Goal: Task Accomplishment & Management: Manage account settings

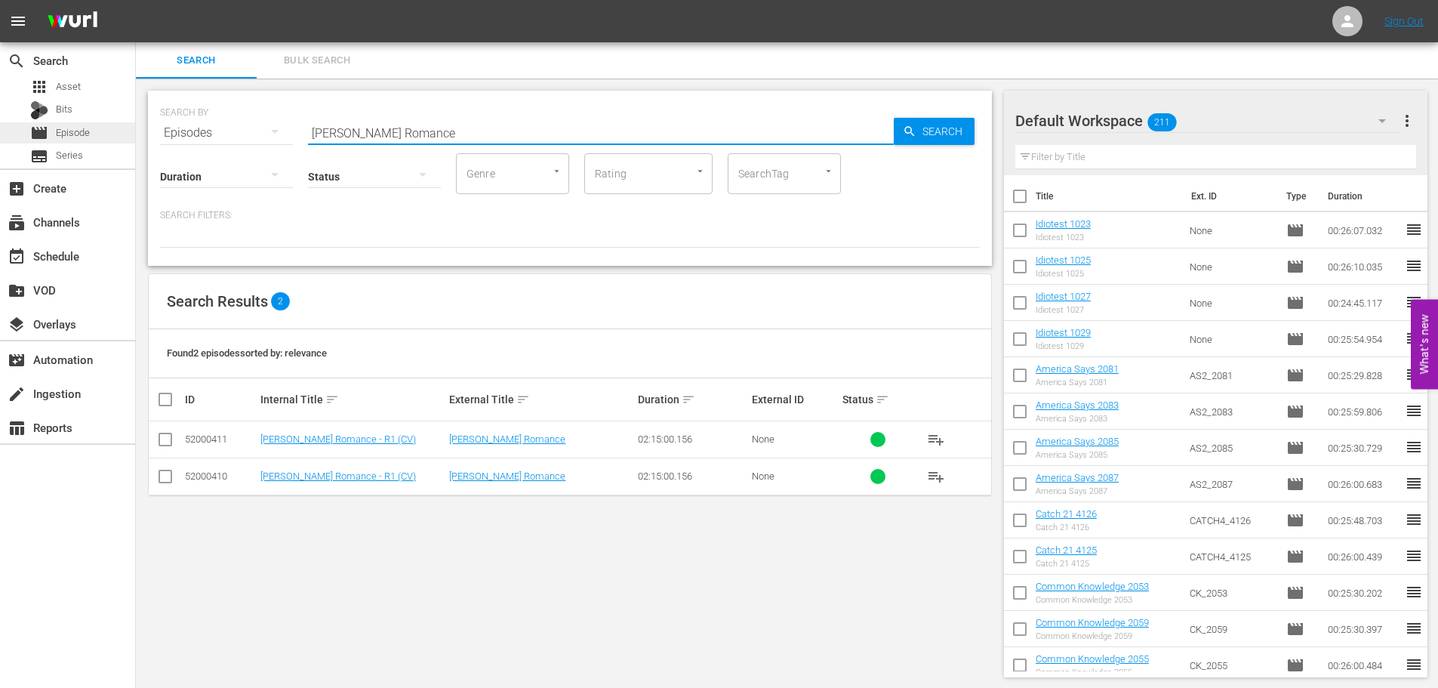
click at [82, 134] on span "Episode" at bounding box center [73, 132] width 34 height 15
click at [49, 206] on div "subscriptions Channels" at bounding box center [67, 221] width 135 height 30
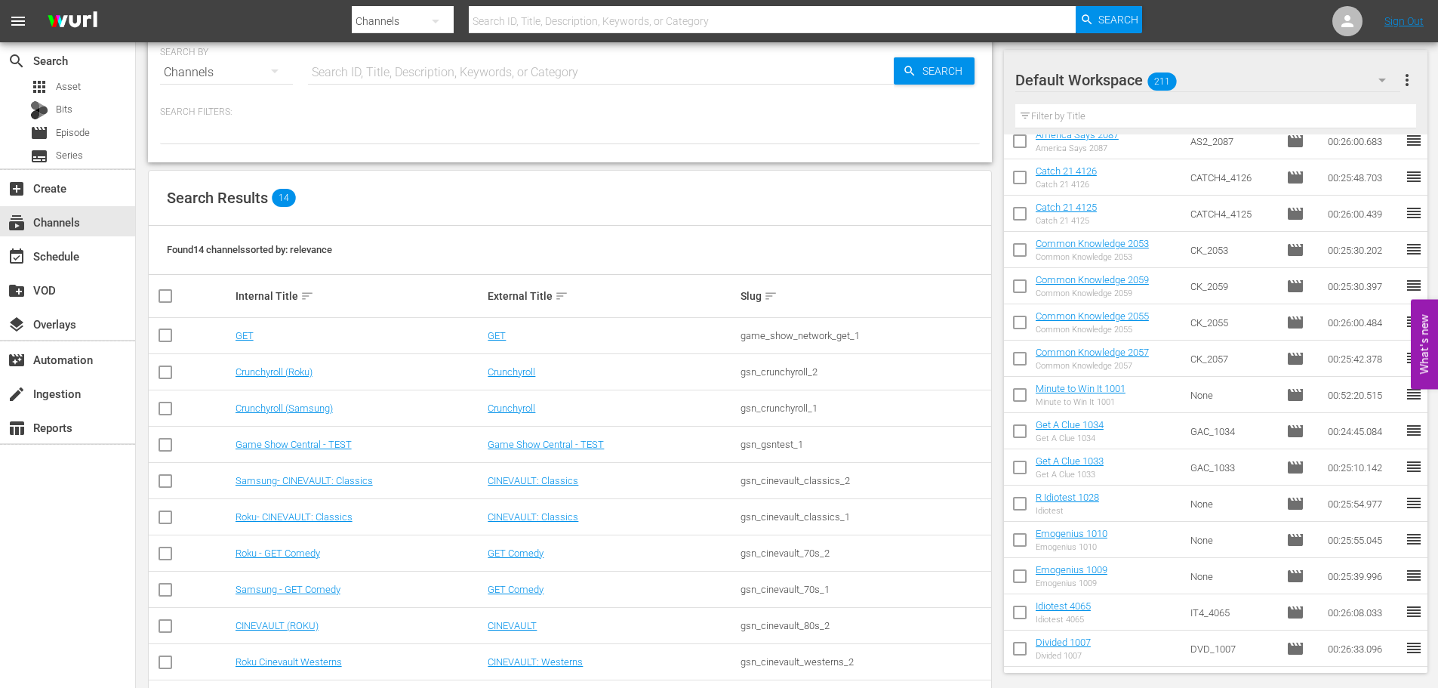
scroll to position [189, 0]
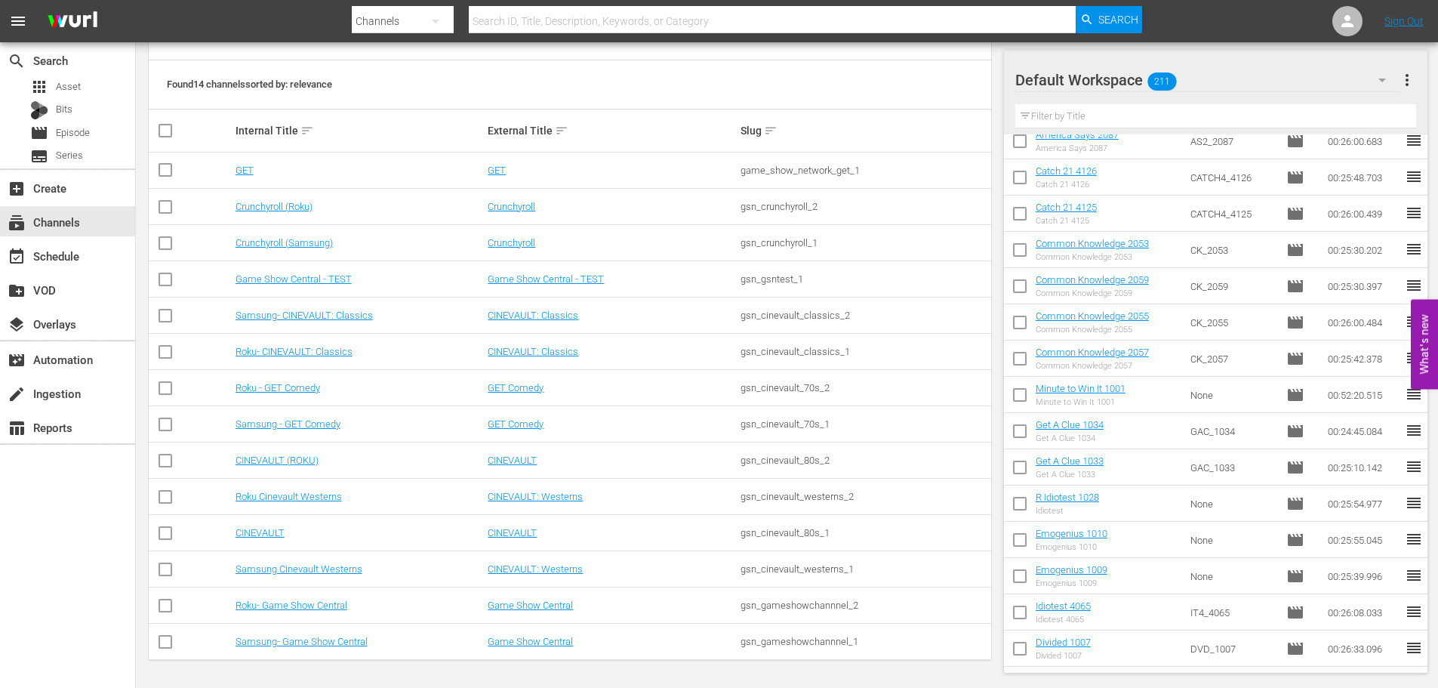
click at [244, 651] on td "Samsung- Game Show Central" at bounding box center [359, 642] width 253 height 36
click at [245, 639] on link "Samsung- Game Show Central" at bounding box center [302, 641] width 132 height 11
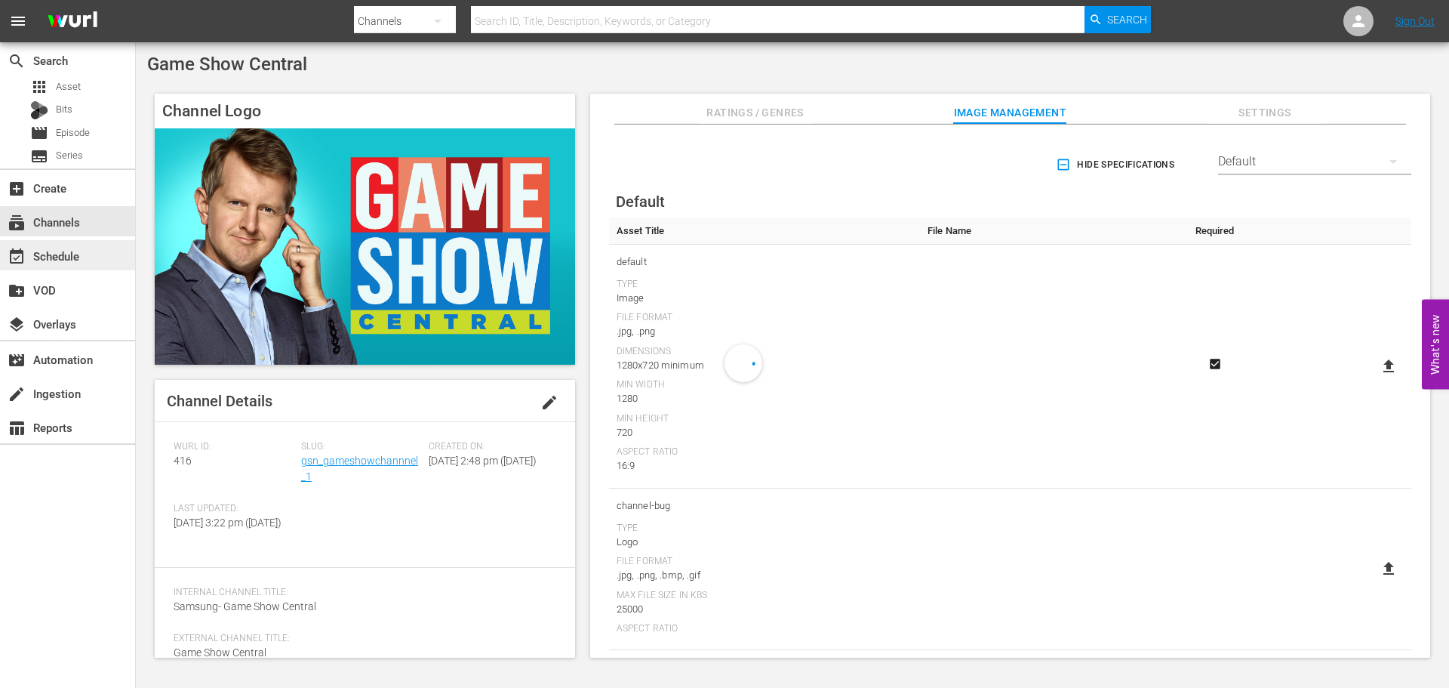
click at [85, 266] on div "event_available Schedule" at bounding box center [67, 255] width 135 height 30
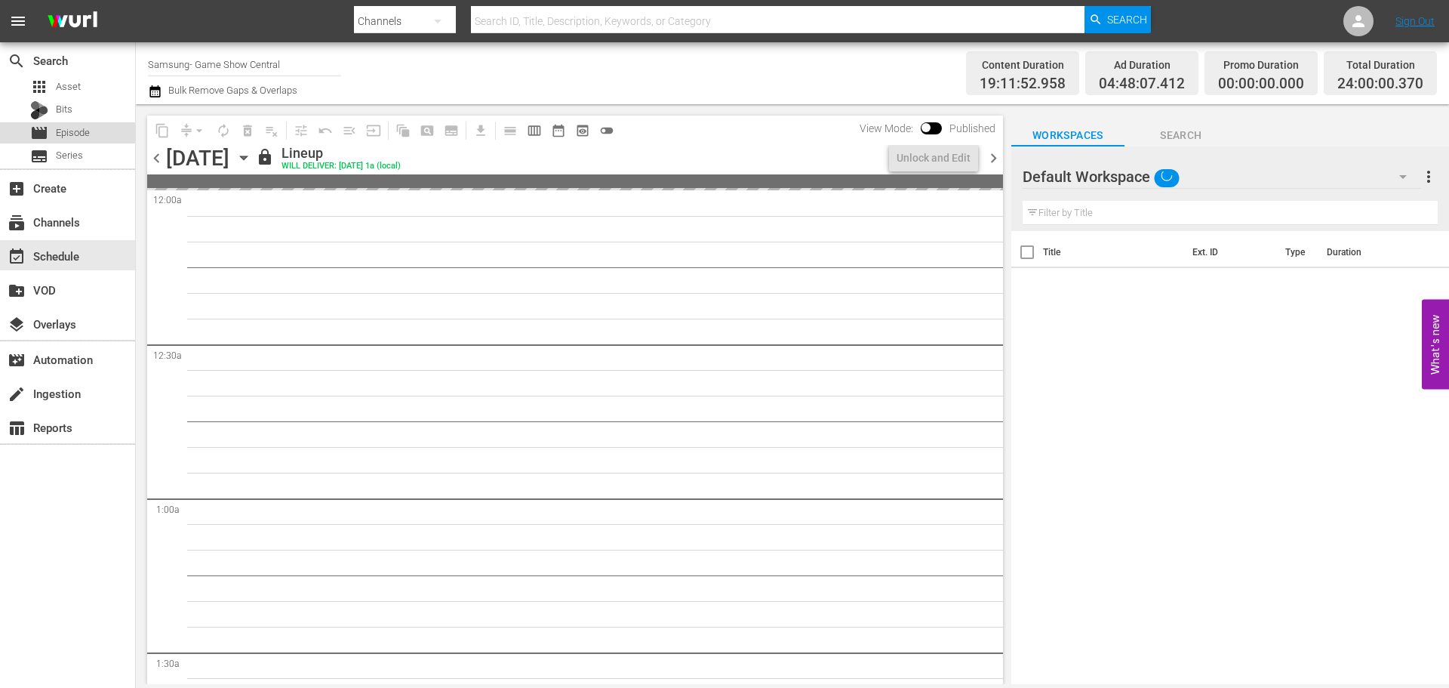
click at [106, 127] on div "movie Episode" at bounding box center [67, 132] width 135 height 21
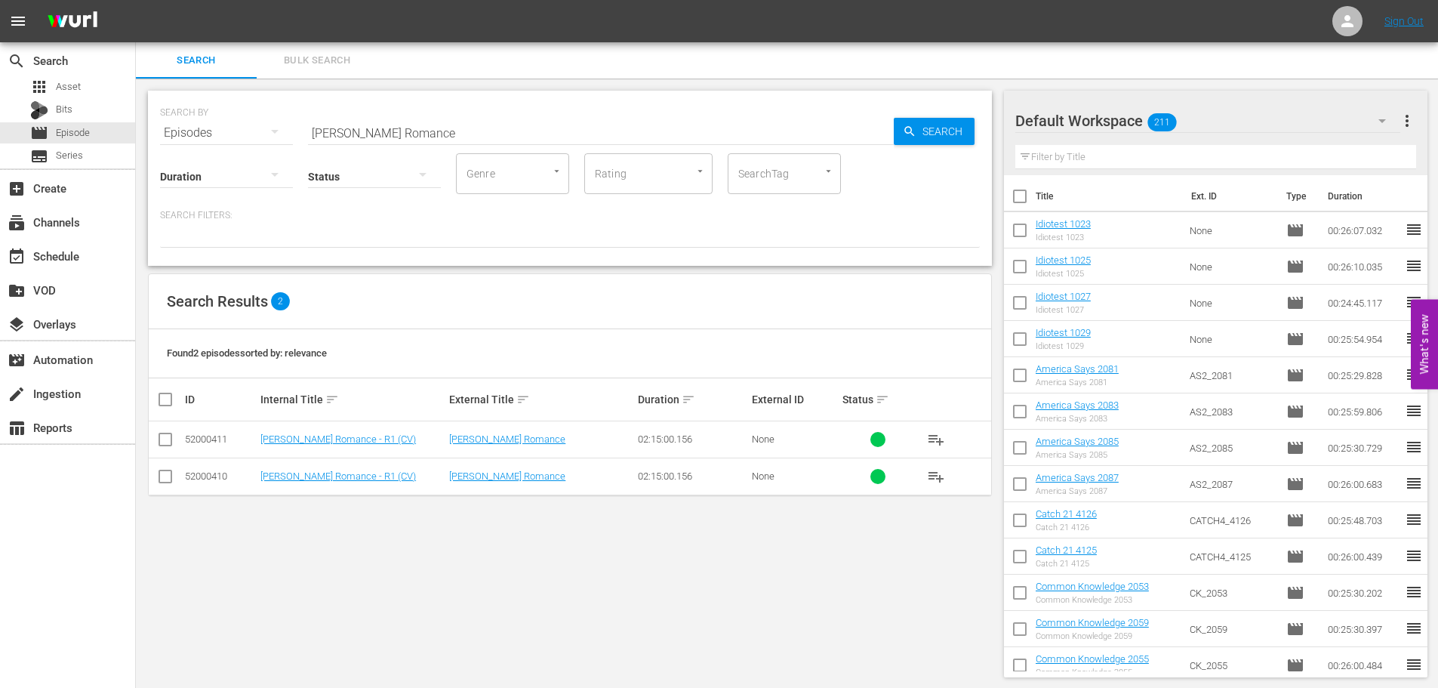
click at [378, 118] on input "[PERSON_NAME] Romance" at bounding box center [601, 133] width 586 height 36
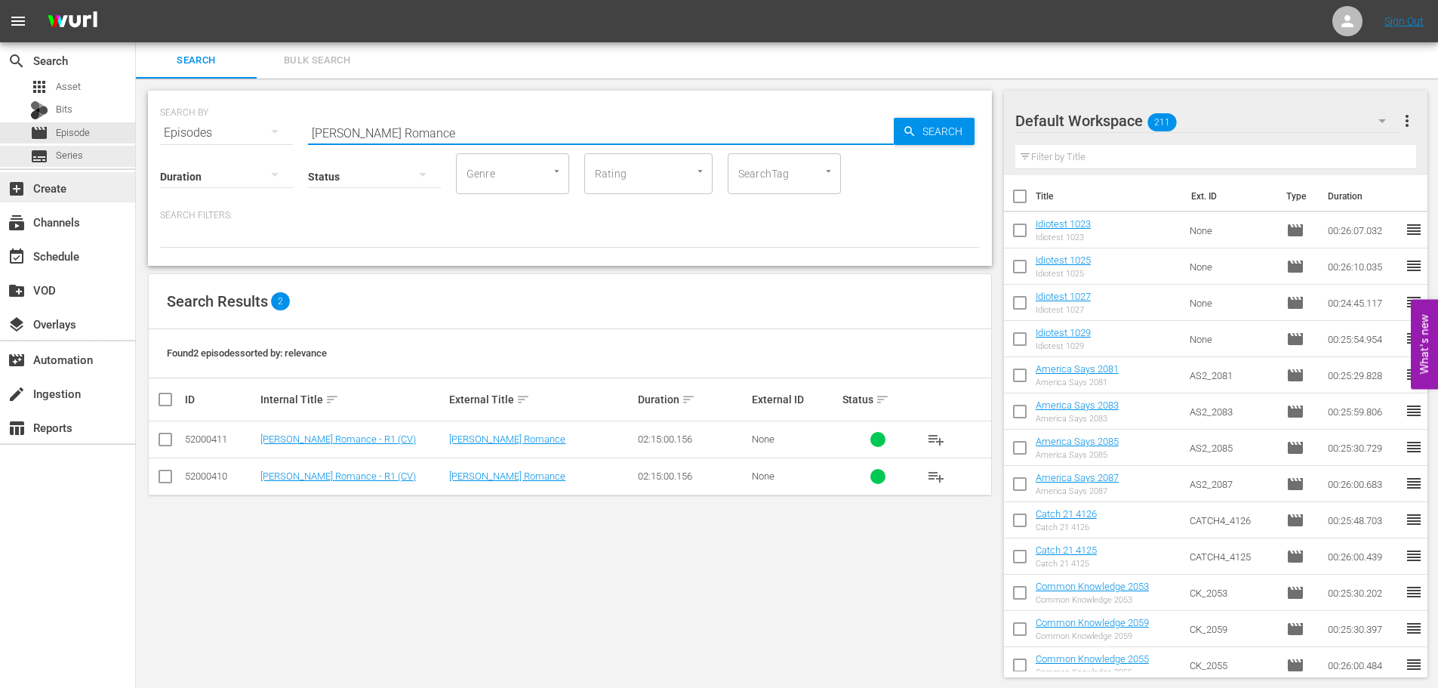
drag, startPoint x: 433, startPoint y: 134, endPoint x: 0, endPoint y: 183, distance: 435.3
click at [136, 0] on div "search Search apps Asset Bits movie Episode subtitles Series add_box Create sub…" at bounding box center [787, 0] width 1302 height 0
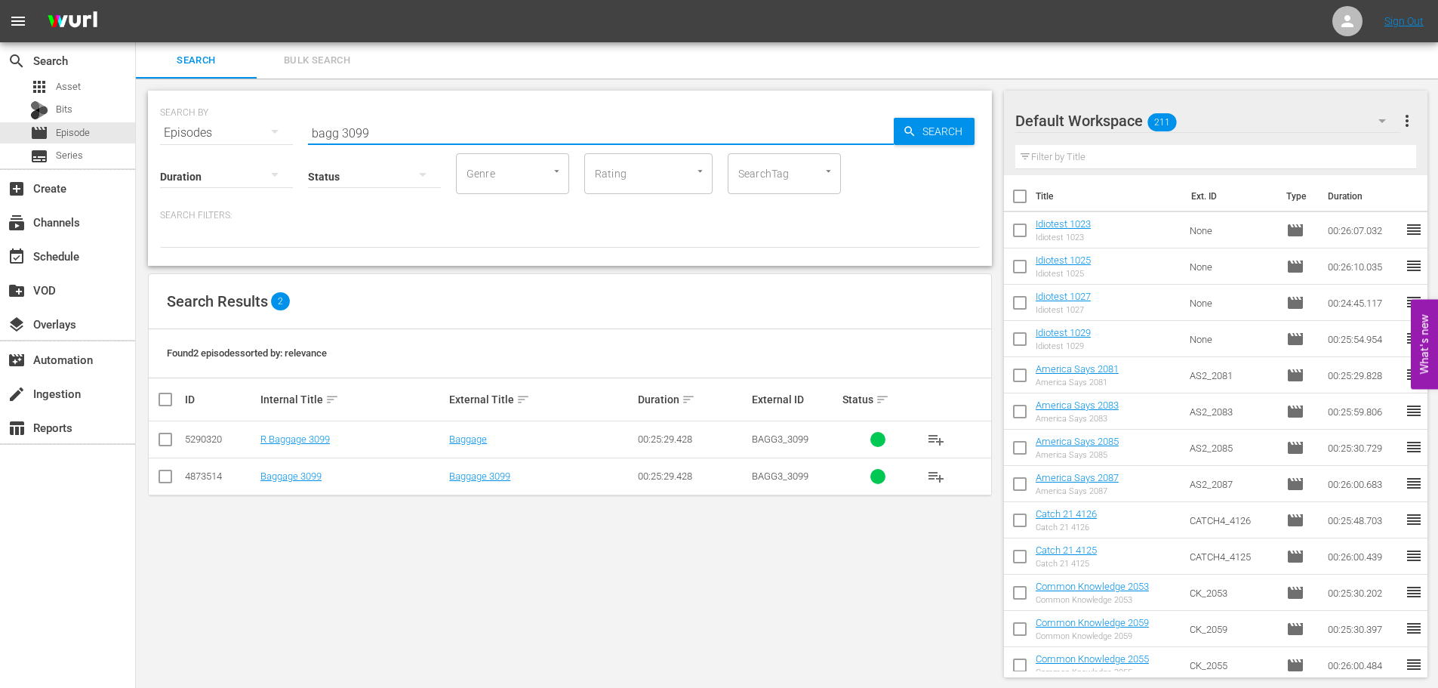
type input "bagg 3099"
click at [164, 479] on input "checkbox" at bounding box center [165, 479] width 18 height 18
checkbox input "true"
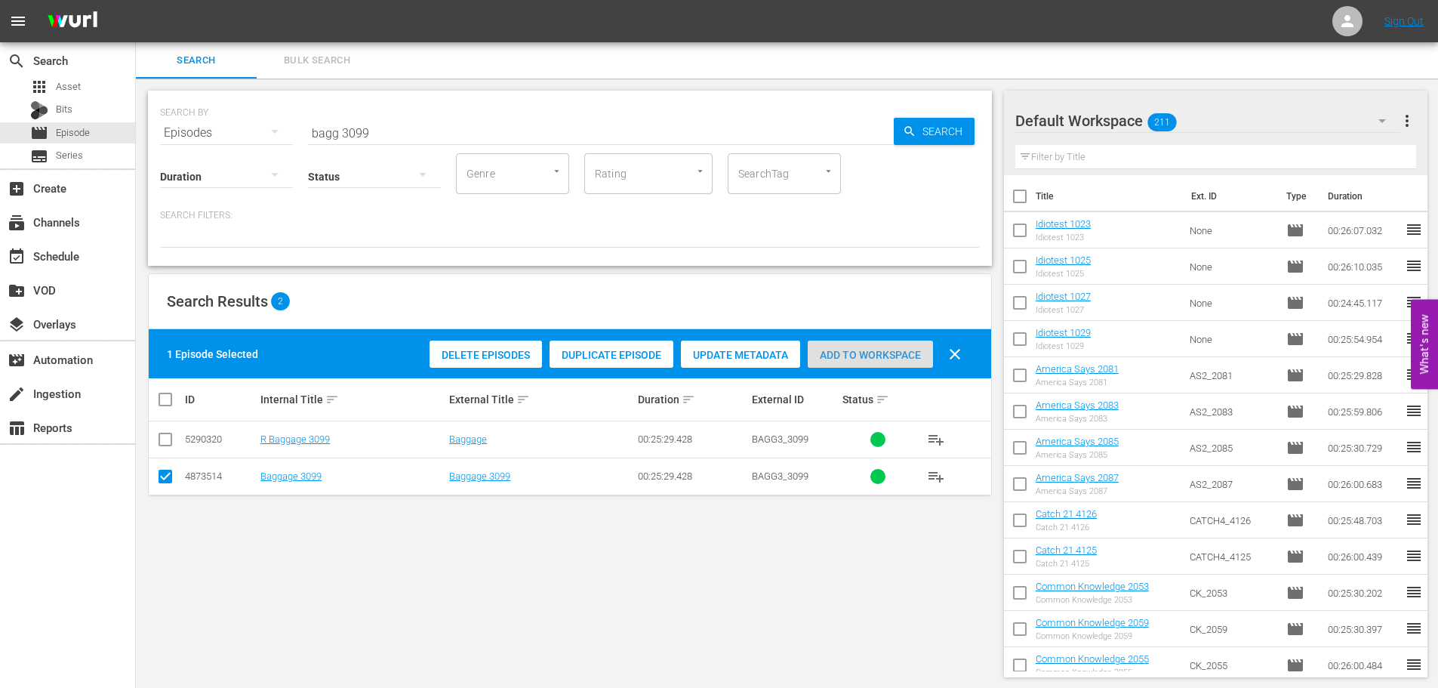
click at [846, 349] on span "Add to Workspace" at bounding box center [870, 355] width 125 height 12
click at [408, 103] on div "SEARCH BY Search By Episodes Search ID, Title, Description, Keywords, or Catego…" at bounding box center [570, 124] width 820 height 54
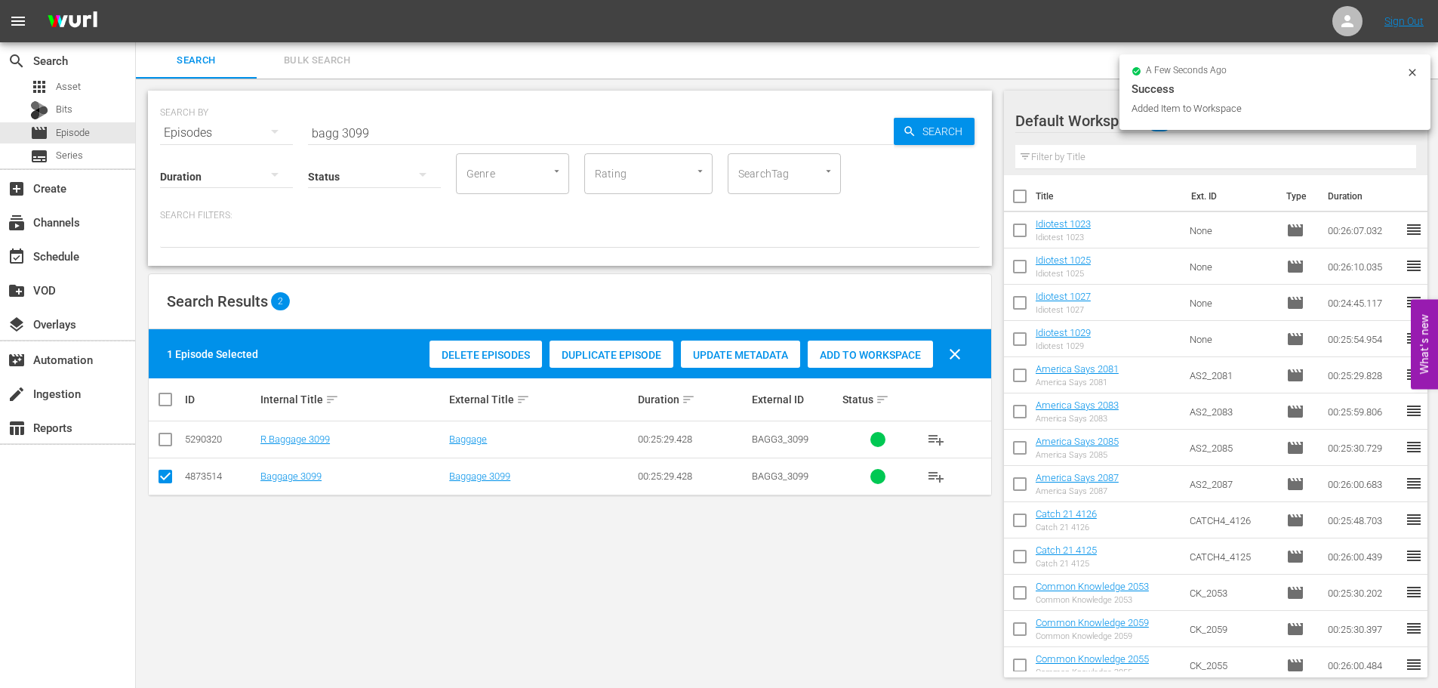
drag, startPoint x: 408, startPoint y: 104, endPoint x: 405, endPoint y: 116, distance: 12.3
click at [408, 109] on div "SEARCH BY Search By Episodes Search ID, Title, Description, Keywords, or Catego…" at bounding box center [570, 124] width 820 height 54
click at [406, 122] on div "SEARCH BY Search By Episodes Search ID, Title, Description, Keywords, or Catego…" at bounding box center [570, 124] width 820 height 54
click at [391, 188] on div at bounding box center [374, 176] width 133 height 42
click at [399, 119] on div "Ready to Schedule Not Ready to Schedule" at bounding box center [719, 344] width 1438 height 688
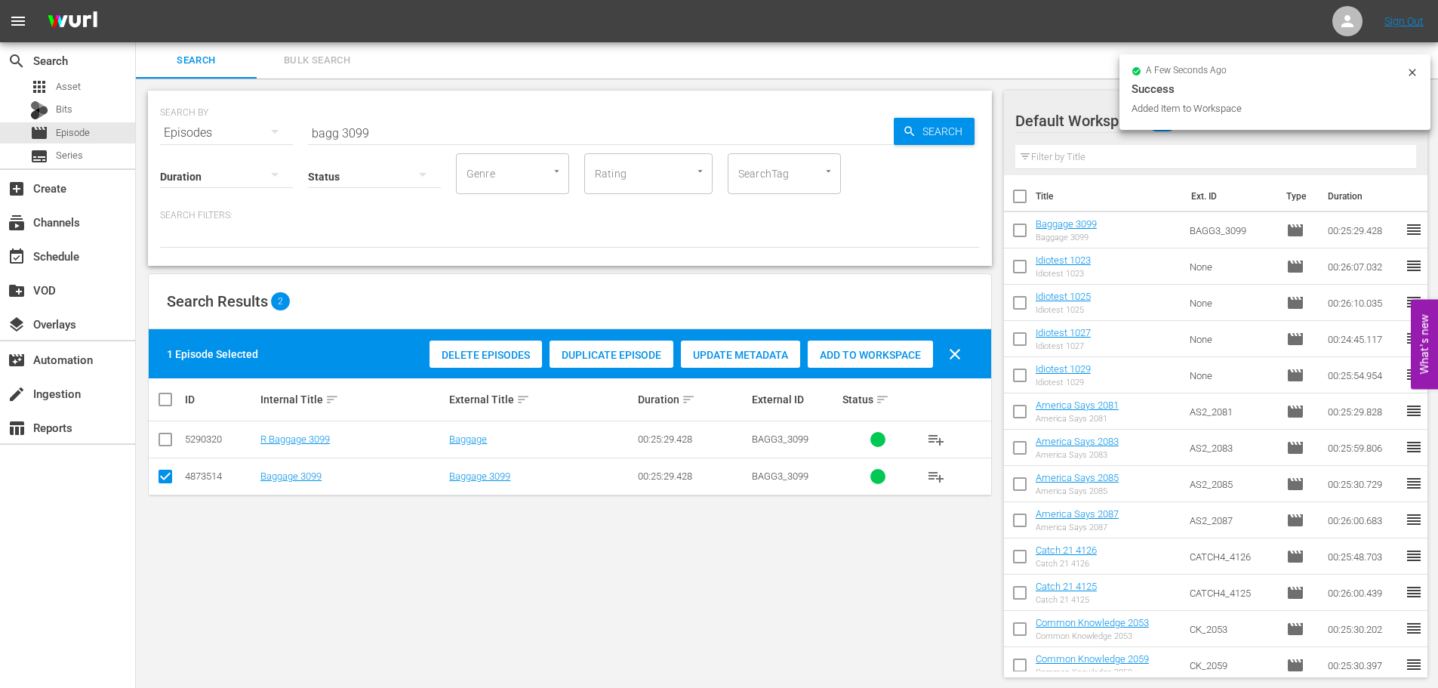
click at [399, 129] on div "Ready to Schedule Not Ready to Schedule" at bounding box center [719, 344] width 1438 height 688
click at [420, 123] on input "bagg 3099" at bounding box center [601, 133] width 586 height 36
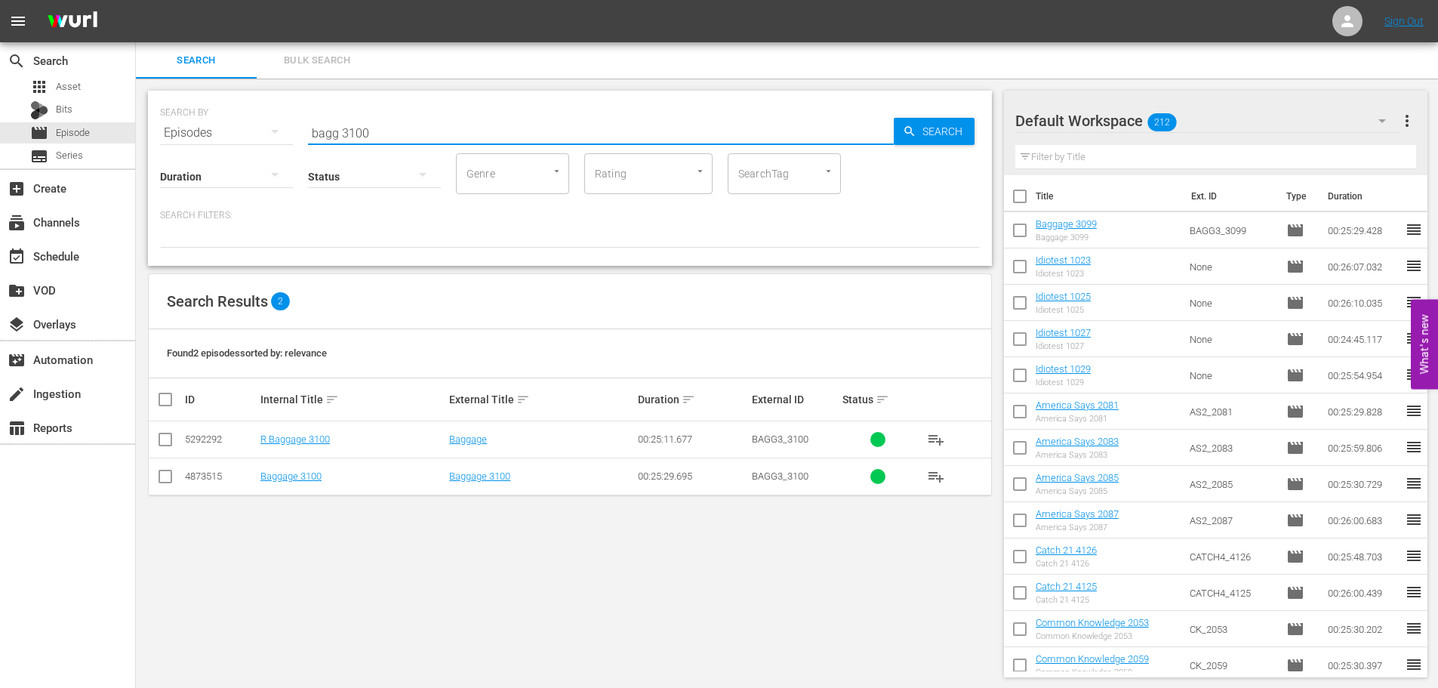
type input "bagg 3100"
click at [154, 482] on td at bounding box center [166, 475] width 34 height 37
click at [160, 481] on input "checkbox" at bounding box center [165, 479] width 18 height 18
checkbox input "true"
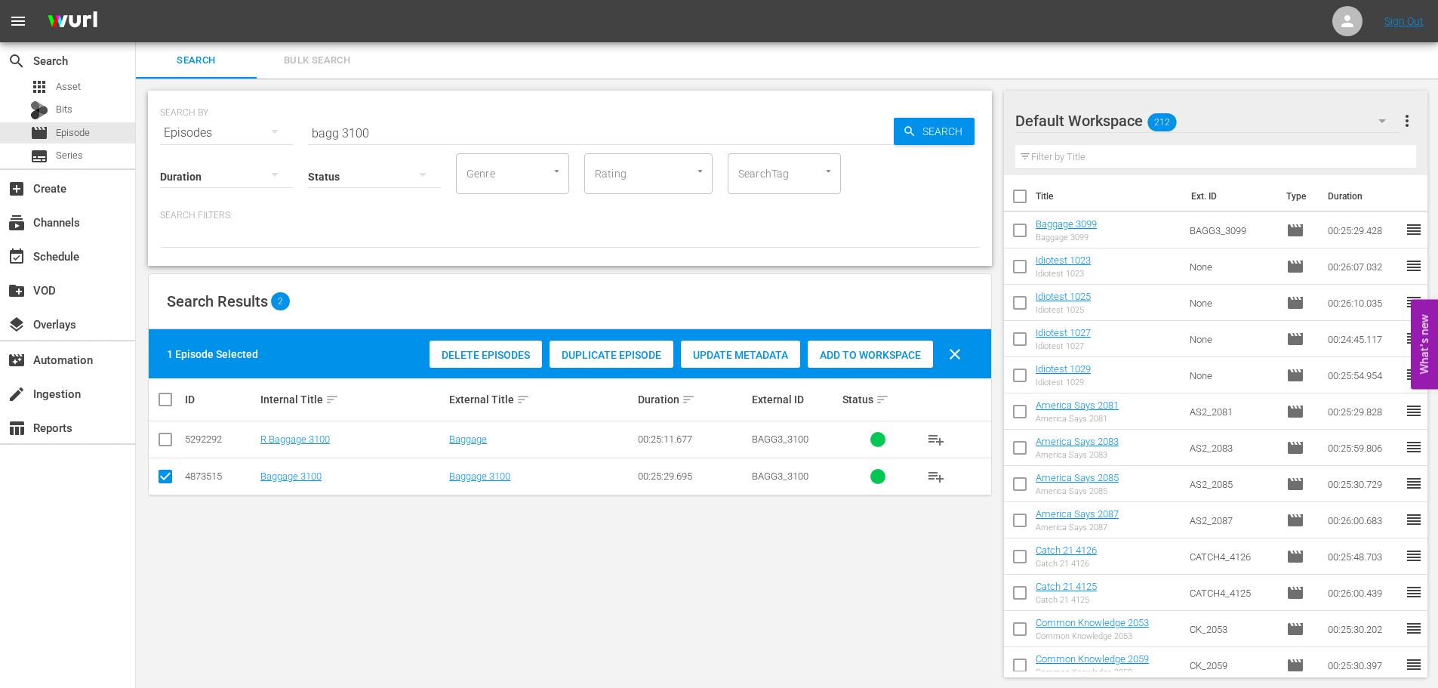
click at [853, 353] on span "Add to Workspace" at bounding box center [870, 355] width 125 height 12
click at [379, 103] on div "SEARCH BY Search By Episodes Search ID, Title, Description, Keywords, or Catego…" at bounding box center [570, 124] width 820 height 54
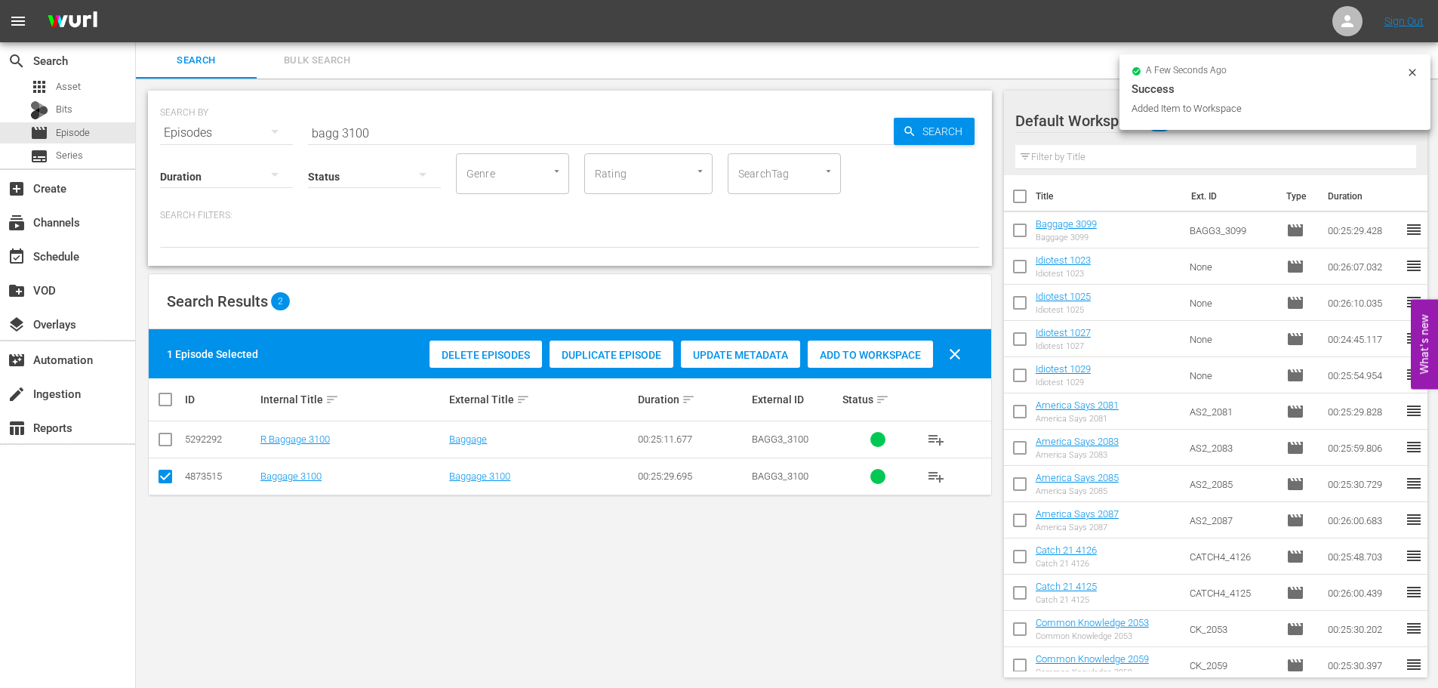
click at [396, 112] on div "SEARCH BY Search By Episodes Search ID, Title, Description, Keywords, or Catego…" at bounding box center [570, 124] width 820 height 54
click at [398, 116] on input "bagg 3100" at bounding box center [601, 133] width 586 height 36
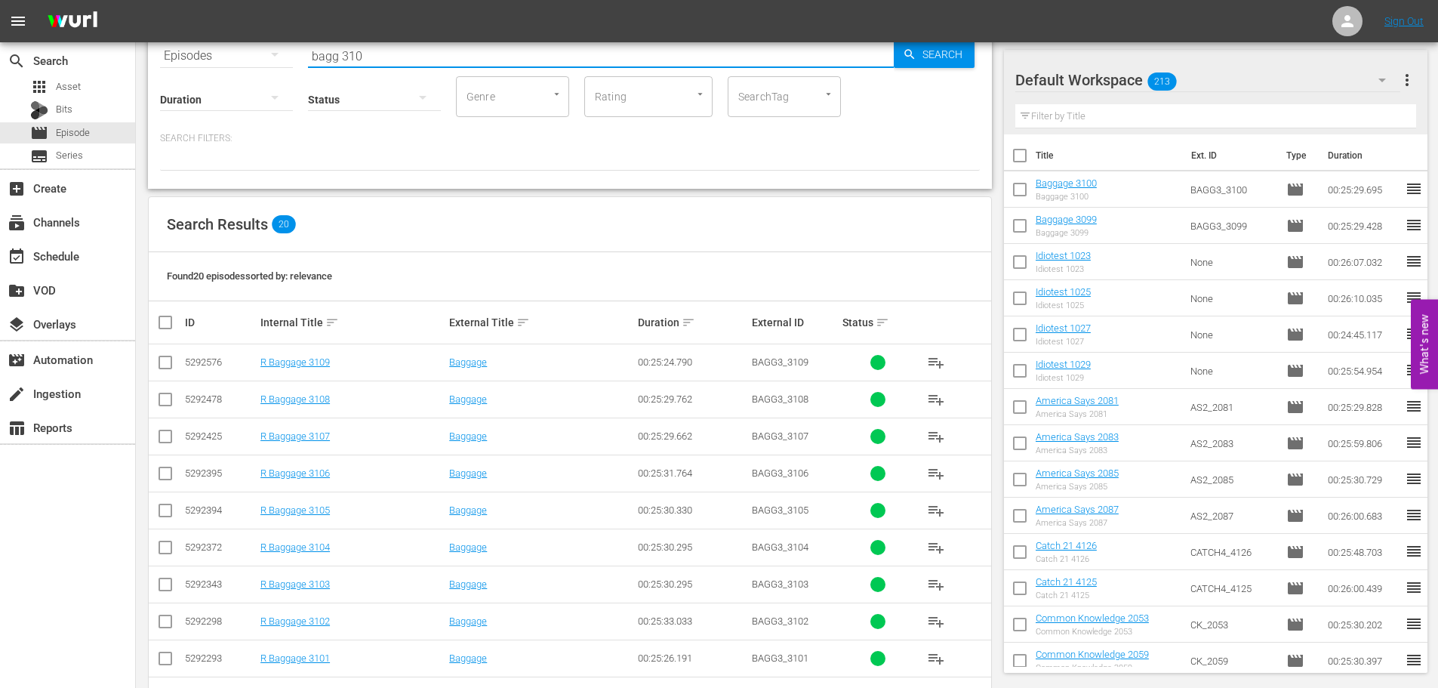
scroll to position [379, 0]
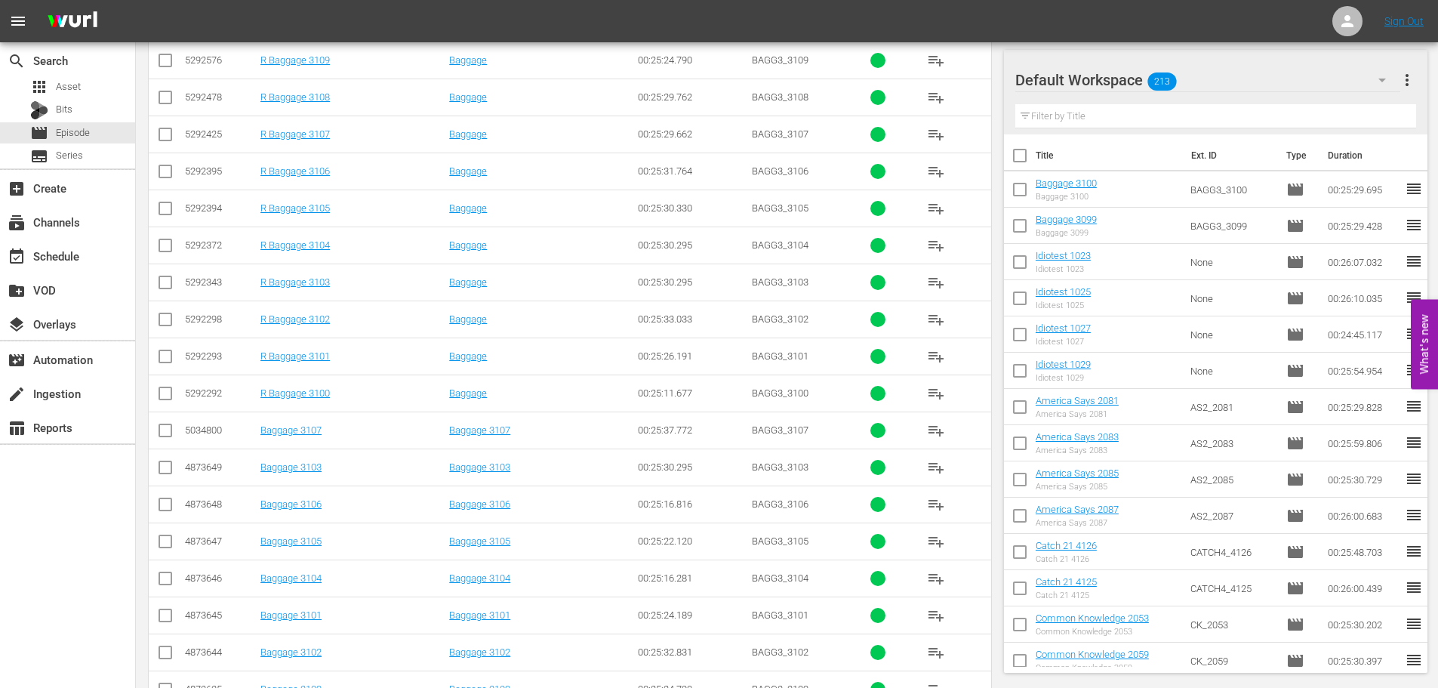
type input "bagg 310"
click at [186, 630] on td "4873645" at bounding box center [220, 614] width 75 height 37
click at [152, 596] on td at bounding box center [166, 577] width 34 height 37
click at [159, 647] on input "checkbox" at bounding box center [165, 655] width 18 height 18
checkbox input "true"
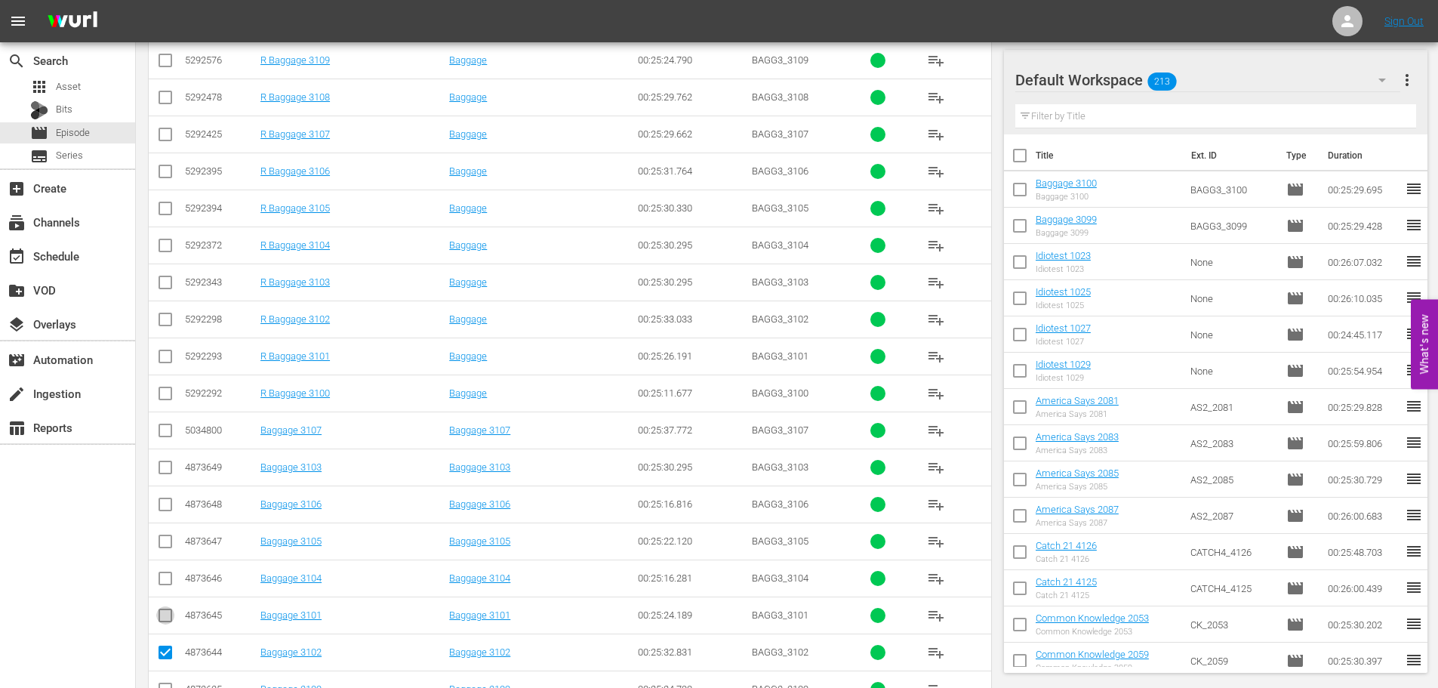
click at [159, 616] on input "checkbox" at bounding box center [165, 618] width 18 height 18
checkbox input "true"
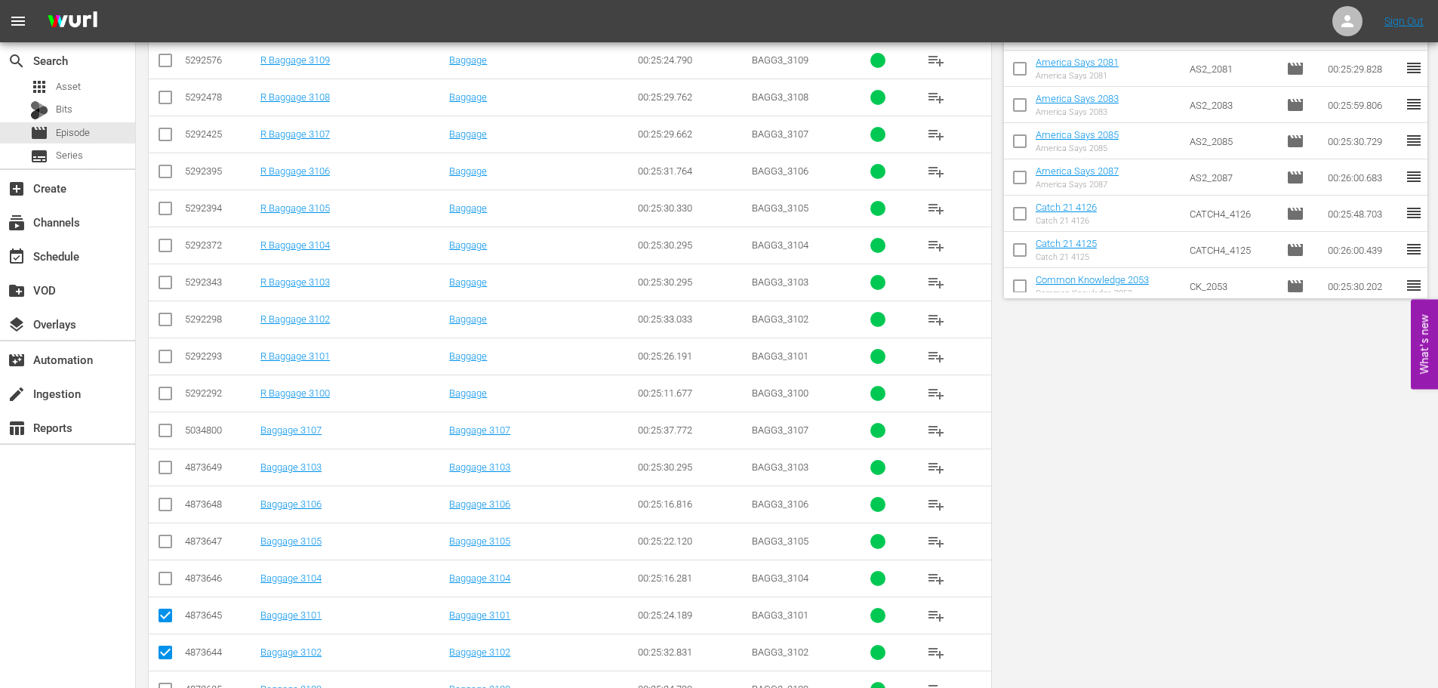
scroll to position [0, 0]
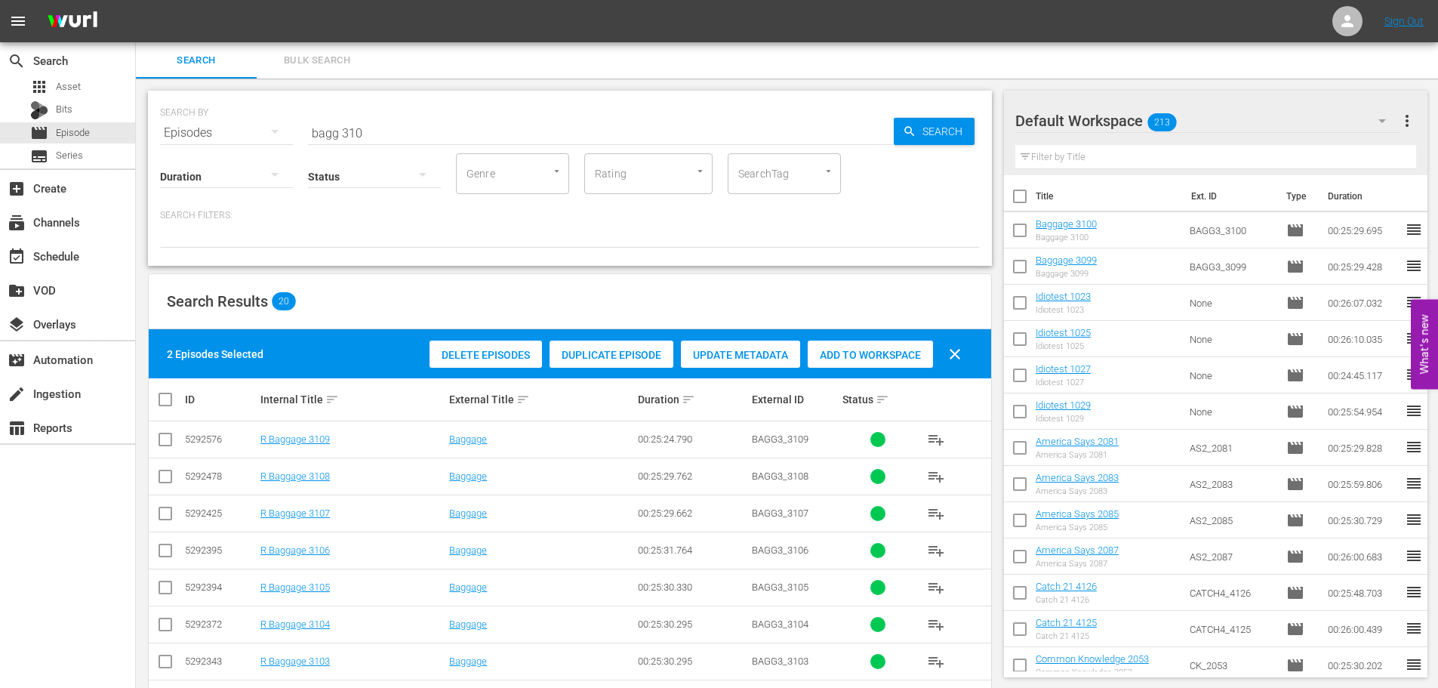
click at [864, 354] on span "Add to Workspace" at bounding box center [870, 355] width 125 height 12
drag, startPoint x: 408, startPoint y: 118, endPoint x: 256, endPoint y: 125, distance: 151.9
click at [256, 125] on div "SEARCH BY Search By Episodes Search ID, Title, Description, Keywords, or Catego…" at bounding box center [570, 124] width 820 height 54
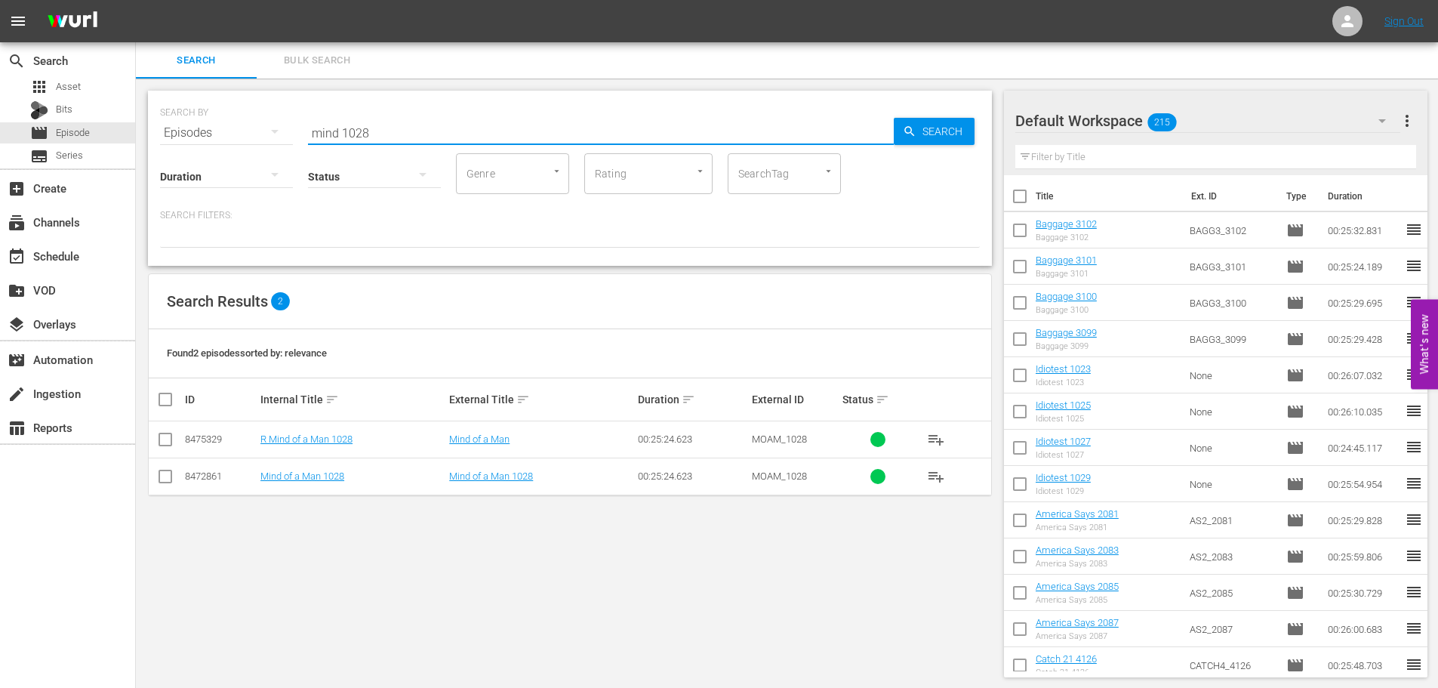
type input "mind 1028"
click at [171, 479] on input "checkbox" at bounding box center [165, 479] width 18 height 18
checkbox input "true"
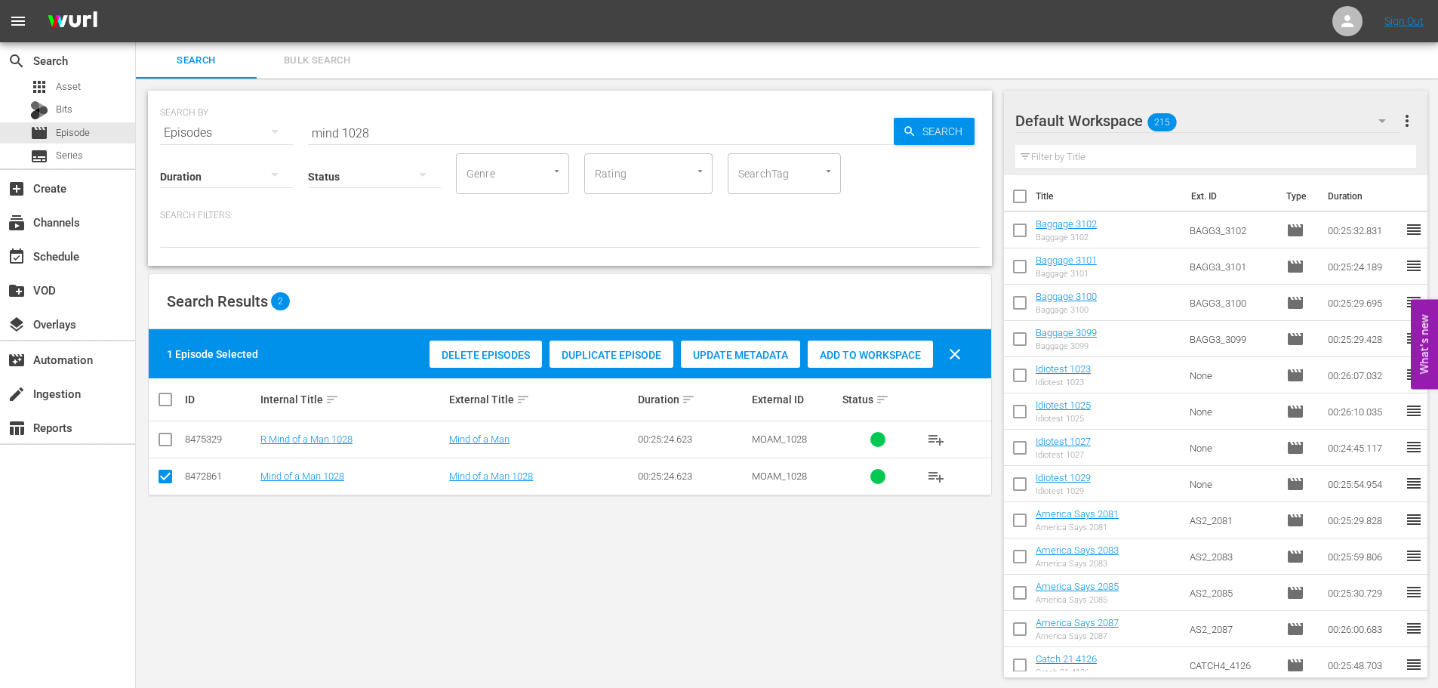
click at [837, 349] on span "Add to Workspace" at bounding box center [870, 355] width 125 height 12
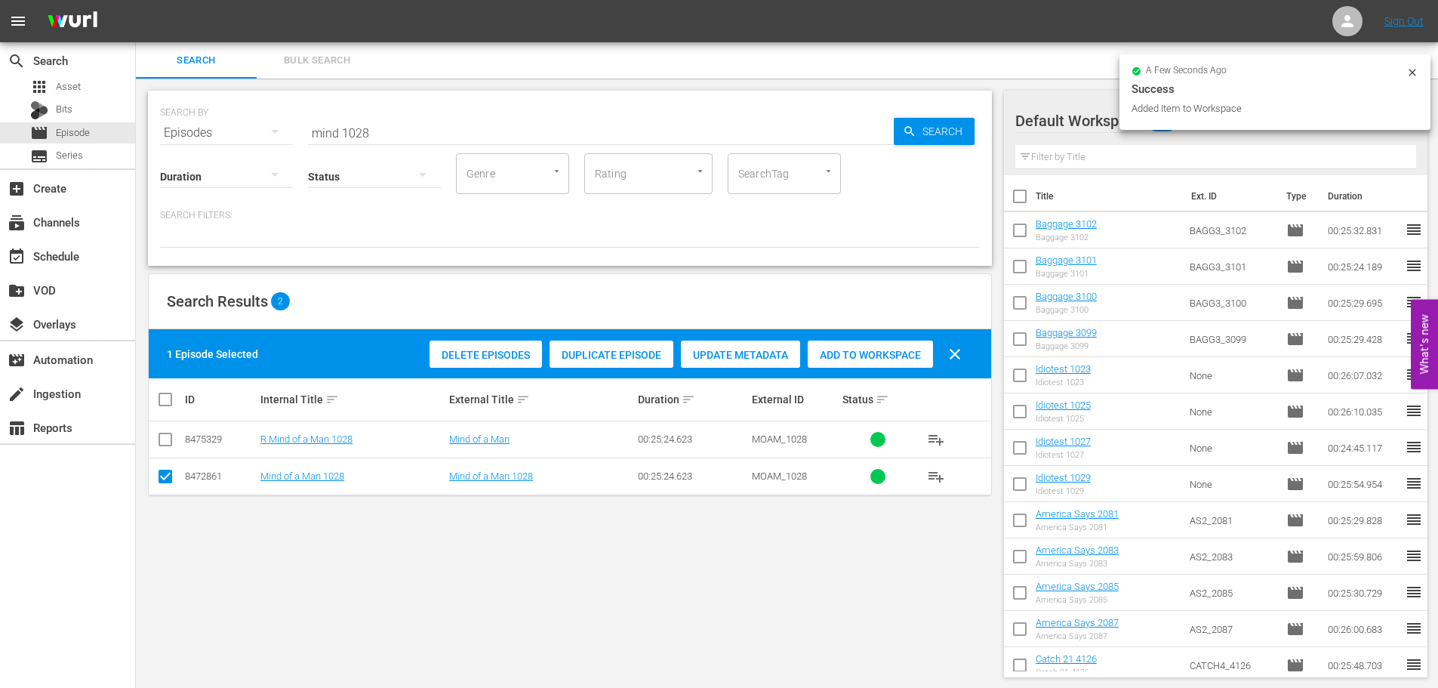
drag, startPoint x: 407, startPoint y: 125, endPoint x: 202, endPoint y: 120, distance: 205.4
click at [202, 120] on div "SEARCH BY Search By Episodes Search ID, Title, Description, Keywords, or Catego…" at bounding box center [570, 124] width 820 height 54
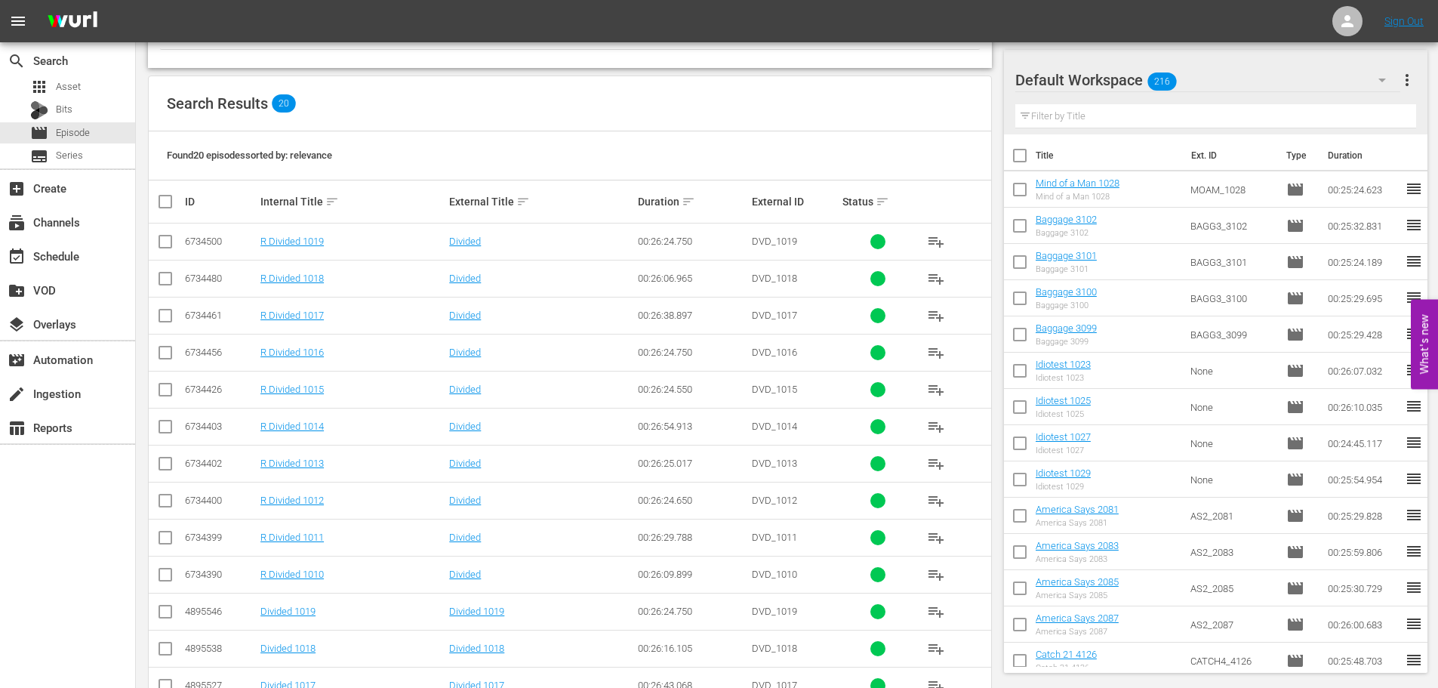
scroll to position [377, 0]
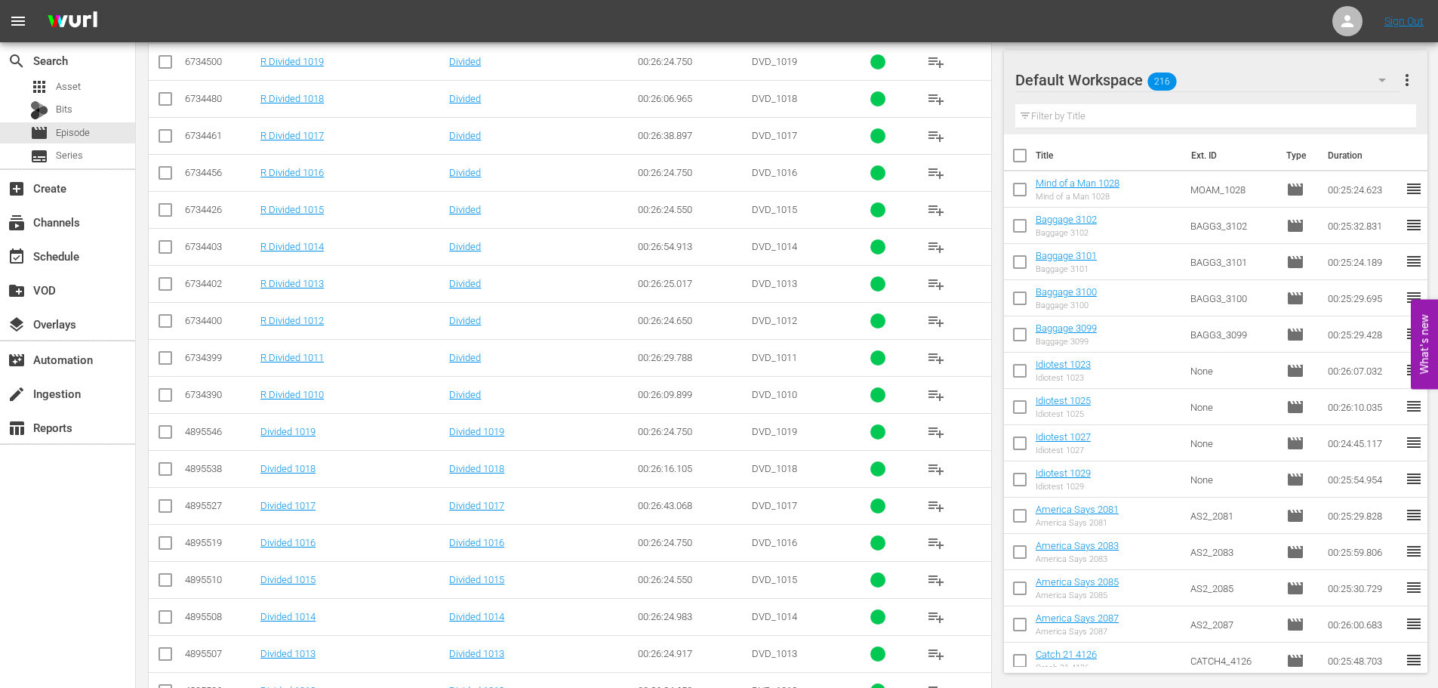
type input "divided 101"
click at [158, 575] on input "checkbox" at bounding box center [165, 583] width 18 height 18
checkbox input "true"
click at [174, 661] on td at bounding box center [166, 653] width 34 height 37
click at [162, 655] on input "checkbox" at bounding box center [165, 657] width 18 height 18
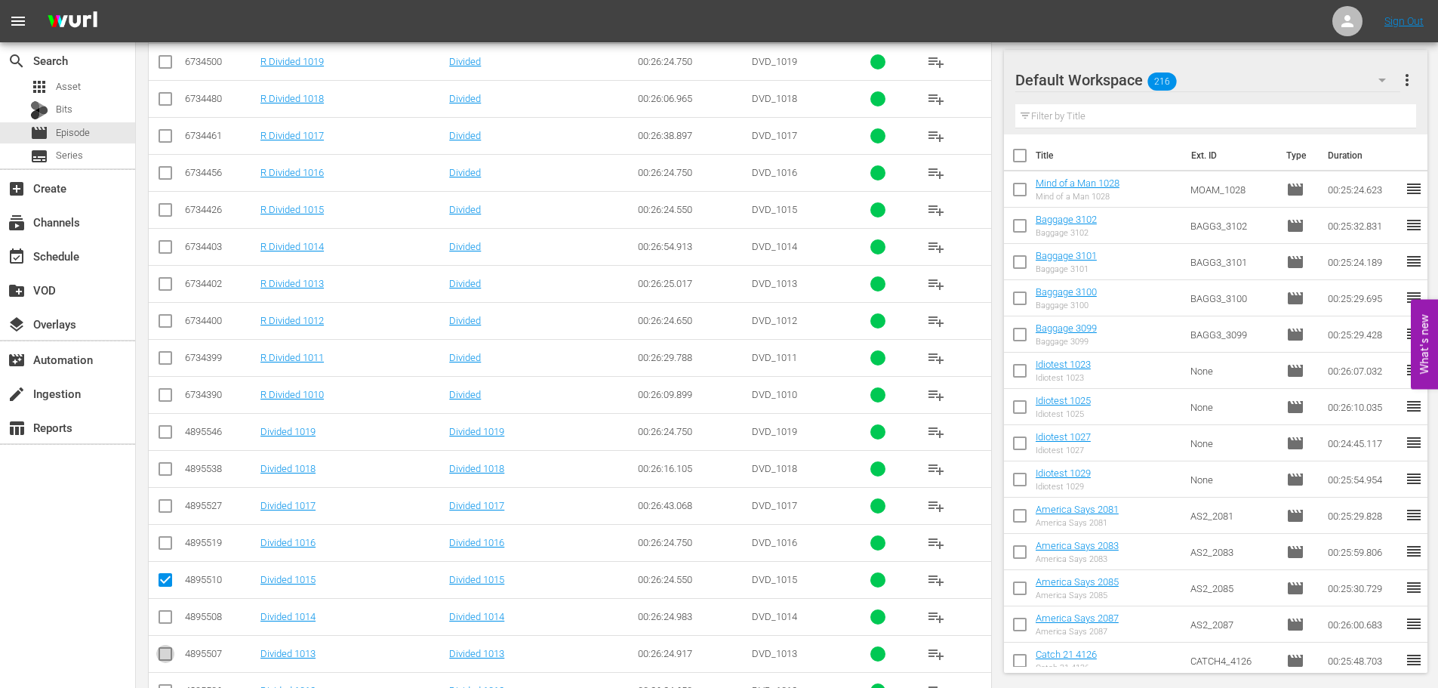
checkbox input "true"
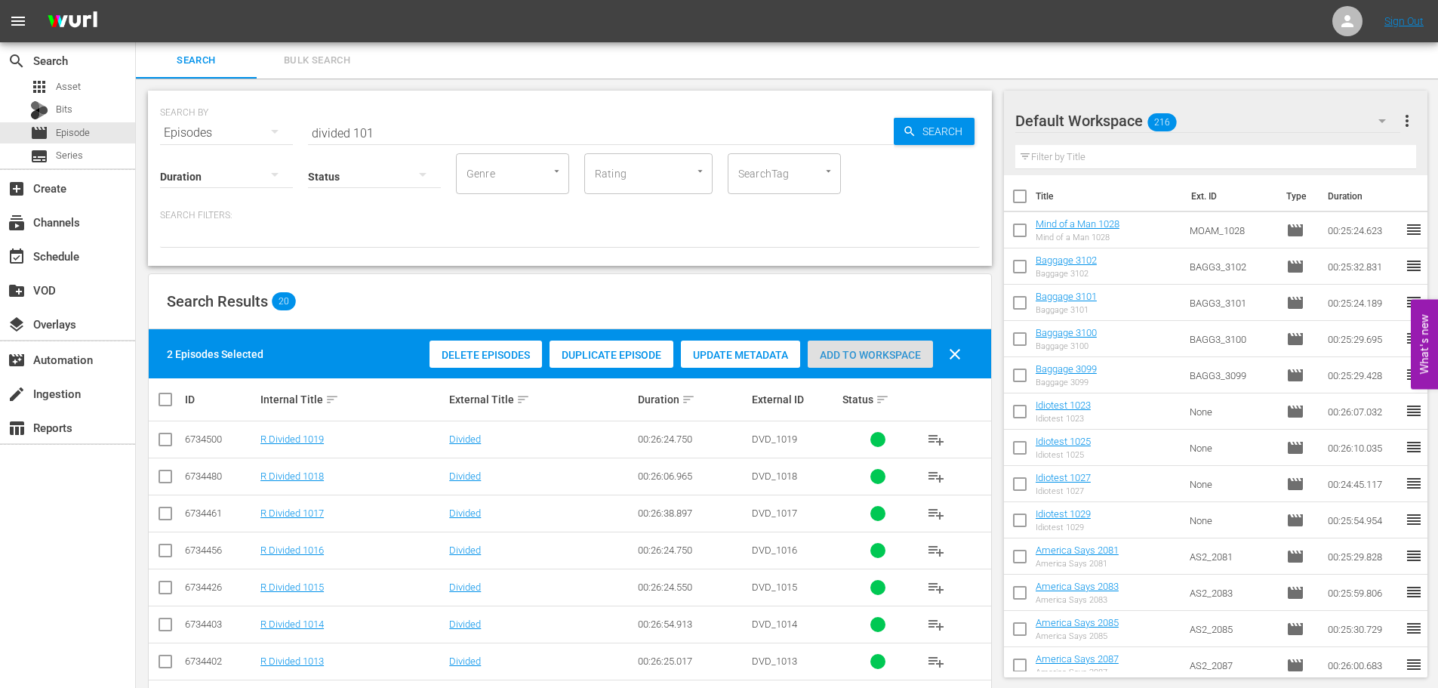
click at [888, 352] on span "Add to Workspace" at bounding box center [870, 355] width 125 height 12
drag, startPoint x: 488, startPoint y: 133, endPoint x: 0, endPoint y: 9, distance: 503.9
click at [136, 0] on div "search Search apps Asset Bits movie Episode subtitles Series add_box Create sub…" at bounding box center [787, 0] width 1302 height 0
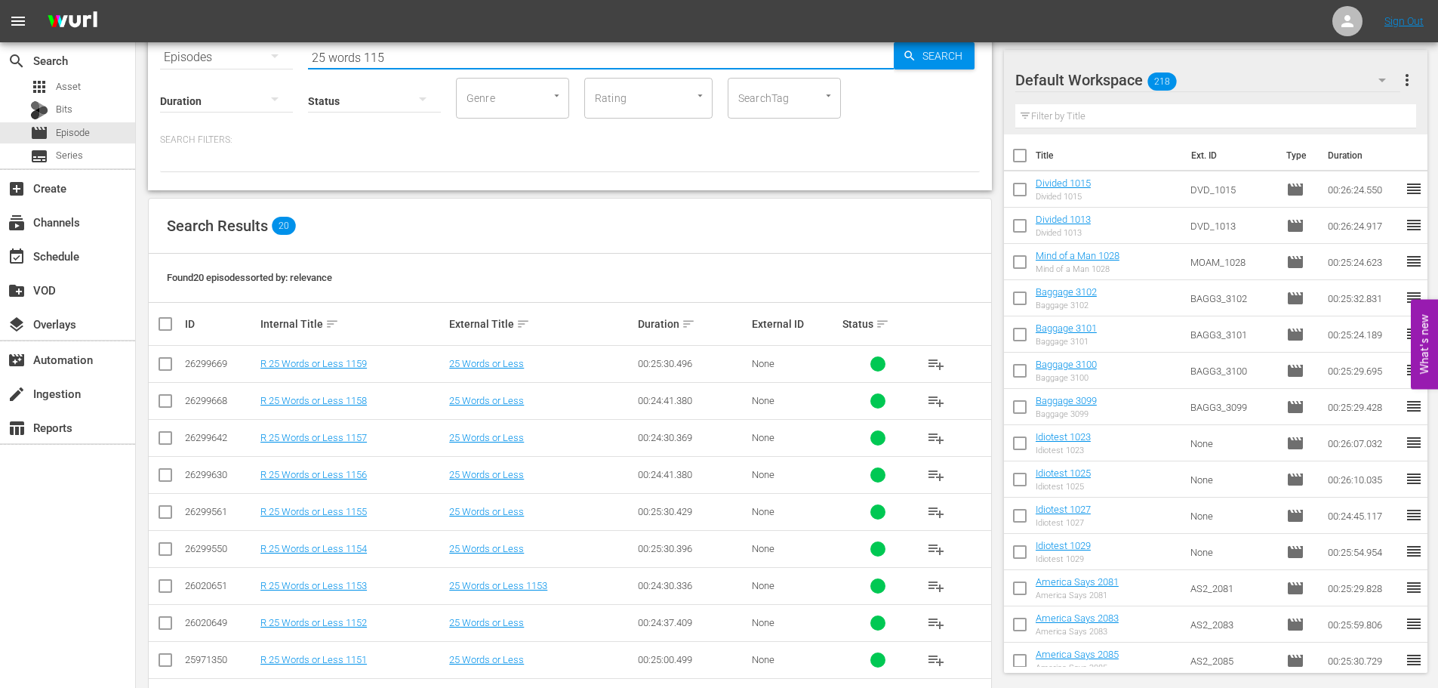
scroll to position [501, 0]
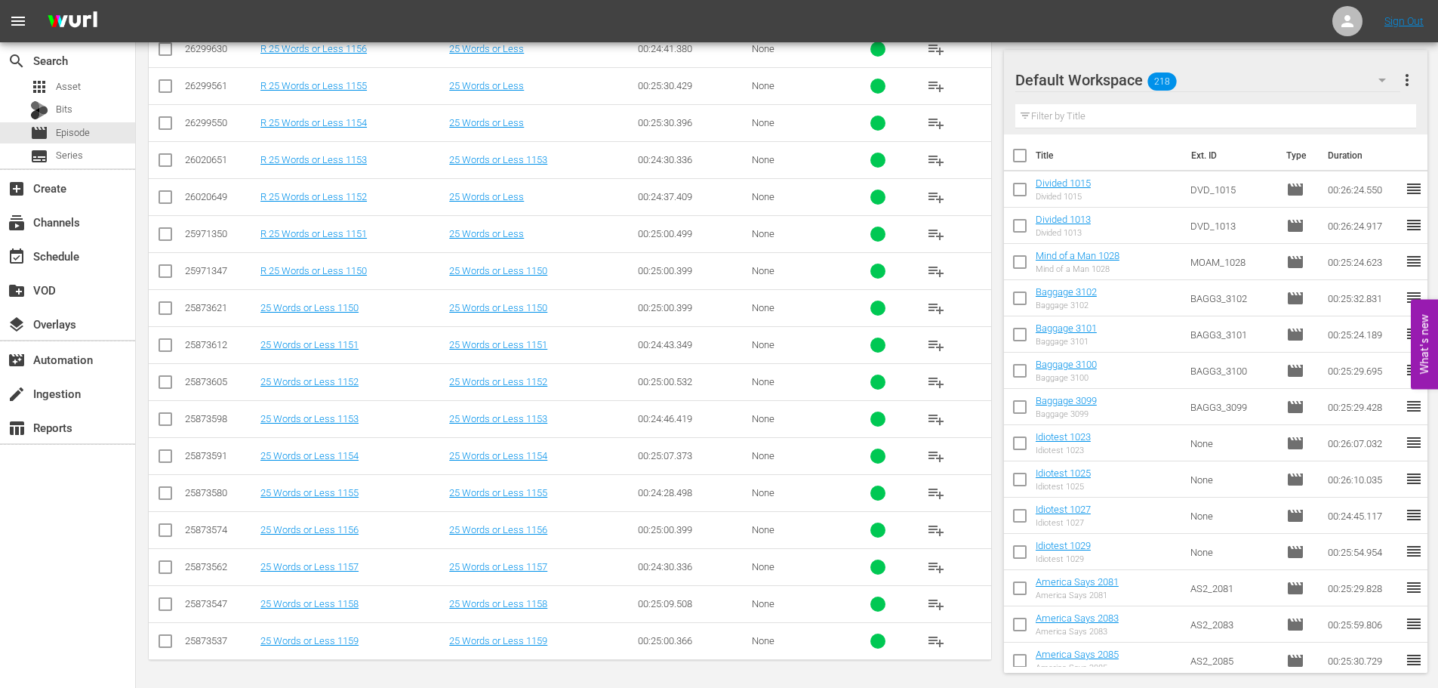
type input "25 words 115"
click at [165, 535] on input "checkbox" at bounding box center [165, 533] width 18 height 18
checkbox input "true"
click at [164, 571] on input "checkbox" at bounding box center [165, 570] width 18 height 18
checkbox input "true"
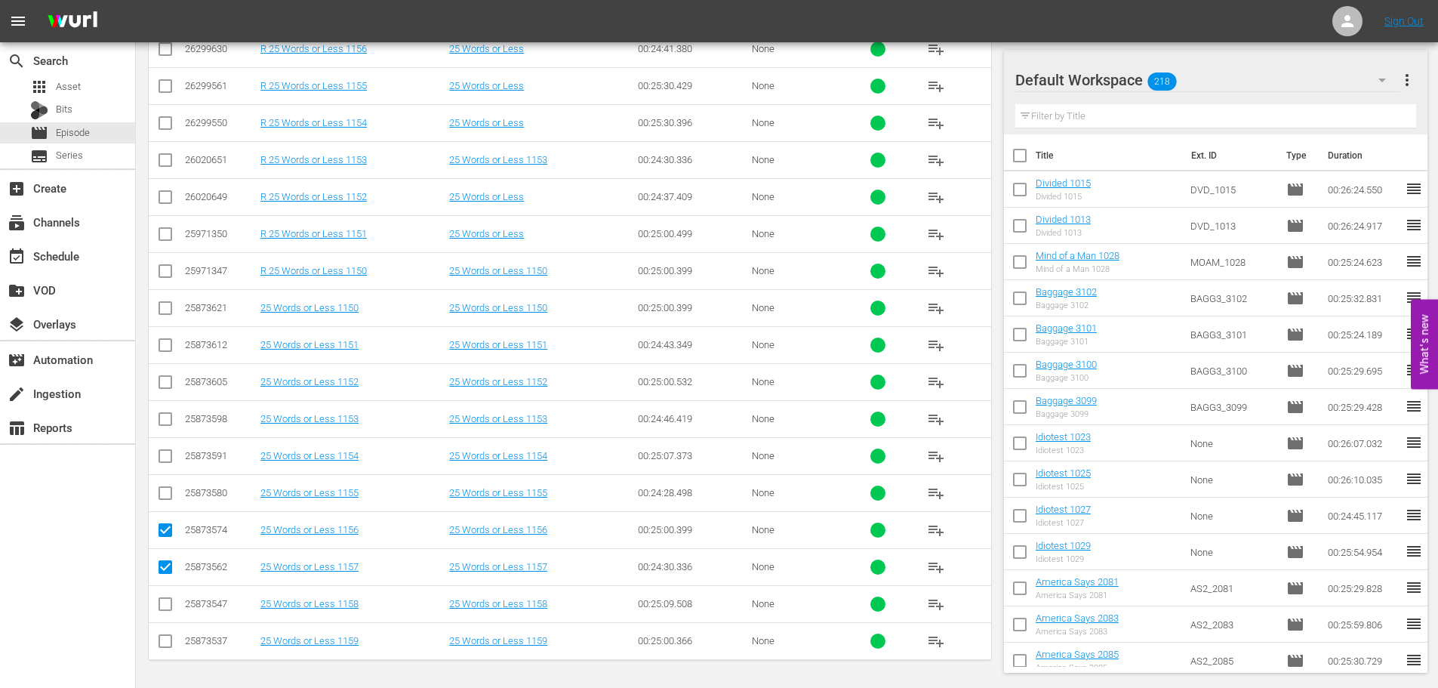
scroll to position [0, 0]
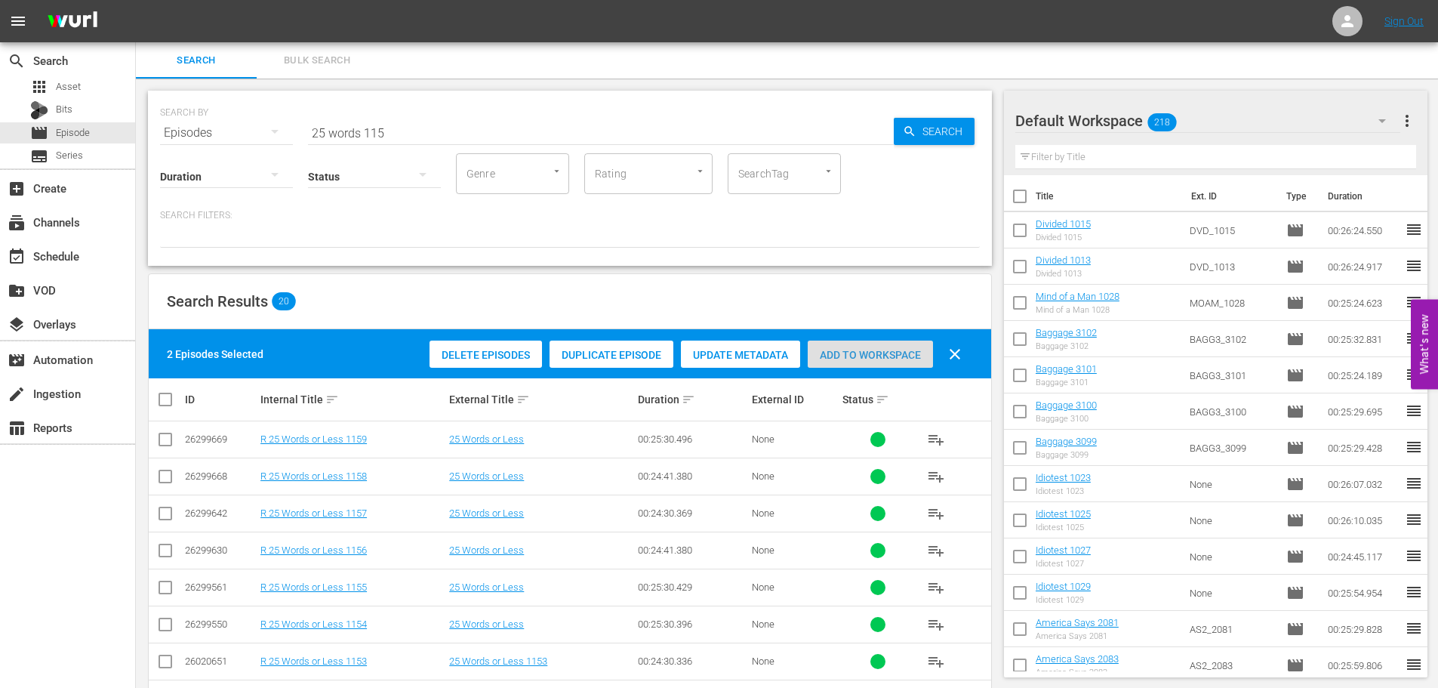
click at [922, 342] on div "Add to Workspace" at bounding box center [870, 354] width 125 height 29
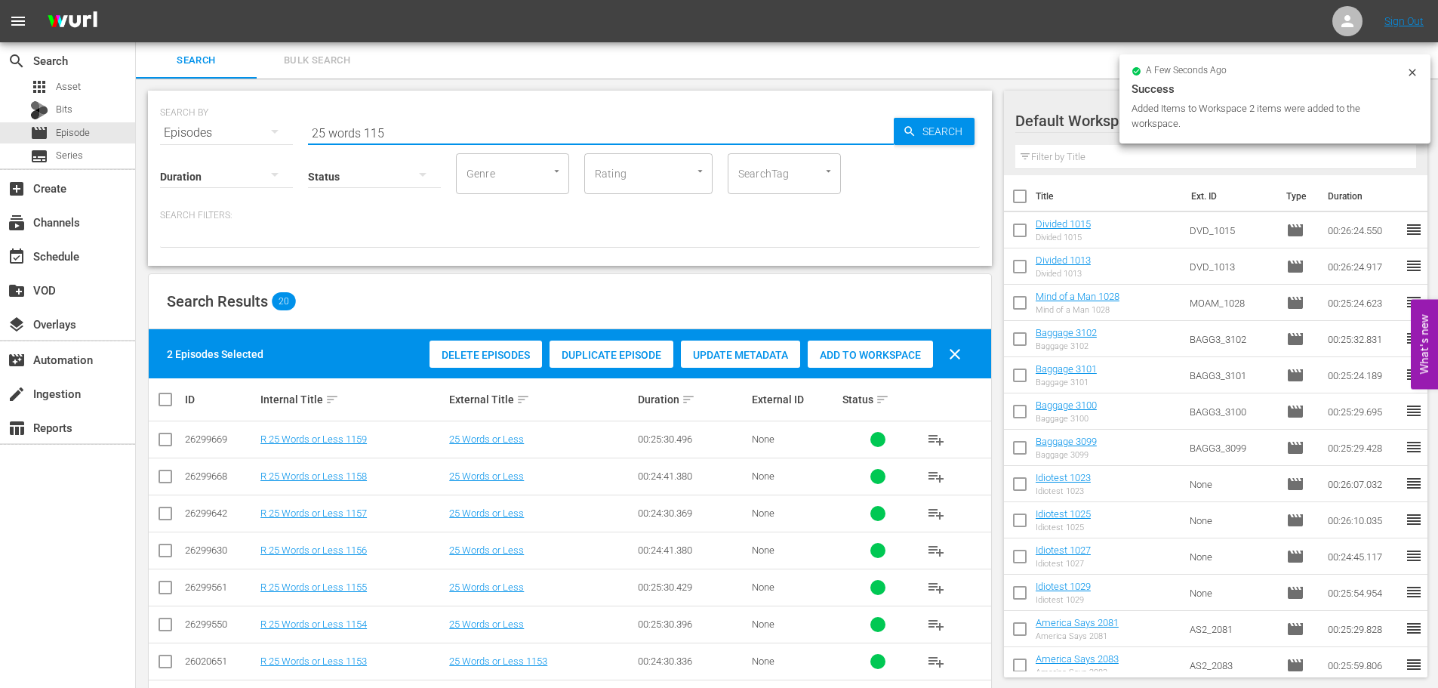
drag, startPoint x: 457, startPoint y: 124, endPoint x: 0, endPoint y: 35, distance: 465.9
click at [264, 128] on div "SEARCH BY Search By Episodes Search ID, Title, Description, Keywords, or Catego…" at bounding box center [570, 124] width 820 height 54
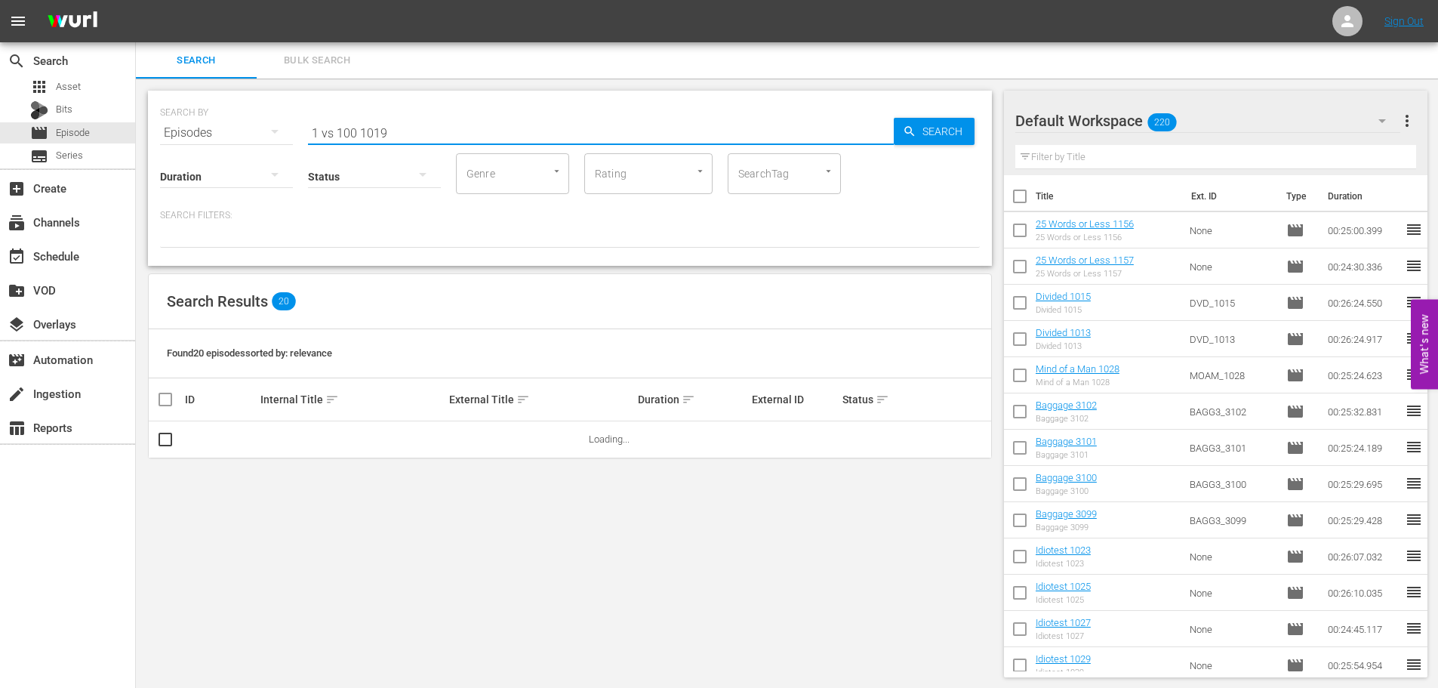
scroll to position [2, 0]
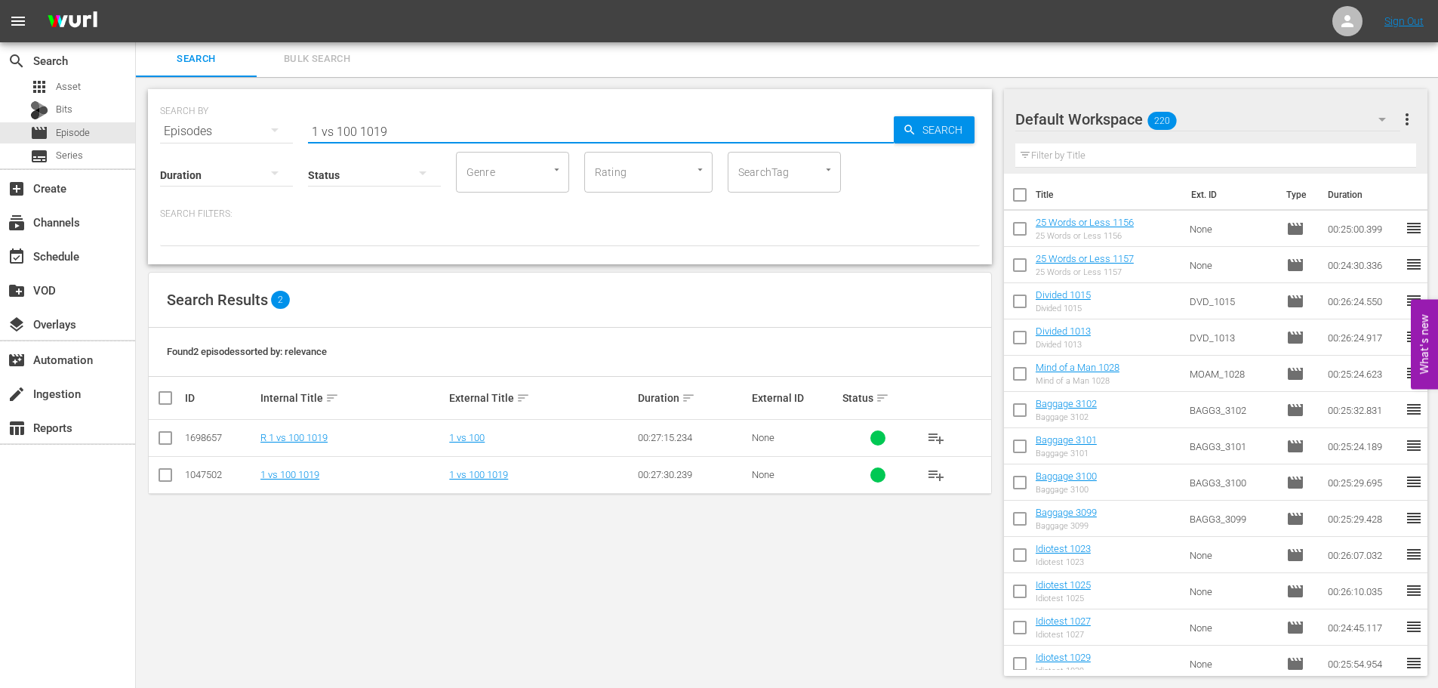
type input "1 vs 100 1019"
click at [152, 471] on td at bounding box center [166, 474] width 34 height 37
click at [164, 480] on input "checkbox" at bounding box center [165, 478] width 18 height 18
checkbox input "true"
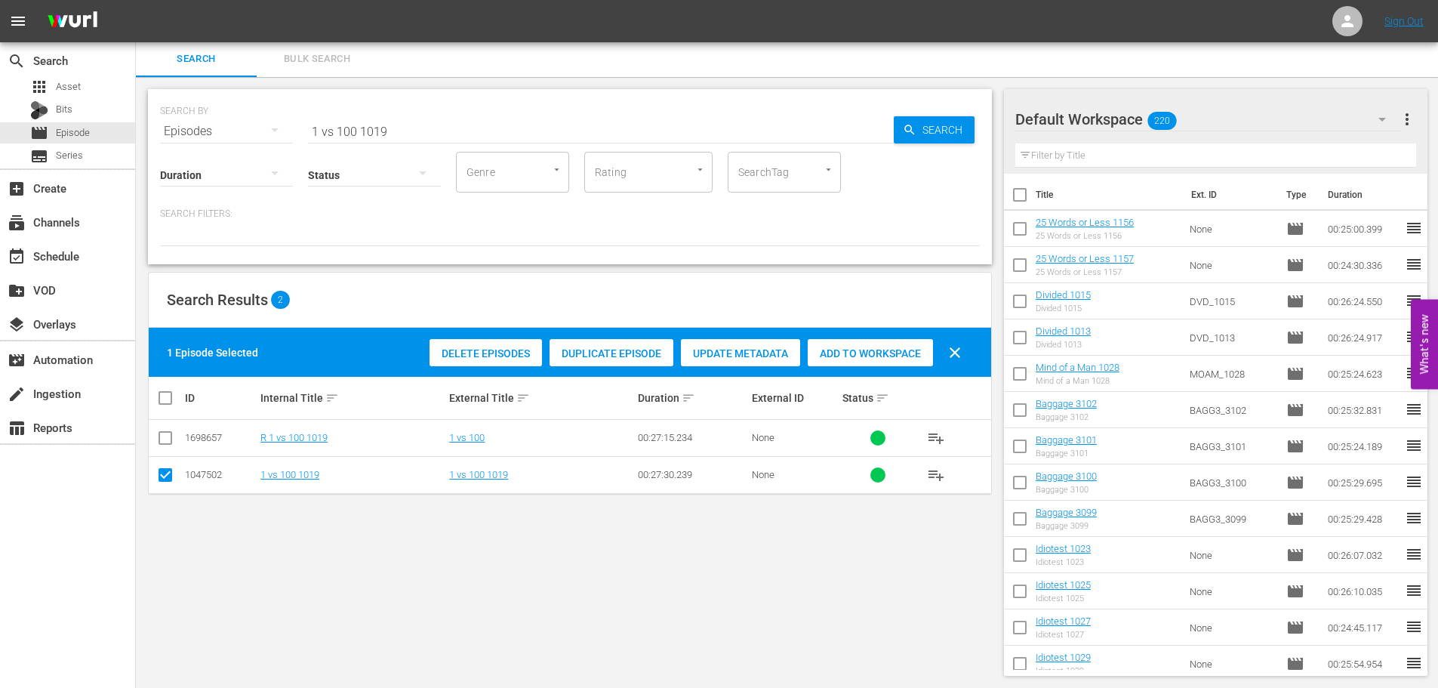
drag, startPoint x: 889, startPoint y: 356, endPoint x: 884, endPoint y: 350, distance: 8.0
click at [889, 356] on span "Add to Workspace" at bounding box center [870, 353] width 125 height 12
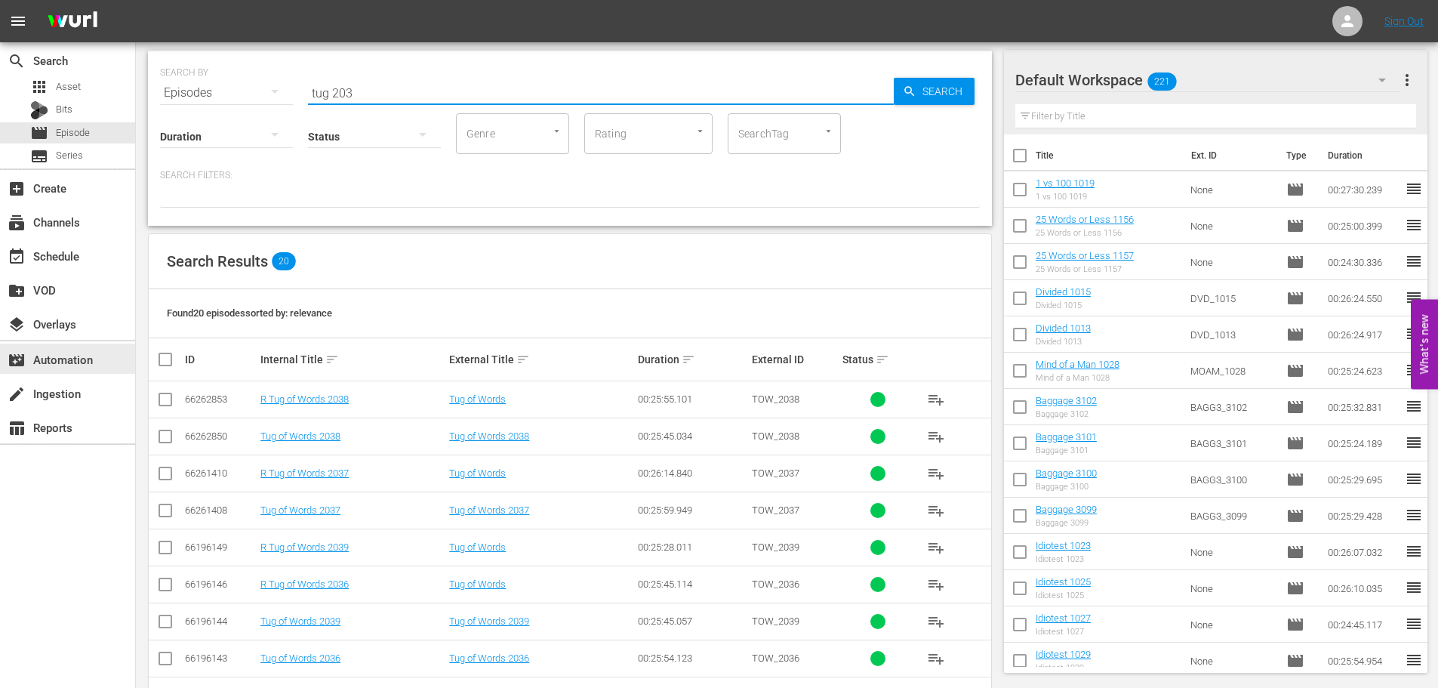
scroll to position [454, 0]
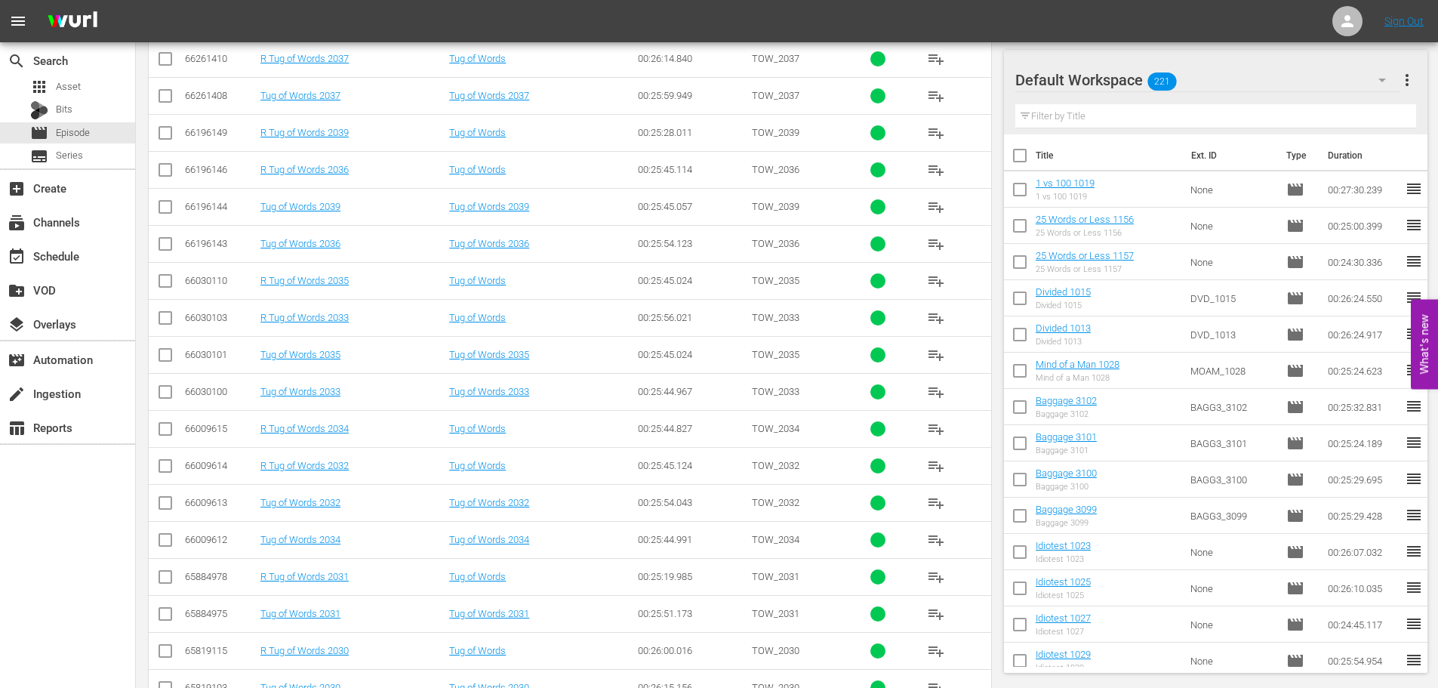
type input "tug 203"
click at [173, 205] on input "checkbox" at bounding box center [165, 210] width 18 height 18
checkbox input "true"
click at [164, 100] on input "checkbox" at bounding box center [165, 99] width 18 height 18
checkbox input "true"
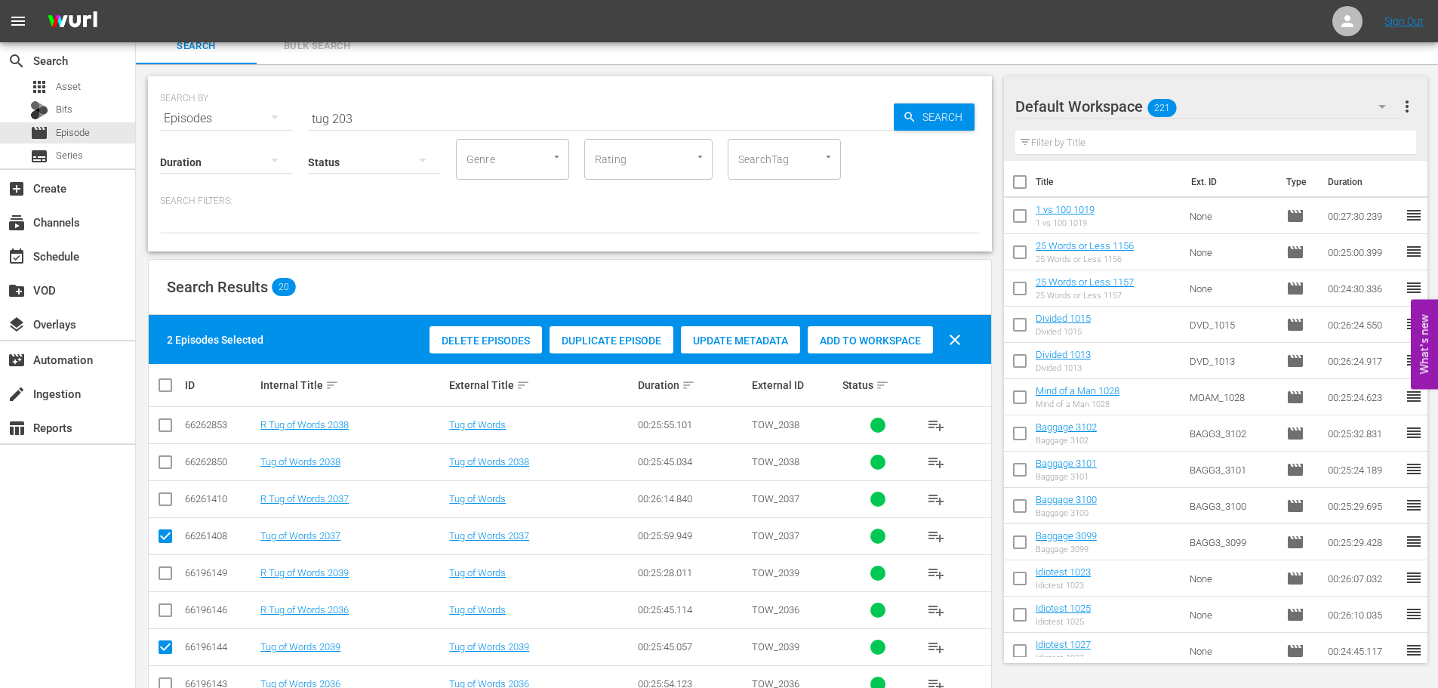
scroll to position [0, 0]
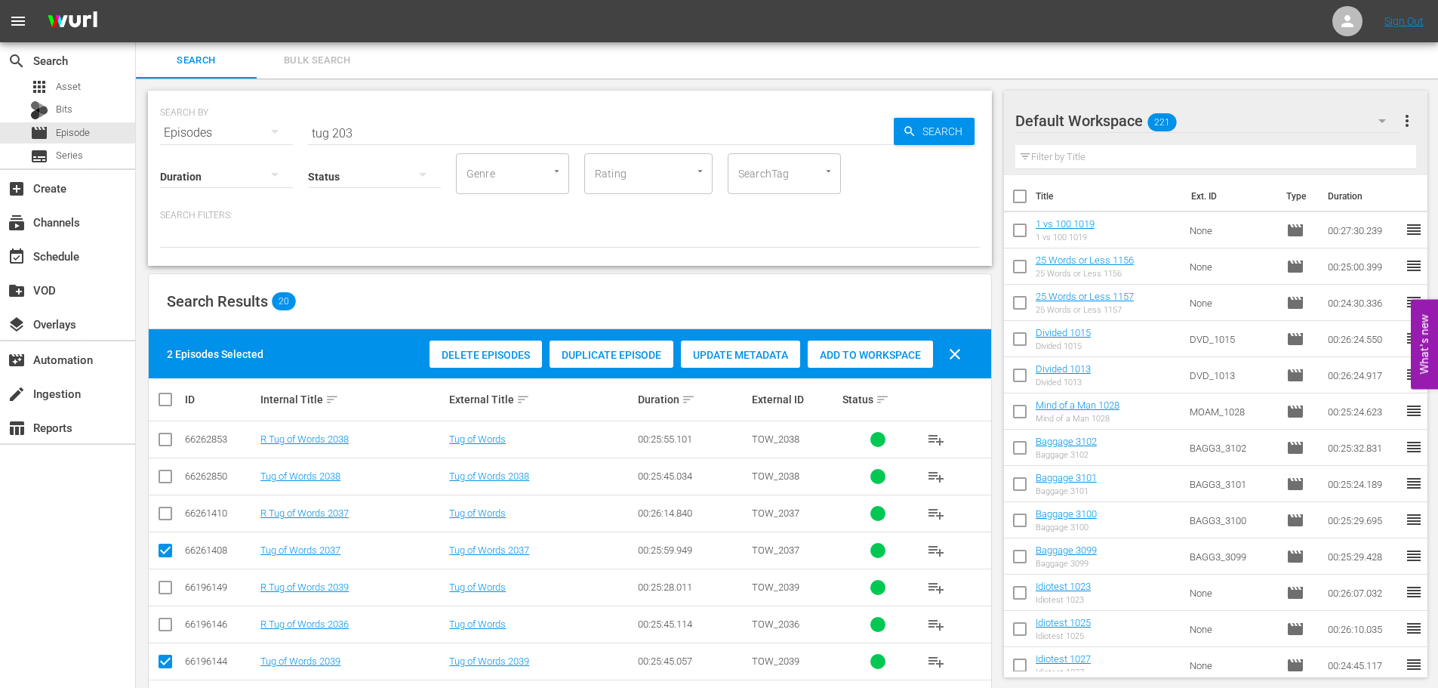
click at [898, 359] on span "Add to Workspace" at bounding box center [870, 355] width 125 height 12
drag, startPoint x: 445, startPoint y: 140, endPoint x: 0, endPoint y: 106, distance: 445.9
click at [136, 0] on div "search Search apps Asset Bits movie Episode subtitles Series add_box Create sub…" at bounding box center [787, 0] width 1302 height 0
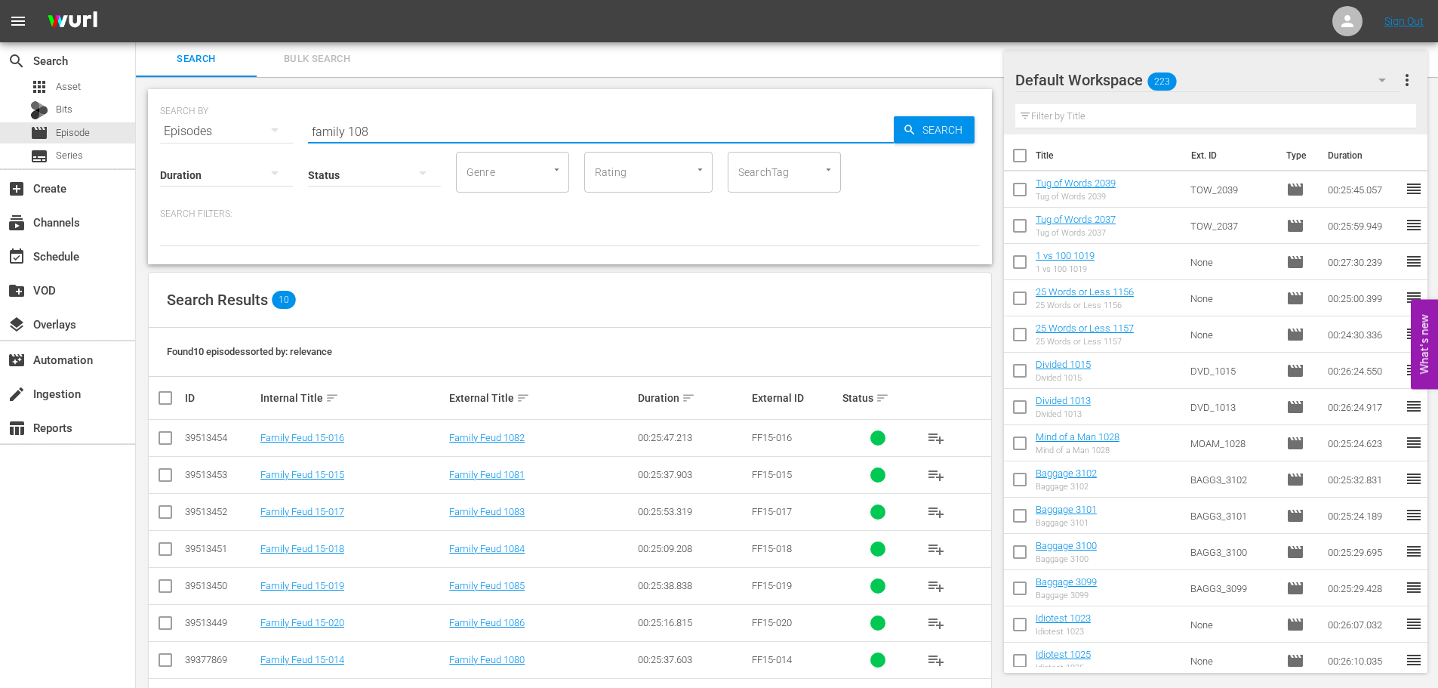
scroll to position [131, 0]
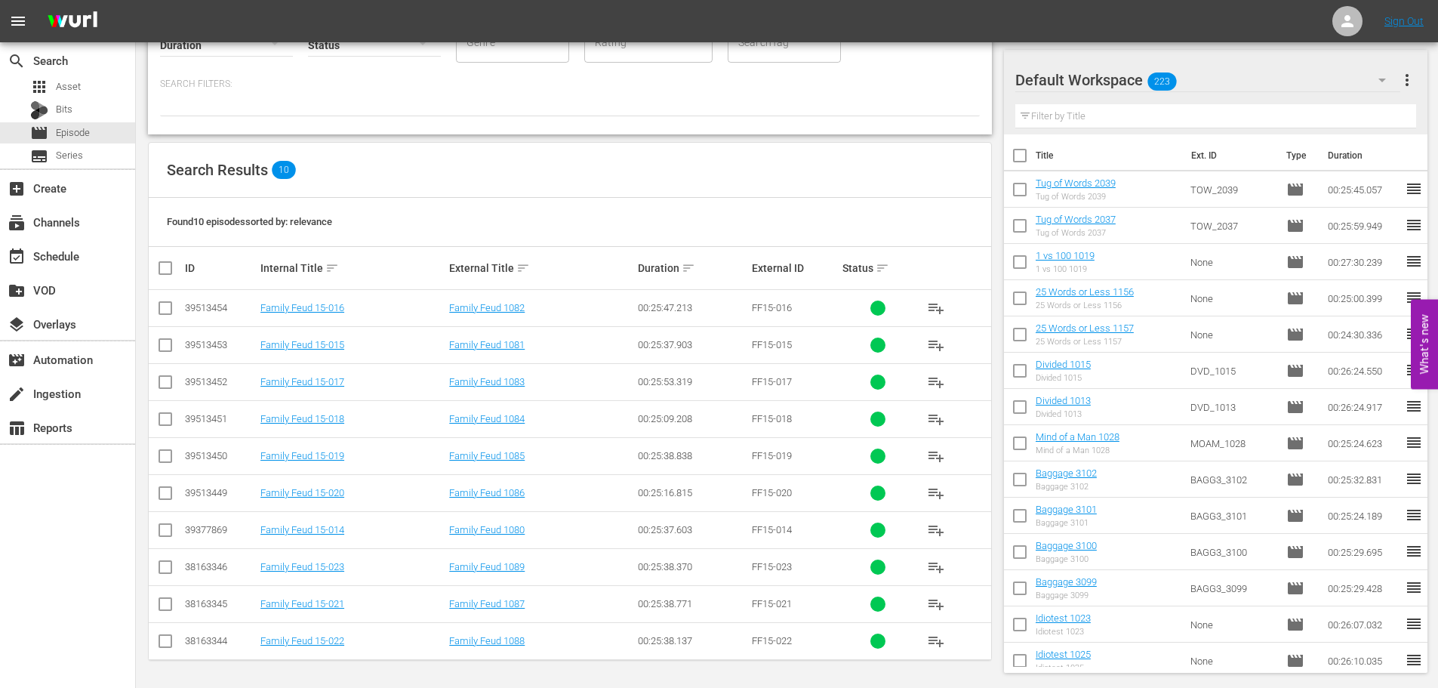
type input "family 108"
drag, startPoint x: 162, startPoint y: 418, endPoint x: 165, endPoint y: 461, distance: 43.2
click at [162, 418] on input "checkbox" at bounding box center [165, 422] width 18 height 18
checkbox input "true"
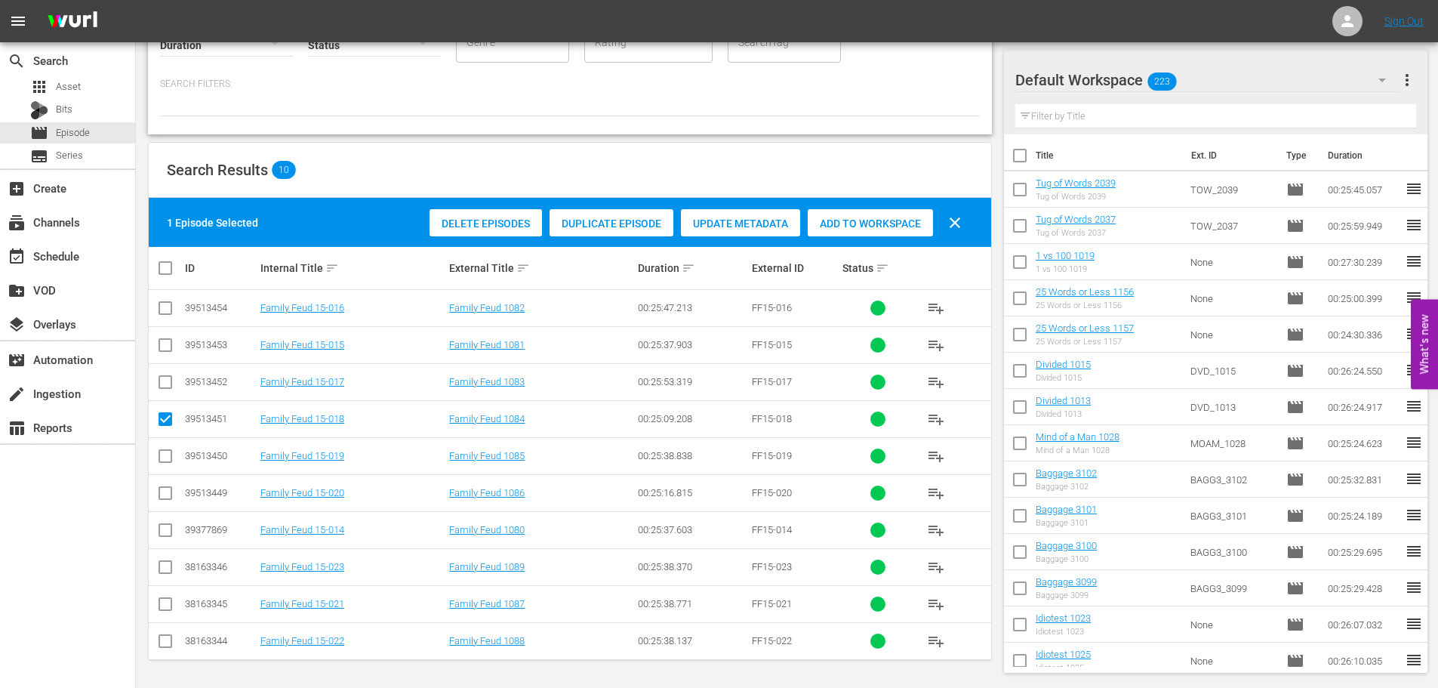
click at [165, 461] on input "checkbox" at bounding box center [165, 459] width 18 height 18
checkbox input "true"
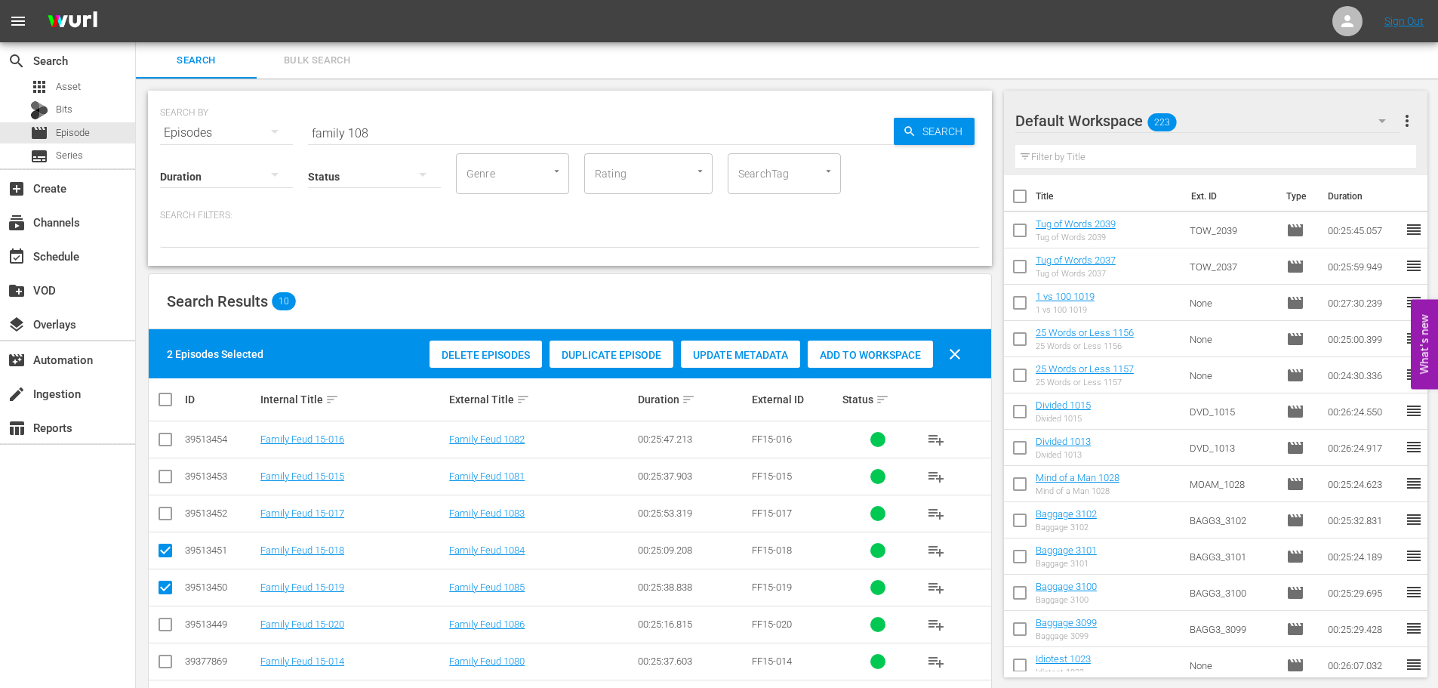
click at [854, 372] on div "2 Episodes Selected Delete Episodes Duplicate Episode Update Metadata Add to Wo…" at bounding box center [570, 353] width 842 height 49
click at [861, 357] on span "Add to Workspace" at bounding box center [870, 355] width 125 height 12
drag, startPoint x: 530, startPoint y: 129, endPoint x: 53, endPoint y: 122, distance: 477.2
click at [136, 0] on div "search Search apps Asset Bits movie Episode subtitles Series add_box Create sub…" at bounding box center [787, 0] width 1302 height 0
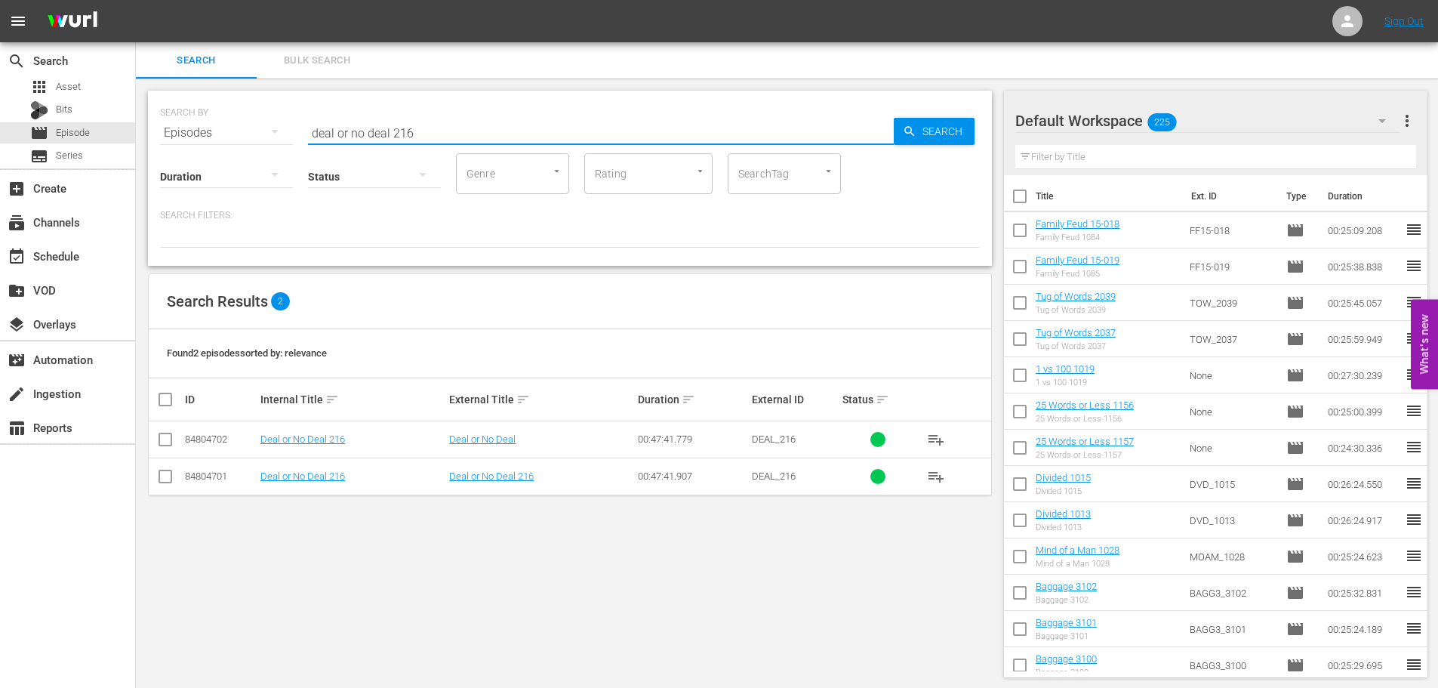
type input "deal or no deal 216"
click at [166, 471] on input "checkbox" at bounding box center [165, 479] width 18 height 18
checkbox input "true"
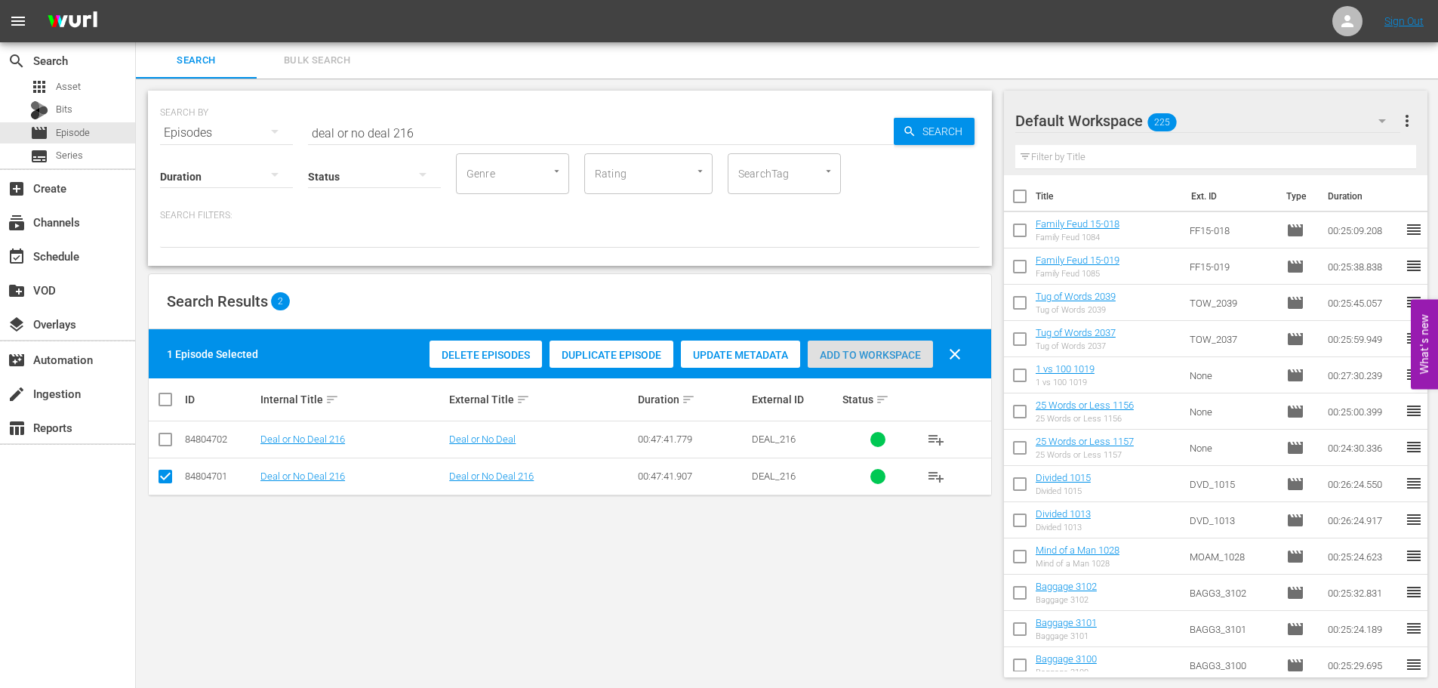
click at [859, 360] on span "Add to Workspace" at bounding box center [870, 355] width 125 height 12
click at [510, 139] on input "deal or no deal 216" at bounding box center [601, 133] width 586 height 36
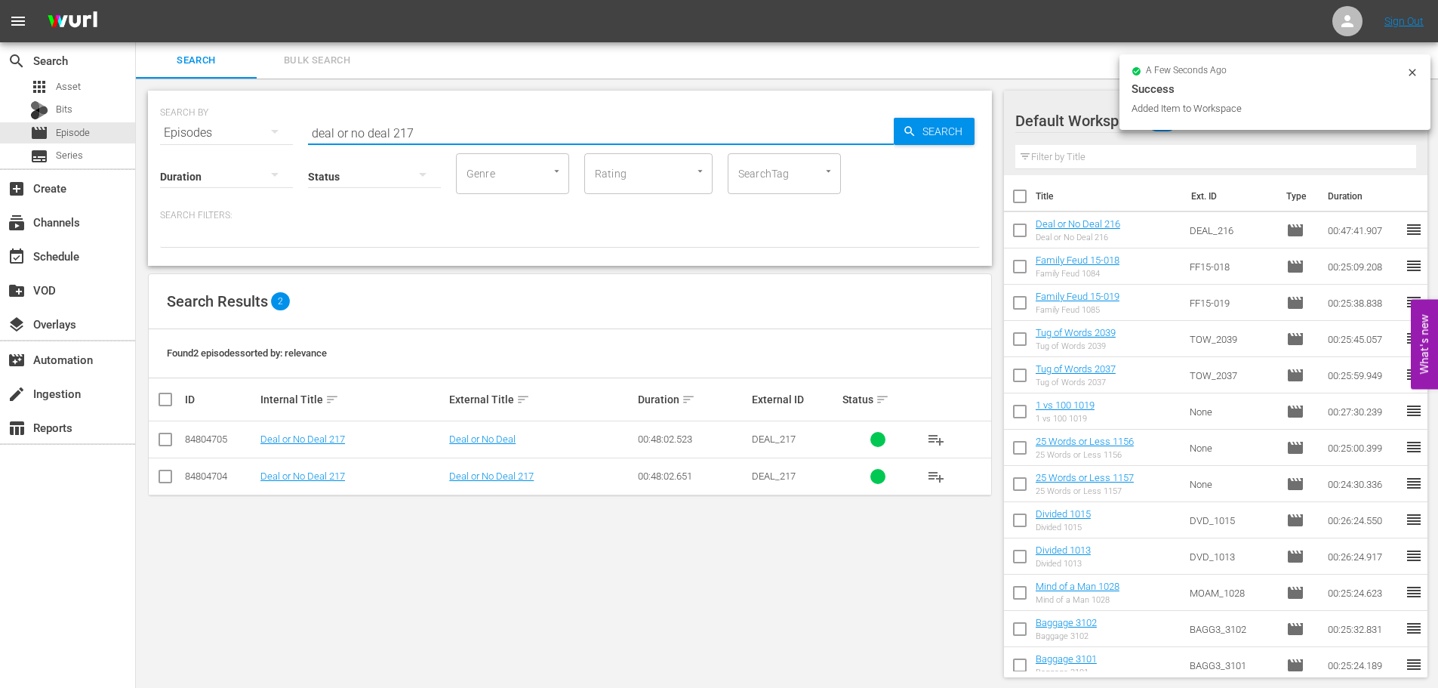
type input "deal or no deal 217"
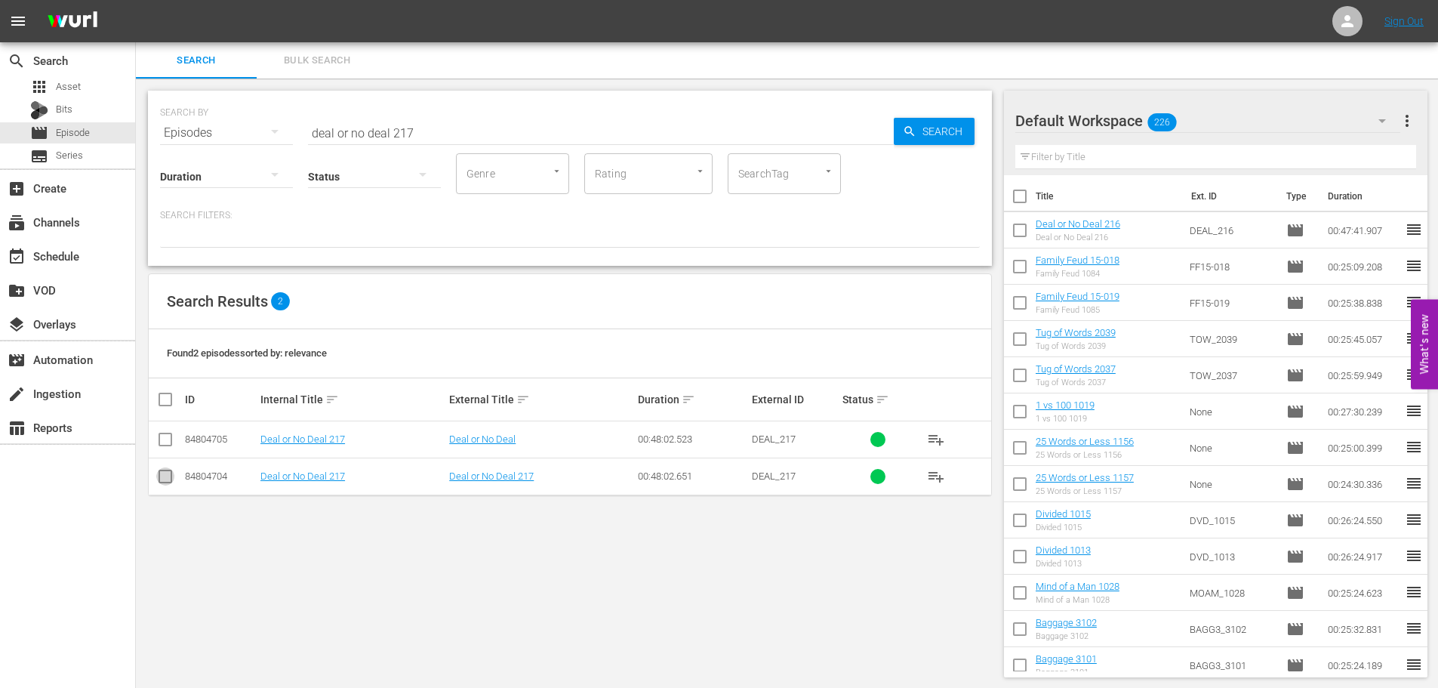
click at [168, 472] on input "checkbox" at bounding box center [165, 479] width 18 height 18
checkbox input "true"
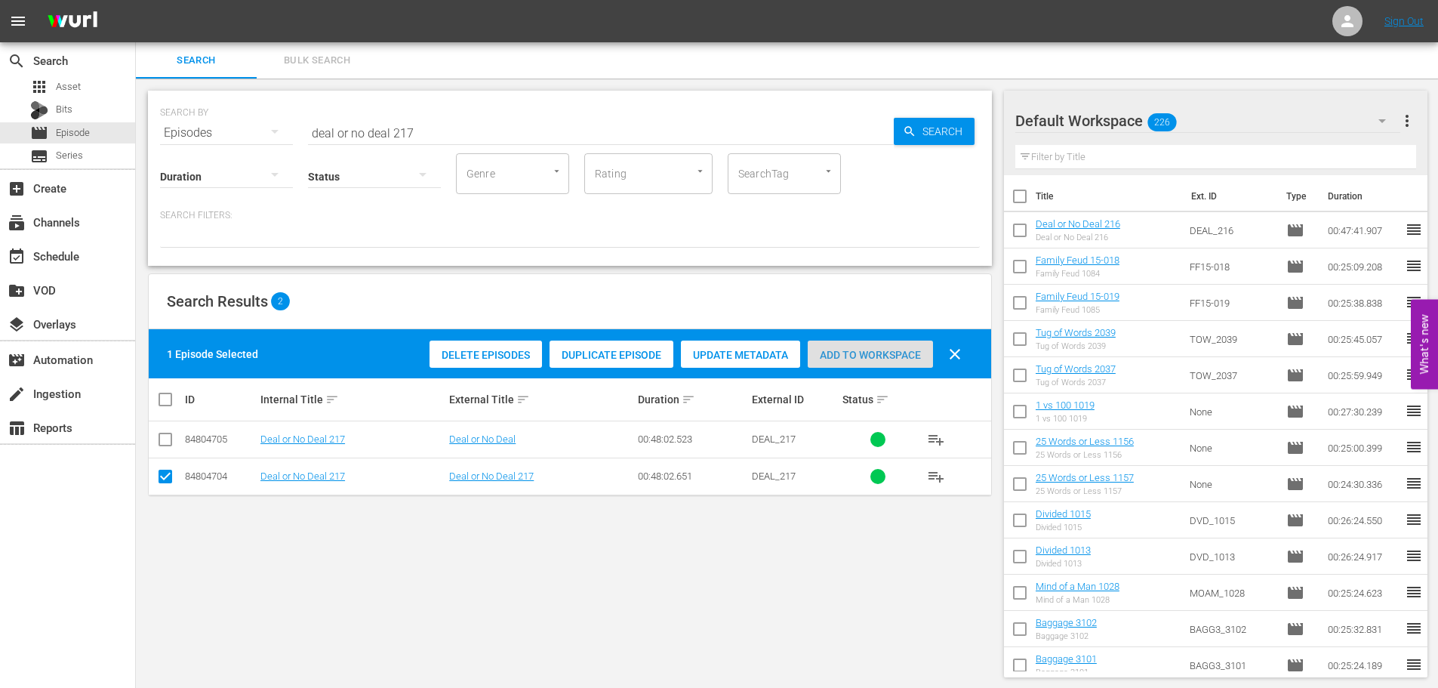
click at [899, 343] on div "Add to Workspace" at bounding box center [870, 354] width 125 height 29
drag, startPoint x: 471, startPoint y: 126, endPoint x: 101, endPoint y: 158, distance: 371.3
click at [136, 0] on div "search Search apps Asset Bits movie Episode subtitles Series add_box Create sub…" at bounding box center [787, 0] width 1302 height 0
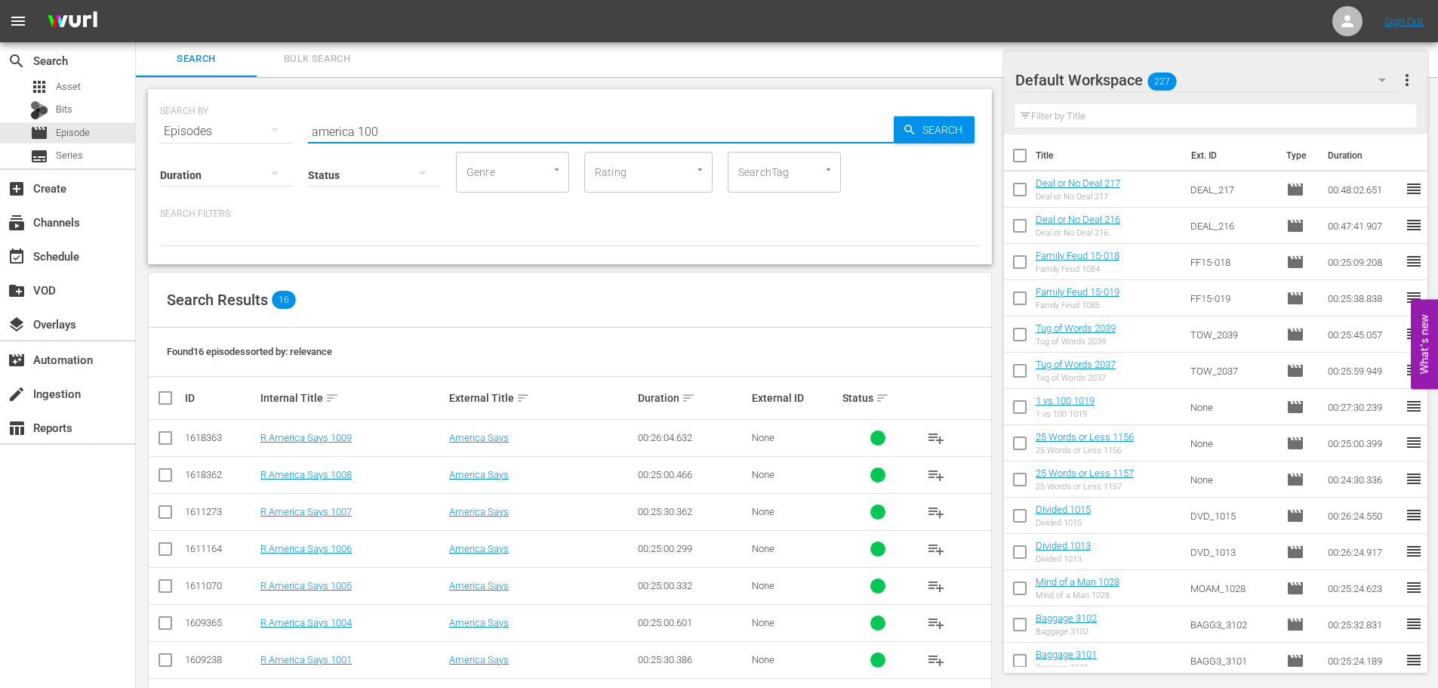
scroll to position [353, 0]
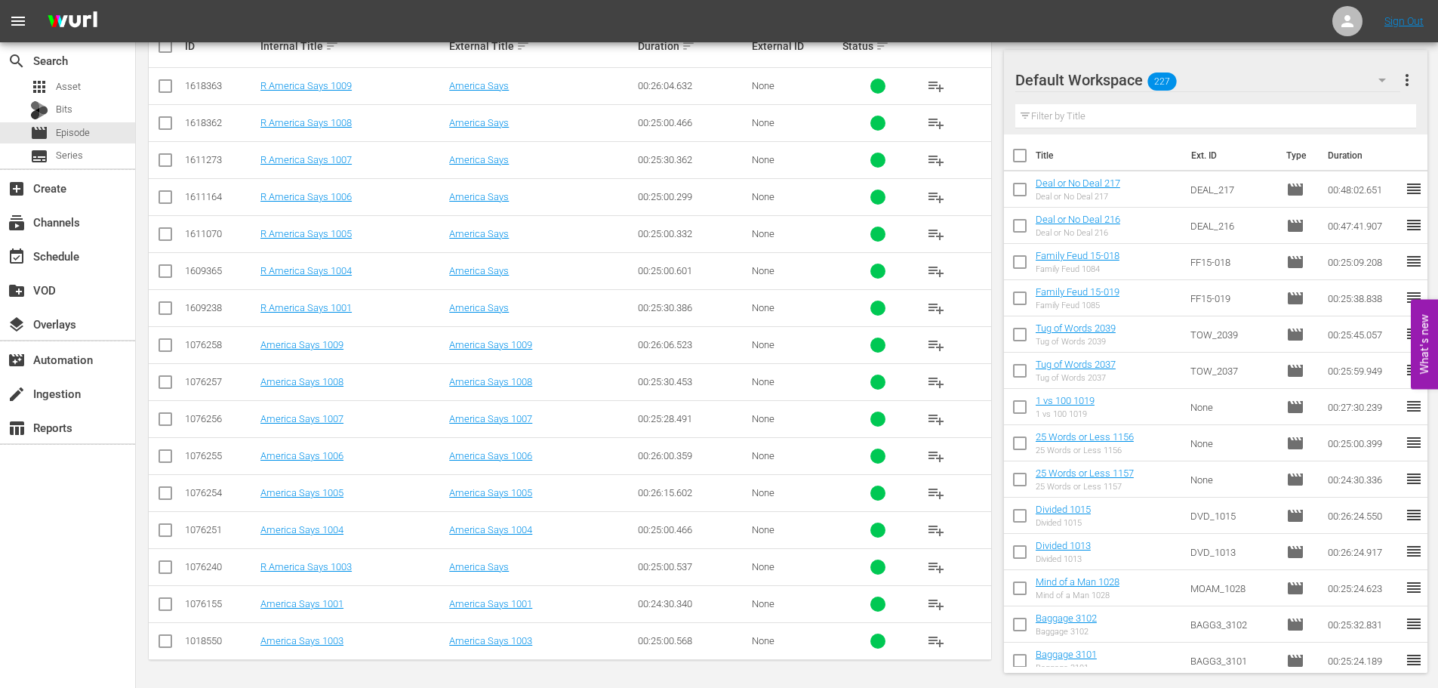
type input "america 100"
drag, startPoint x: 162, startPoint y: 609, endPoint x: 162, endPoint y: 636, distance: 27.2
click at [162, 609] on input "checkbox" at bounding box center [165, 607] width 18 height 18
checkbox input "true"
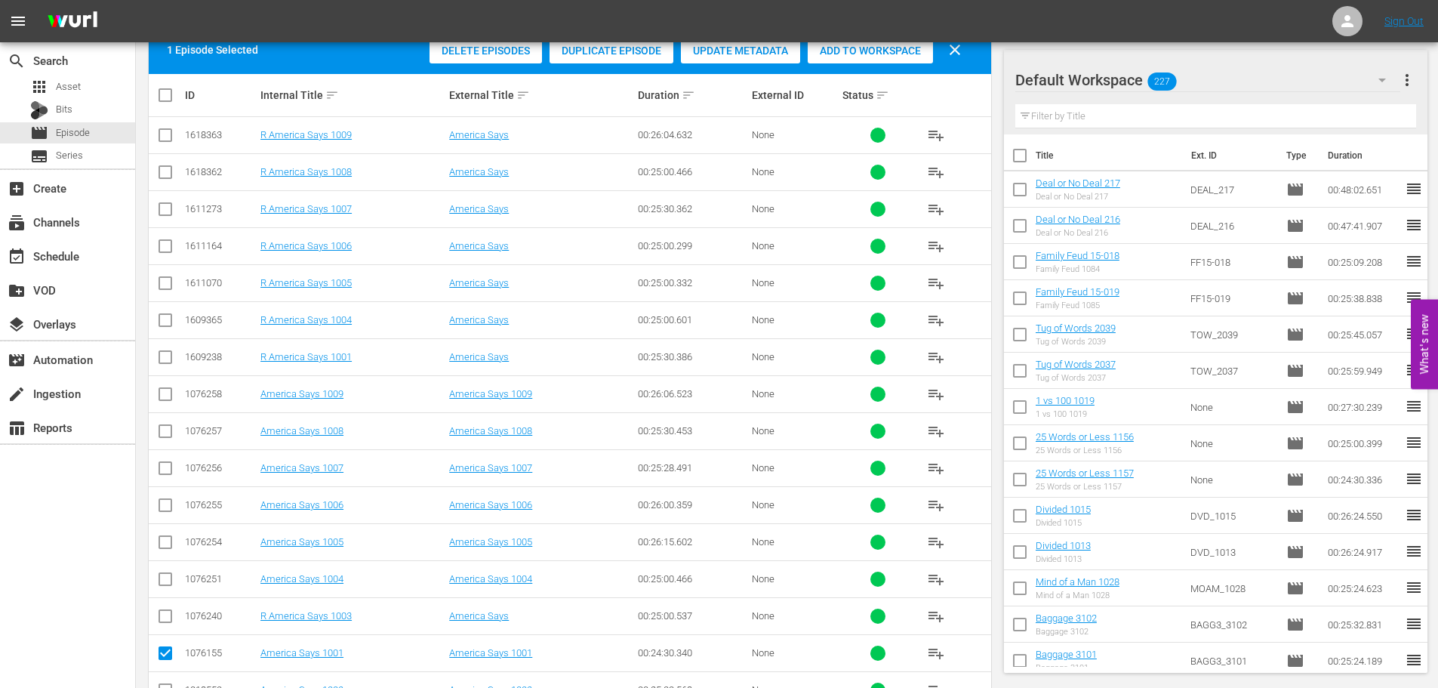
click at [162, 641] on td at bounding box center [166, 652] width 34 height 37
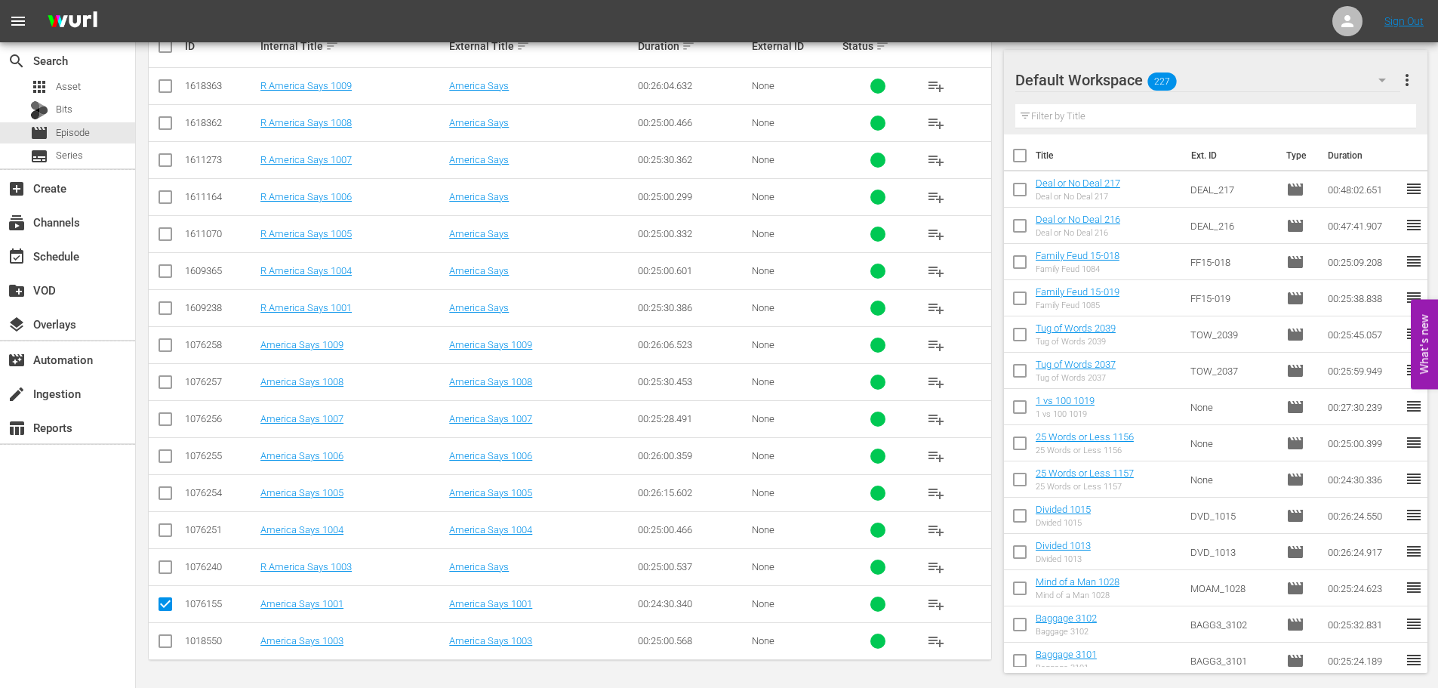
click at [157, 647] on input "checkbox" at bounding box center [165, 644] width 18 height 18
checkbox input "true"
click at [167, 494] on input "checkbox" at bounding box center [165, 496] width 18 height 18
checkbox input "true"
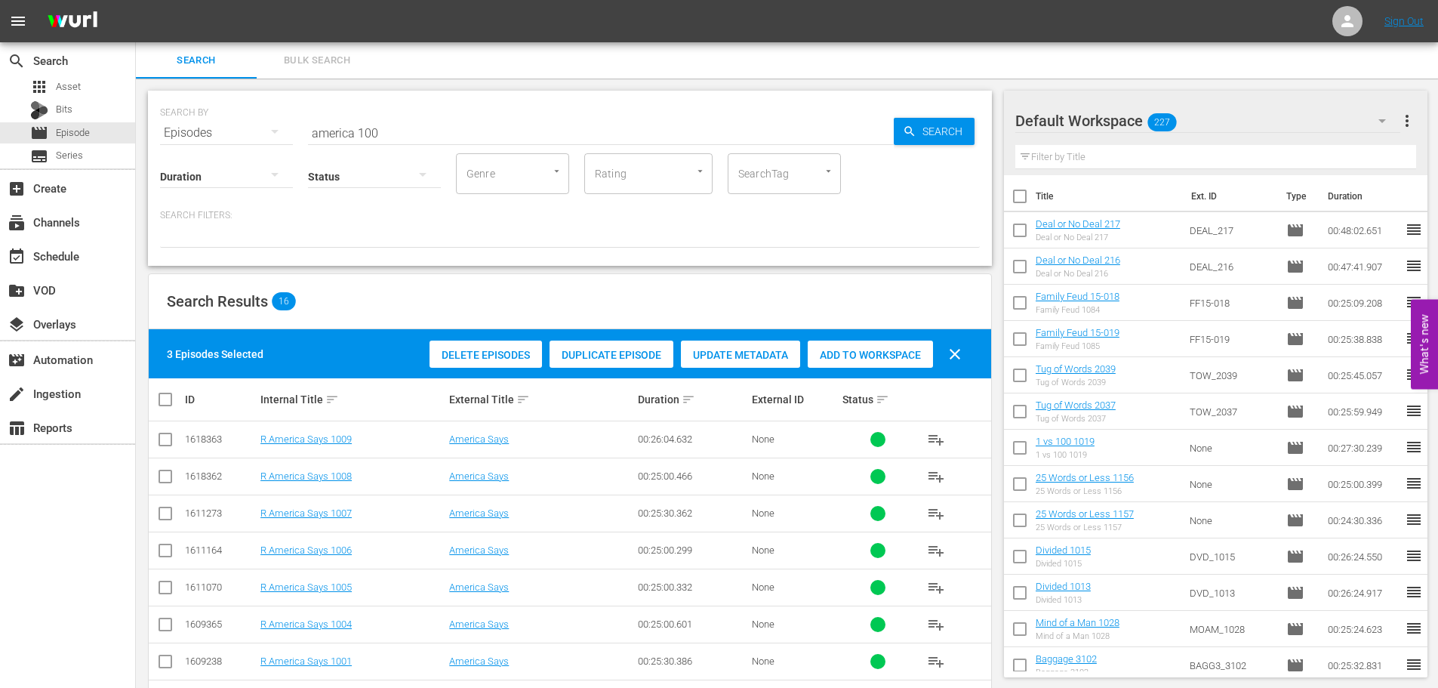
click at [845, 334] on div "3 Episodes Selected Delete Episodes Duplicate Episode Update Metadata Add to Wo…" at bounding box center [570, 353] width 842 height 49
click at [855, 353] on span "Add to Workspace" at bounding box center [870, 355] width 125 height 12
drag, startPoint x: 505, startPoint y: 115, endPoint x: 89, endPoint y: 137, distance: 416.5
click at [136, 0] on div "search Search apps Asset Bits movie Episode subtitles Series add_box Create sub…" at bounding box center [787, 0] width 1302 height 0
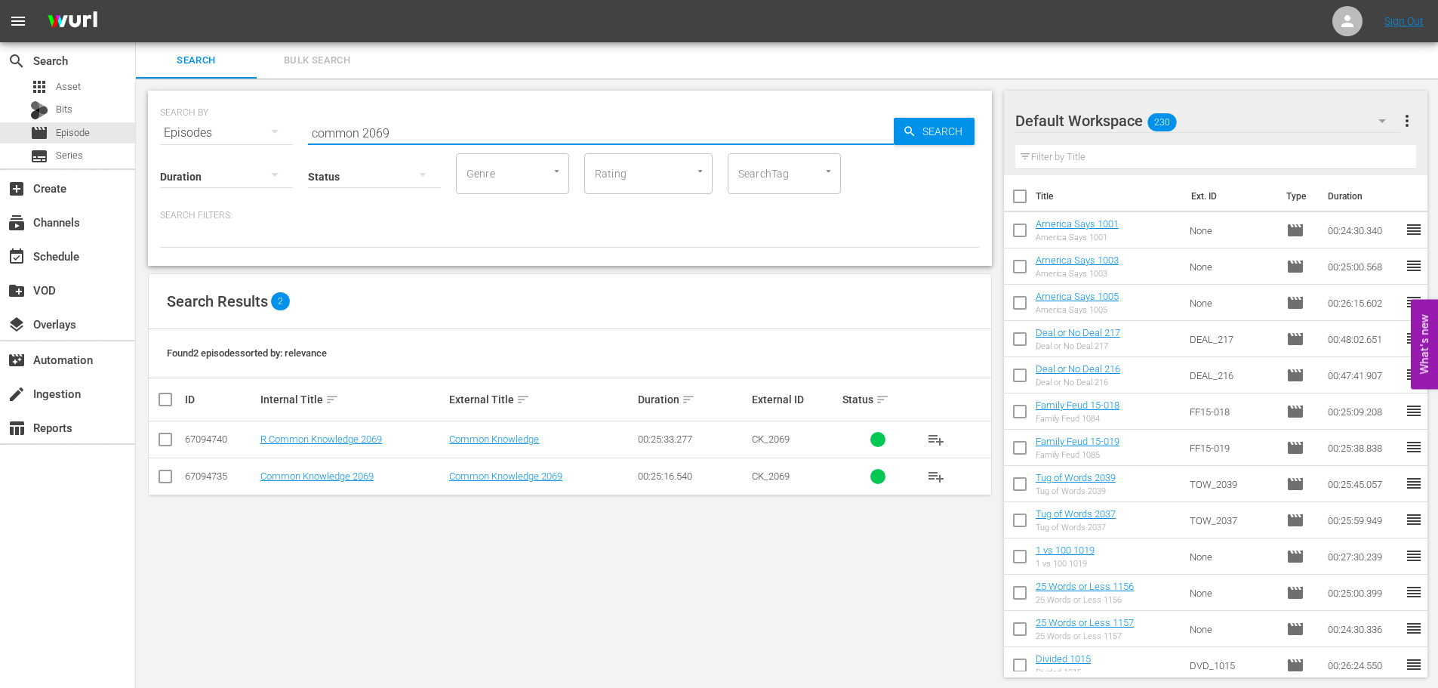
type input "common 2069"
click at [173, 484] on input "checkbox" at bounding box center [165, 479] width 18 height 18
checkbox input "true"
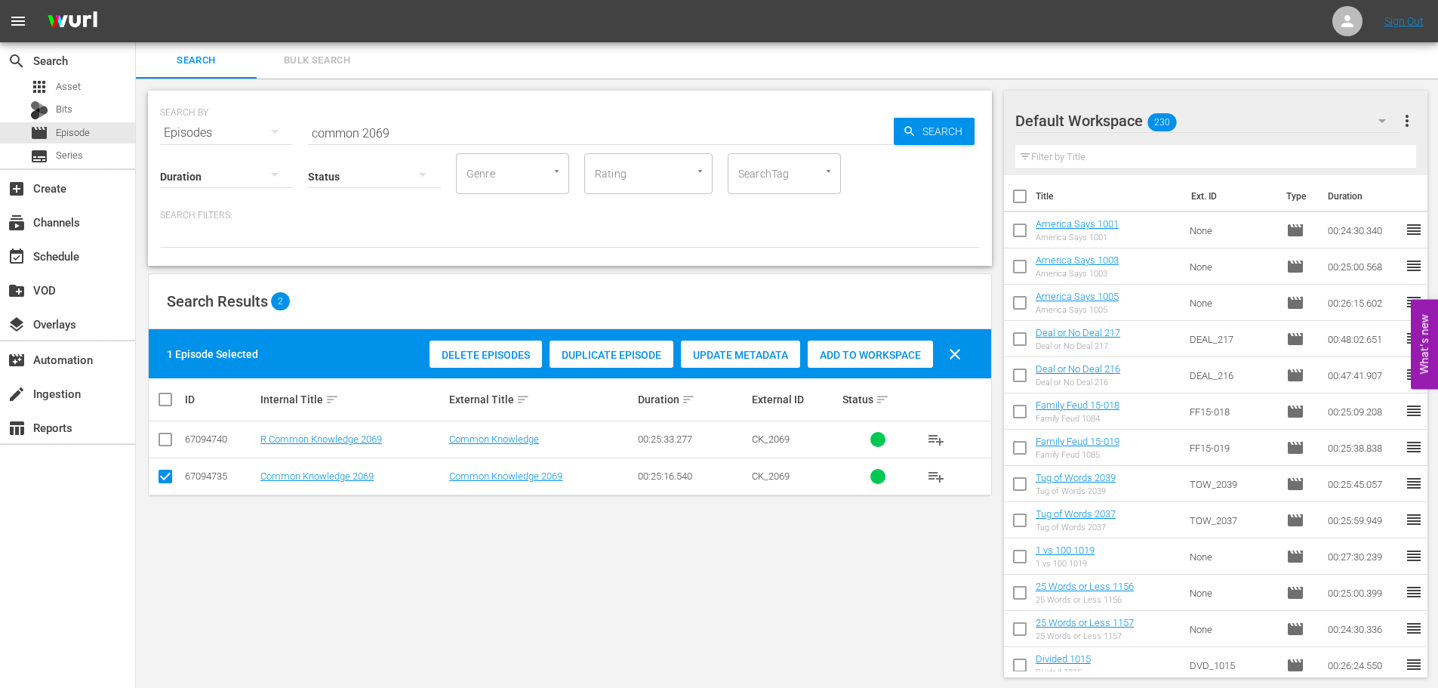
click at [858, 350] on span "Add to Workspace" at bounding box center [870, 355] width 125 height 12
click at [528, 122] on input "common 2069" at bounding box center [601, 133] width 586 height 36
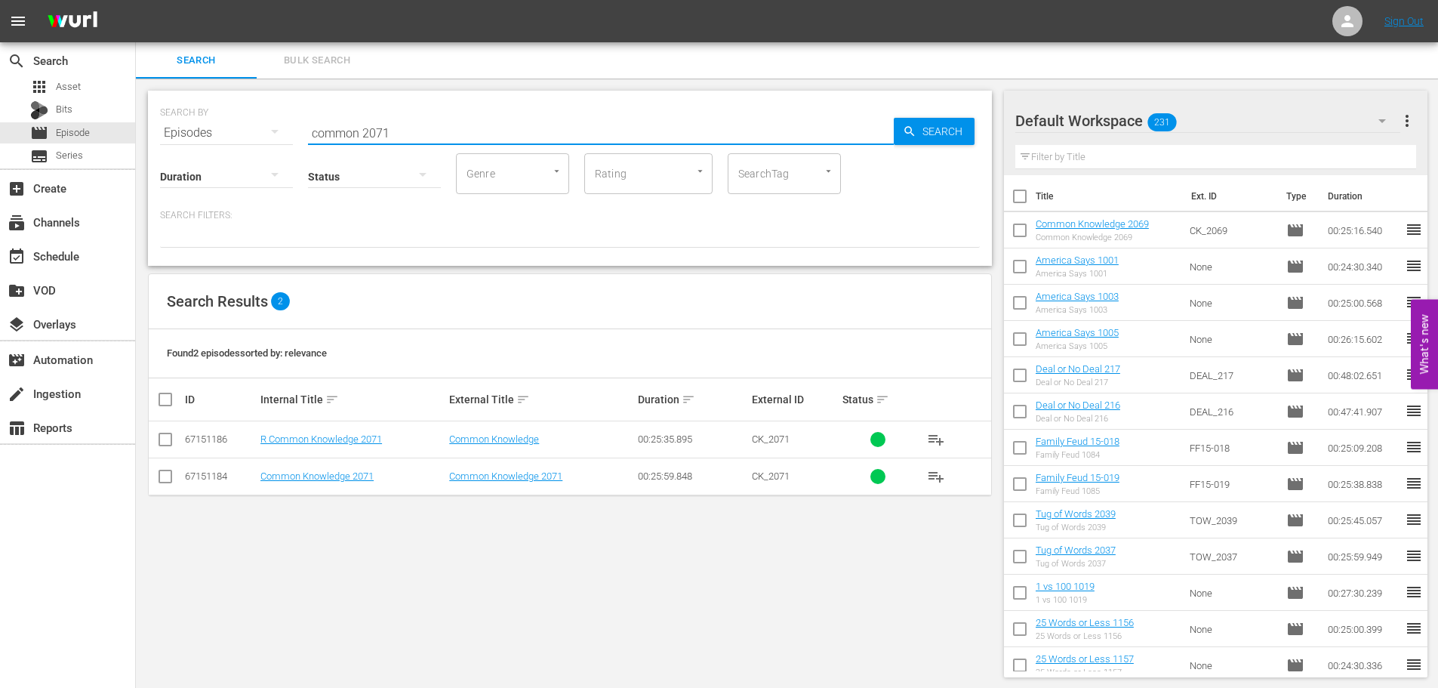
type input "common 2071"
click at [167, 485] on input "checkbox" at bounding box center [165, 479] width 18 height 18
checkbox input "true"
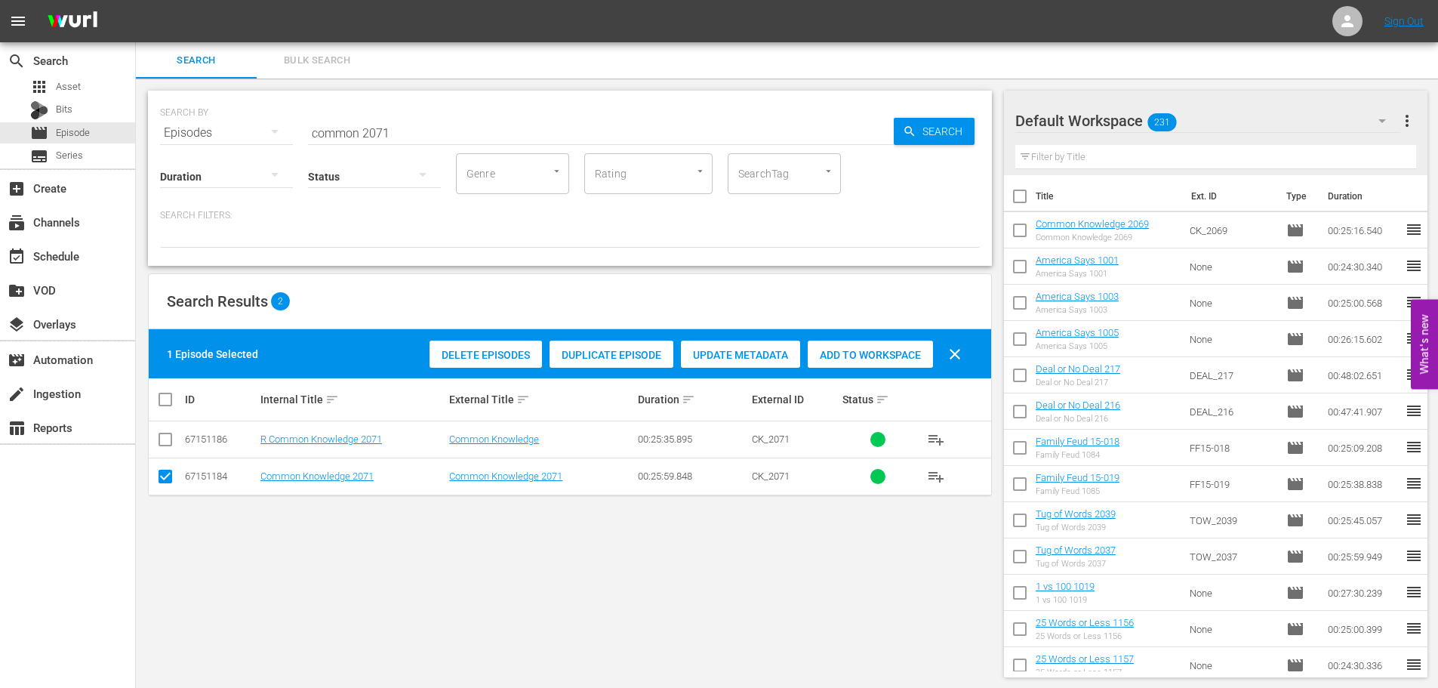
click at [879, 351] on span "Add to Workspace" at bounding box center [870, 355] width 125 height 12
drag, startPoint x: 508, startPoint y: 120, endPoint x: 10, endPoint y: 213, distance: 506.8
click at [136, 0] on div "search Search apps Asset Bits movie Episode subtitles Series add_box Create sub…" at bounding box center [787, 0] width 1302 height 0
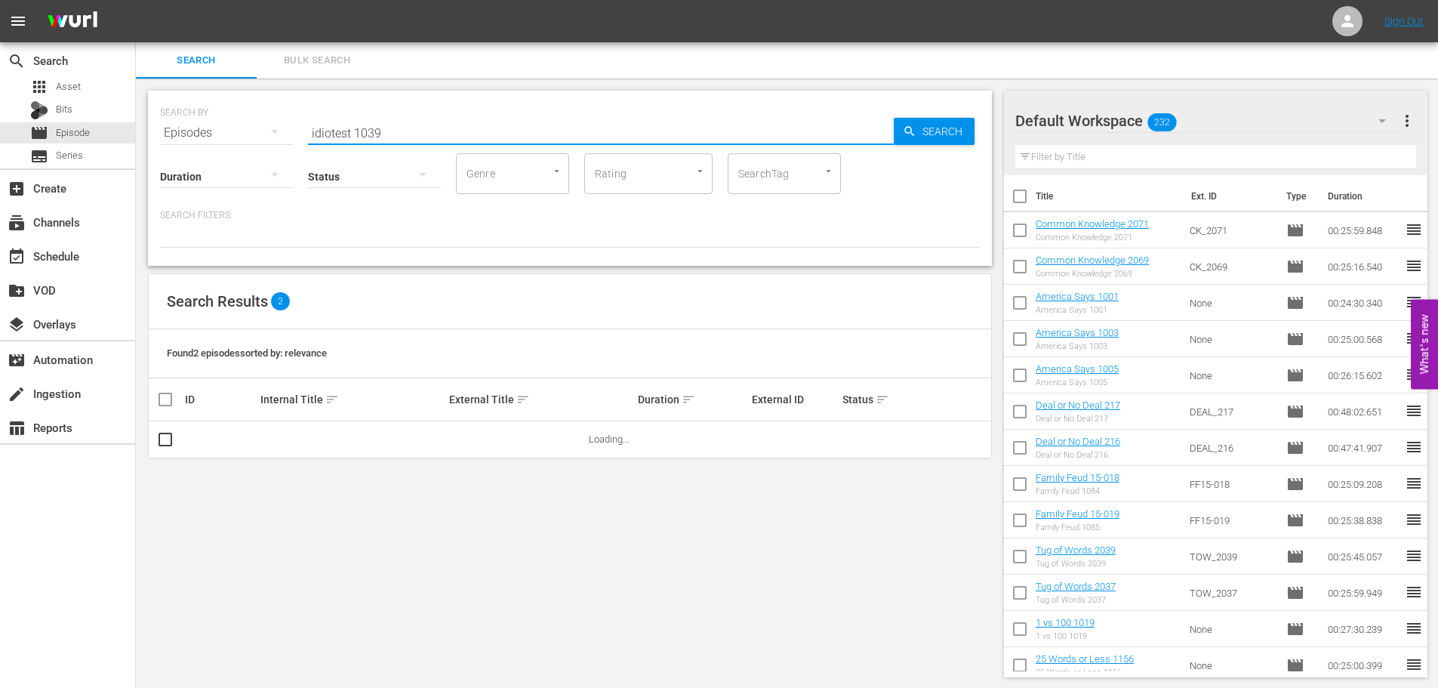
scroll to position [2, 0]
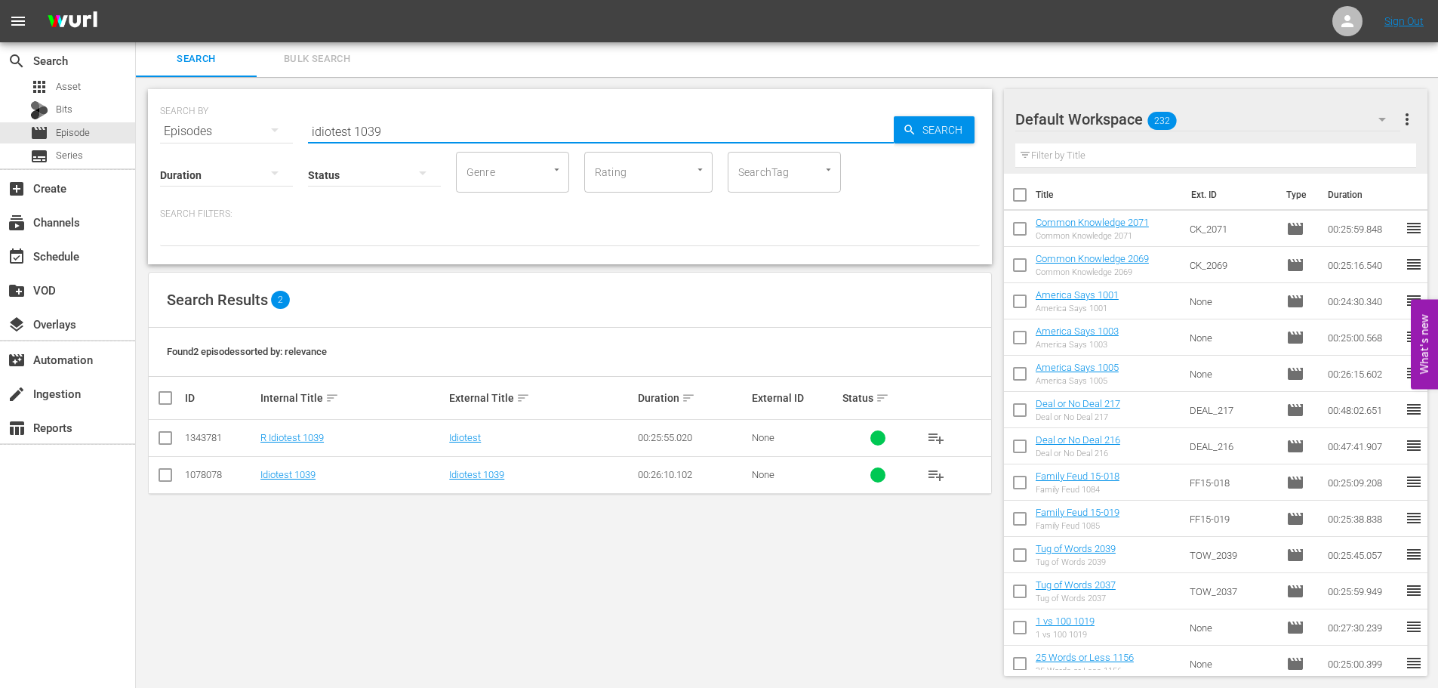
type input "idiotest 1039"
click at [153, 475] on td at bounding box center [166, 474] width 34 height 37
click at [162, 478] on input "checkbox" at bounding box center [165, 478] width 18 height 18
checkbox input "true"
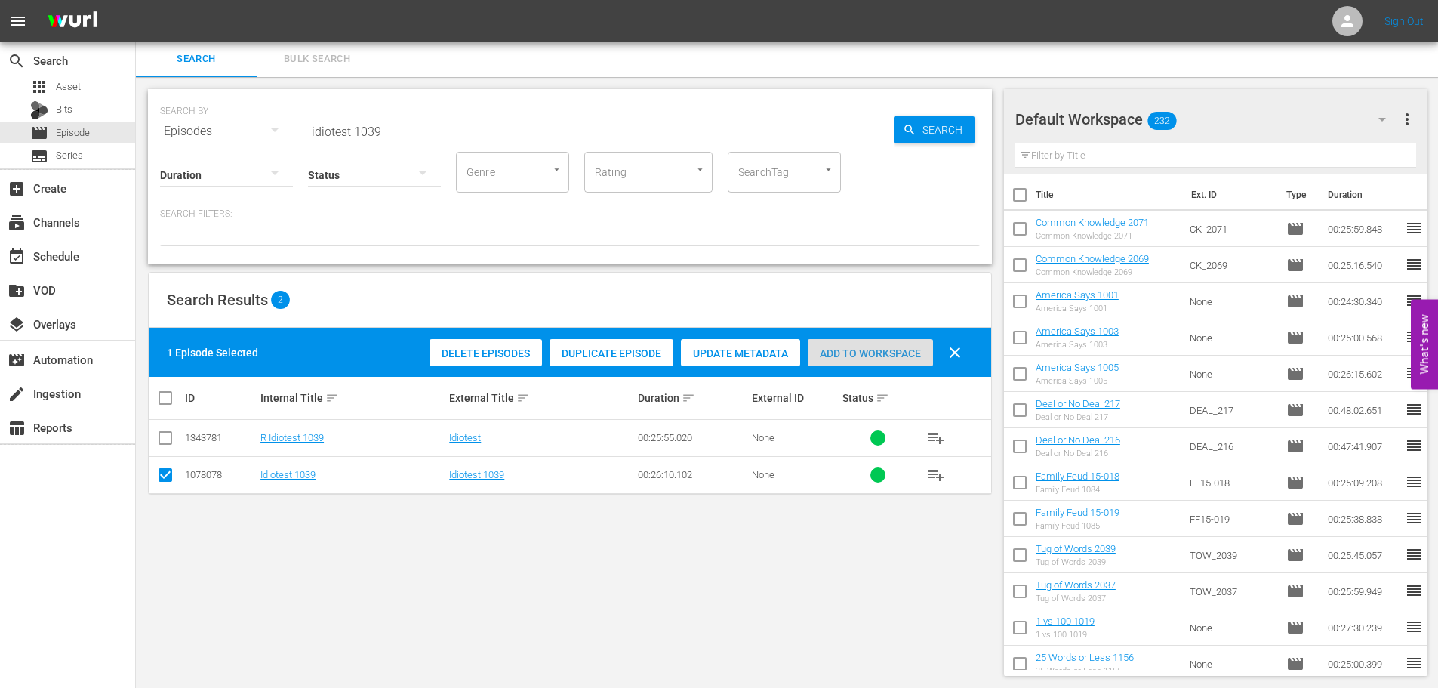
click at [922, 353] on span "Add to Workspace" at bounding box center [870, 353] width 125 height 12
click at [505, 140] on input "idiotest 1039" at bounding box center [601, 131] width 586 height 36
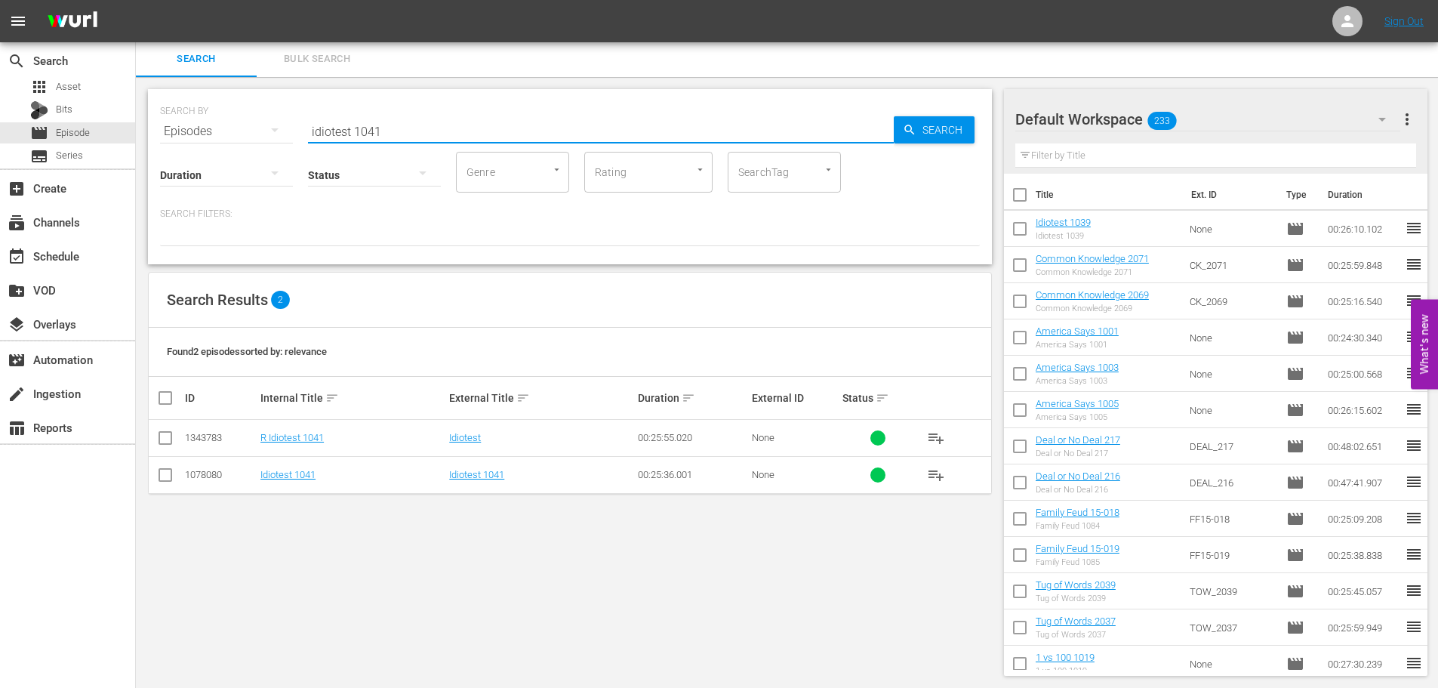
type input "idiotest 1041"
click at [169, 477] on input "checkbox" at bounding box center [165, 478] width 18 height 18
checkbox input "true"
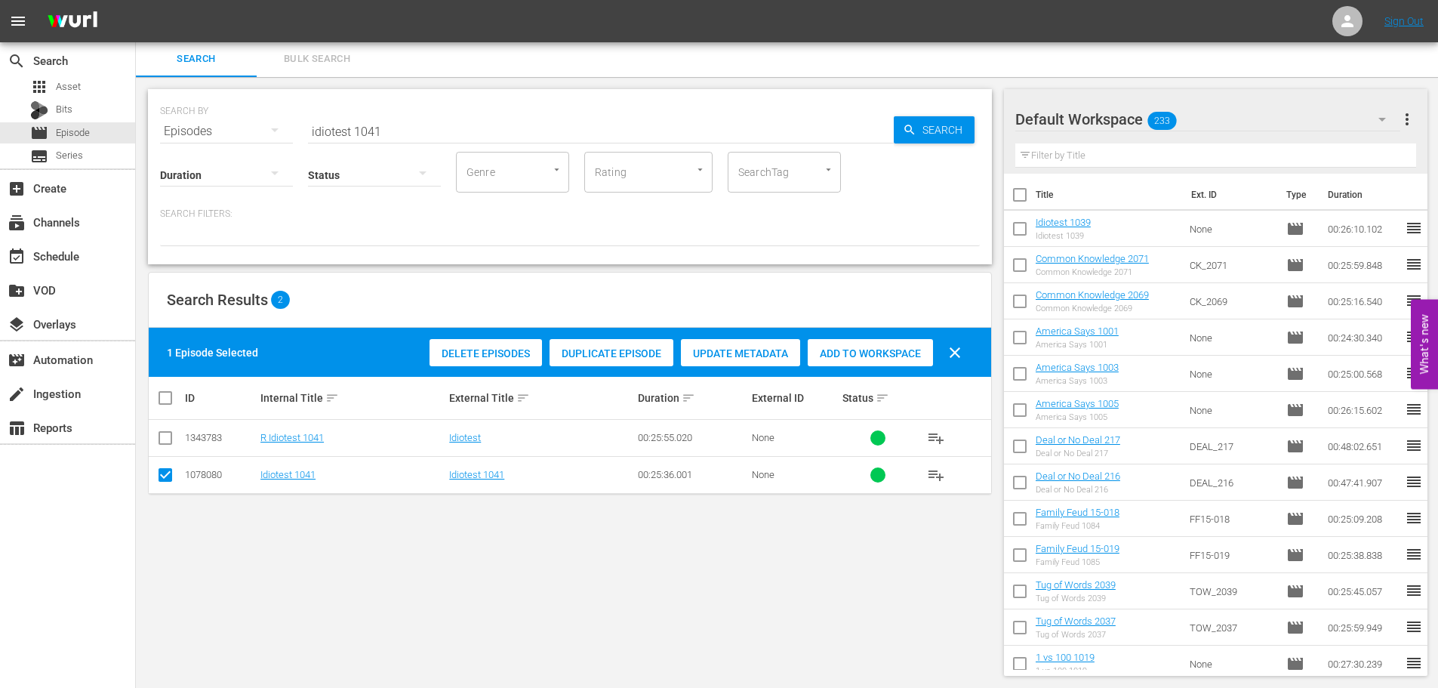
click at [858, 347] on span "Add to Workspace" at bounding box center [870, 353] width 125 height 12
drag, startPoint x: 404, startPoint y: 129, endPoint x: 229, endPoint y: 121, distance: 175.3
click at [229, 121] on div "SEARCH BY Search By Episodes Search ID, Title, Description, Keywords, or Catego…" at bounding box center [570, 122] width 820 height 54
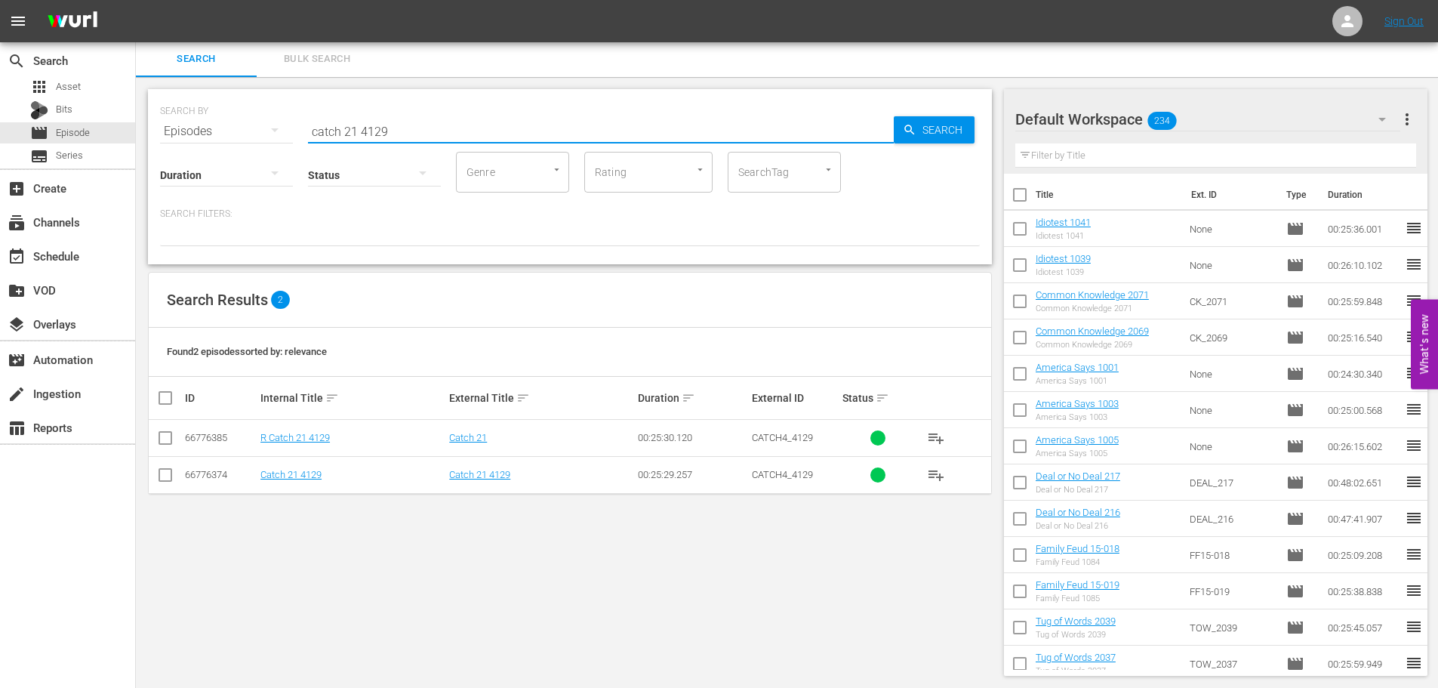
type input "catch 21 4129"
click at [161, 474] on input "checkbox" at bounding box center [165, 478] width 18 height 18
checkbox input "true"
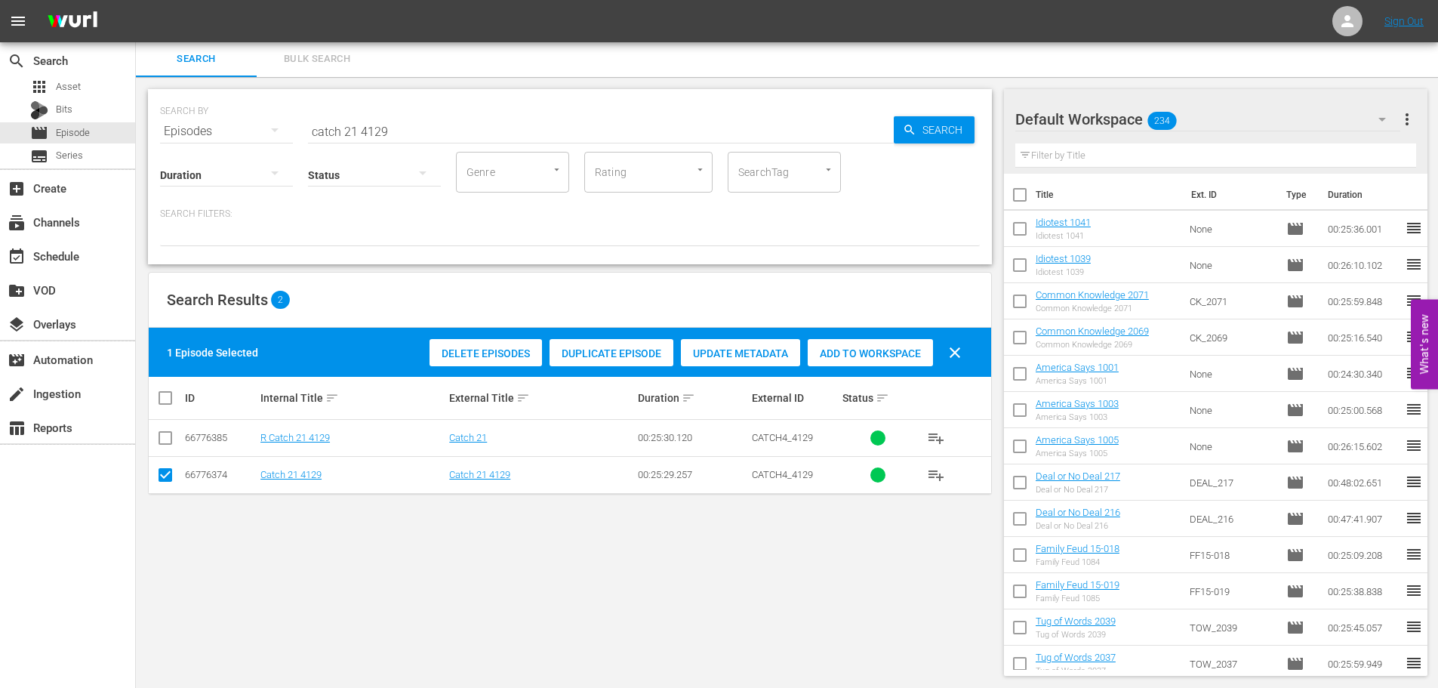
click at [833, 354] on span "Add to Workspace" at bounding box center [870, 353] width 125 height 12
click at [513, 121] on input "catch 21 4129" at bounding box center [601, 131] width 586 height 36
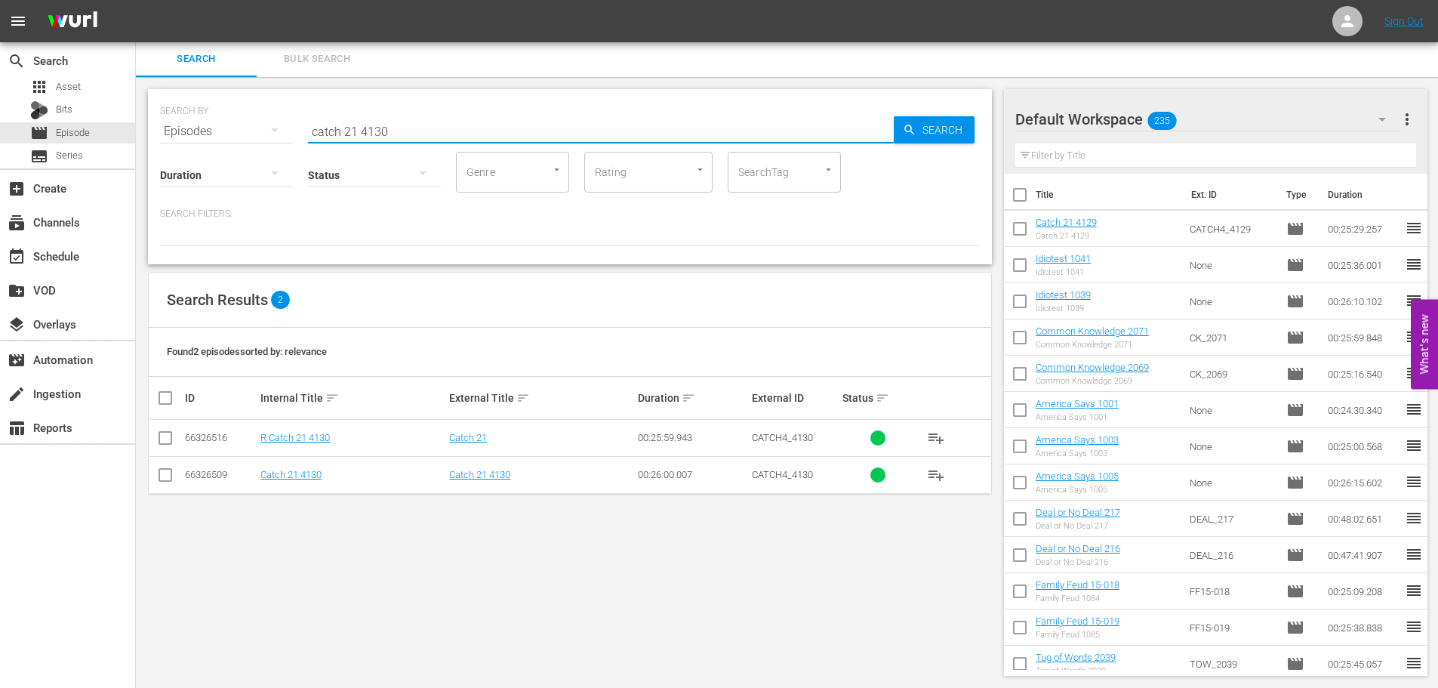
type input "catch 21 4130"
click at [142, 485] on div "SEARCH BY Search By Episodes Search ID, Title, Description, Keywords, or Catego…" at bounding box center [570, 382] width 868 height 611
click at [159, 479] on input "checkbox" at bounding box center [165, 478] width 18 height 18
checkbox input "true"
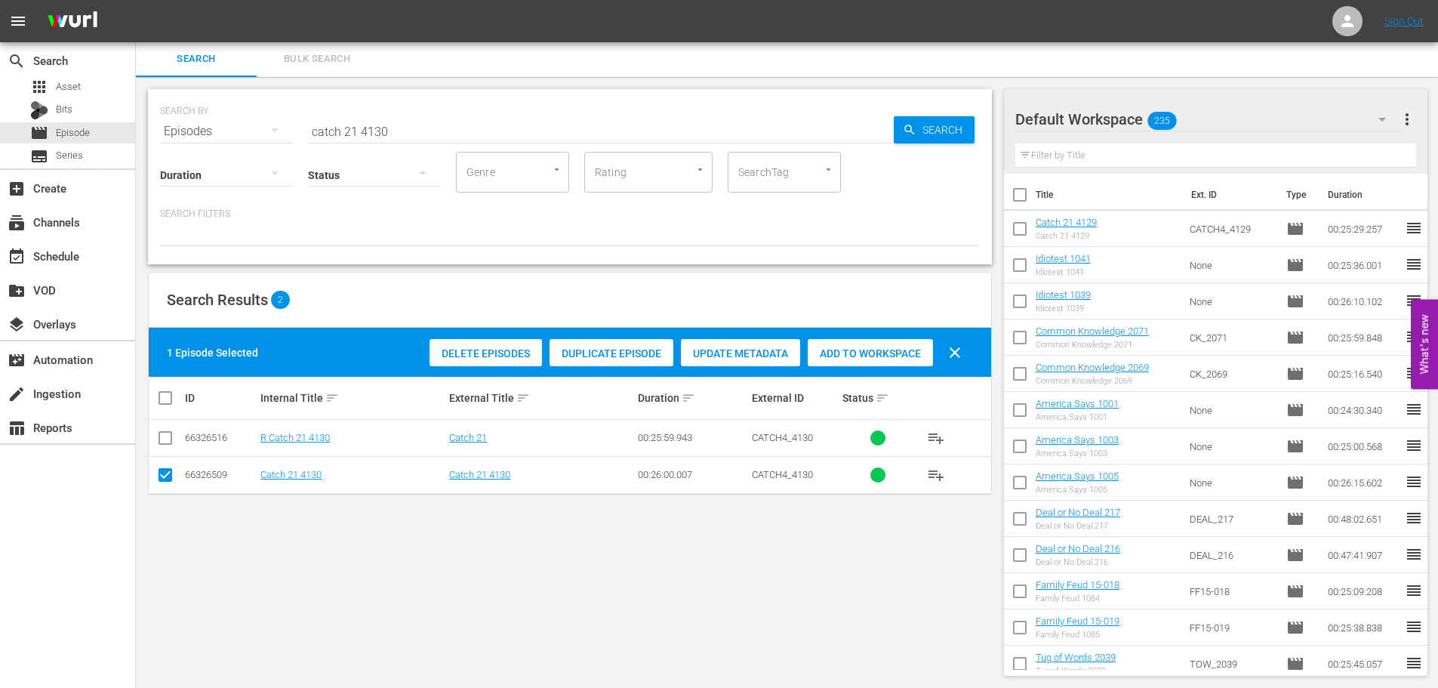
click at [897, 356] on span "Add to Workspace" at bounding box center [870, 353] width 125 height 12
drag, startPoint x: 522, startPoint y: 131, endPoint x: 0, endPoint y: 166, distance: 522.9
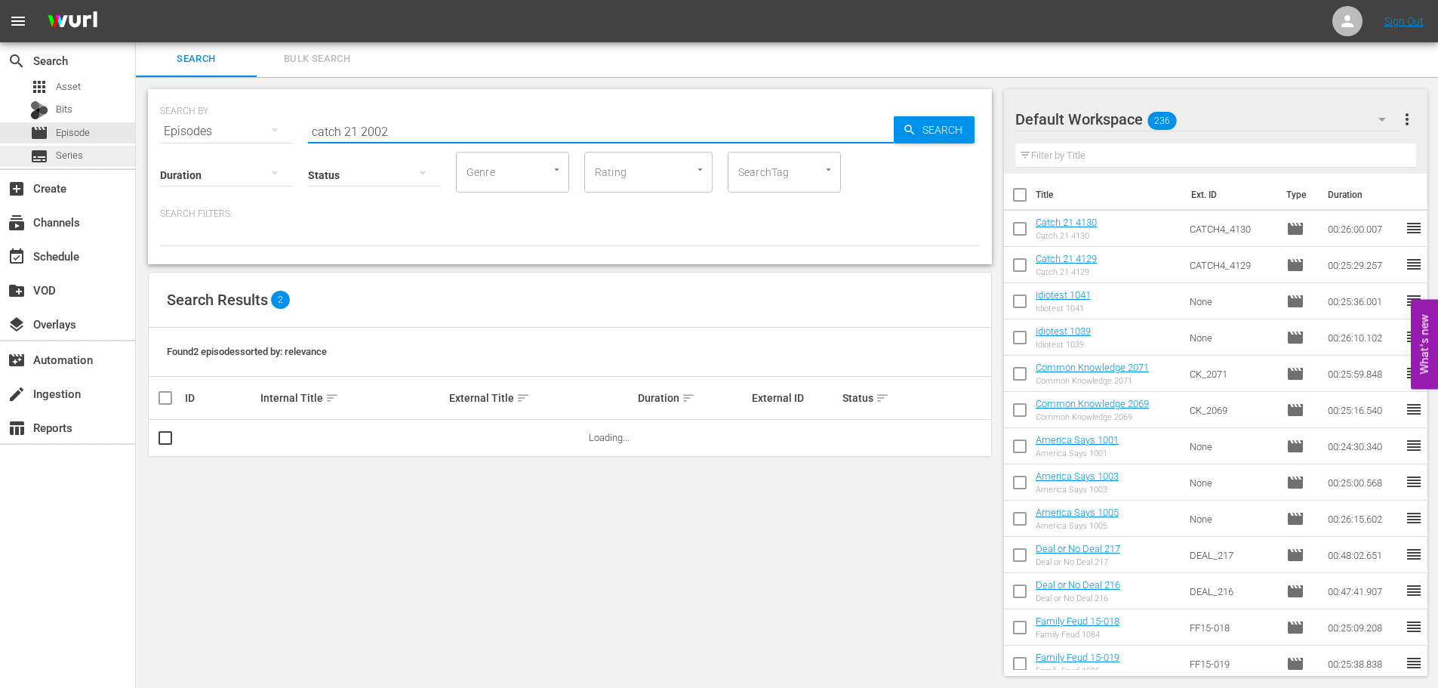
type input "catch 21 2002"
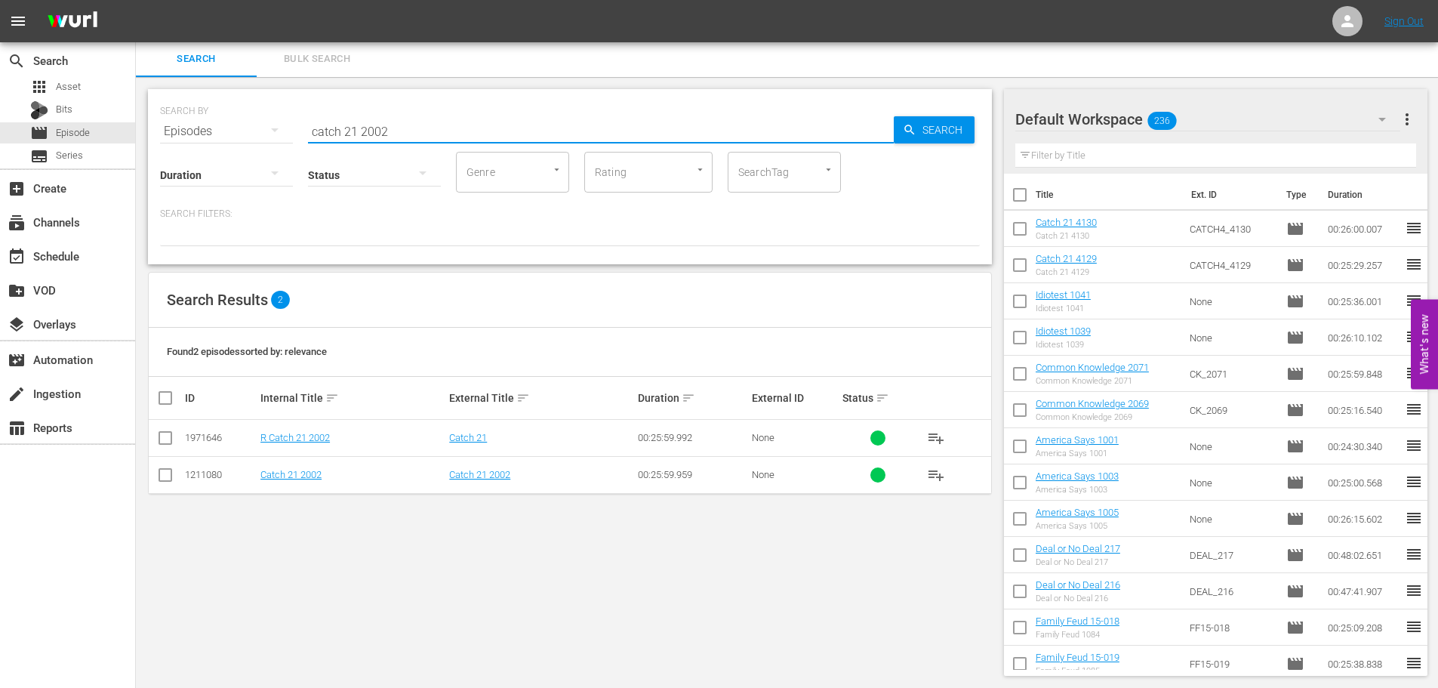
click at [173, 475] on input "checkbox" at bounding box center [165, 478] width 18 height 18
checkbox input "true"
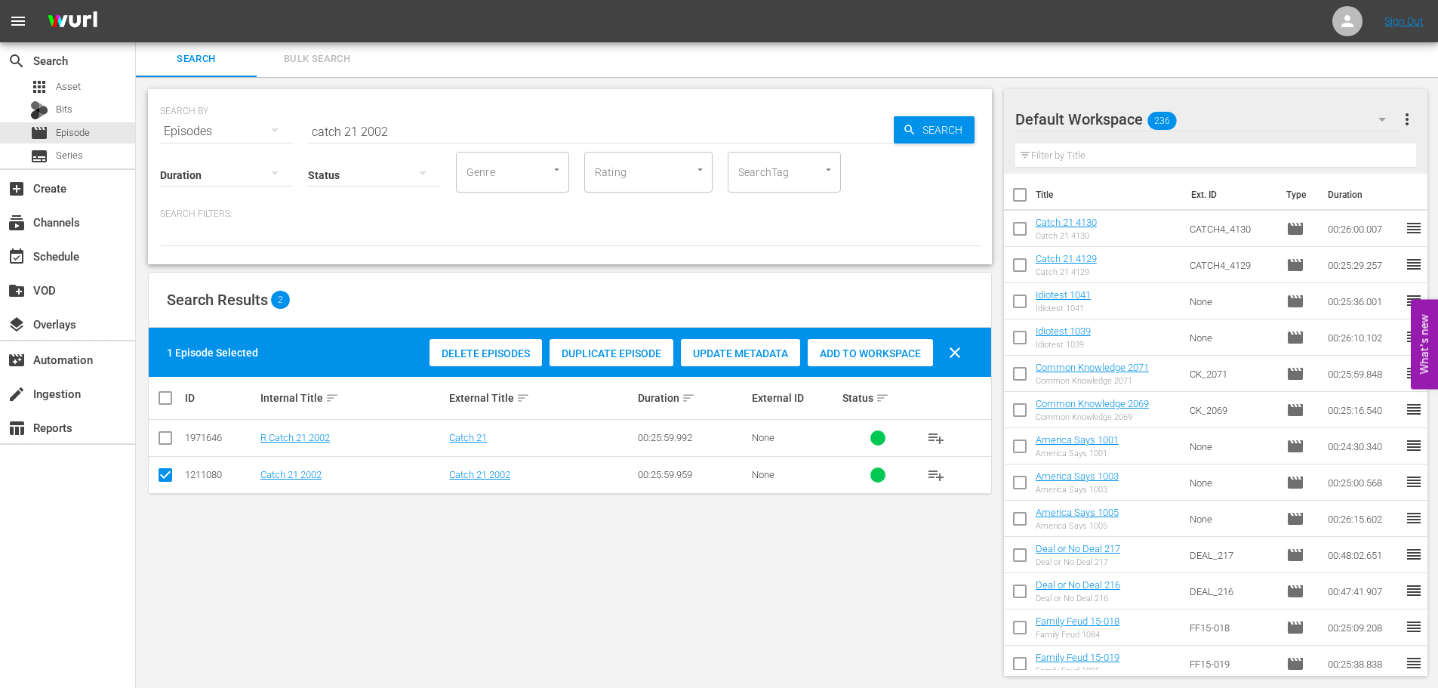
click at [903, 333] on div "1 Episode Selected Delete Episodes Duplicate Episode Update Metadata Add to Wor…" at bounding box center [570, 352] width 842 height 49
click at [891, 362] on div "Add to Workspace" at bounding box center [870, 353] width 125 height 29
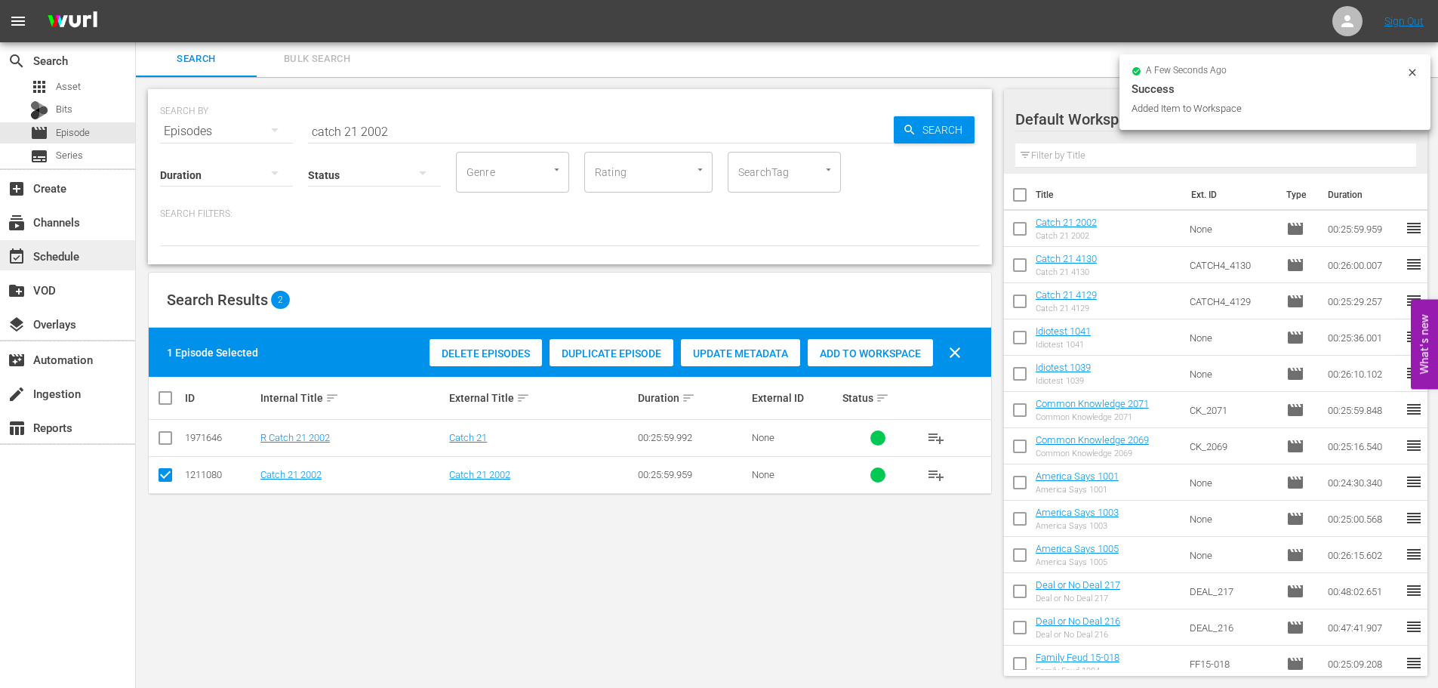
click at [119, 258] on div "event_available Schedule" at bounding box center [67, 255] width 135 height 30
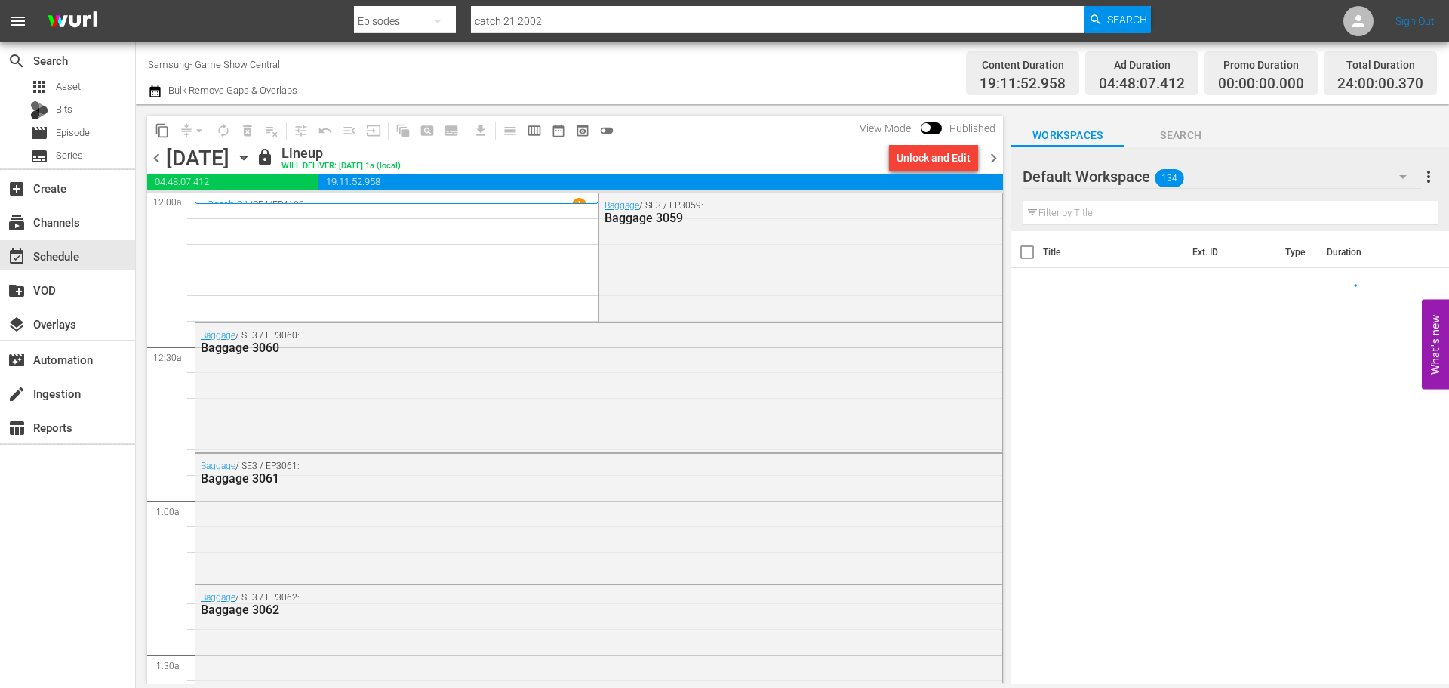
click at [274, 159] on span "lock" at bounding box center [265, 157] width 18 height 18
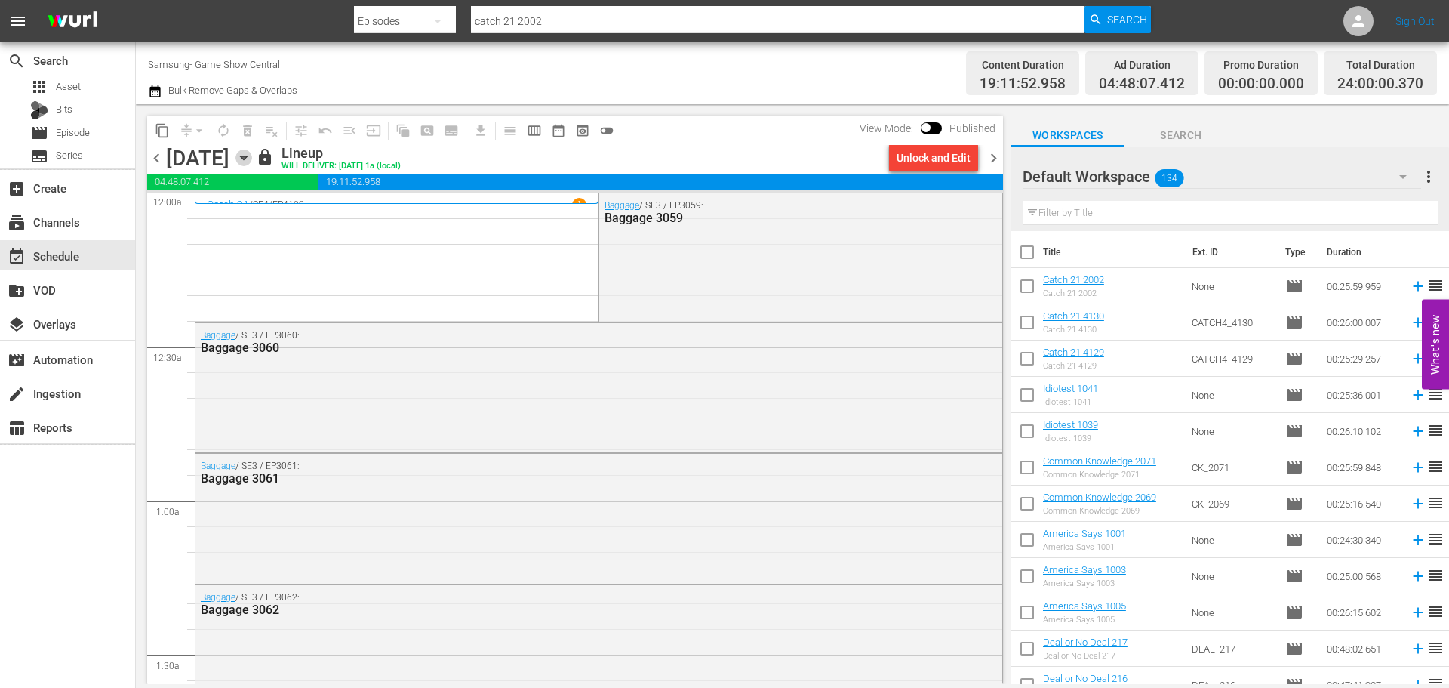
click at [252, 159] on icon "button" at bounding box center [244, 157] width 17 height 17
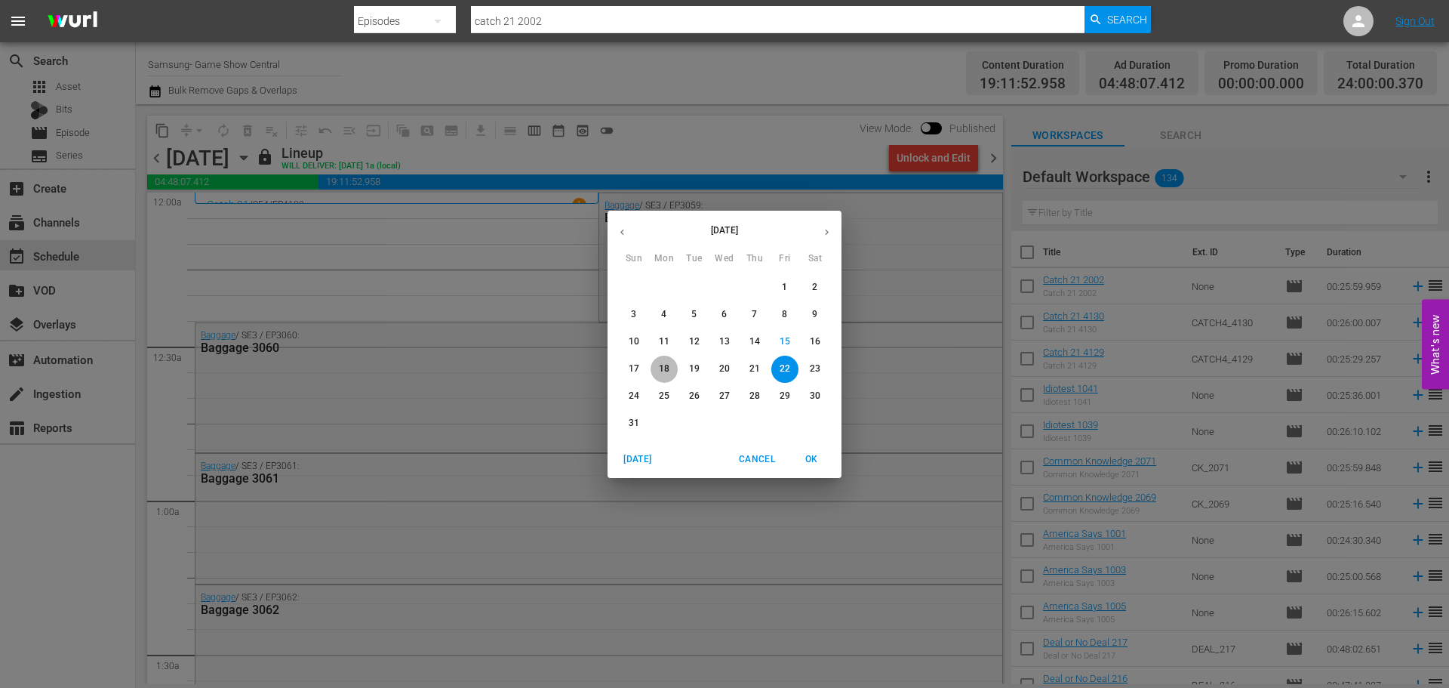
click at [661, 380] on button "18" at bounding box center [664, 369] width 27 height 27
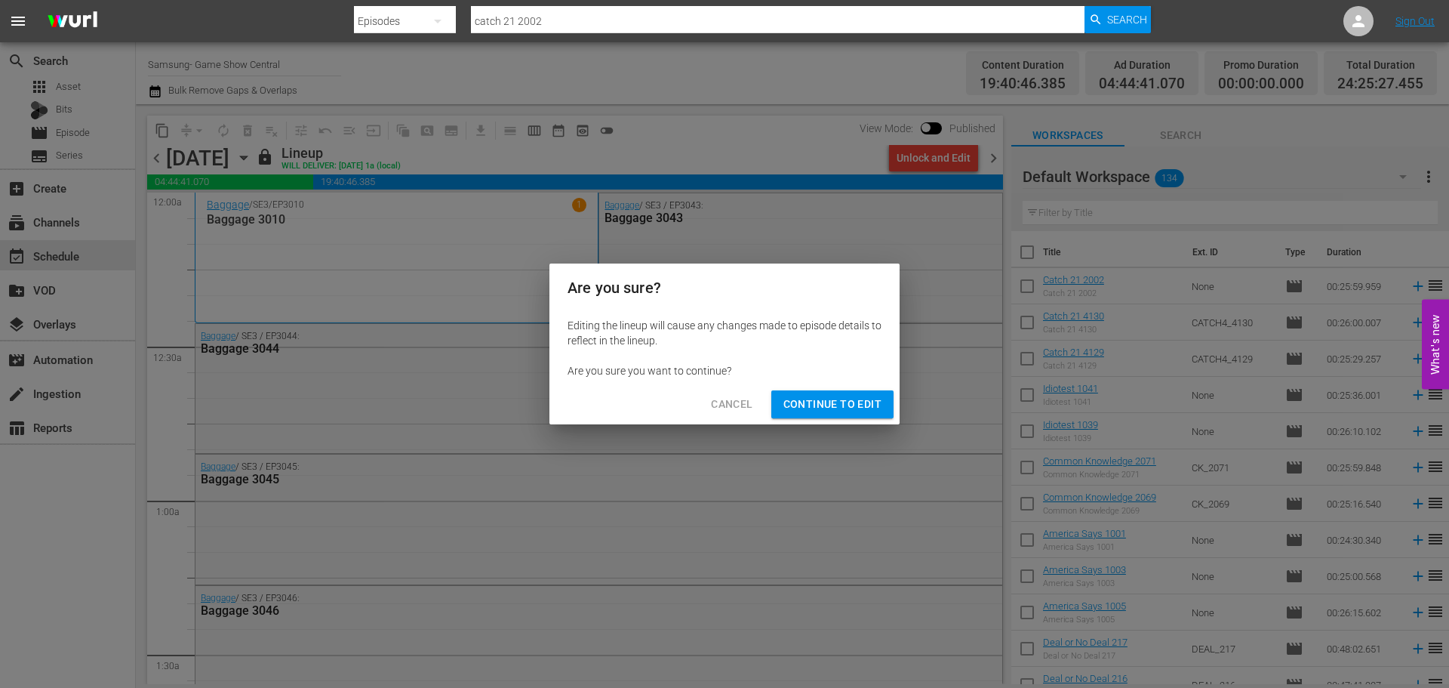
click at [937, 156] on div "Are you sure? Editing the lineup will cause any changes made to episode details…" at bounding box center [724, 344] width 1449 height 688
click at [830, 402] on span "Continue to Edit" at bounding box center [833, 404] width 98 height 19
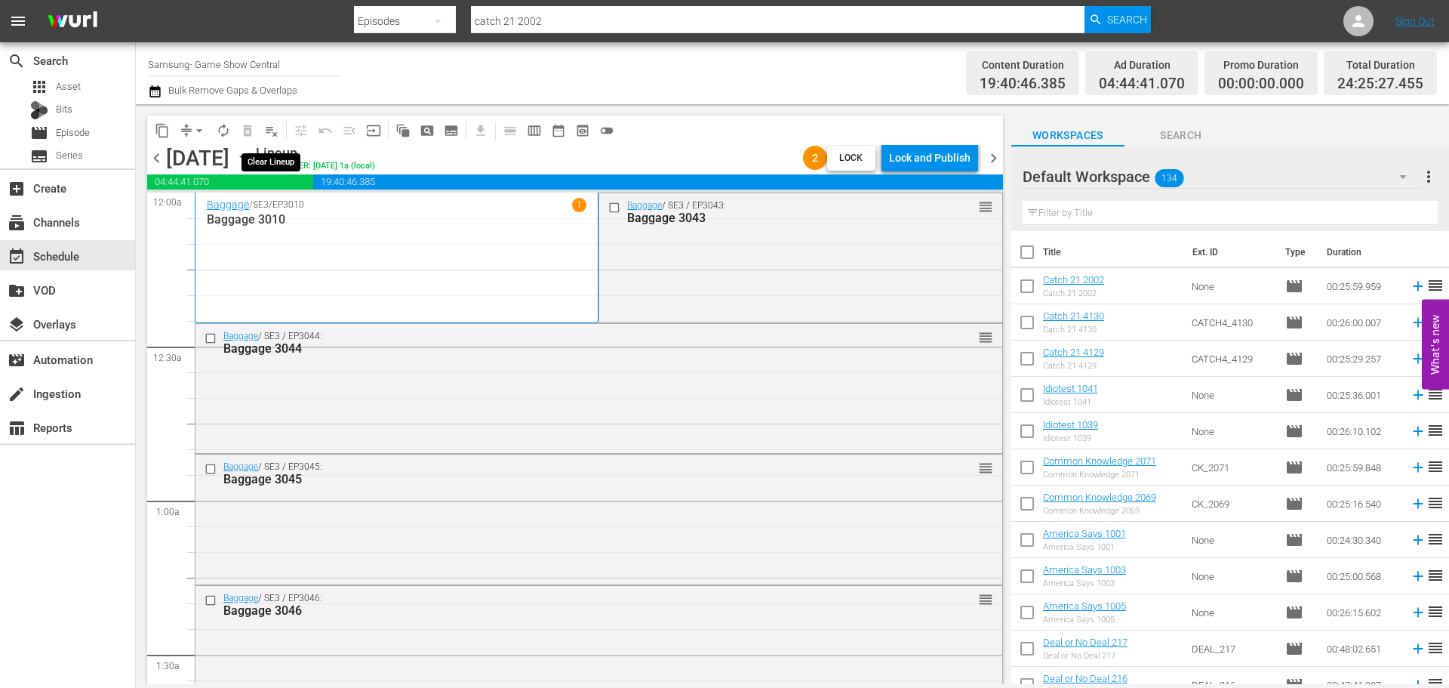
click at [276, 132] on span "playlist_remove_outlined" at bounding box center [271, 130] width 15 height 15
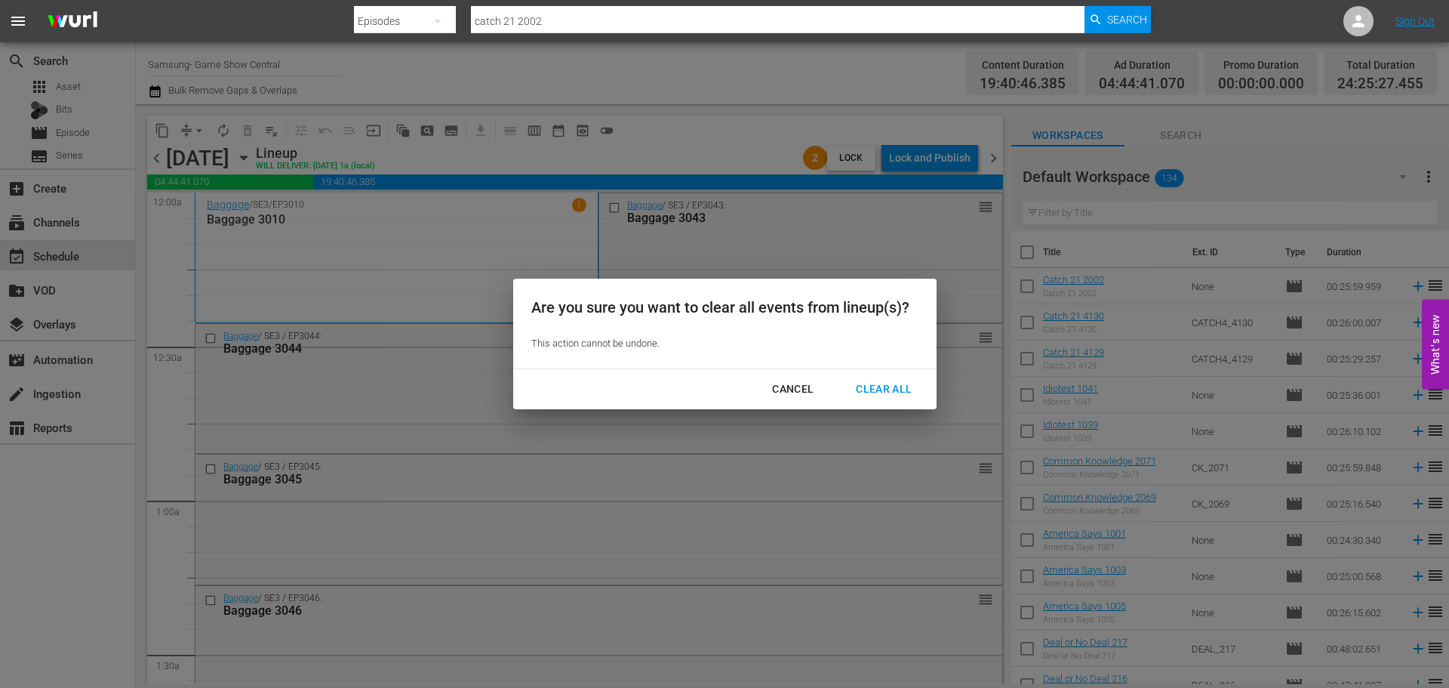
click at [898, 396] on div "Clear All" at bounding box center [884, 389] width 80 height 19
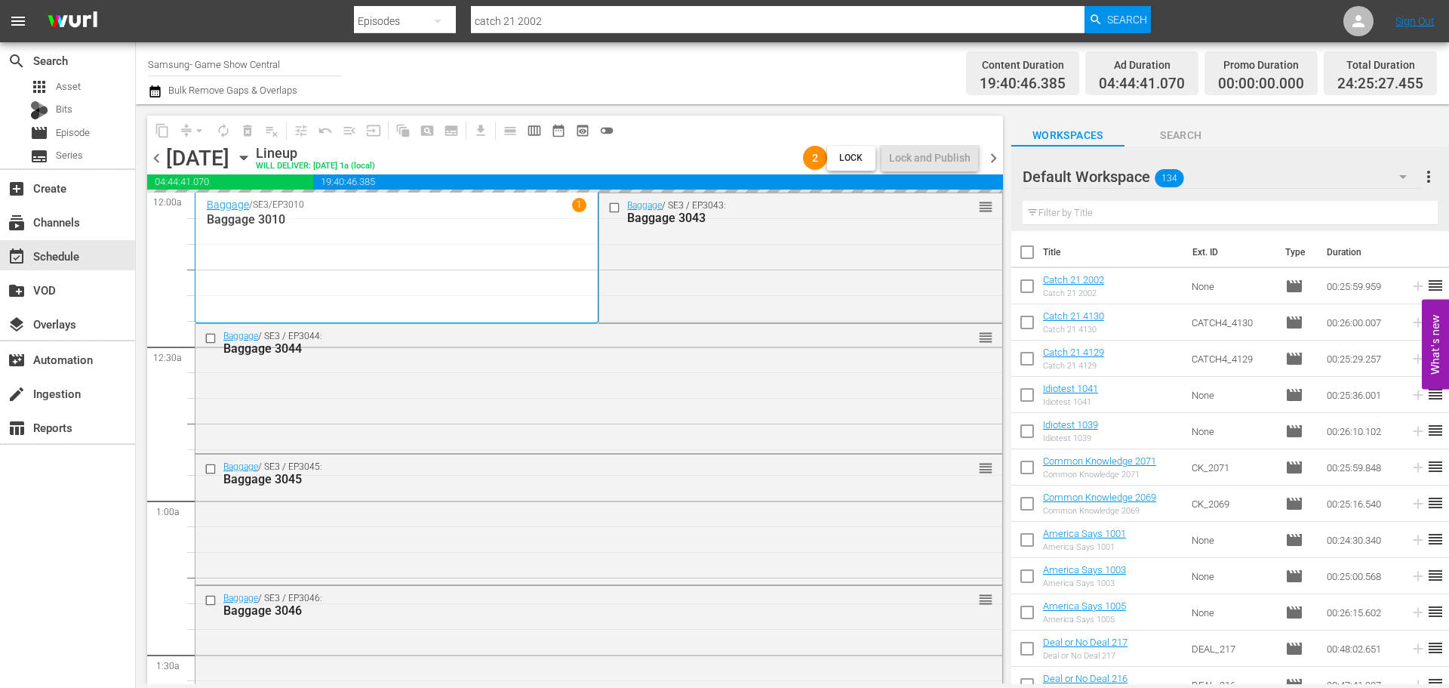
click at [894, 387] on div "Clear All" at bounding box center [884, 389] width 80 height 19
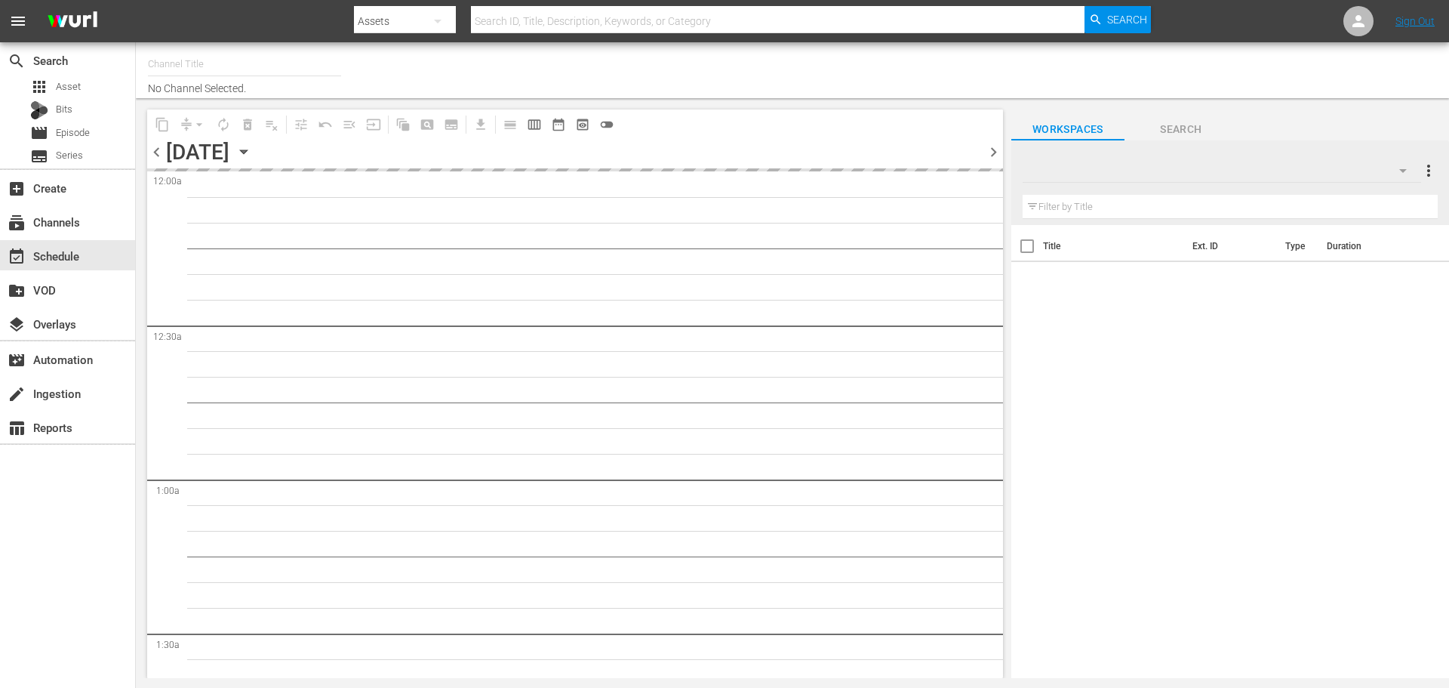
type input "Samsung- Game Show Central (416)"
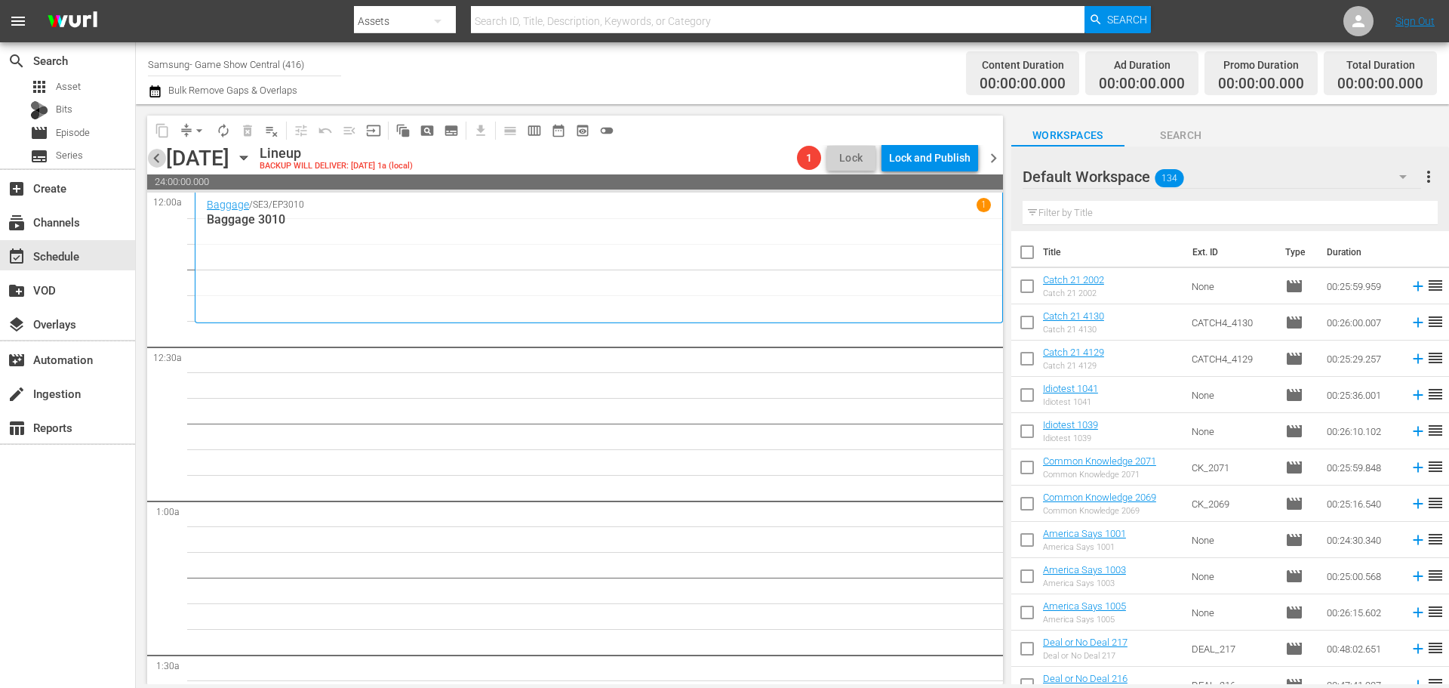
click at [152, 160] on span "chevron_left" at bounding box center [156, 158] width 19 height 19
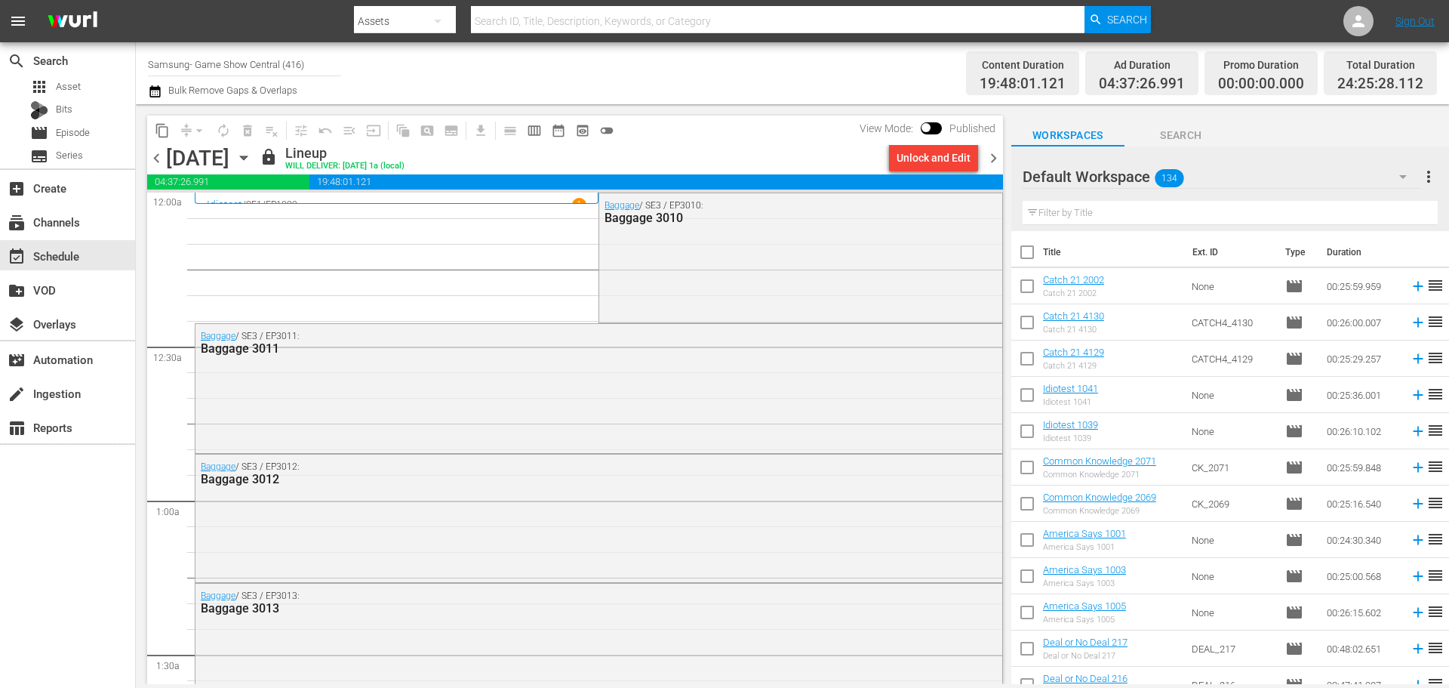
click at [959, 173] on div "chevron_left Sunday, August 17th August 17th lock Lineup WILL DELIVER: 8/16 @ 1…" at bounding box center [575, 159] width 856 height 29
click at [959, 171] on div "Unlock and Edit" at bounding box center [934, 157] width 74 height 27
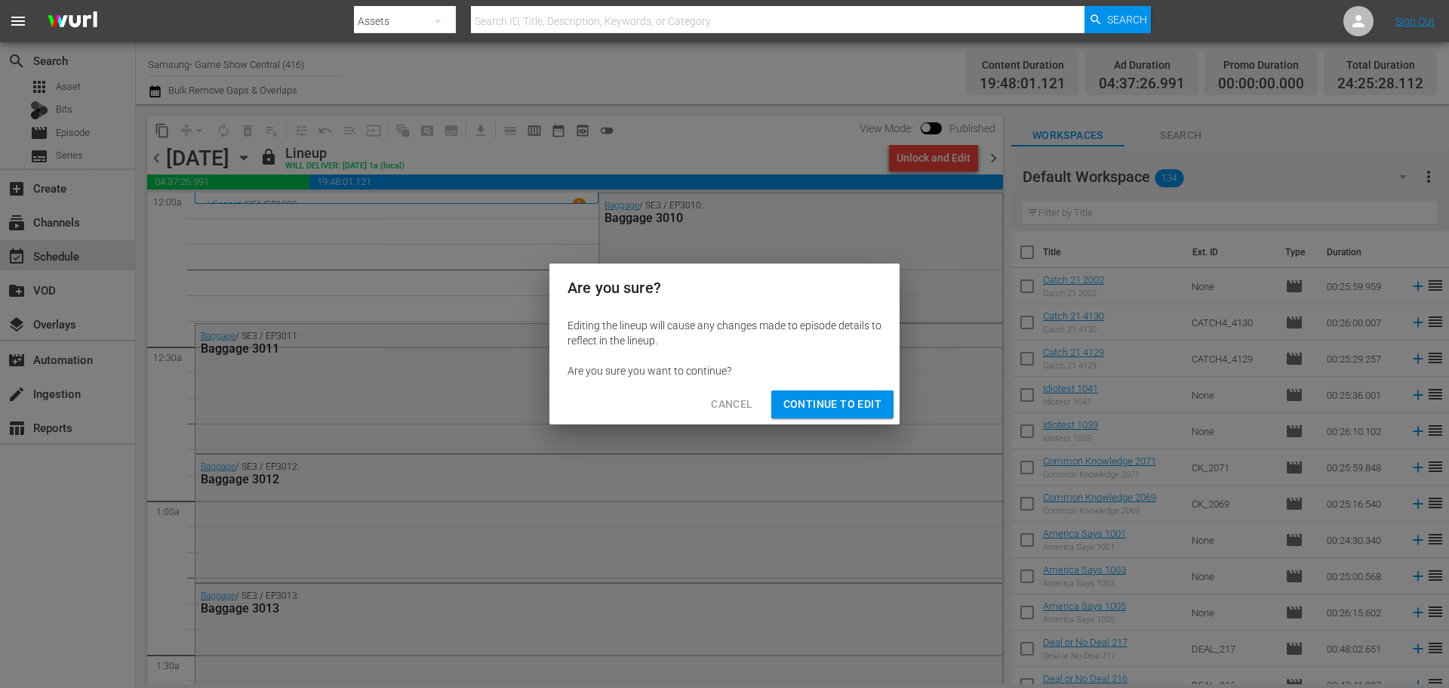
click at [830, 404] on span "Continue to Edit" at bounding box center [833, 404] width 98 height 19
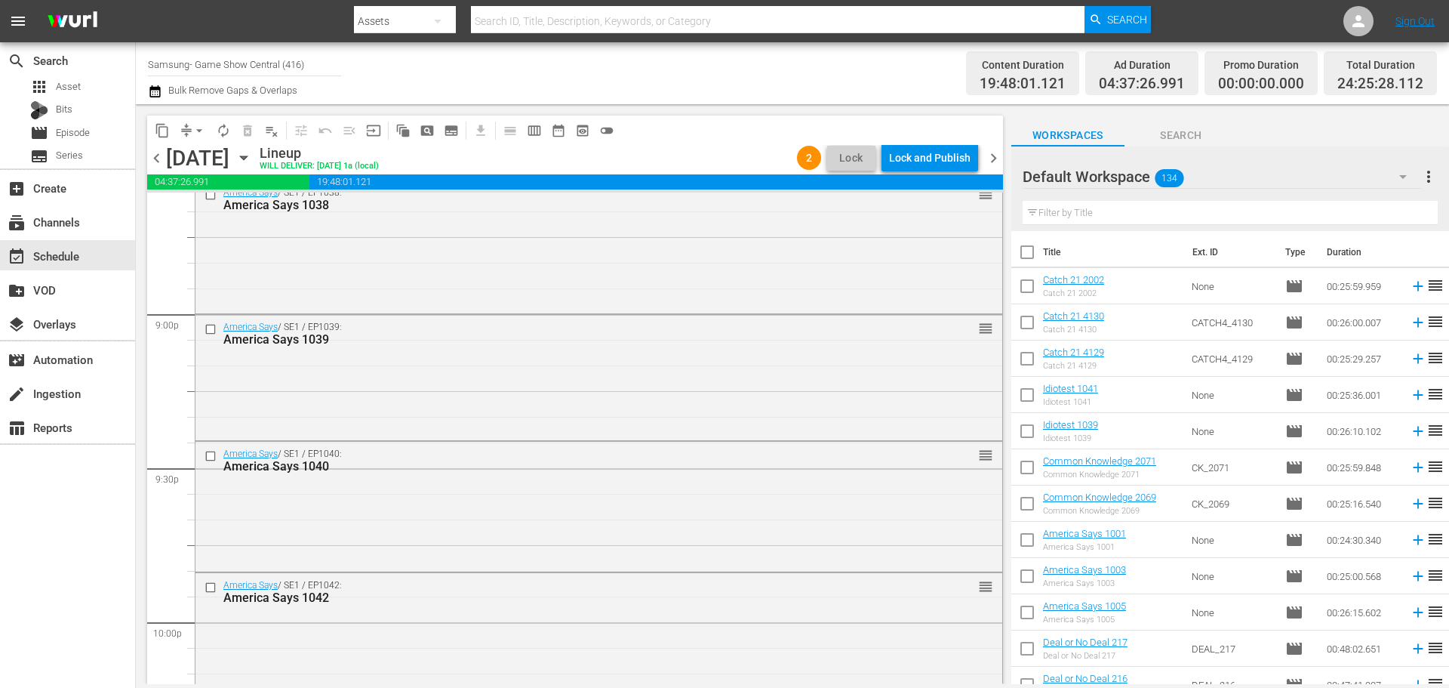
scroll to position [7031, 0]
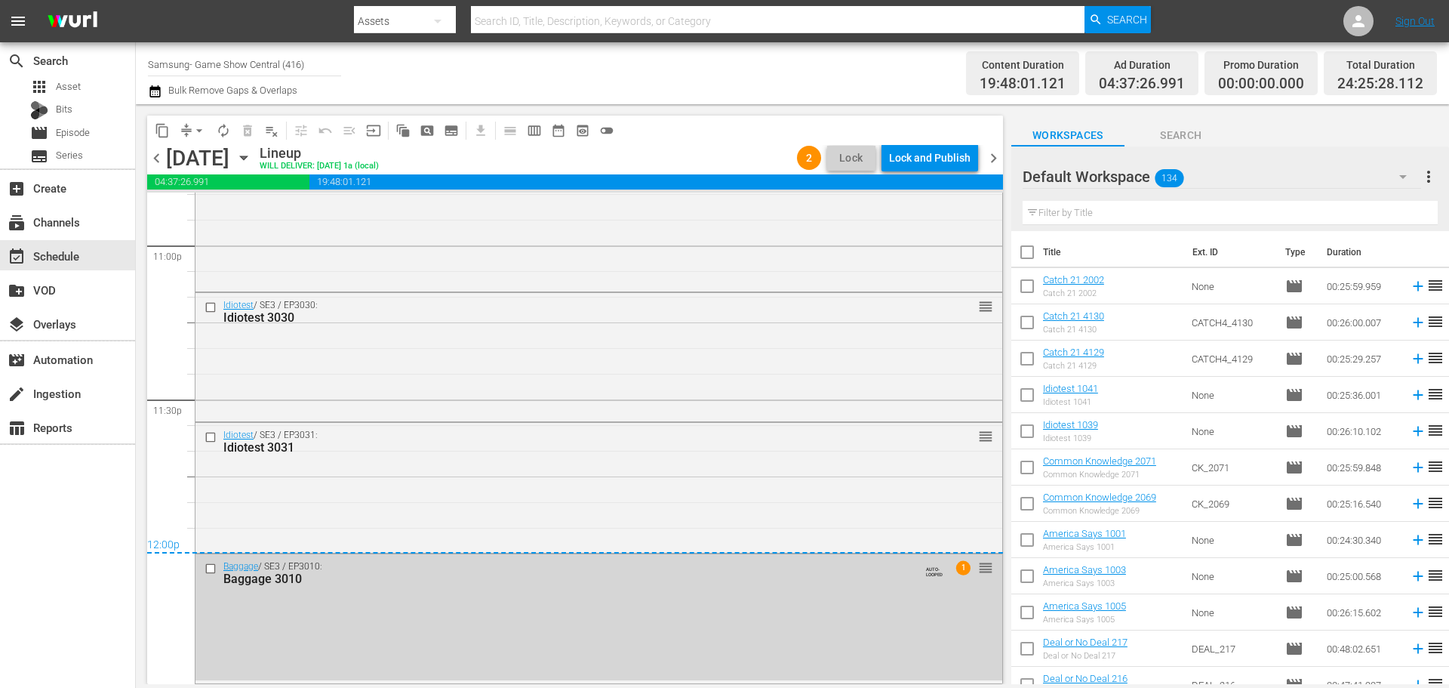
click at [749, 568] on div "Baggage / SE3 / EP3010: Baggage 3010 AUTO-LOOPED 1 reorder" at bounding box center [599, 572] width 807 height 37
click at [1012, 222] on span "No Event Selected" at bounding box center [1017, 157] width 11 height 129
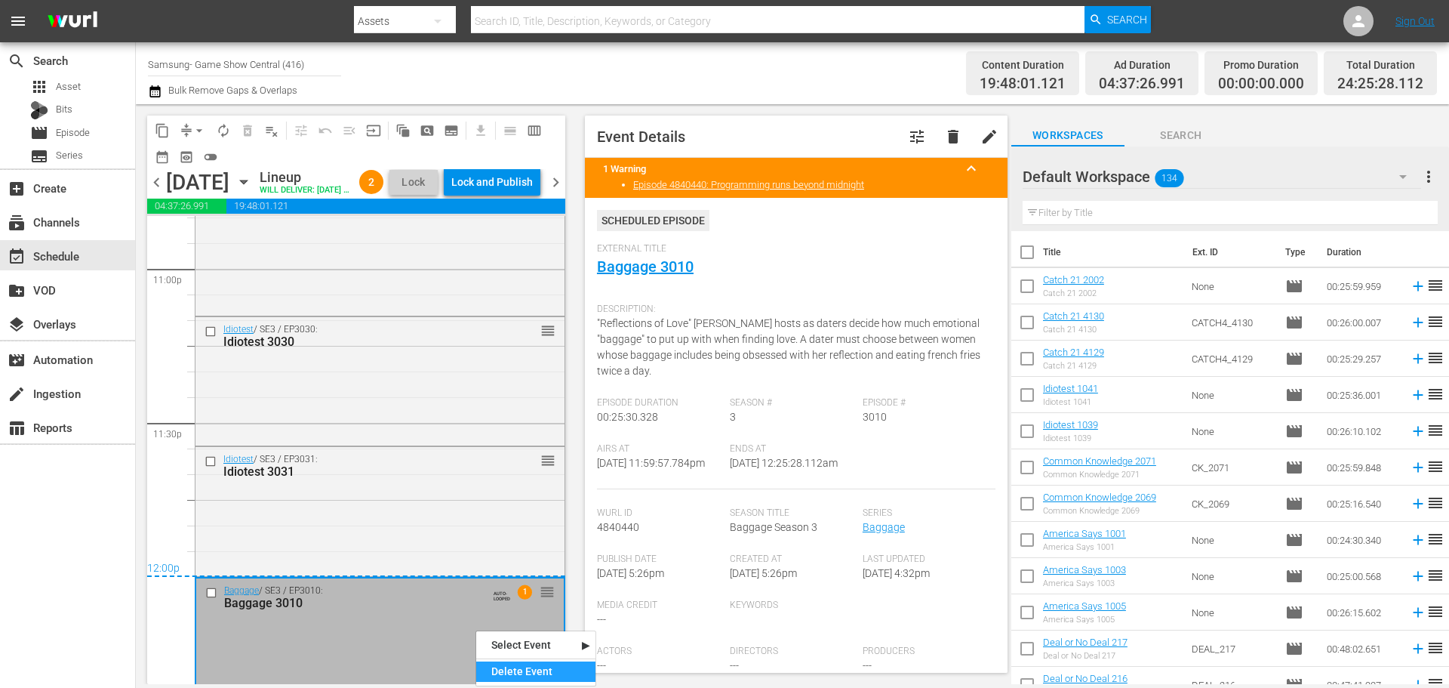
click at [528, 667] on div "Delete Event" at bounding box center [535, 671] width 119 height 20
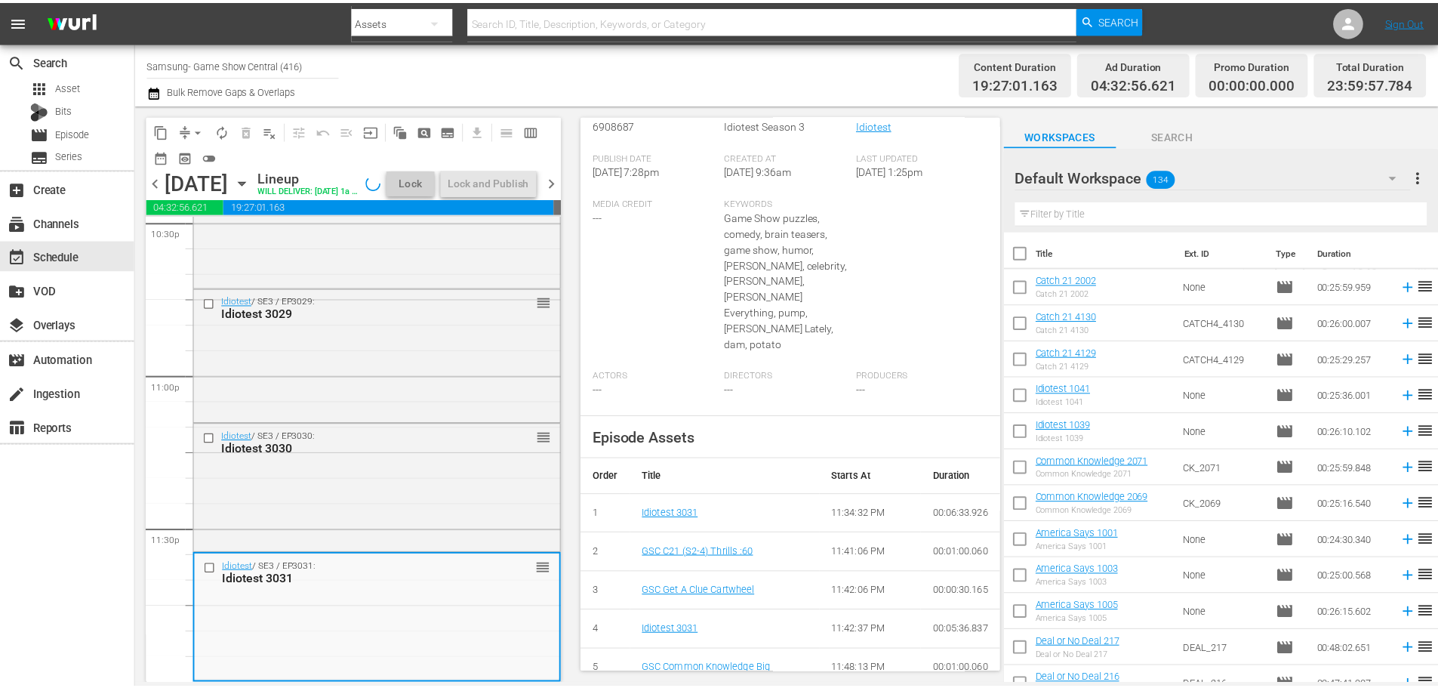
scroll to position [29, 0]
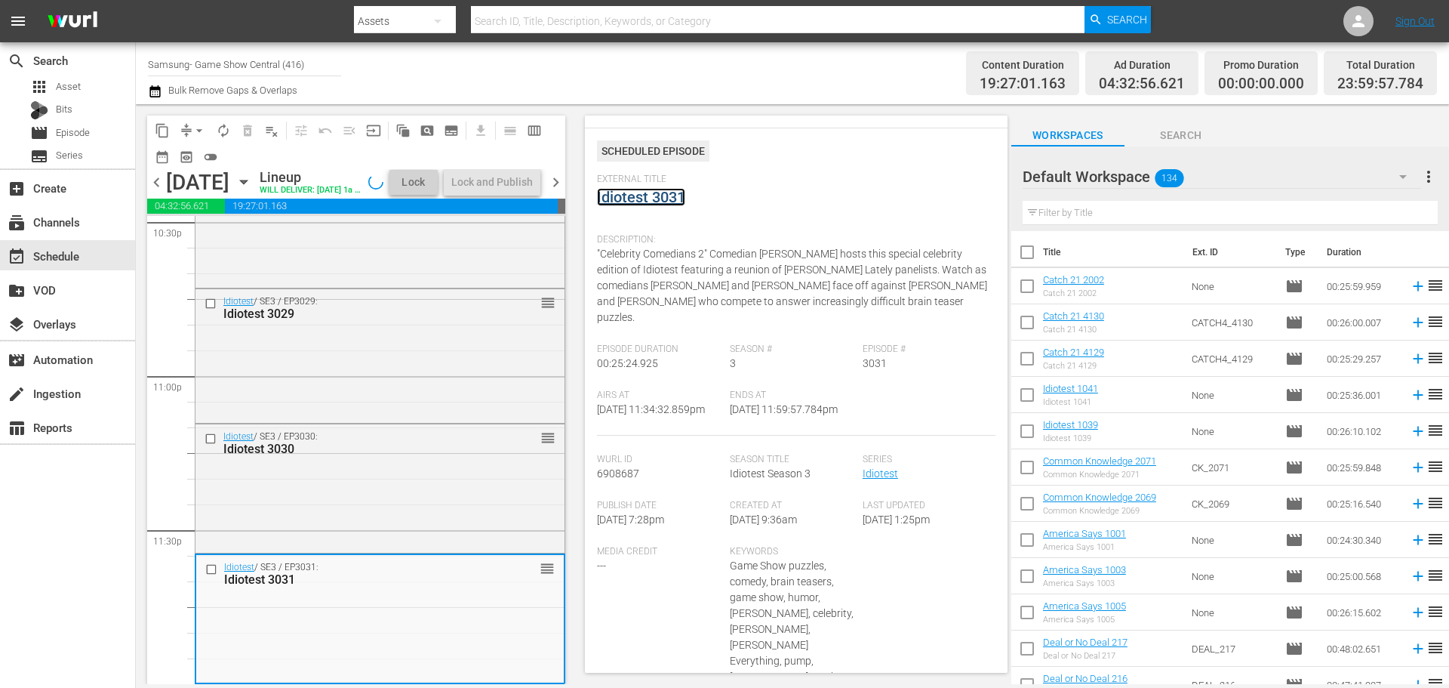
click at [603, 202] on link "Idiotest 3031" at bounding box center [641, 197] width 88 height 18
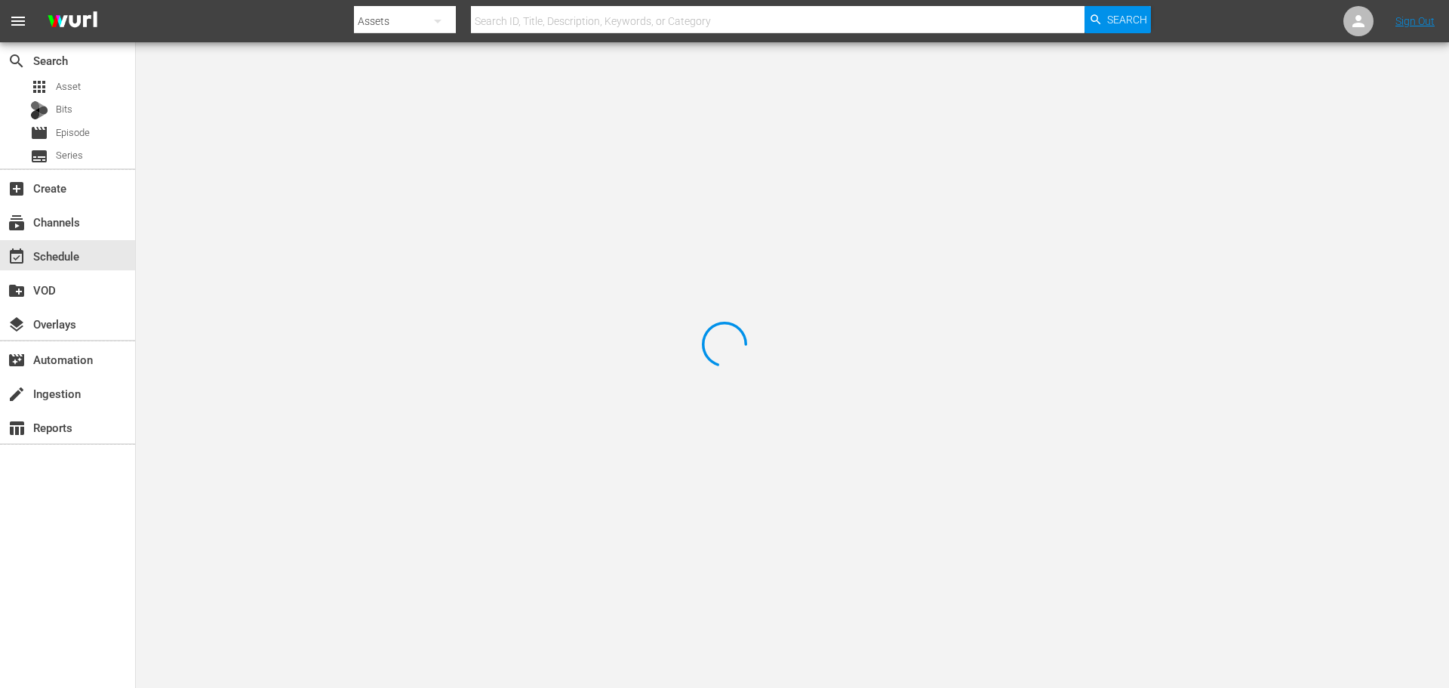
click at [275, 88] on div at bounding box center [724, 344] width 1449 height 688
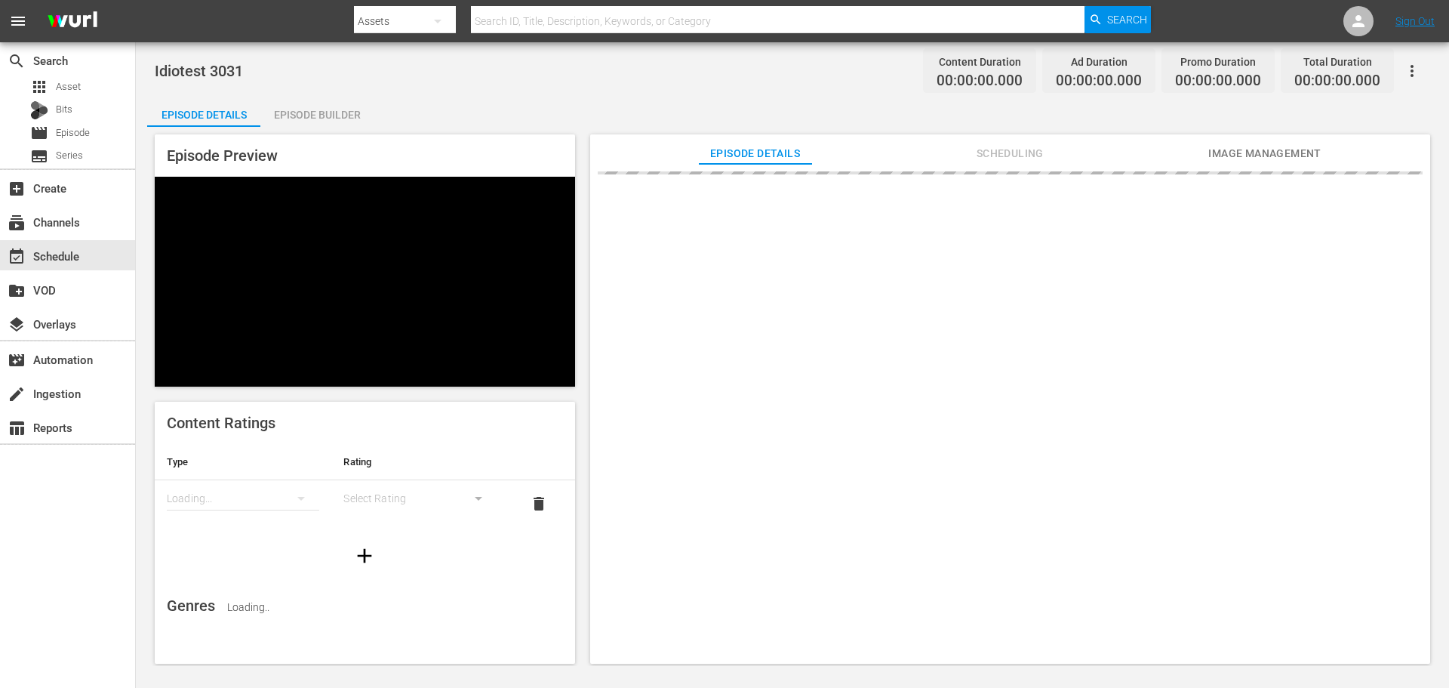
click at [276, 120] on div "Episode Builder" at bounding box center [316, 115] width 113 height 36
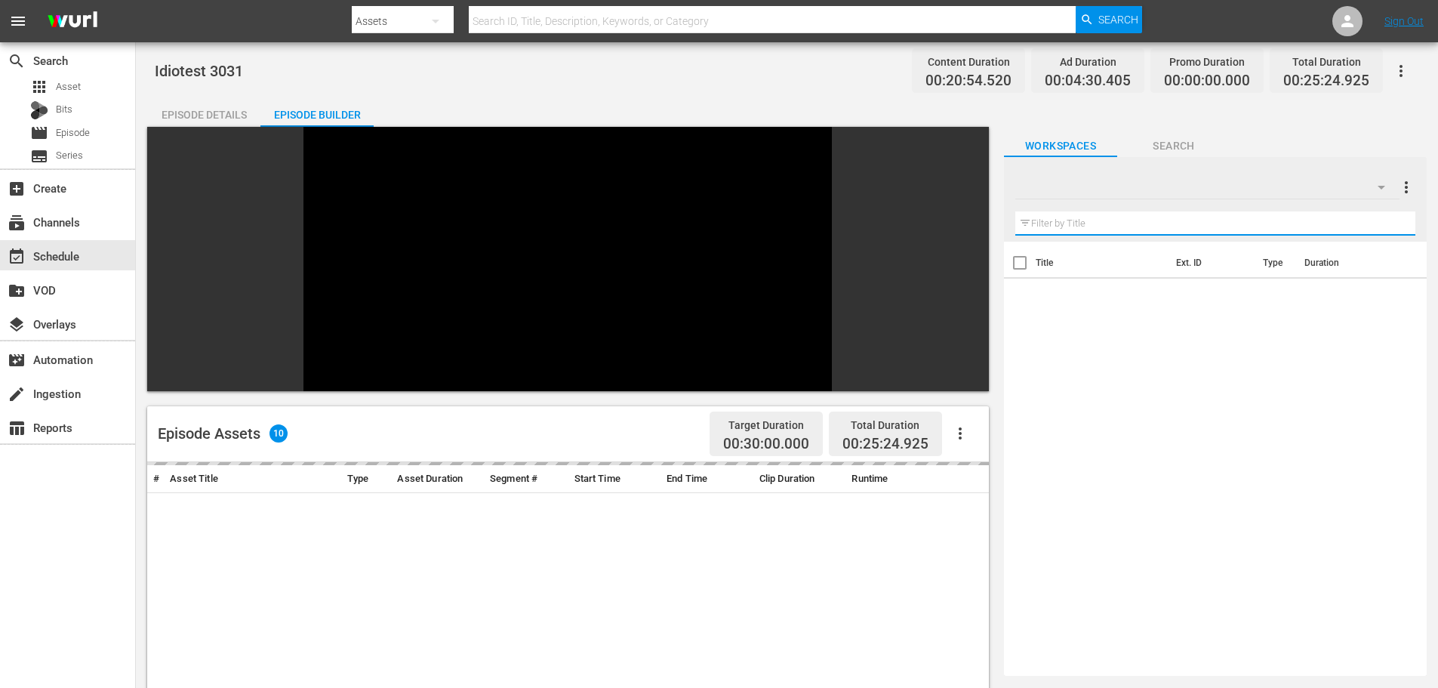
click at [1200, 232] on input "text" at bounding box center [1215, 223] width 400 height 24
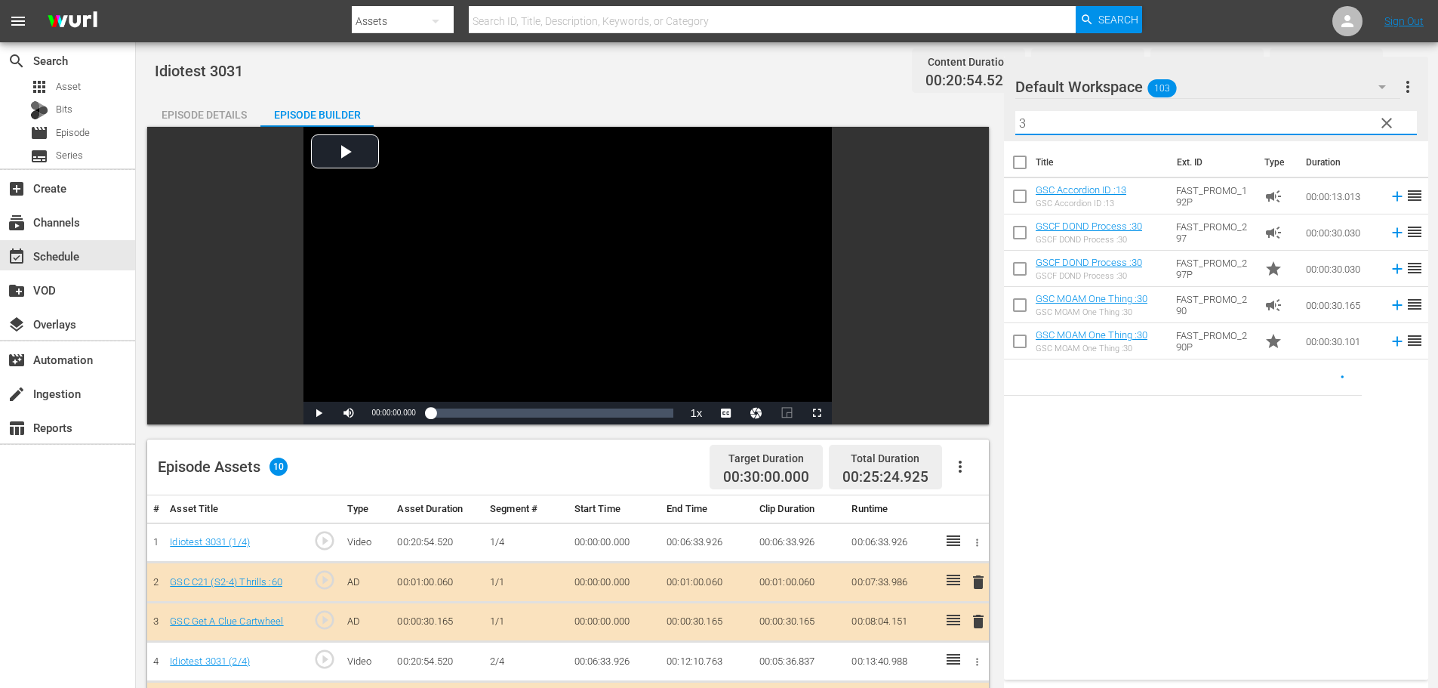
scroll to position [393, 0]
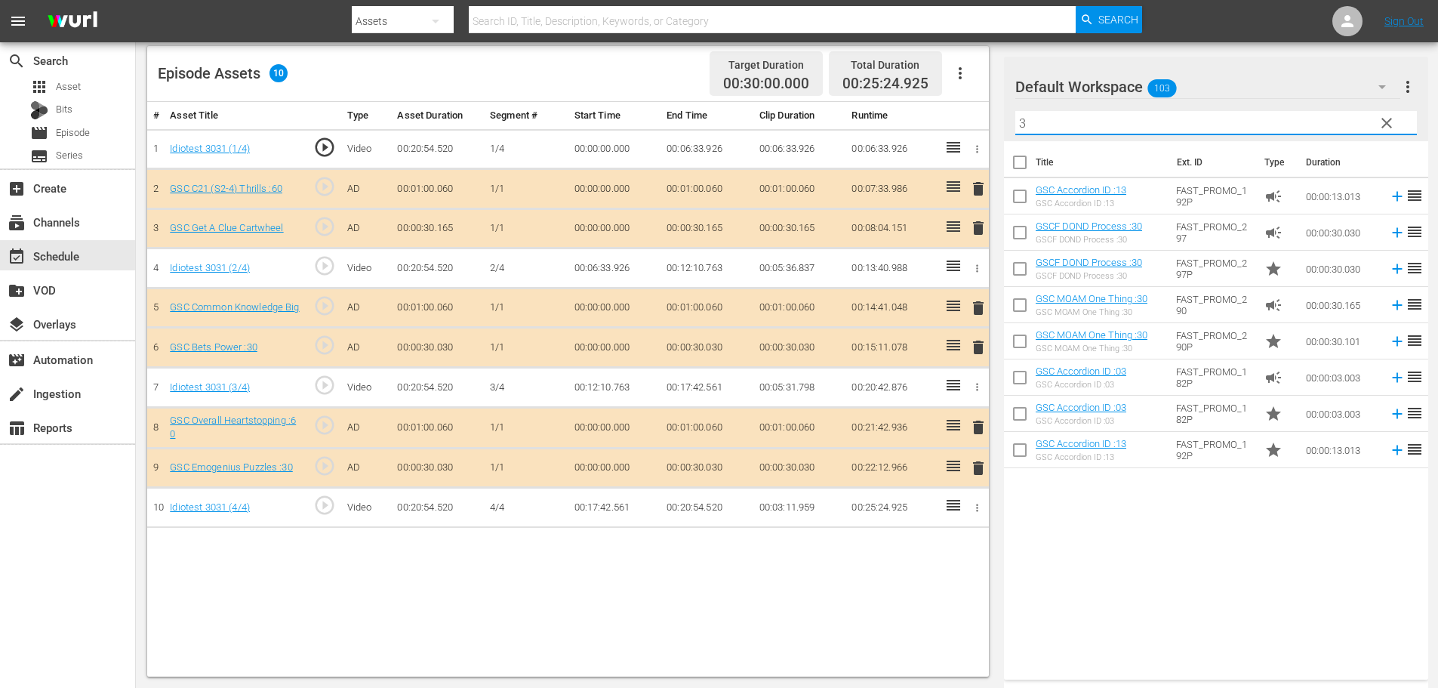
type input "3"
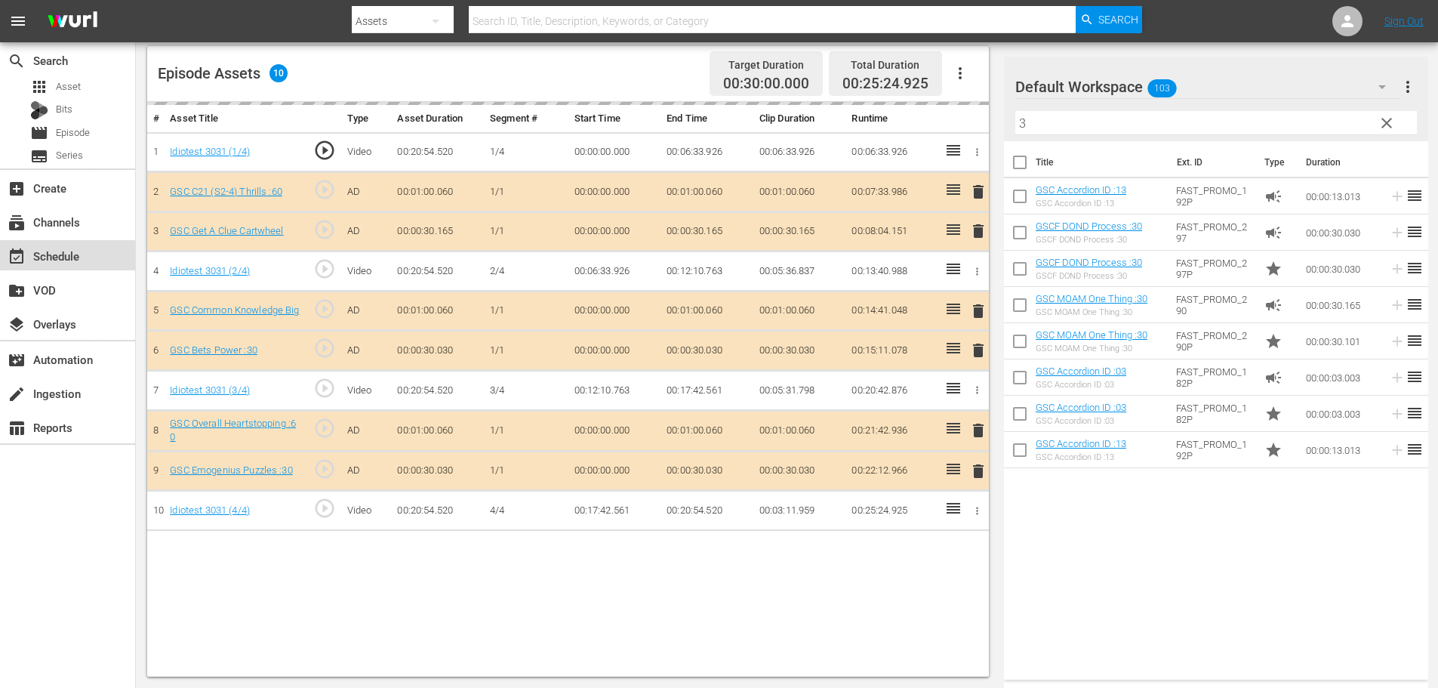
click at [83, 257] on div "event_available Schedule" at bounding box center [42, 254] width 85 height 14
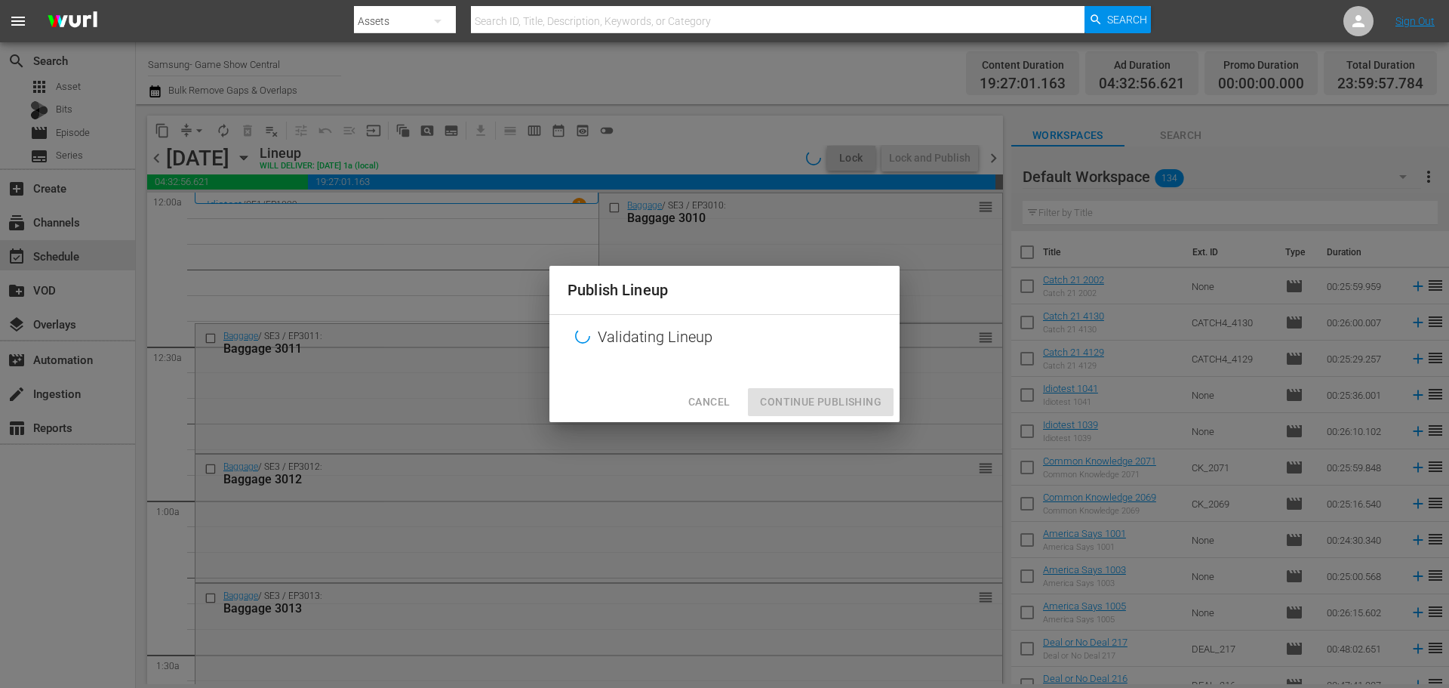
click at [955, 164] on div "Publish Lineup Validating Lineup Cancel Continue Publishing" at bounding box center [724, 344] width 1449 height 688
click at [790, 411] on div "Cancel Continue Publishing" at bounding box center [725, 402] width 350 height 40
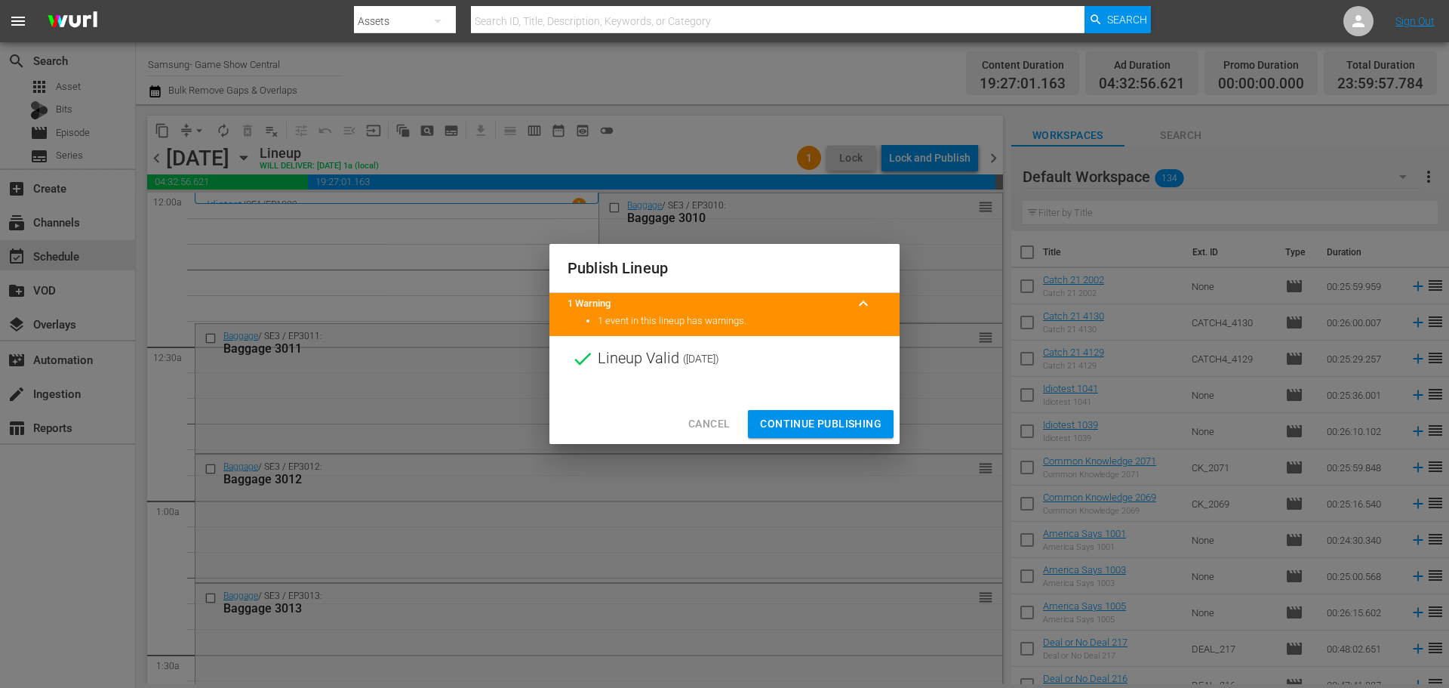
click at [790, 411] on button "Continue Publishing" at bounding box center [821, 424] width 146 height 28
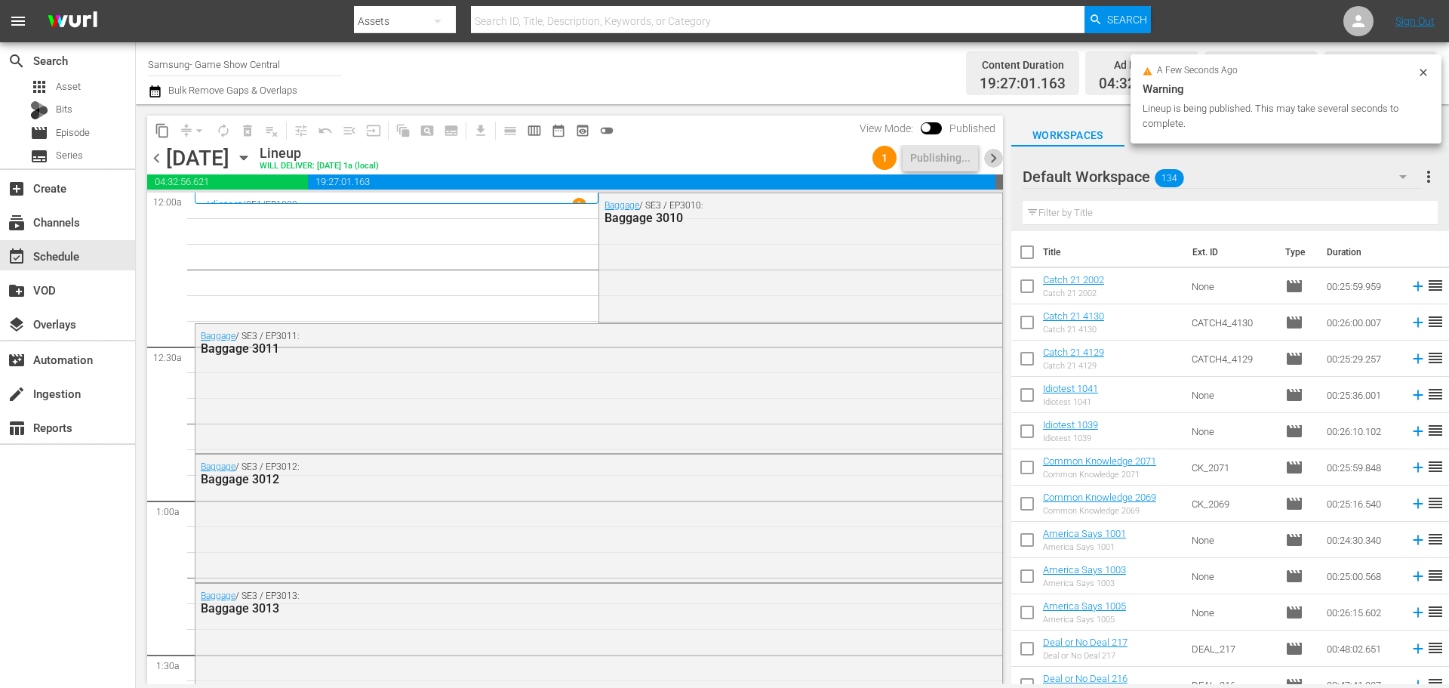
click at [995, 164] on span "chevron_right" at bounding box center [993, 158] width 19 height 19
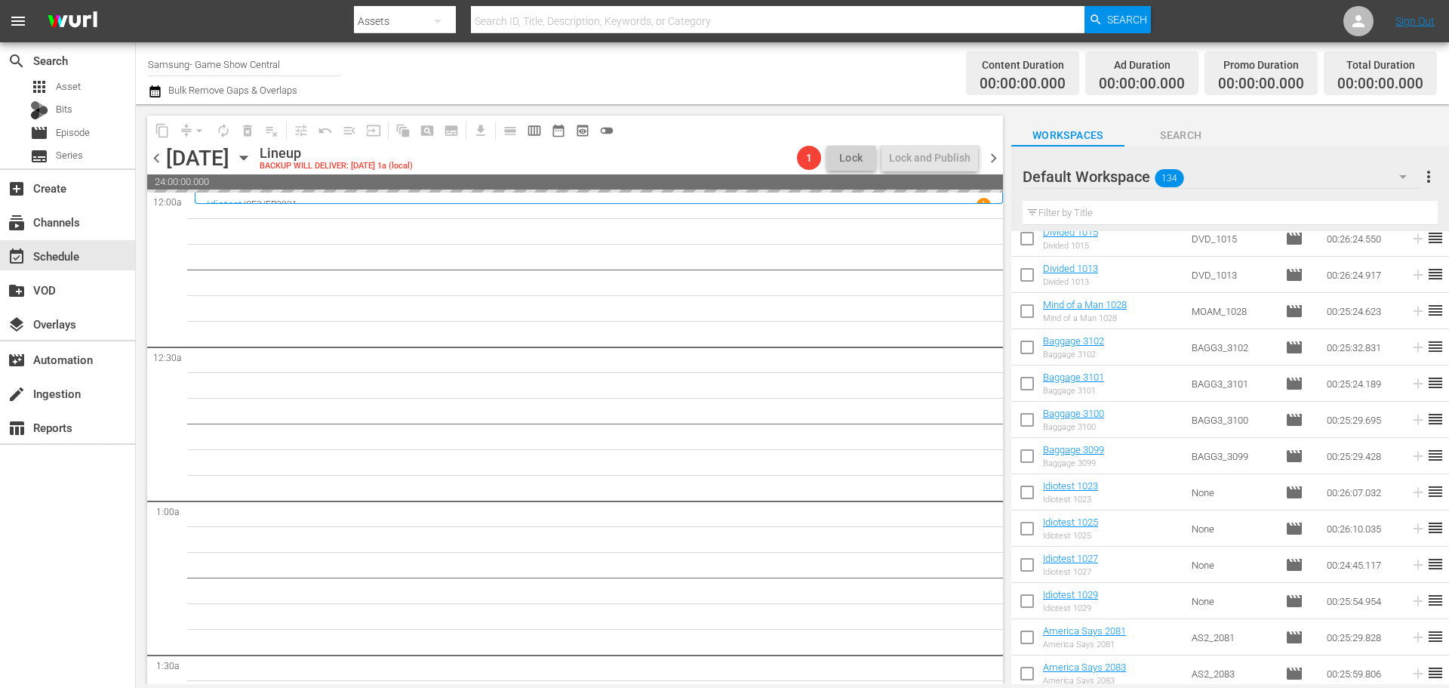
scroll to position [679, 0]
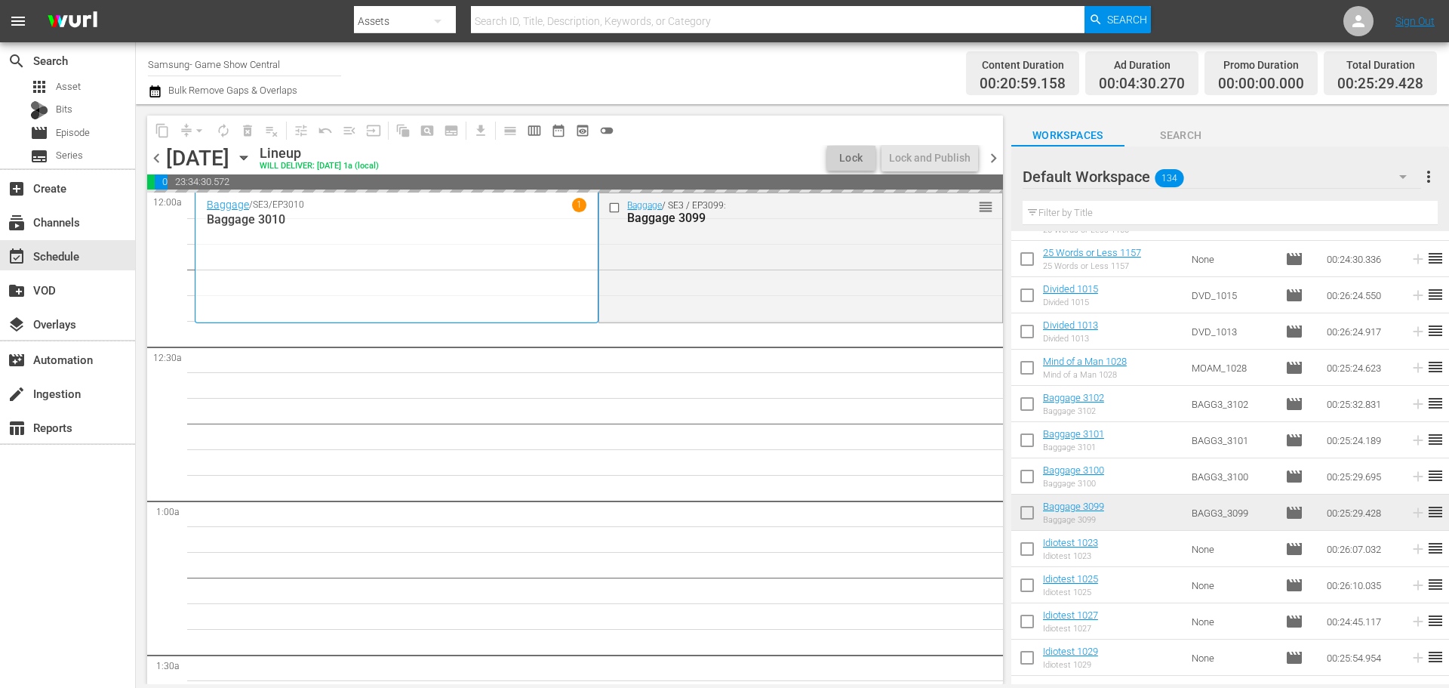
click at [456, 273] on div "Baggage / SE3 / EP3010 1 Baggage 3010" at bounding box center [397, 257] width 380 height 119
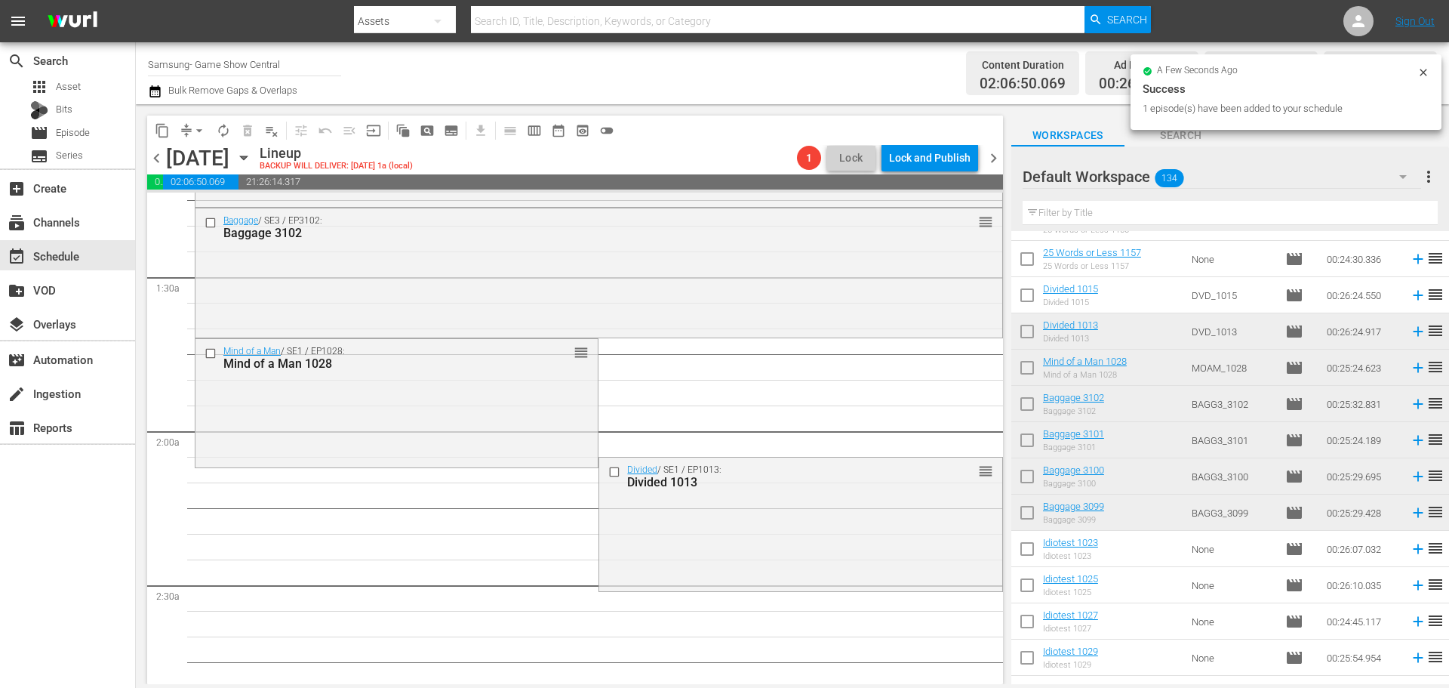
scroll to position [453, 0]
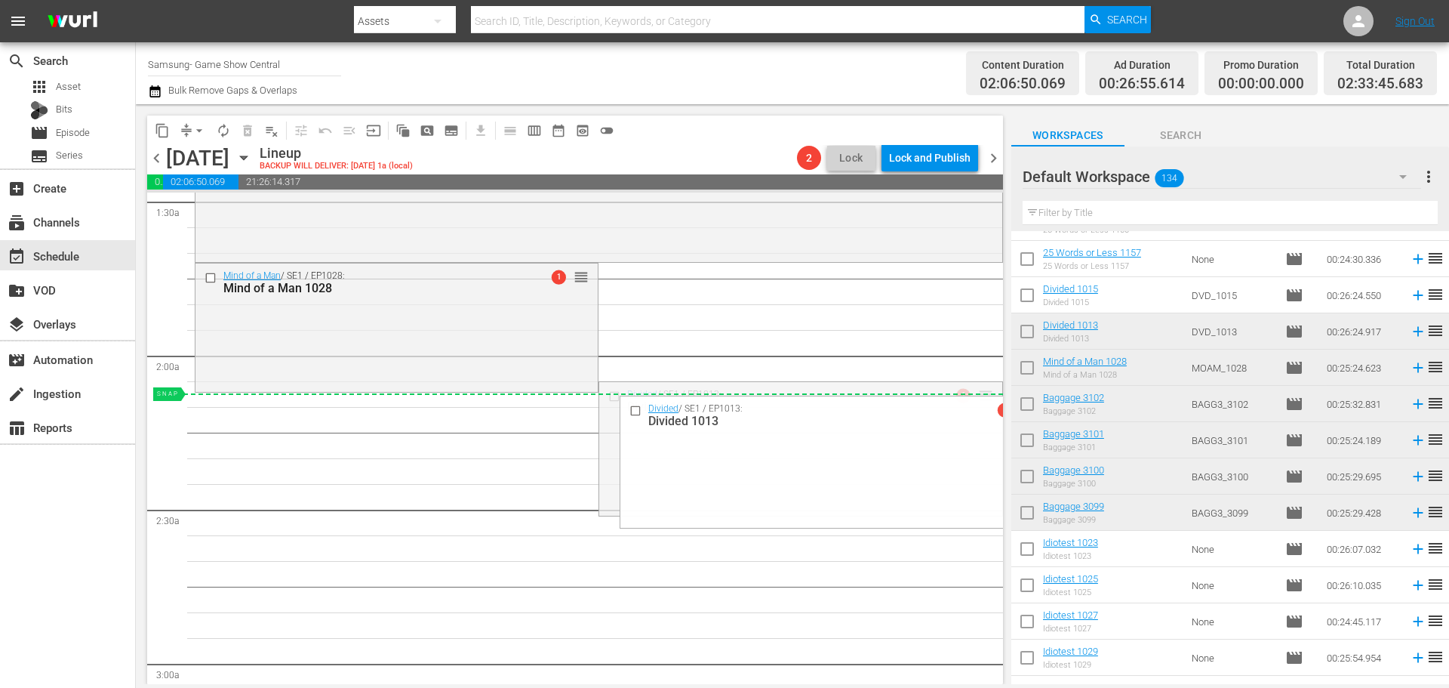
drag, startPoint x: 970, startPoint y: 397, endPoint x: 856, endPoint y: 395, distance: 114.0
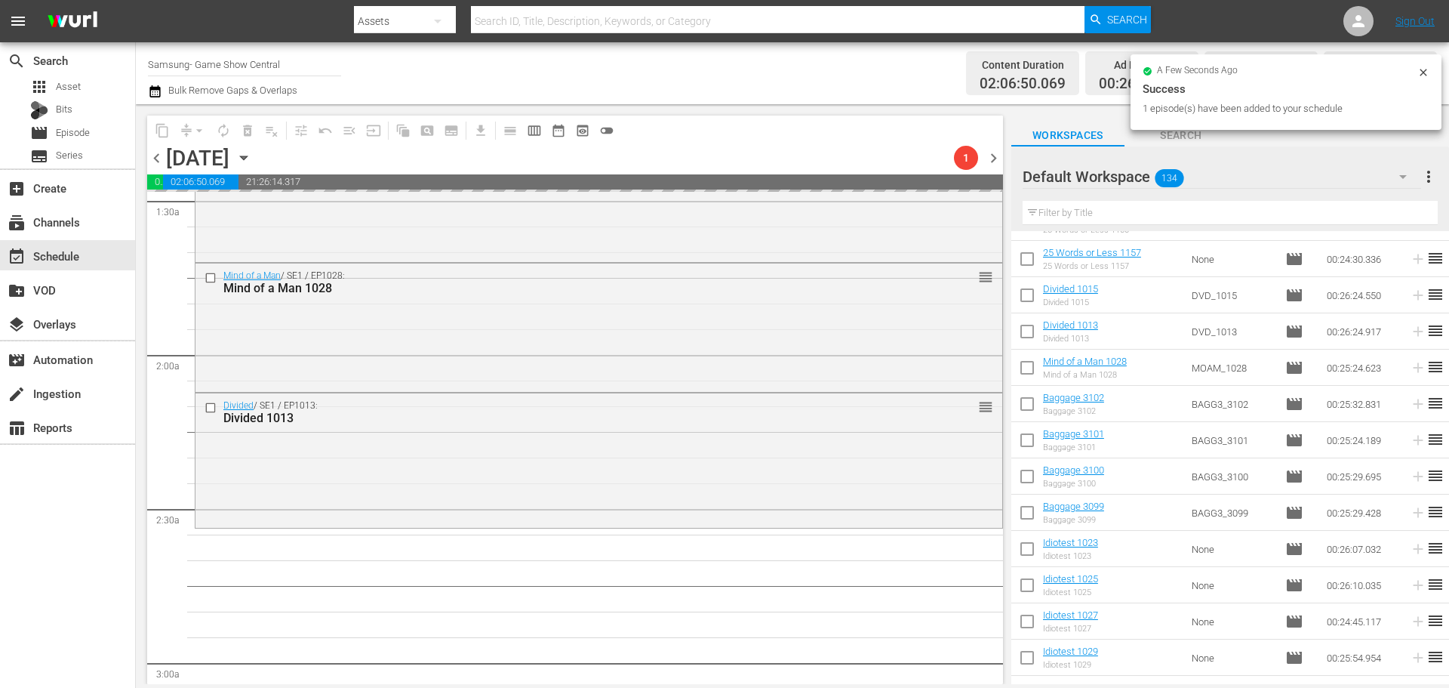
scroll to position [604, 0]
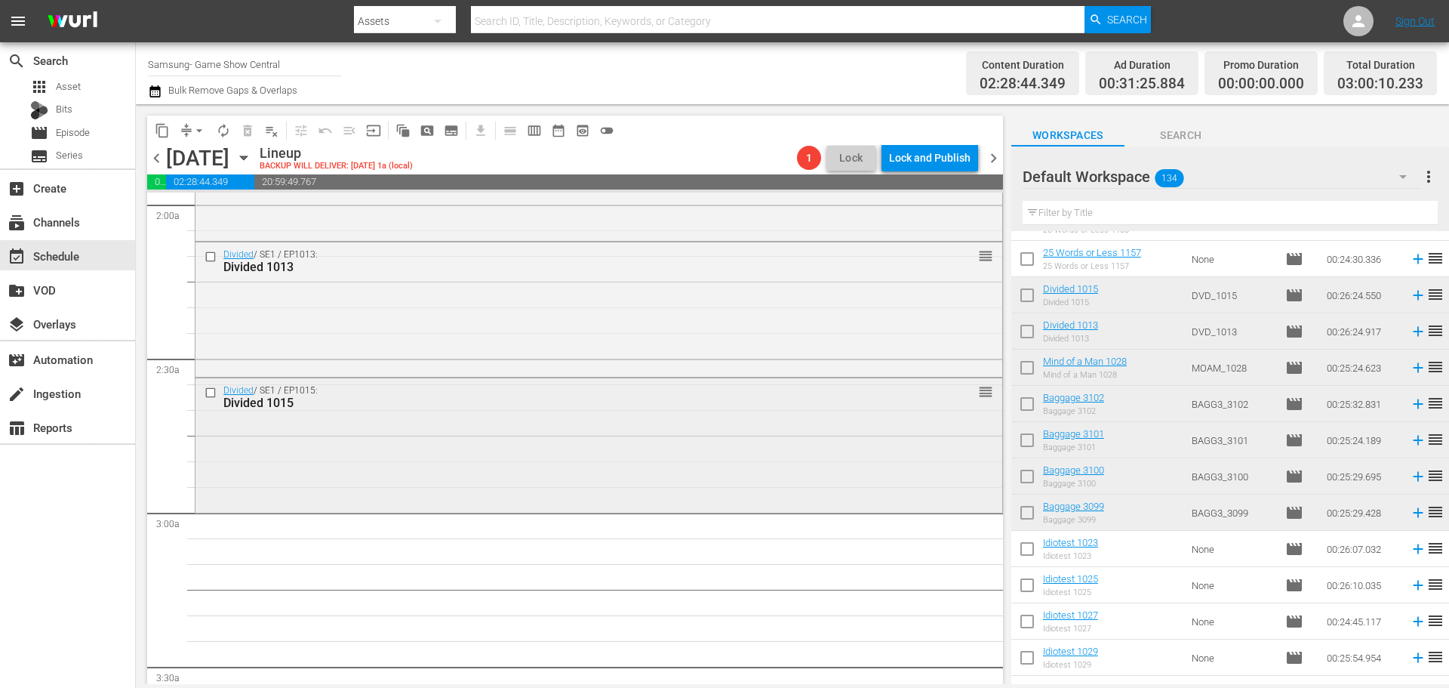
click at [356, 467] on div "Divided / SE1 / EP1015: Divided 1015 reorder" at bounding box center [599, 443] width 807 height 131
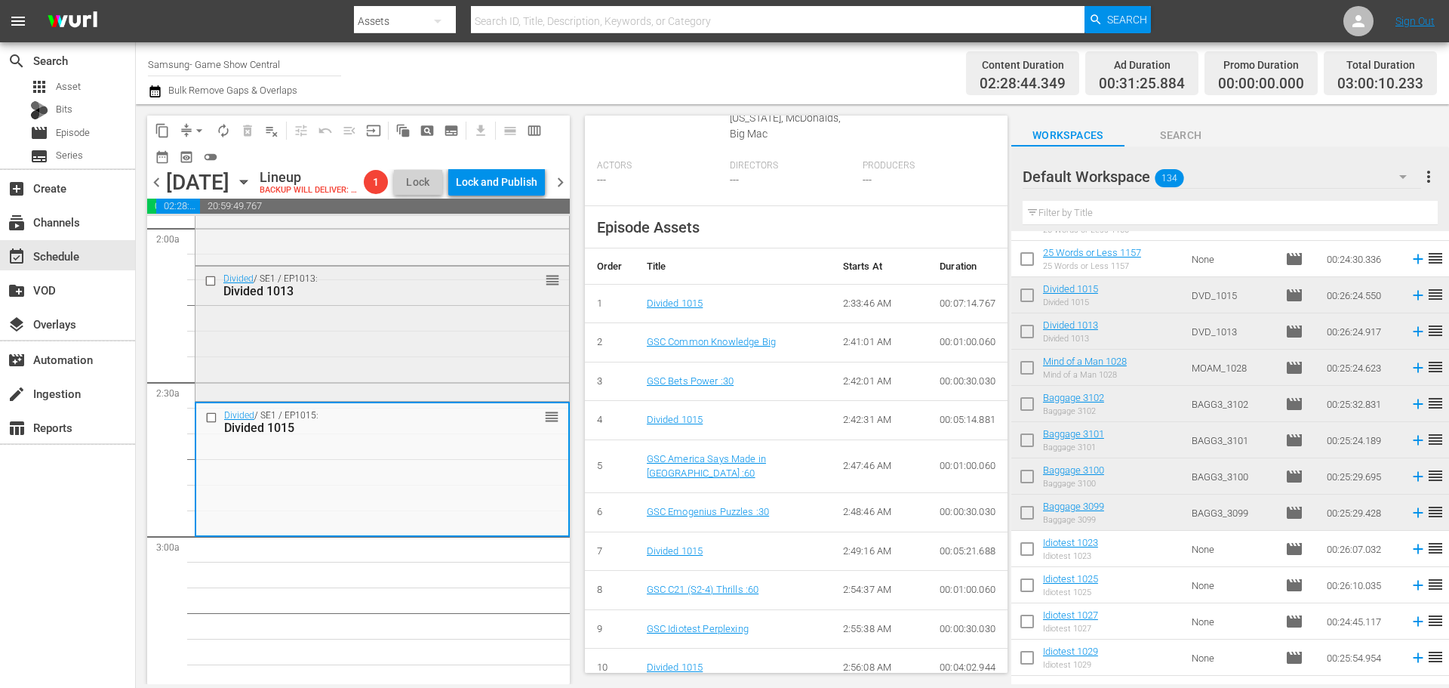
click at [399, 384] on div "Divided / SE1 / EP1013: Divided 1013 reorder" at bounding box center [383, 331] width 374 height 131
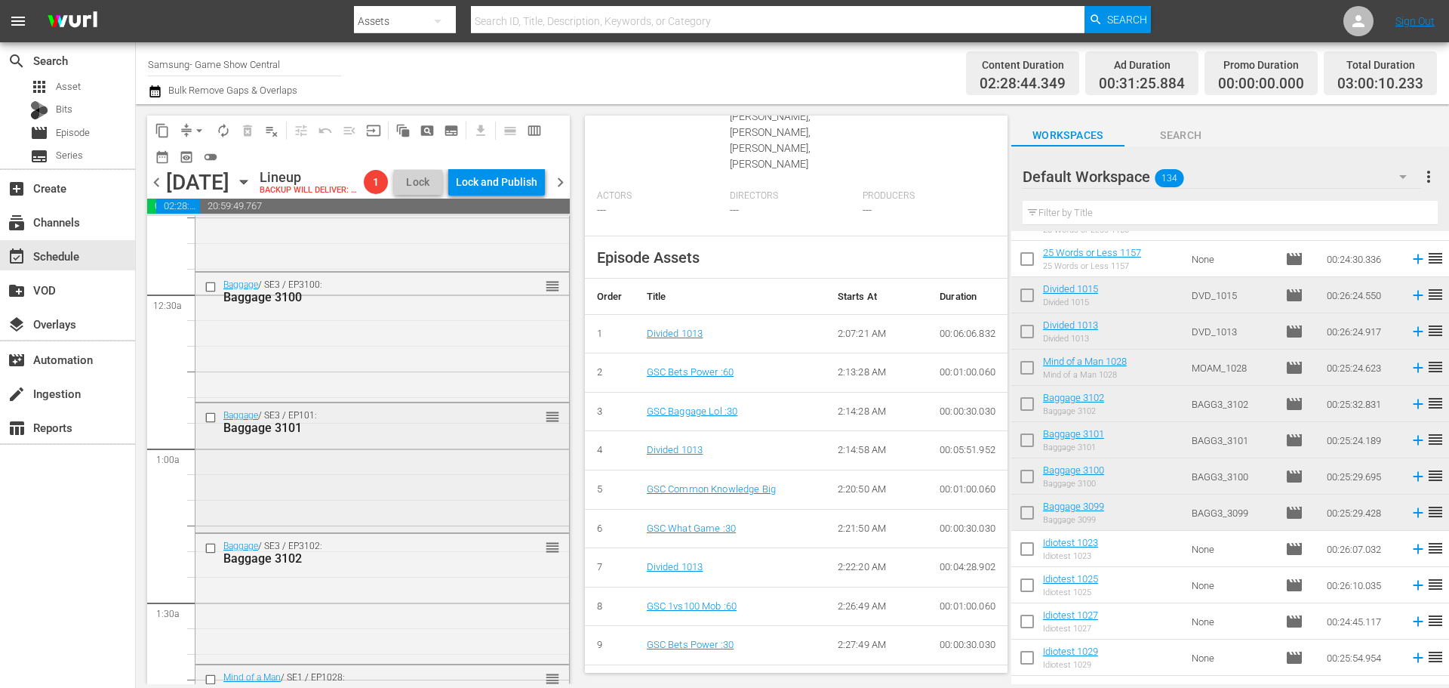
scroll to position [0, 0]
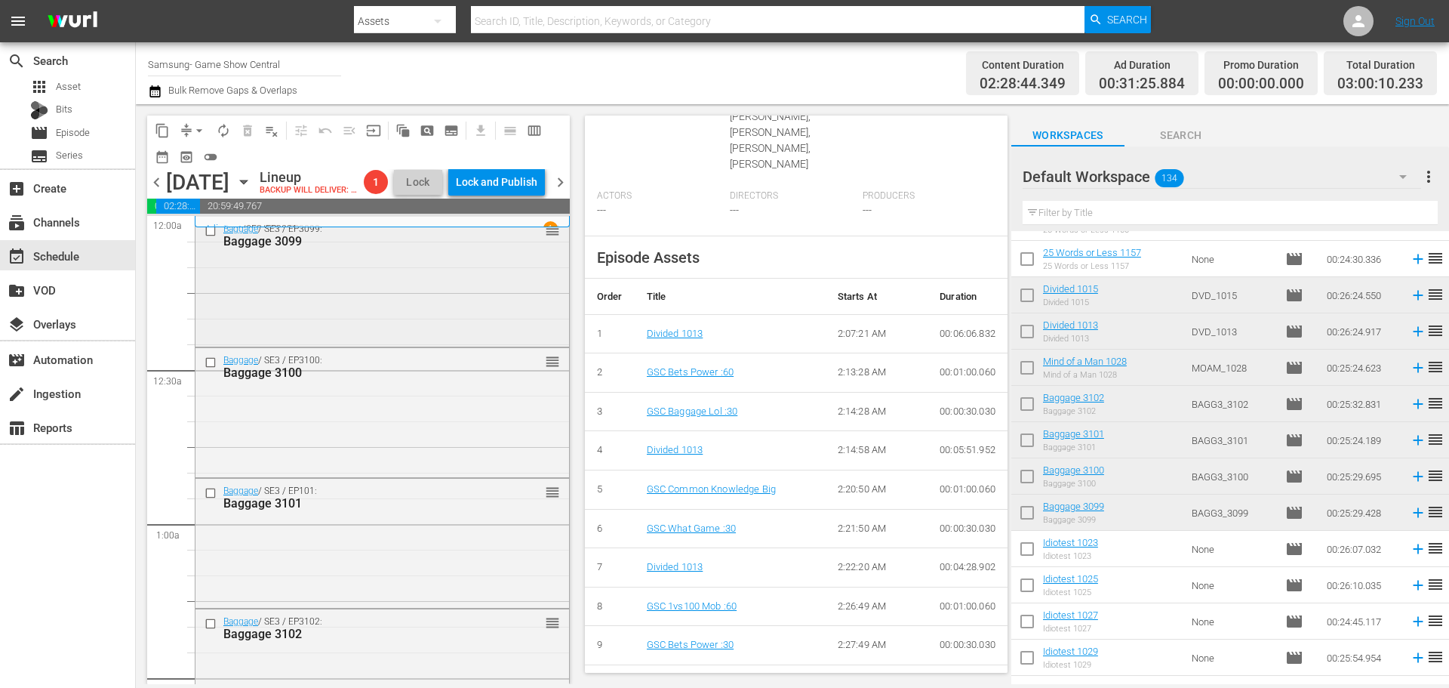
click at [358, 293] on div "Baggage / SE3 / EP3099: Baggage 3099 reorder" at bounding box center [383, 280] width 374 height 126
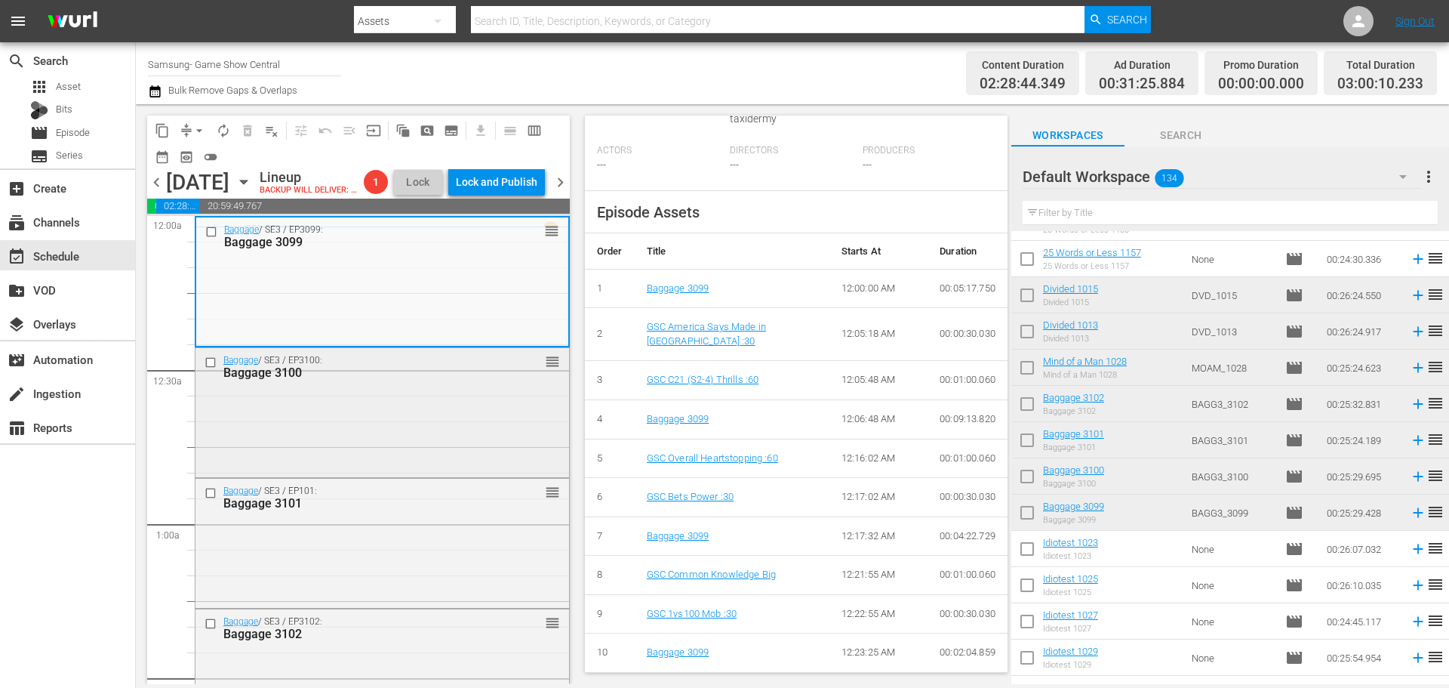
scroll to position [526, 0]
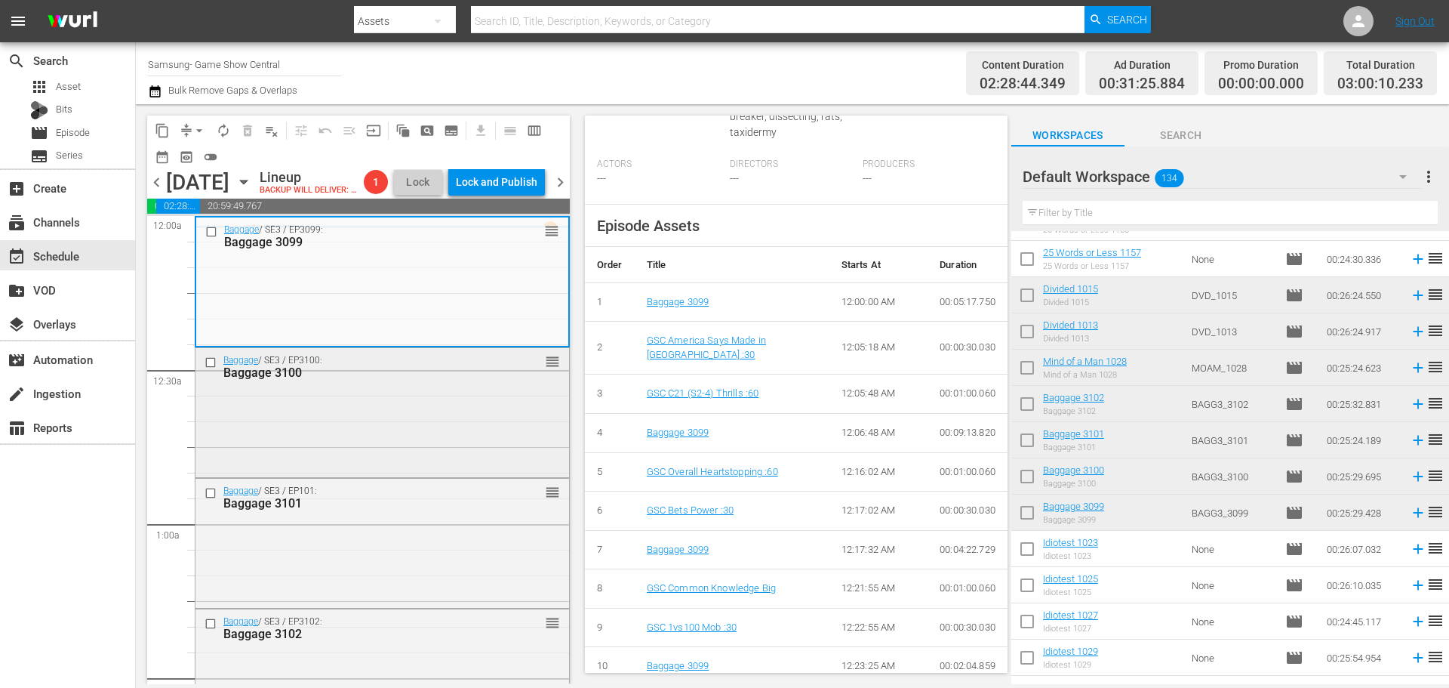
click at [456, 443] on div "Baggage / SE3 / EP3100: Baggage 3100 reorder" at bounding box center [383, 411] width 374 height 126
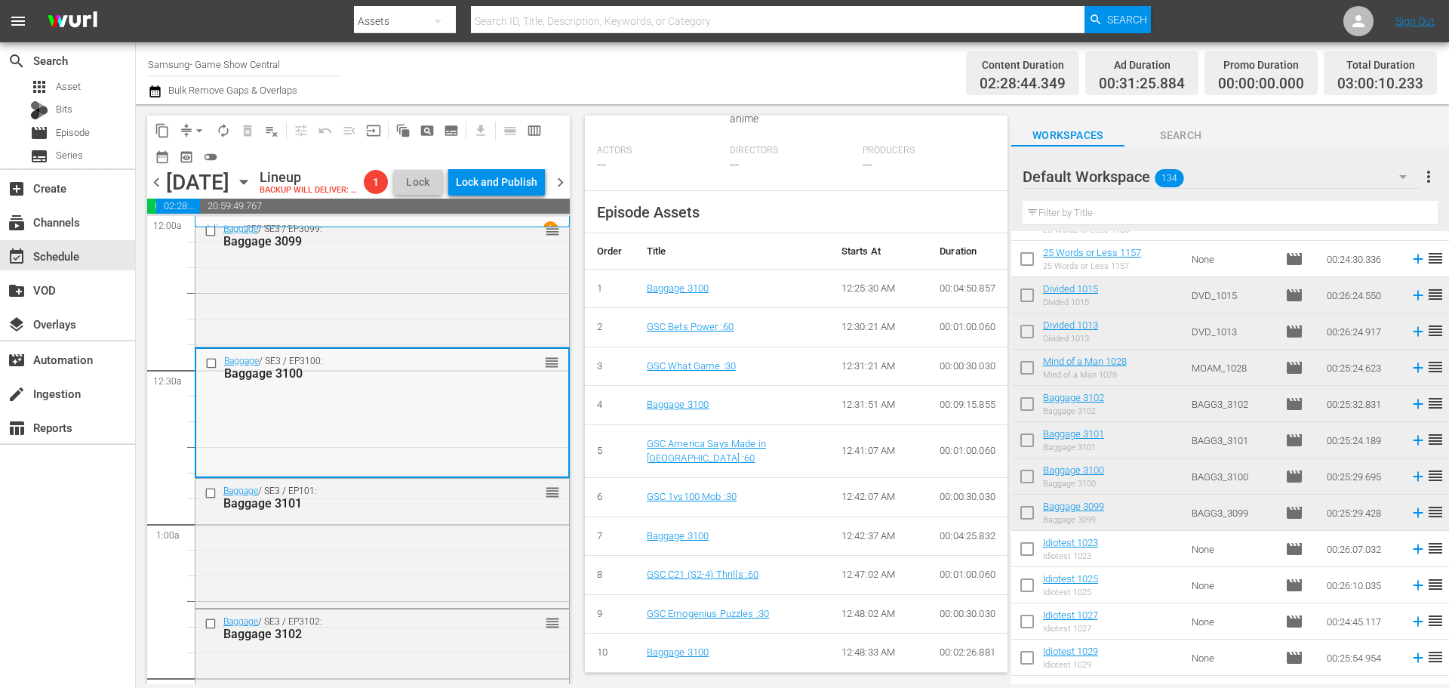
scroll to position [541, 0]
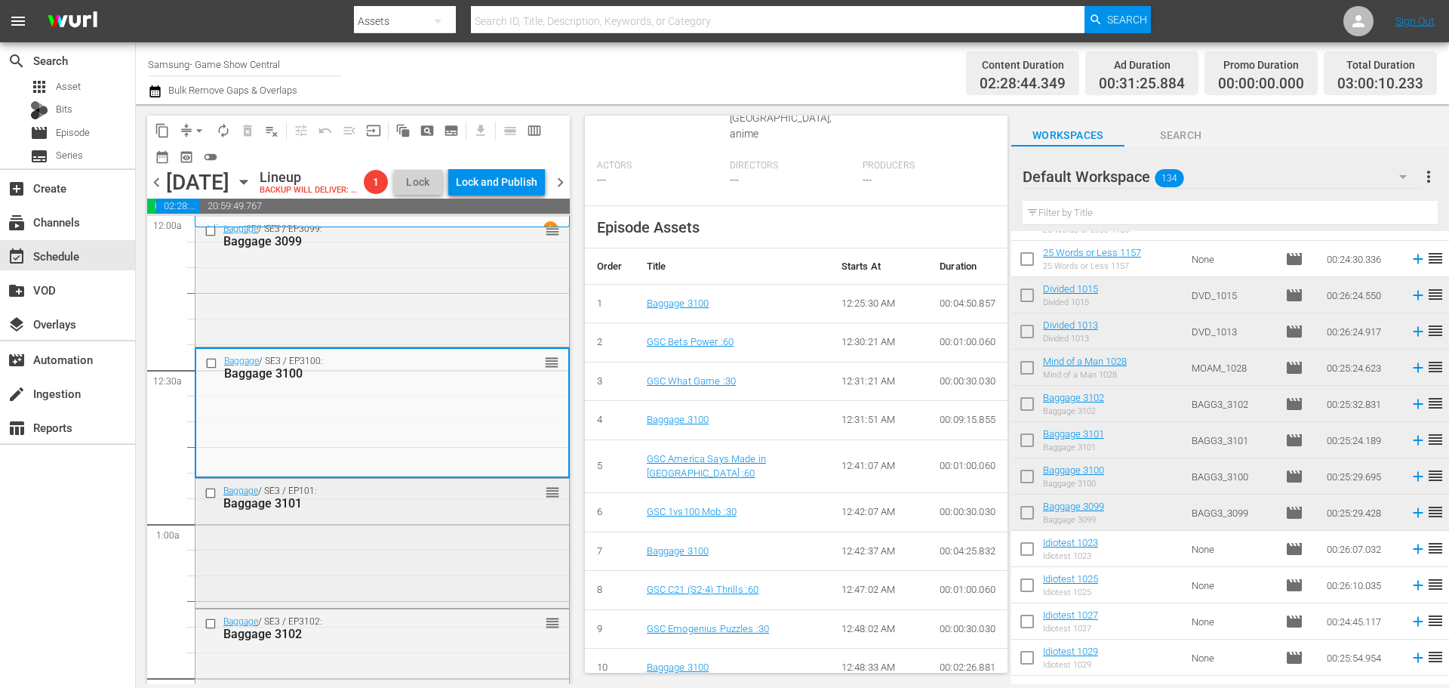
click at [454, 586] on div "Baggage / SE3 / EP101: Baggage 3101 reorder" at bounding box center [383, 542] width 374 height 126
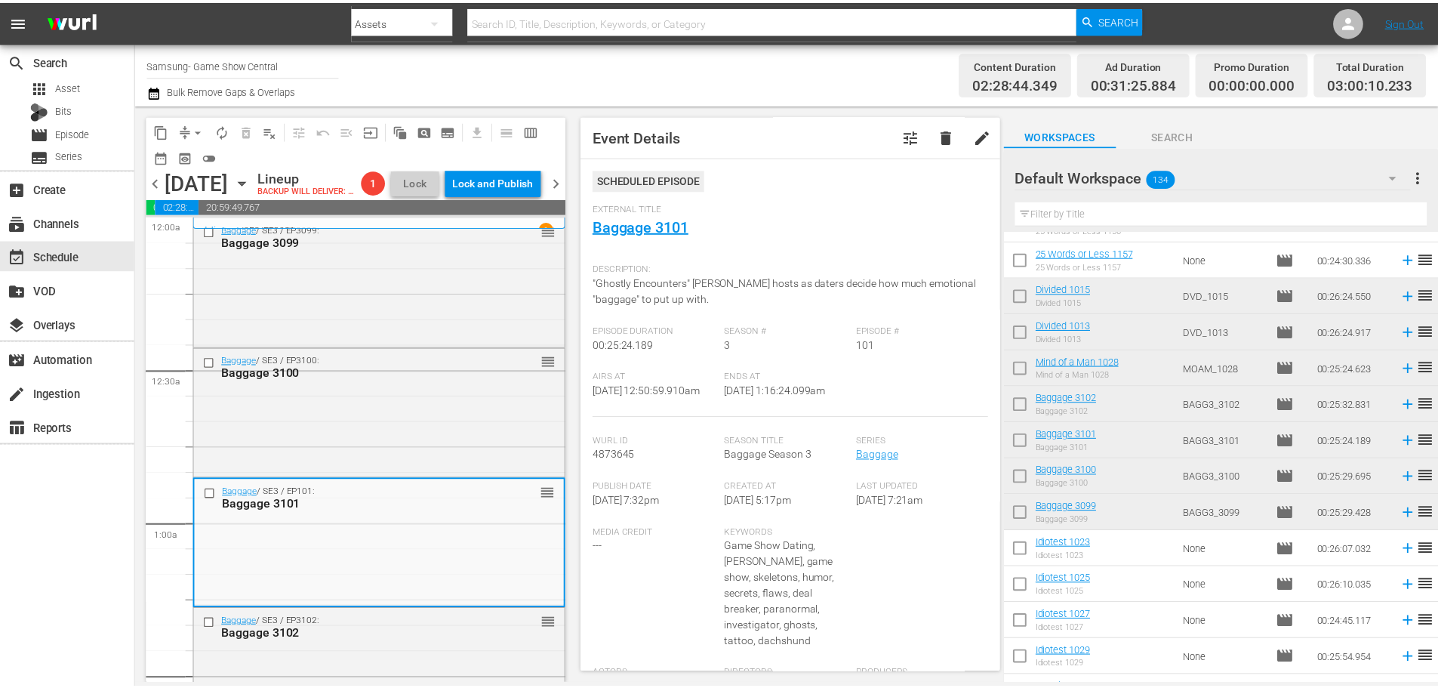
scroll to position [0, 0]
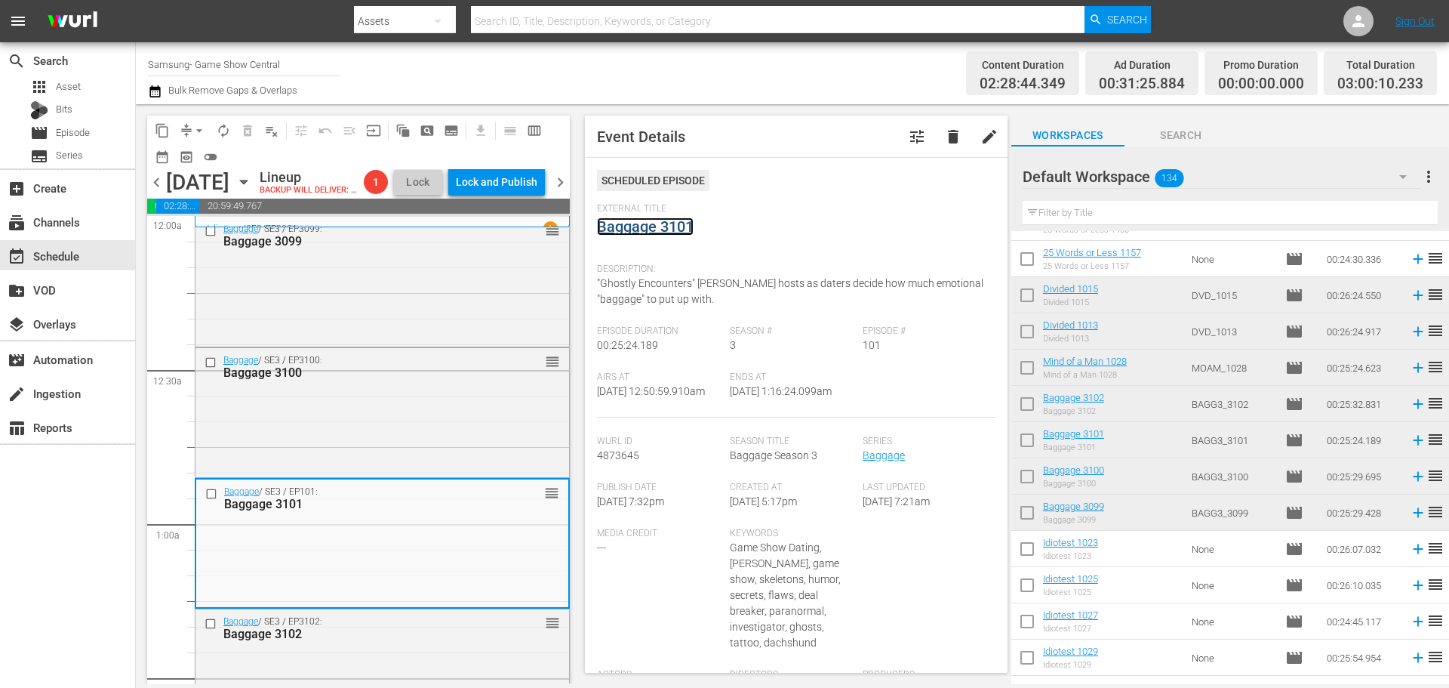
click at [674, 224] on link "Baggage 3101" at bounding box center [645, 226] width 97 height 18
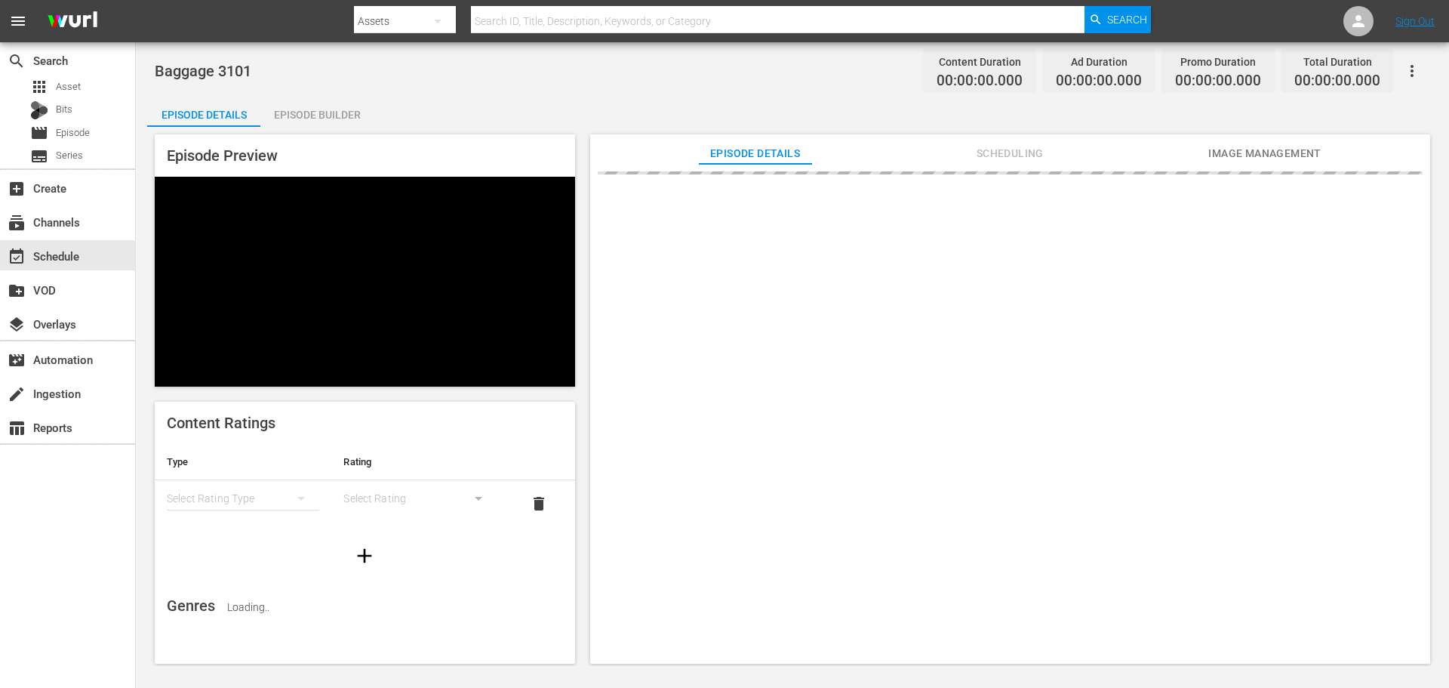
drag, startPoint x: 344, startPoint y: 126, endPoint x: 346, endPoint y: 137, distance: 10.7
click at [346, 135] on div "Episode Details Episode Builder Episode Preview Content Ratings Type Rating Sel…" at bounding box center [792, 386] width 1291 height 579
click at [356, 102] on div "Episode Builder" at bounding box center [316, 115] width 113 height 36
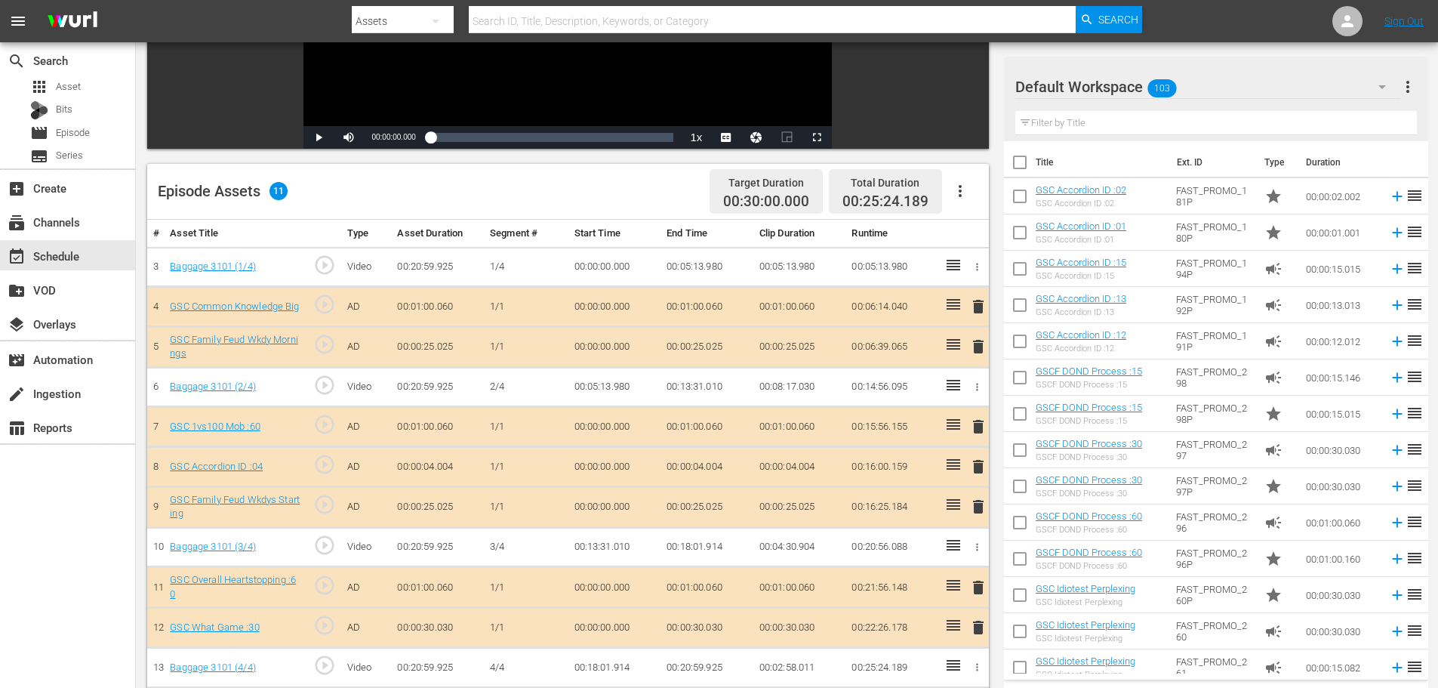
scroll to position [360, 0]
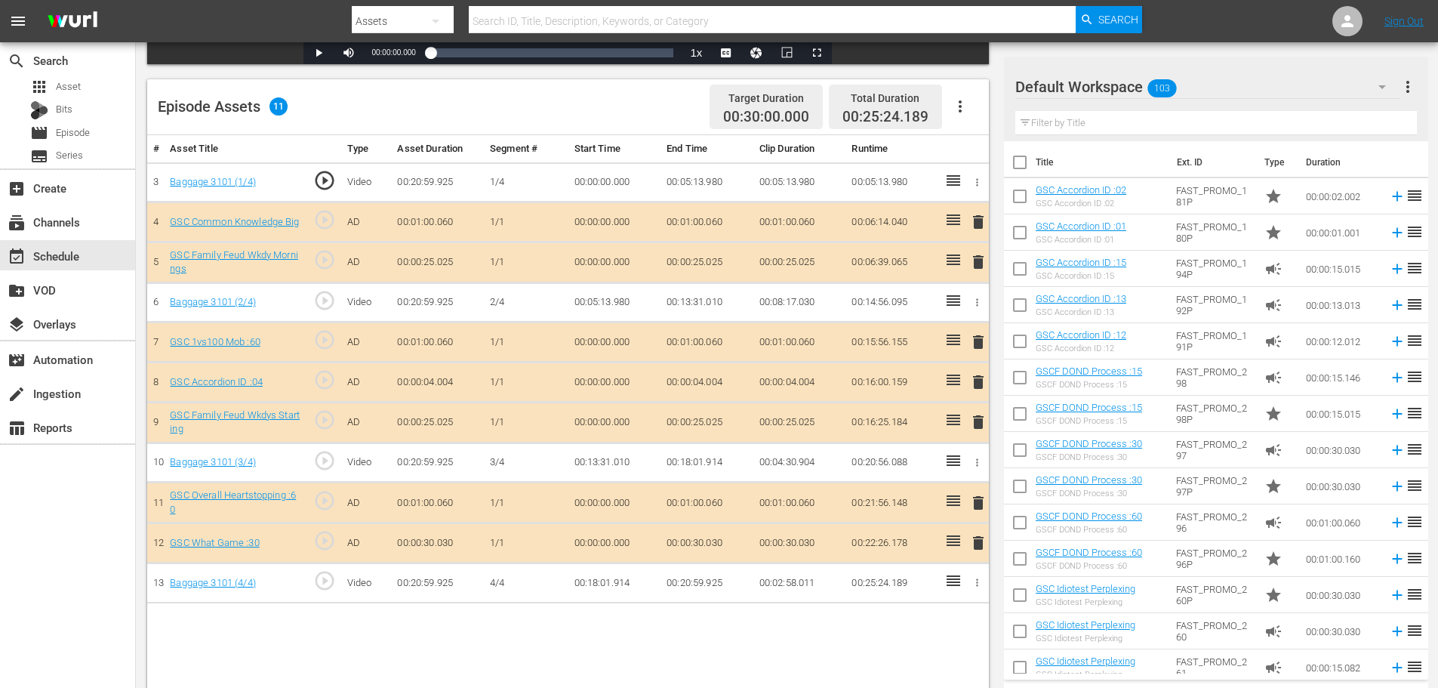
click at [976, 424] on span "delete" at bounding box center [978, 422] width 18 height 18
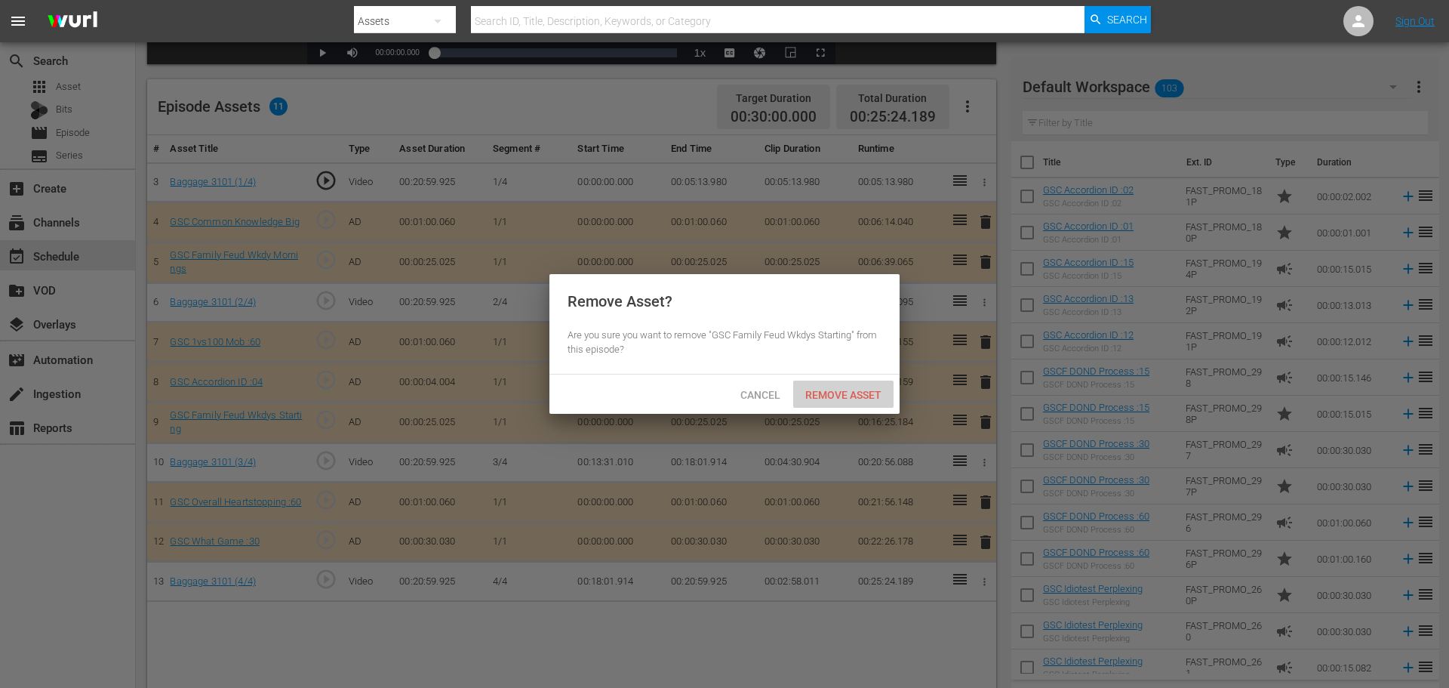
click at [861, 403] on div "Remove Asset" at bounding box center [843, 394] width 100 height 28
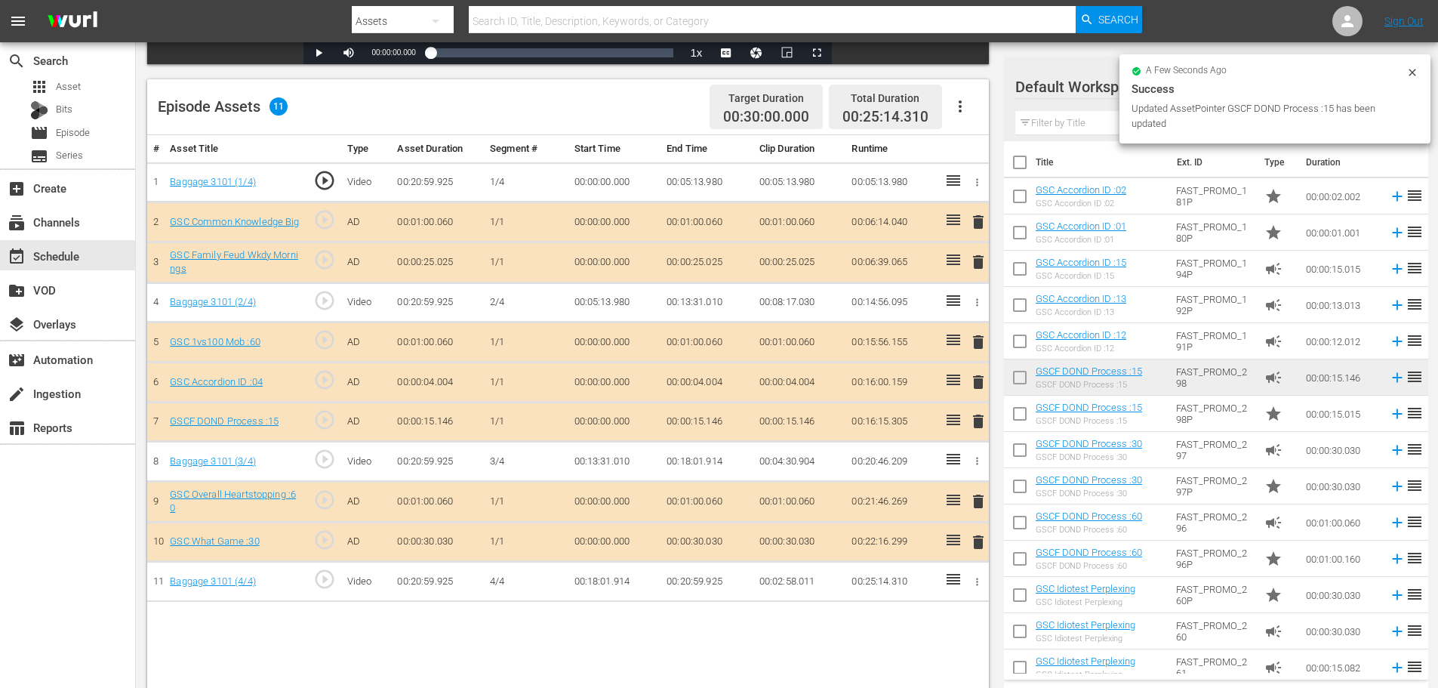
click at [981, 388] on span "delete" at bounding box center [978, 382] width 18 height 18
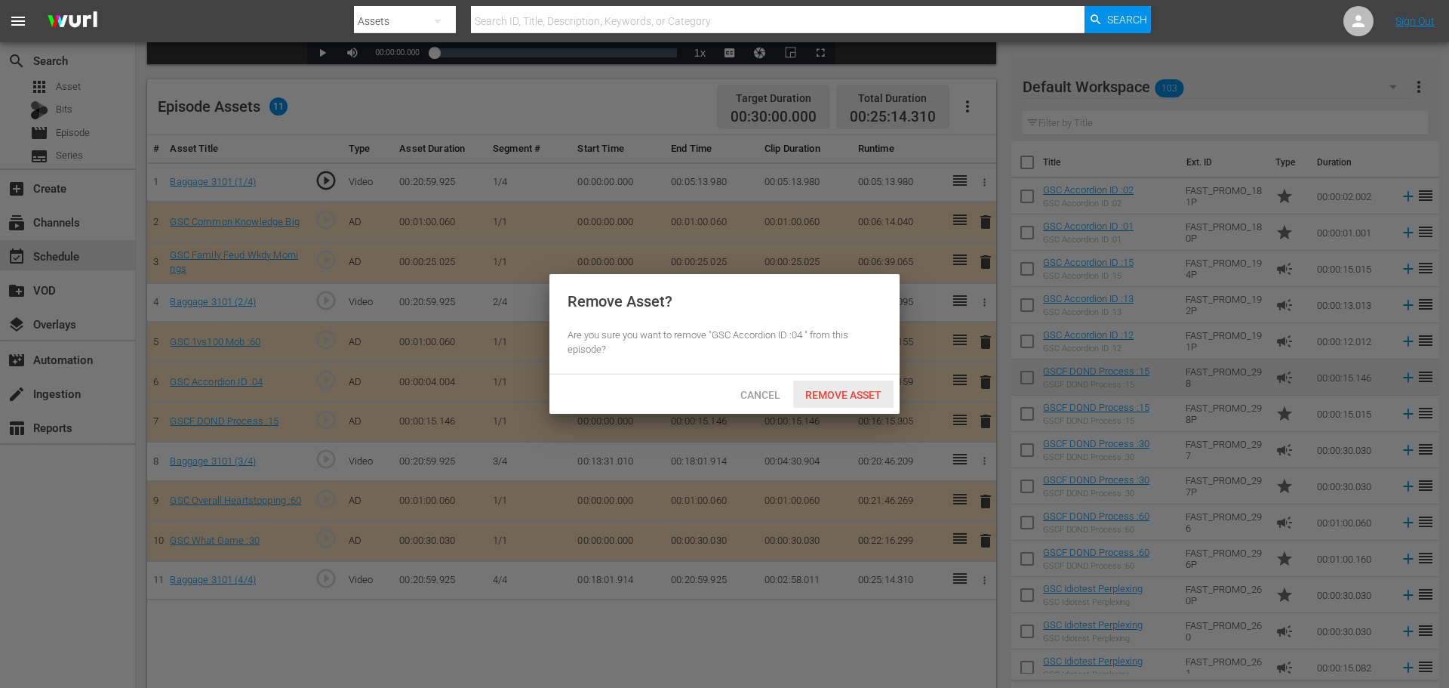
click at [838, 389] on span "Remove Asset" at bounding box center [843, 395] width 100 height 12
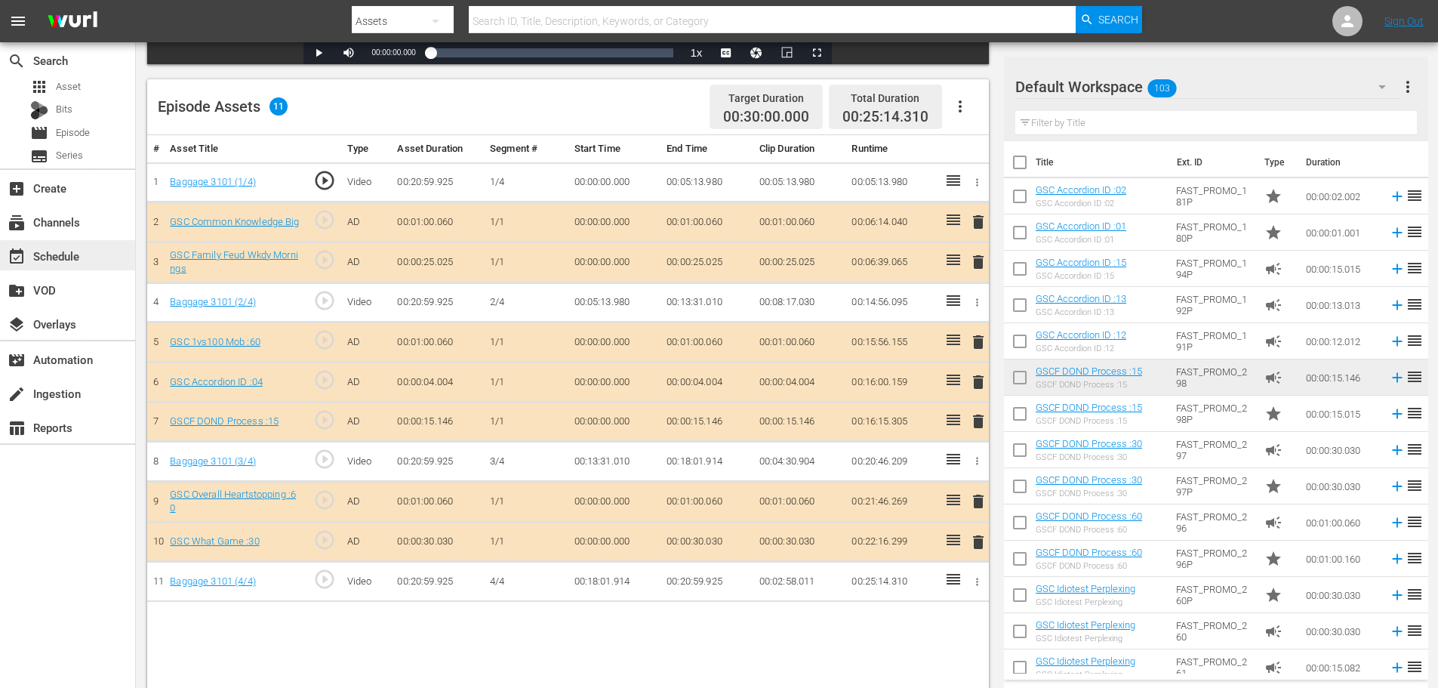
click at [108, 256] on div "event_available Schedule" at bounding box center [67, 255] width 135 height 30
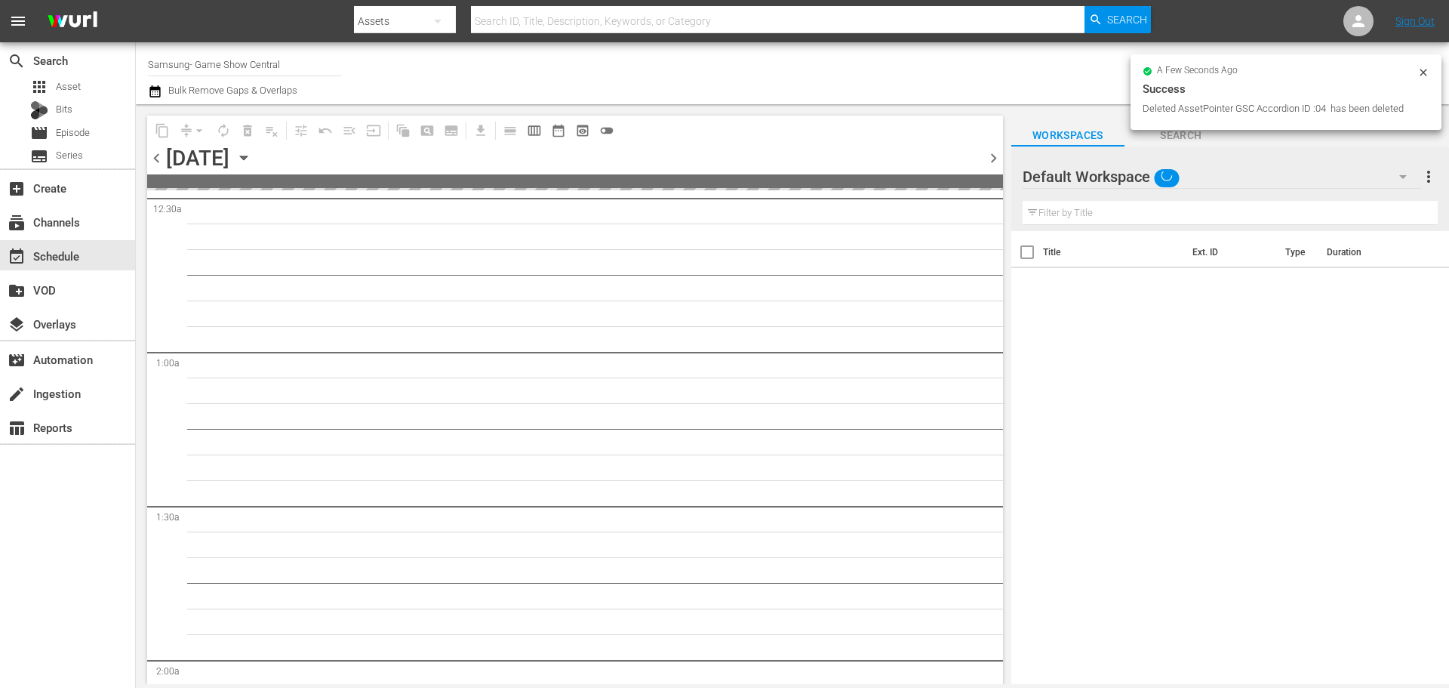
scroll to position [377, 0]
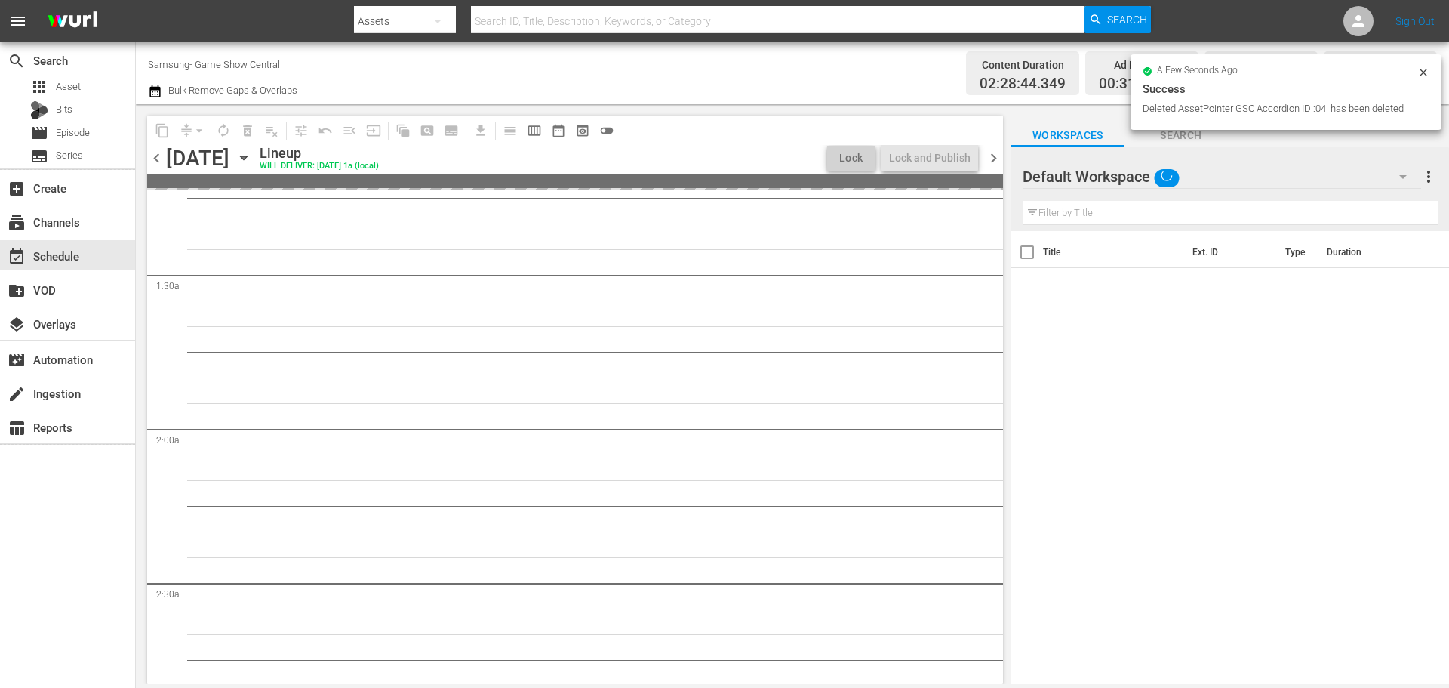
click at [1419, 78] on icon at bounding box center [1424, 72] width 12 height 12
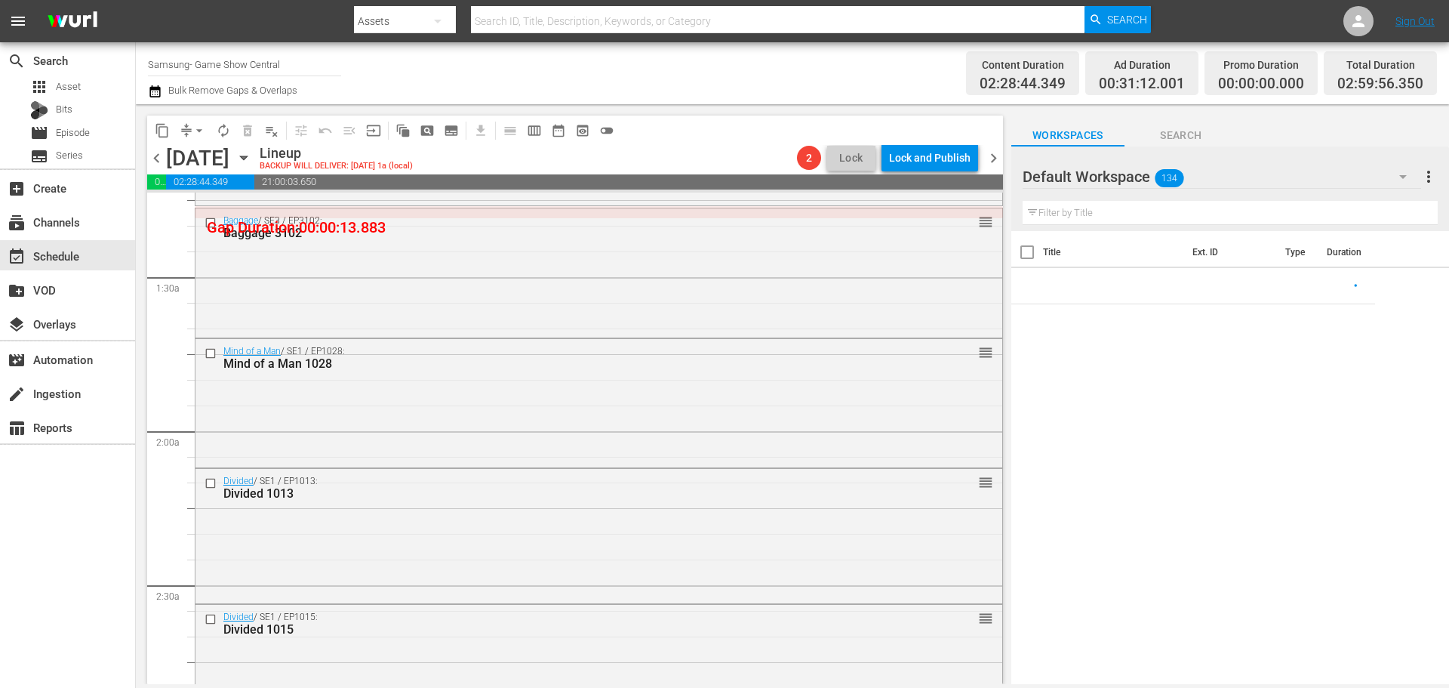
scroll to position [0, 0]
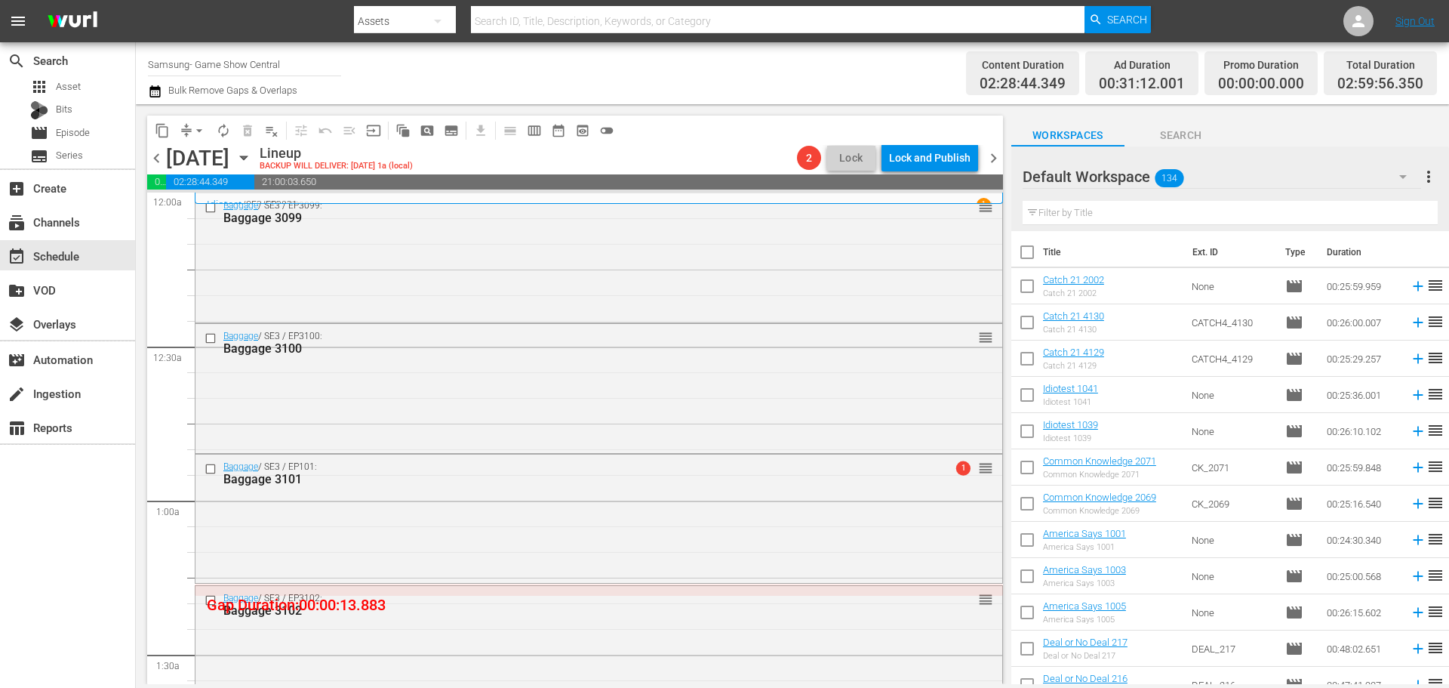
drag, startPoint x: 700, startPoint y: 520, endPoint x: 682, endPoint y: 529, distance: 19.6
click at [700, 525] on div "Baggage / SE3 / EP101: Baggage 3101 1 reorder" at bounding box center [599, 516] width 807 height 125
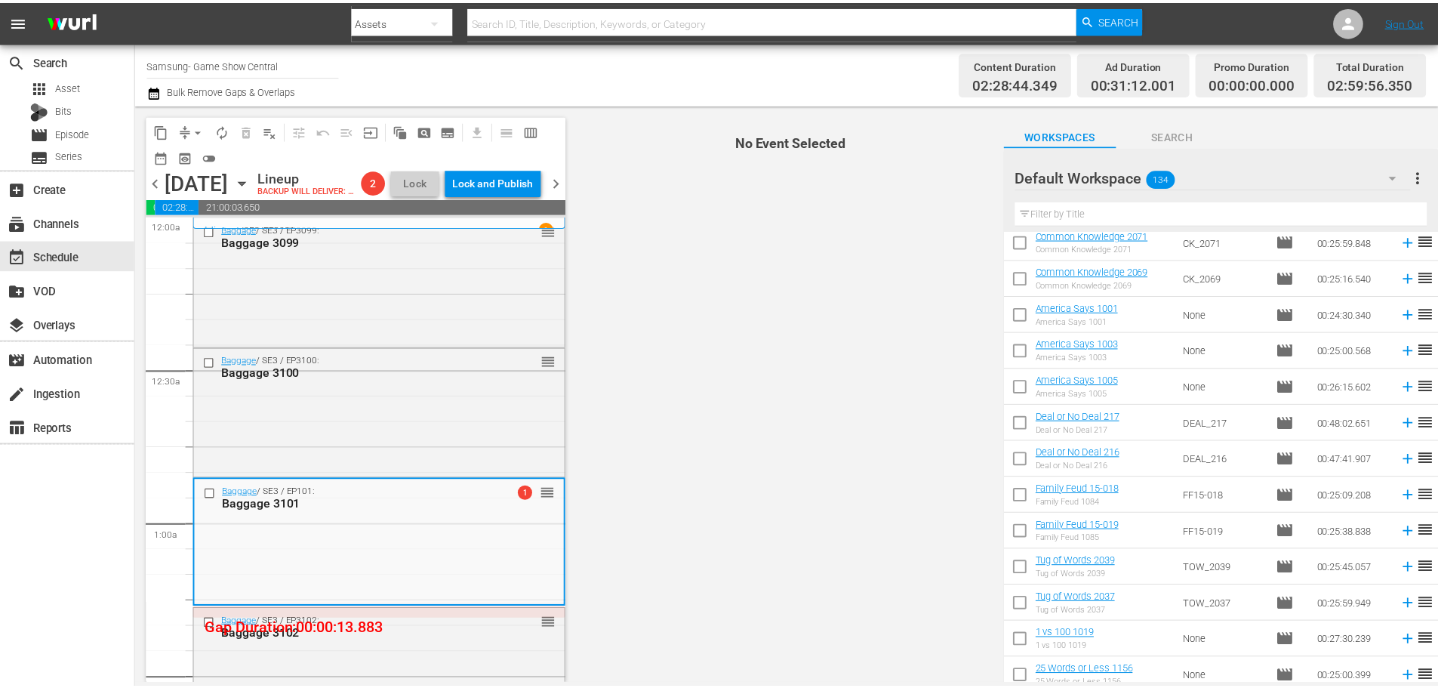
scroll to position [226, 0]
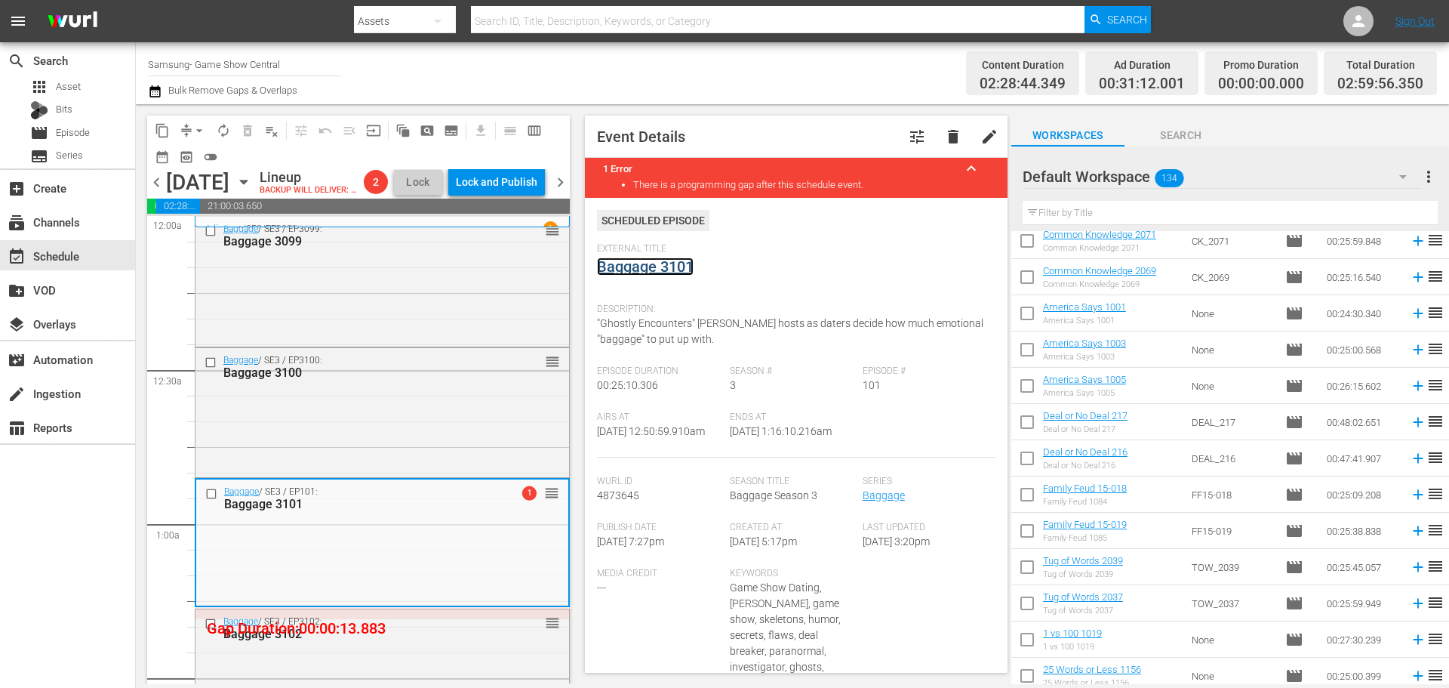
click at [675, 260] on link "Baggage 3101" at bounding box center [645, 266] width 97 height 18
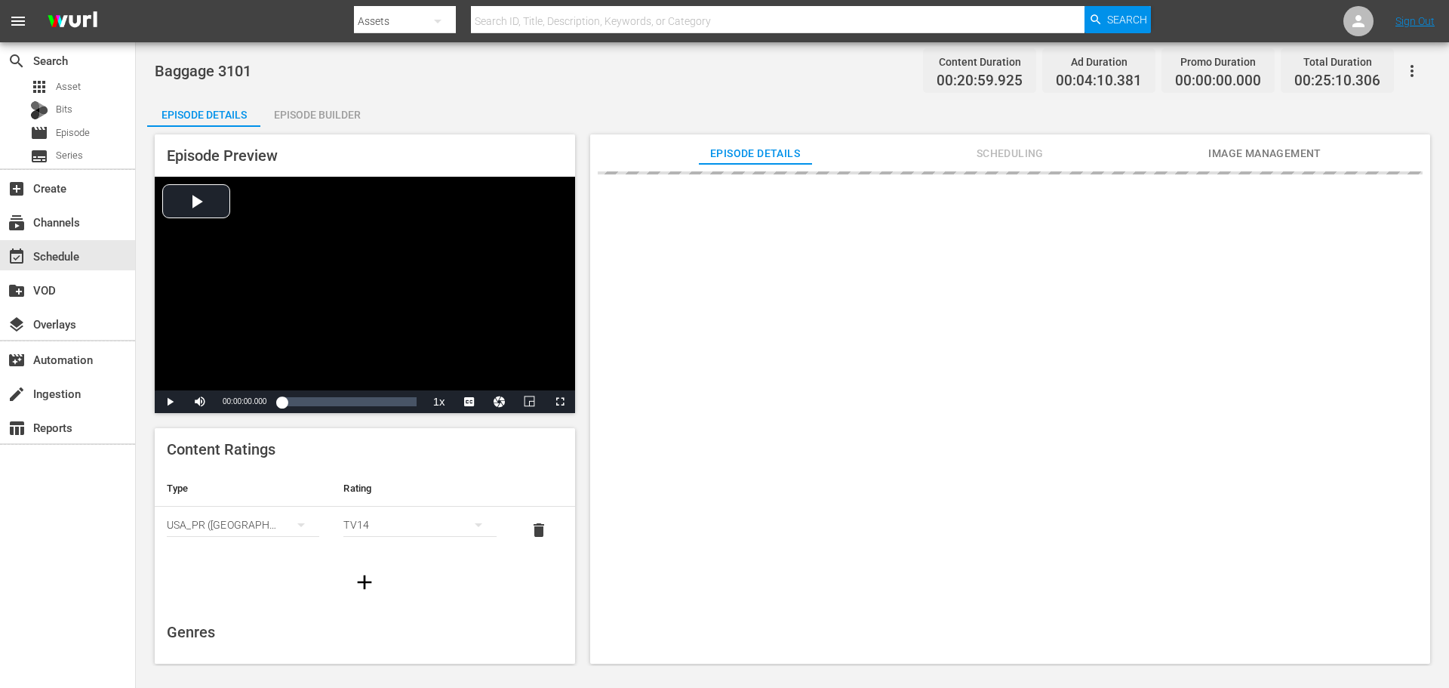
click at [322, 125] on div "Episode Builder" at bounding box center [316, 115] width 113 height 36
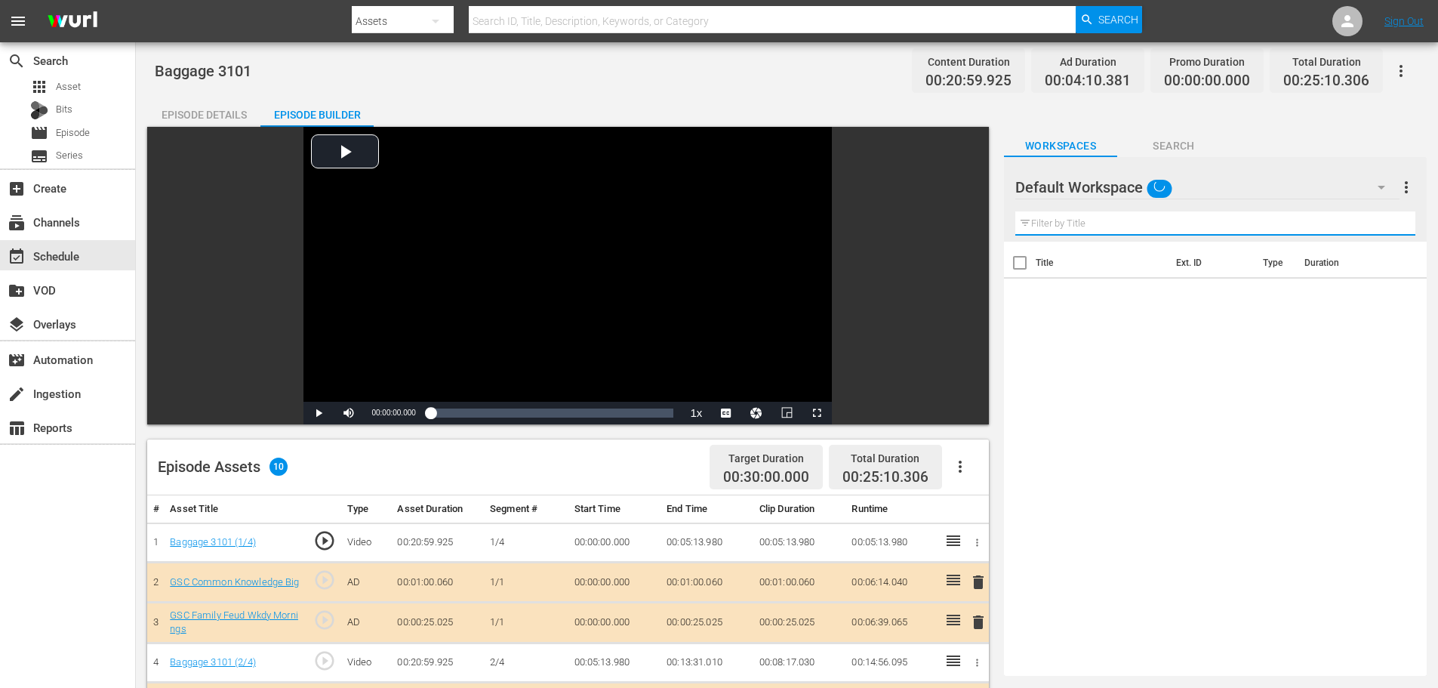
drag, startPoint x: 1067, startPoint y: 218, endPoint x: 1109, endPoint y: 230, distance: 44.0
click at [1067, 218] on input "text" at bounding box center [1215, 223] width 400 height 24
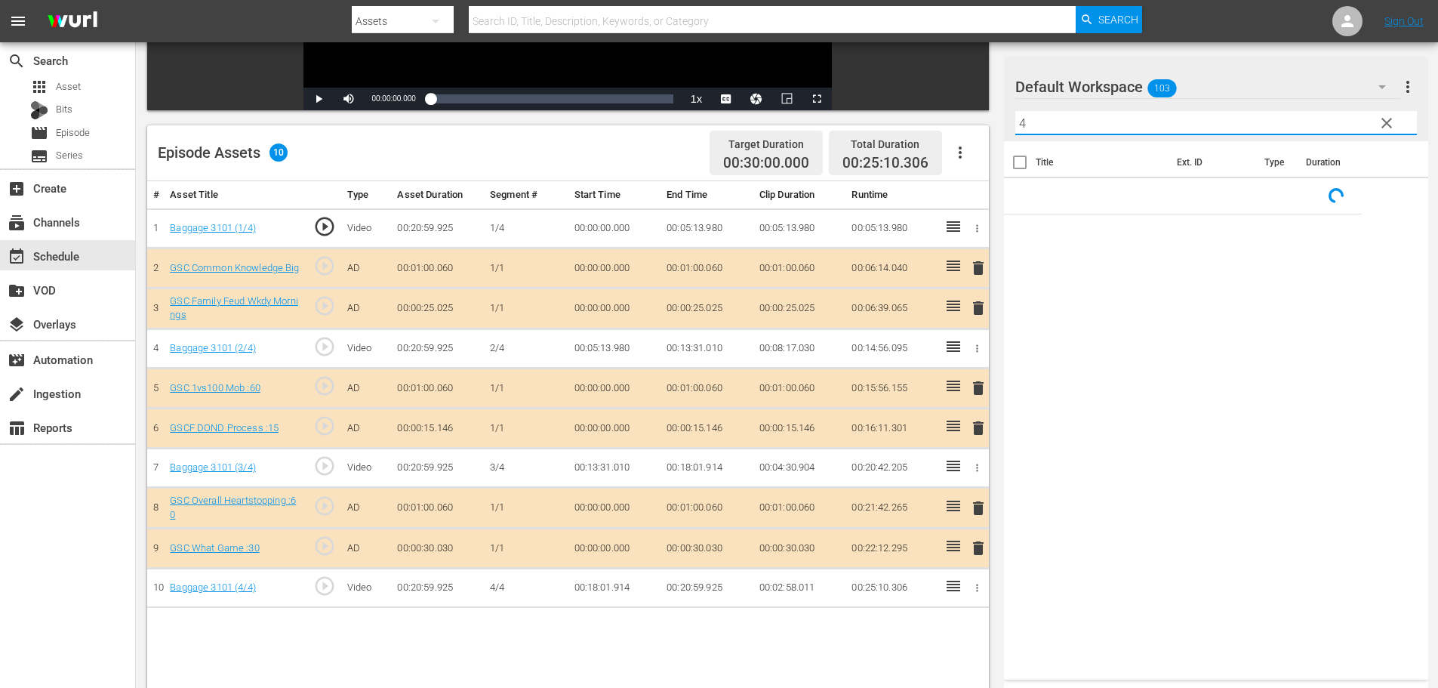
scroll to position [393, 0]
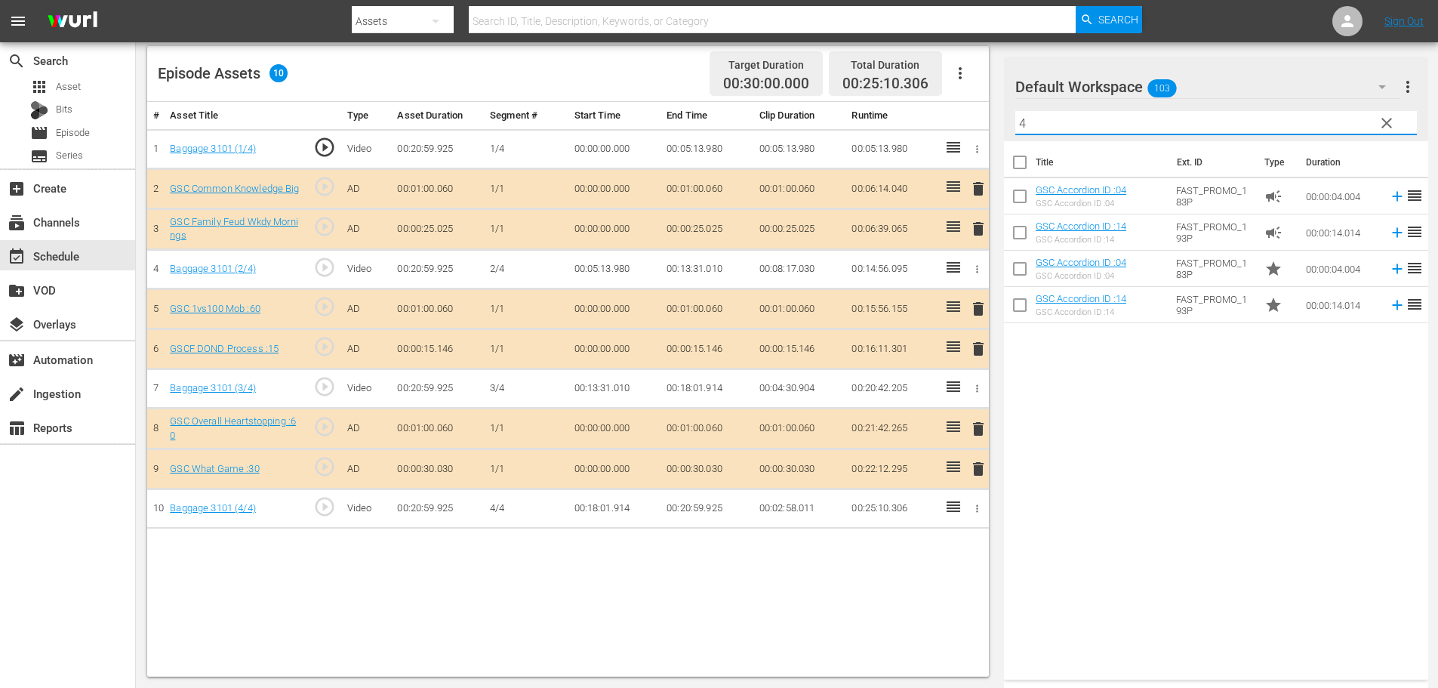
type input "4"
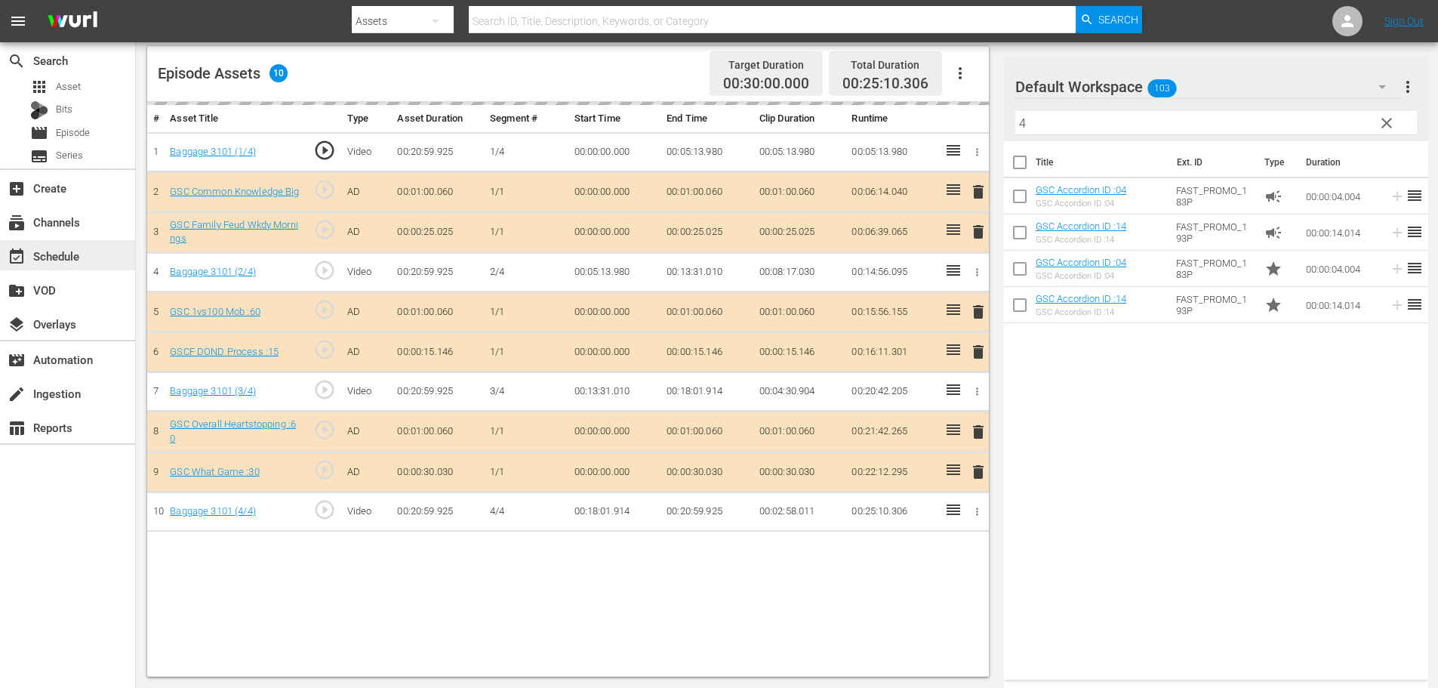
click at [105, 248] on div "event_available Schedule" at bounding box center [67, 255] width 135 height 30
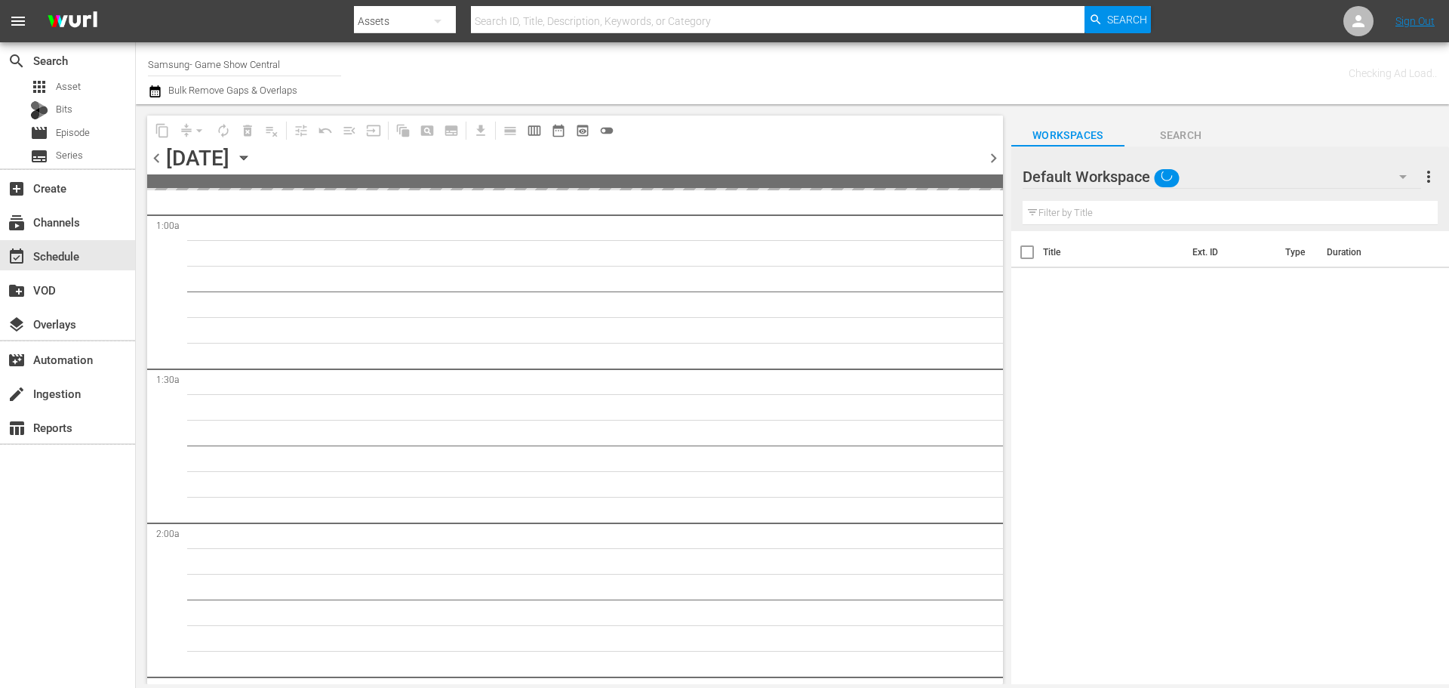
scroll to position [453, 0]
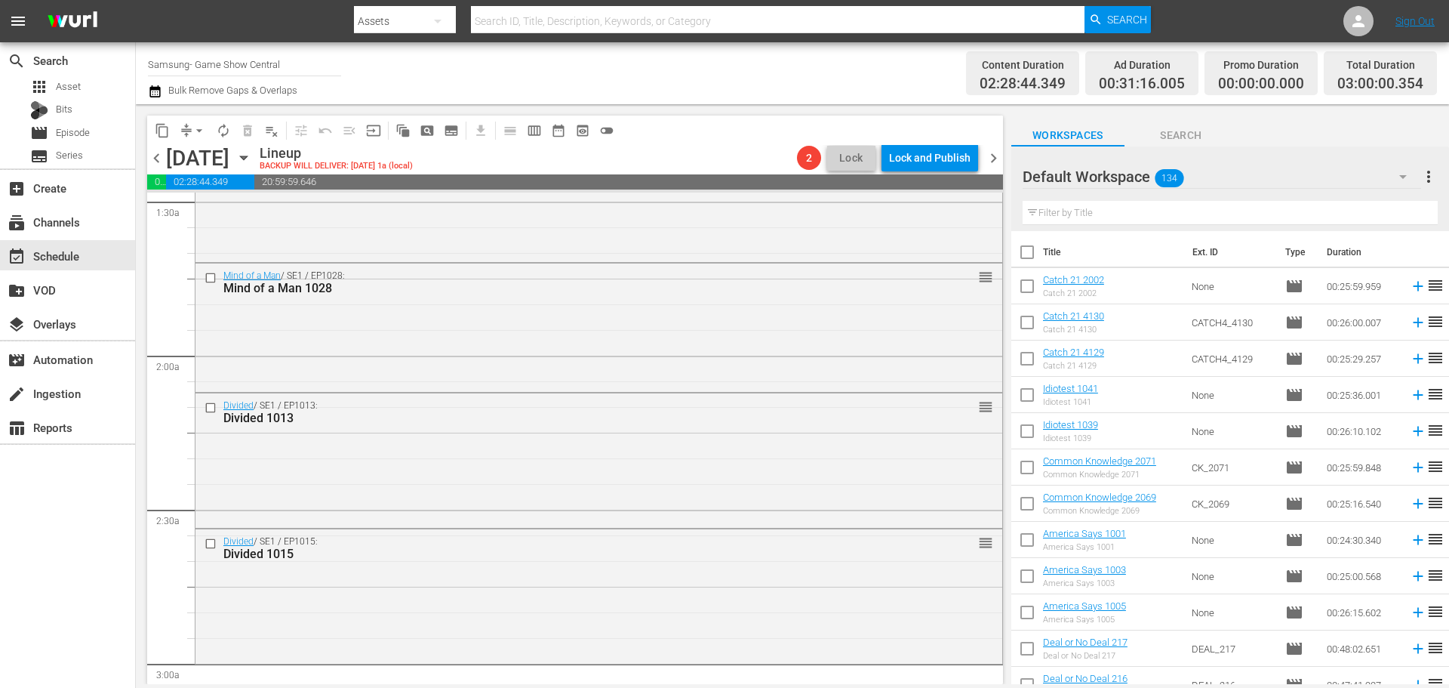
click at [252, 163] on icon "button" at bounding box center [244, 157] width 17 height 17
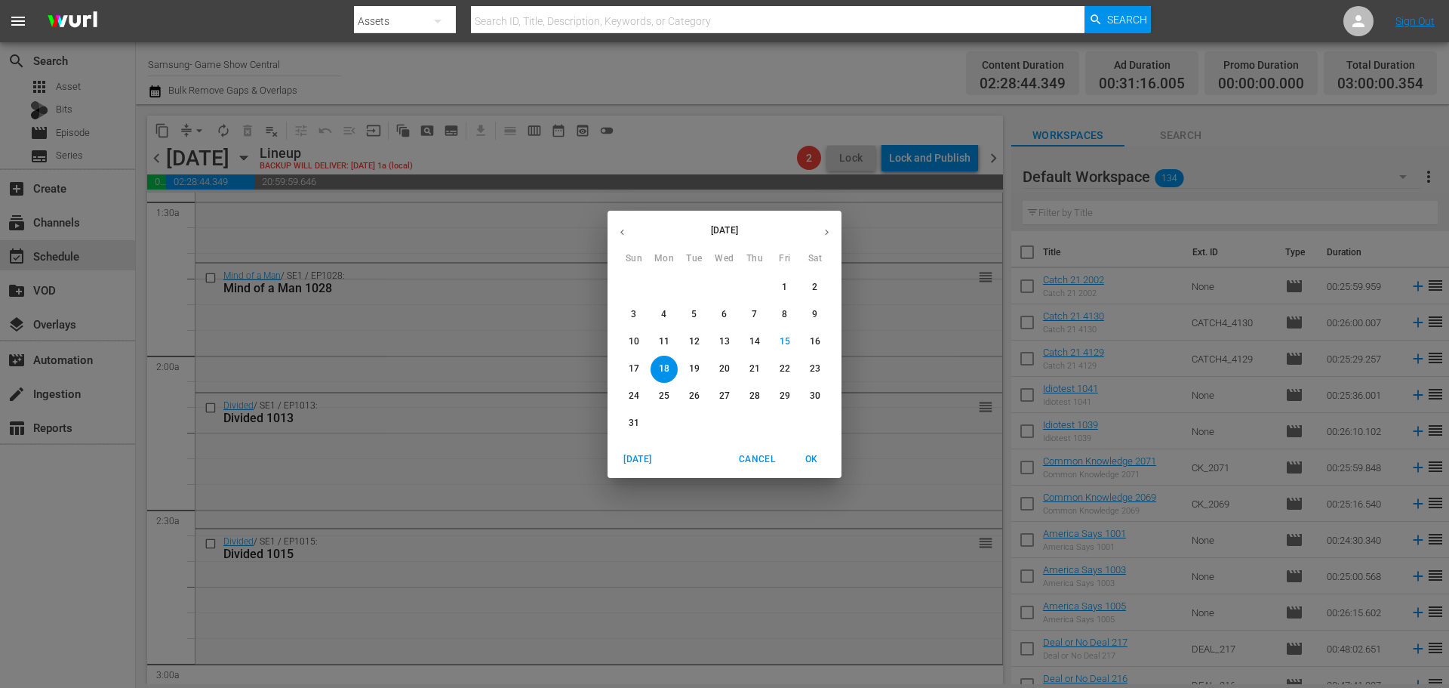
click at [631, 400] on p "24" at bounding box center [634, 396] width 11 height 13
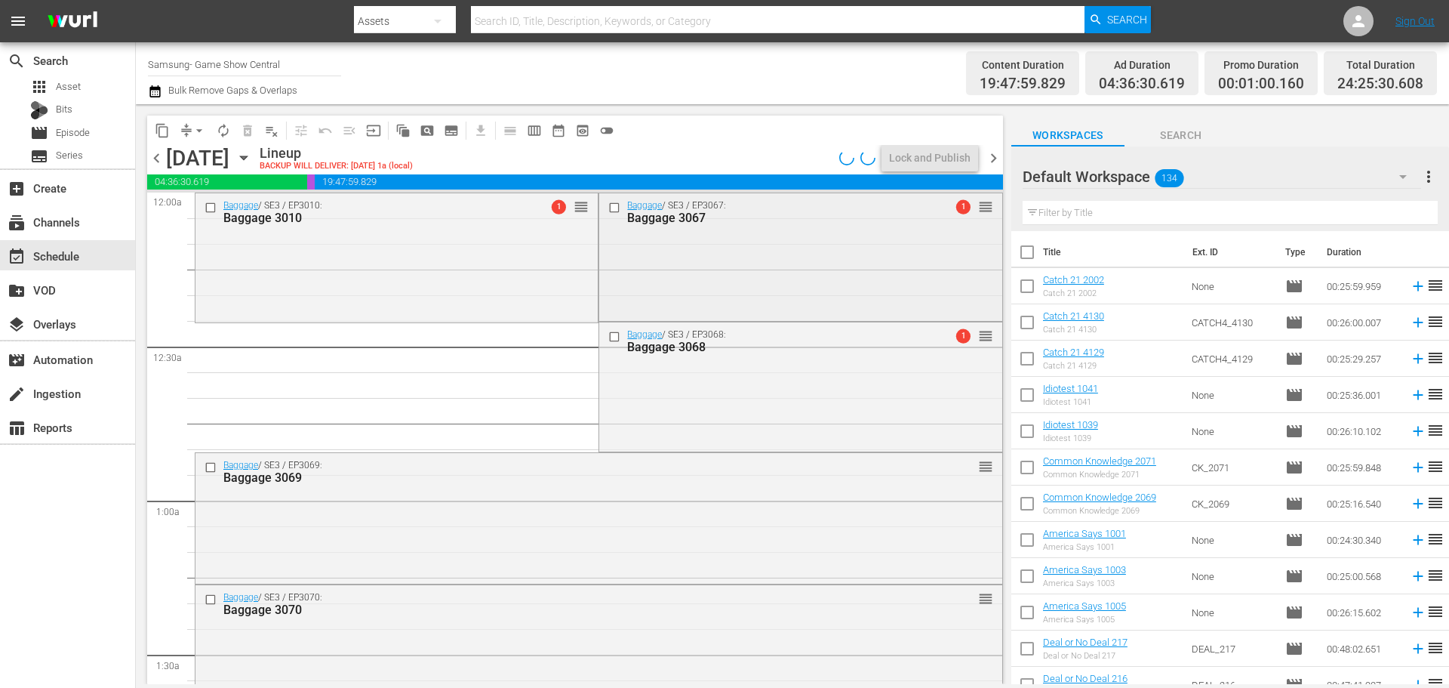
click at [609, 202] on input "checkbox" at bounding box center [616, 207] width 16 height 13
click at [617, 343] on input "checkbox" at bounding box center [616, 337] width 16 height 13
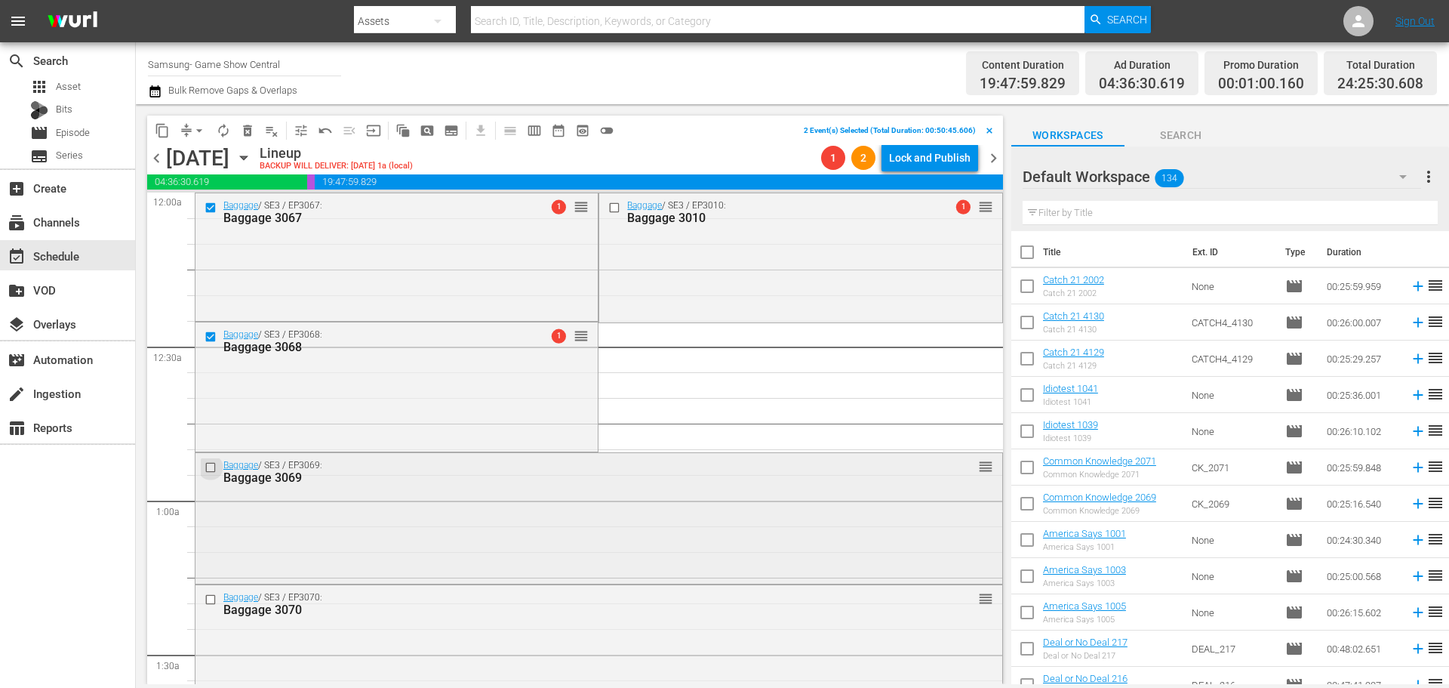
click at [214, 472] on input "checkbox" at bounding box center [213, 467] width 16 height 13
click at [208, 602] on input "checkbox" at bounding box center [213, 599] width 16 height 13
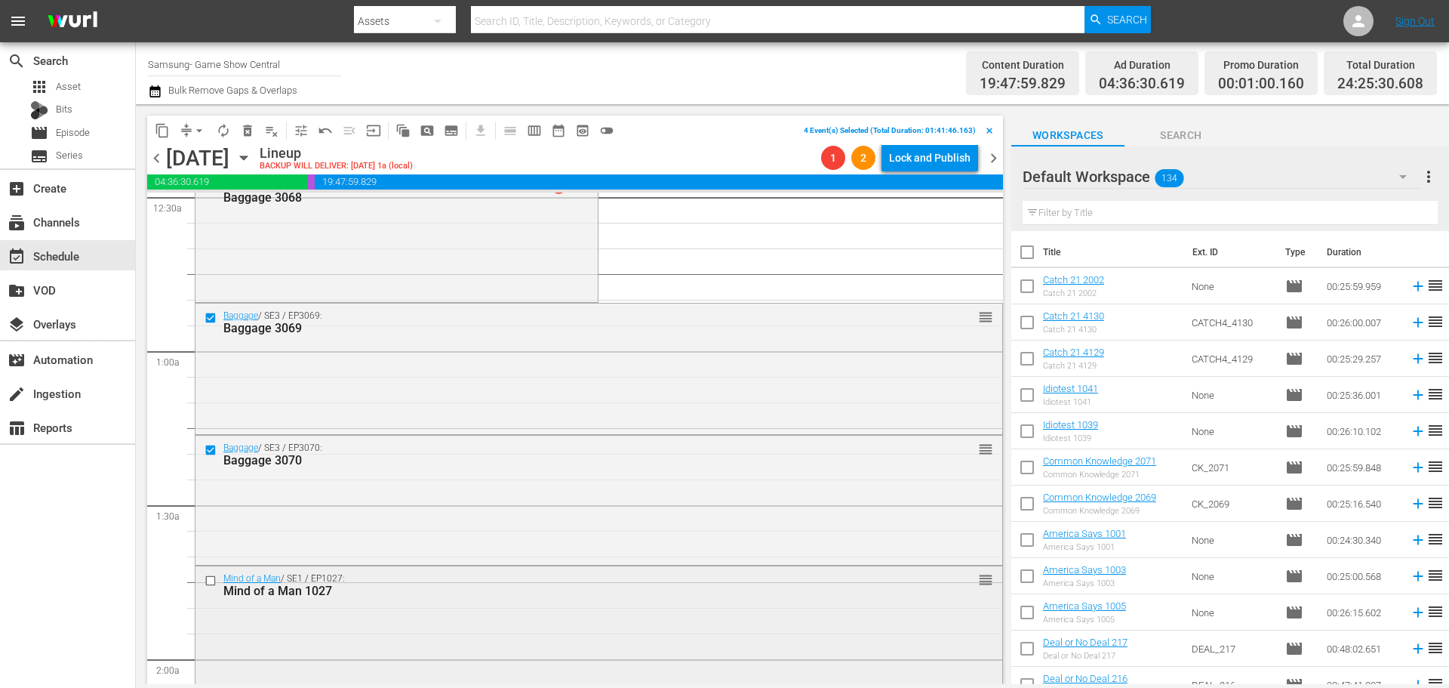
scroll to position [151, 0]
click at [215, 581] on input "checkbox" at bounding box center [213, 578] width 16 height 13
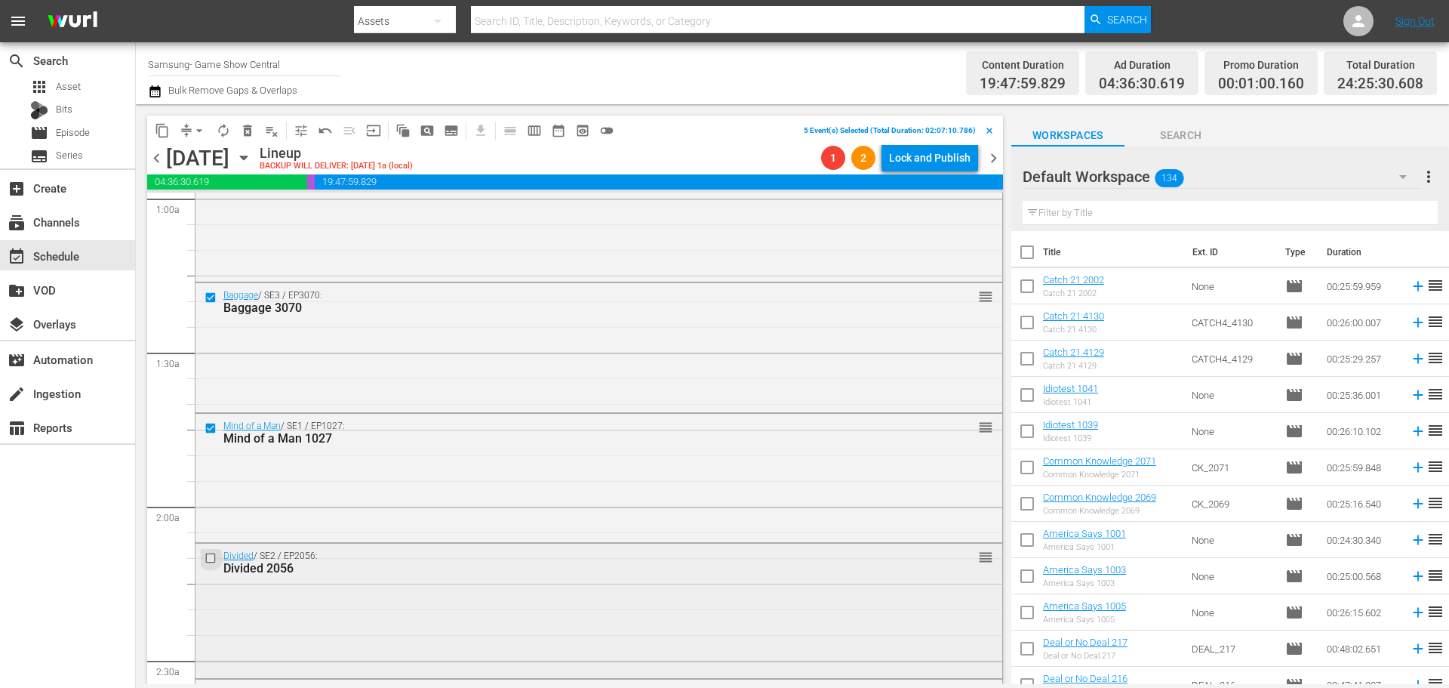
click at [214, 555] on input "checkbox" at bounding box center [213, 558] width 16 height 13
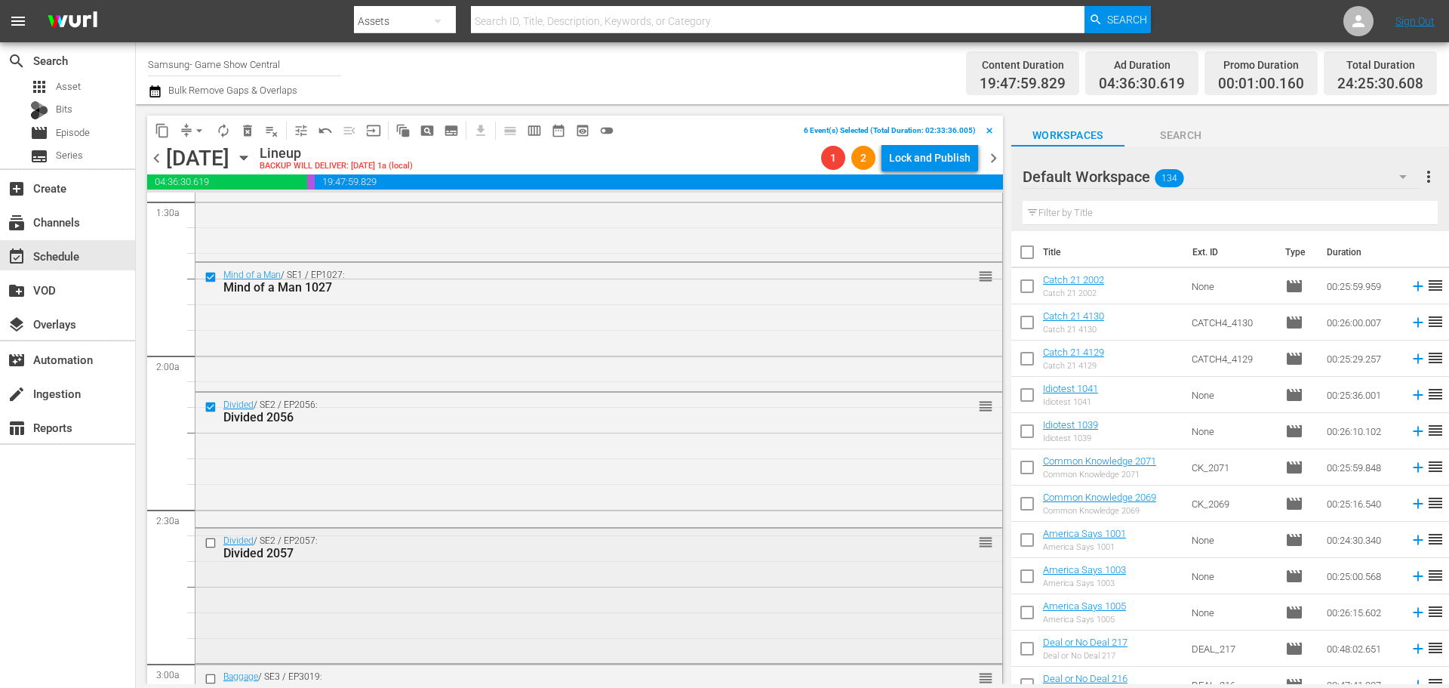
click at [214, 546] on input "checkbox" at bounding box center [213, 543] width 16 height 13
click at [157, 139] on button "content_copy" at bounding box center [162, 131] width 24 height 24
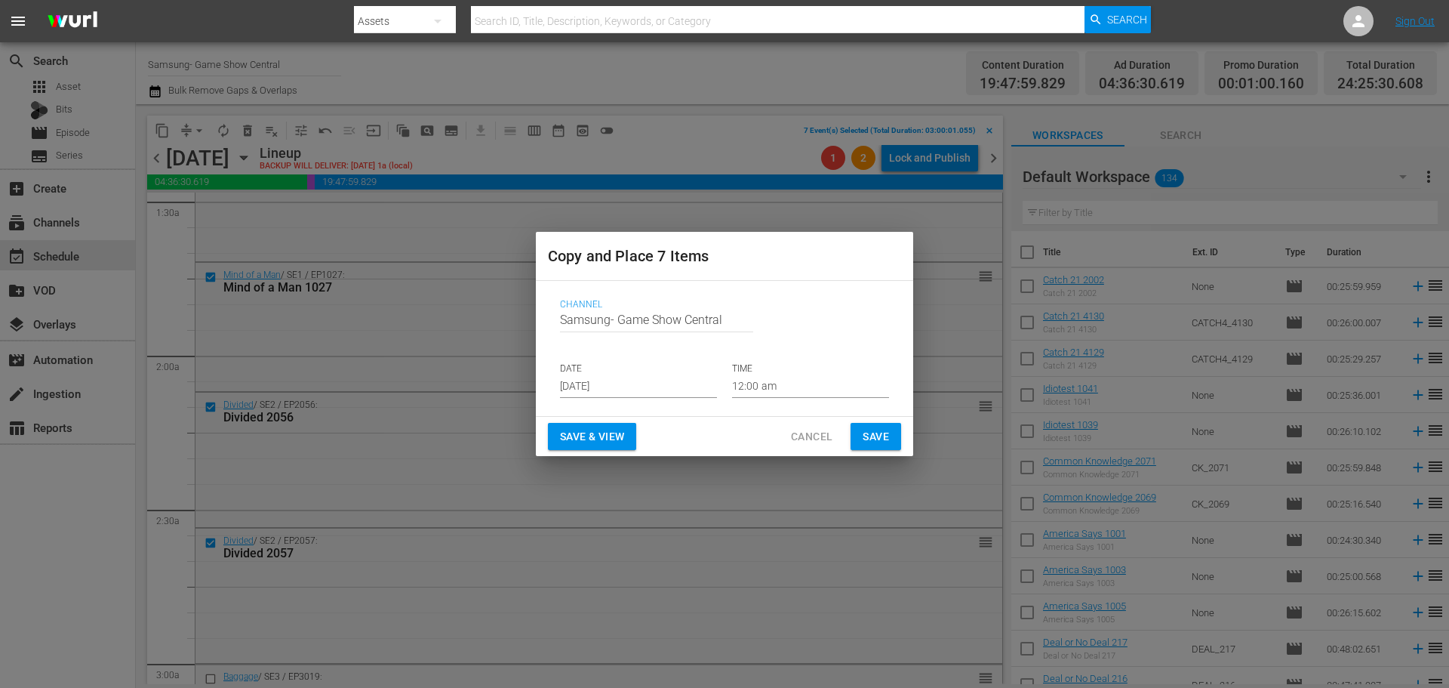
click at [599, 400] on div "Channel Channel Title Samsung- Game Show Central DATE Aug 17th 2025 TIME 12:00 …" at bounding box center [724, 348] width 353 height 123
click at [599, 394] on input "Aug 17th 2025" at bounding box center [638, 386] width 157 height 23
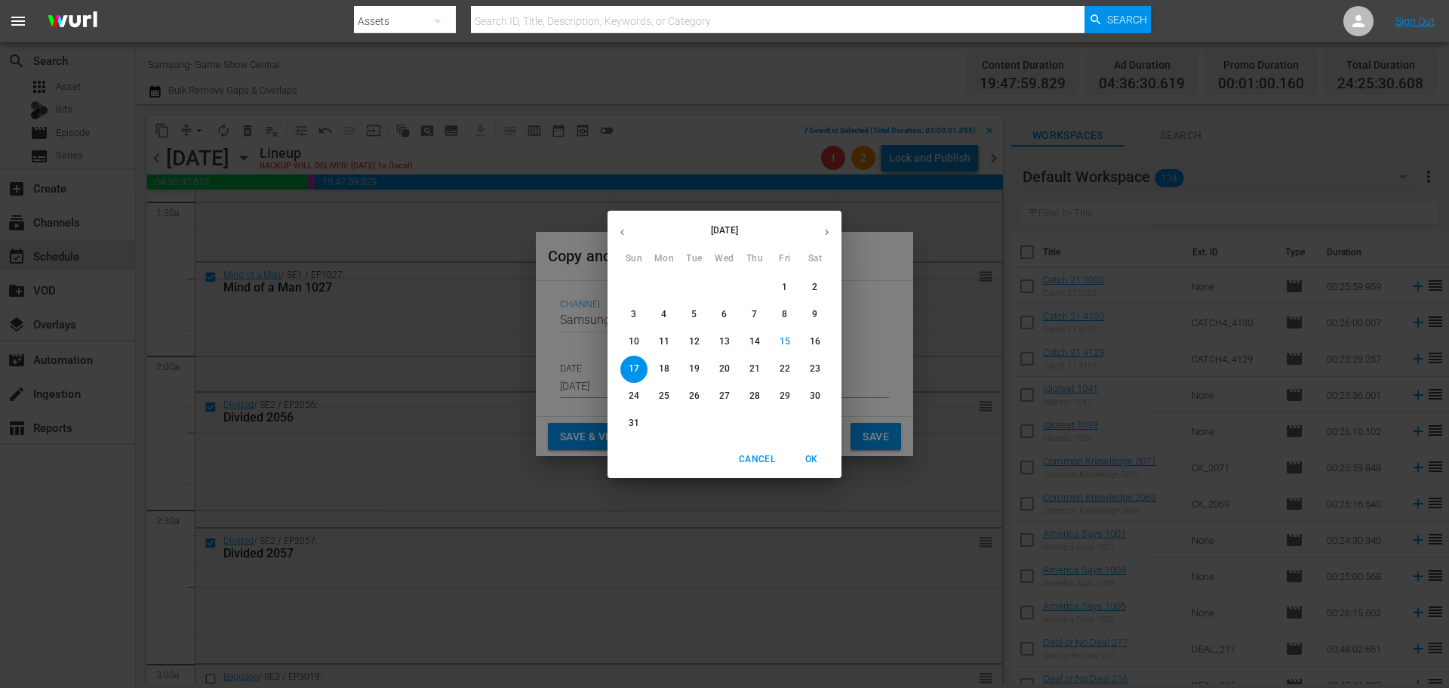
click at [653, 376] on button "18" at bounding box center [664, 369] width 27 height 27
type input "Aug 18th 2025"
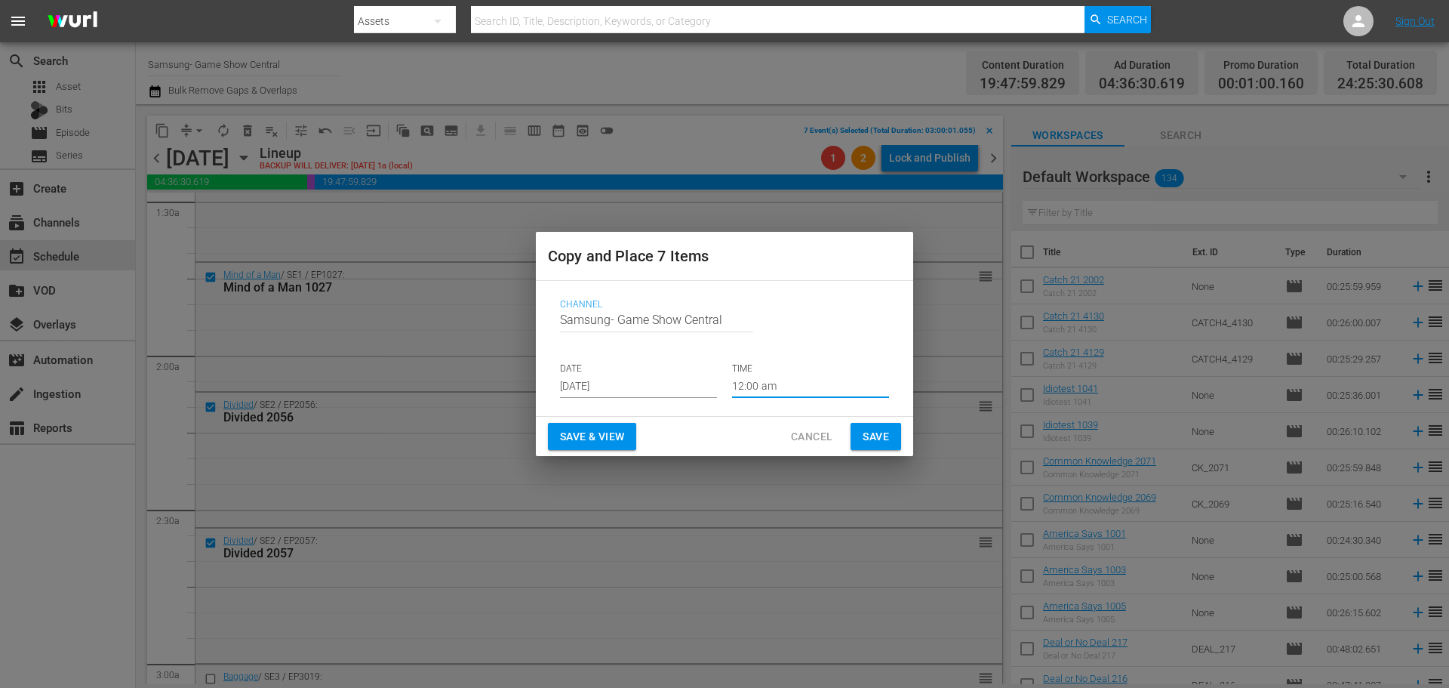
click at [757, 381] on input "12:00 am" at bounding box center [810, 386] width 157 height 23
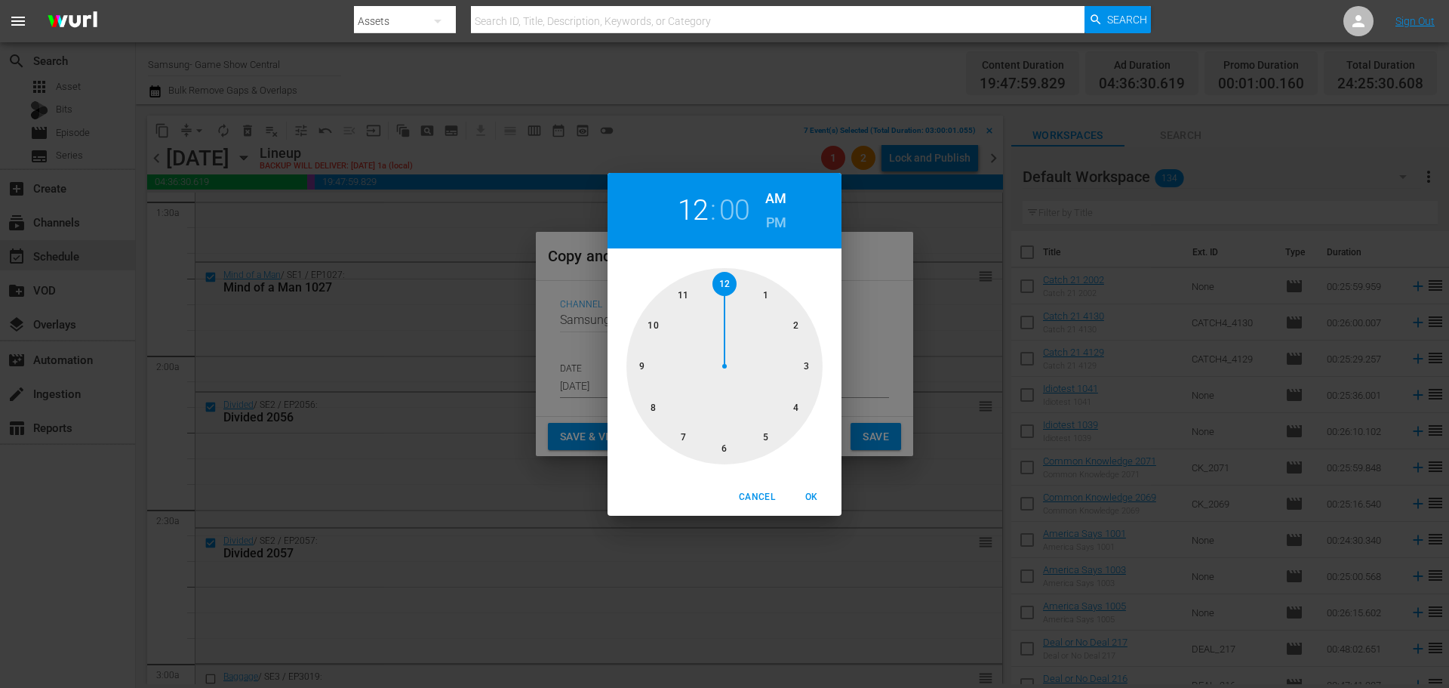
click at [781, 377] on div at bounding box center [725, 366] width 196 height 196
click at [817, 491] on span "OK" at bounding box center [811, 497] width 36 height 16
type input "03:00 am"
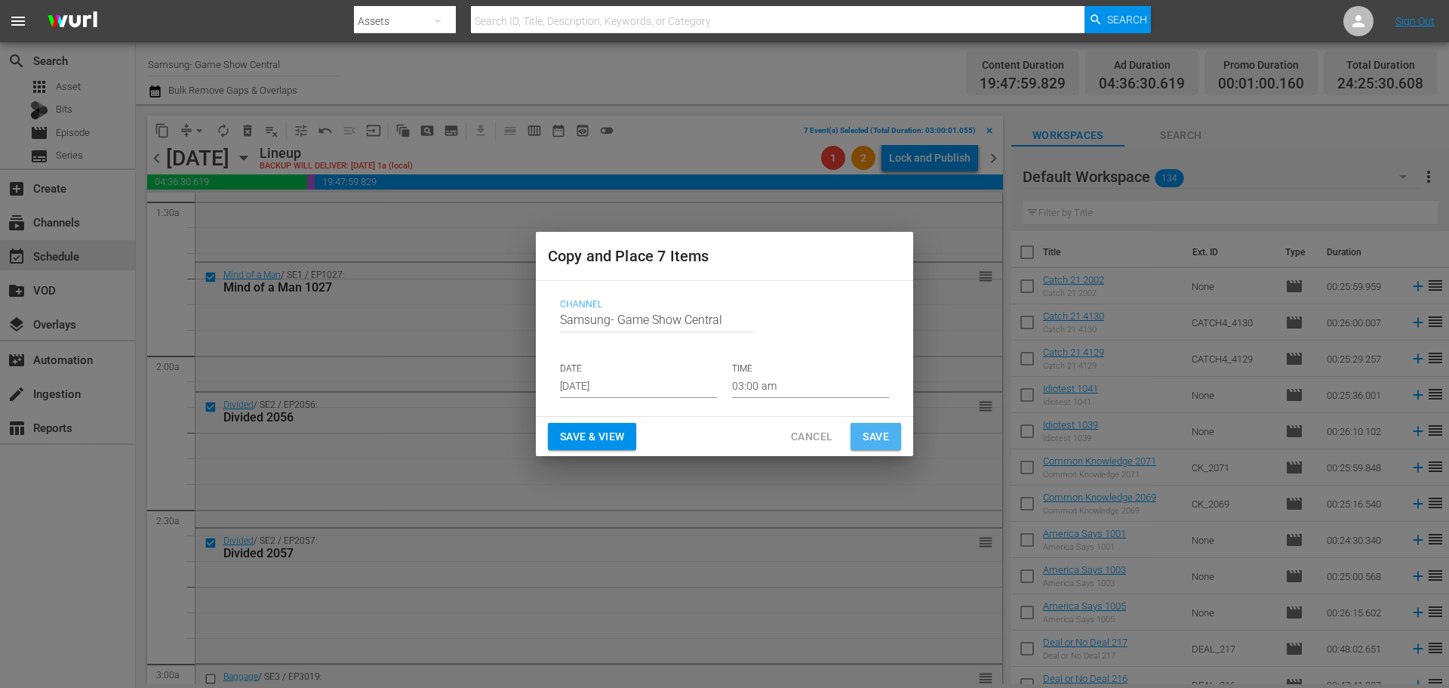
click at [865, 438] on span "Save" at bounding box center [876, 436] width 26 height 19
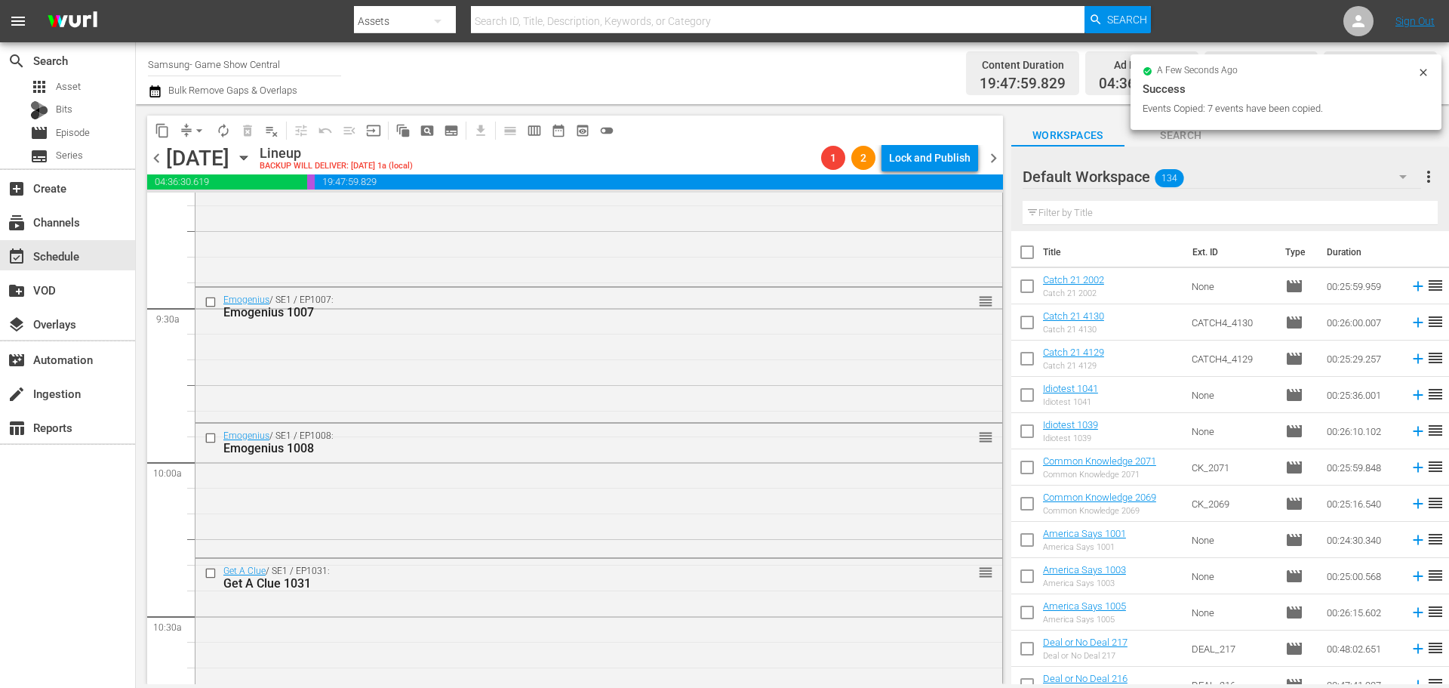
scroll to position [2642, 0]
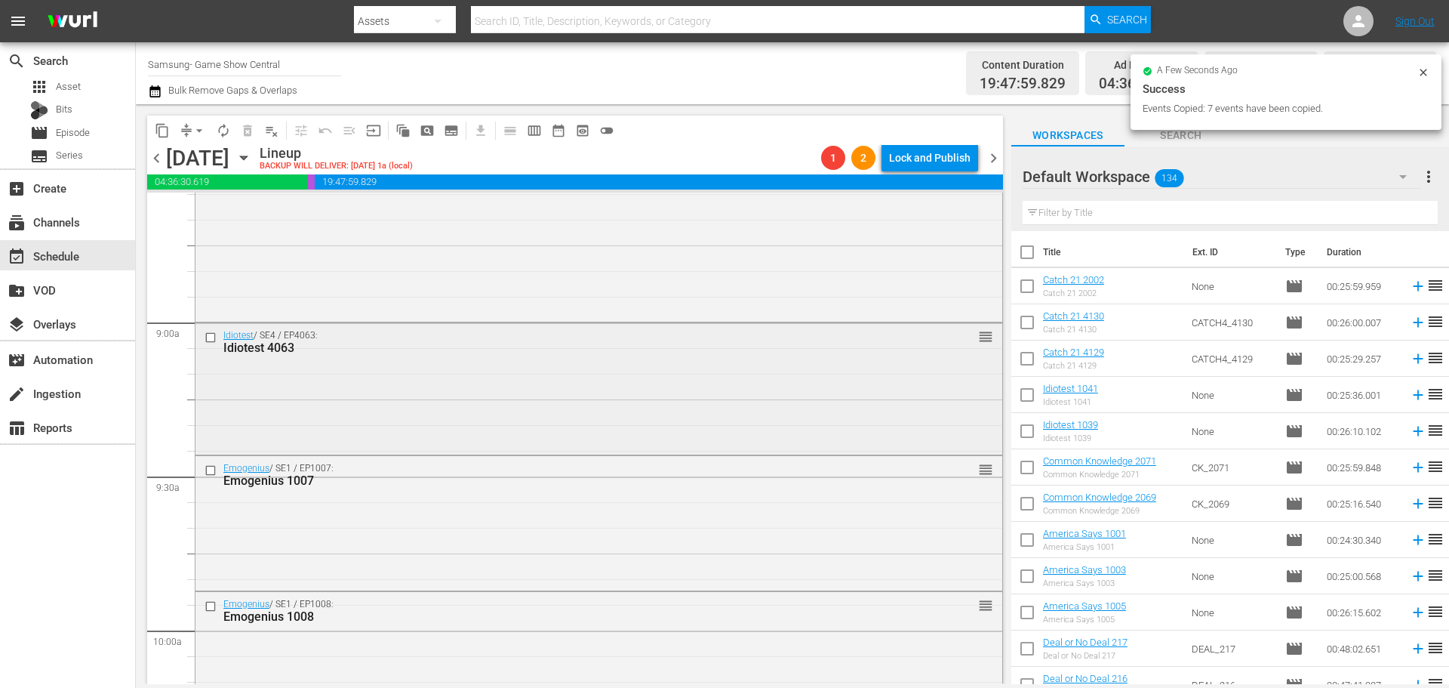
click at [199, 330] on div "Idiotest / SE4 / EP4063: Idiotest 4063 reorder" at bounding box center [599, 341] width 807 height 37
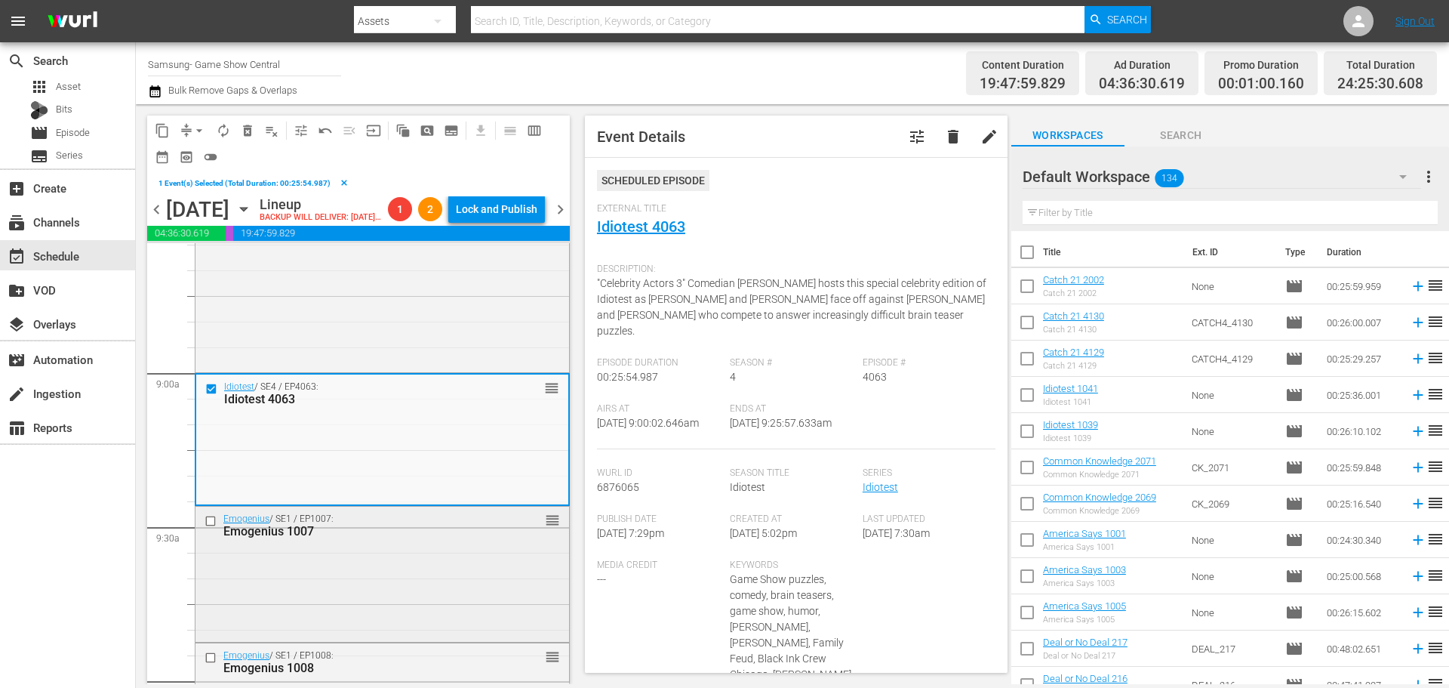
click at [211, 528] on input "checkbox" at bounding box center [213, 521] width 16 height 13
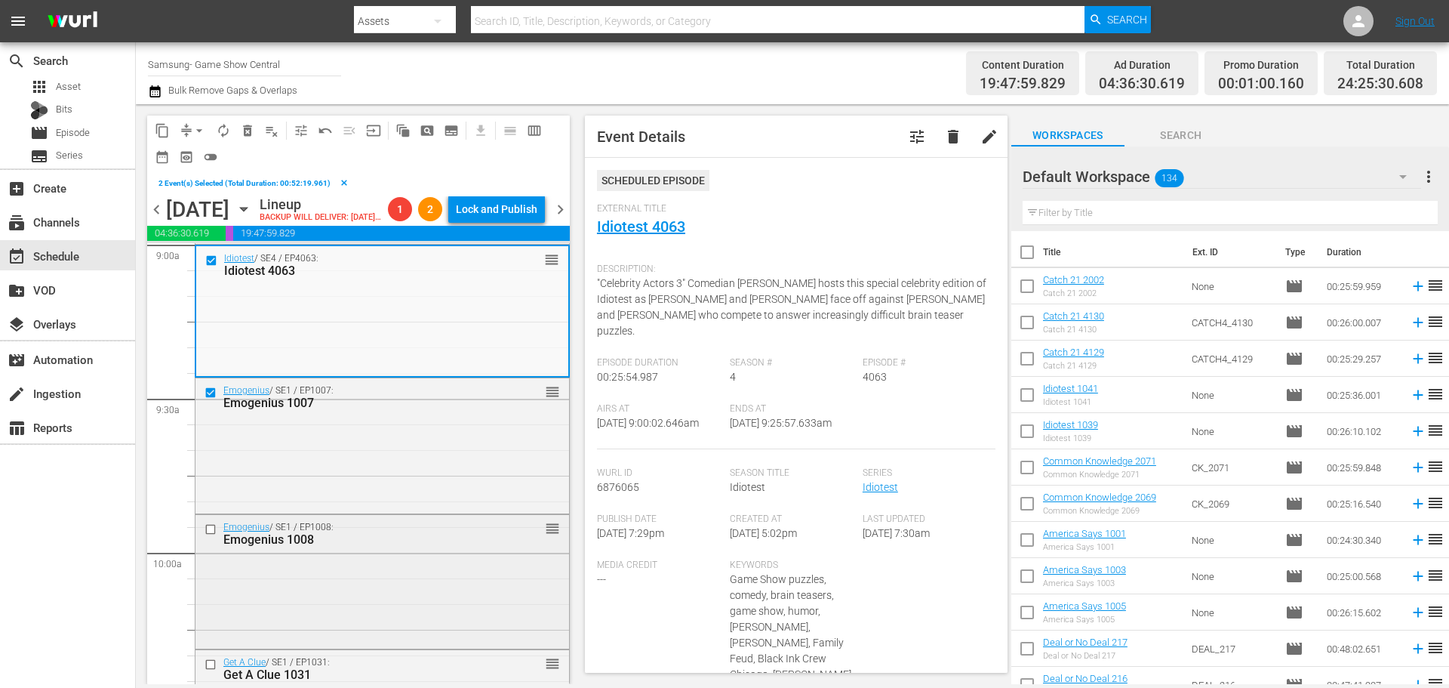
scroll to position [2793, 0]
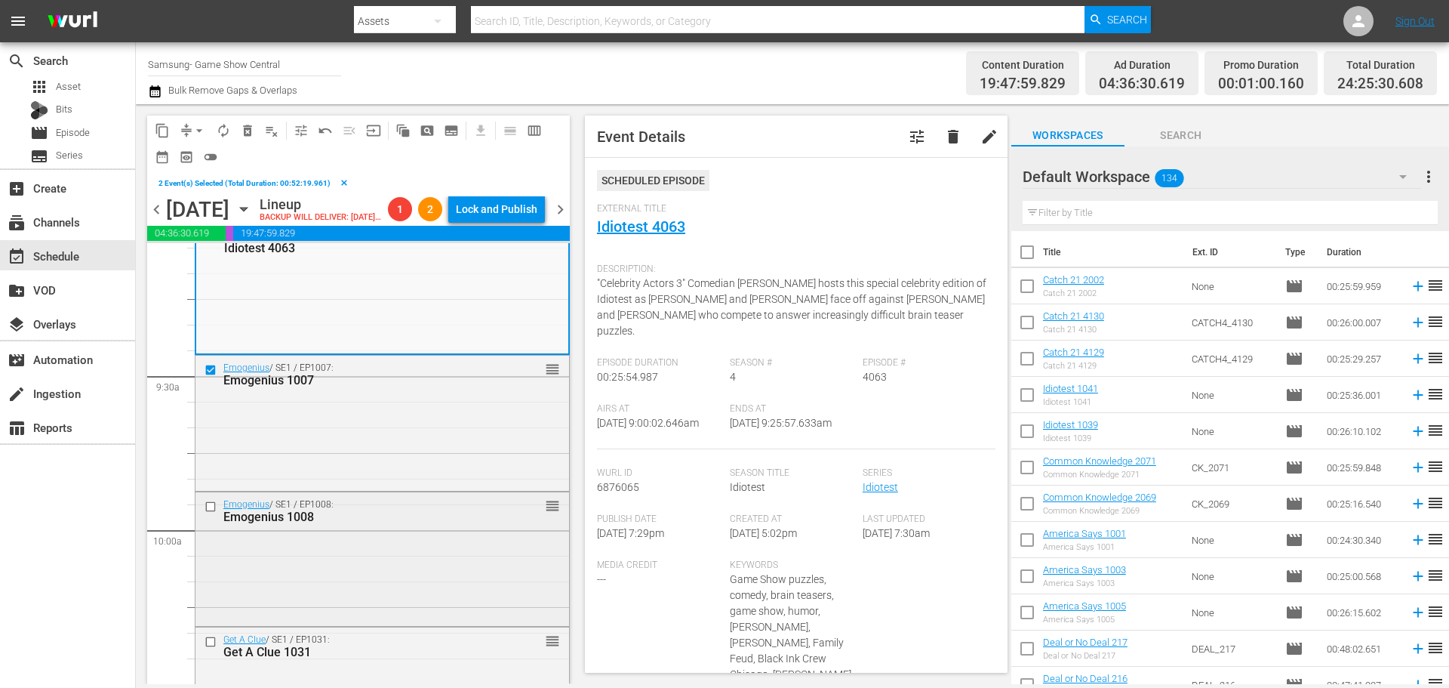
click at [214, 513] on input "checkbox" at bounding box center [213, 506] width 16 height 13
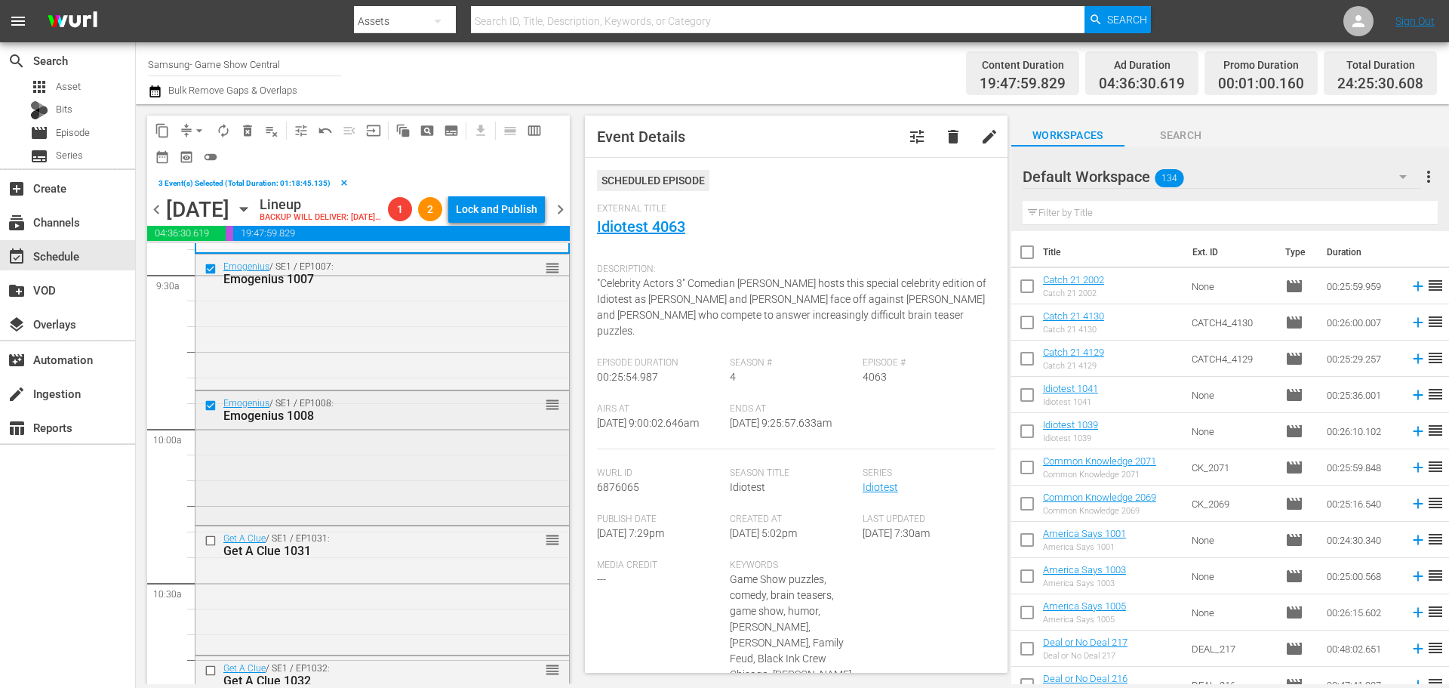
scroll to position [3095, 0]
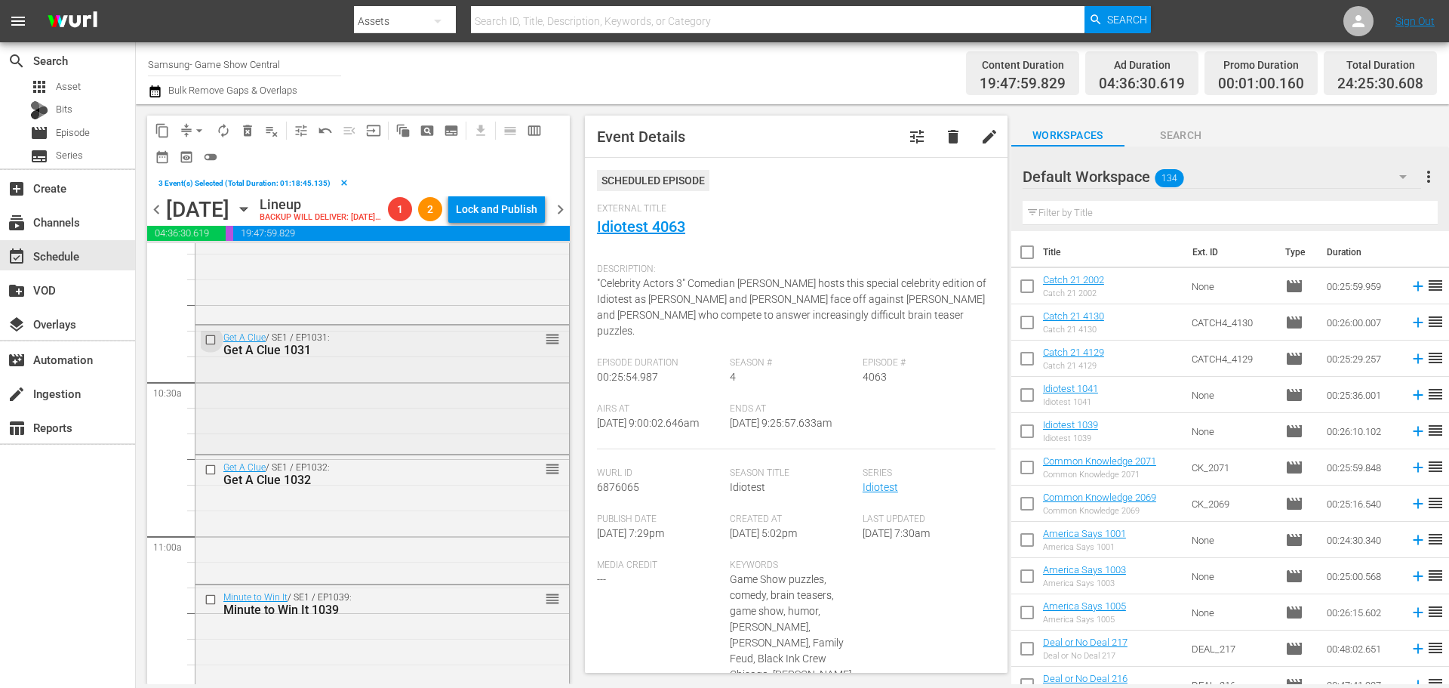
click at [212, 346] on input "checkbox" at bounding box center [213, 339] width 16 height 13
click at [208, 346] on input "checkbox" at bounding box center [213, 339] width 16 height 13
click at [208, 476] on input "checkbox" at bounding box center [213, 470] width 16 height 13
click at [209, 605] on input "checkbox" at bounding box center [213, 599] width 16 height 13
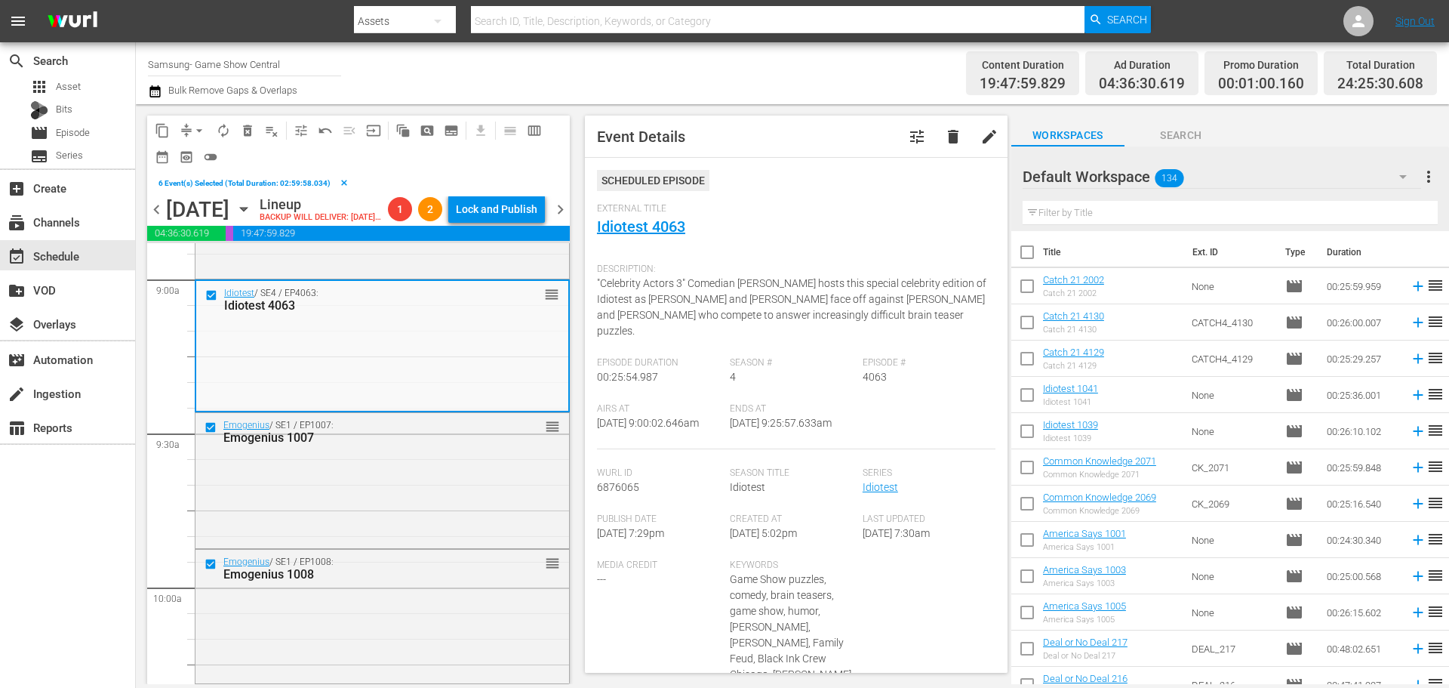
scroll to position [2642, 0]
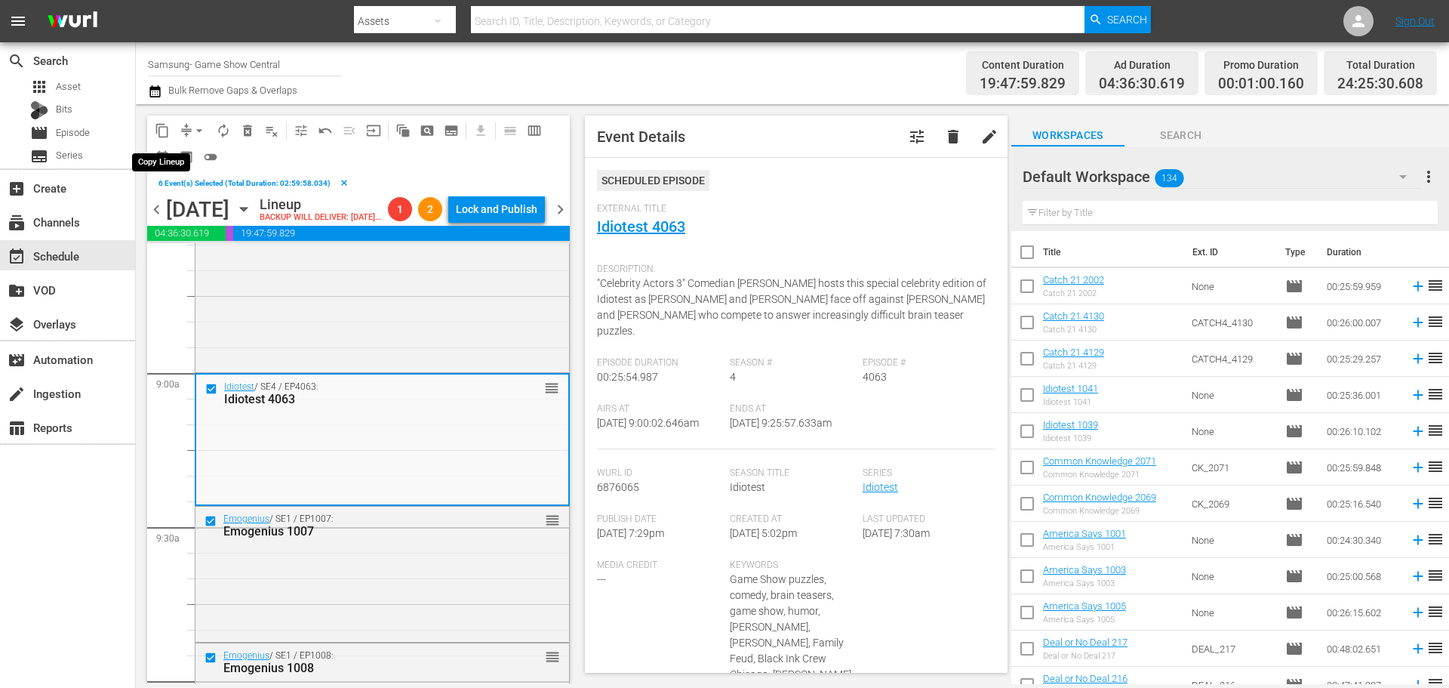
click at [160, 133] on span "content_copy" at bounding box center [162, 130] width 15 height 15
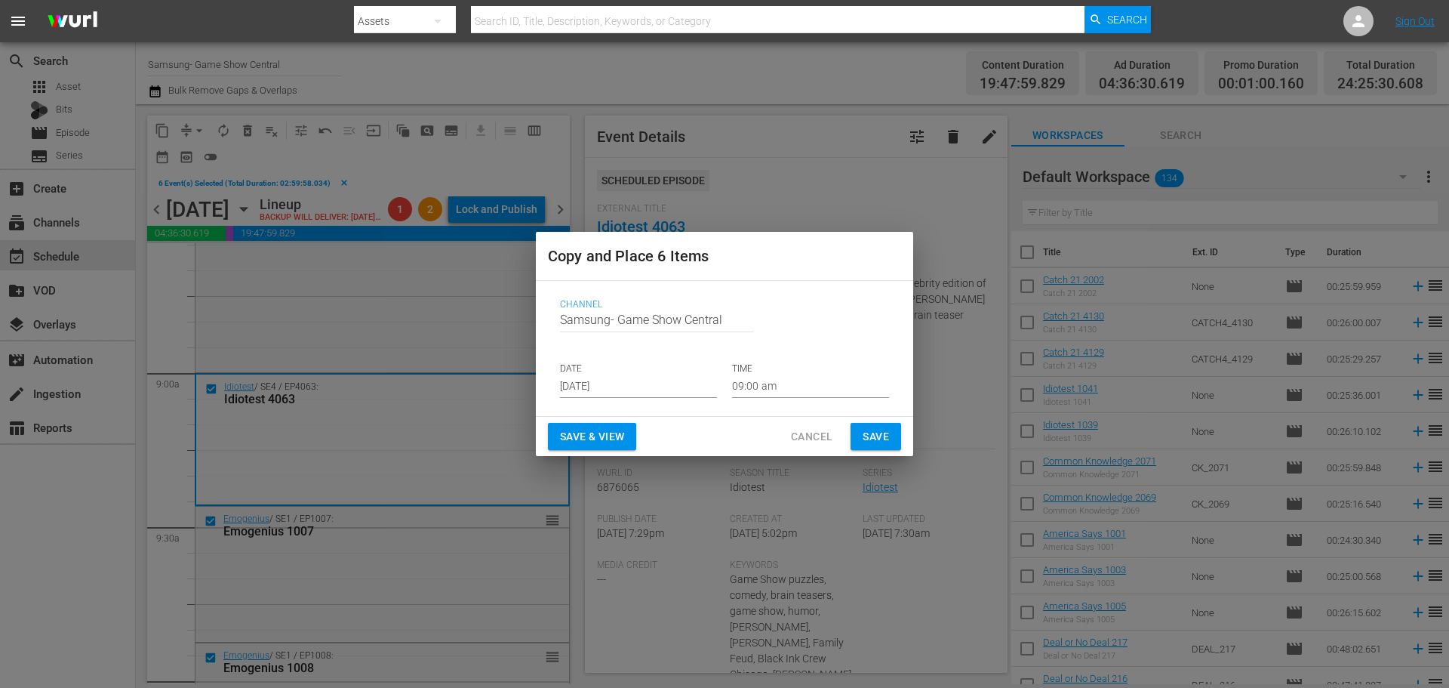
drag, startPoint x: 614, startPoint y: 371, endPoint x: 614, endPoint y: 383, distance: 12.1
click at [614, 383] on div "DATE Aug 17th 2025" at bounding box center [638, 379] width 157 height 35
click at [615, 385] on input "Aug 17th 2025" at bounding box center [638, 386] width 157 height 23
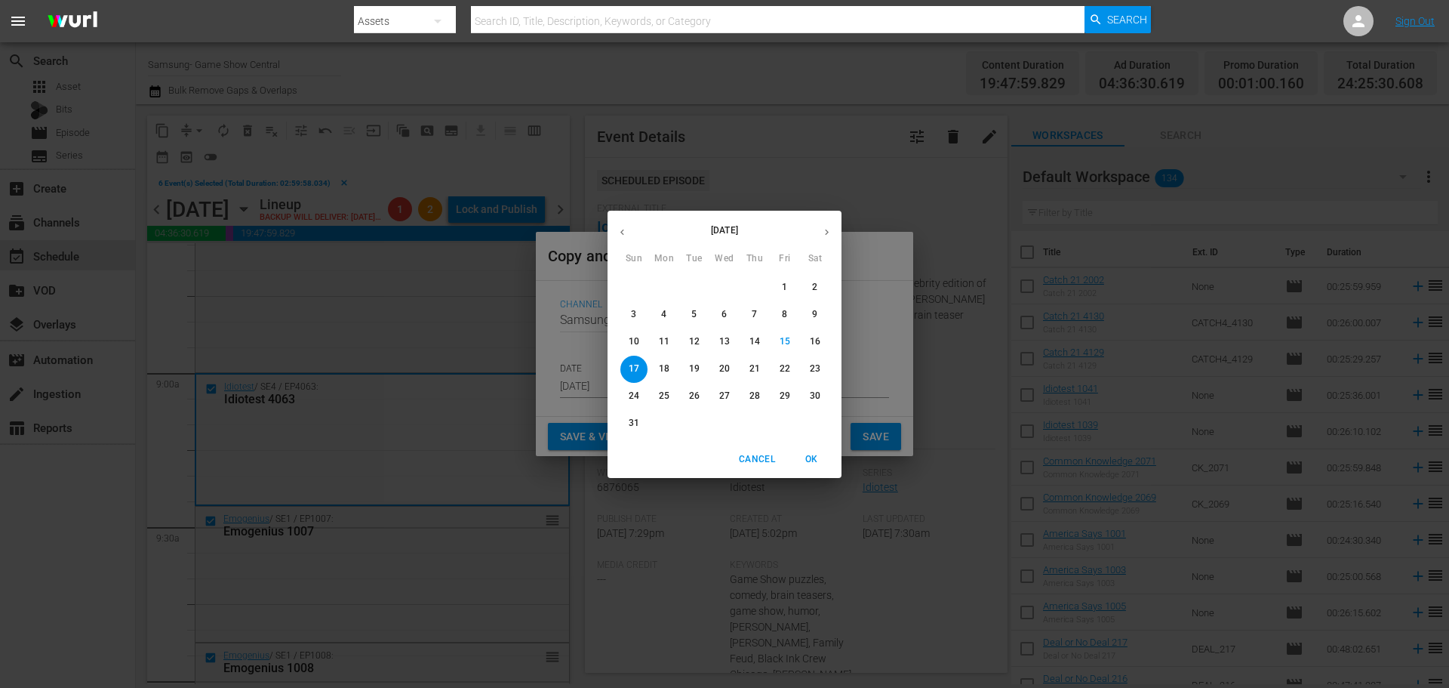
click at [663, 371] on p "18" at bounding box center [664, 368] width 11 height 13
type input "Aug 18th 2025"
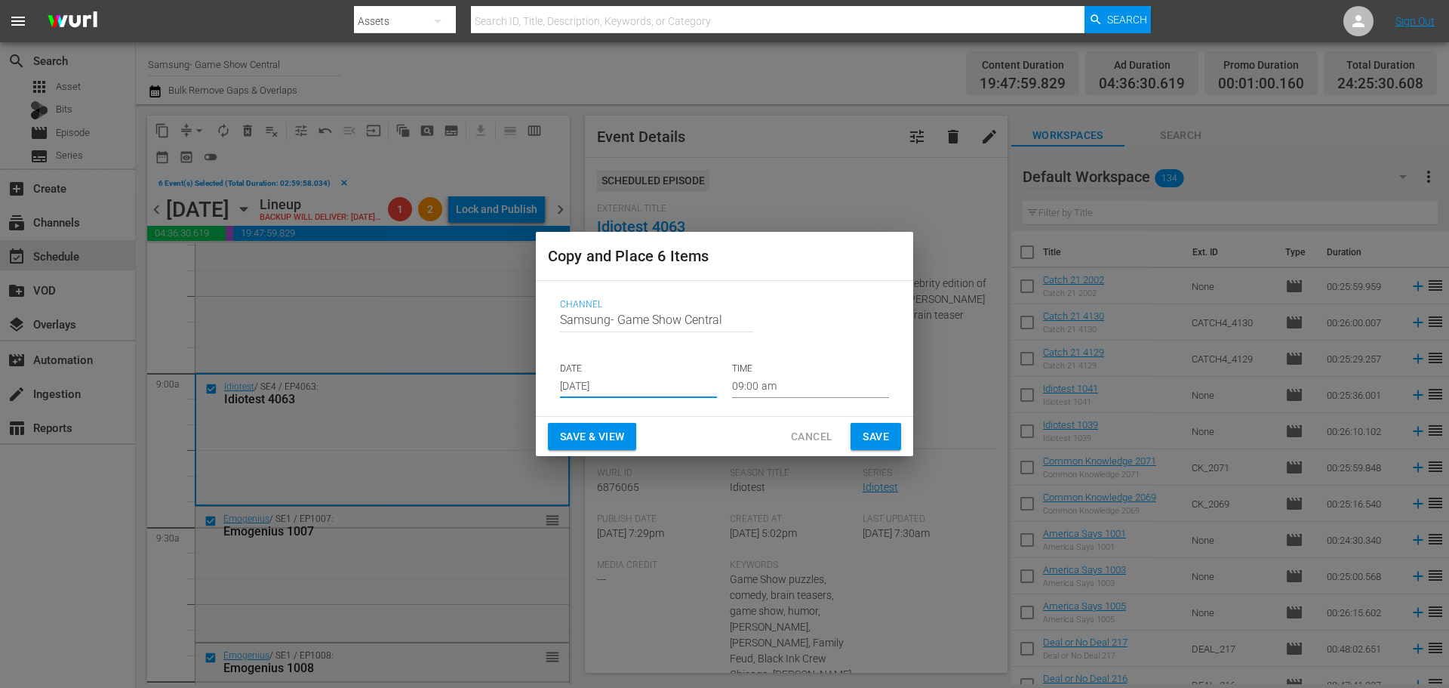
click at [756, 383] on input "09:00 am" at bounding box center [810, 386] width 157 height 23
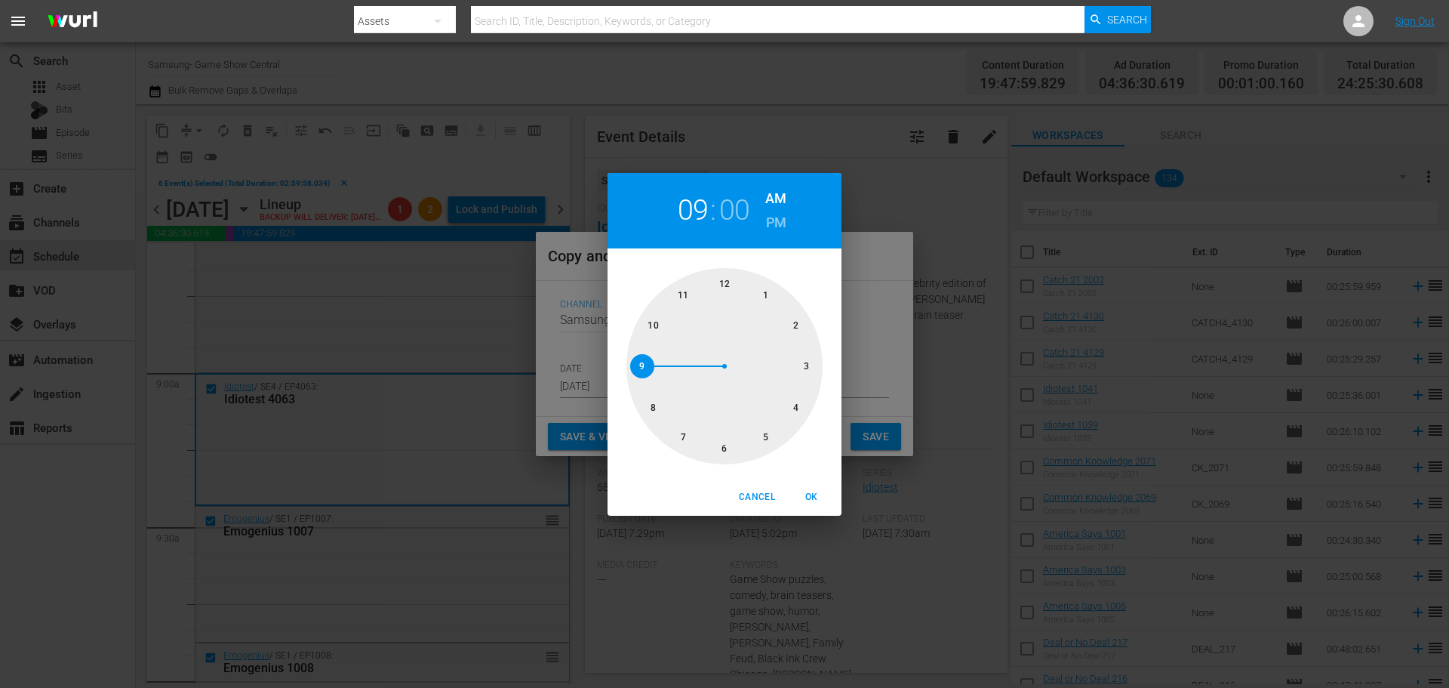
click at [724, 461] on div at bounding box center [725, 366] width 196 height 196
click at [816, 485] on button "OK" at bounding box center [811, 497] width 48 height 25
type input "06:00 am"
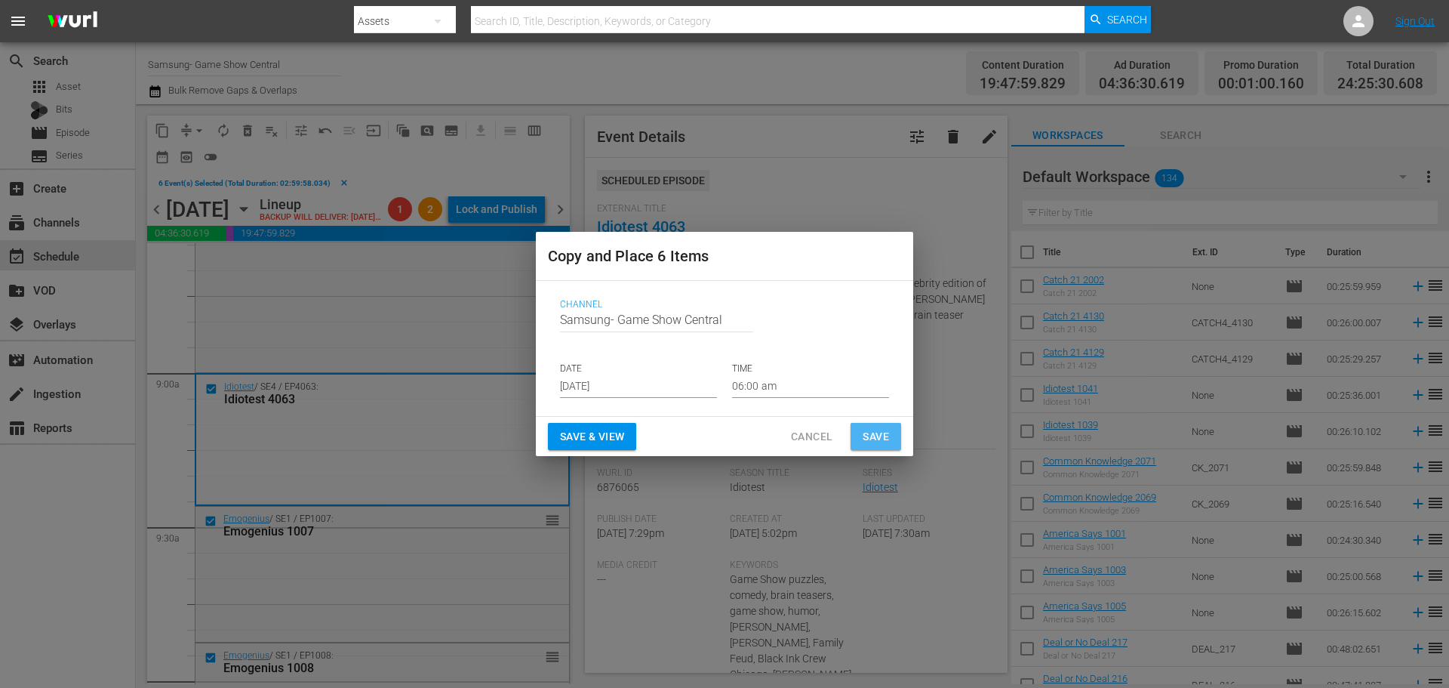
click at [863, 436] on span "Save" at bounding box center [876, 436] width 26 height 19
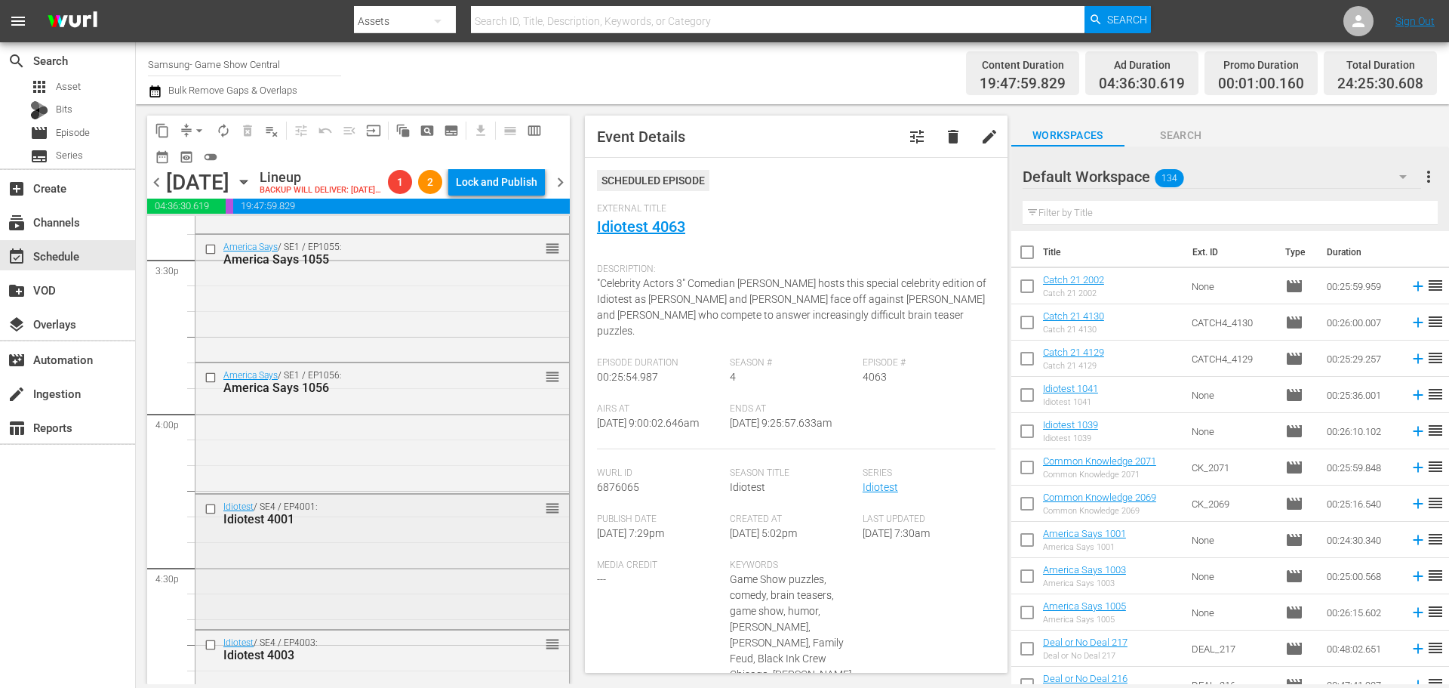
scroll to position [5133, 0]
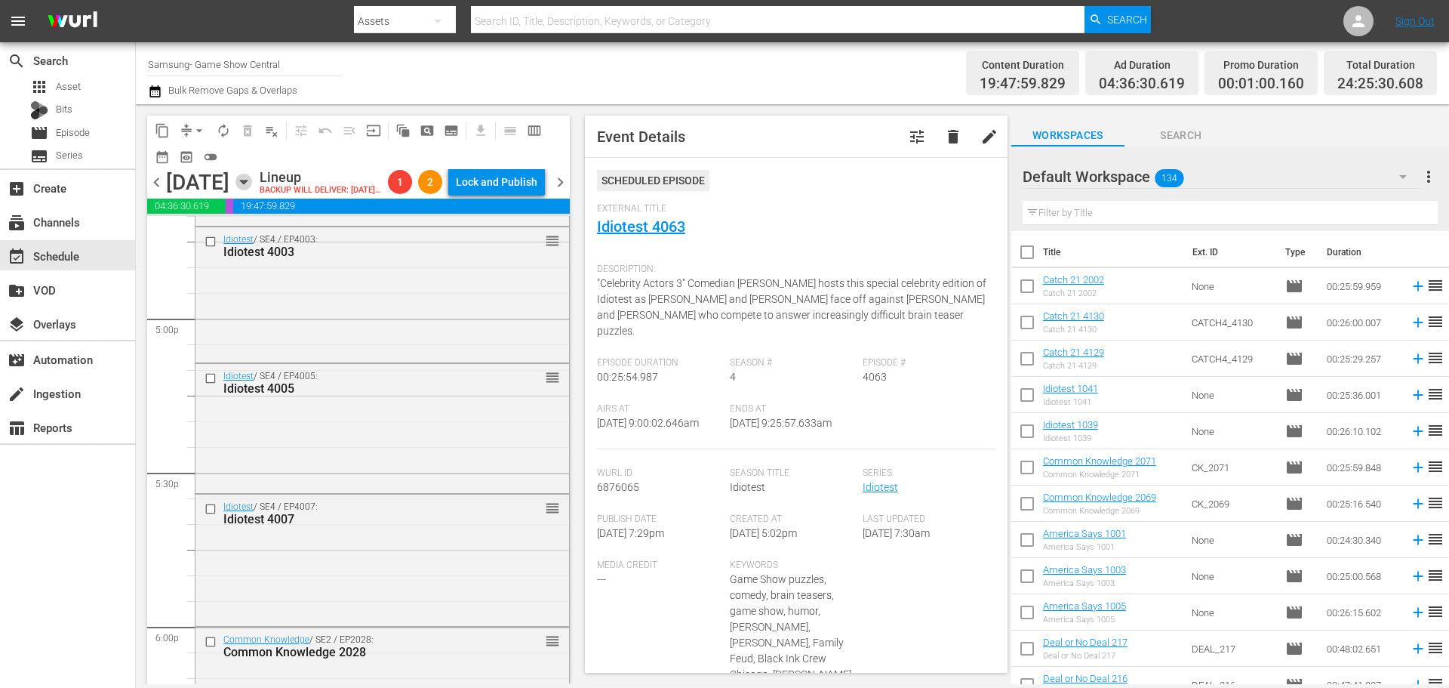
click at [252, 190] on icon "button" at bounding box center [244, 182] width 17 height 17
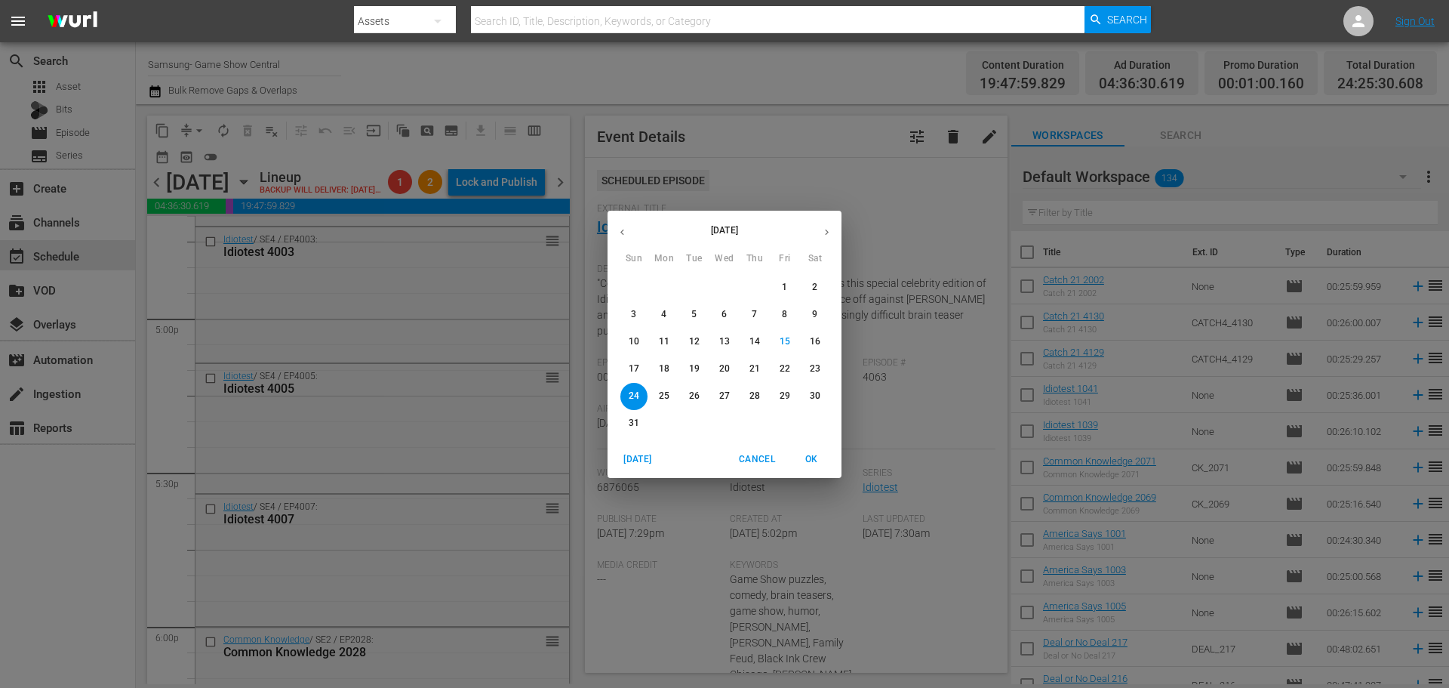
drag, startPoint x: 776, startPoint y: 369, endPoint x: 753, endPoint y: 356, distance: 26.4
click at [775, 369] on span "22" at bounding box center [785, 368] width 27 height 13
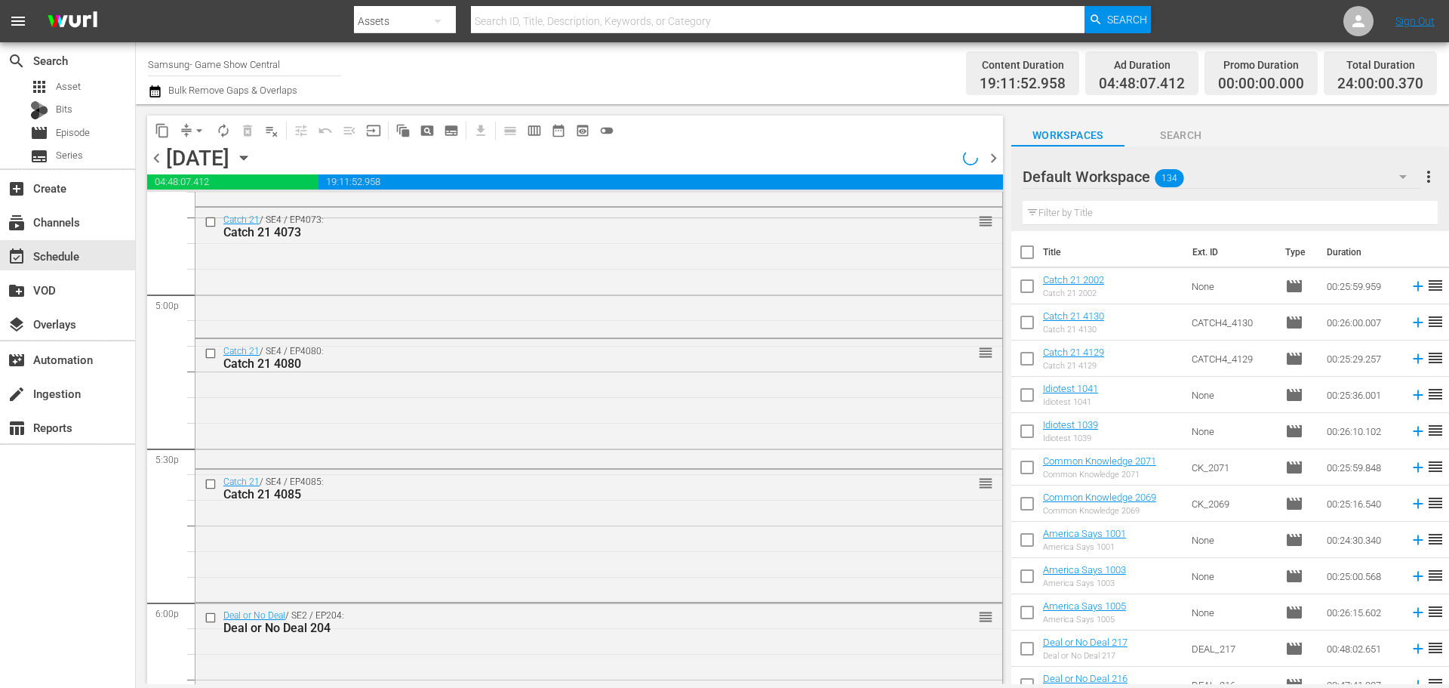
scroll to position [4645, 0]
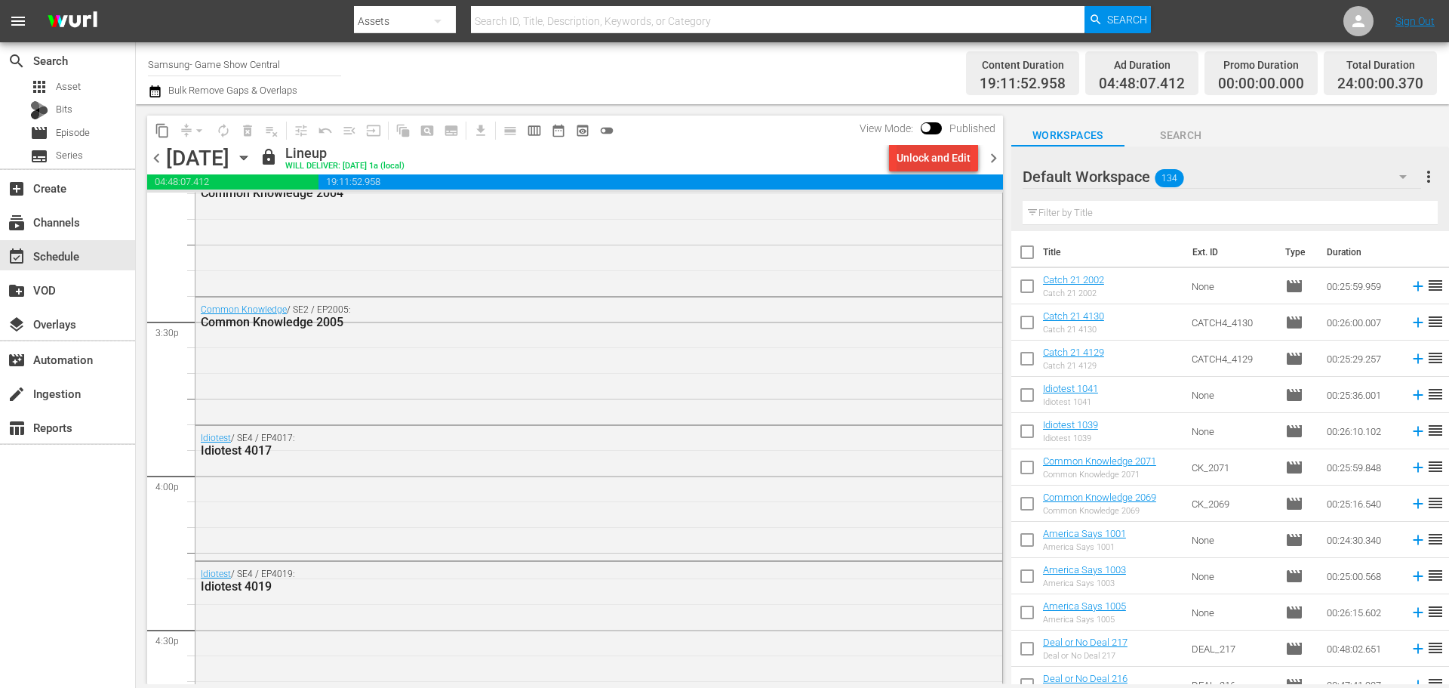
click at [929, 155] on div "Unlock and Edit" at bounding box center [934, 157] width 74 height 27
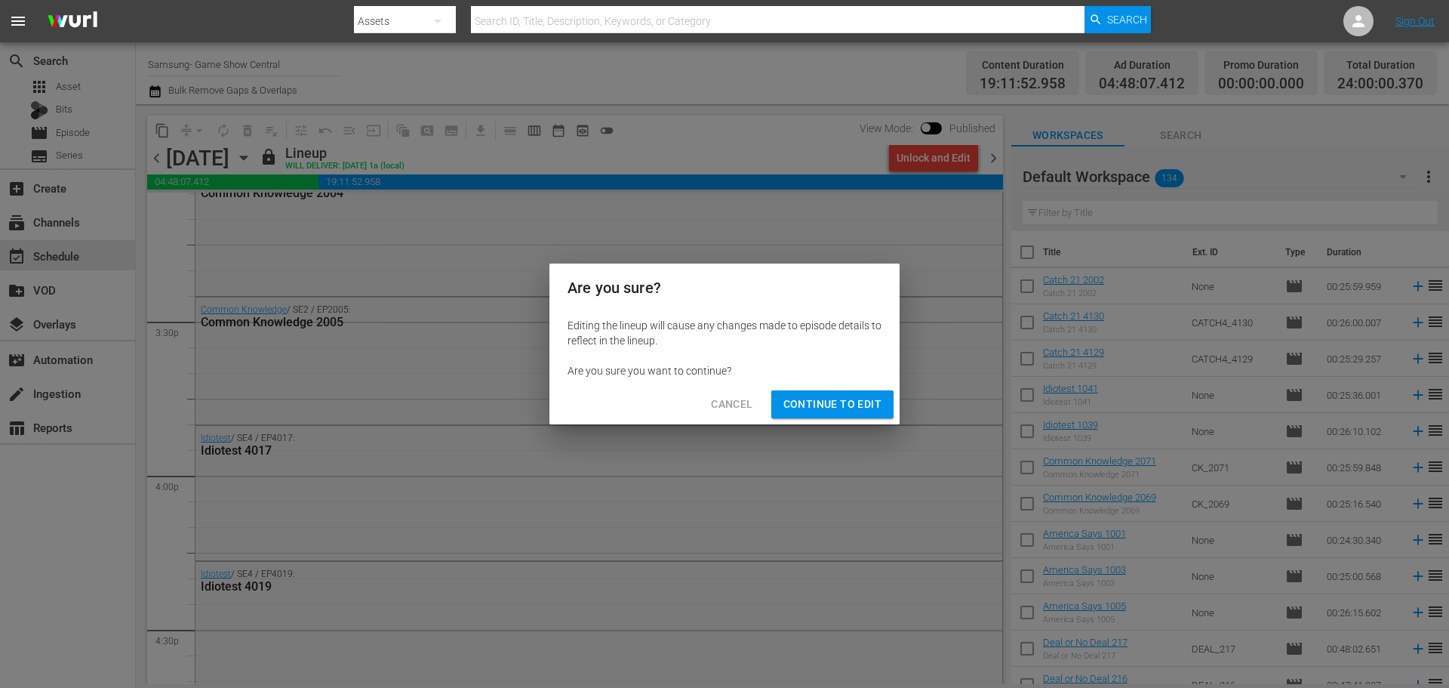
click at [824, 398] on span "Continue to Edit" at bounding box center [833, 404] width 98 height 19
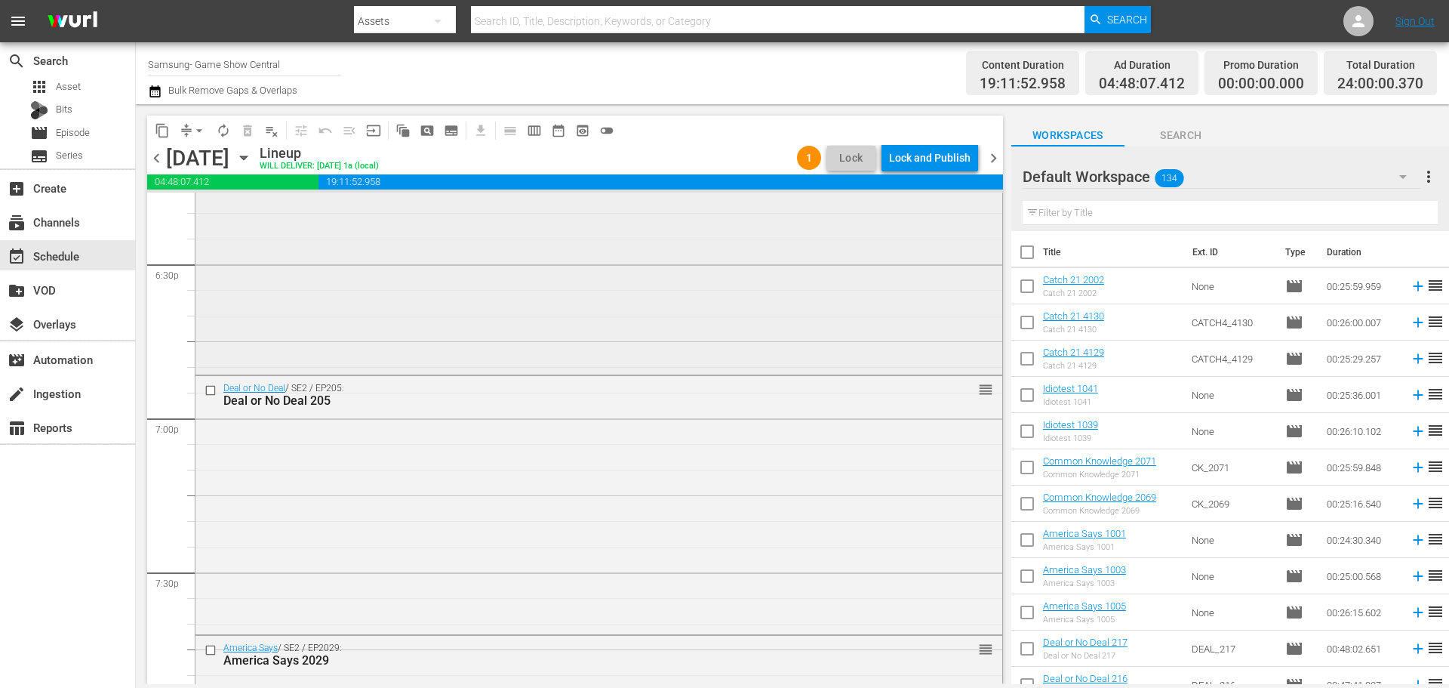
scroll to position [5475, 0]
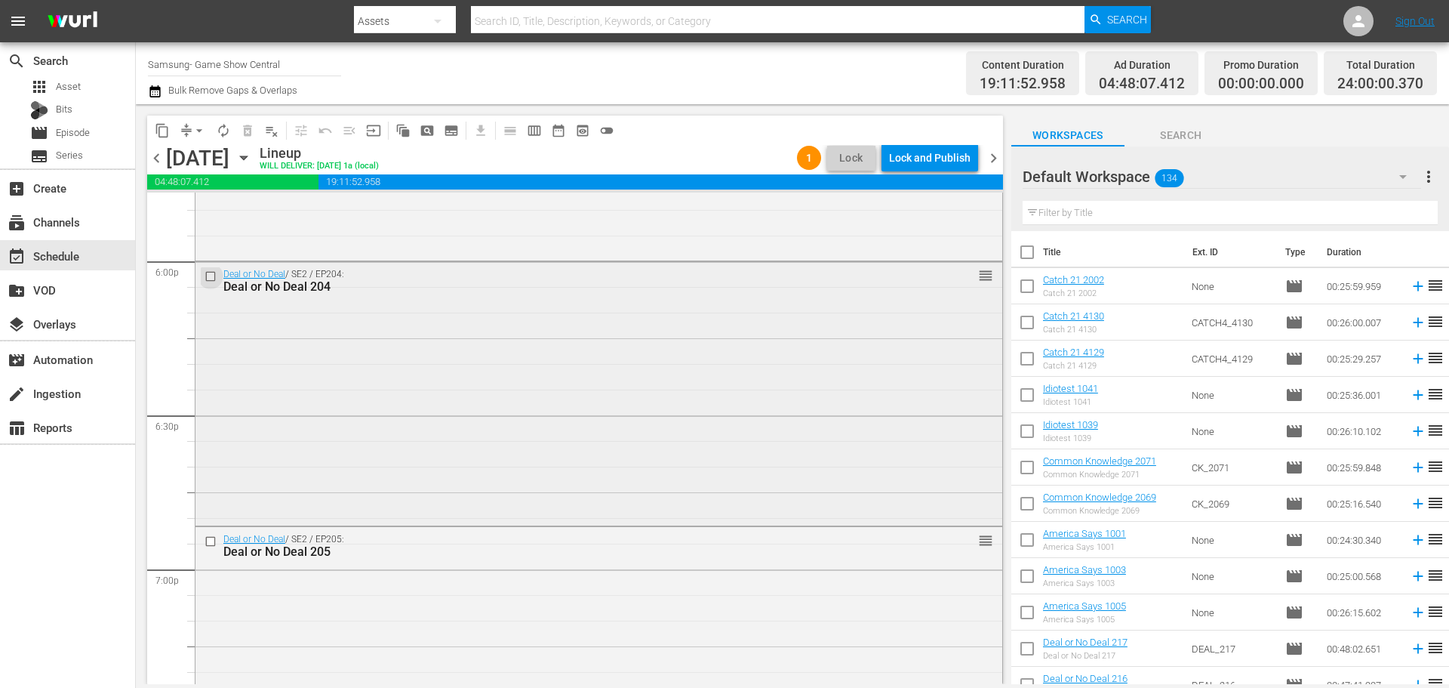
click at [217, 275] on input "checkbox" at bounding box center [213, 276] width 16 height 13
click at [211, 543] on input "checkbox" at bounding box center [213, 541] width 16 height 13
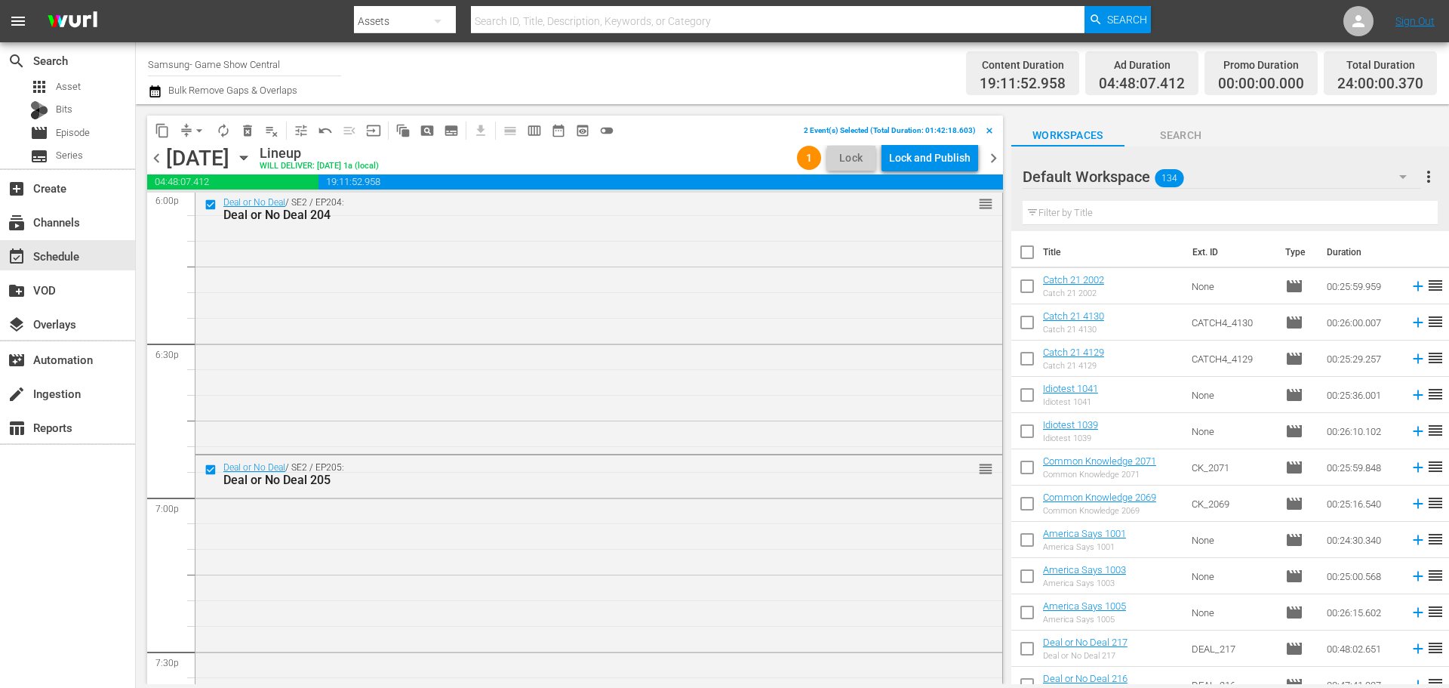
scroll to position [5626, 0]
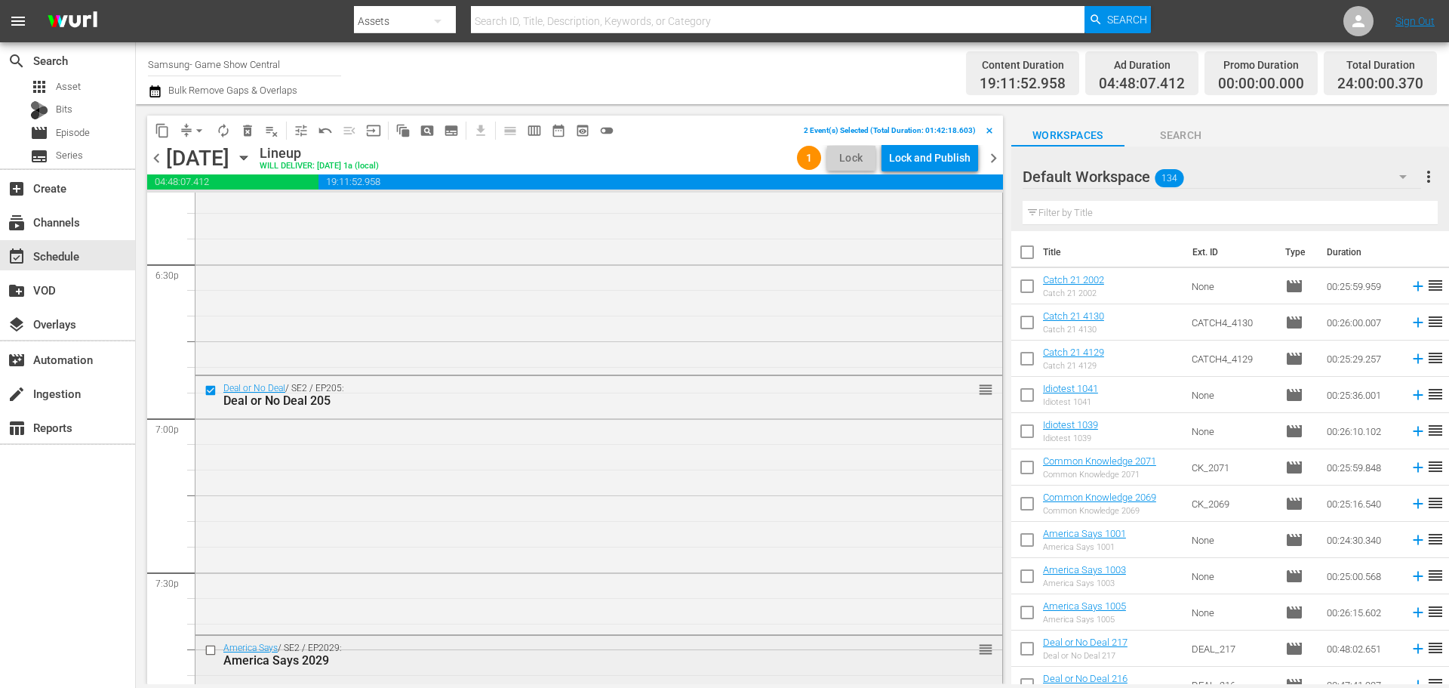
click at [210, 658] on div at bounding box center [212, 650] width 23 height 18
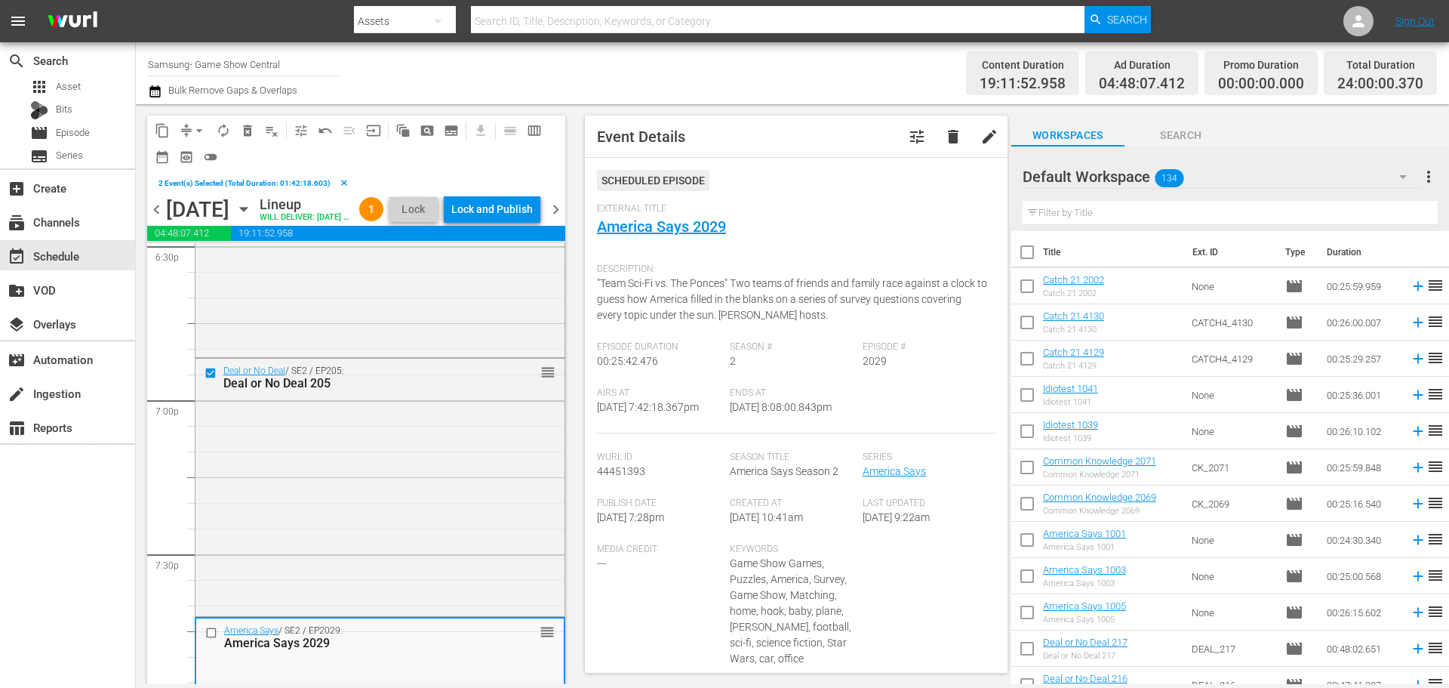
scroll to position [5853, 0]
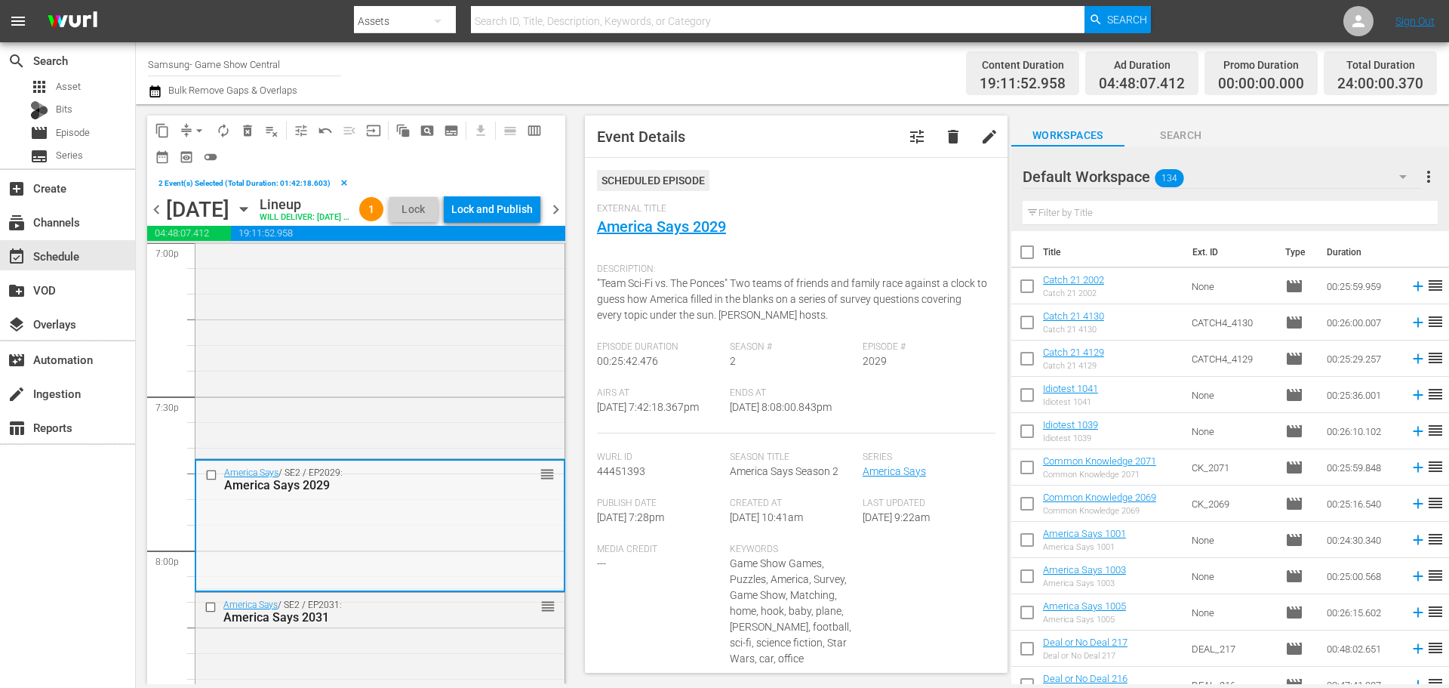
click at [212, 482] on input "checkbox" at bounding box center [213, 475] width 16 height 13
click at [211, 613] on input "checkbox" at bounding box center [213, 606] width 16 height 13
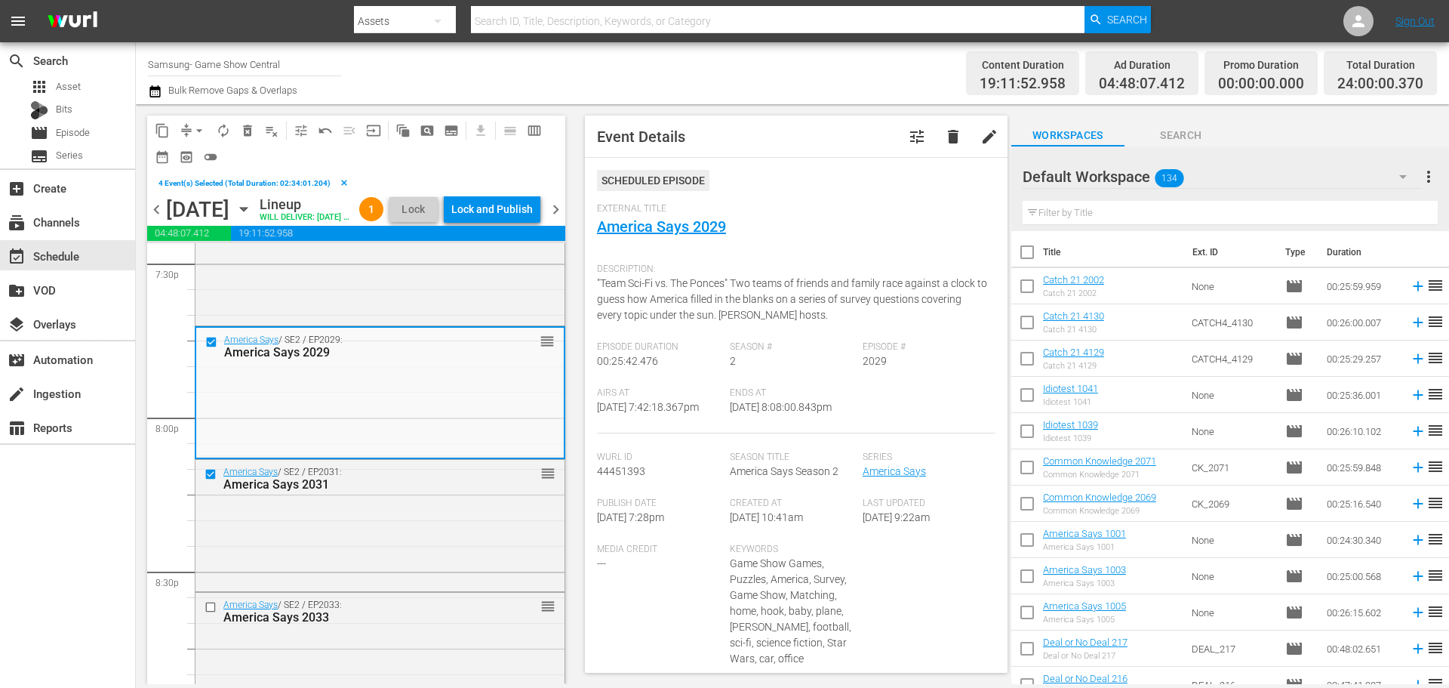
scroll to position [6004, 0]
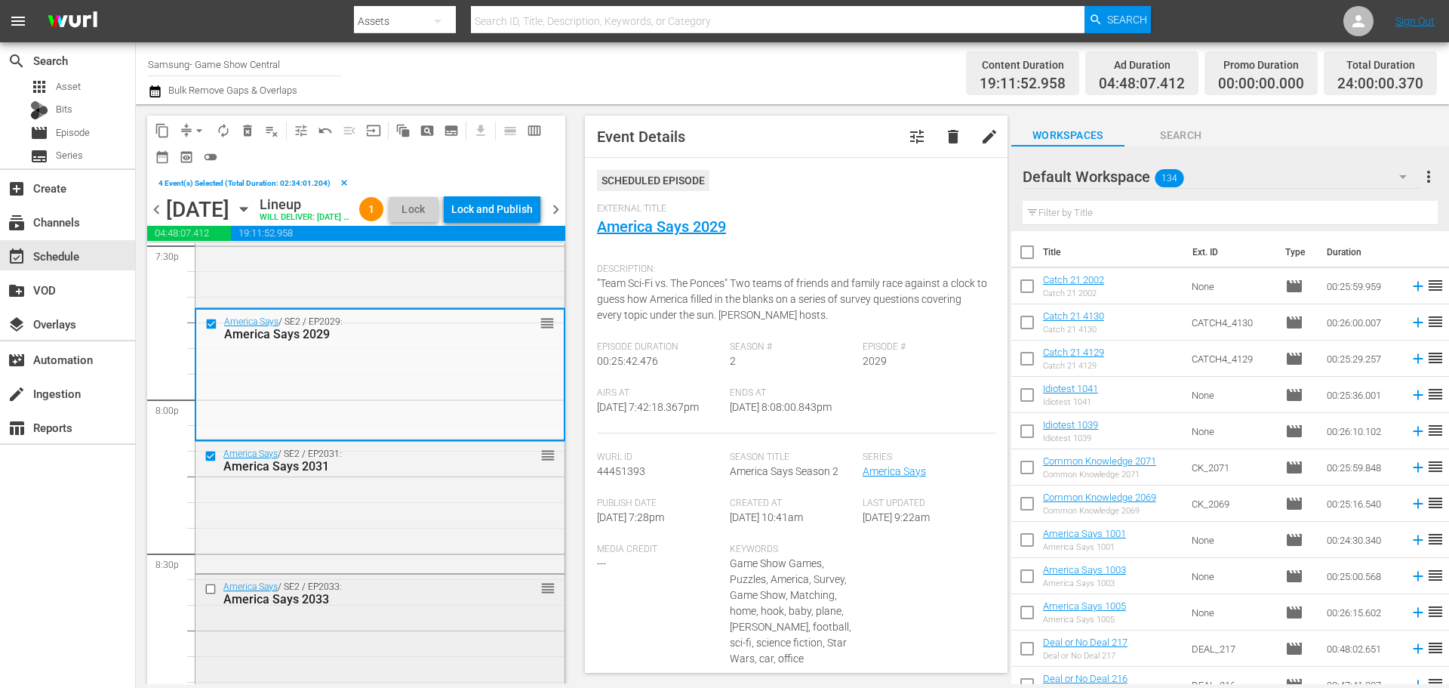
click at [211, 596] on input "checkbox" at bounding box center [213, 589] width 16 height 13
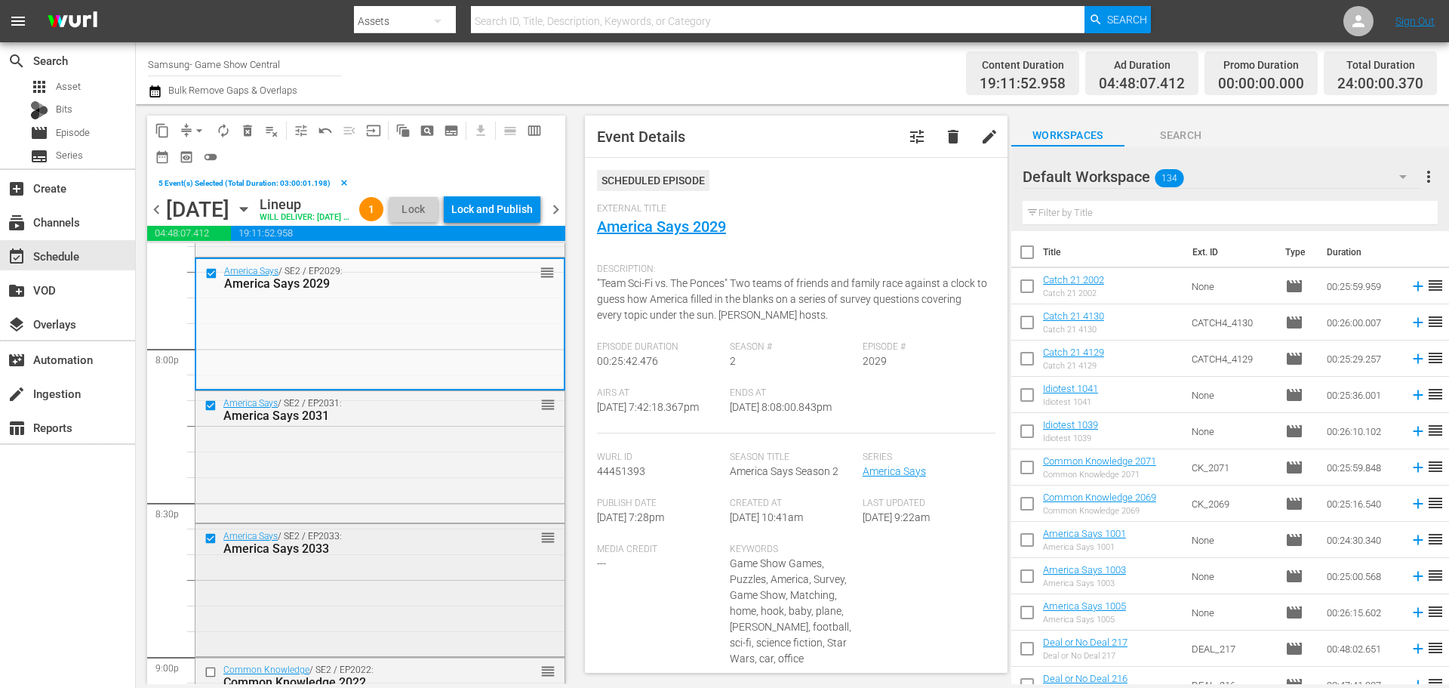
scroll to position [6079, 0]
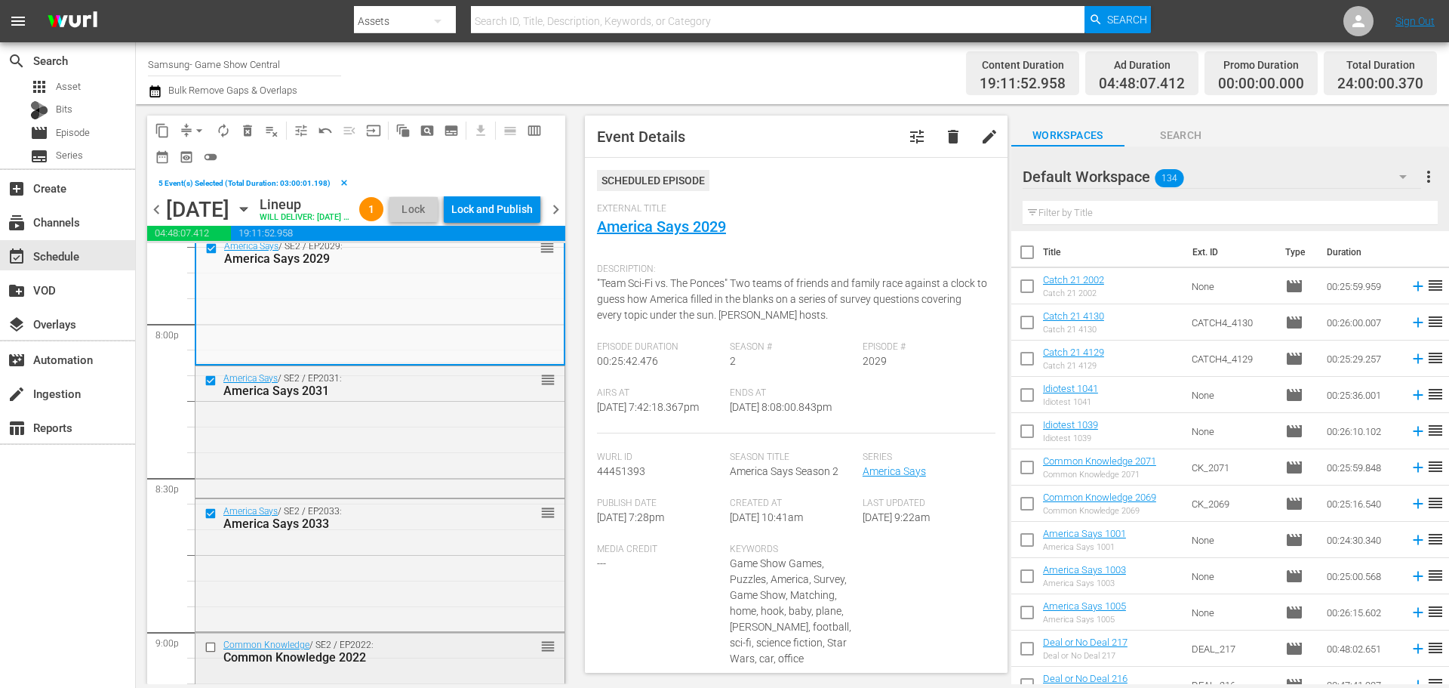
click at [211, 654] on input "checkbox" at bounding box center [213, 647] width 16 height 13
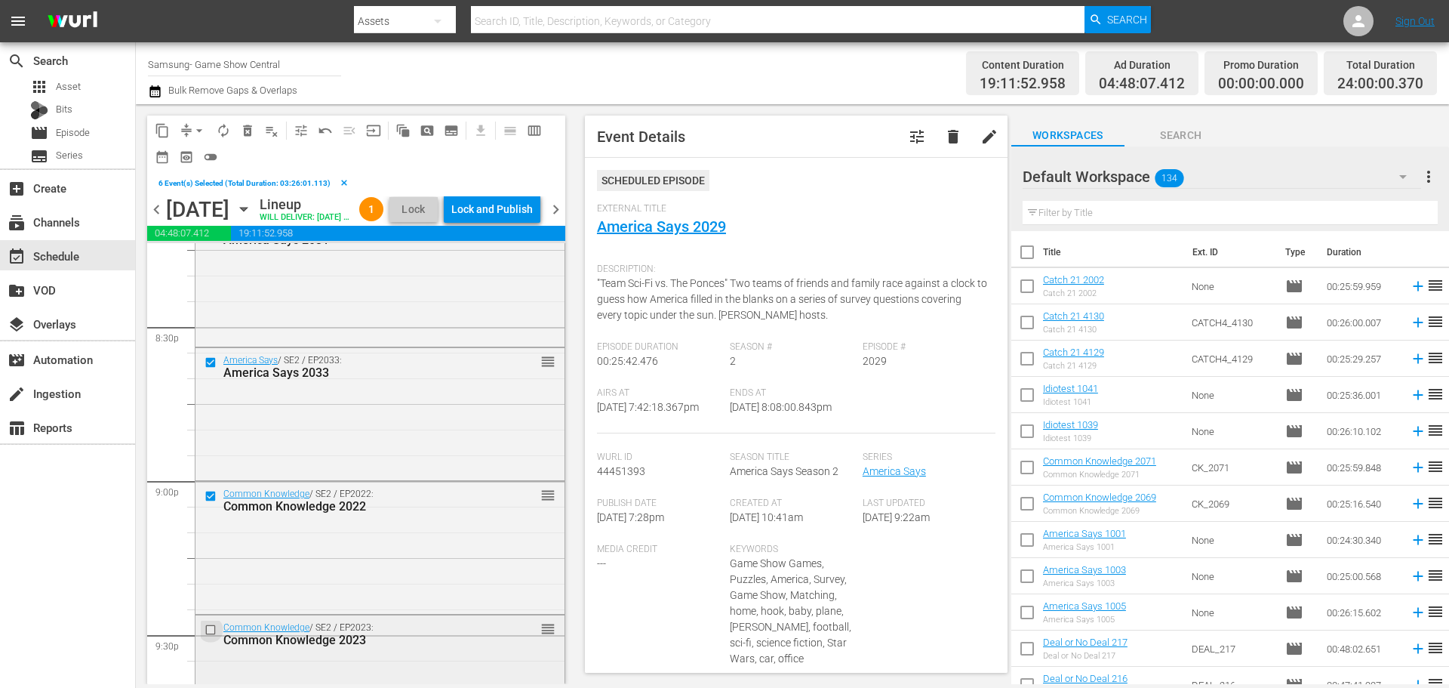
click at [212, 636] on input "checkbox" at bounding box center [213, 630] width 16 height 13
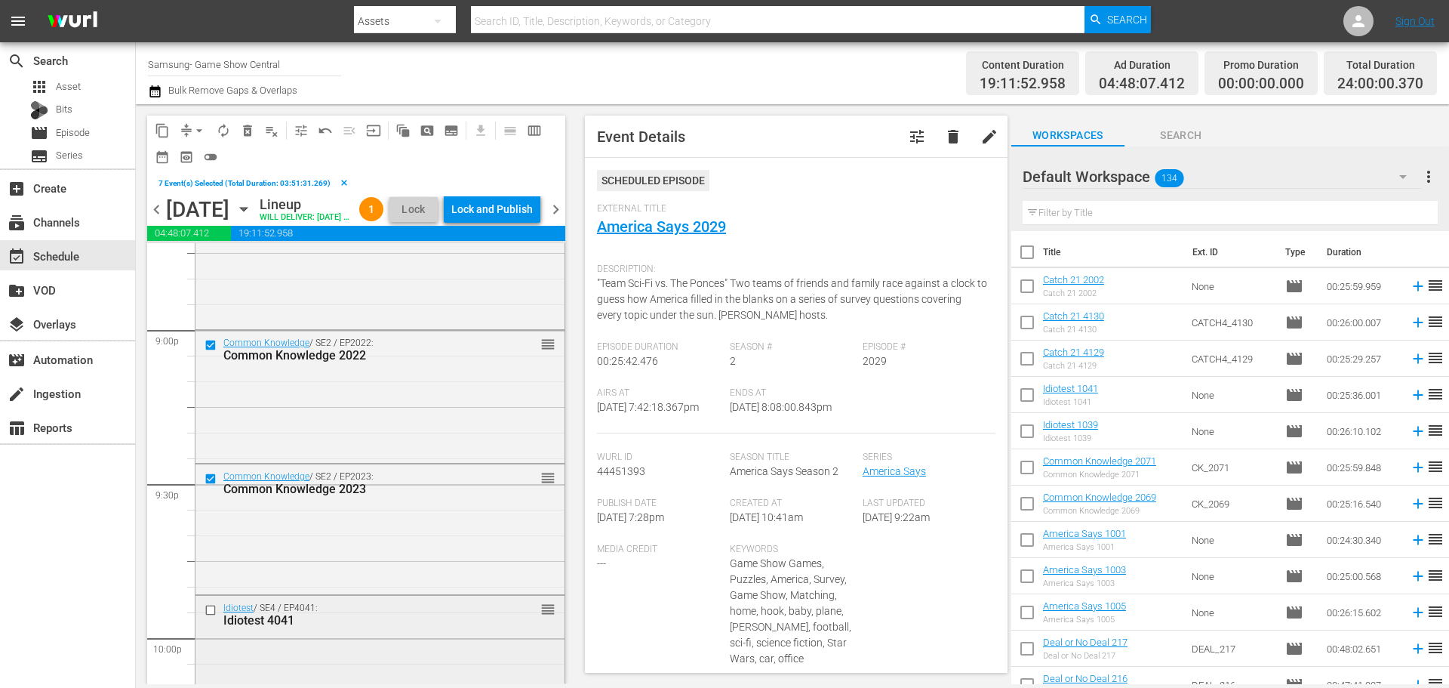
click at [207, 616] on input "checkbox" at bounding box center [213, 609] width 16 height 13
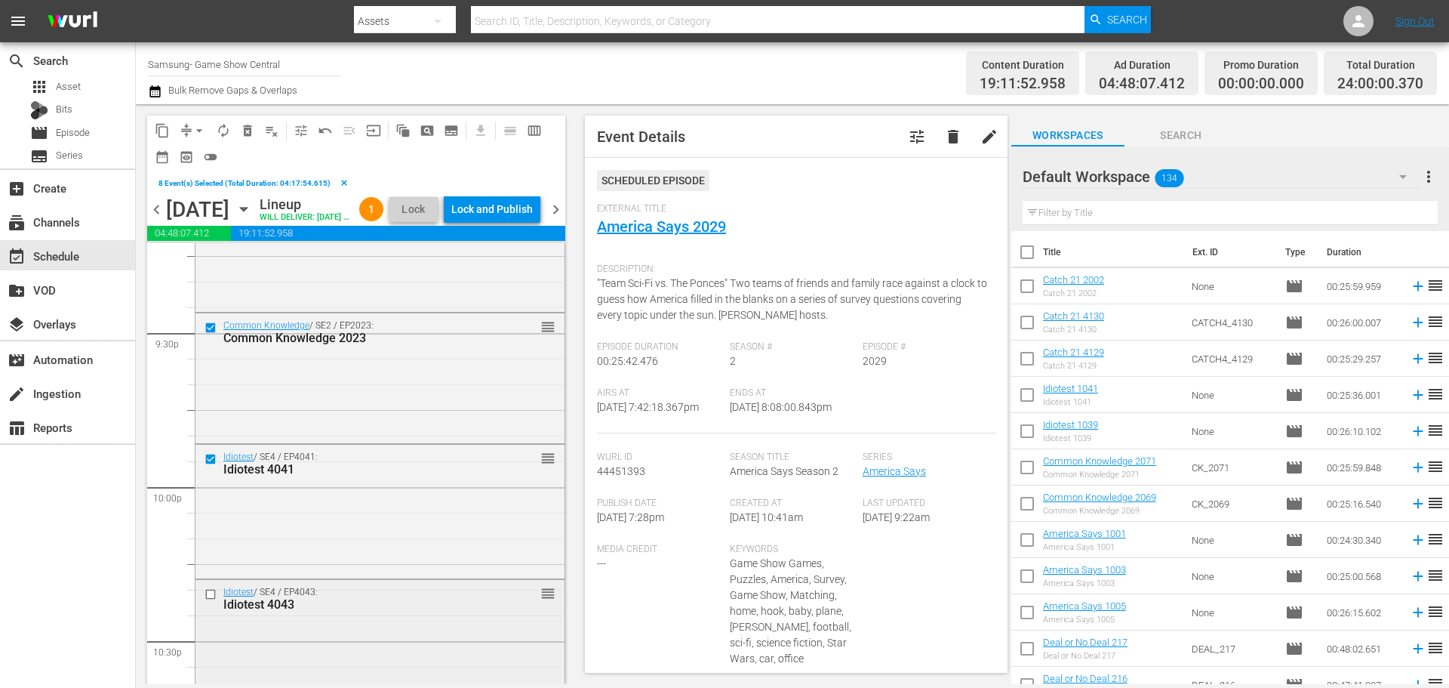
click at [208, 601] on input "checkbox" at bounding box center [213, 594] width 16 height 13
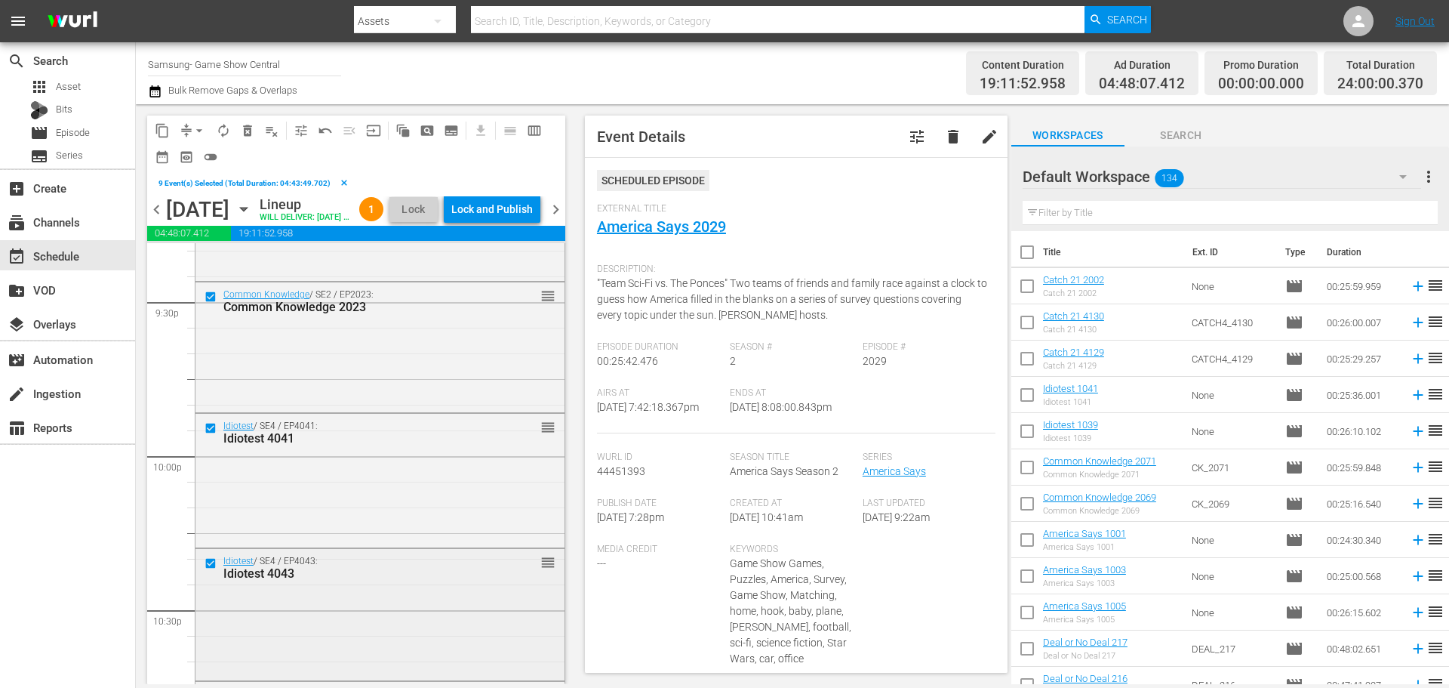
scroll to position [6608, 0]
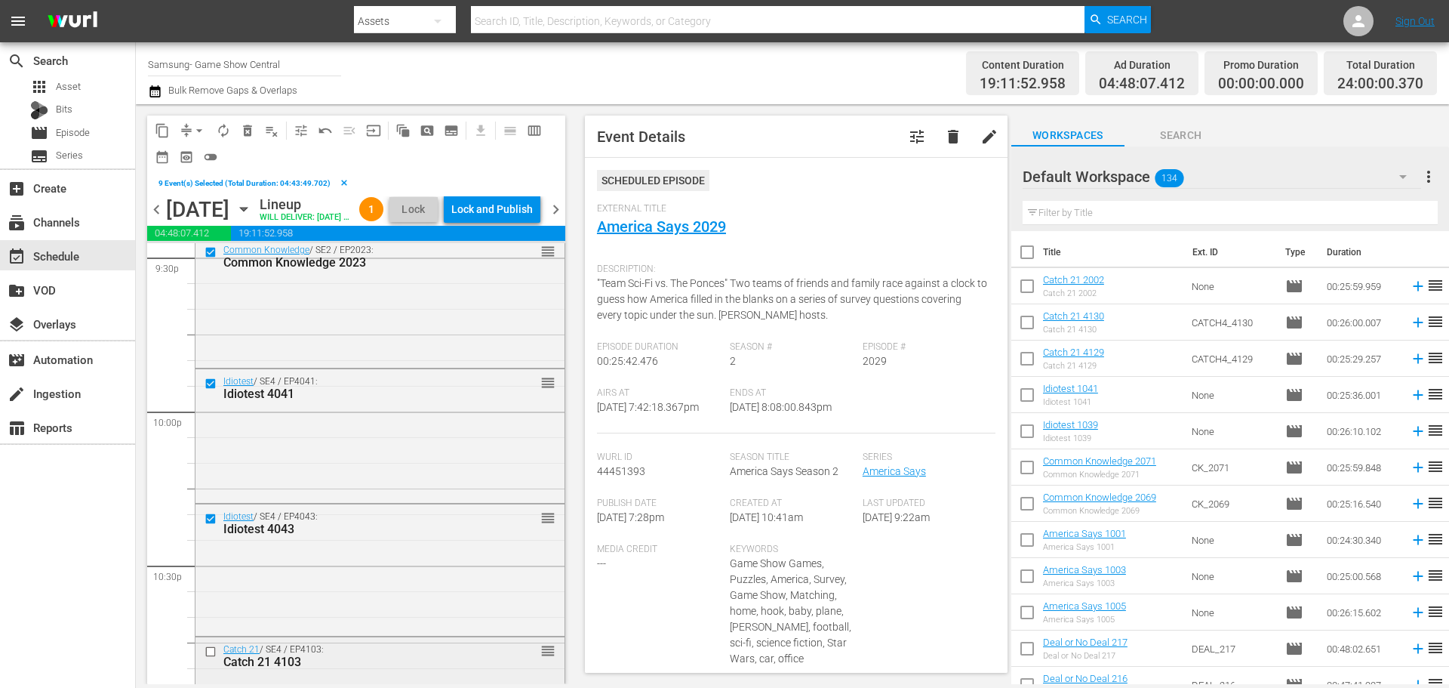
click at [209, 658] on input "checkbox" at bounding box center [213, 651] width 16 height 13
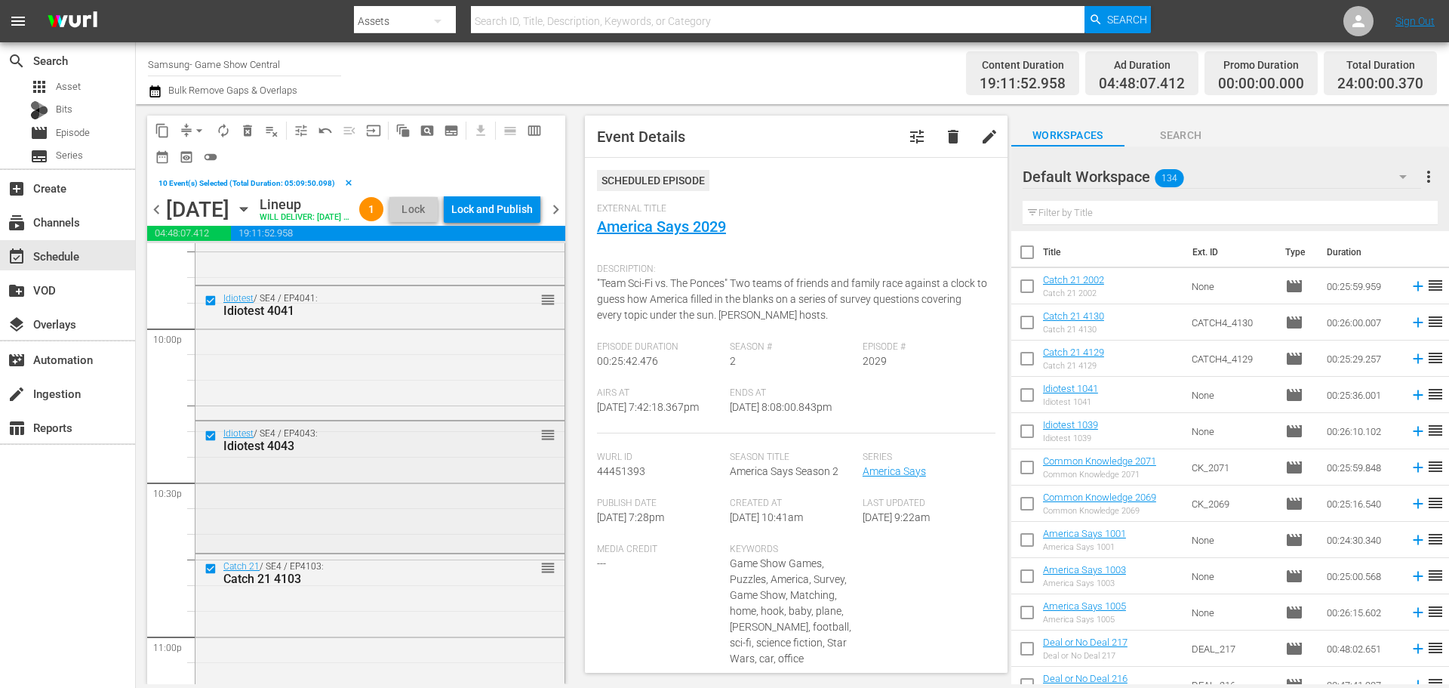
scroll to position [6834, 0]
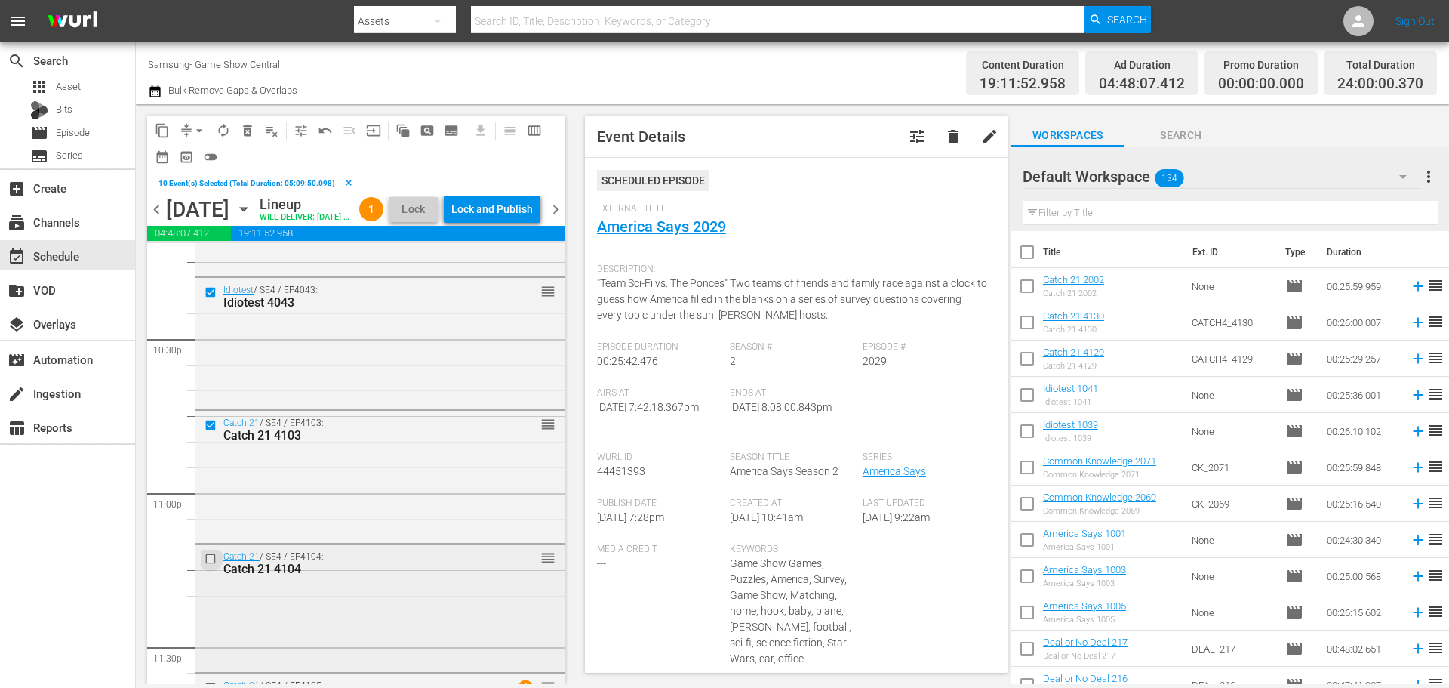
click at [205, 565] on input "checkbox" at bounding box center [213, 559] width 16 height 13
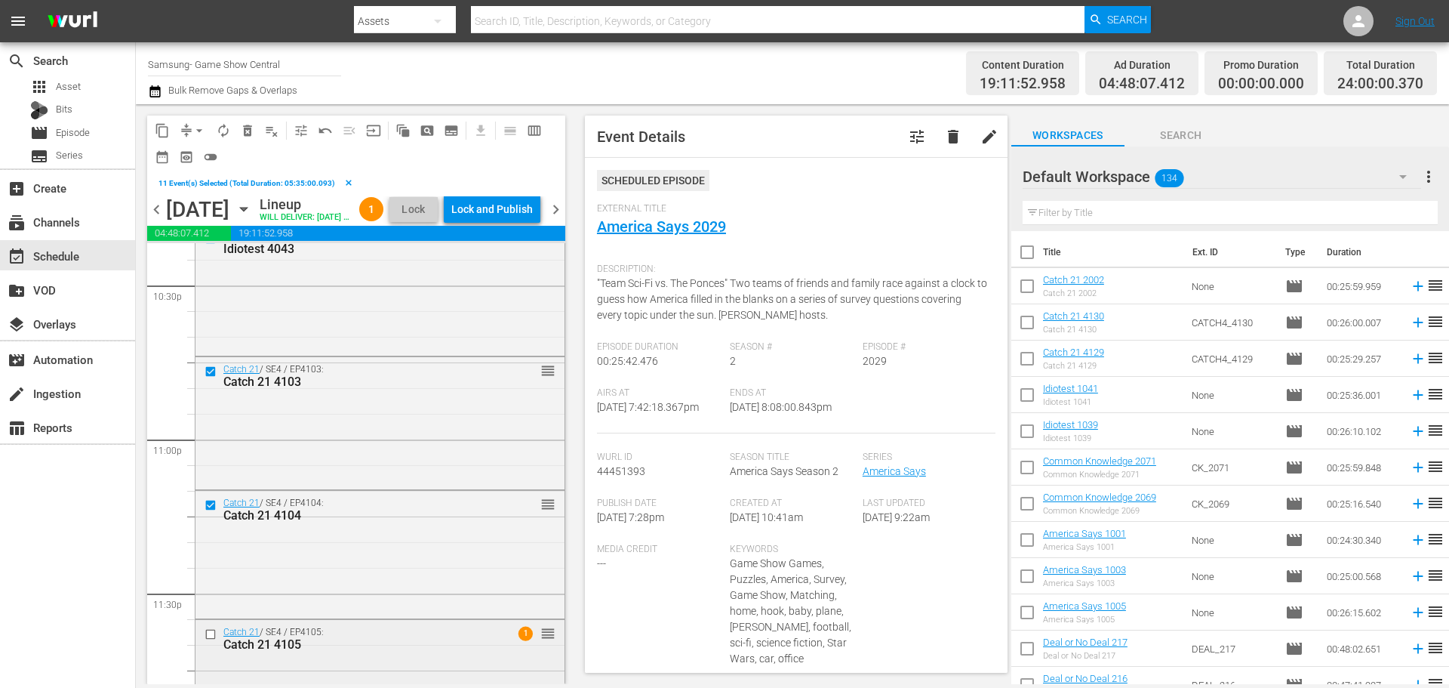
scroll to position [6977, 0]
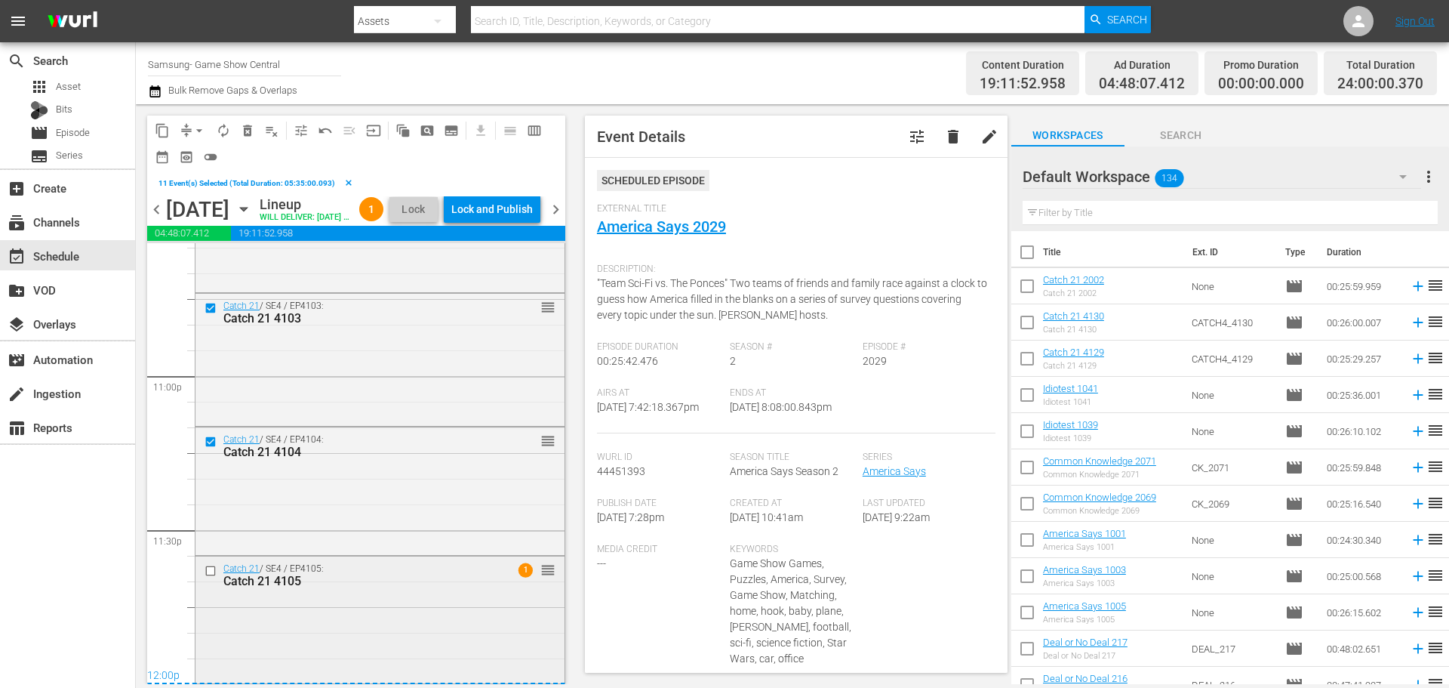
click at [209, 563] on div at bounding box center [212, 571] width 23 height 18
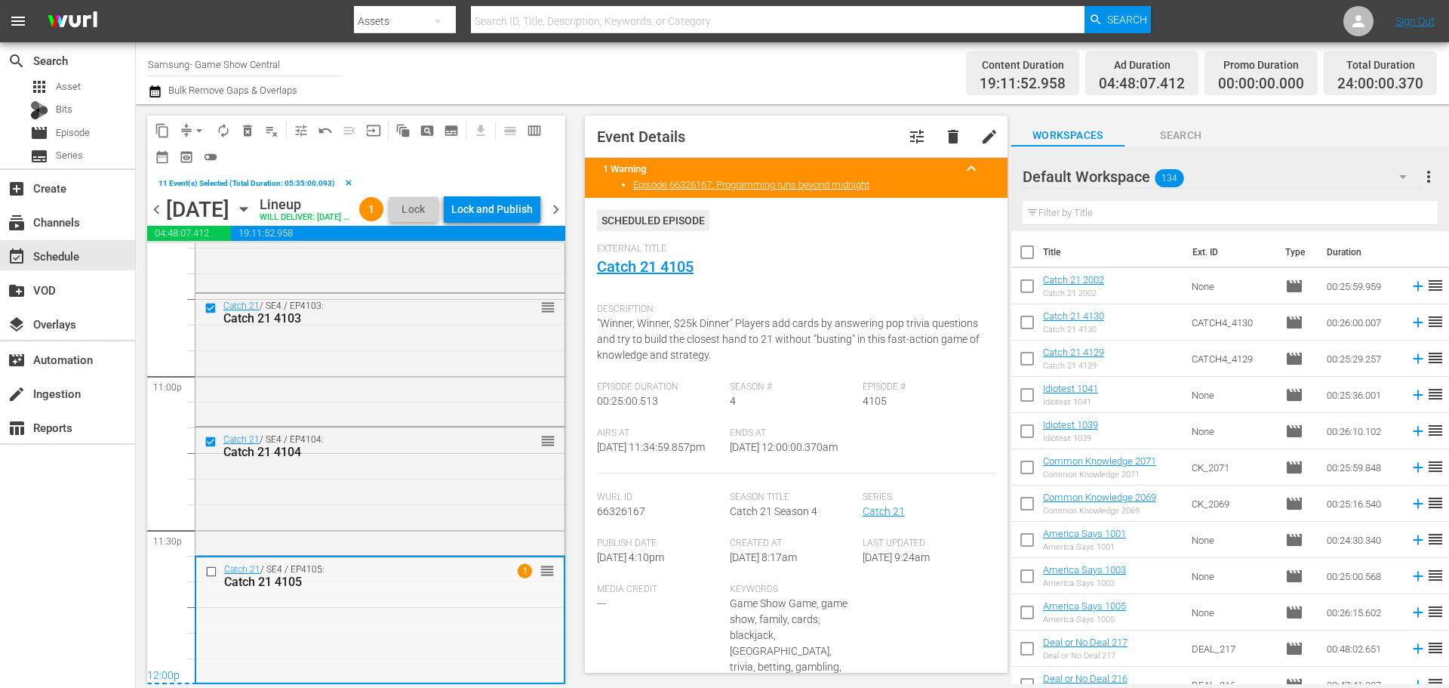
click at [216, 570] on input "checkbox" at bounding box center [213, 571] width 16 height 13
click at [161, 131] on span "content_copy" at bounding box center [162, 130] width 15 height 15
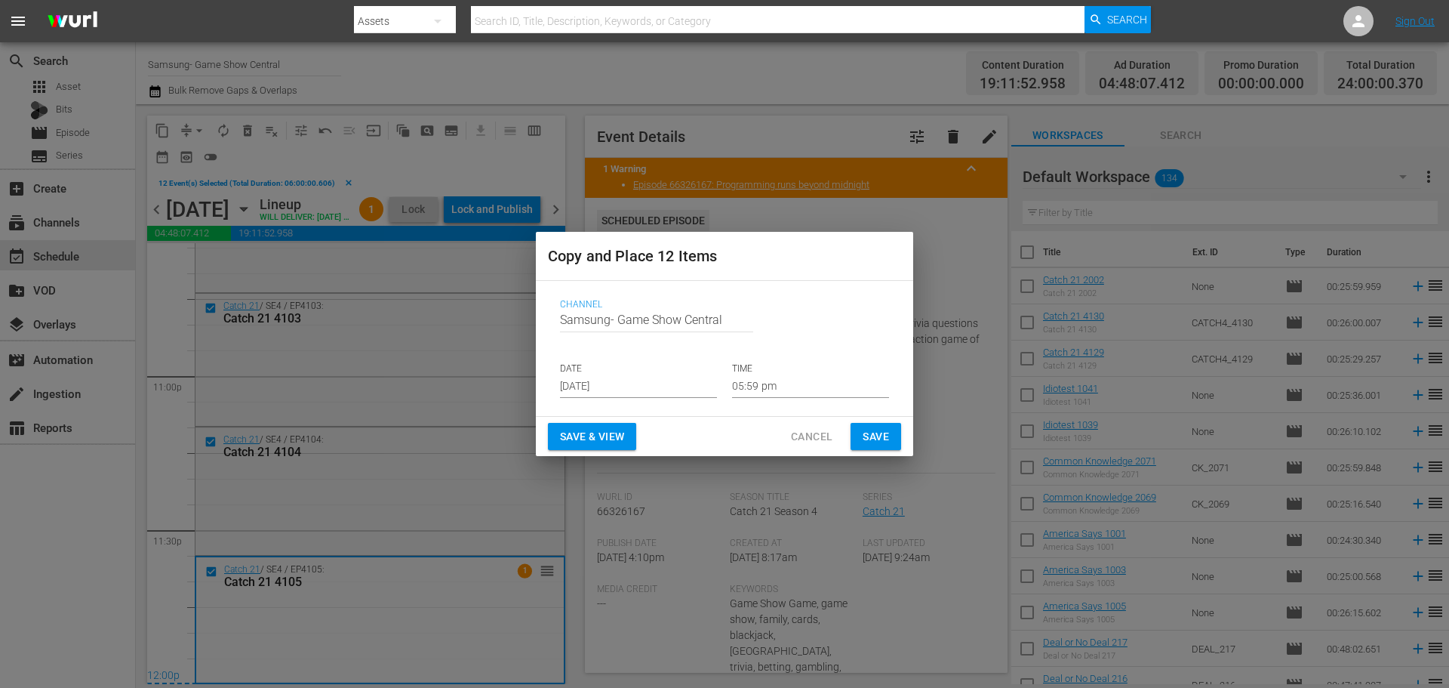
click at [636, 371] on p "DATE" at bounding box center [638, 368] width 157 height 13
click at [637, 388] on input "Aug 17th 2025" at bounding box center [638, 386] width 157 height 23
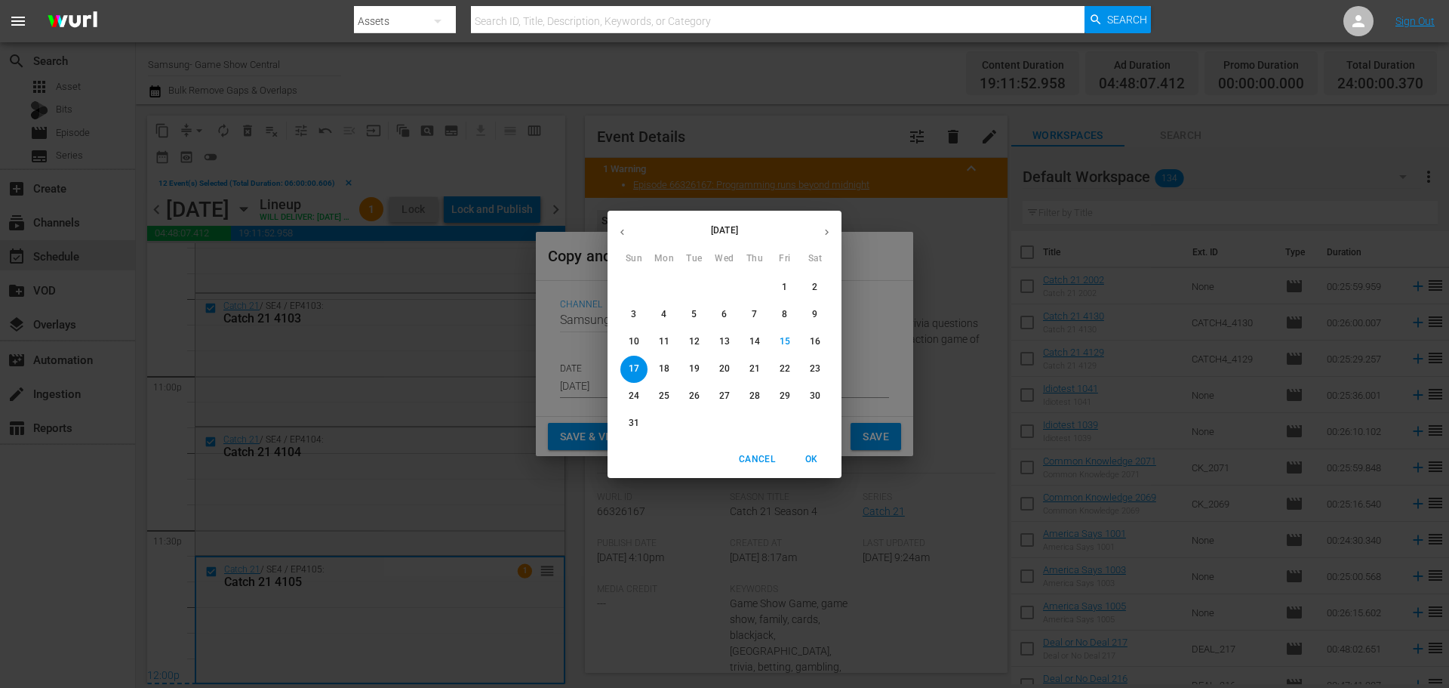
click at [671, 367] on span "18" at bounding box center [664, 368] width 27 height 13
type input "Aug 18th 2025"
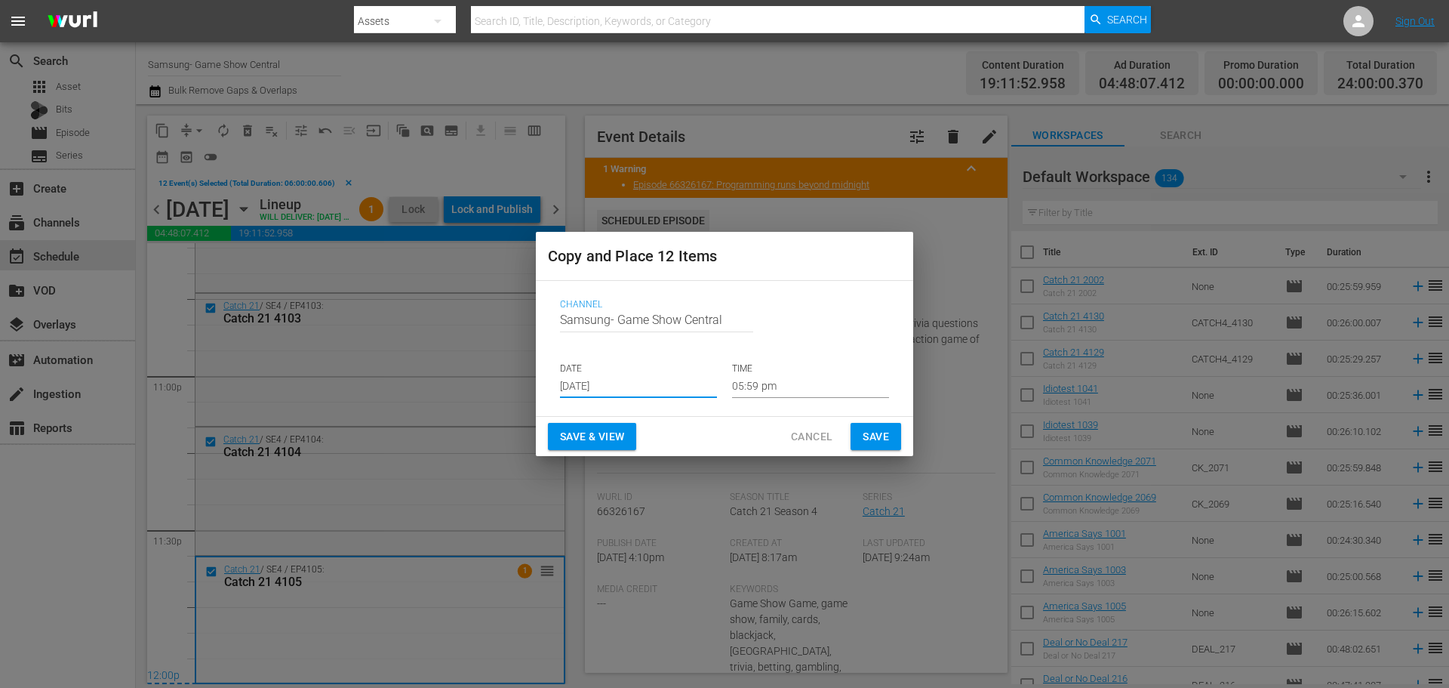
click at [791, 371] on p "TIME" at bounding box center [810, 368] width 157 height 13
click at [791, 375] on input "05:59 pm" at bounding box center [810, 386] width 157 height 23
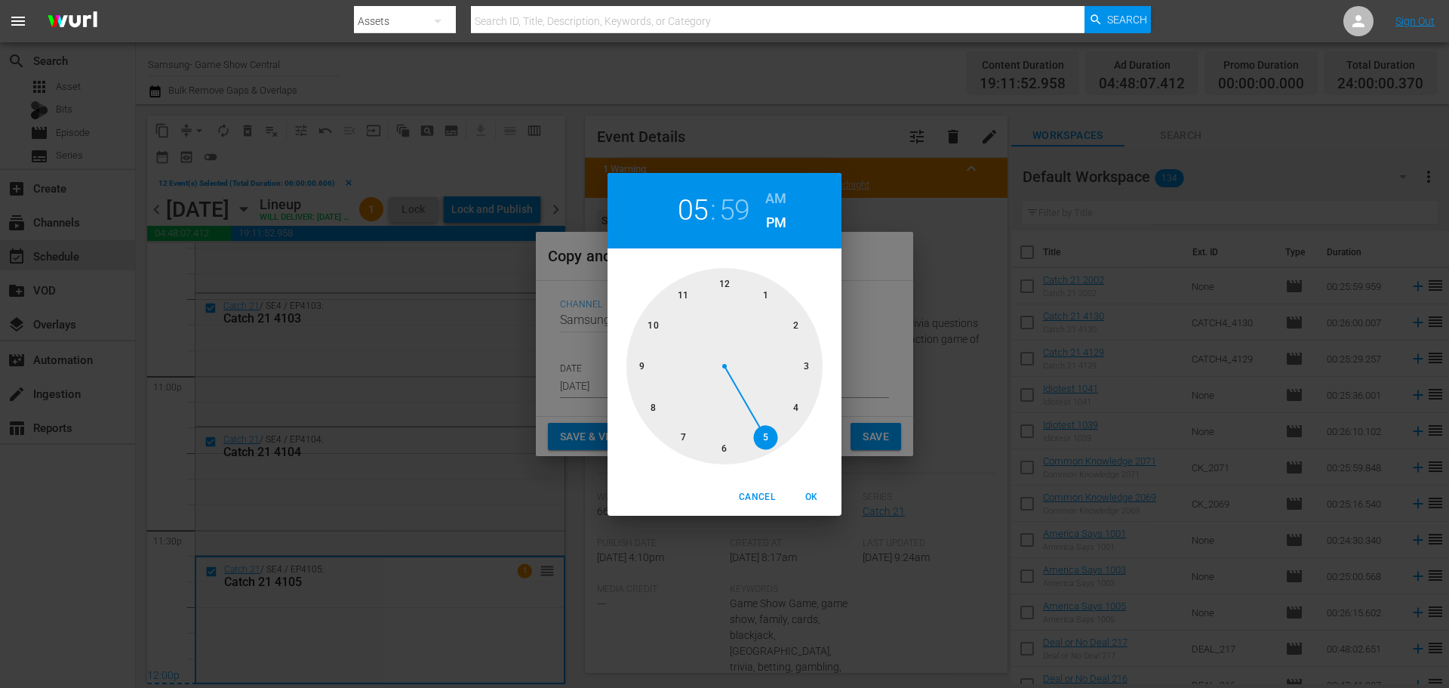
click at [730, 283] on div at bounding box center [725, 366] width 196 height 196
click at [728, 284] on div at bounding box center [725, 366] width 196 height 196
click at [816, 509] on div "Cancel OK" at bounding box center [725, 497] width 234 height 37
drag, startPoint x: 819, startPoint y: 496, endPoint x: 846, endPoint y: 450, distance: 53.1
click at [818, 499] on span "OK" at bounding box center [811, 497] width 36 height 16
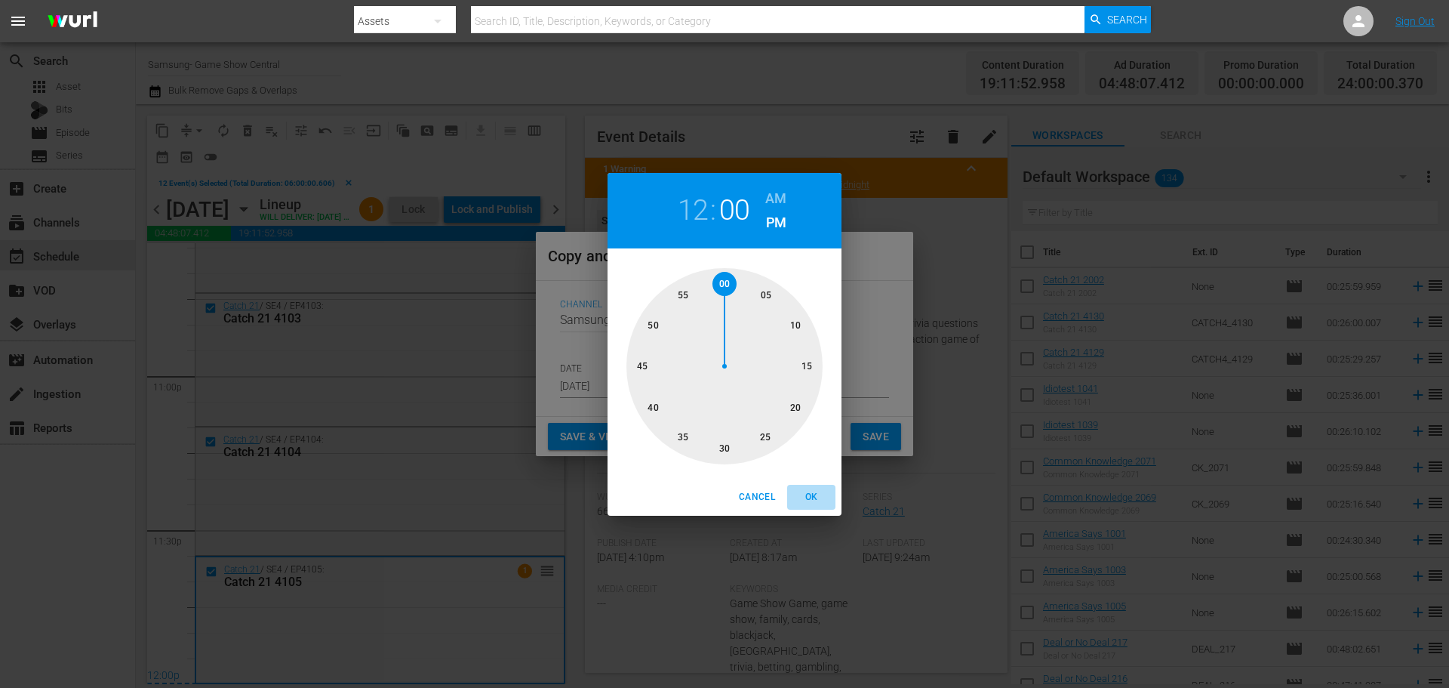
type input "12:00 pm"
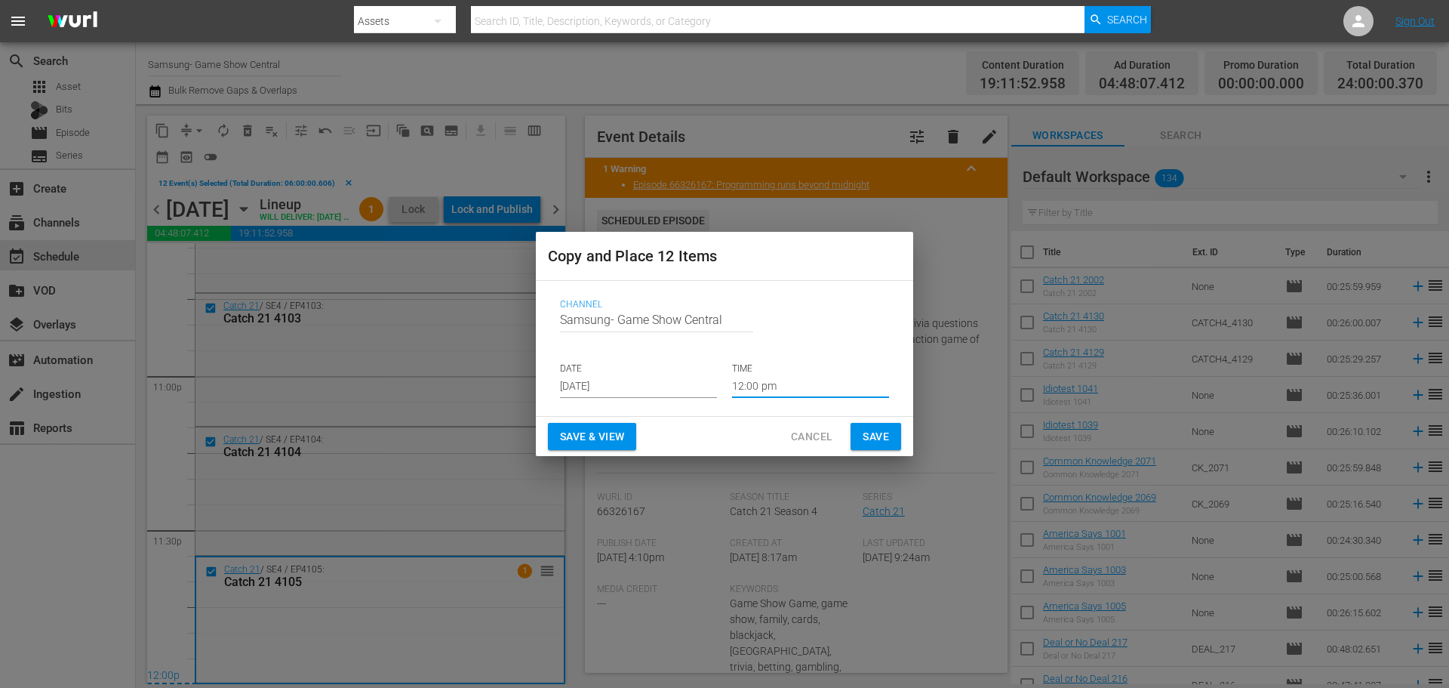
click at [879, 433] on span "Save" at bounding box center [876, 436] width 26 height 19
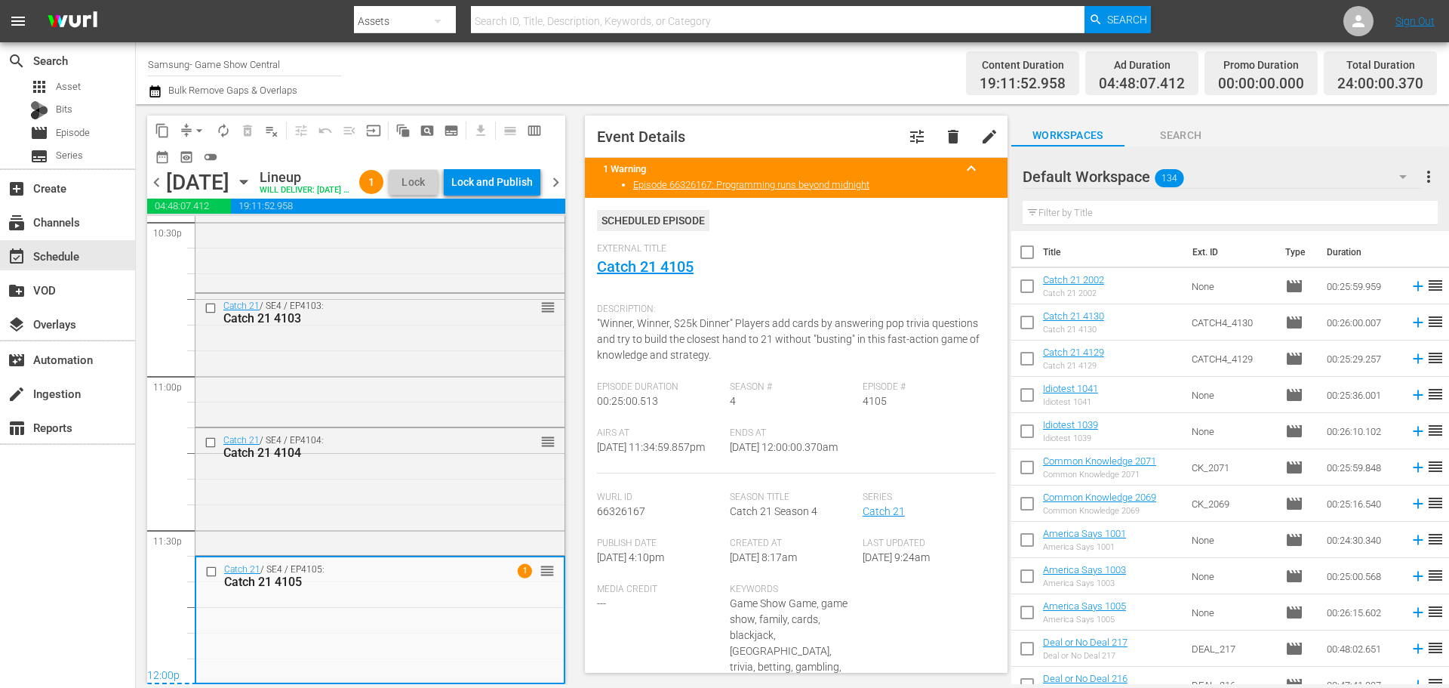
scroll to position [6950, 0]
click at [256, 195] on div "Friday, August 22nd August 22nd" at bounding box center [211, 182] width 90 height 25
click at [252, 190] on icon "button" at bounding box center [244, 182] width 17 height 17
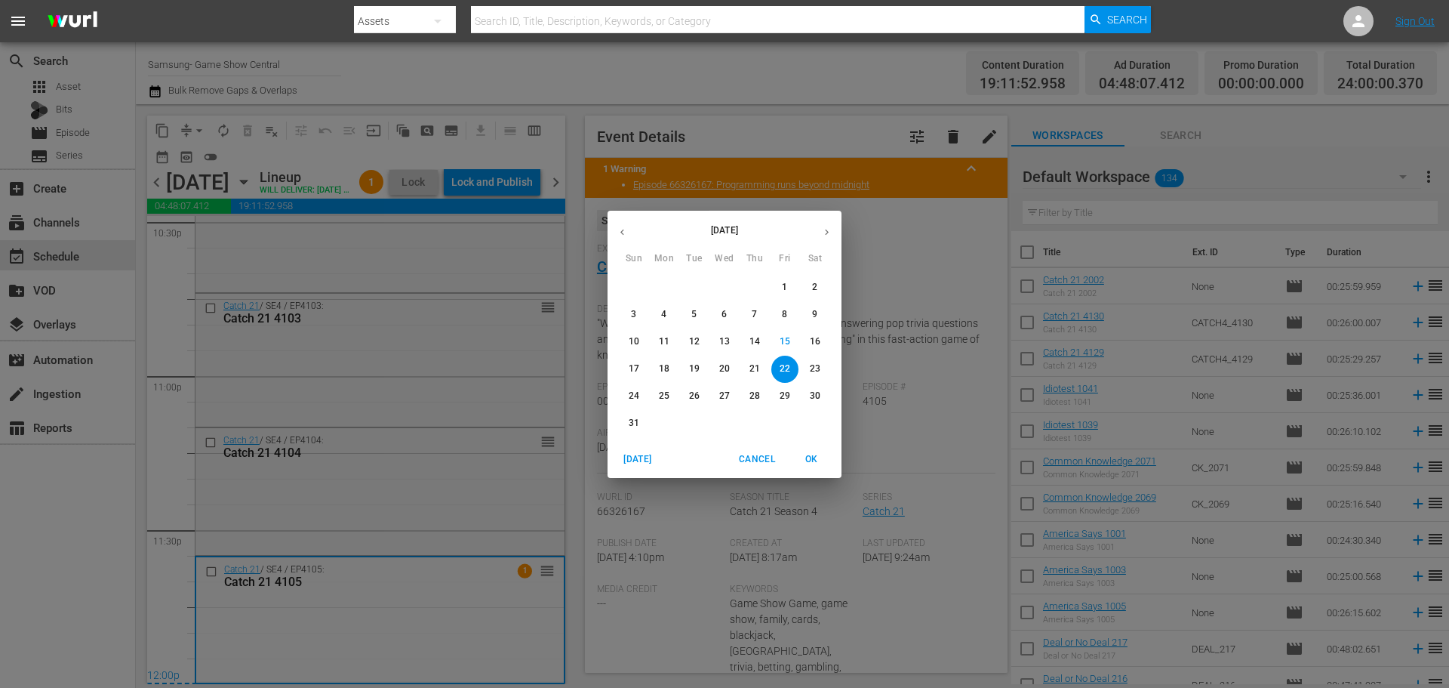
click at [667, 398] on p "25" at bounding box center [664, 396] width 11 height 13
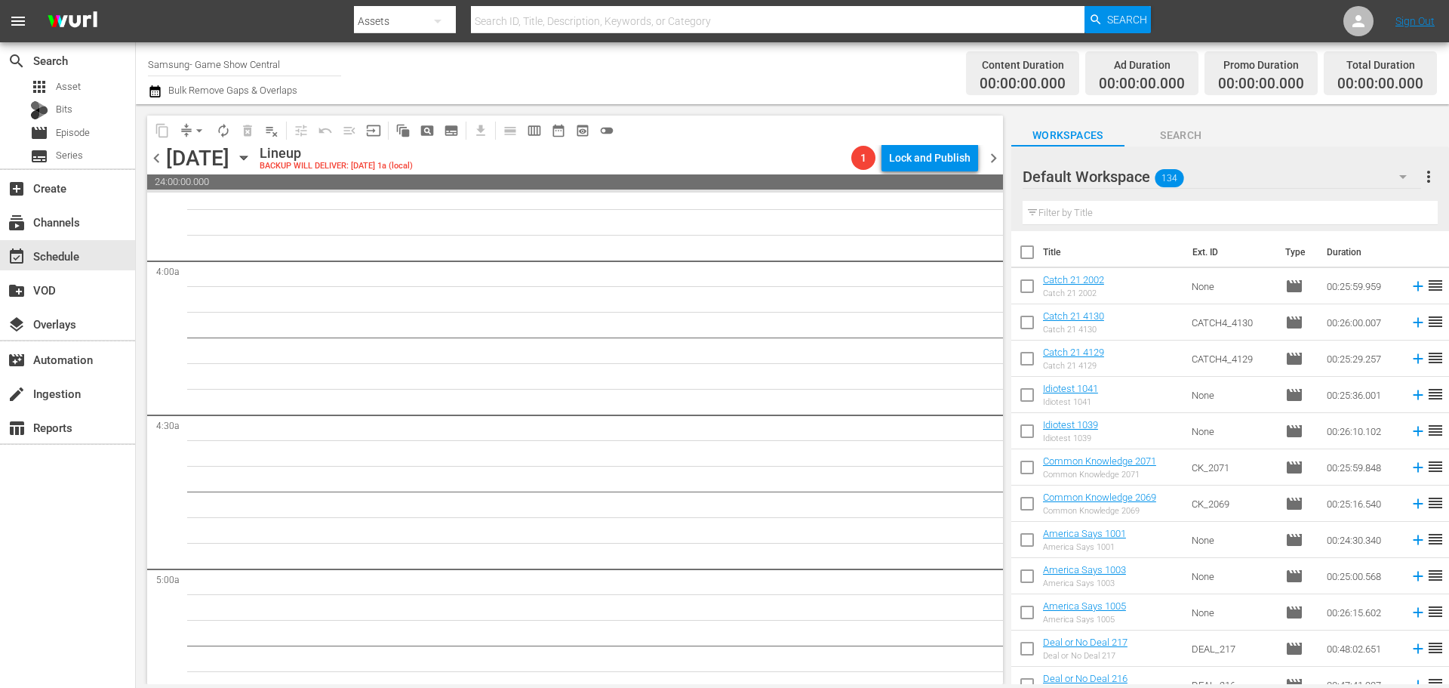
scroll to position [1163, 0]
click at [252, 153] on icon "button" at bounding box center [244, 157] width 17 height 17
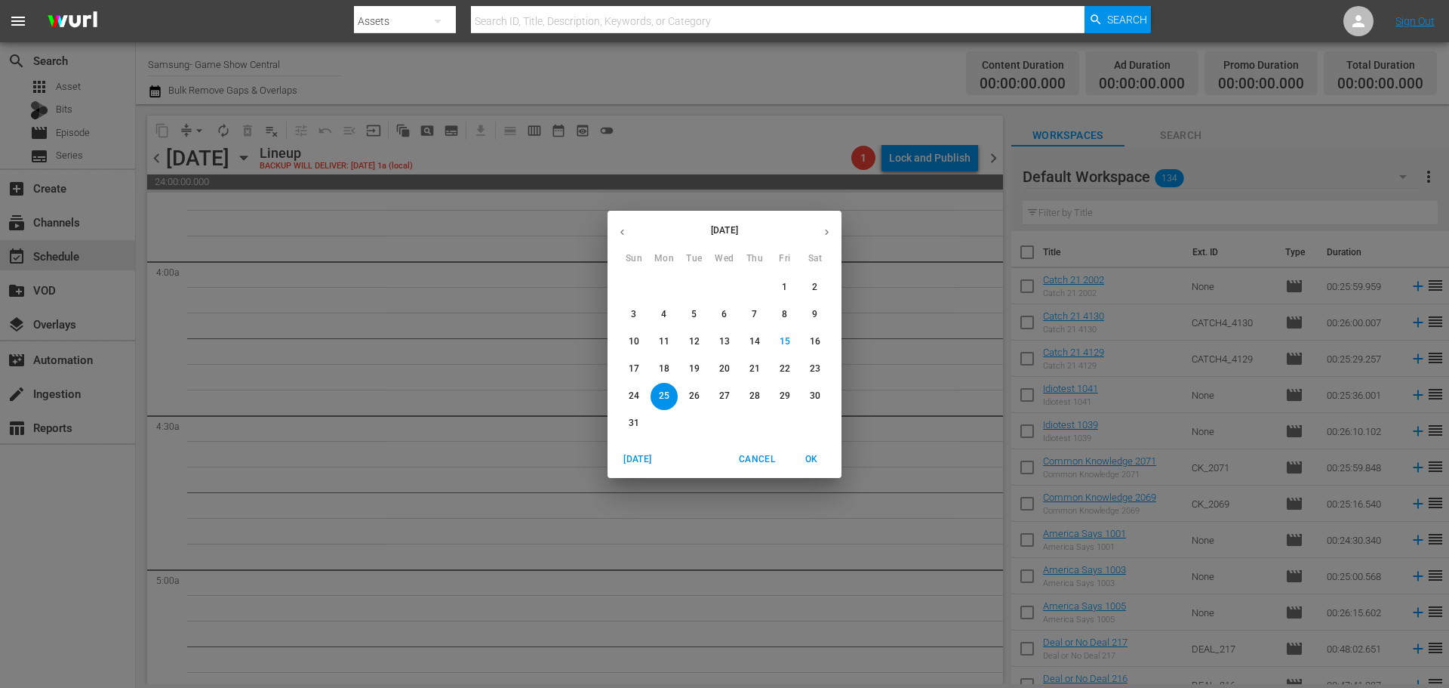
click at [667, 362] on p "18" at bounding box center [664, 368] width 11 height 13
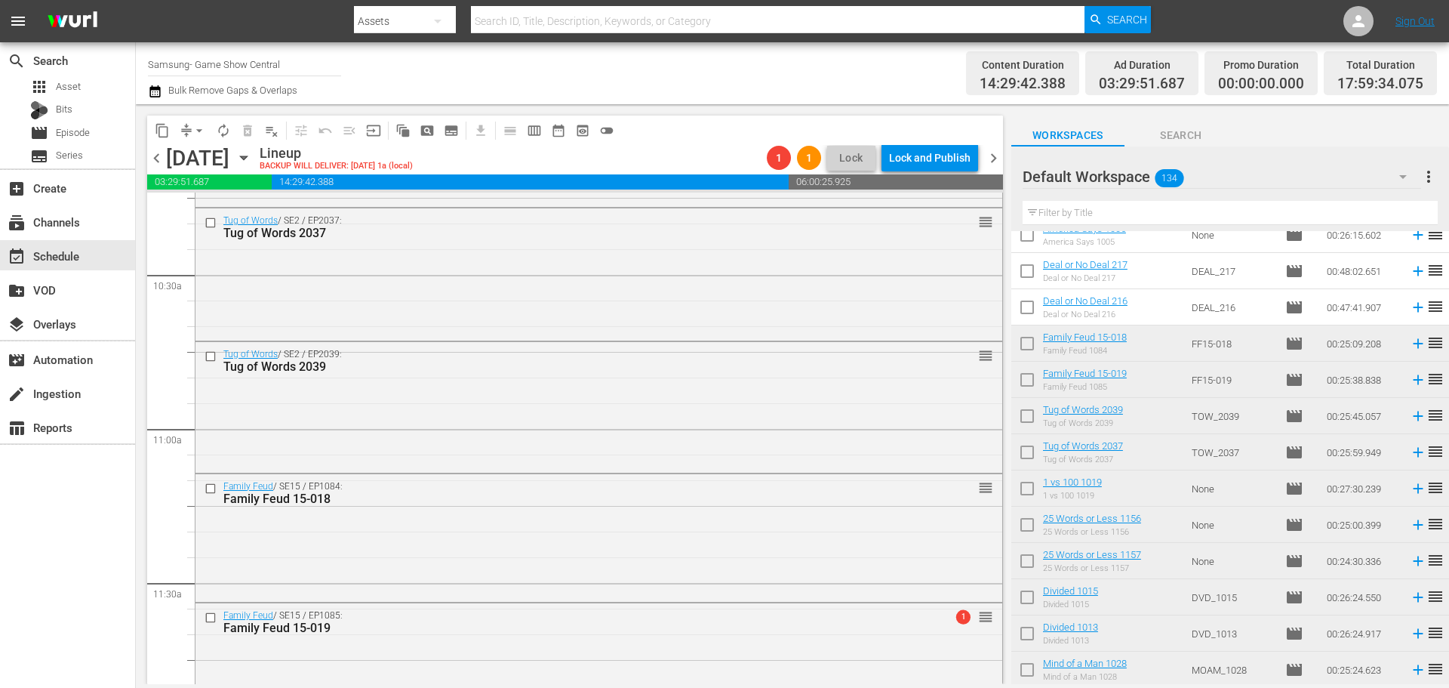
scroll to position [3378, 0]
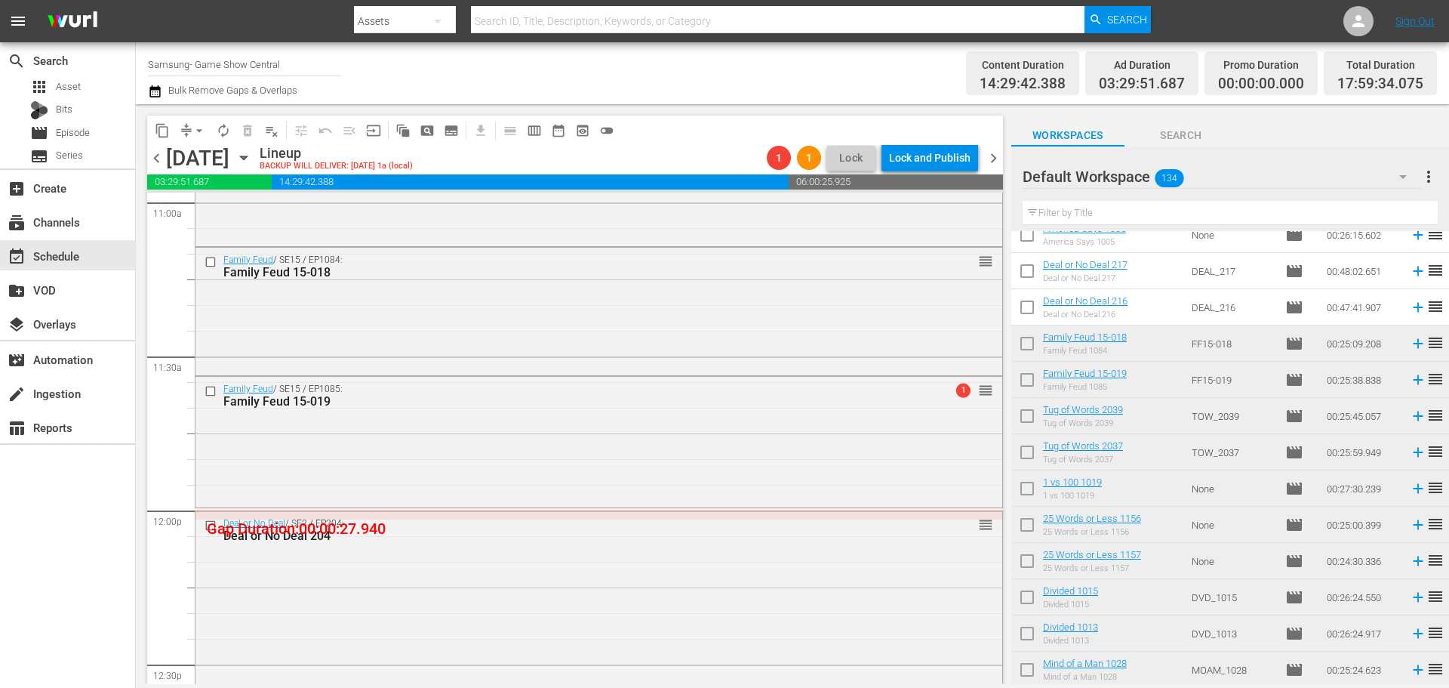
drag, startPoint x: 1138, startPoint y: 384, endPoint x: 625, endPoint y: 420, distance: 514.6
click at [630, 435] on div "Family Feud / SE15 / EP1085: Family Feud 15-019 1 reorder" at bounding box center [599, 440] width 807 height 127
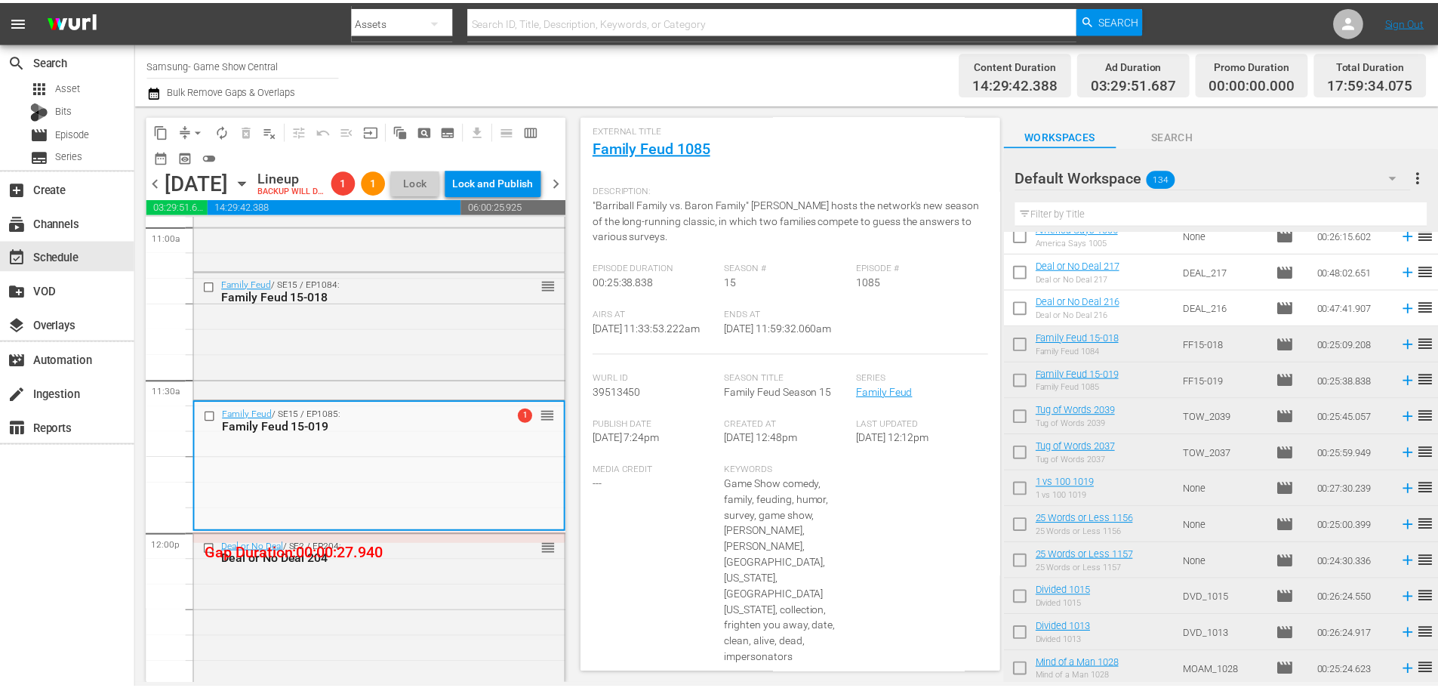
scroll to position [100, 0]
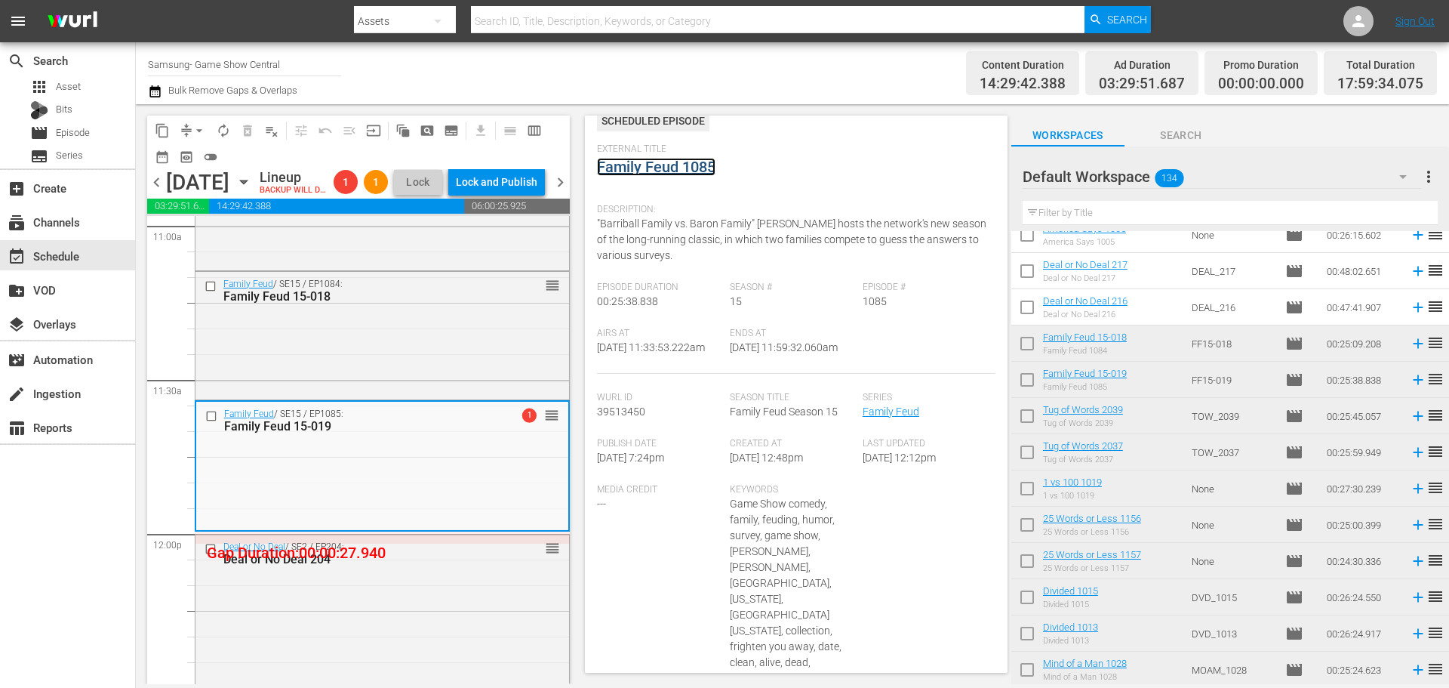
click at [665, 161] on link "Family Feud 1085" at bounding box center [656, 167] width 119 height 18
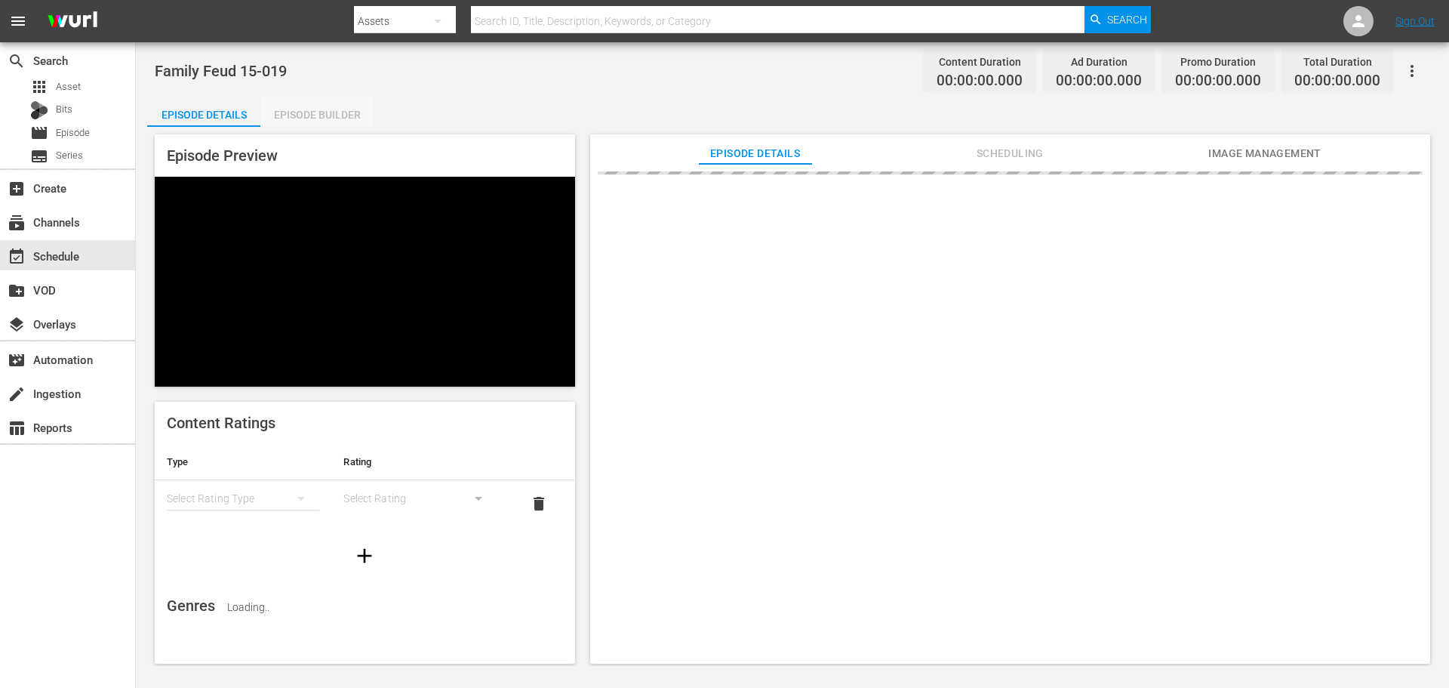
click at [340, 119] on div "Episode Builder" at bounding box center [316, 115] width 113 height 36
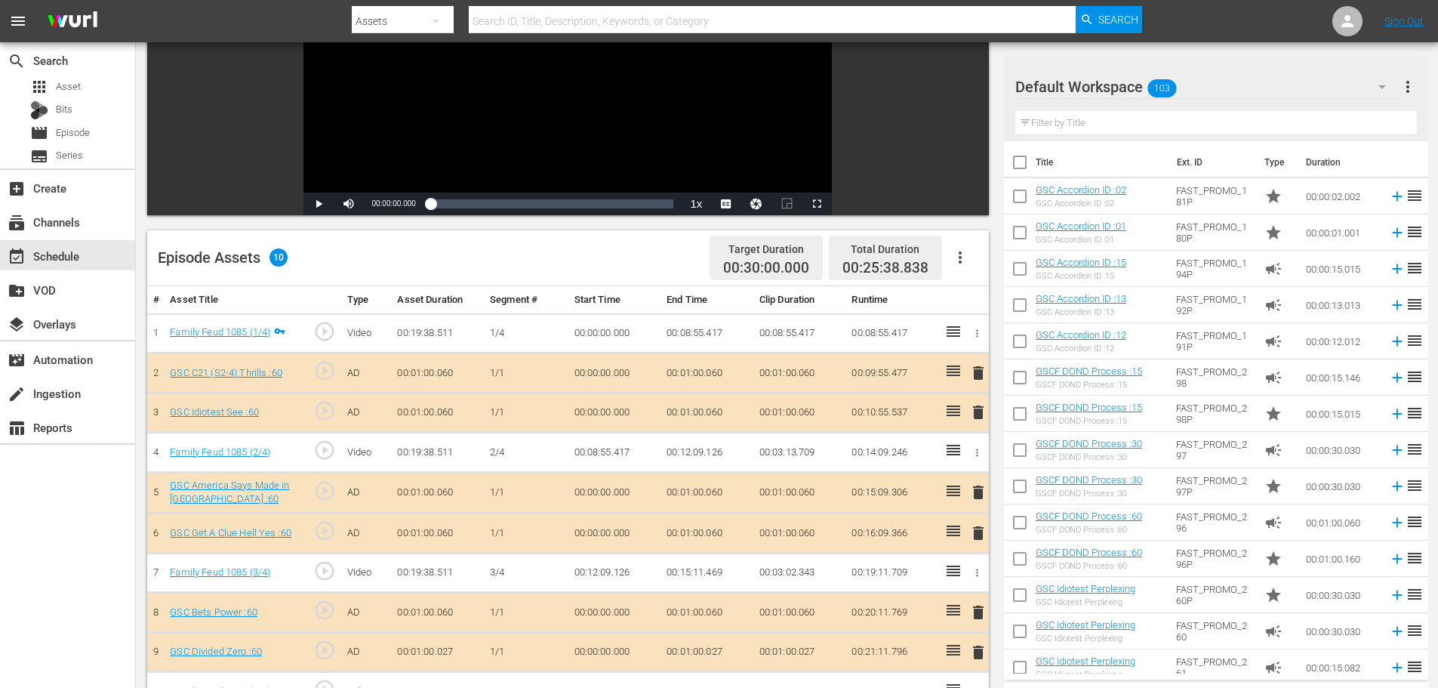
scroll to position [393, 0]
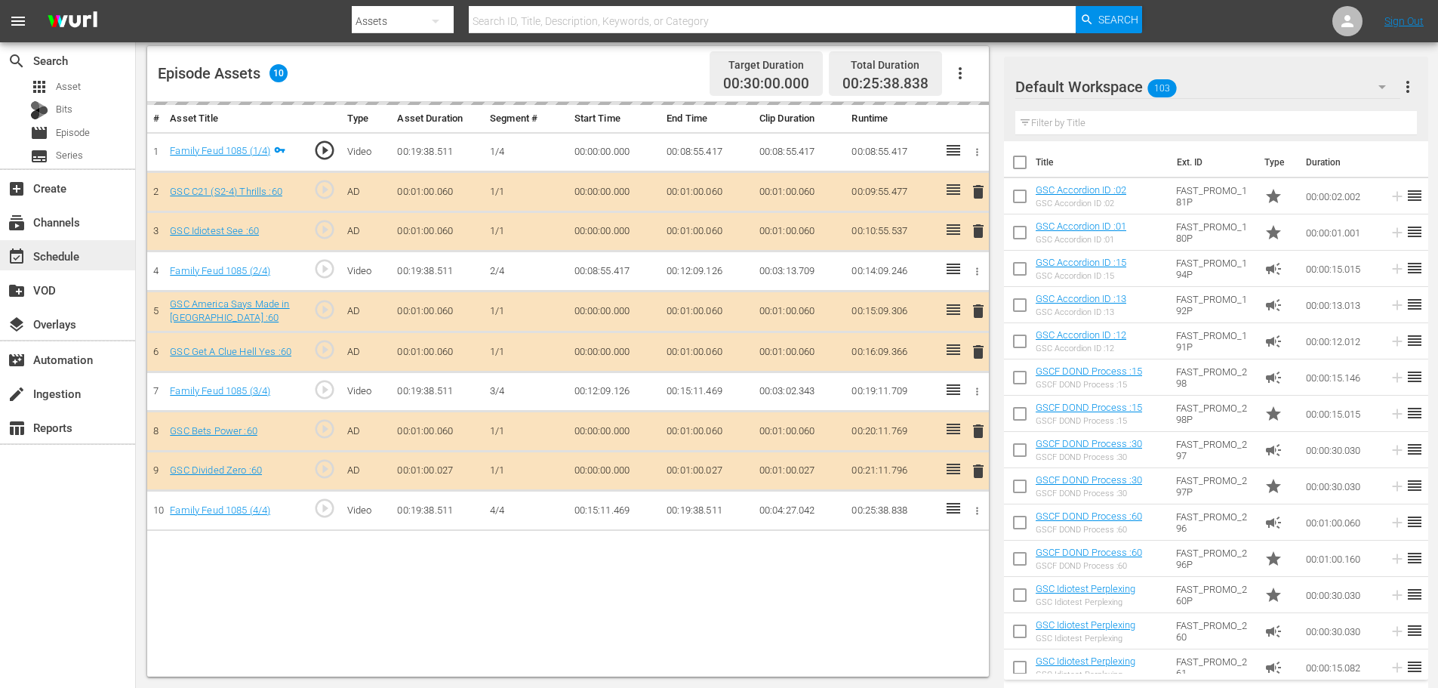
click at [70, 251] on div "event_available Schedule" at bounding box center [42, 254] width 85 height 14
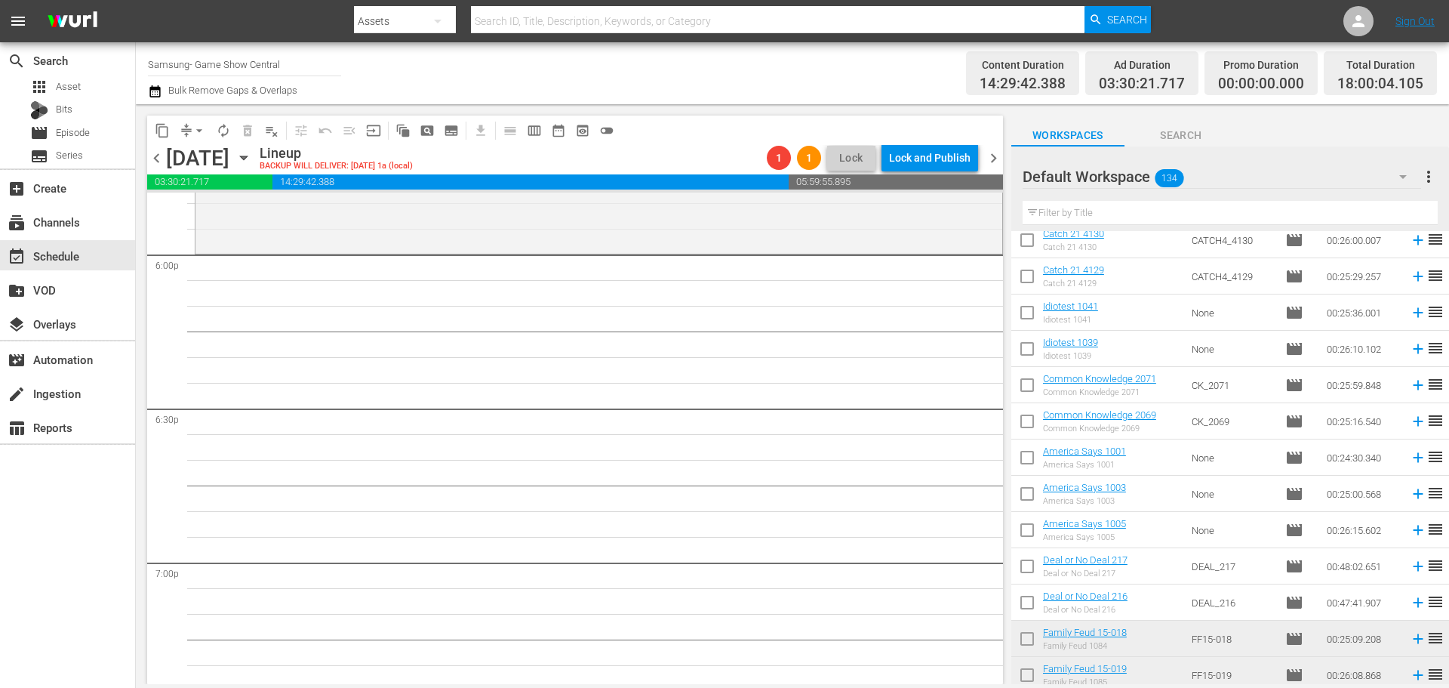
scroll to position [226, 0]
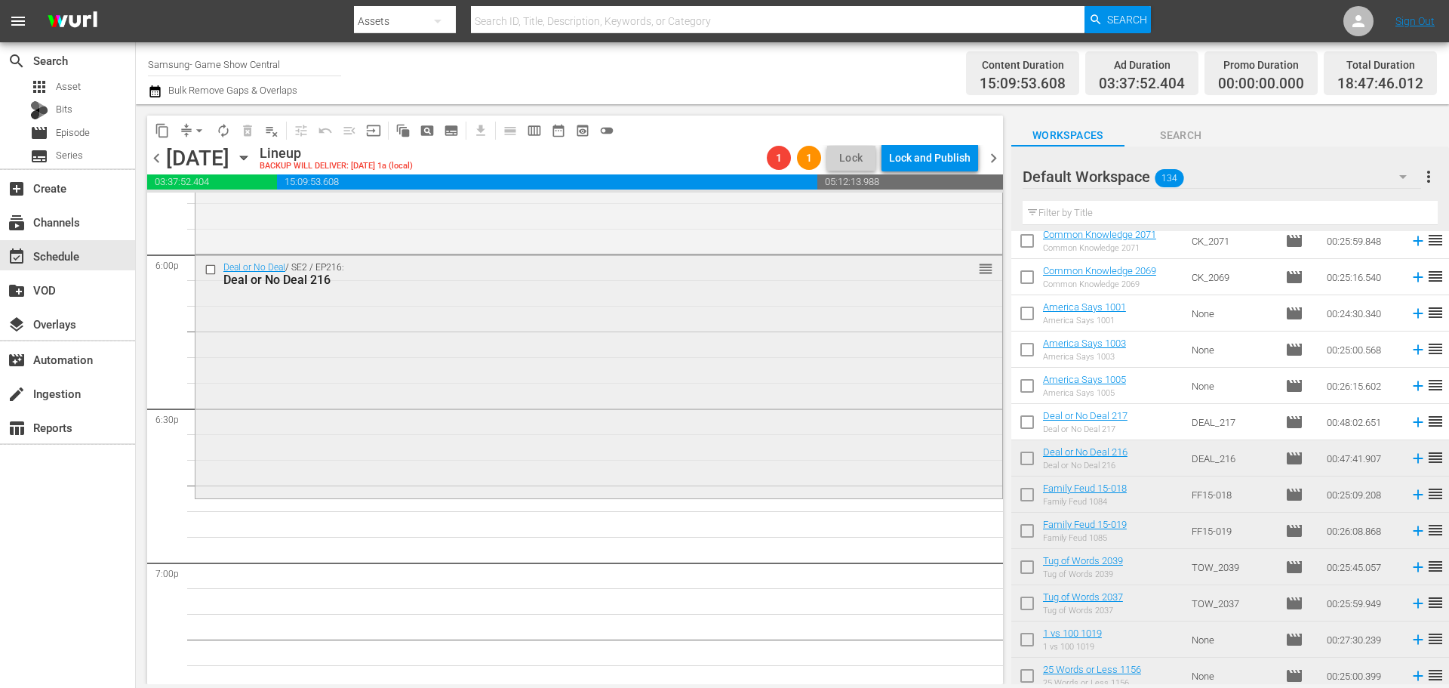
drag, startPoint x: 1190, startPoint y: 399, endPoint x: 866, endPoint y: 497, distance: 338.6
click at [1157, 405] on tbody "Catch 21 2002 Catch 21 2002 None movie 00:25:59.959 reorder Catch 21 4130 Catch…" at bounding box center [1231, 603] width 438 height 1123
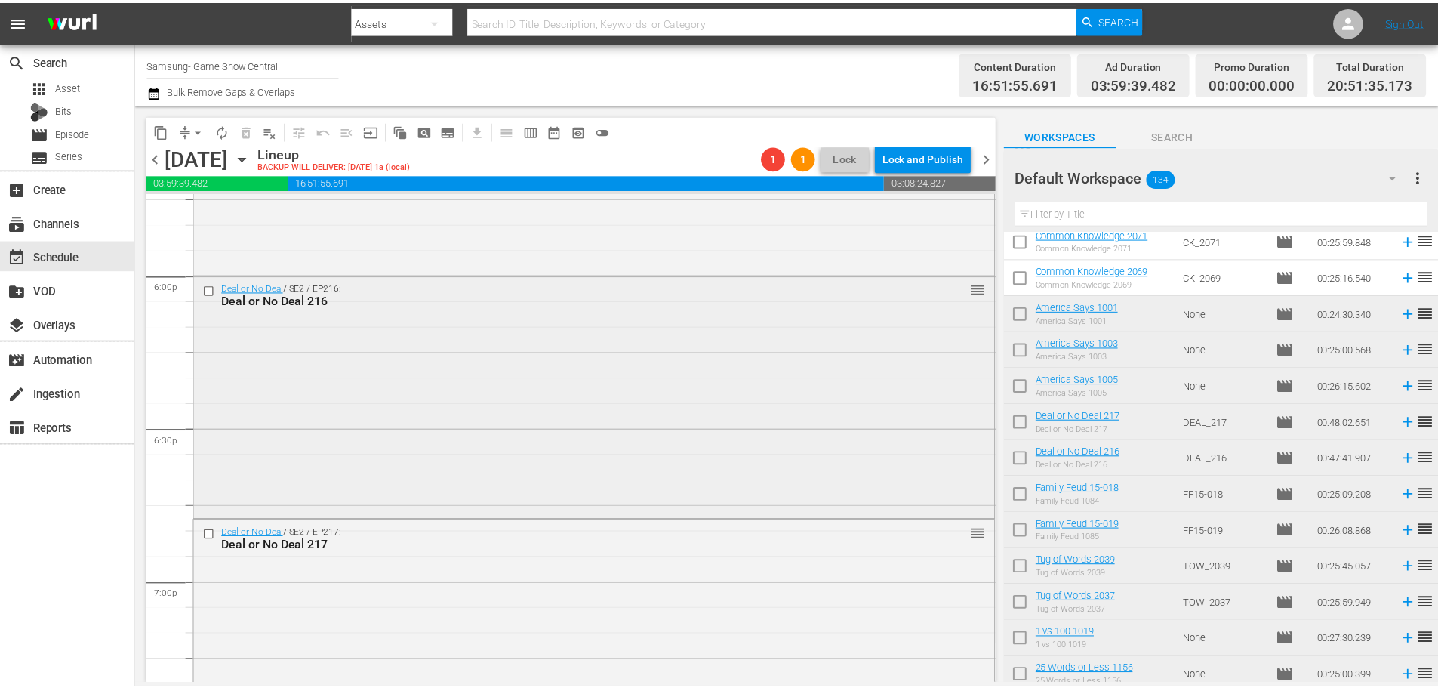
scroll to position [5407, 0]
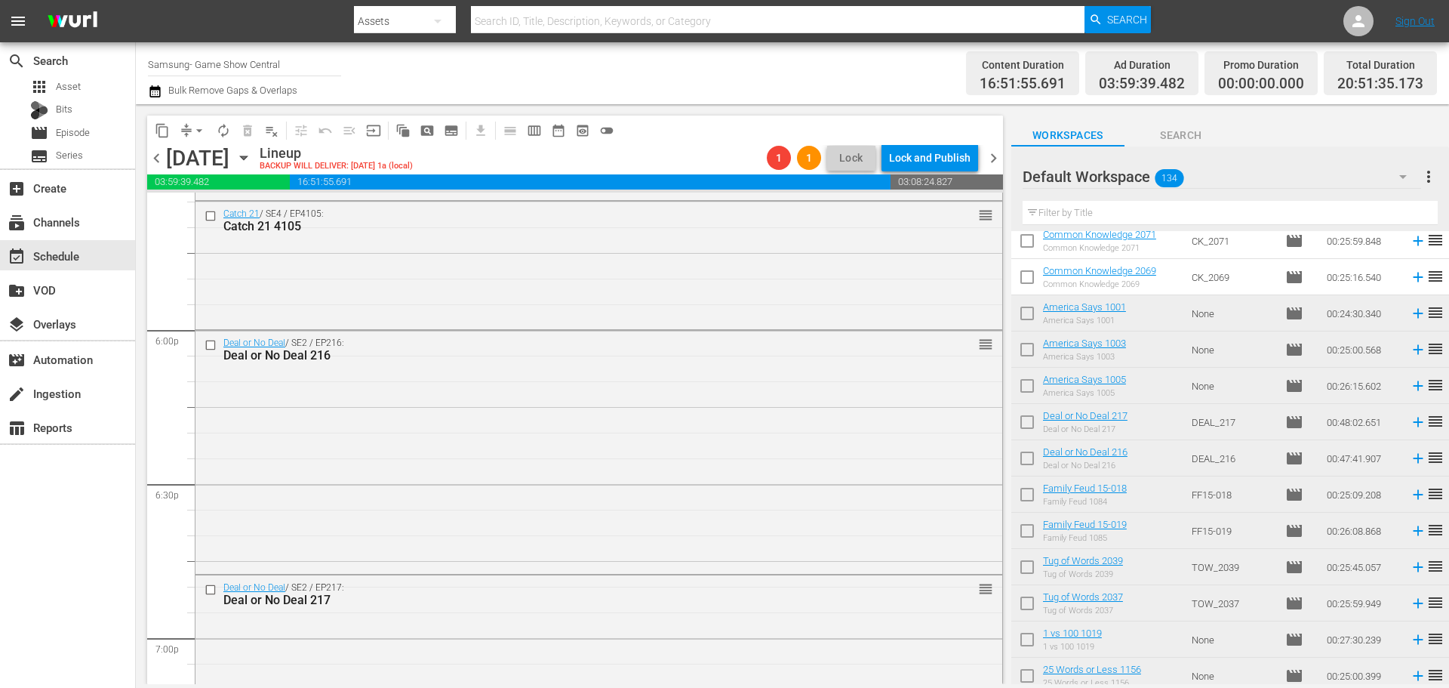
drag, startPoint x: 507, startPoint y: 439, endPoint x: 521, endPoint y: 686, distance: 248.0
click at [508, 439] on div "Deal or No Deal / SE2 / EP216: Deal or No Deal 216 reorder" at bounding box center [599, 451] width 807 height 240
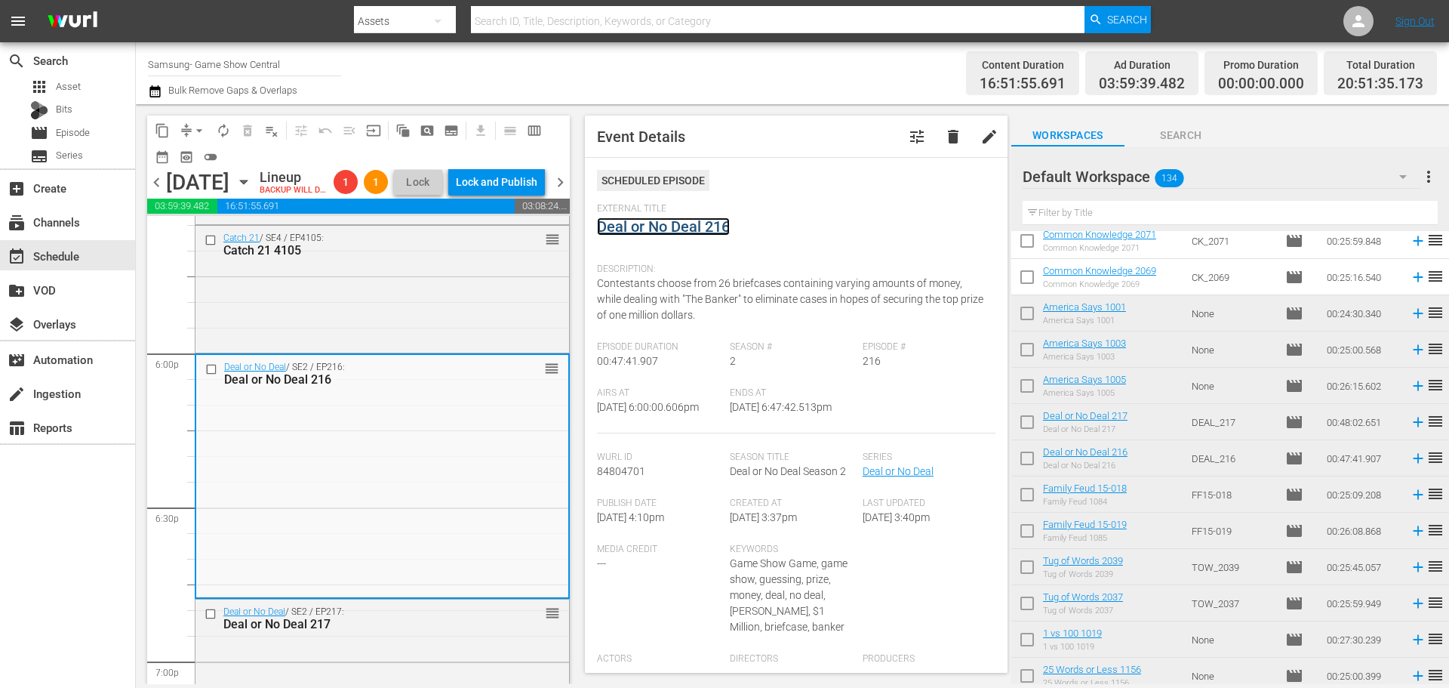
click at [644, 234] on link "Deal or No Deal 216" at bounding box center [663, 226] width 133 height 18
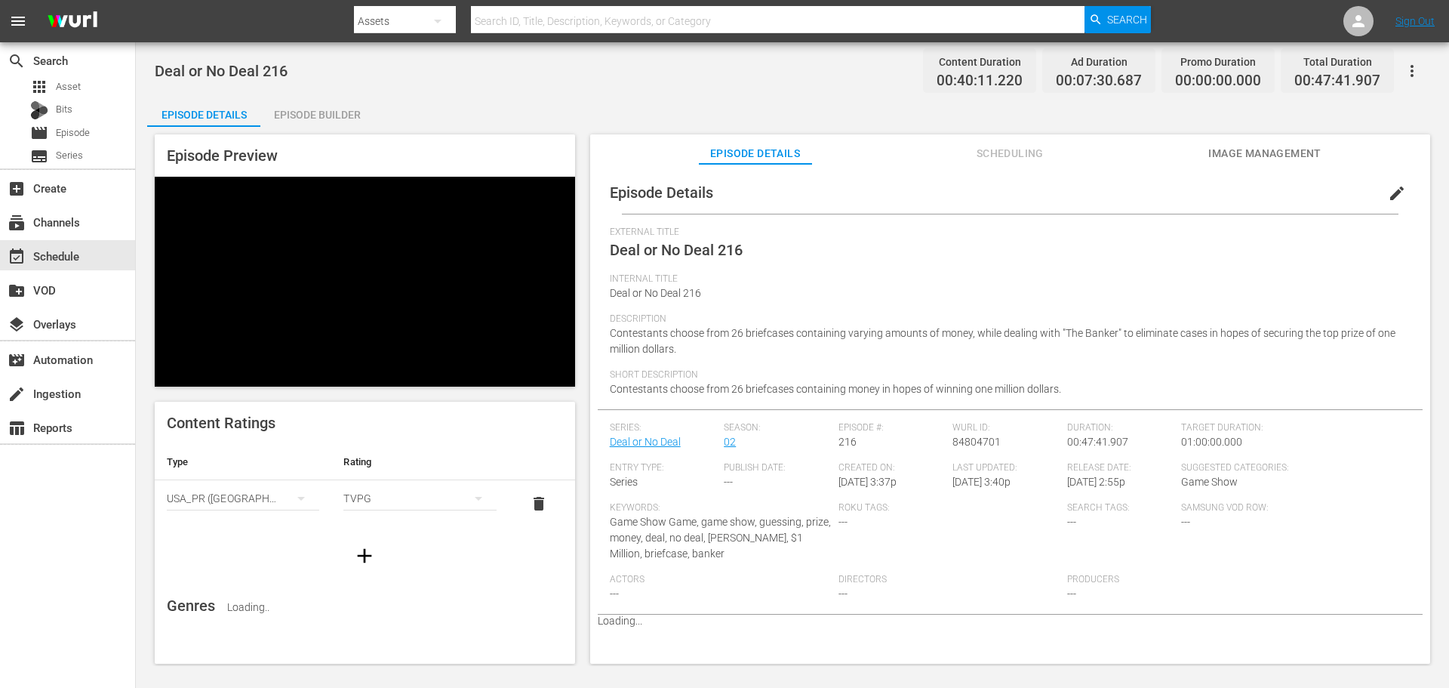
click at [325, 97] on div "Episode Builder" at bounding box center [316, 115] width 113 height 36
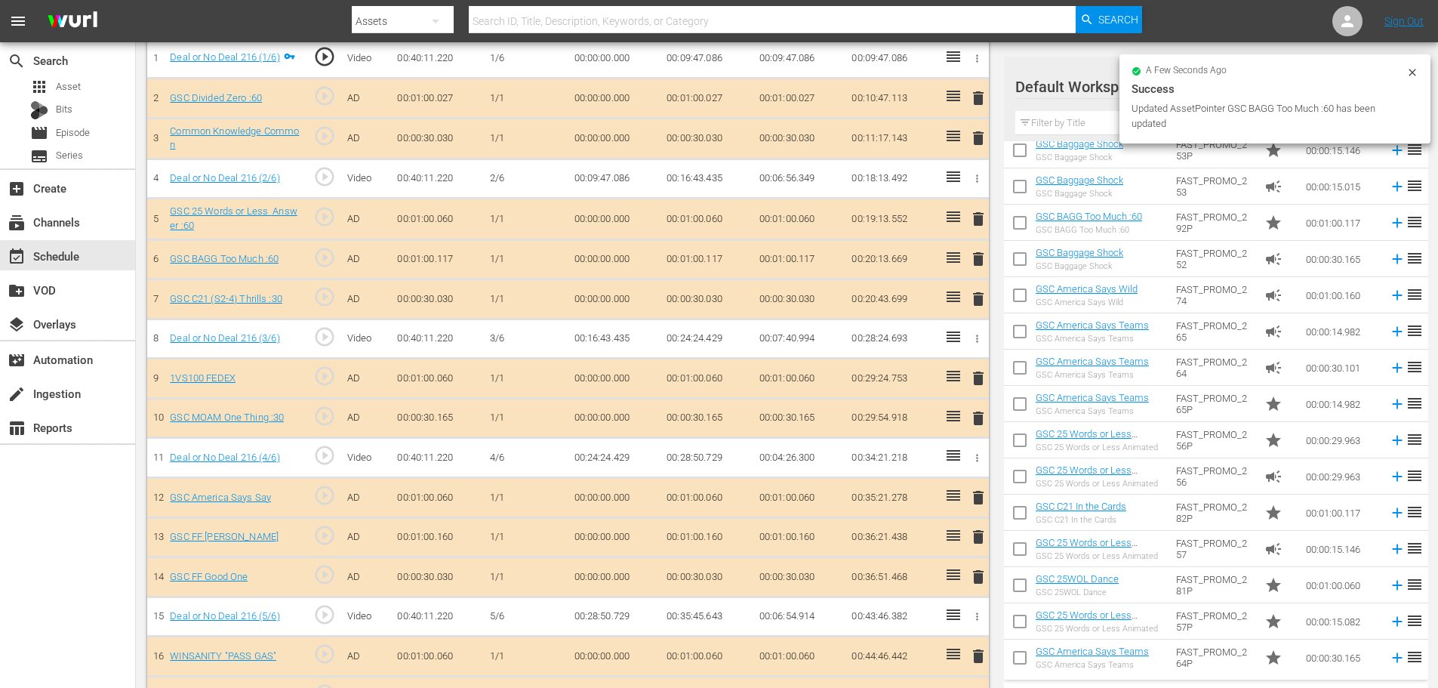
scroll to position [2093, 0]
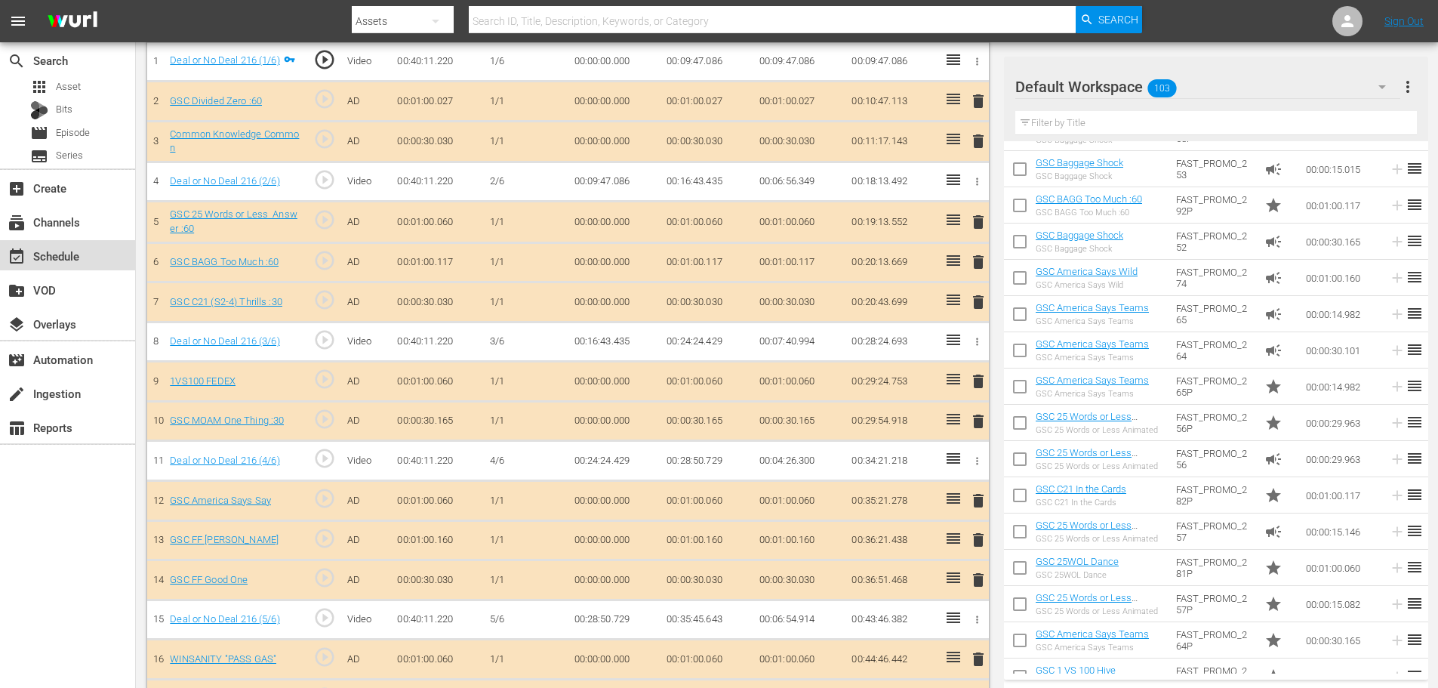
click at [46, 248] on div "event_available Schedule" at bounding box center [42, 254] width 85 height 14
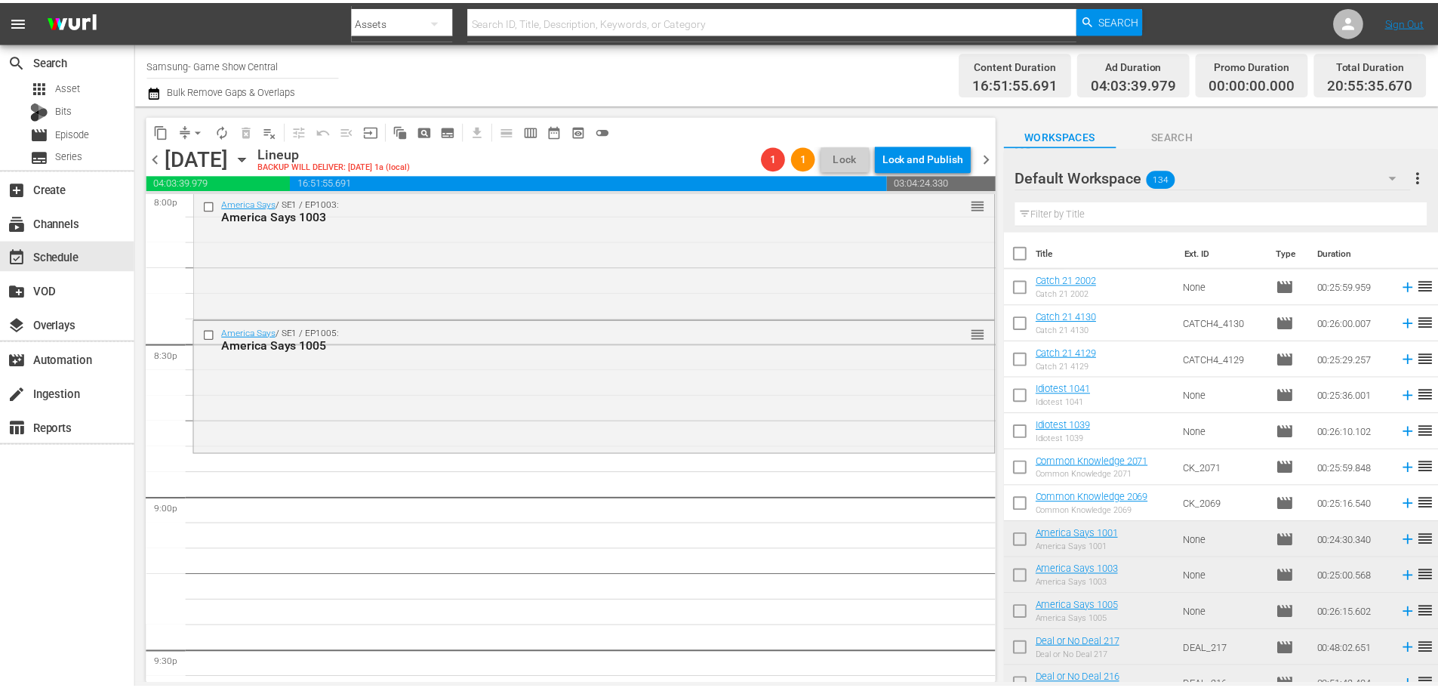
scroll to position [5710, 0]
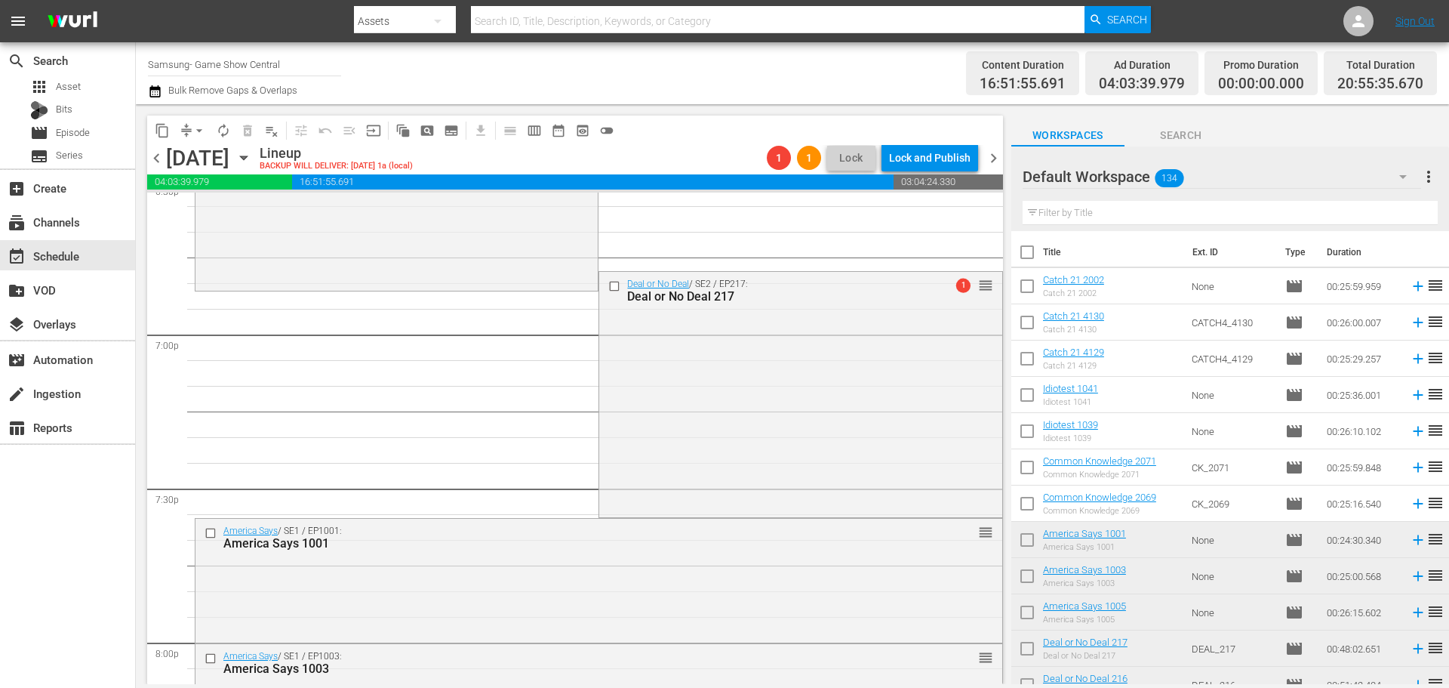
click at [720, 448] on div "Deal or No Deal / SE2 / EP217: Deal or No Deal 217 1 reorder" at bounding box center [800, 393] width 402 height 242
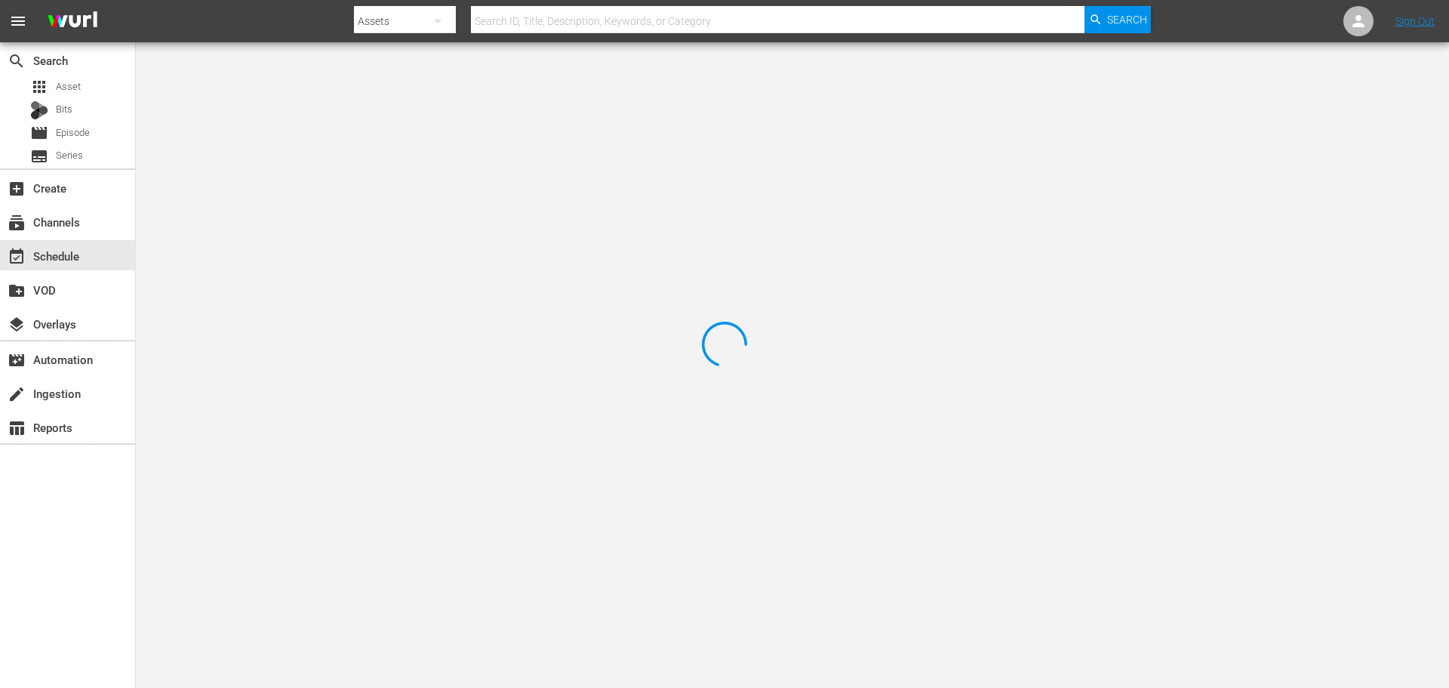
drag, startPoint x: 672, startPoint y: 273, endPoint x: 670, endPoint y: 282, distance: 10.1
click at [670, 282] on div at bounding box center [724, 344] width 1449 height 688
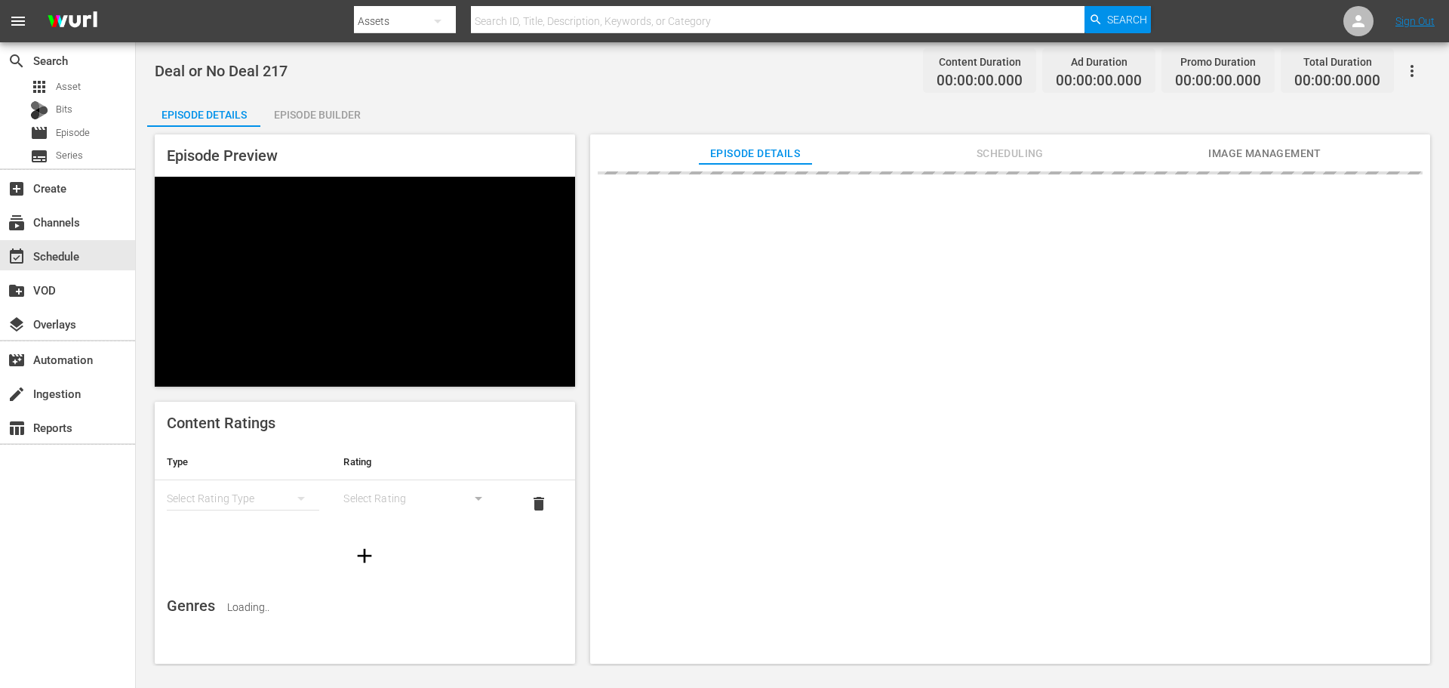
click at [331, 96] on div "Deal or No Deal 217 Content Duration 00:00:00.000 Ad Duration 00:00:00.000 Prom…" at bounding box center [793, 354] width 1314 height 624
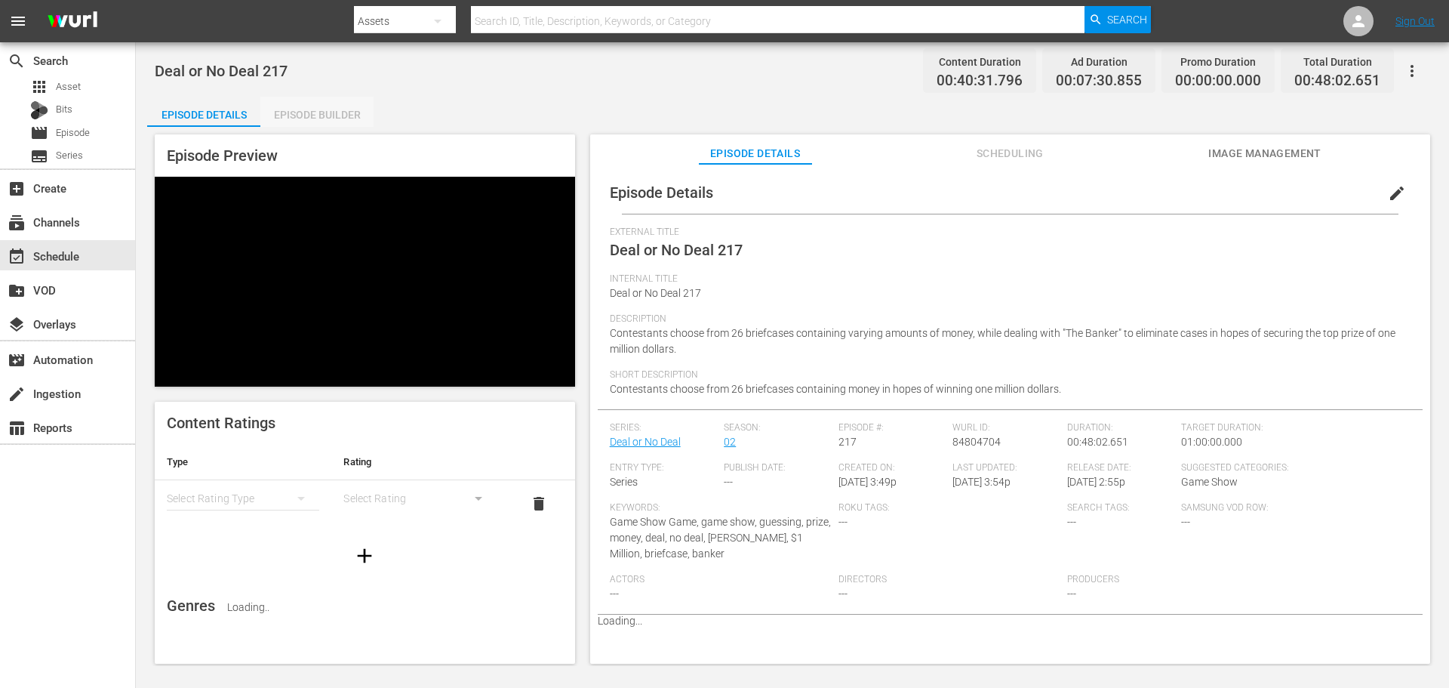
click at [335, 122] on div "Episode Builder" at bounding box center [316, 115] width 113 height 36
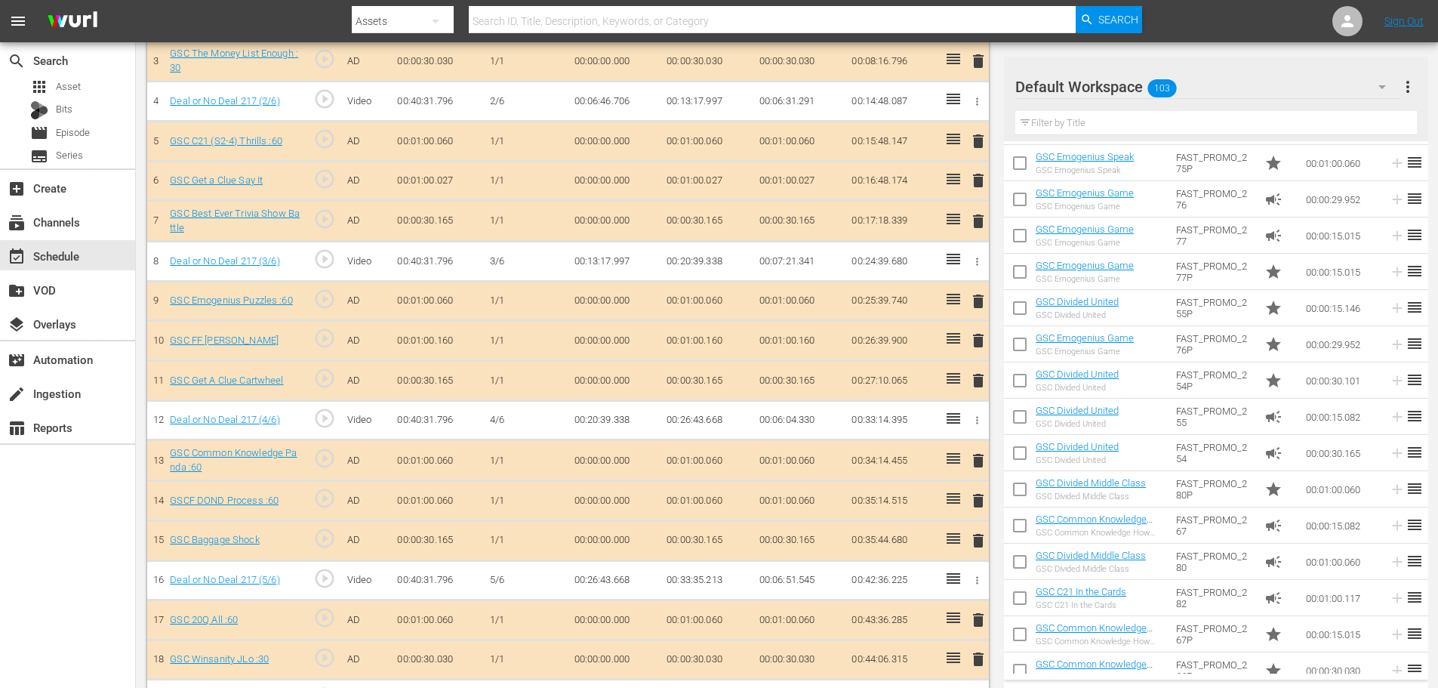
scroll to position [568, 0]
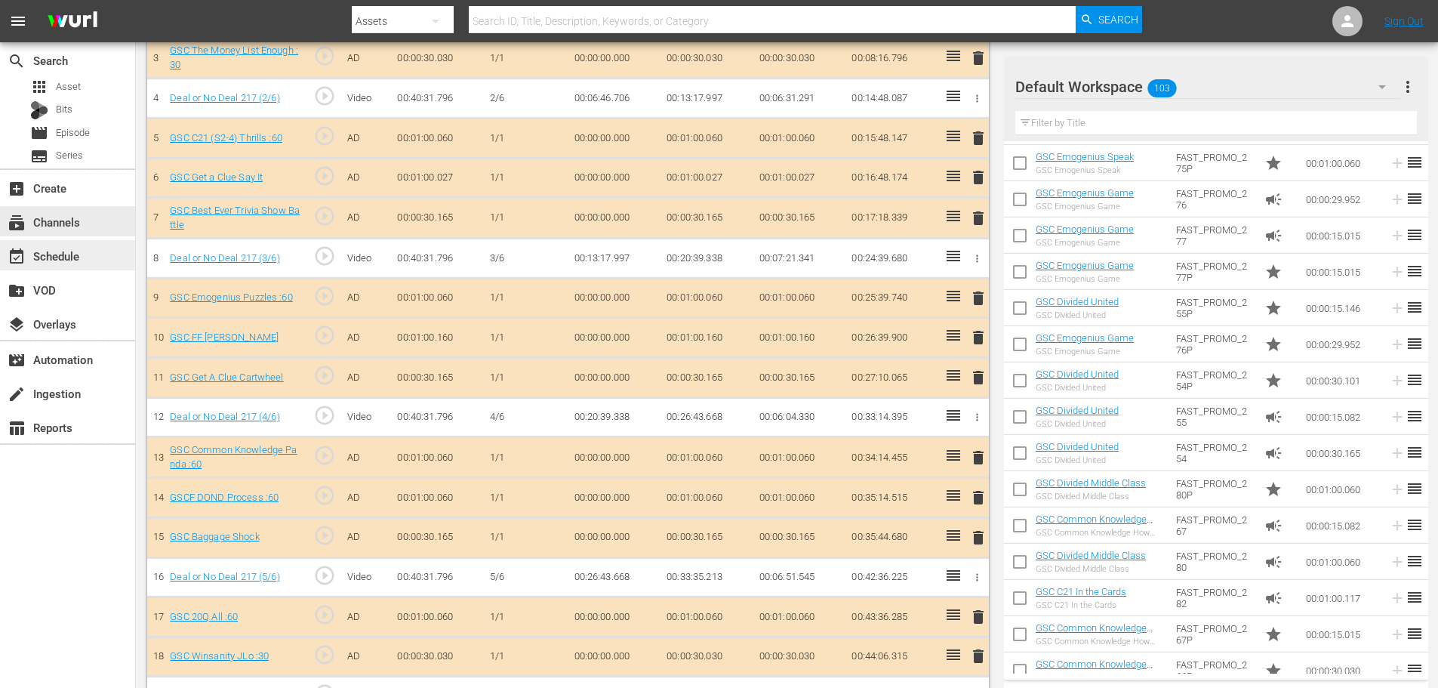
click at [103, 263] on div "event_available Schedule" at bounding box center [67, 255] width 135 height 30
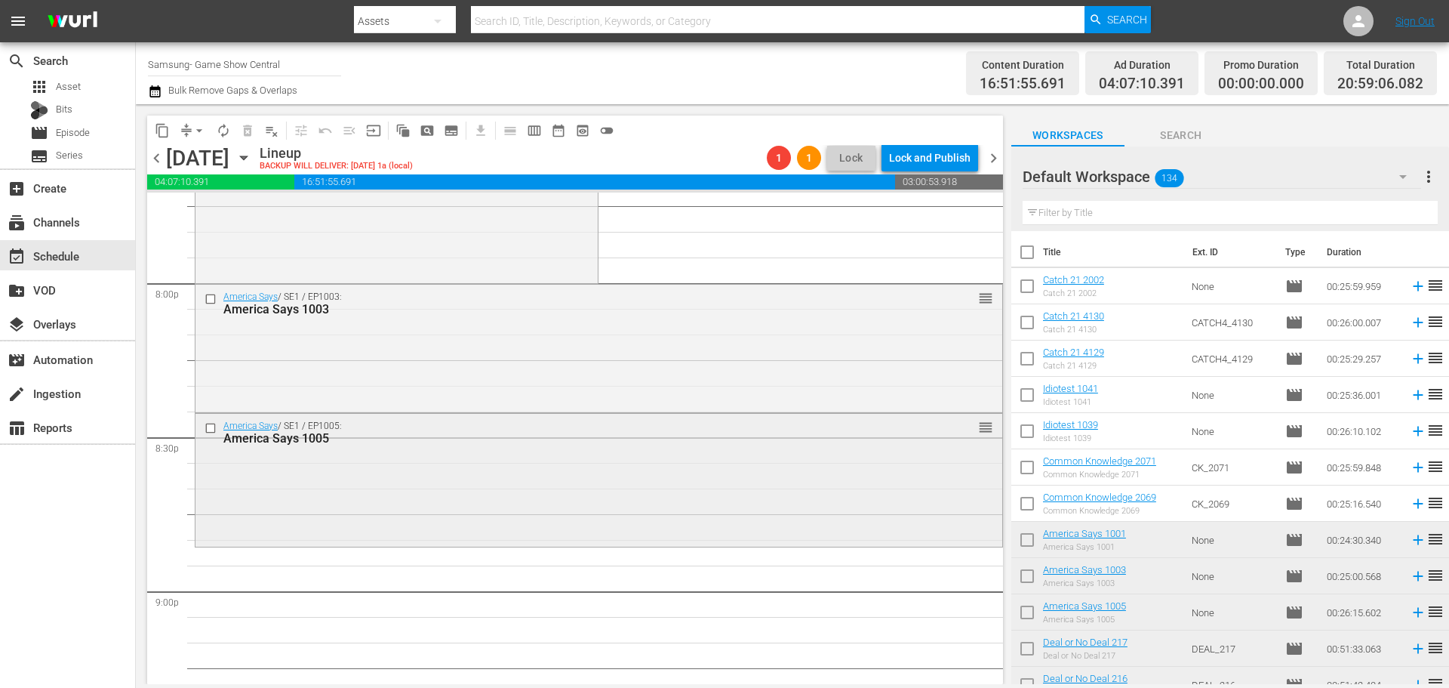
scroll to position [5919, 0]
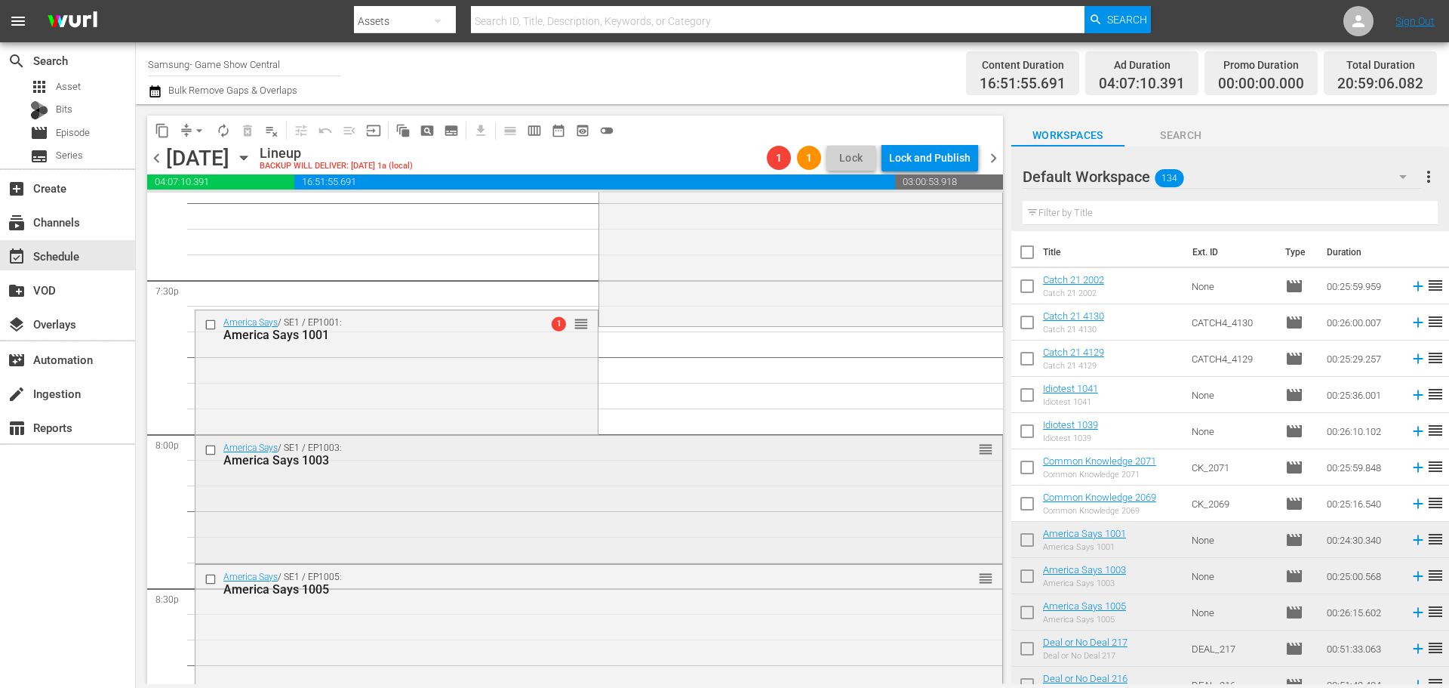
click at [651, 554] on div "America Says / SE1 / EP1003: America Says 1003 reorder" at bounding box center [599, 498] width 807 height 124
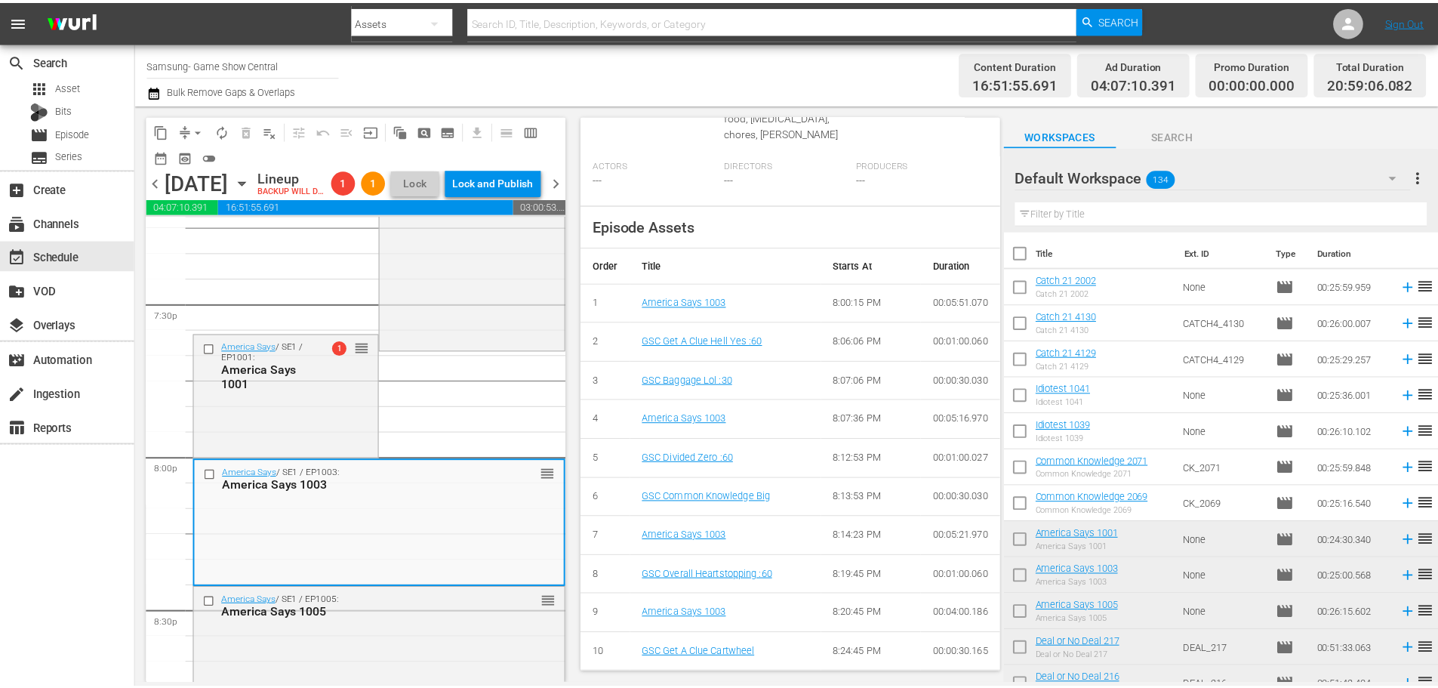
scroll to position [0, 0]
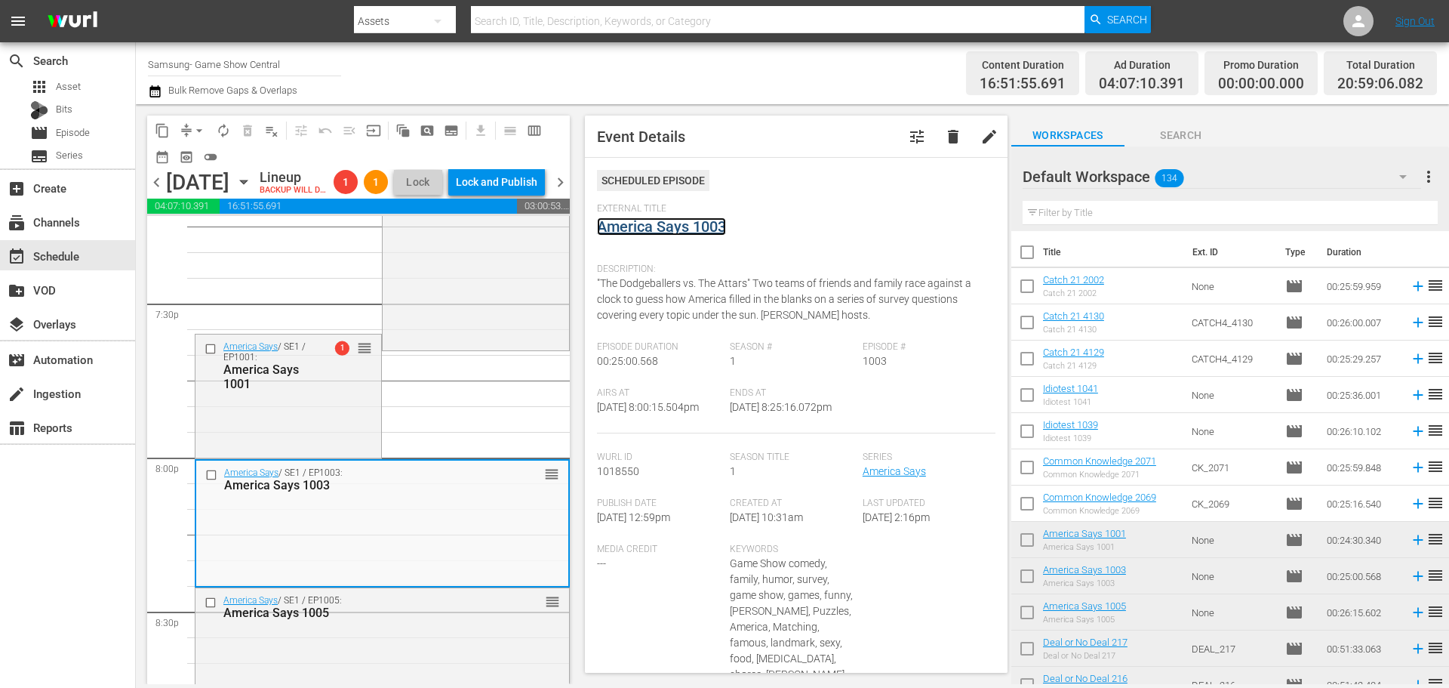
click at [676, 229] on link "America Says 1003" at bounding box center [661, 226] width 129 height 18
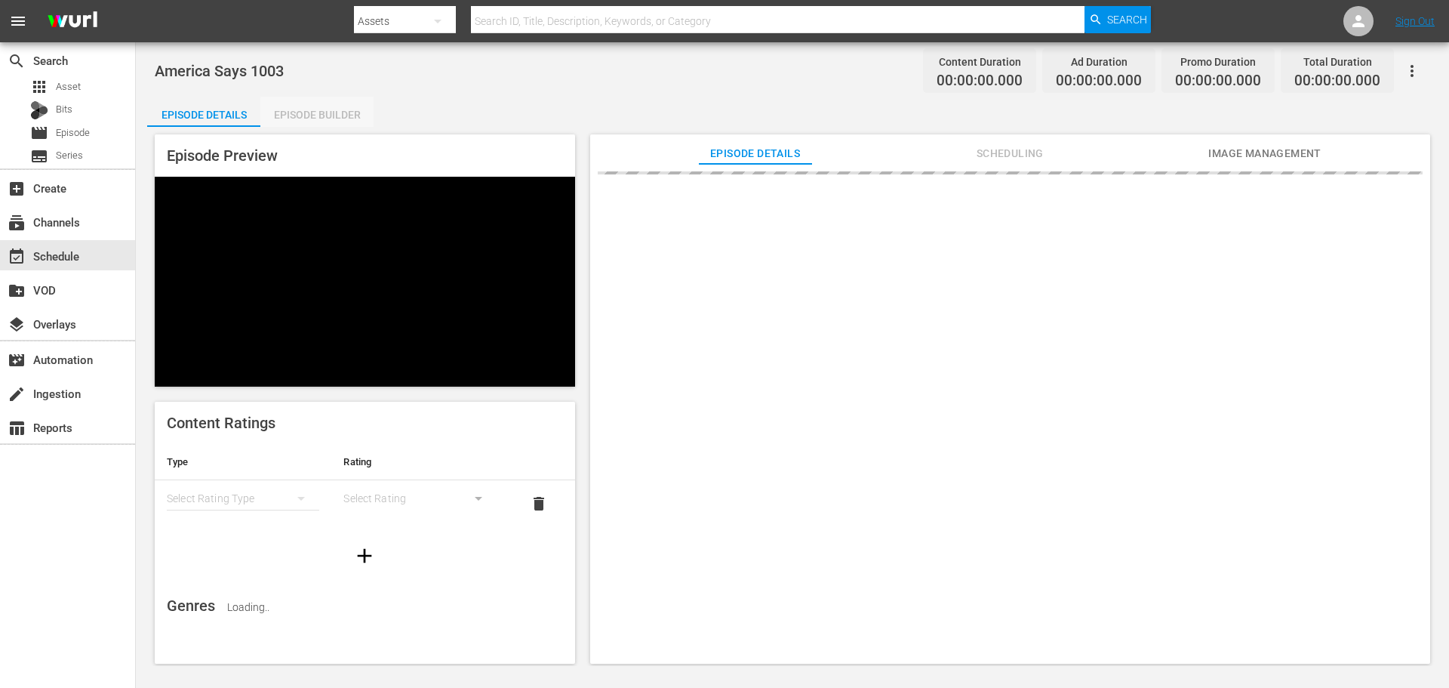
click at [364, 116] on div "Episode Builder" at bounding box center [316, 115] width 113 height 36
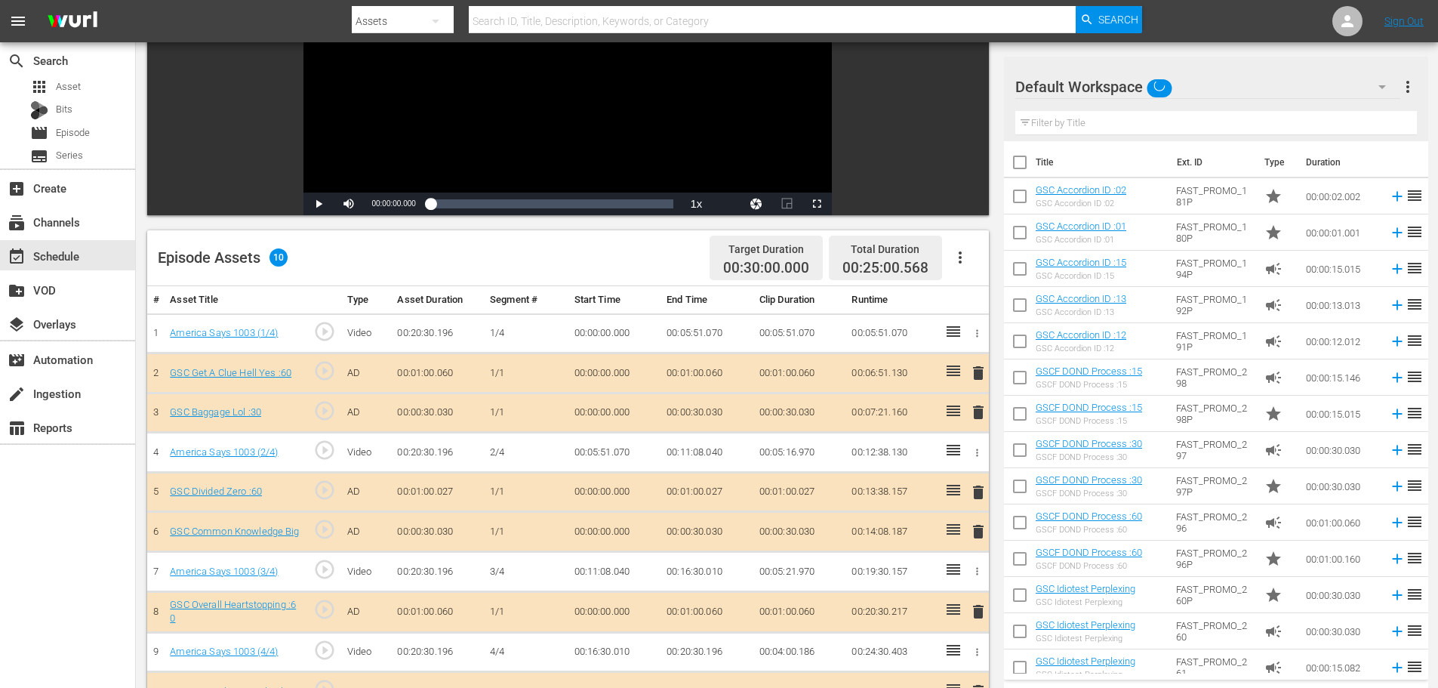
scroll to position [393, 0]
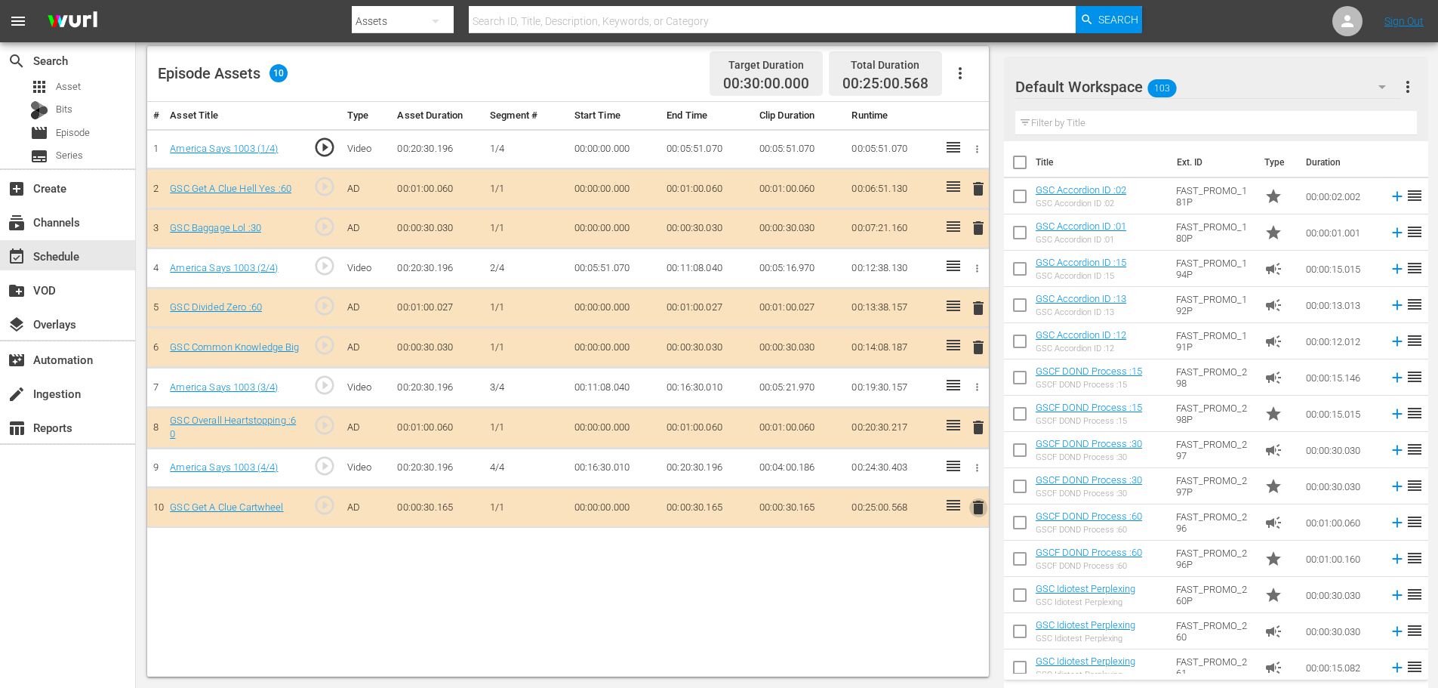
click at [985, 512] on span "delete" at bounding box center [978, 507] width 18 height 18
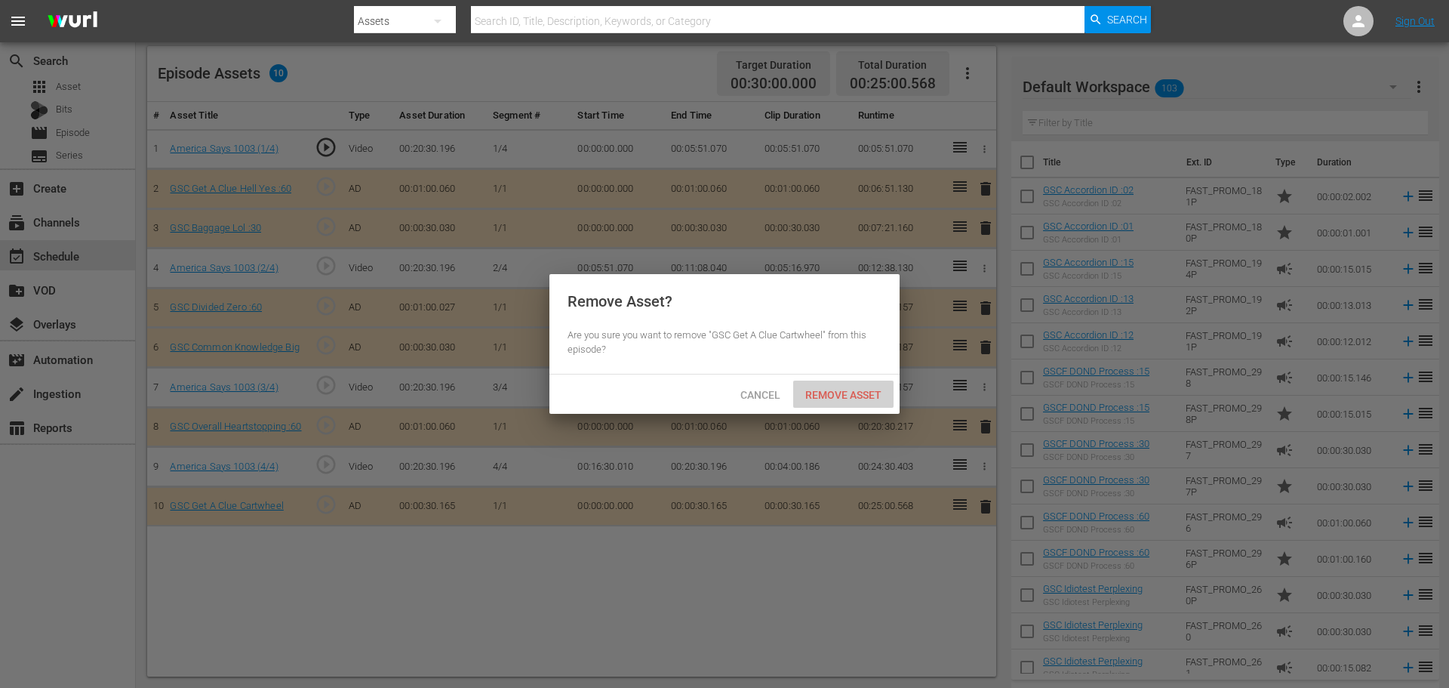
click at [852, 393] on span "Remove Asset" at bounding box center [843, 395] width 100 height 12
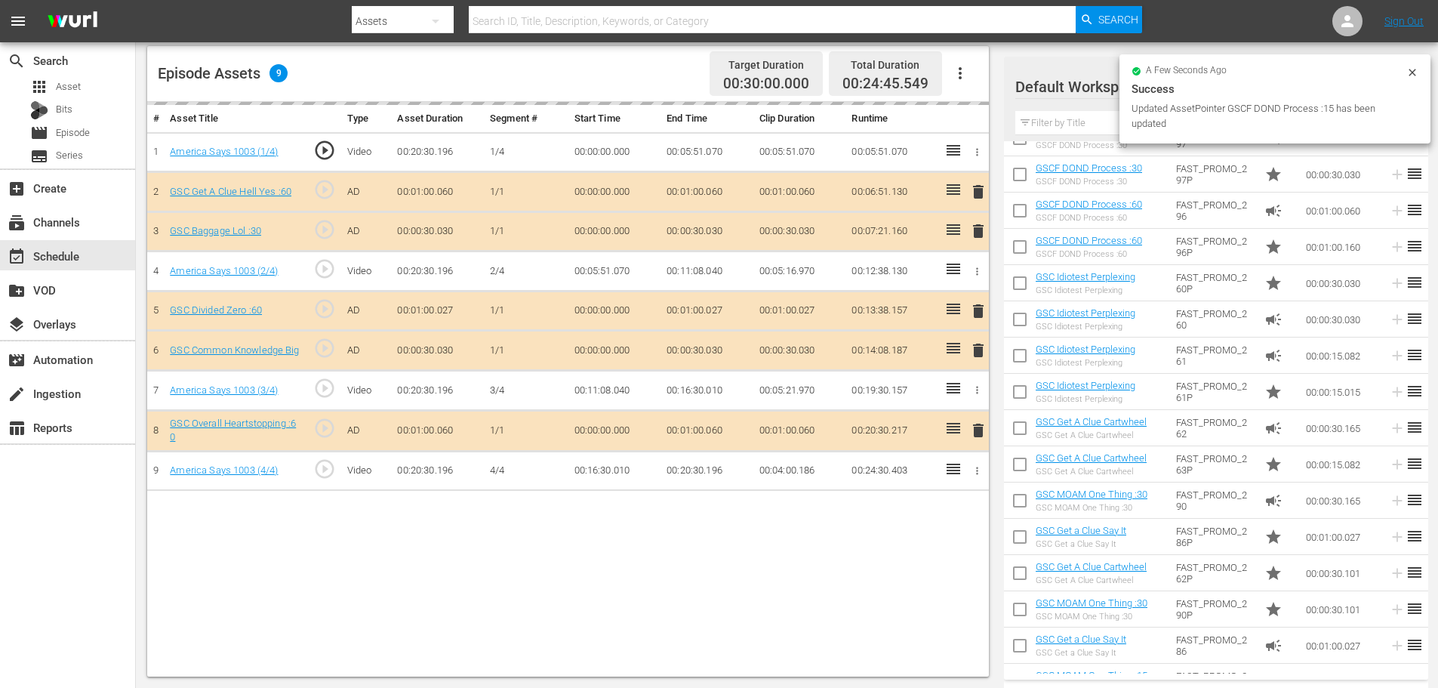
scroll to position [528, 0]
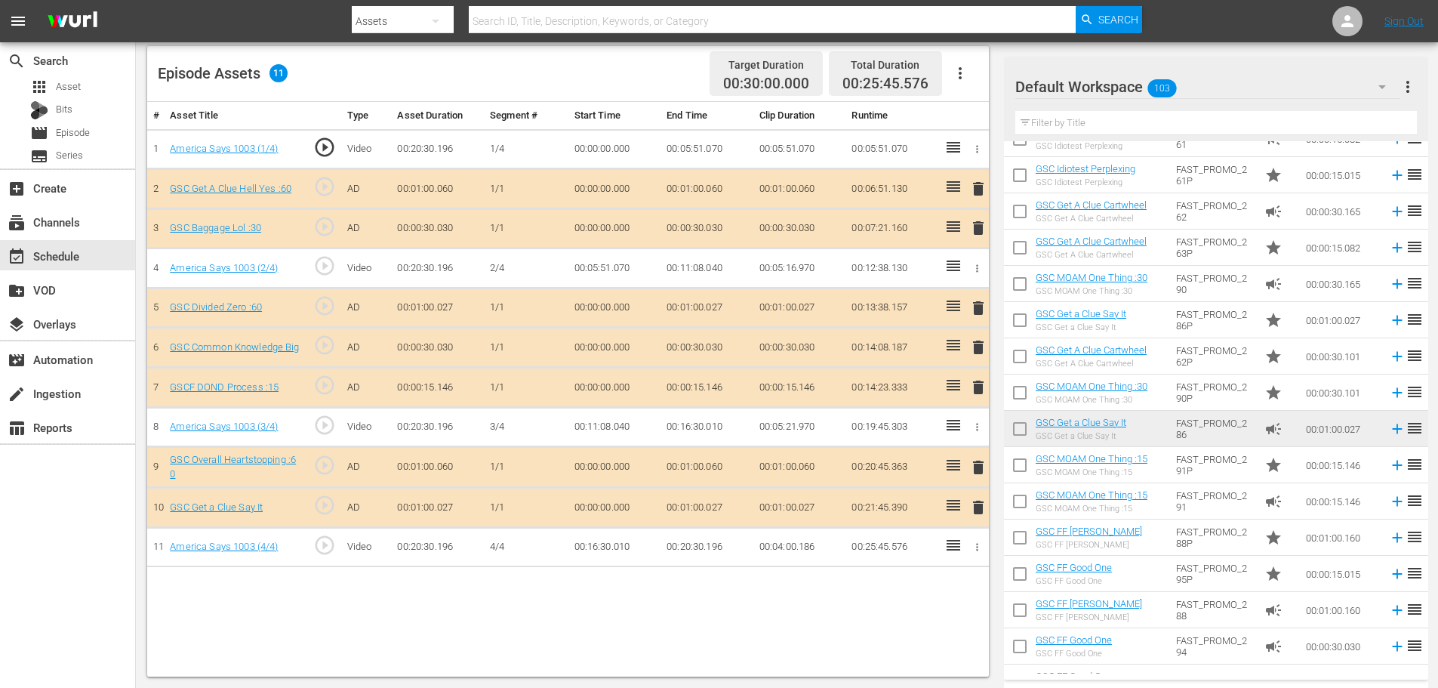
click at [1173, 114] on input "text" at bounding box center [1216, 123] width 402 height 24
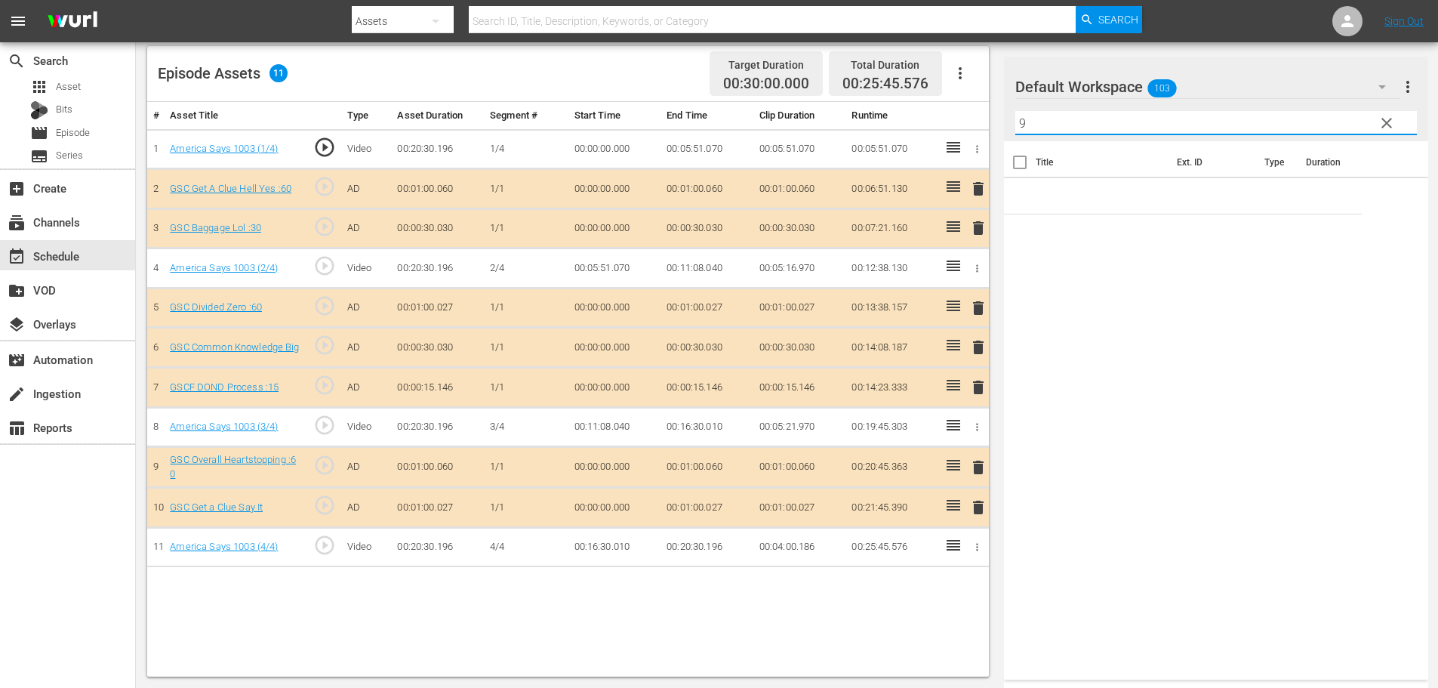
scroll to position [0, 0]
type input "9"
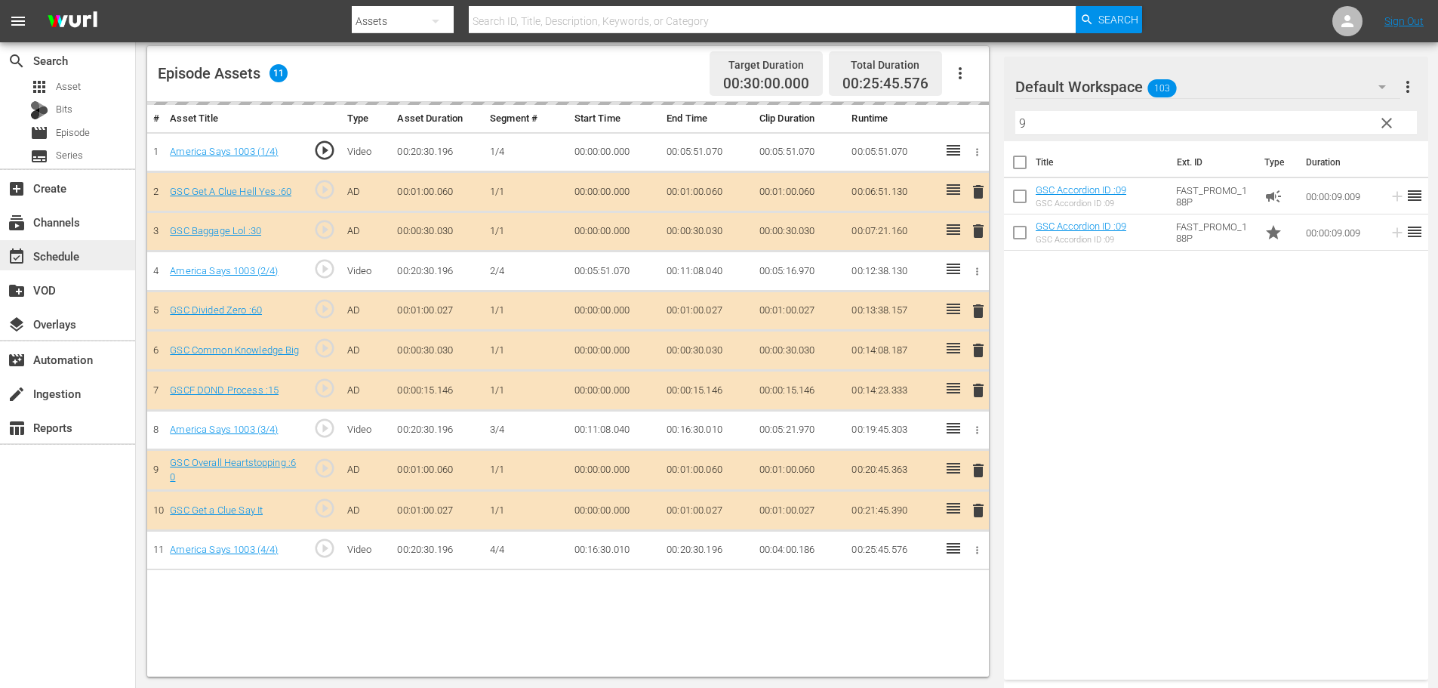
click at [41, 260] on div "event_available Schedule" at bounding box center [42, 254] width 85 height 14
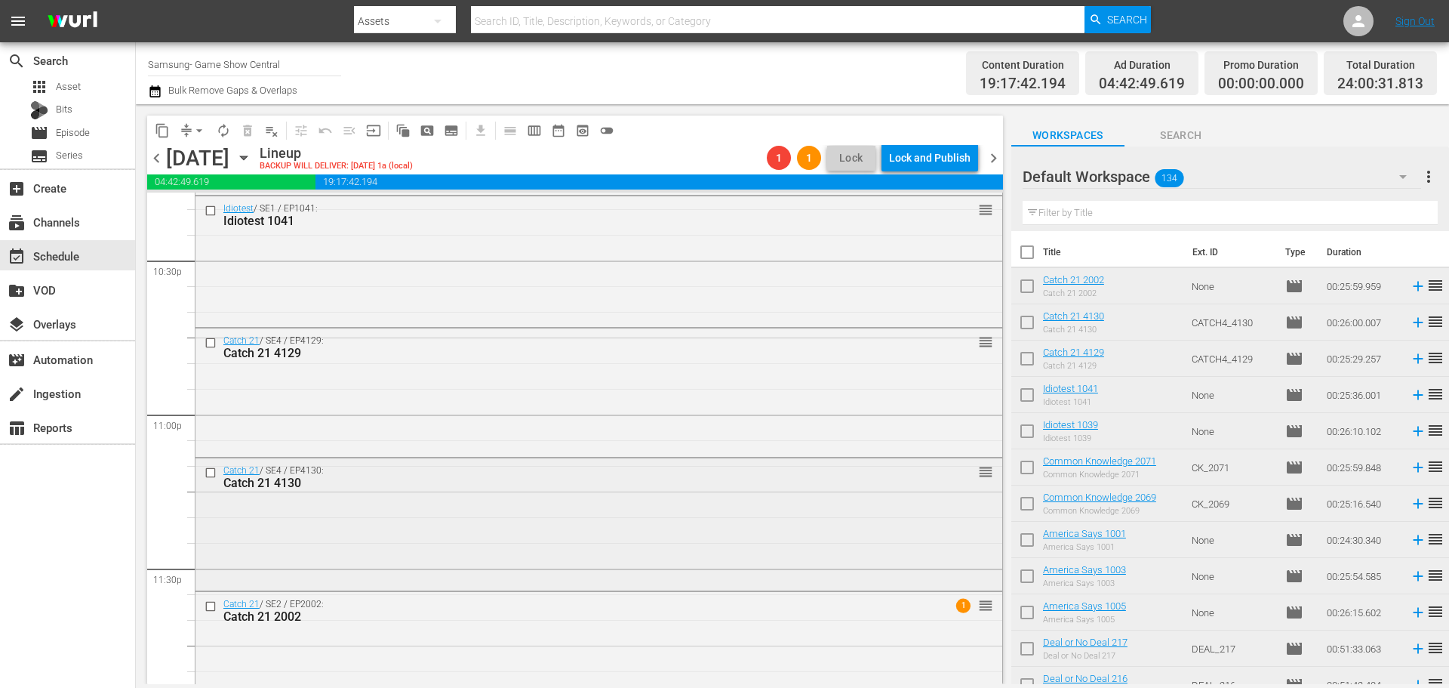
scroll to position [6903, 0]
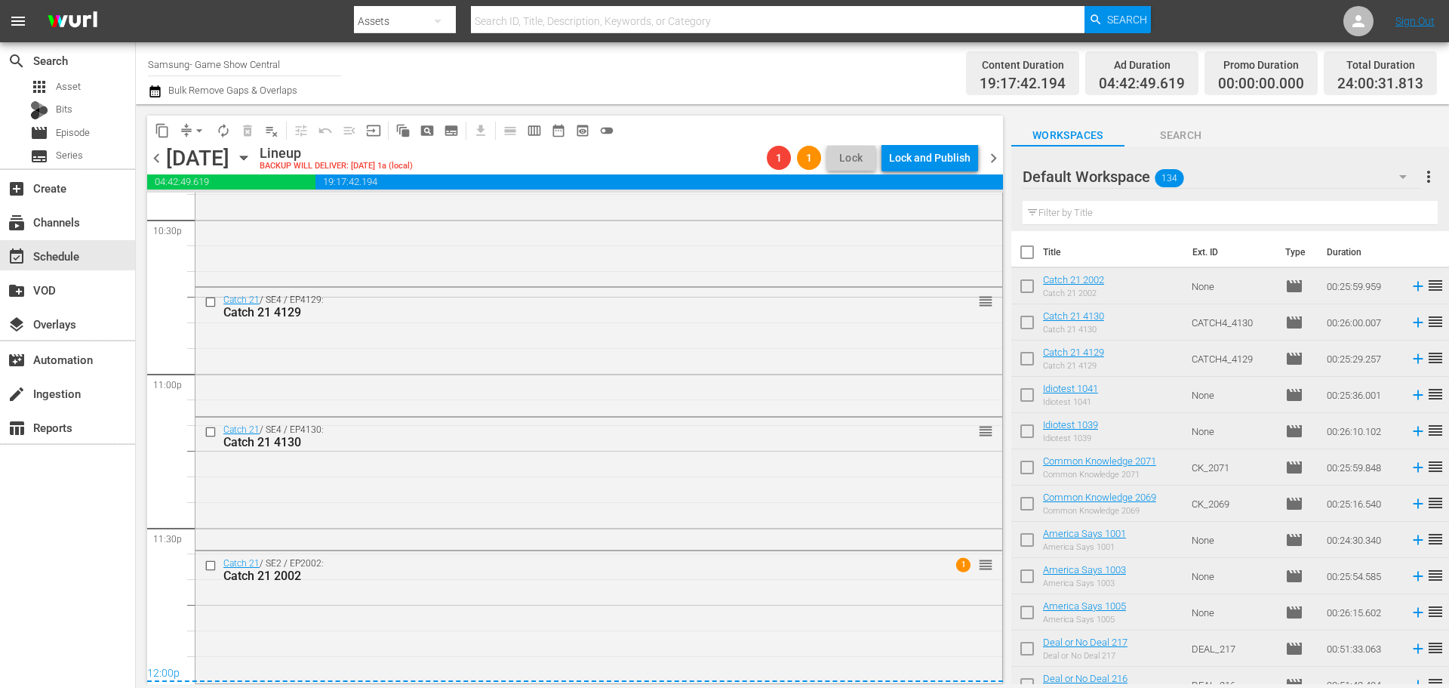
click at [641, 618] on div "Catch 21 / SE2 / EP2002: Catch 21 2002 1 reorder" at bounding box center [599, 615] width 807 height 129
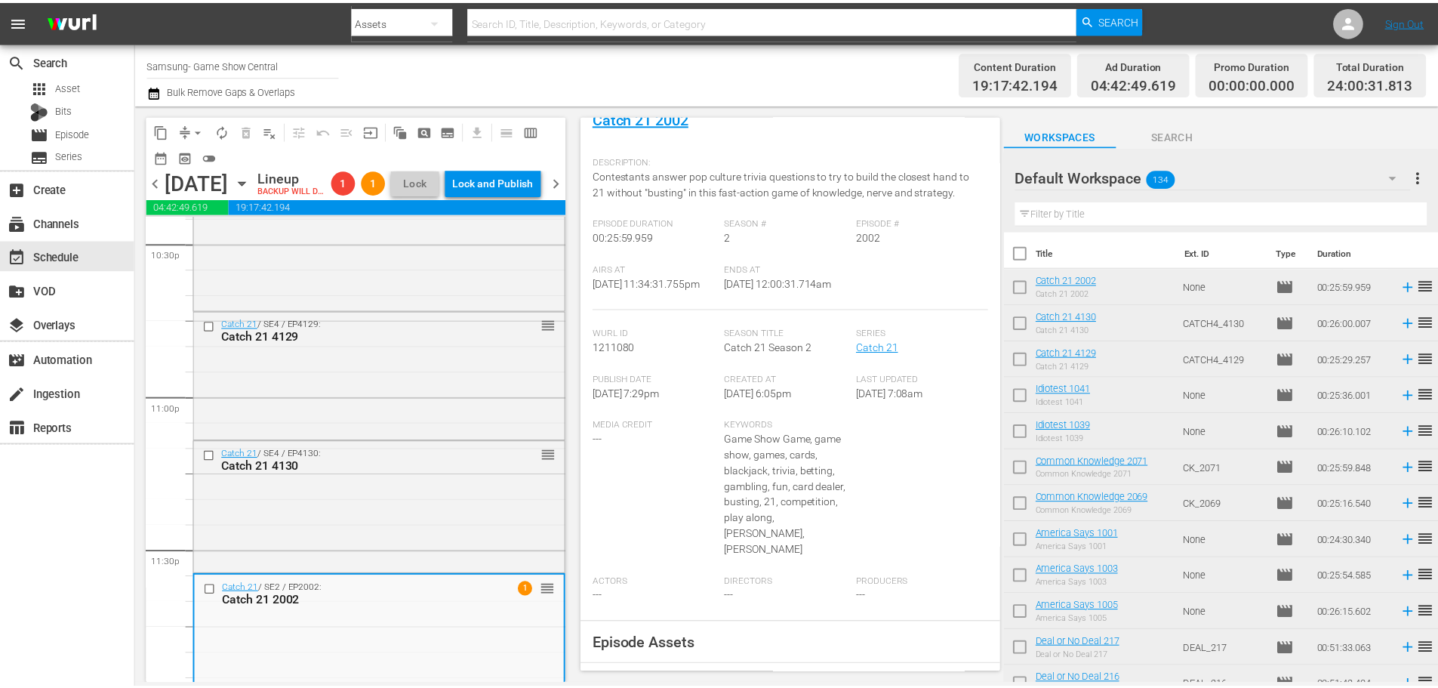
scroll to position [0, 0]
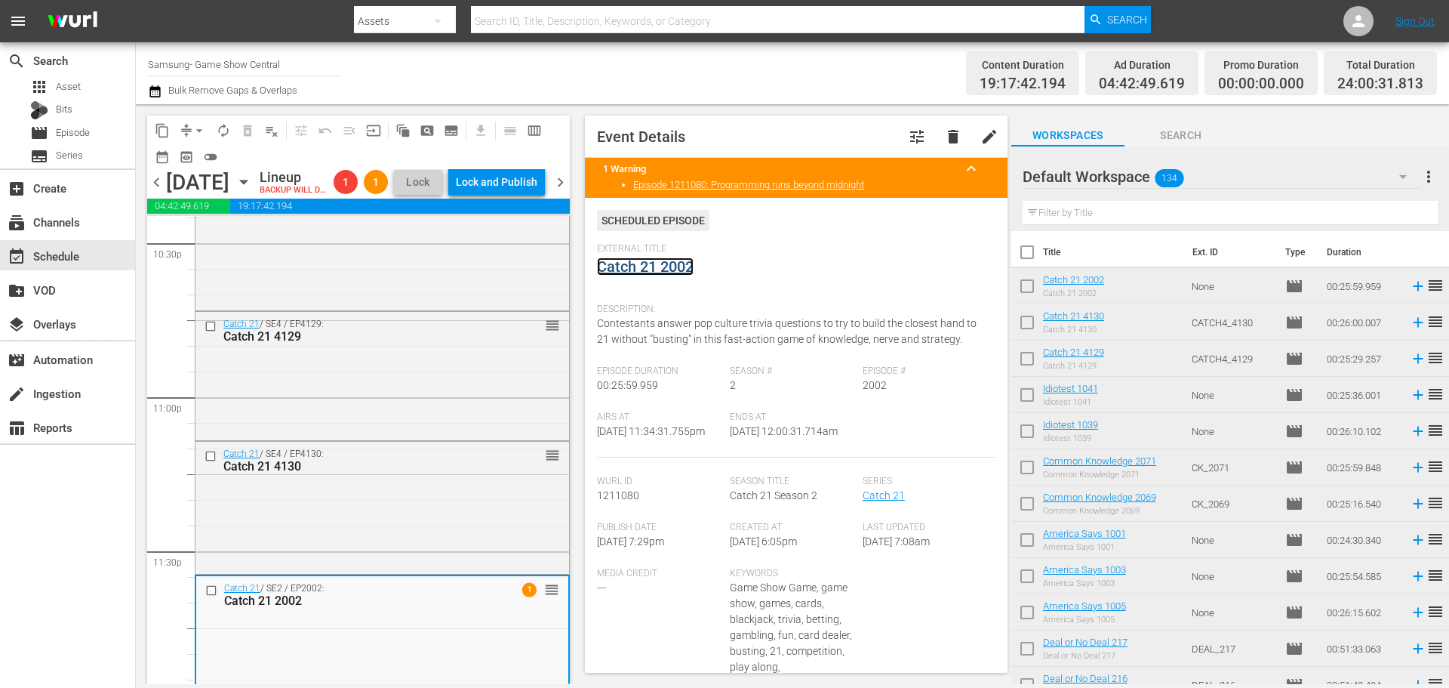
click at [674, 260] on link "Catch 21 2002" at bounding box center [645, 266] width 97 height 18
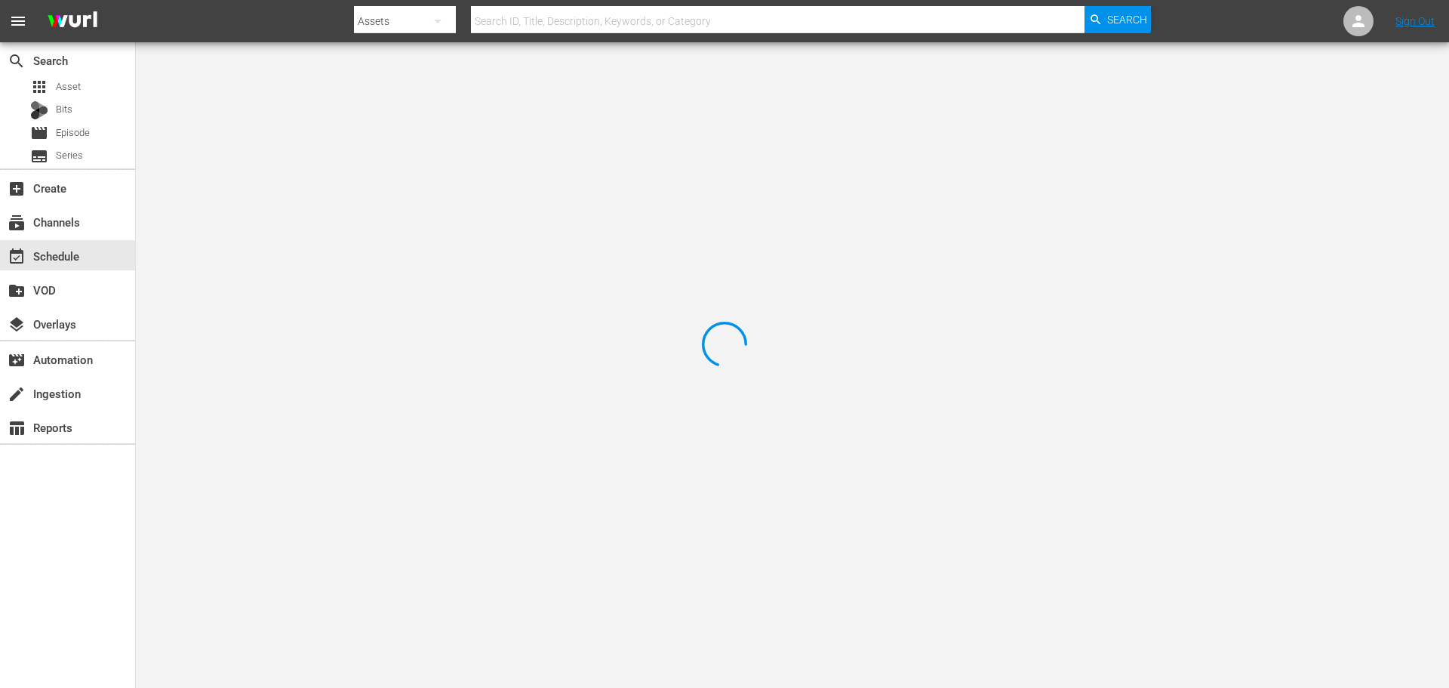
click at [313, 103] on div at bounding box center [724, 344] width 1449 height 688
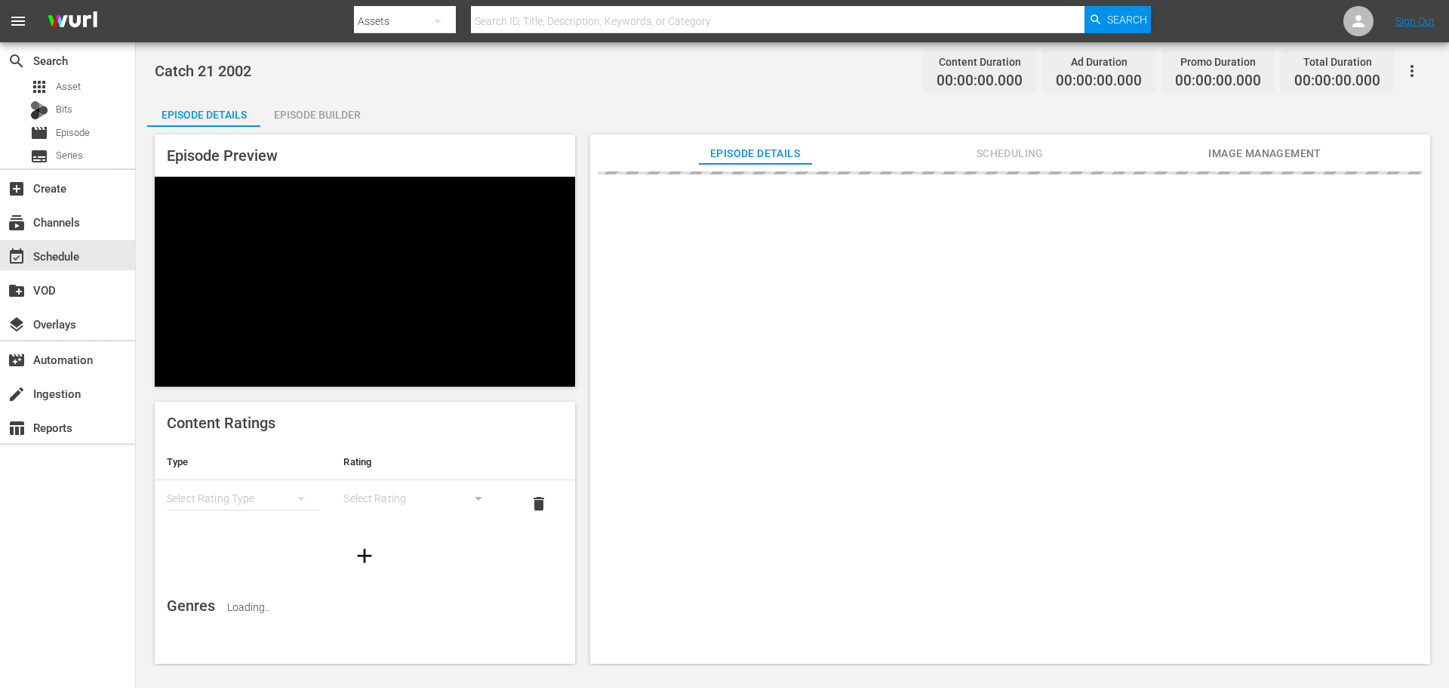
click at [336, 112] on div "Episode Builder" at bounding box center [316, 115] width 113 height 36
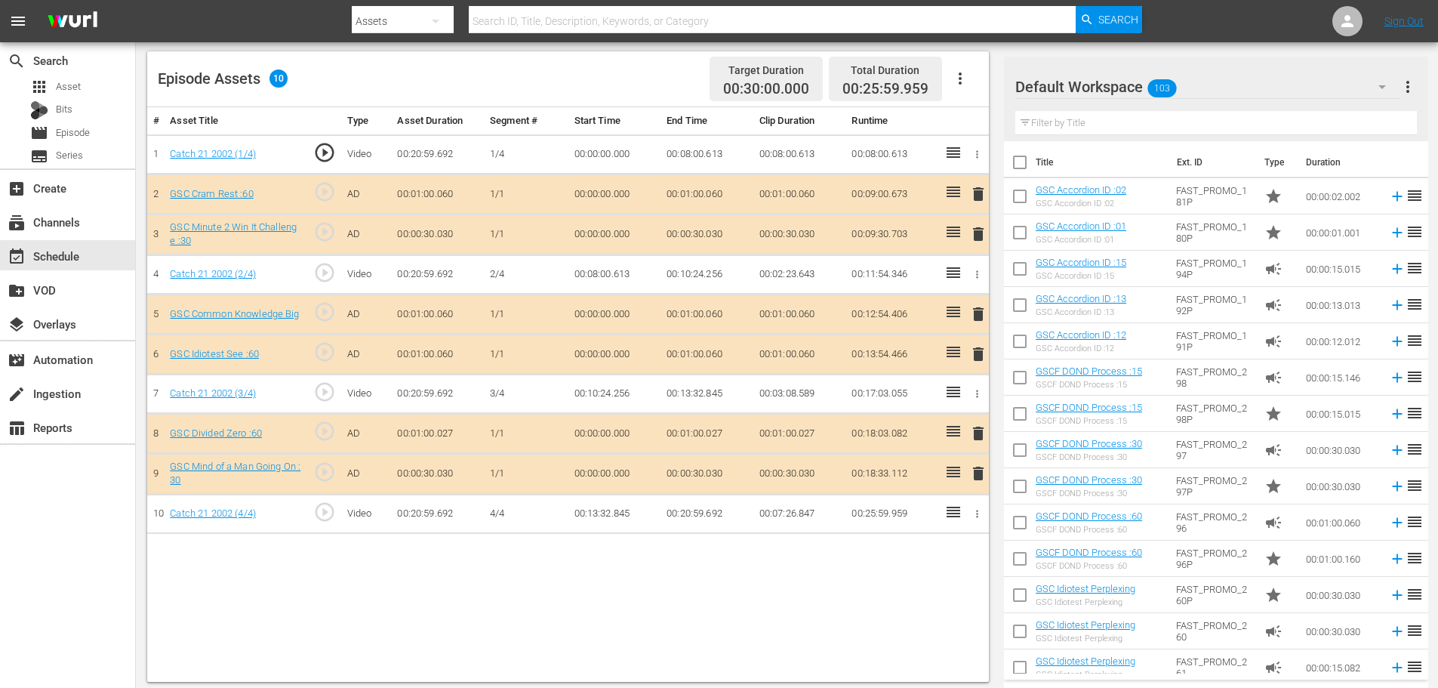
scroll to position [393, 0]
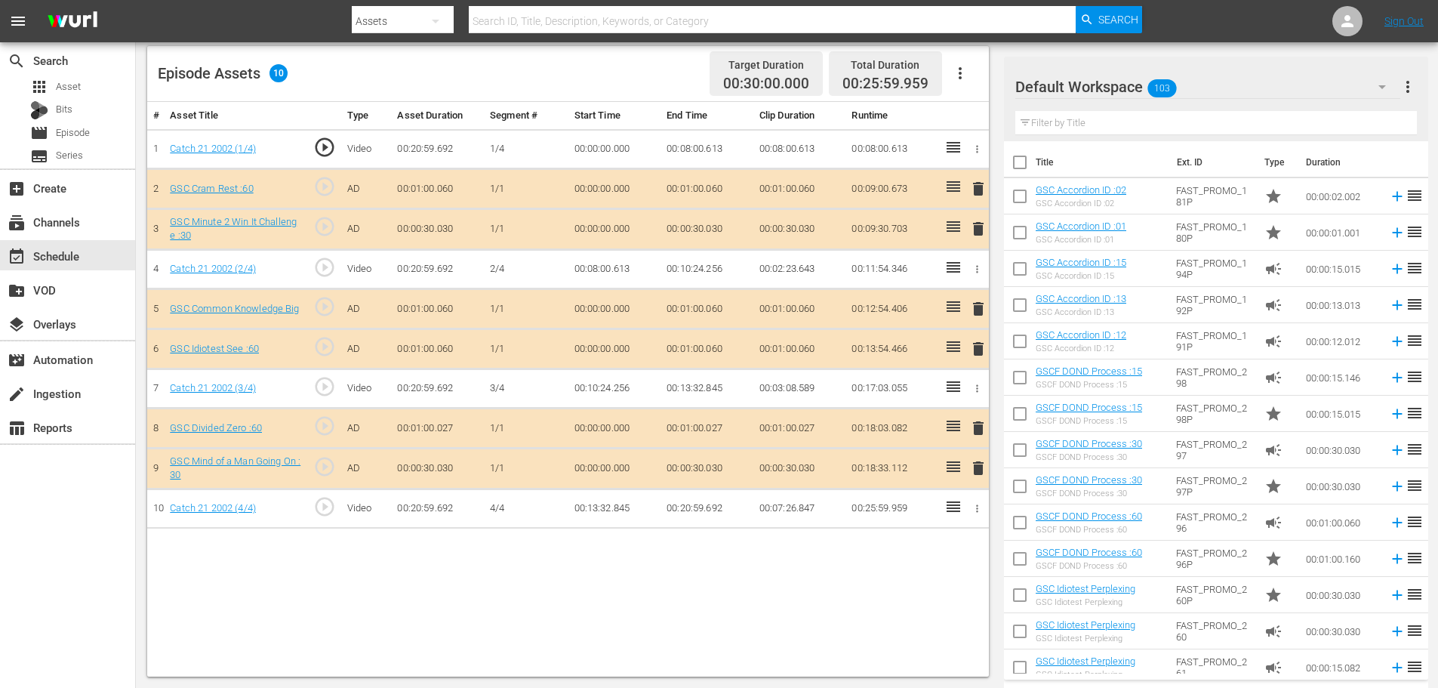
drag, startPoint x: 982, startPoint y: 359, endPoint x: 979, endPoint y: 350, distance: 9.5
click at [982, 359] on div "delete" at bounding box center [975, 348] width 13 height 22
click at [978, 350] on span "delete" at bounding box center [978, 349] width 18 height 18
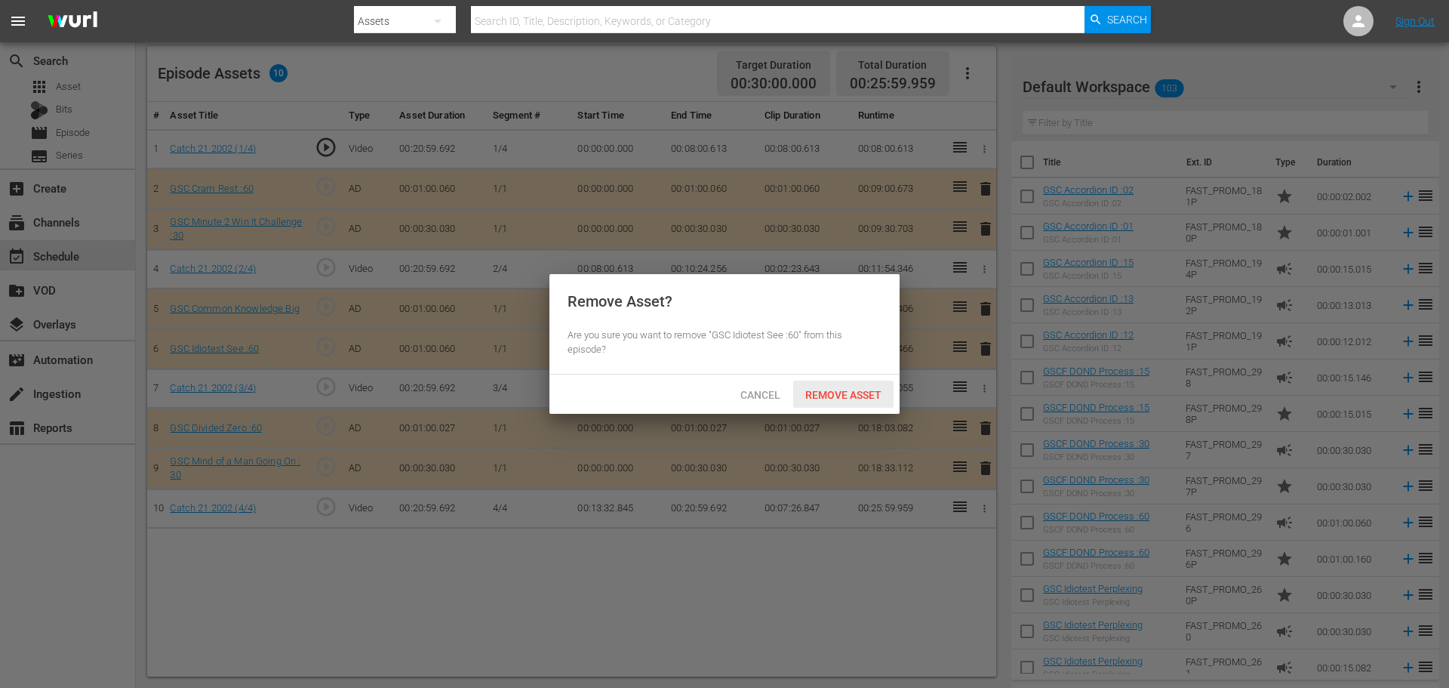
click at [875, 390] on span "Remove Asset" at bounding box center [843, 395] width 100 height 12
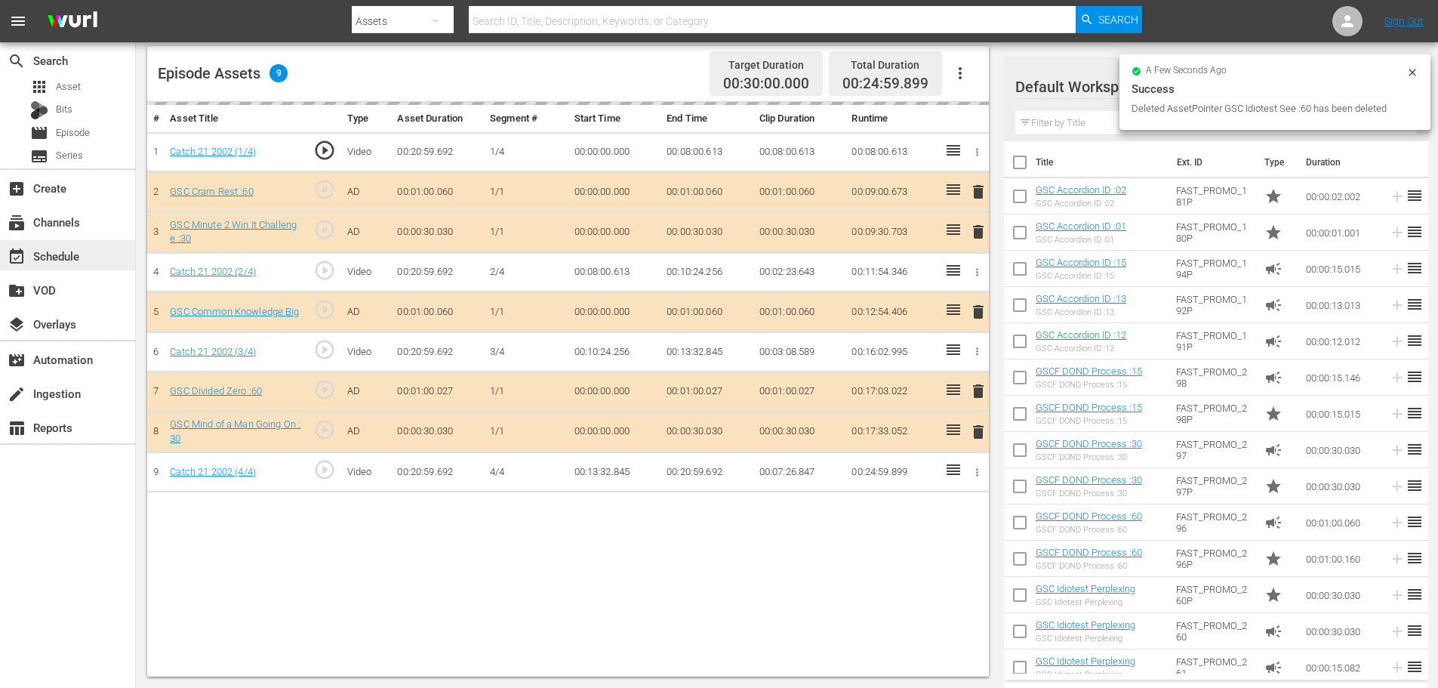
click at [118, 254] on div "event_available Schedule" at bounding box center [67, 255] width 135 height 30
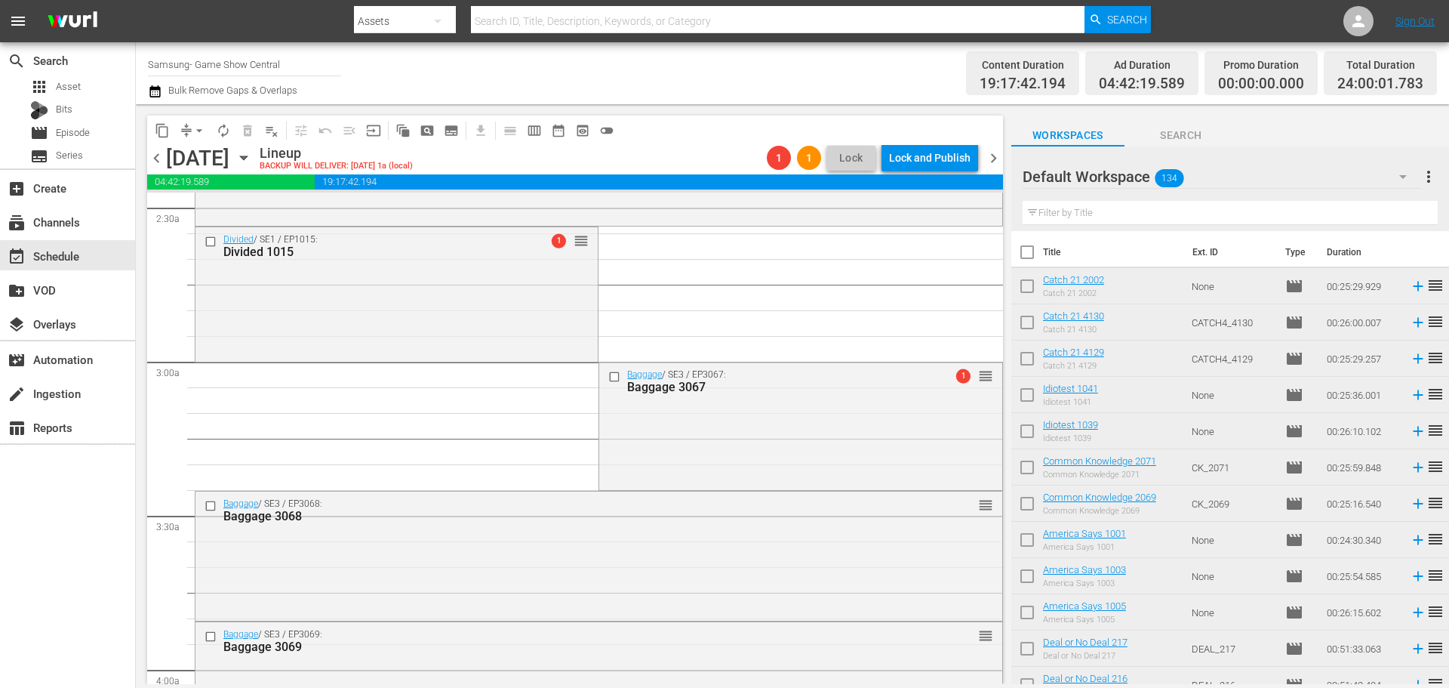
scroll to position [6901, 0]
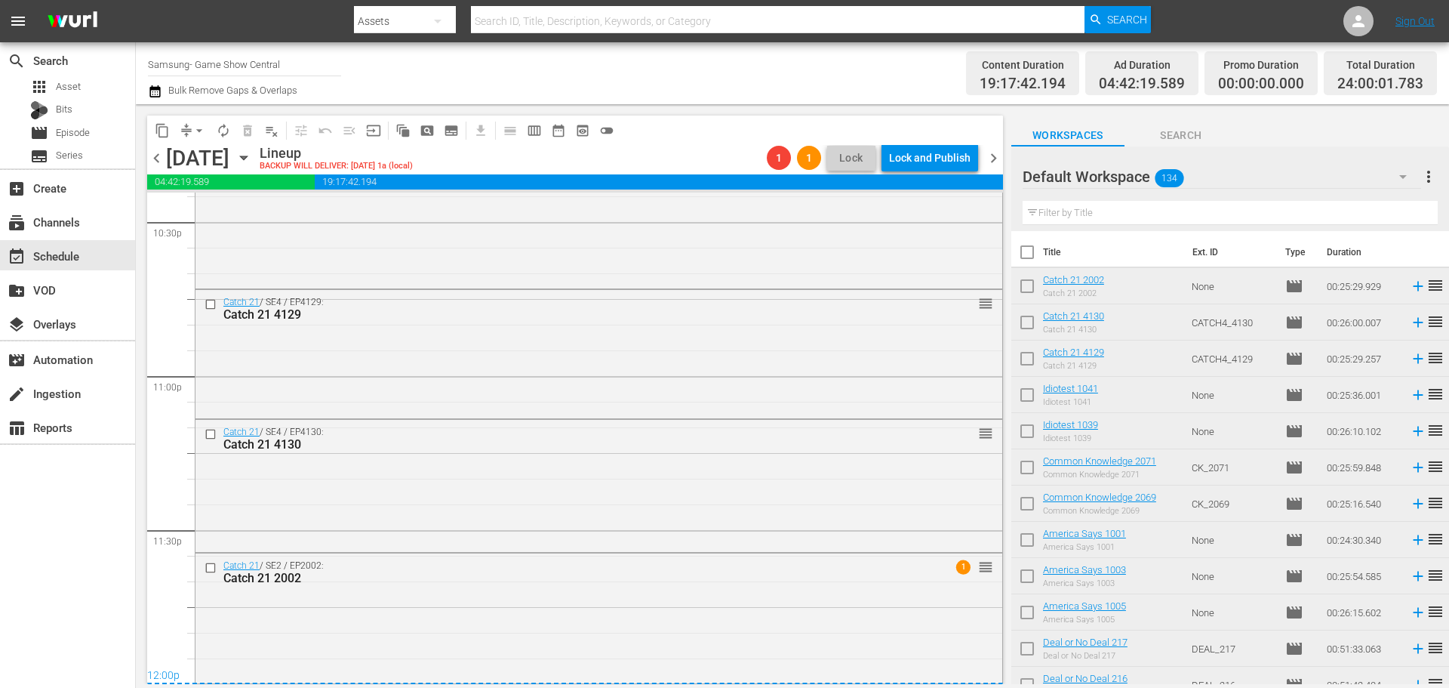
click at [197, 141] on button "arrow_drop_down" at bounding box center [199, 131] width 24 height 24
click at [197, 152] on li "Align to Midnight" at bounding box center [200, 161] width 159 height 25
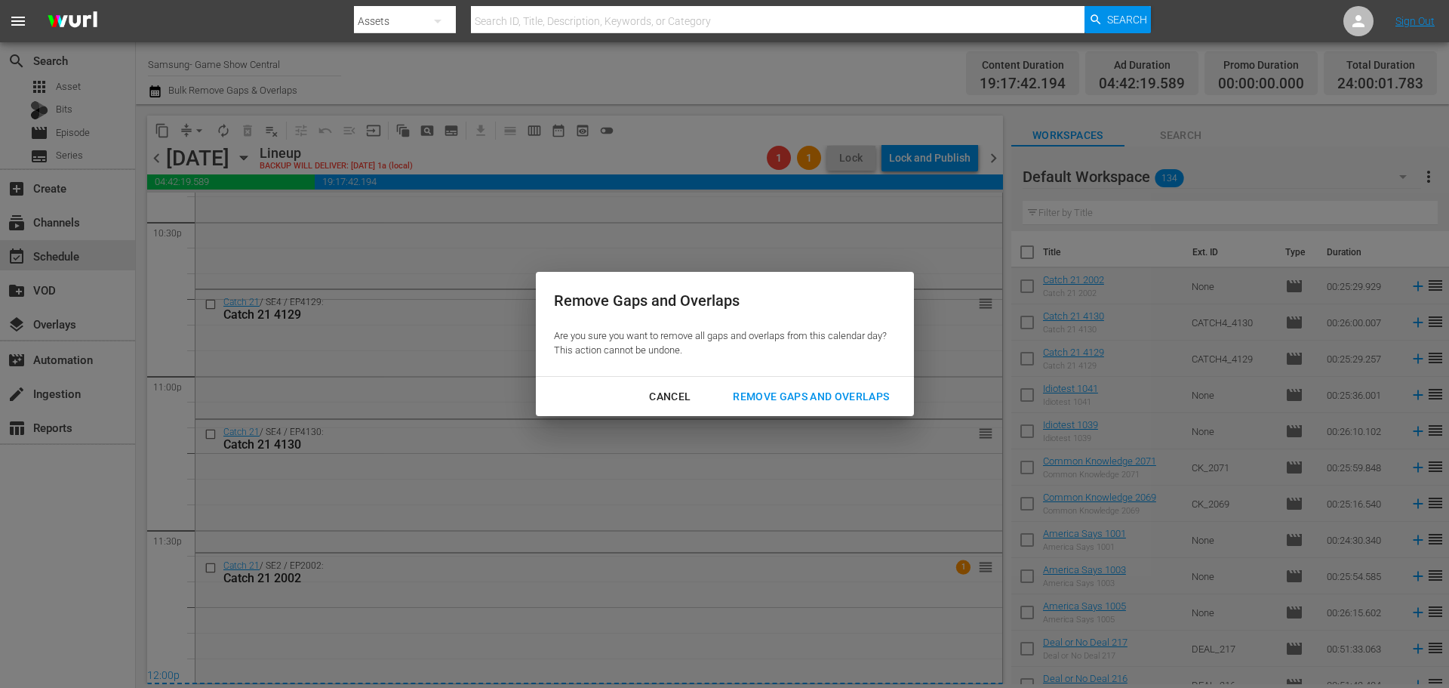
click at [754, 405] on div "Remove Gaps and Overlaps" at bounding box center [811, 396] width 180 height 19
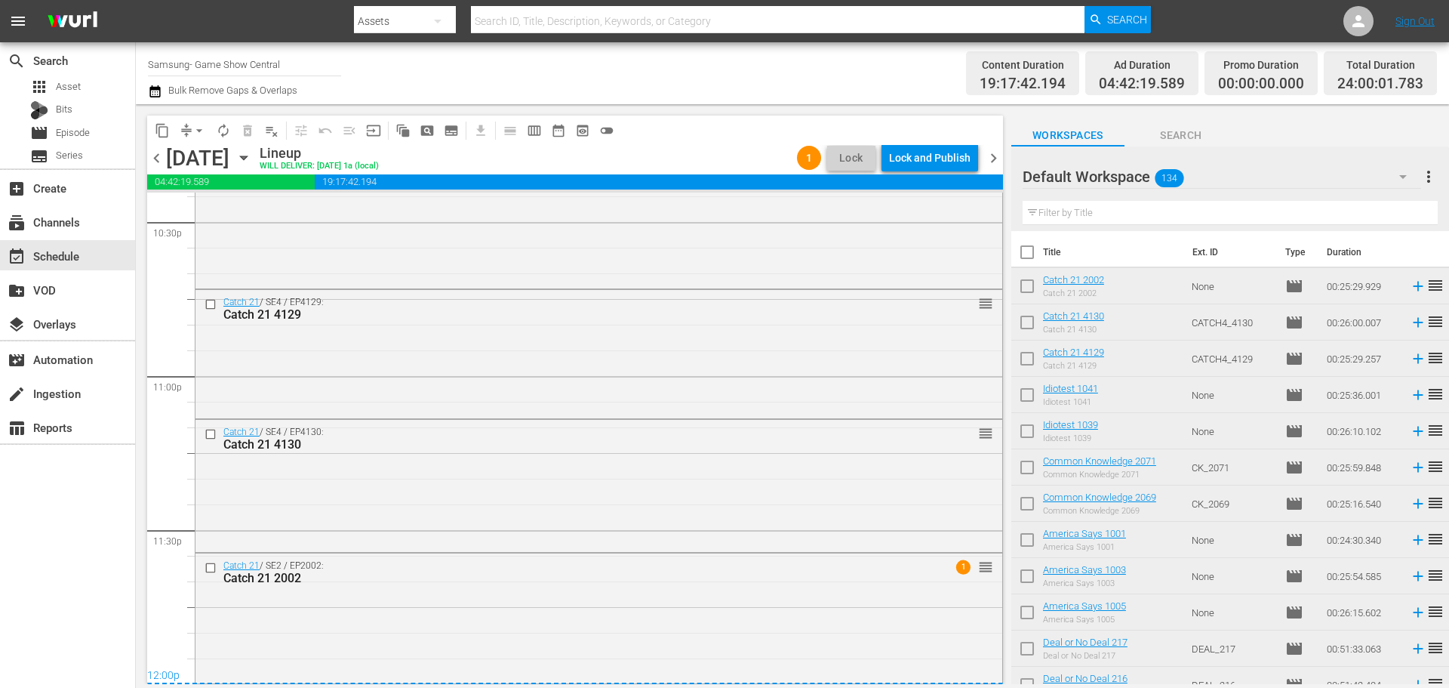
click at [948, 146] on div "Lock and Publish" at bounding box center [930, 157] width 82 height 27
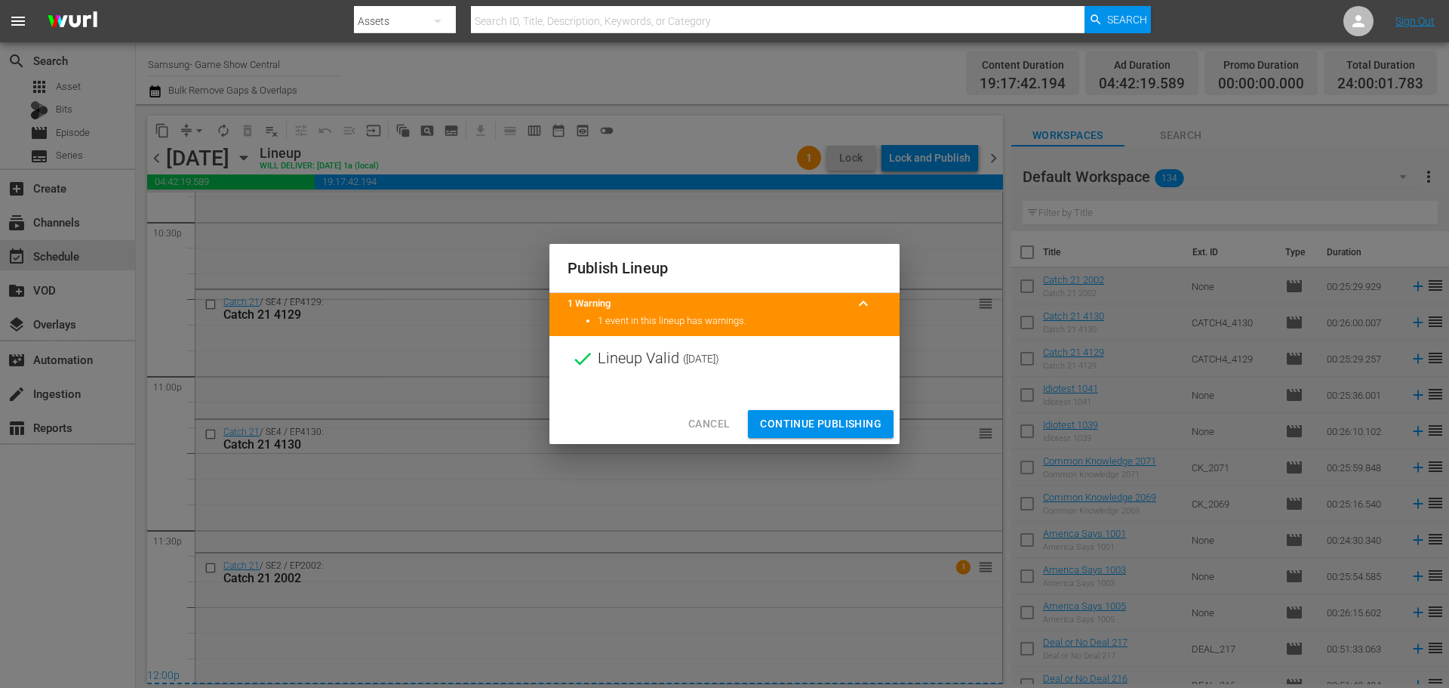
click at [860, 426] on span "Continue Publishing" at bounding box center [821, 423] width 122 height 19
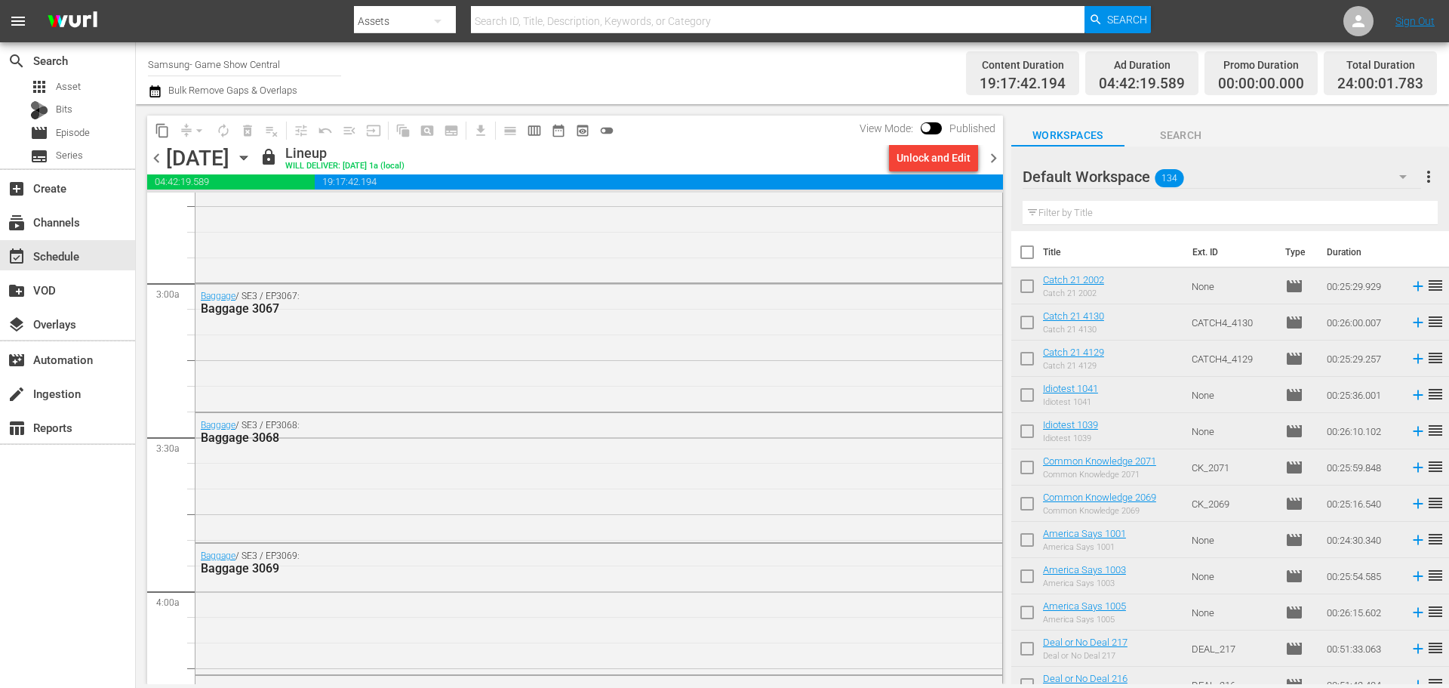
scroll to position [0, 0]
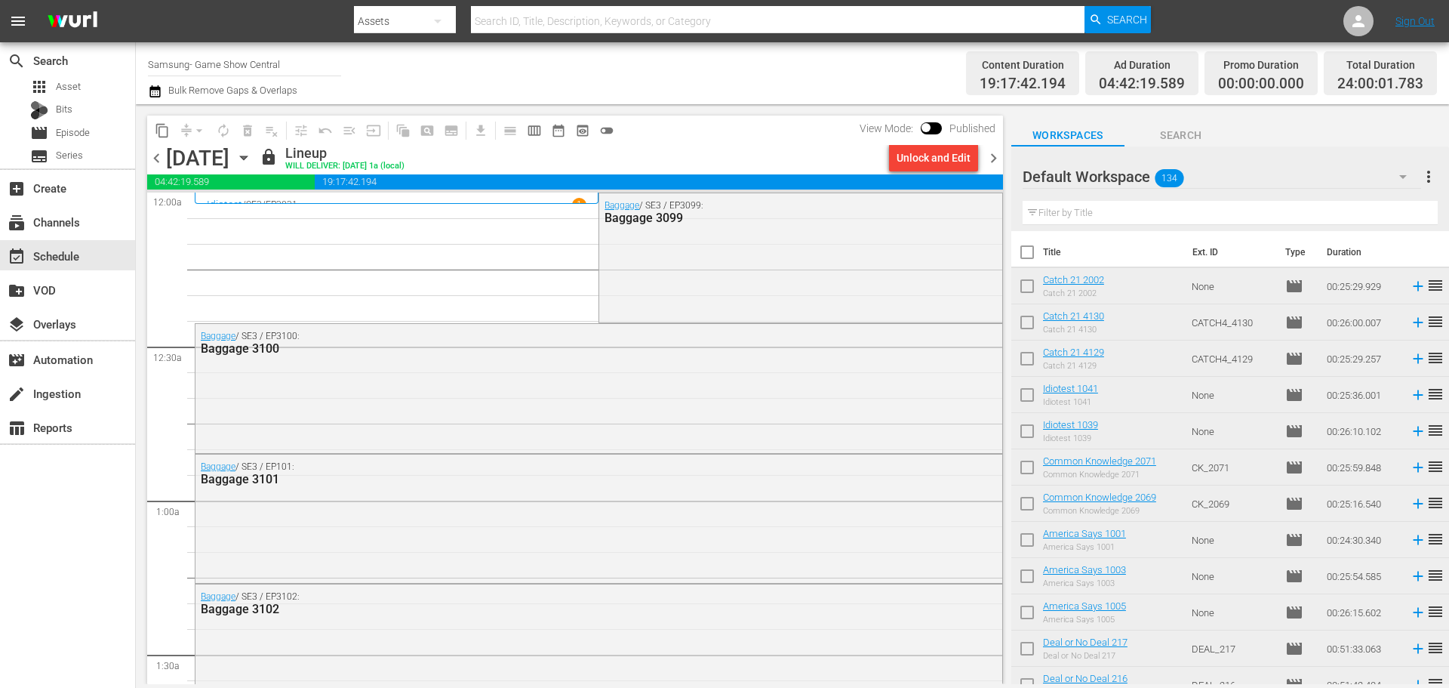
click at [998, 166] on span "chevron_right" at bounding box center [993, 158] width 19 height 19
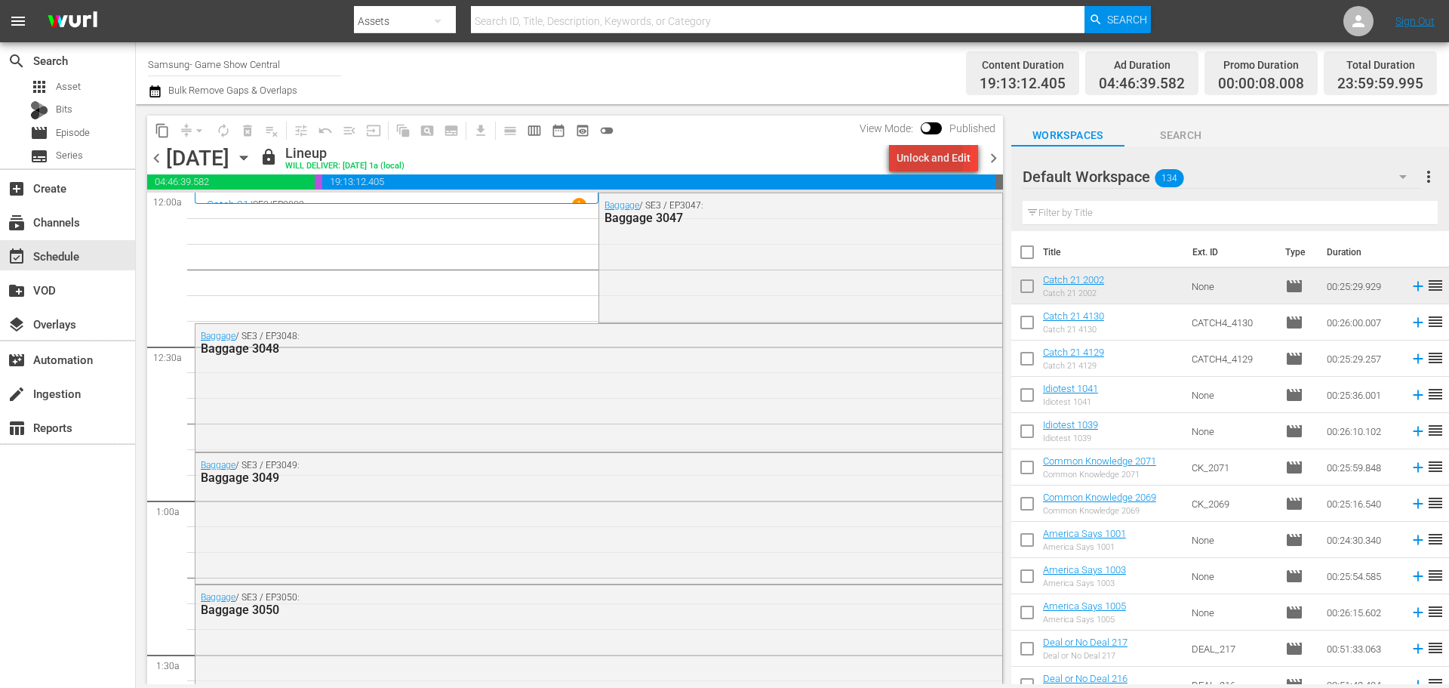
click at [916, 159] on div "Unlock and Edit" at bounding box center [934, 157] width 74 height 27
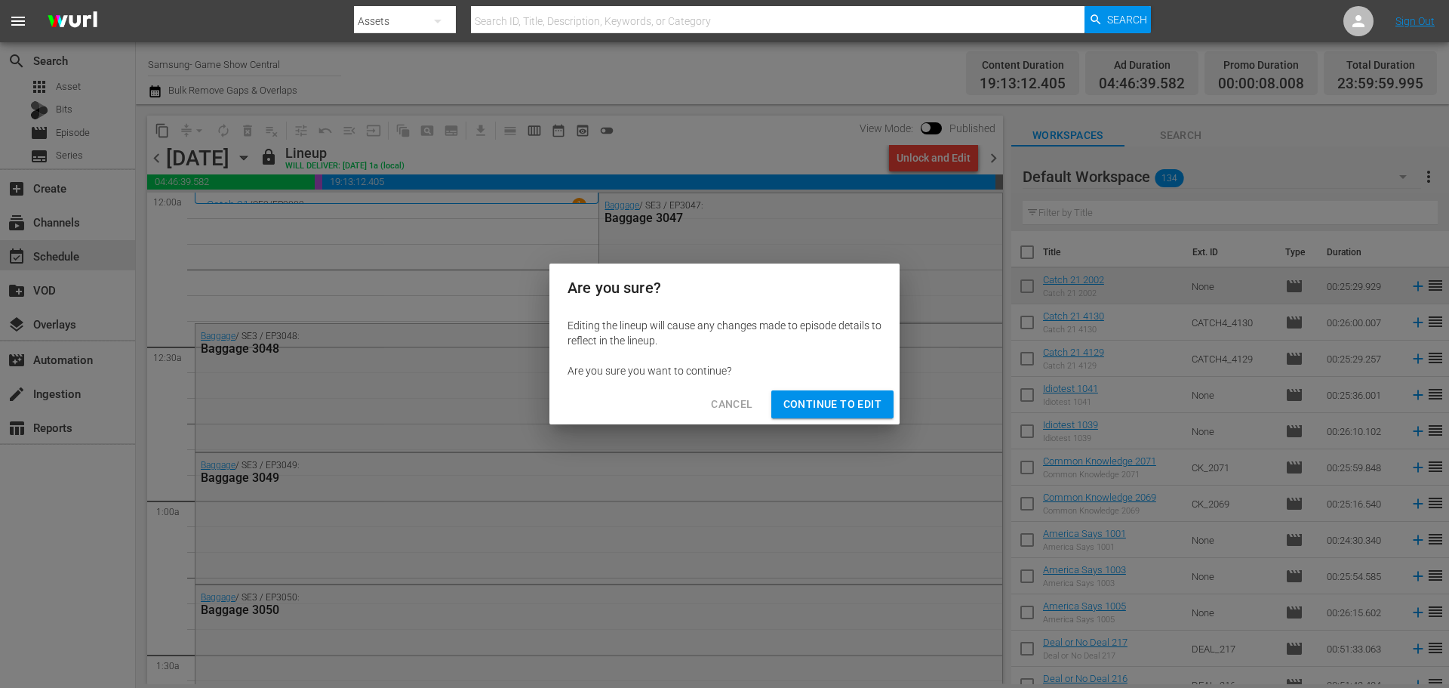
drag, startPoint x: 839, startPoint y: 384, endPoint x: 835, endPoint y: 402, distance: 18.5
click at [839, 390] on div "Cancel Continue to Edit" at bounding box center [725, 404] width 350 height 40
click at [833, 405] on span "Continue to Edit" at bounding box center [833, 404] width 98 height 19
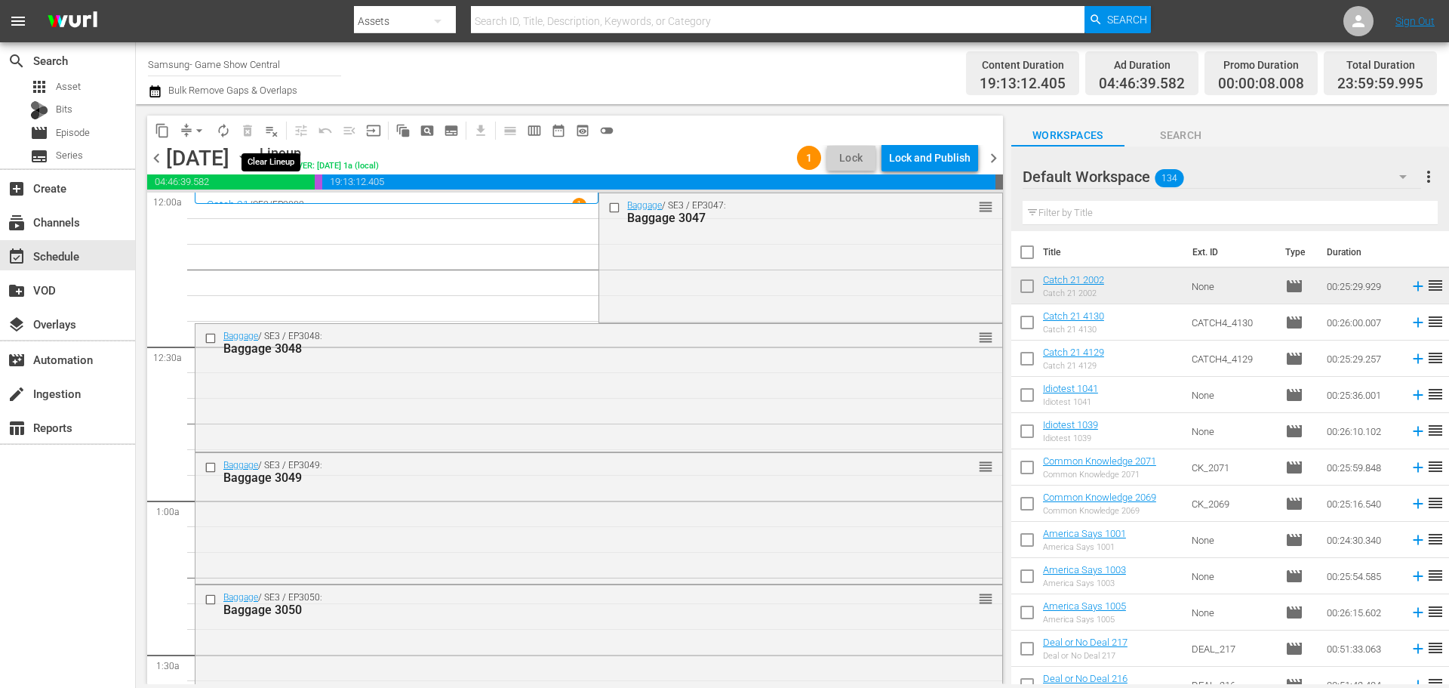
click at [277, 134] on span "playlist_remove_outlined" at bounding box center [271, 130] width 15 height 15
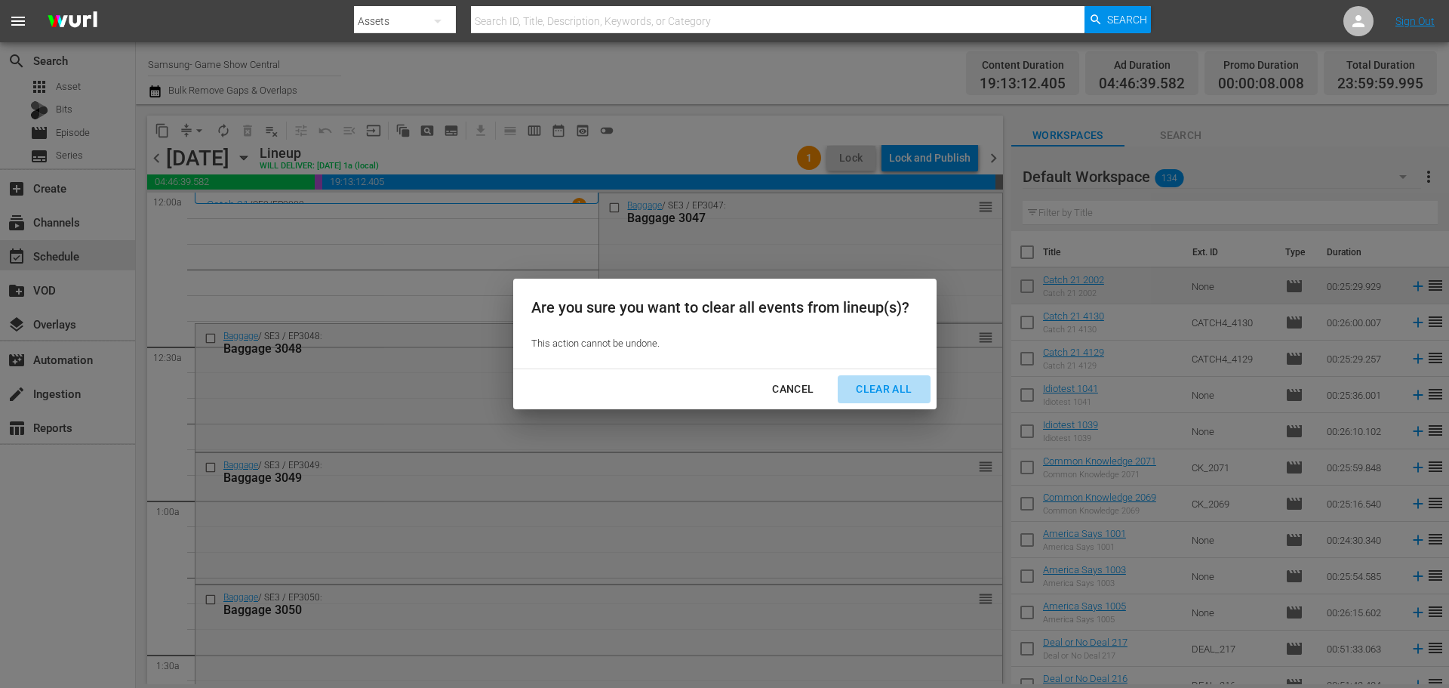
drag, startPoint x: 906, startPoint y: 380, endPoint x: 379, endPoint y: 139, distance: 579.7
click at [907, 380] on div "Clear All" at bounding box center [884, 389] width 80 height 19
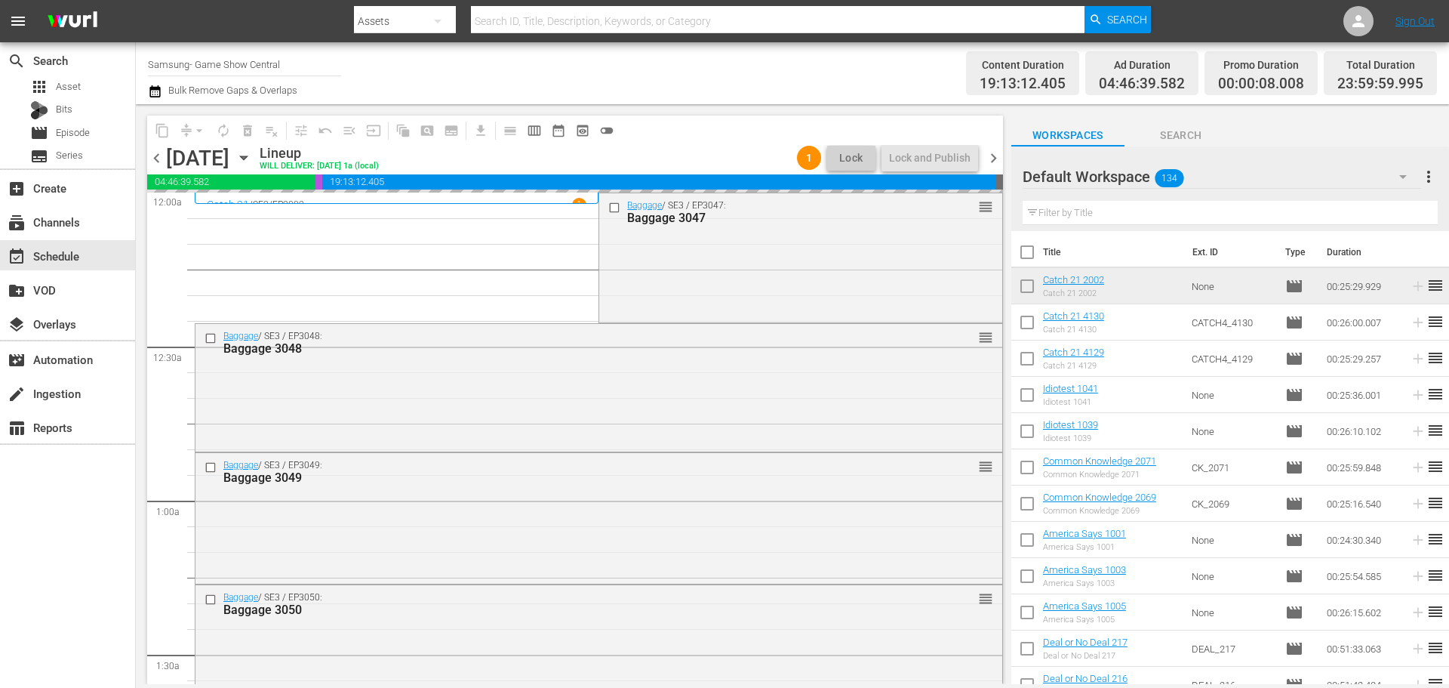
click at [252, 159] on icon "button" at bounding box center [244, 157] width 17 height 17
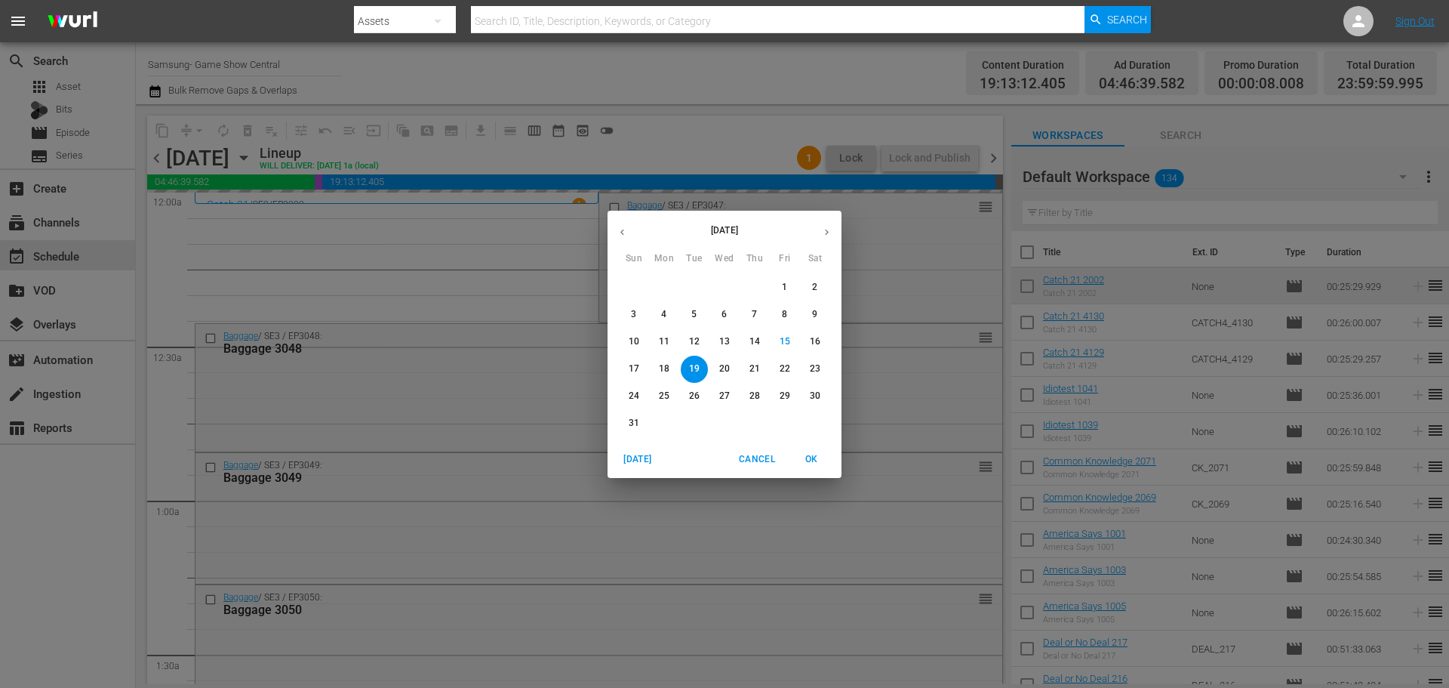
click at [673, 342] on span "11" at bounding box center [664, 341] width 27 height 13
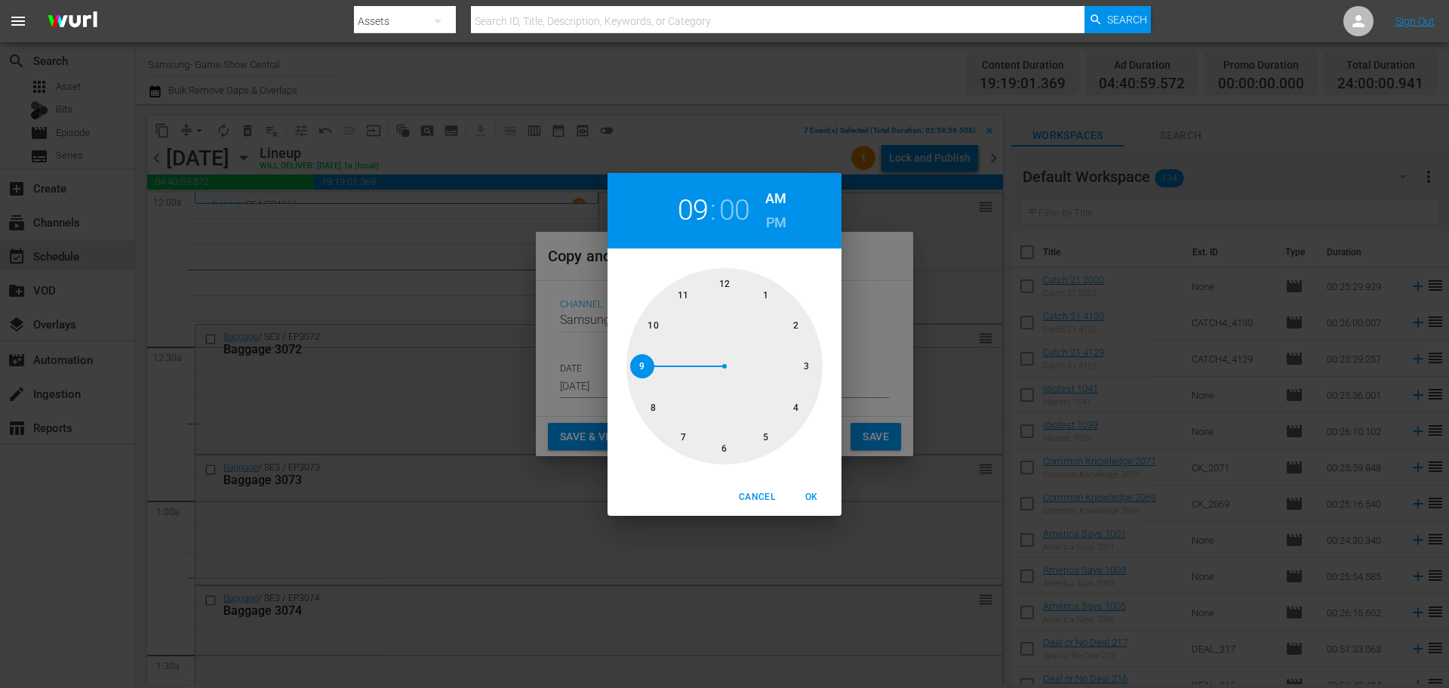
click at [716, 457] on div at bounding box center [725, 366] width 196 height 196
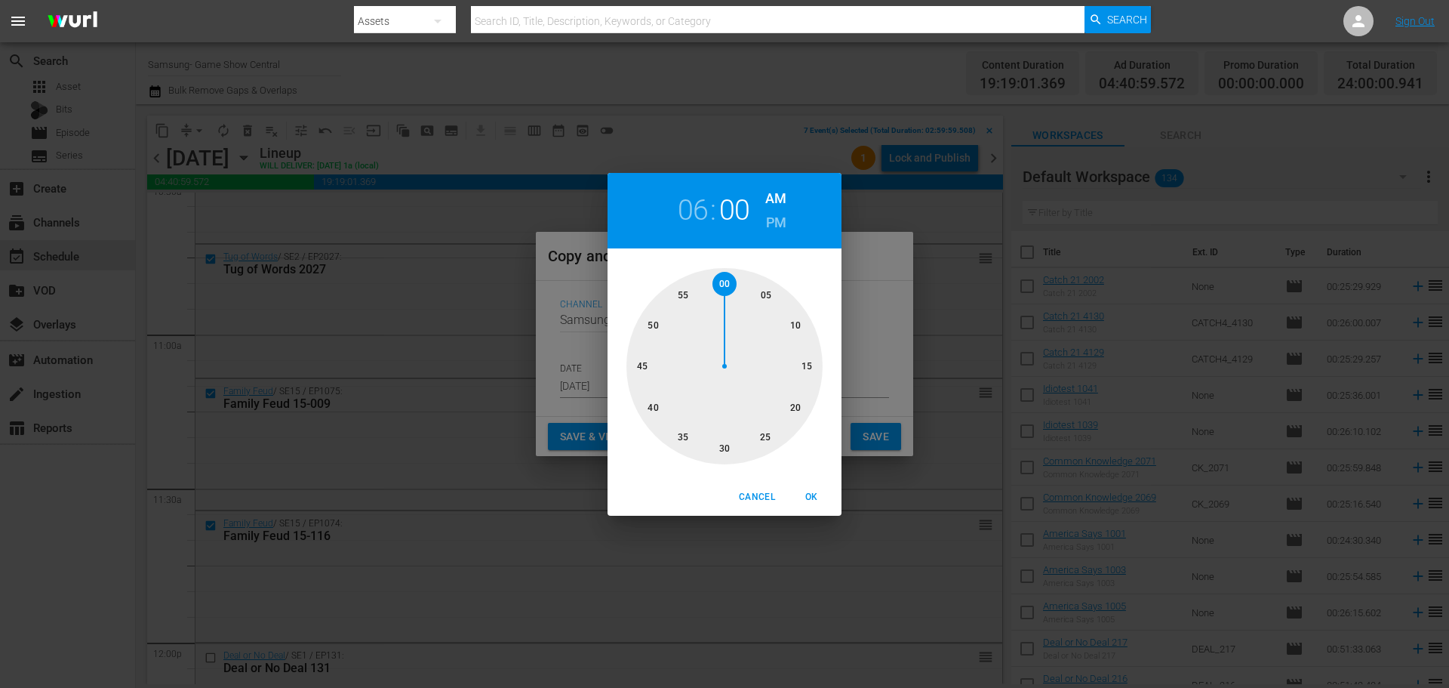
click at [805, 486] on button "OK" at bounding box center [811, 497] width 48 height 25
type input "06:00 am"
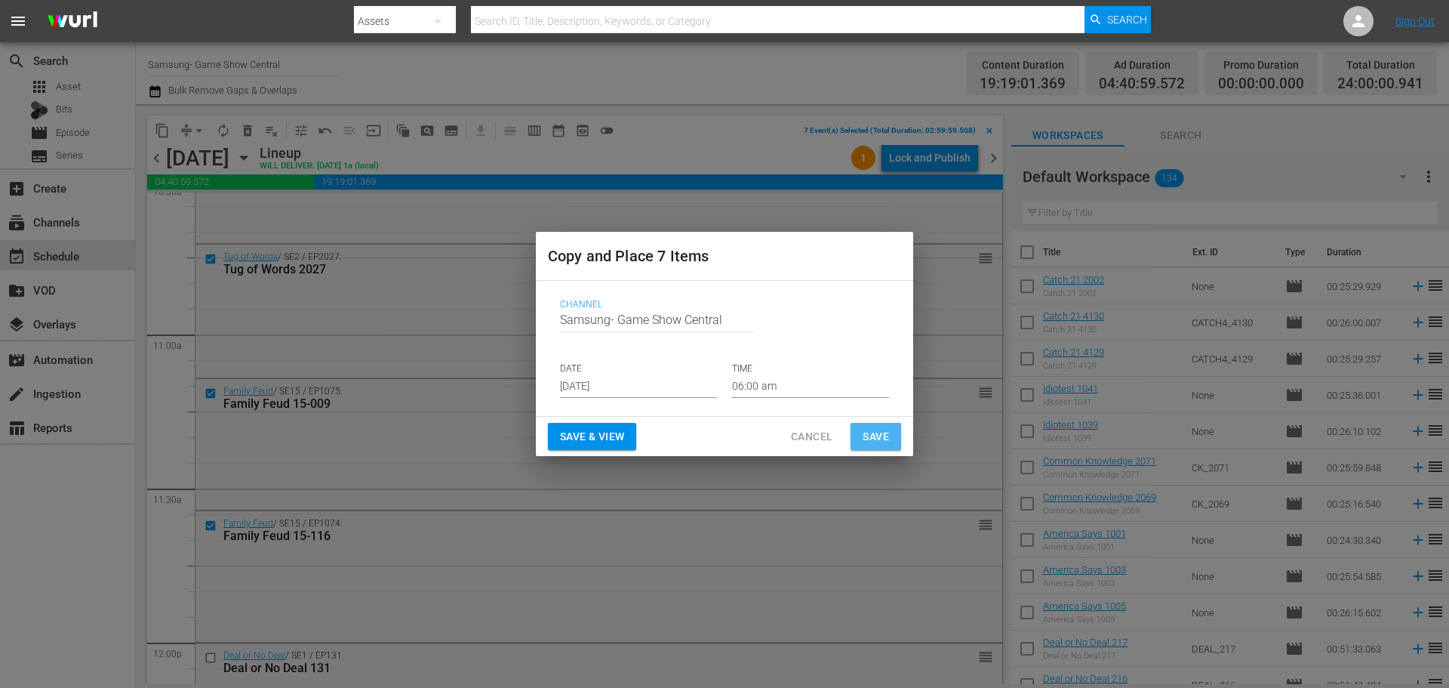
click at [876, 437] on span "Save" at bounding box center [876, 436] width 26 height 19
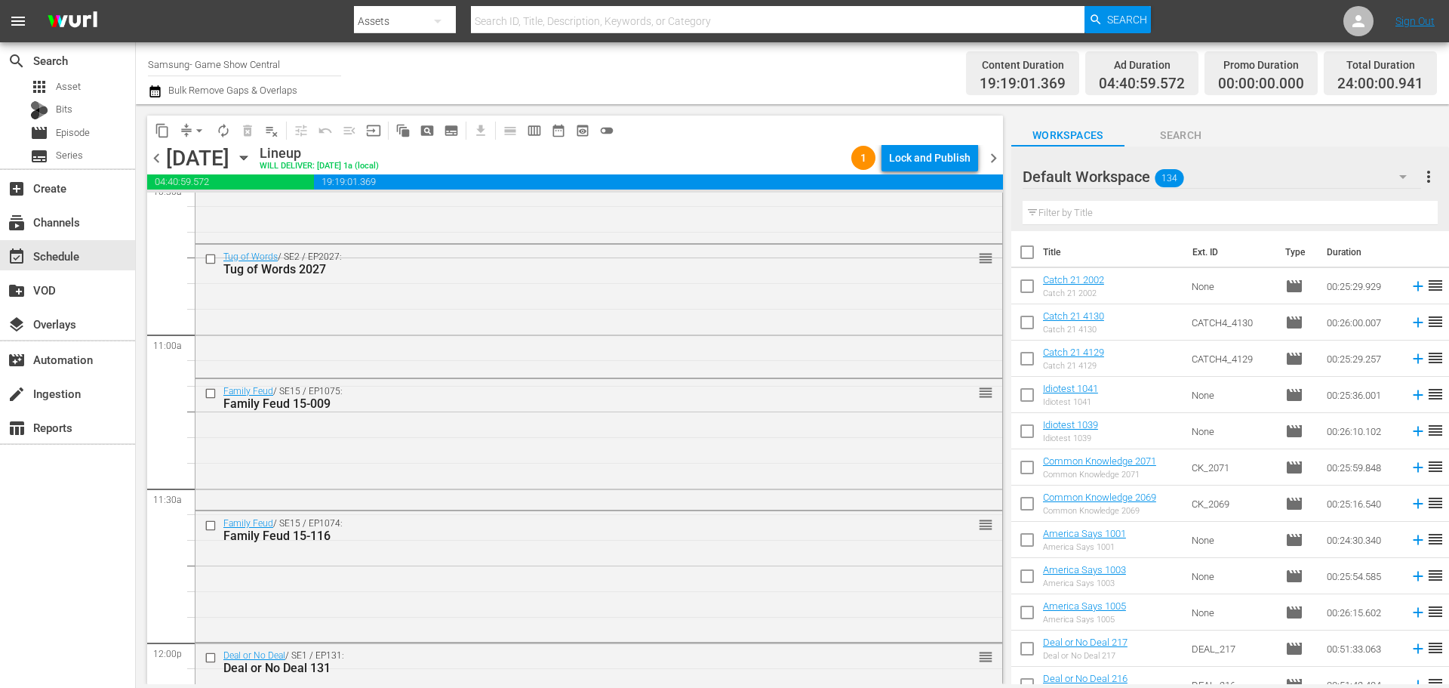
drag, startPoint x: 1003, startPoint y: 431, endPoint x: 991, endPoint y: 687, distance: 256.2
click at [981, 687] on html "menu Search By Assets Search ID, Title, Description, Keywords, or Category Sear…" at bounding box center [724, 344] width 1449 height 688
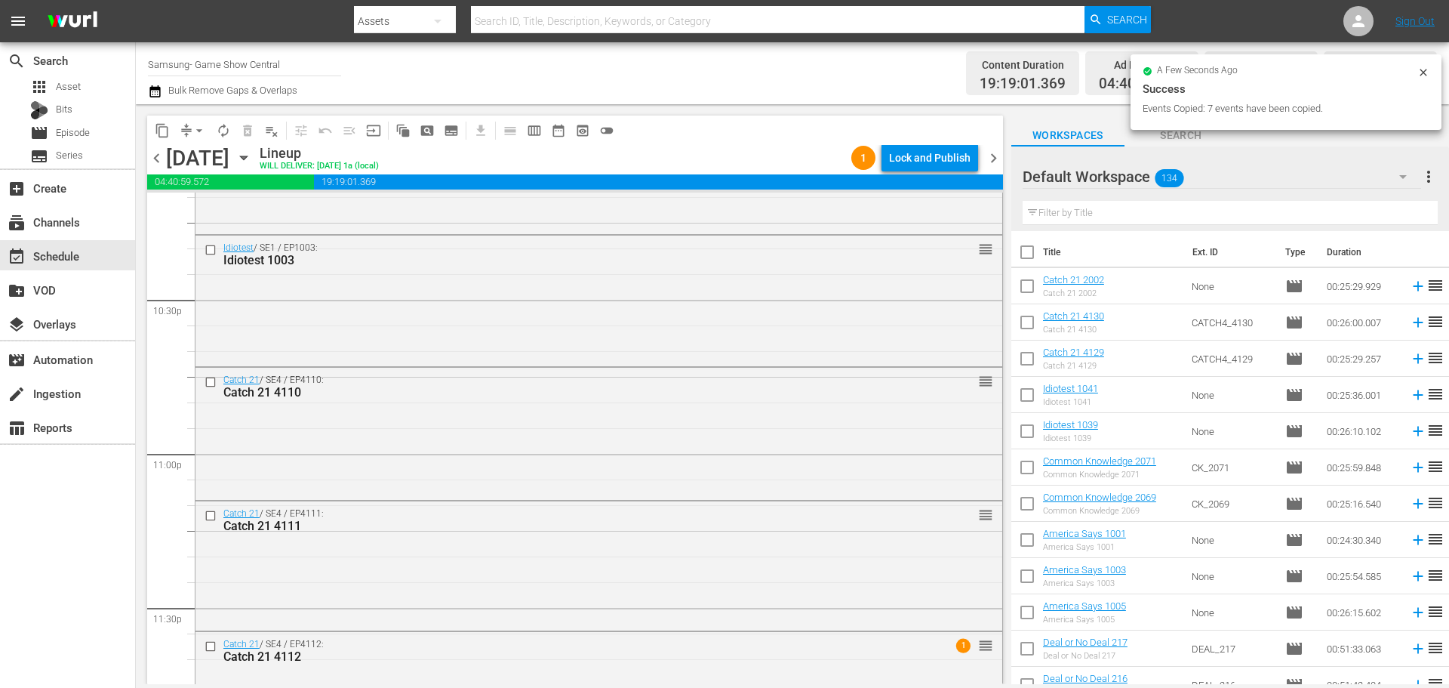
scroll to position [6901, 0]
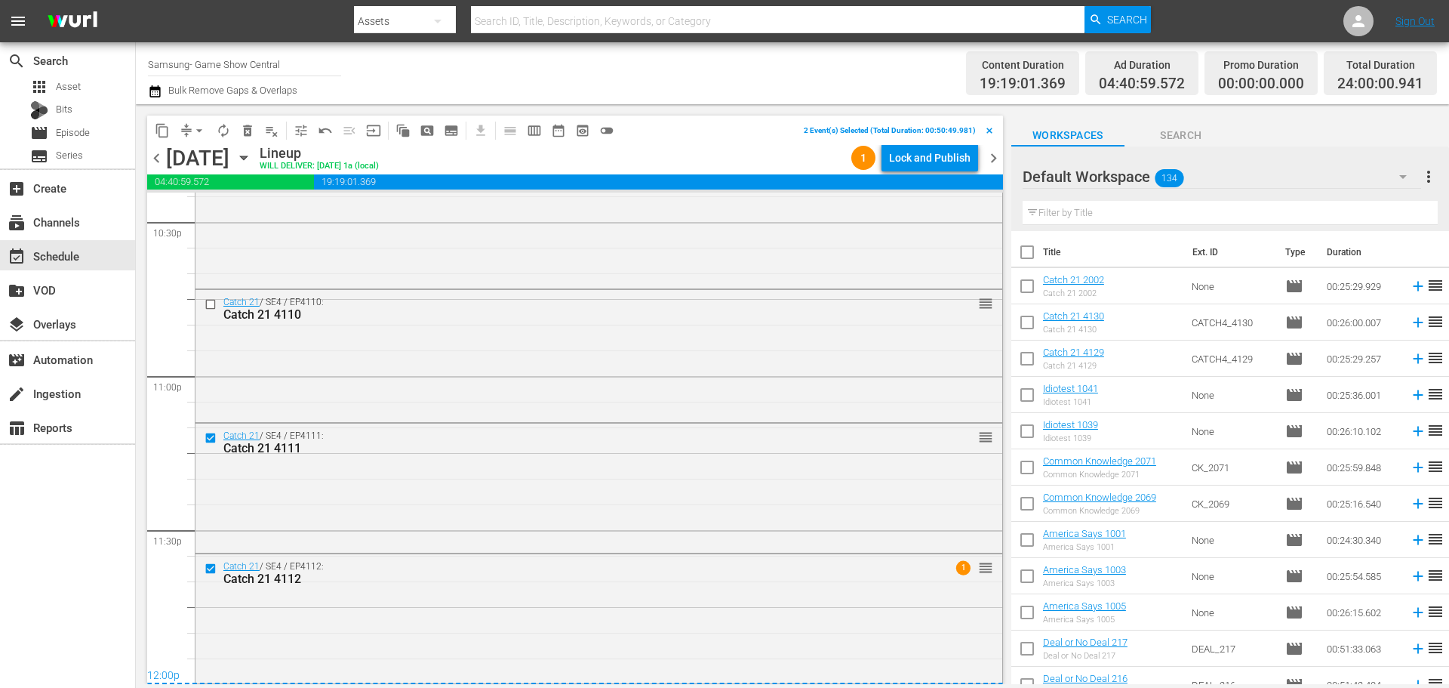
click at [205, 303] on input "checkbox" at bounding box center [213, 303] width 16 height 13
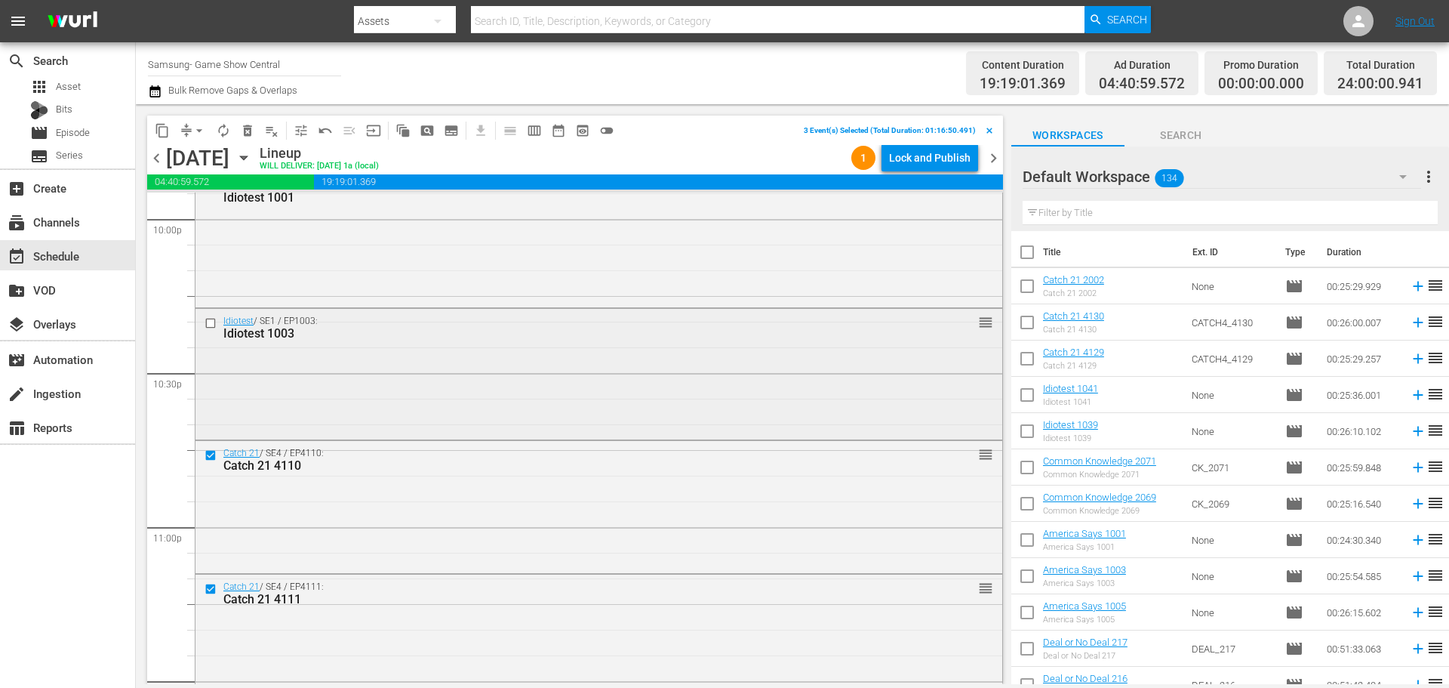
click at [210, 326] on input "checkbox" at bounding box center [213, 323] width 16 height 13
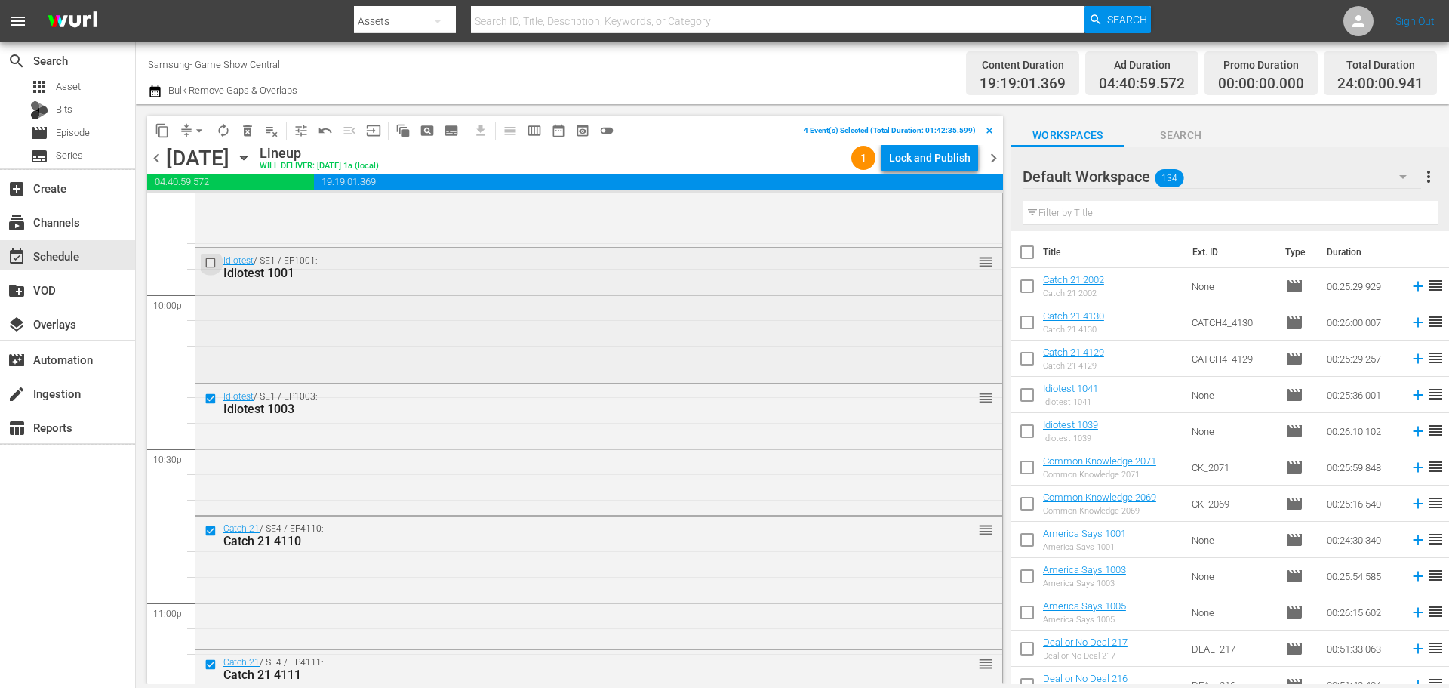
click at [207, 262] on input "checkbox" at bounding box center [213, 263] width 16 height 13
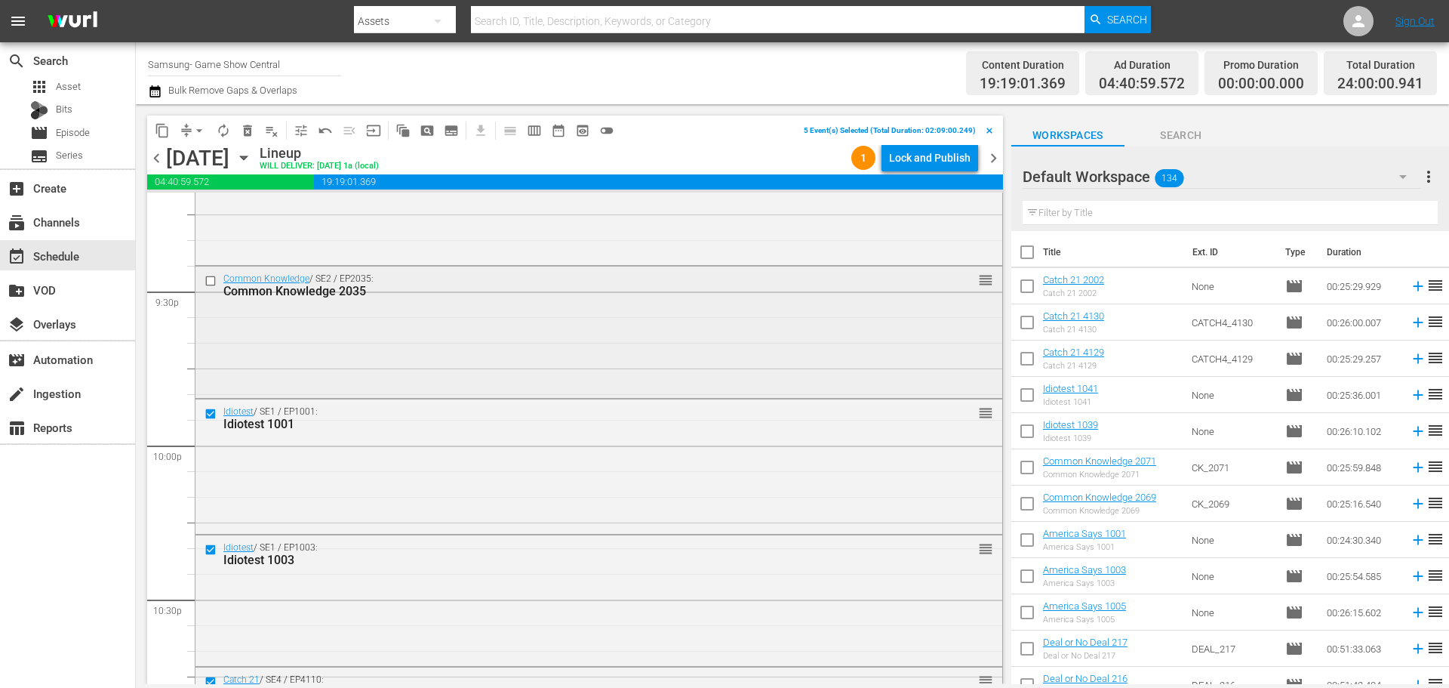
click at [214, 279] on input "checkbox" at bounding box center [213, 281] width 16 height 13
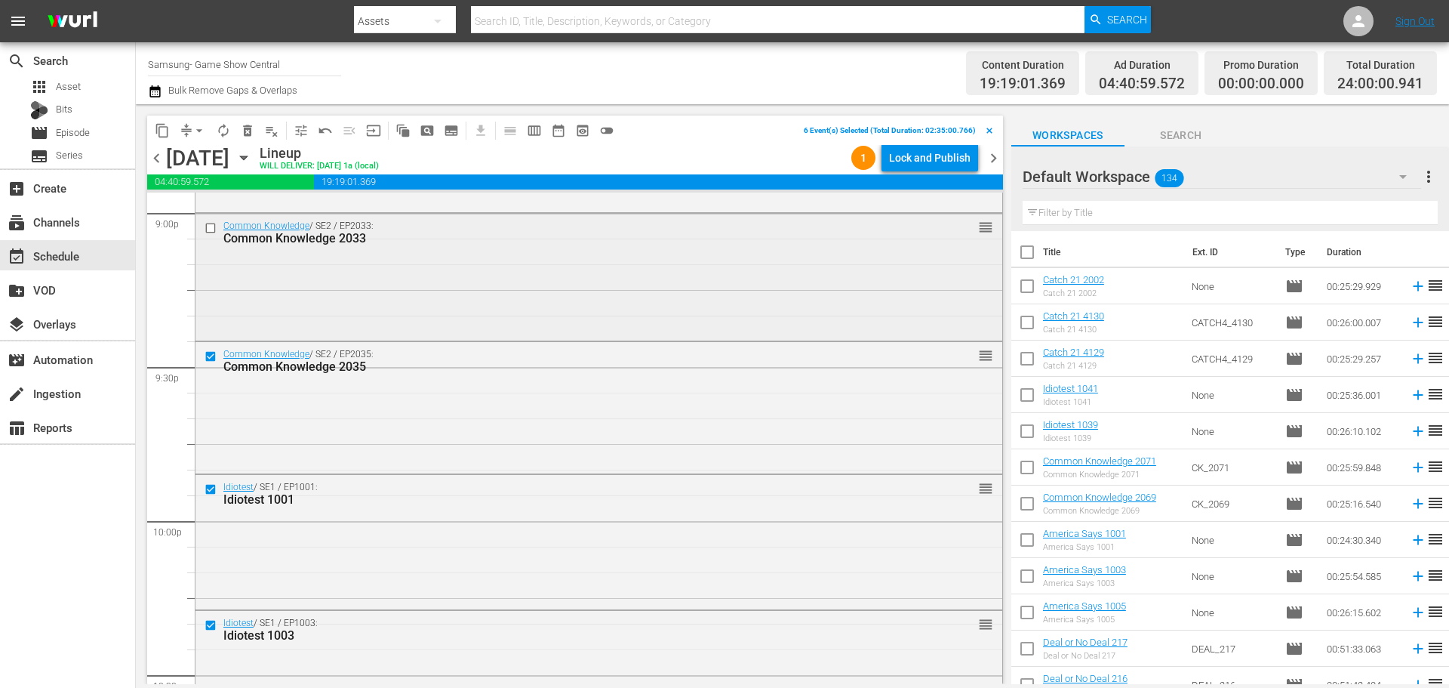
click at [210, 223] on input "checkbox" at bounding box center [213, 227] width 16 height 13
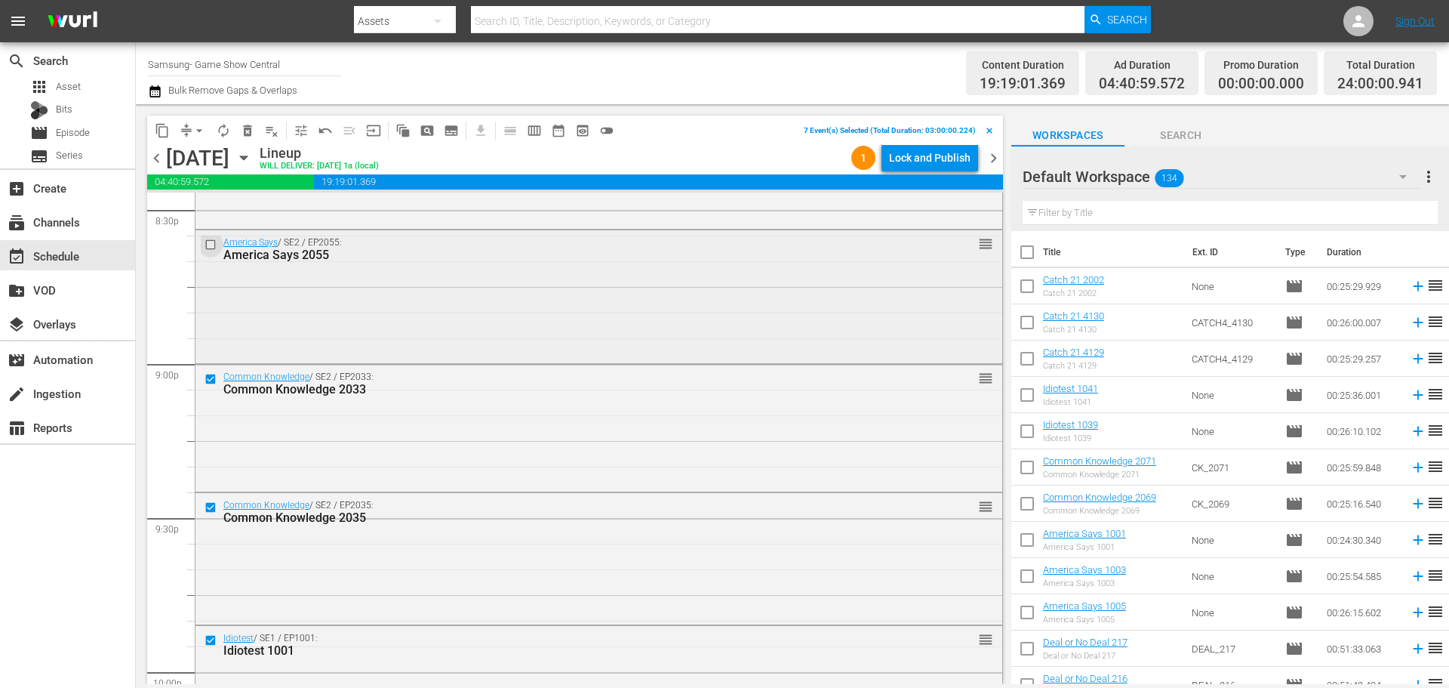
click at [207, 248] on input "checkbox" at bounding box center [213, 245] width 16 height 13
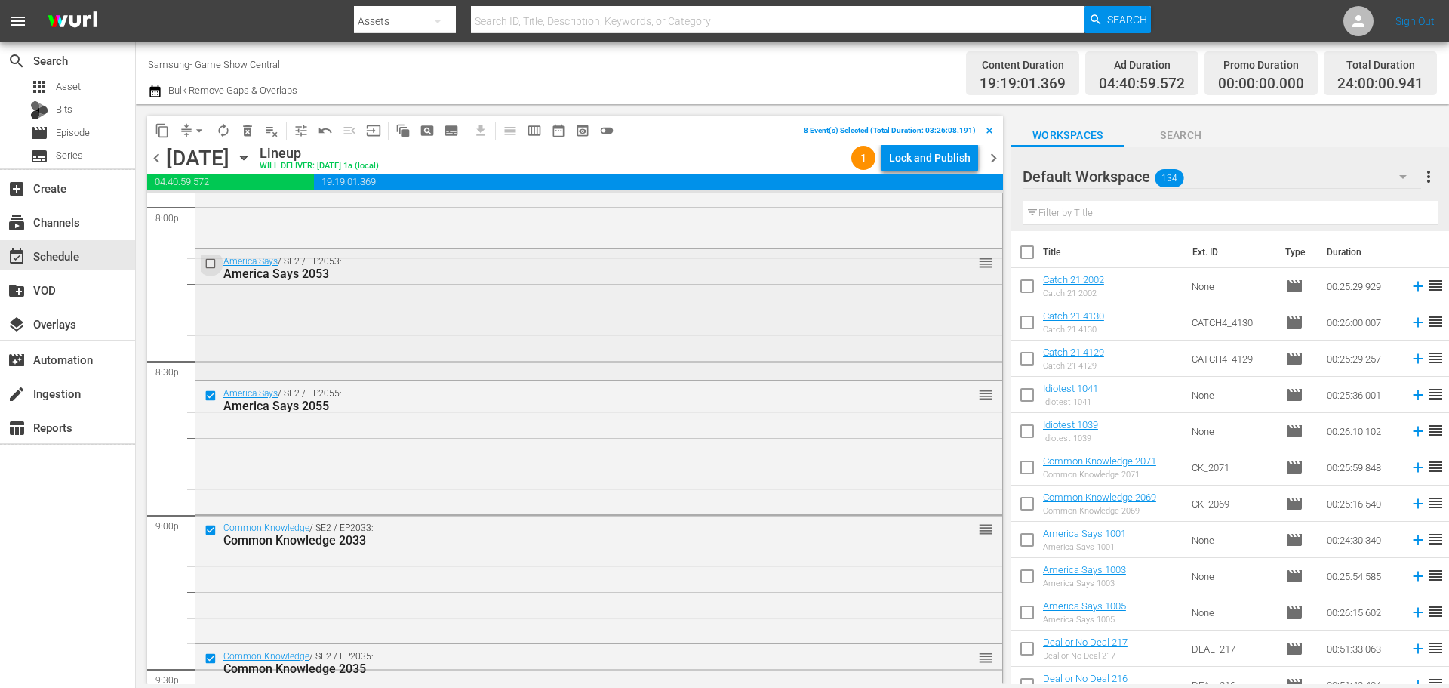
click at [211, 261] on input "checkbox" at bounding box center [213, 263] width 16 height 13
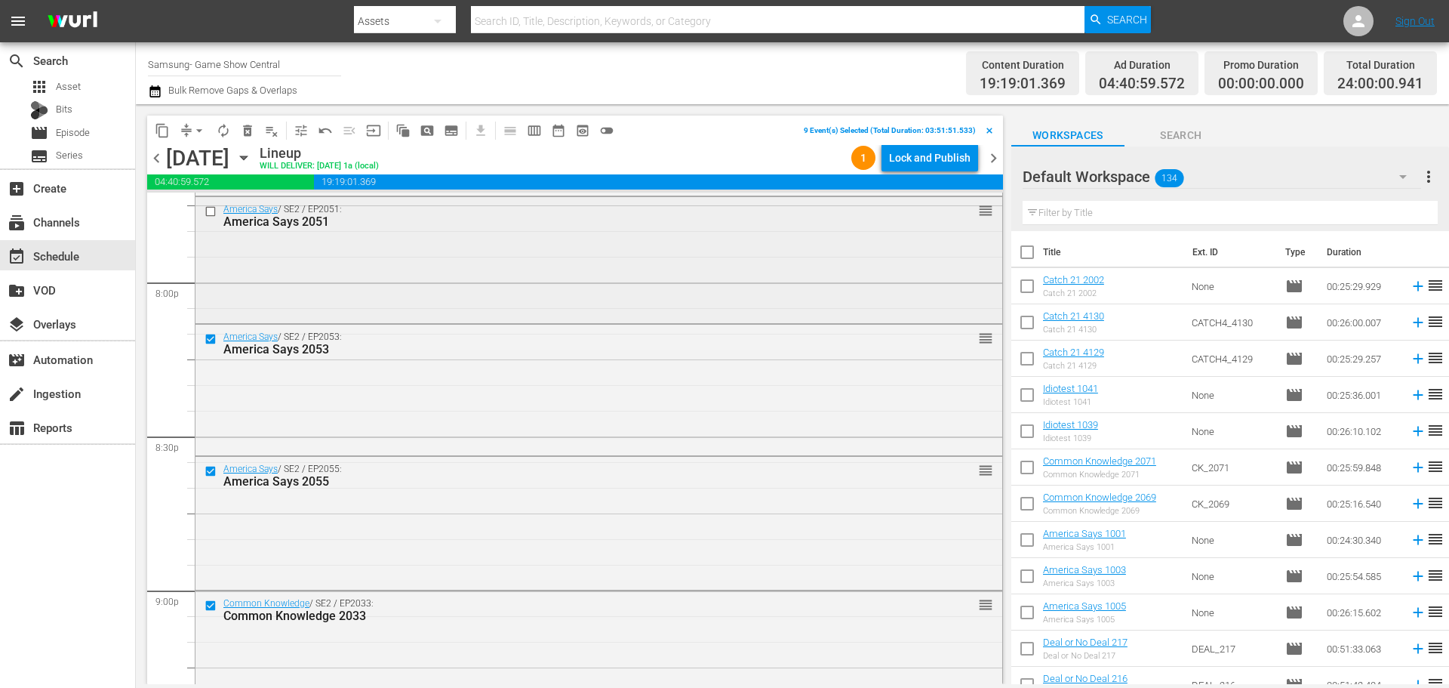
click at [210, 210] on input "checkbox" at bounding box center [213, 211] width 16 height 13
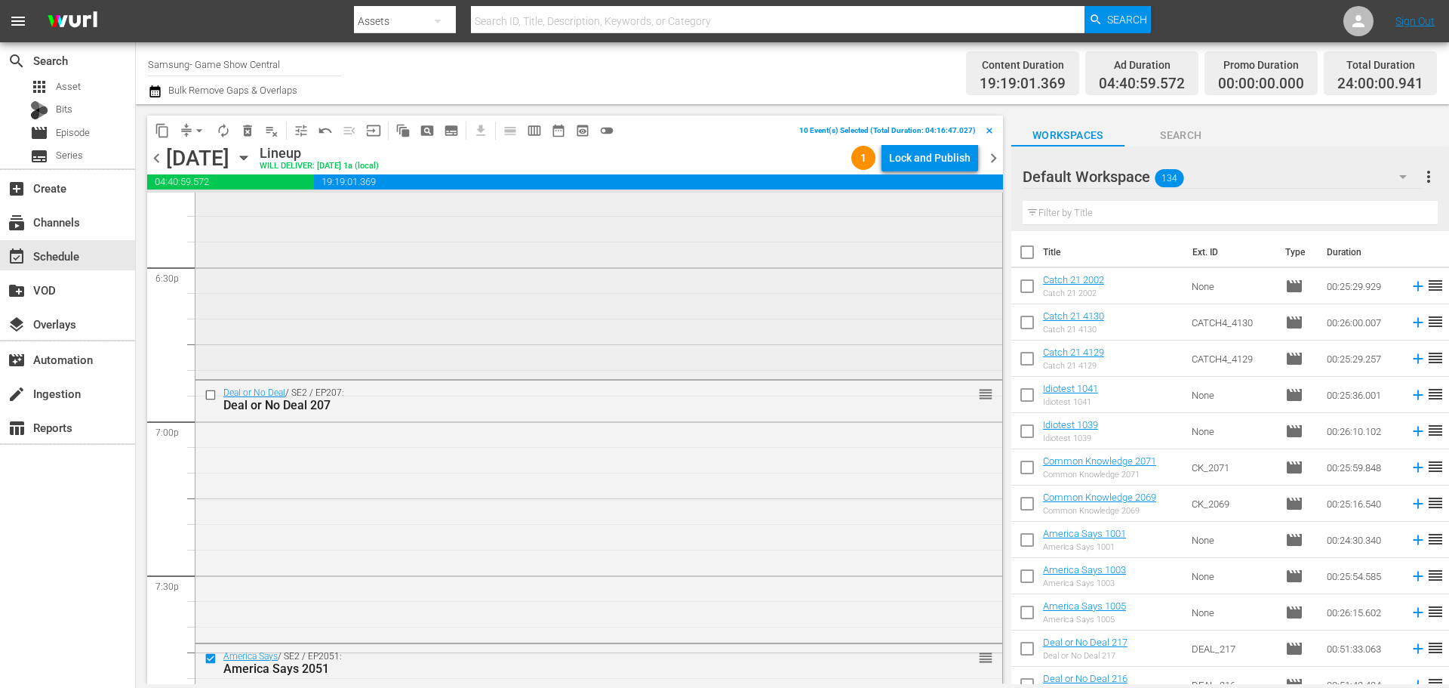
scroll to position [5617, 0]
click at [211, 396] on input "checkbox" at bounding box center [213, 401] width 16 height 13
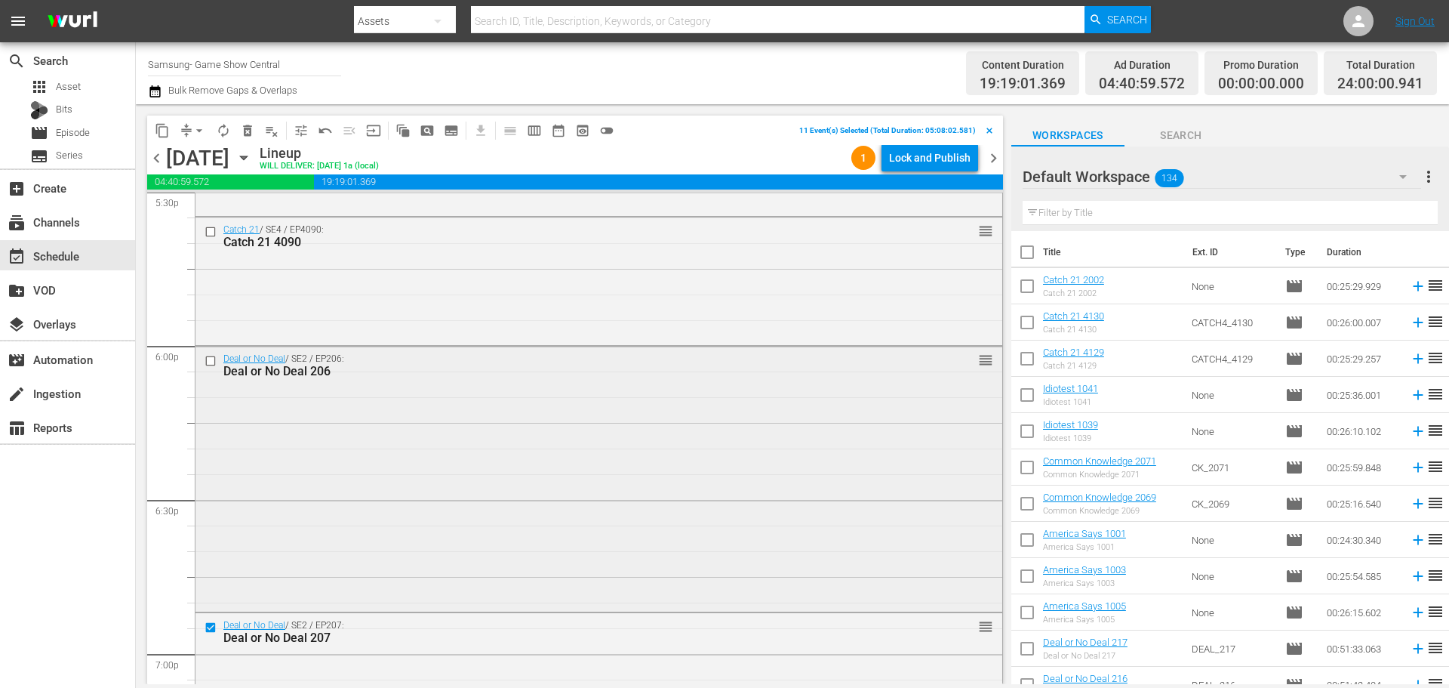
click at [211, 355] on input "checkbox" at bounding box center [213, 360] width 16 height 13
click at [164, 133] on span "content_copy" at bounding box center [162, 130] width 15 height 15
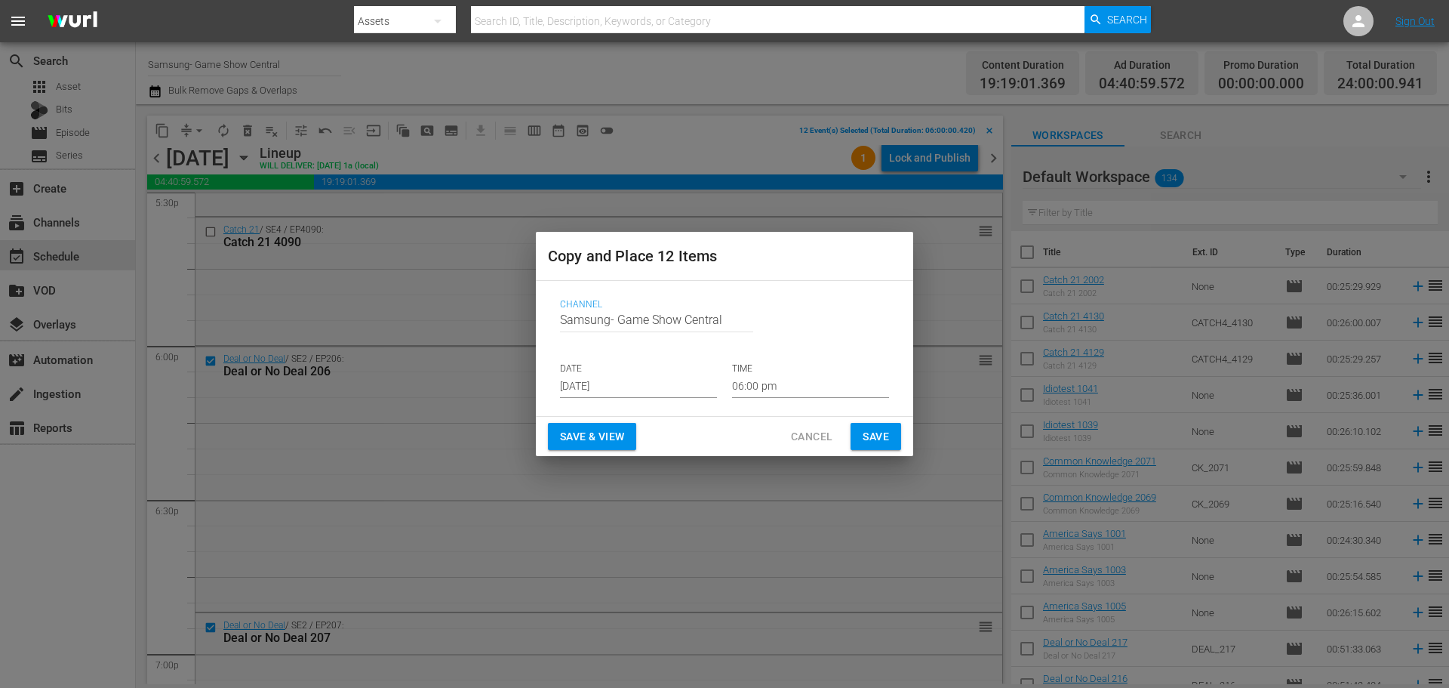
click at [630, 385] on input "Aug 17th 2025" at bounding box center [638, 386] width 157 height 23
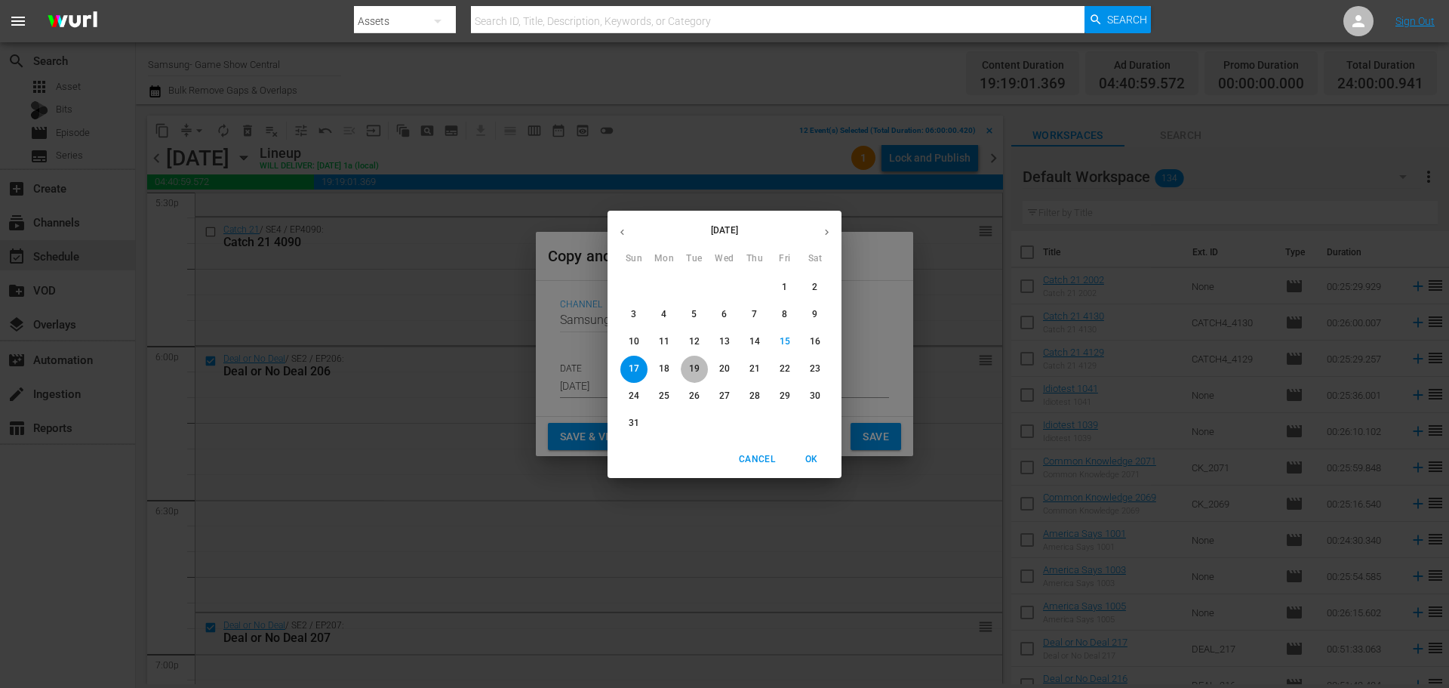
click at [691, 372] on p "19" at bounding box center [694, 368] width 11 height 13
type input "Aug 19th 2025"
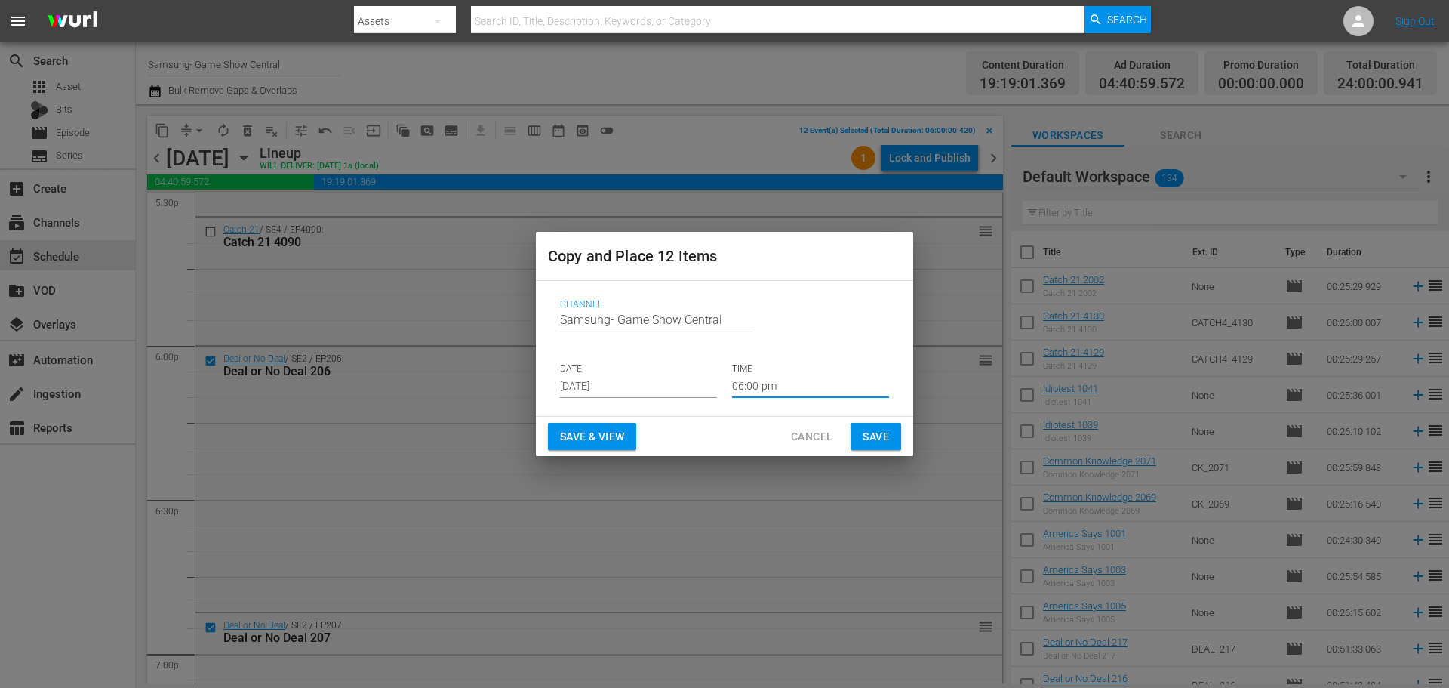
click at [759, 387] on input "06:00 pm" at bounding box center [810, 386] width 157 height 23
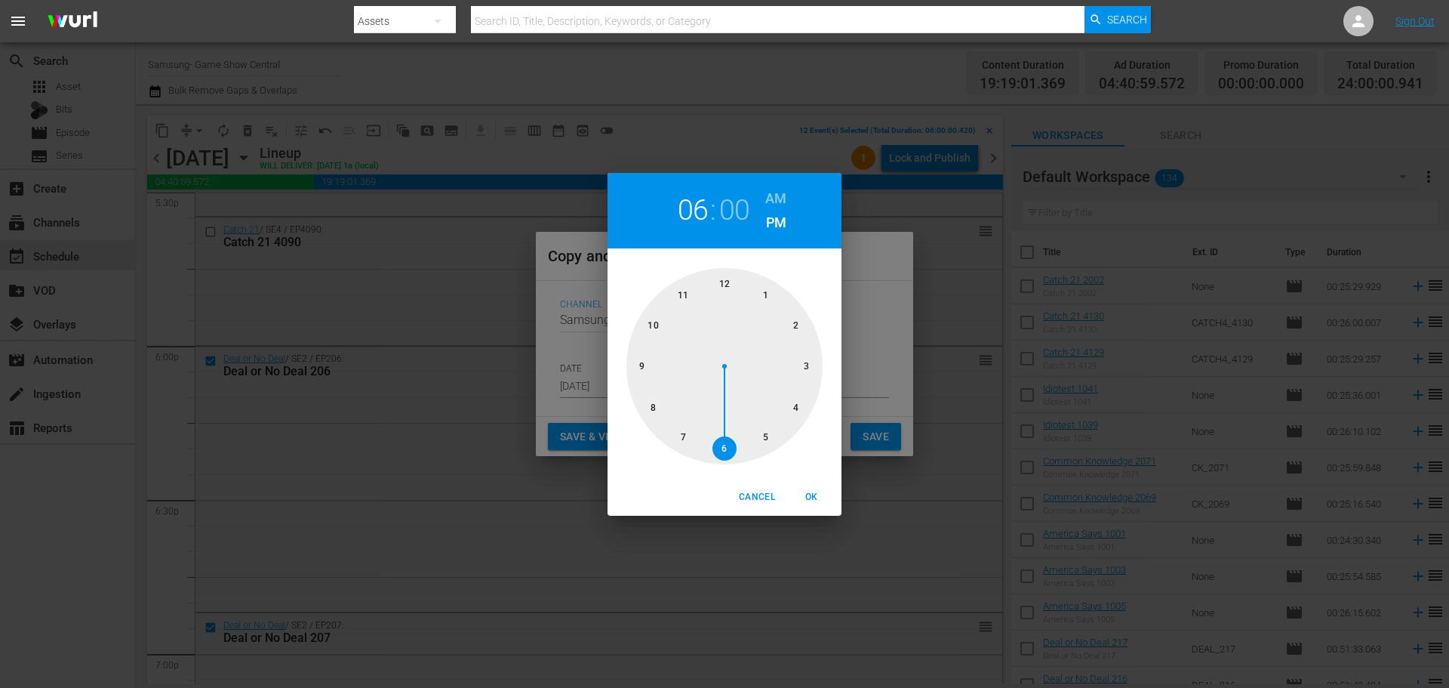
click at [745, 284] on div at bounding box center [725, 366] width 196 height 196
click at [793, 495] on span "OK" at bounding box center [811, 497] width 36 height 16
type input "12:00 pm"
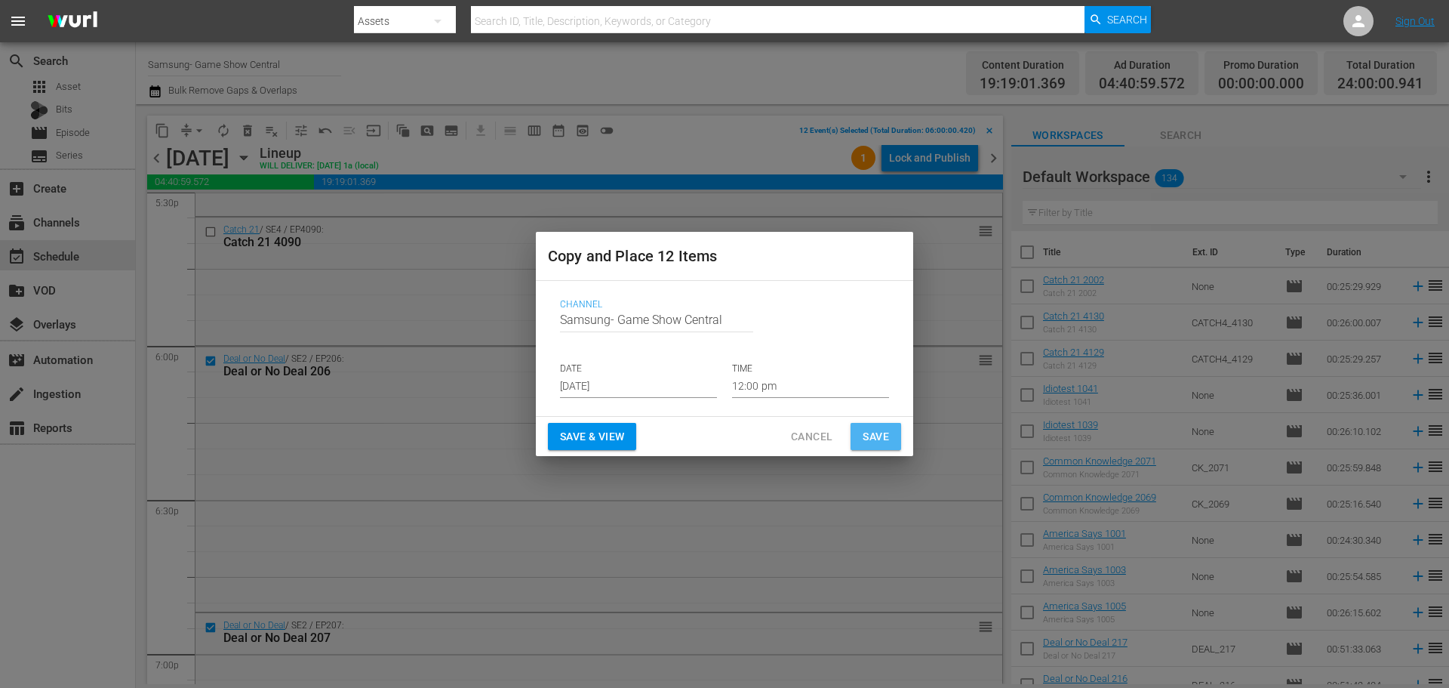
click at [861, 435] on button "Save" at bounding box center [876, 437] width 51 height 28
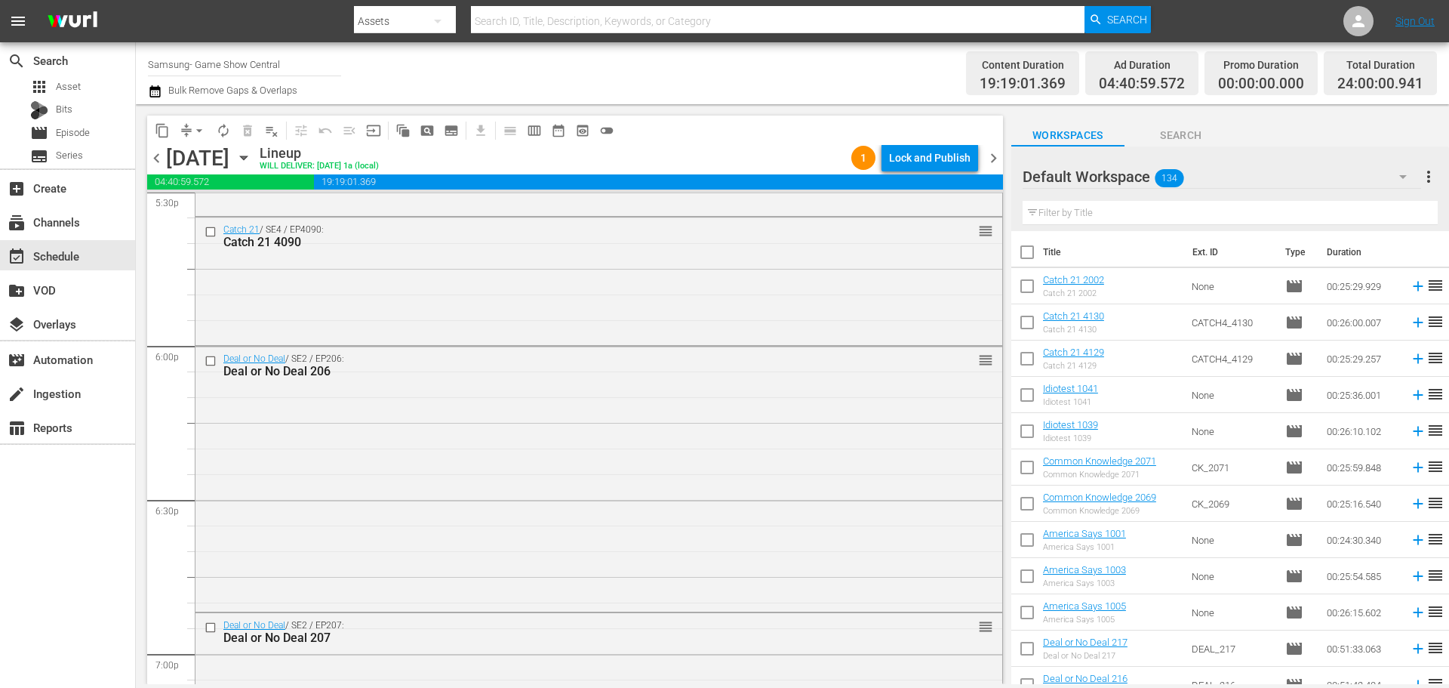
click at [252, 159] on icon "button" at bounding box center [244, 157] width 17 height 17
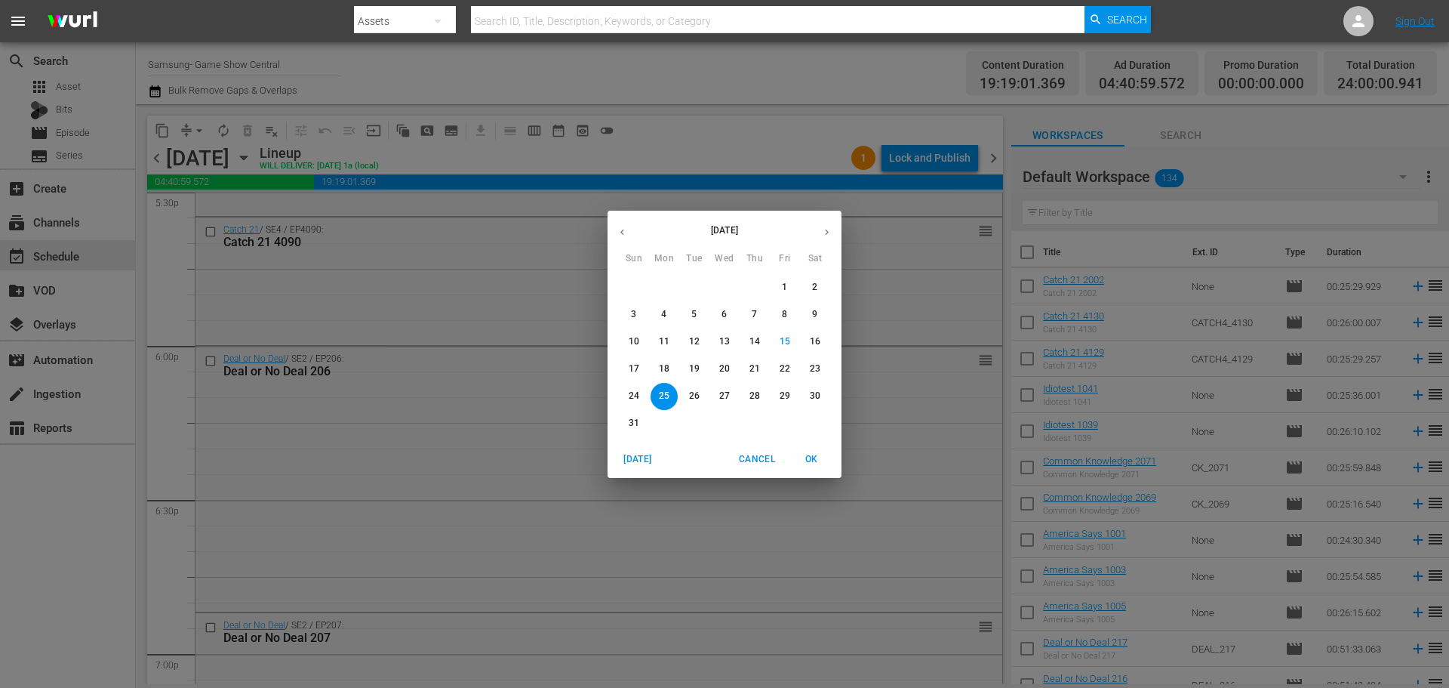
click at [718, 151] on div "August 2025 Sun Mon Tue Wed Thu Fri Sat 27 28 29 30 31 1 2 3 4 5 6 7 8 9 10 11 …" at bounding box center [724, 344] width 1449 height 688
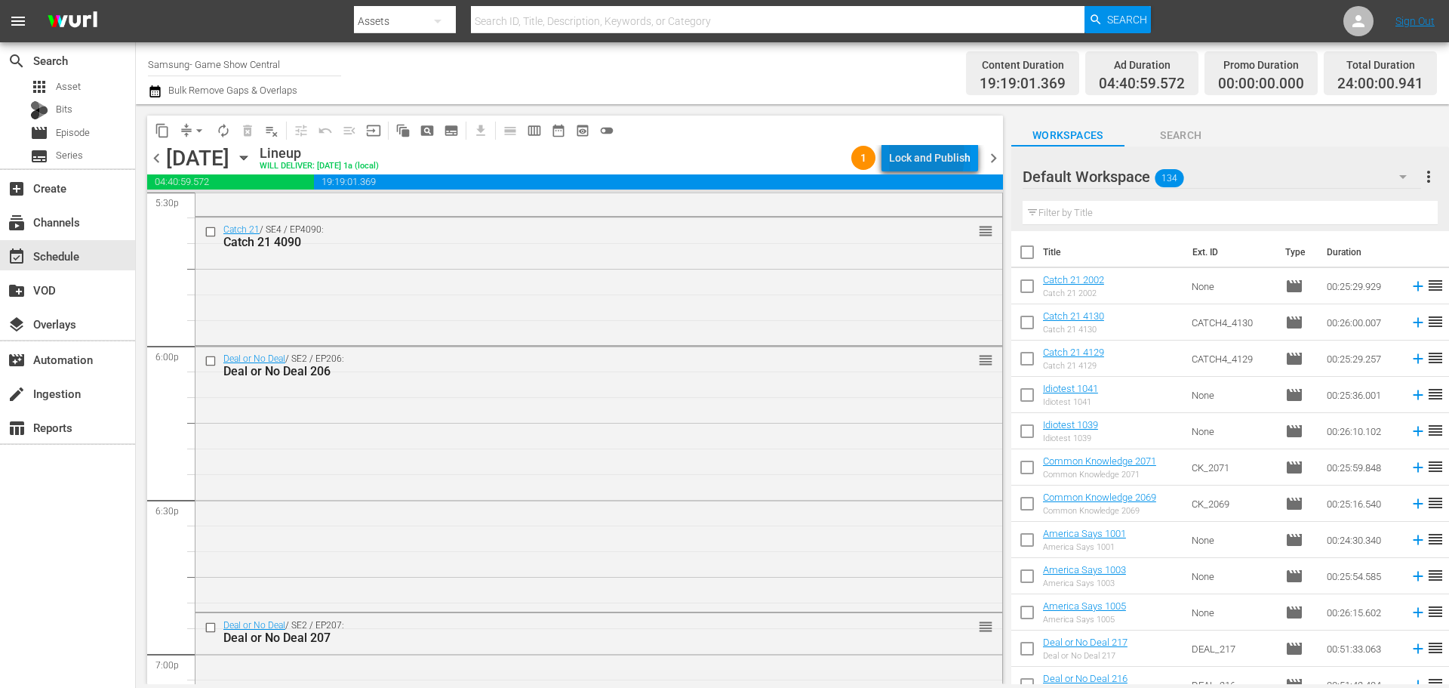
click at [910, 156] on div "Lock and Publish" at bounding box center [930, 157] width 82 height 27
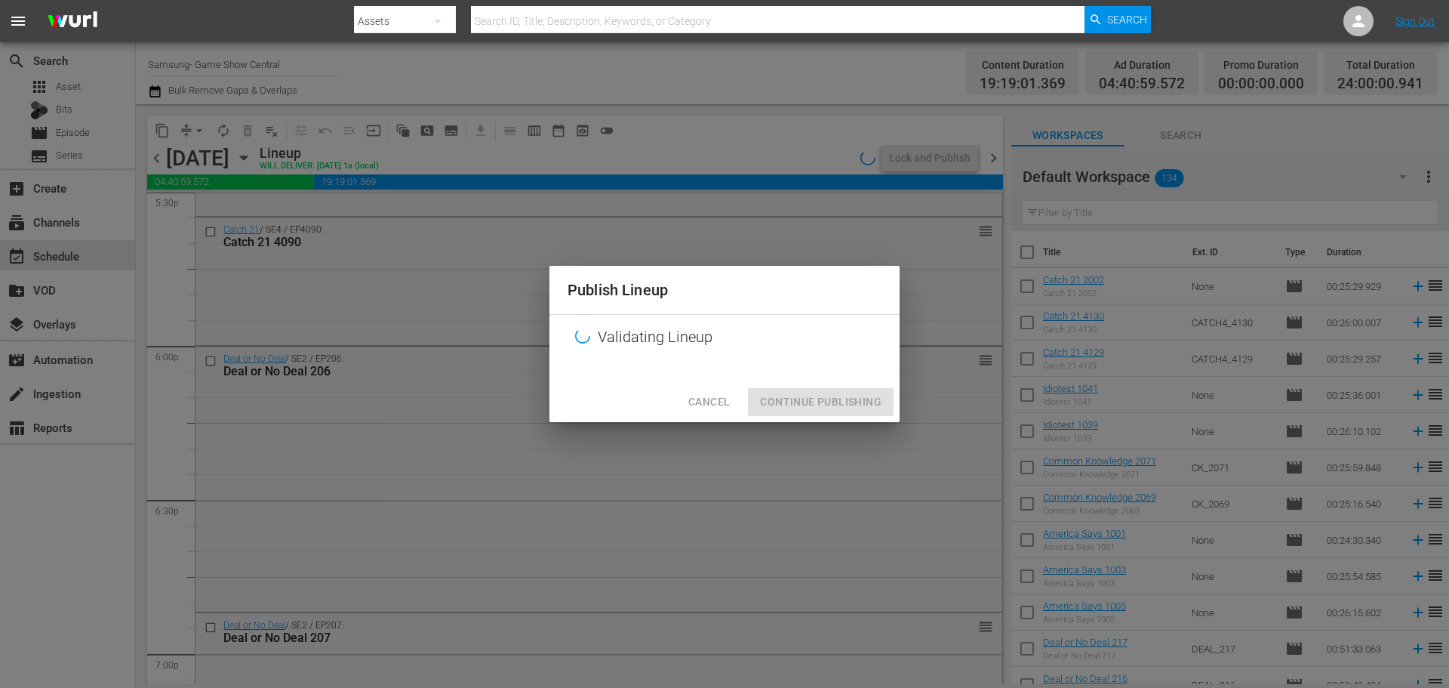
click at [858, 384] on div "Cancel Continue Publishing" at bounding box center [725, 402] width 350 height 40
click at [845, 408] on div "Cancel Continue Publishing" at bounding box center [725, 402] width 350 height 40
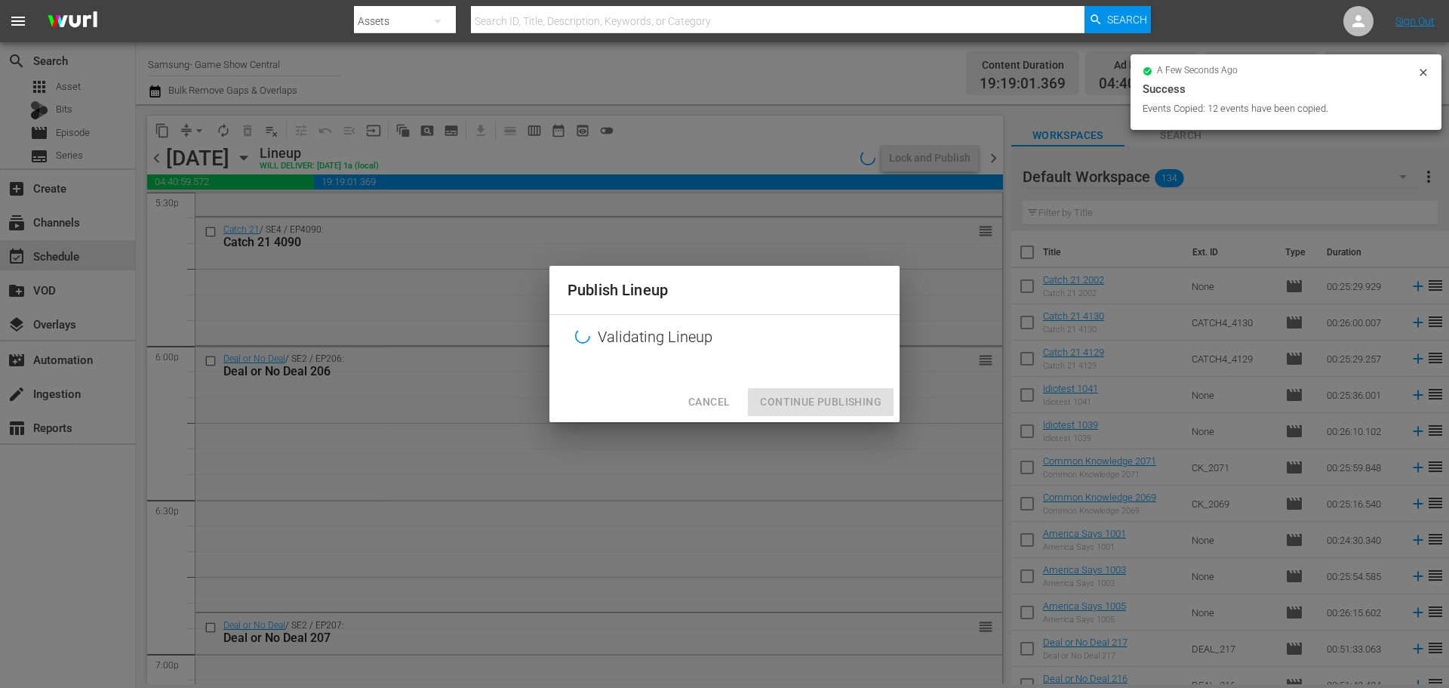
click at [840, 414] on div "Cancel Continue Publishing" at bounding box center [725, 402] width 350 height 40
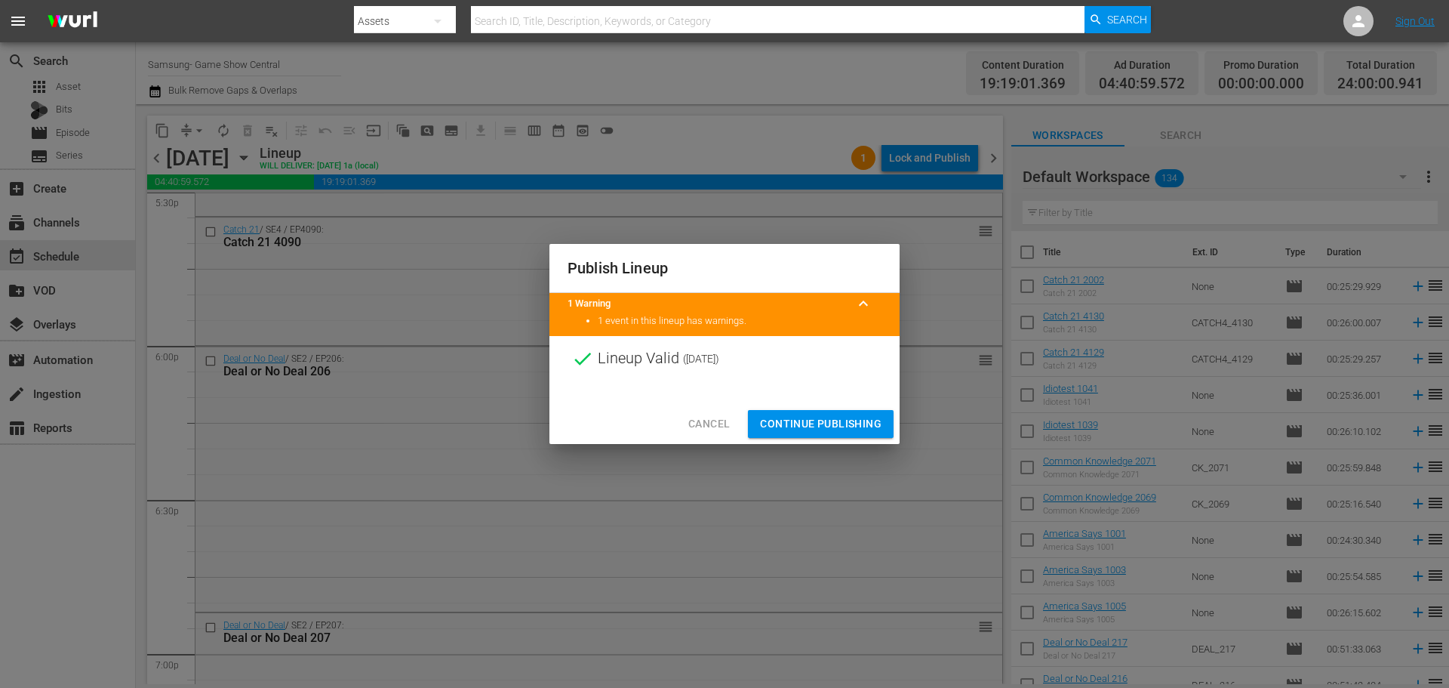
click at [794, 421] on span "Continue Publishing" at bounding box center [821, 423] width 122 height 19
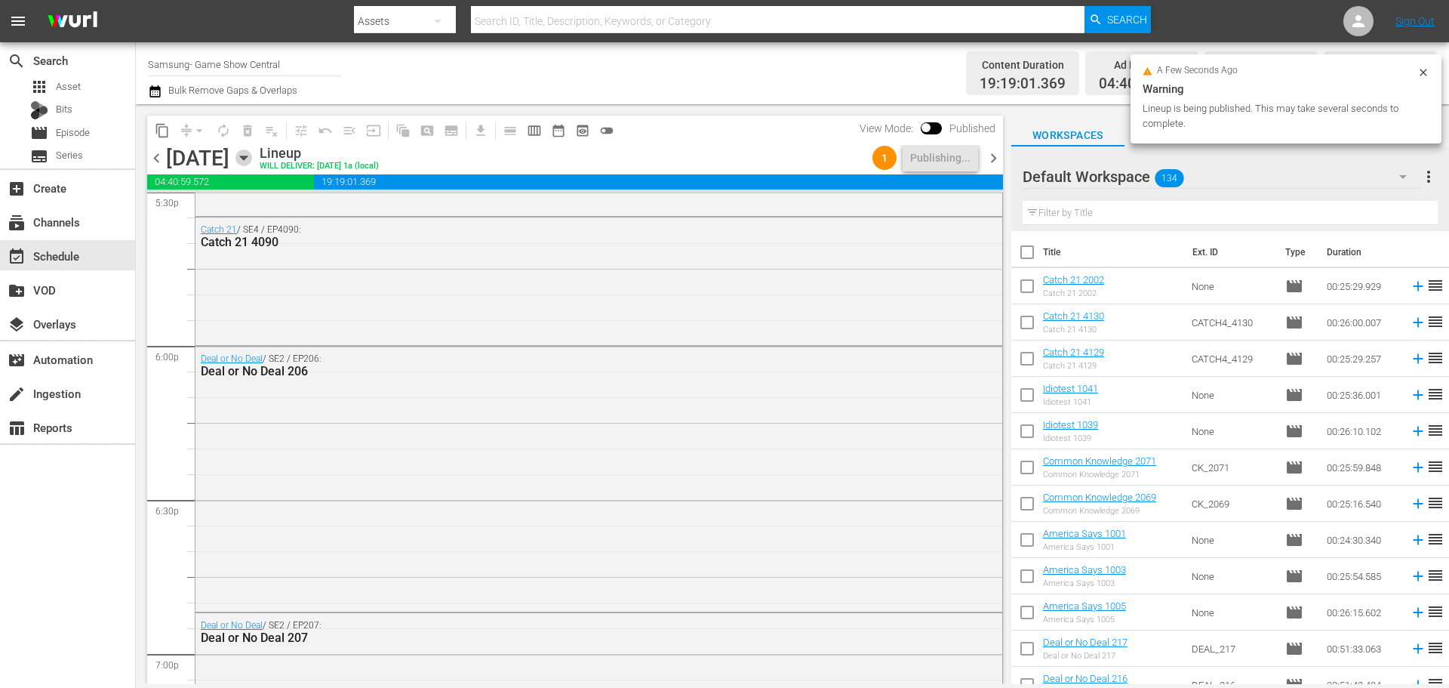
click at [252, 159] on icon "button" at bounding box center [244, 157] width 17 height 17
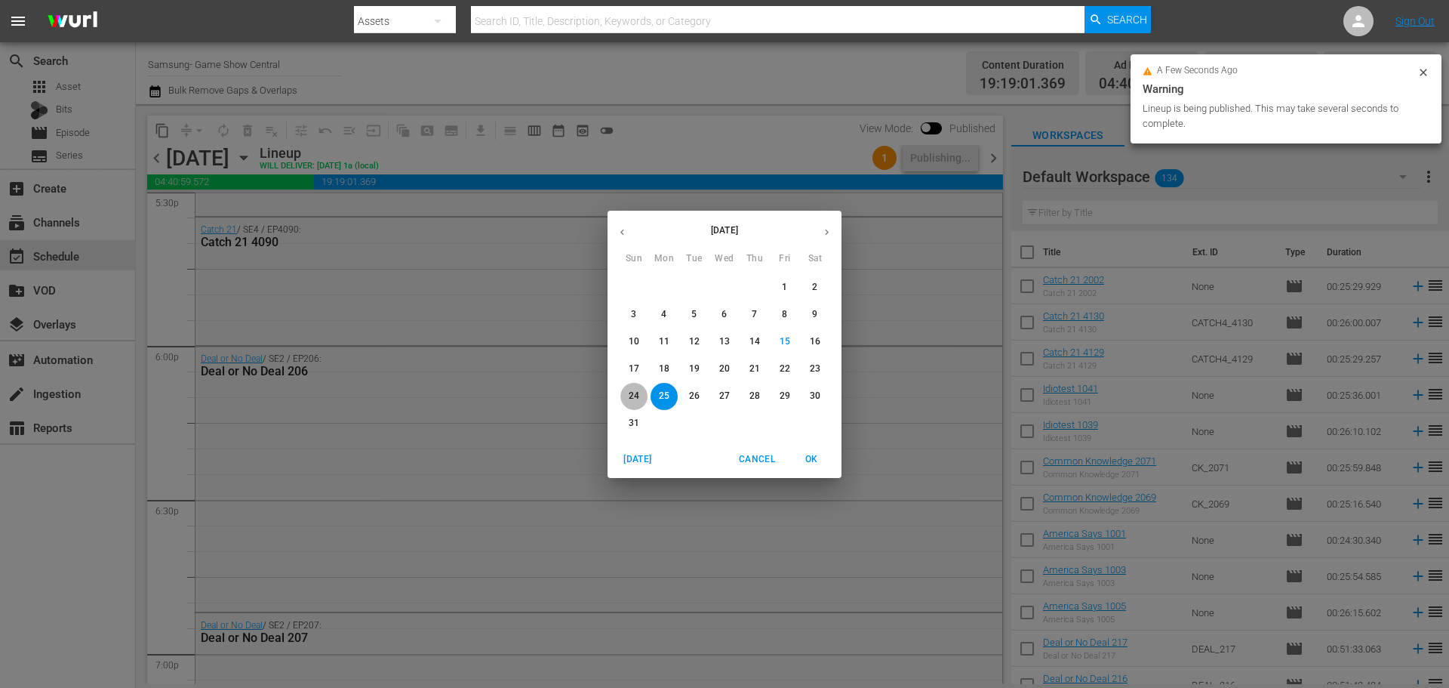
click at [636, 401] on p "24" at bounding box center [634, 396] width 11 height 13
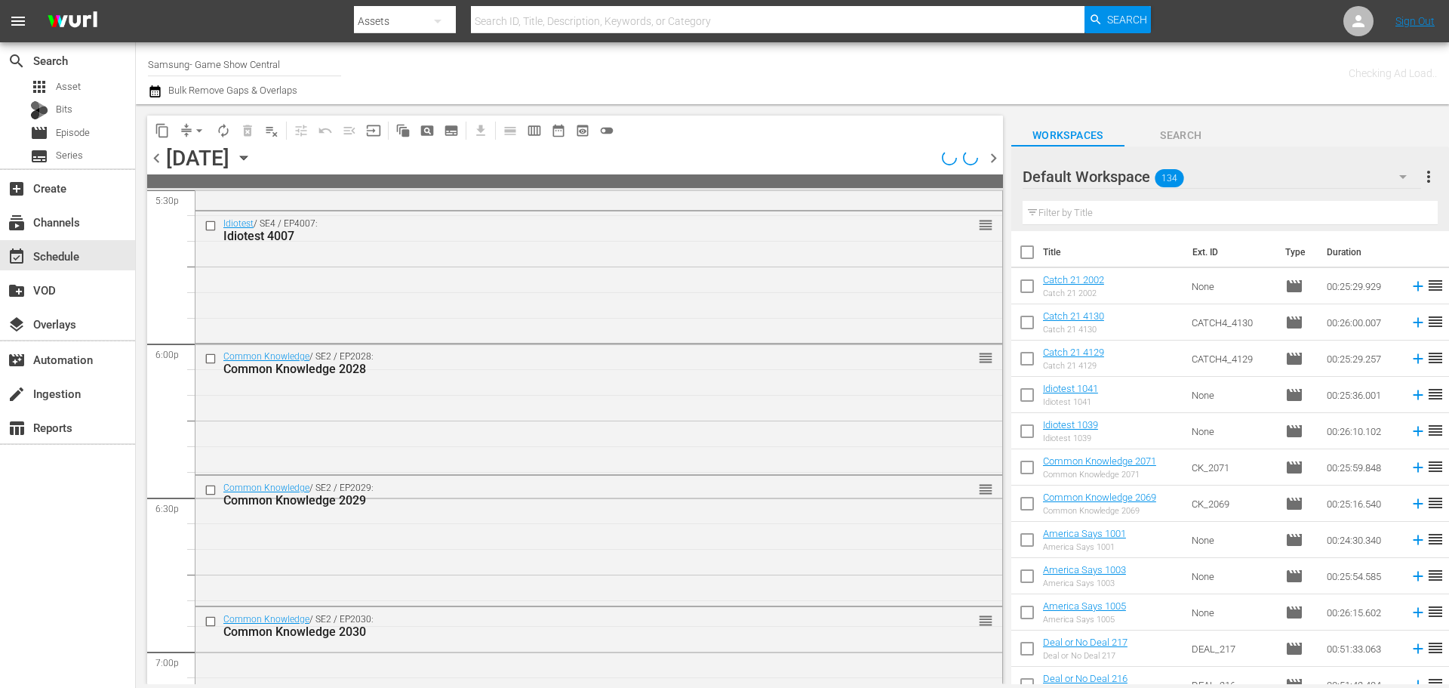
scroll to position [4825, 0]
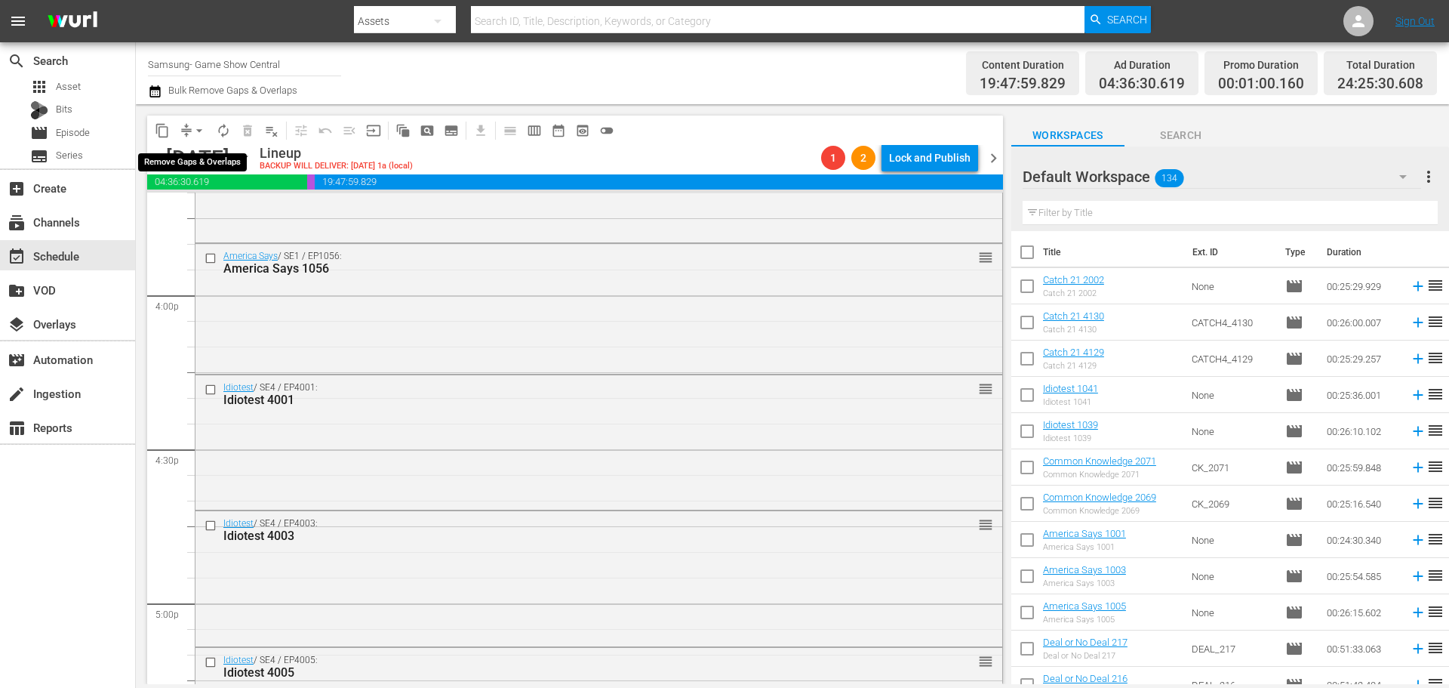
click at [197, 132] on span "arrow_drop_down" at bounding box center [199, 130] width 15 height 15
drag, startPoint x: 197, startPoint y: 134, endPoint x: 198, endPoint y: 159, distance: 24.2
click at [198, 159] on li "Align to Midnight" at bounding box center [199, 161] width 125 height 25
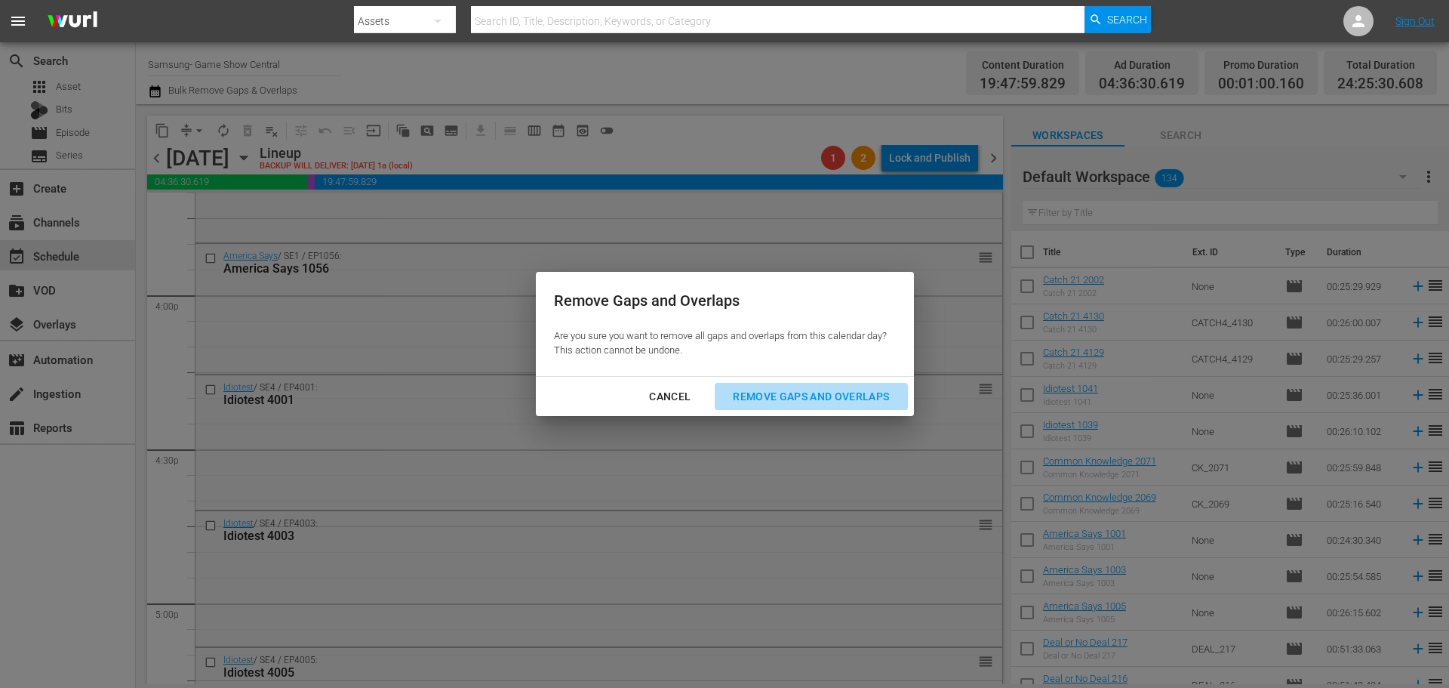
click at [795, 402] on div "Remove Gaps and Overlaps" at bounding box center [811, 396] width 180 height 19
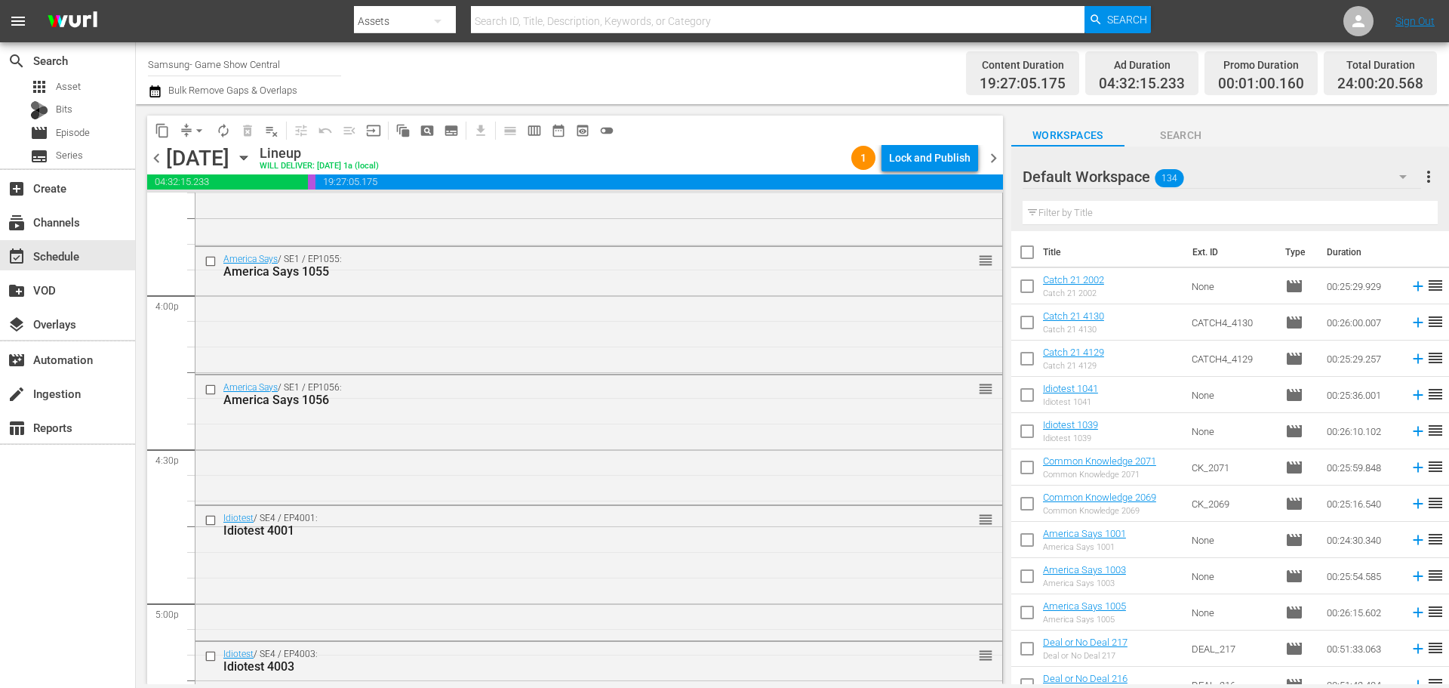
click at [956, 168] on div "Lock and Publish" at bounding box center [930, 157] width 82 height 27
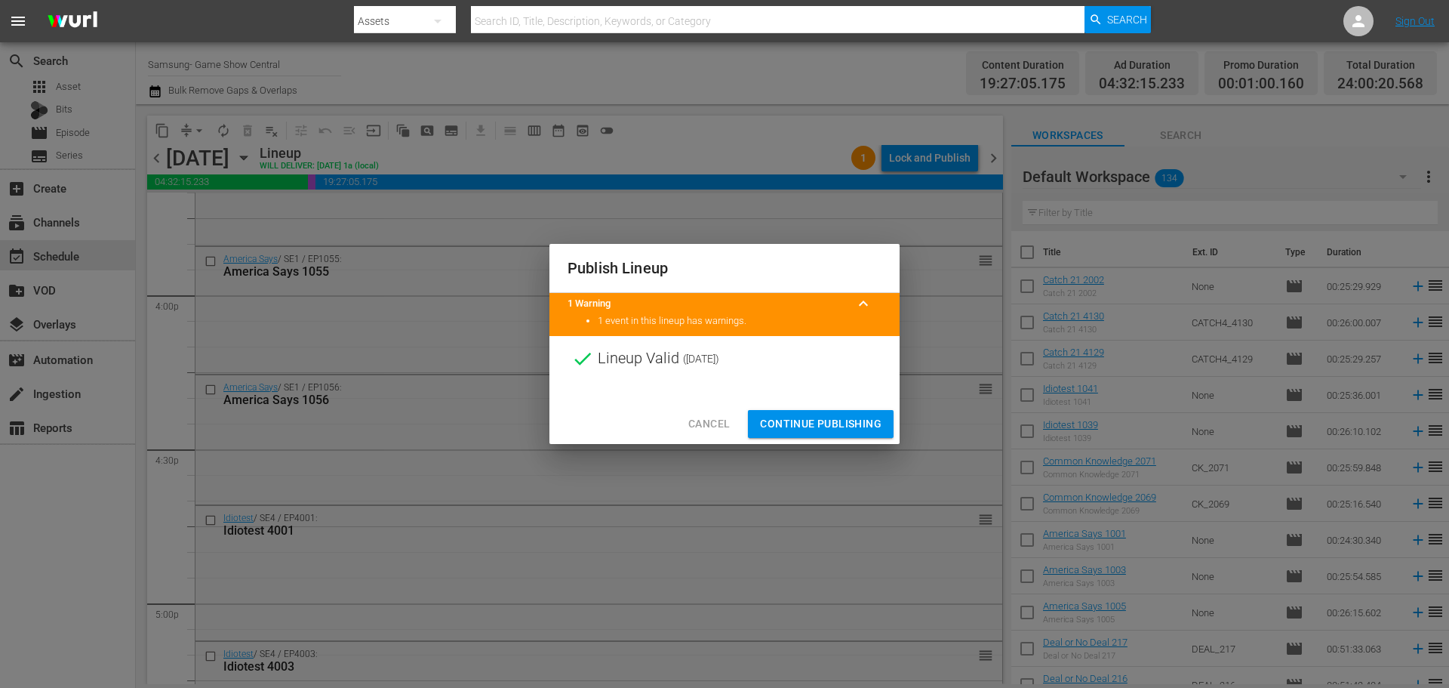
click at [809, 409] on div "Cancel Continue Publishing" at bounding box center [725, 424] width 350 height 40
click at [807, 420] on span "Continue Publishing" at bounding box center [821, 423] width 122 height 19
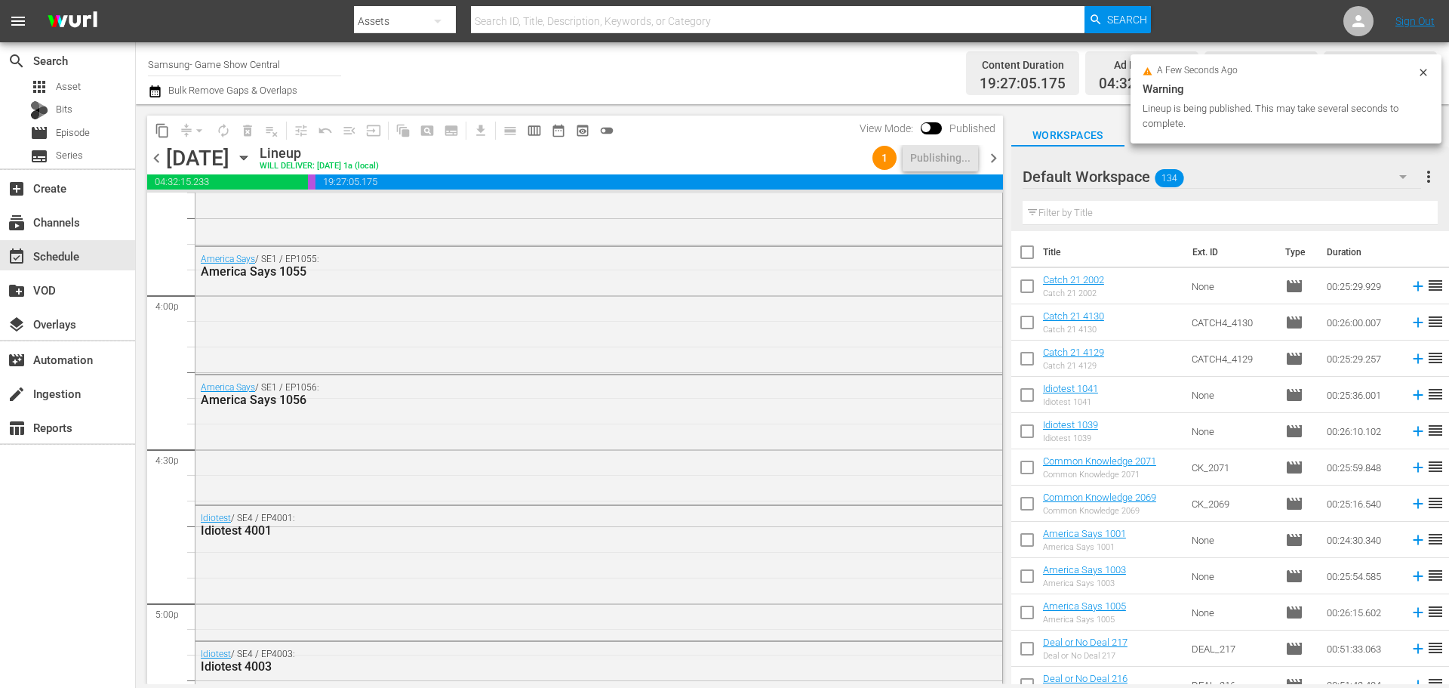
click at [150, 157] on span "chevron_left" at bounding box center [156, 158] width 19 height 19
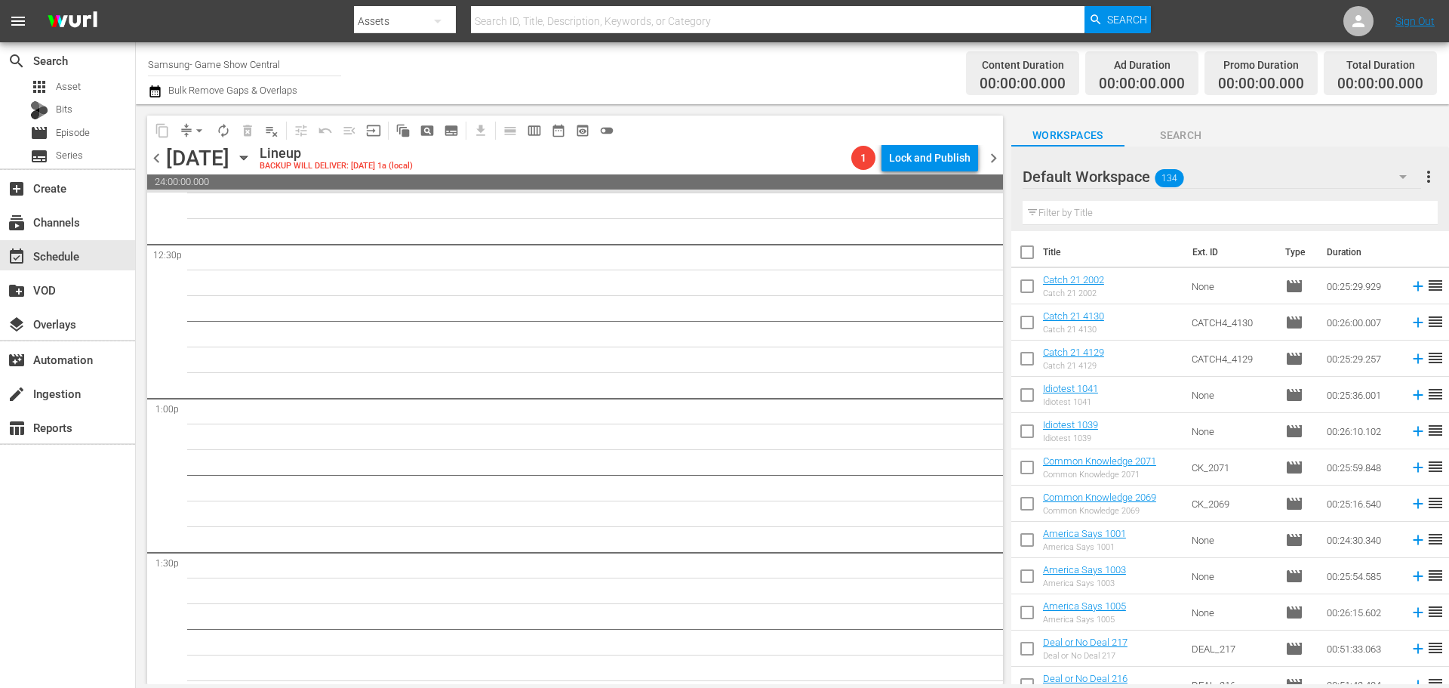
scroll to position [3679, 0]
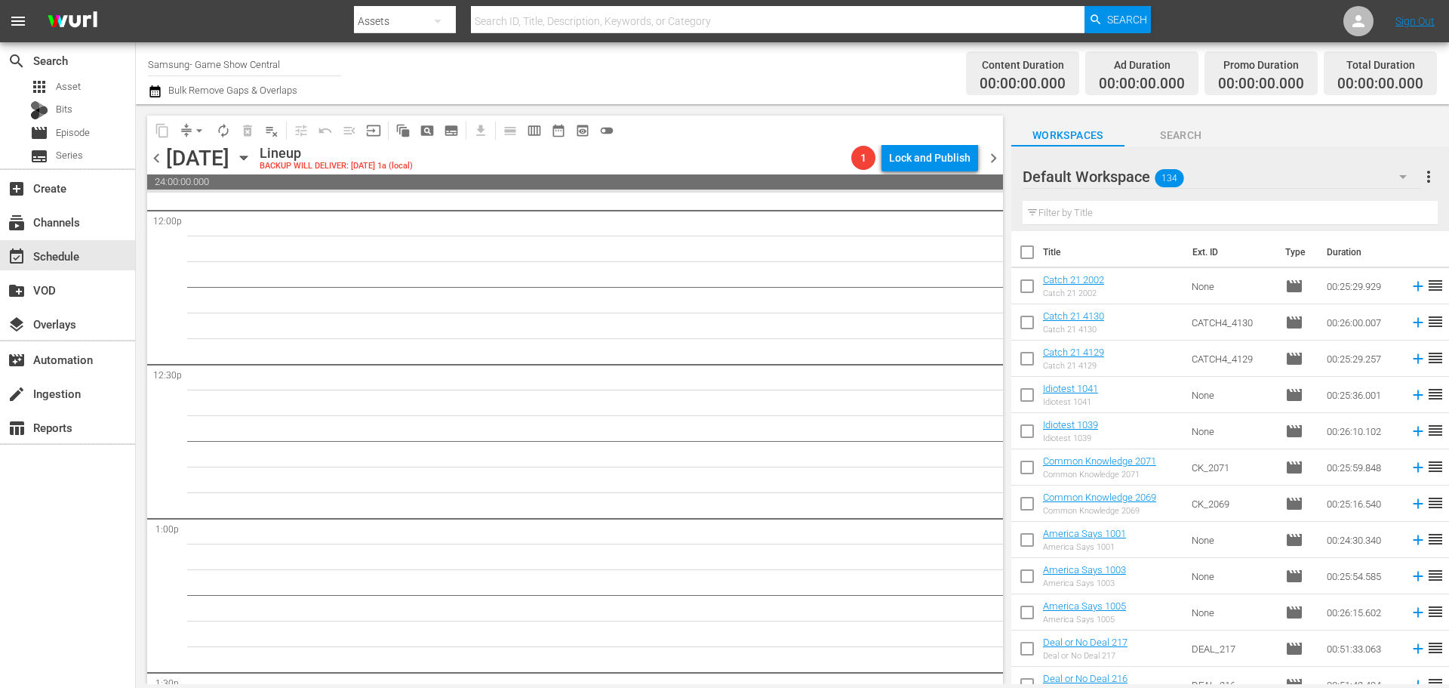
click at [993, 451] on div "S N A P S N A P S N A P S N A P S N A P S N A P S N A P S N A P S N A P S N A P…" at bounding box center [575, 438] width 856 height 491
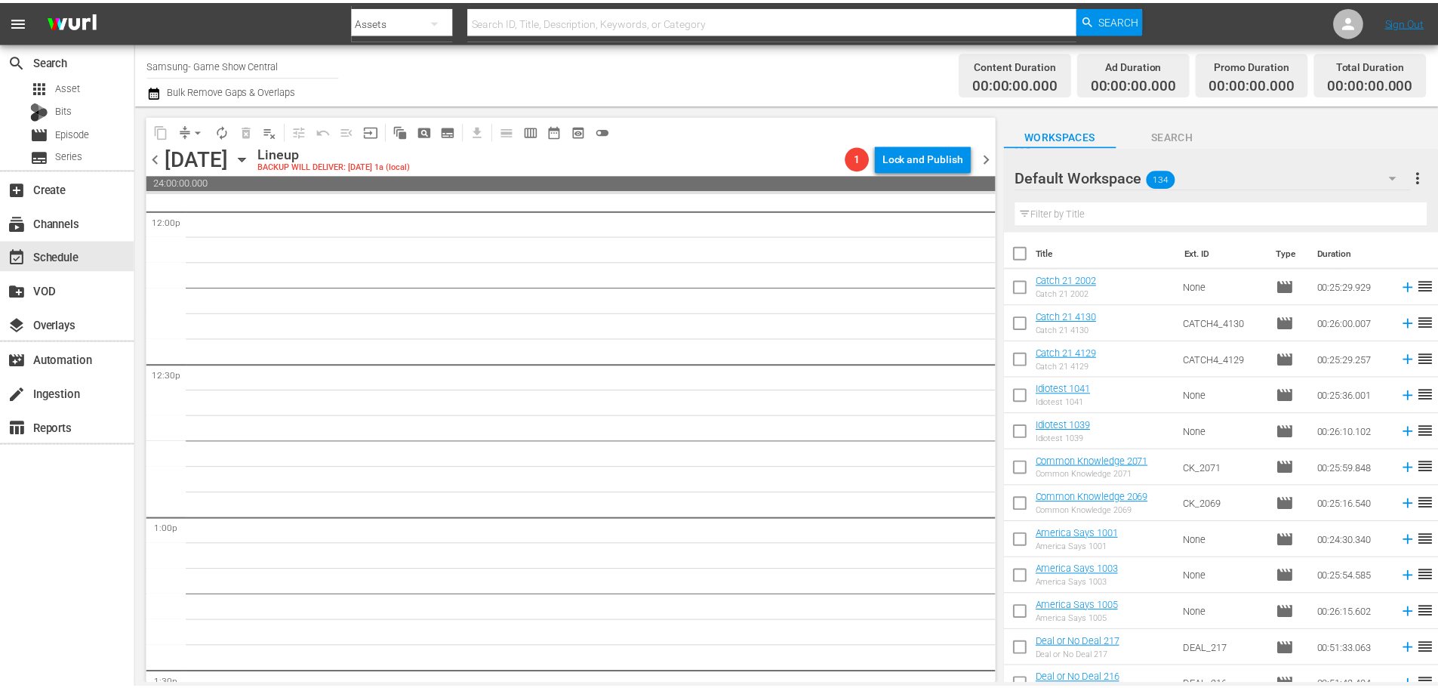
scroll to position [0, 0]
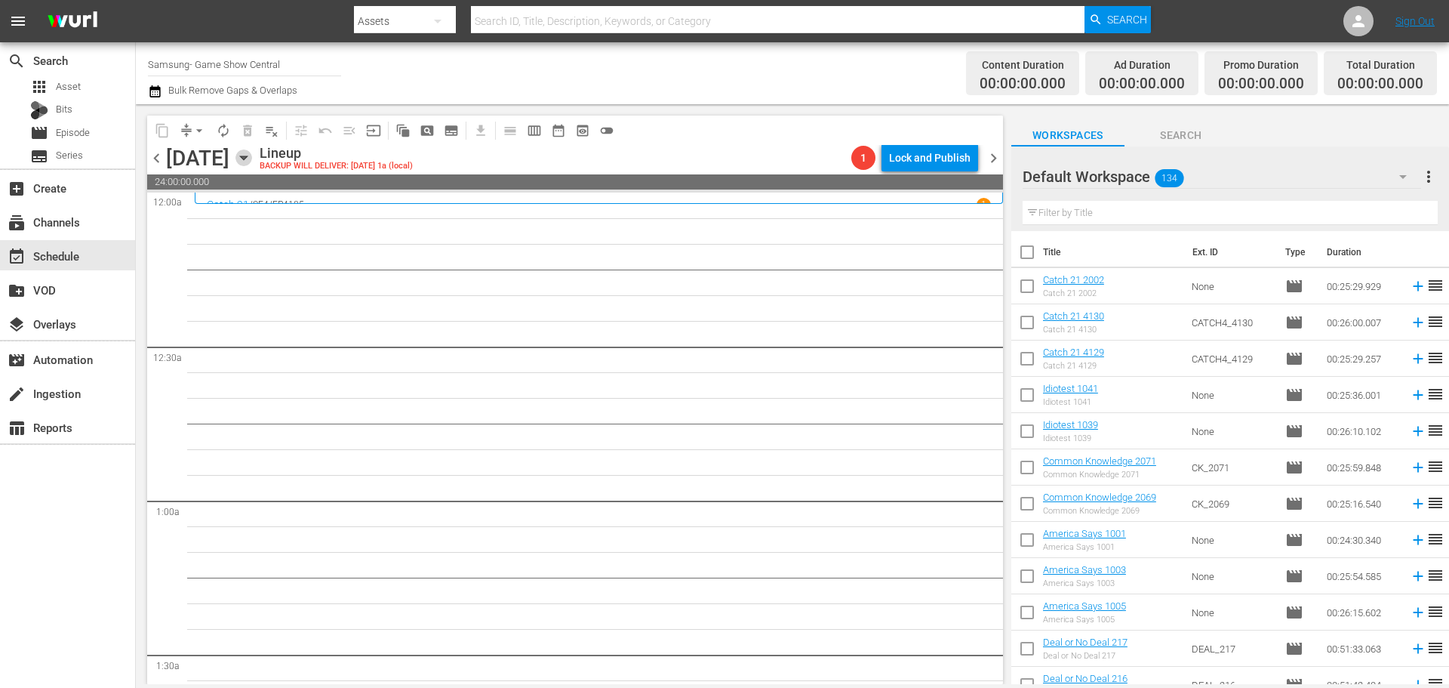
click at [252, 156] on icon "button" at bounding box center [244, 157] width 17 height 17
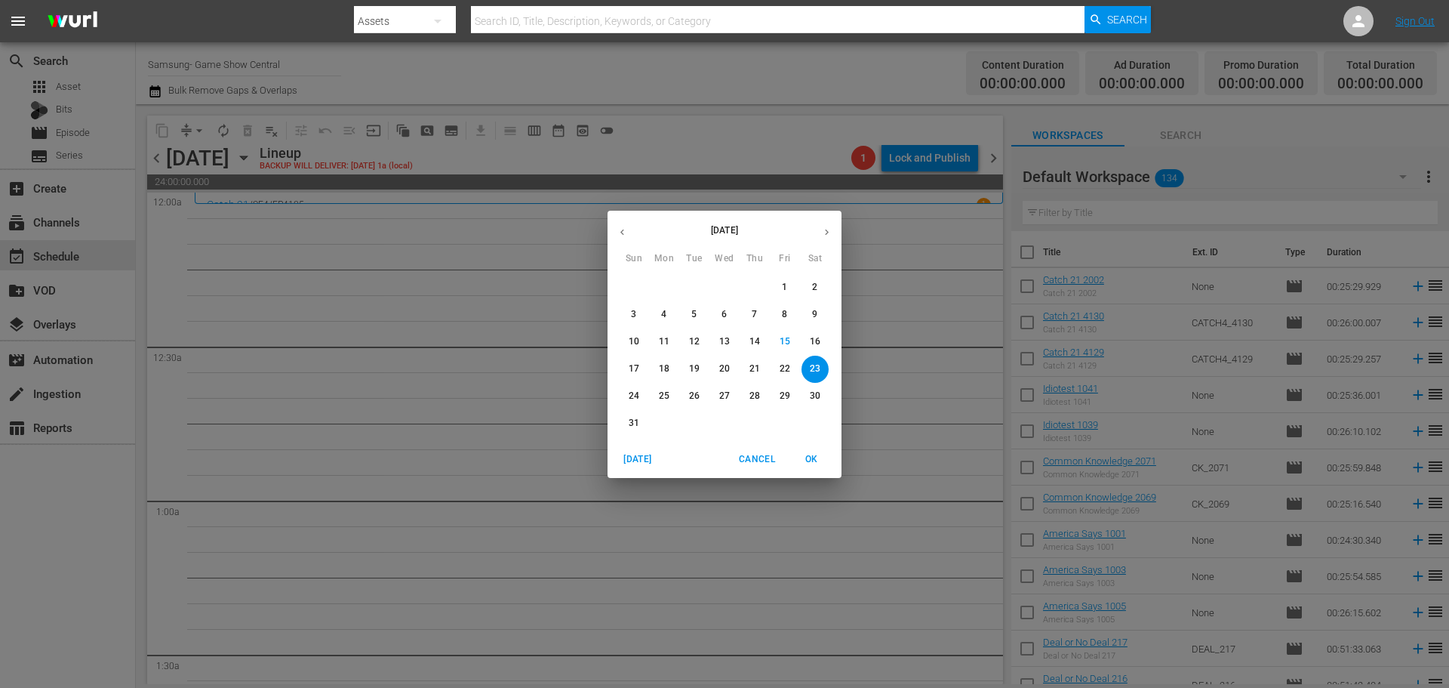
click at [818, 342] on p "16" at bounding box center [815, 341] width 11 height 13
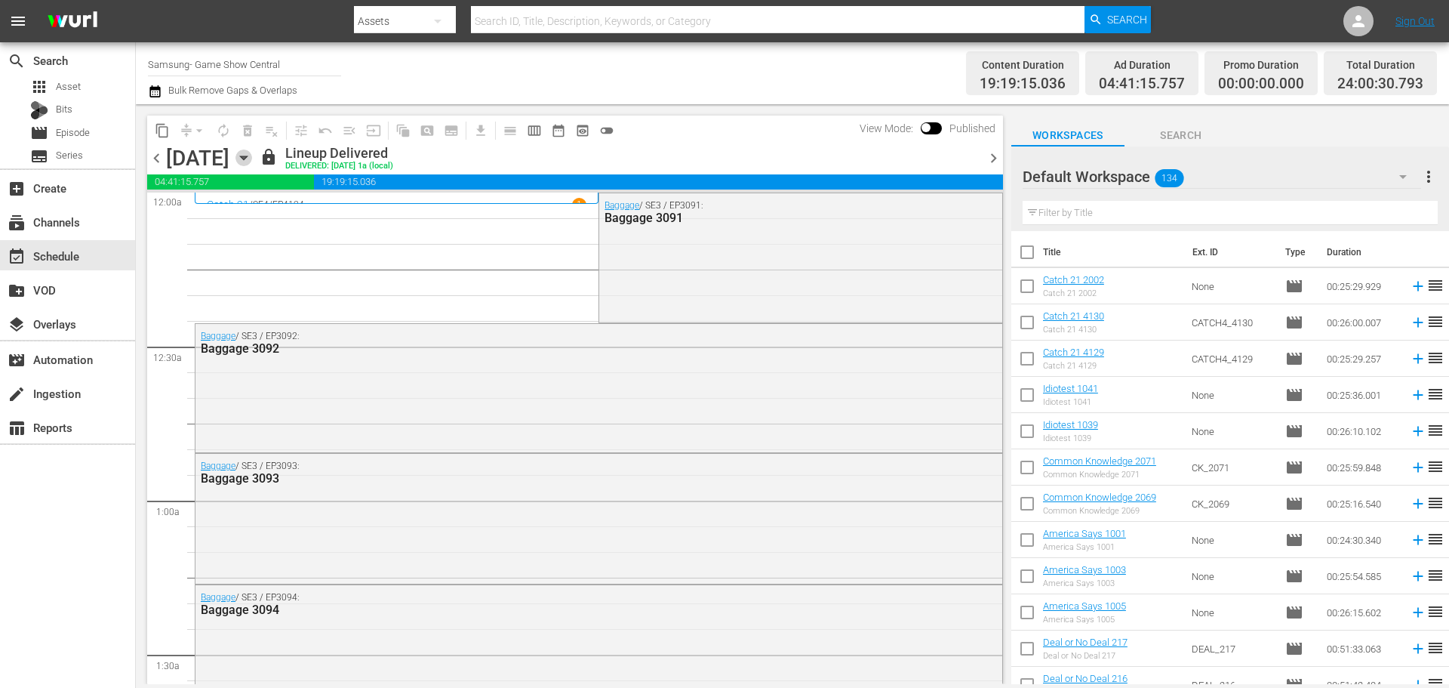
click at [252, 162] on icon "button" at bounding box center [244, 157] width 17 height 17
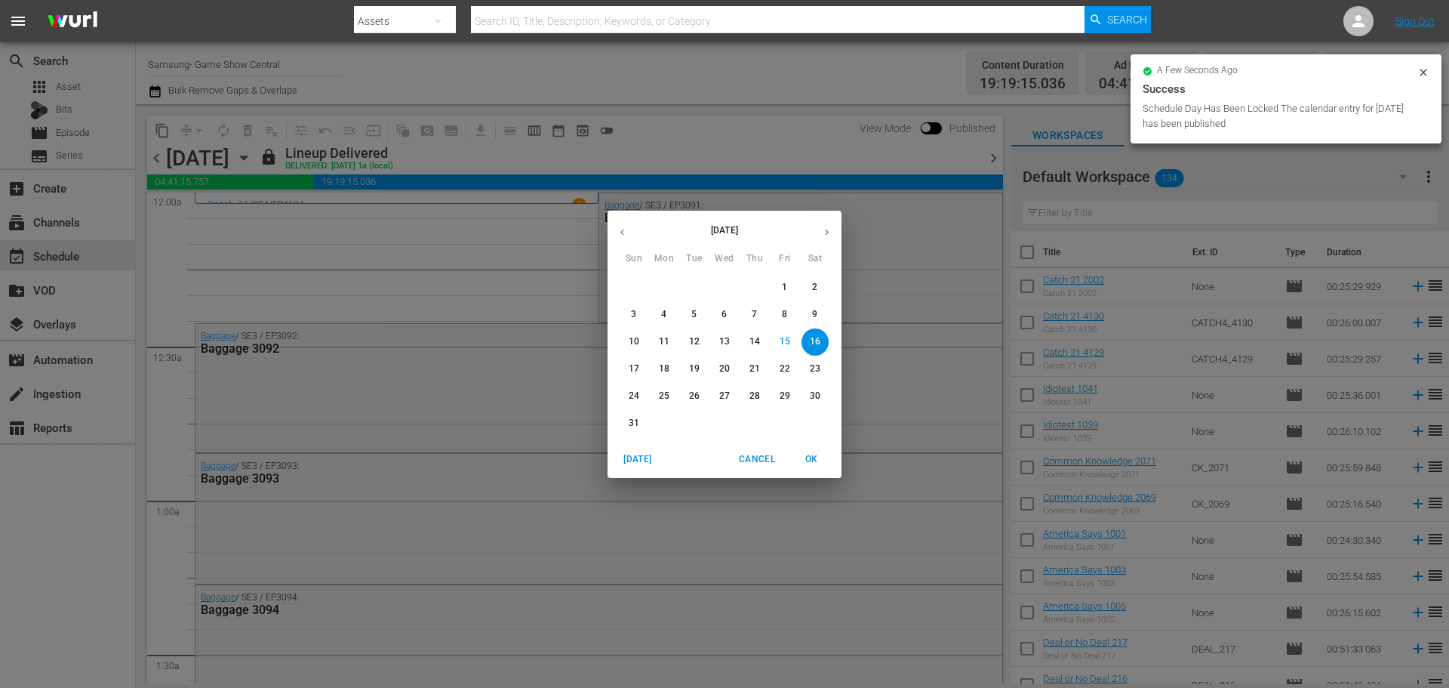
drag, startPoint x: 824, startPoint y: 316, endPoint x: 790, endPoint y: 305, distance: 35.8
click at [826, 316] on span "9" at bounding box center [815, 314] width 27 height 13
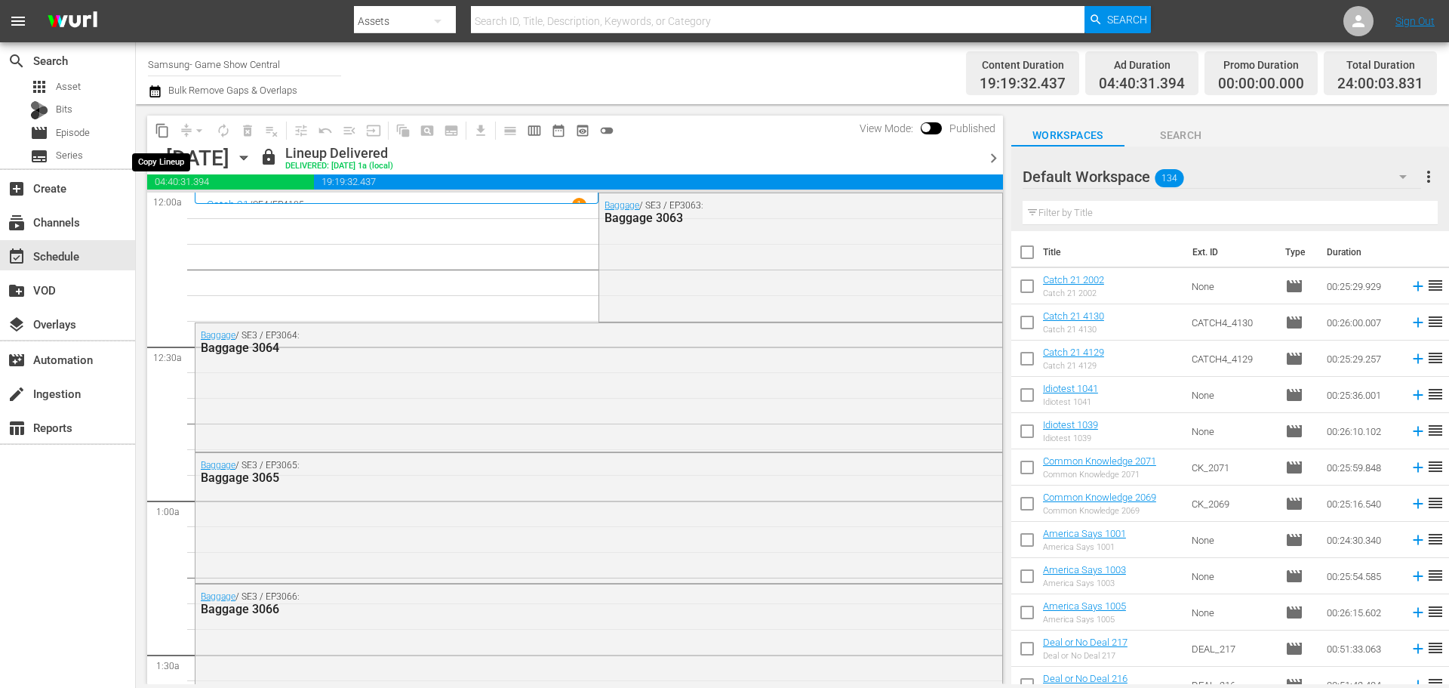
click at [158, 131] on span "content_copy" at bounding box center [162, 130] width 15 height 15
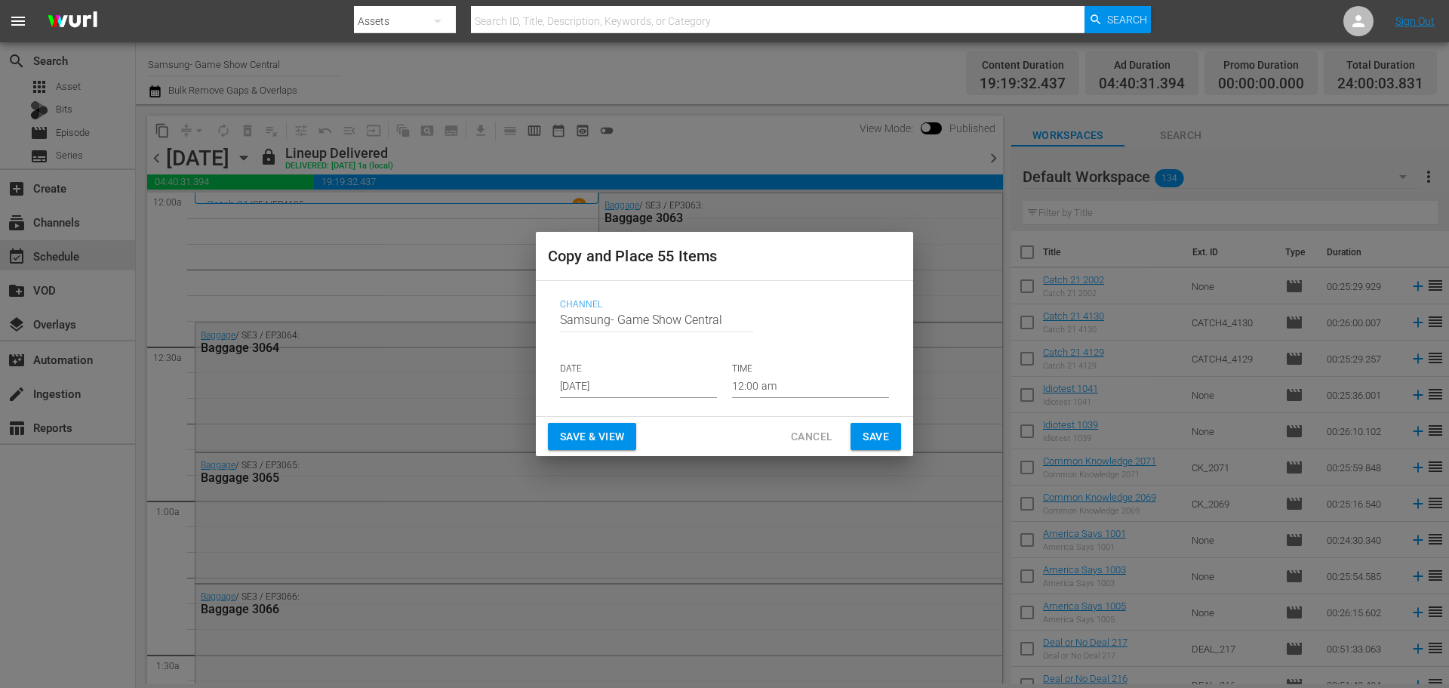
click at [641, 387] on input "Aug 17th 2025" at bounding box center [638, 386] width 157 height 23
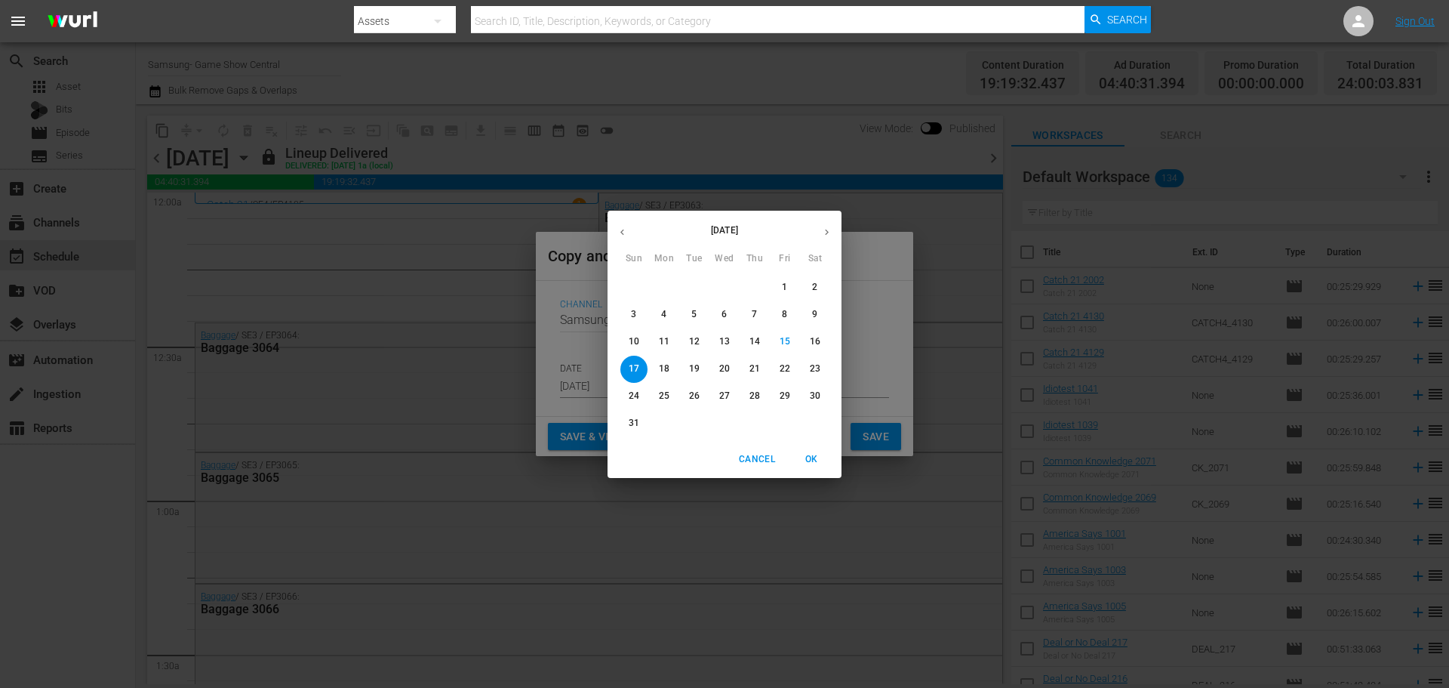
click at [813, 368] on p "23" at bounding box center [815, 368] width 11 height 13
type input "Aug 23rd 2025"
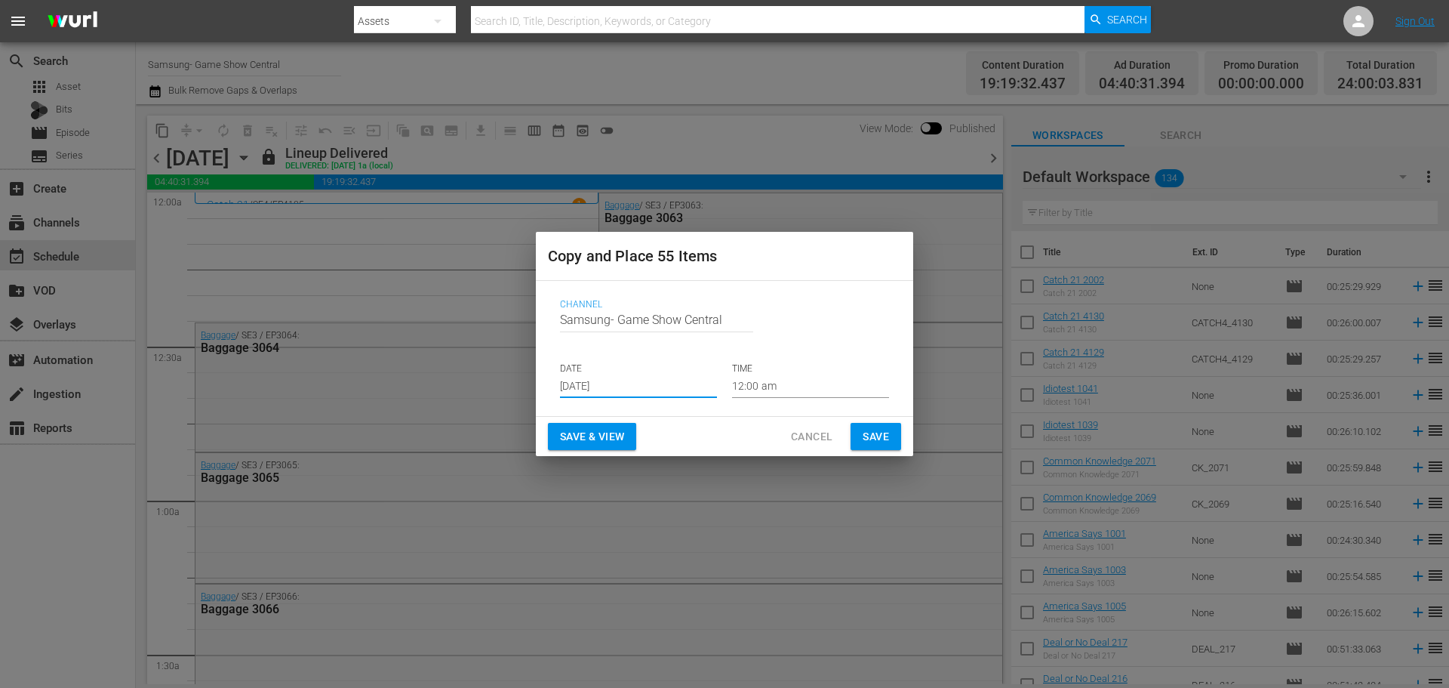
click at [868, 445] on span "Save" at bounding box center [876, 436] width 26 height 19
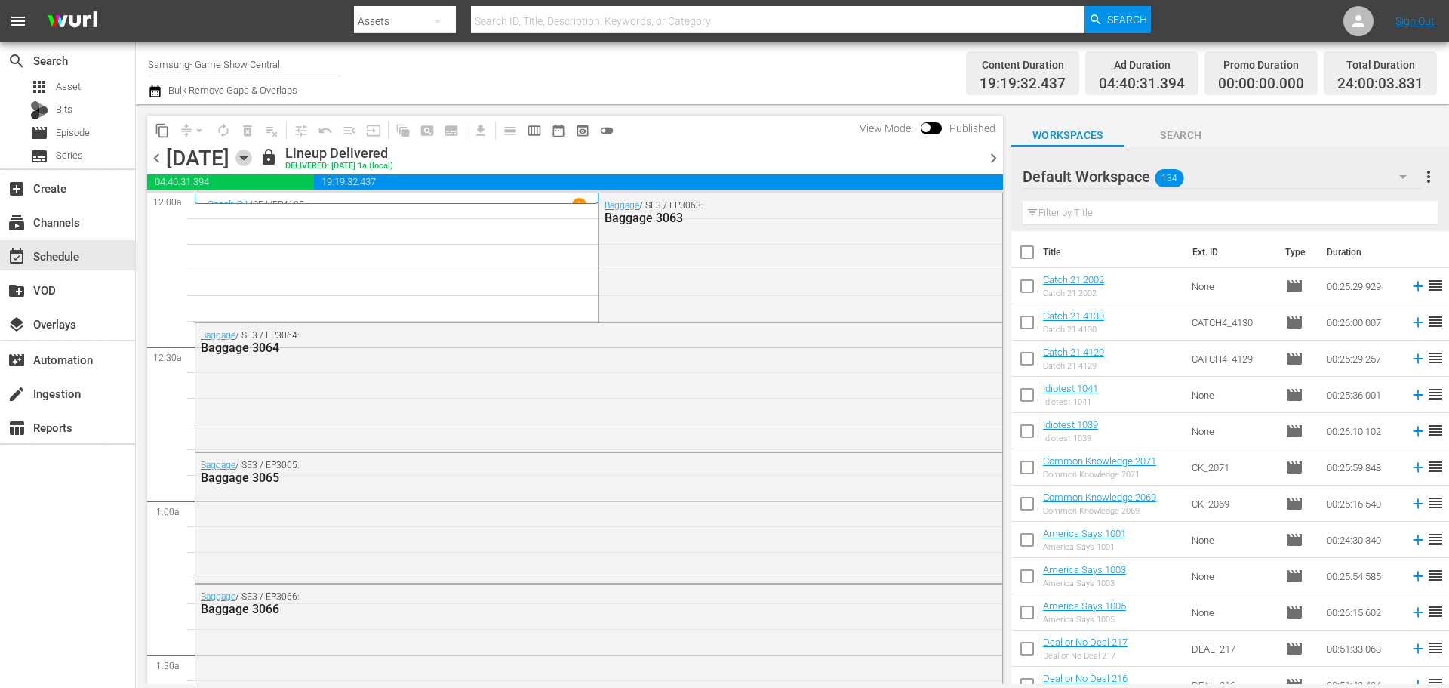
click at [252, 164] on icon "button" at bounding box center [244, 157] width 17 height 17
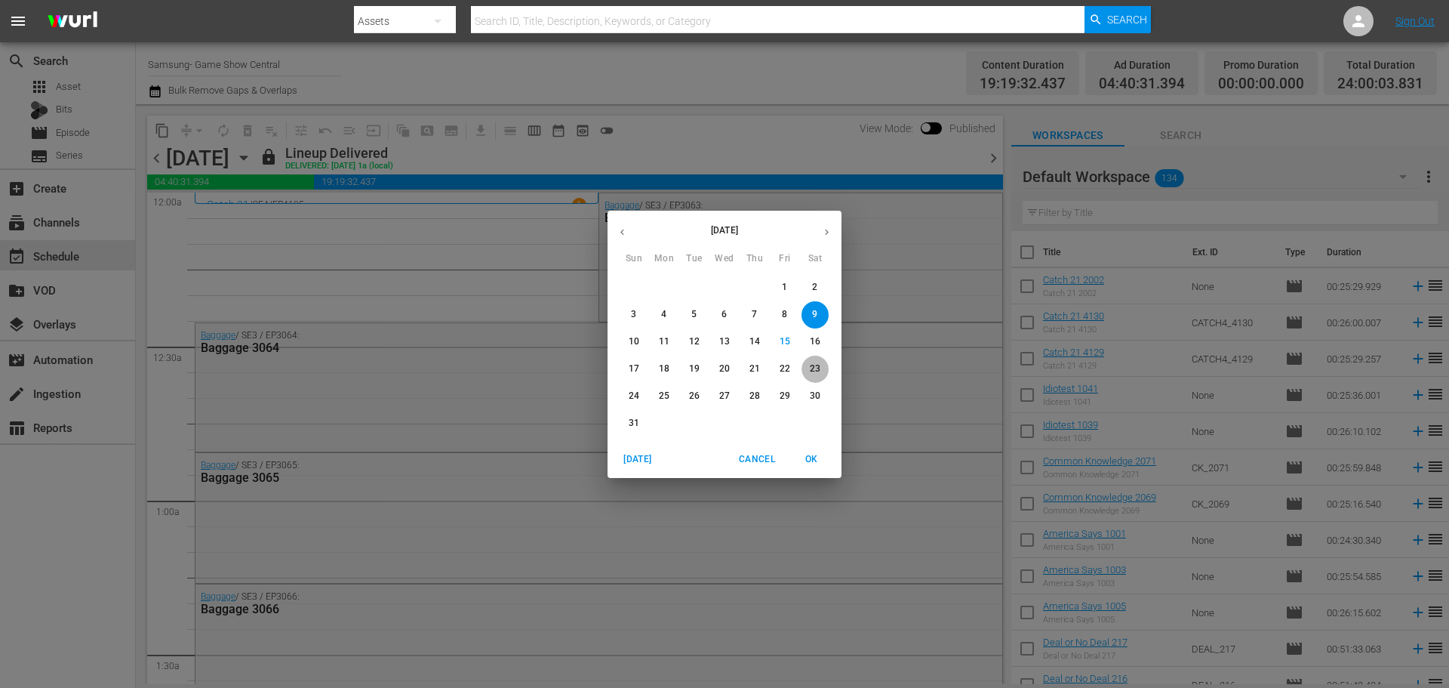
click at [814, 371] on p "23" at bounding box center [815, 368] width 11 height 13
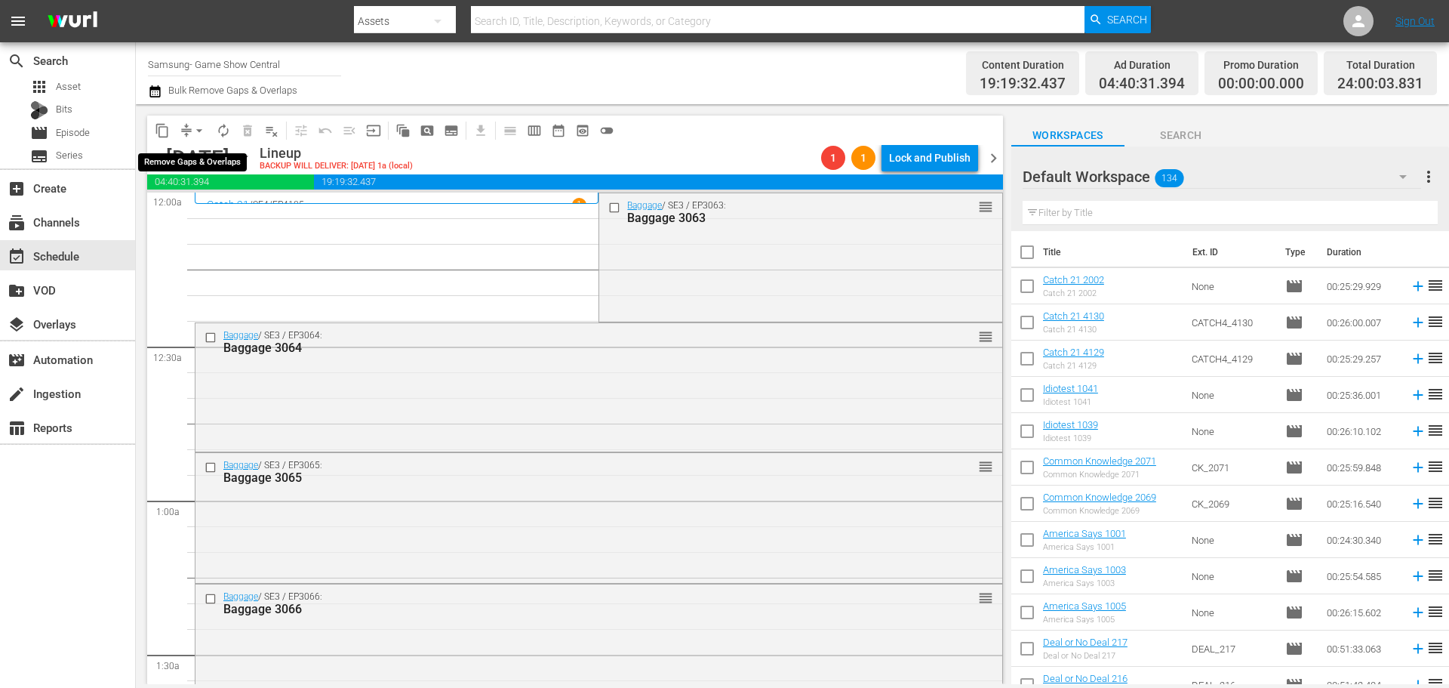
click at [189, 132] on button "arrow_drop_down" at bounding box center [199, 131] width 24 height 24
click at [218, 161] on li "Align to Midnight" at bounding box center [200, 161] width 159 height 25
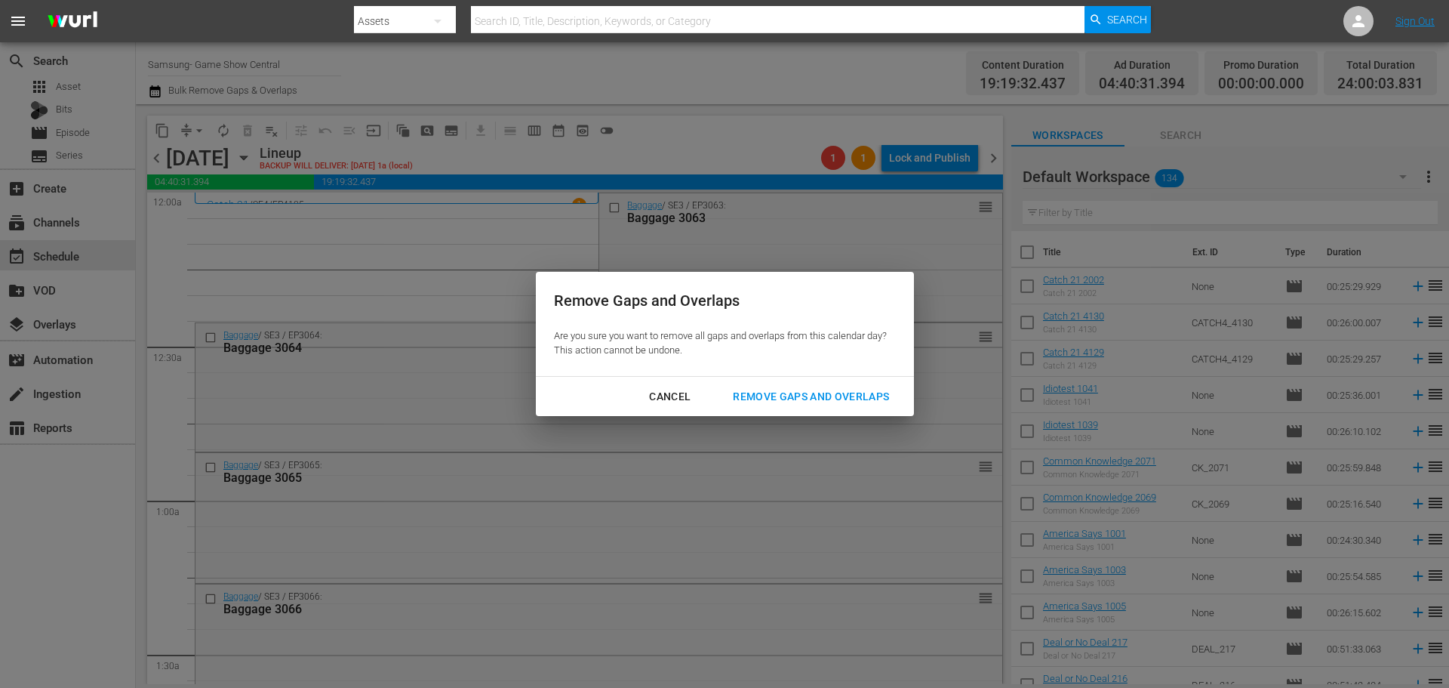
click at [831, 405] on div "Remove Gaps and Overlaps" at bounding box center [811, 396] width 180 height 19
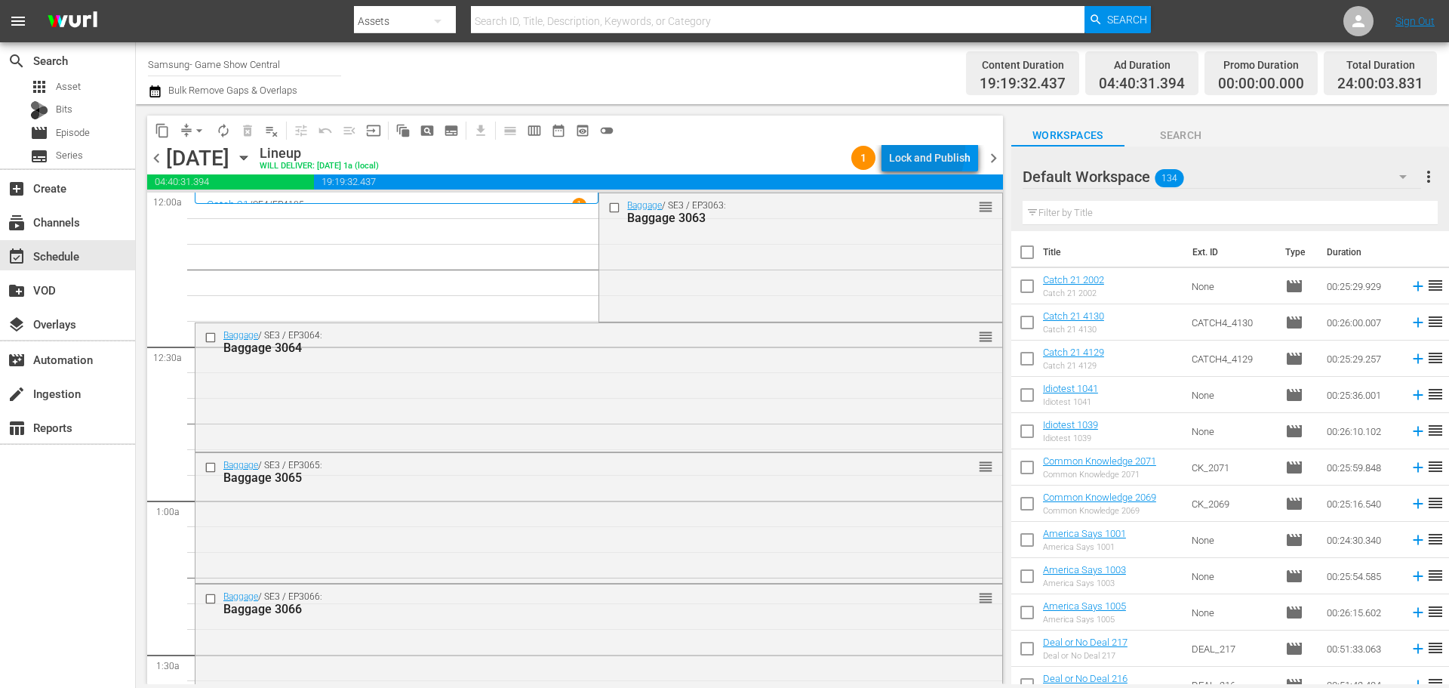
click at [898, 149] on div "Lock and Publish" at bounding box center [930, 157] width 82 height 27
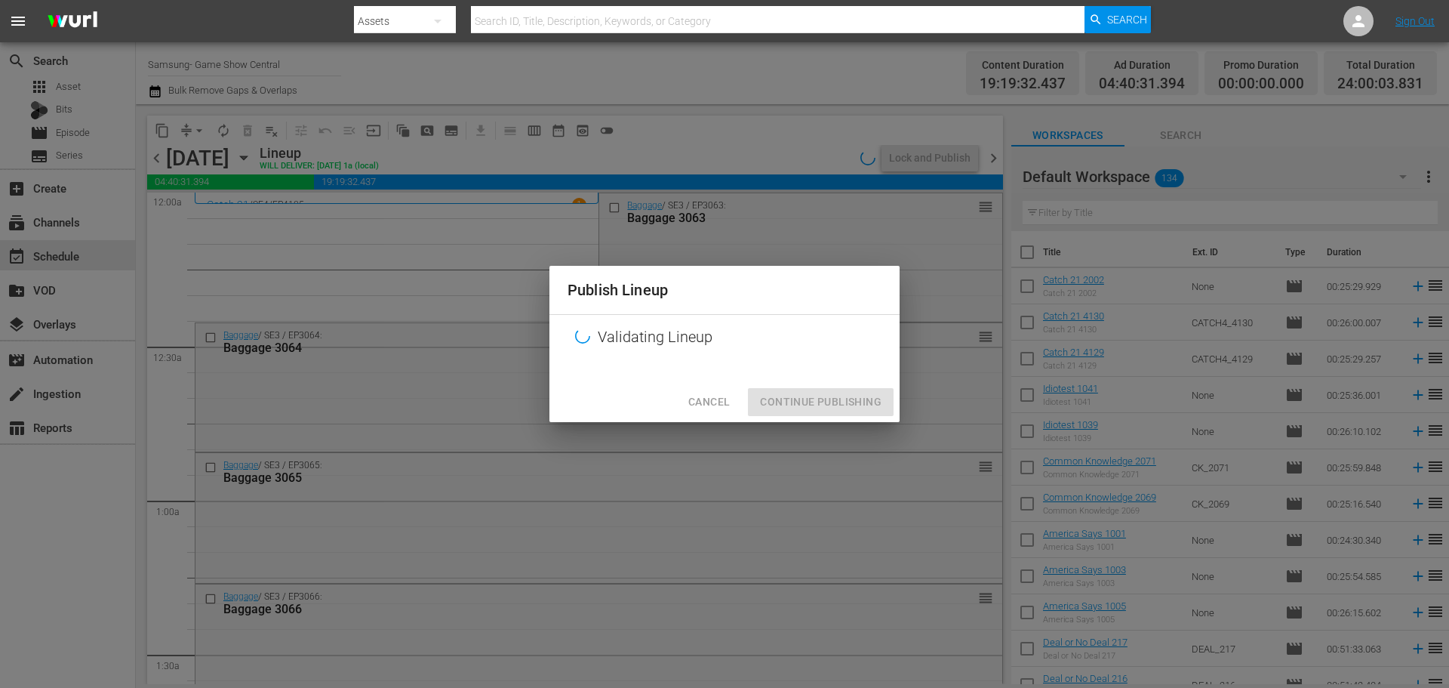
click at [690, 333] on div "Validating Lineup" at bounding box center [725, 337] width 350 height 45
click at [790, 393] on div "Cancel Continue Publishing" at bounding box center [725, 402] width 350 height 40
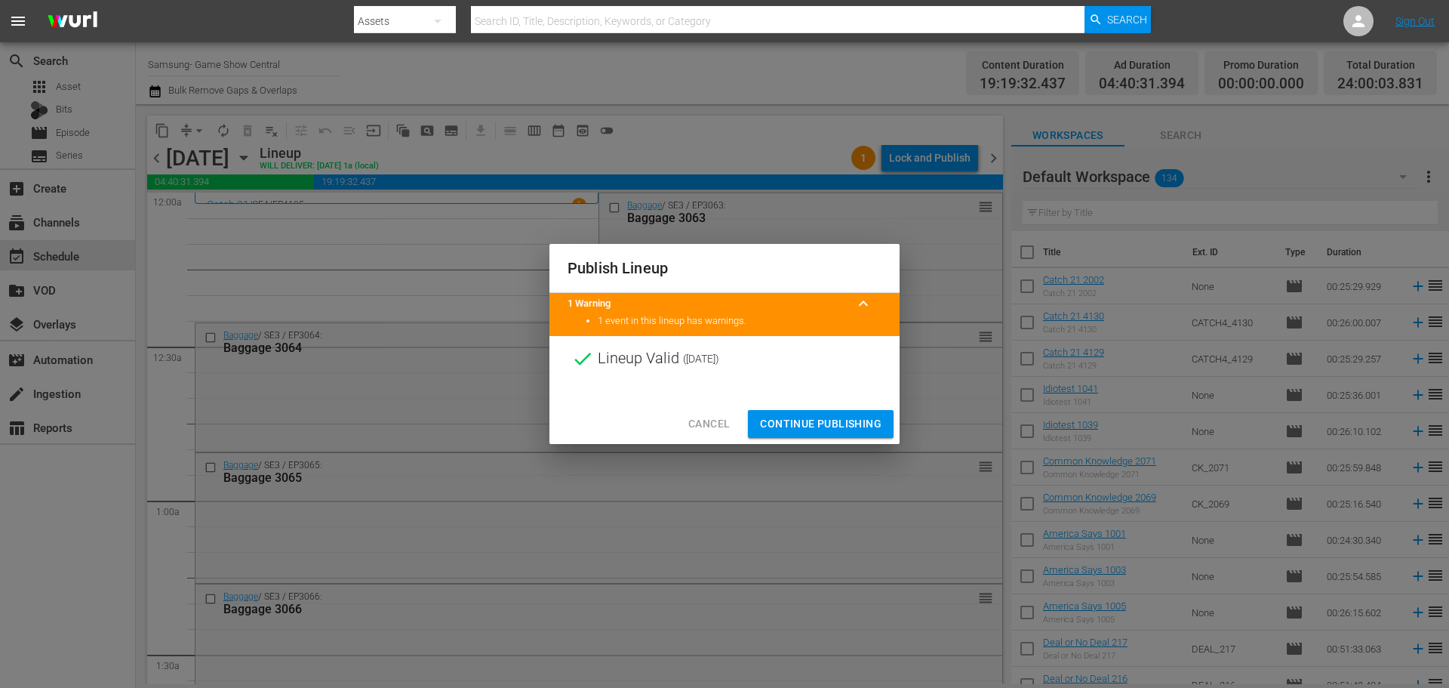
click at [807, 414] on span "Continue Publishing" at bounding box center [821, 423] width 122 height 19
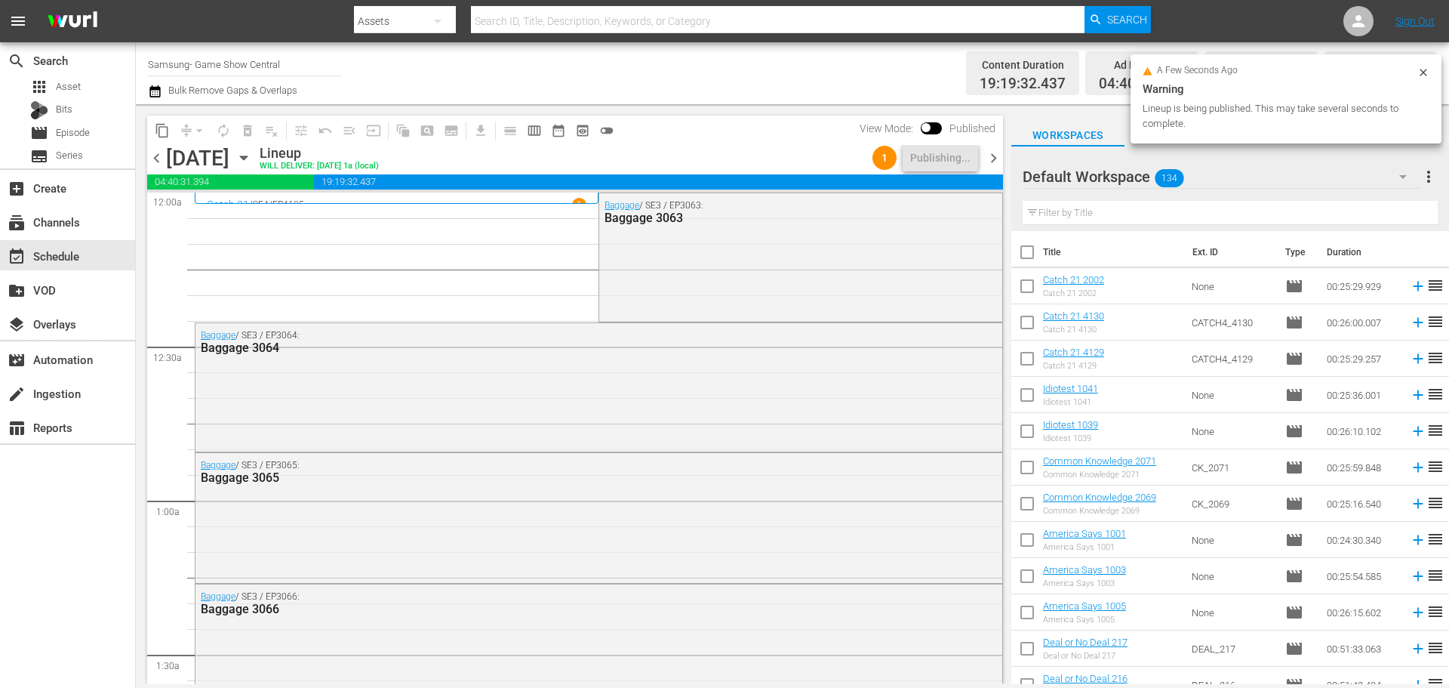
click at [252, 158] on icon "button" at bounding box center [244, 157] width 17 height 17
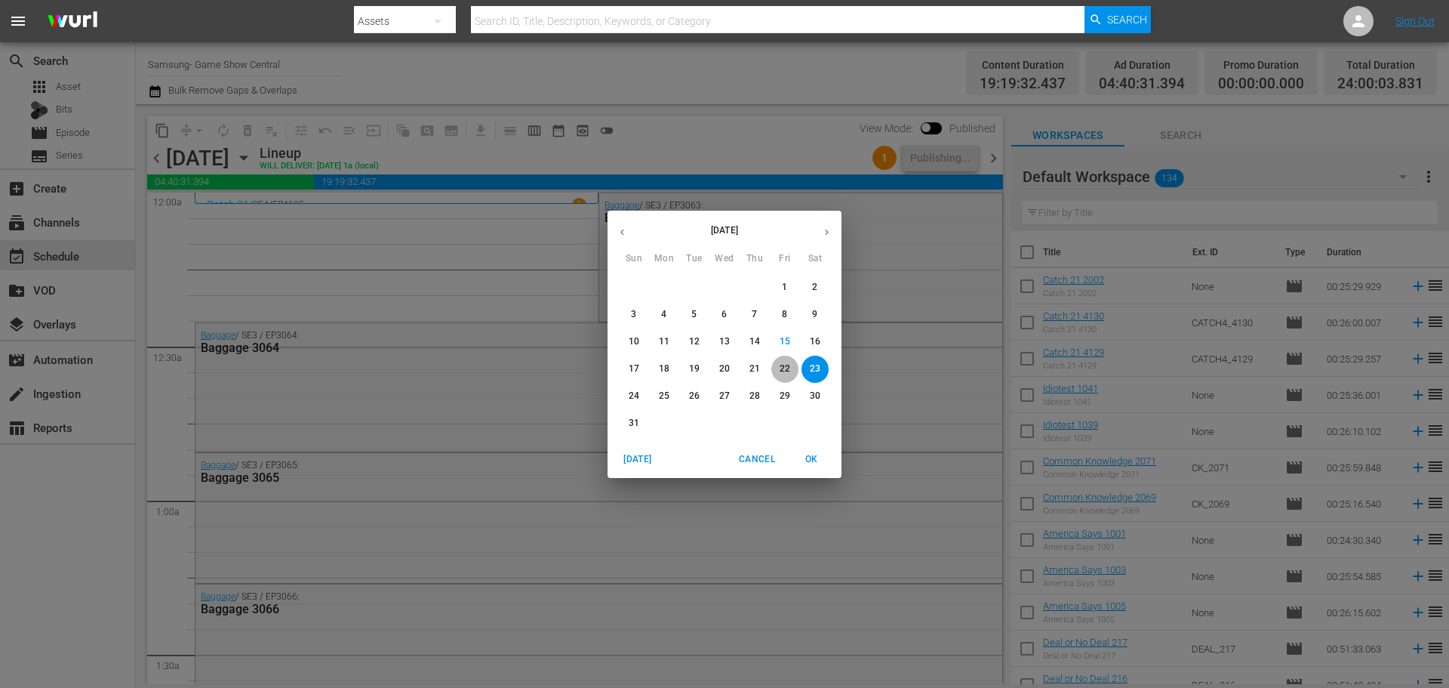
click at [797, 363] on span "22" at bounding box center [785, 368] width 27 height 13
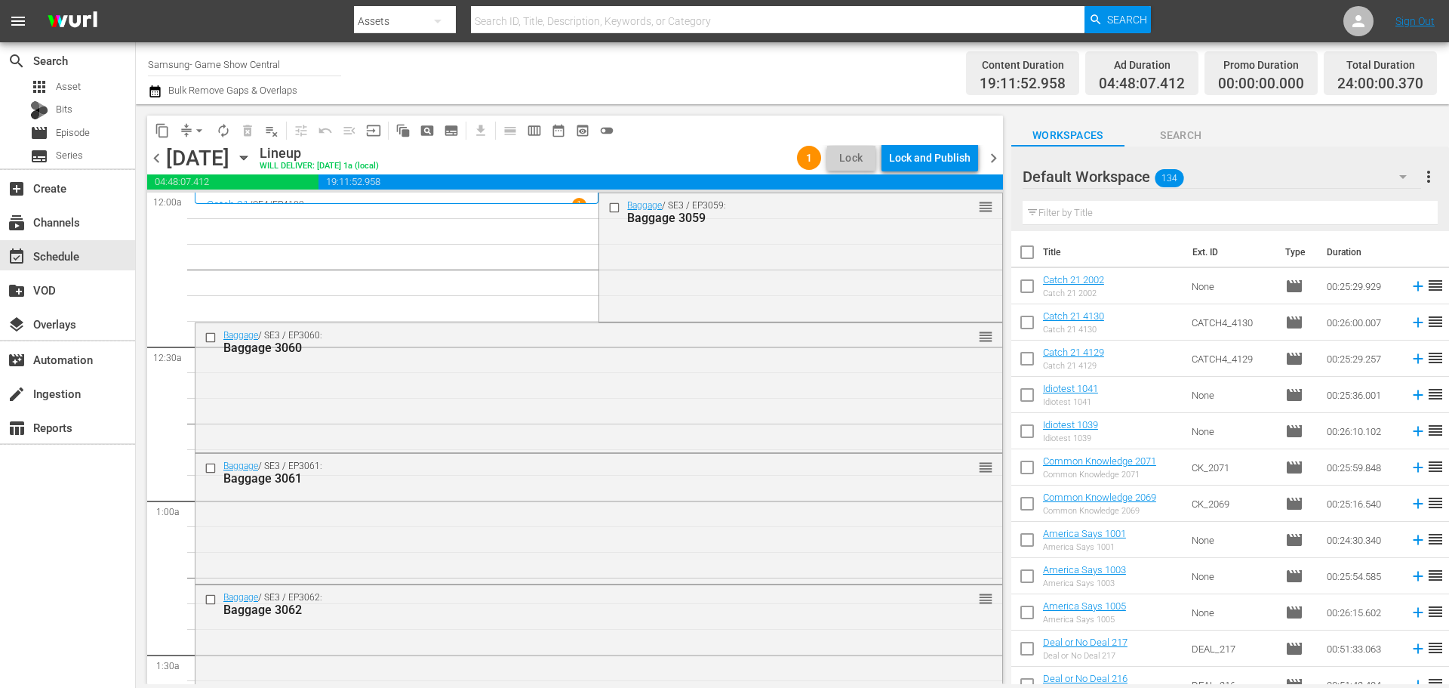
click at [919, 158] on div "Lock and Publish" at bounding box center [930, 157] width 82 height 27
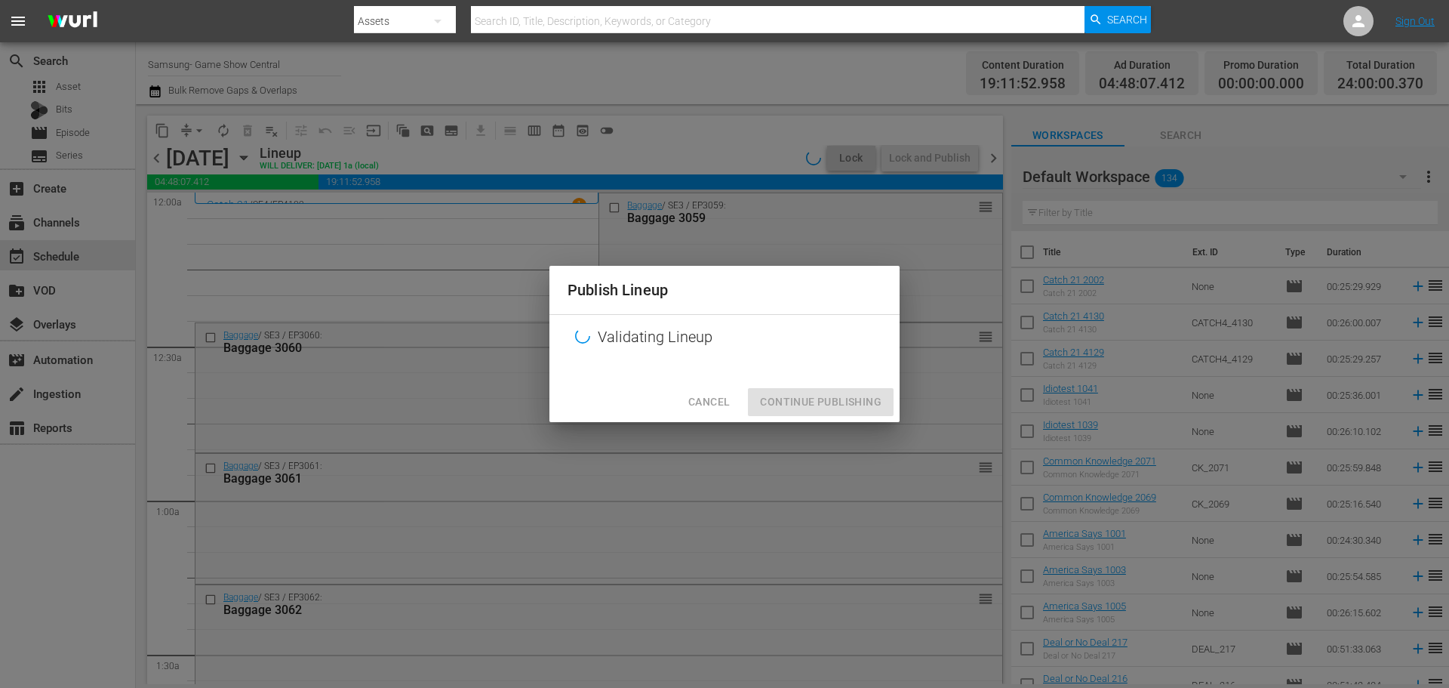
click at [847, 399] on div "Cancel Continue Publishing" at bounding box center [725, 402] width 350 height 40
click at [833, 394] on div "Cancel Continue Publishing" at bounding box center [725, 402] width 350 height 40
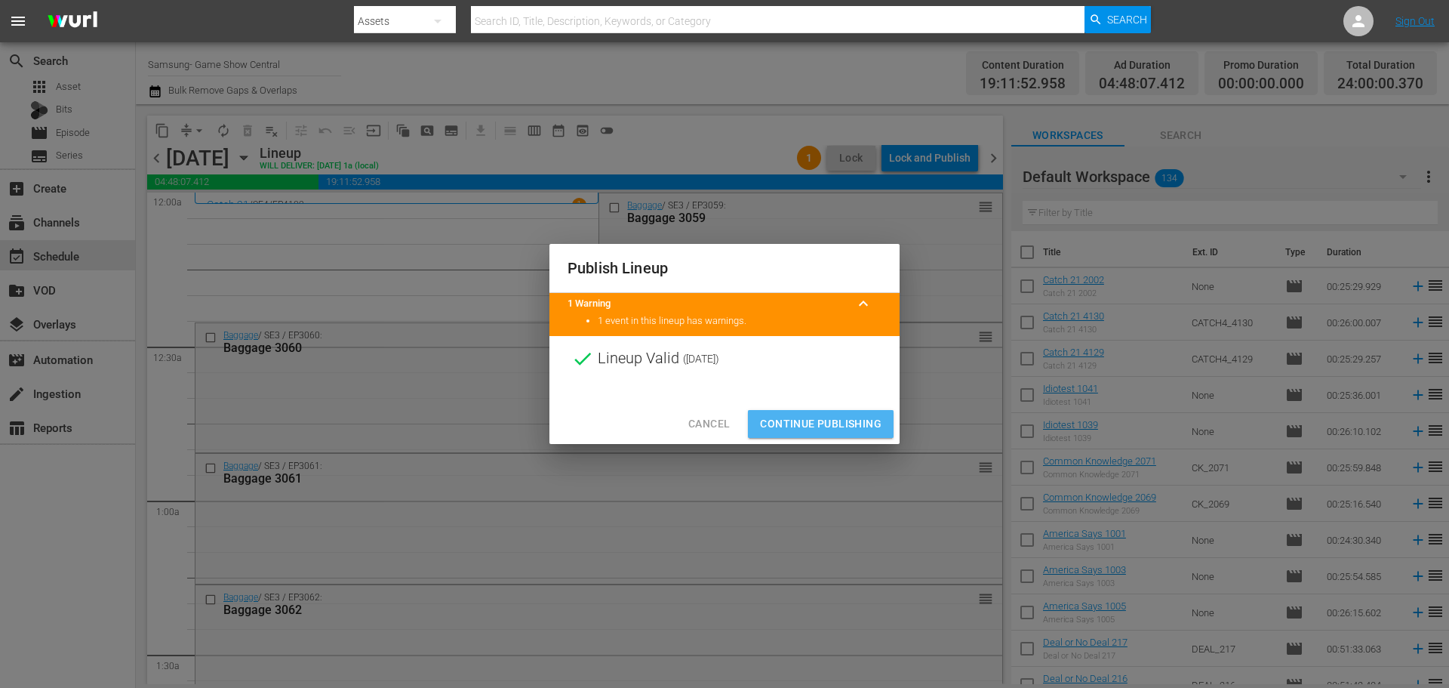
click at [827, 431] on span "Continue Publishing" at bounding box center [821, 423] width 122 height 19
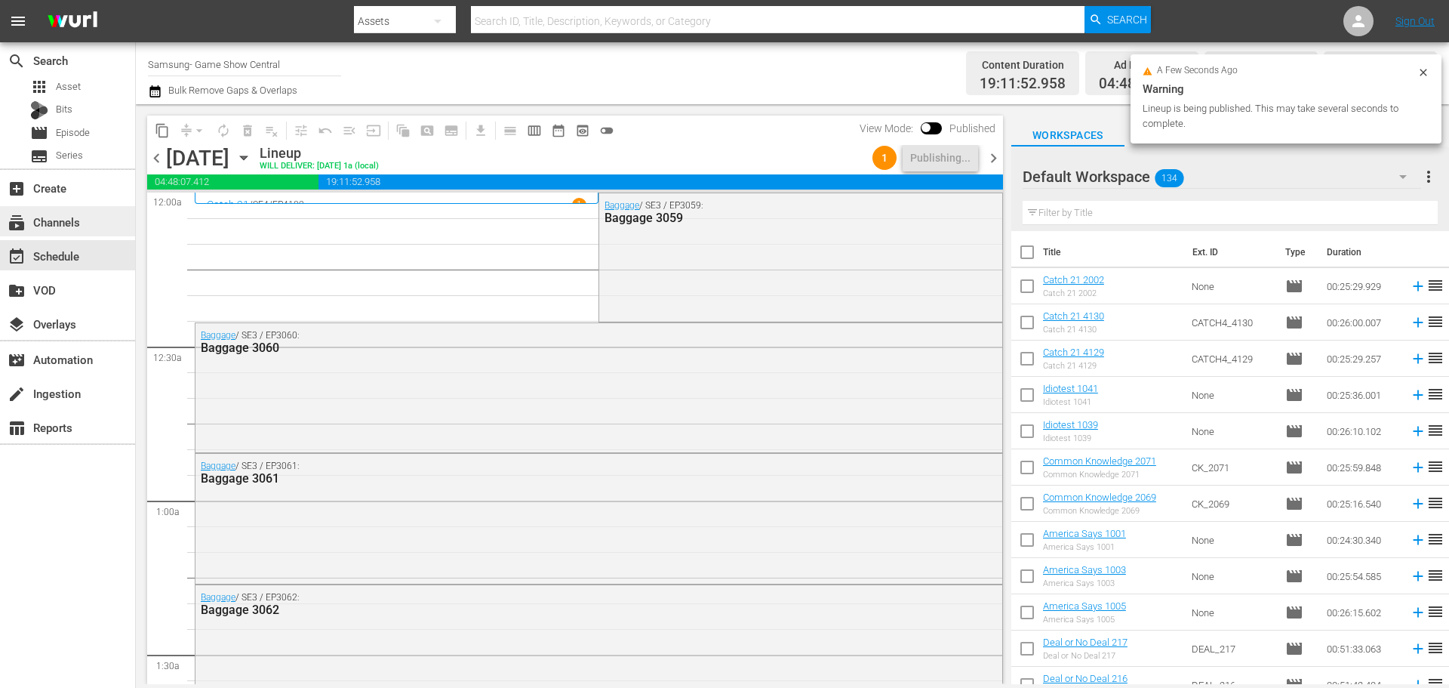
click at [97, 209] on div "subscriptions Channels" at bounding box center [67, 221] width 135 height 30
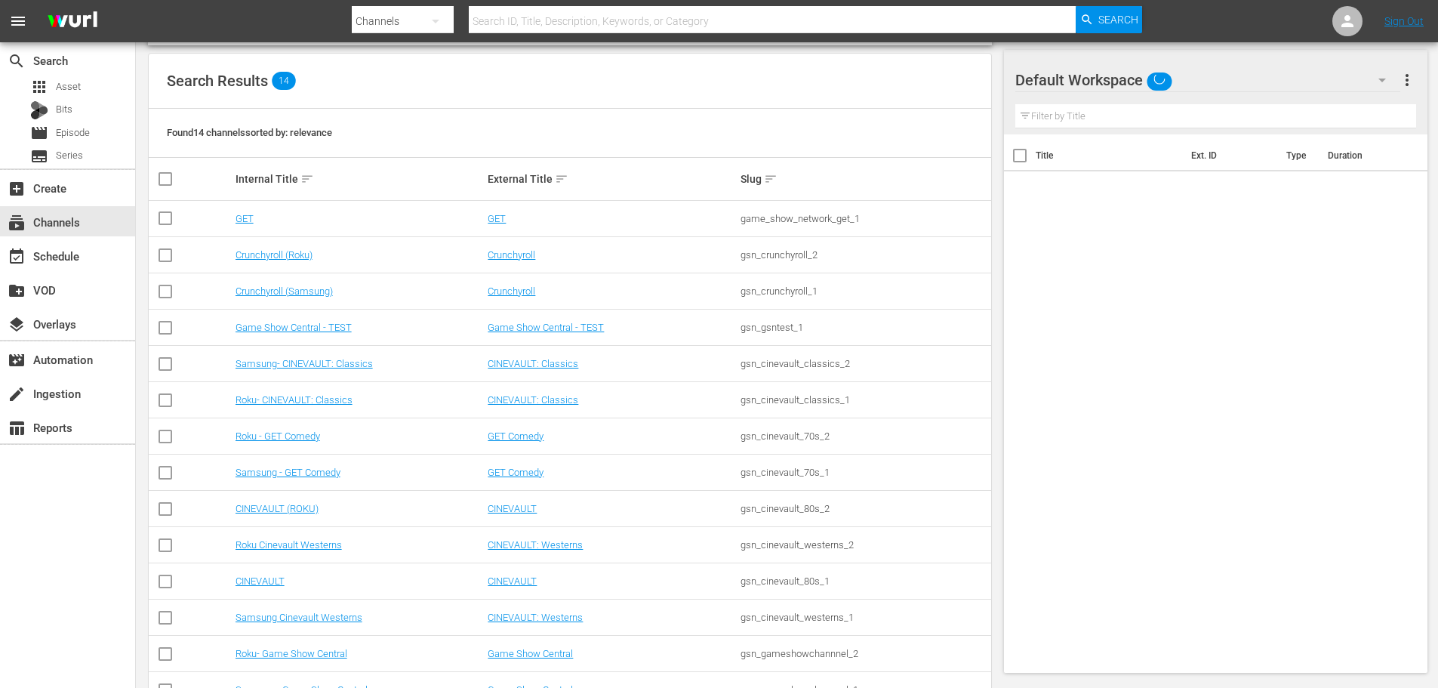
scroll to position [189, 0]
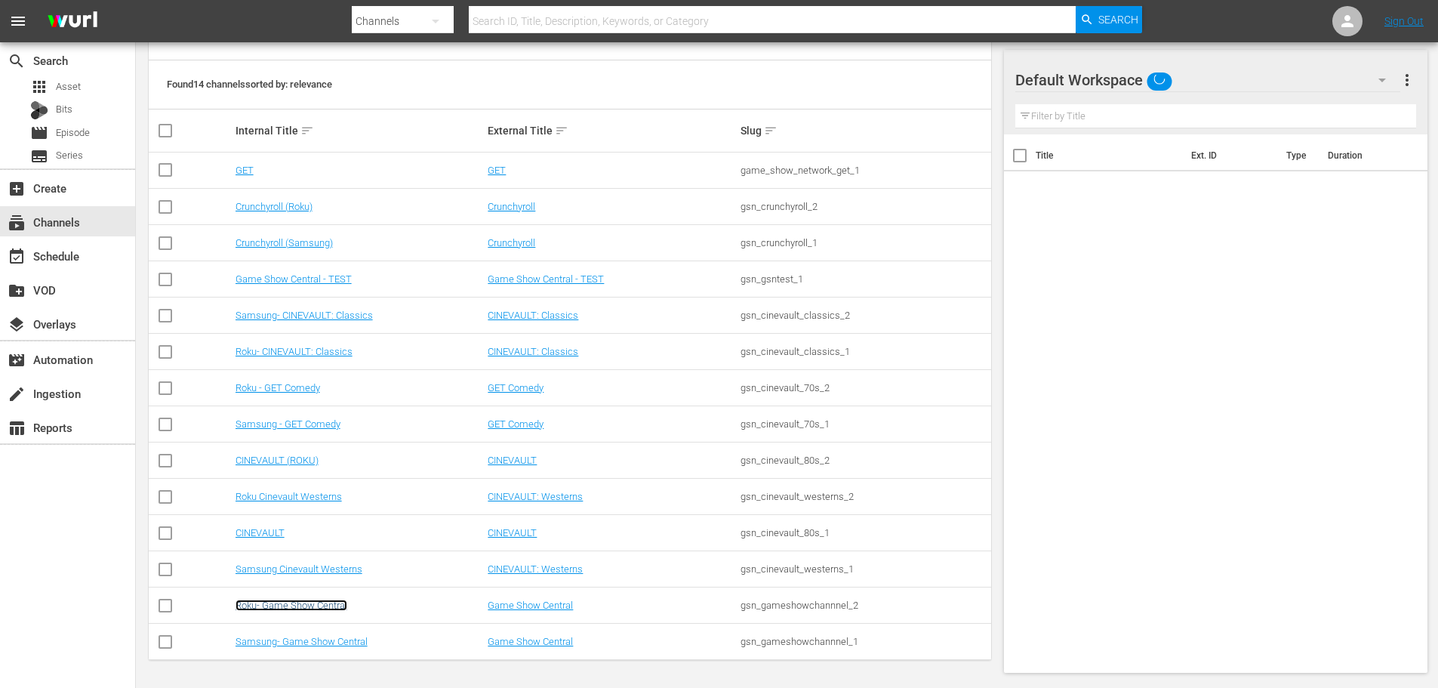
click at [269, 608] on link "Roku- Game Show Central" at bounding box center [292, 604] width 112 height 11
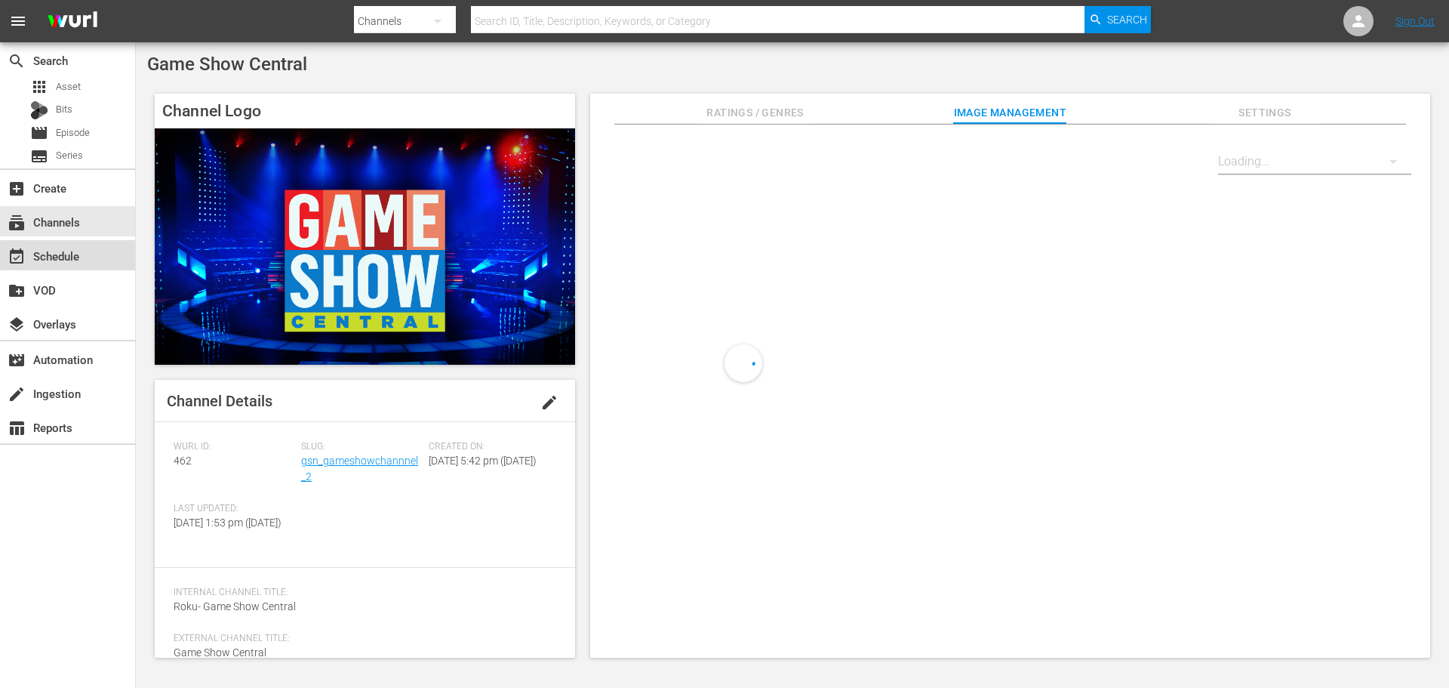
click at [93, 242] on div "event_available Schedule" at bounding box center [67, 255] width 135 height 30
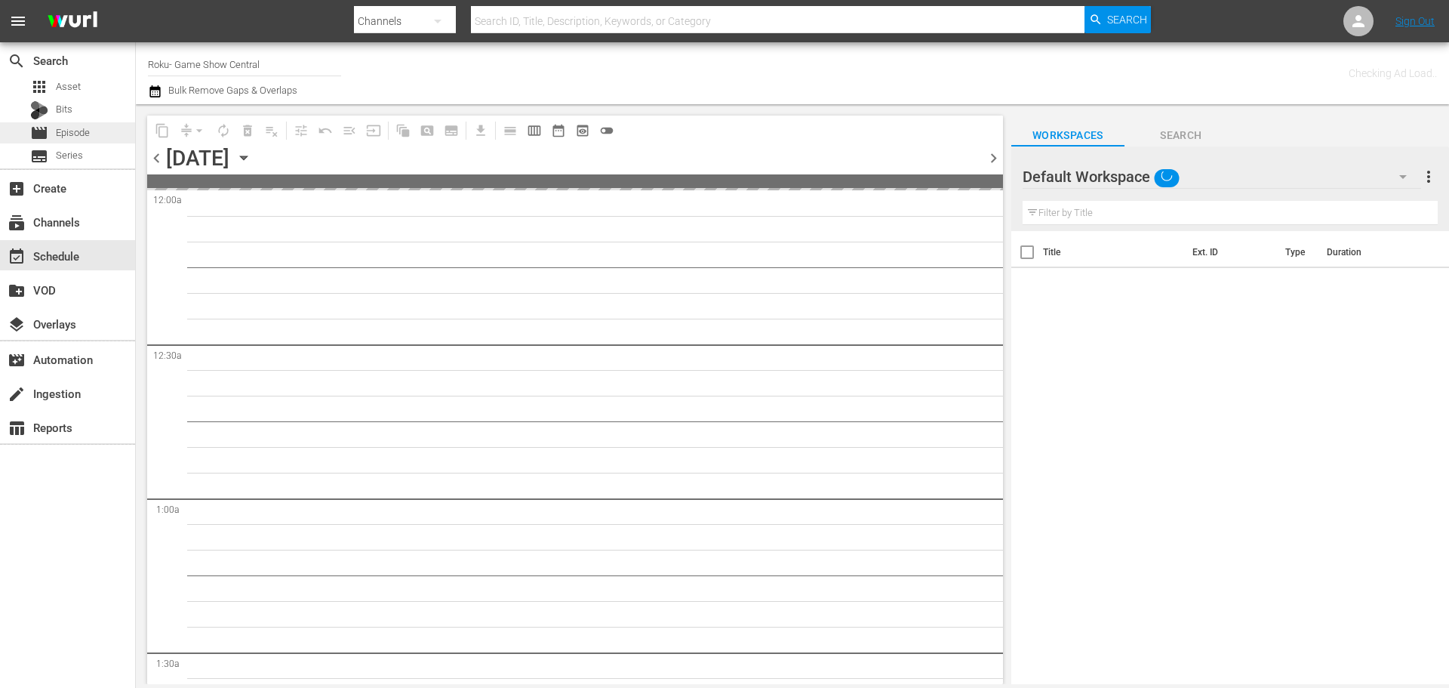
click at [78, 124] on div "movie Episode" at bounding box center [60, 132] width 60 height 21
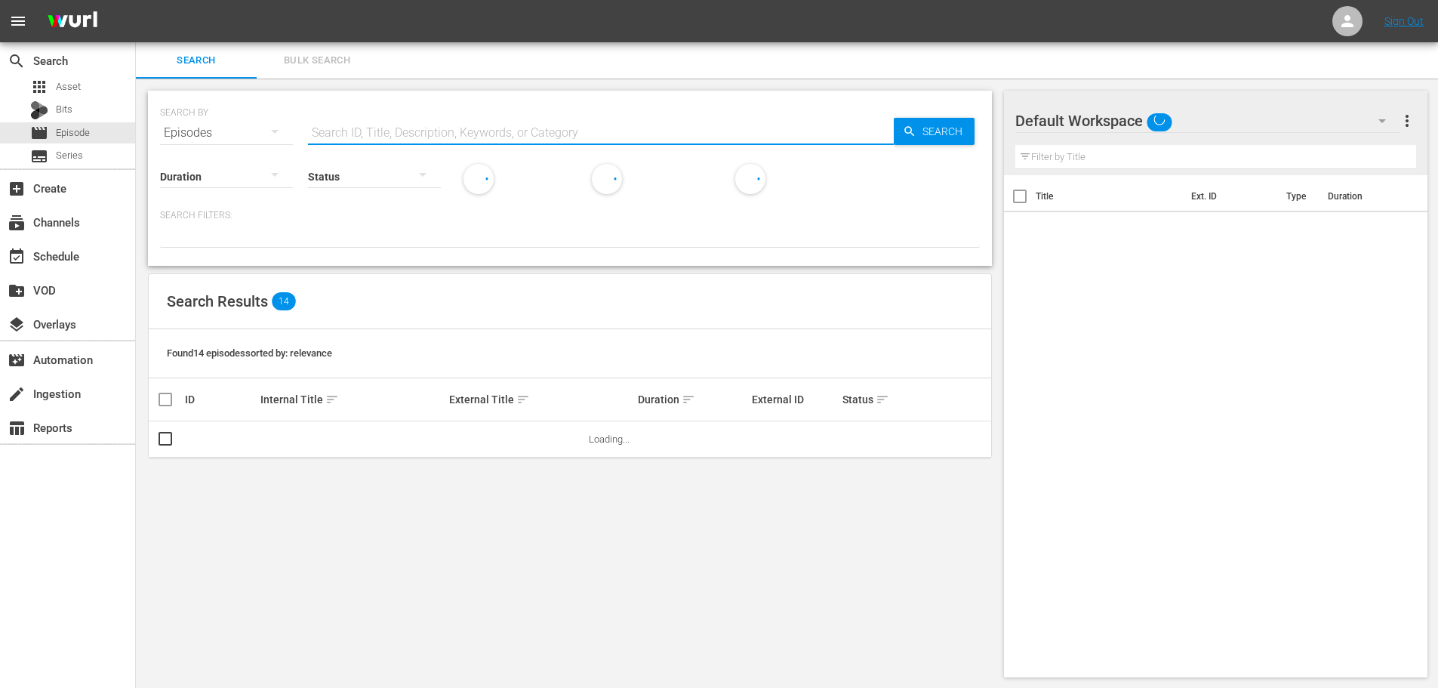
click at [408, 118] on input "text" at bounding box center [601, 133] width 586 height 36
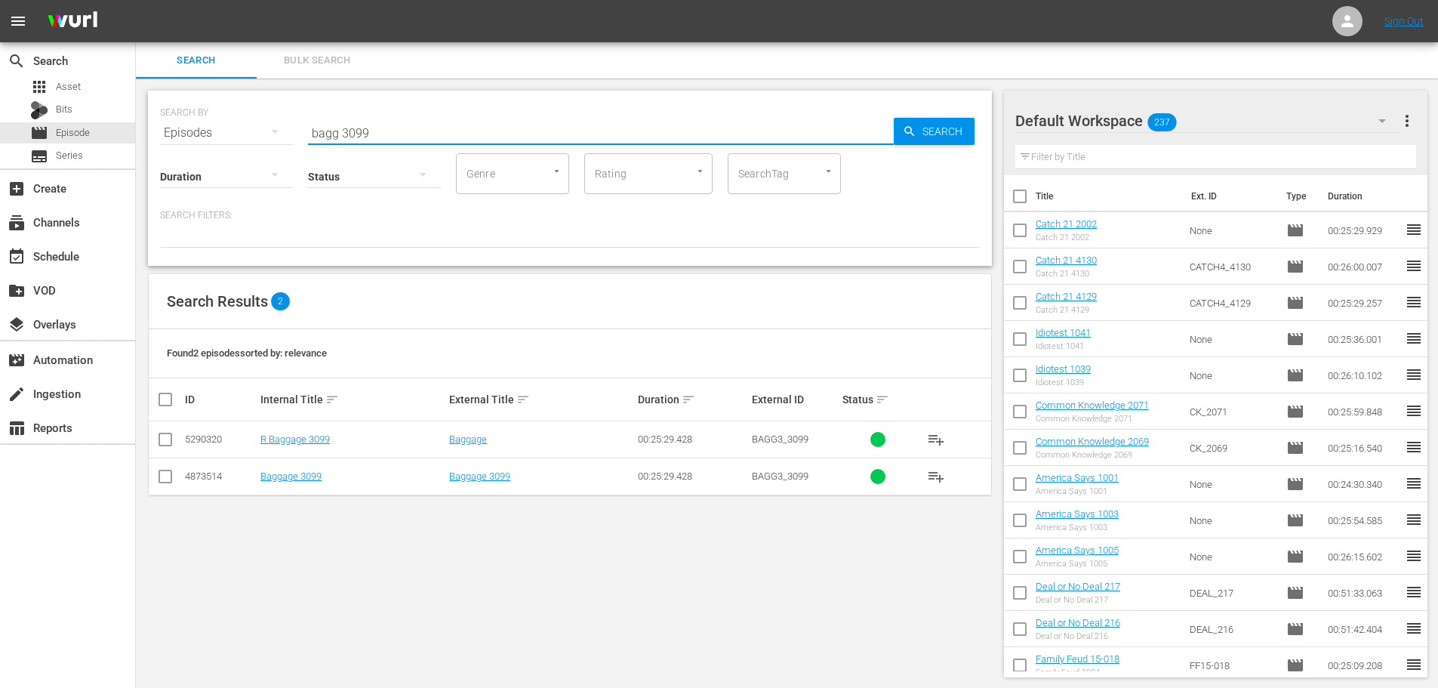
type input "bagg 3099"
click at [160, 442] on input "checkbox" at bounding box center [165, 442] width 18 height 18
checkbox input "true"
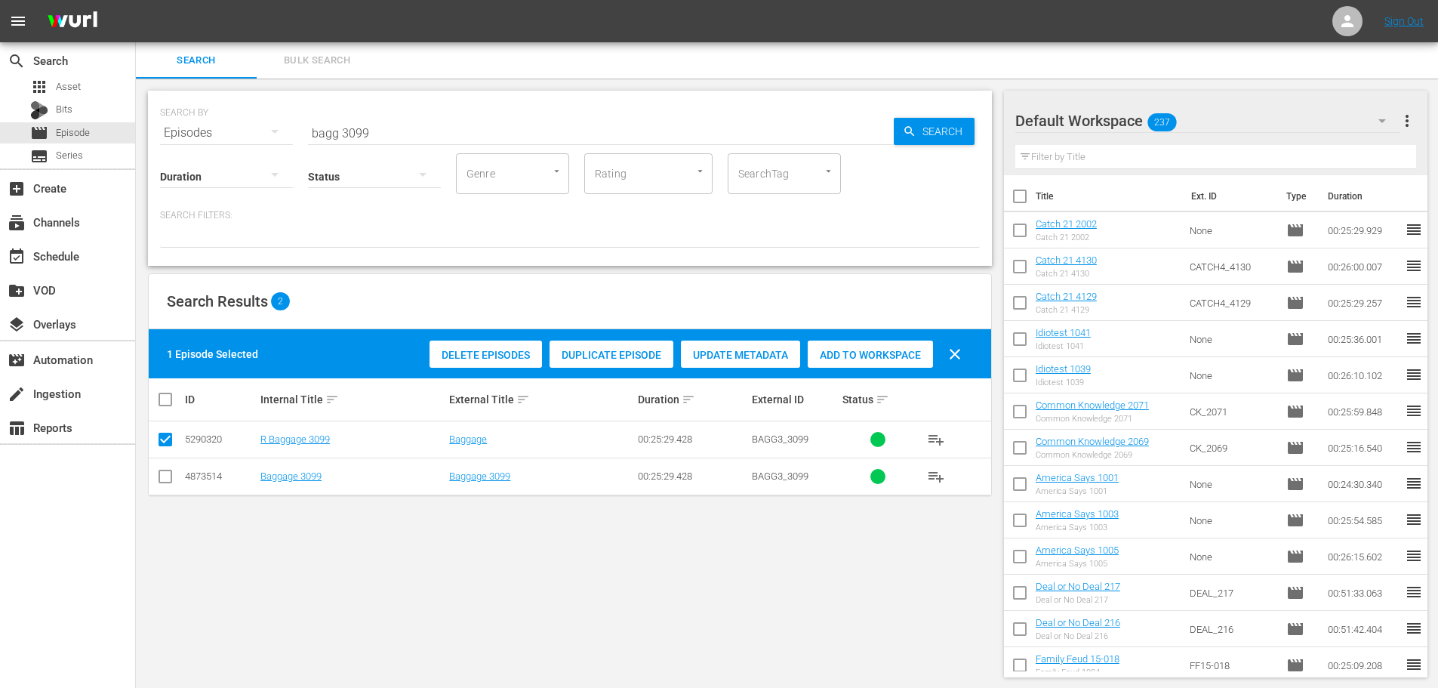
click at [919, 358] on span "Add to Workspace" at bounding box center [870, 355] width 125 height 12
click at [516, 109] on div "SEARCH BY Search By Episodes Search ID, Title, Description, Keywords, or Catego…" at bounding box center [570, 124] width 820 height 54
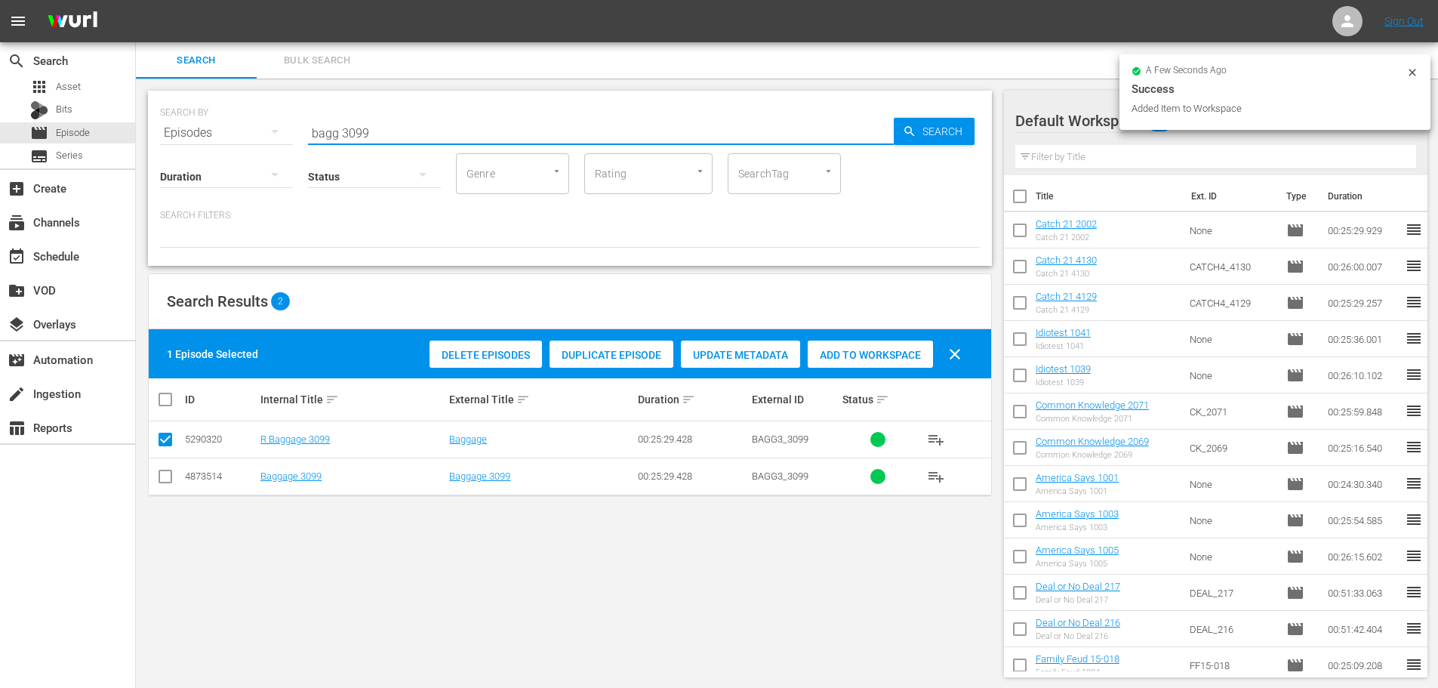
click at [465, 135] on input "bagg 3099" at bounding box center [601, 133] width 586 height 36
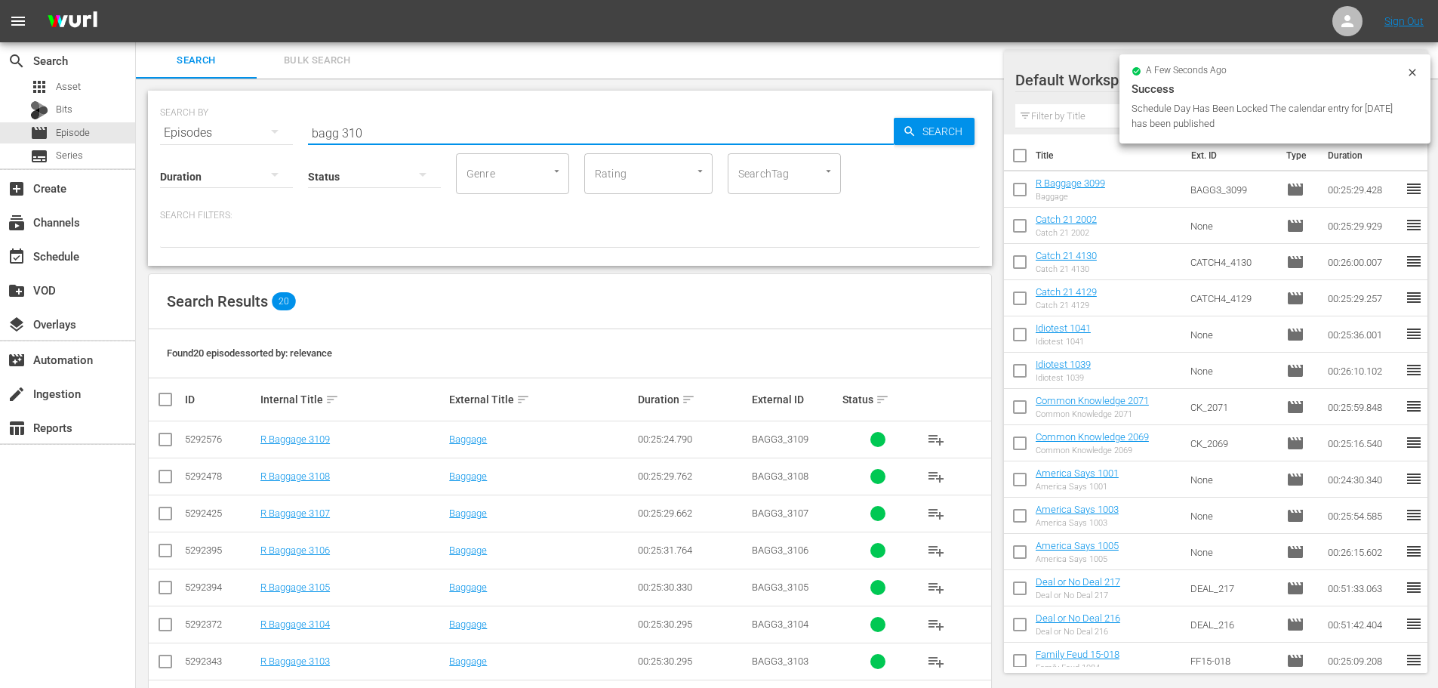
scroll to position [302, 0]
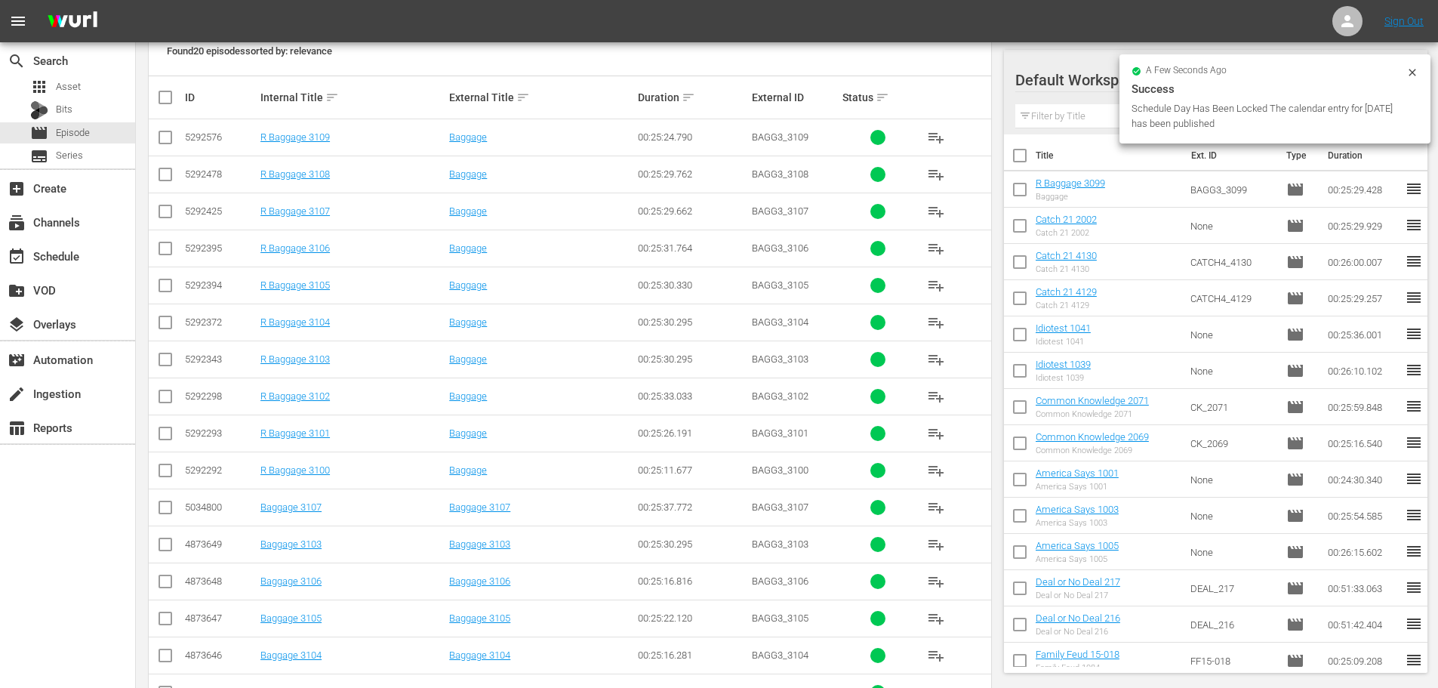
type input "bagg 310"
click at [168, 470] on input "checkbox" at bounding box center [165, 473] width 18 height 18
checkbox input "true"
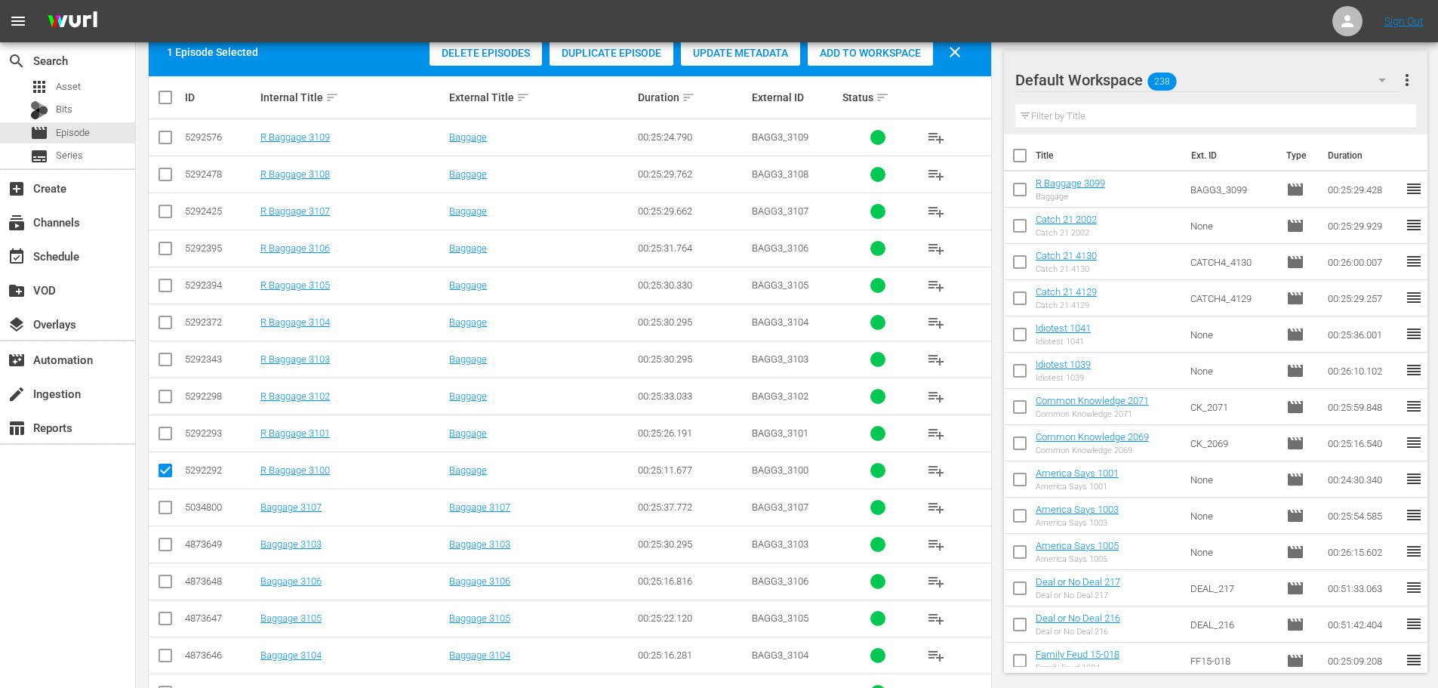
click at [159, 436] on input "checkbox" at bounding box center [165, 436] width 18 height 18
checkbox input "true"
click at [164, 400] on input "checkbox" at bounding box center [165, 399] width 18 height 18
checkbox input "true"
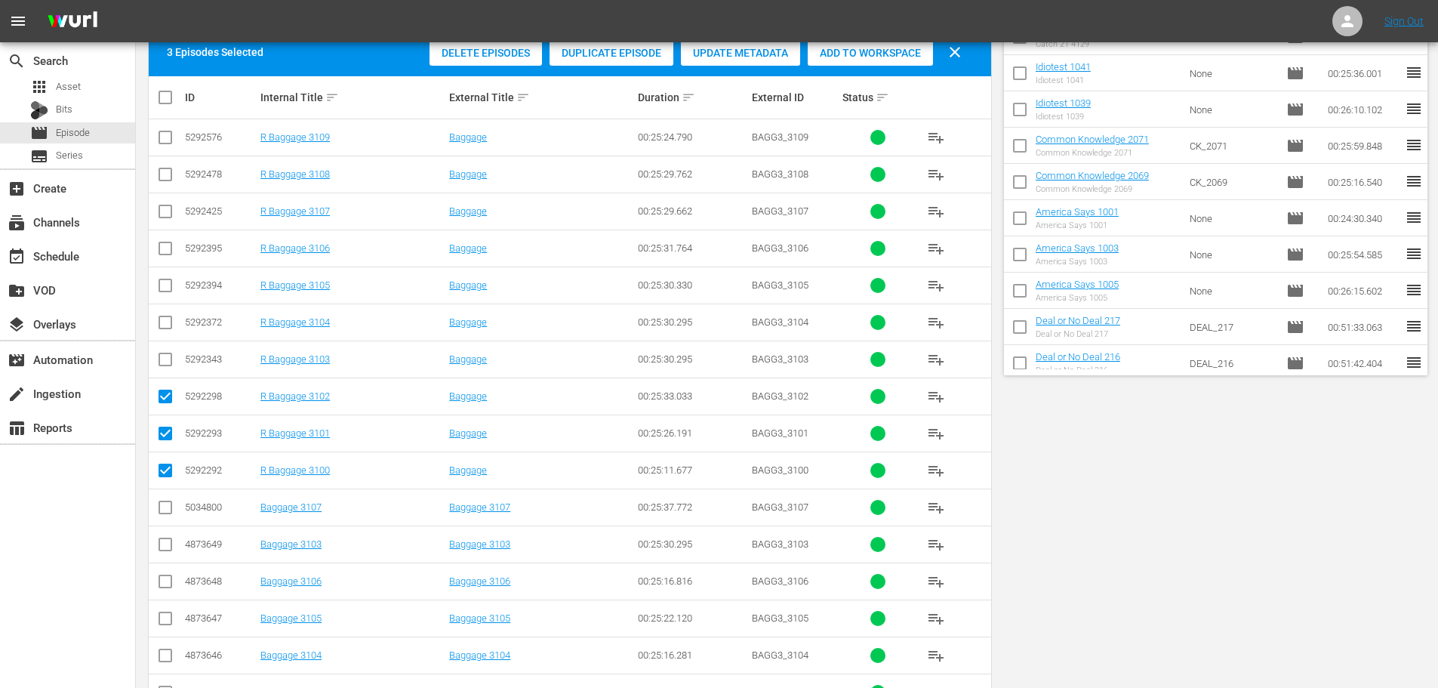
scroll to position [0, 0]
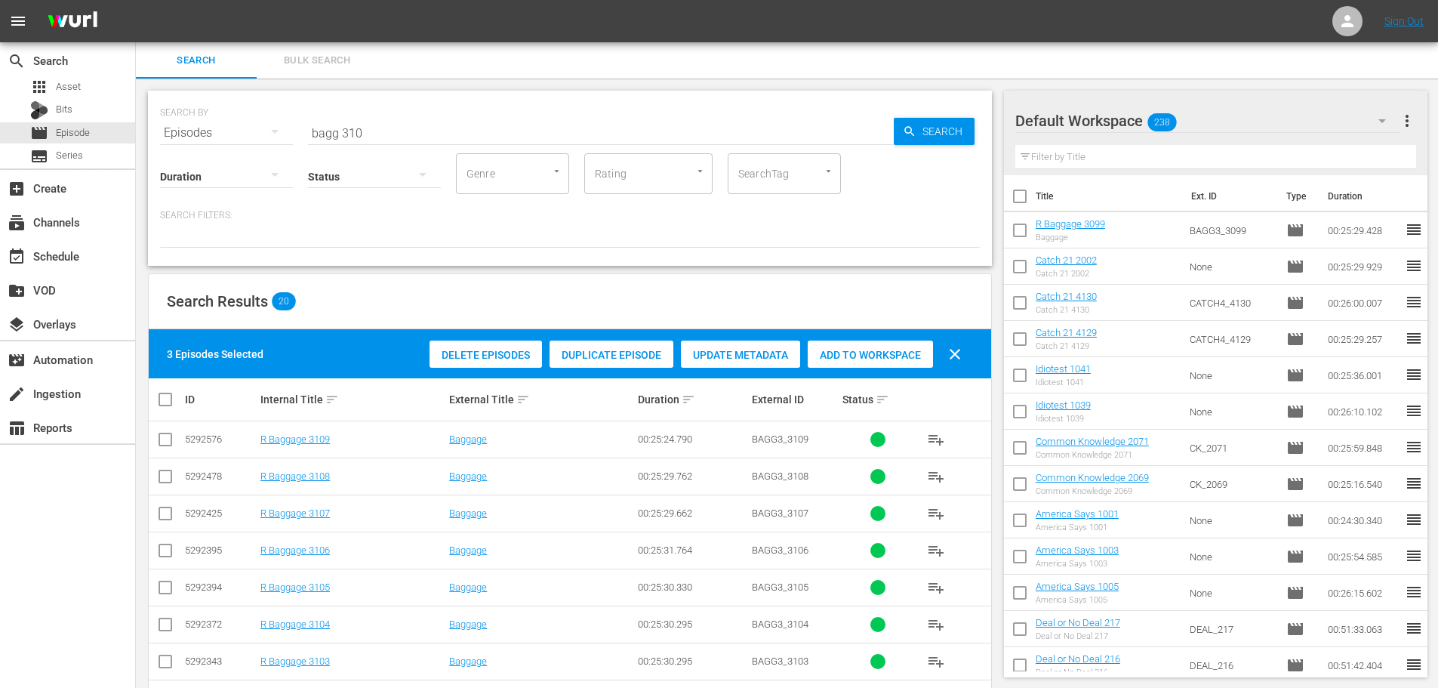
click at [877, 354] on span "Add to Workspace" at bounding box center [870, 355] width 125 height 12
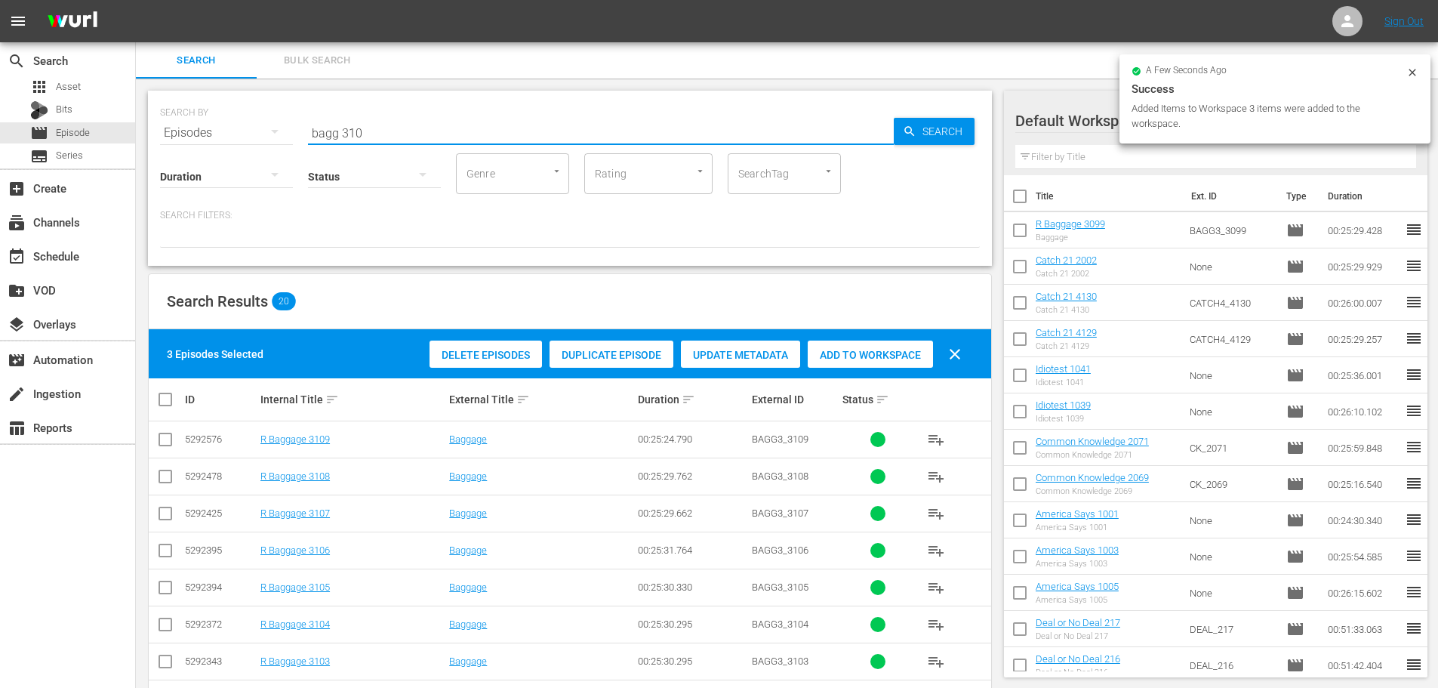
drag, startPoint x: 417, startPoint y: 118, endPoint x: 75, endPoint y: 122, distance: 341.2
click at [136, 0] on div "search Search apps Asset Bits movie Episode subtitles Series add_box Create sub…" at bounding box center [787, 0] width 1302 height 0
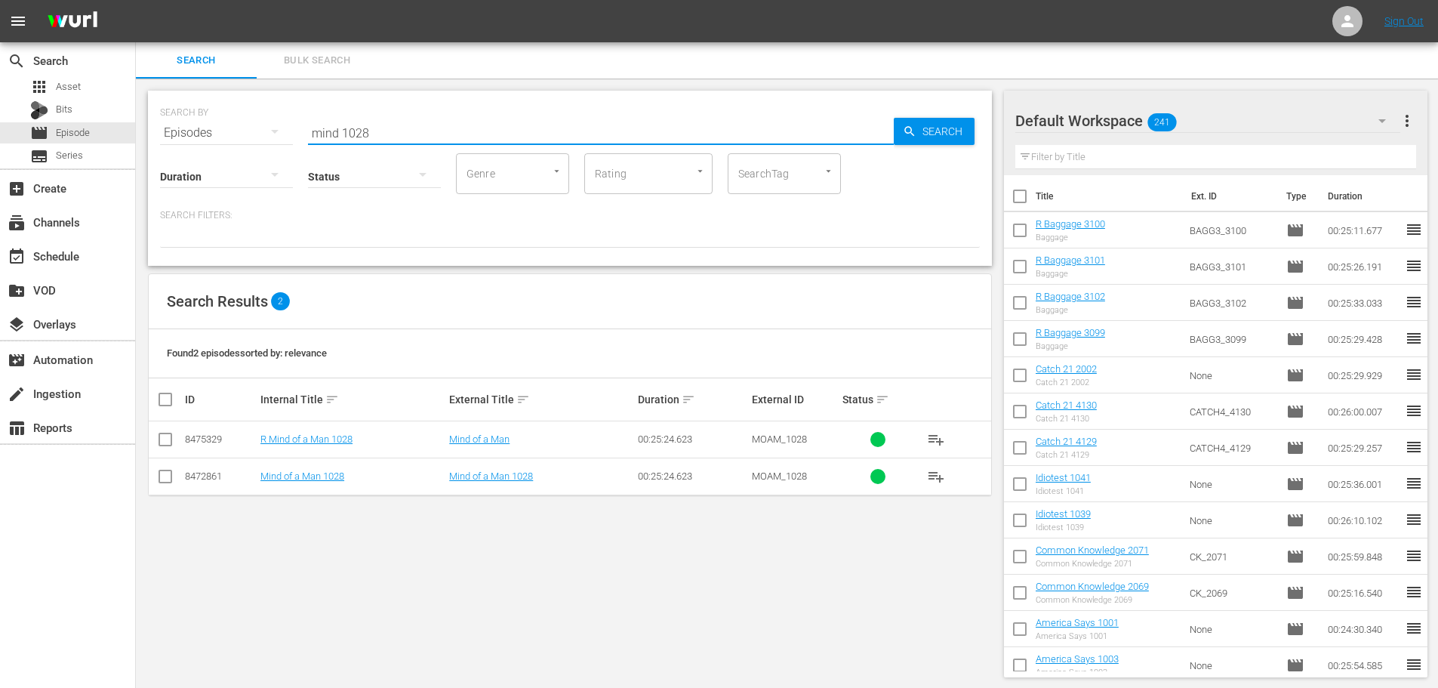
type input "mind 1028"
click at [162, 456] on td at bounding box center [166, 439] width 34 height 37
click at [162, 439] on input "checkbox" at bounding box center [165, 442] width 18 height 18
checkbox input "true"
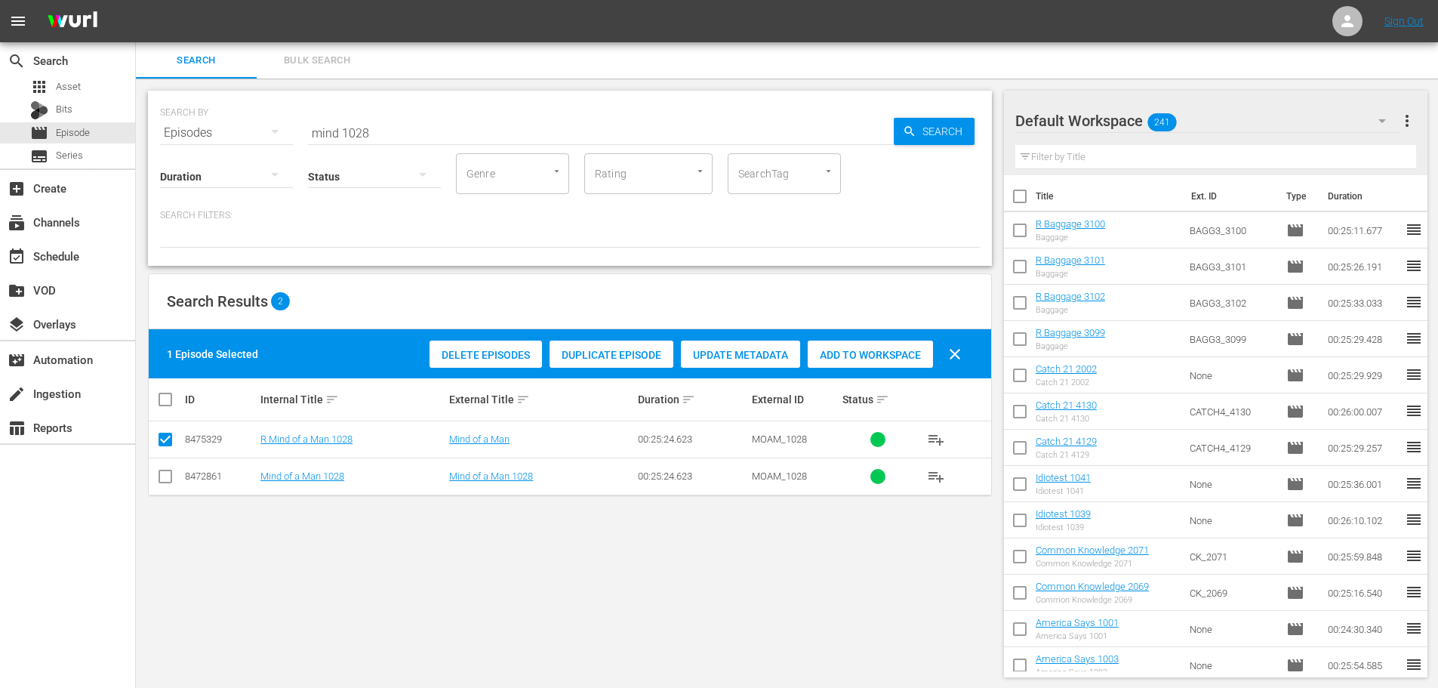
click at [867, 340] on div "Add to Workspace" at bounding box center [870, 354] width 125 height 29
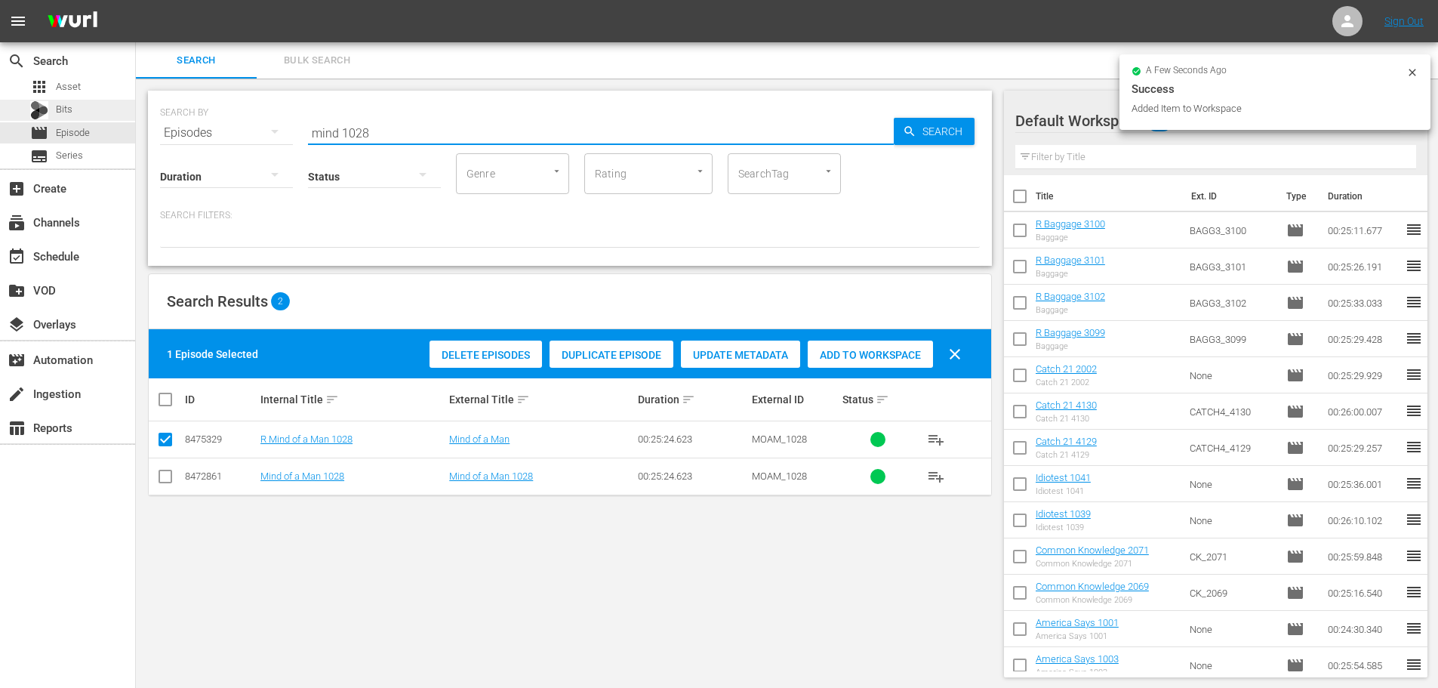
drag, startPoint x: 470, startPoint y: 128, endPoint x: 0, endPoint y: 119, distance: 469.7
click at [179, 140] on div "SEARCH BY Search By Episodes Search ID, Title, Description, Keywords, or Catego…" at bounding box center [570, 178] width 844 height 175
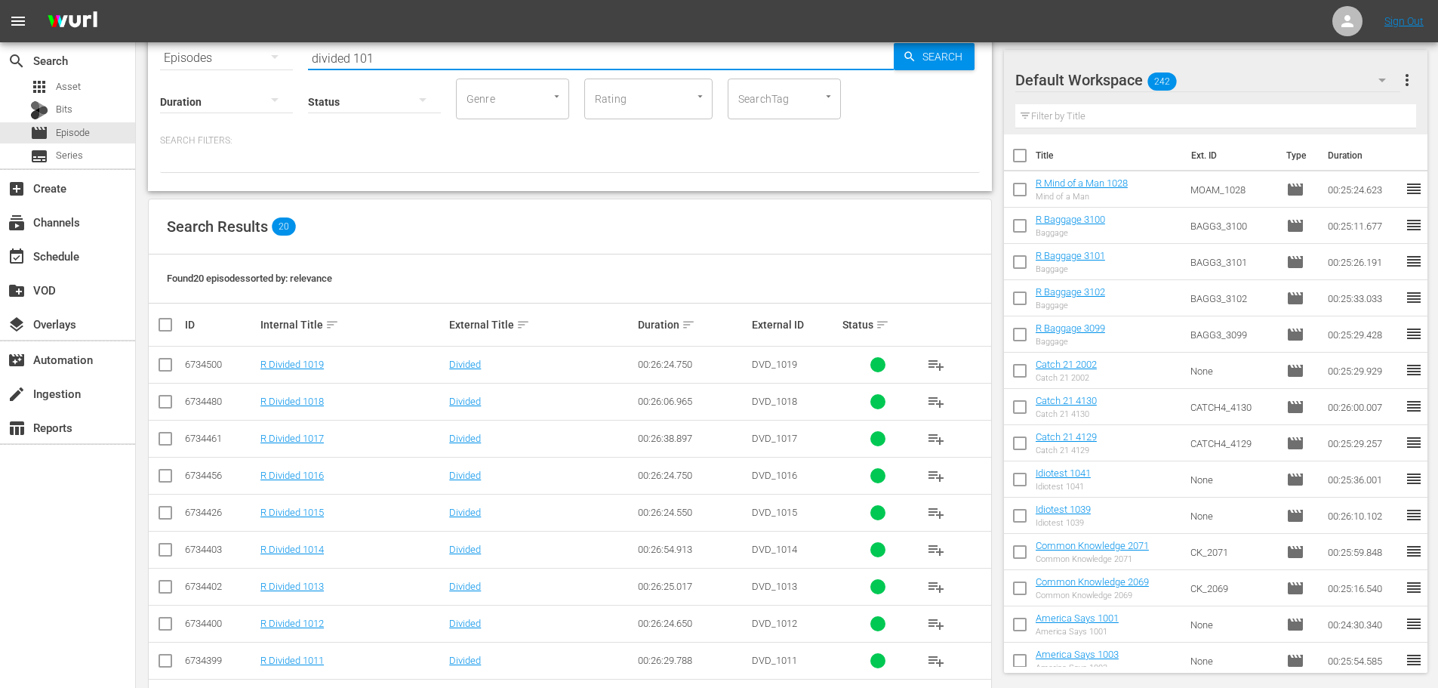
scroll to position [75, 0]
type input "divided 101"
click at [171, 596] on input "checkbox" at bounding box center [165, 589] width 18 height 18
checkbox input "true"
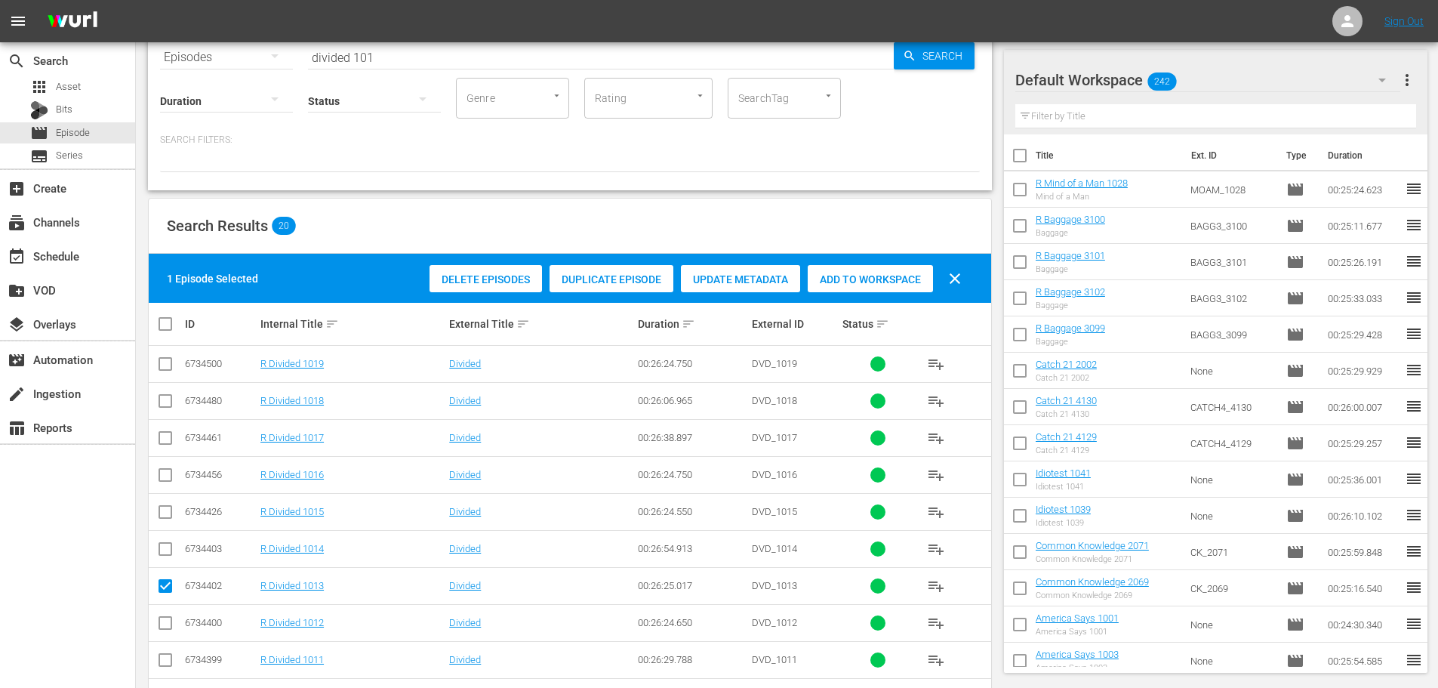
click at [165, 514] on input "checkbox" at bounding box center [165, 515] width 18 height 18
checkbox input "true"
click at [847, 275] on span "Add to Workspace" at bounding box center [870, 279] width 125 height 12
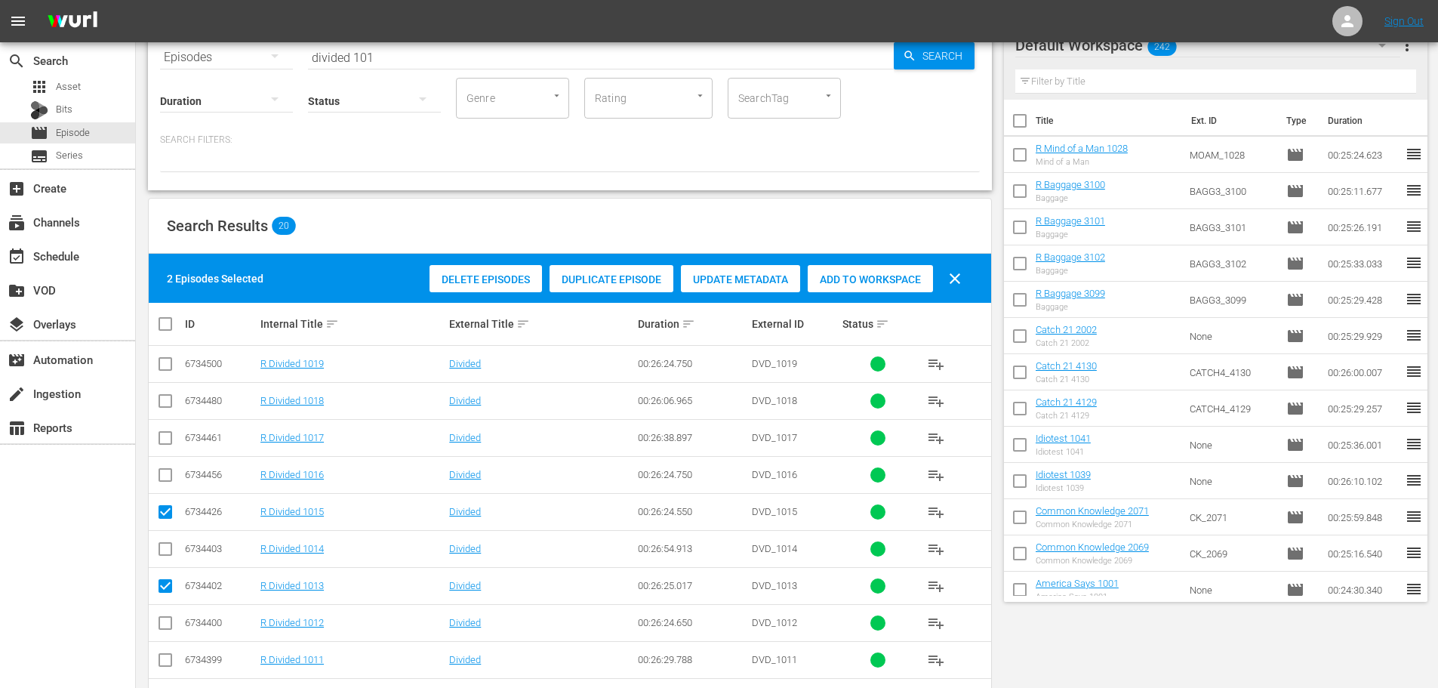
scroll to position [0, 0]
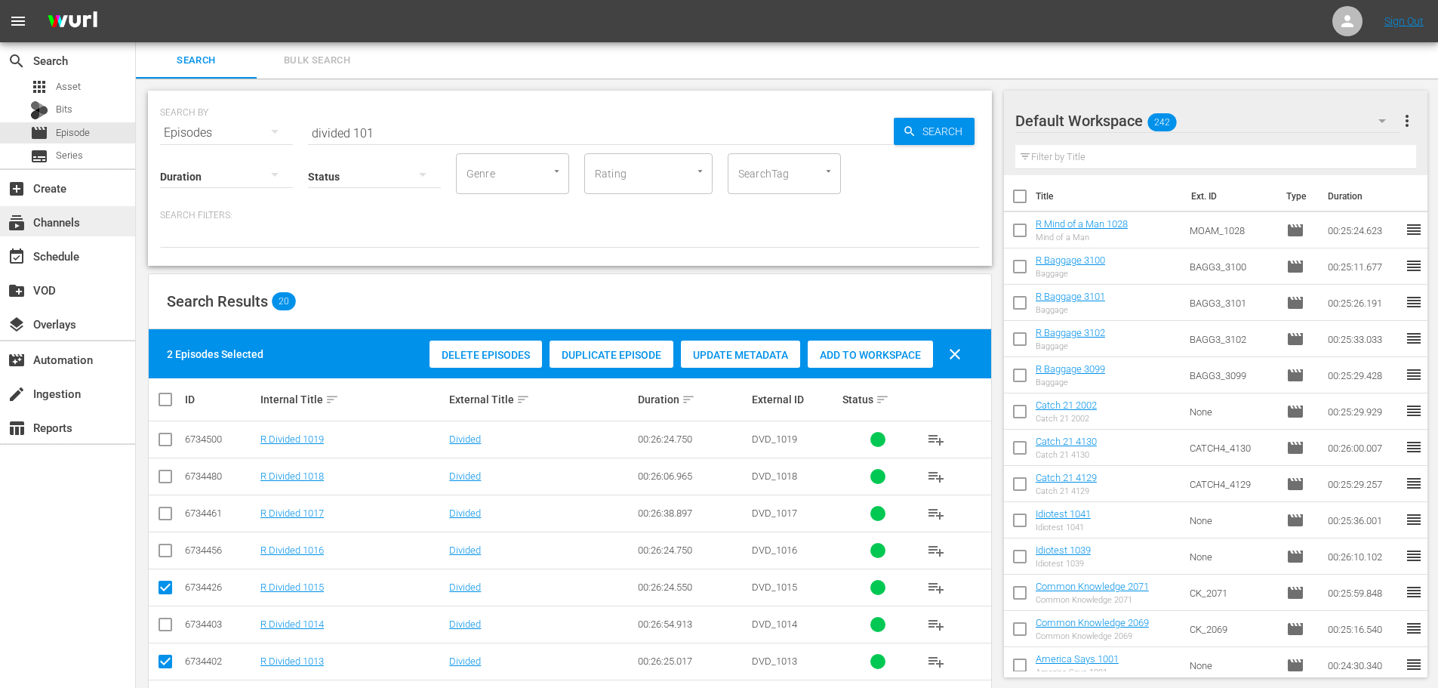
click at [136, 0] on div "search Search apps Asset Bits movie Episode subtitles Series add_box Create sub…" at bounding box center [787, 0] width 1302 height 0
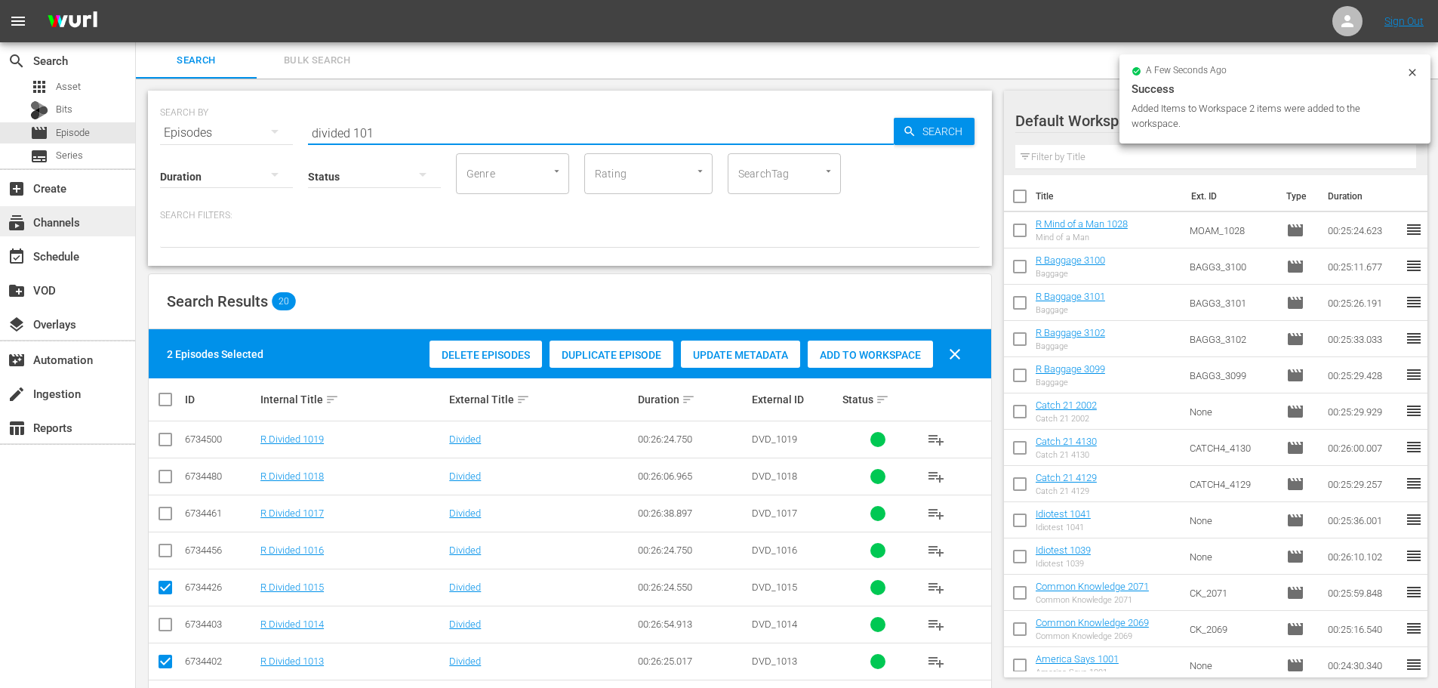
type input "="
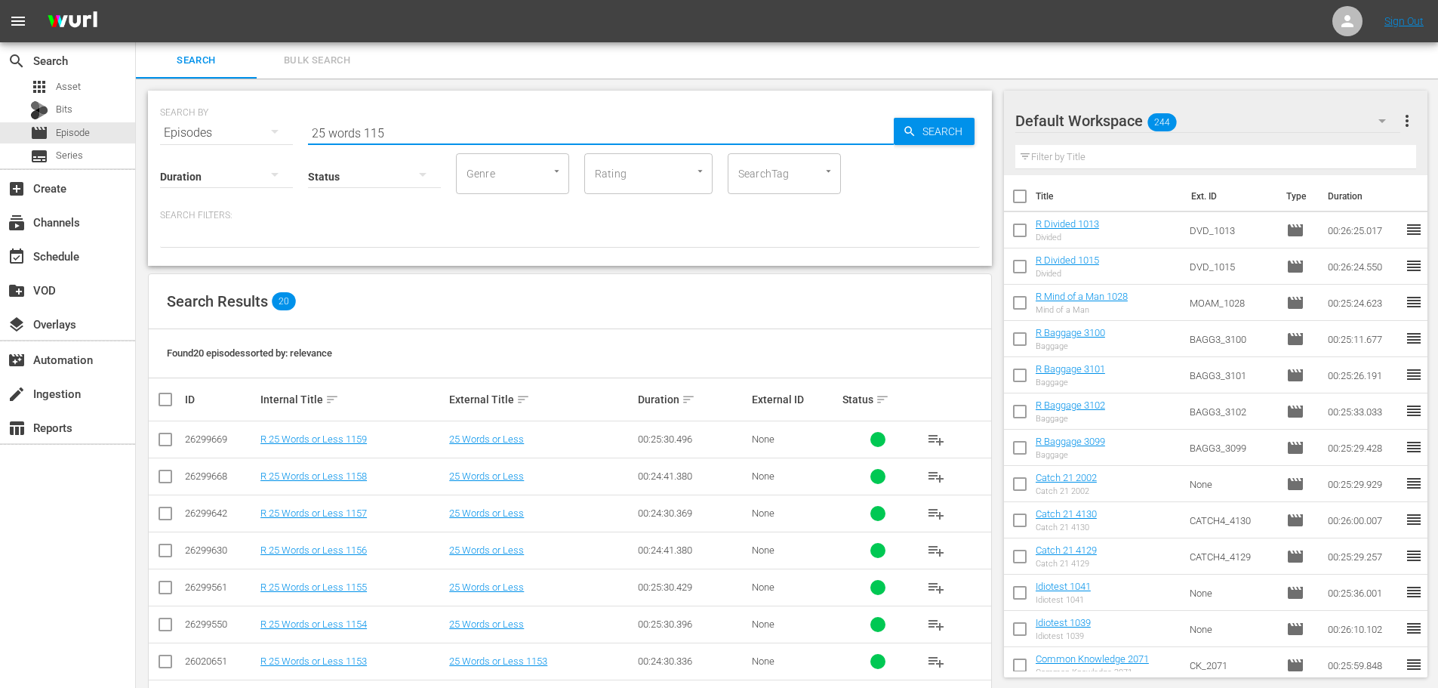
type input "25 words 115"
click at [166, 553] on input "checkbox" at bounding box center [165, 553] width 18 height 18
checkbox input "true"
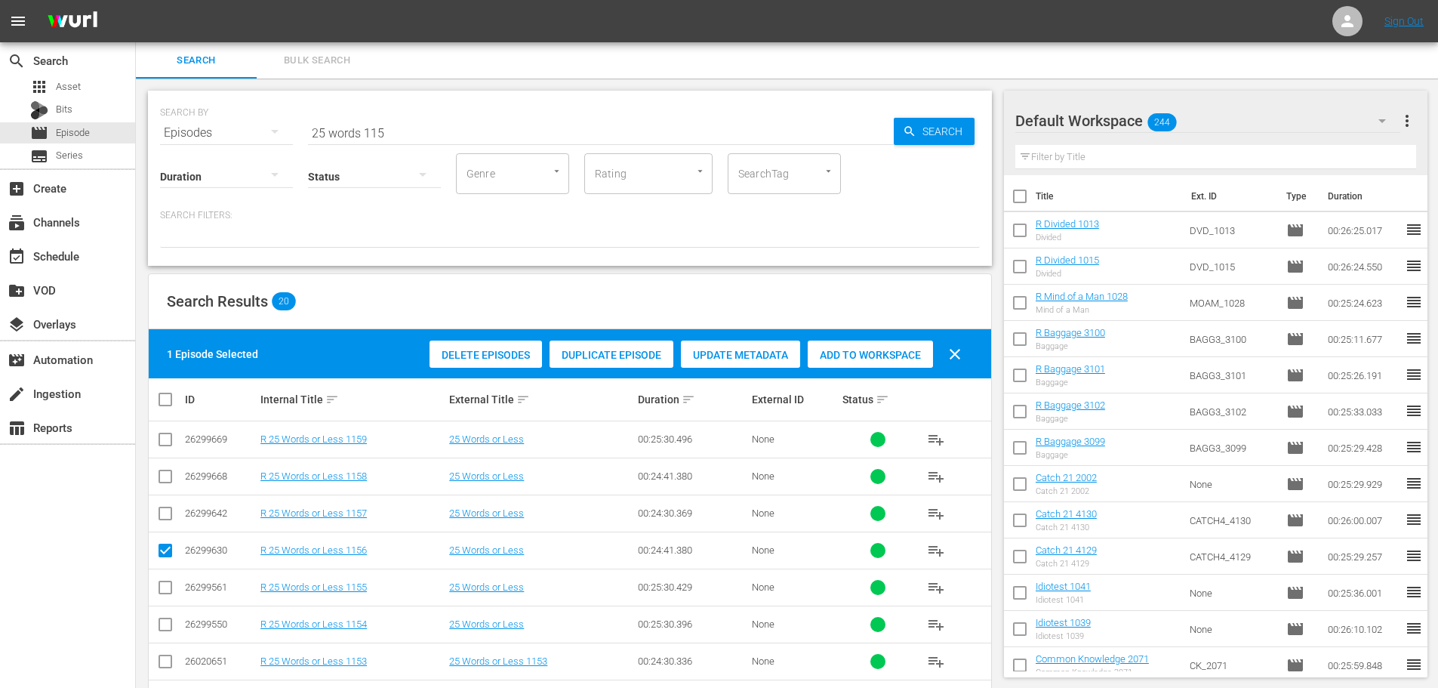
click at [143, 512] on div "SEARCH BY Search By Episodes Search ID, Title, Description, Keywords, or Catego…" at bounding box center [570, 634] width 868 height 1110
click at [167, 519] on input "checkbox" at bounding box center [165, 516] width 18 height 18
checkbox input "true"
click at [843, 350] on span "Add to Workspace" at bounding box center [870, 355] width 125 height 12
drag, startPoint x: 489, startPoint y: 128, endPoint x: 55, endPoint y: 122, distance: 434.1
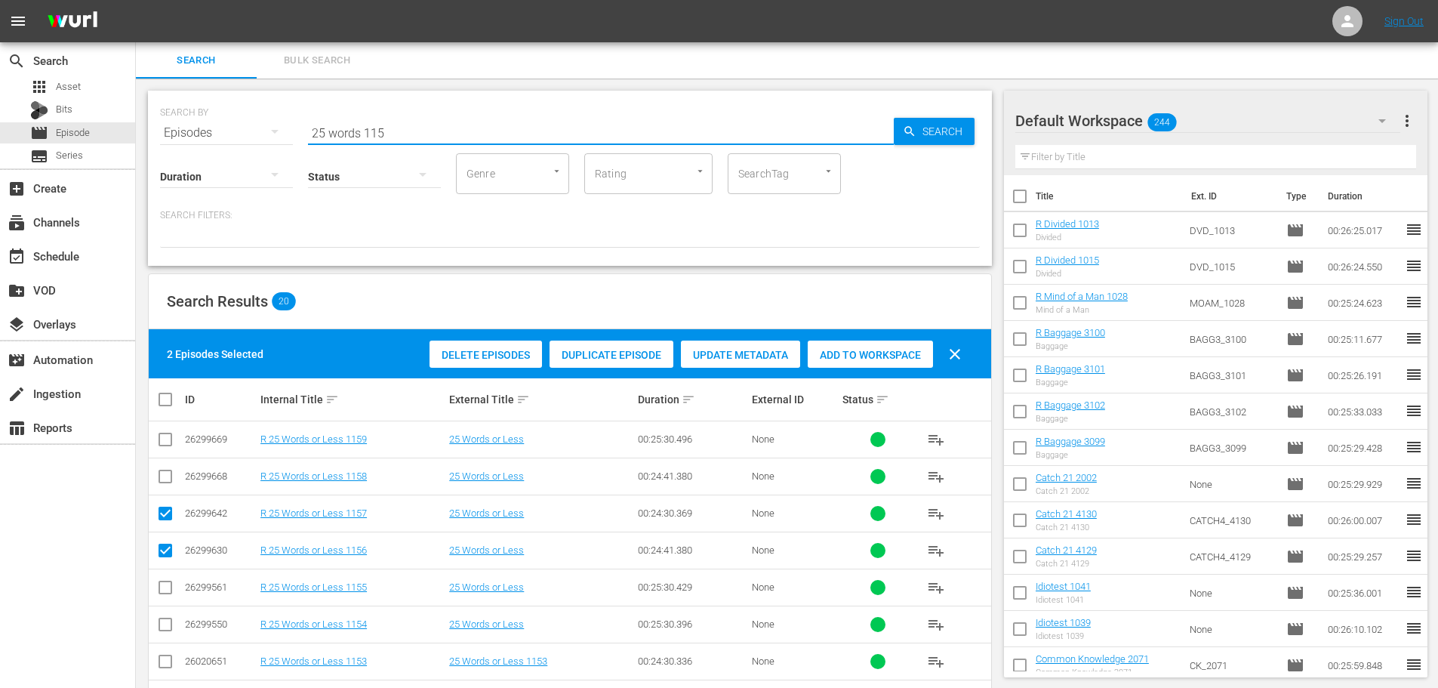
click at [136, 0] on div "search Search apps Asset Bits movie Episode subtitles Series add_box Create sub…" at bounding box center [787, 0] width 1302 height 0
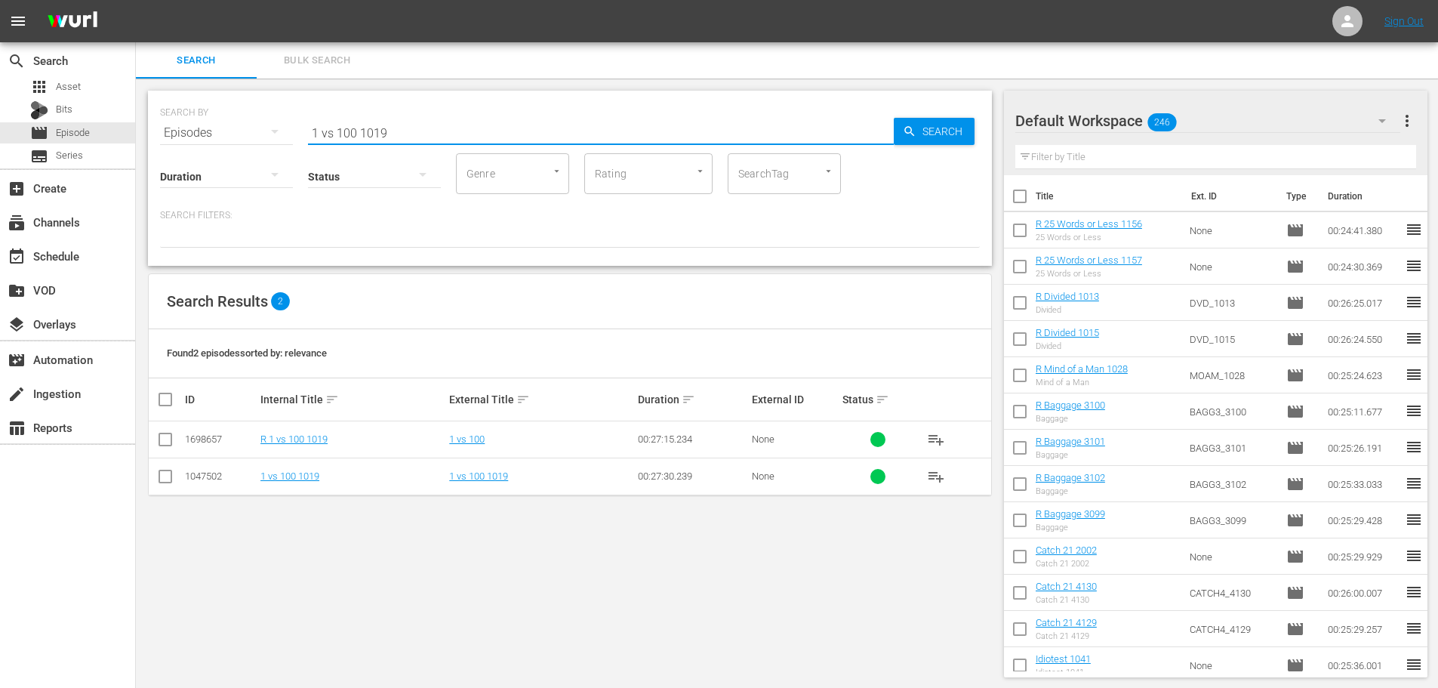
type input "1 vs 100 1019"
click at [162, 436] on input "checkbox" at bounding box center [165, 442] width 18 height 18
checkbox input "true"
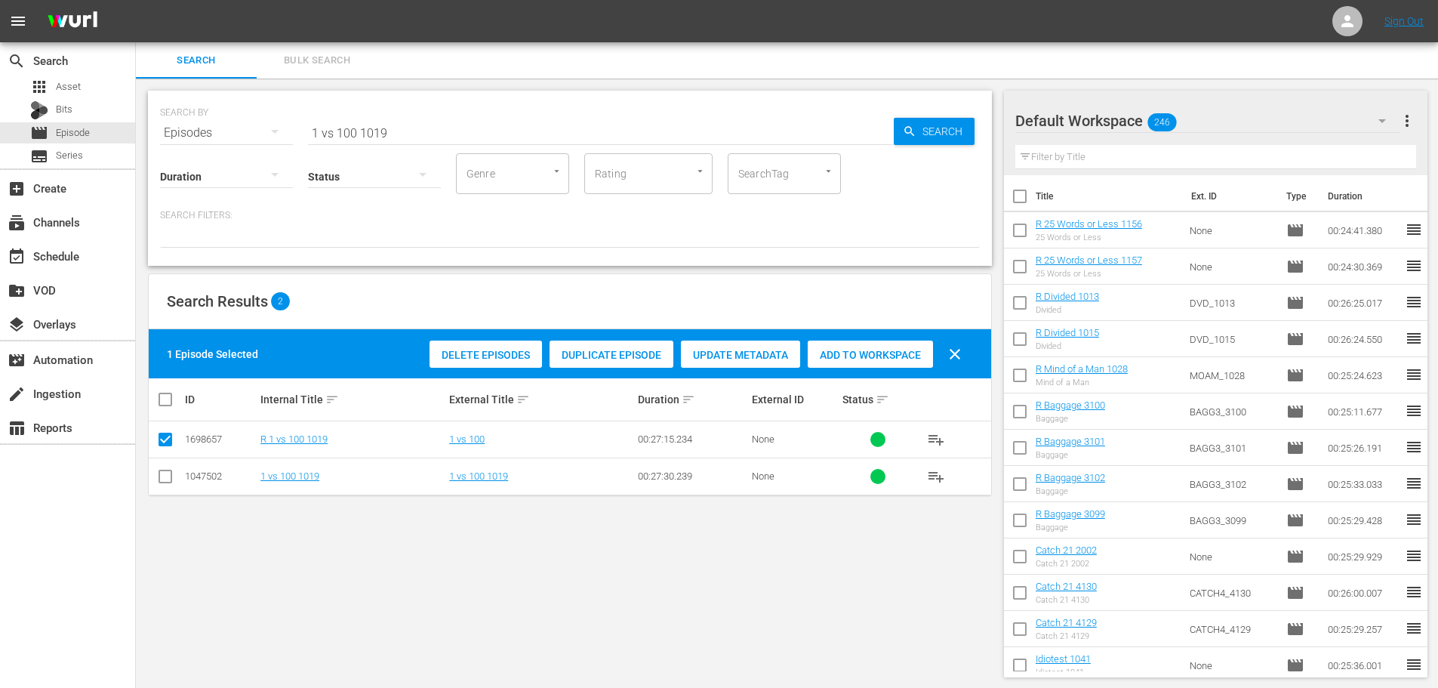
click at [870, 353] on span "Add to Workspace" at bounding box center [870, 355] width 125 height 12
drag, startPoint x: 445, startPoint y: 106, endPoint x: 447, endPoint y: 122, distance: 15.9
click at [438, 118] on div "SEARCH BY Search By Episodes Search ID, Title, Description, Keywords, or Catego…" at bounding box center [570, 124] width 820 height 54
click at [447, 122] on input "1 vs 100 1019" at bounding box center [601, 133] width 586 height 36
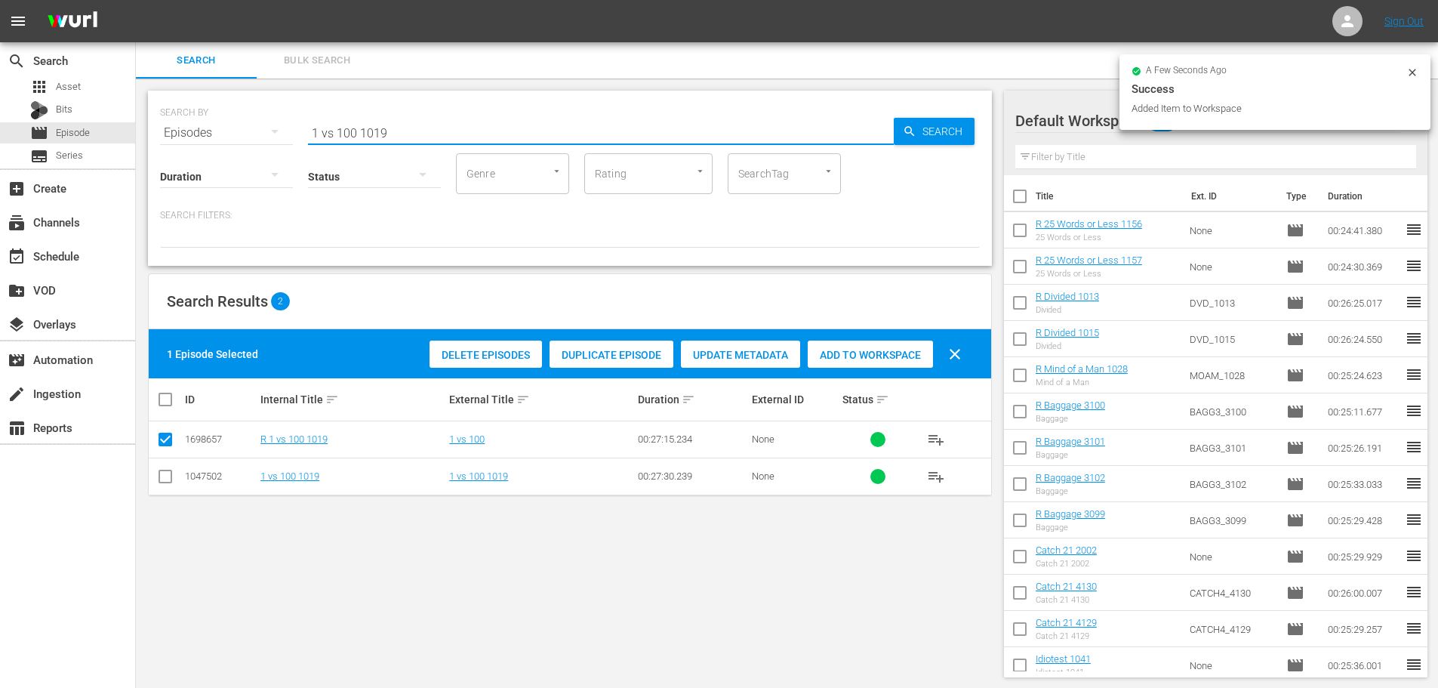
drag, startPoint x: 447, startPoint y: 122, endPoint x: 263, endPoint y: 122, distance: 183.4
click at [263, 122] on div "SEARCH BY Search By Episodes Search ID, Title, Description, Keywords, or Catego…" at bounding box center [570, 124] width 820 height 54
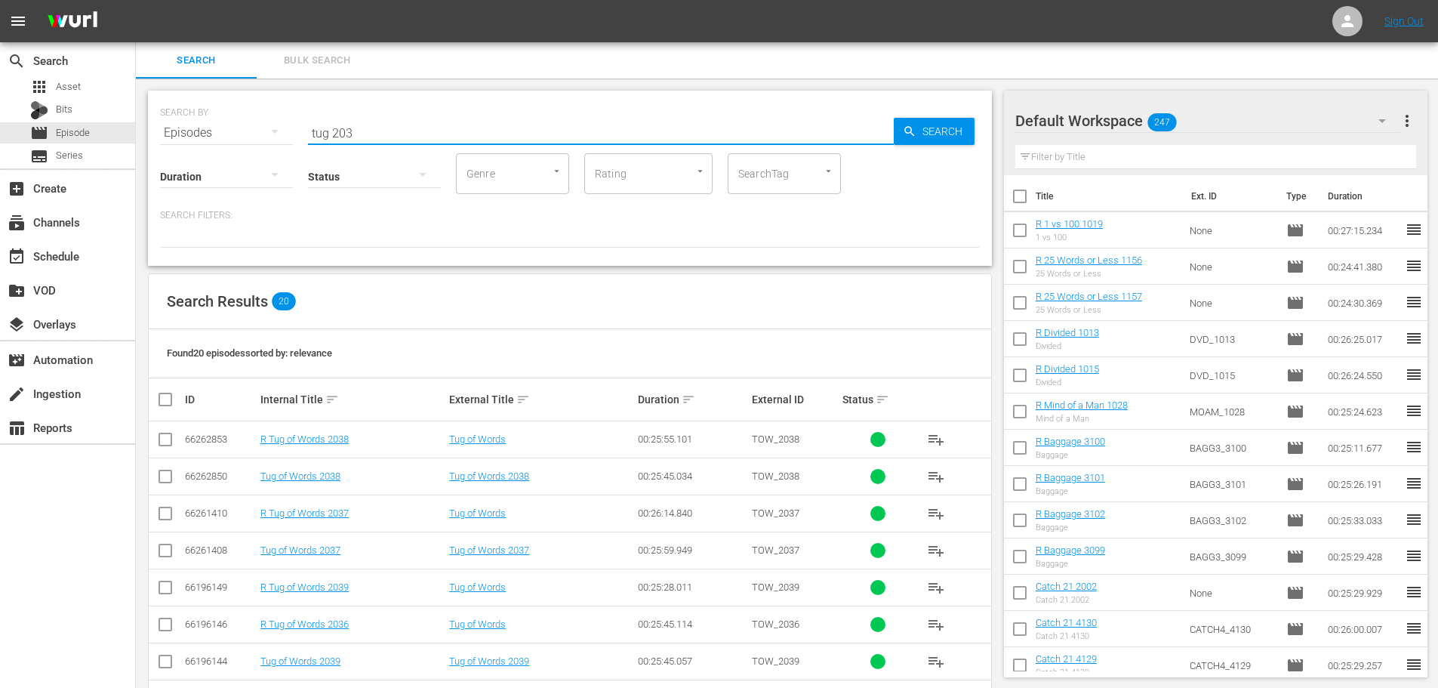
type input "tug 203"
click at [156, 508] on input "checkbox" at bounding box center [165, 516] width 18 height 18
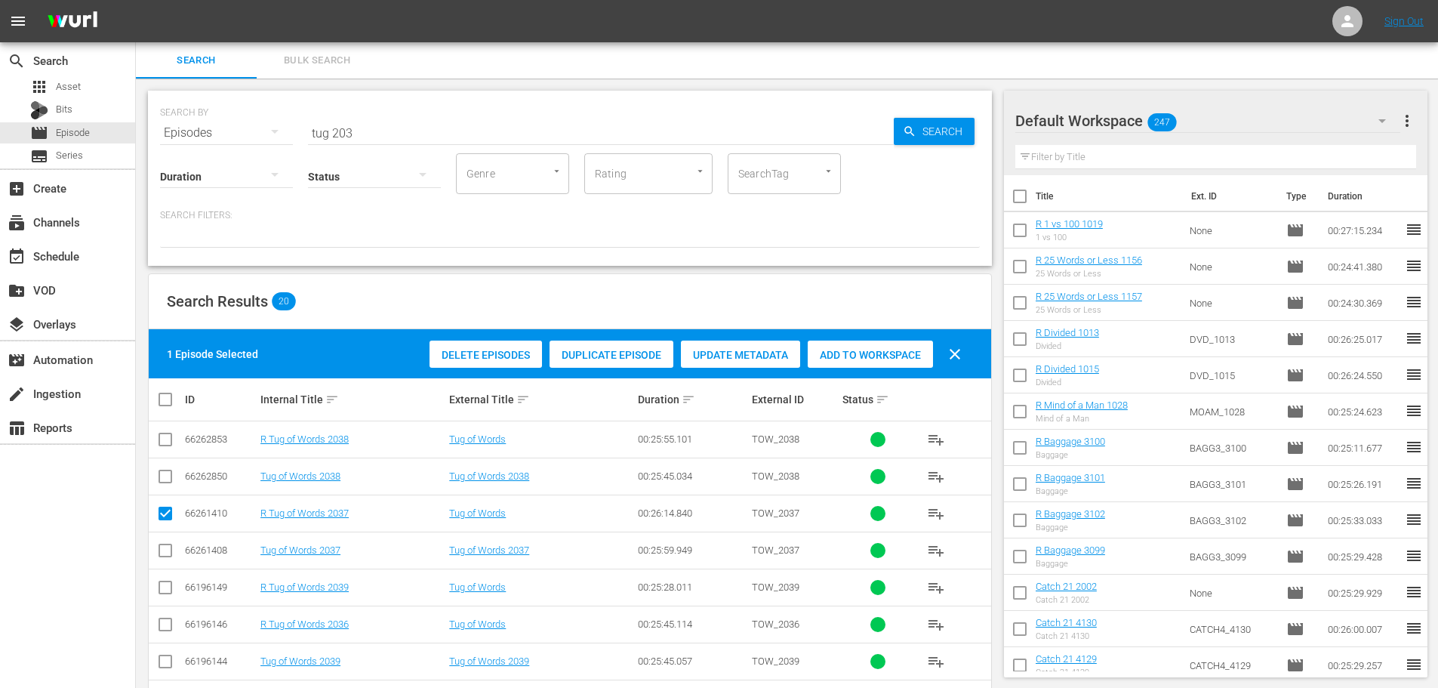
click at [162, 516] on input "checkbox" at bounding box center [165, 516] width 18 height 18
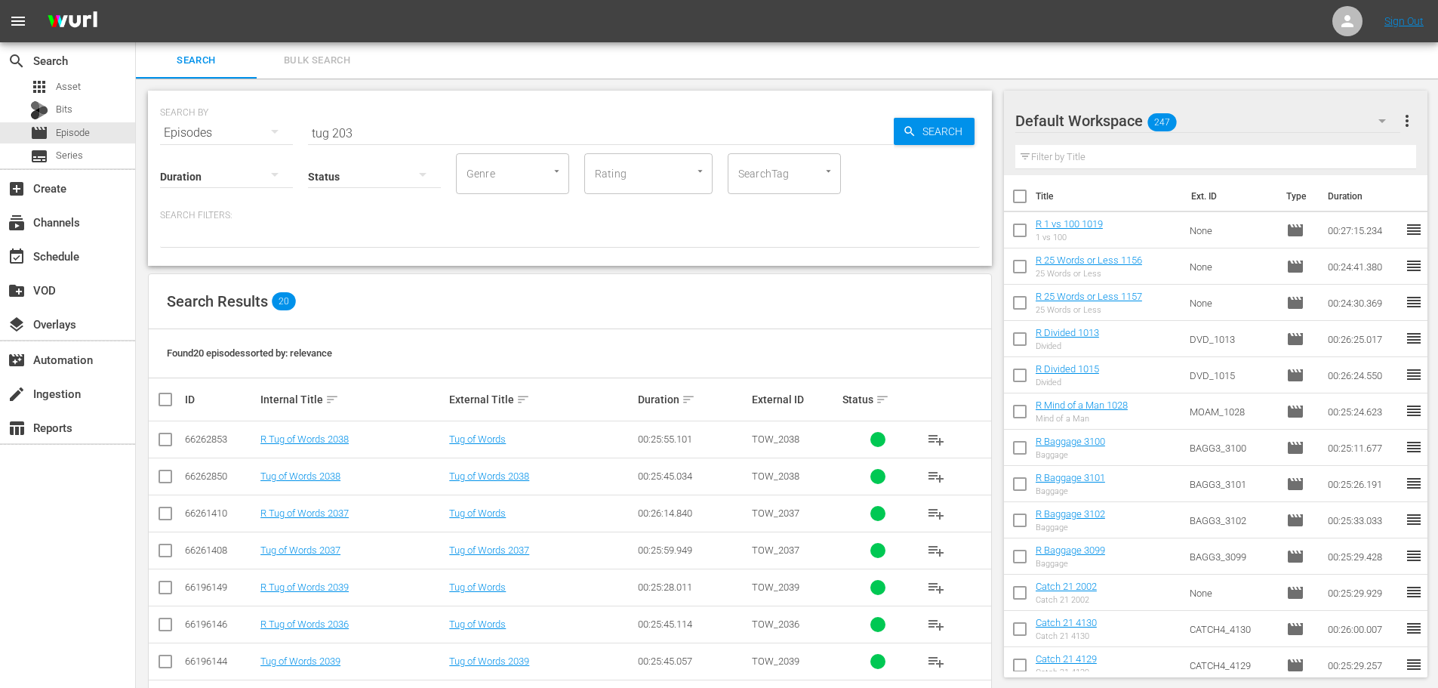
click at [167, 516] on input "checkbox" at bounding box center [165, 516] width 18 height 18
checkbox input "true"
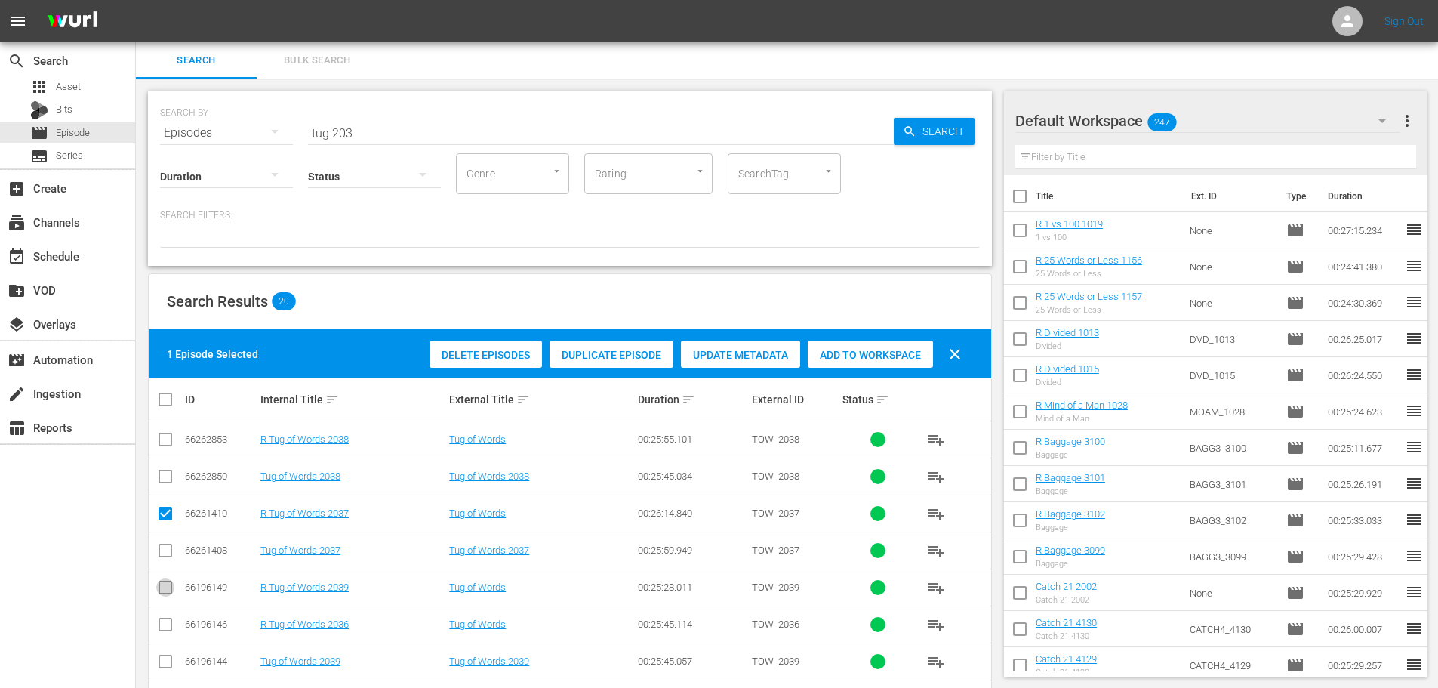
click at [168, 583] on input "checkbox" at bounding box center [165, 590] width 18 height 18
checkbox input "true"
click at [881, 356] on span "Add to Workspace" at bounding box center [870, 355] width 125 height 12
drag, startPoint x: 433, startPoint y: 135, endPoint x: 165, endPoint y: 106, distance: 270.4
click at [165, 106] on div "SEARCH BY Search By Episodes Search ID, Title, Description, Keywords, or Catego…" at bounding box center [570, 124] width 820 height 54
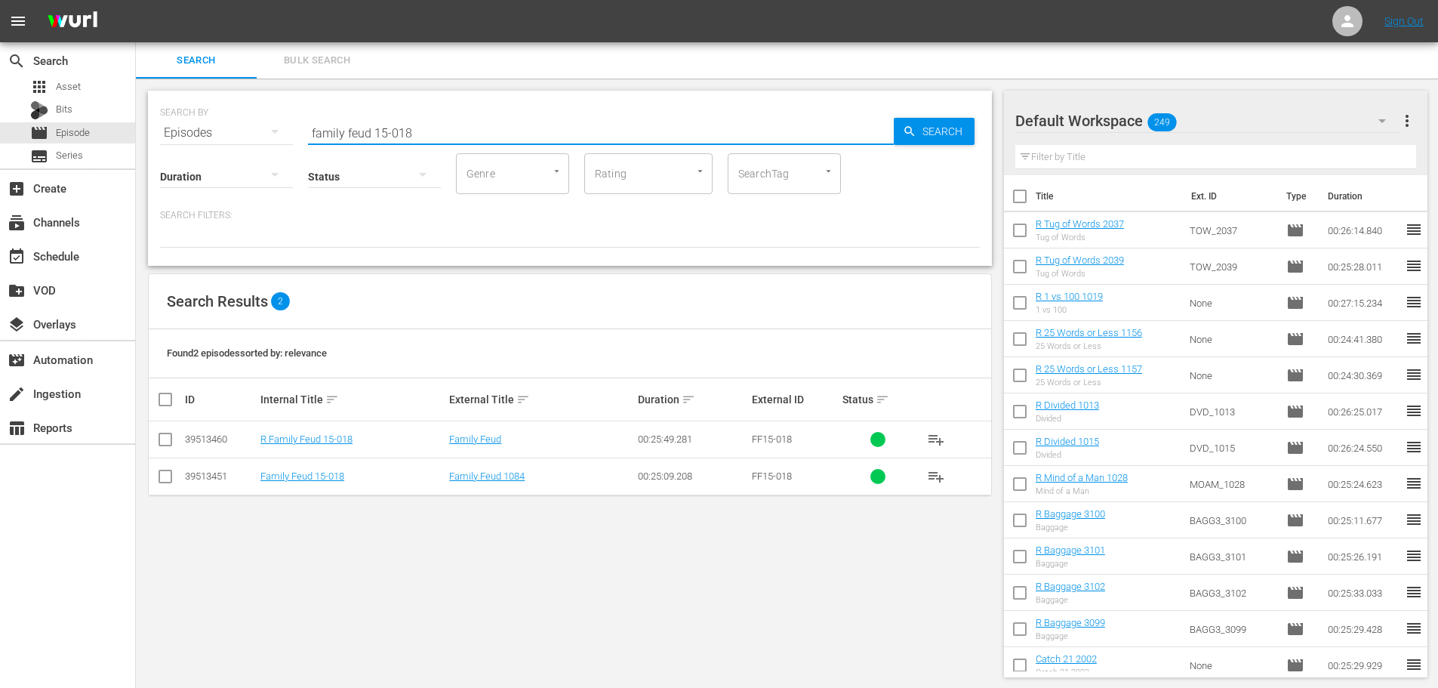
type input "family feud 15-018"
click at [152, 441] on td at bounding box center [166, 439] width 34 height 37
click at [159, 444] on input "checkbox" at bounding box center [165, 442] width 18 height 18
checkbox input "true"
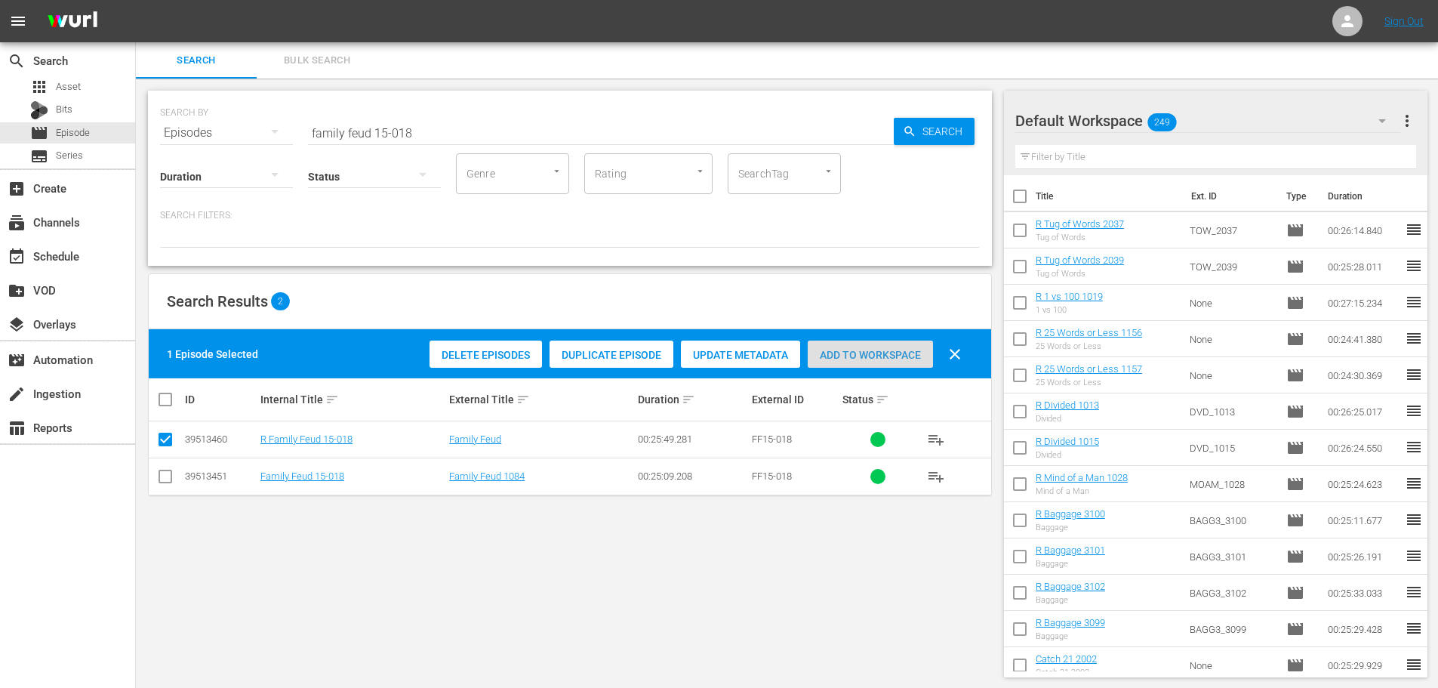
click at [821, 365] on div "Add to Workspace" at bounding box center [870, 354] width 125 height 29
click at [455, 131] on input "family feud 15-018" at bounding box center [601, 133] width 586 height 36
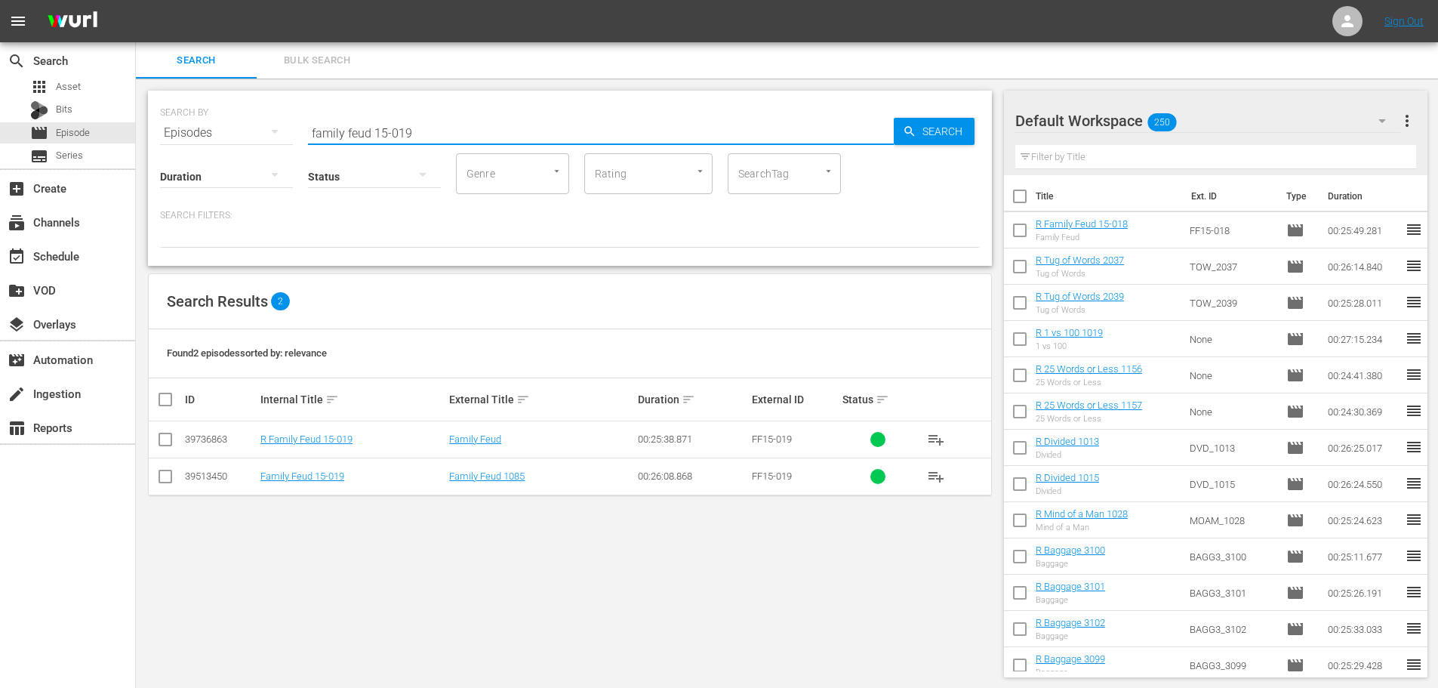
type input "family feud 15-019"
click at [165, 446] on input "checkbox" at bounding box center [165, 442] width 18 height 18
checkbox input "true"
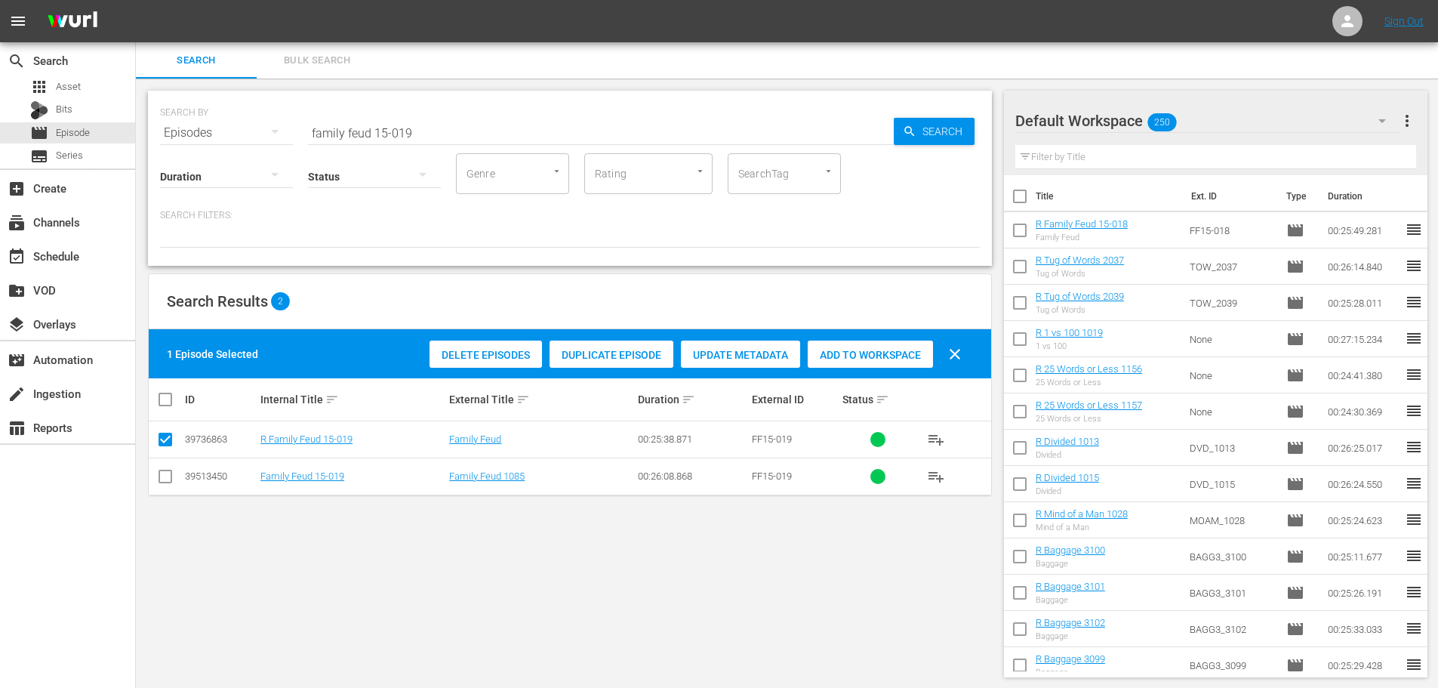
drag, startPoint x: 851, startPoint y: 359, endPoint x: 748, endPoint y: 272, distance: 134.9
click at [851, 358] on span "Add to Workspace" at bounding box center [870, 355] width 125 height 12
drag, startPoint x: 476, startPoint y: 128, endPoint x: 0, endPoint y: 171, distance: 477.5
click at [136, 0] on div "search Search apps Asset Bits movie Episode subtitles Series add_box Create sub…" at bounding box center [787, 0] width 1302 height 0
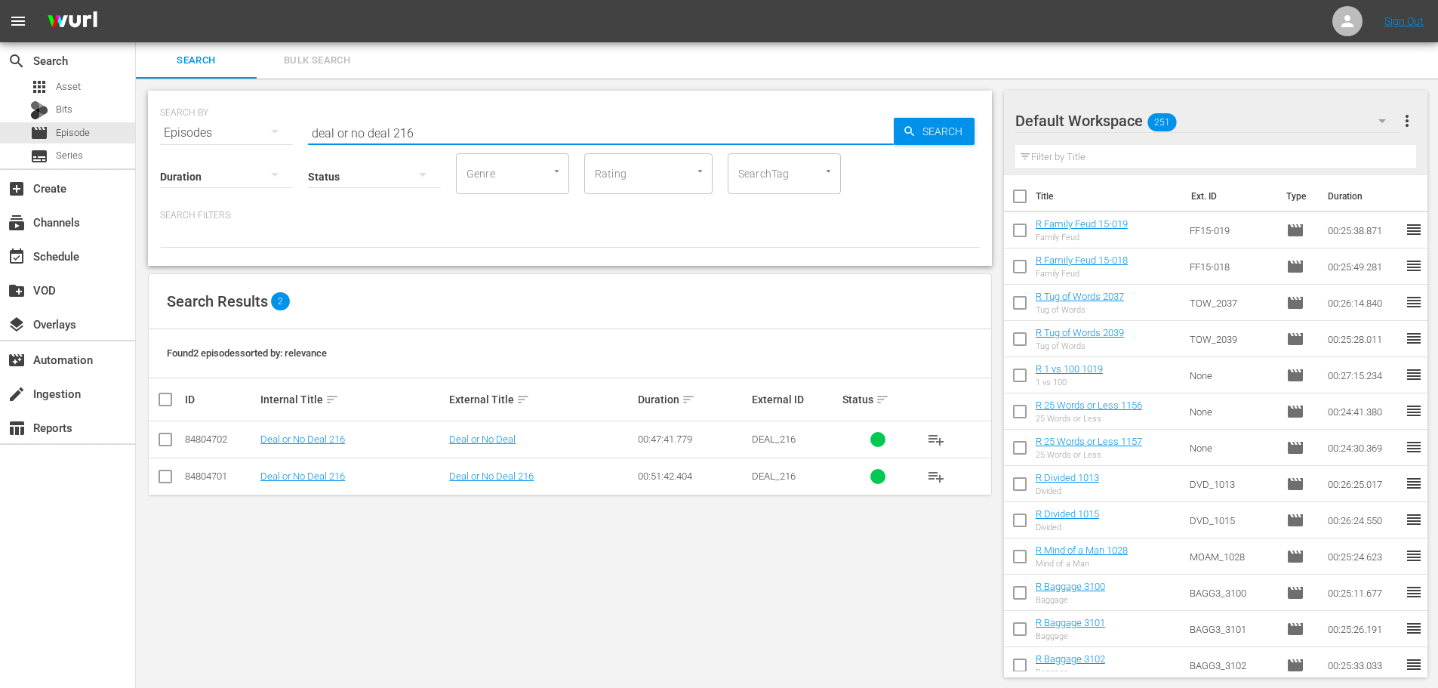
type input "deal or no deal 216"
click at [165, 442] on input "checkbox" at bounding box center [165, 442] width 18 height 18
checkbox input "true"
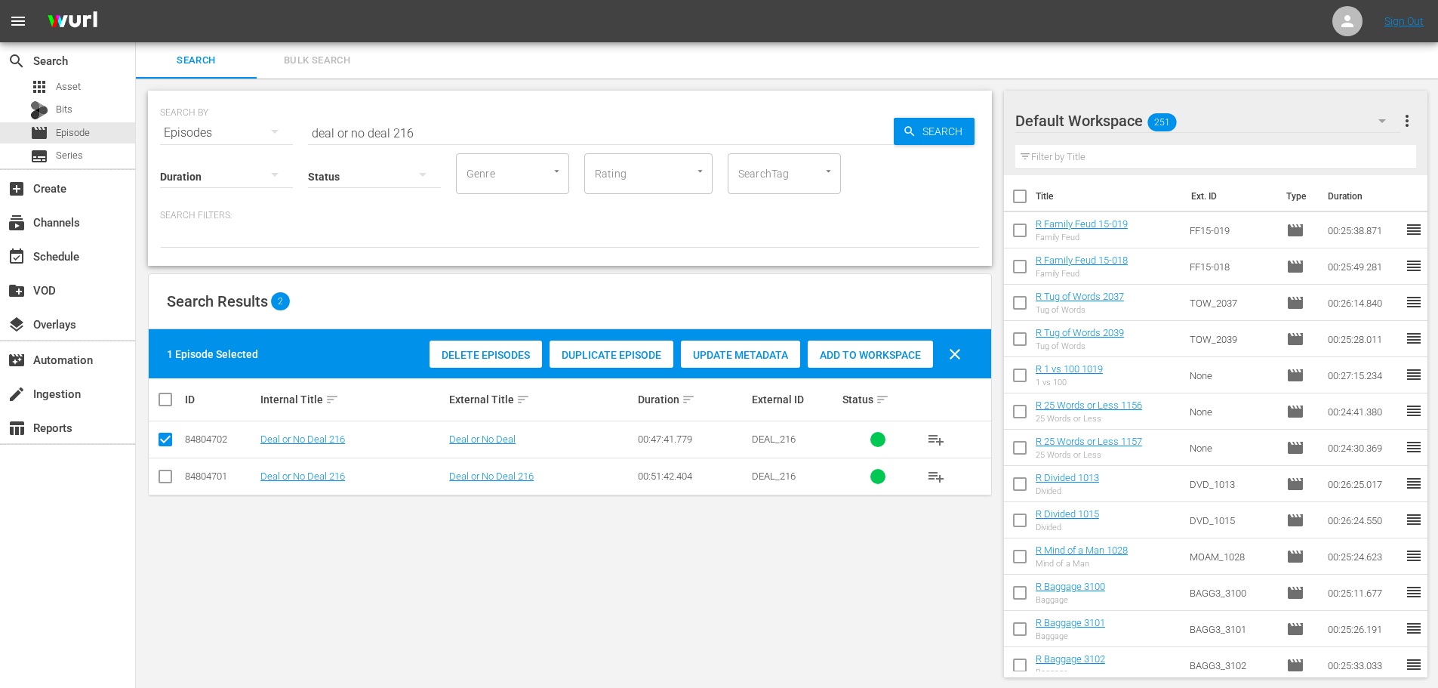
click at [894, 357] on span "Add to Workspace" at bounding box center [870, 355] width 125 height 12
click at [449, 116] on input "deal or no deal 216" at bounding box center [601, 133] width 586 height 36
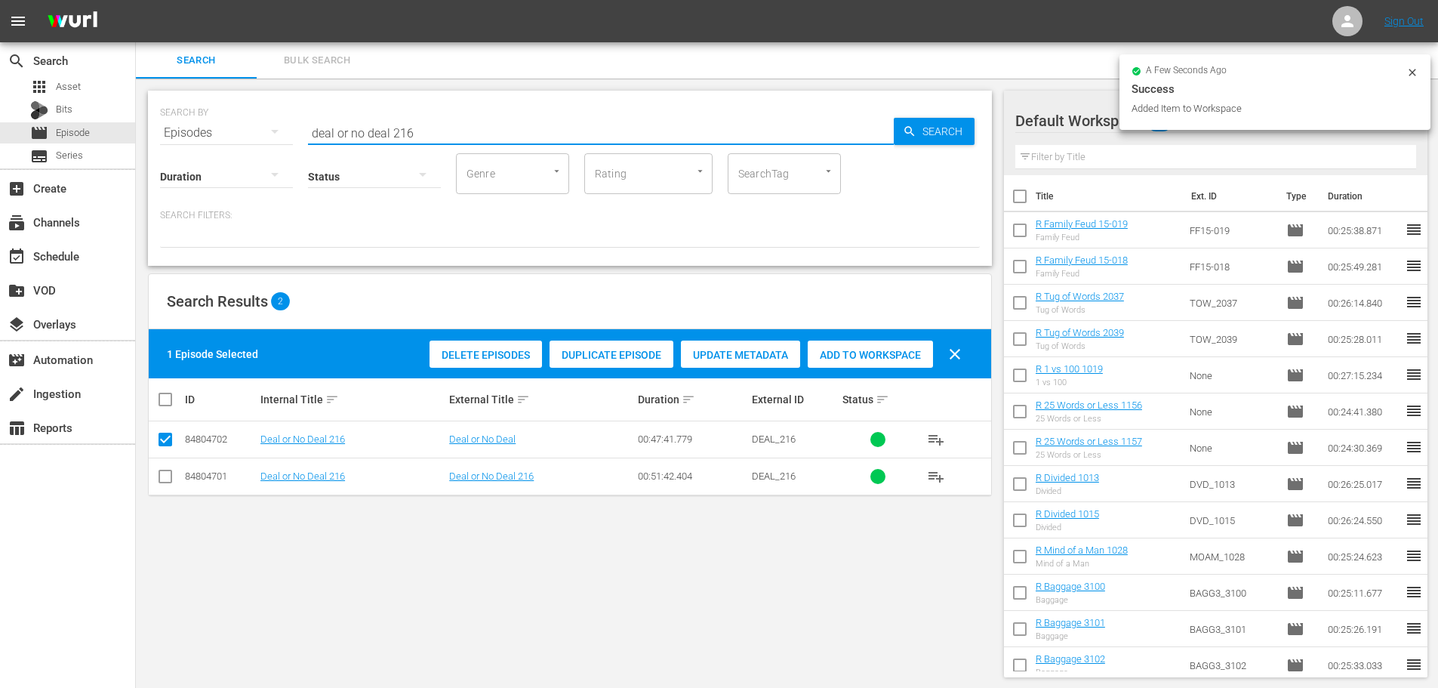
click at [459, 135] on input "deal or no deal 216" at bounding box center [601, 133] width 586 height 36
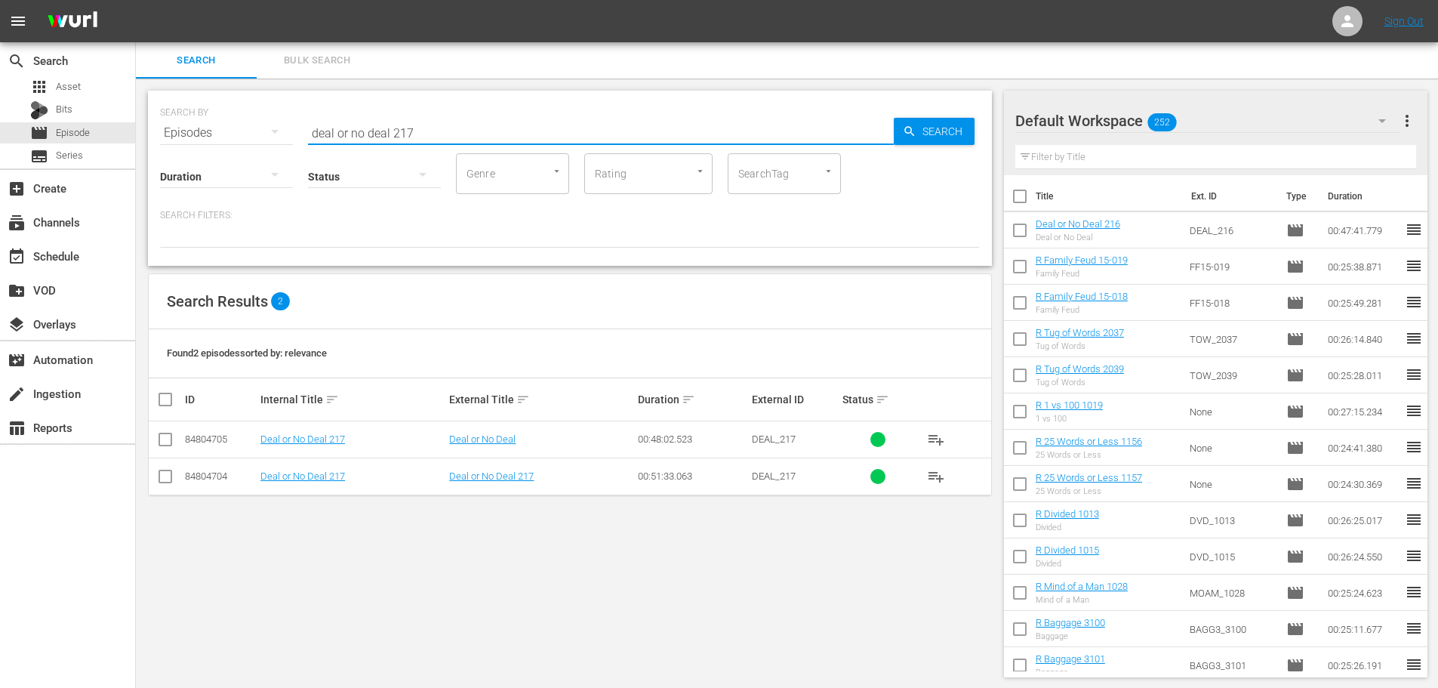
type input "deal or no deal 217"
click at [170, 447] on input "checkbox" at bounding box center [165, 442] width 18 height 18
checkbox input "true"
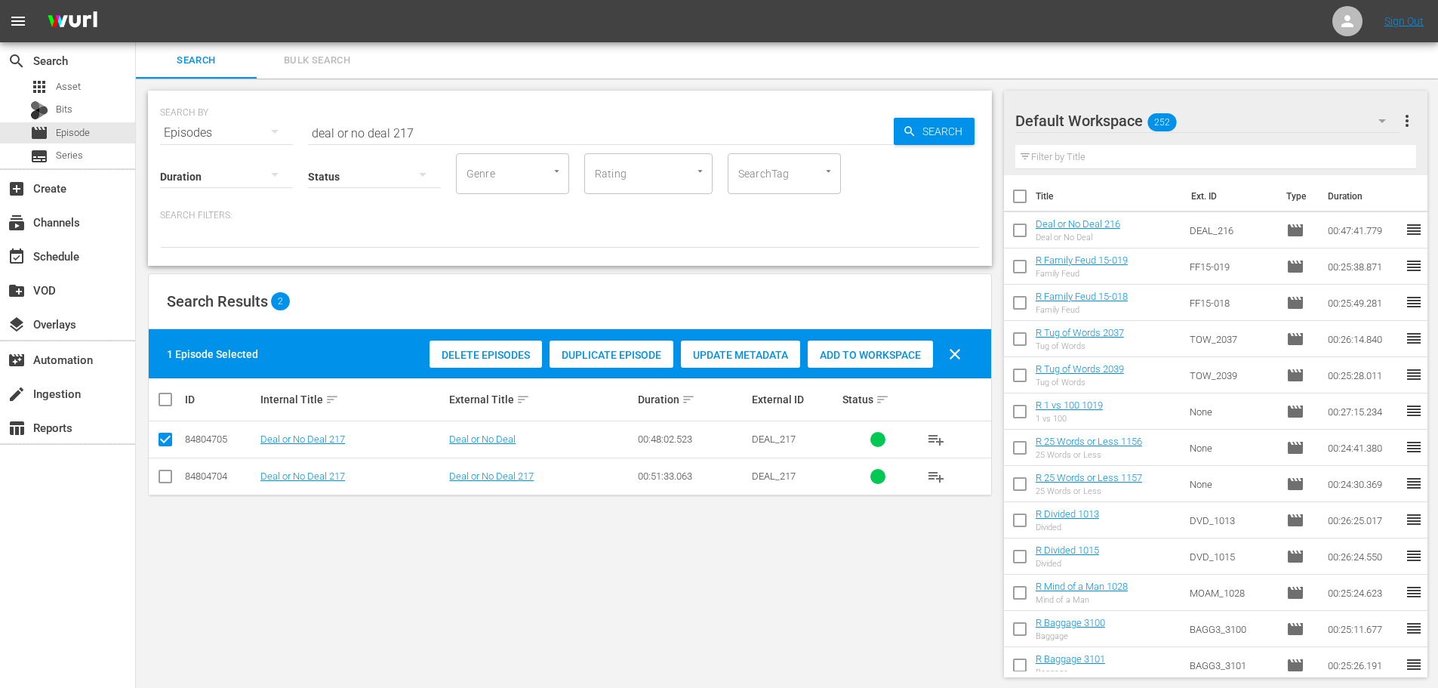
click at [876, 347] on div "Add to Workspace" at bounding box center [870, 354] width 125 height 29
drag, startPoint x: 459, startPoint y: 128, endPoint x: 155, endPoint y: 121, distance: 304.3
click at [155, 121] on div "SEARCH BY Search By Episodes Search ID, Title, Description, Keywords, or Catego…" at bounding box center [570, 178] width 844 height 175
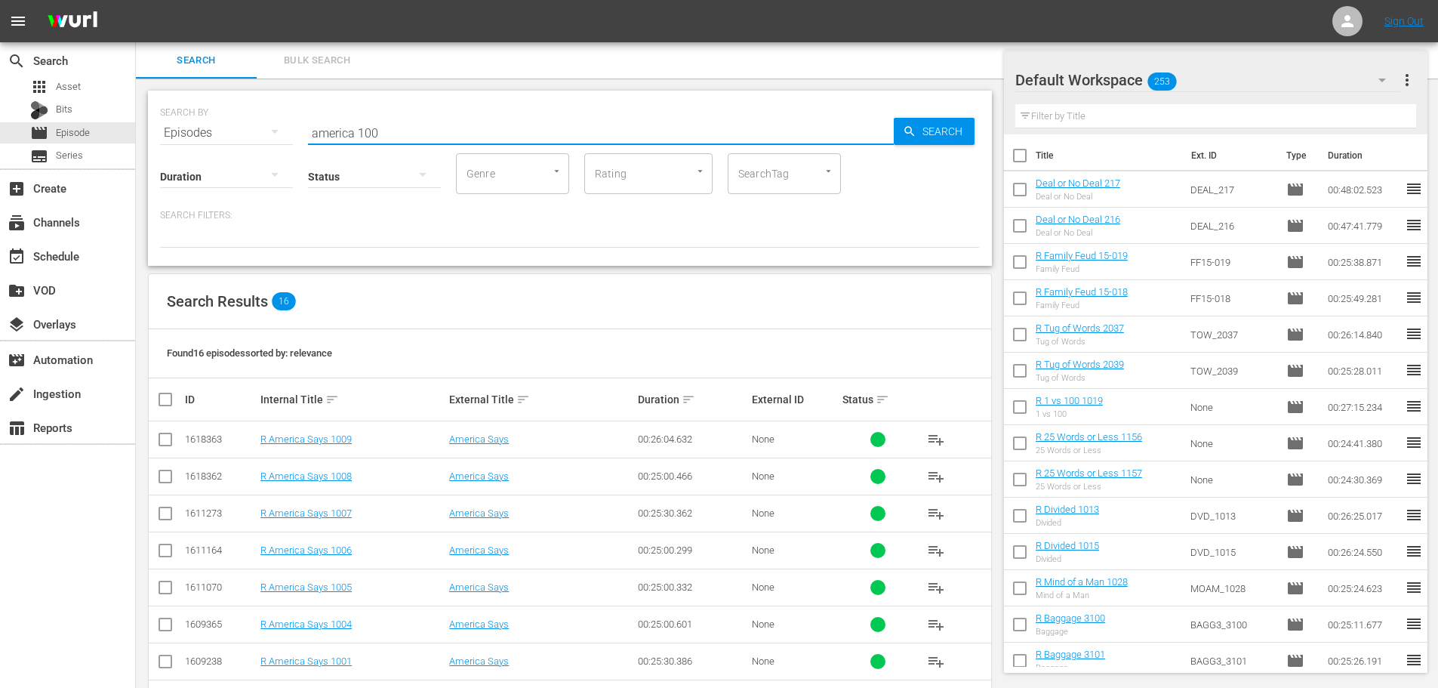
scroll to position [302, 0]
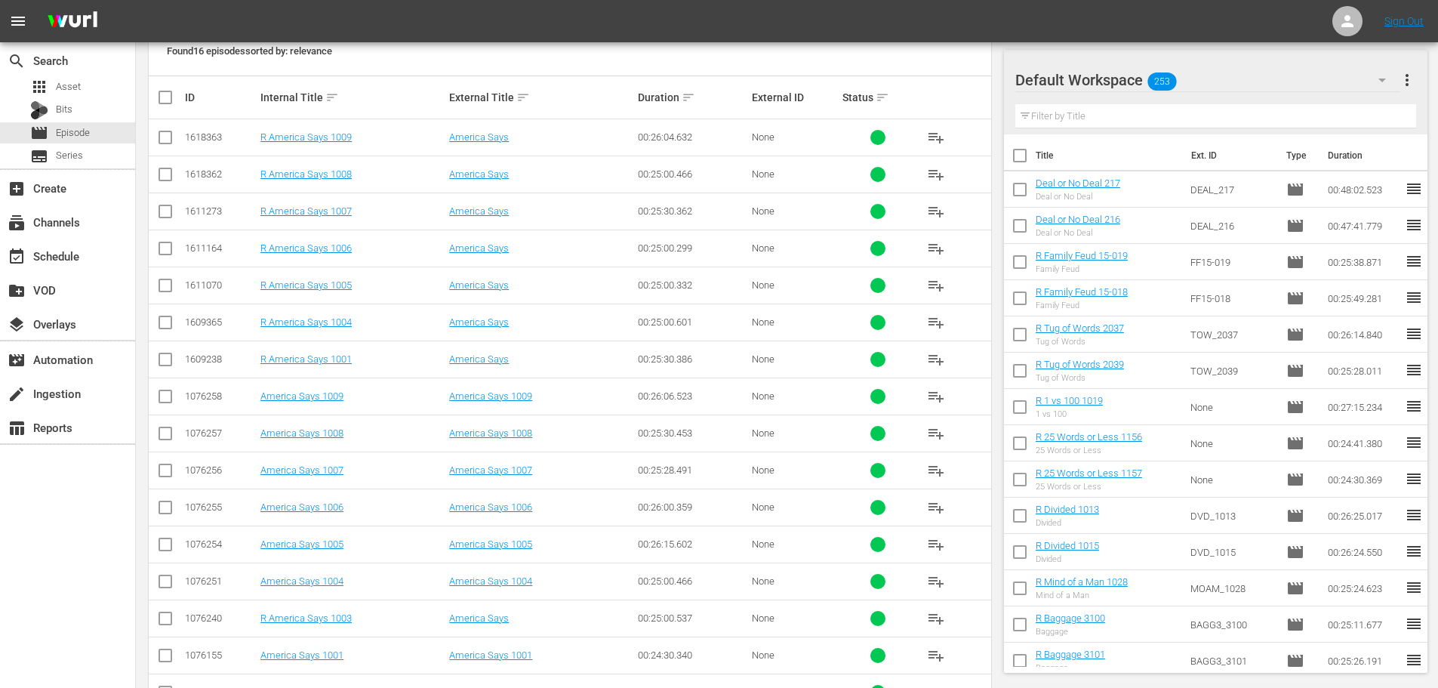
type input "america 100"
click at [170, 618] on input "checkbox" at bounding box center [165, 621] width 18 height 18
checkbox input "true"
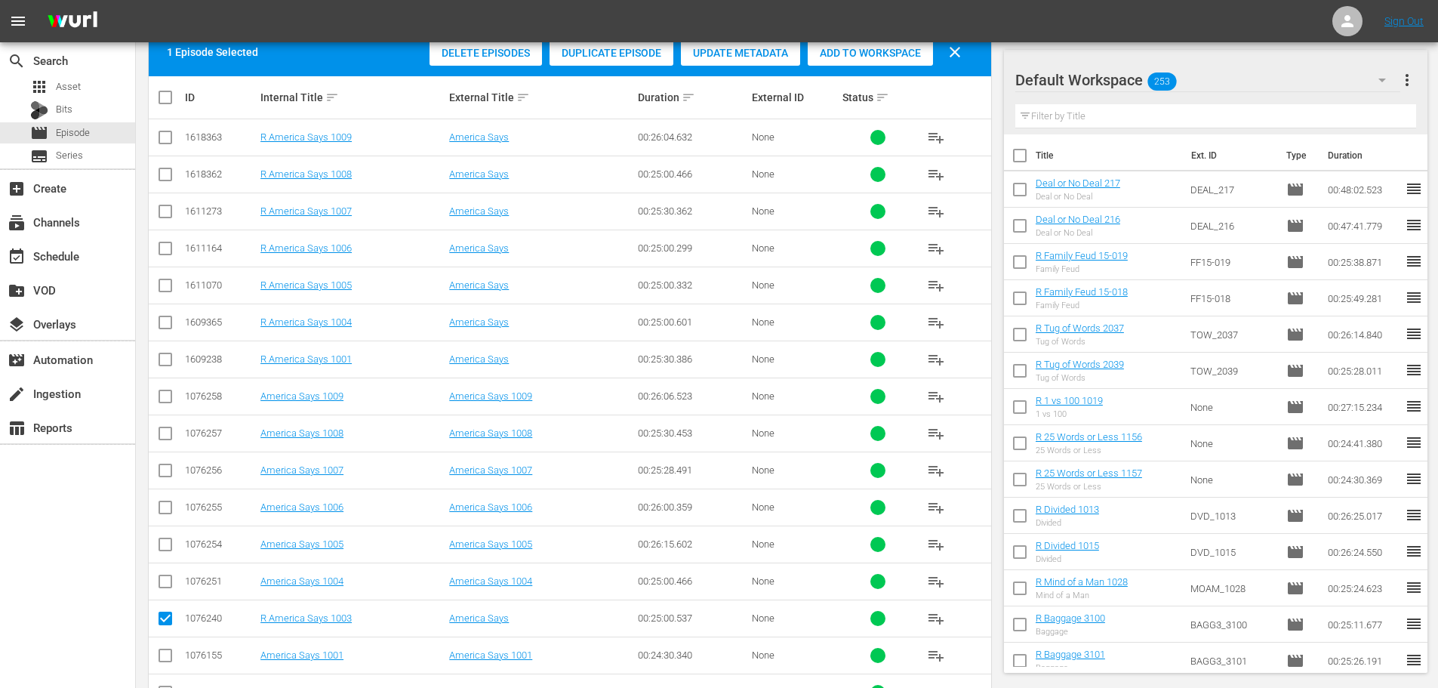
click at [172, 294] on input "checkbox" at bounding box center [165, 288] width 18 height 18
checkbox input "true"
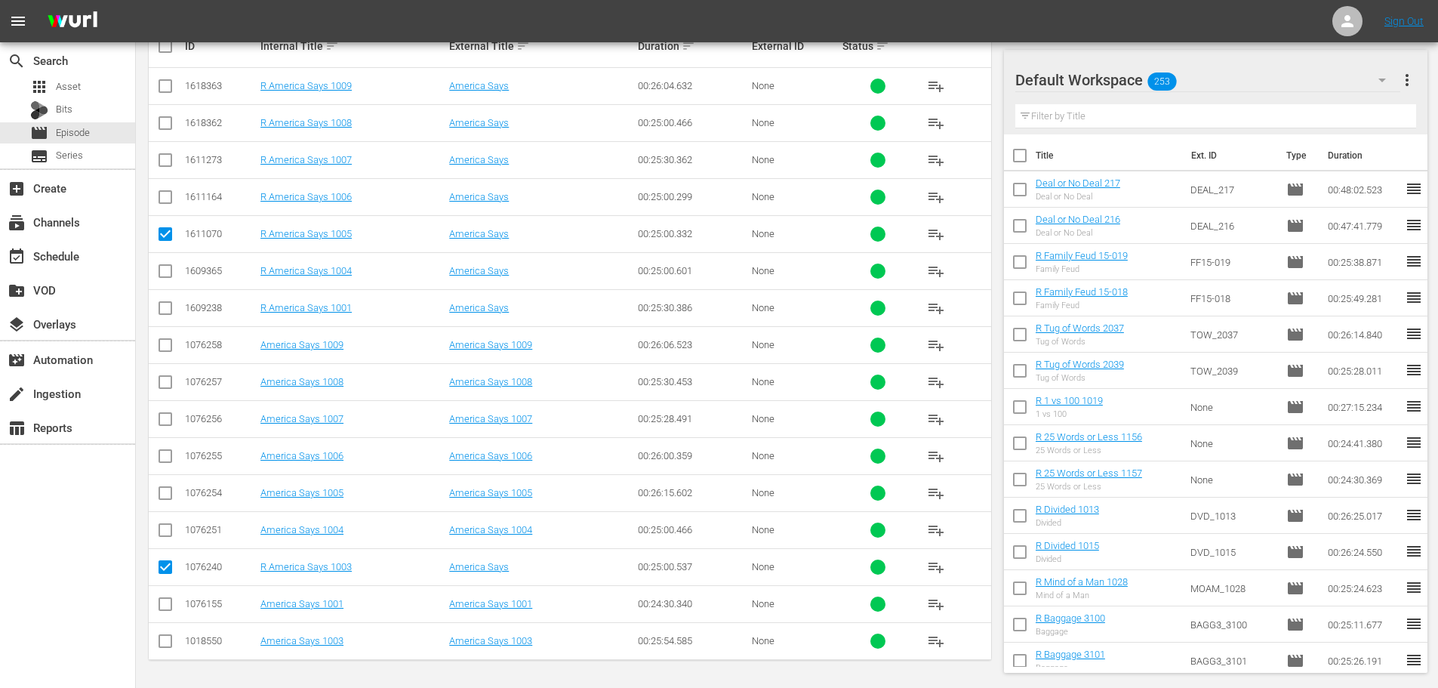
click at [168, 314] on input "checkbox" at bounding box center [165, 311] width 18 height 18
checkbox input "true"
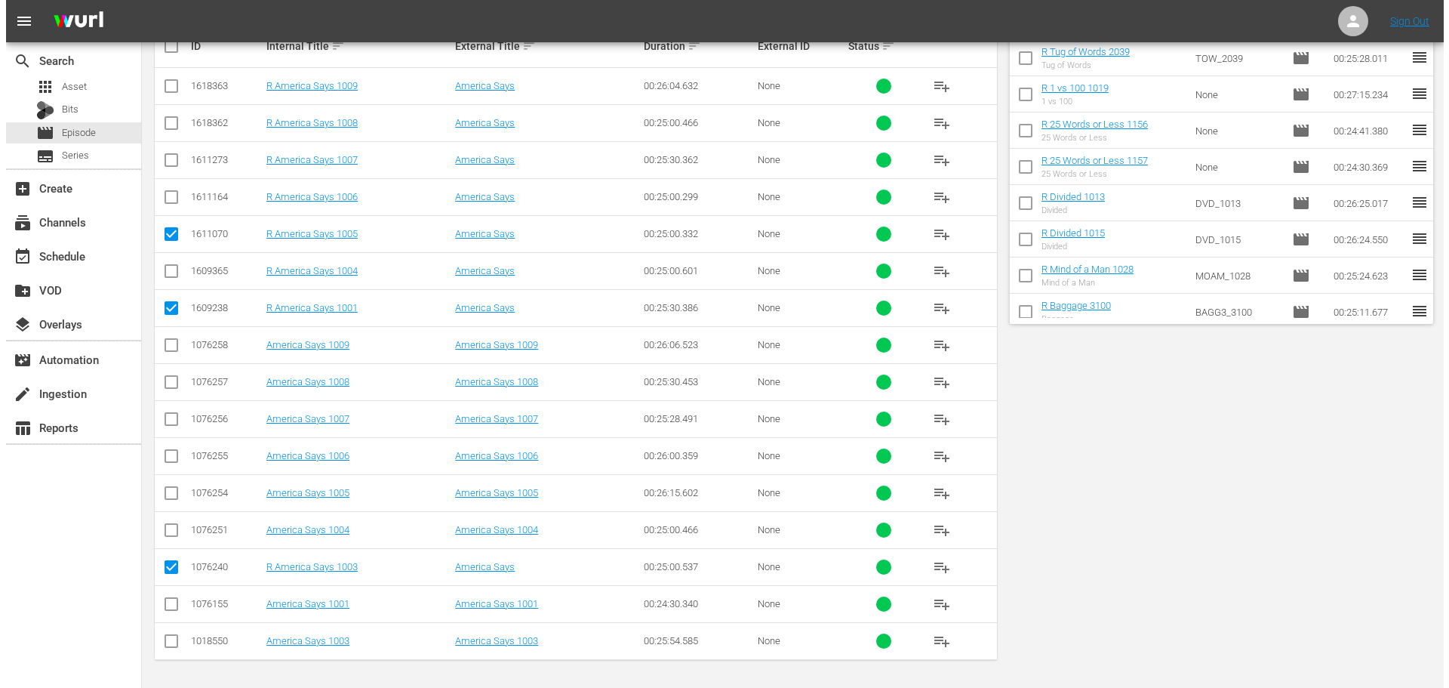
scroll to position [0, 0]
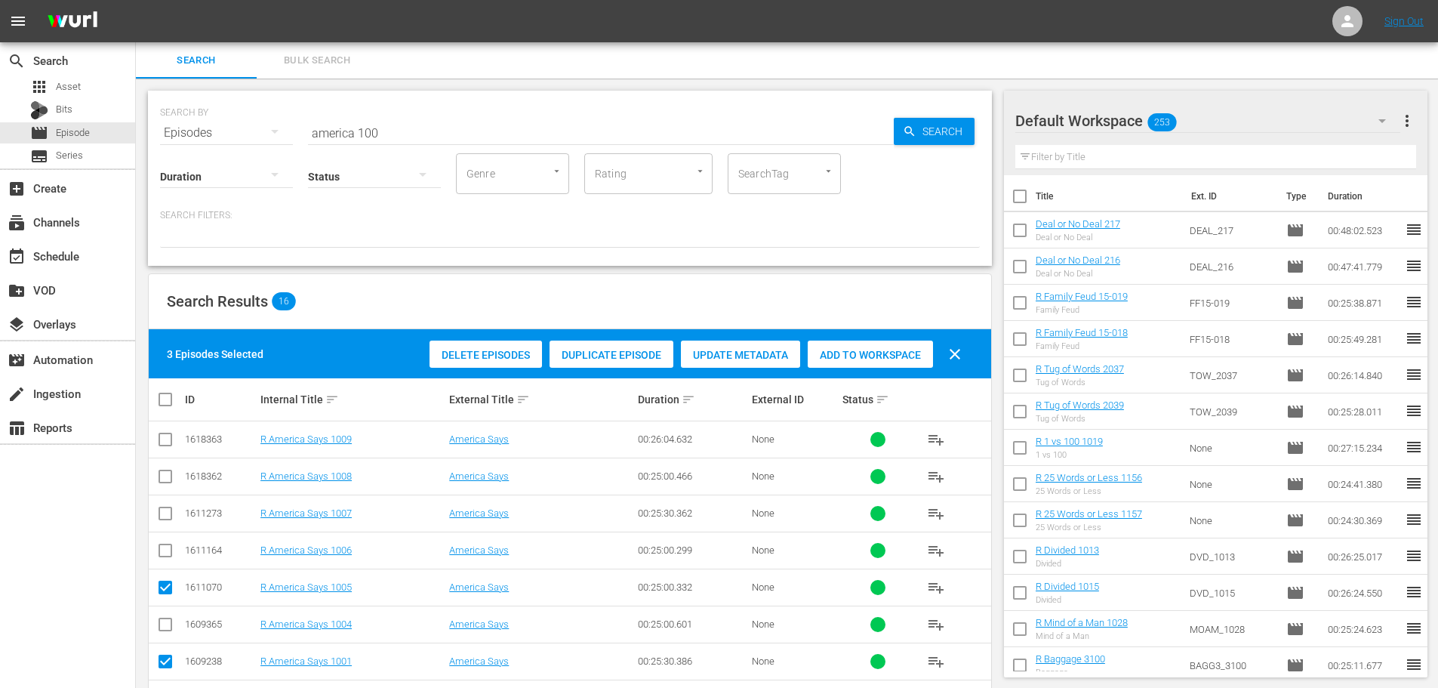
click at [890, 353] on span "Add to Workspace" at bounding box center [870, 355] width 125 height 12
drag, startPoint x: 392, startPoint y: 115, endPoint x: 276, endPoint y: 135, distance: 118.0
click at [232, 123] on div "SEARCH BY Search By Episodes Search ID, Title, Description, Keywords, or Catego…" at bounding box center [570, 124] width 820 height 54
click at [409, 128] on input "america 100" at bounding box center [601, 133] width 586 height 36
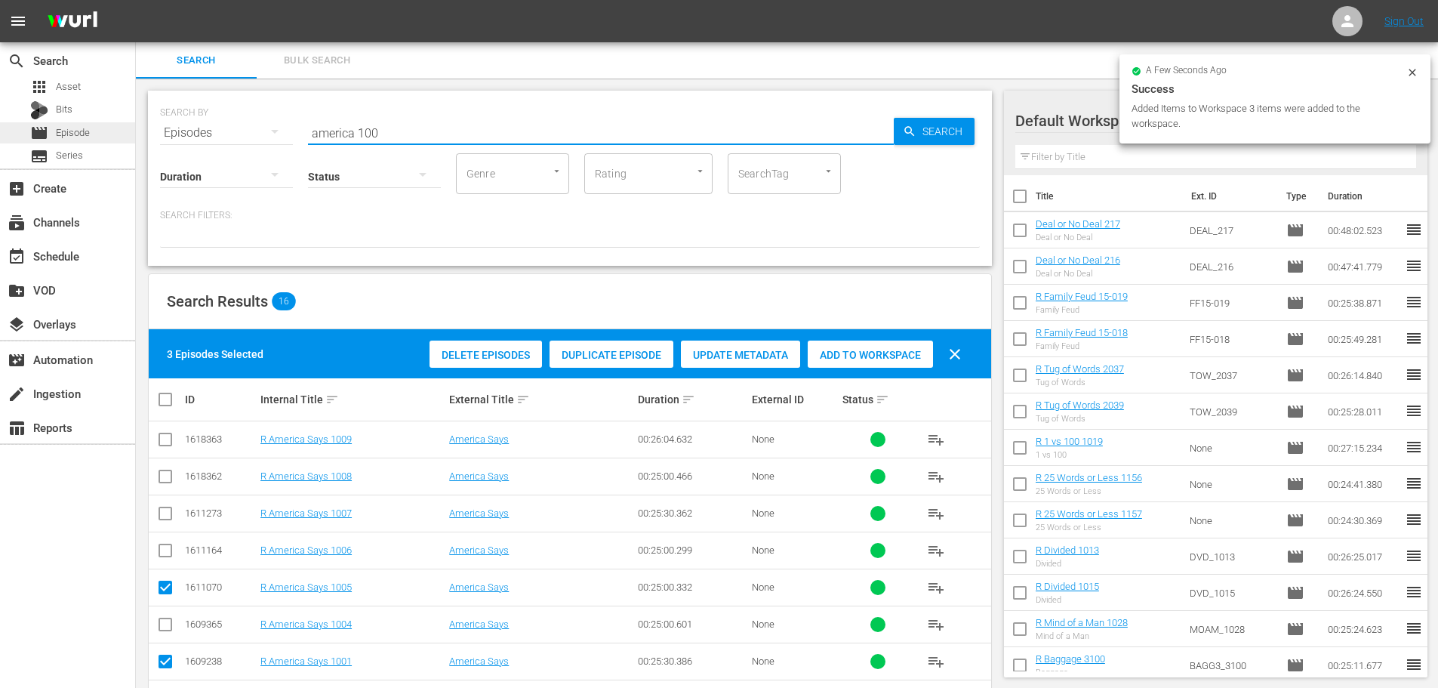
drag, startPoint x: 276, startPoint y: 135, endPoint x: 26, endPoint y: 134, distance: 249.9
click at [269, 137] on div "SEARCH BY Search By Episodes Search ID, Title, Description, Keywords, or Catego…" at bounding box center [570, 124] width 820 height 54
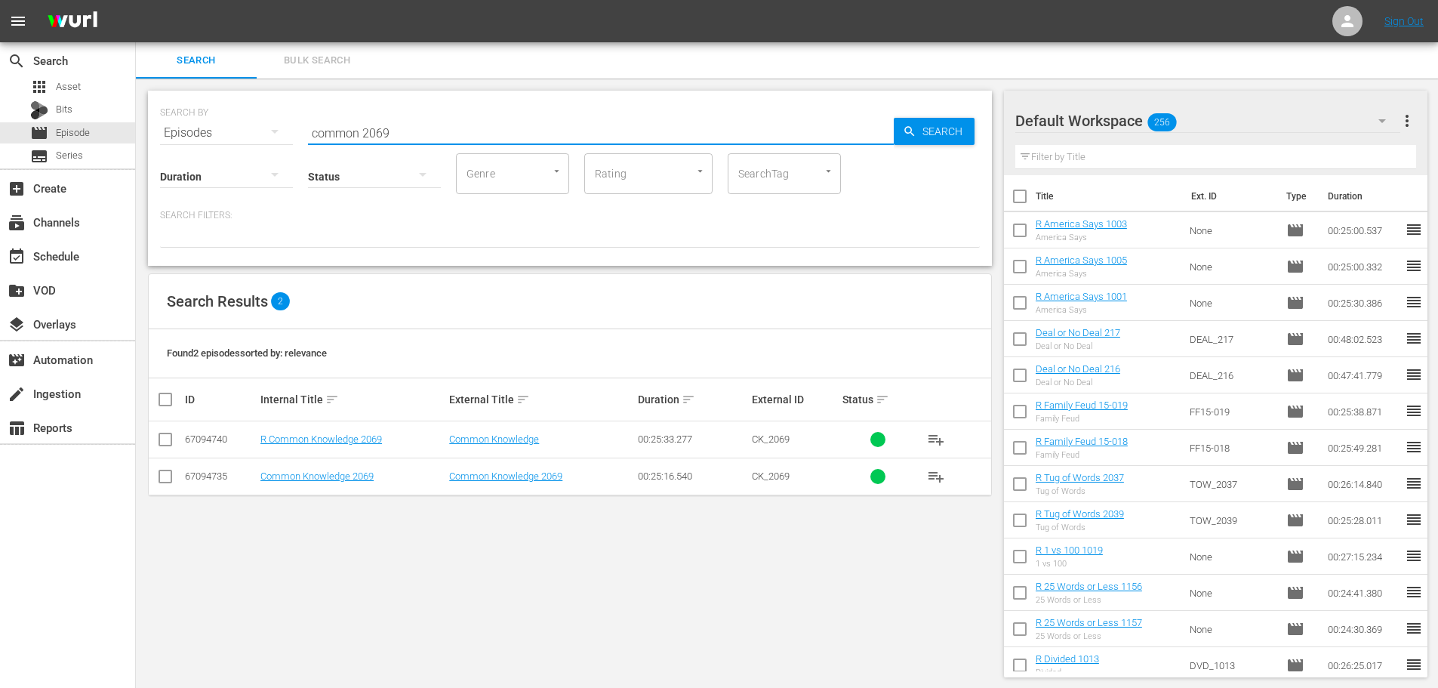
type input "common 2069"
click at [162, 439] on input "checkbox" at bounding box center [165, 442] width 18 height 18
checkbox input "true"
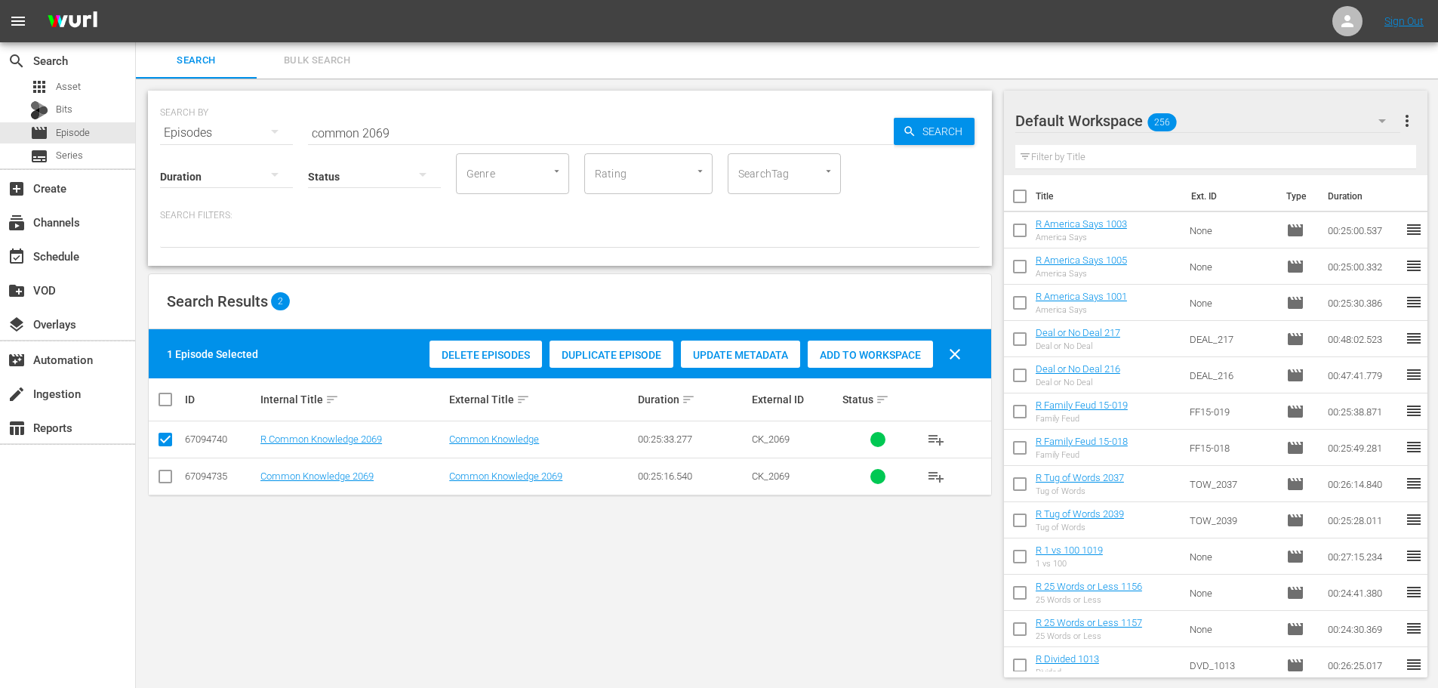
click at [876, 366] on div "Add to Workspace" at bounding box center [870, 354] width 125 height 29
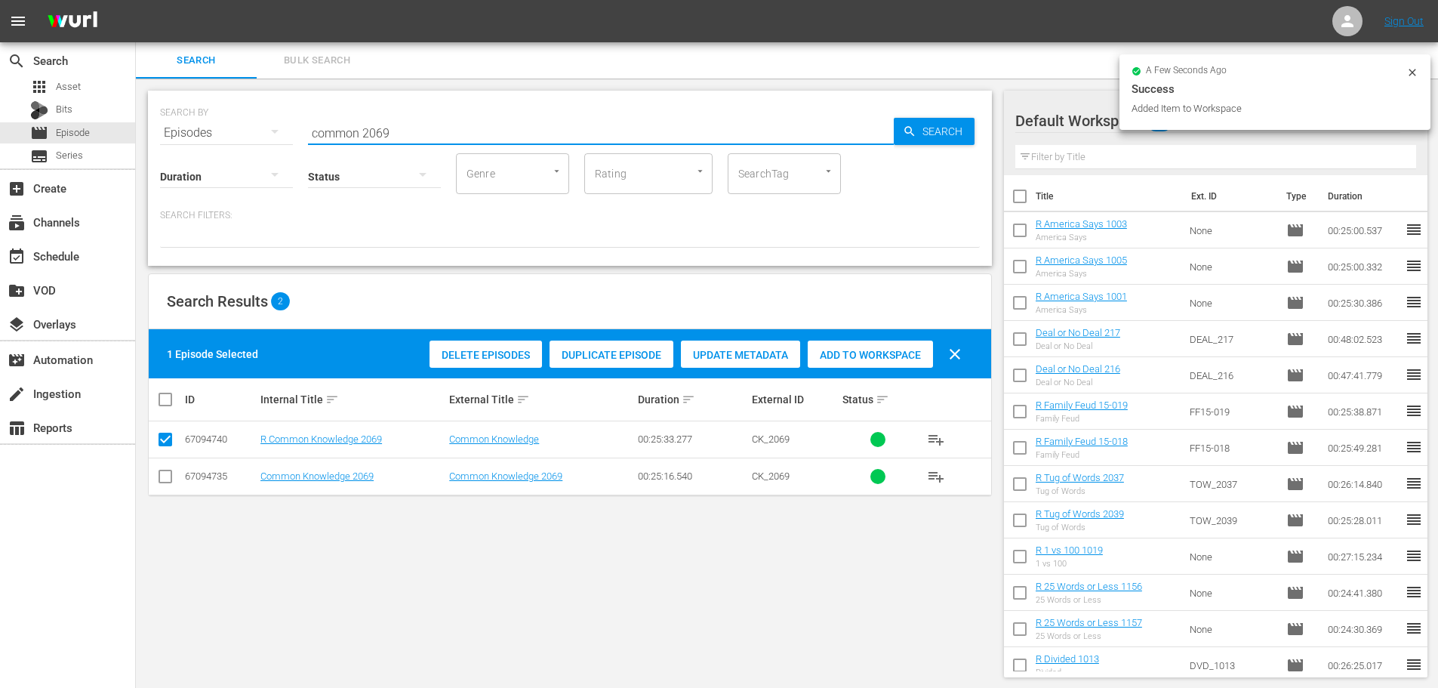
click at [408, 129] on input "common 2069" at bounding box center [601, 133] width 586 height 36
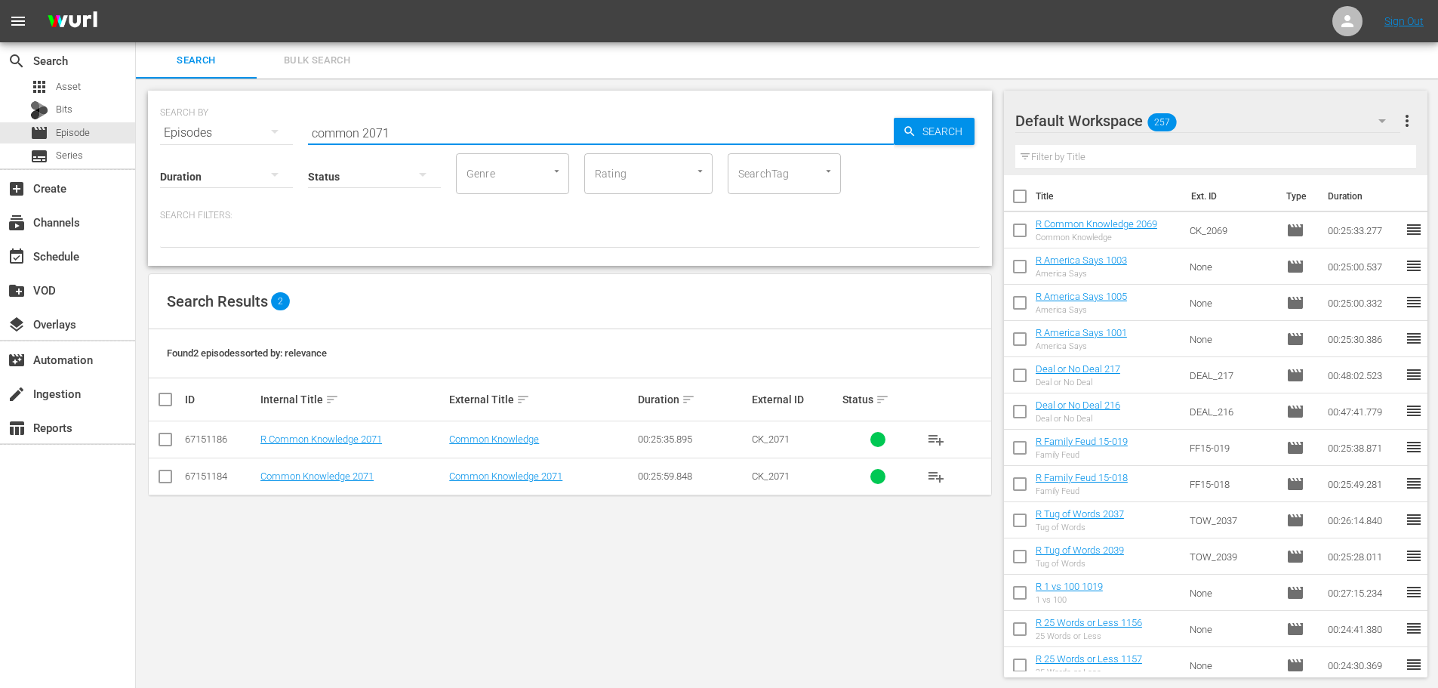
type input "common 2071"
click at [159, 442] on input "checkbox" at bounding box center [165, 442] width 18 height 18
checkbox input "true"
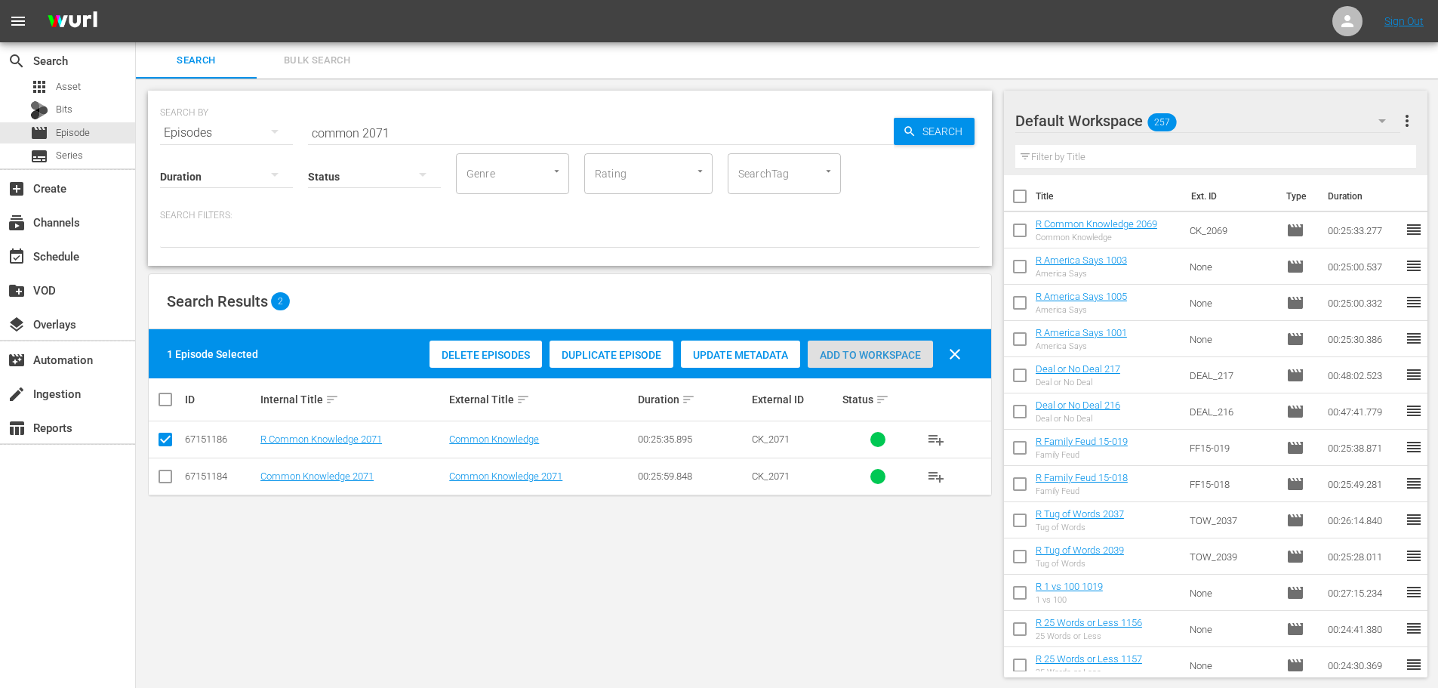
click at [851, 348] on div "Add to Workspace" at bounding box center [870, 354] width 125 height 29
drag, startPoint x: 541, startPoint y: 134, endPoint x: 0, endPoint y: 147, distance: 540.7
click at [136, 0] on div "search Search apps Asset Bits movie Episode subtitles Series add_box Create sub…" at bounding box center [787, 0] width 1302 height 0
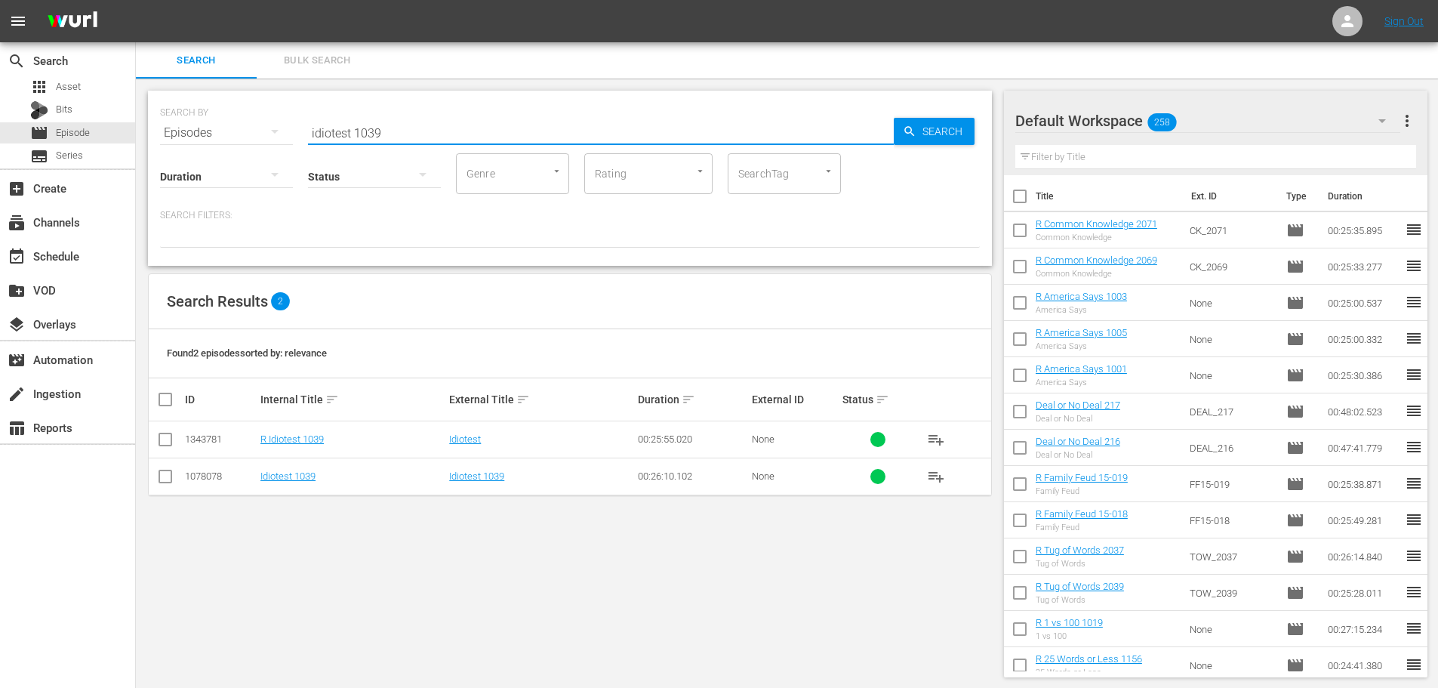
type input "idiotest 1039"
drag, startPoint x: 166, startPoint y: 443, endPoint x: 219, endPoint y: 413, distance: 60.9
click at [166, 443] on input "checkbox" at bounding box center [165, 442] width 18 height 18
checkbox input "true"
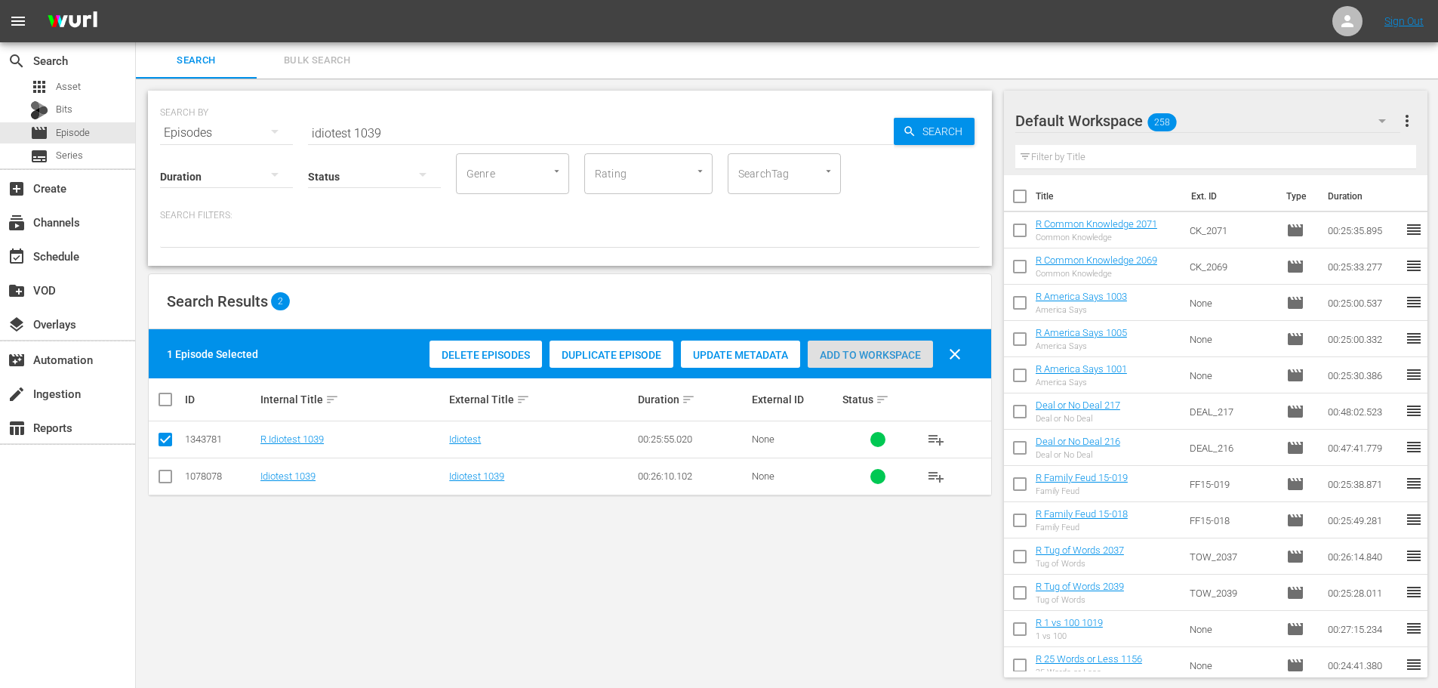
click at [869, 349] on span "Add to Workspace" at bounding box center [870, 355] width 125 height 12
click at [401, 141] on div "Status" at bounding box center [374, 167] width 133 height 54
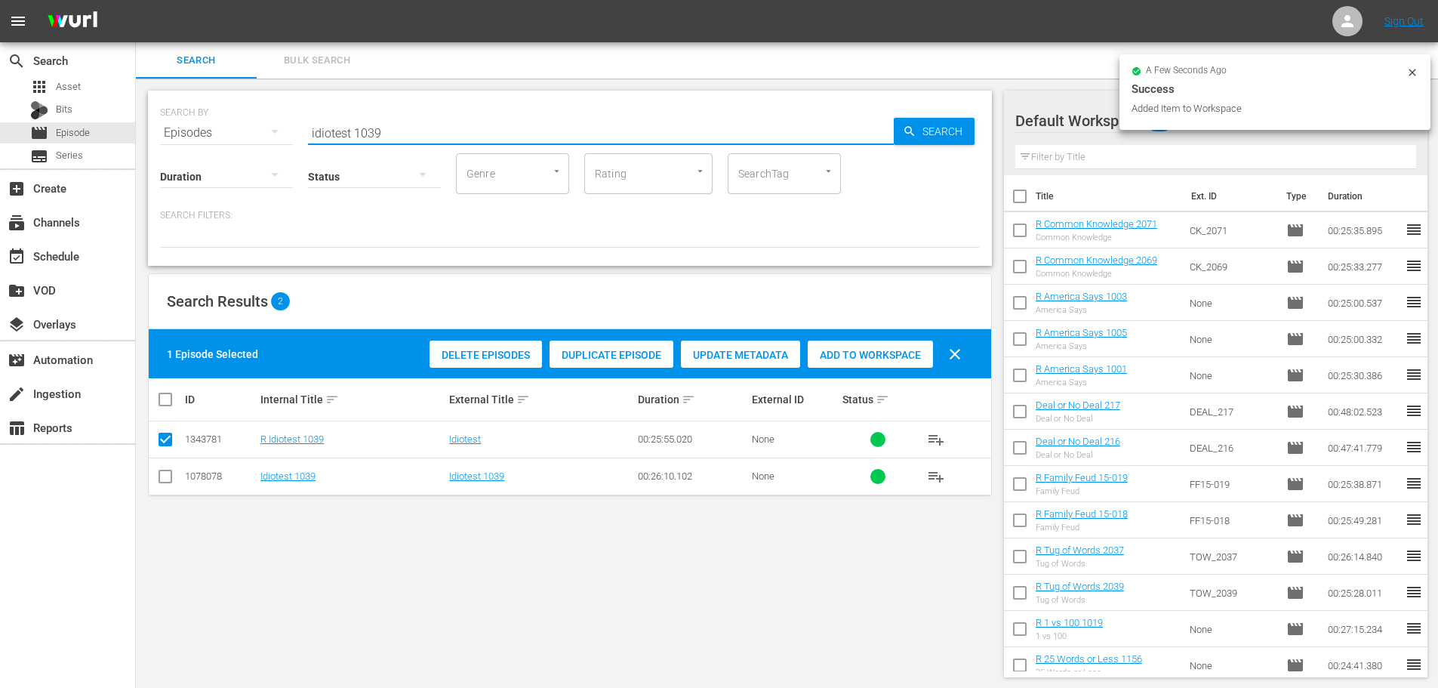
click at [401, 138] on input "idiotest 1039" at bounding box center [601, 133] width 586 height 36
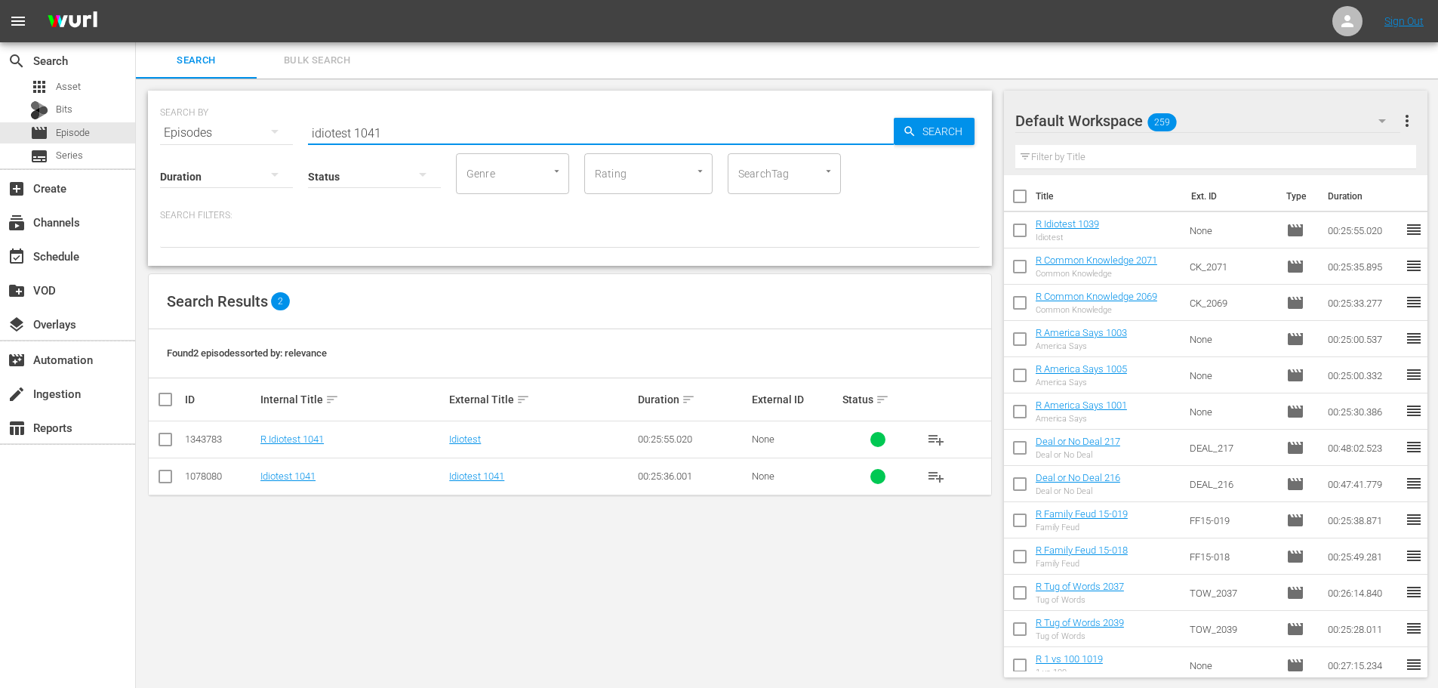
type input "idiotest 1041"
click at [168, 443] on input "checkbox" at bounding box center [165, 442] width 18 height 18
checkbox input "true"
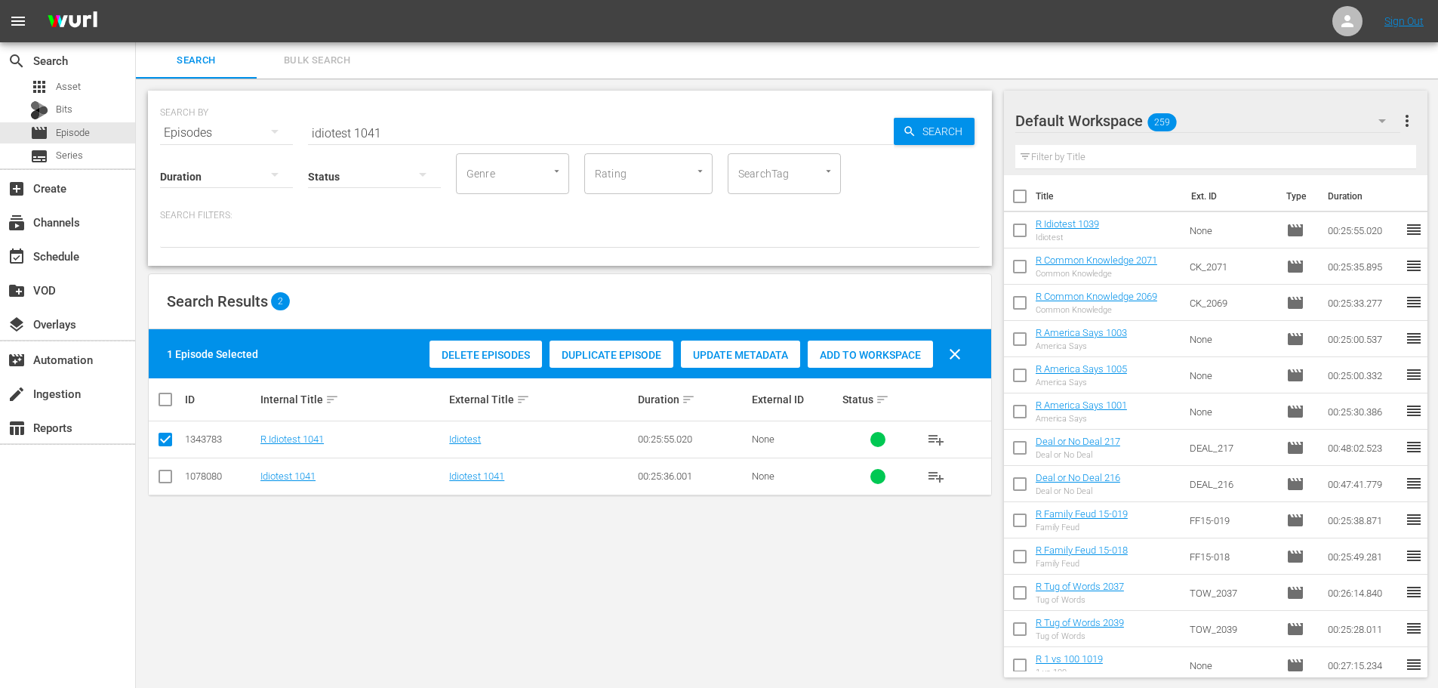
click at [875, 360] on span "Add to Workspace" at bounding box center [870, 355] width 125 height 12
drag, startPoint x: 495, startPoint y: 137, endPoint x: 0, endPoint y: 94, distance: 497.1
click at [136, 0] on div "search Search apps Asset Bits movie Episode subtitles Series add_box Create sub…" at bounding box center [787, 0] width 1302 height 0
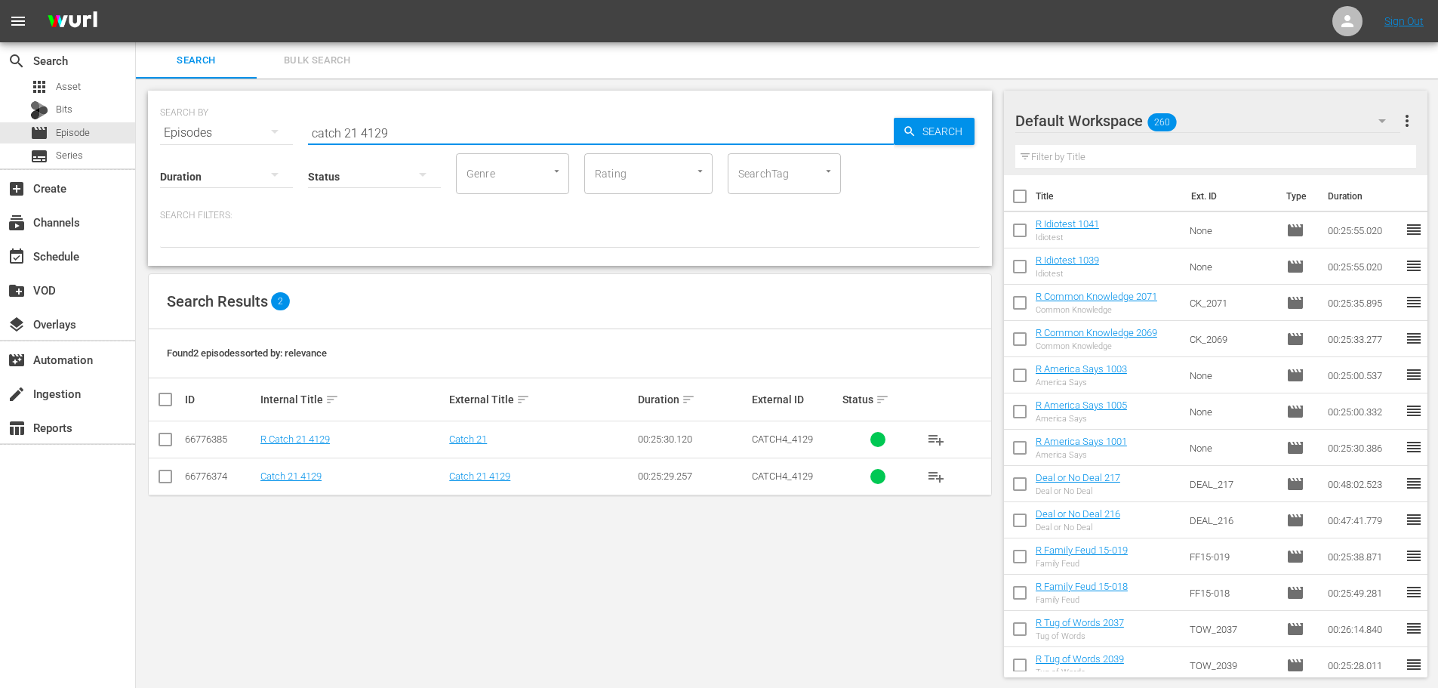
type input "catch 21 4129"
click at [162, 449] on input "checkbox" at bounding box center [165, 442] width 18 height 18
checkbox input "true"
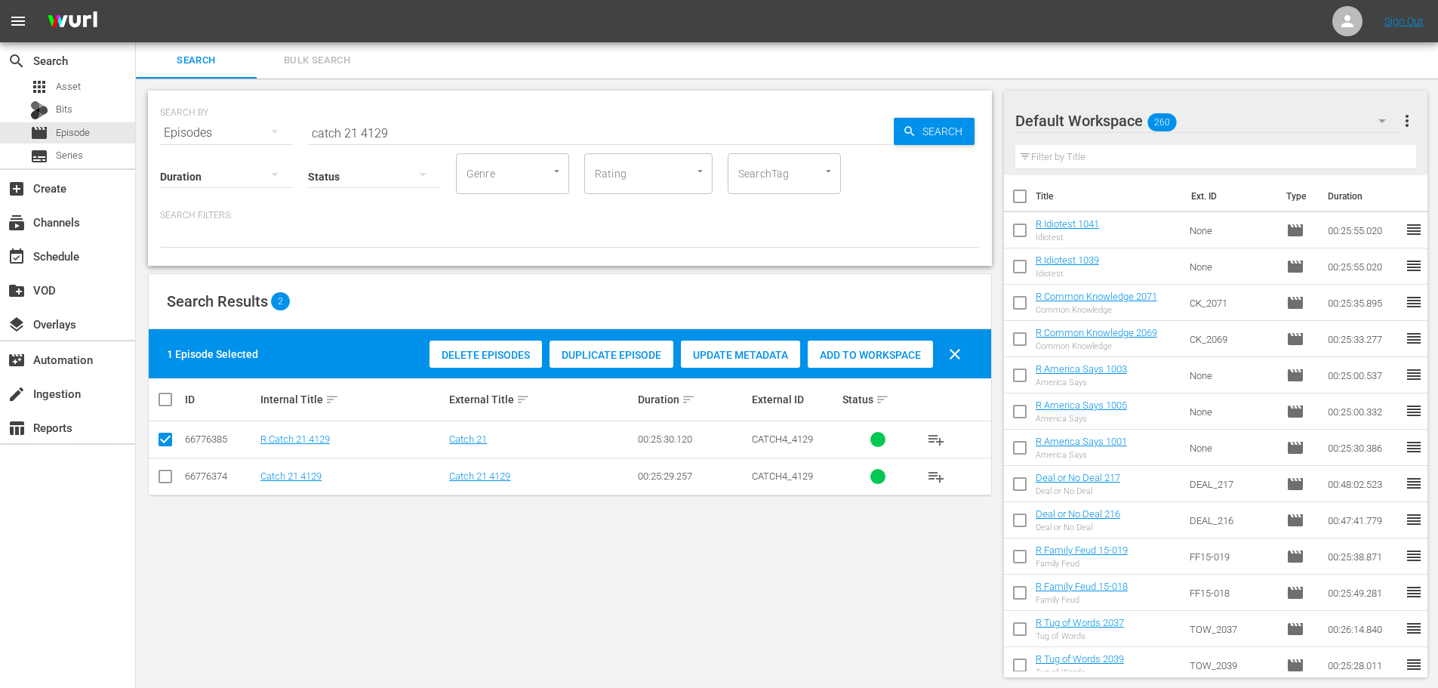
click at [898, 350] on span "Add to Workspace" at bounding box center [870, 355] width 125 height 12
click at [519, 125] on div "SEARCH BY Search By Episodes Search ID, Title, Description, Keywords, or Catego…" at bounding box center [570, 124] width 820 height 54
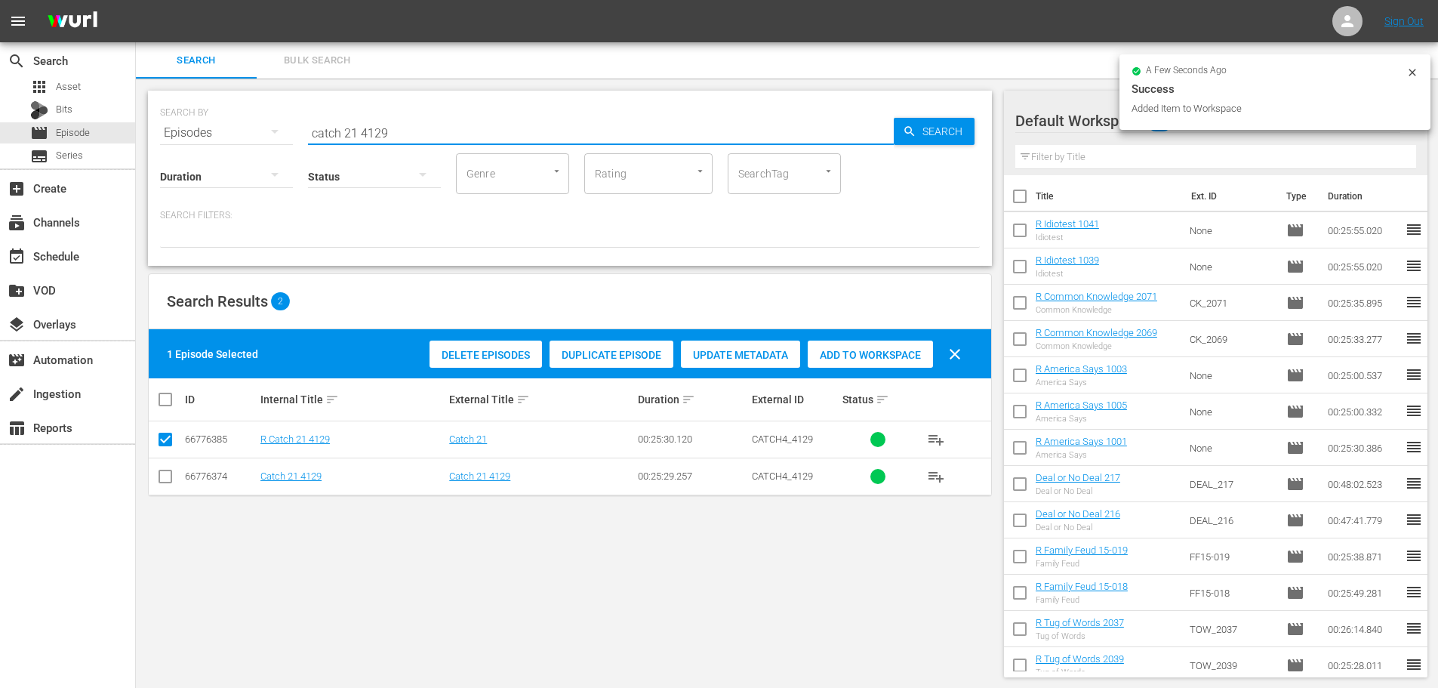
click at [515, 131] on input "catch 21 4129" at bounding box center [601, 133] width 586 height 36
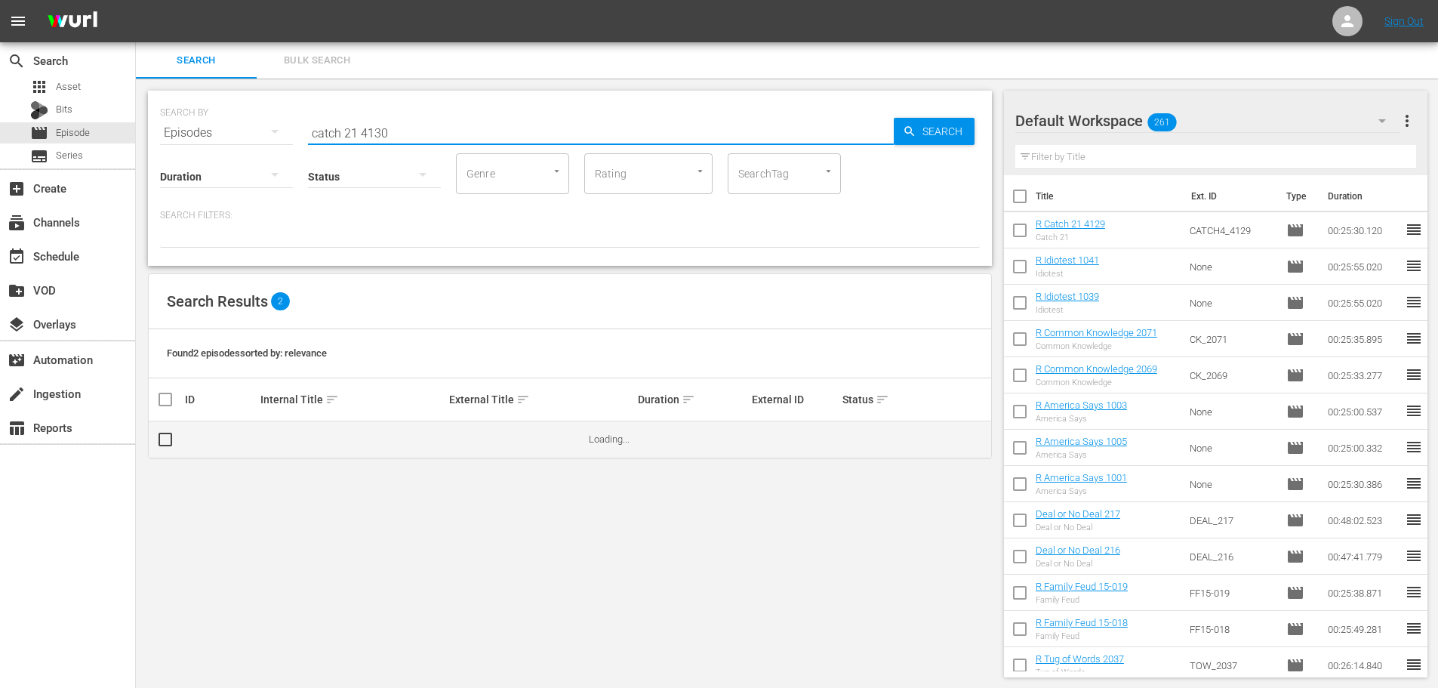
type input "catch 21 4130"
click at [167, 448] on td at bounding box center [166, 439] width 34 height 36
click at [167, 442] on input "checkbox" at bounding box center [171, 439] width 30 height 18
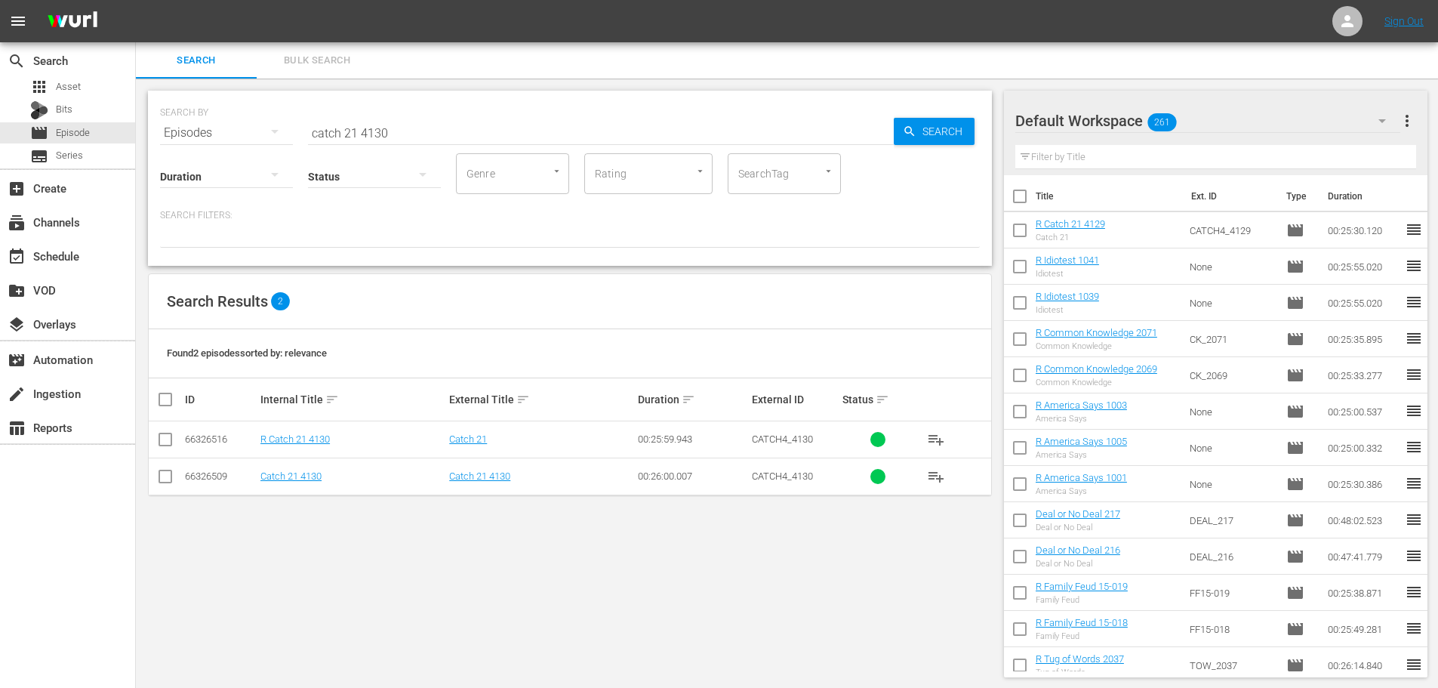
click at [167, 442] on input "checkbox" at bounding box center [165, 442] width 18 height 18
checkbox input "true"
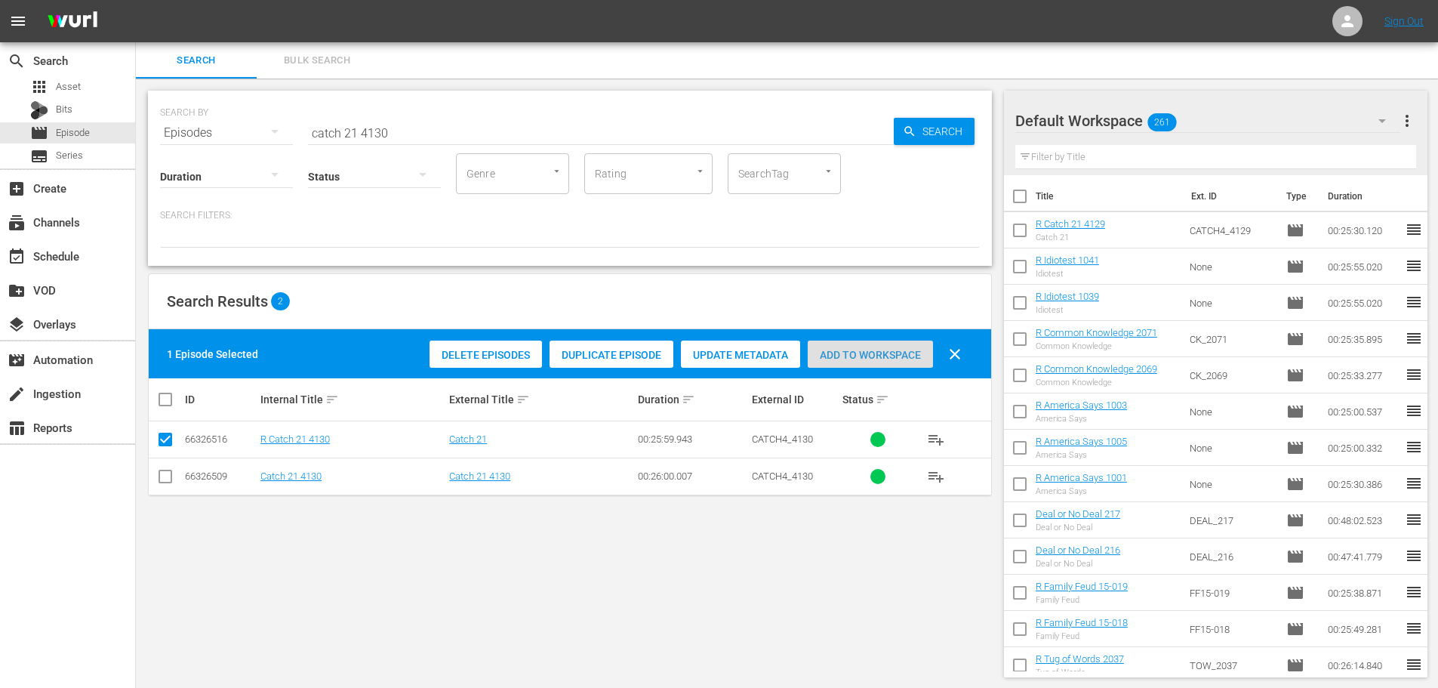
click at [907, 365] on div "Add to Workspace" at bounding box center [870, 354] width 125 height 29
click at [201, 120] on div "SEARCH BY Search By Episodes Search ID, Title, Description, Keywords, or Catego…" at bounding box center [570, 124] width 820 height 54
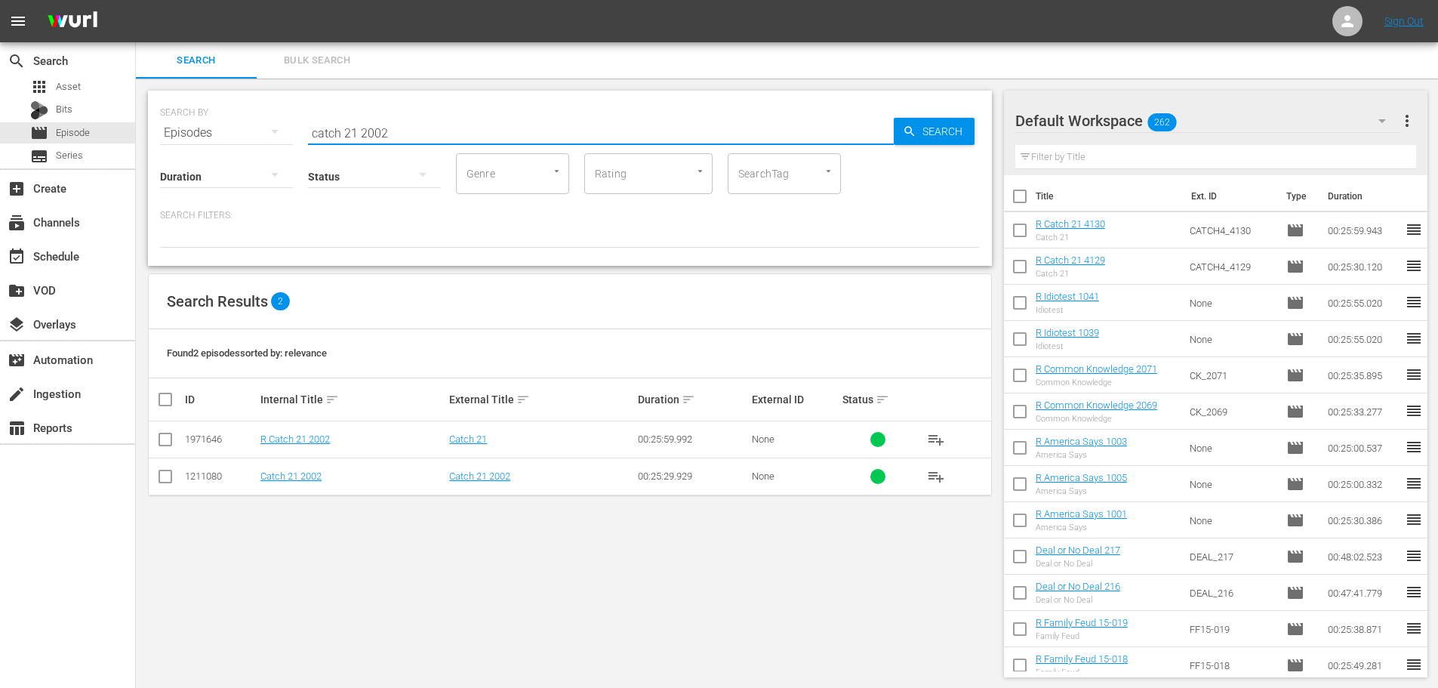
type input "catch 21 2002"
click at [171, 442] on input "checkbox" at bounding box center [165, 442] width 18 height 18
checkbox input "true"
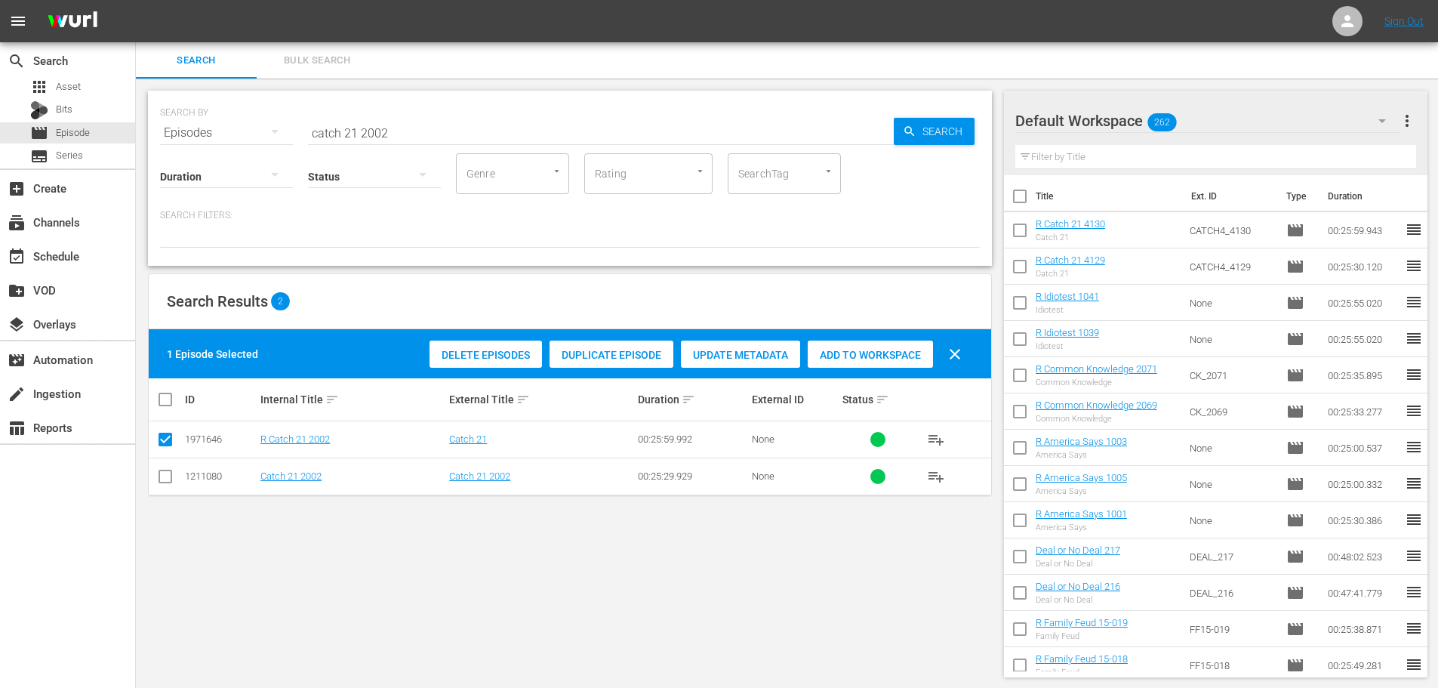
click at [889, 365] on div "Add to Workspace" at bounding box center [870, 354] width 125 height 29
click at [892, 362] on div "Add to Workspace" at bounding box center [870, 354] width 125 height 29
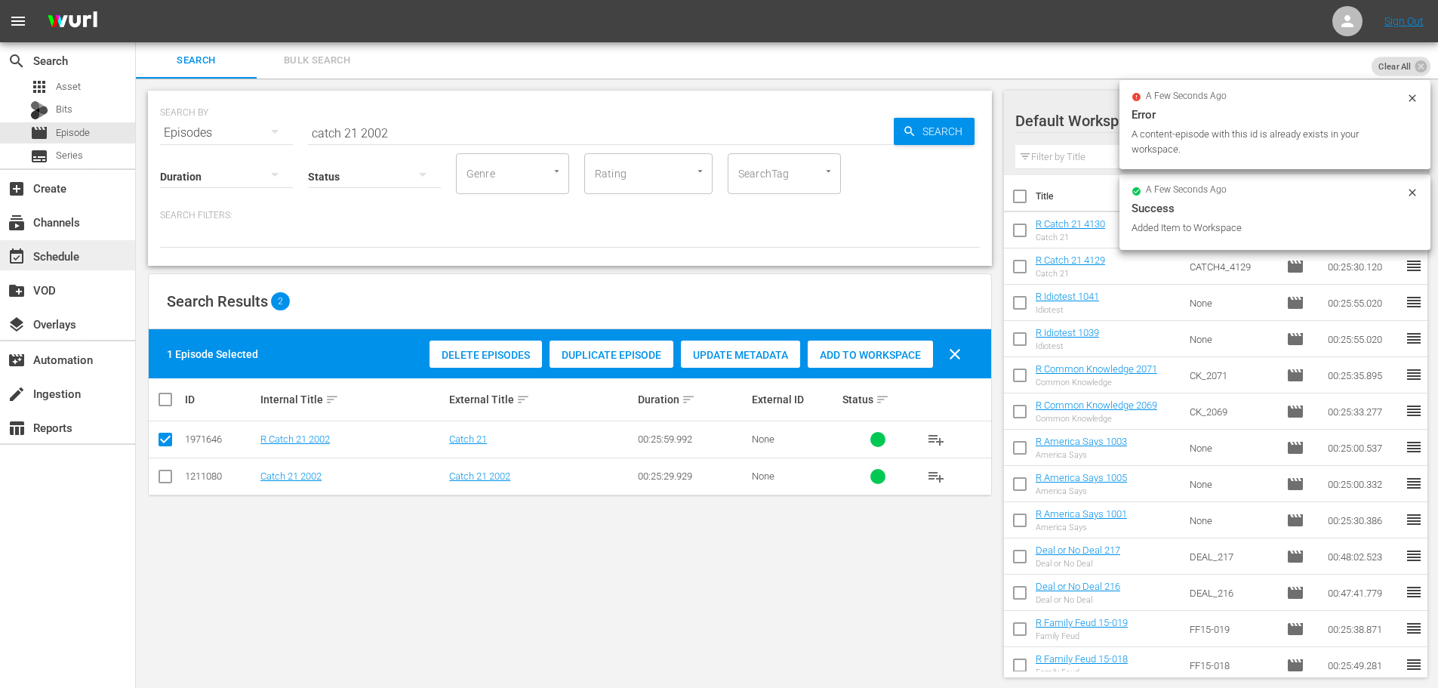
click at [111, 248] on div "event_available Schedule" at bounding box center [67, 255] width 135 height 30
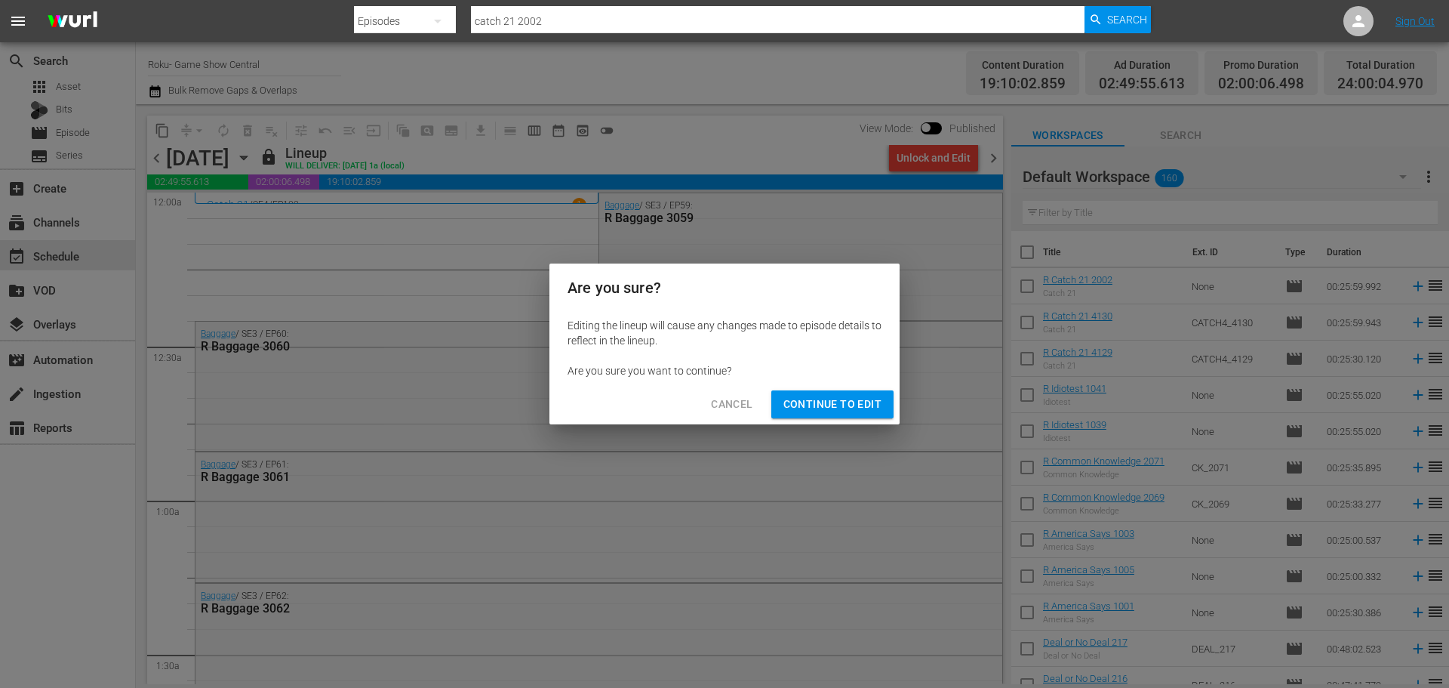
click at [842, 405] on span "Continue to Edit" at bounding box center [833, 404] width 98 height 19
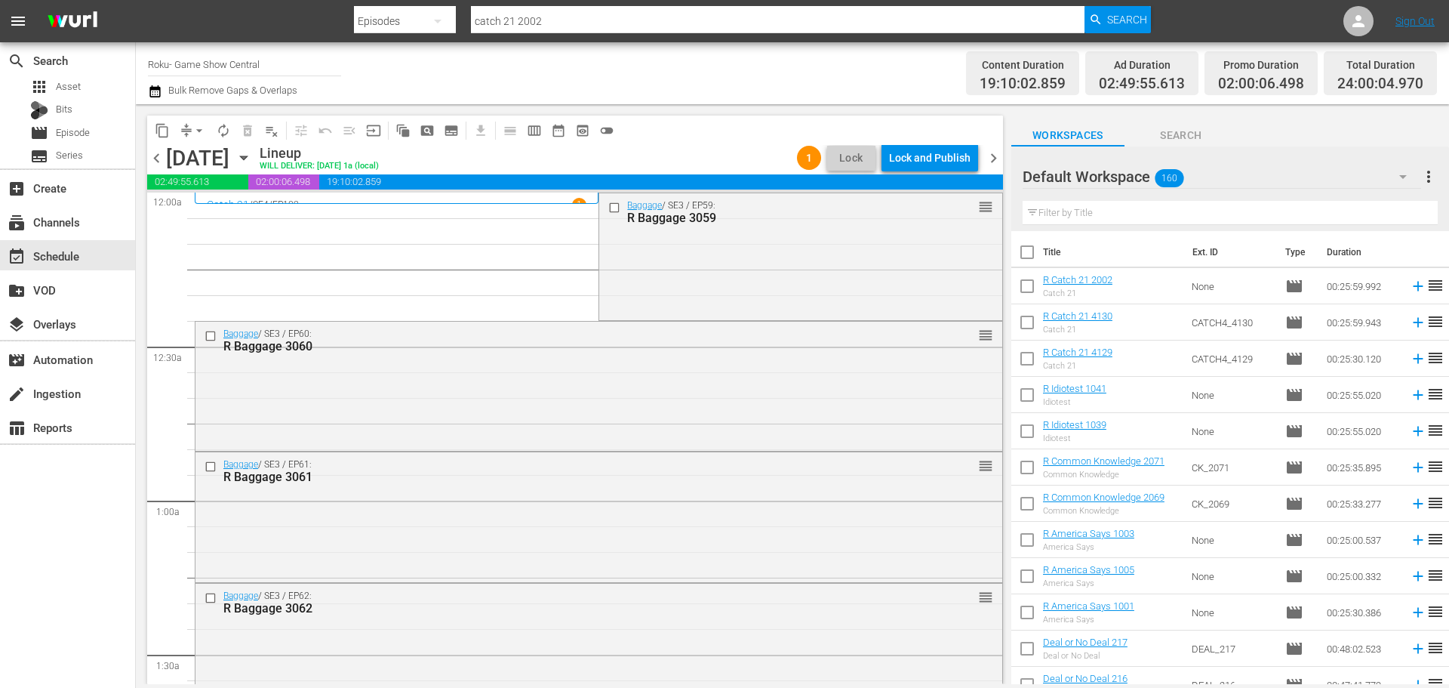
click at [252, 163] on icon "button" at bounding box center [244, 157] width 17 height 17
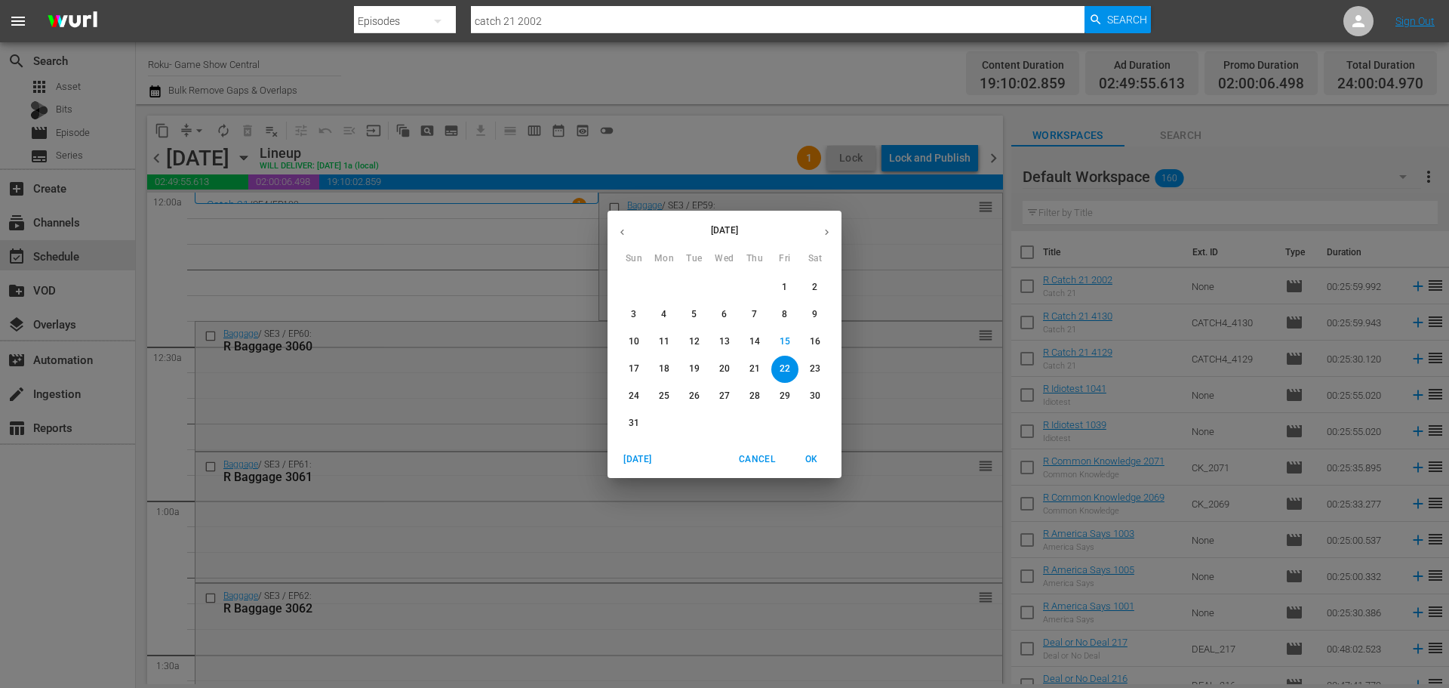
click at [632, 402] on p "24" at bounding box center [634, 396] width 11 height 13
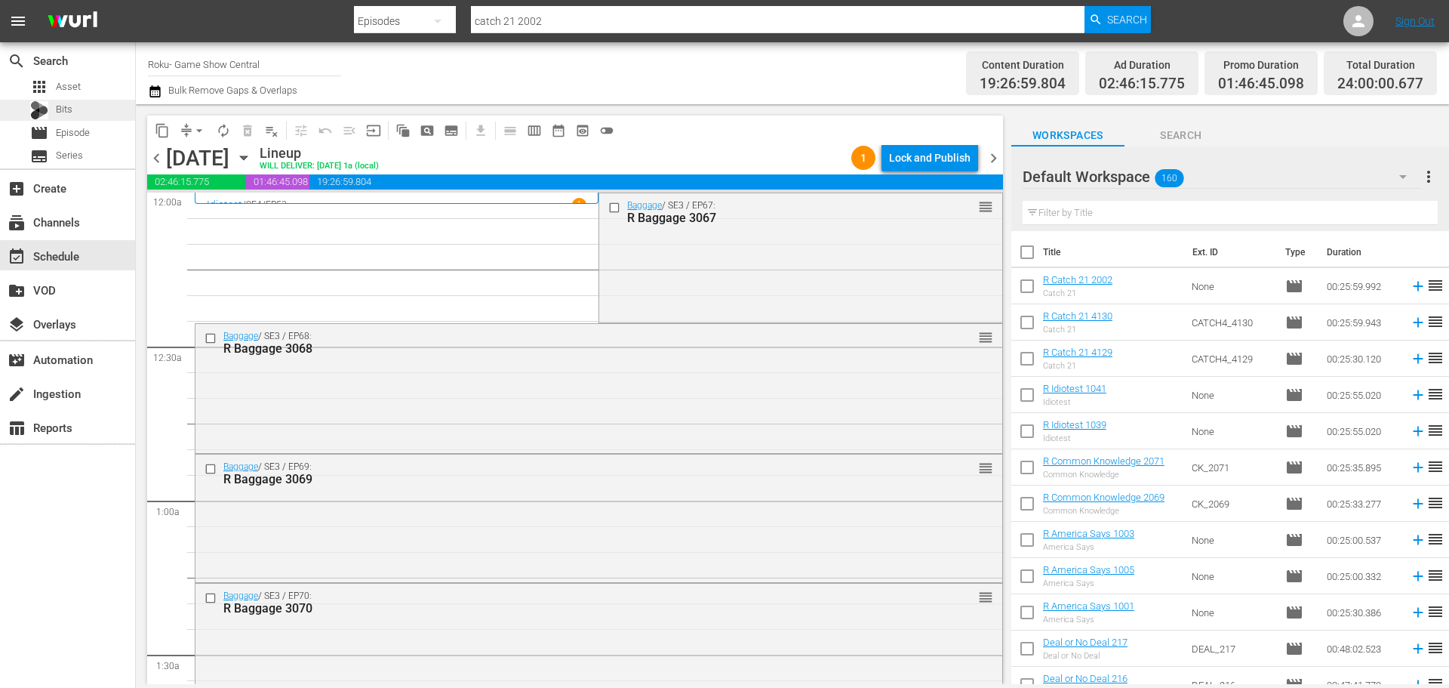
drag, startPoint x: 614, startPoint y: 208, endPoint x: 47, endPoint y: 114, distance: 575.4
click at [608, 210] on input "checkbox" at bounding box center [616, 207] width 16 height 13
click at [214, 337] on input "checkbox" at bounding box center [213, 337] width 16 height 13
click at [211, 473] on input "checkbox" at bounding box center [213, 469] width 16 height 13
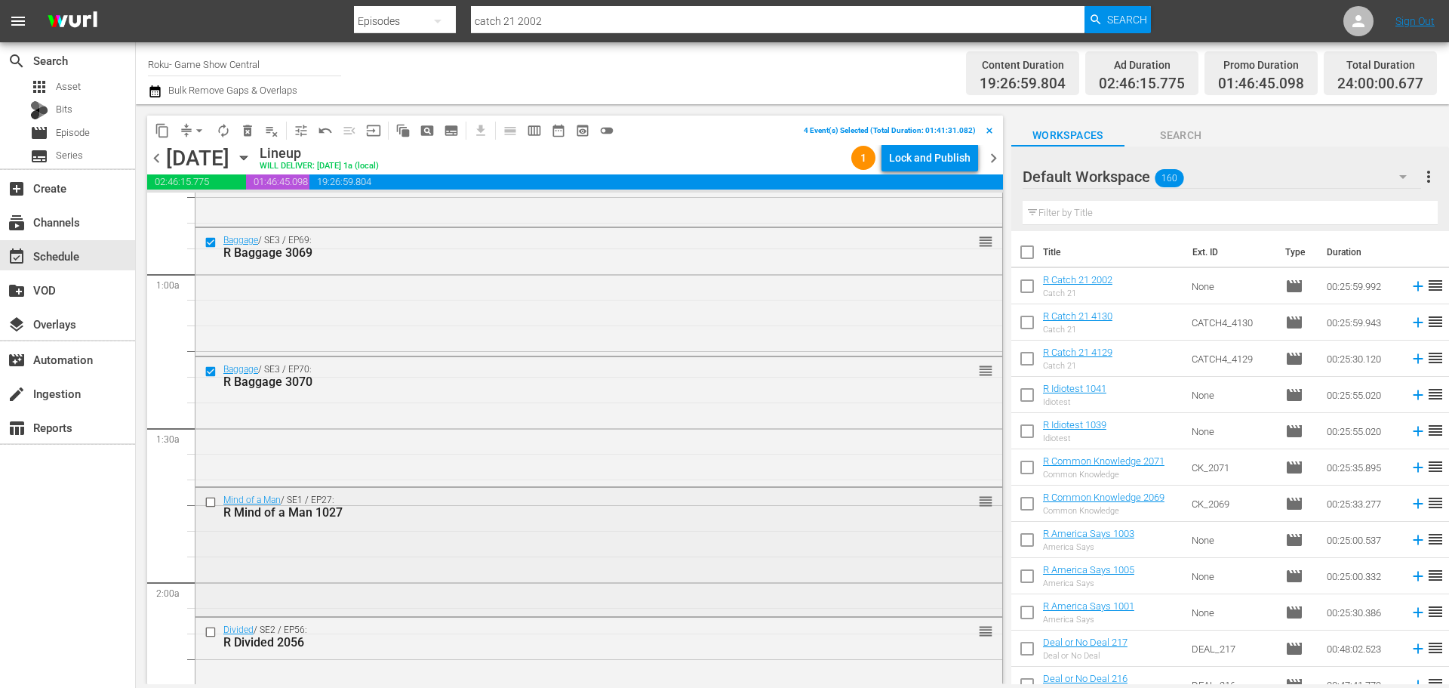
click at [206, 503] on input "checkbox" at bounding box center [213, 502] width 16 height 13
click at [210, 636] on input "checkbox" at bounding box center [213, 632] width 16 height 13
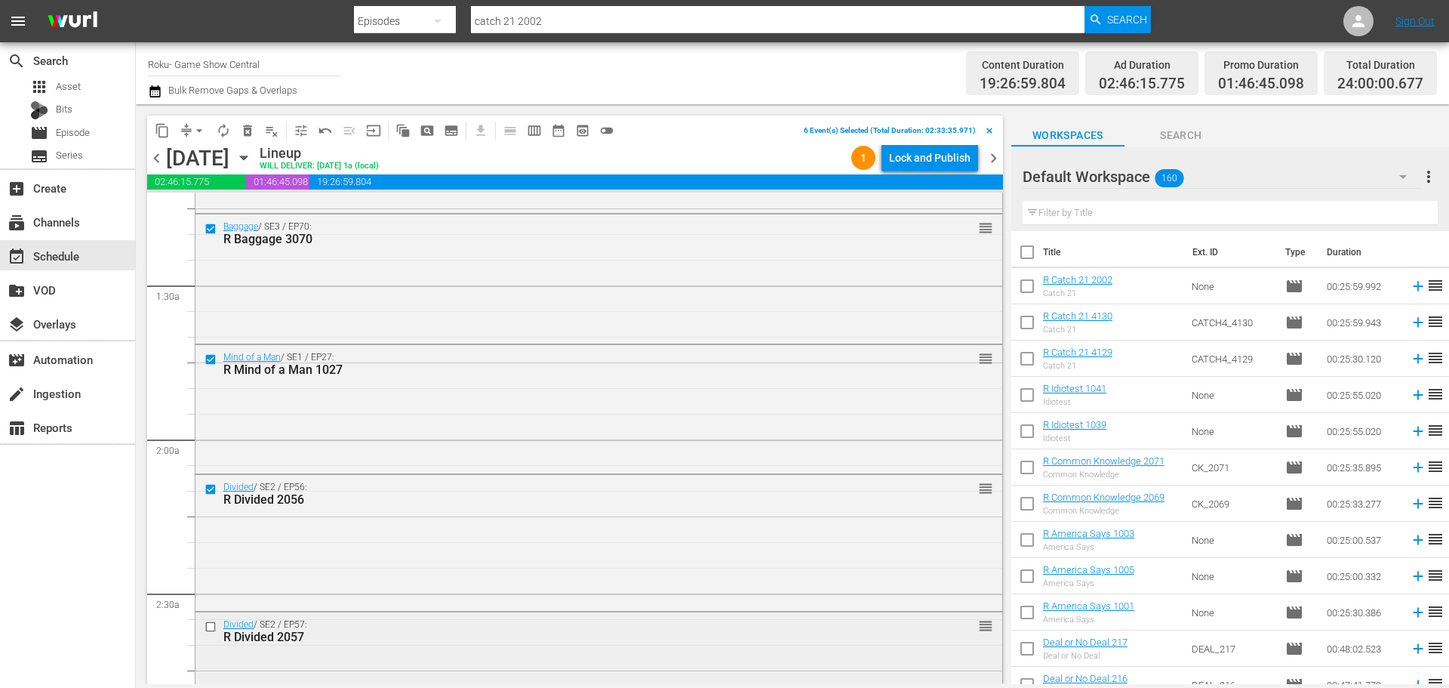
scroll to position [453, 0]
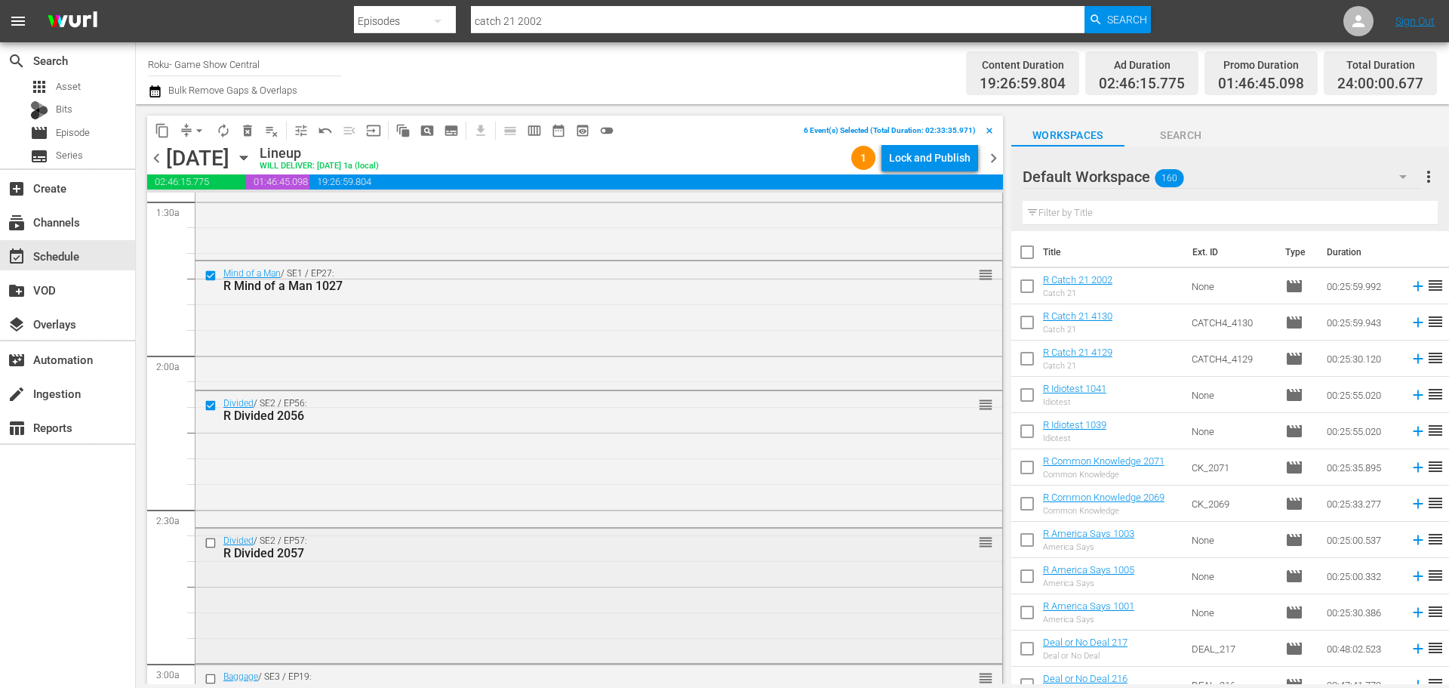
click at [214, 542] on input "checkbox" at bounding box center [213, 543] width 16 height 13
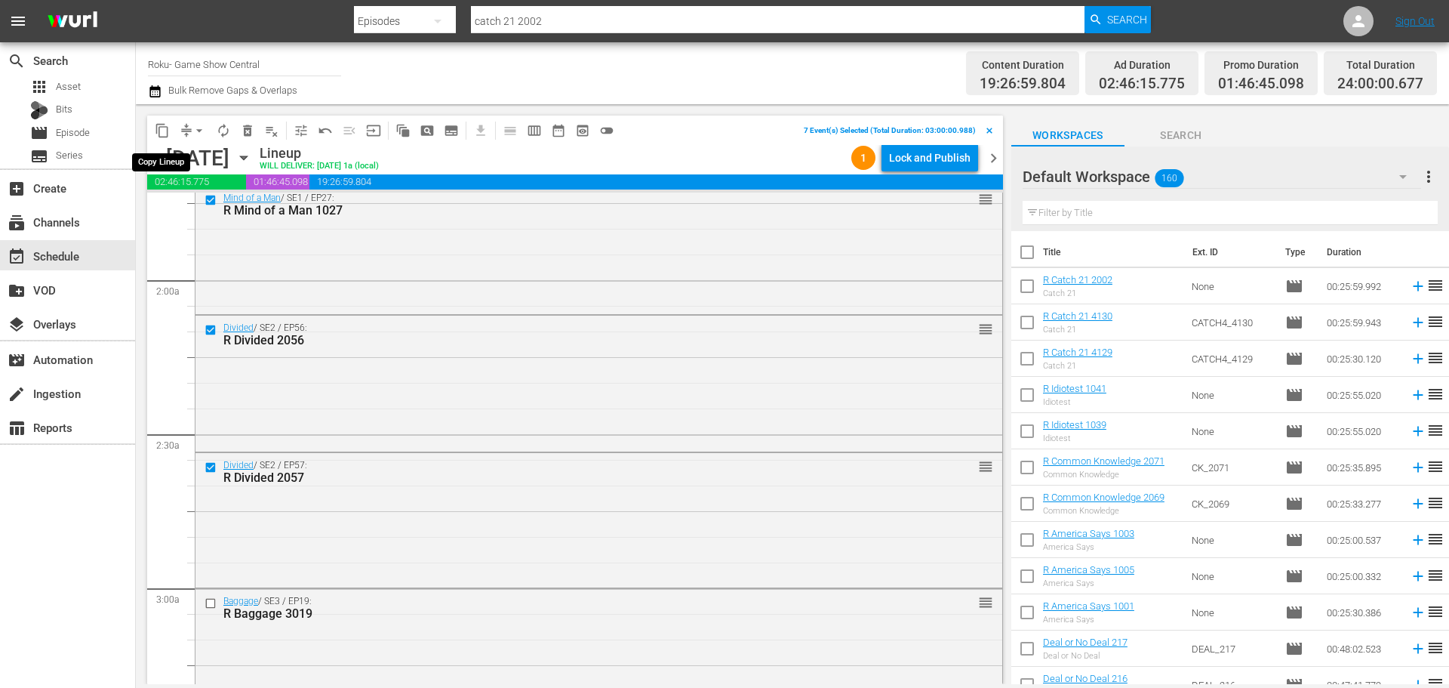
click at [155, 128] on span "content_copy" at bounding box center [162, 130] width 15 height 15
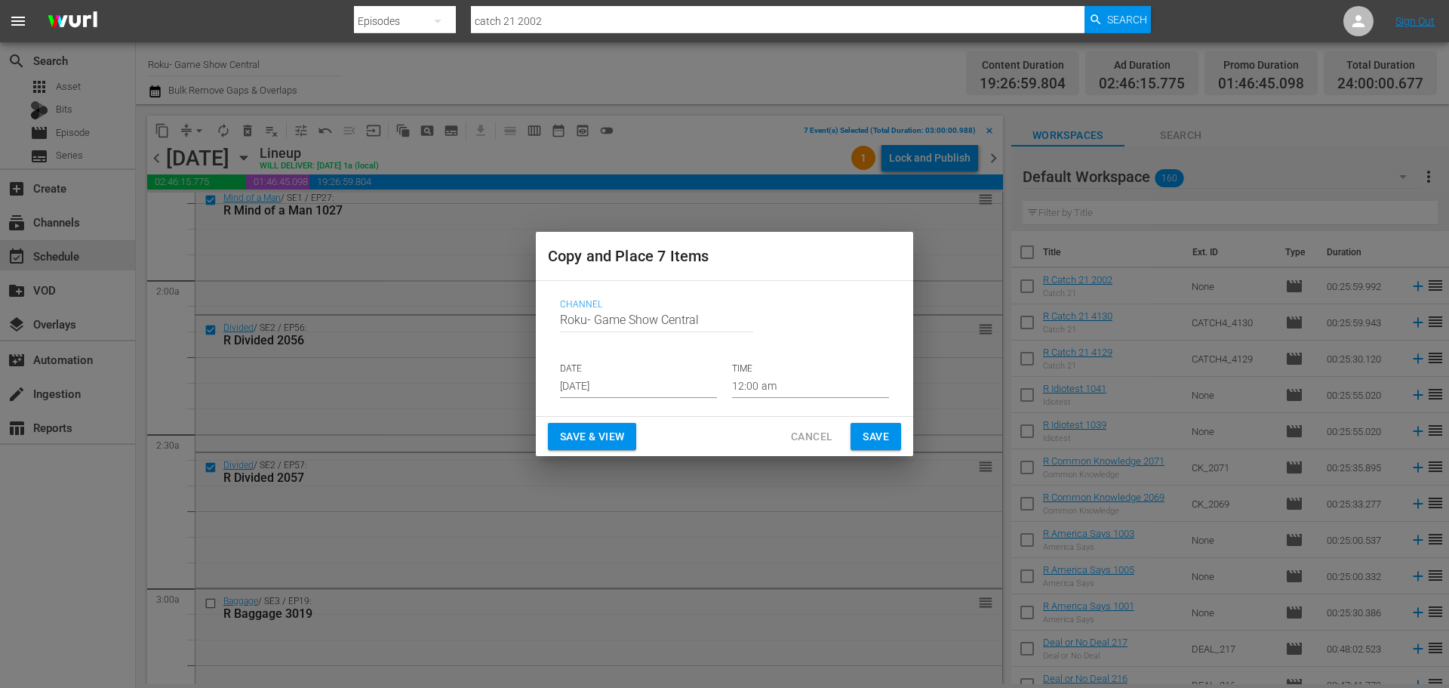
click at [609, 389] on input "Aug 17th 2025" at bounding box center [638, 386] width 157 height 23
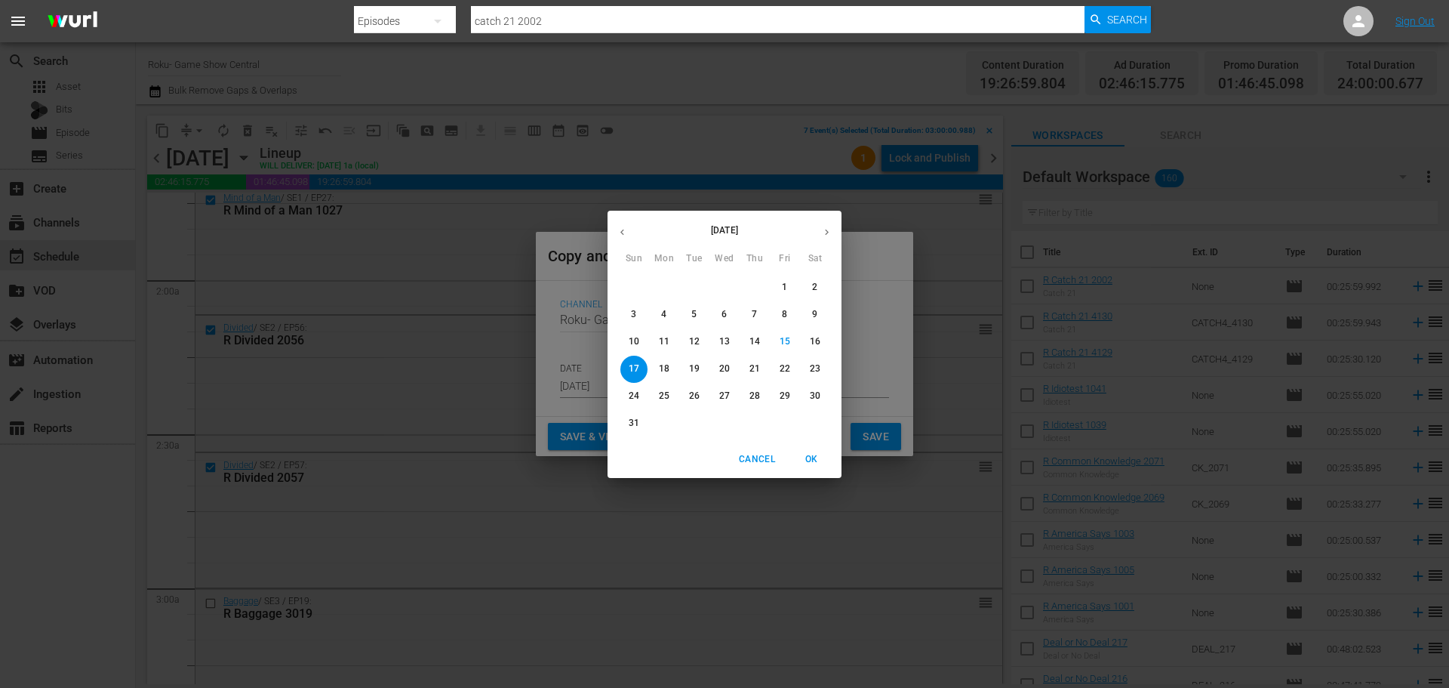
click at [664, 373] on p "18" at bounding box center [664, 368] width 11 height 13
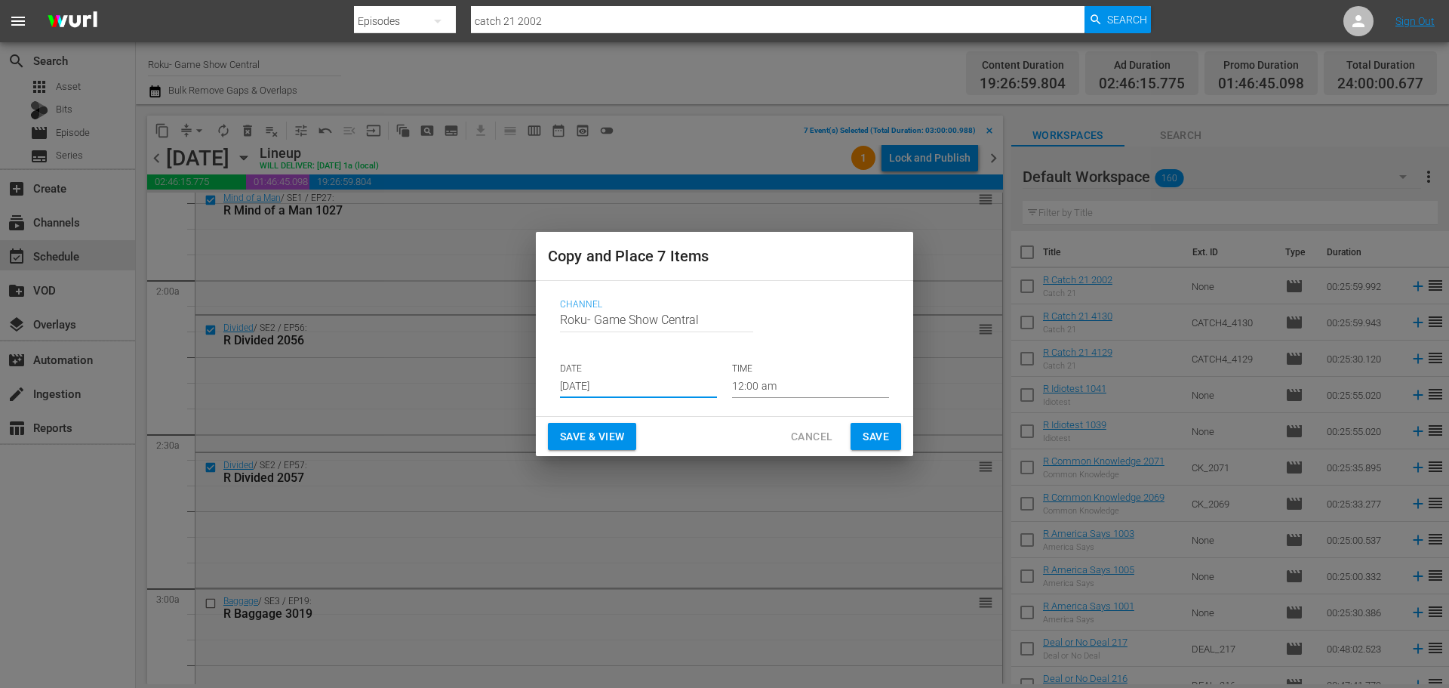
type input "Aug 18th 2025"
click at [808, 390] on input "12:00 am" at bounding box center [810, 386] width 157 height 23
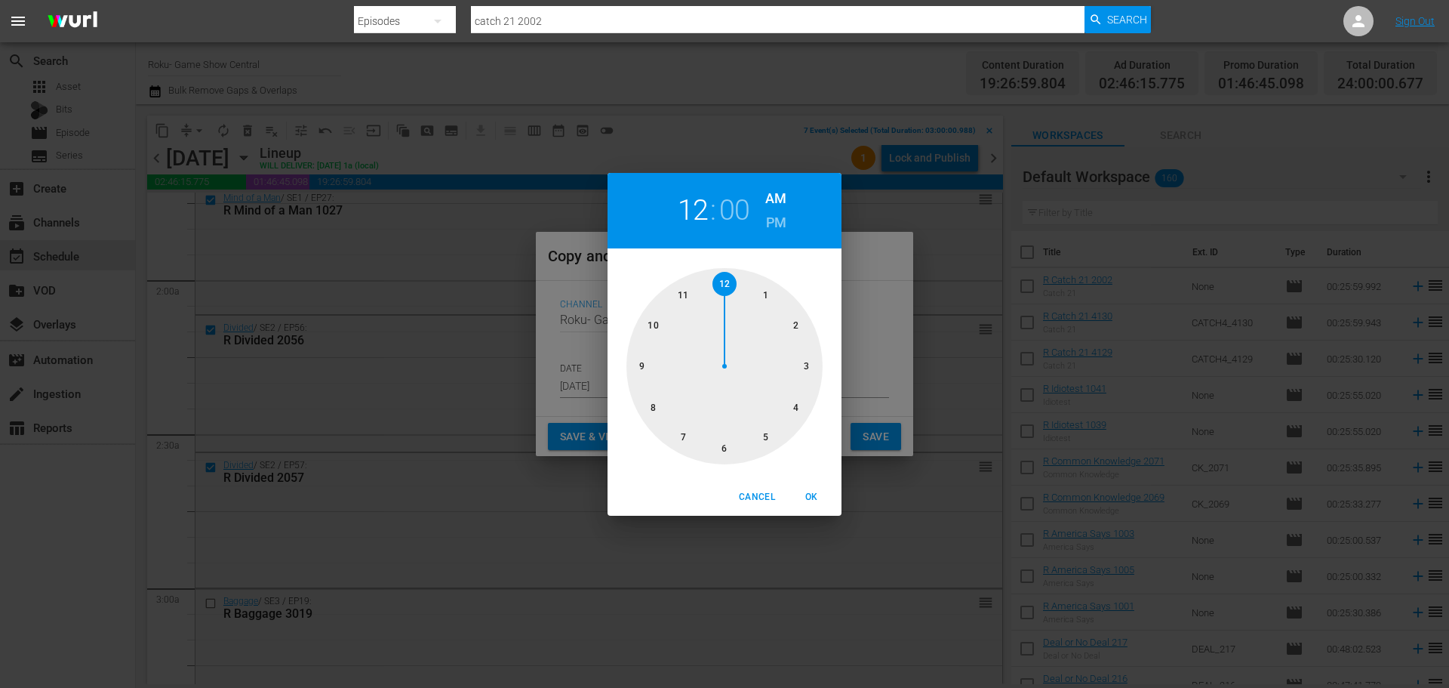
click at [805, 377] on div at bounding box center [725, 366] width 196 height 196
click at [812, 489] on span "OK" at bounding box center [811, 497] width 36 height 16
type input "03:00 am"
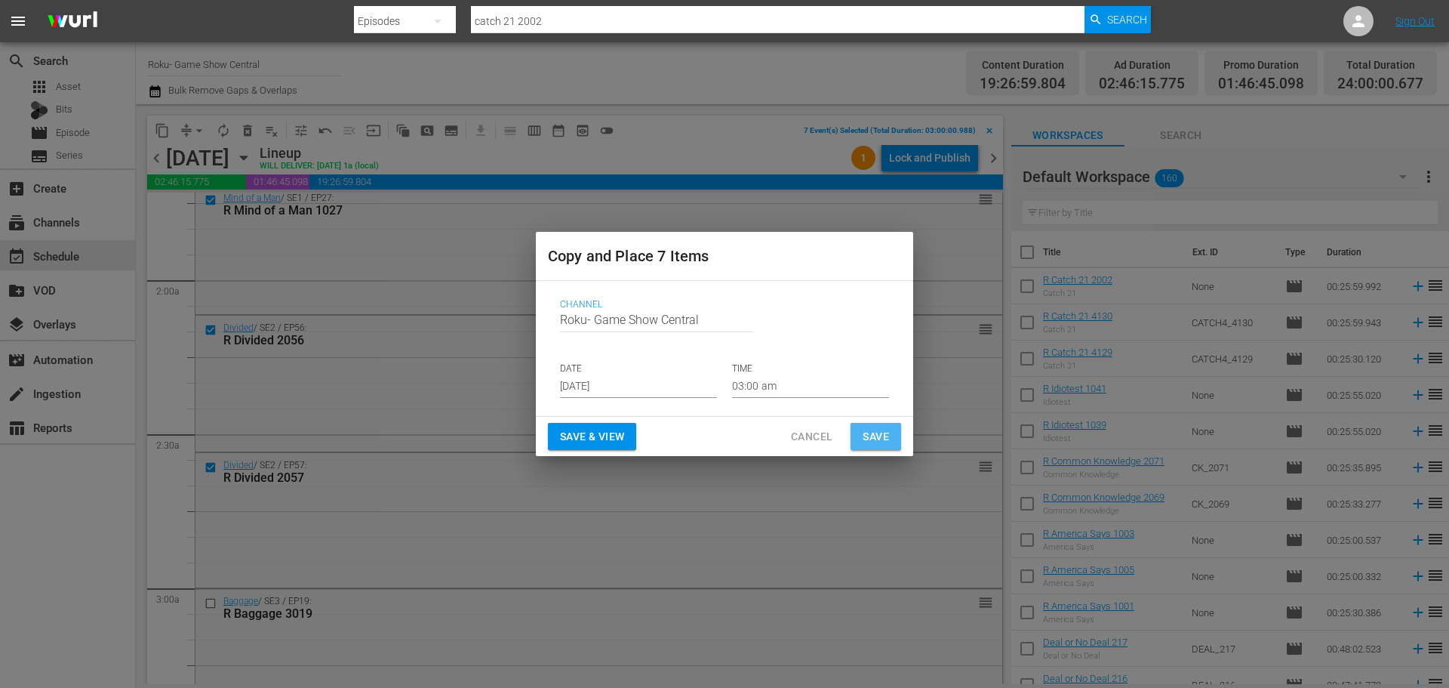
click at [871, 446] on button "Save" at bounding box center [876, 437] width 51 height 28
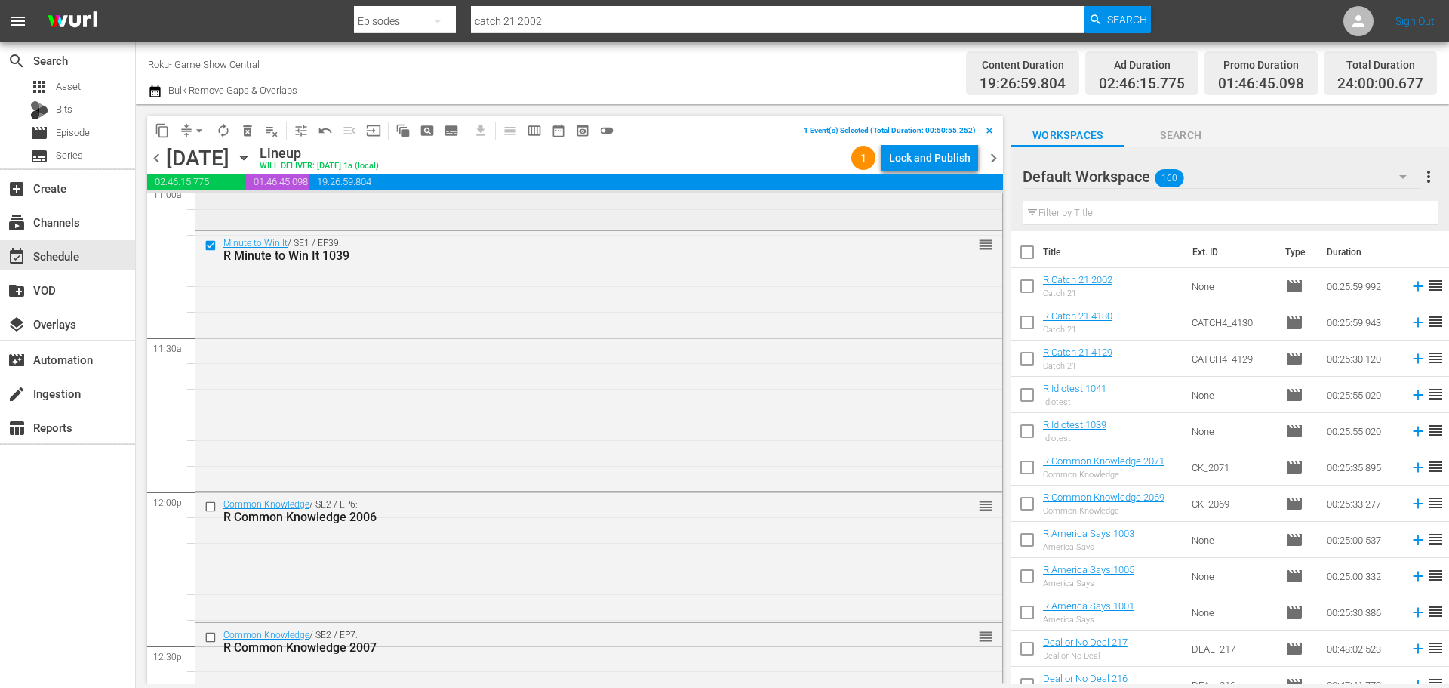
scroll to position [3171, 0]
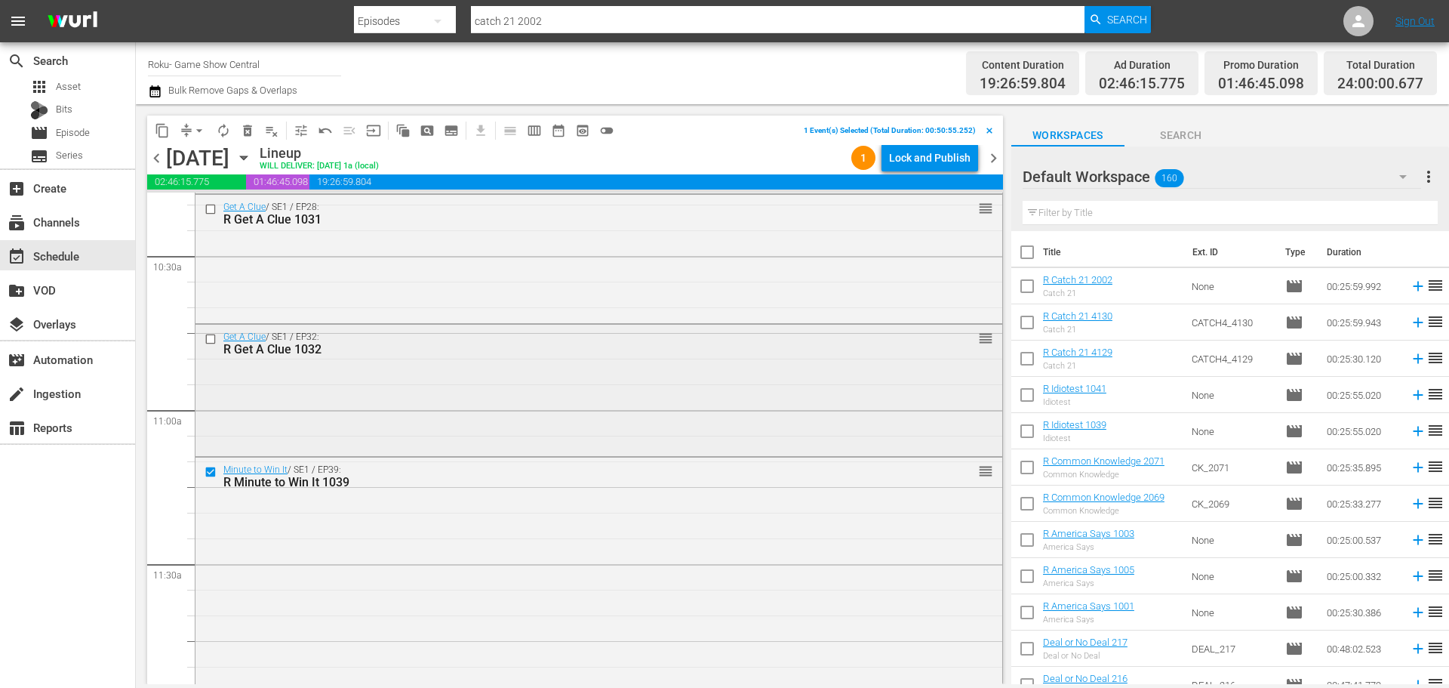
click at [214, 340] on input "checkbox" at bounding box center [213, 338] width 16 height 13
click at [211, 208] on input "checkbox" at bounding box center [213, 209] width 16 height 13
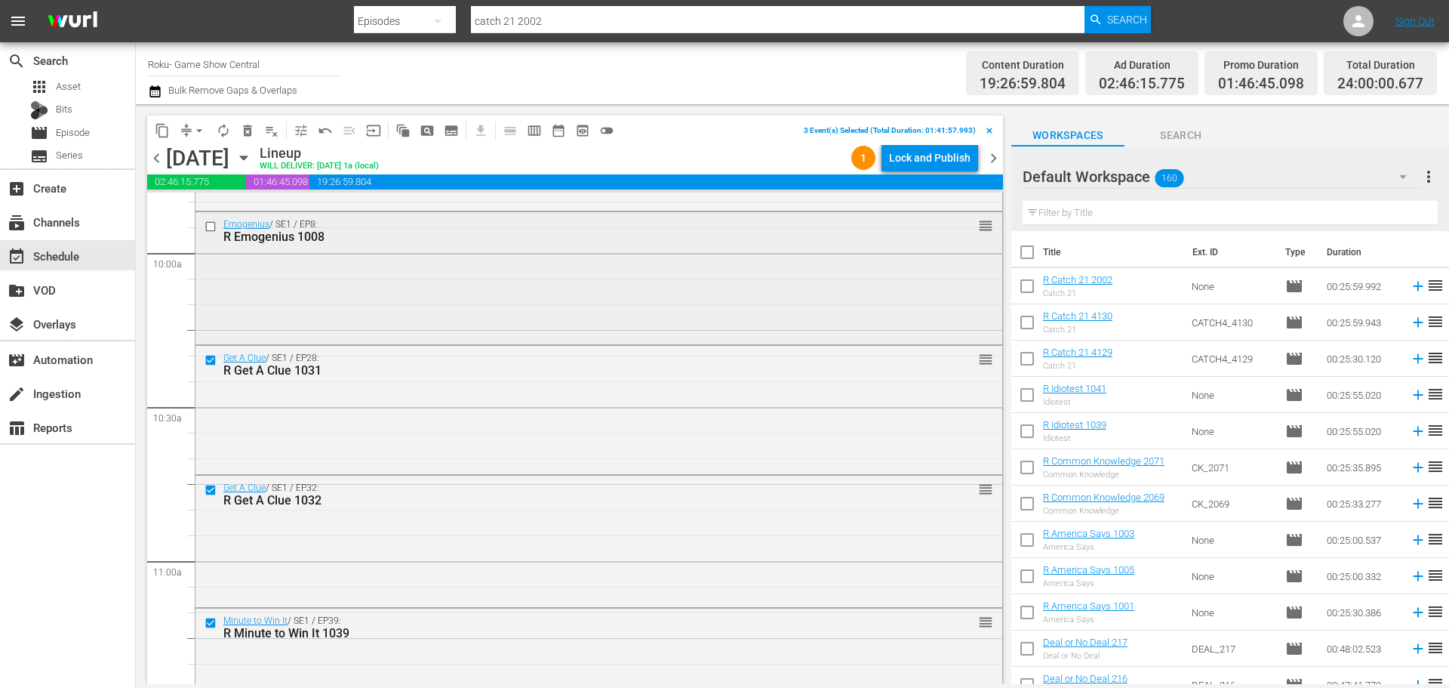
click at [214, 229] on input "checkbox" at bounding box center [213, 226] width 16 height 13
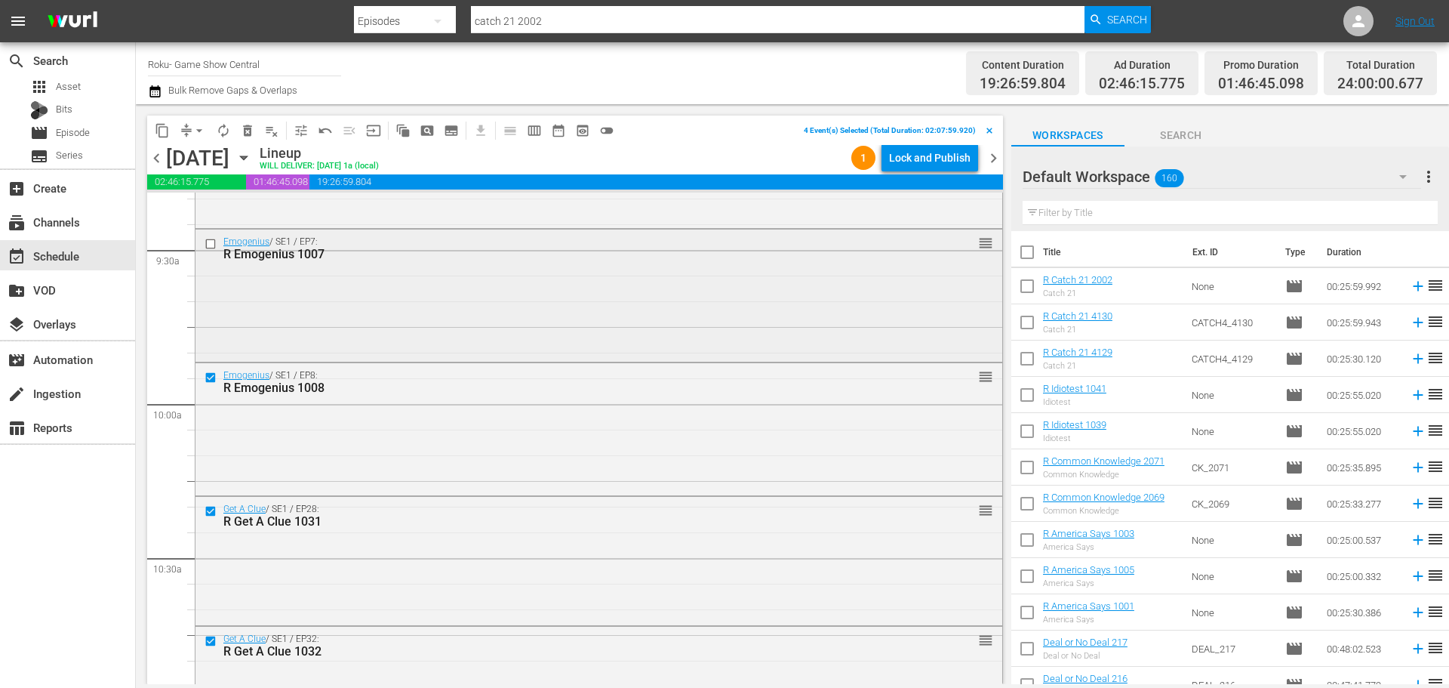
click at [210, 240] on input "checkbox" at bounding box center [213, 243] width 16 height 13
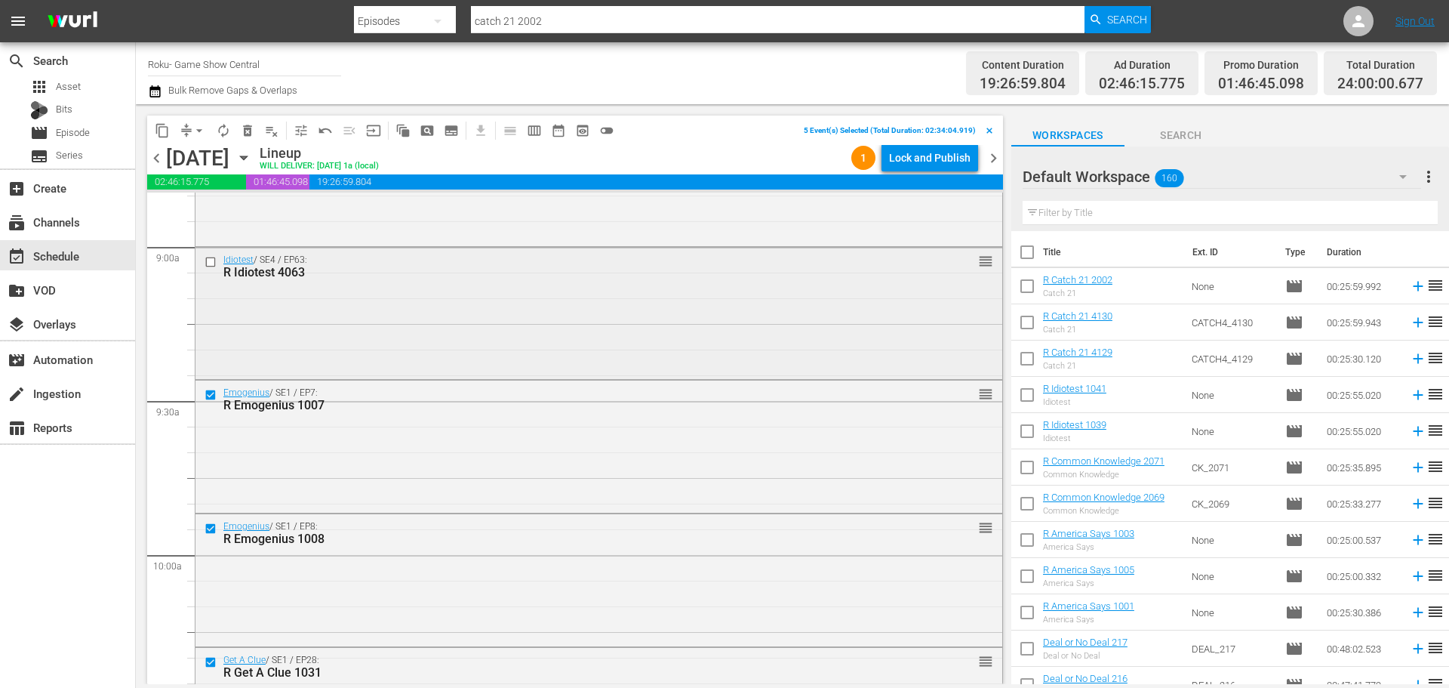
click at [213, 261] on input "checkbox" at bounding box center [213, 261] width 16 height 13
click at [156, 127] on span "content_copy" at bounding box center [162, 130] width 15 height 15
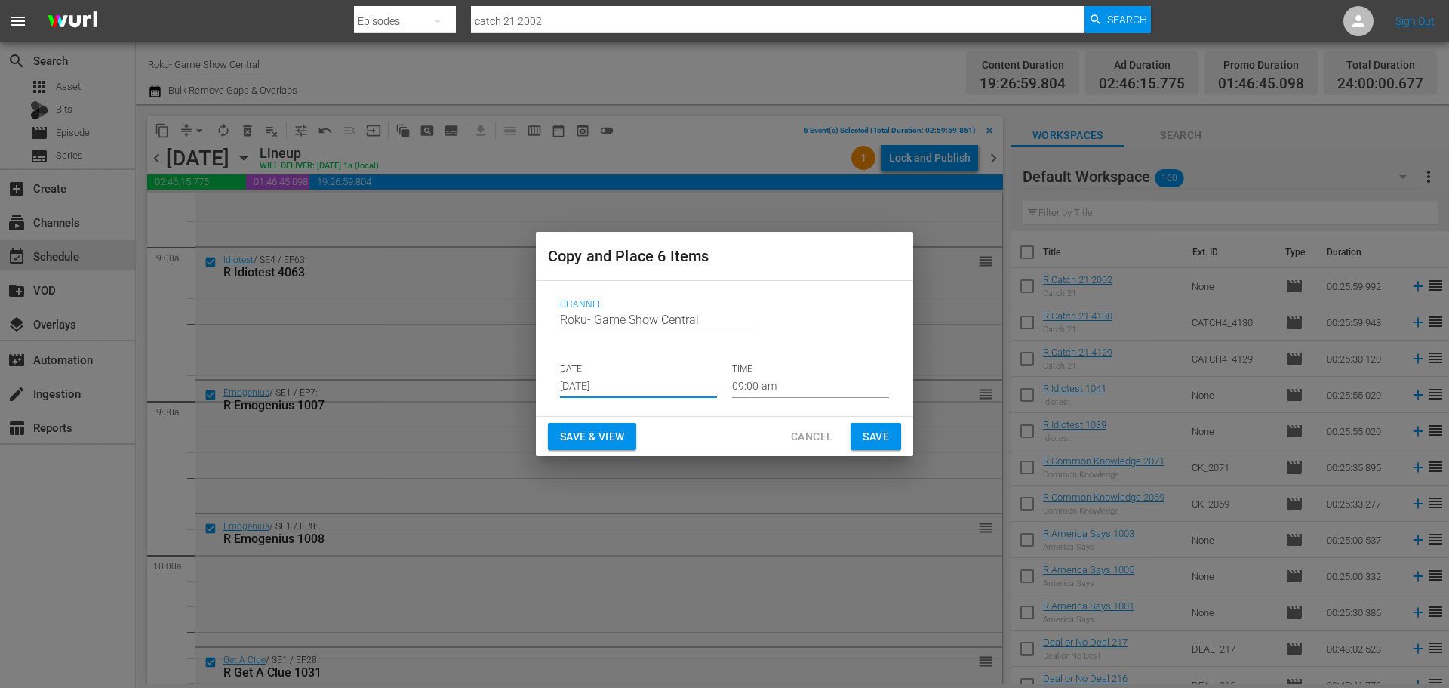
click at [647, 394] on input "[DATE]" at bounding box center [638, 386] width 157 height 23
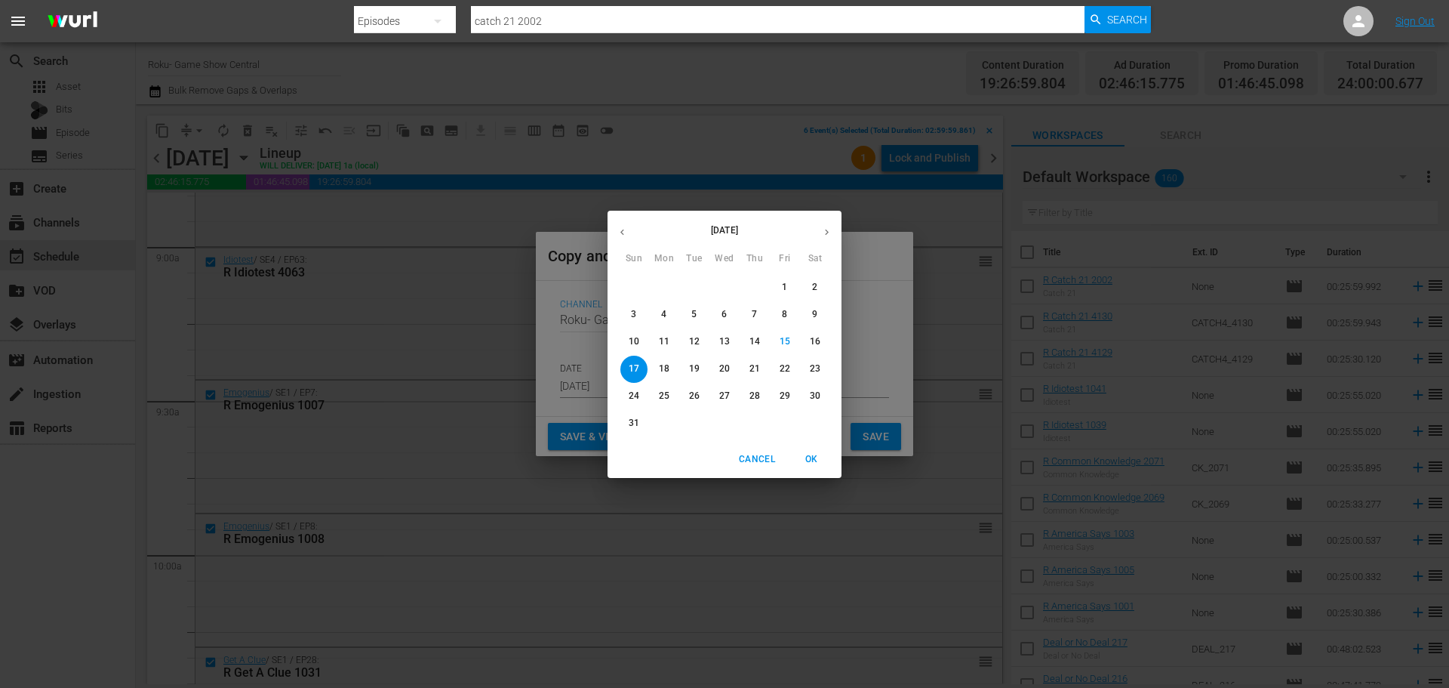
click at [695, 374] on p "19" at bounding box center [694, 368] width 11 height 13
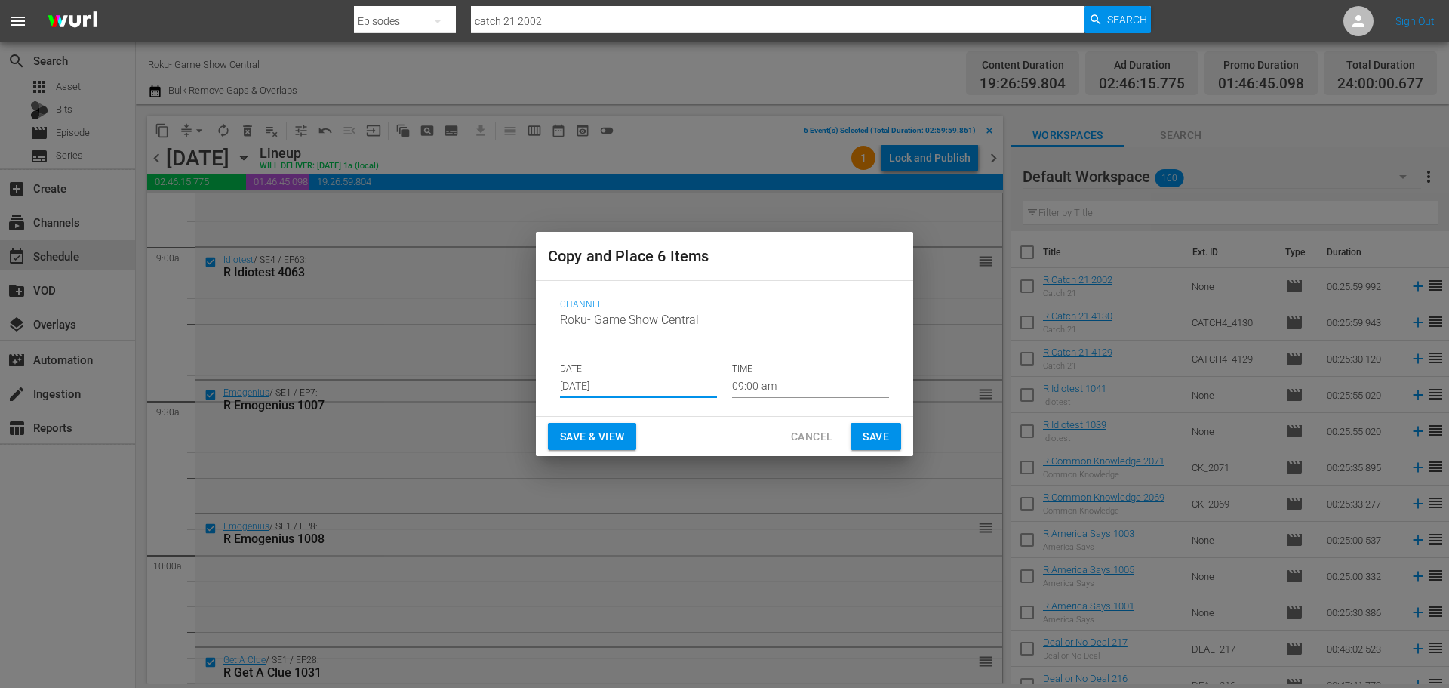
click at [658, 380] on input "[DATE]" at bounding box center [638, 386] width 157 height 23
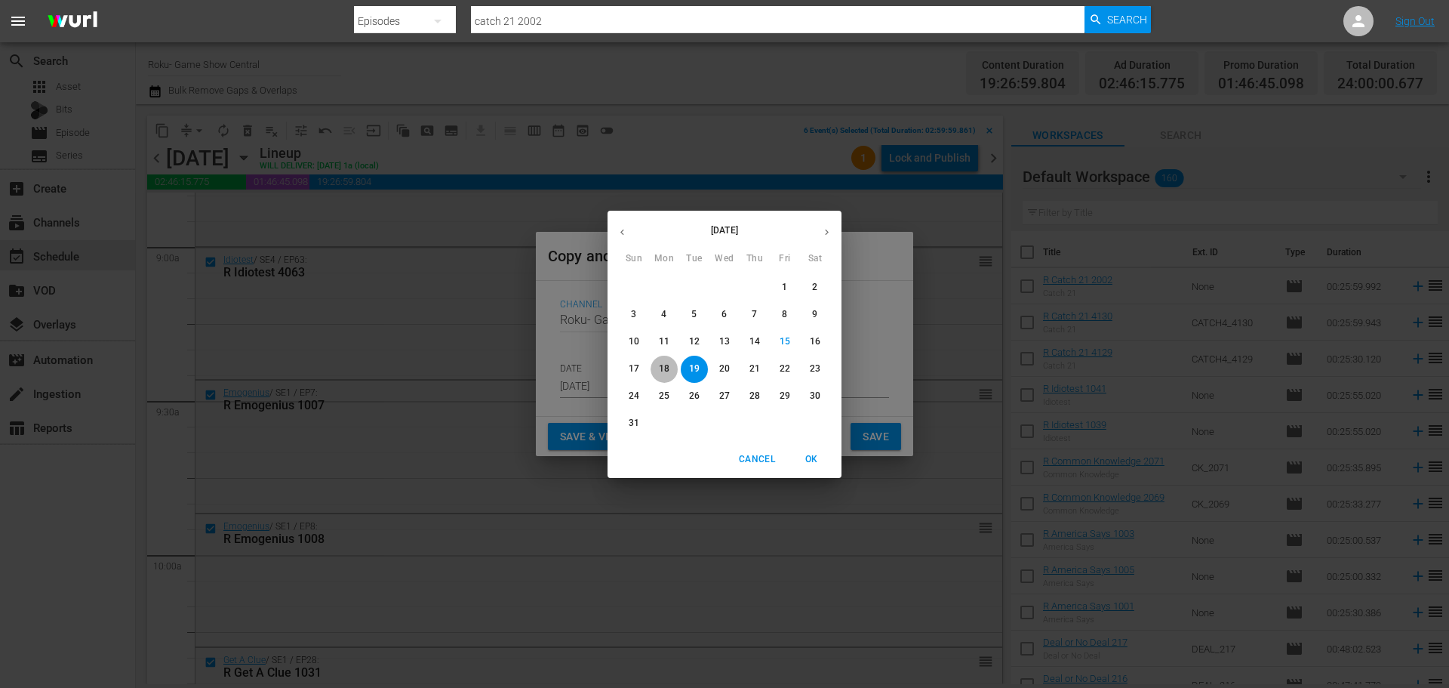
click at [658, 367] on span "18" at bounding box center [664, 368] width 27 height 13
type input "Aug 18th 2025"
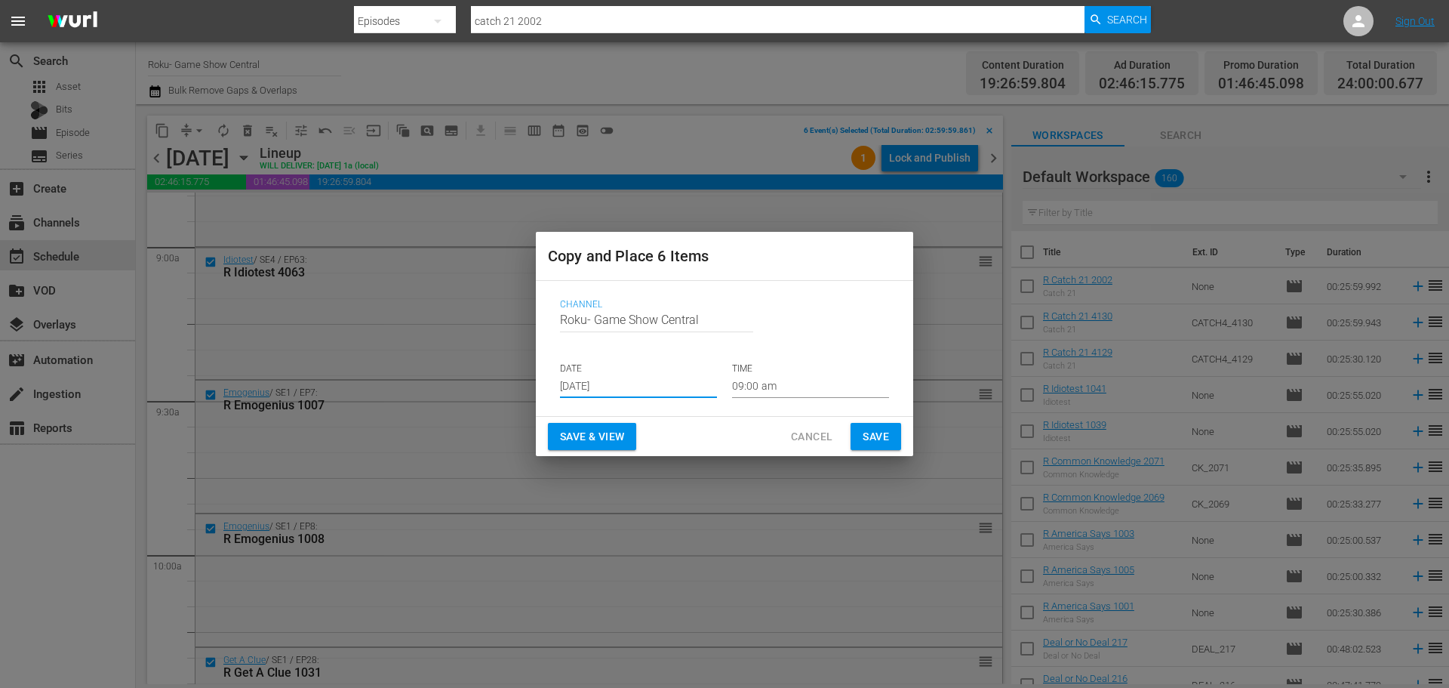
click at [765, 394] on input "09:00 am" at bounding box center [810, 386] width 157 height 23
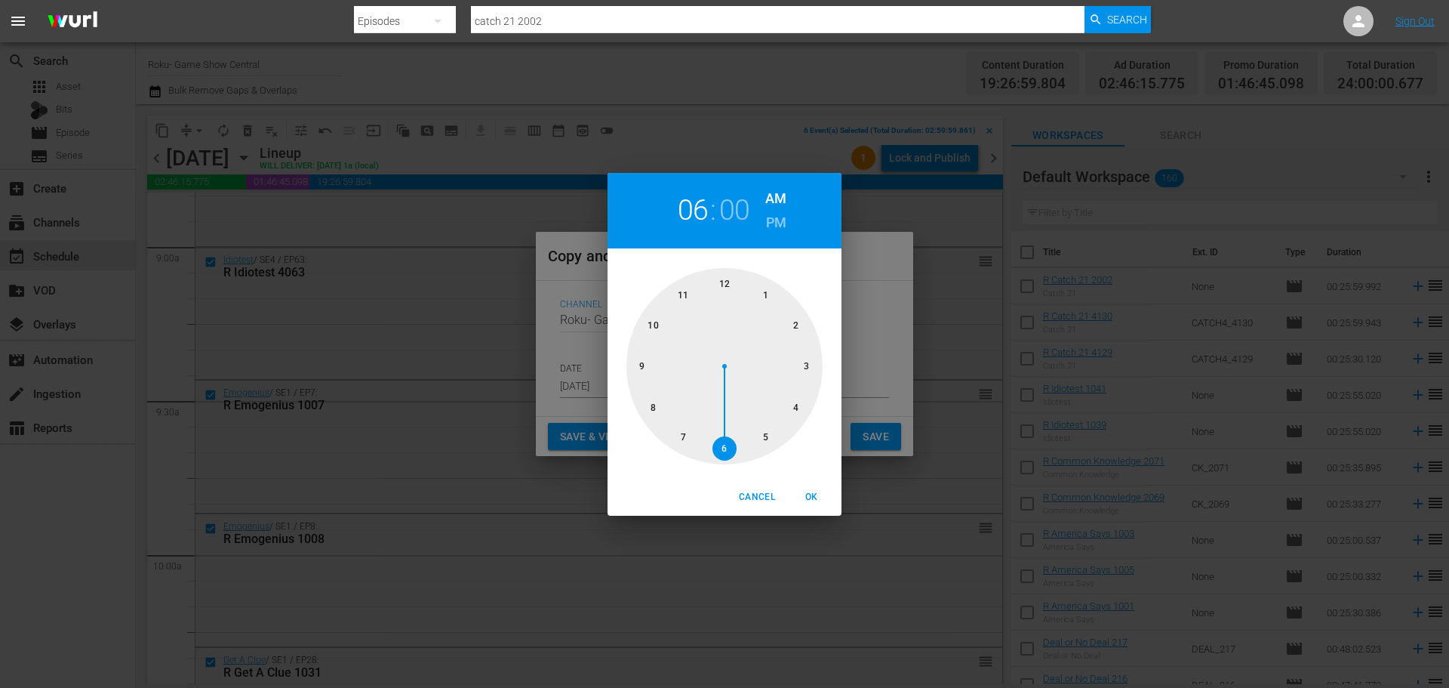
click at [729, 448] on div at bounding box center [725, 366] width 196 height 196
click at [811, 501] on span "OK" at bounding box center [811, 497] width 36 height 16
type input "06:00 am"
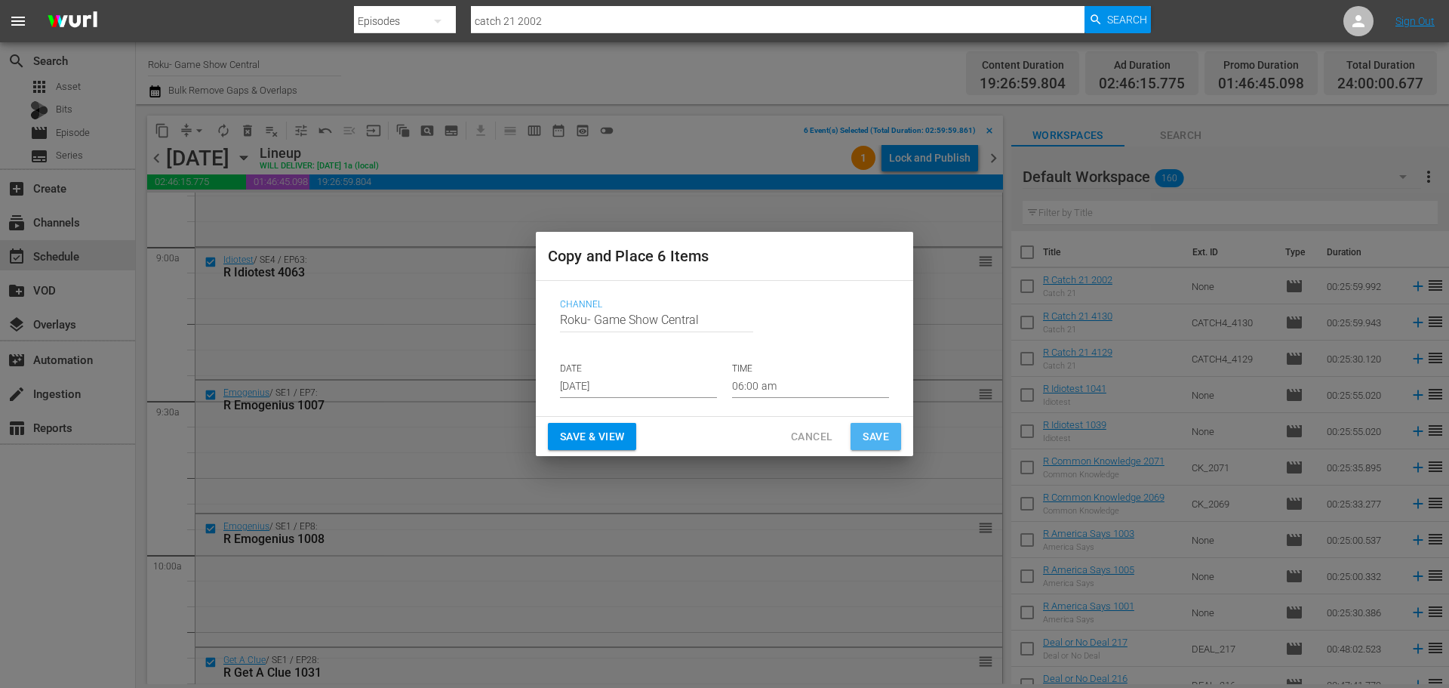
click at [868, 435] on span "Save" at bounding box center [876, 436] width 26 height 19
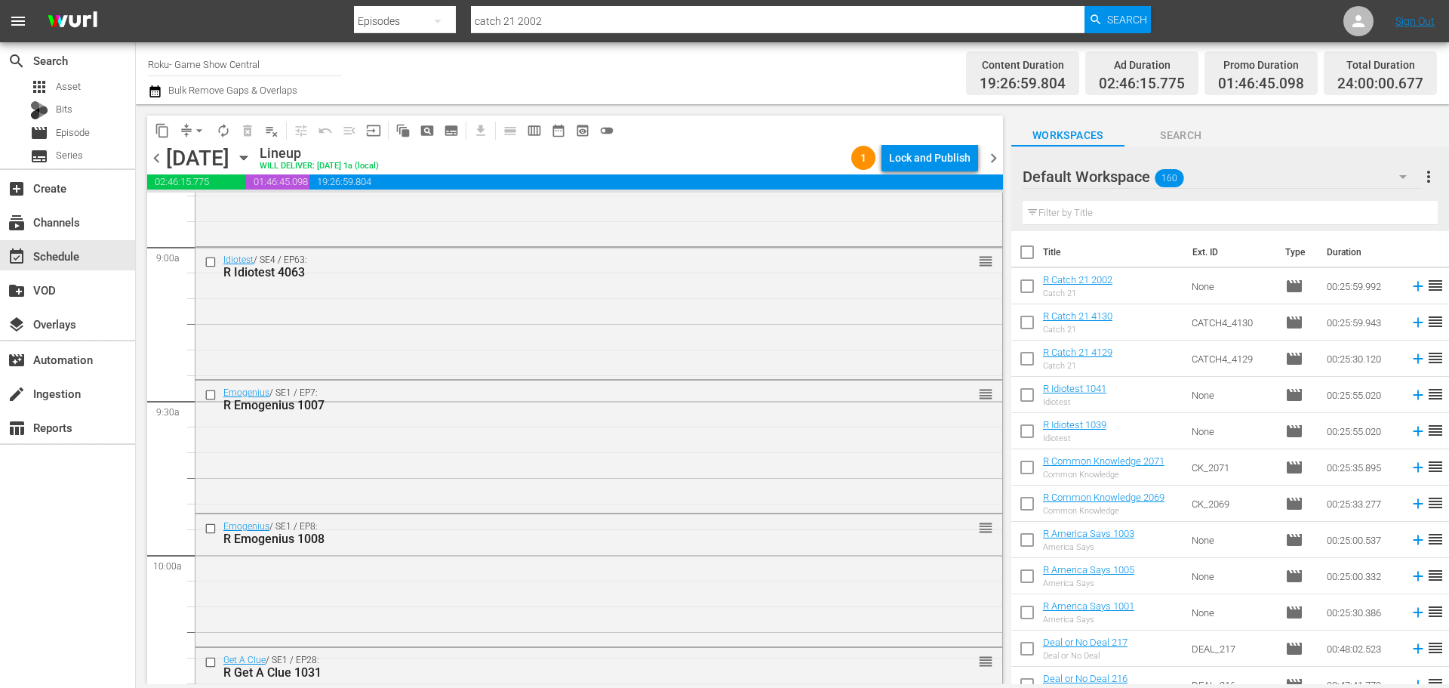
click at [252, 156] on icon "button" at bounding box center [244, 157] width 17 height 17
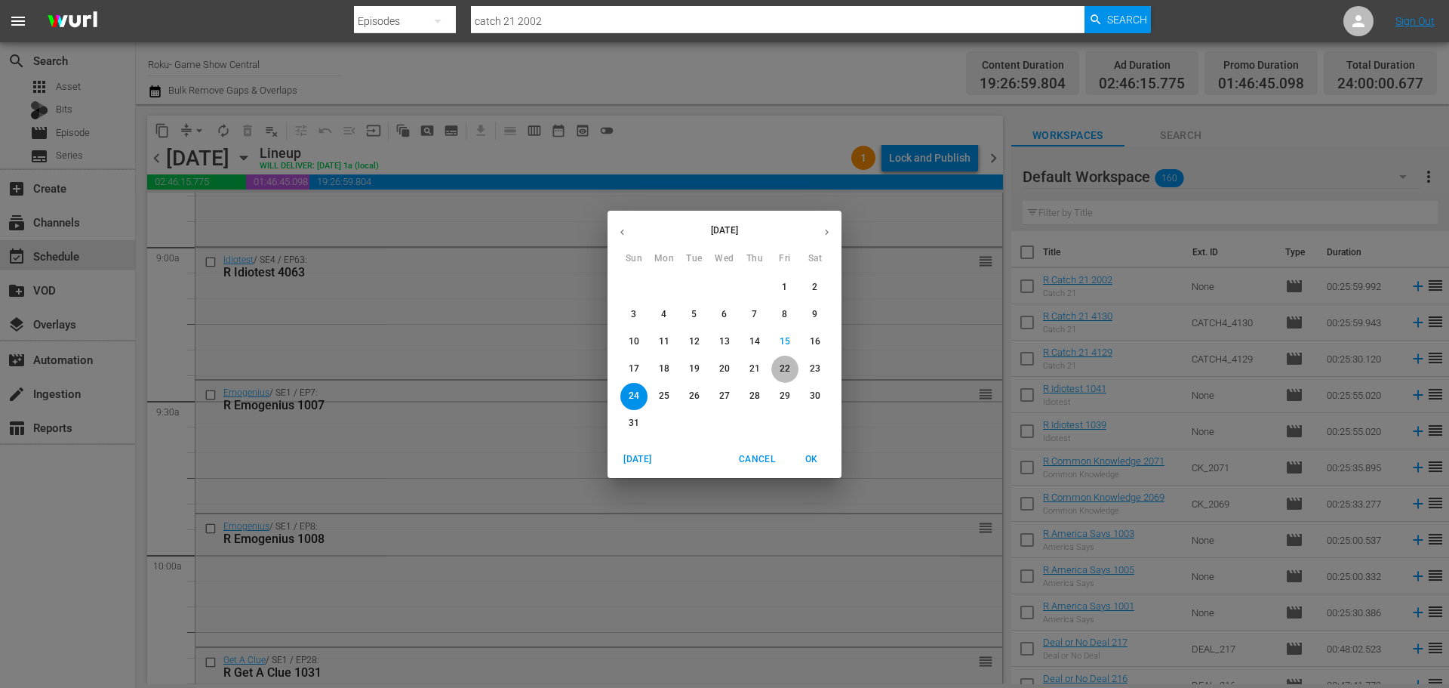
click at [787, 373] on p "22" at bounding box center [785, 368] width 11 height 13
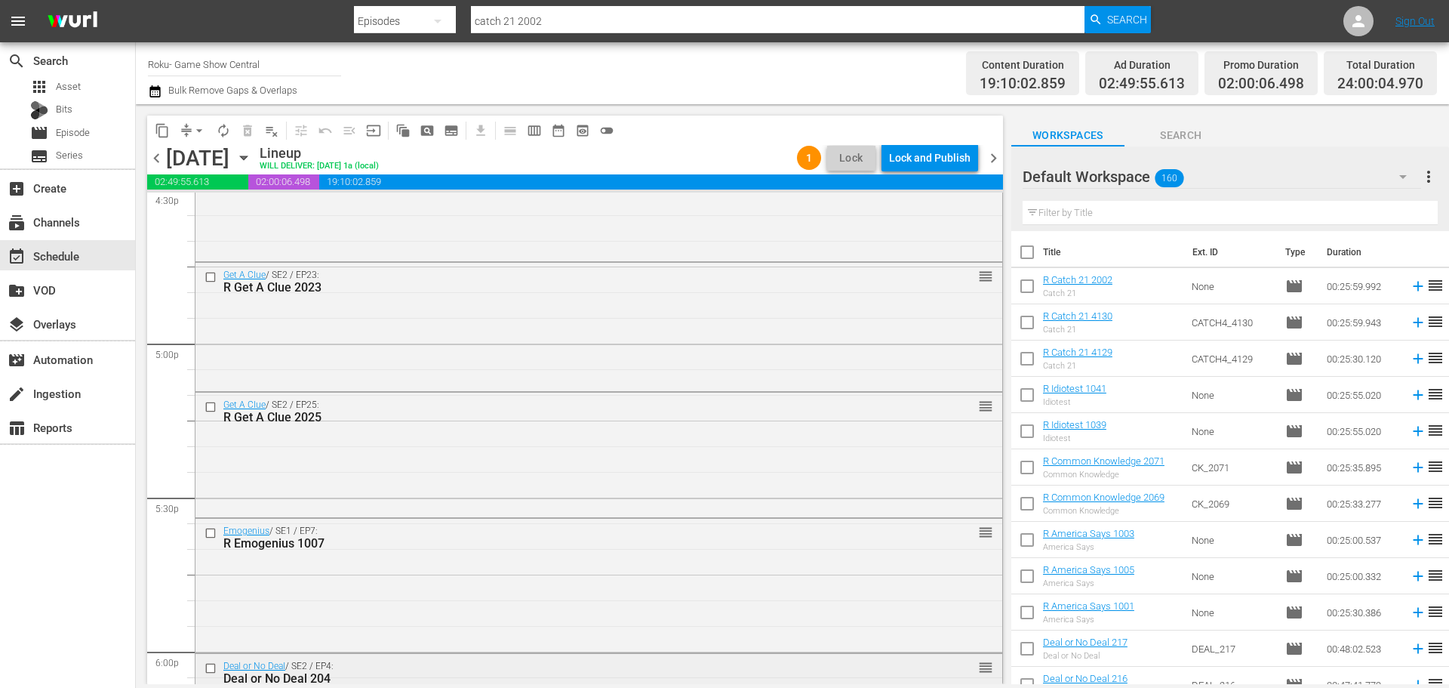
scroll to position [5312, 0]
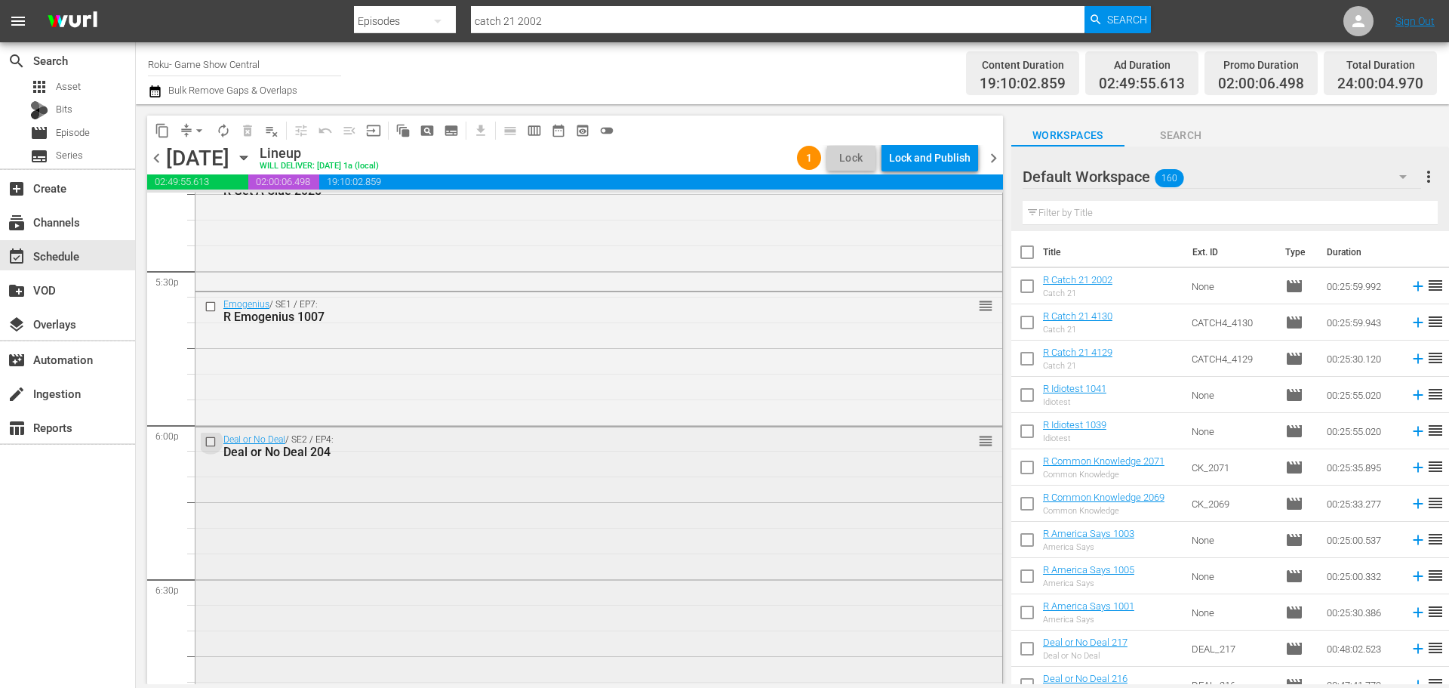
click at [212, 438] on input "checkbox" at bounding box center [213, 441] width 16 height 13
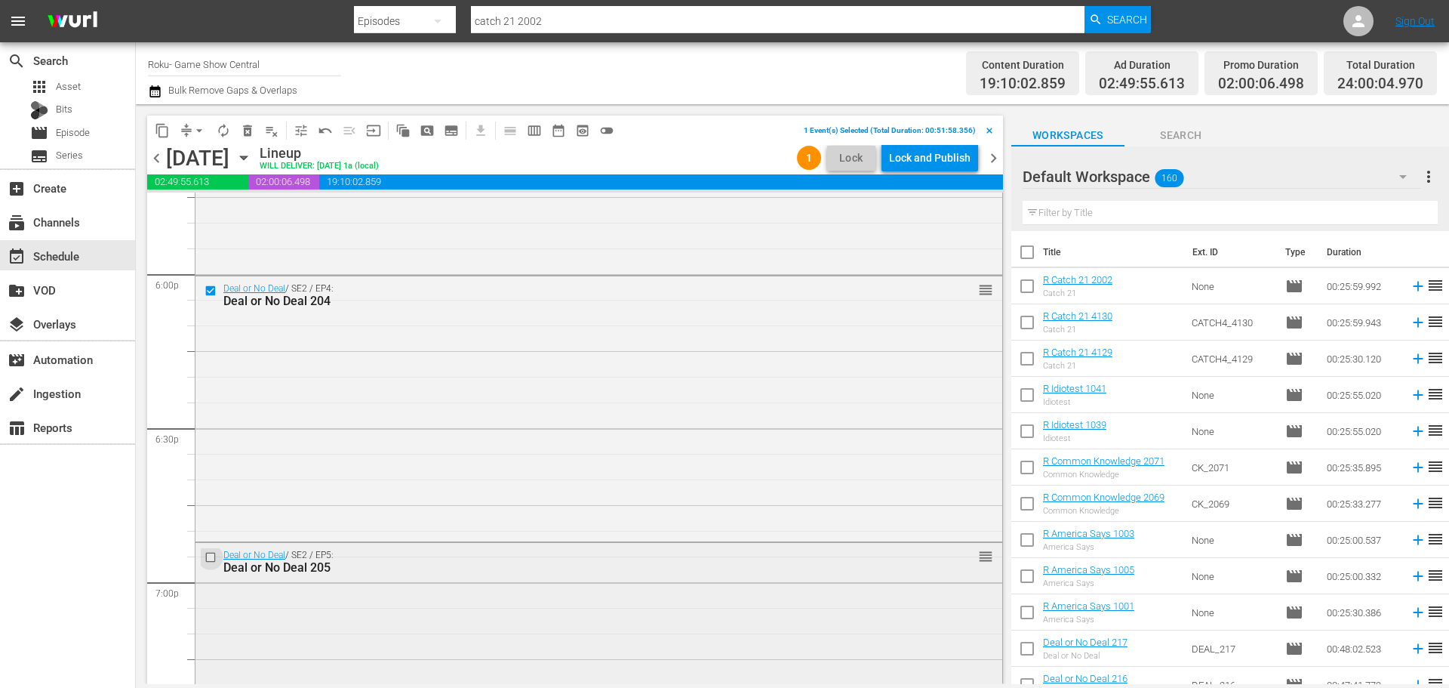
click at [213, 551] on input "checkbox" at bounding box center [213, 557] width 16 height 13
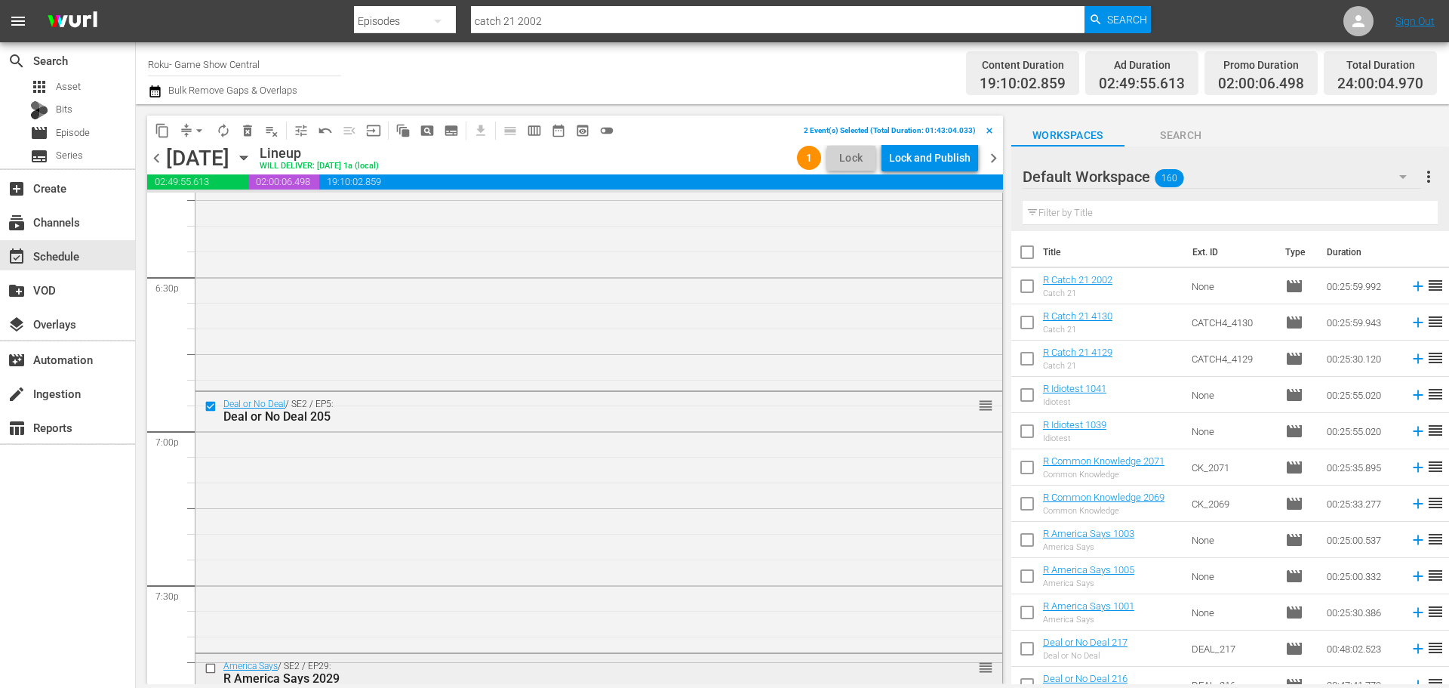
click at [213, 664] on input "checkbox" at bounding box center [213, 667] width 16 height 13
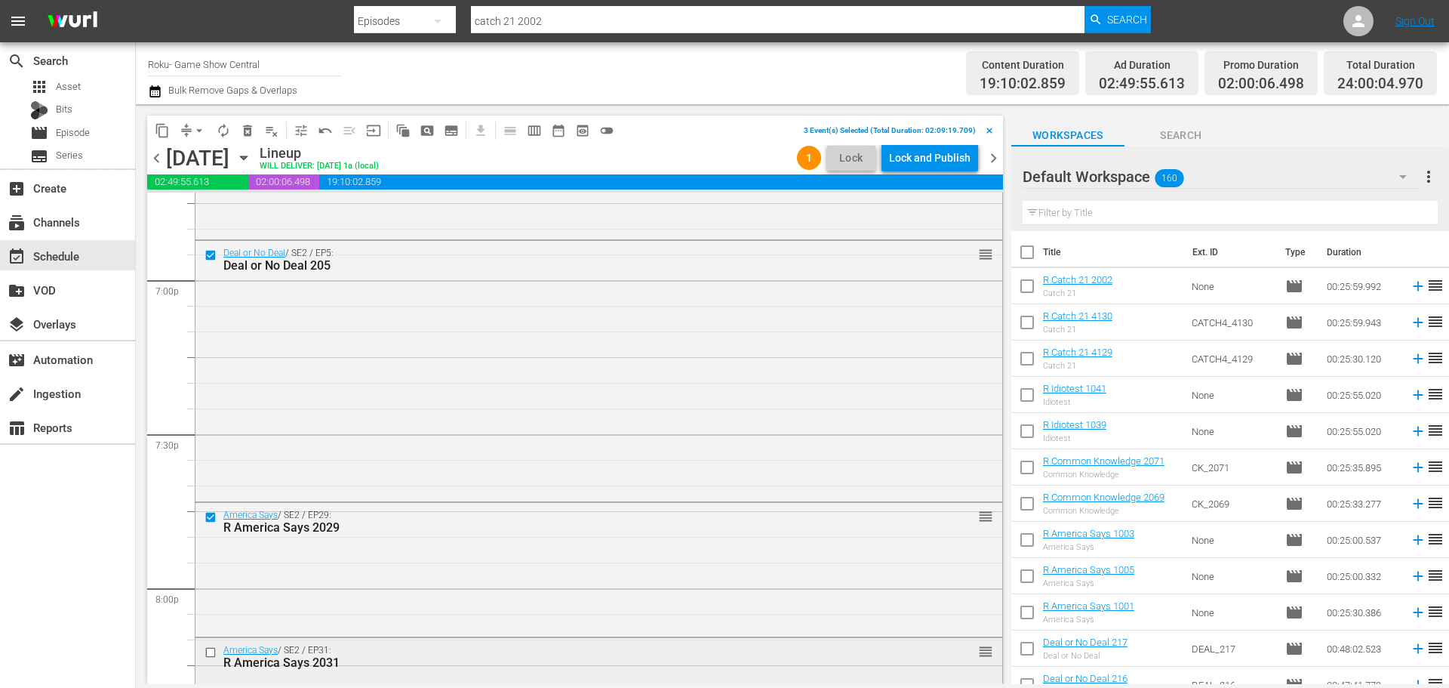
click at [210, 654] on input "checkbox" at bounding box center [213, 651] width 16 height 13
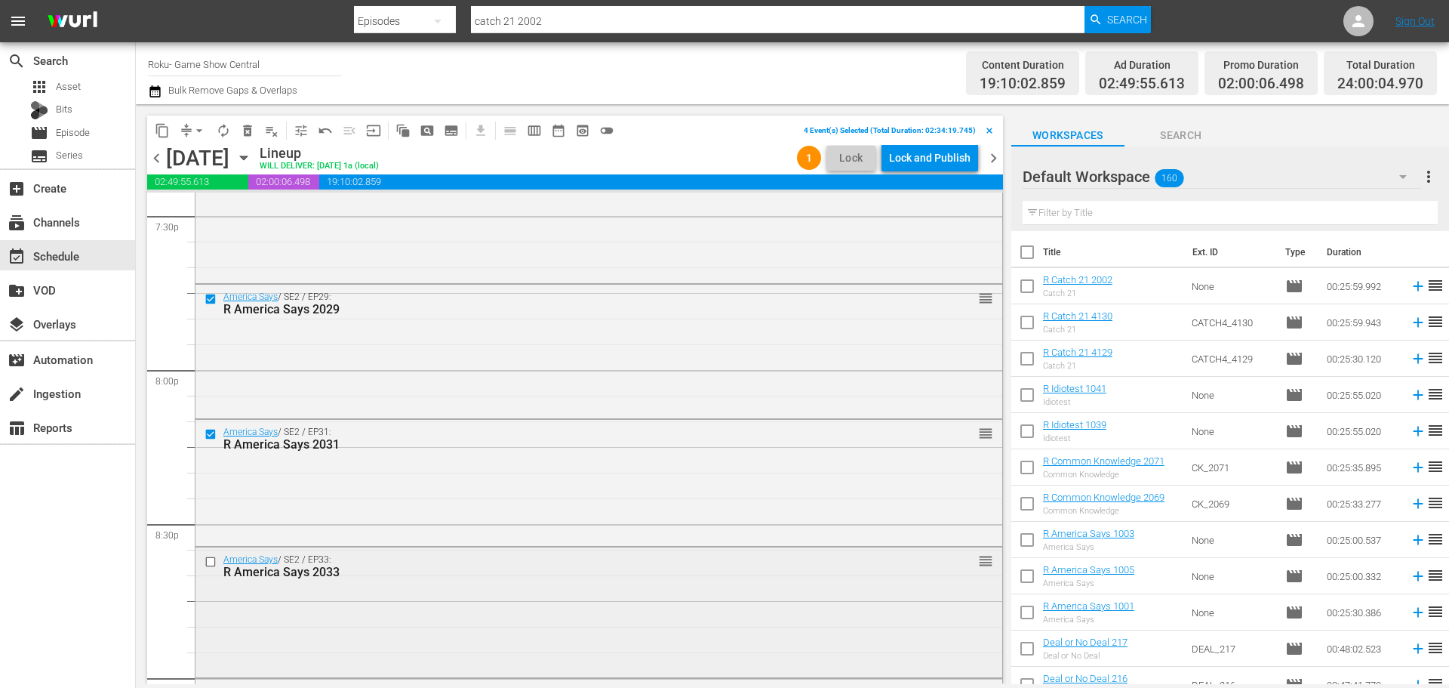
scroll to position [5991, 0]
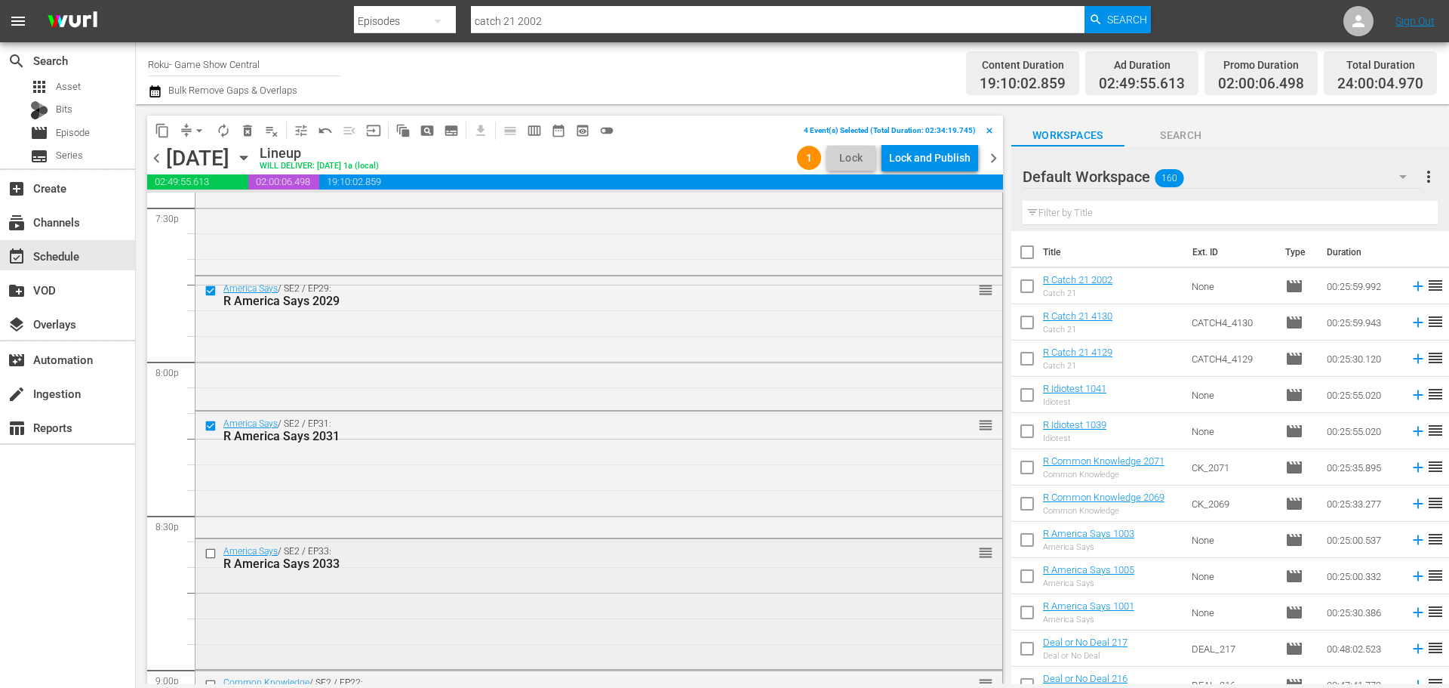
click at [208, 553] on input "checkbox" at bounding box center [213, 553] width 16 height 13
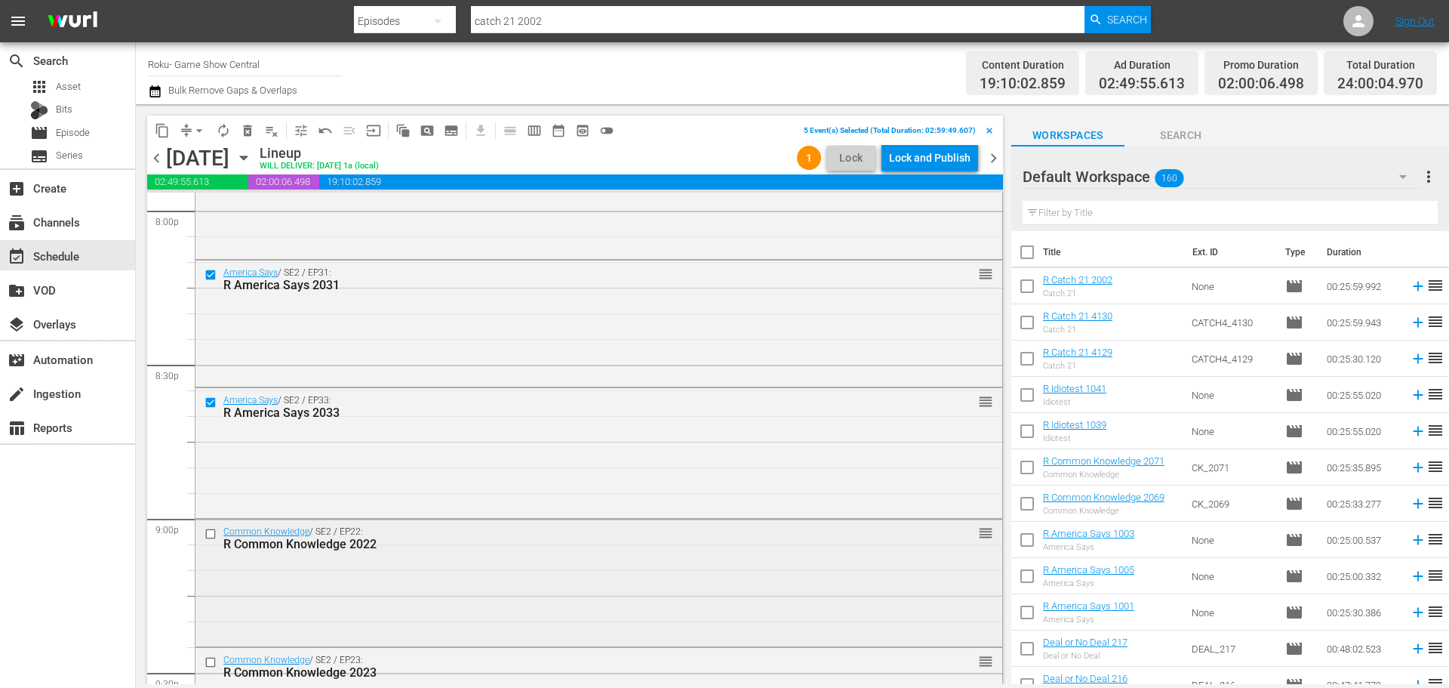
click at [210, 534] on input "checkbox" at bounding box center [213, 533] width 16 height 13
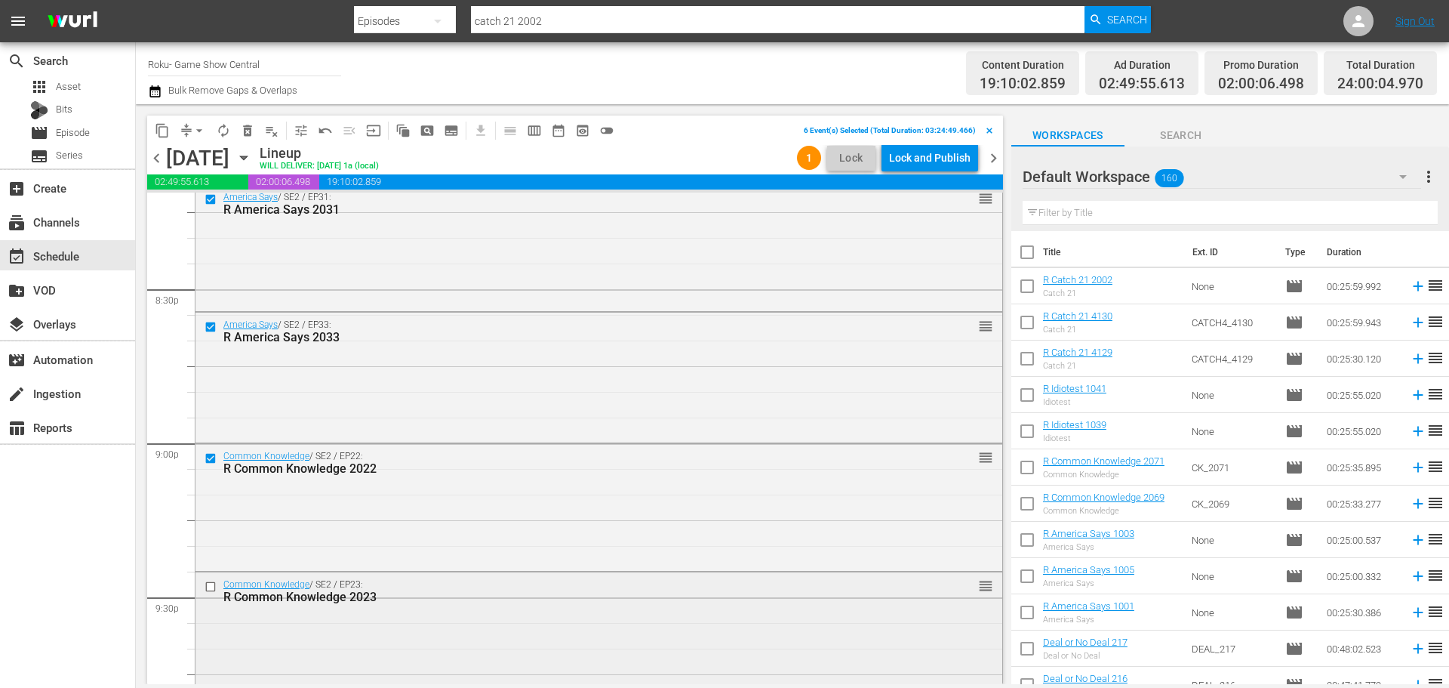
click at [208, 585] on input "checkbox" at bounding box center [213, 587] width 16 height 13
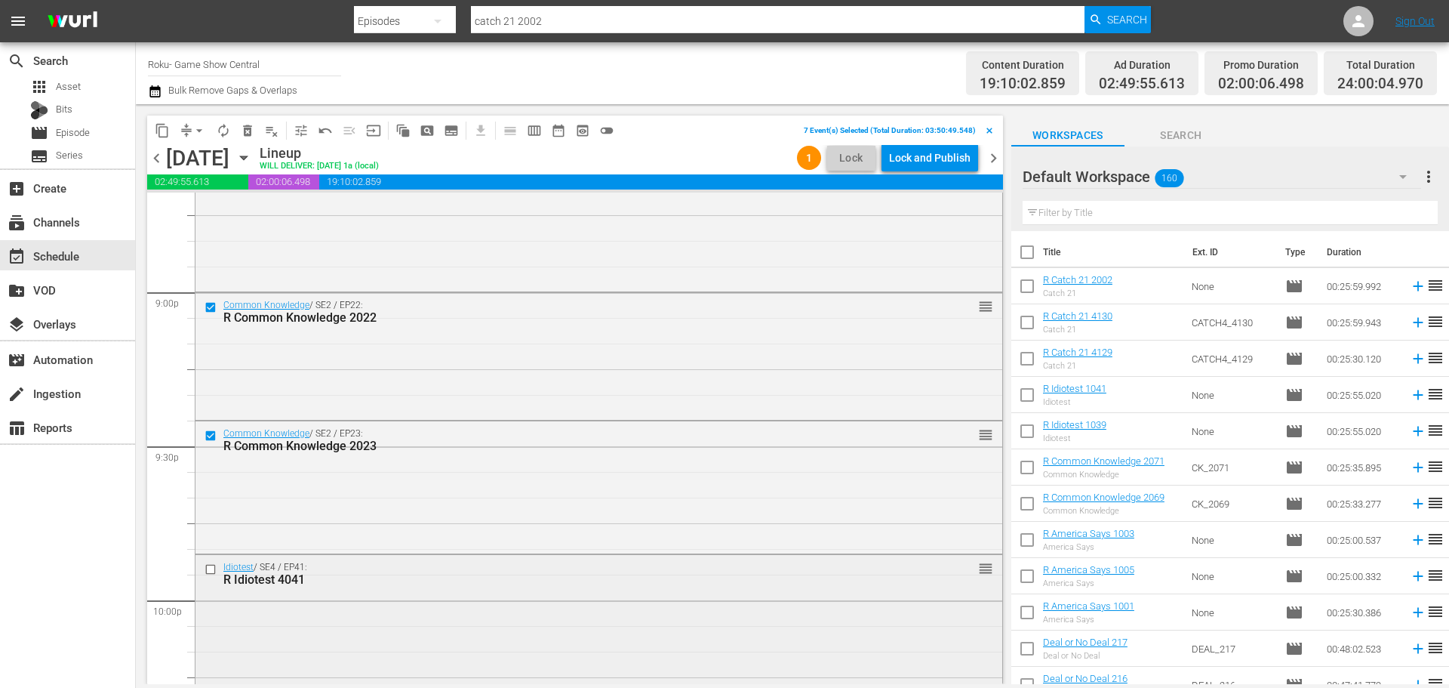
click at [211, 571] on input "checkbox" at bounding box center [213, 569] width 16 height 13
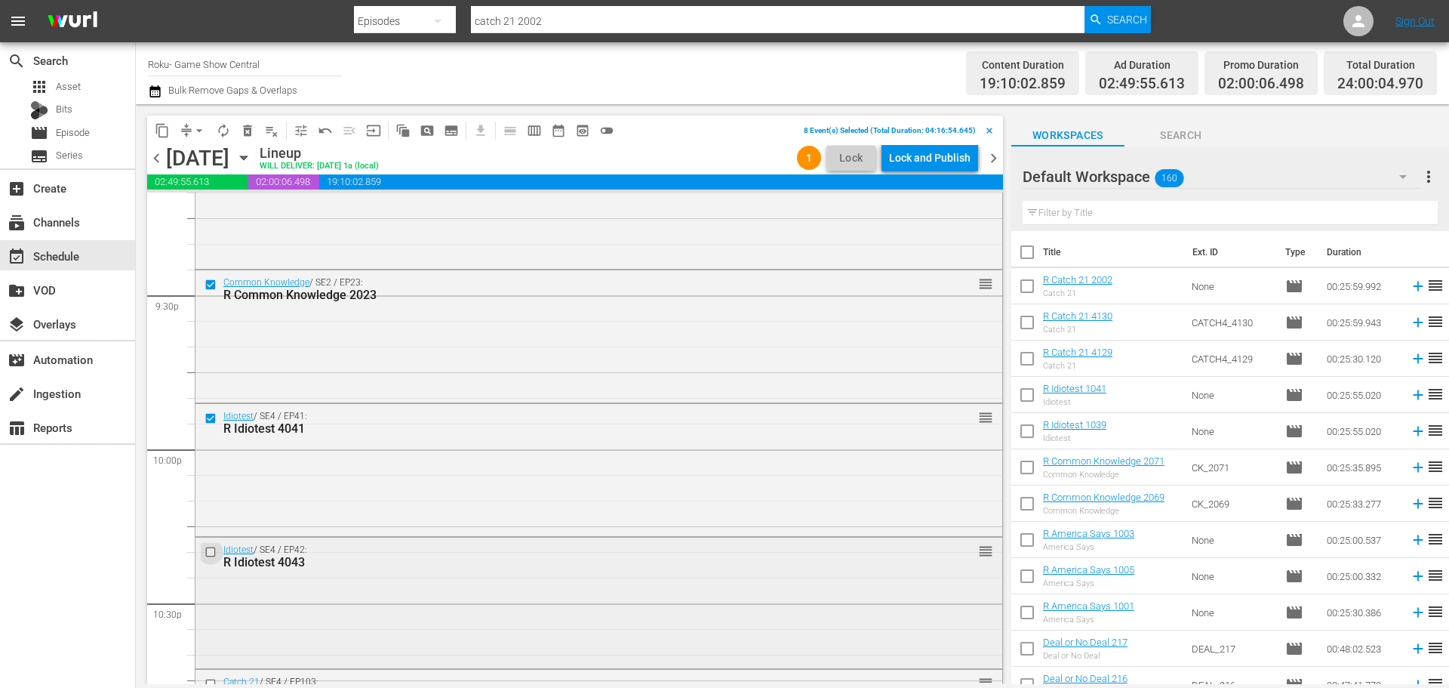
click at [212, 548] on input "checkbox" at bounding box center [213, 552] width 16 height 13
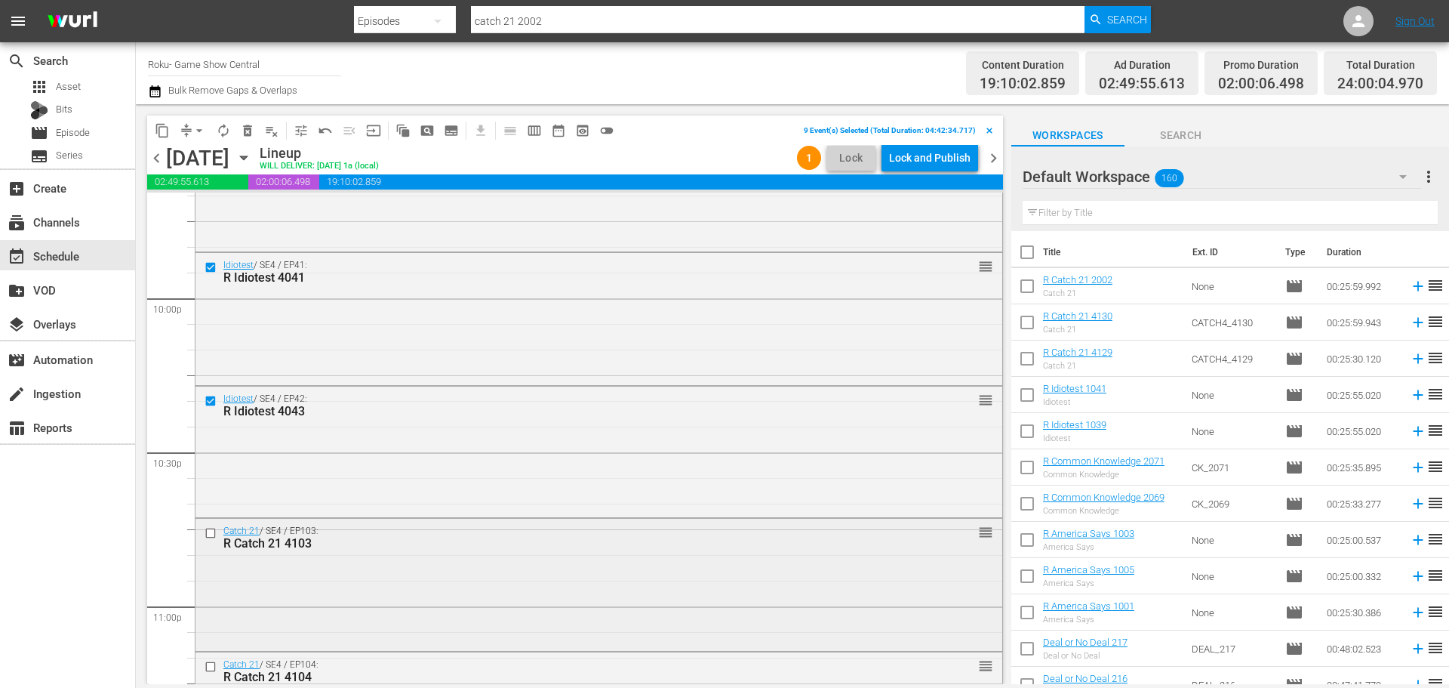
click at [207, 532] on input "checkbox" at bounding box center [213, 532] width 16 height 13
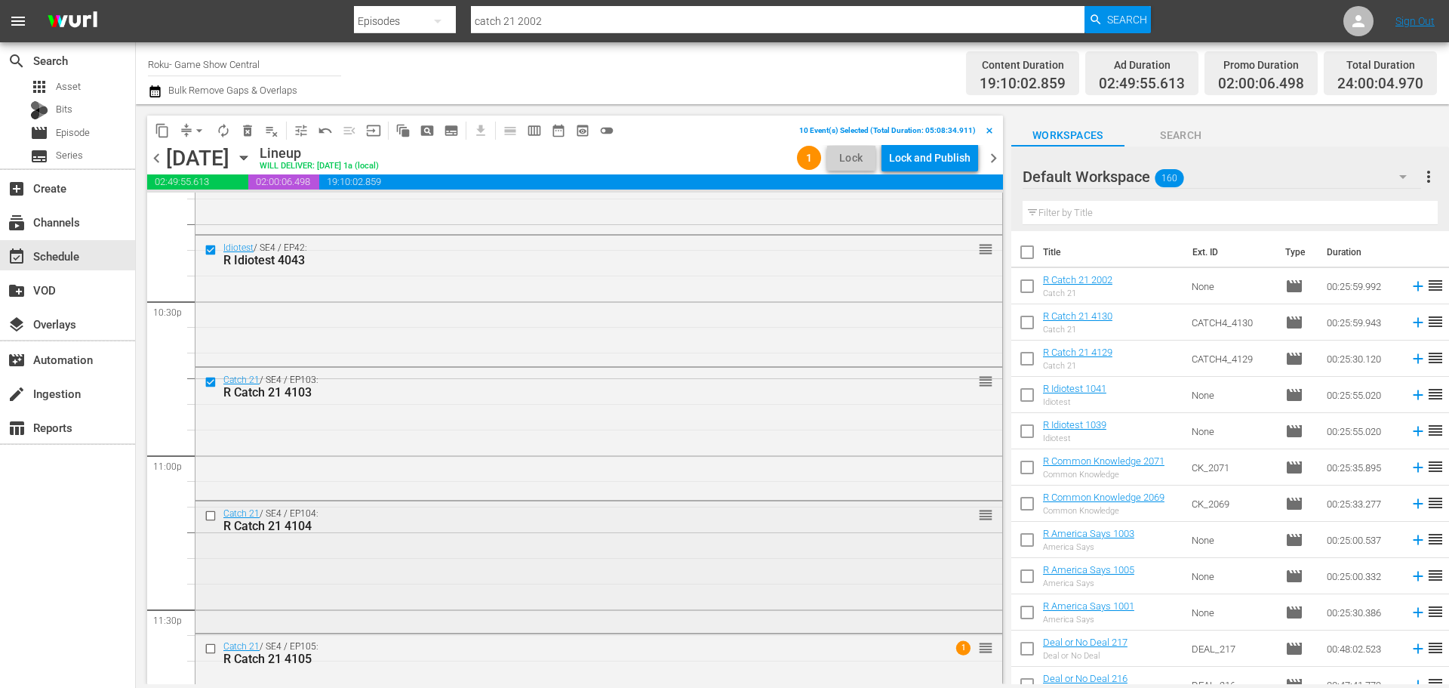
click at [214, 516] on input "checkbox" at bounding box center [213, 516] width 16 height 13
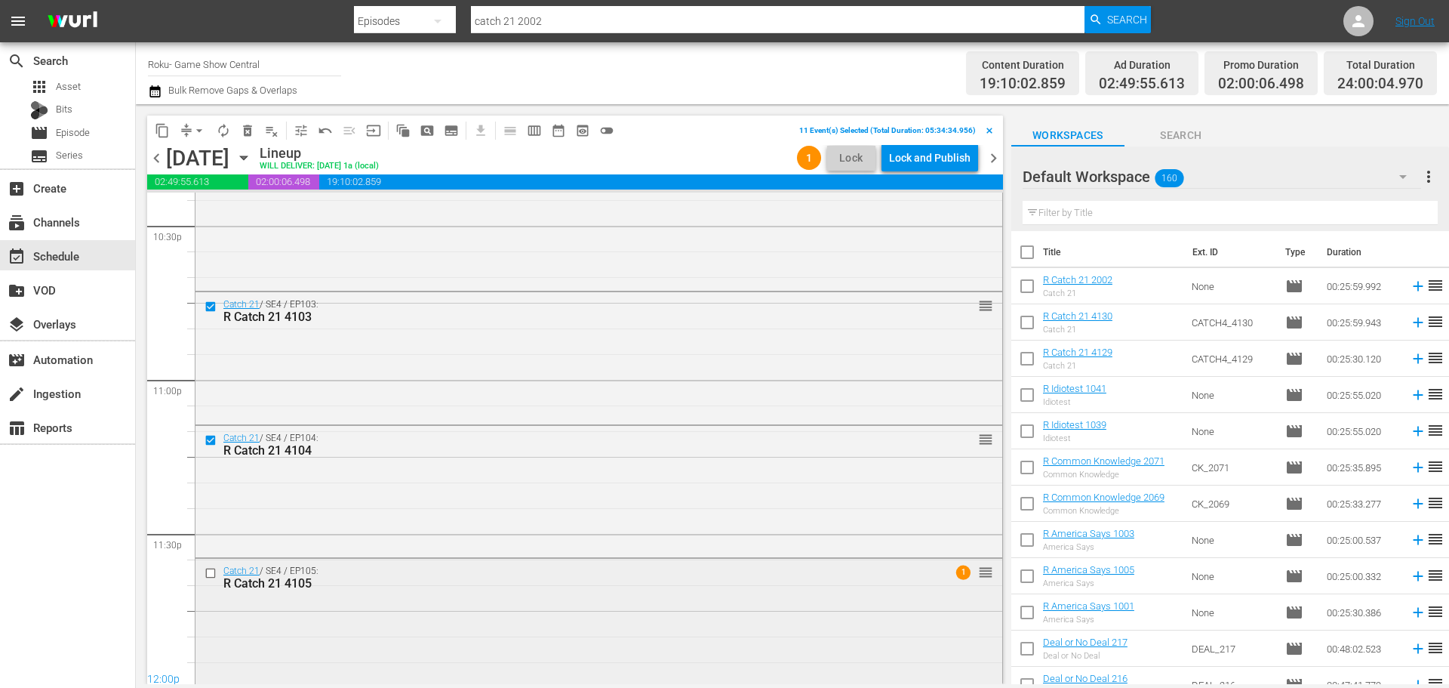
click at [211, 572] on input "checkbox" at bounding box center [213, 573] width 16 height 13
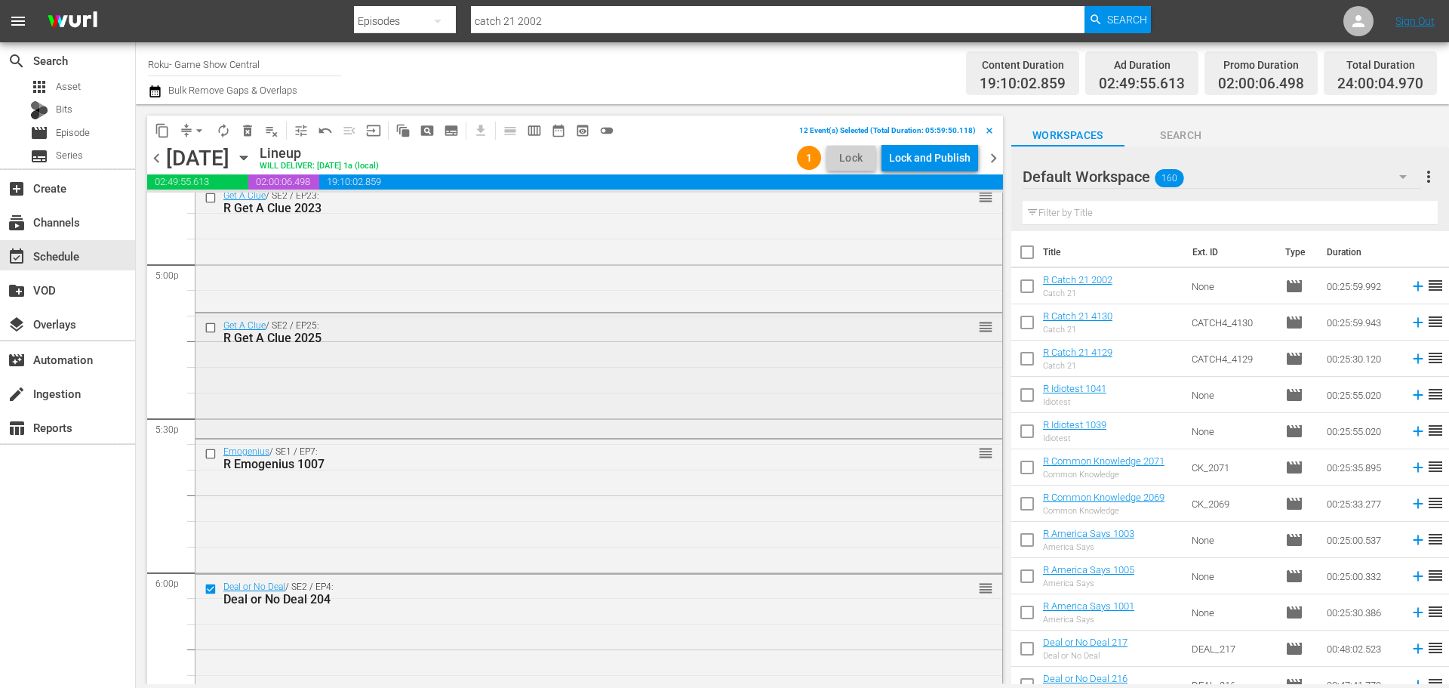
scroll to position [5089, 0]
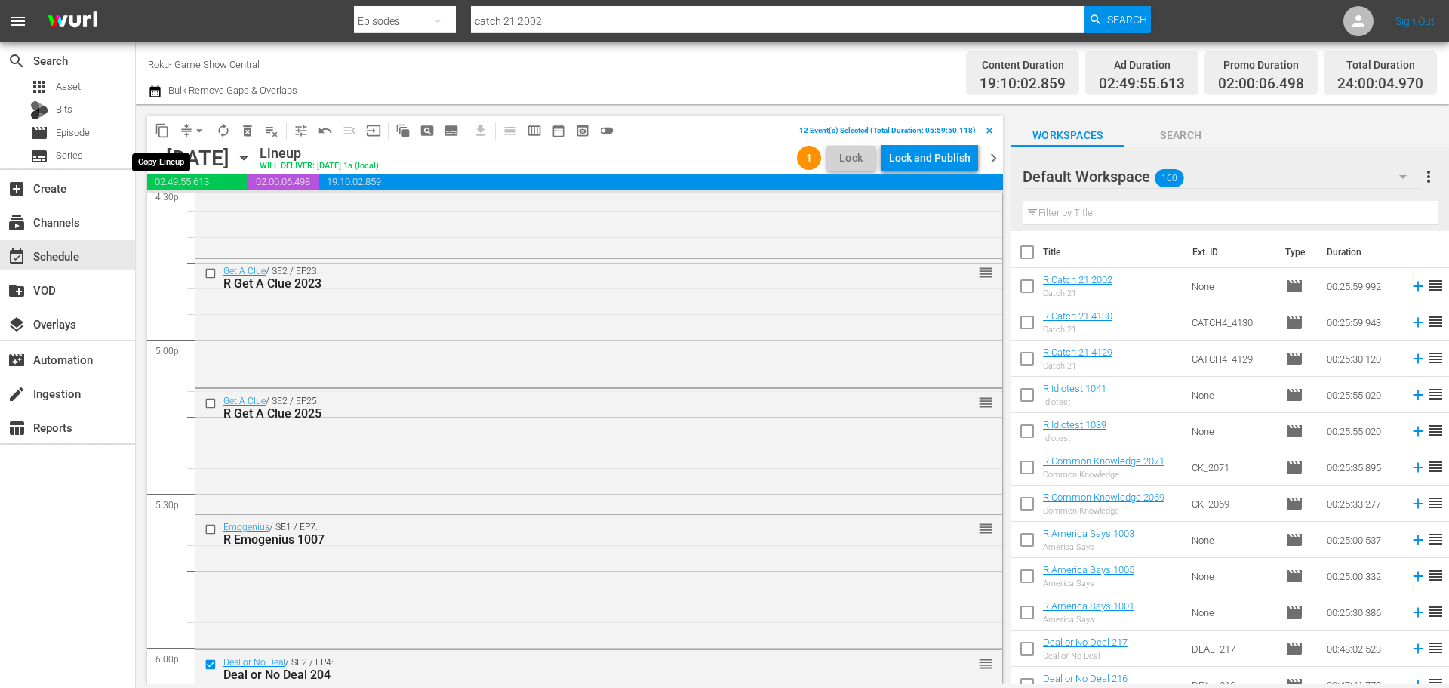
click at [174, 135] on span "content_copy" at bounding box center [162, 131] width 24 height 24
click at [155, 134] on span "content_copy" at bounding box center [162, 130] width 15 height 15
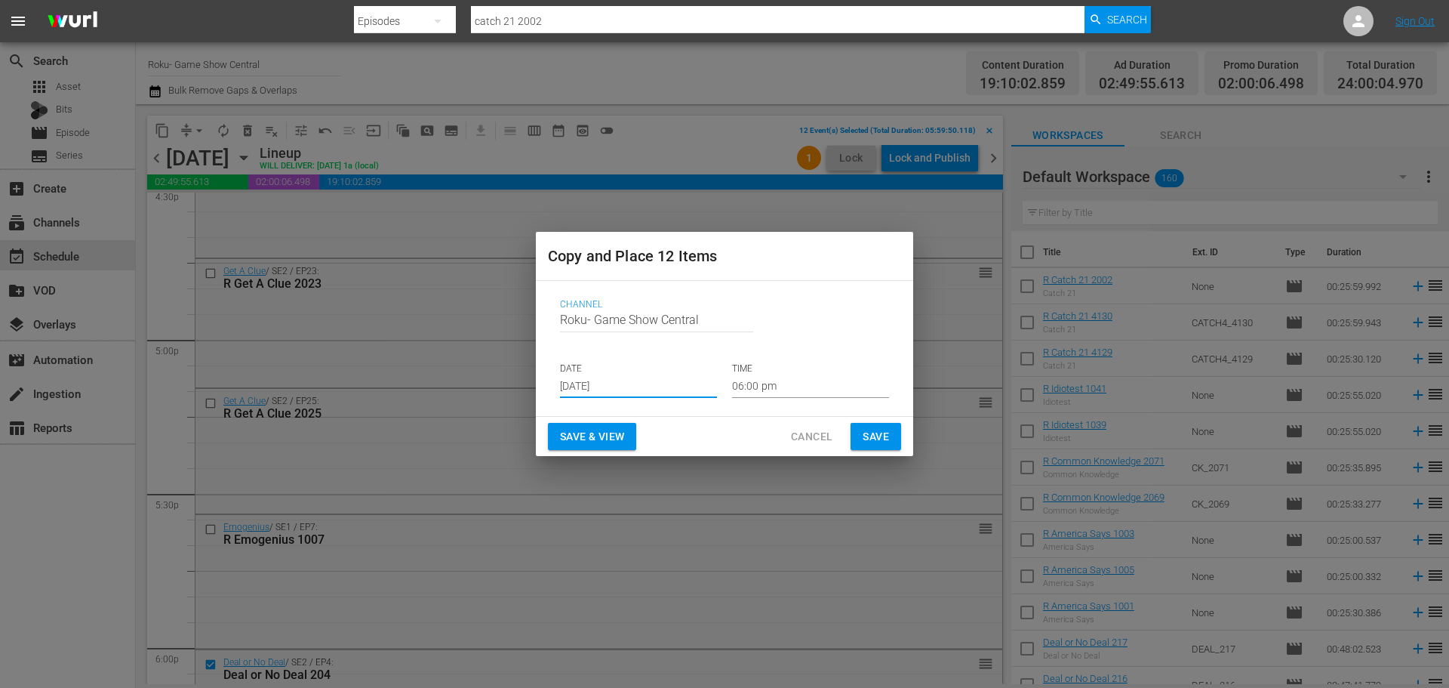
click at [596, 383] on input "Aug 17th 2025" at bounding box center [638, 386] width 157 height 23
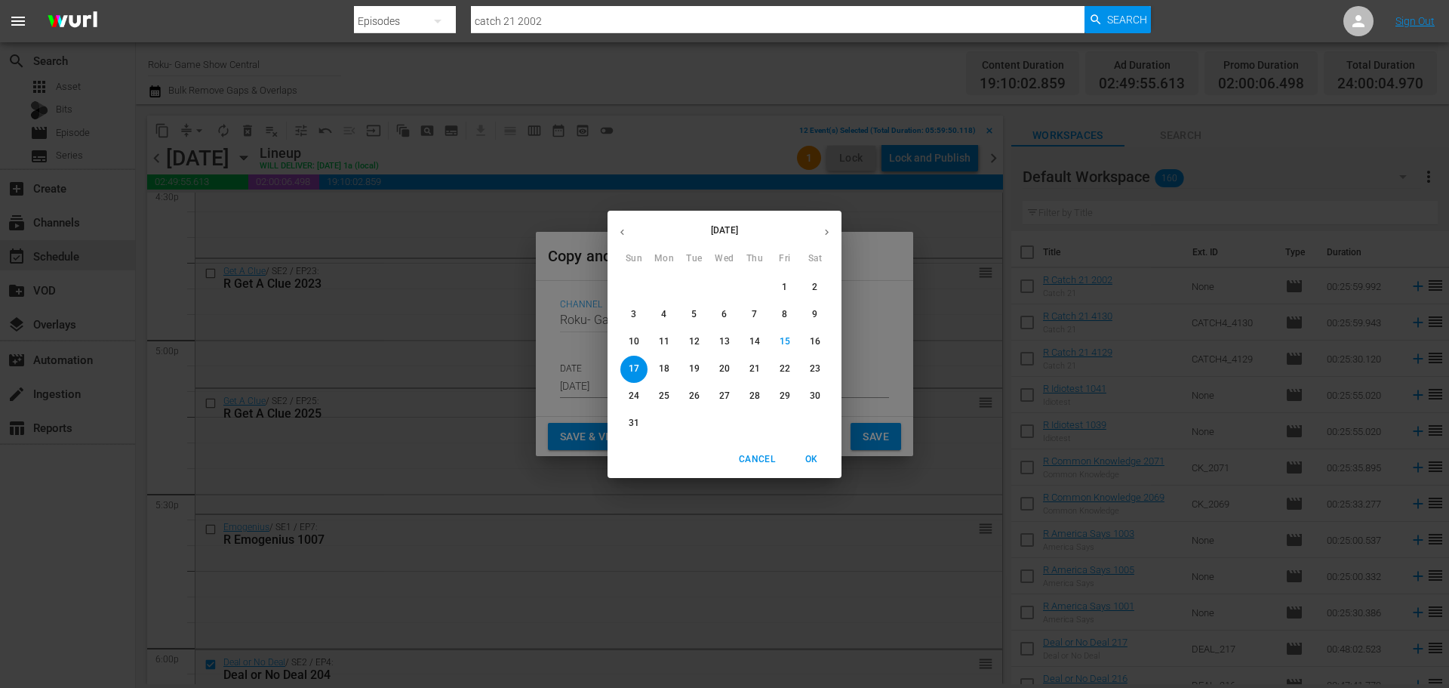
click at [660, 374] on p "18" at bounding box center [664, 368] width 11 height 13
type input "Aug 18th 2025"
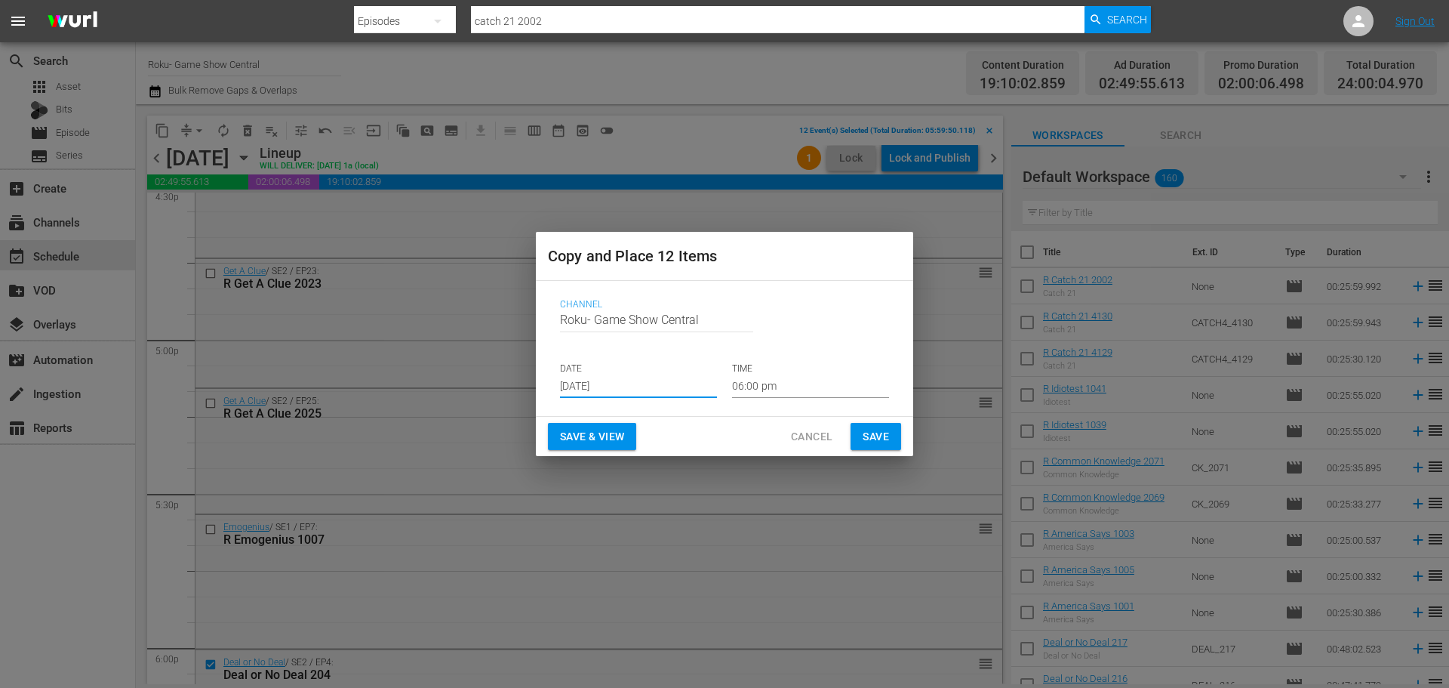
click at [760, 382] on input "06:00 pm" at bounding box center [810, 386] width 157 height 23
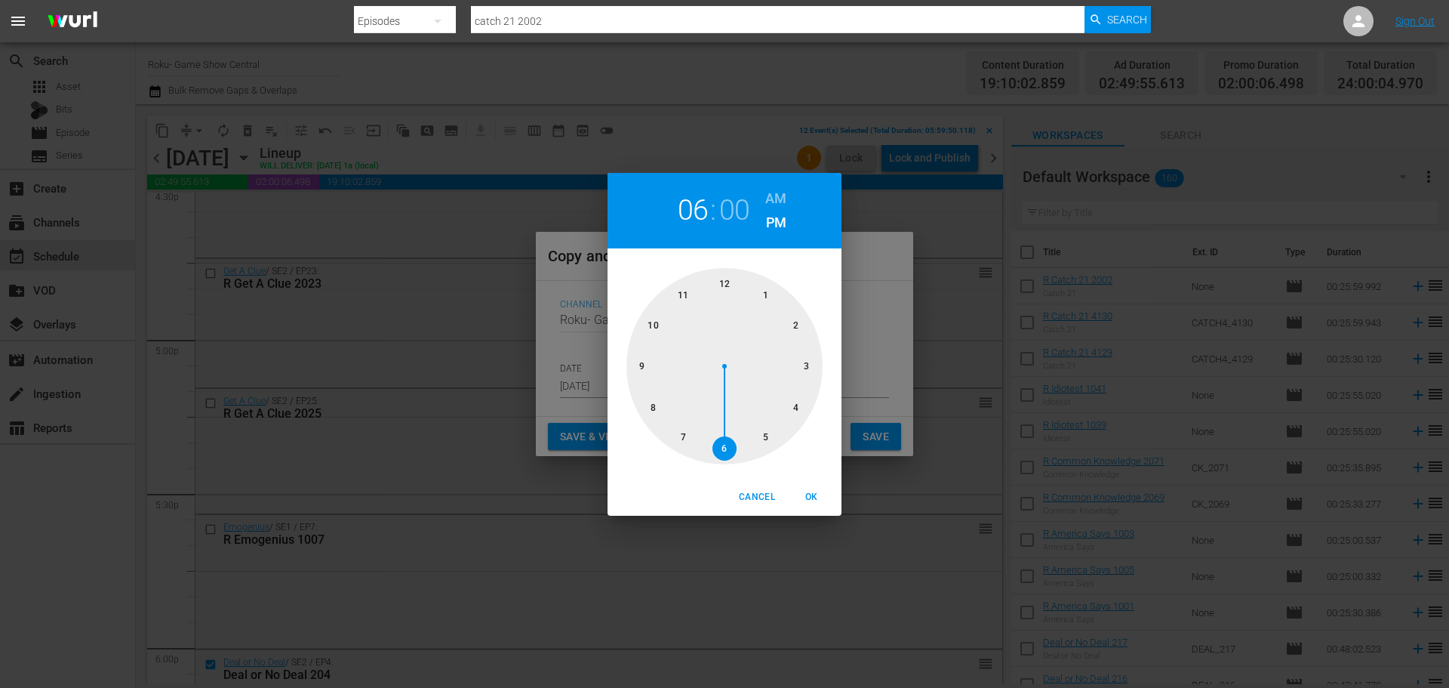
click at [730, 286] on div at bounding box center [725, 366] width 196 height 196
click at [828, 504] on span "OK" at bounding box center [811, 497] width 36 height 16
type input "12:00 pm"
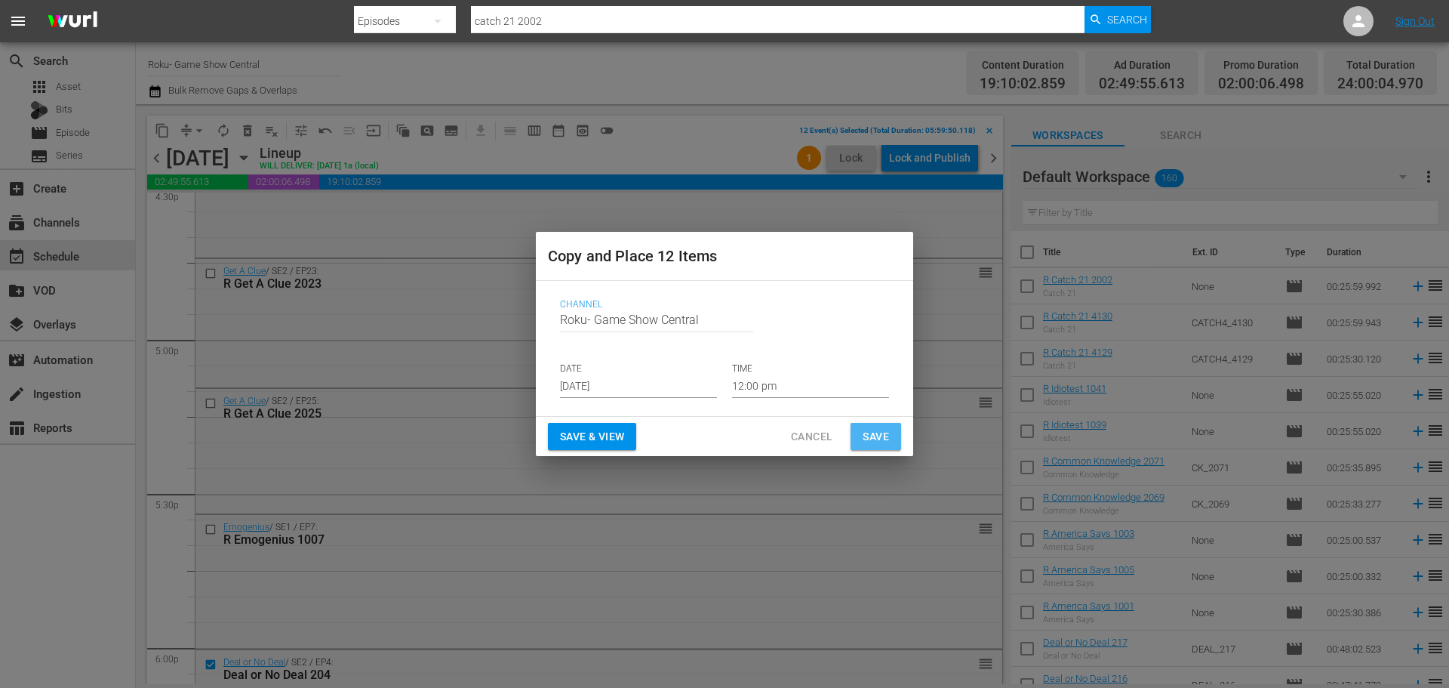
click at [882, 436] on span "Save" at bounding box center [876, 436] width 26 height 19
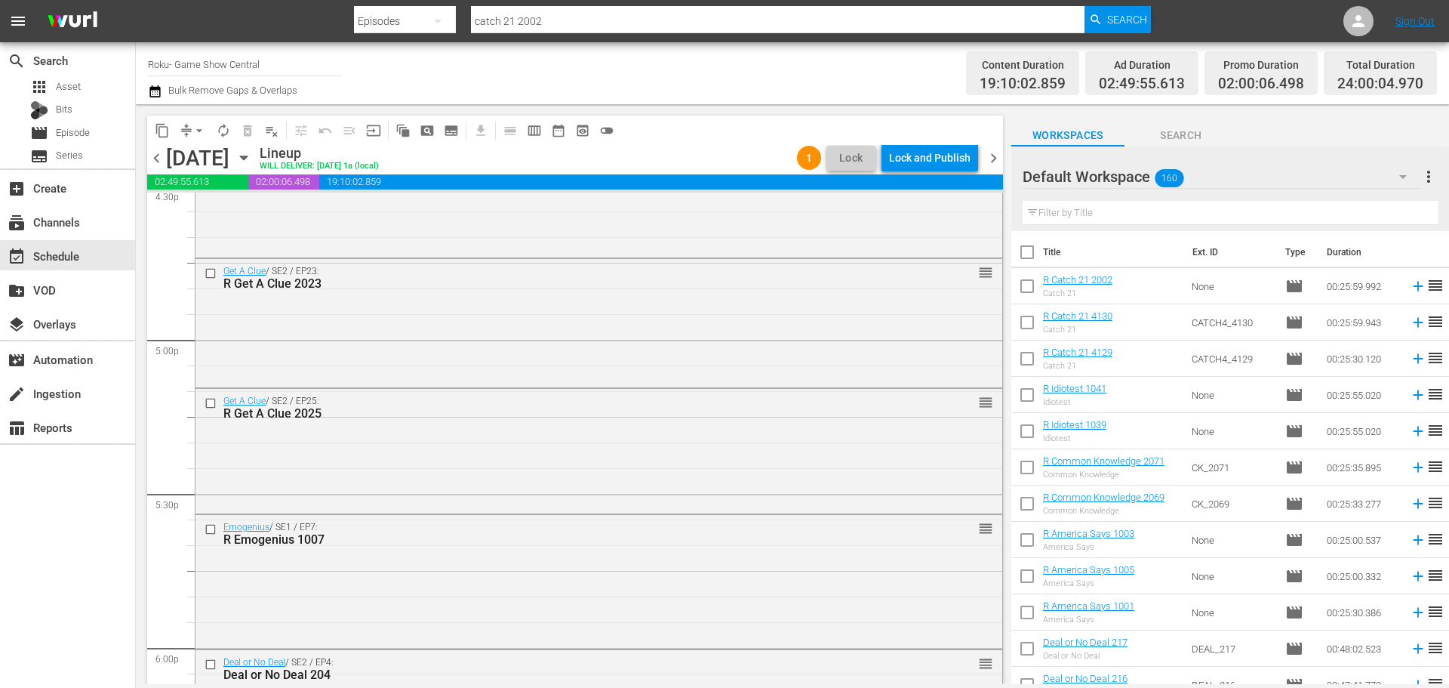
click at [252, 156] on icon "button" at bounding box center [244, 157] width 17 height 17
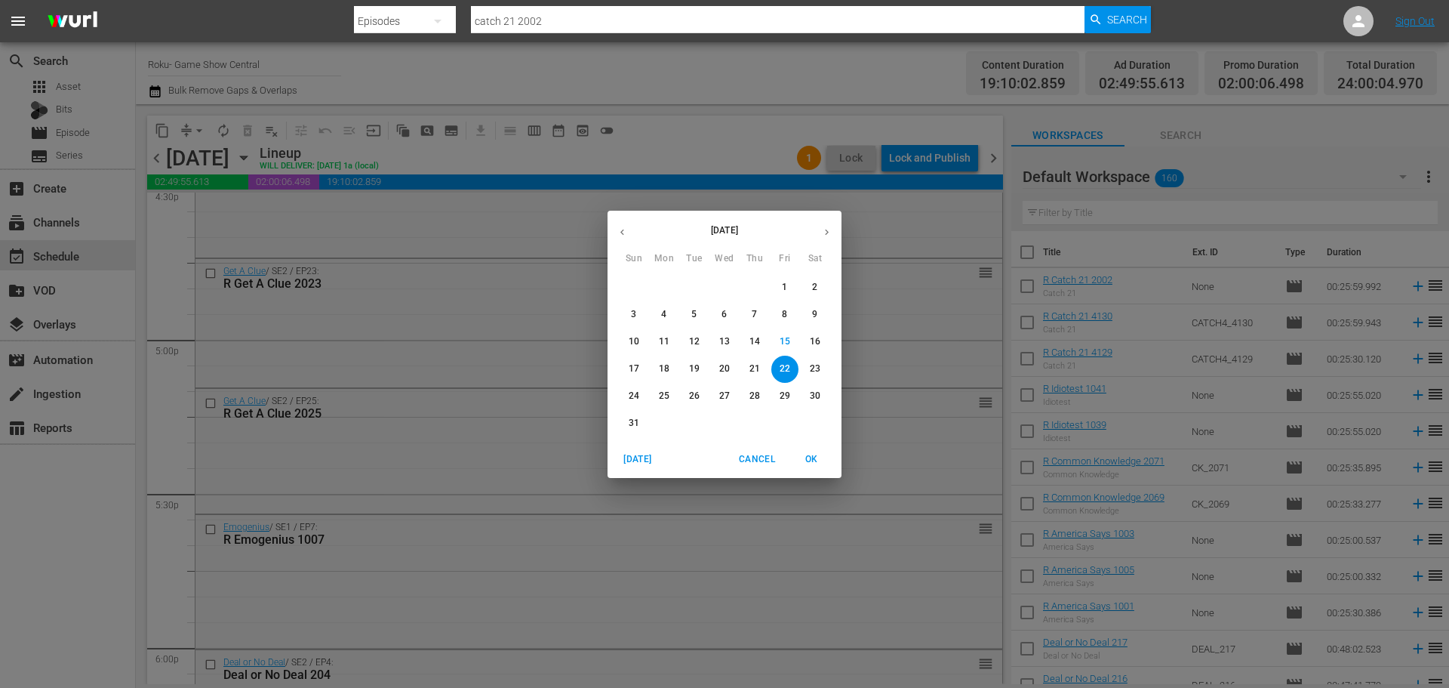
click at [672, 370] on span "18" at bounding box center [664, 368] width 27 height 13
click at [658, 368] on span "18" at bounding box center [664, 368] width 27 height 13
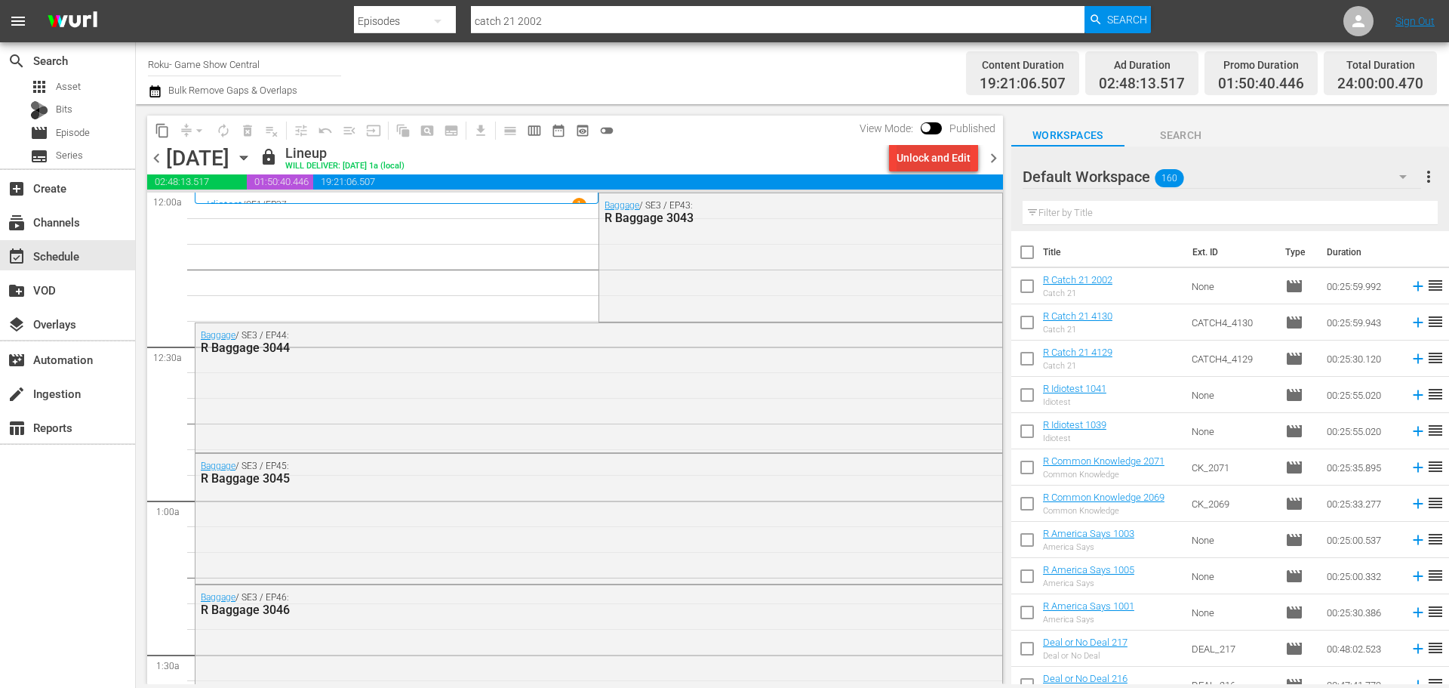
click at [907, 162] on div "Unlock and Edit" at bounding box center [934, 157] width 74 height 27
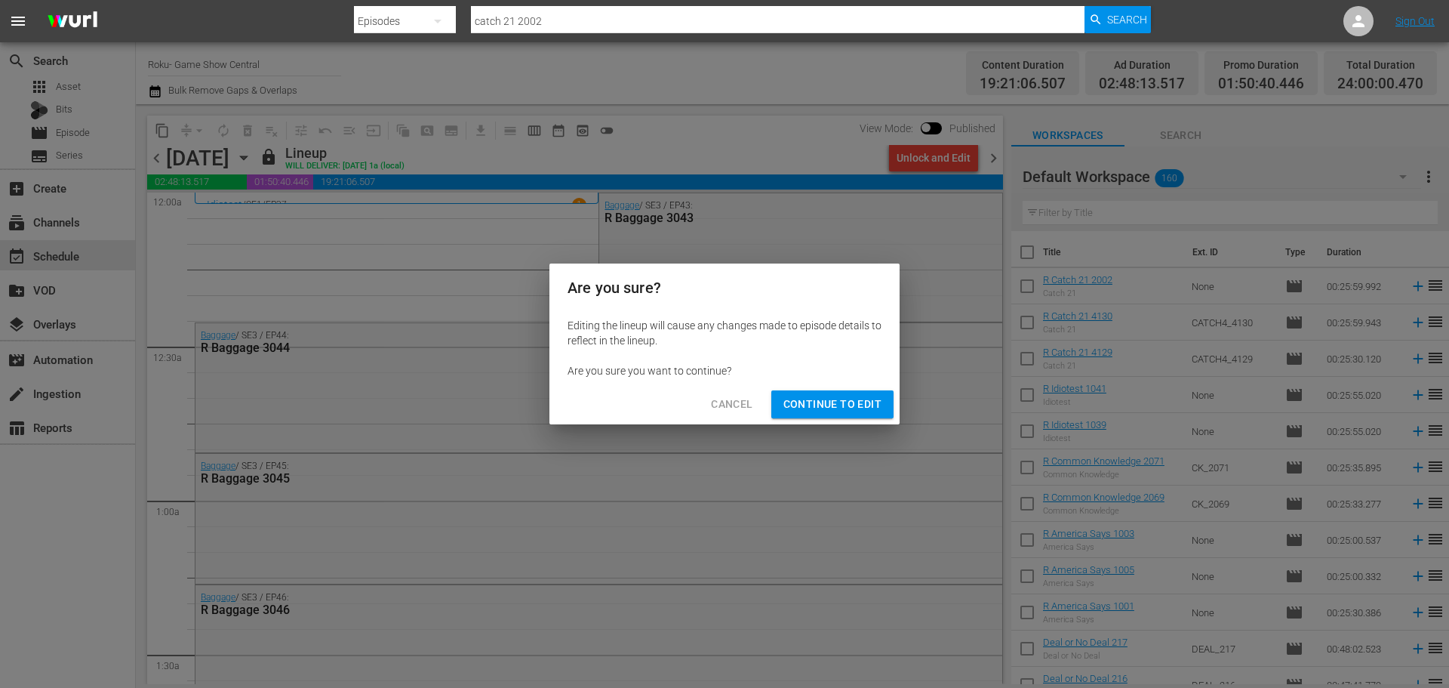
drag, startPoint x: 822, startPoint y: 399, endPoint x: 255, endPoint y: 159, distance: 615.4
click at [822, 399] on span "Continue to Edit" at bounding box center [833, 404] width 98 height 19
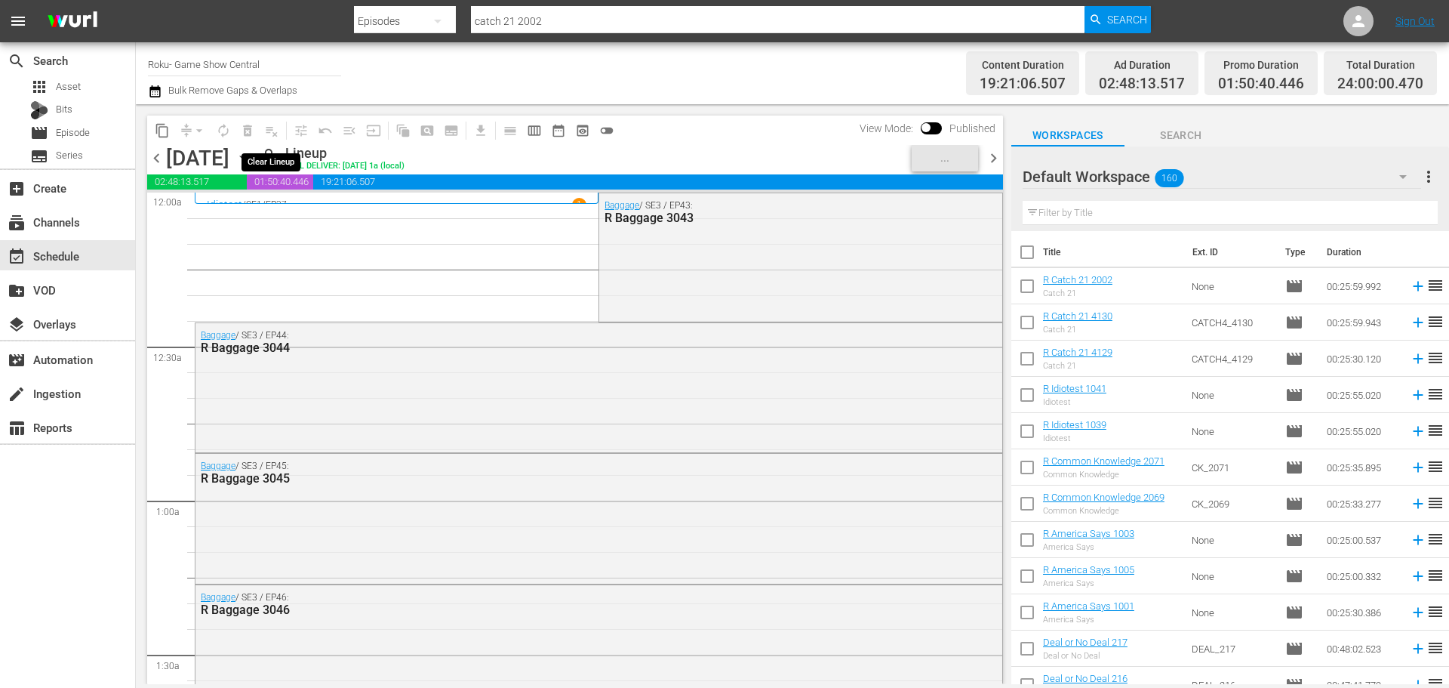
click at [272, 134] on span "playlist_remove_outlined" at bounding box center [272, 131] width 24 height 24
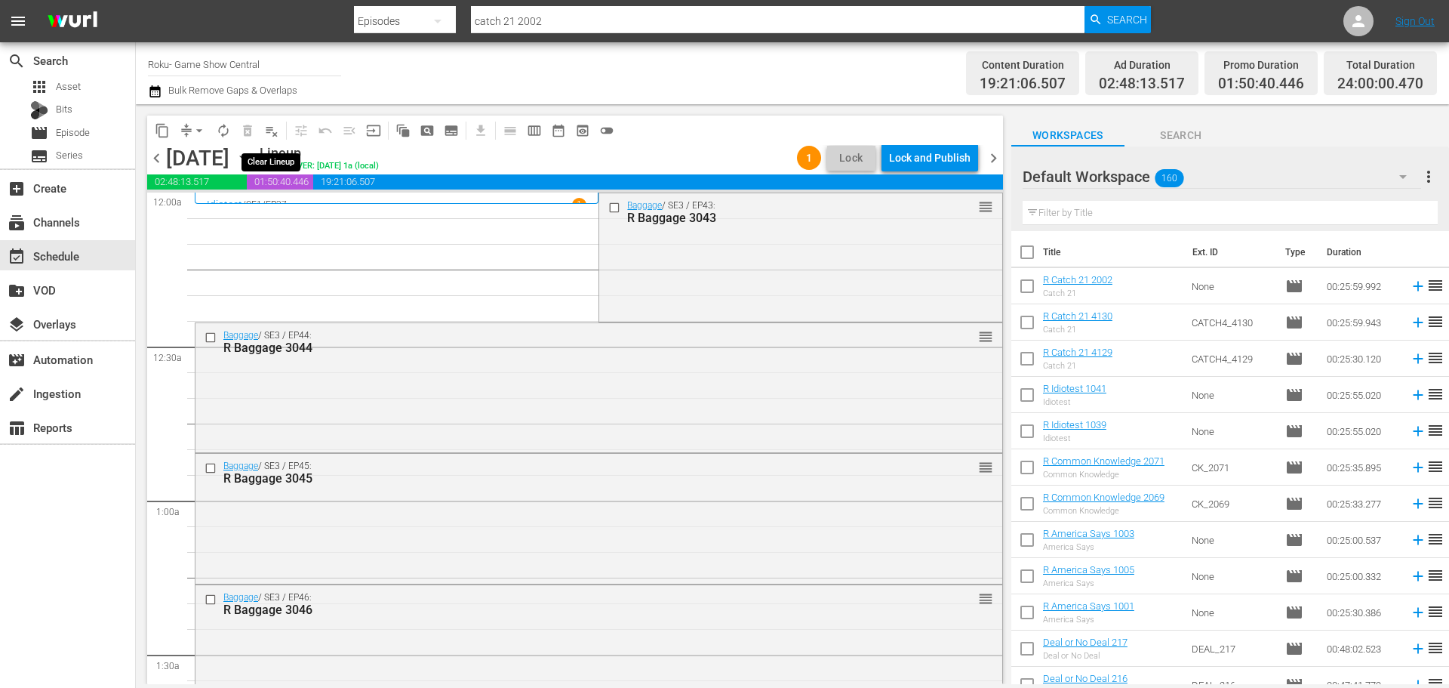
click at [272, 134] on span "playlist_remove_outlined" at bounding box center [271, 130] width 15 height 15
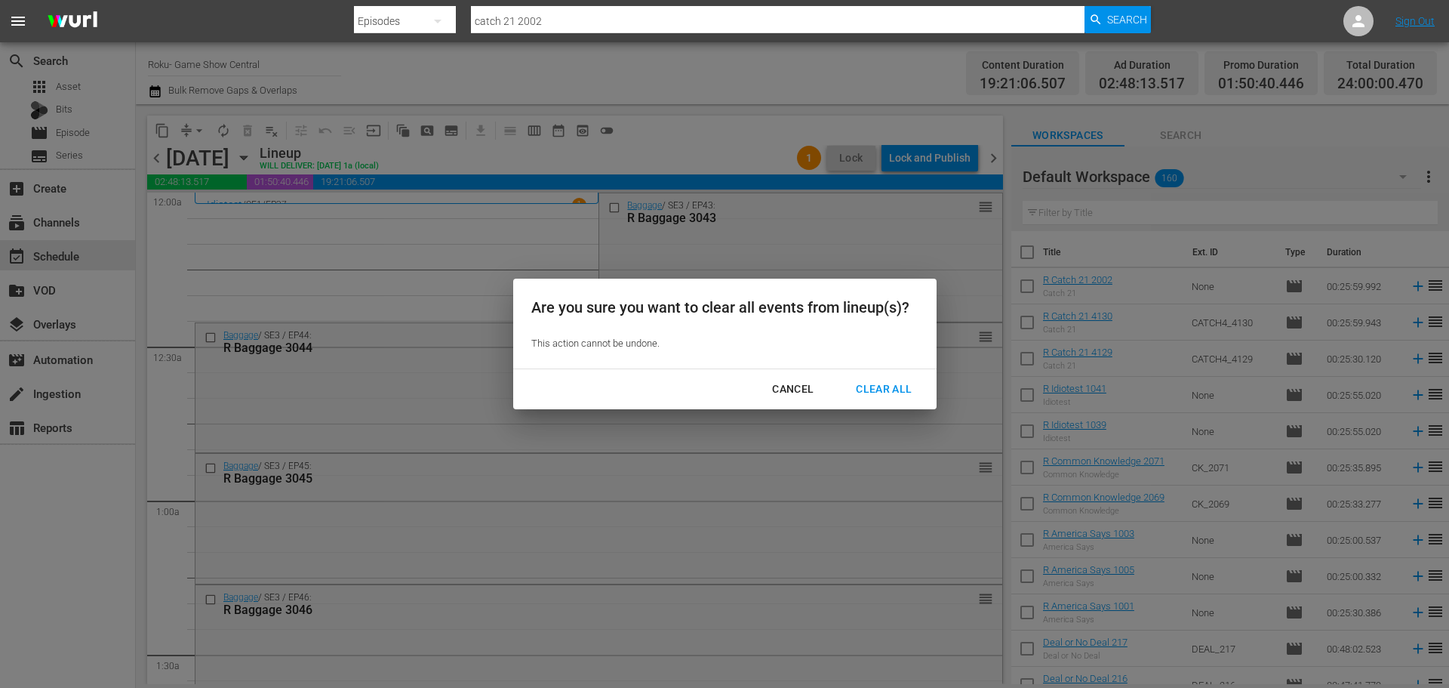
click at [898, 402] on button "Clear All" at bounding box center [884, 389] width 92 height 28
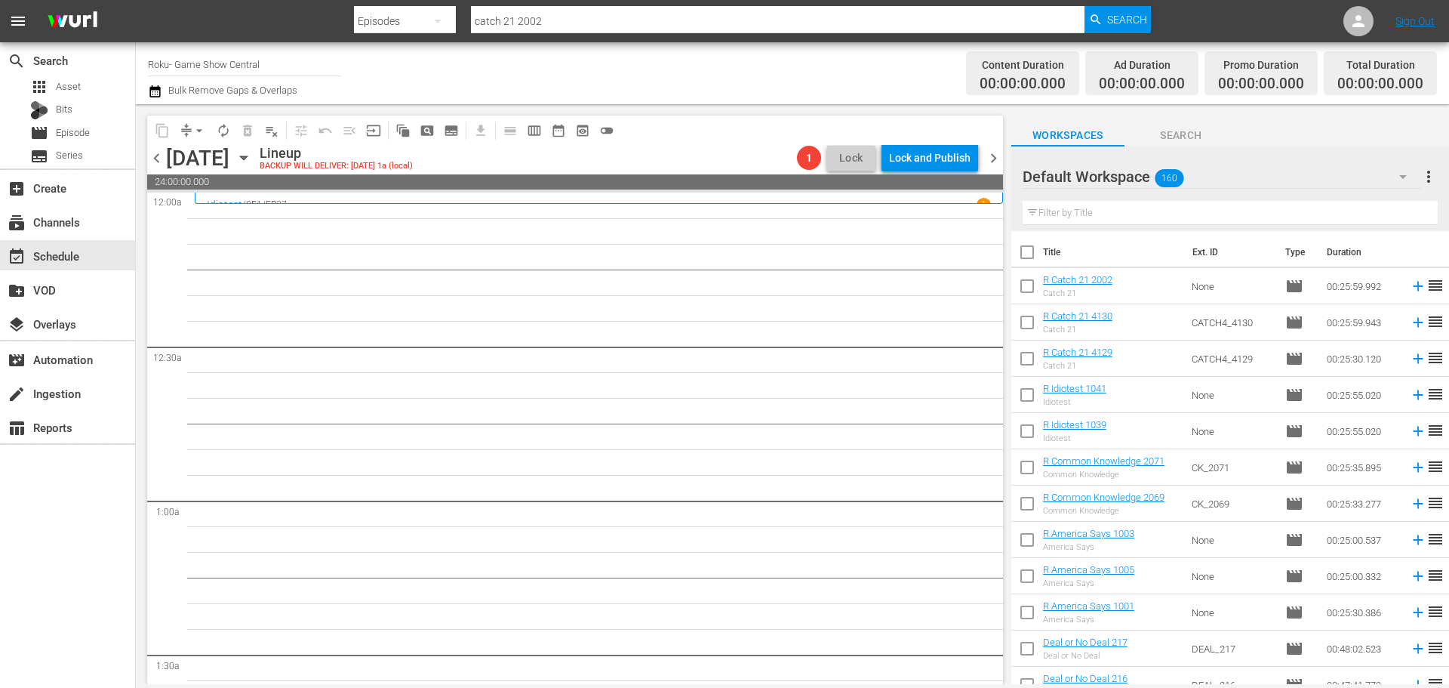
click at [256, 168] on div "Monday, August 18th August 18th" at bounding box center [211, 158] width 90 height 25
click at [252, 165] on icon "button" at bounding box center [244, 157] width 17 height 17
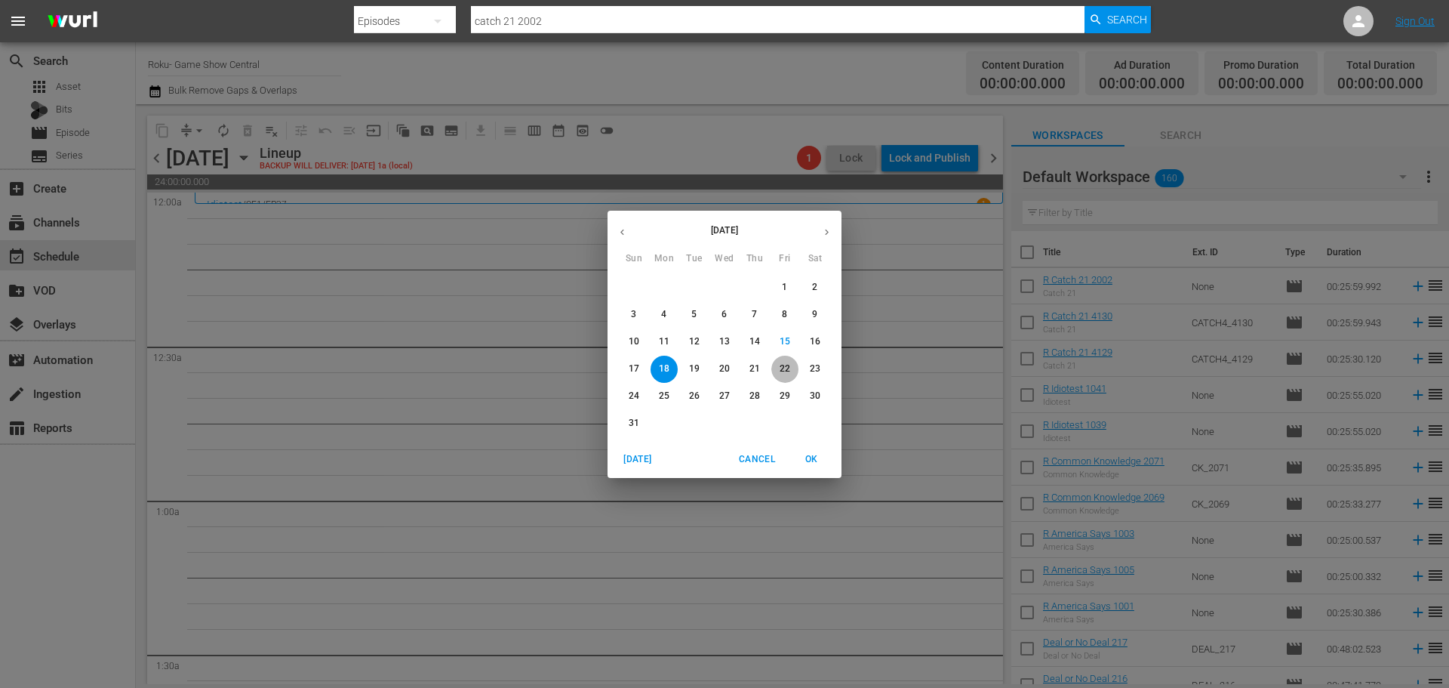
click at [788, 367] on p "22" at bounding box center [785, 368] width 11 height 13
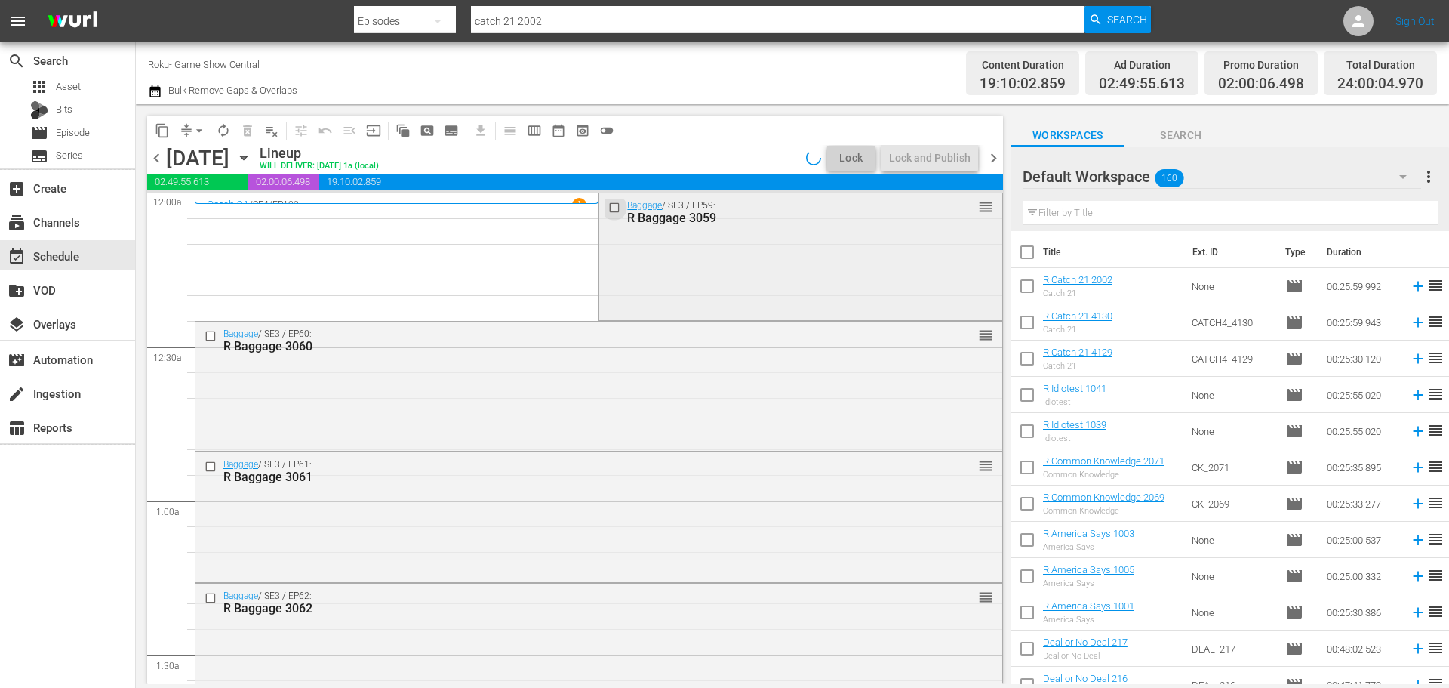
click at [608, 210] on input "checkbox" at bounding box center [616, 207] width 16 height 13
click at [216, 338] on input "checkbox" at bounding box center [213, 336] width 16 height 13
click at [211, 473] on input "checkbox" at bounding box center [213, 466] width 16 height 13
click at [208, 602] on input "checkbox" at bounding box center [213, 597] width 16 height 13
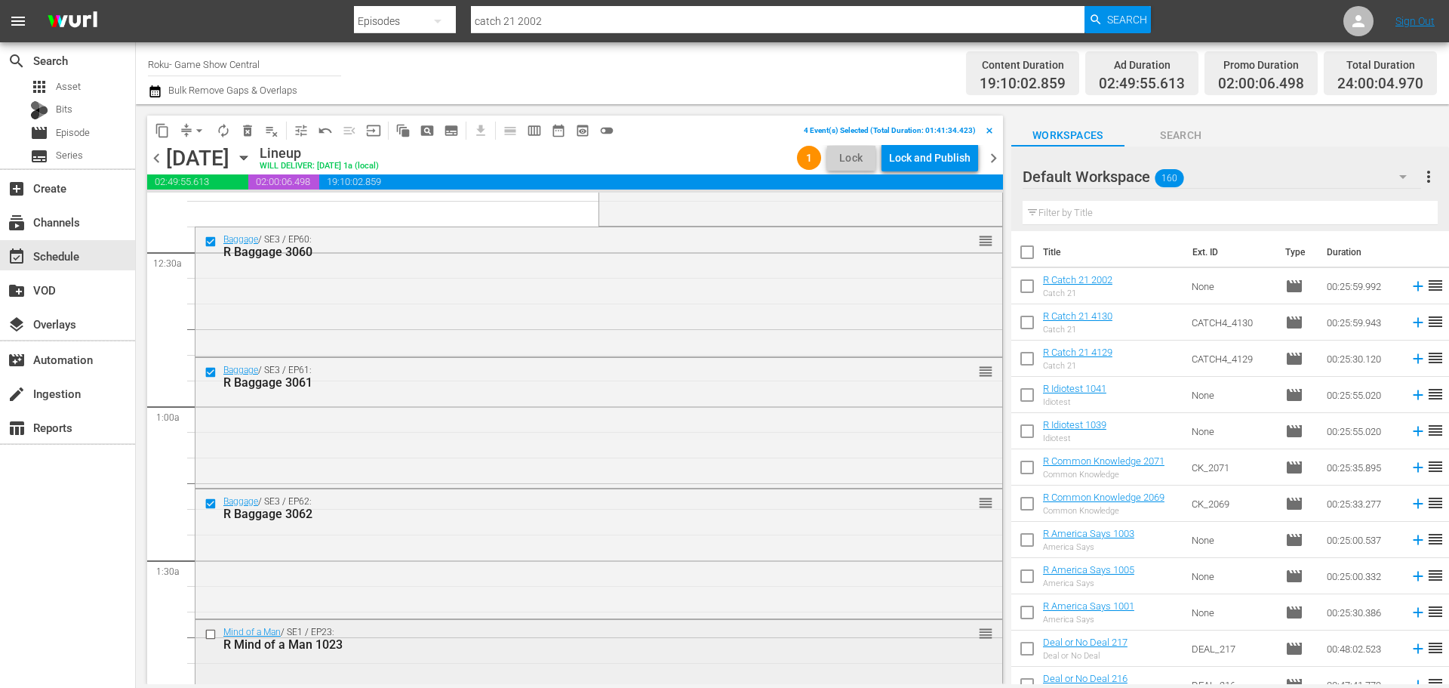
scroll to position [226, 0]
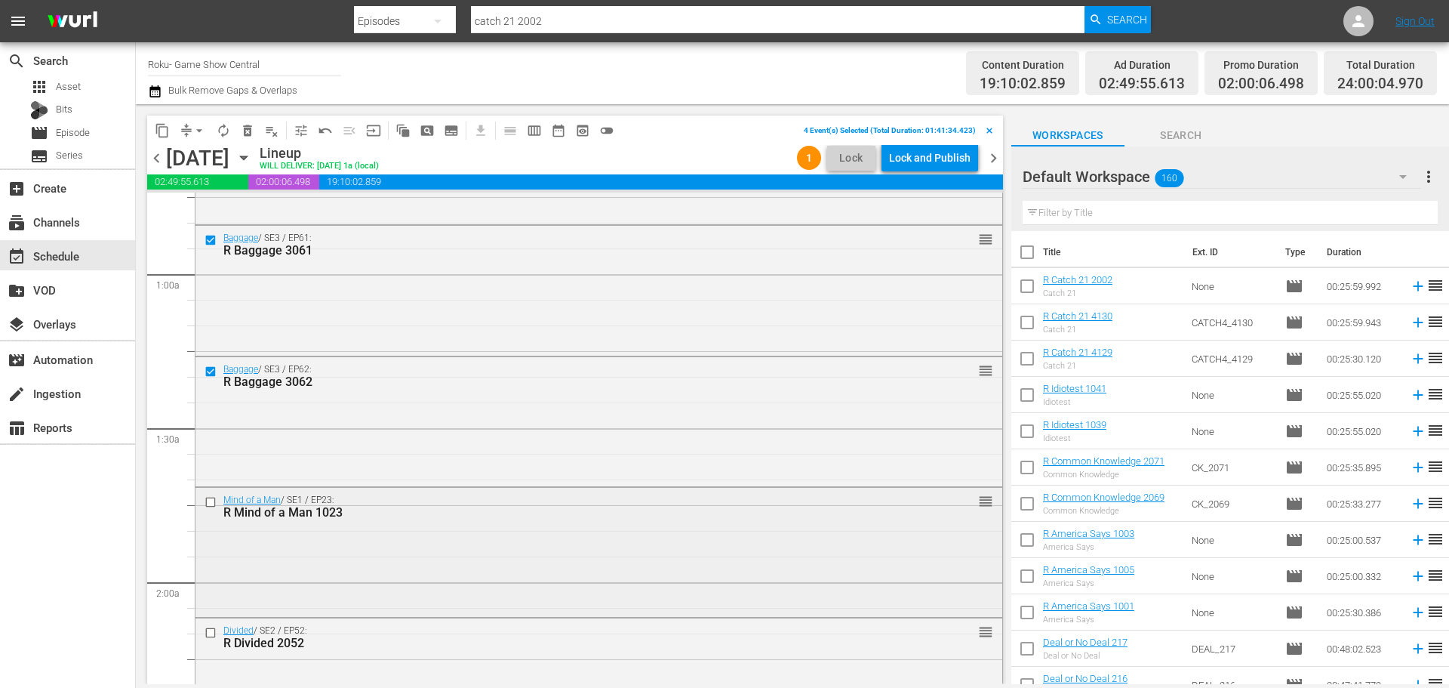
click at [211, 508] on input "checkbox" at bounding box center [213, 502] width 16 height 13
click at [204, 629] on div at bounding box center [212, 633] width 23 height 18
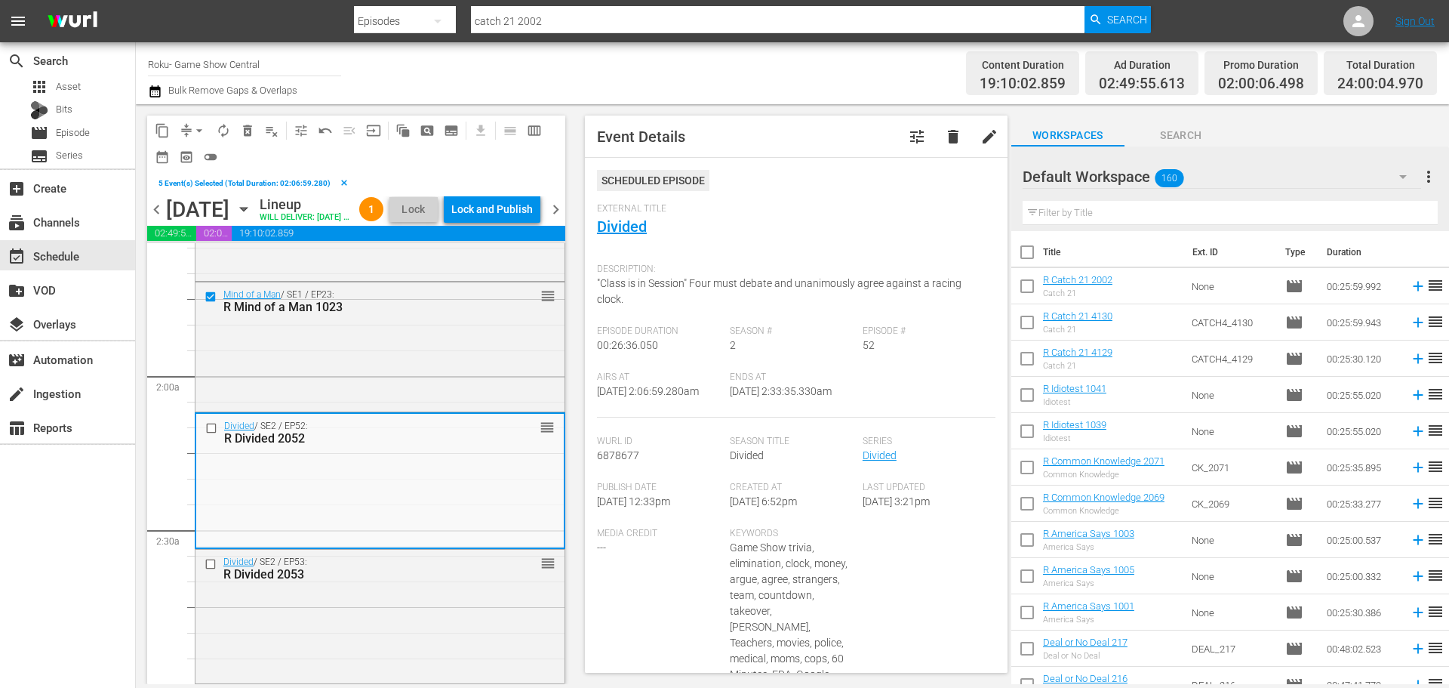
scroll to position [528, 0]
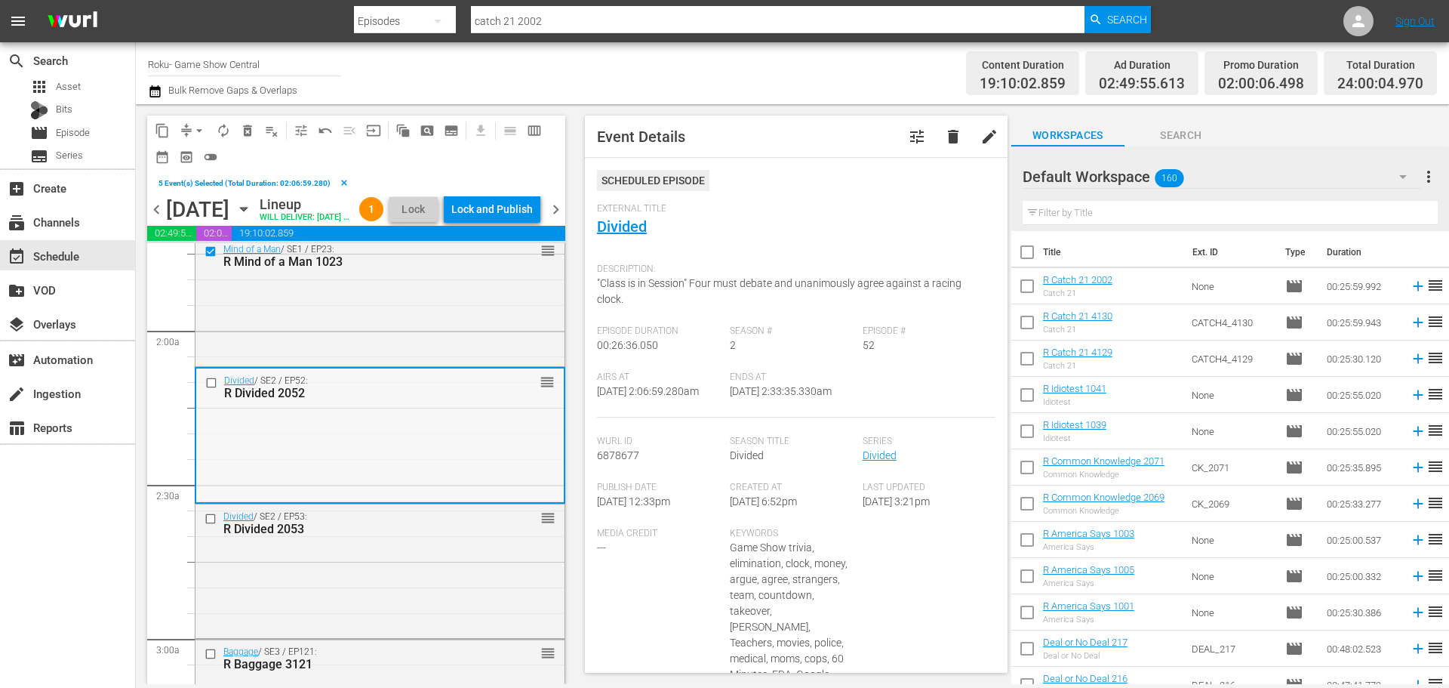
click at [214, 392] on div at bounding box center [213, 383] width 23 height 18
click at [210, 389] on input "checkbox" at bounding box center [213, 382] width 16 height 13
click at [162, 131] on span "content_copy" at bounding box center [162, 130] width 15 height 15
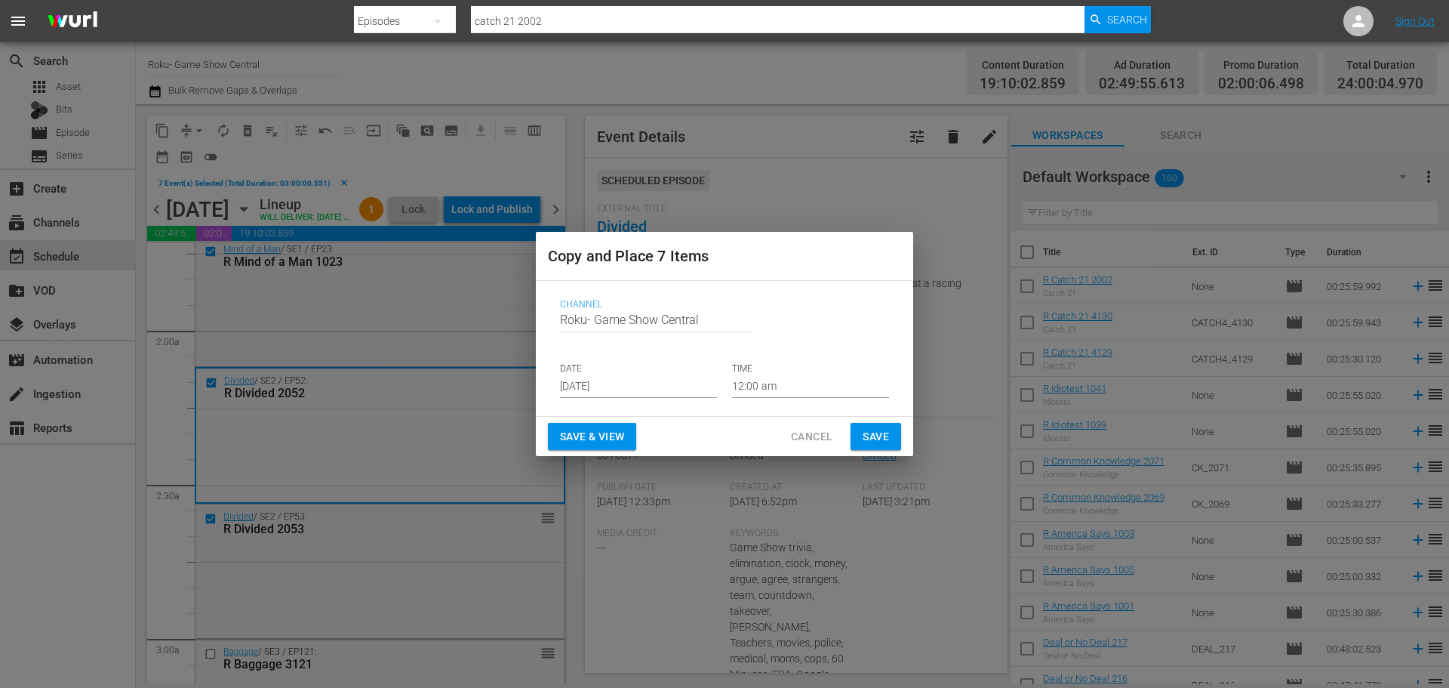
click at [659, 380] on input "Aug 17th 2025" at bounding box center [638, 386] width 157 height 23
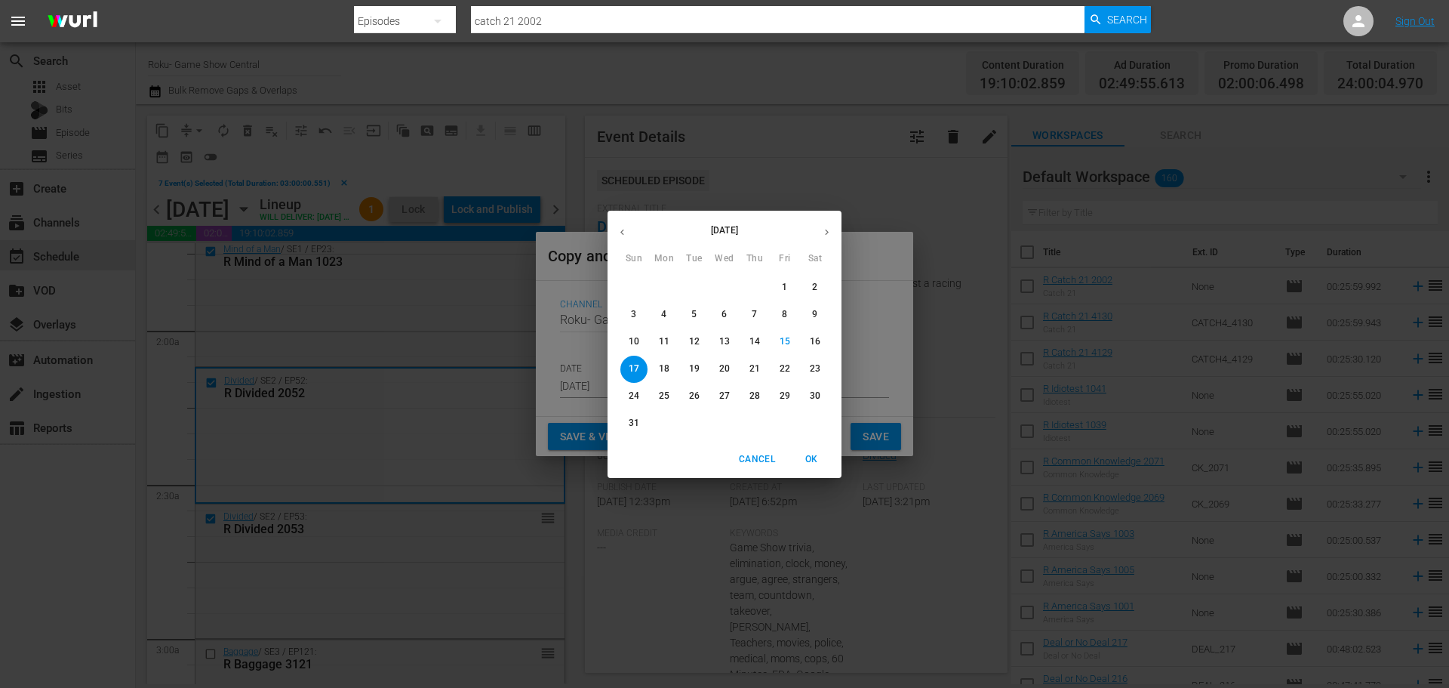
click at [673, 367] on span "18" at bounding box center [664, 368] width 27 height 13
type input "Aug 18th 2025"
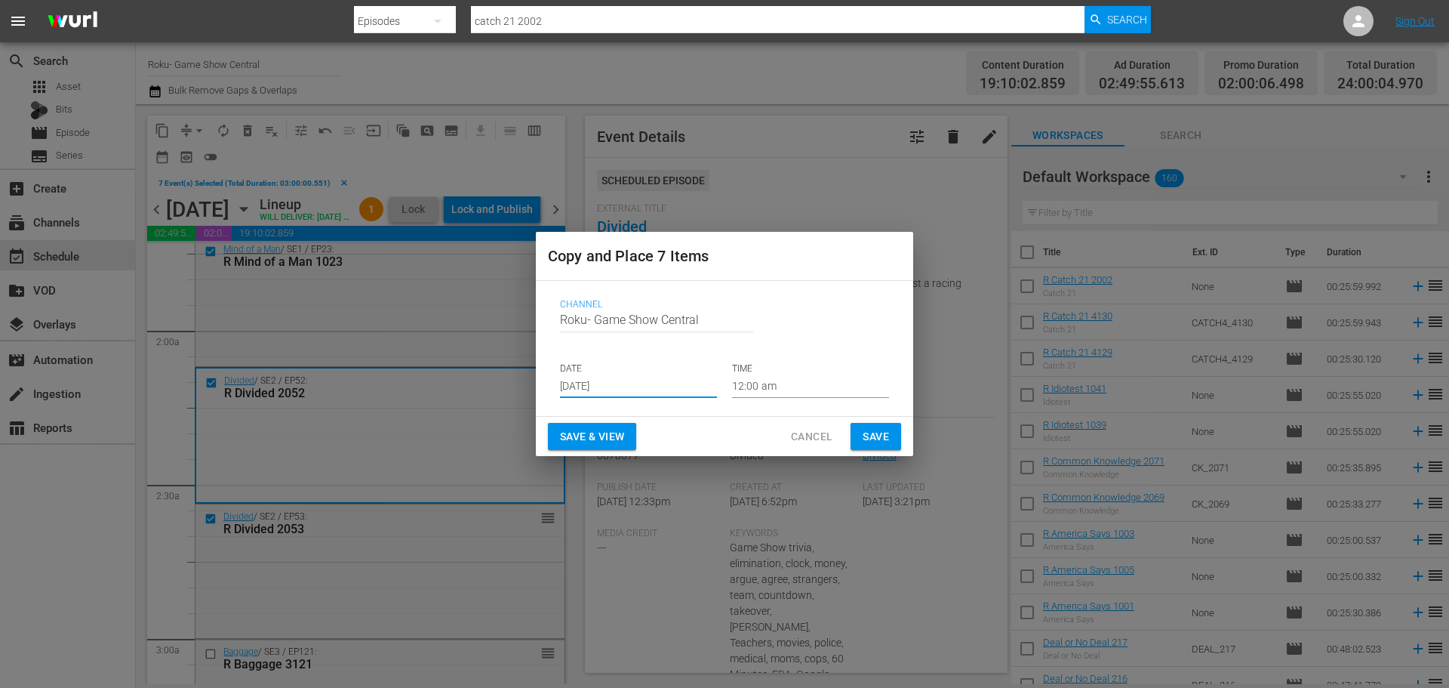
click at [796, 388] on input "12:00 am" at bounding box center [810, 386] width 157 height 23
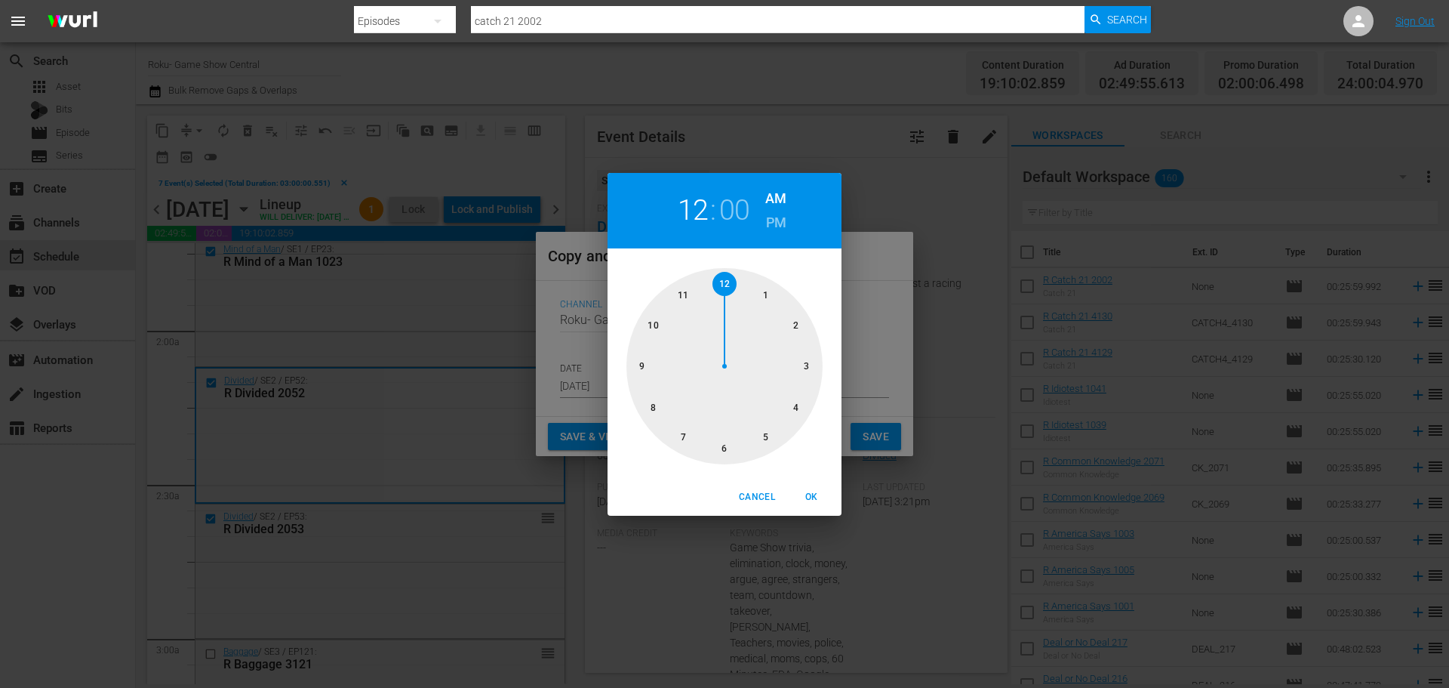
click at [799, 371] on div at bounding box center [725, 366] width 196 height 196
click at [813, 494] on span "OK" at bounding box center [811, 497] width 36 height 16
type input "03:00 am"
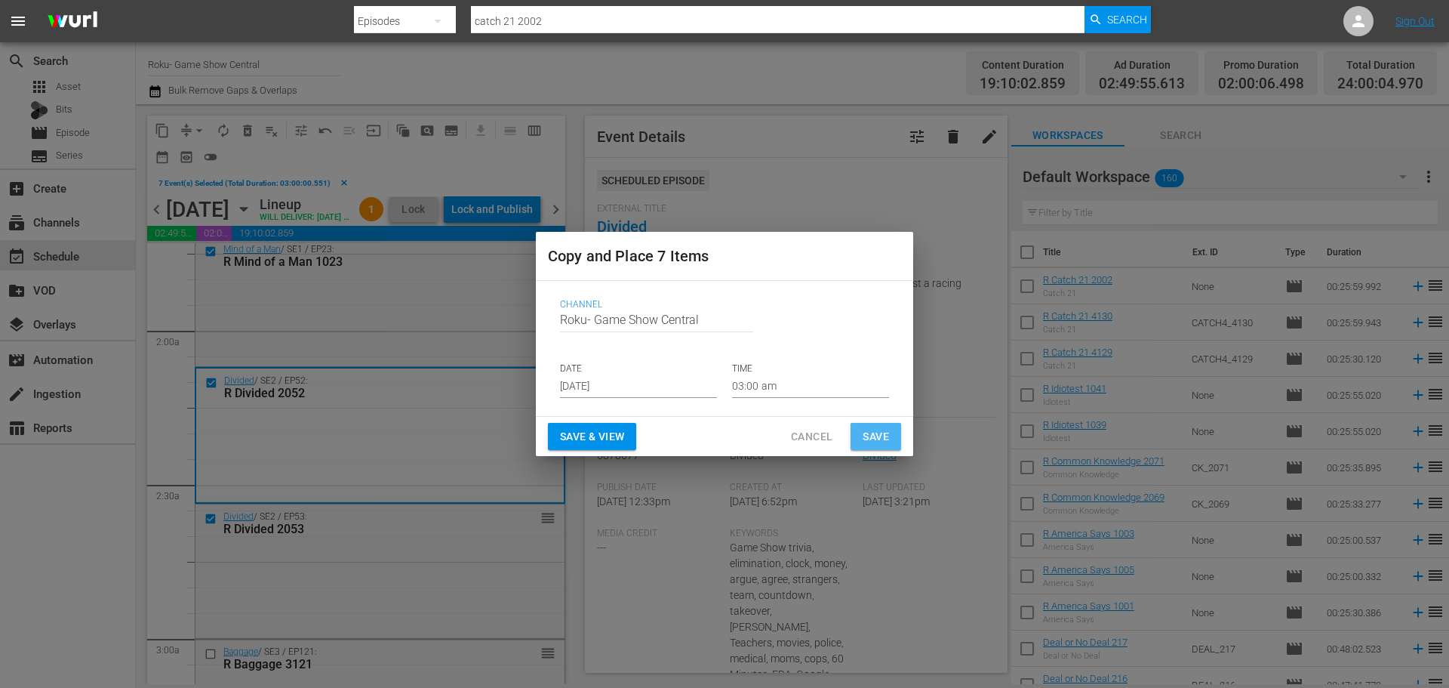
click at [855, 428] on button "Save" at bounding box center [876, 437] width 51 height 28
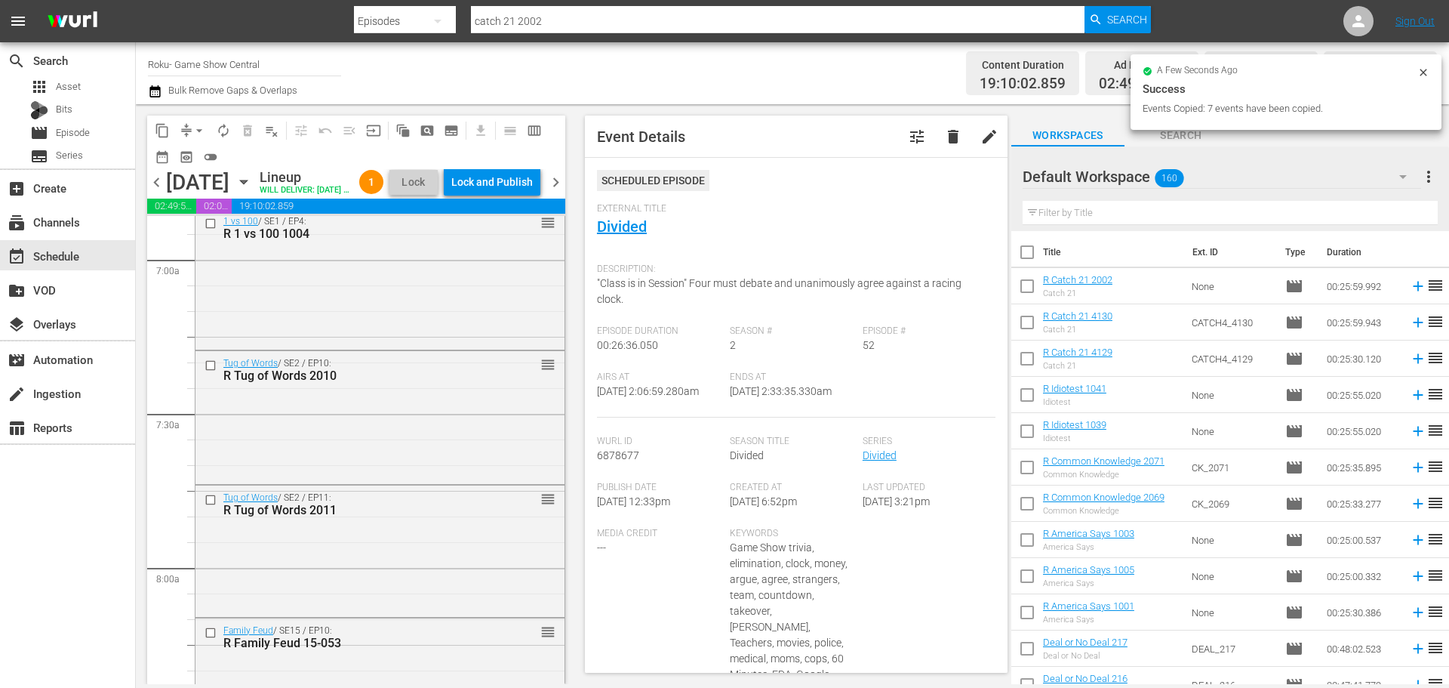
scroll to position [2718, 0]
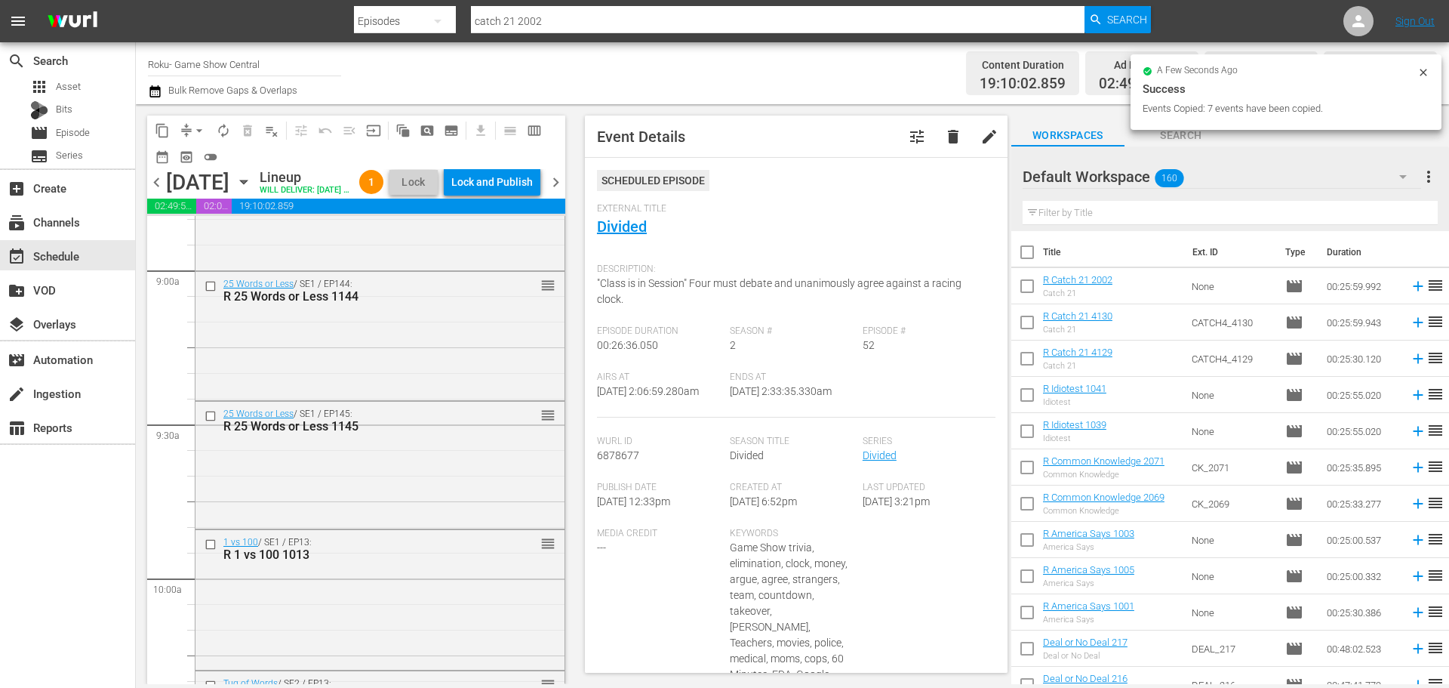
click at [213, 293] on input "checkbox" at bounding box center [213, 286] width 16 height 13
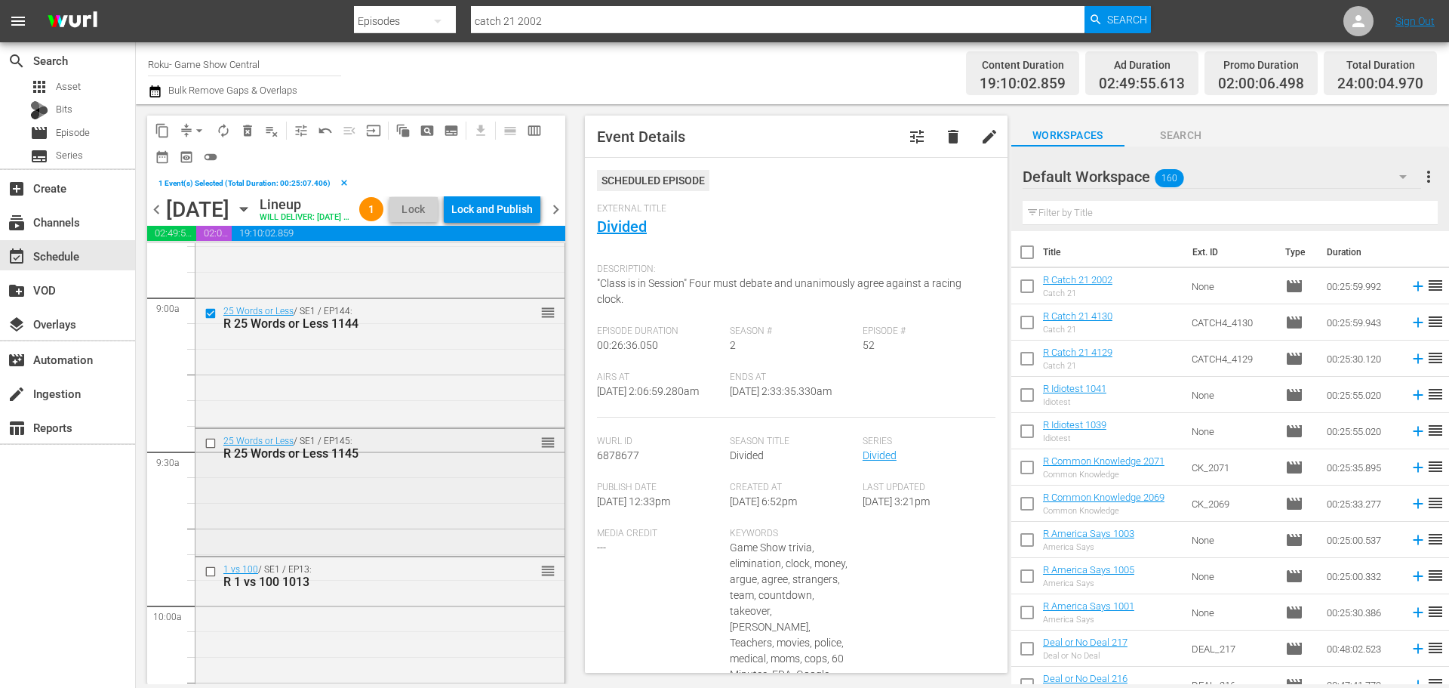
click at [211, 449] on input "checkbox" at bounding box center [213, 442] width 16 height 13
click at [215, 578] on input "checkbox" at bounding box center [213, 571] width 16 height 13
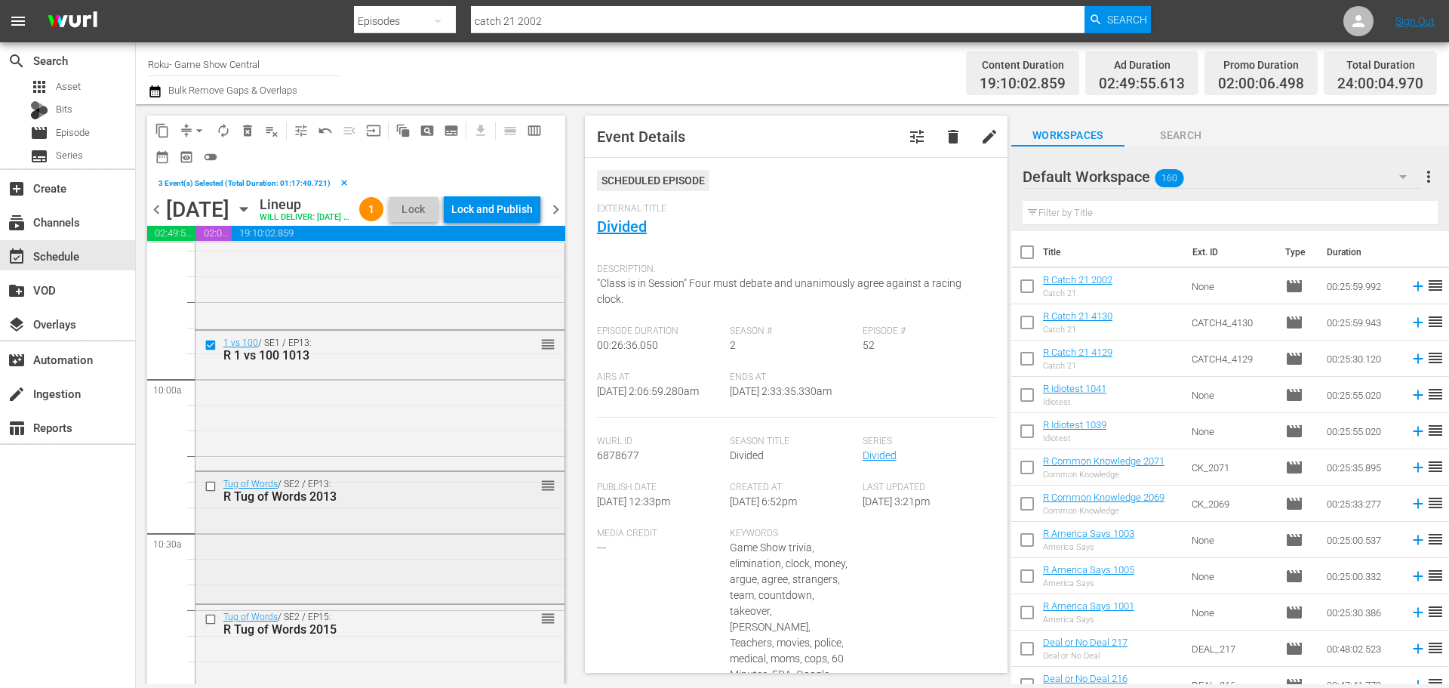
click at [205, 493] on input "checkbox" at bounding box center [213, 486] width 16 height 13
click at [208, 626] on input "checkbox" at bounding box center [213, 619] width 16 height 13
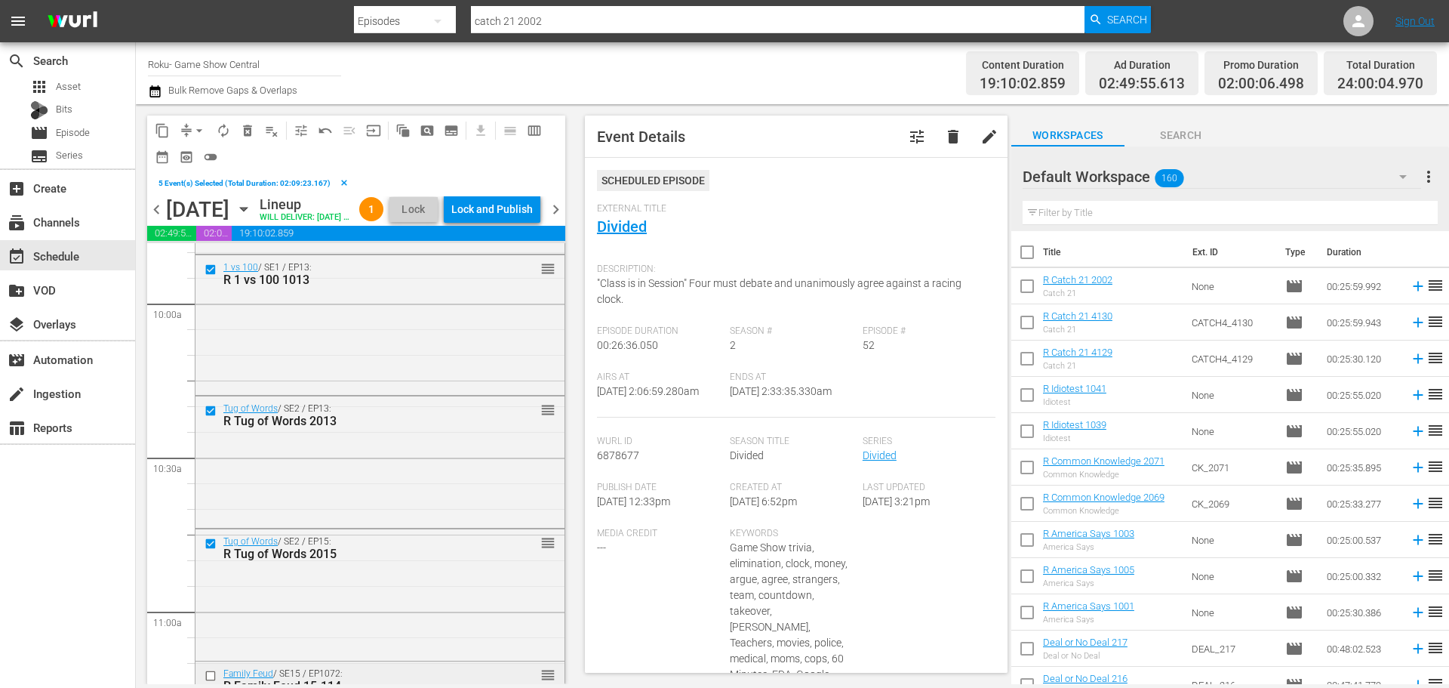
scroll to position [3095, 0]
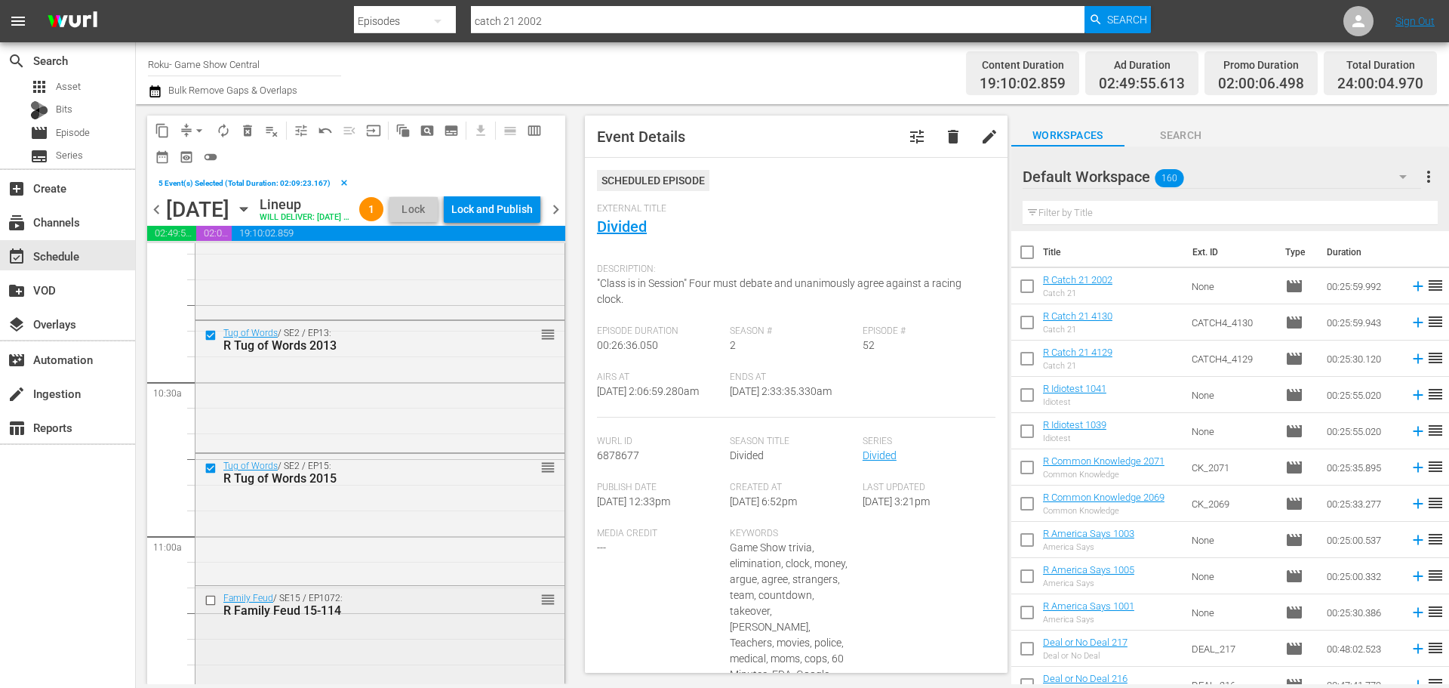
click at [205, 607] on input "checkbox" at bounding box center [213, 600] width 16 height 13
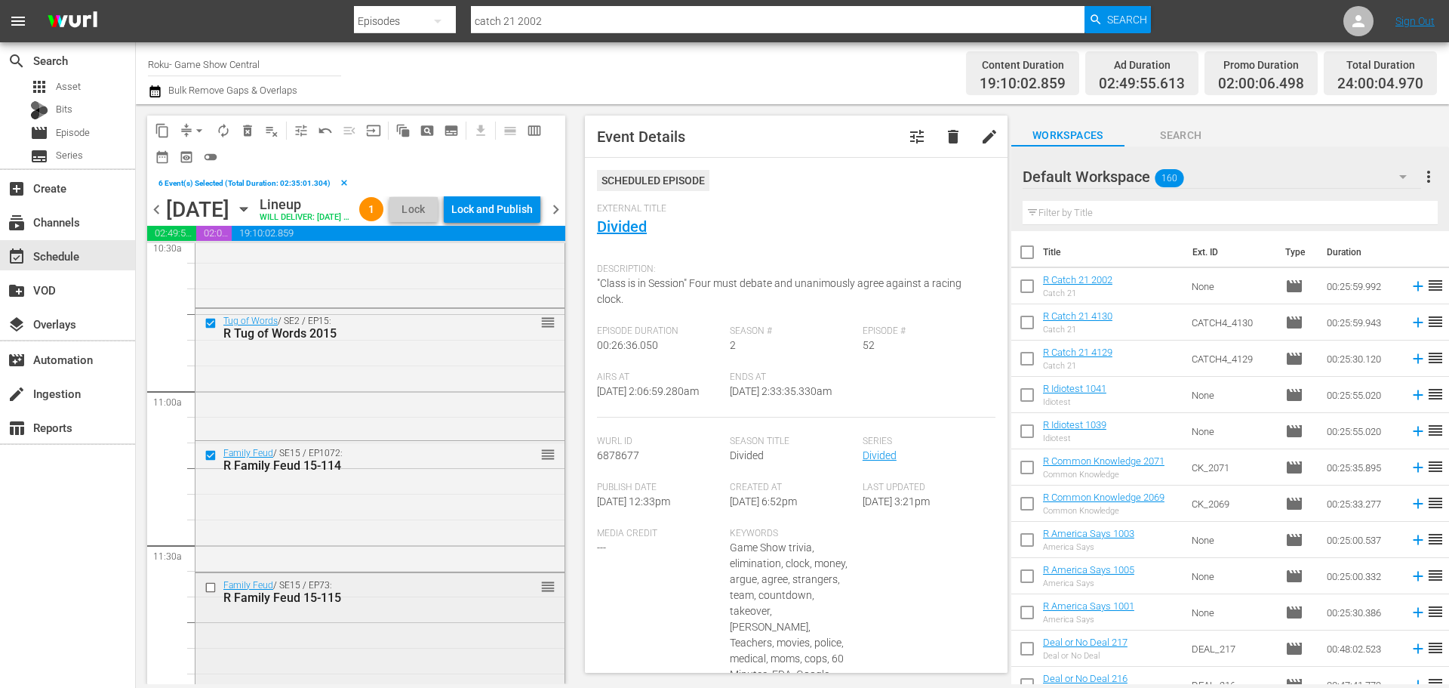
scroll to position [3246, 0]
click at [205, 587] on input "checkbox" at bounding box center [213, 580] width 16 height 13
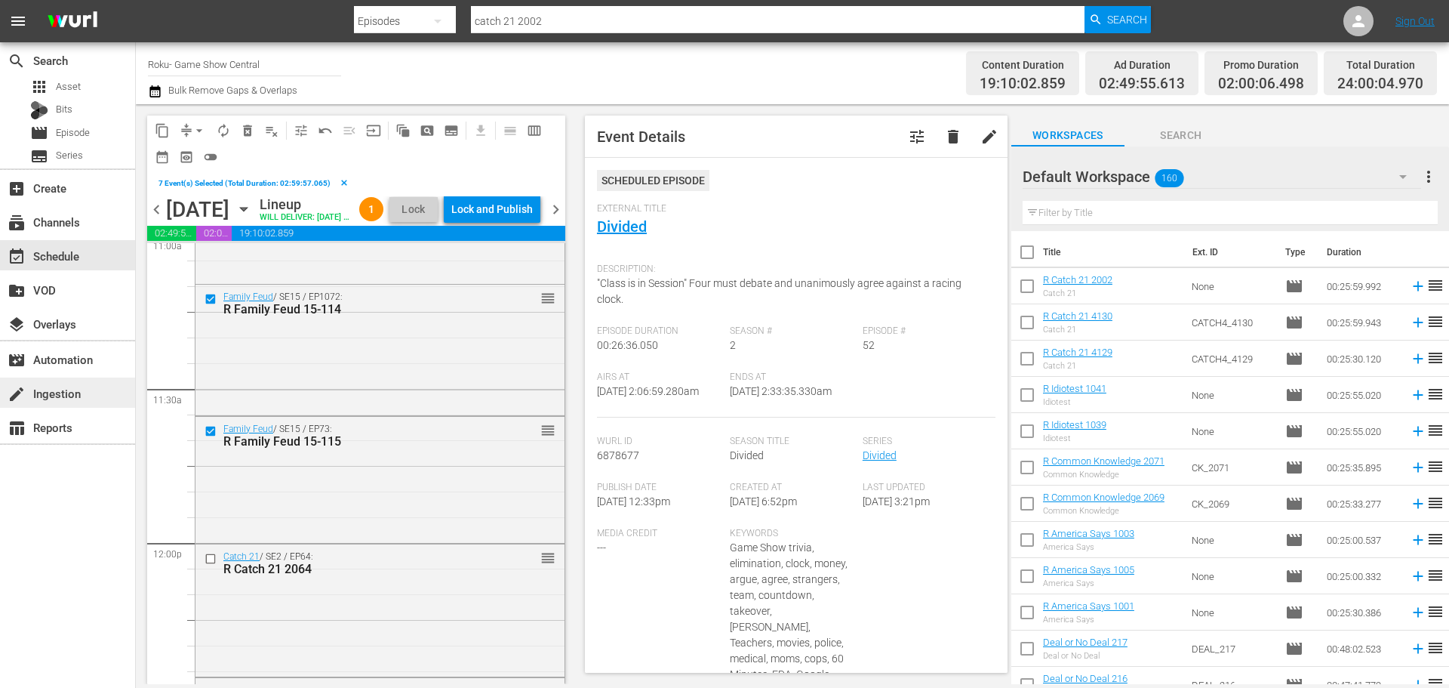
scroll to position [3397, 0]
click at [161, 139] on button "content_copy" at bounding box center [162, 131] width 24 height 24
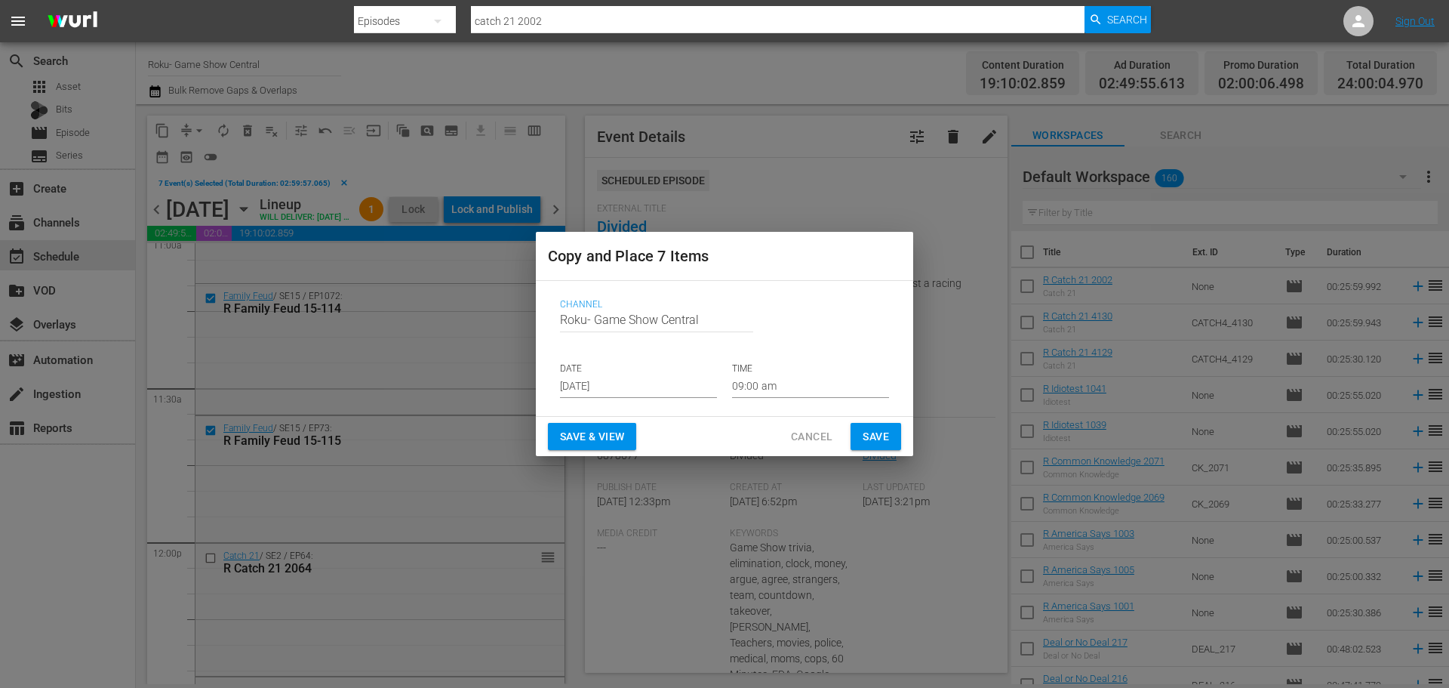
click at [621, 375] on input "Aug 17th 2025" at bounding box center [638, 386] width 157 height 23
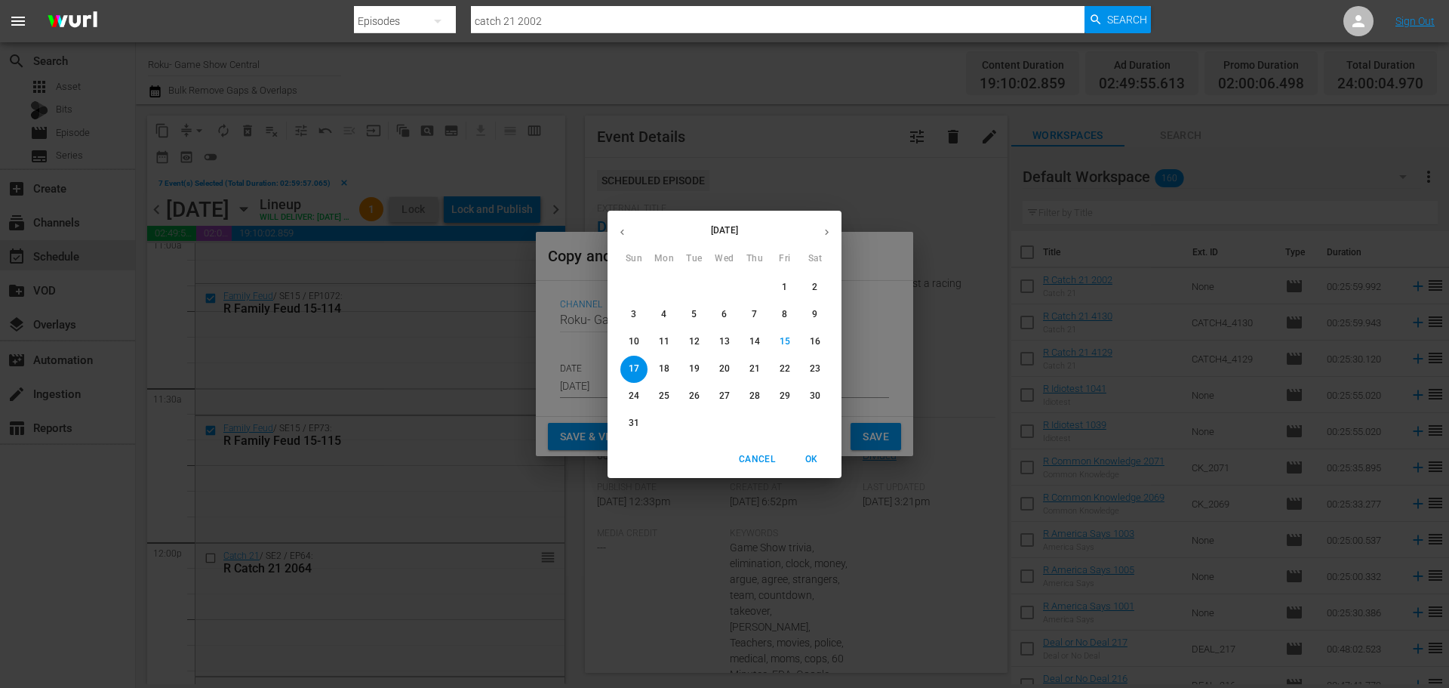
click at [664, 372] on p "18" at bounding box center [664, 368] width 11 height 13
type input "Aug 18th 2025"
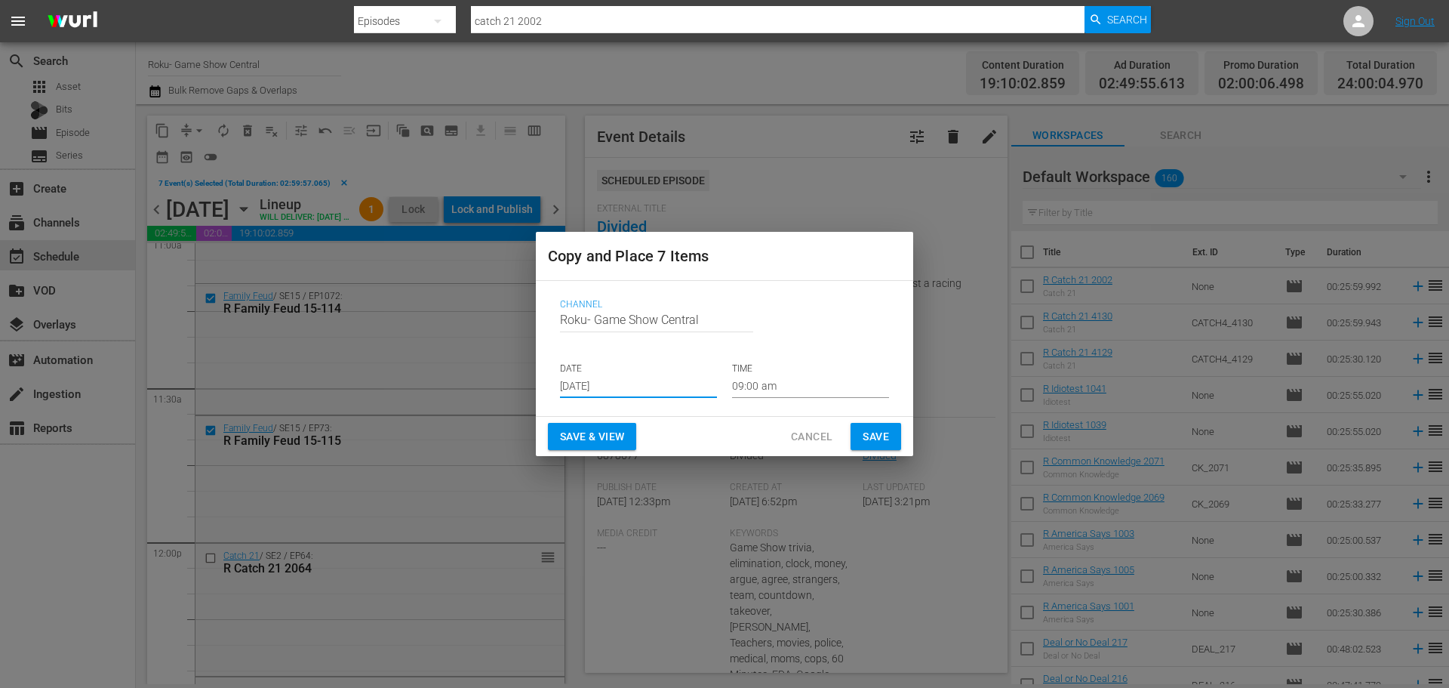
click at [748, 386] on input "09:00 am" at bounding box center [810, 386] width 157 height 23
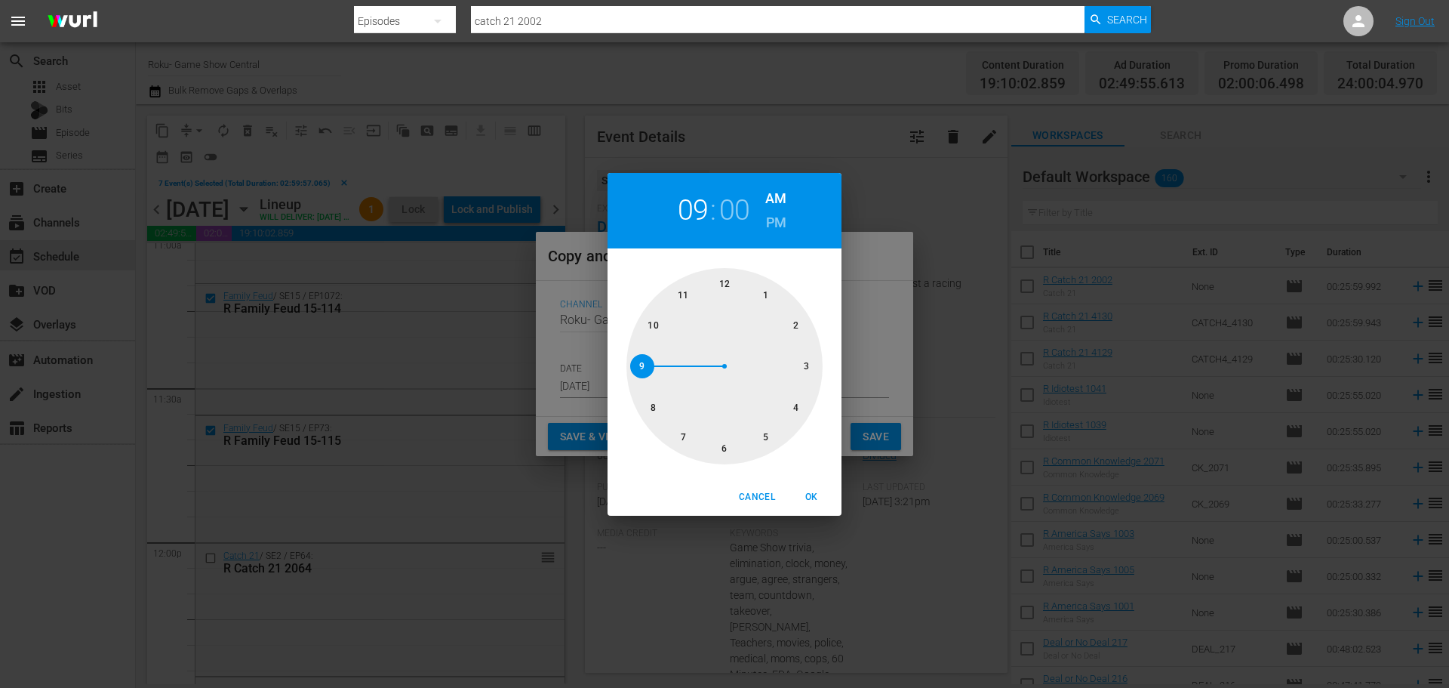
drag, startPoint x: 723, startPoint y: 442, endPoint x: 747, endPoint y: 460, distance: 30.2
click at [724, 452] on div at bounding box center [725, 366] width 196 height 196
click at [799, 495] on span "OK" at bounding box center [811, 497] width 36 height 16
type input "06:00 am"
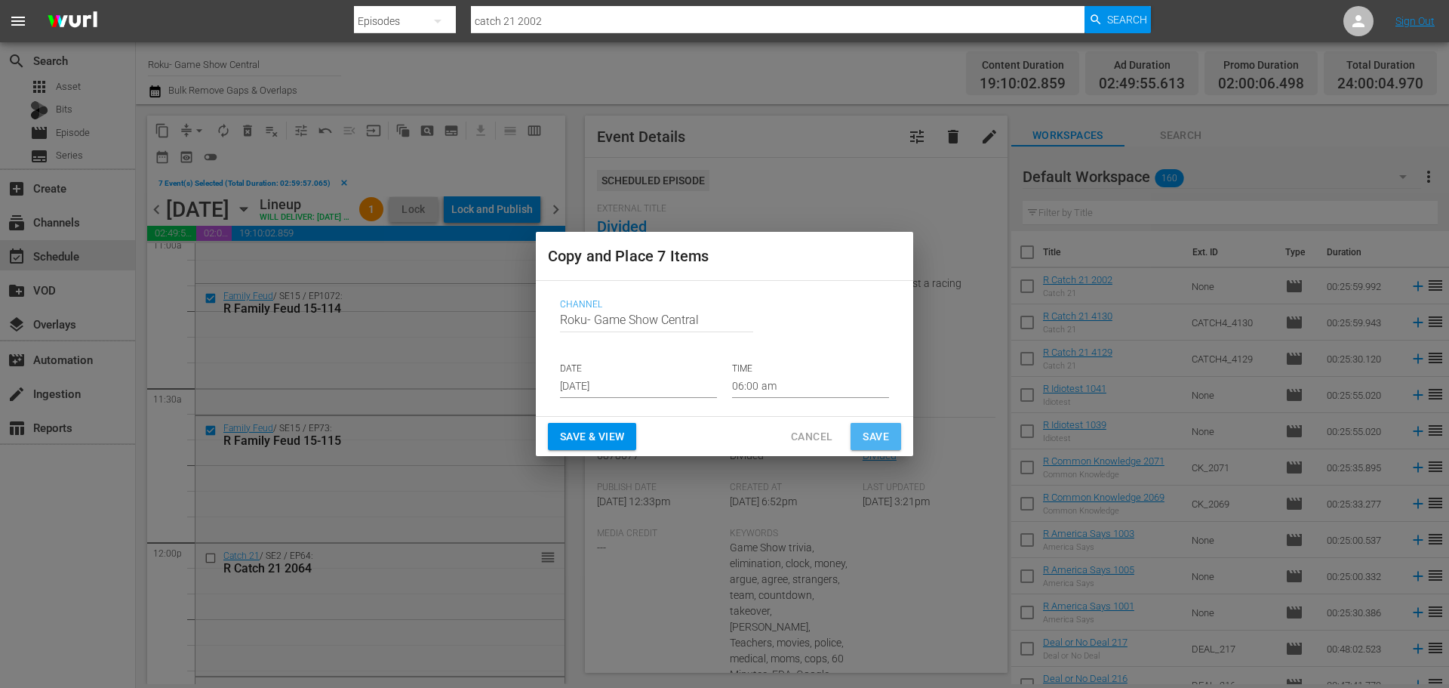
click at [882, 427] on span "Save" at bounding box center [876, 436] width 26 height 19
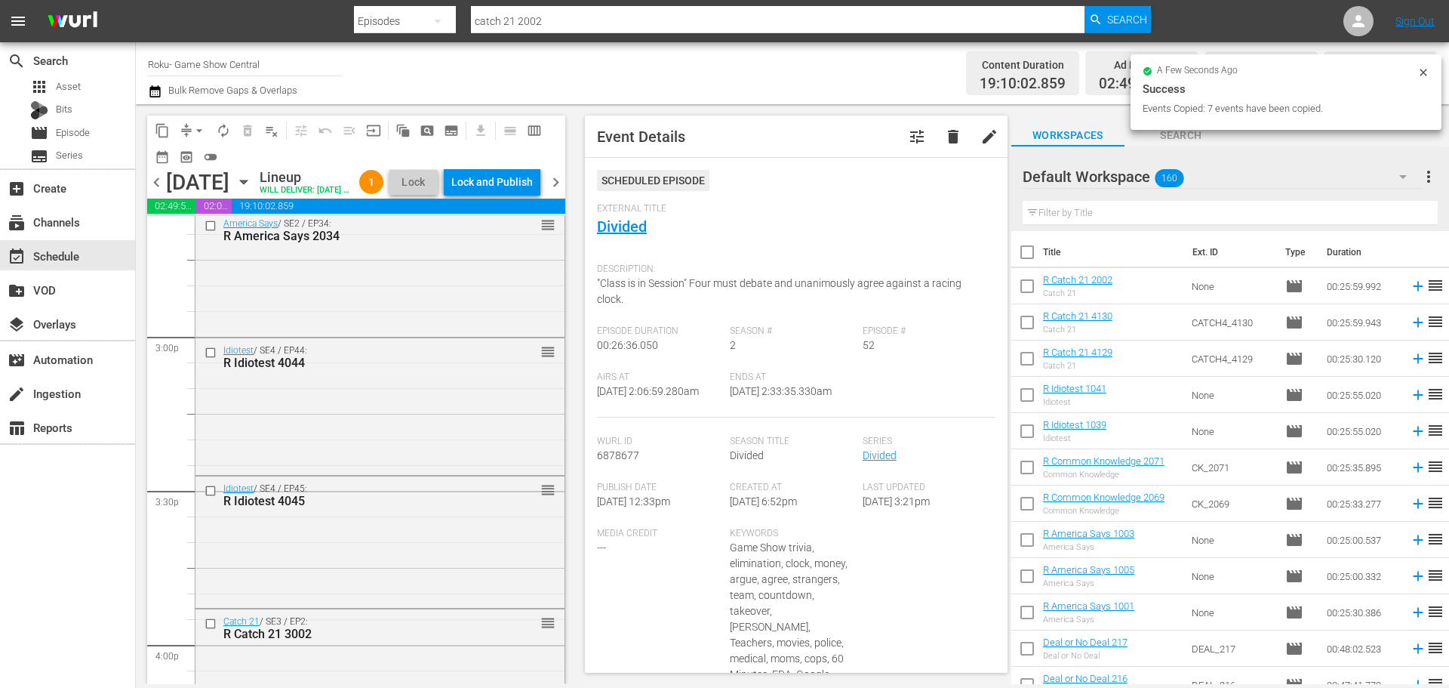
scroll to position [4831, 0]
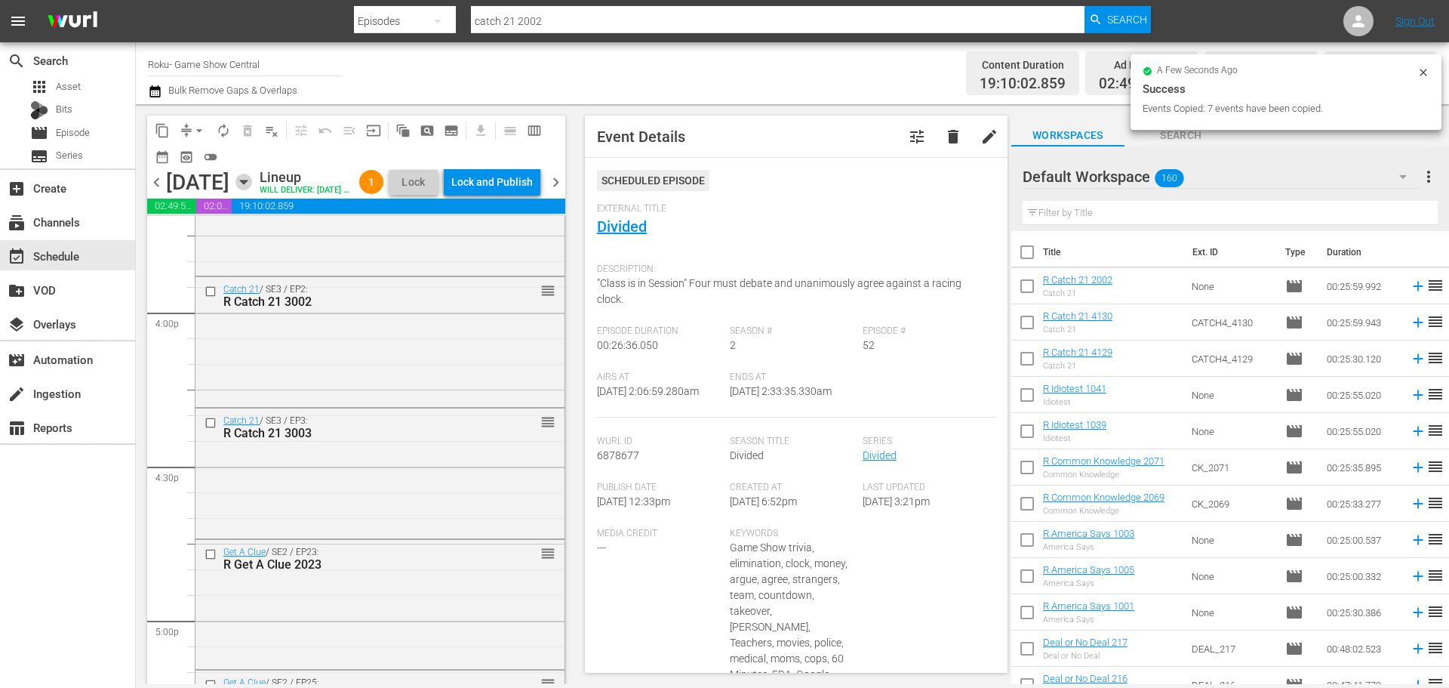
click at [252, 190] on icon "button" at bounding box center [244, 182] width 17 height 17
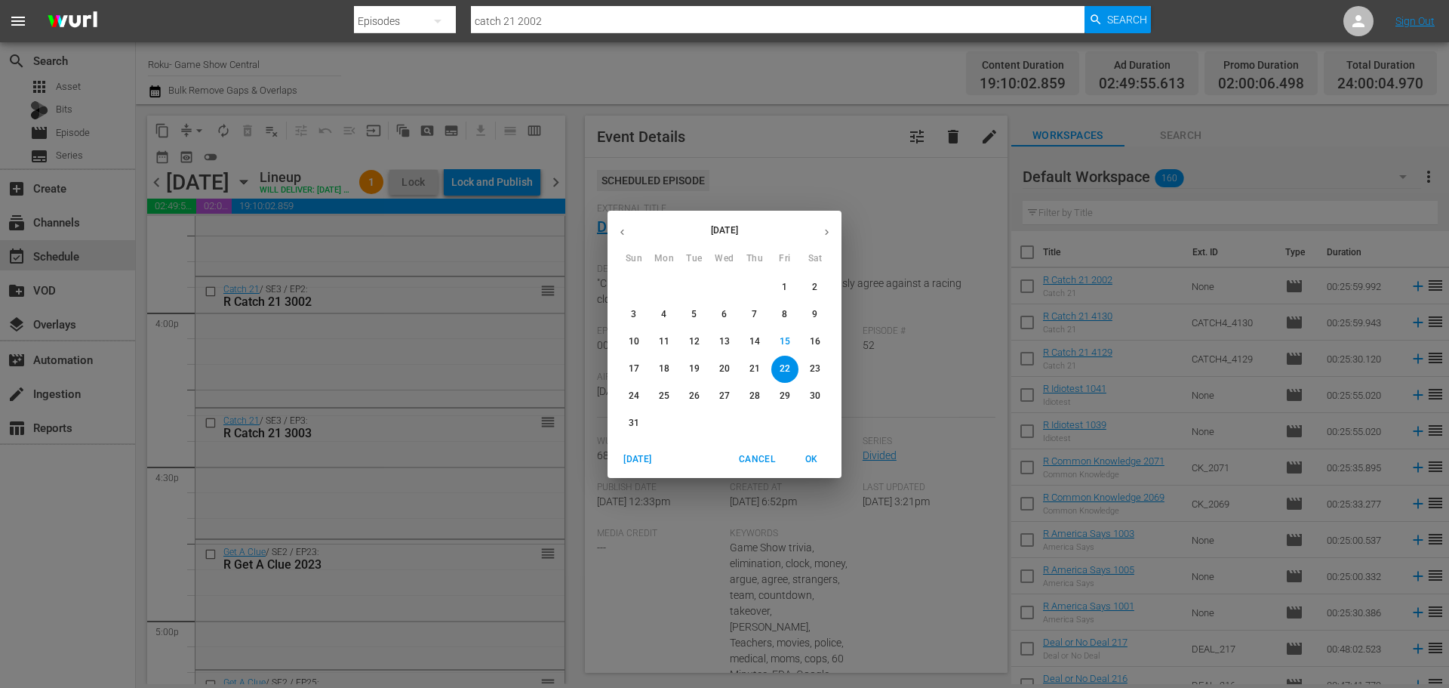
click at [641, 393] on span "24" at bounding box center [634, 396] width 27 height 13
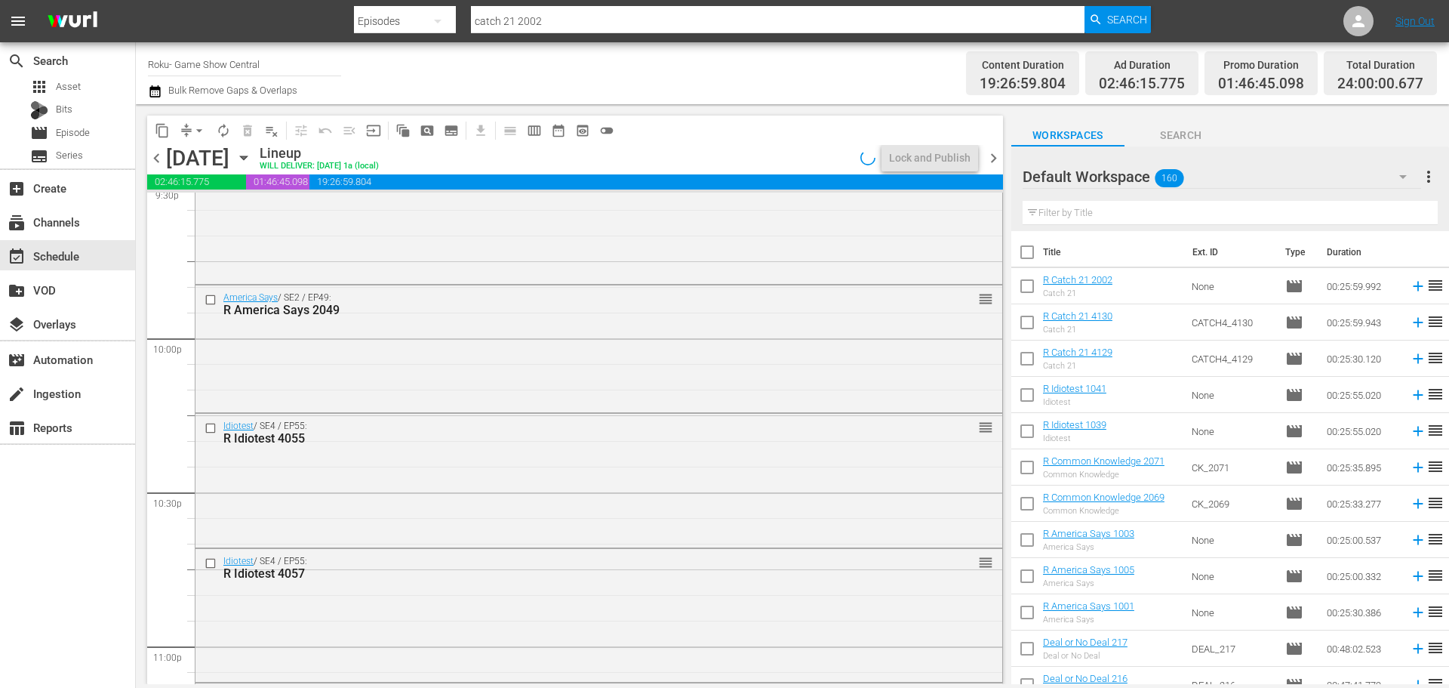
scroll to position [6901, 0]
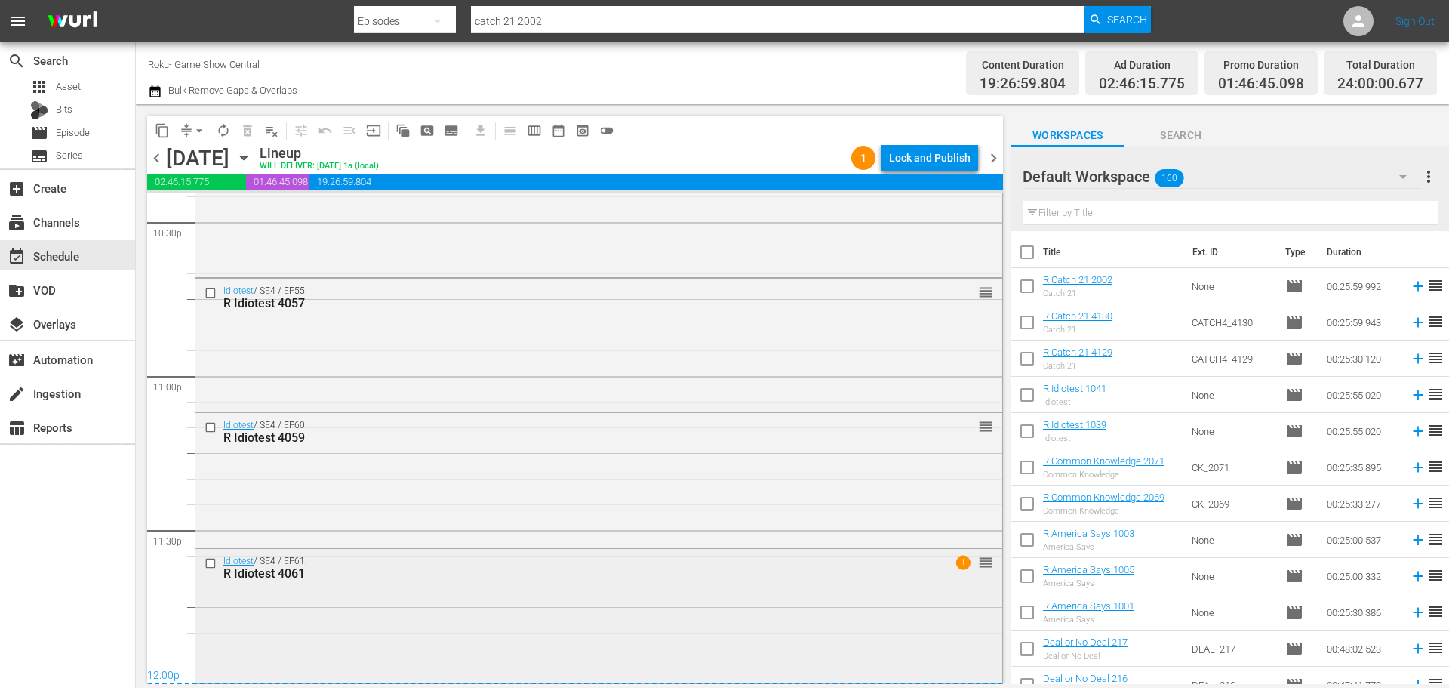
click at [216, 565] on input "checkbox" at bounding box center [213, 563] width 16 height 13
click at [212, 425] on input "checkbox" at bounding box center [213, 427] width 16 height 13
click at [211, 293] on input "checkbox" at bounding box center [213, 293] width 16 height 13
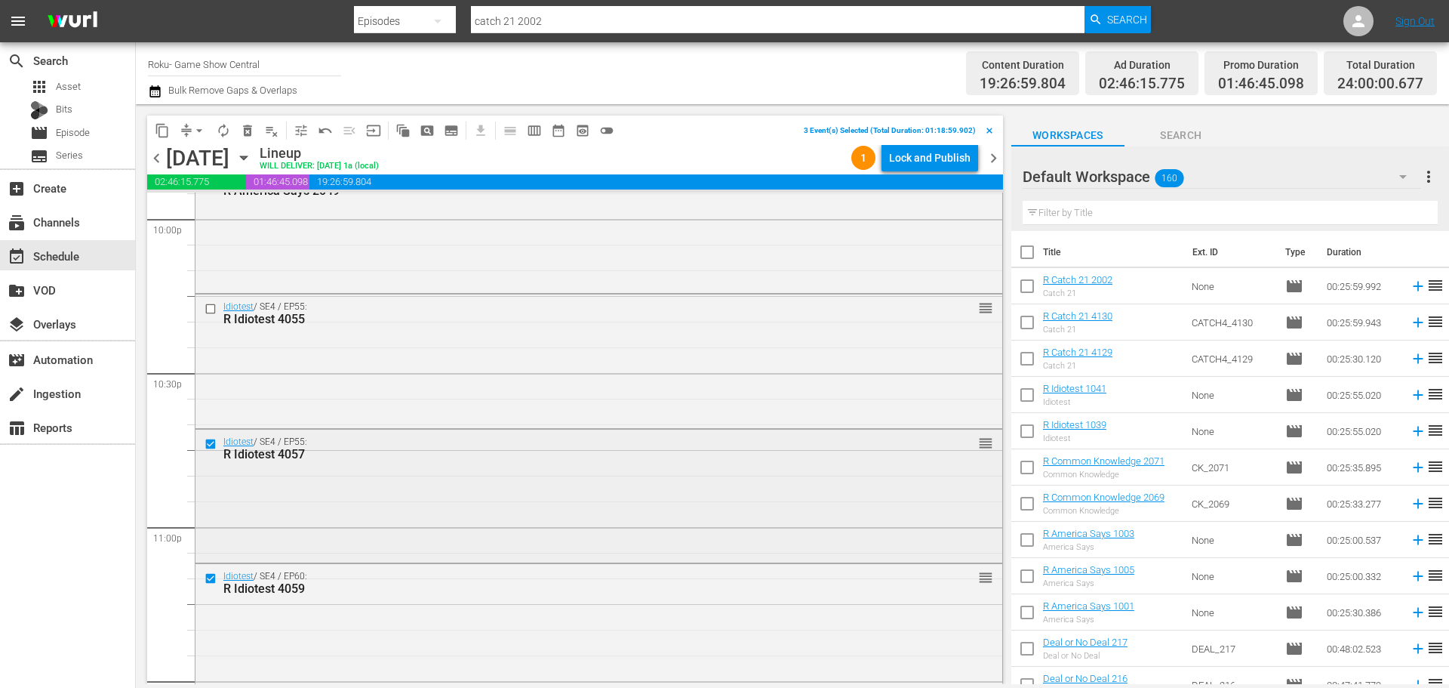
click at [208, 308] on input "checkbox" at bounding box center [213, 308] width 16 height 13
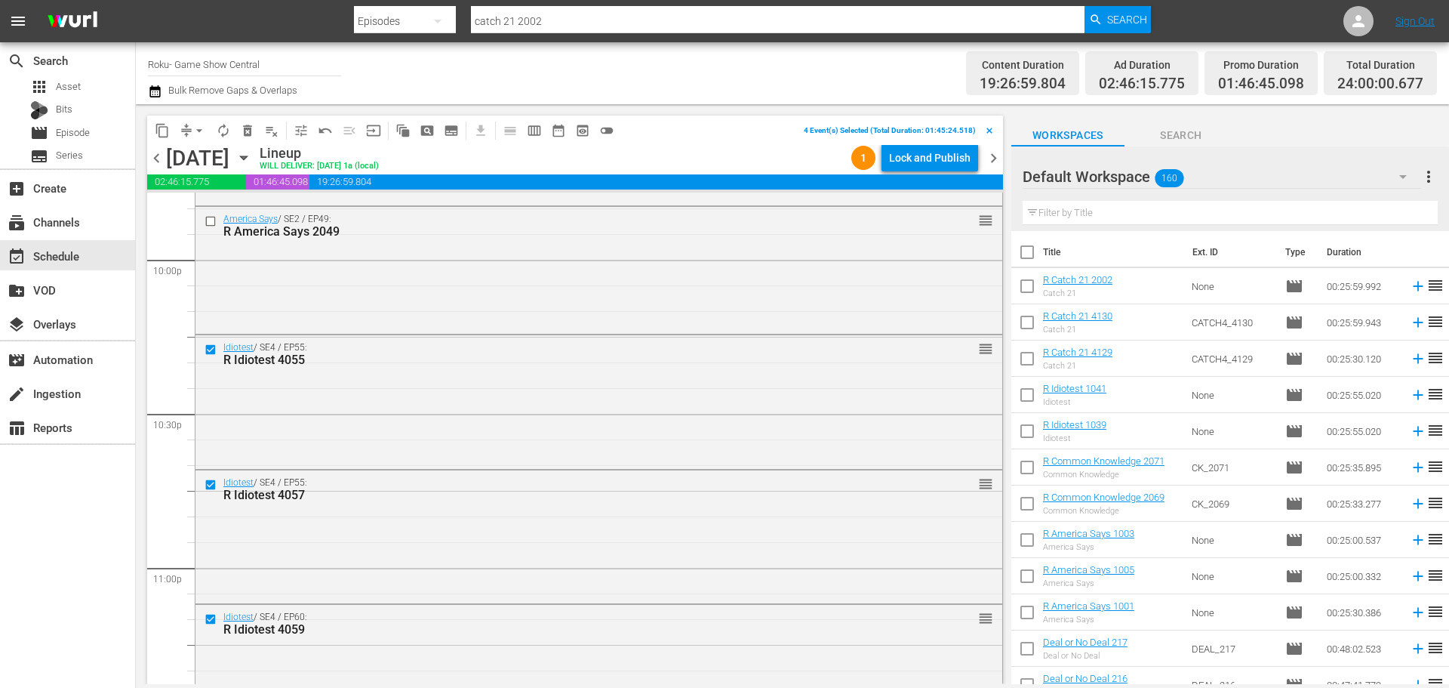
scroll to position [6674, 0]
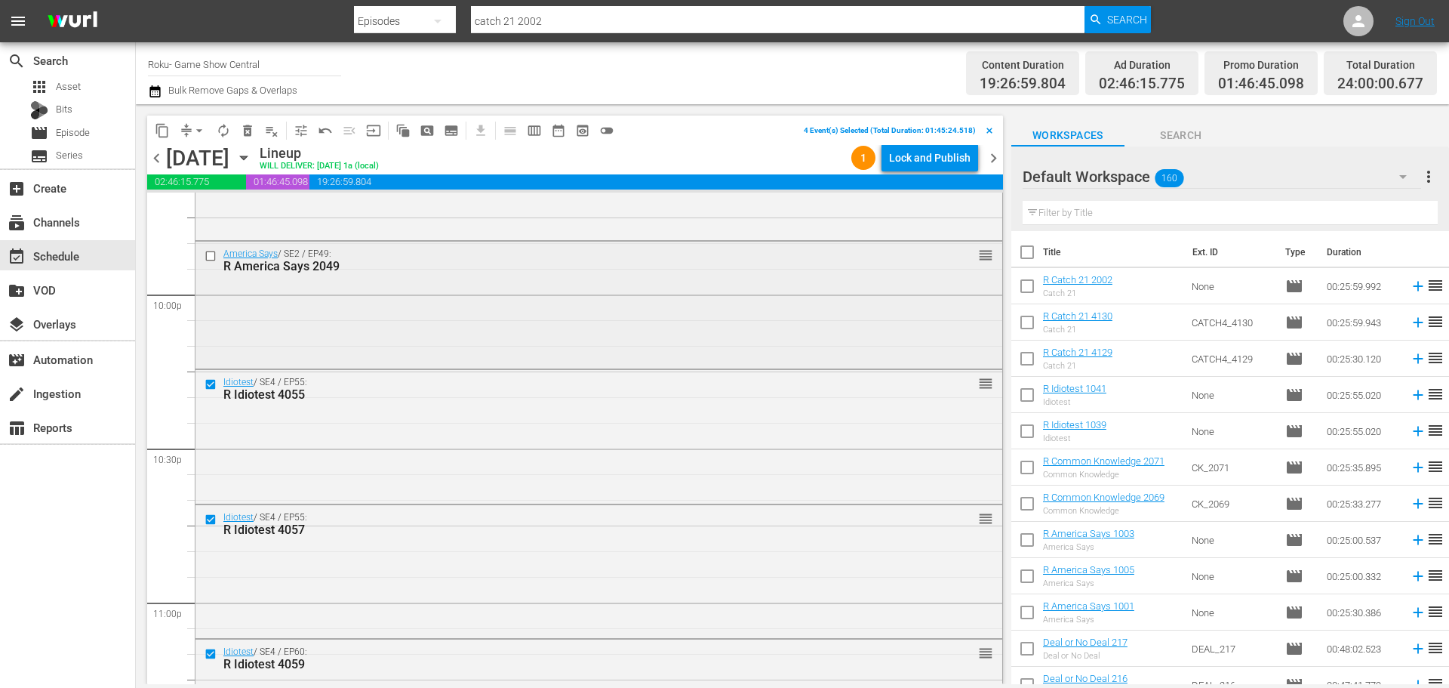
click at [213, 257] on input "checkbox" at bounding box center [213, 256] width 16 height 13
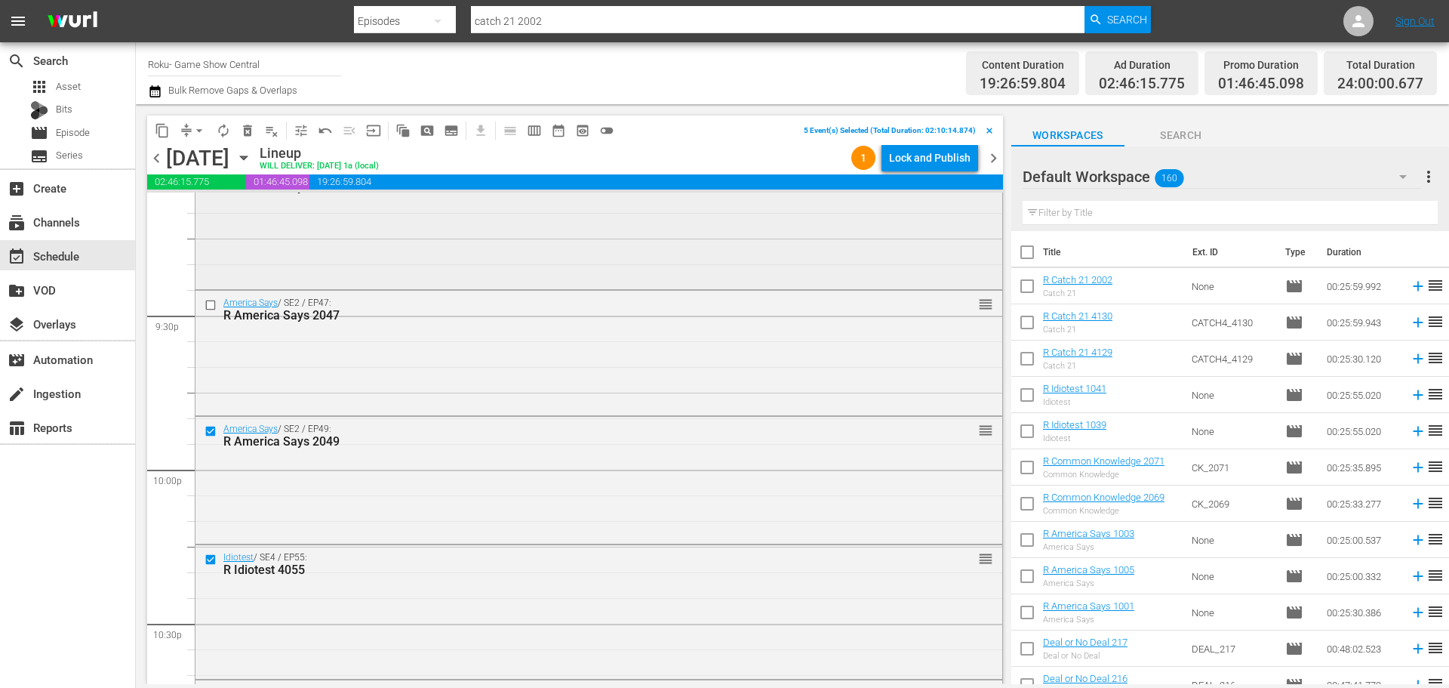
scroll to position [6448, 0]
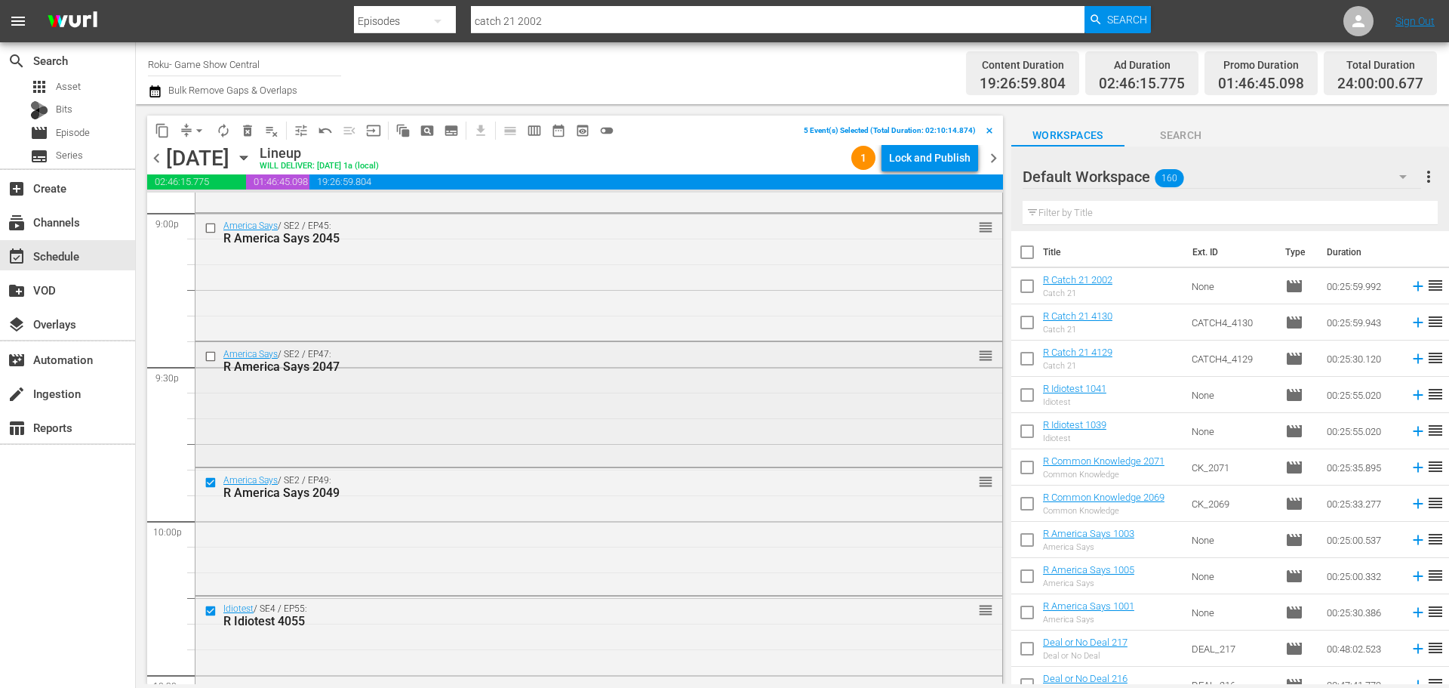
click at [203, 356] on div at bounding box center [212, 356] width 23 height 18
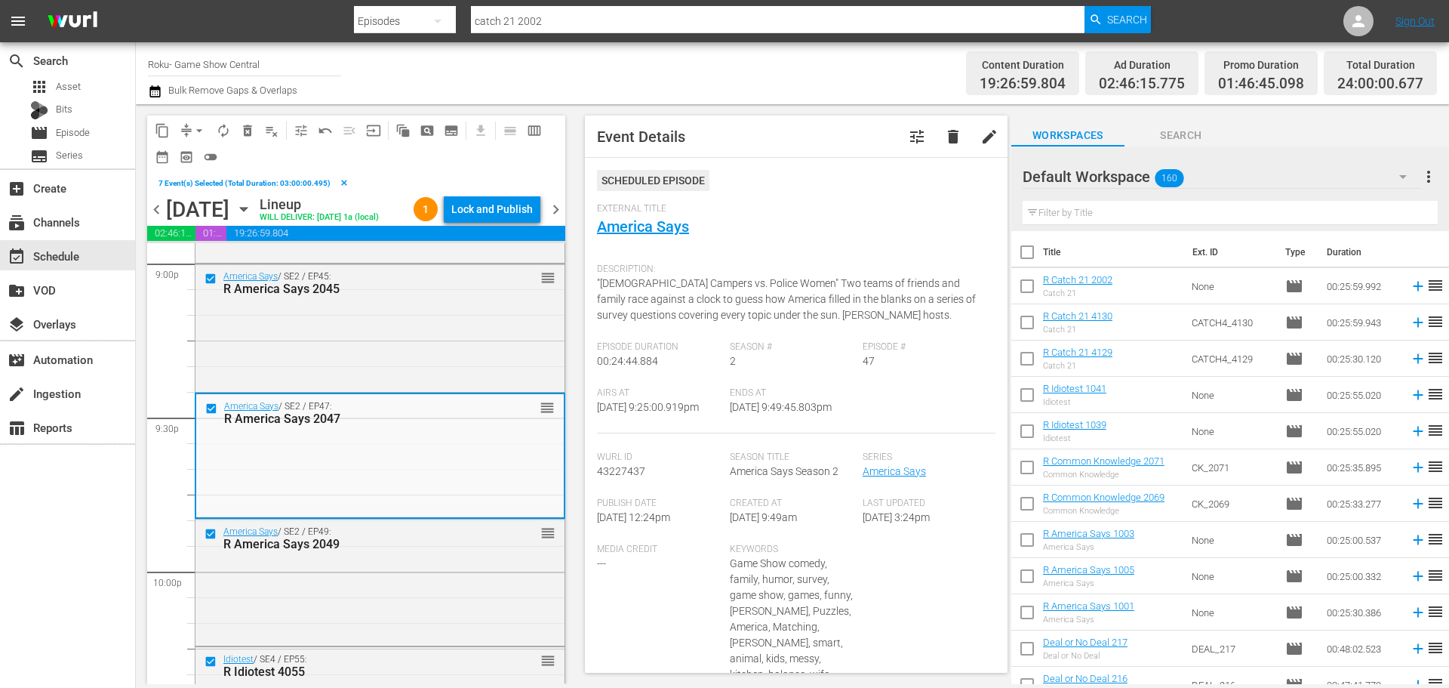
scroll to position [6221, 0]
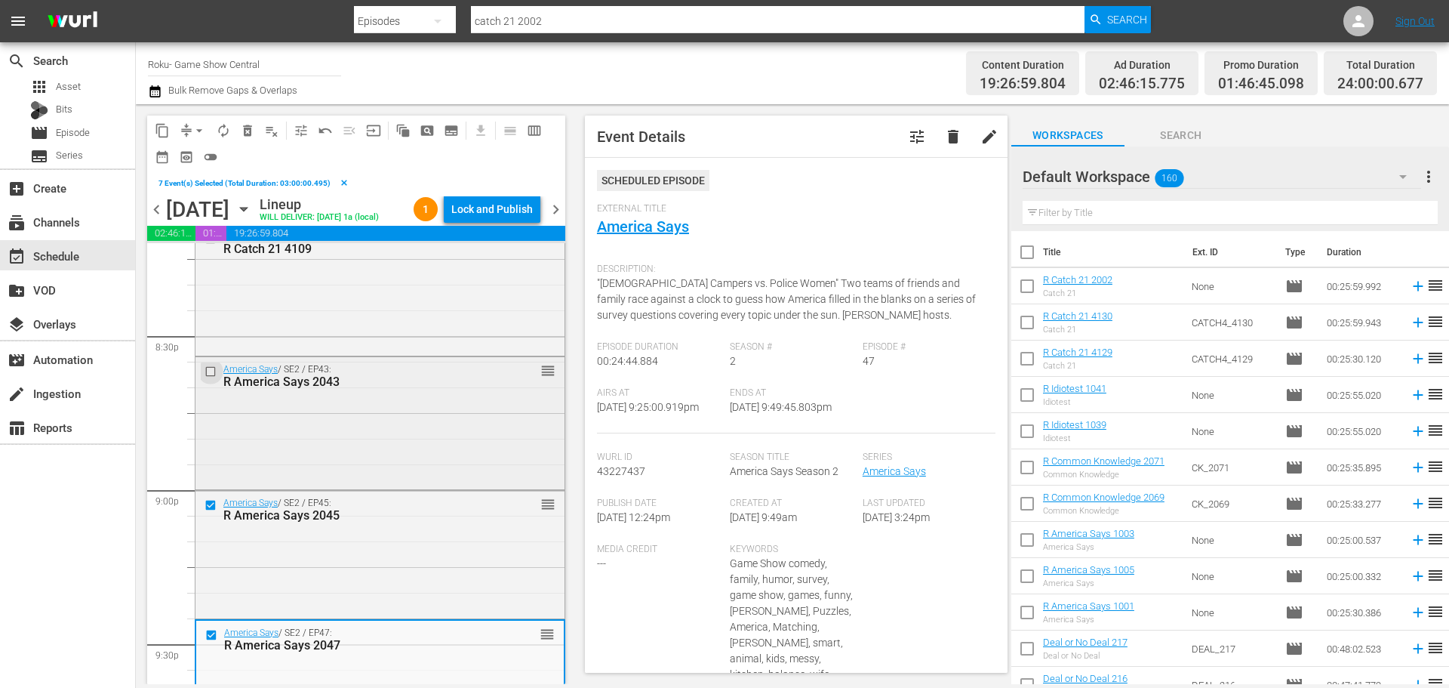
click at [214, 375] on input "checkbox" at bounding box center [213, 371] width 16 height 13
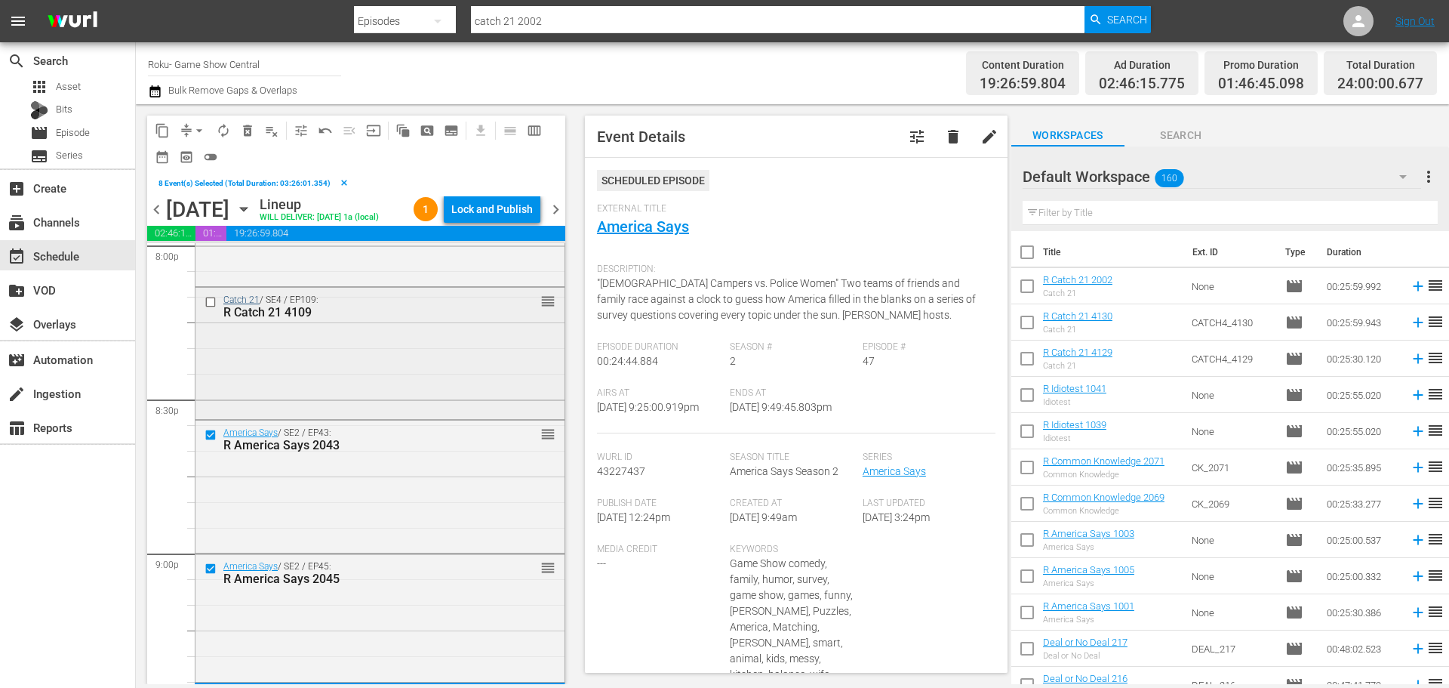
scroll to position [6070, 0]
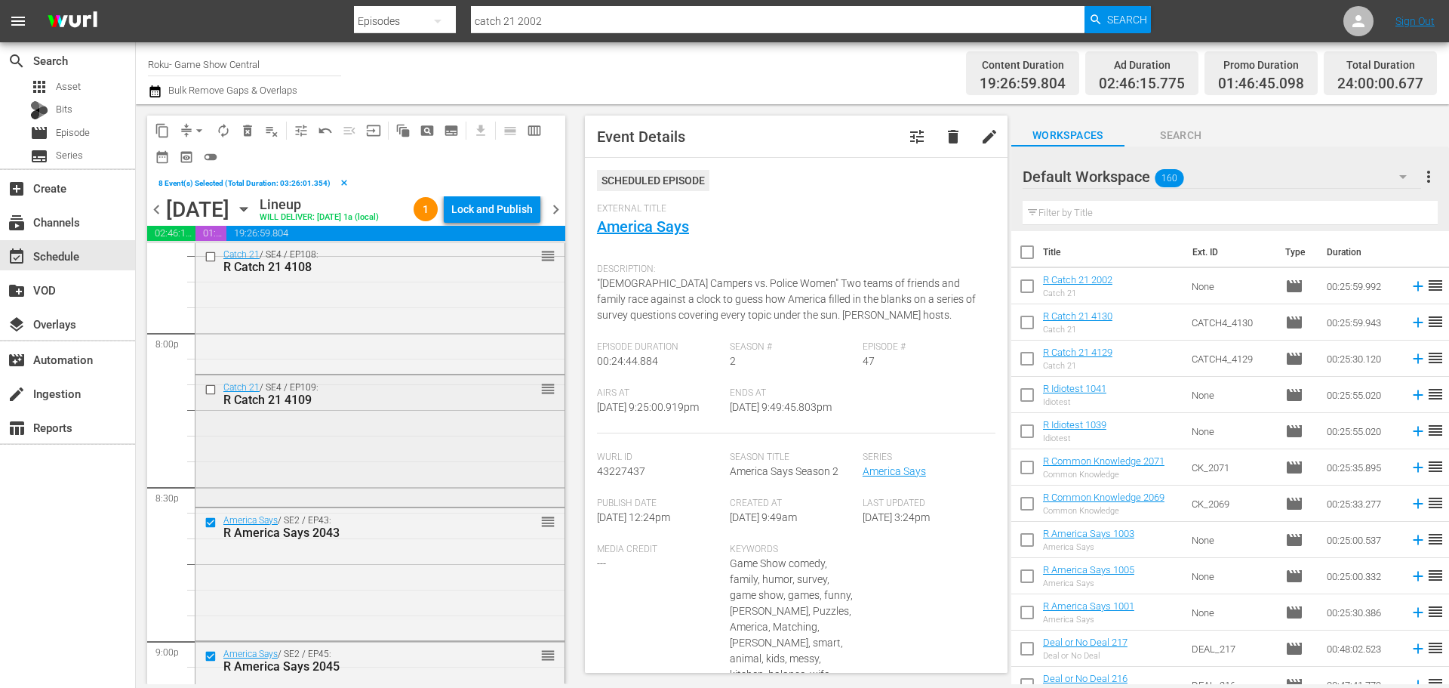
click at [206, 389] on input "checkbox" at bounding box center [213, 389] width 16 height 13
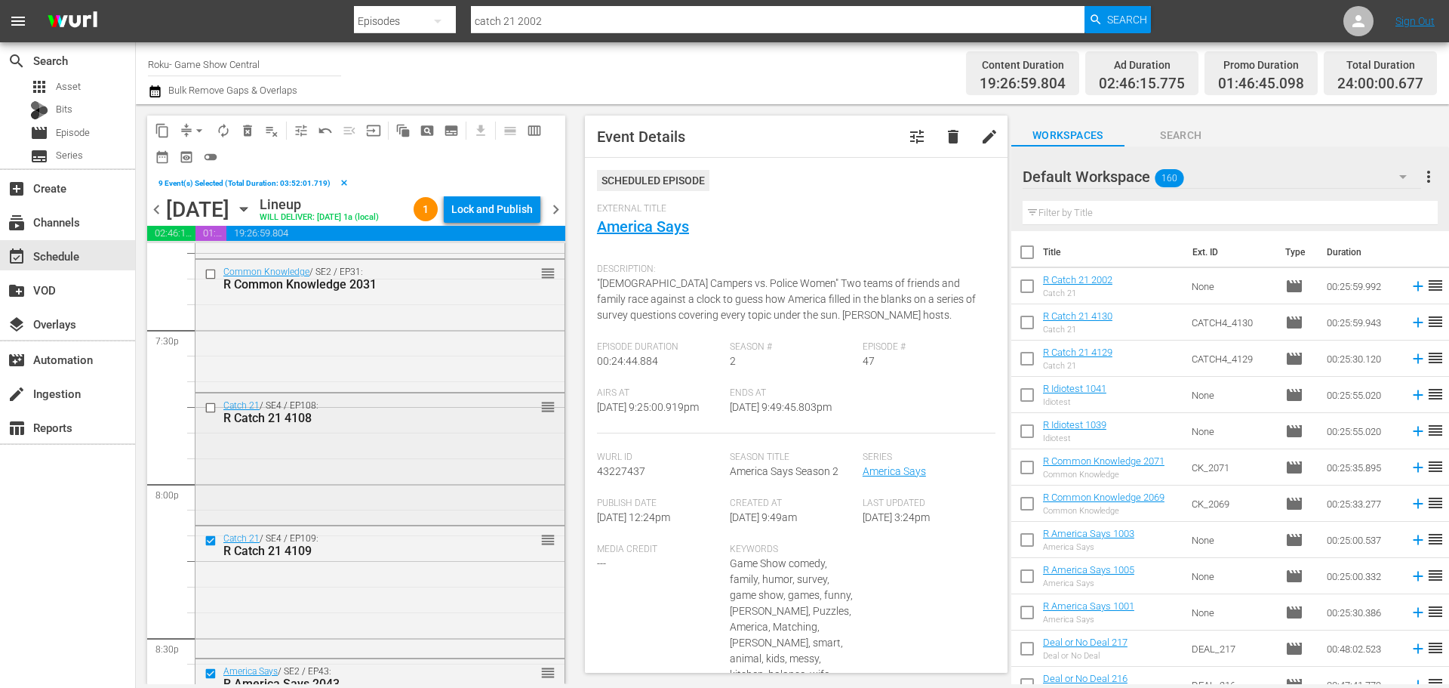
click at [211, 400] on div at bounding box center [212, 408] width 23 height 18
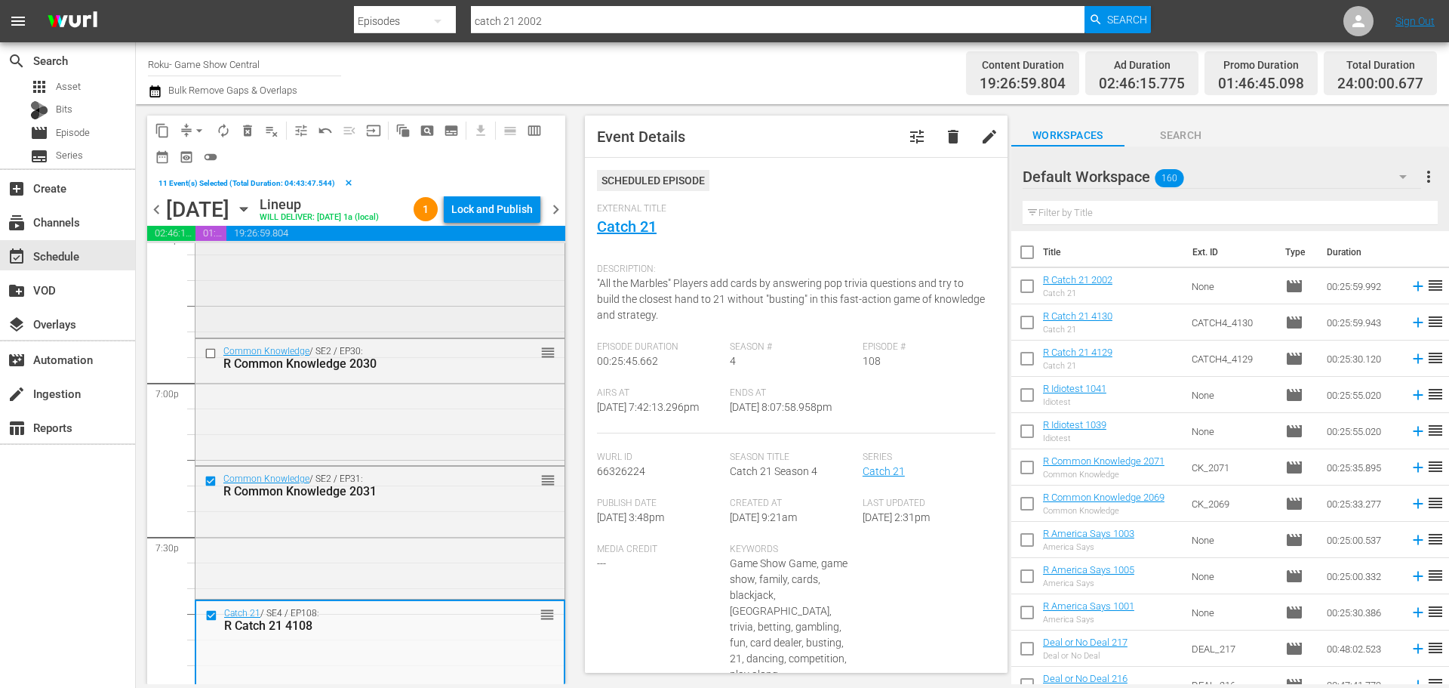
scroll to position [5617, 0]
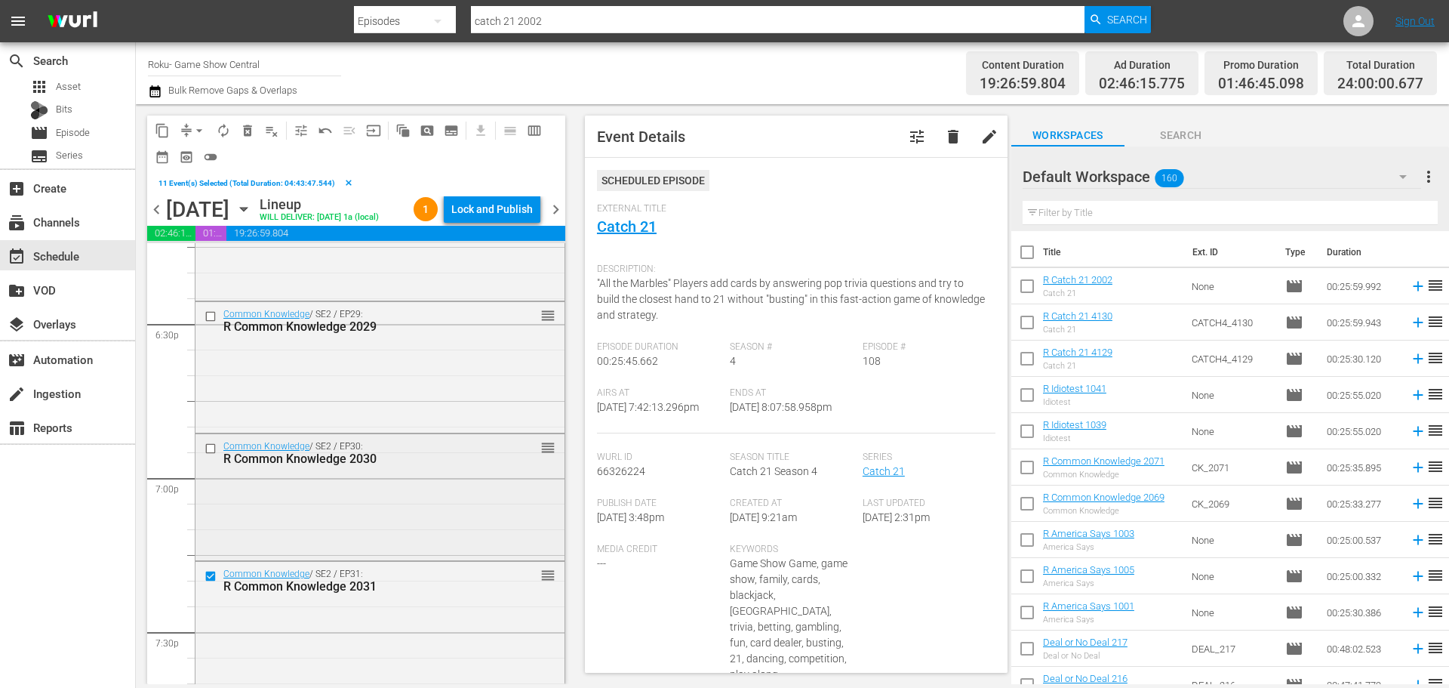
click at [211, 445] on input "checkbox" at bounding box center [213, 448] width 16 height 13
click at [206, 320] on input "checkbox" at bounding box center [213, 316] width 16 height 13
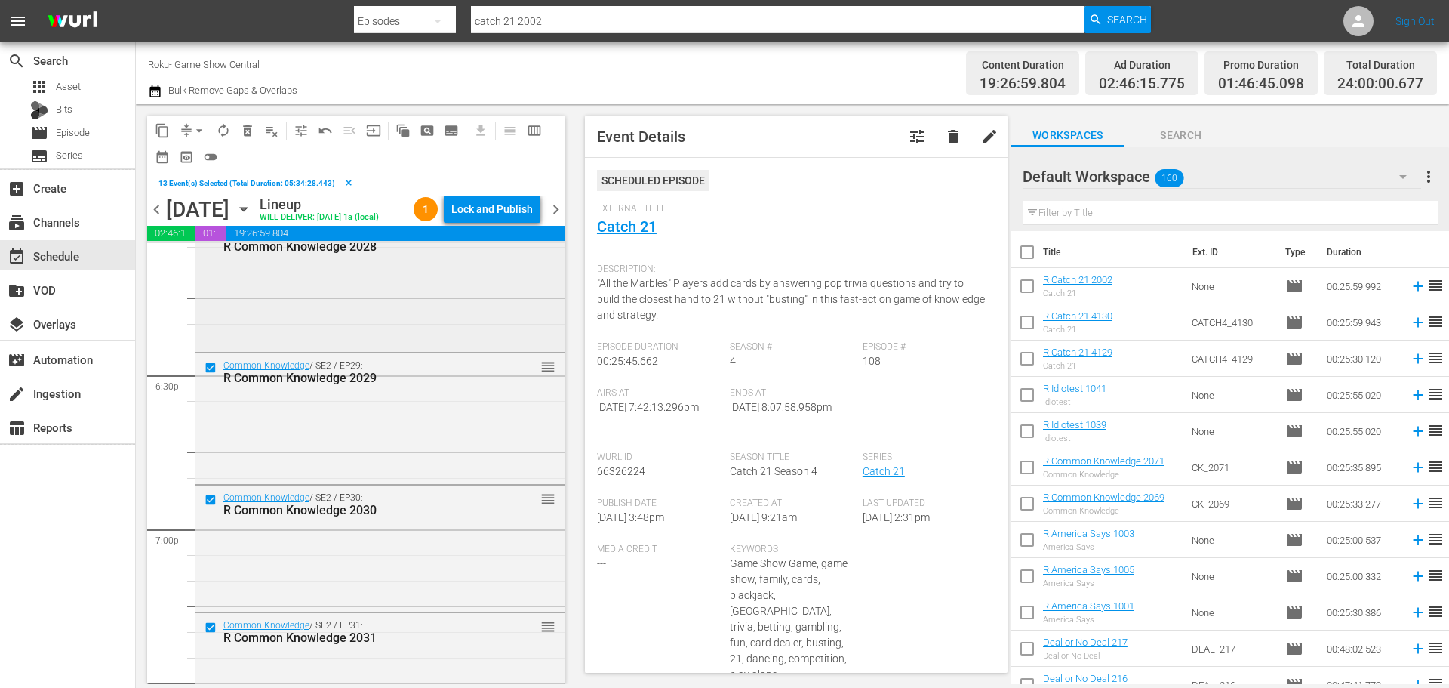
scroll to position [5542, 0]
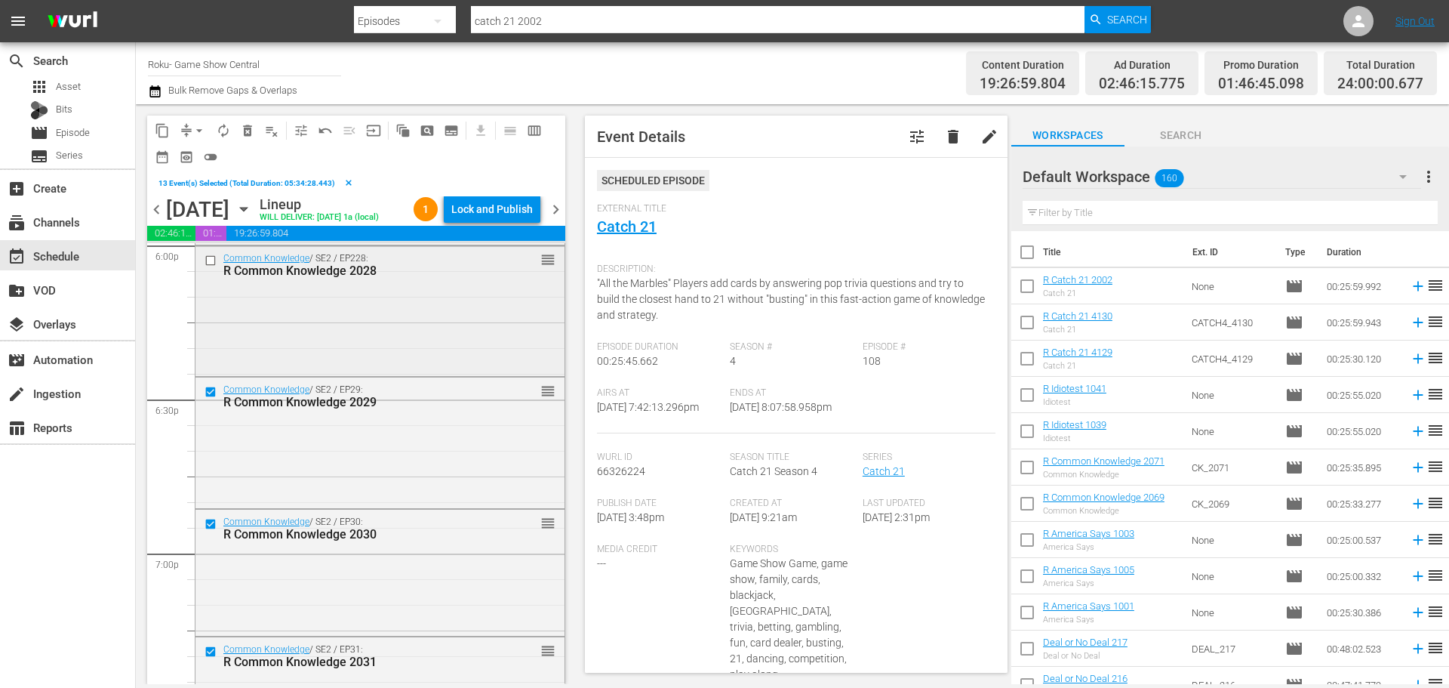
click at [211, 257] on input "checkbox" at bounding box center [213, 260] width 16 height 13
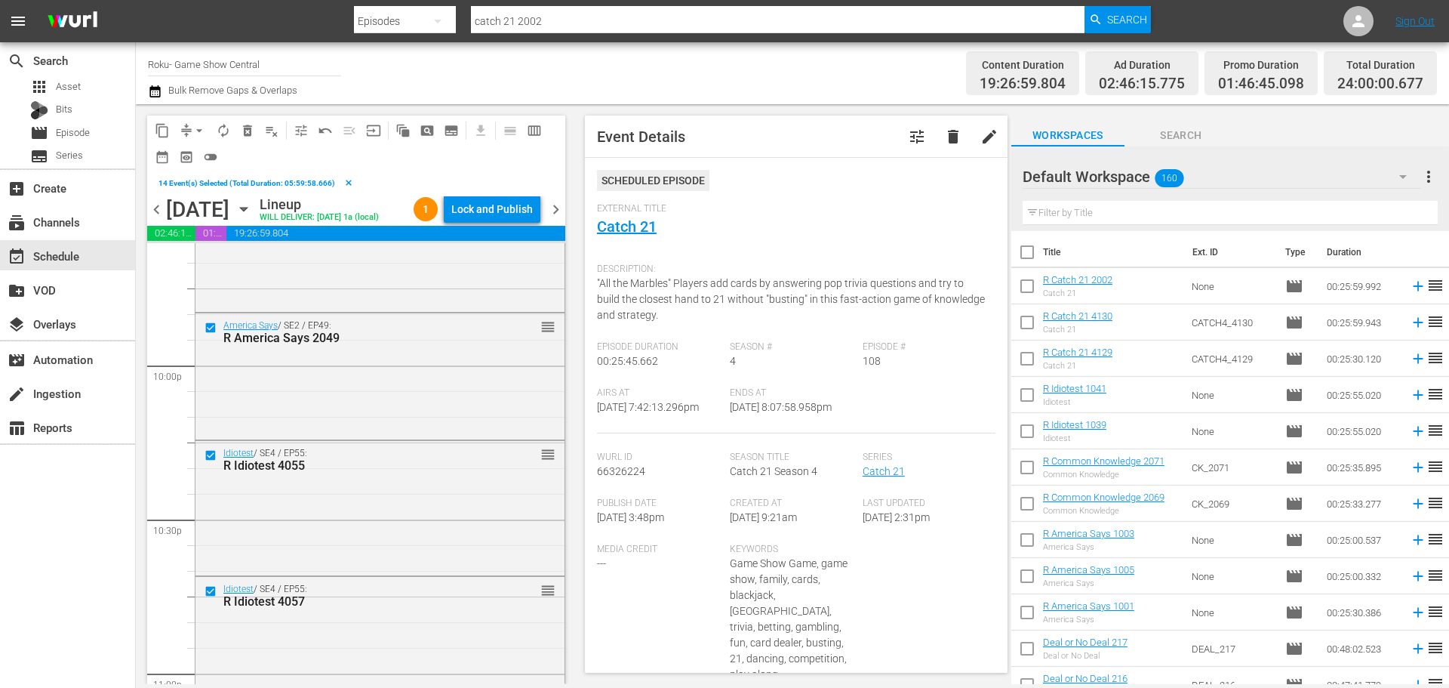
scroll to position [6951, 0]
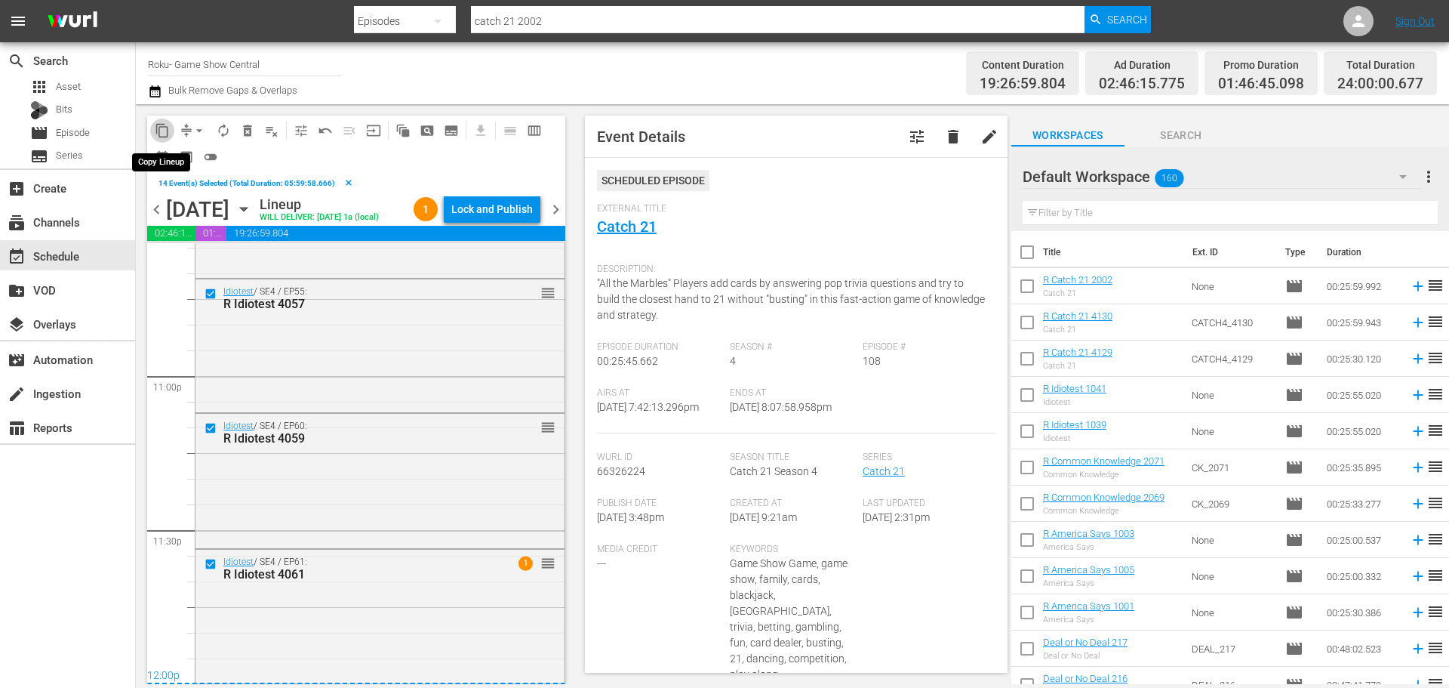
click at [172, 131] on button "content_copy" at bounding box center [162, 131] width 24 height 24
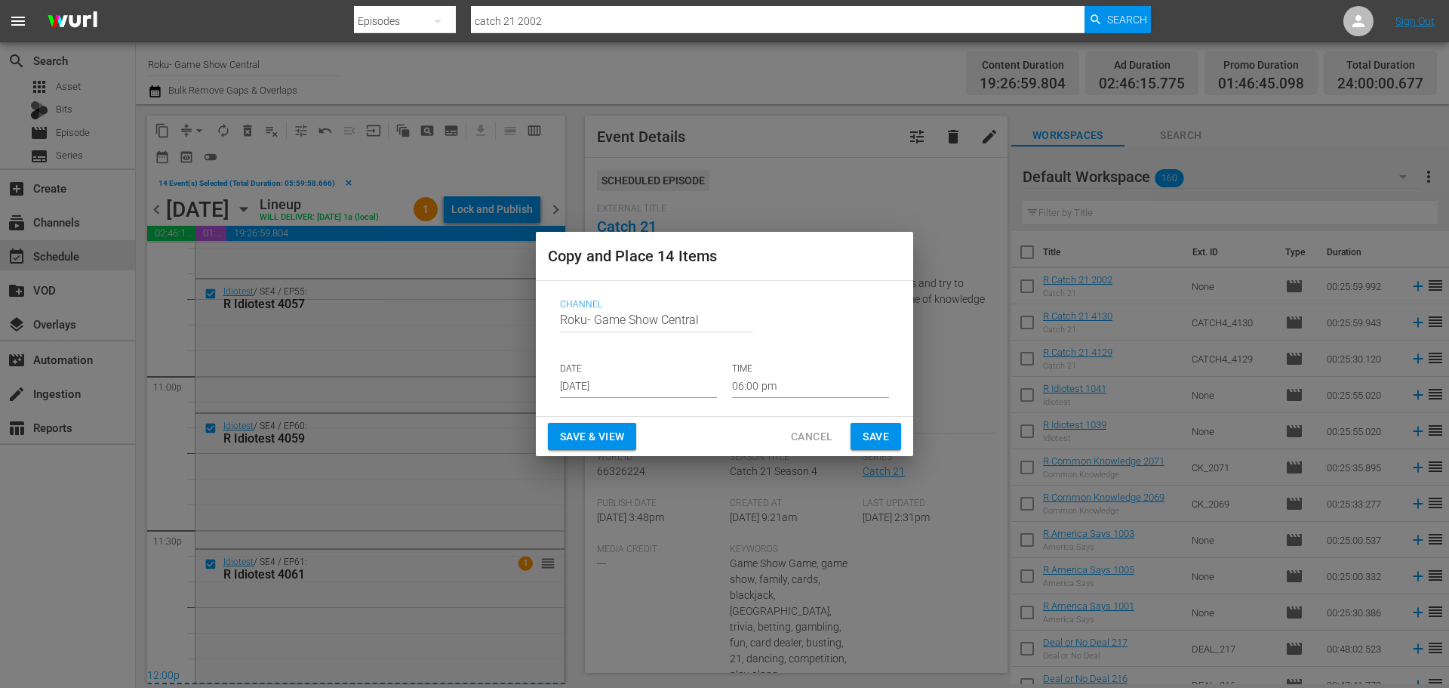
click at [591, 377] on input "Aug 17th 2025" at bounding box center [638, 386] width 157 height 23
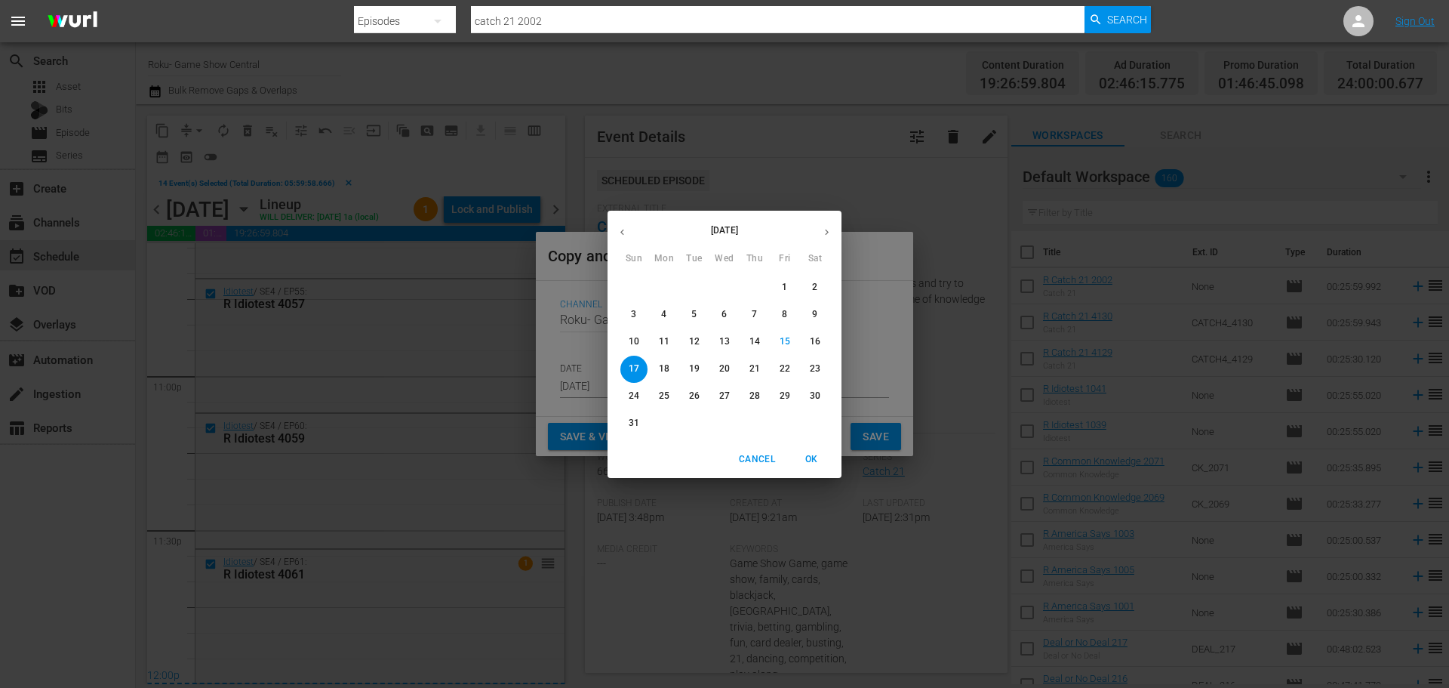
click at [670, 368] on span "18" at bounding box center [664, 368] width 27 height 13
type input "Aug 18th 2025"
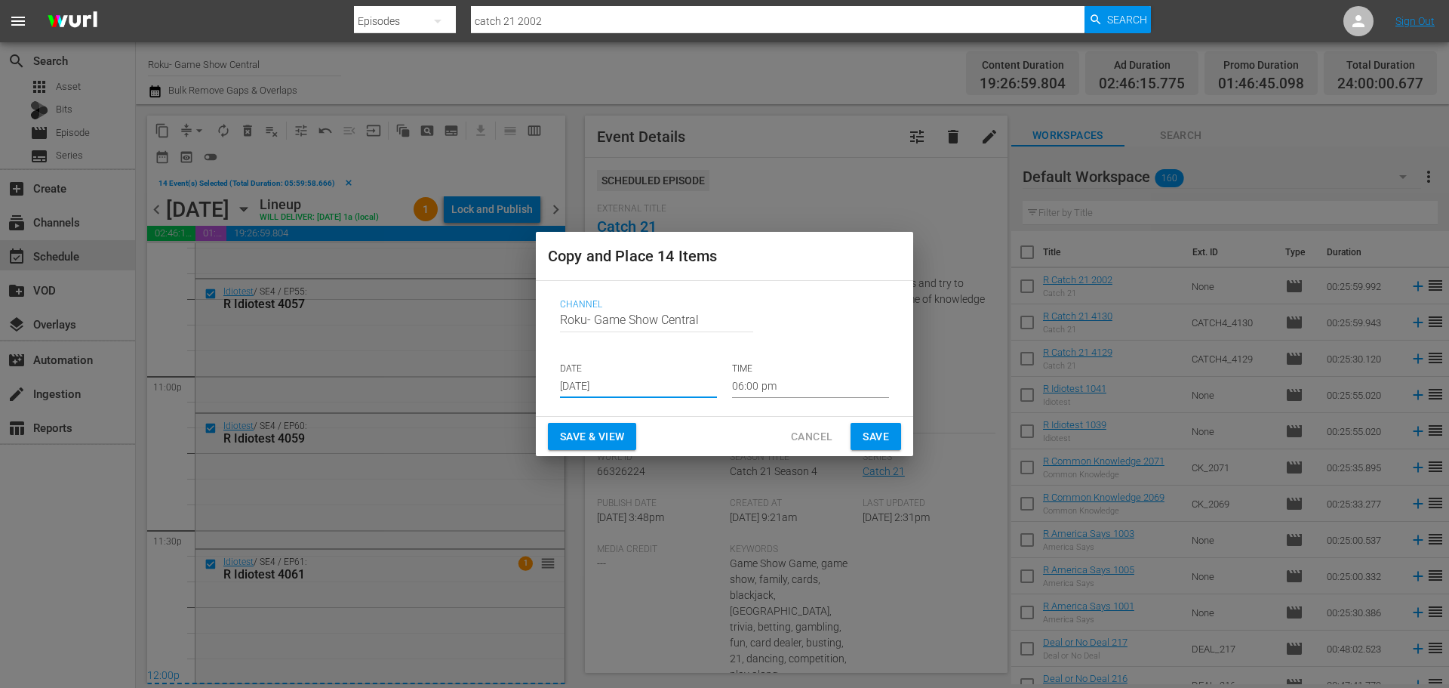
click at [787, 390] on input "06:00 pm" at bounding box center [810, 386] width 157 height 23
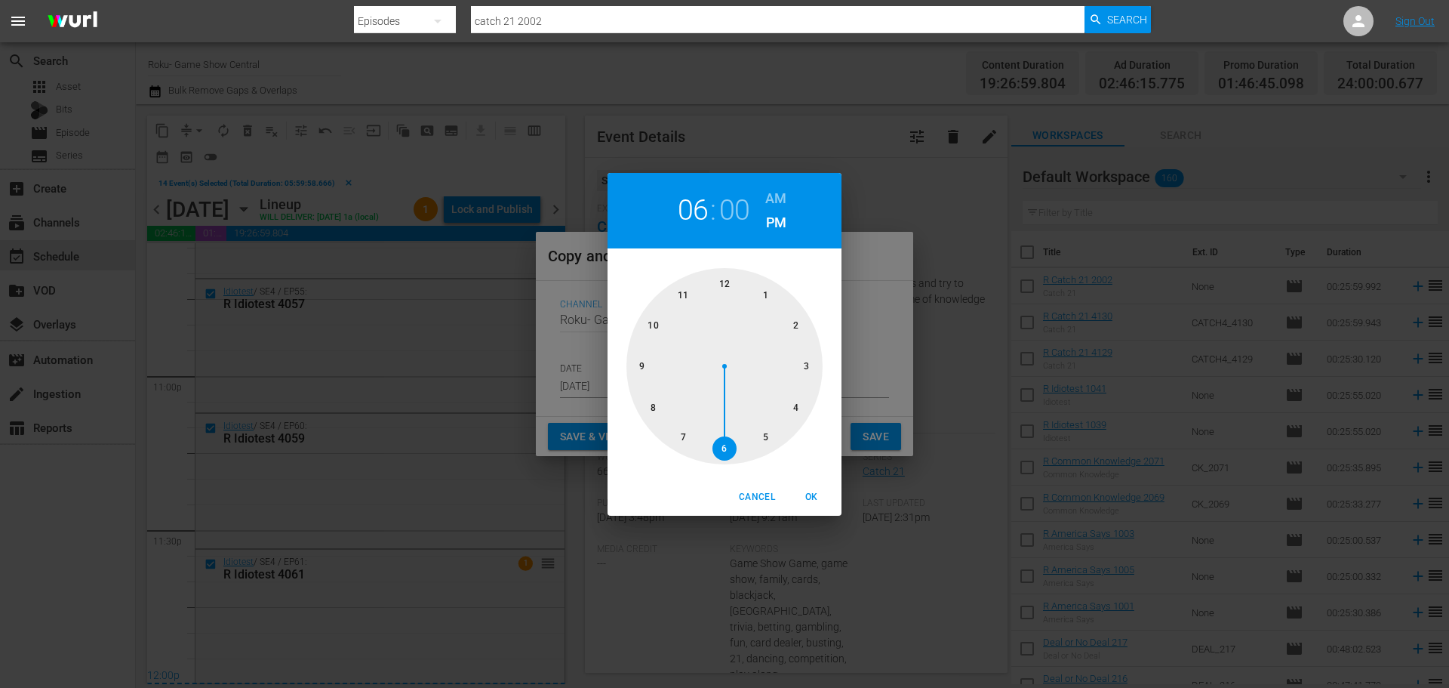
click at [714, 284] on div at bounding box center [725, 366] width 196 height 196
click at [831, 504] on button "OK" at bounding box center [811, 497] width 48 height 25
type input "12:00 pm"
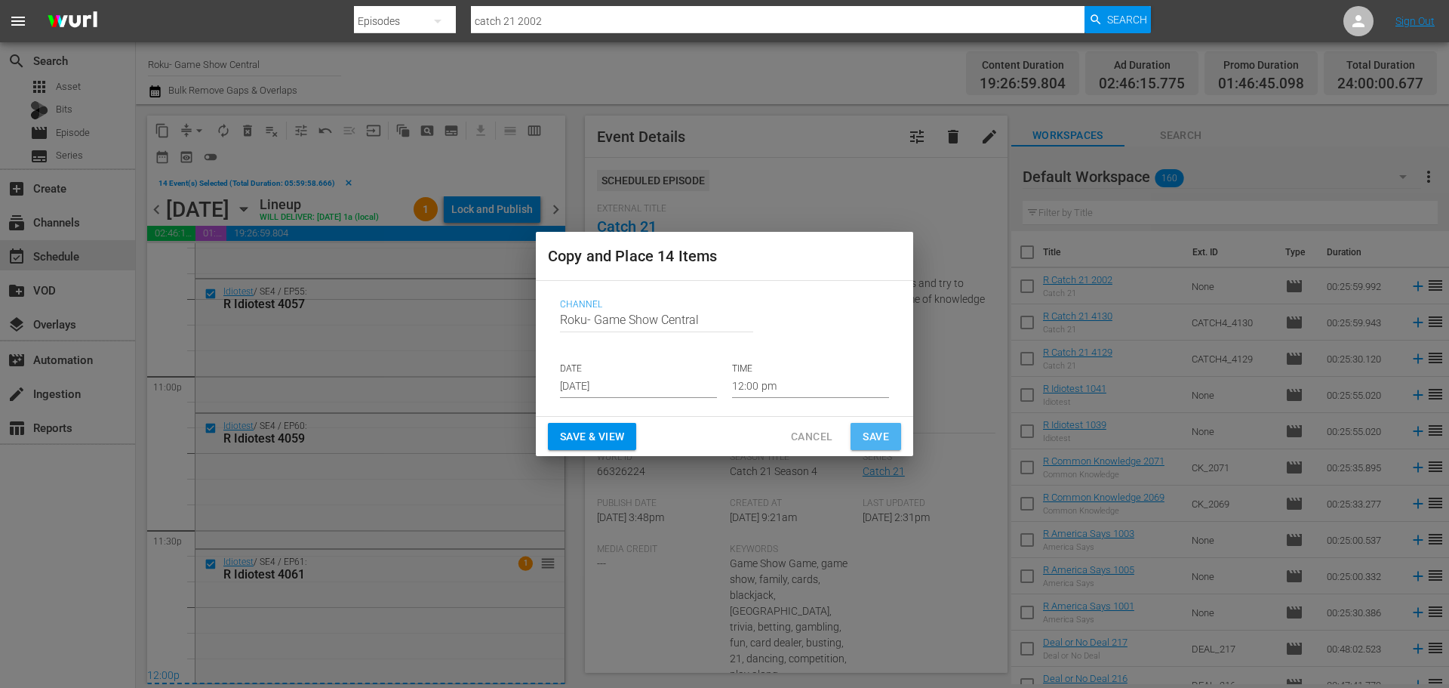
click at [877, 439] on span "Save" at bounding box center [876, 436] width 26 height 19
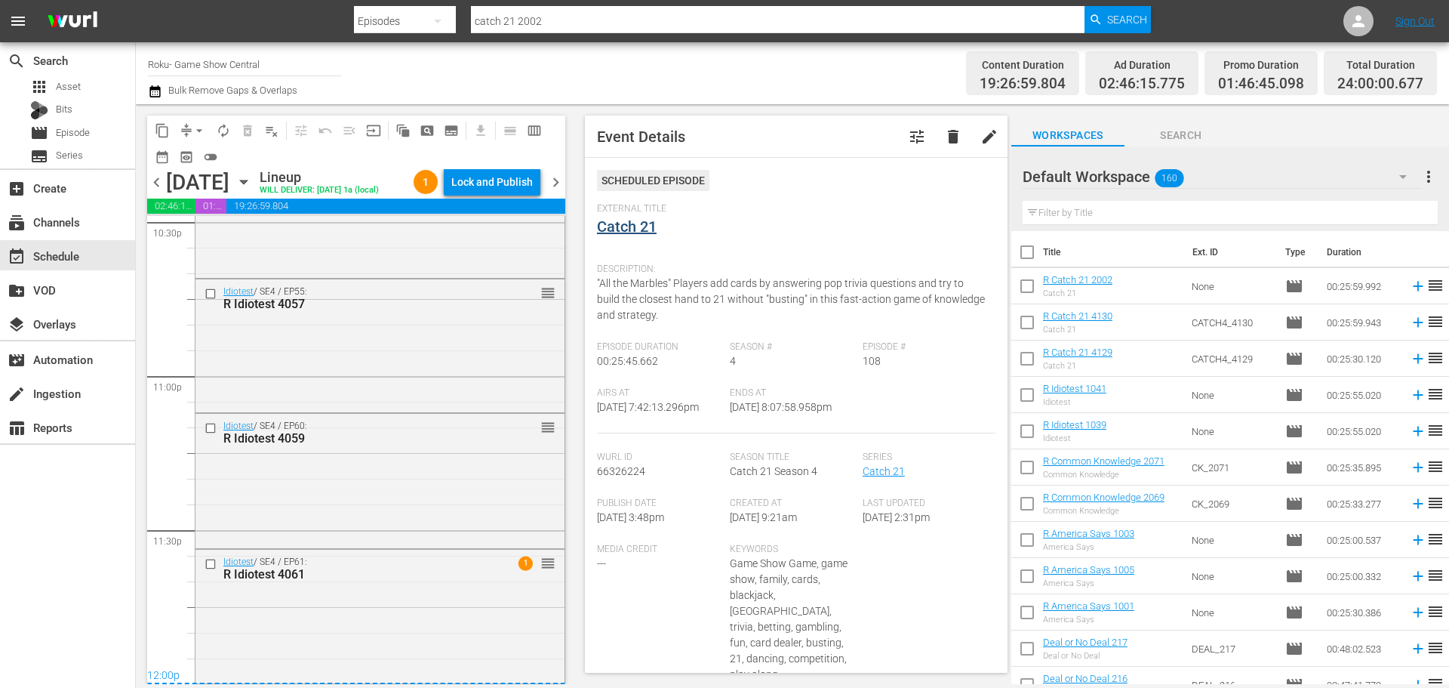
scroll to position [6924, 0]
drag, startPoint x: 386, startPoint y: 178, endPoint x: 397, endPoint y: 184, distance: 12.8
click at [256, 178] on div "Sunday, August 24th August 24th" at bounding box center [211, 182] width 90 height 25
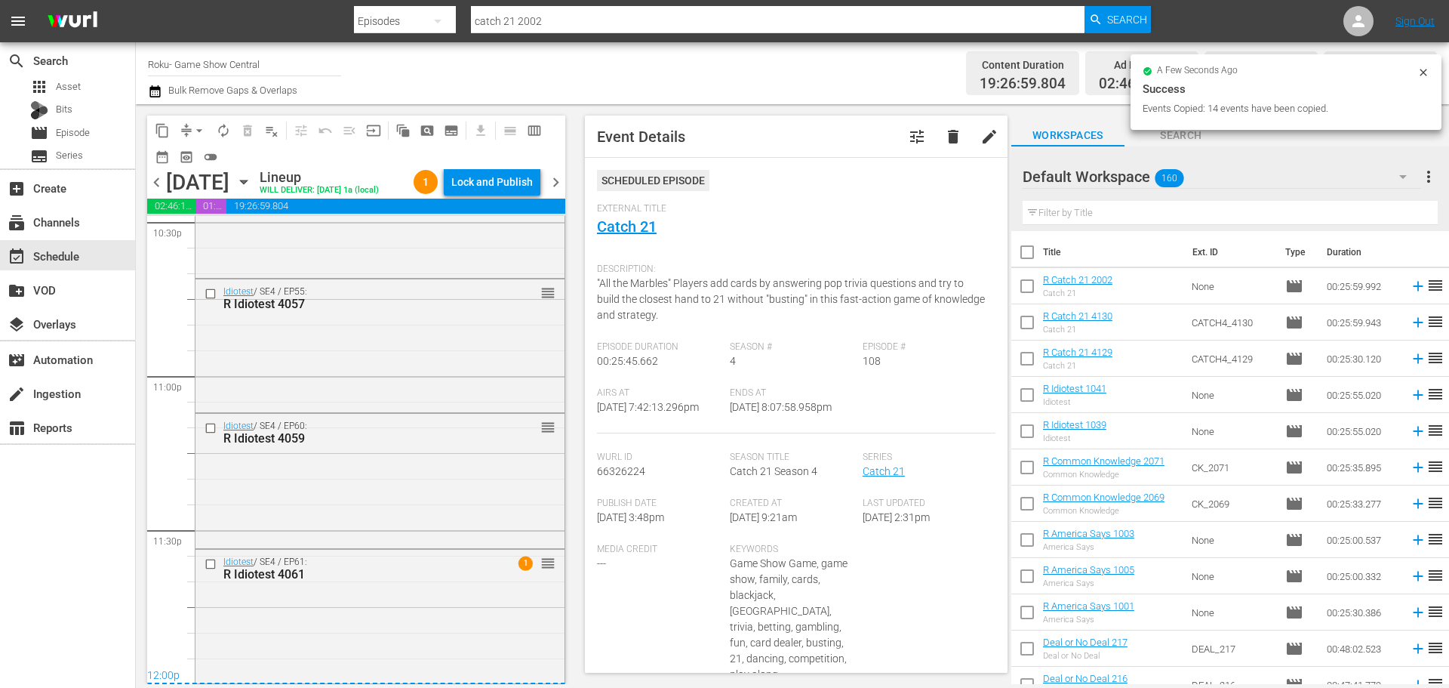
click at [252, 187] on icon "button" at bounding box center [244, 182] width 17 height 17
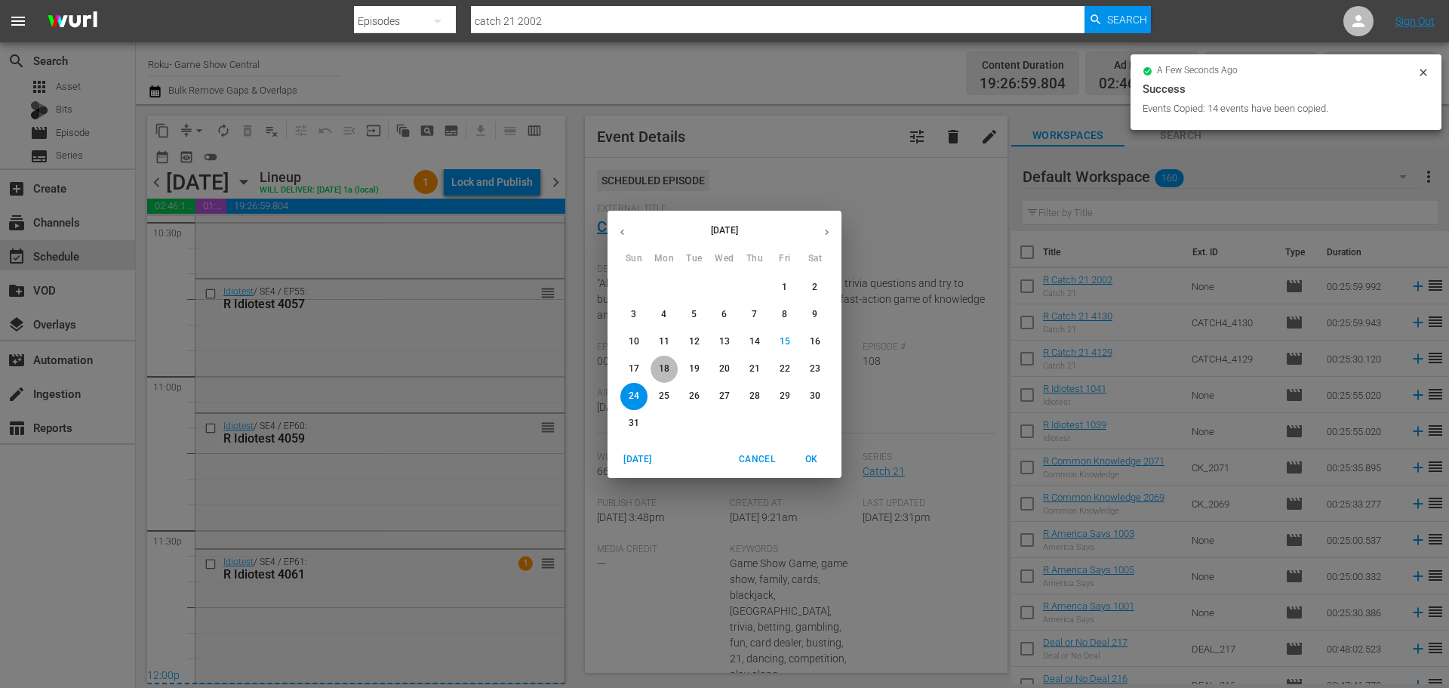
click at [670, 365] on span "18" at bounding box center [664, 368] width 27 height 13
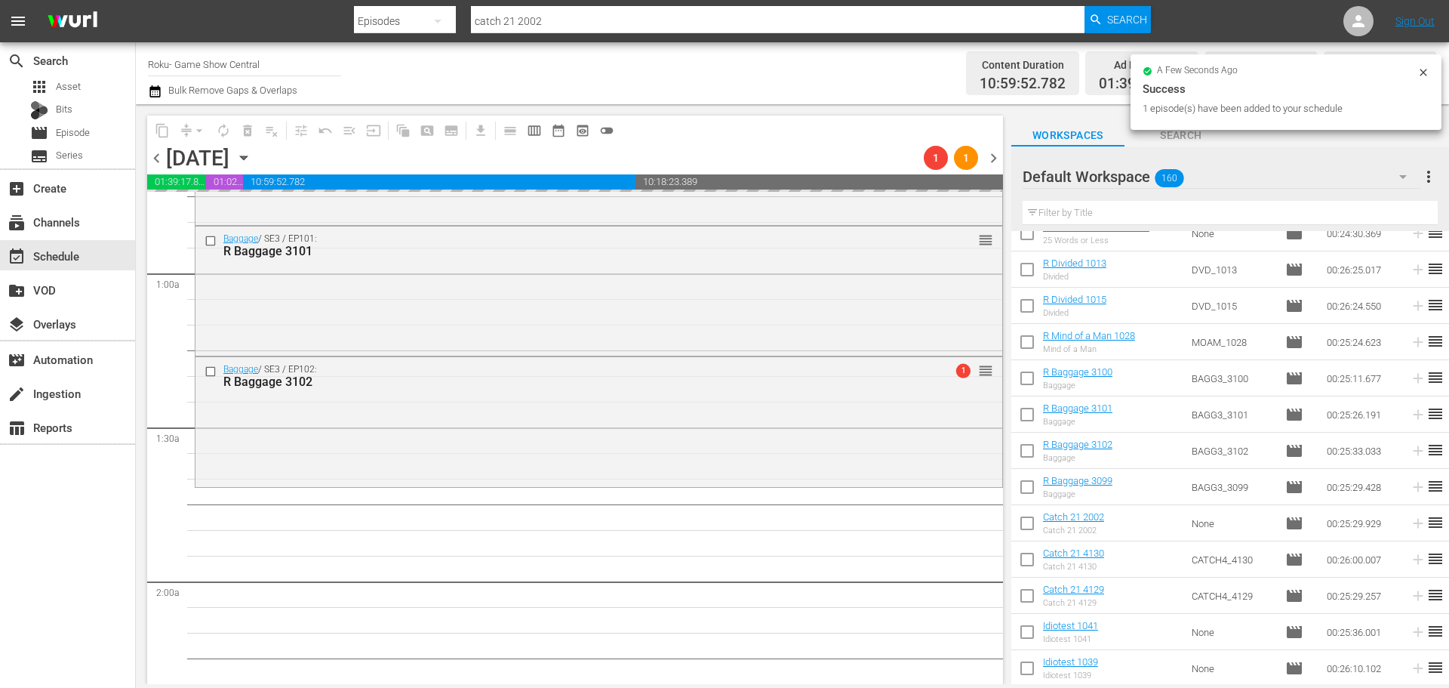
scroll to position [377, 0]
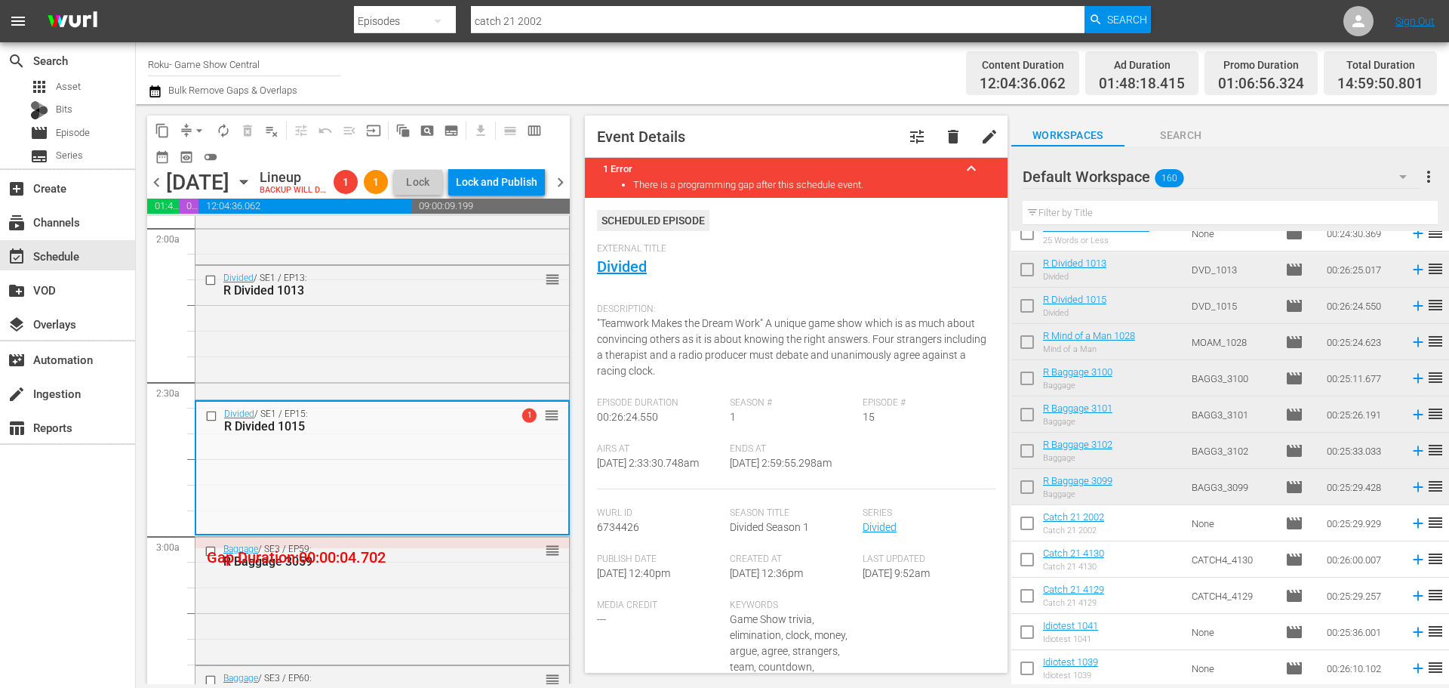
click at [653, 279] on div "External Title Divided" at bounding box center [796, 269] width 399 height 53
click at [643, 273] on link "Divided" at bounding box center [622, 266] width 50 height 18
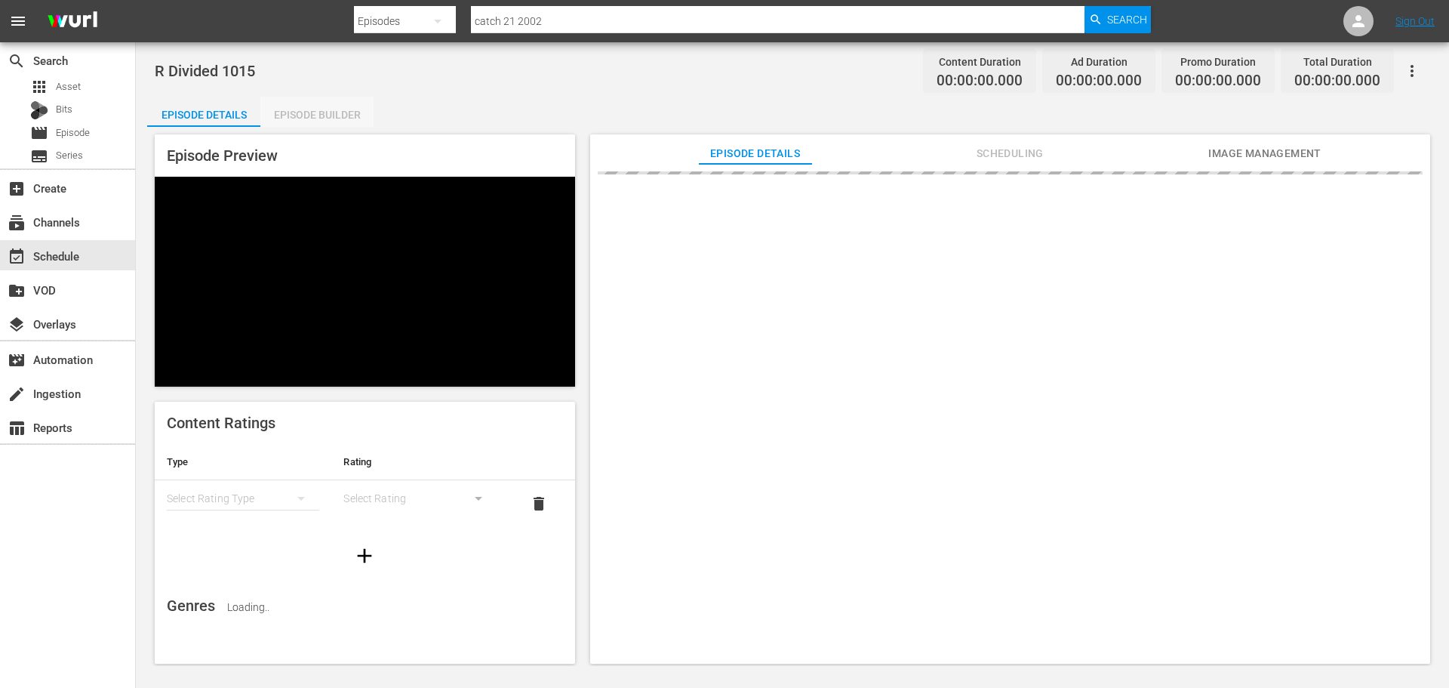
click at [296, 119] on div "Episode Builder" at bounding box center [316, 115] width 113 height 36
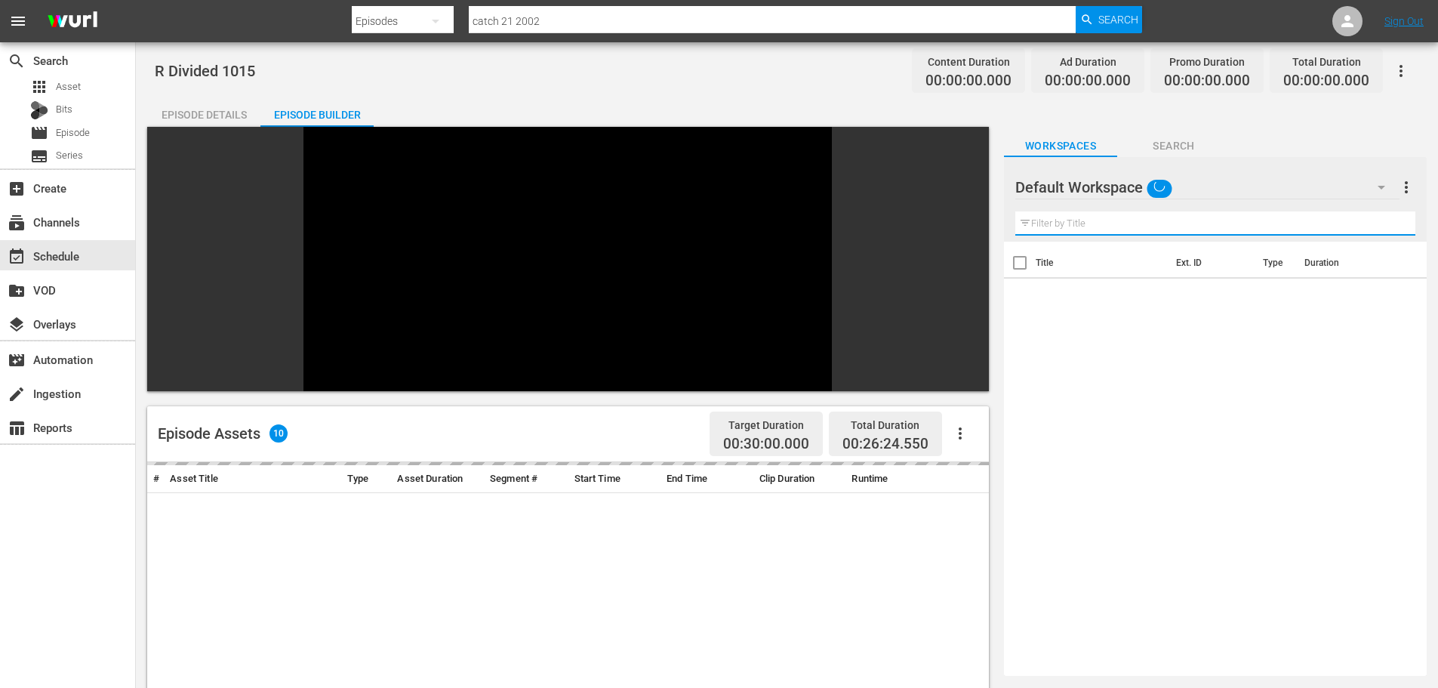
click at [1092, 230] on input "text" at bounding box center [1215, 223] width 400 height 24
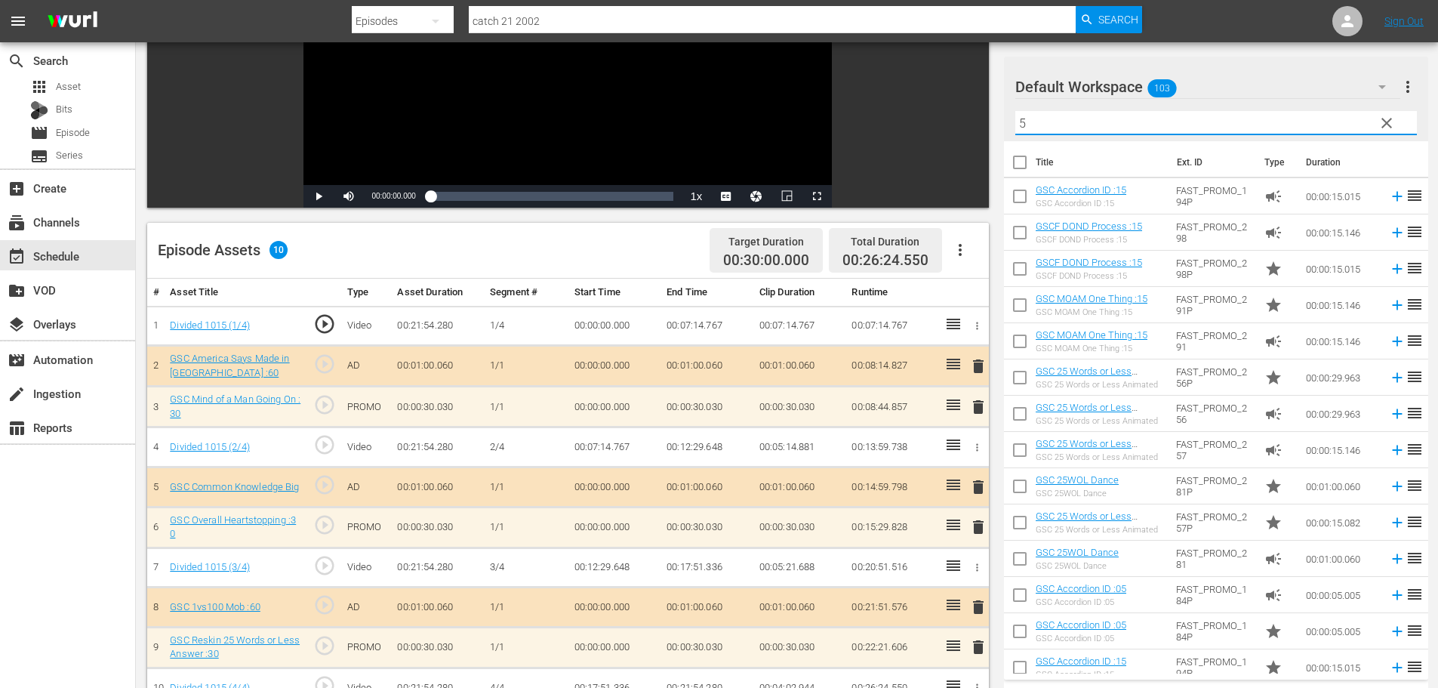
scroll to position [393, 0]
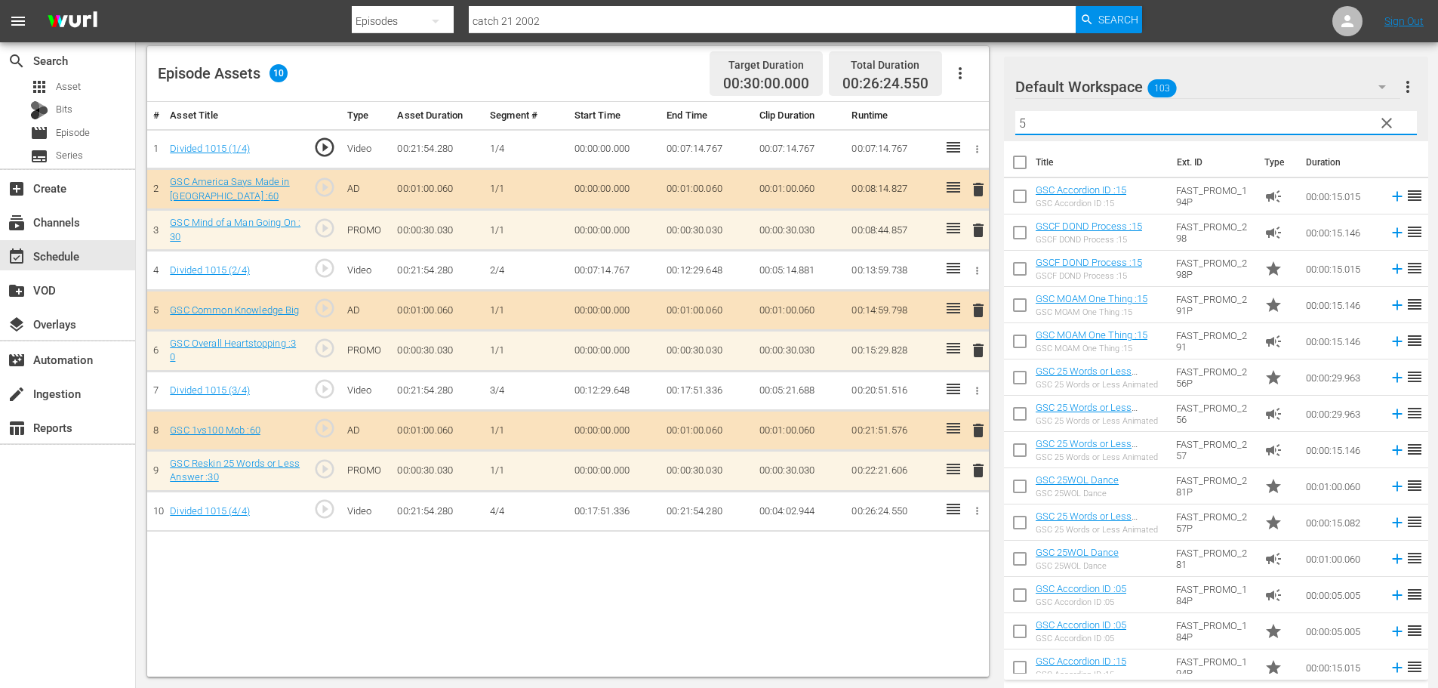
type input "5"
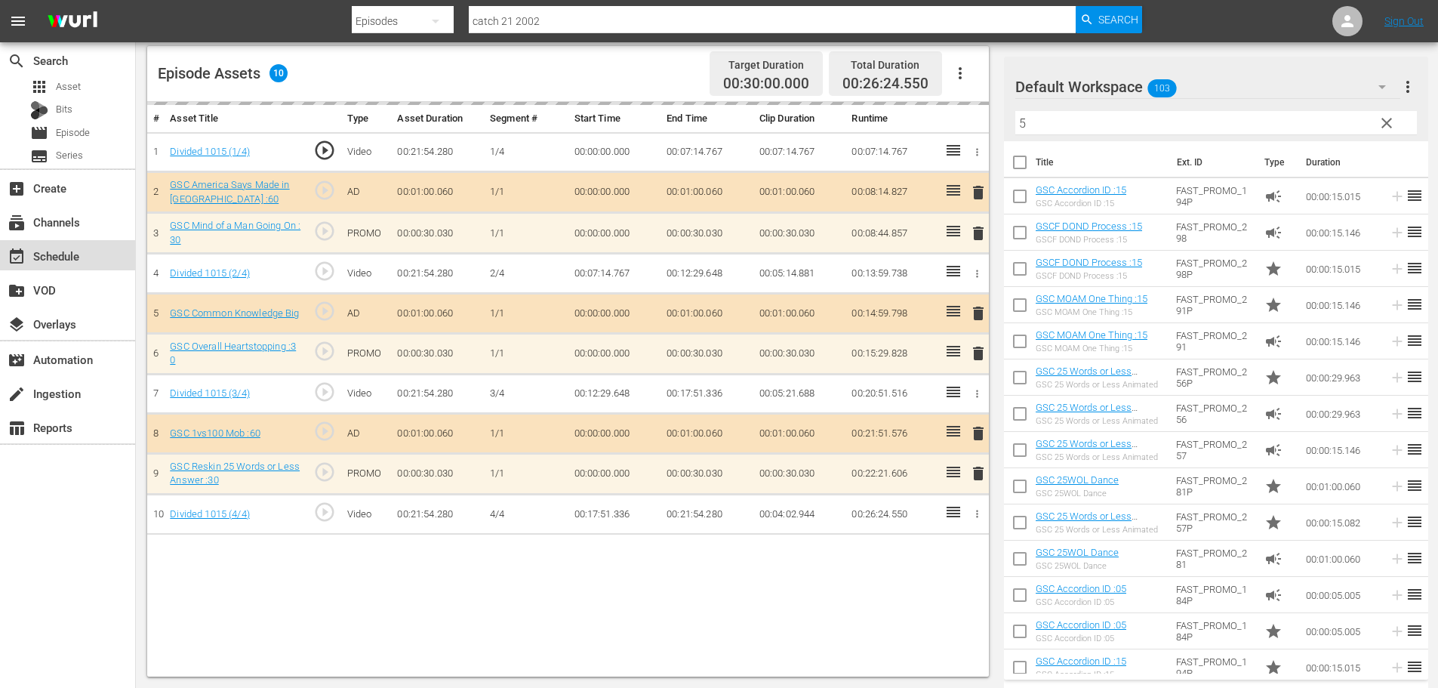
click at [89, 258] on div "event_available Schedule" at bounding box center [67, 255] width 135 height 30
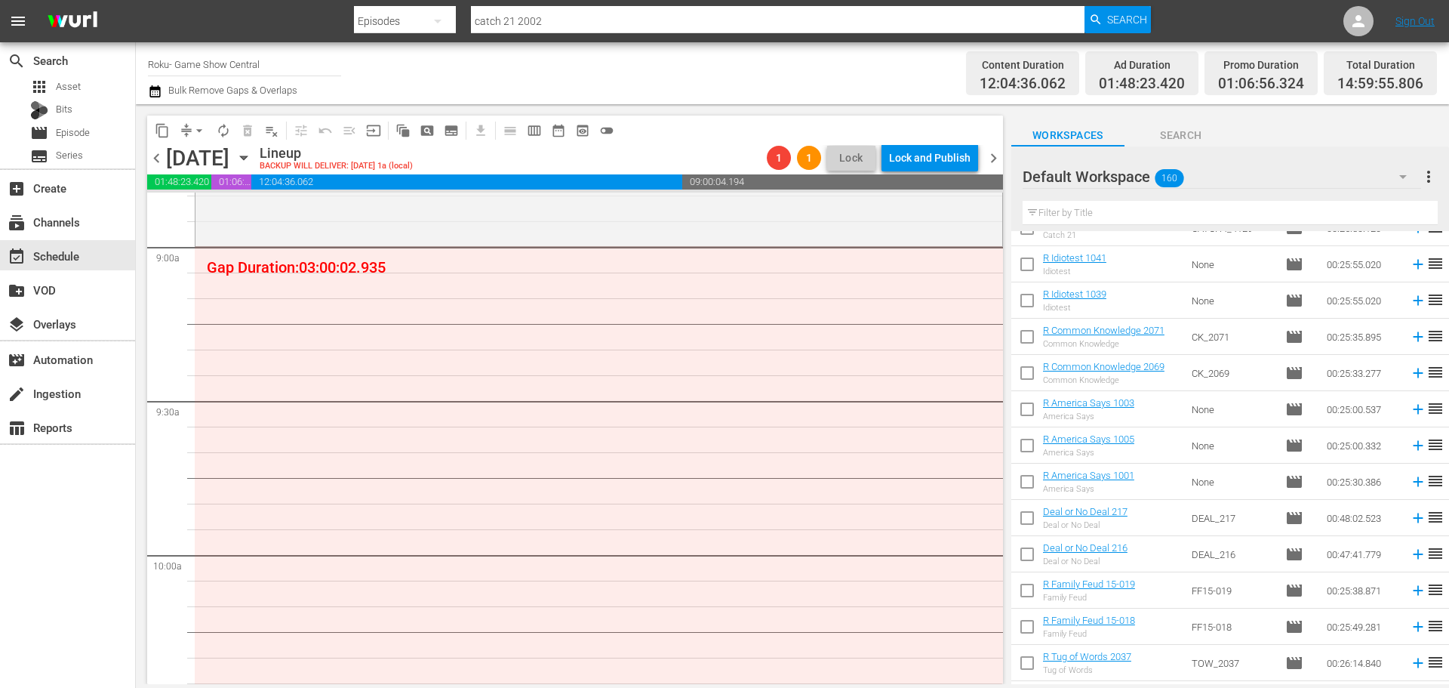
scroll to position [302, 0]
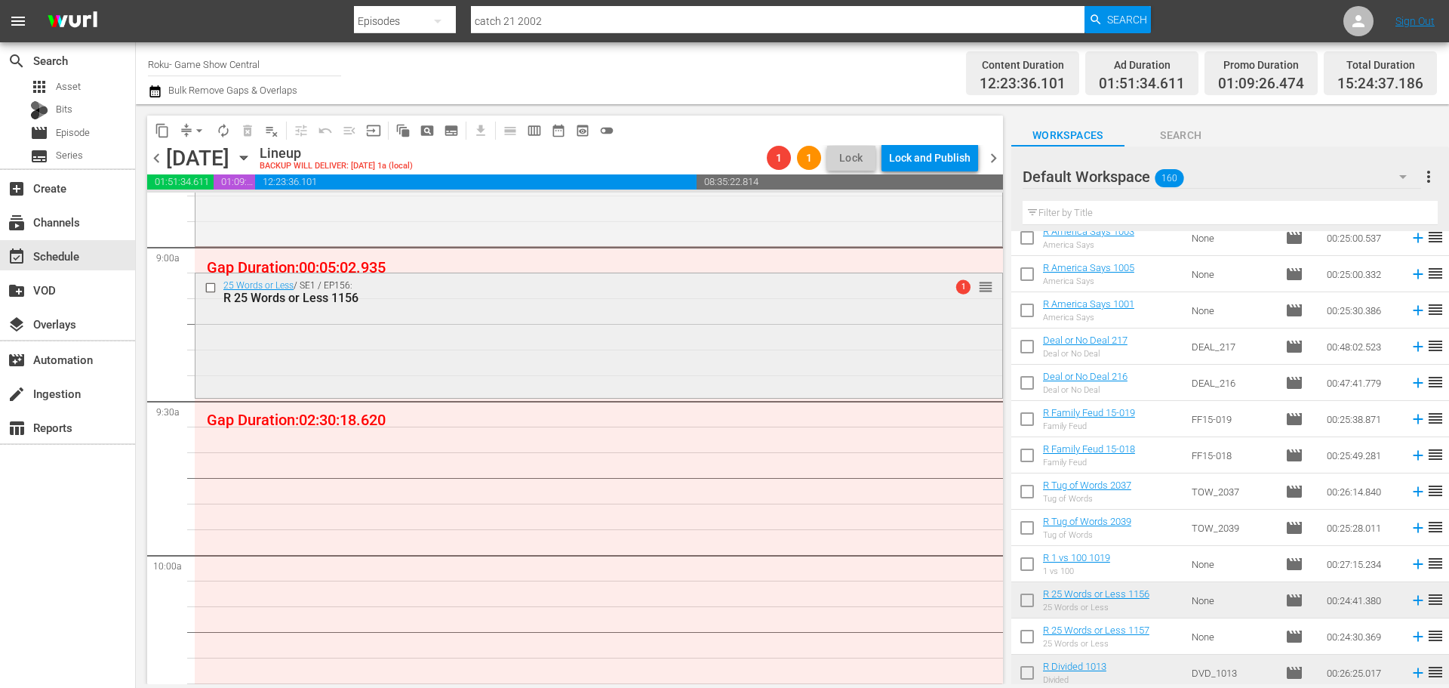
click at [973, 291] on div "25 Words or Less / SE1 / EP156: R 25 Words or Less 1156 1 reorder" at bounding box center [599, 291] width 807 height 37
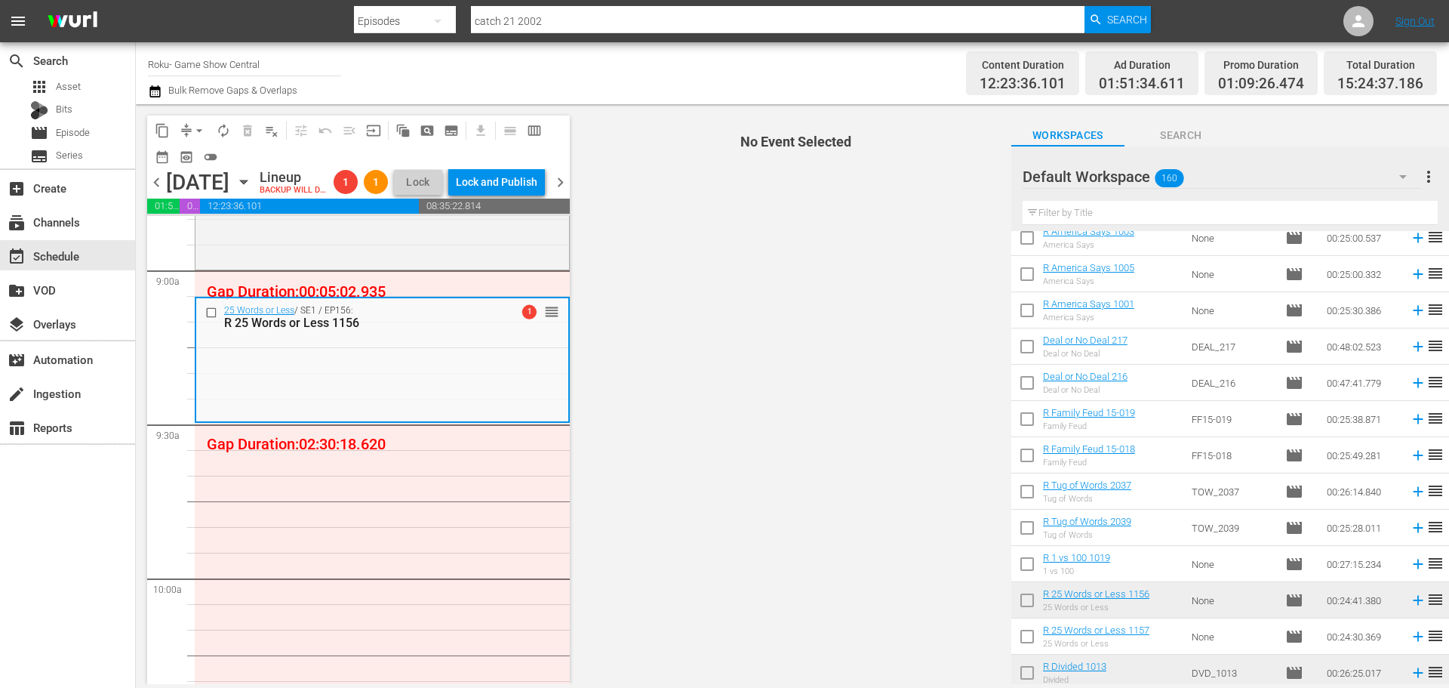
click at [975, 285] on span "No Event Selected" at bounding box center [793, 394] width 438 height 580
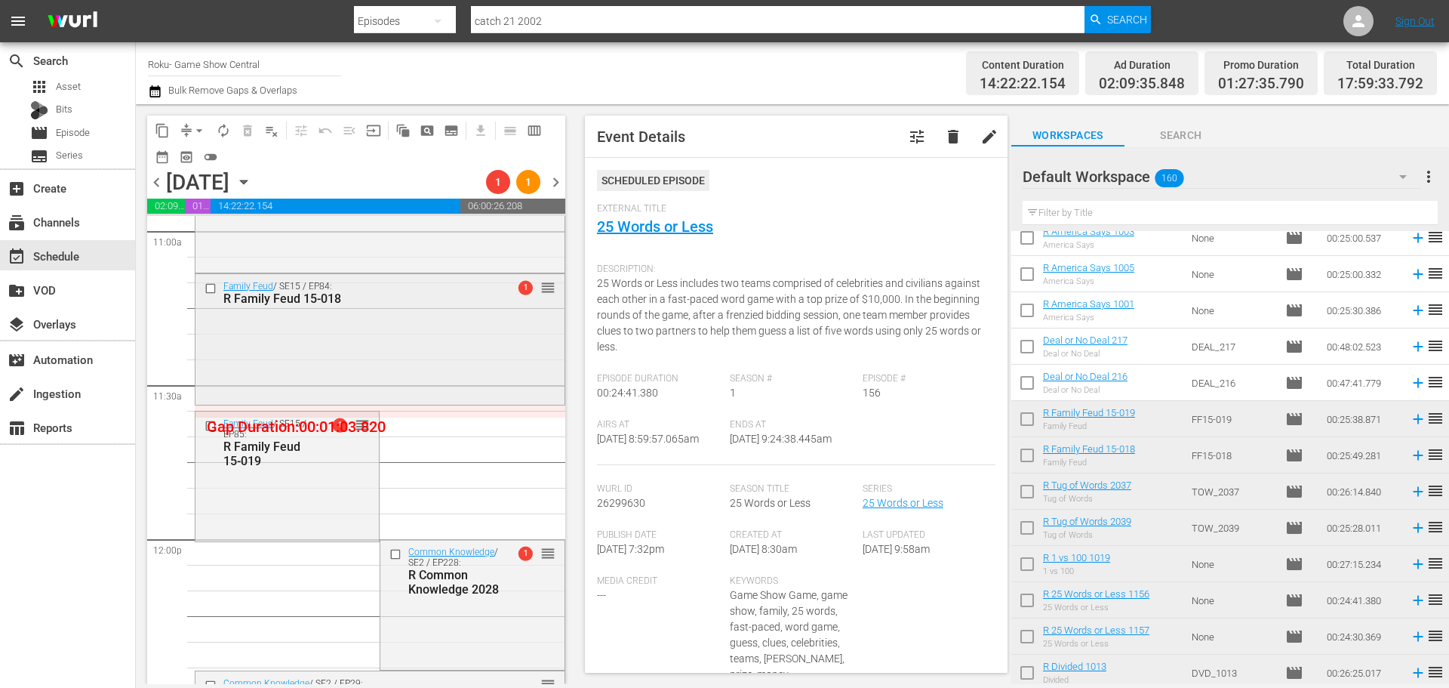
scroll to position [3548, 0]
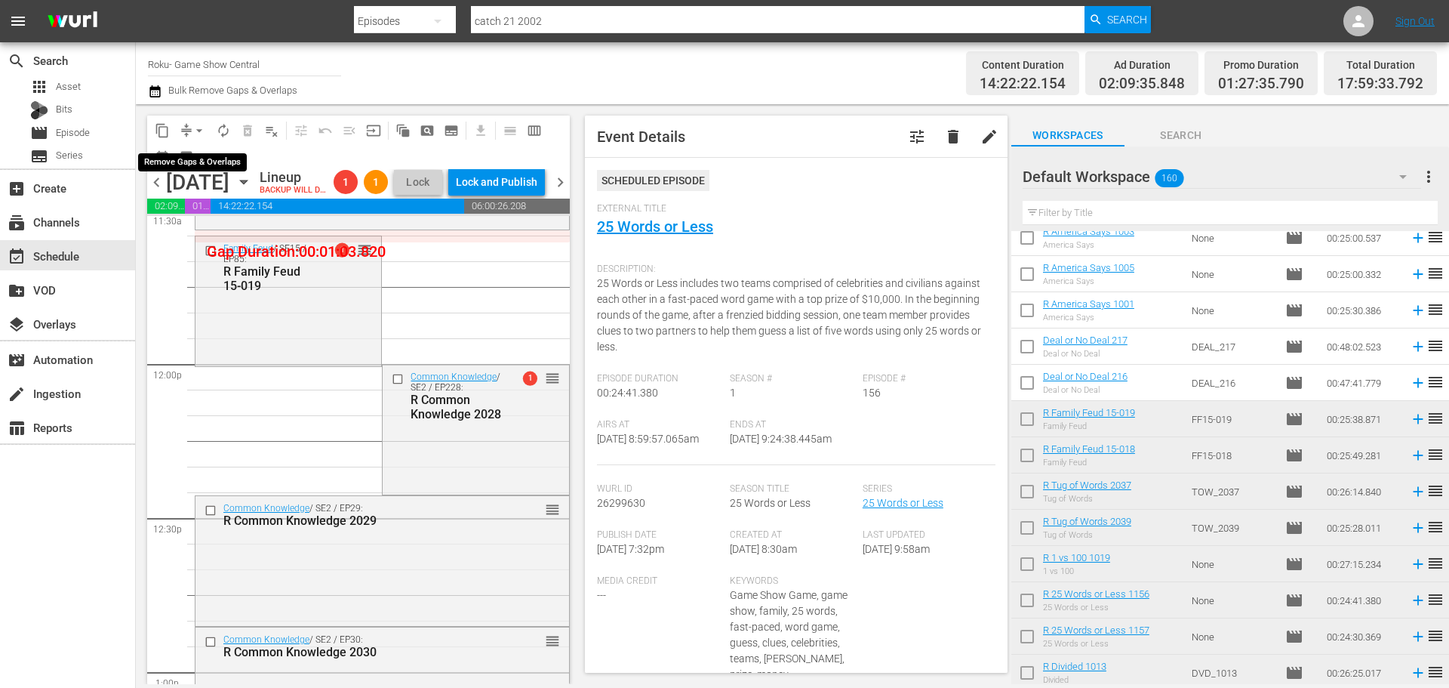
click at [201, 132] on span "arrow_drop_down" at bounding box center [199, 130] width 15 height 15
click at [250, 155] on li "Align to Midnight" at bounding box center [200, 161] width 159 height 25
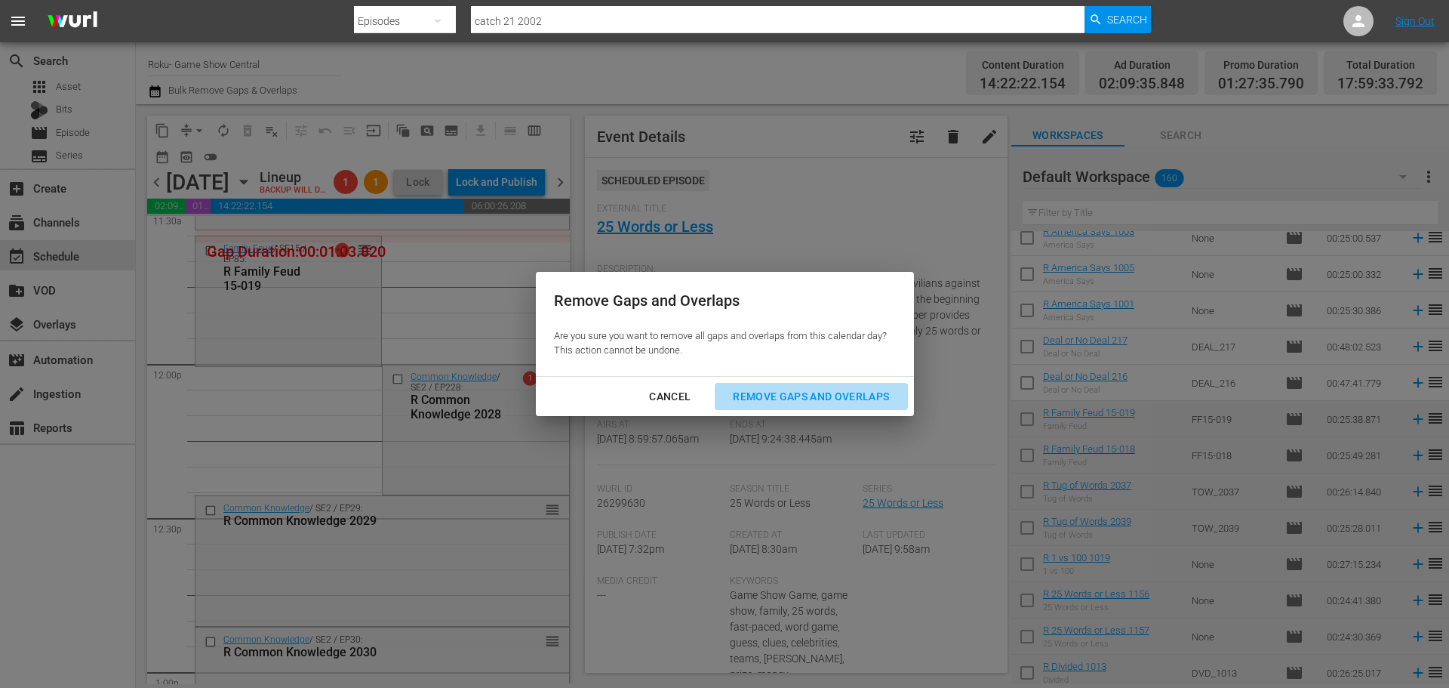
click at [846, 393] on div "Remove Gaps and Overlaps" at bounding box center [811, 396] width 180 height 19
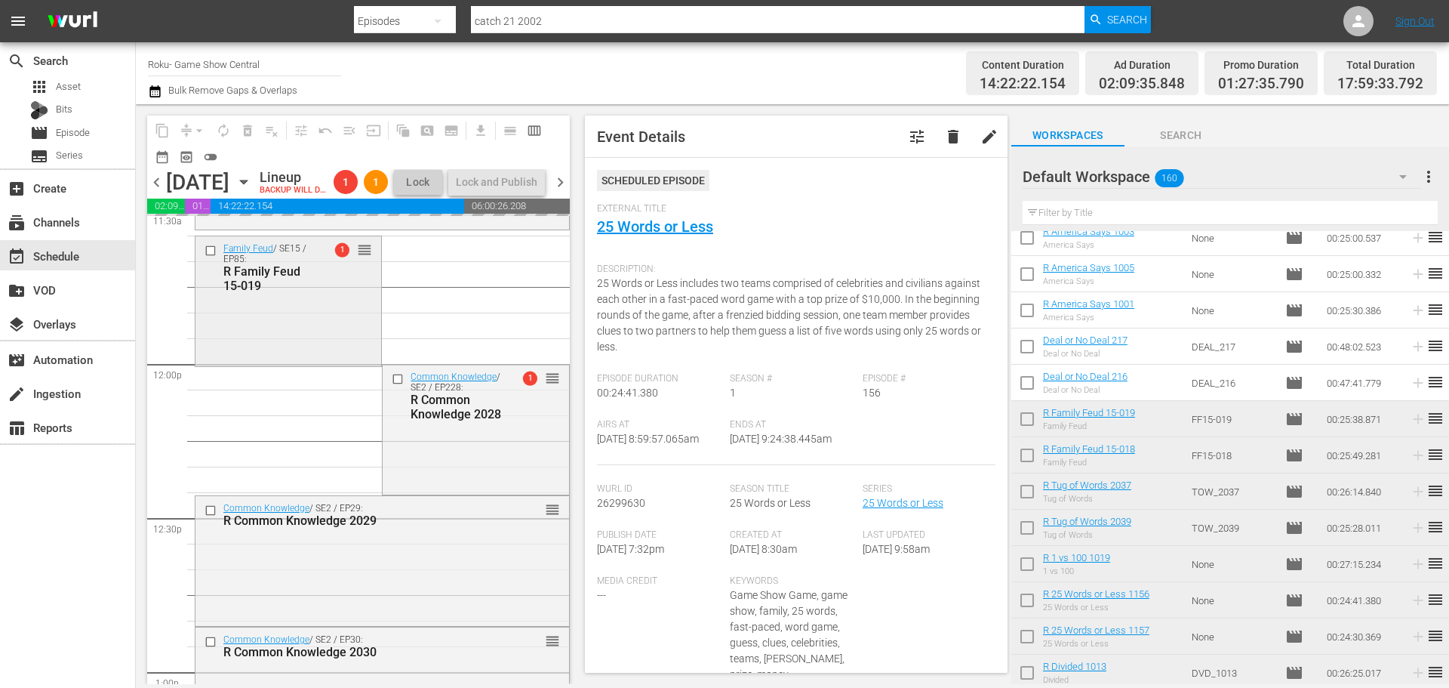
click at [303, 293] on div "R Family Feud 15-019" at bounding box center [270, 278] width 94 height 29
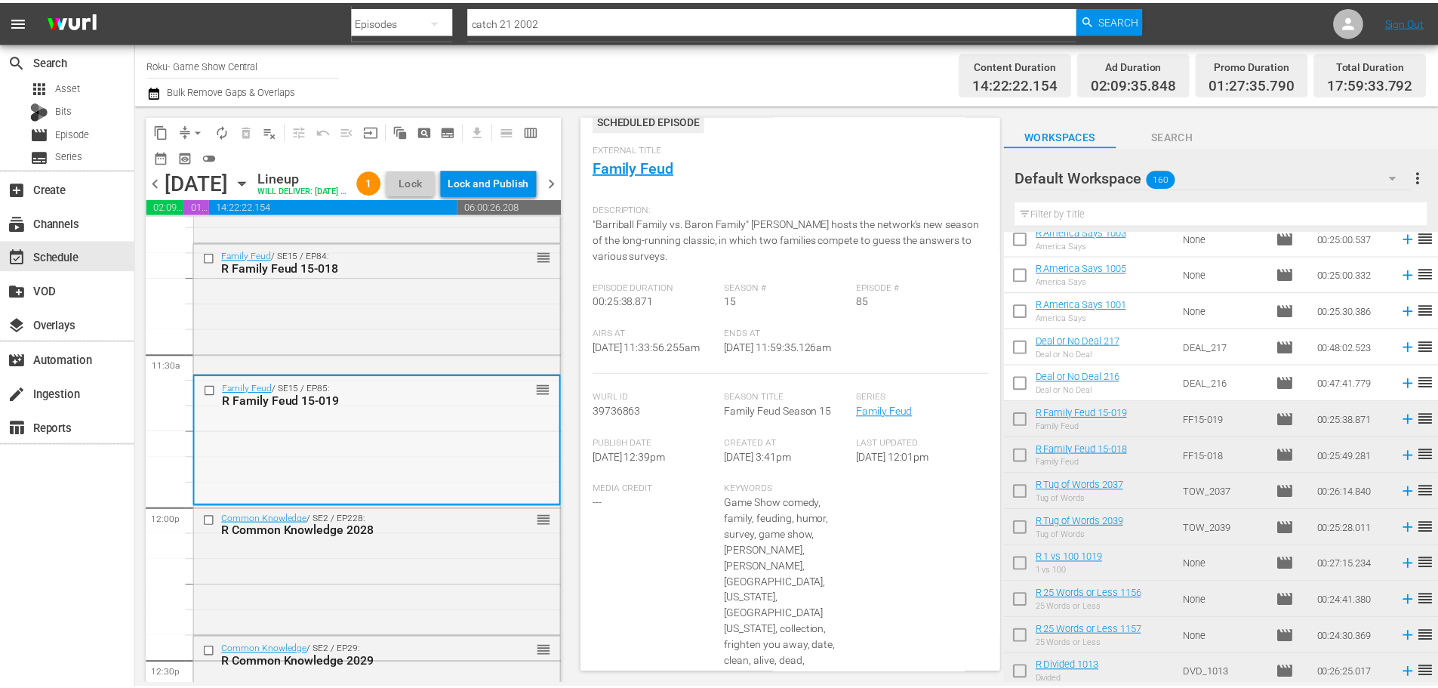
scroll to position [3246, 0]
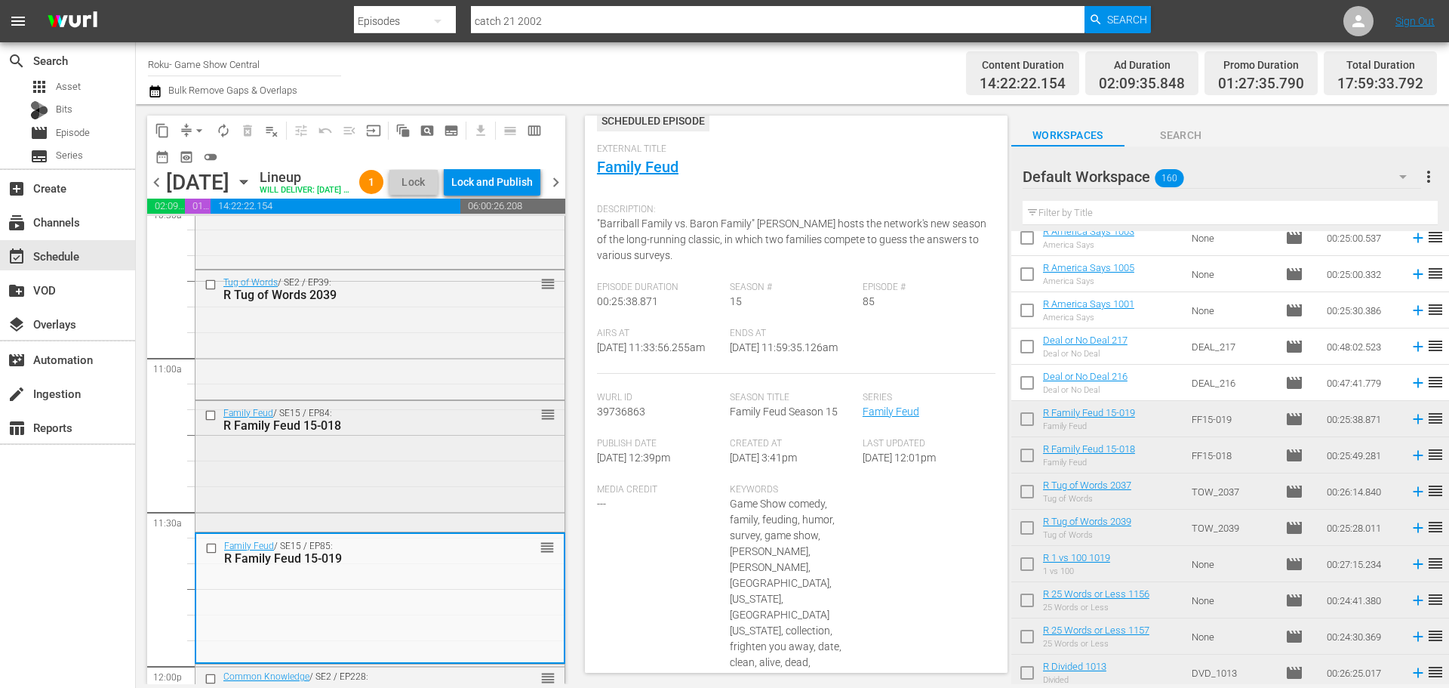
click at [255, 504] on div "Family Feud / SE15 / EP84: R Family Feud 15-018 reorder" at bounding box center [380, 465] width 369 height 128
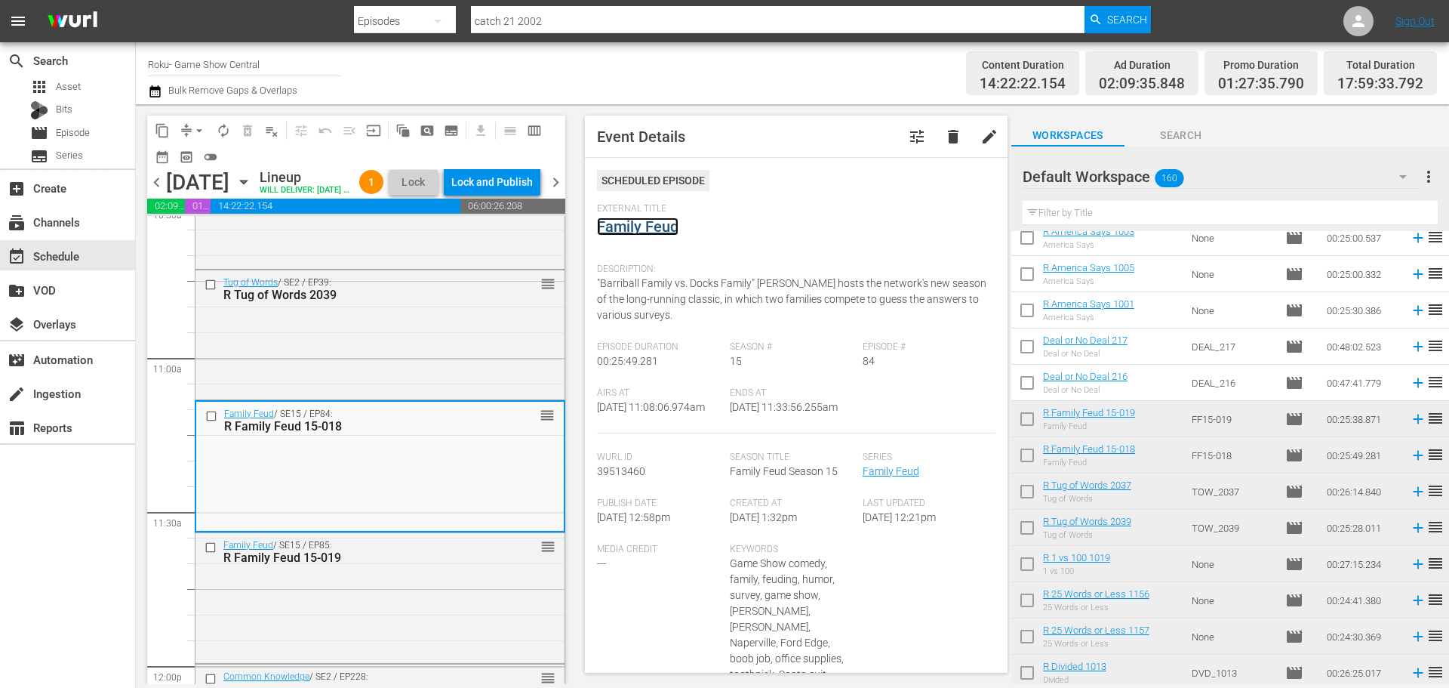
click at [671, 235] on link "Family Feud" at bounding box center [638, 226] width 82 height 18
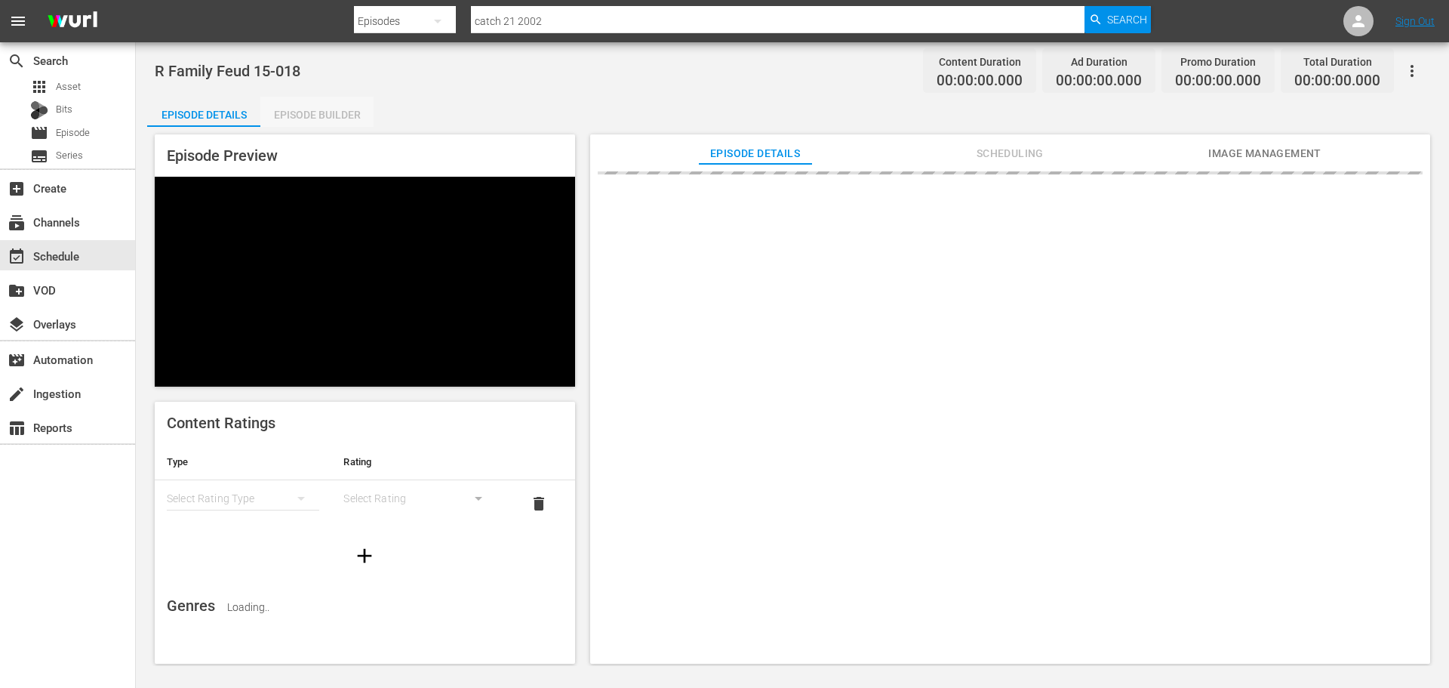
click at [360, 118] on div "Episode Builder" at bounding box center [316, 115] width 113 height 36
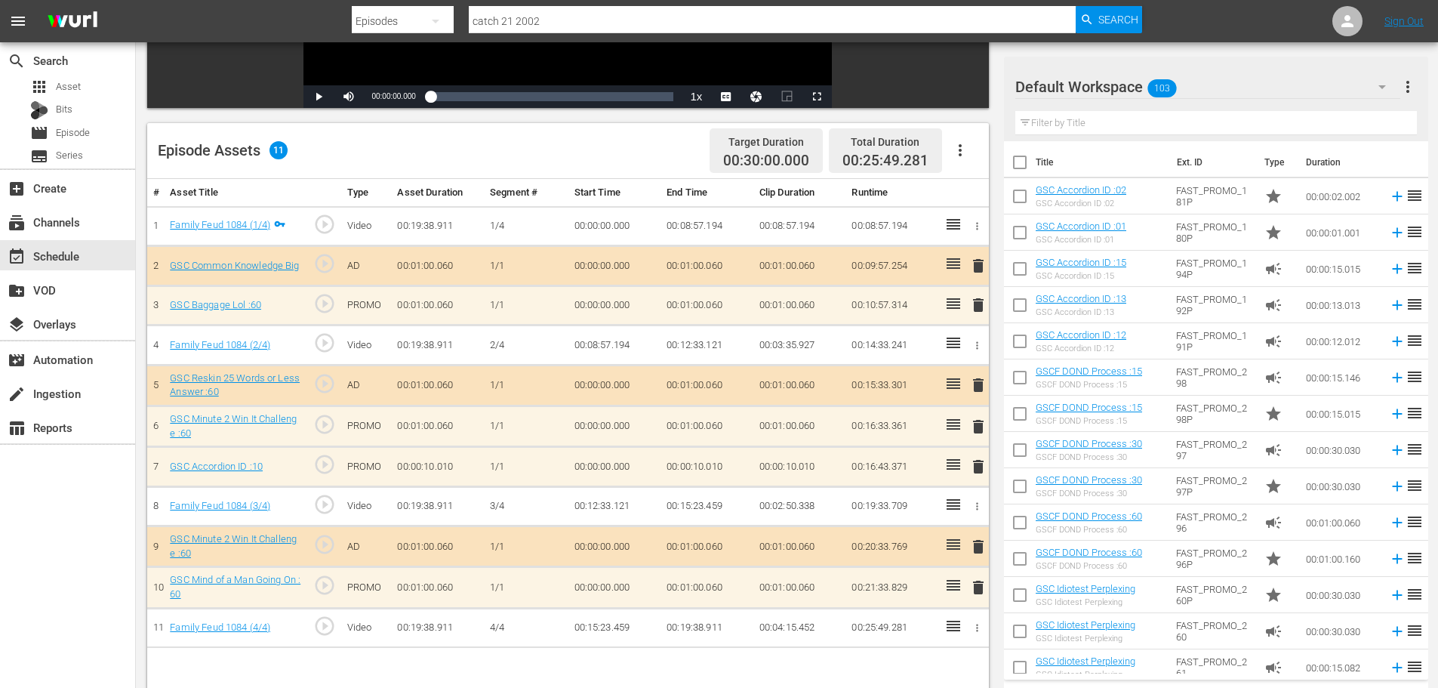
scroll to position [393, 0]
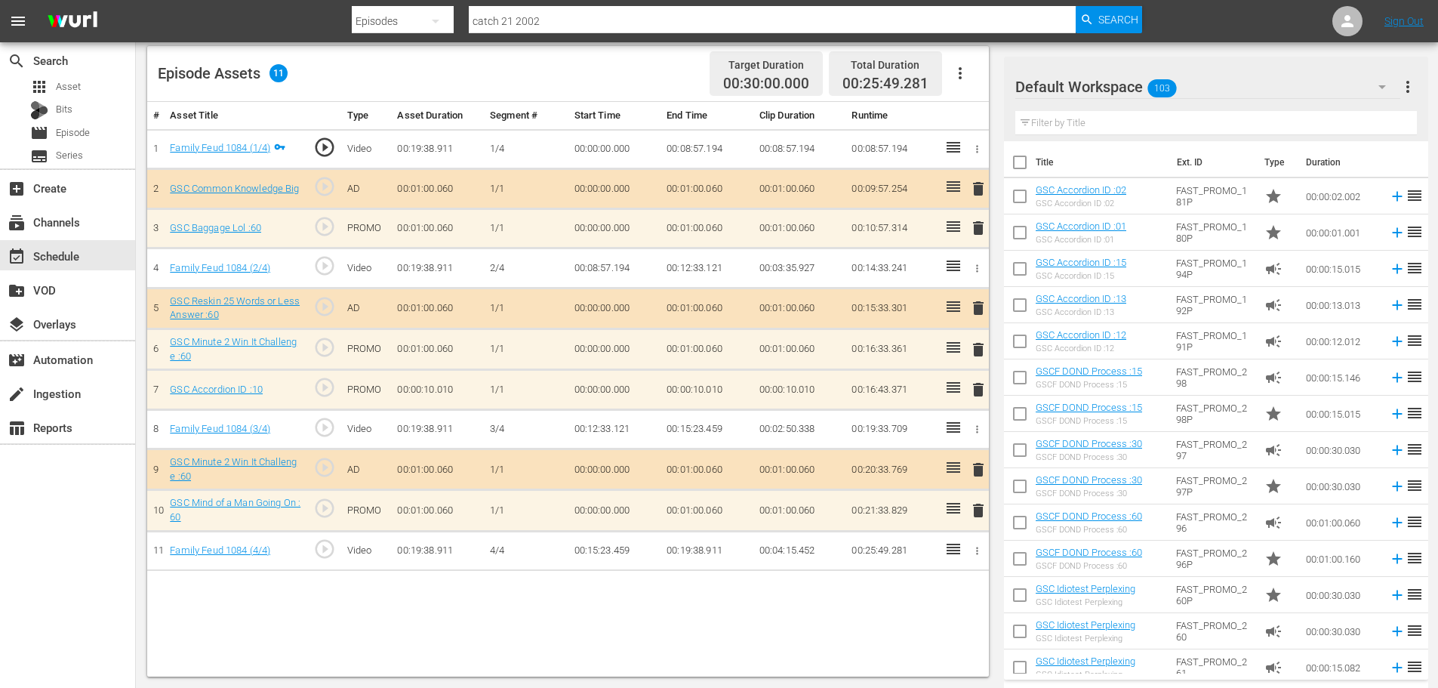
click at [984, 393] on span "delete" at bounding box center [978, 389] width 18 height 18
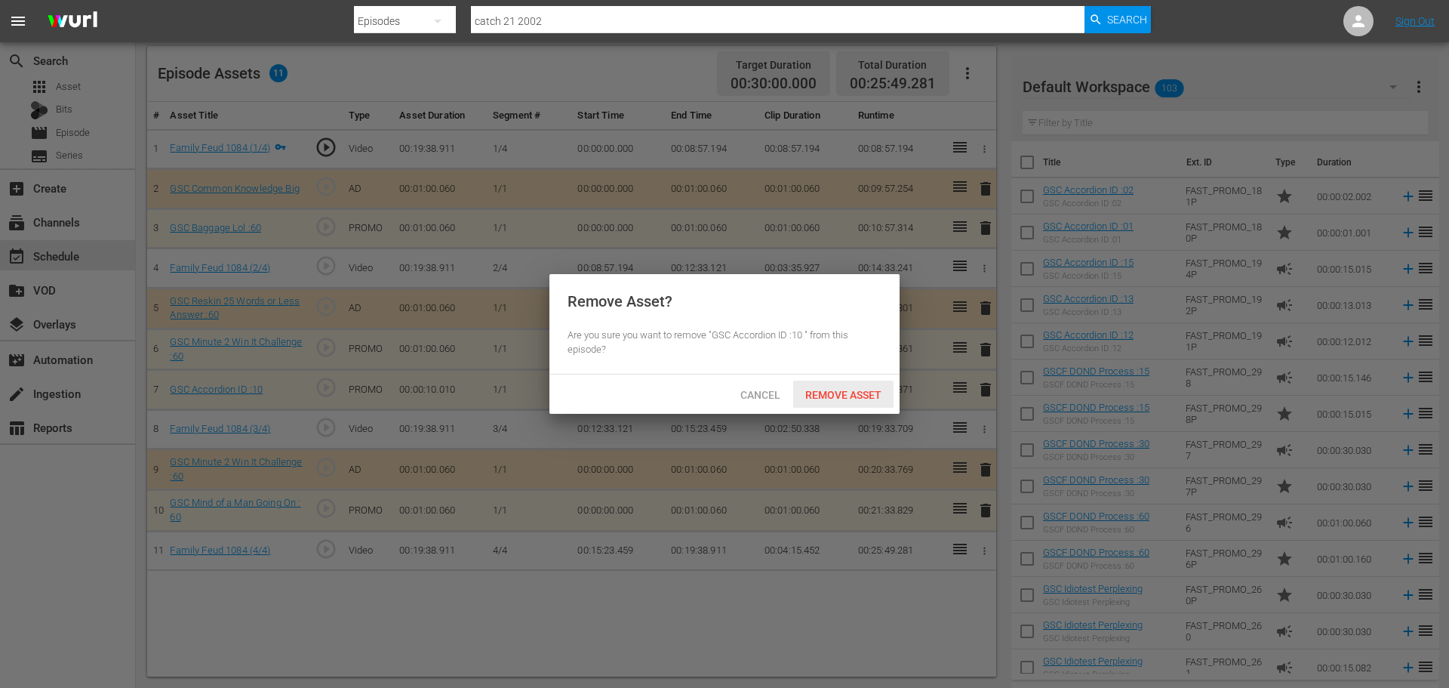
click at [833, 391] on span "Remove Asset" at bounding box center [843, 395] width 100 height 12
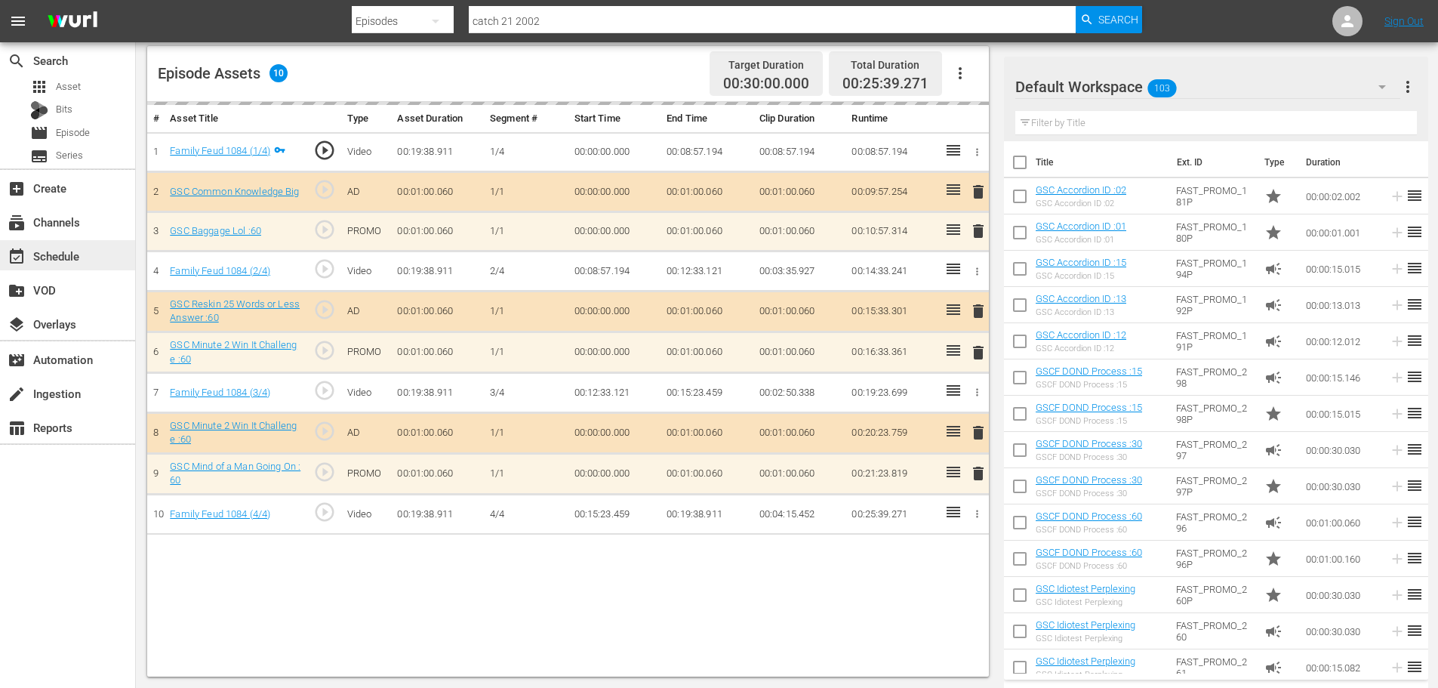
click at [63, 255] on div "event_available Schedule" at bounding box center [42, 254] width 85 height 14
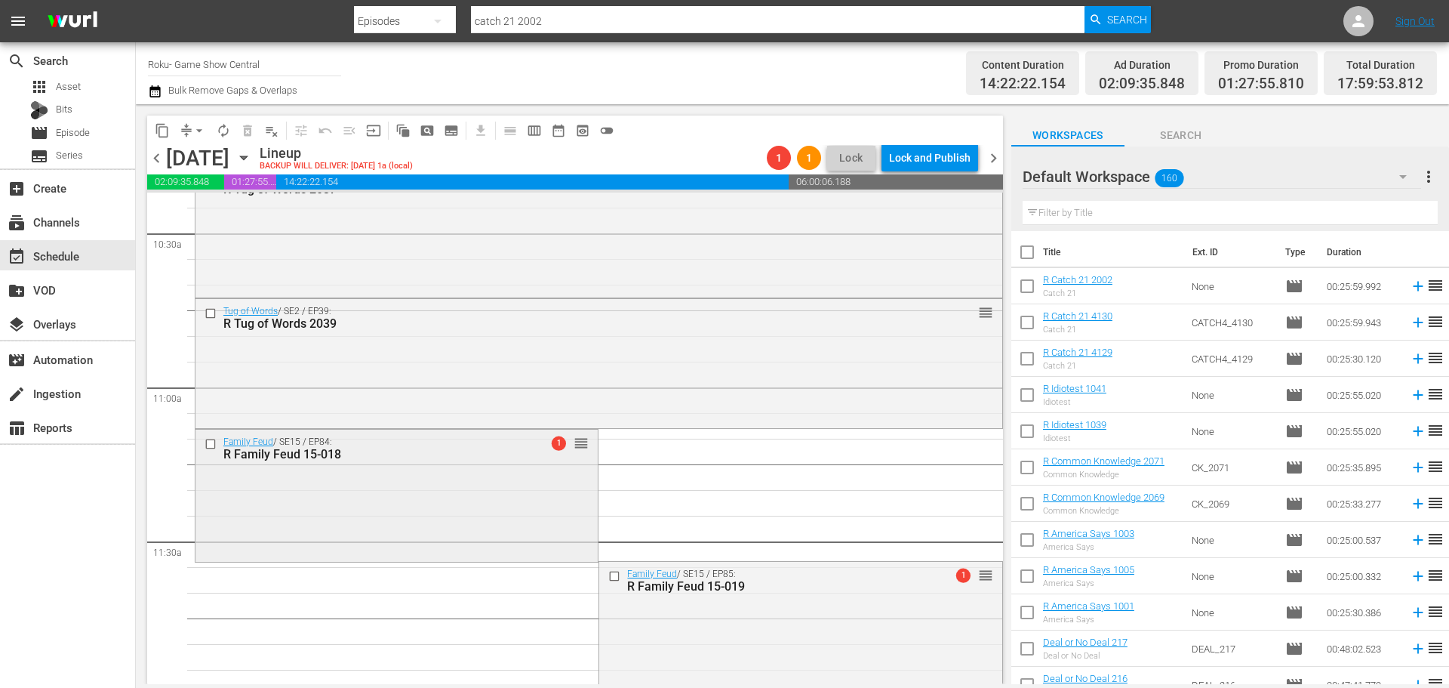
scroll to position [3495, 0]
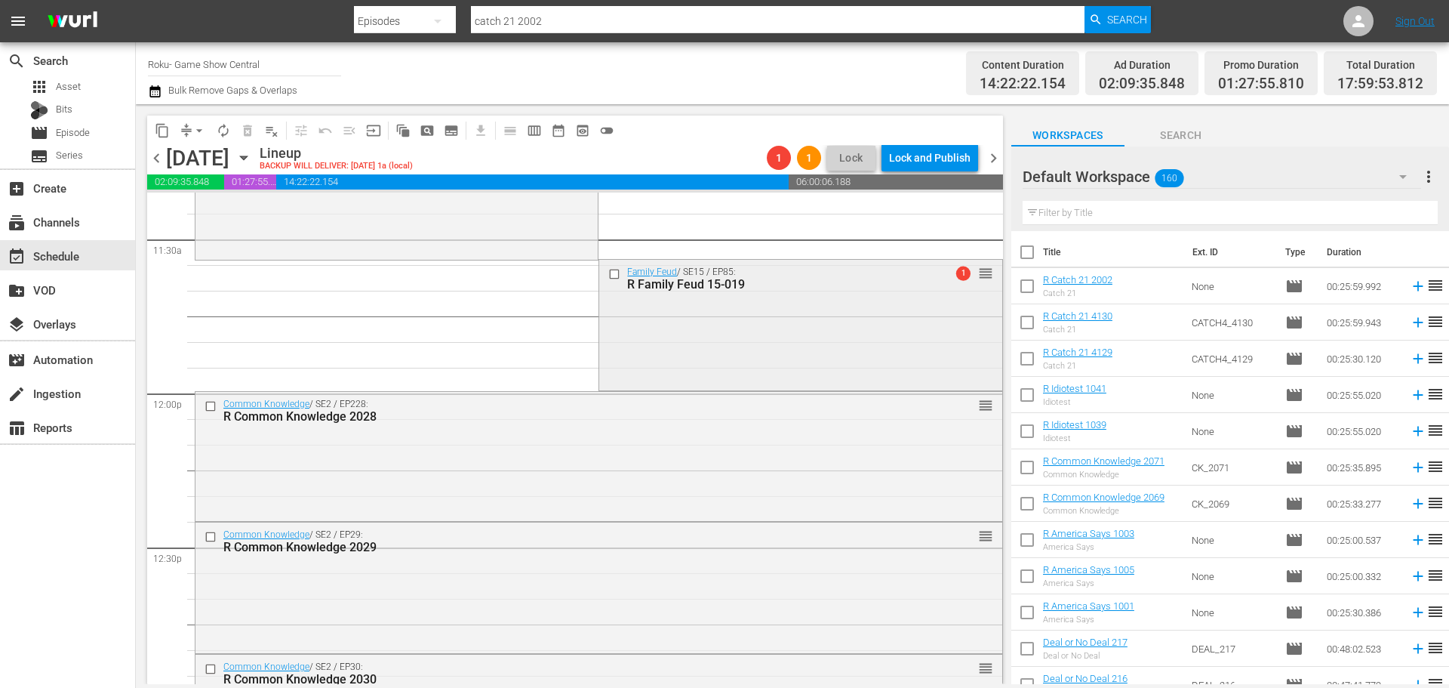
click at [778, 298] on div "Family Feud / SE15 / EP85: R Family Feud 15-019 1 reorder" at bounding box center [800, 323] width 402 height 127
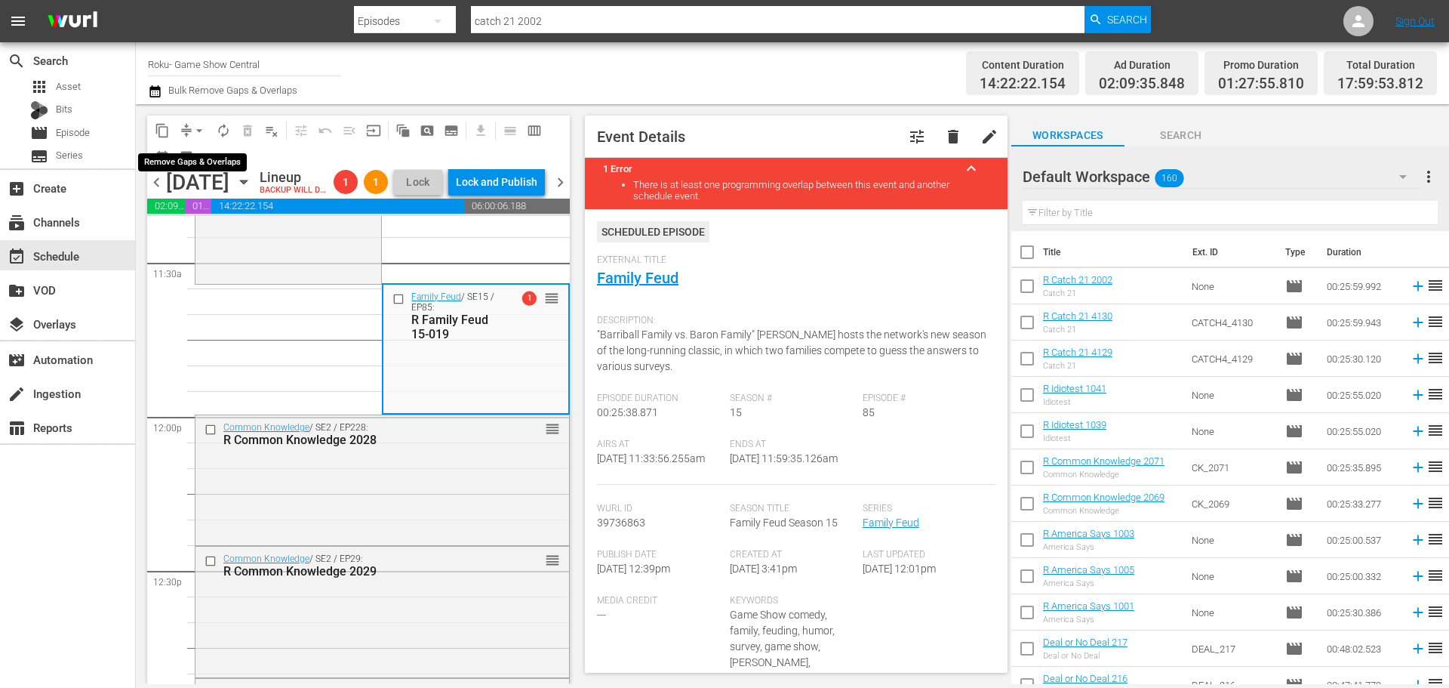
click at [193, 120] on button "arrow_drop_down" at bounding box center [199, 131] width 24 height 24
click at [208, 165] on li "Align to Midnight" at bounding box center [200, 161] width 159 height 25
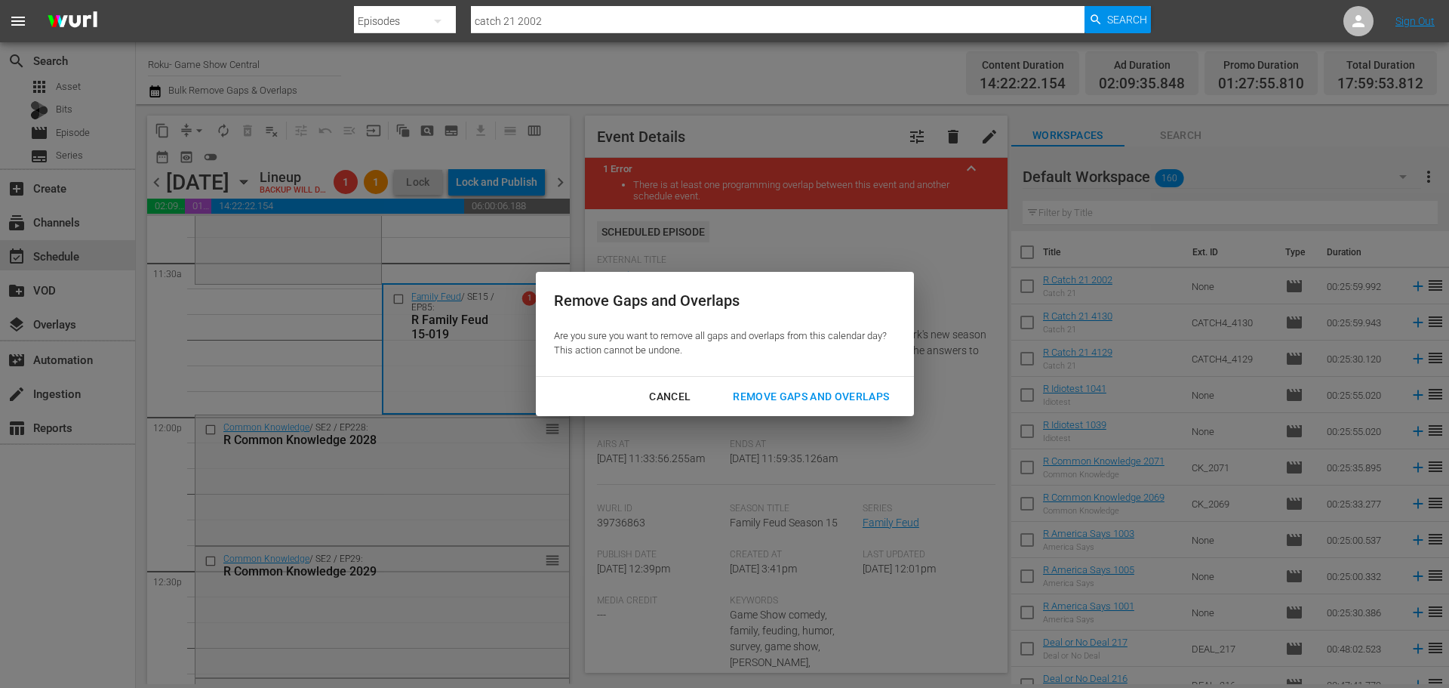
click at [774, 394] on div "Remove Gaps and Overlaps" at bounding box center [811, 396] width 180 height 19
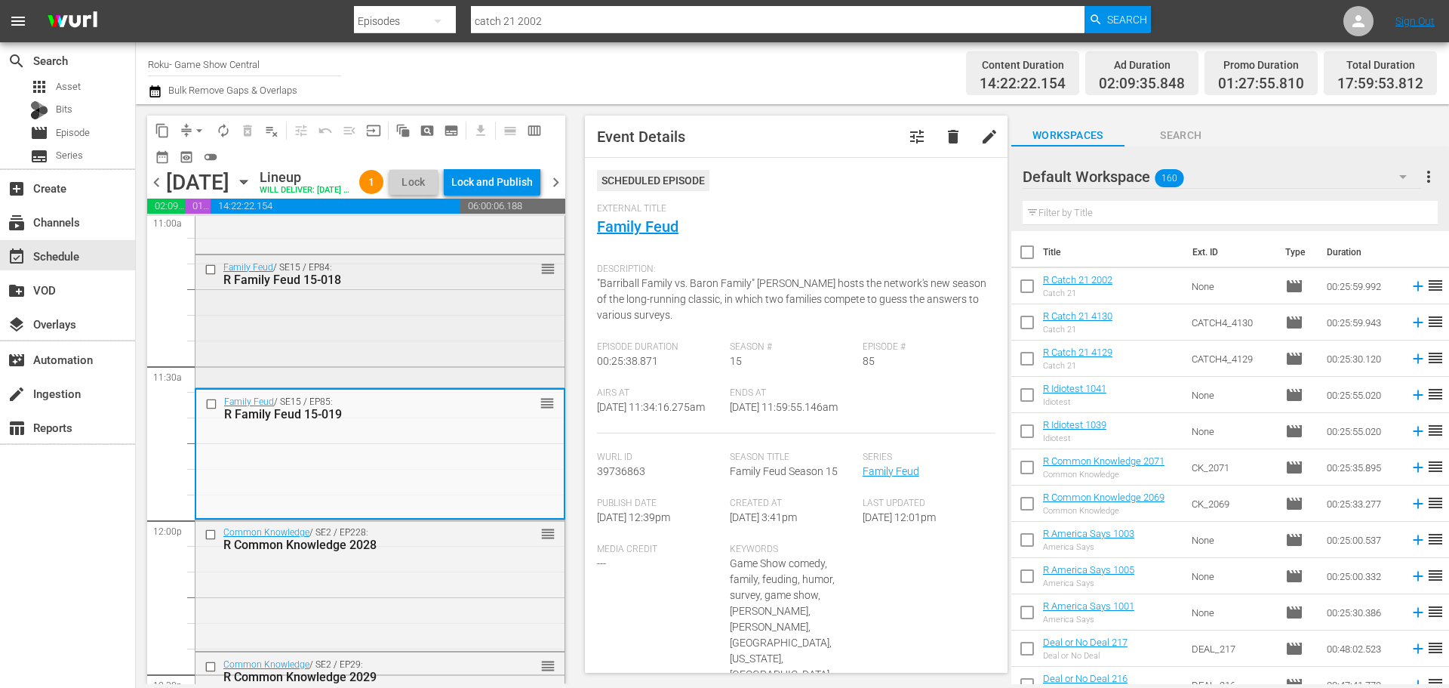
scroll to position [3269, 0]
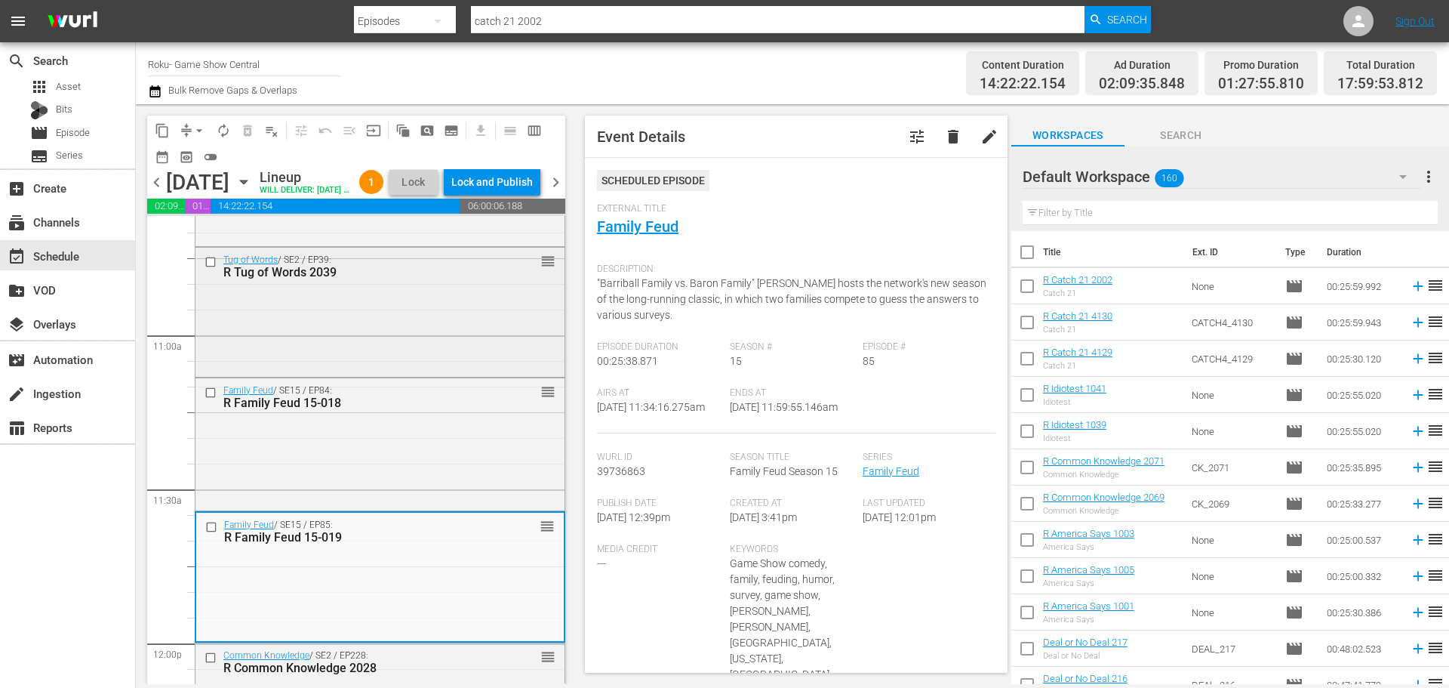
click at [375, 279] on div "Tug of Words / SE2 / EP39: R Tug of Words 2039" at bounding box center [356, 266] width 266 height 25
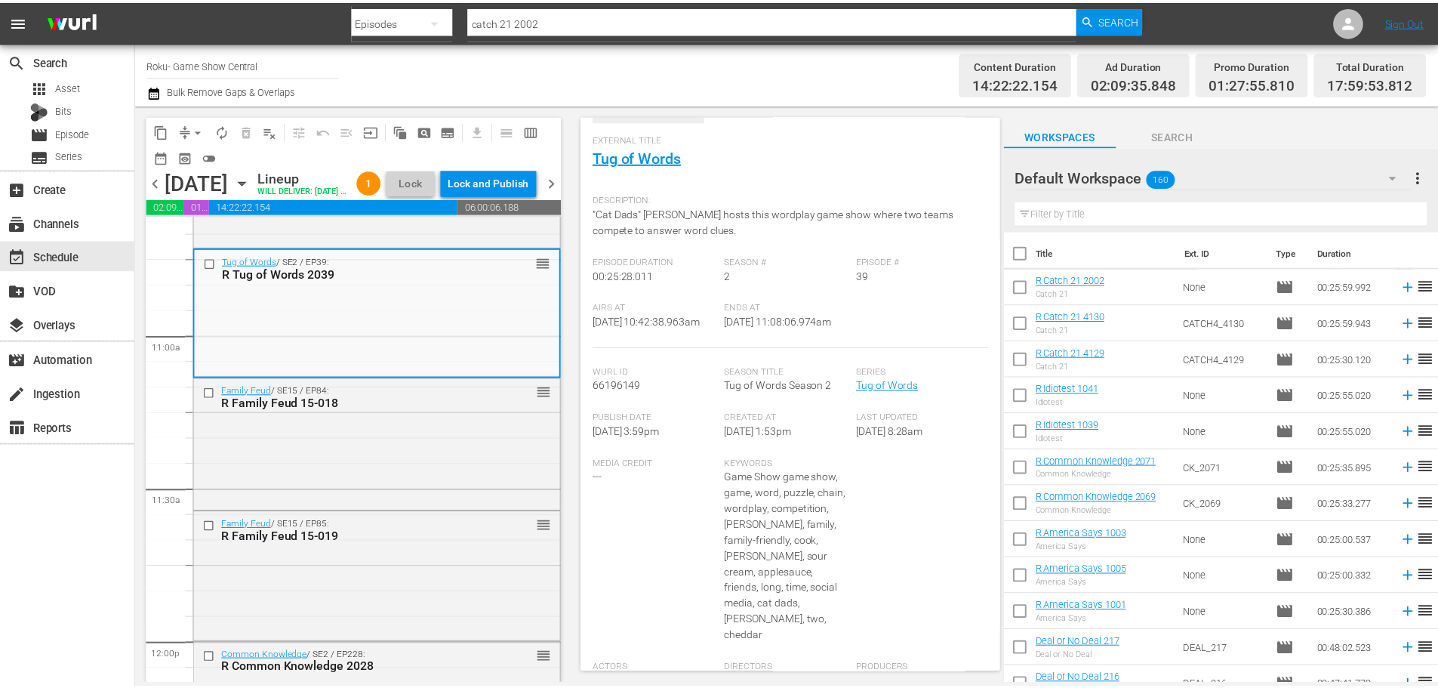
scroll to position [69, 0]
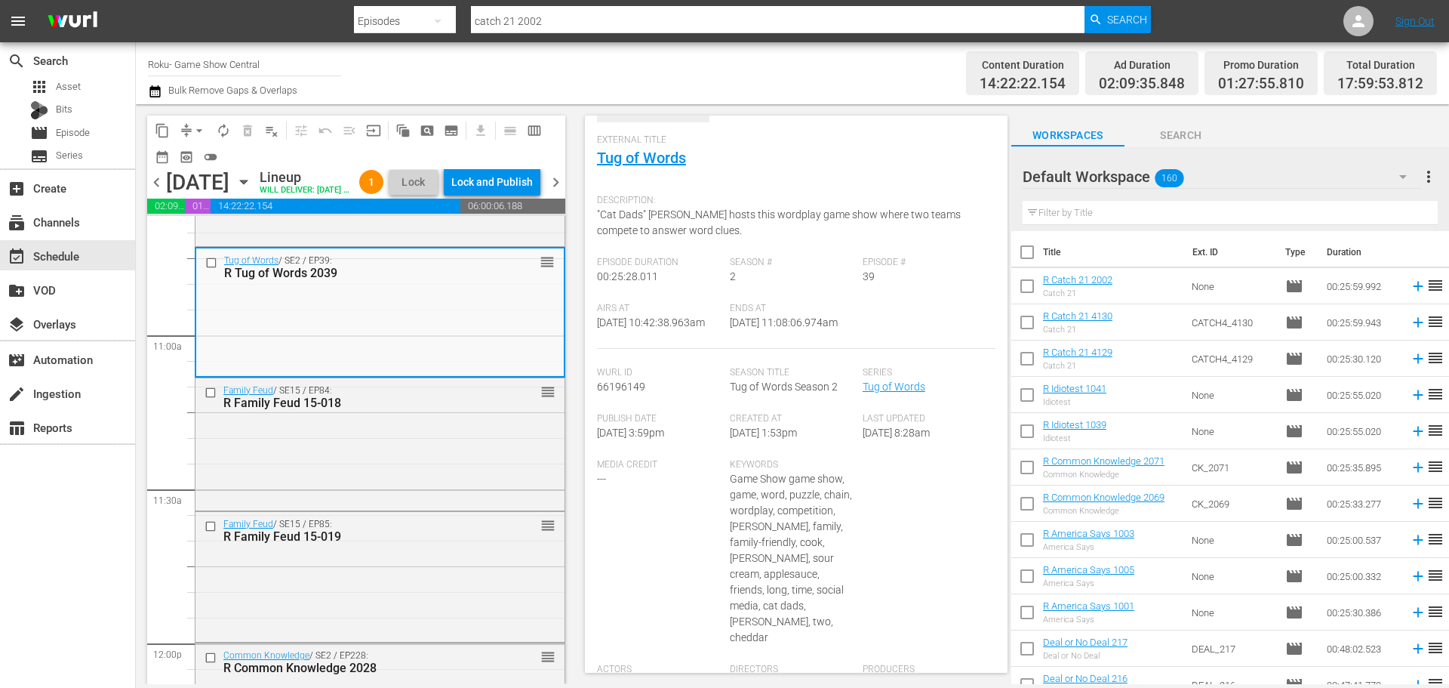
click at [655, 145] on span "External Title" at bounding box center [792, 140] width 391 height 12
click at [659, 160] on link "Tug of Words" at bounding box center [641, 158] width 89 height 18
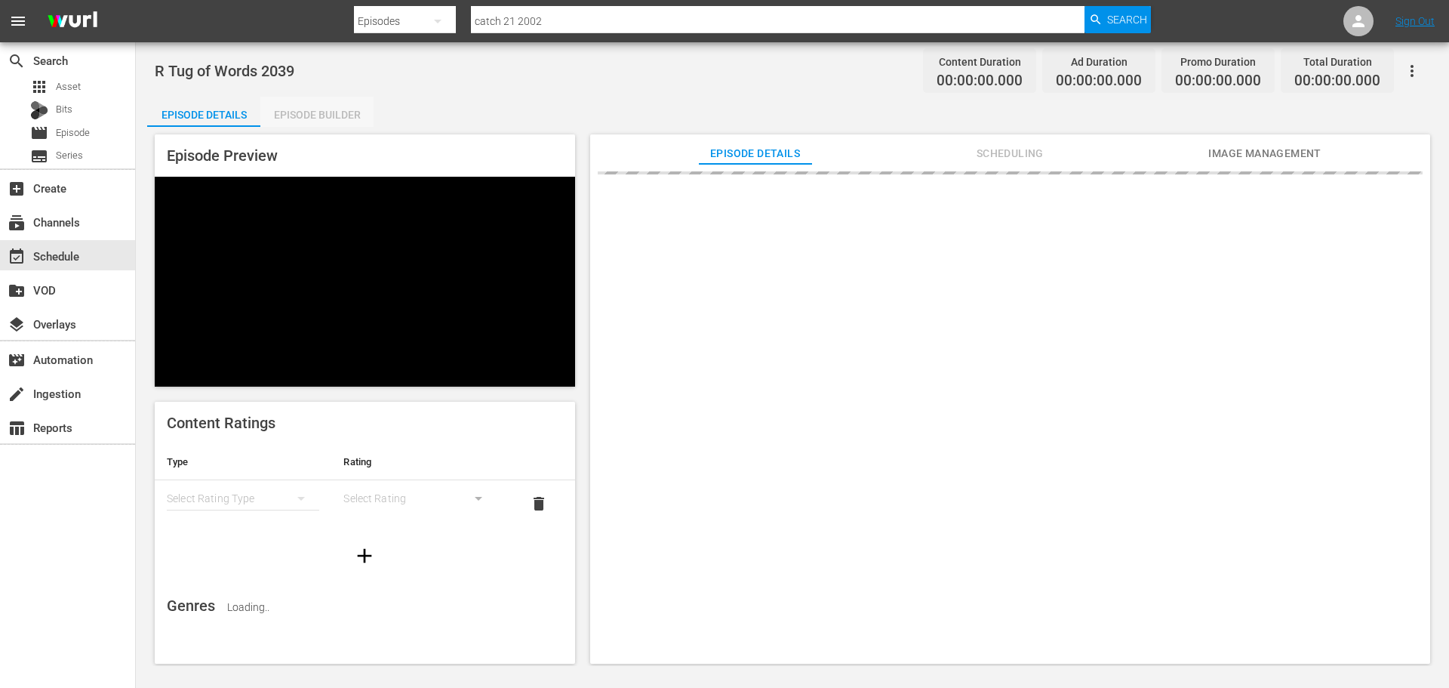
click at [352, 112] on div "Episode Builder" at bounding box center [316, 115] width 113 height 36
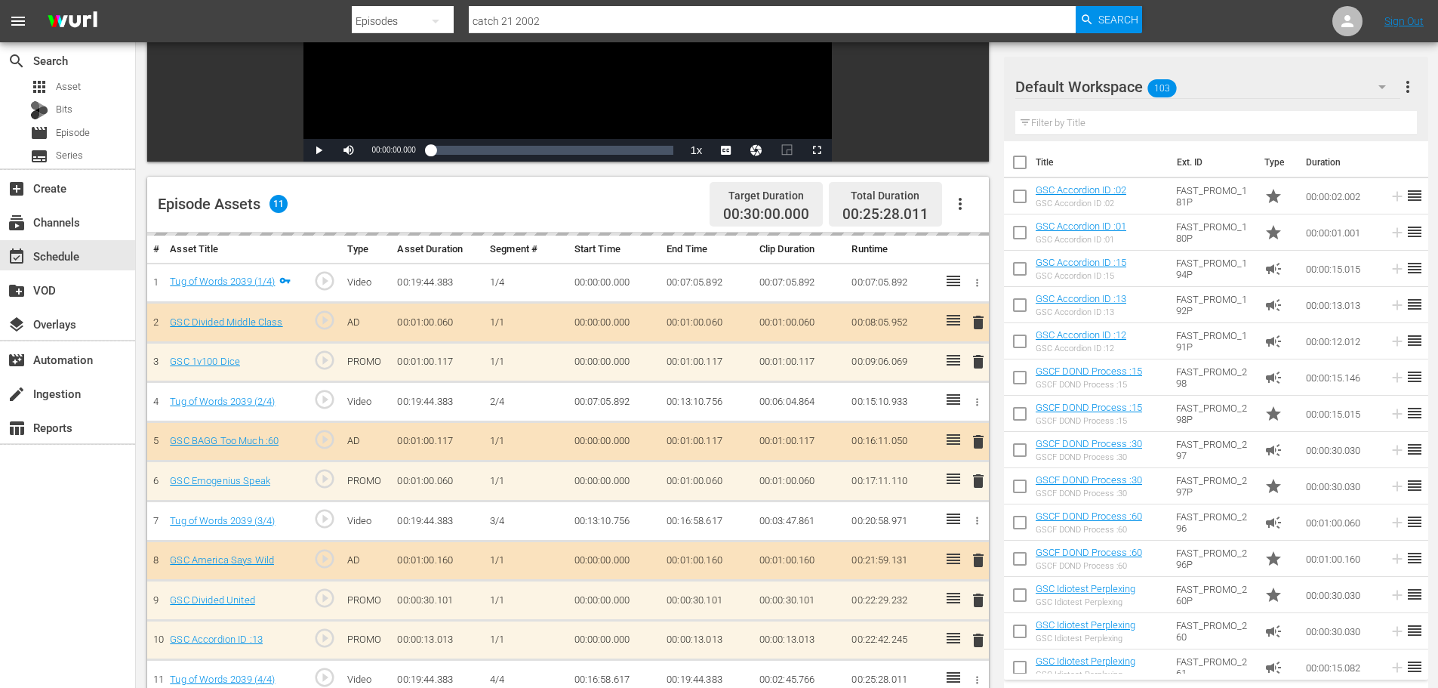
scroll to position [393, 0]
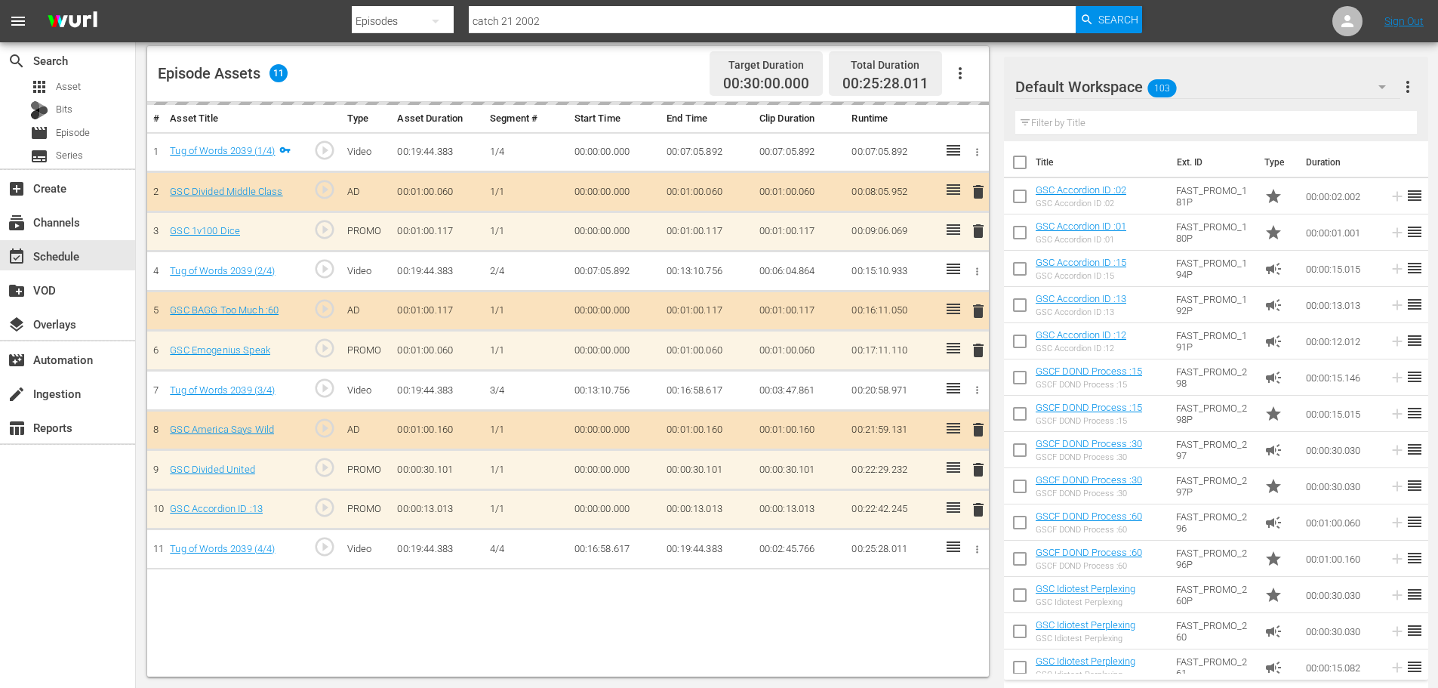
click at [973, 507] on div "delete" at bounding box center [975, 509] width 13 height 22
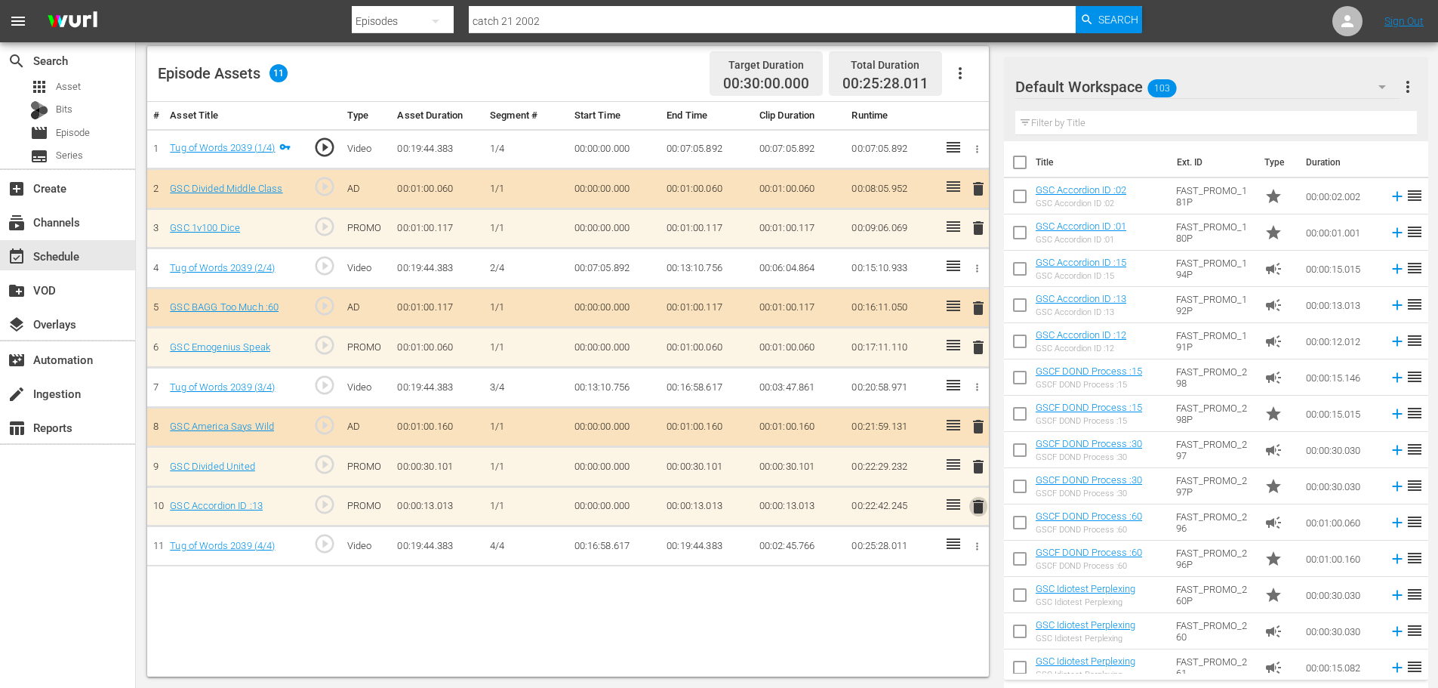
click at [980, 516] on button "delete" at bounding box center [978, 506] width 18 height 22
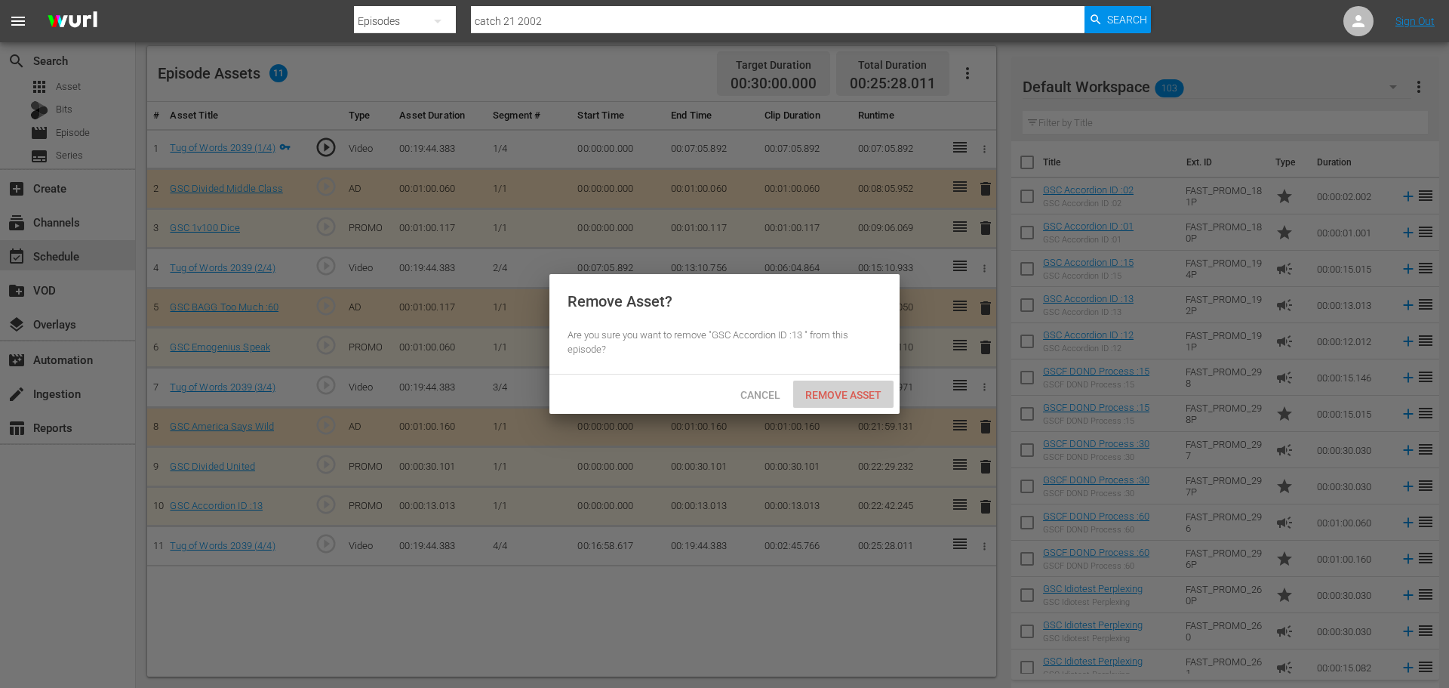
click at [842, 386] on div "Remove Asset" at bounding box center [843, 394] width 100 height 28
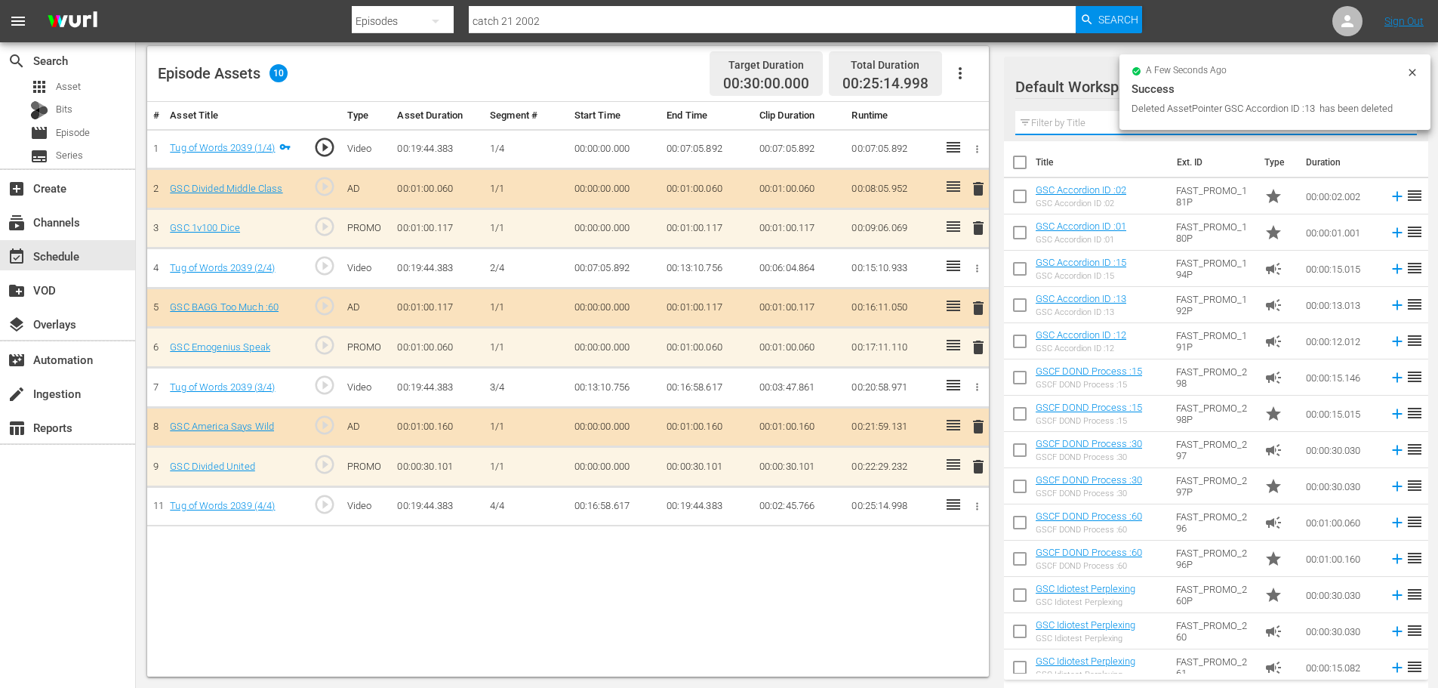
click at [1086, 118] on input "text" at bounding box center [1216, 123] width 402 height 24
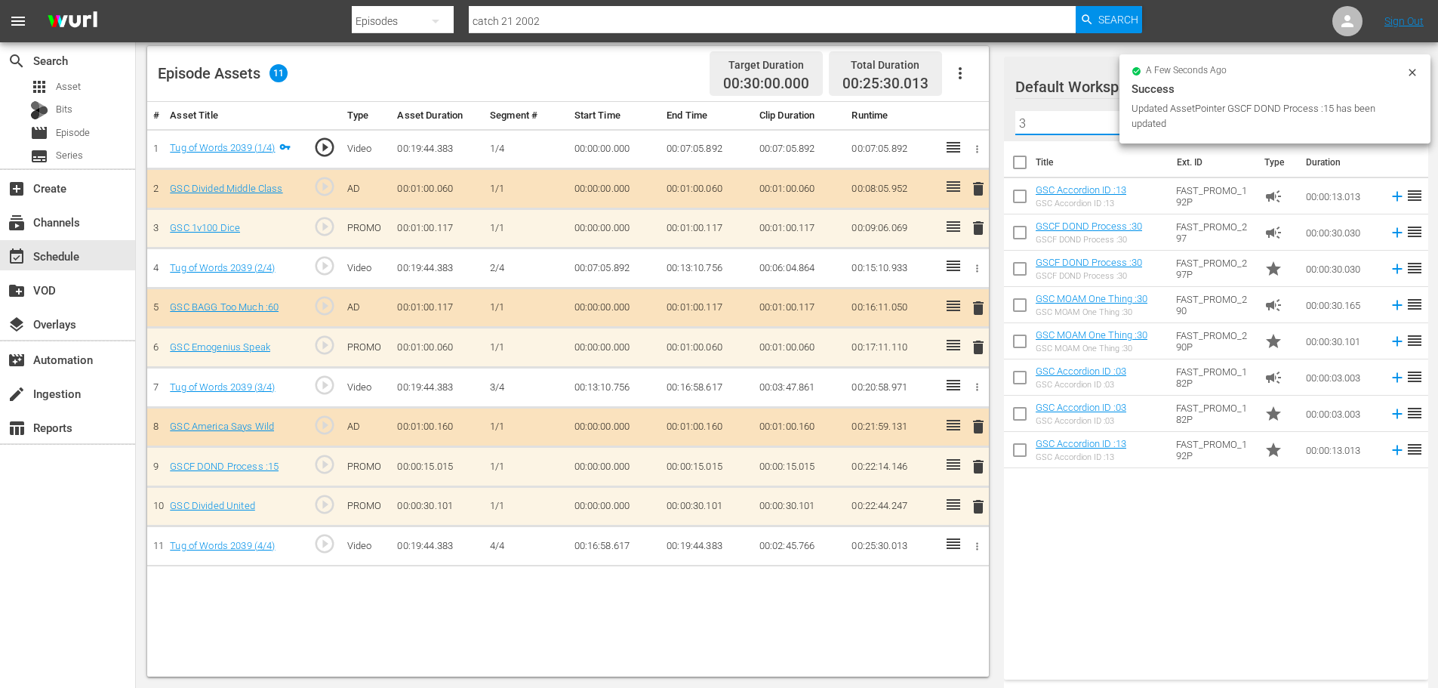
type input "3"
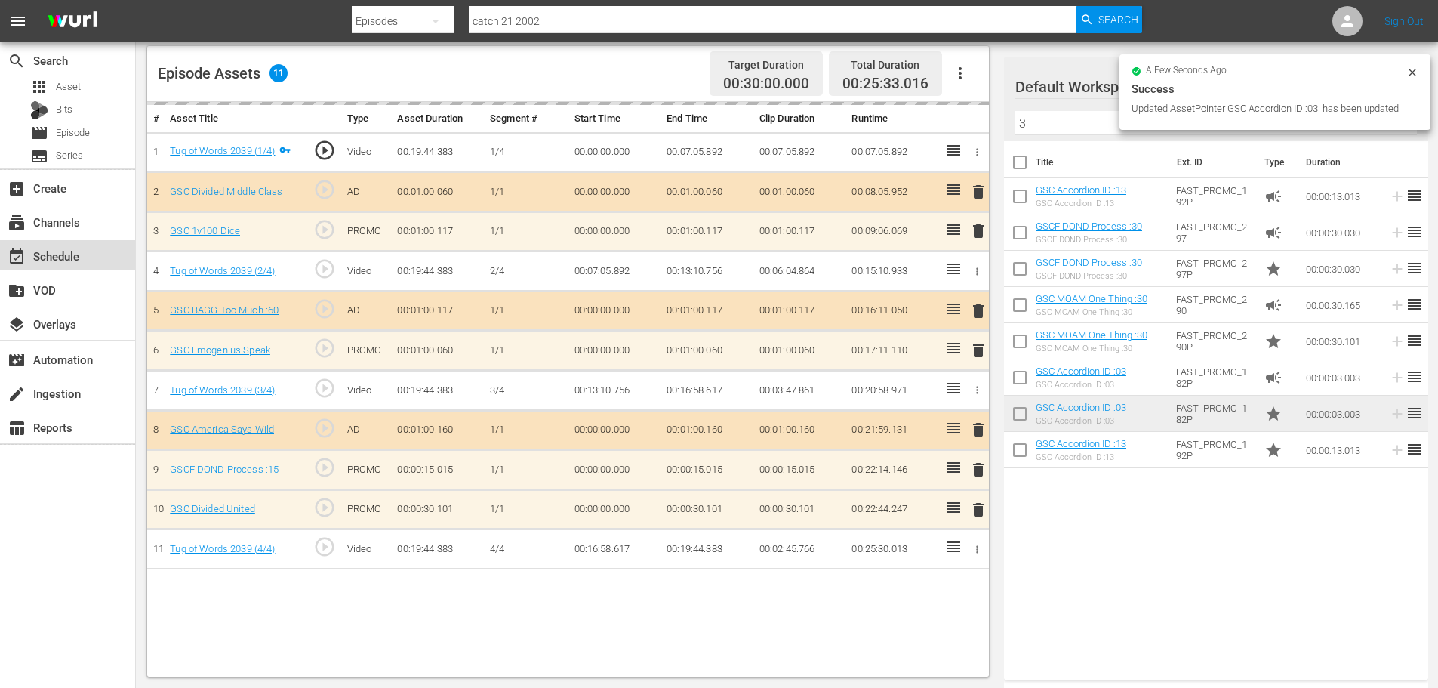
click at [45, 245] on div "event_available Schedule" at bounding box center [67, 255] width 135 height 30
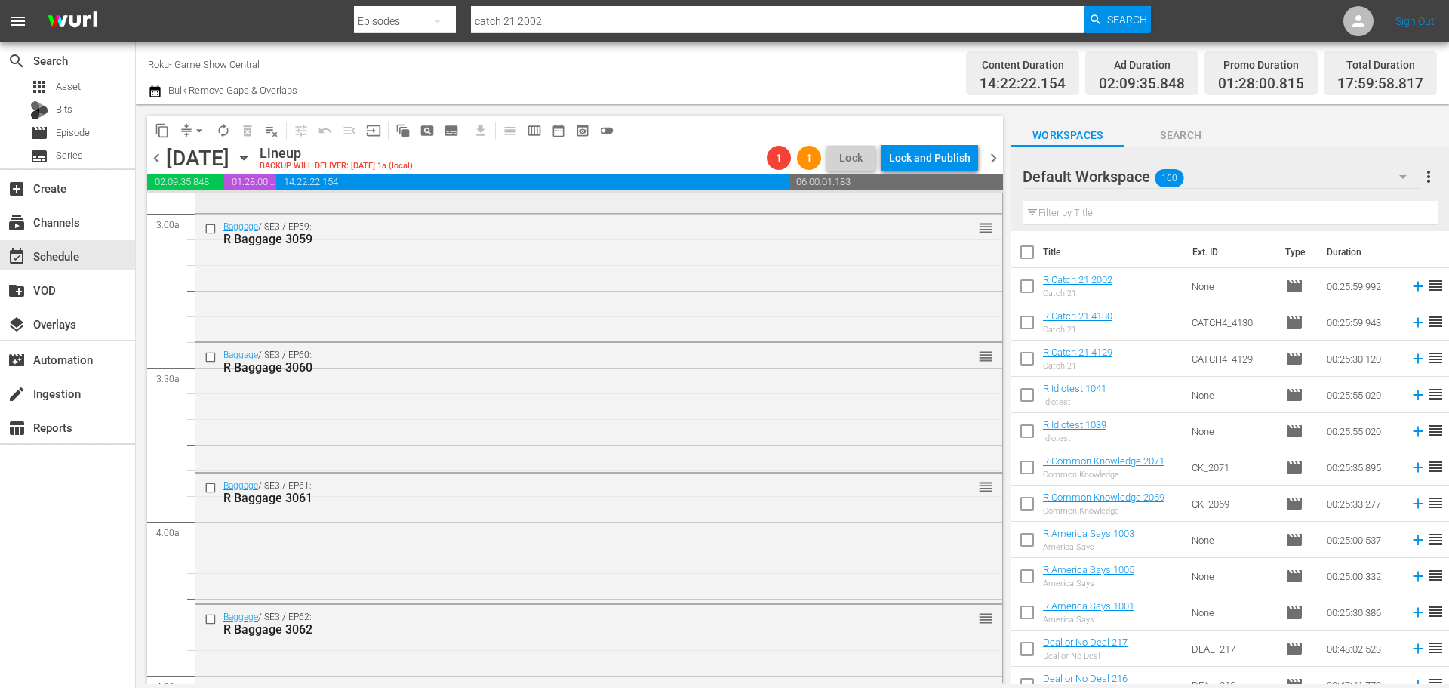
scroll to position [906, 0]
click at [991, 281] on div "Baggage / SE3 / EP59: R Baggage 3059 reorder" at bounding box center [599, 275] width 809 height 128
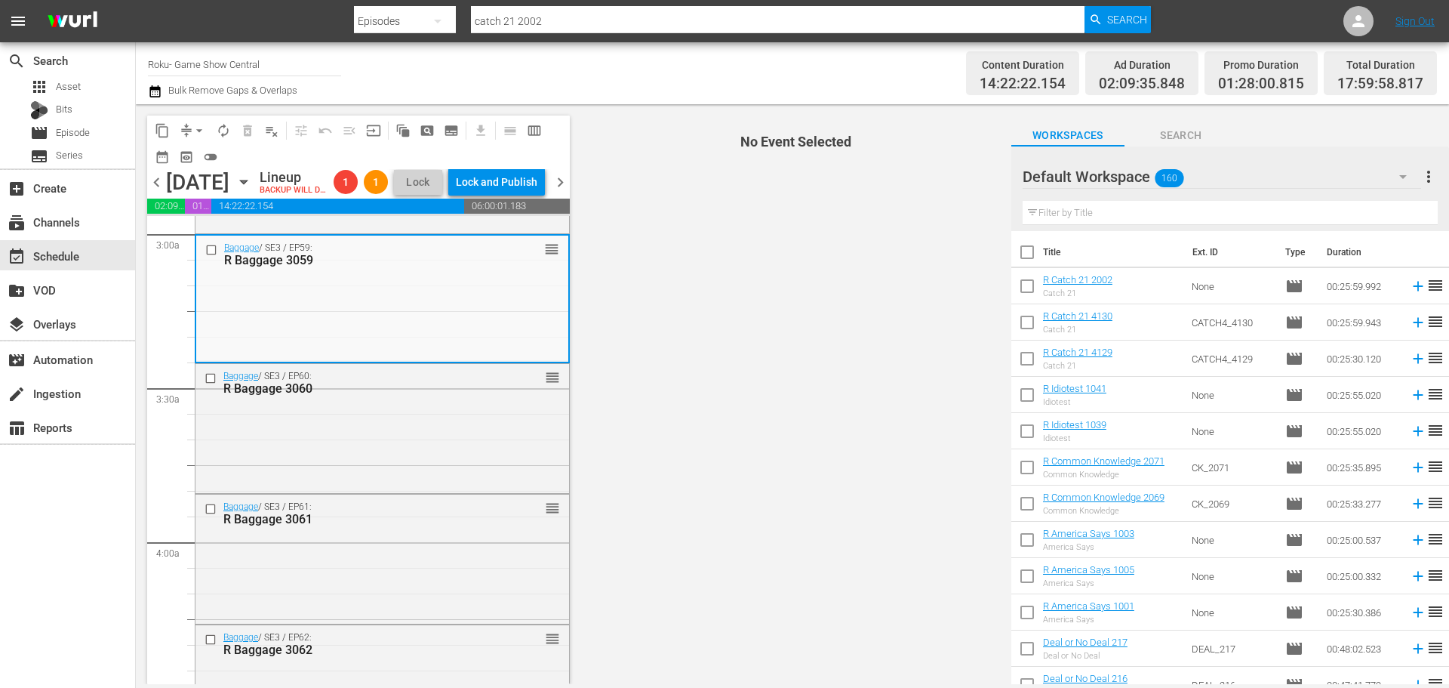
drag, startPoint x: 998, startPoint y: 281, endPoint x: 987, endPoint y: 337, distance: 56.9
click at [987, 337] on span "No Event Selected" at bounding box center [793, 394] width 438 height 580
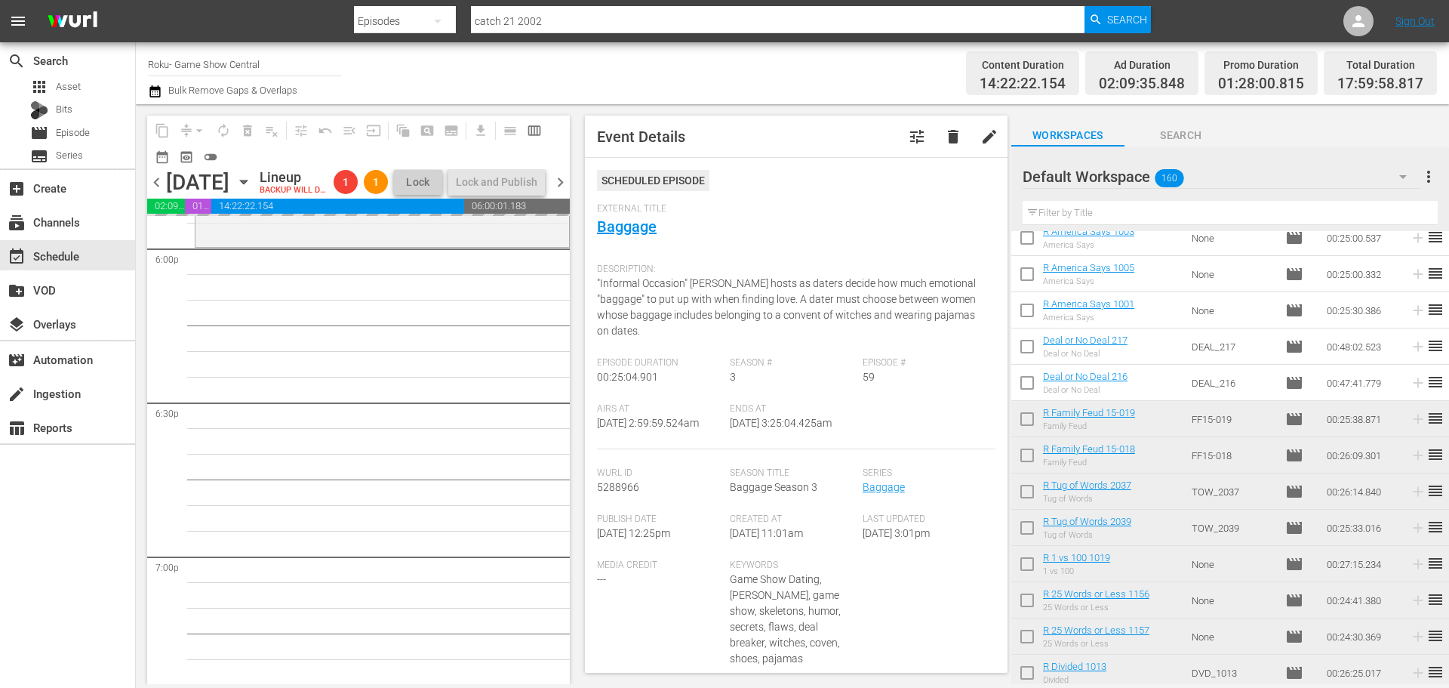
scroll to position [5531, 0]
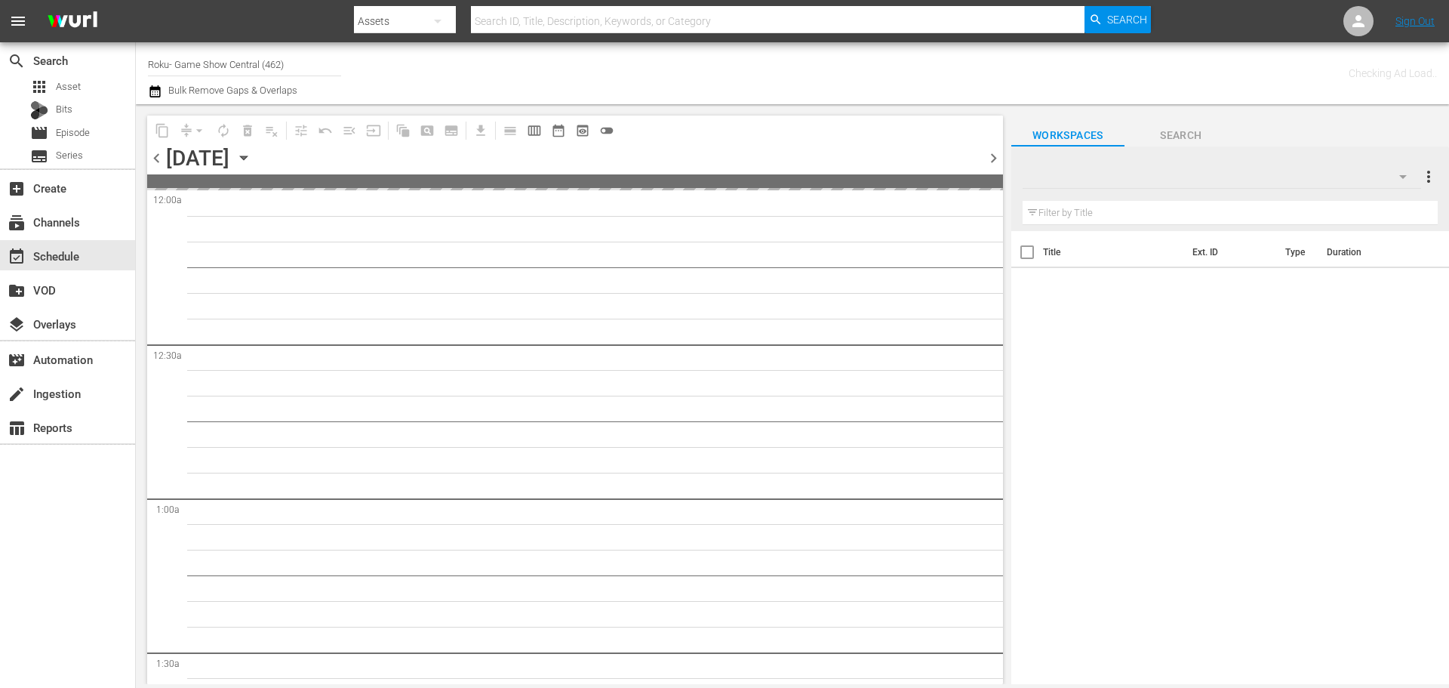
type input "Roku- Game Show Central (462)"
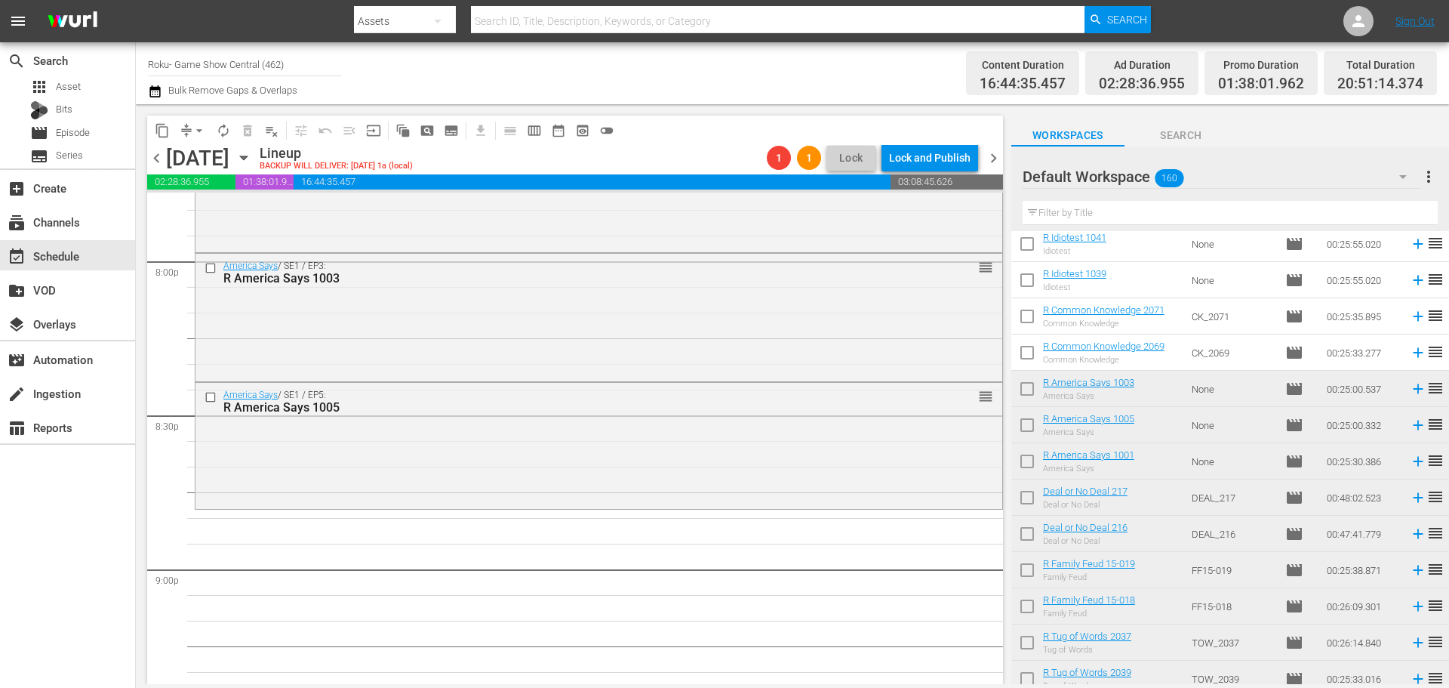
scroll to position [5638, 0]
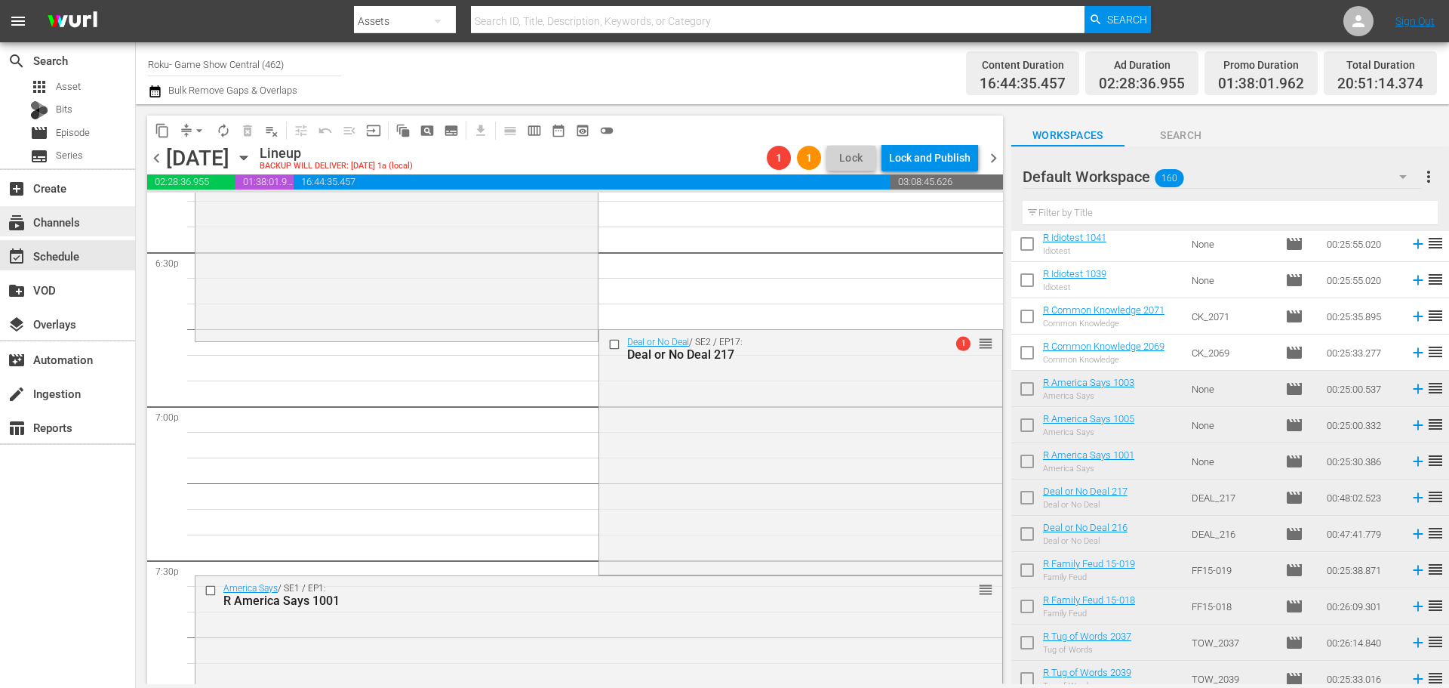
drag, startPoint x: 344, startPoint y: 251, endPoint x: 94, endPoint y: 211, distance: 253.2
click at [344, 250] on div "Deal or No Deal / SE2 / EP16: Deal or No Deal 216 1 reorder" at bounding box center [397, 218] width 402 height 240
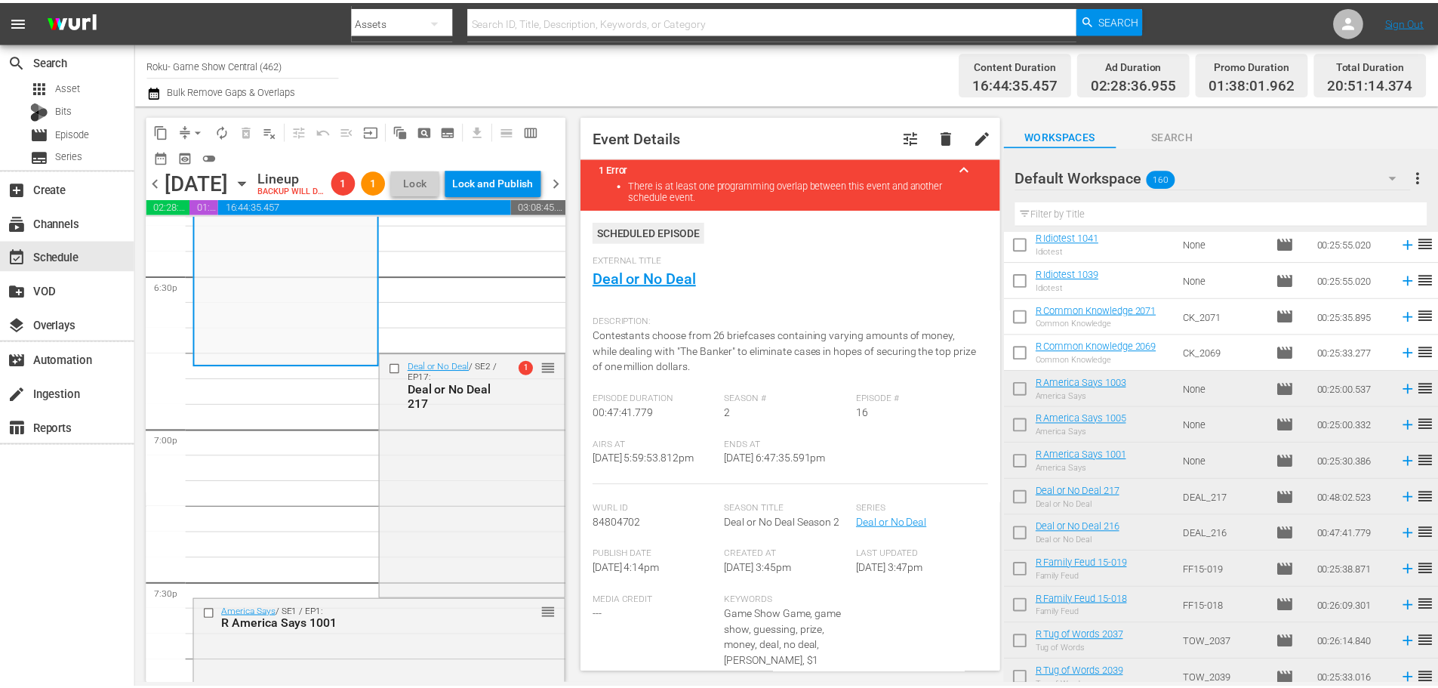
scroll to position [0, 0]
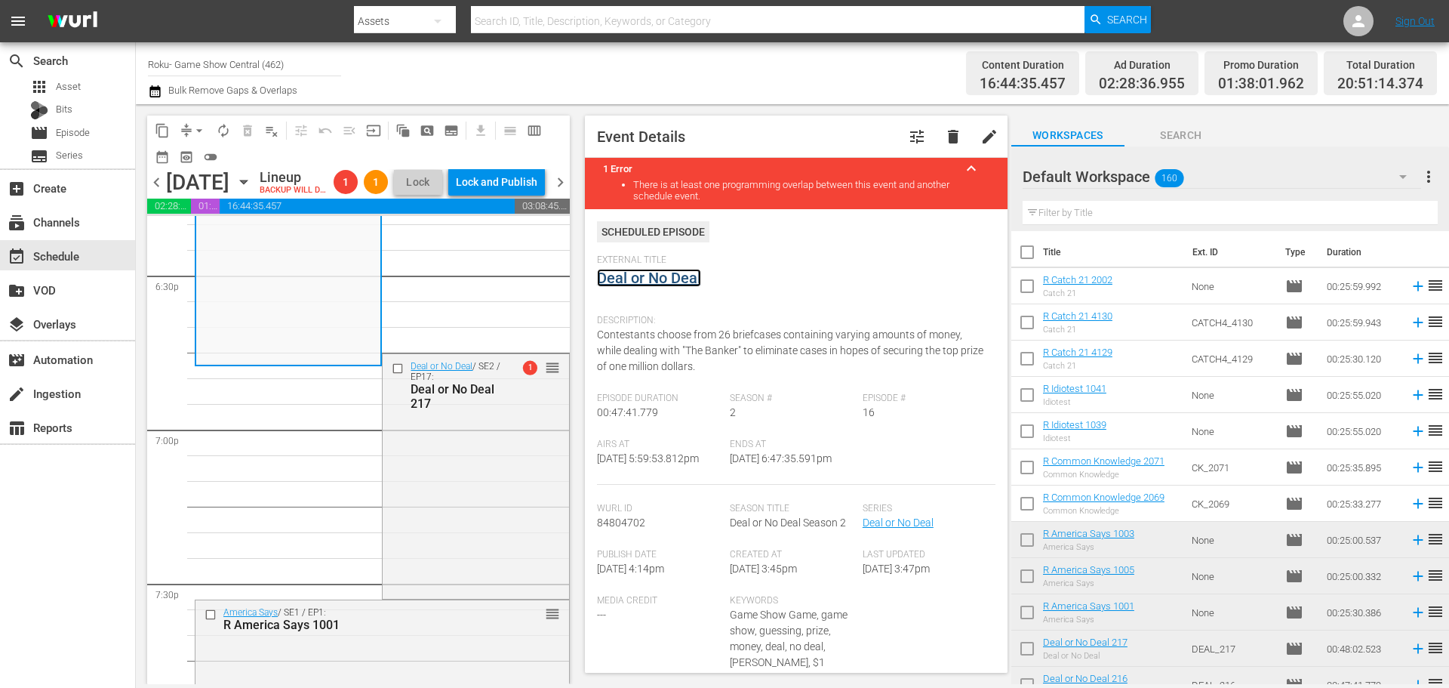
click at [650, 280] on link "Deal or No Deal" at bounding box center [649, 278] width 104 height 18
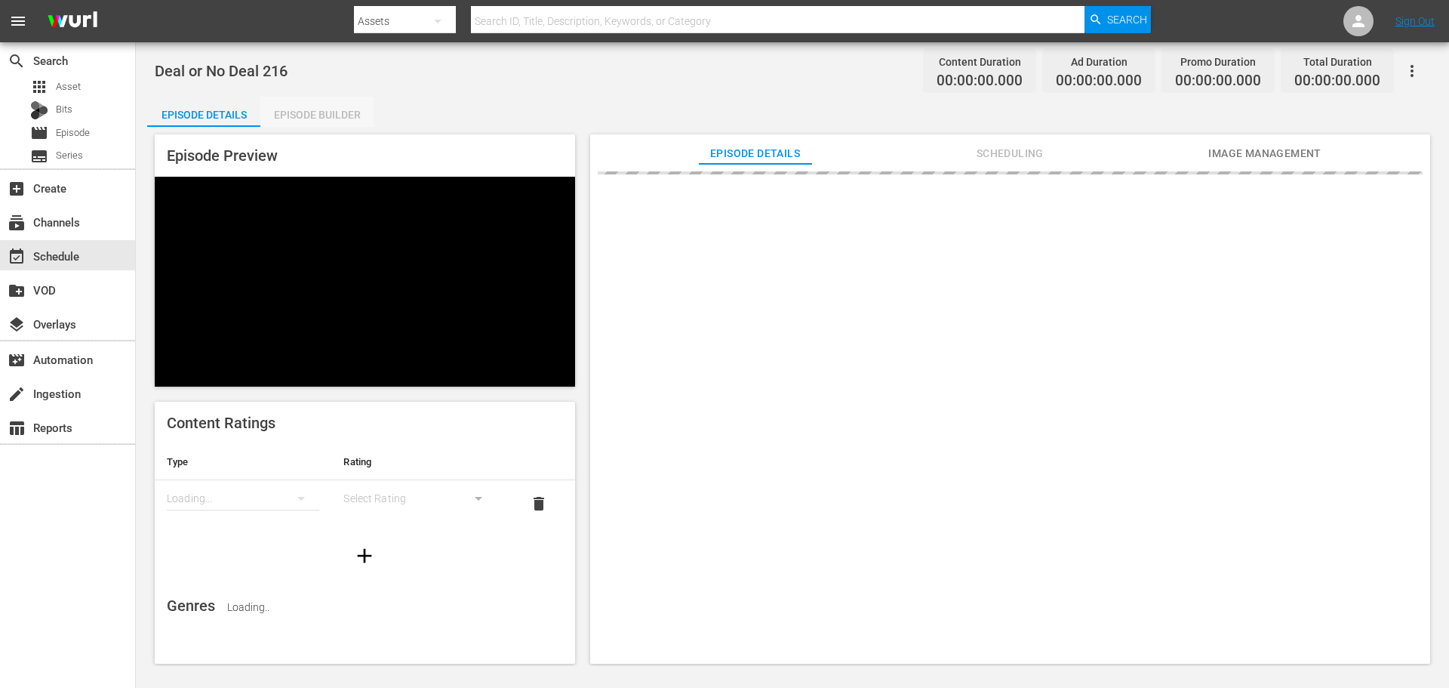
click at [325, 108] on div "Episode Builder" at bounding box center [316, 115] width 113 height 36
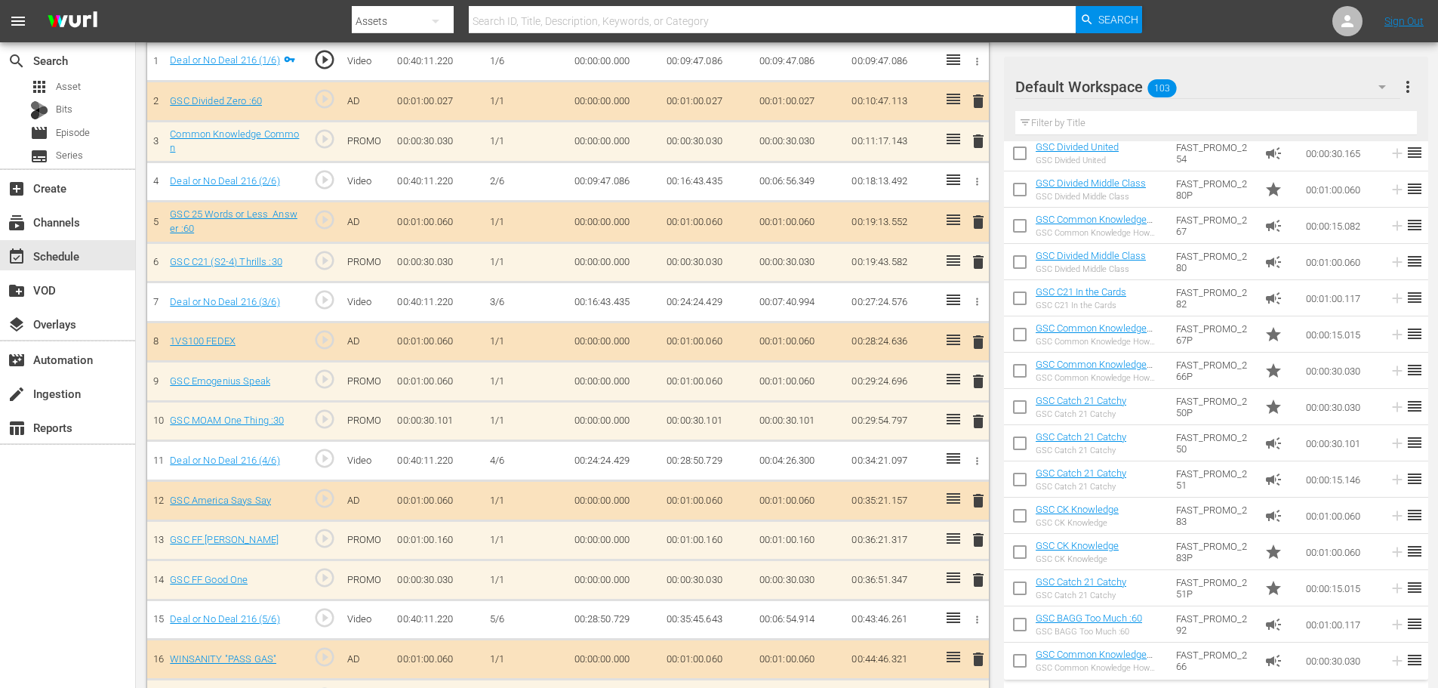
scroll to position [1458, 0]
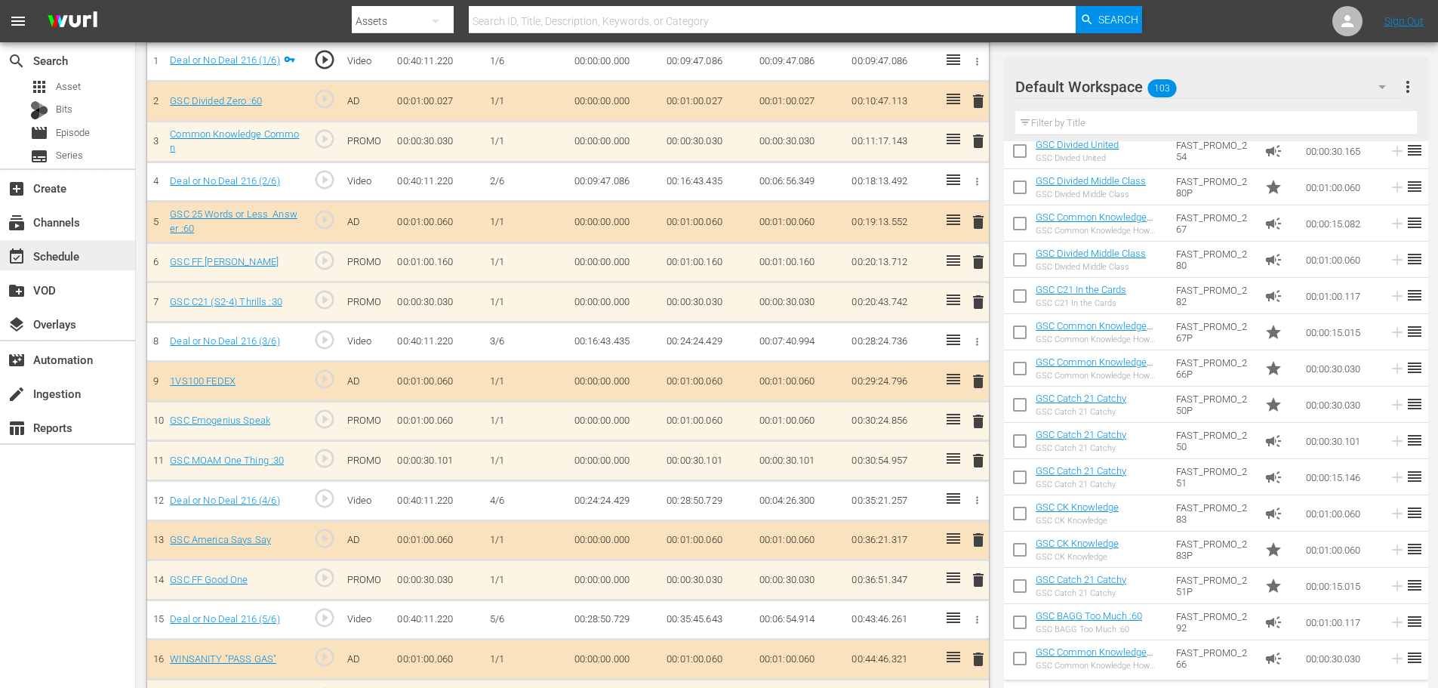
click at [26, 253] on div "event_available Schedule" at bounding box center [42, 254] width 85 height 14
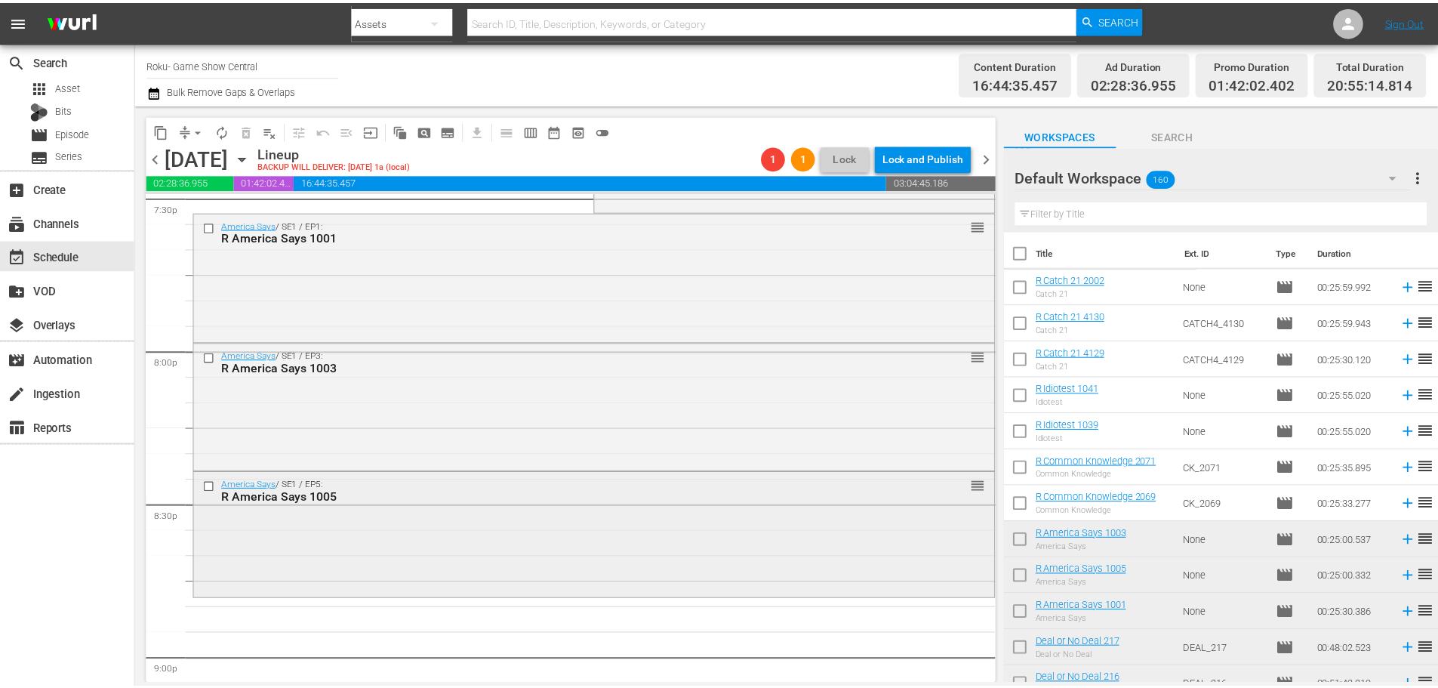
scroll to position [5576, 0]
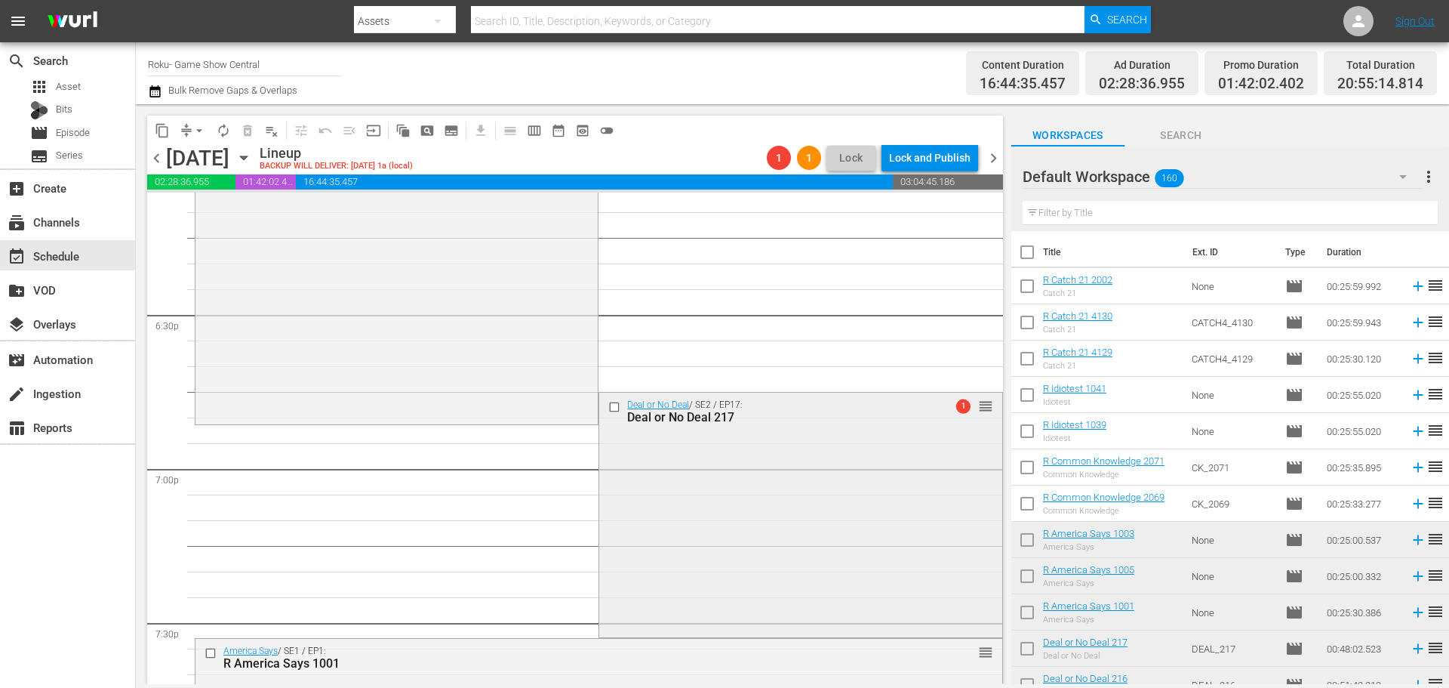
click at [730, 527] on div "Deal or No Deal / SE2 / EP17: Deal or No Deal 217 1 reorder" at bounding box center [800, 514] width 402 height 242
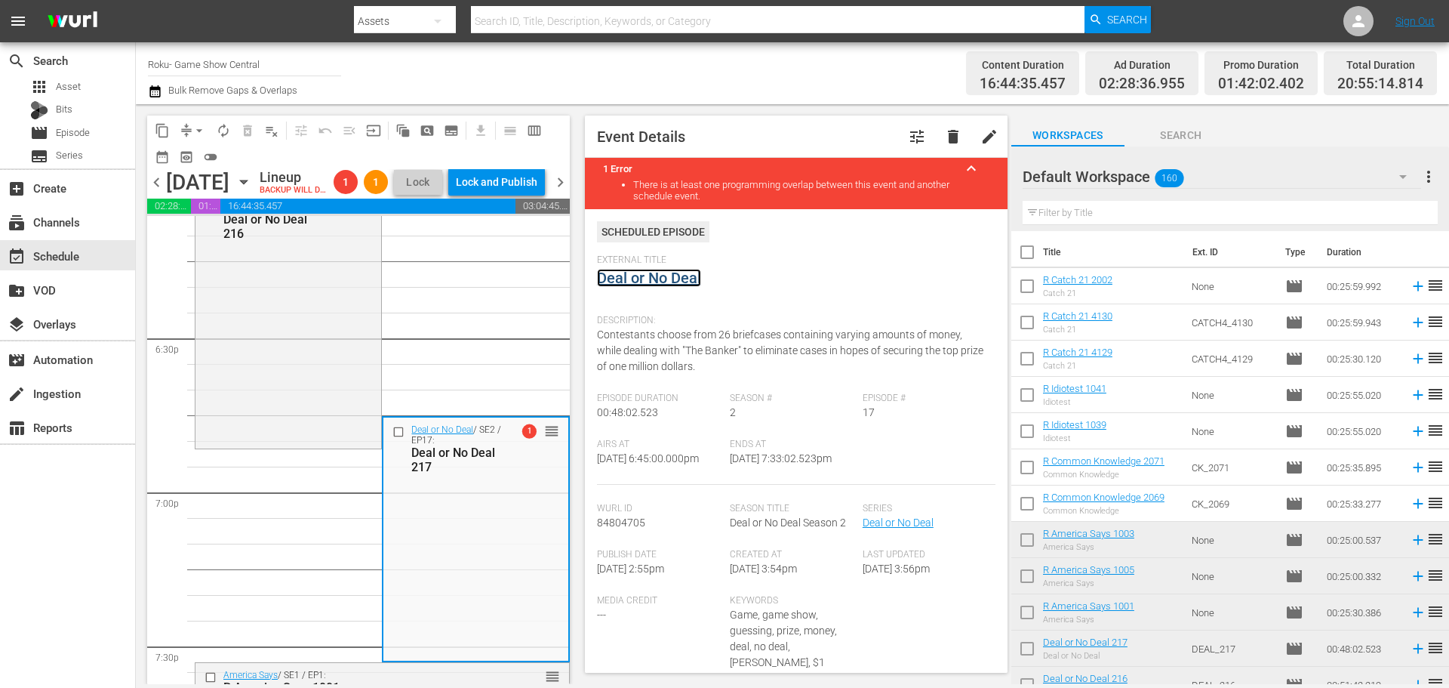
click at [638, 274] on link "Deal or No Deal" at bounding box center [649, 278] width 104 height 18
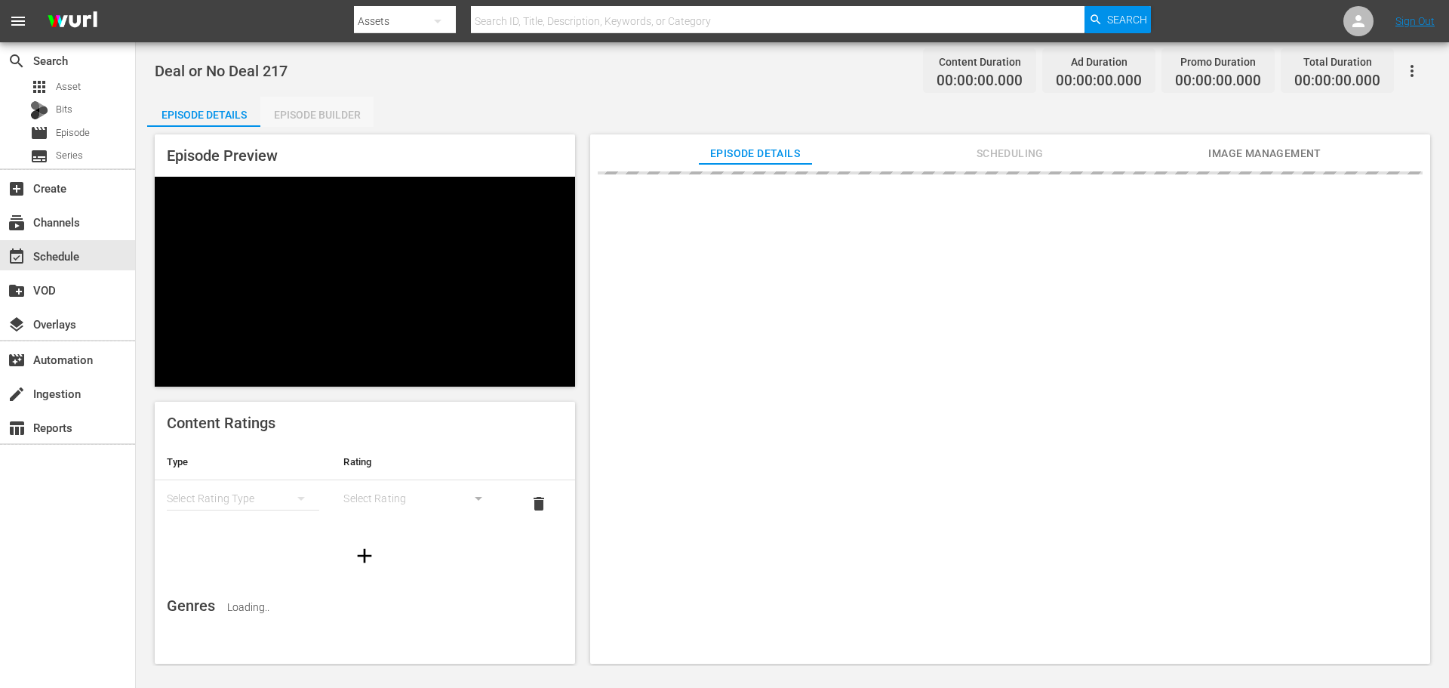
click at [314, 116] on div "Episode Builder" at bounding box center [316, 115] width 113 height 36
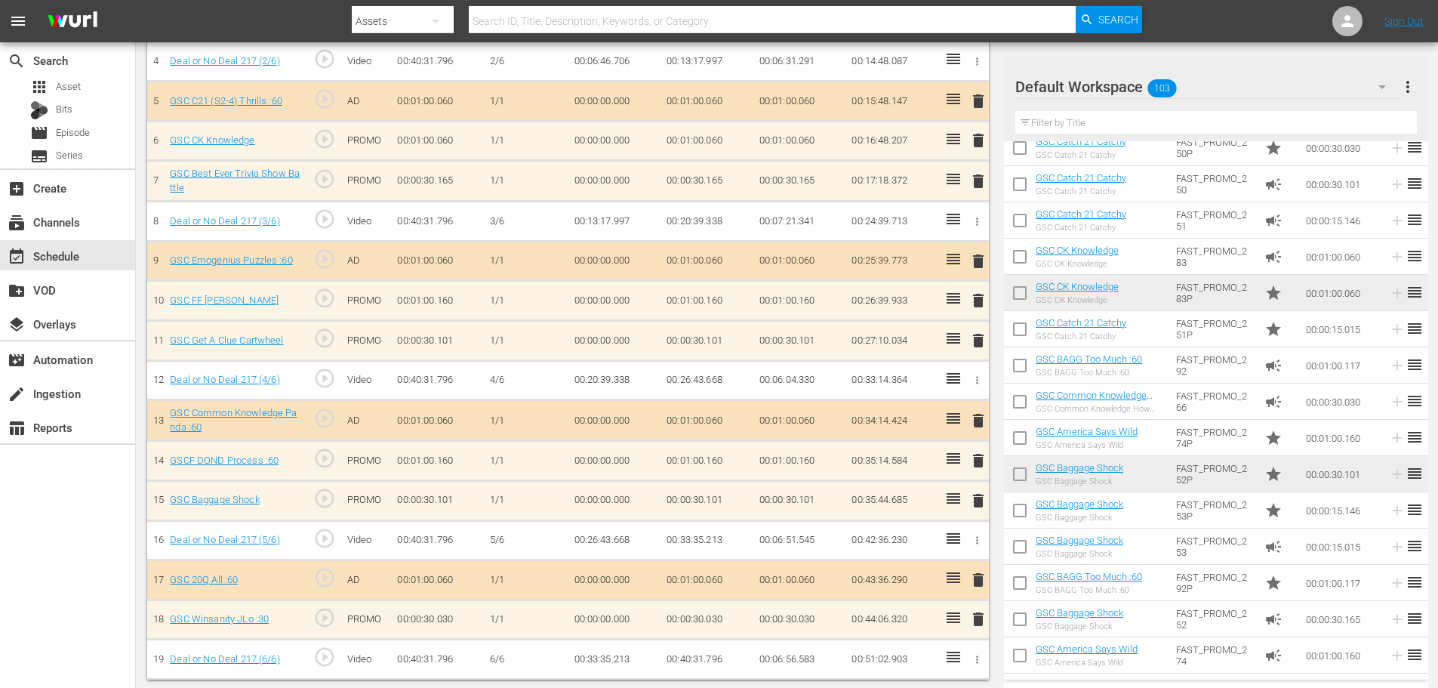
scroll to position [608, 0]
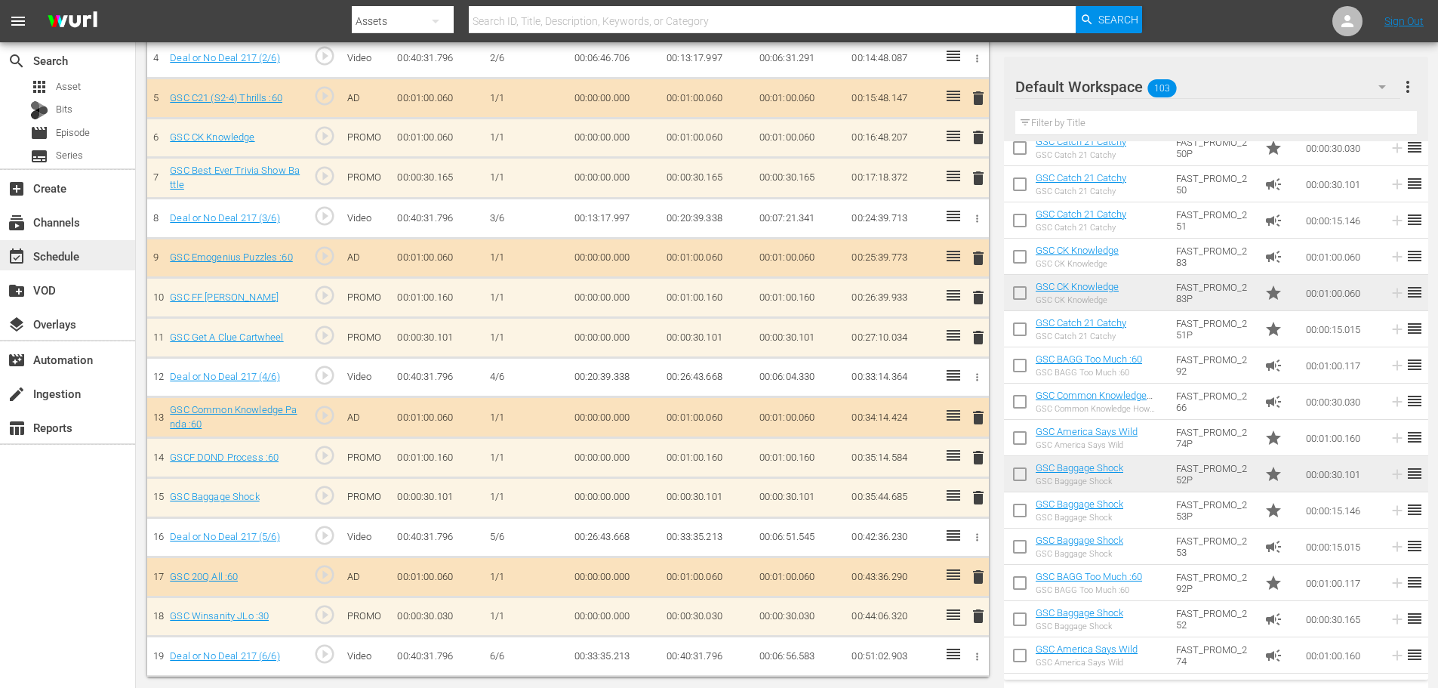
click at [47, 251] on div "event_available Schedule" at bounding box center [42, 254] width 85 height 14
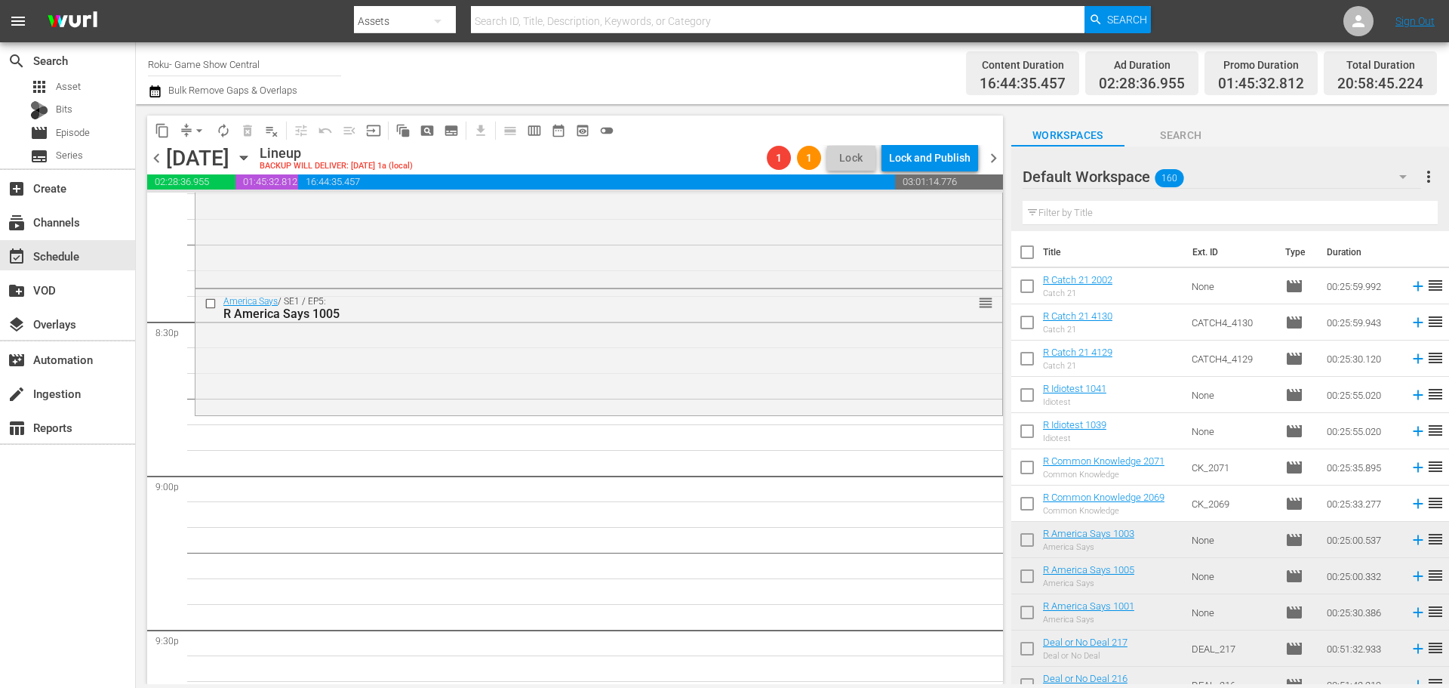
scroll to position [6282, 0]
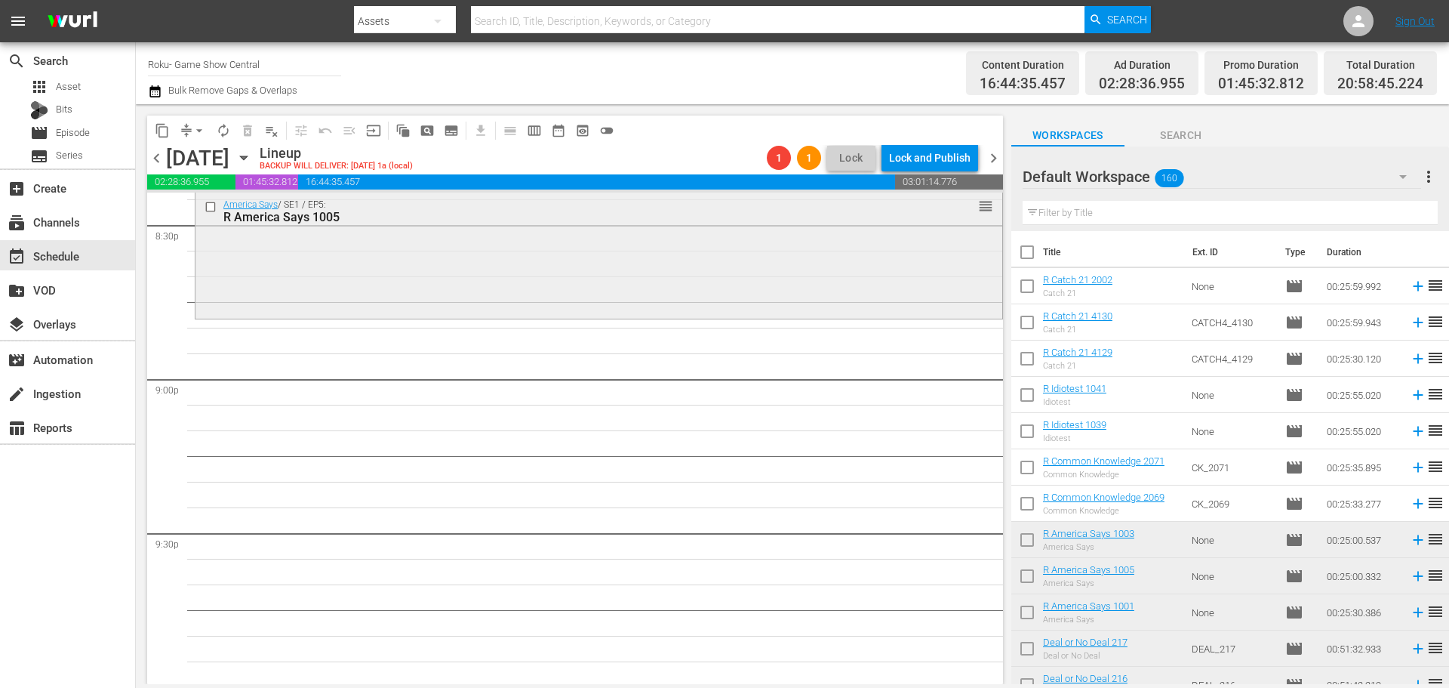
click at [435, 271] on div "America Says / SE1 / EP5: R America Says 1005 reorder" at bounding box center [599, 255] width 807 height 124
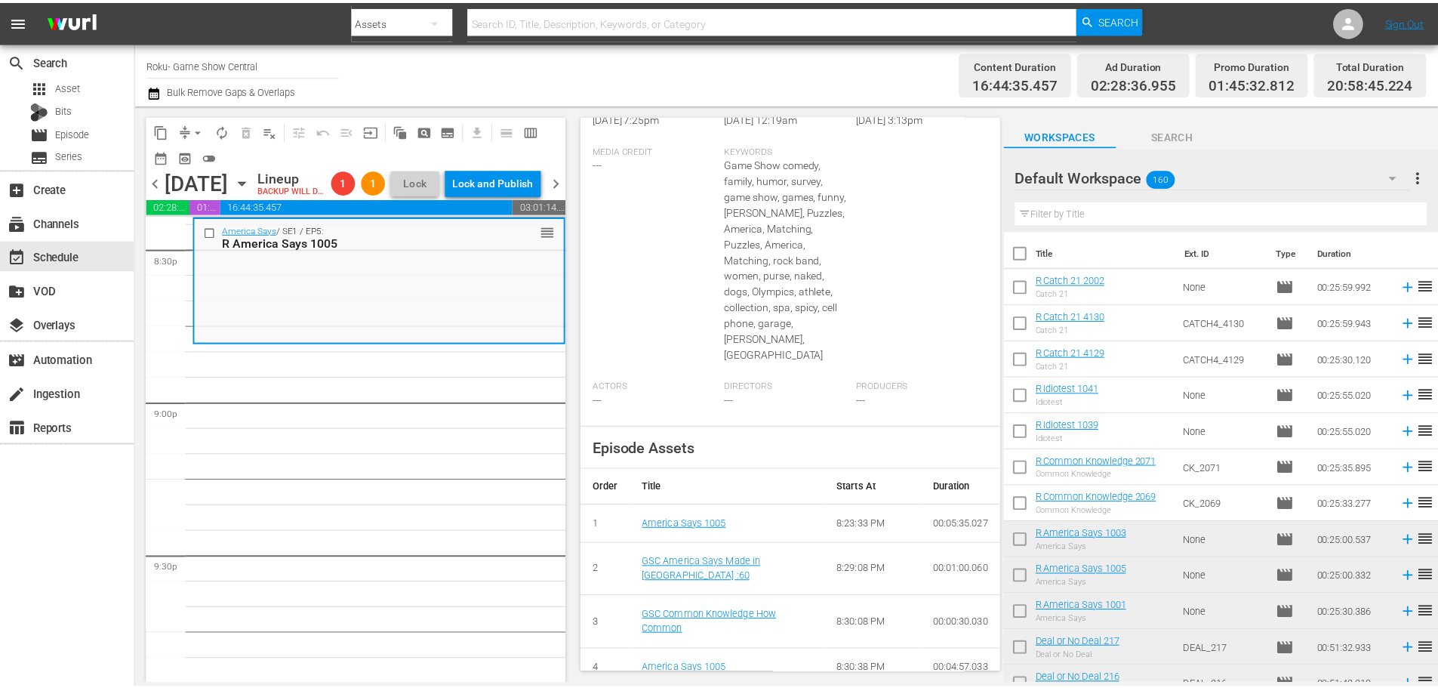
scroll to position [30, 0]
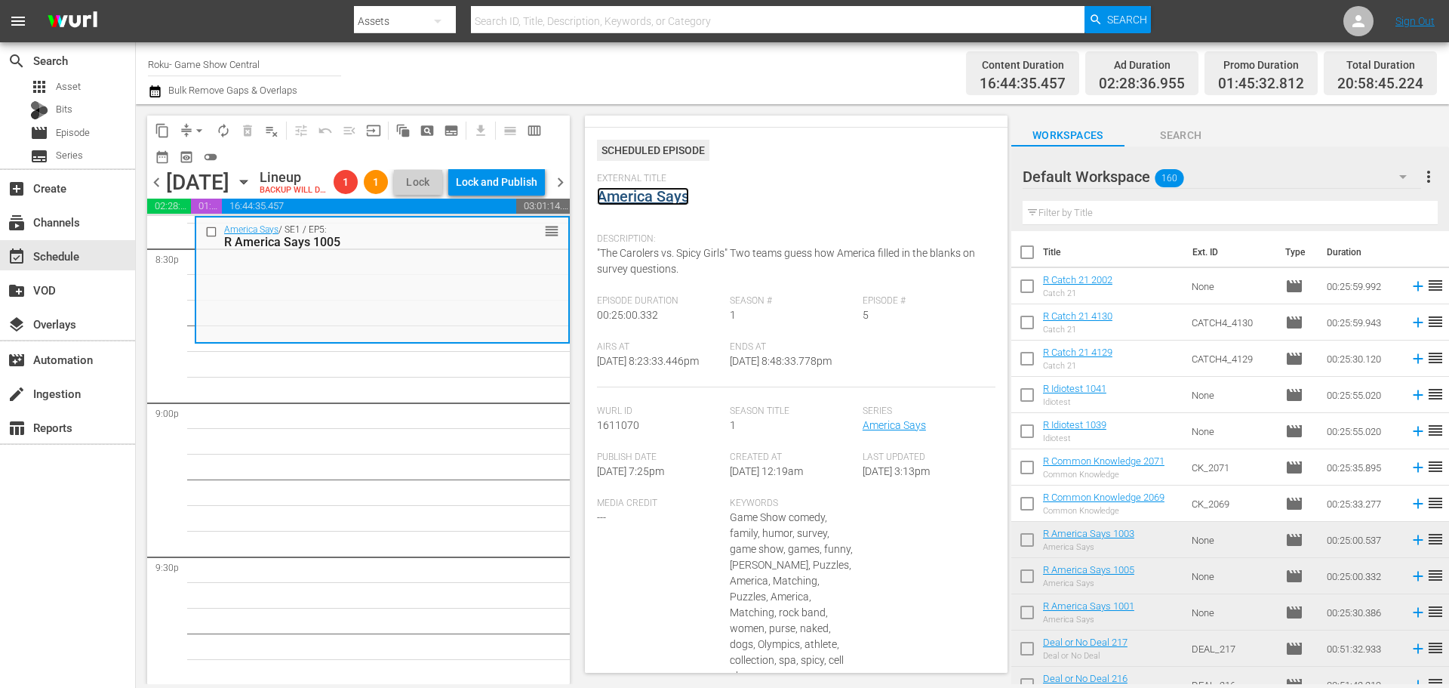
click at [598, 197] on link "America Says" at bounding box center [643, 196] width 92 height 18
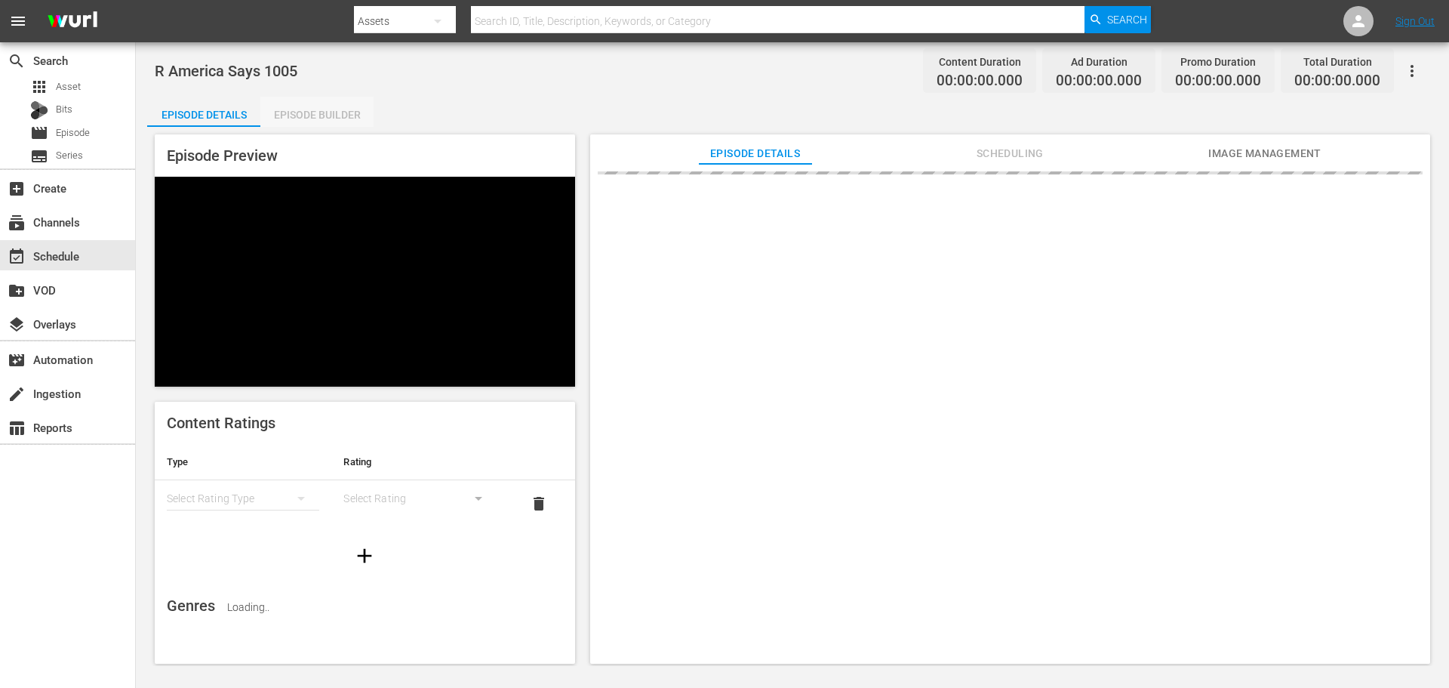
click at [316, 111] on div "Episode Builder" at bounding box center [316, 115] width 113 height 36
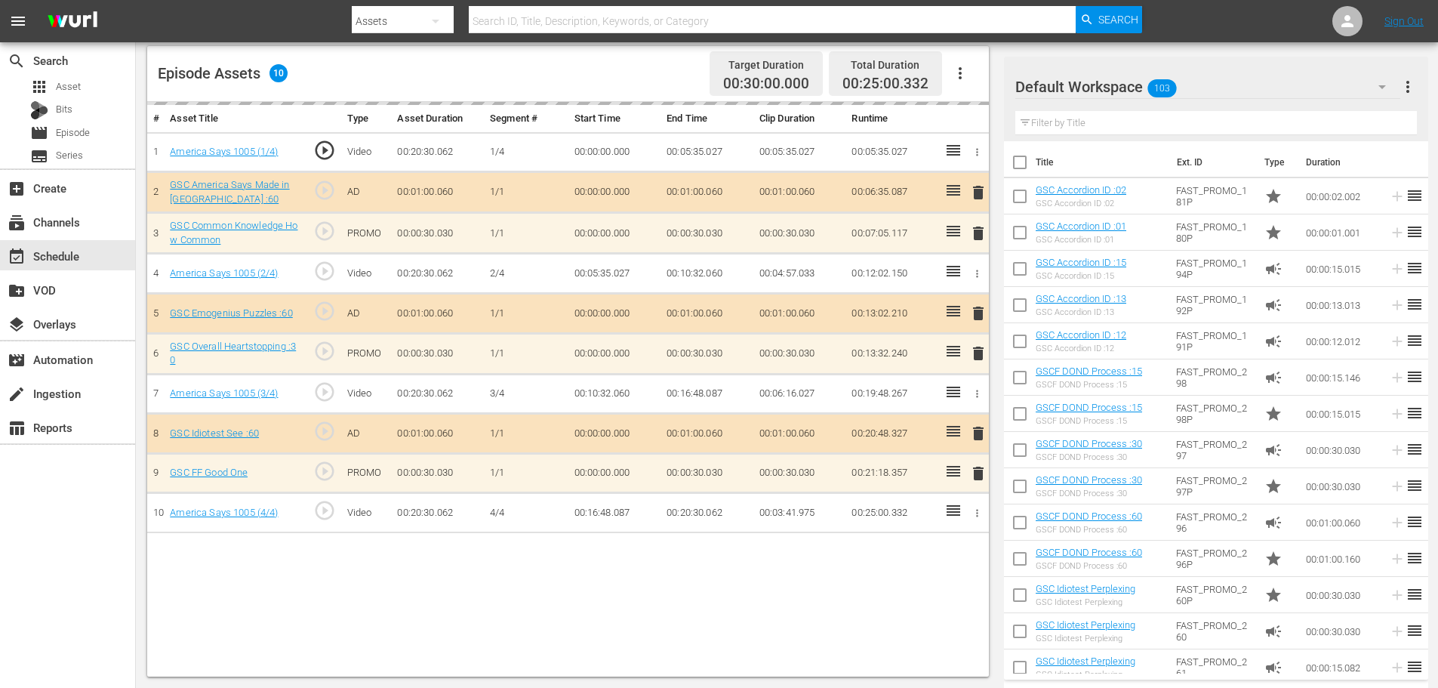
scroll to position [453, 0]
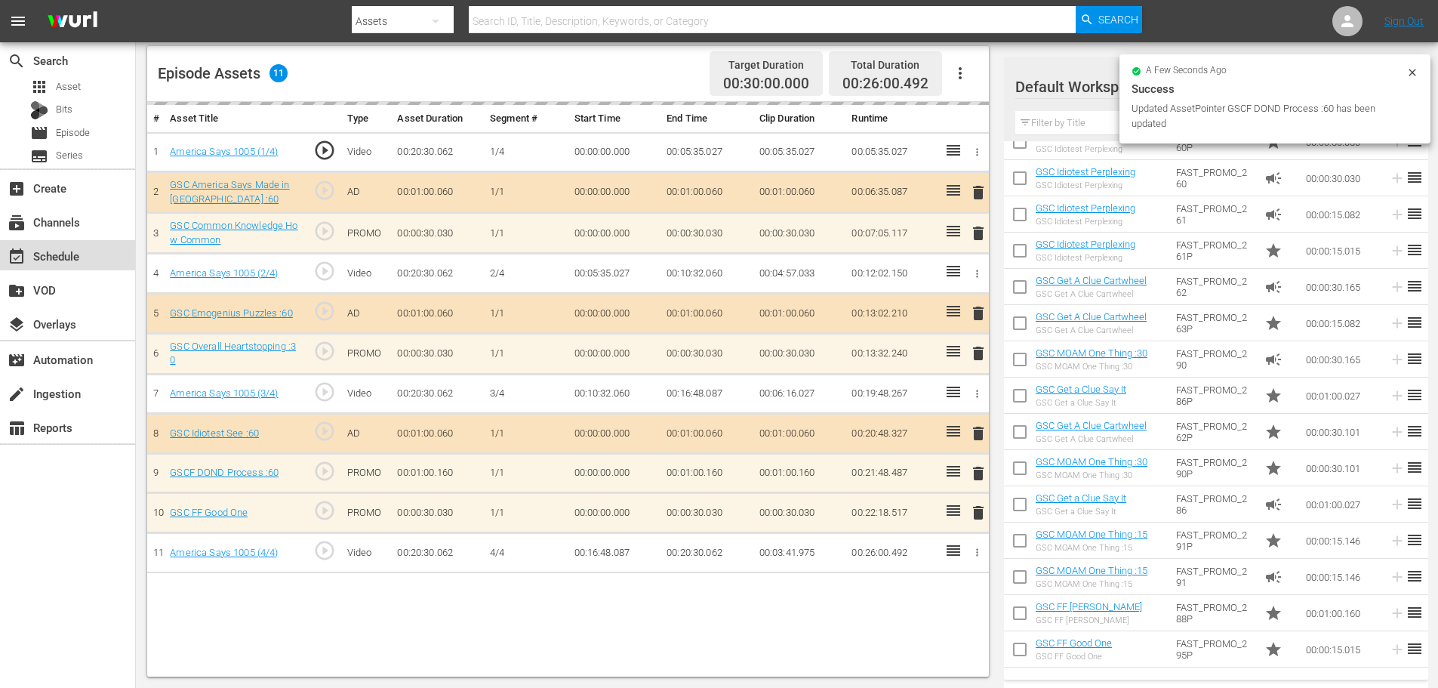
click at [63, 251] on div "event_available Schedule" at bounding box center [42, 254] width 85 height 14
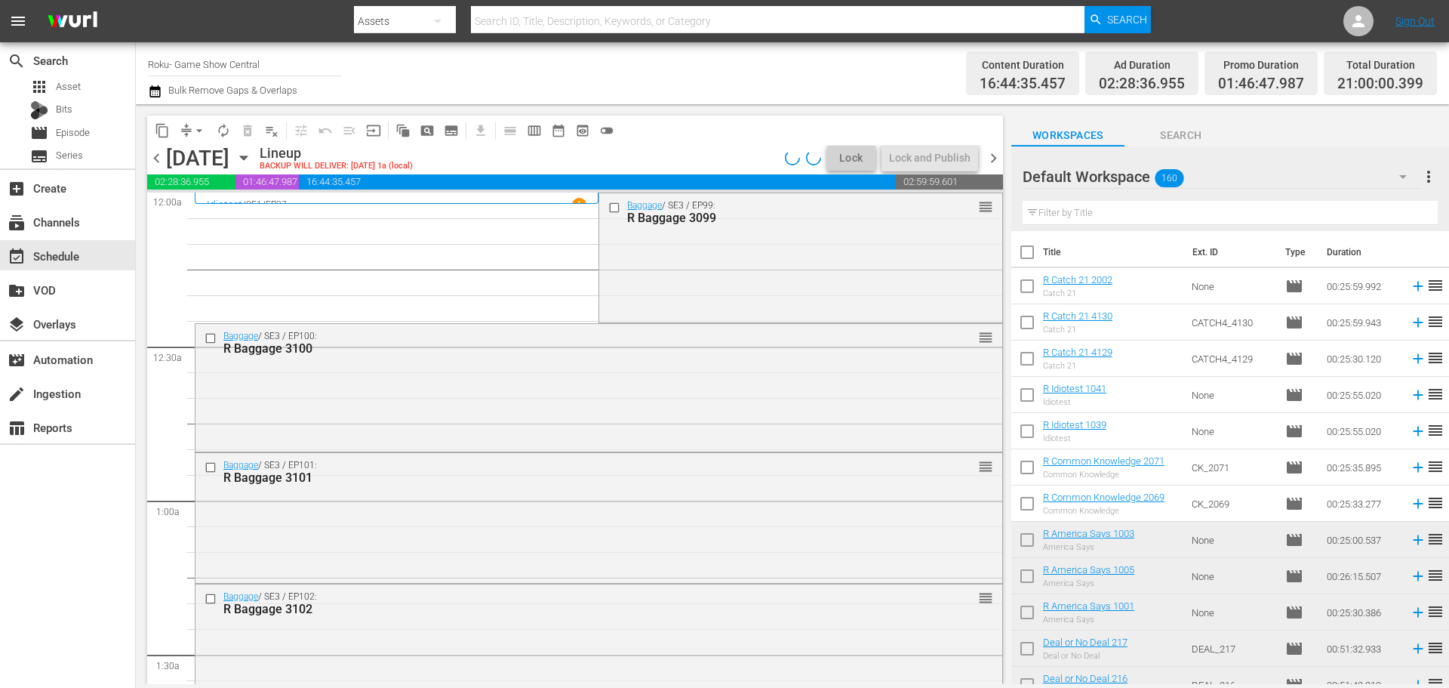
scroll to position [679, 0]
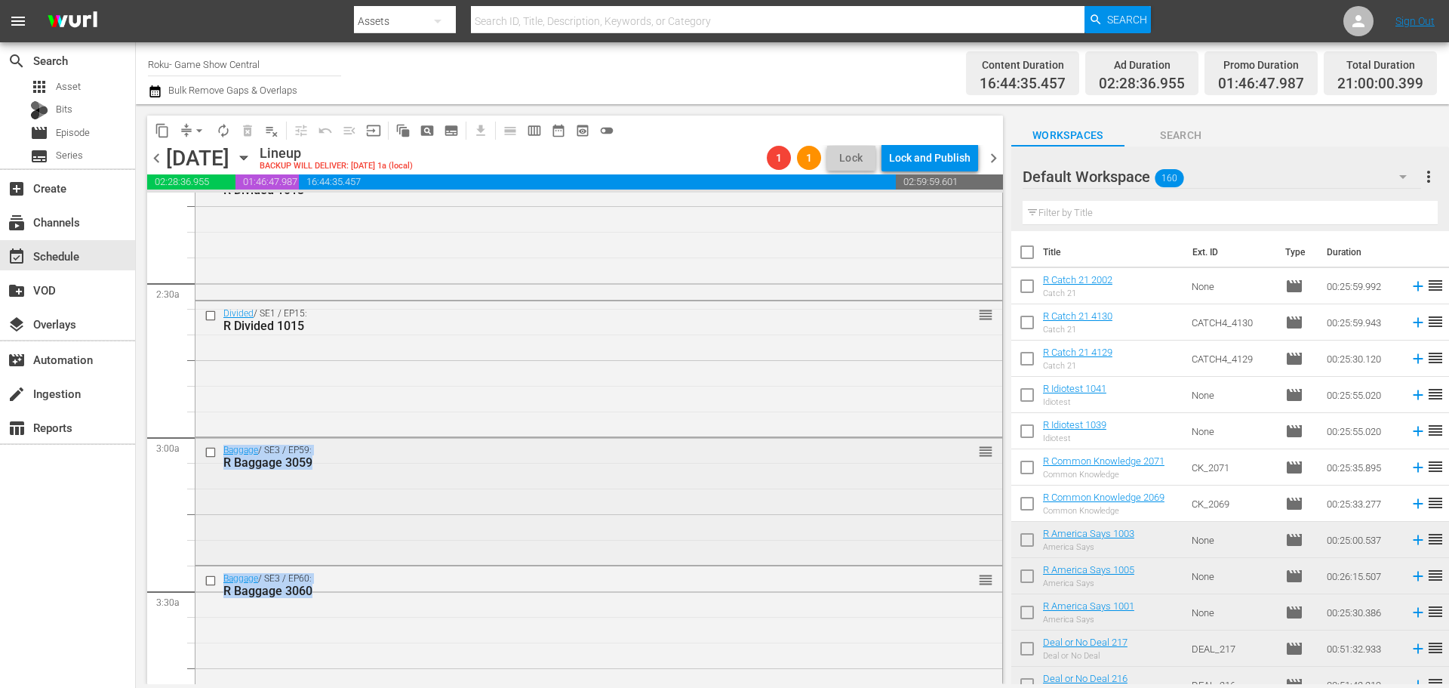
drag, startPoint x: 990, startPoint y: 267, endPoint x: 983, endPoint y: 482, distance: 215.3
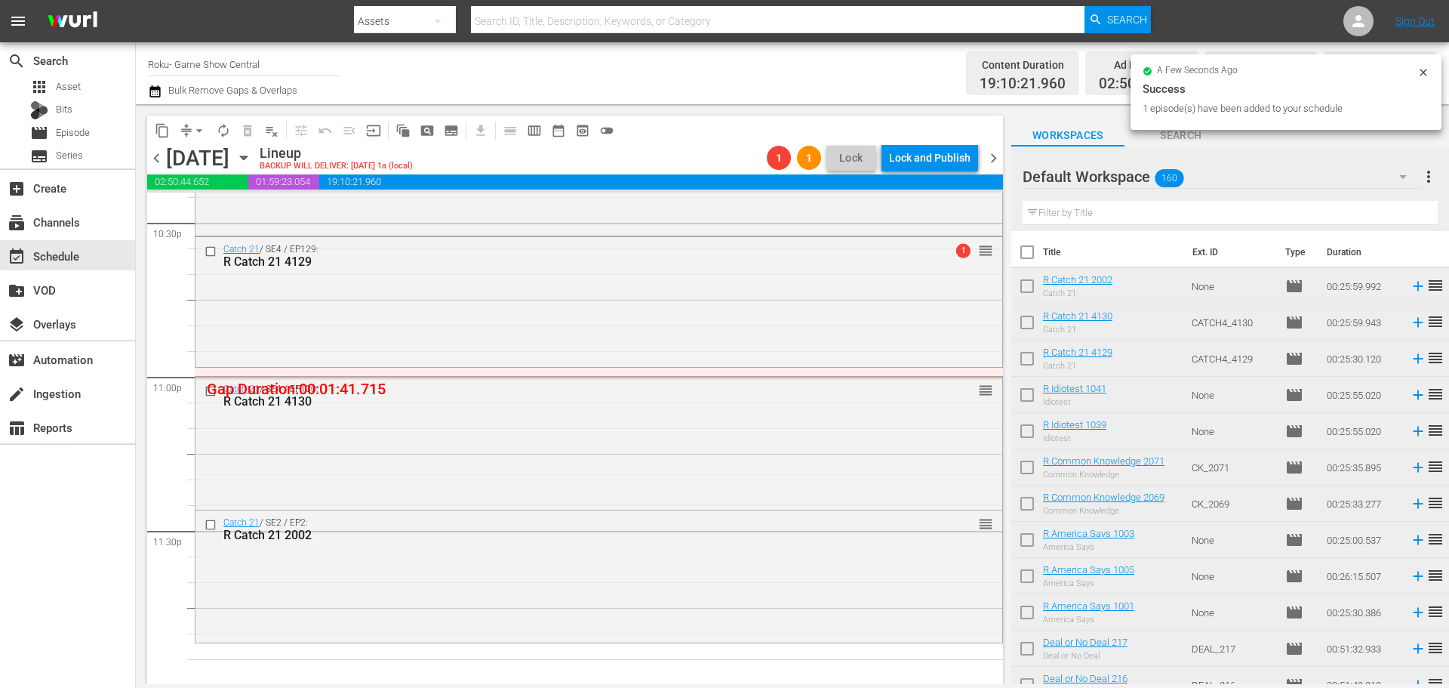
scroll to position [6901, 0]
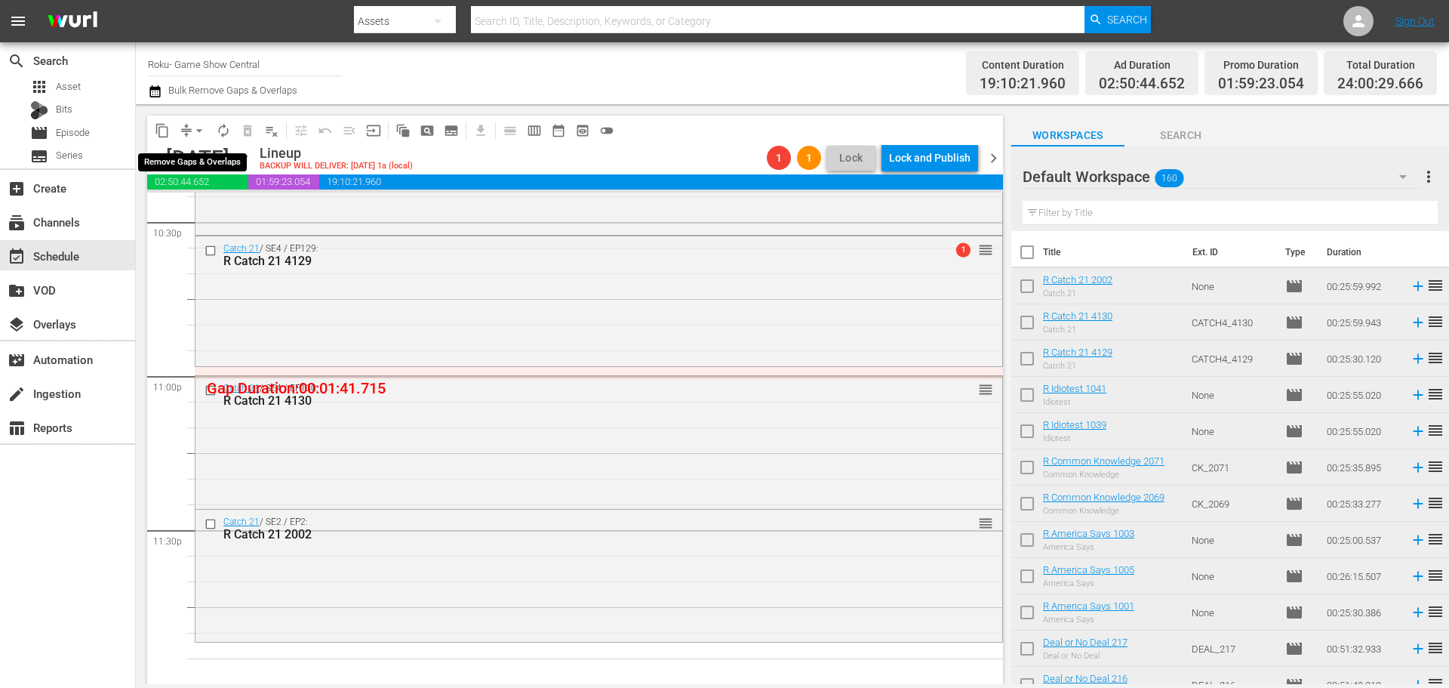
click at [198, 133] on span "arrow_drop_down" at bounding box center [199, 130] width 15 height 15
click at [202, 154] on li "Align to Midnight" at bounding box center [200, 161] width 159 height 25
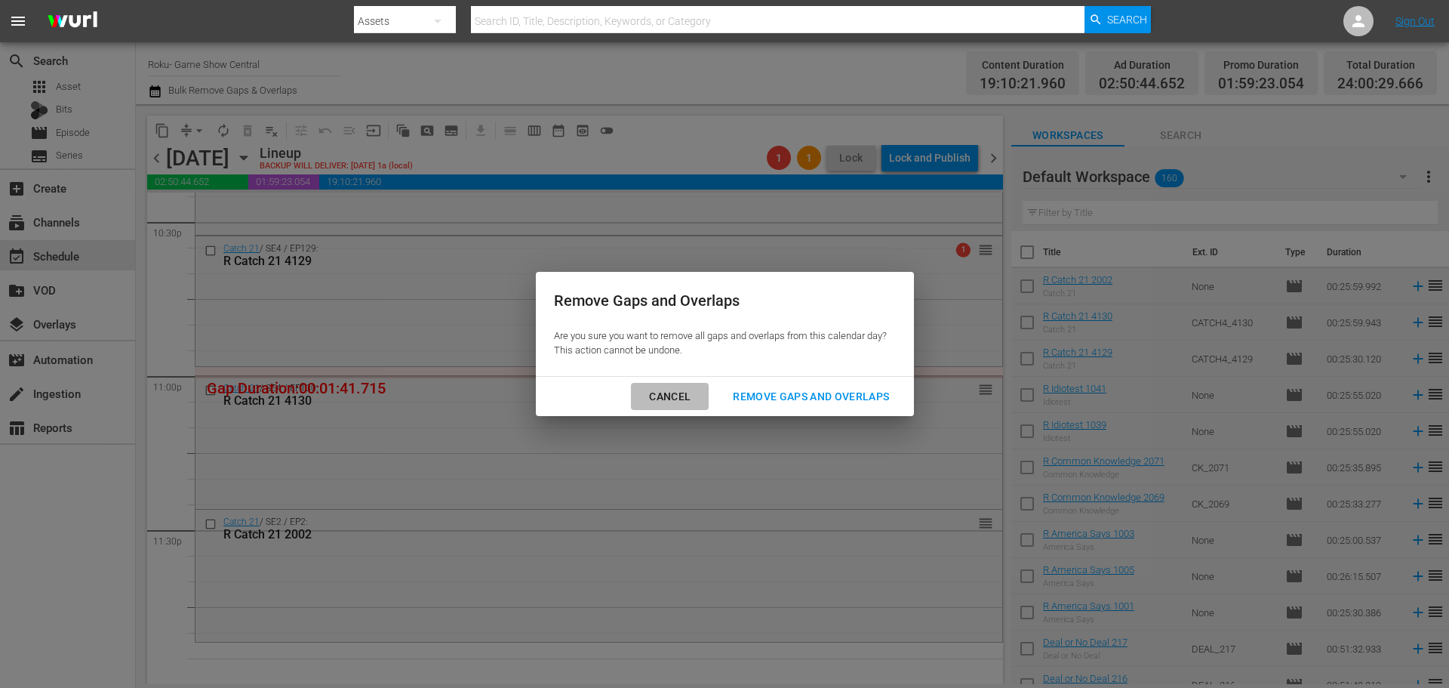
click at [663, 387] on div "Cancel" at bounding box center [670, 396] width 66 height 19
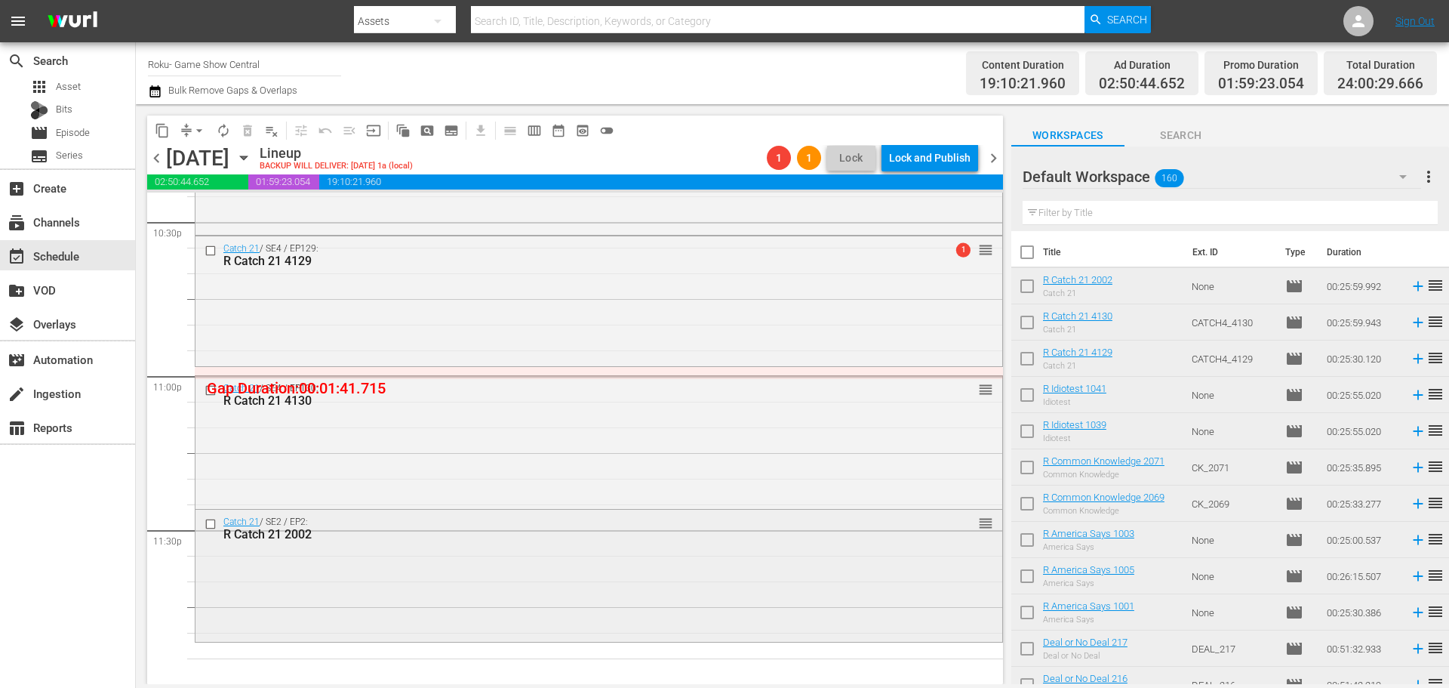
click at [756, 564] on div "Catch 21 / SE2 / EP2: R Catch 21 2002 reorder" at bounding box center [599, 574] width 807 height 129
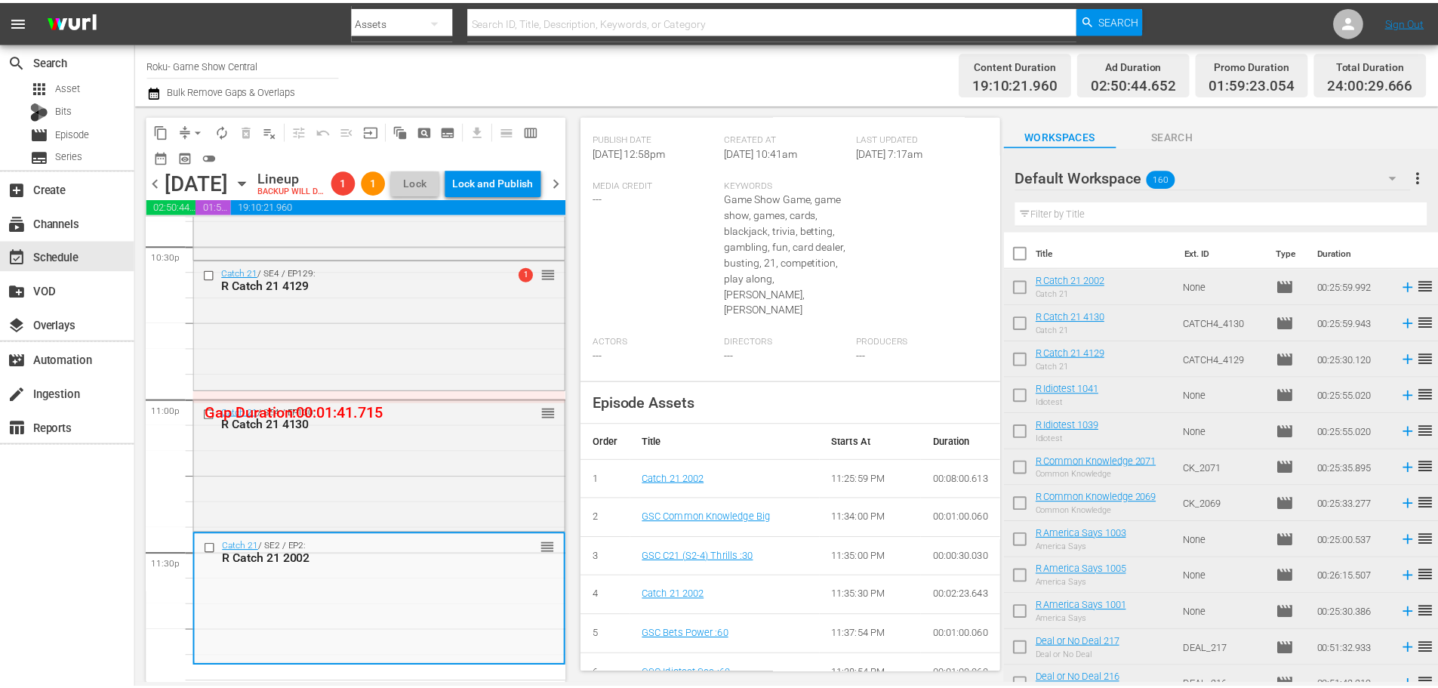
scroll to position [0, 0]
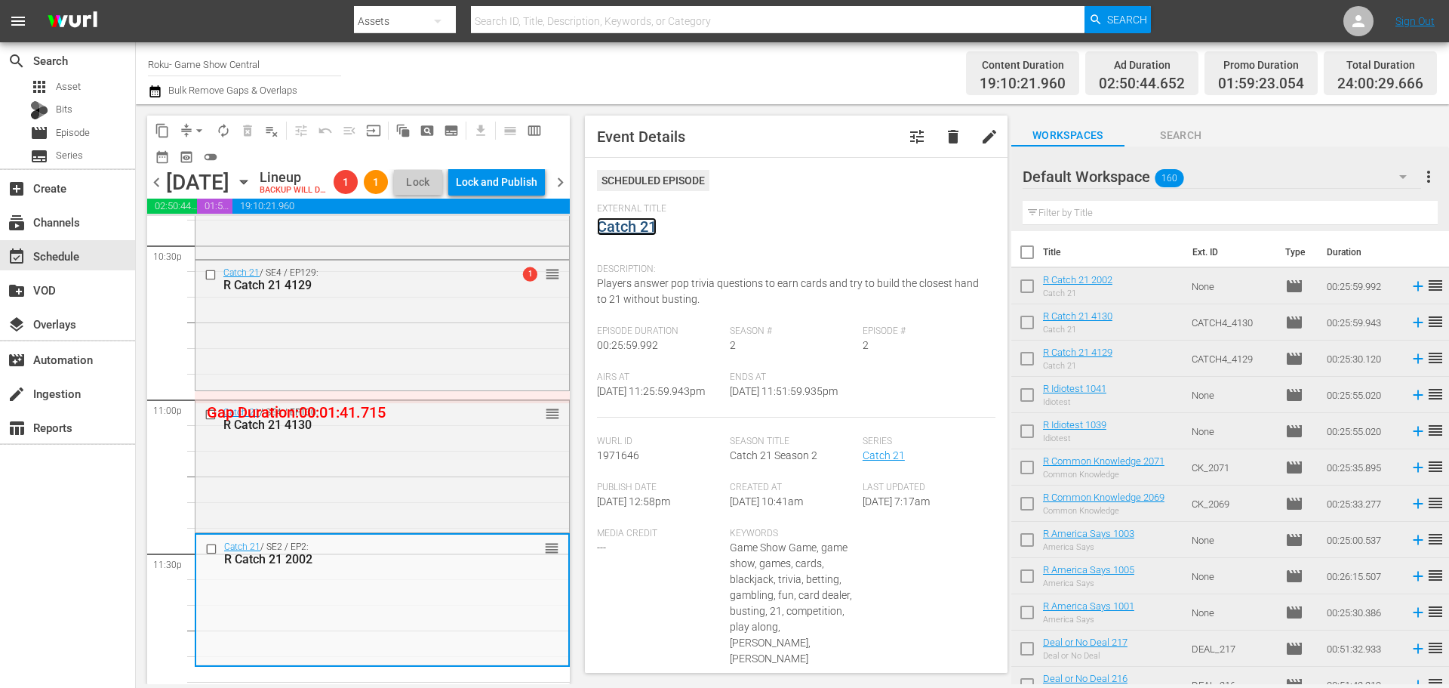
click at [643, 223] on link "Catch 21" at bounding box center [627, 226] width 60 height 18
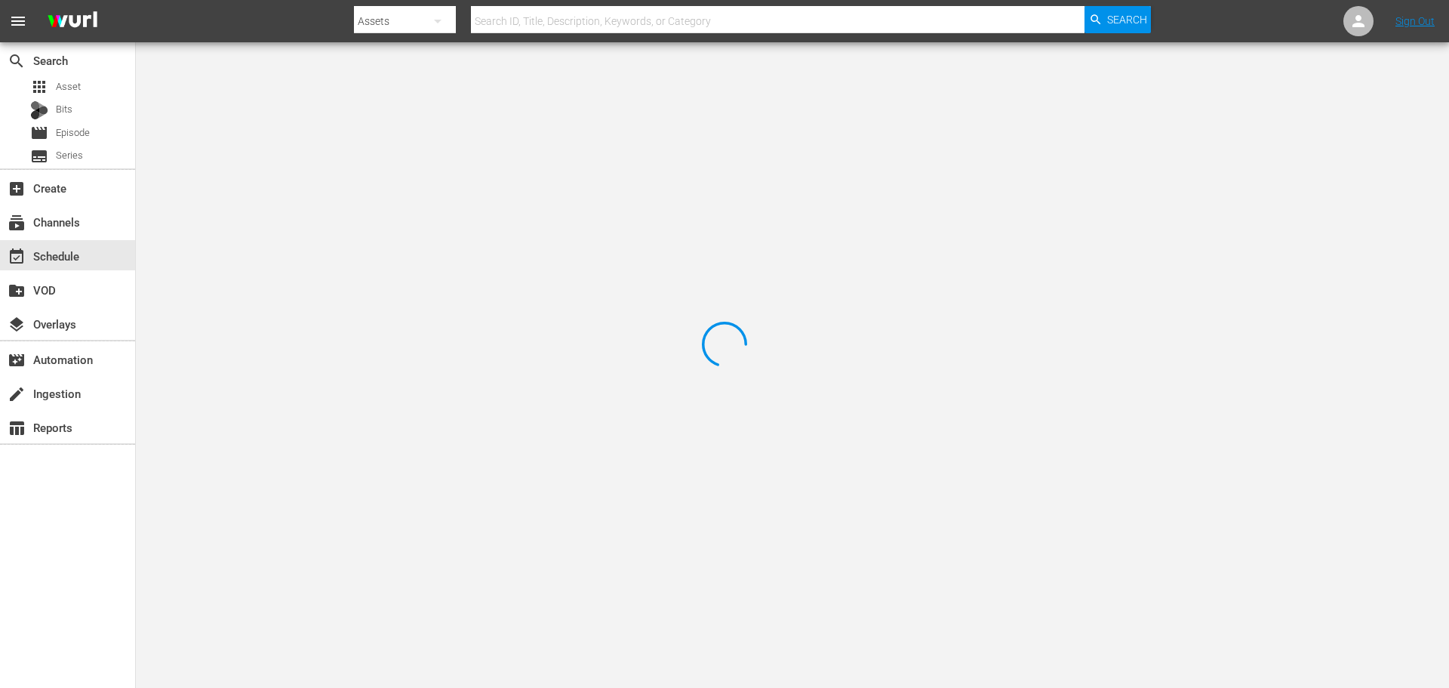
click at [303, 116] on div at bounding box center [724, 344] width 1449 height 688
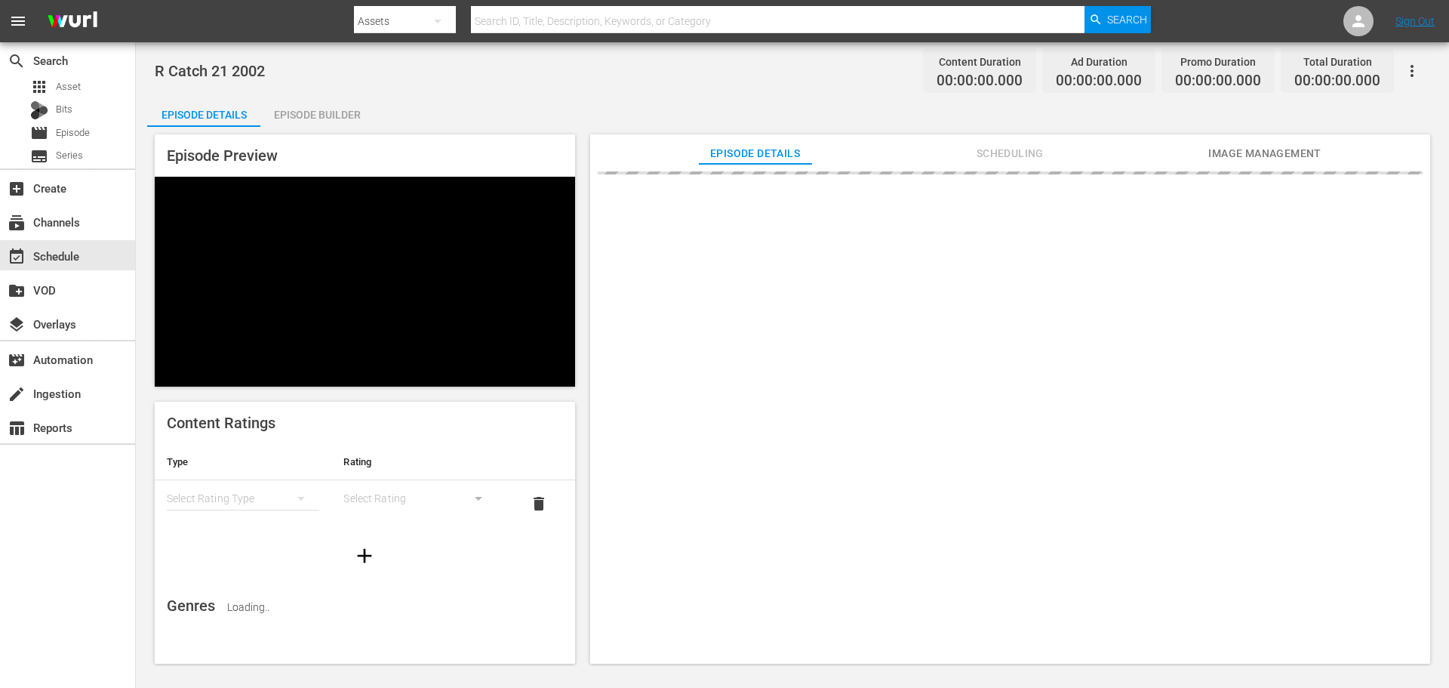
click at [334, 101] on div "Episode Builder" at bounding box center [316, 115] width 113 height 36
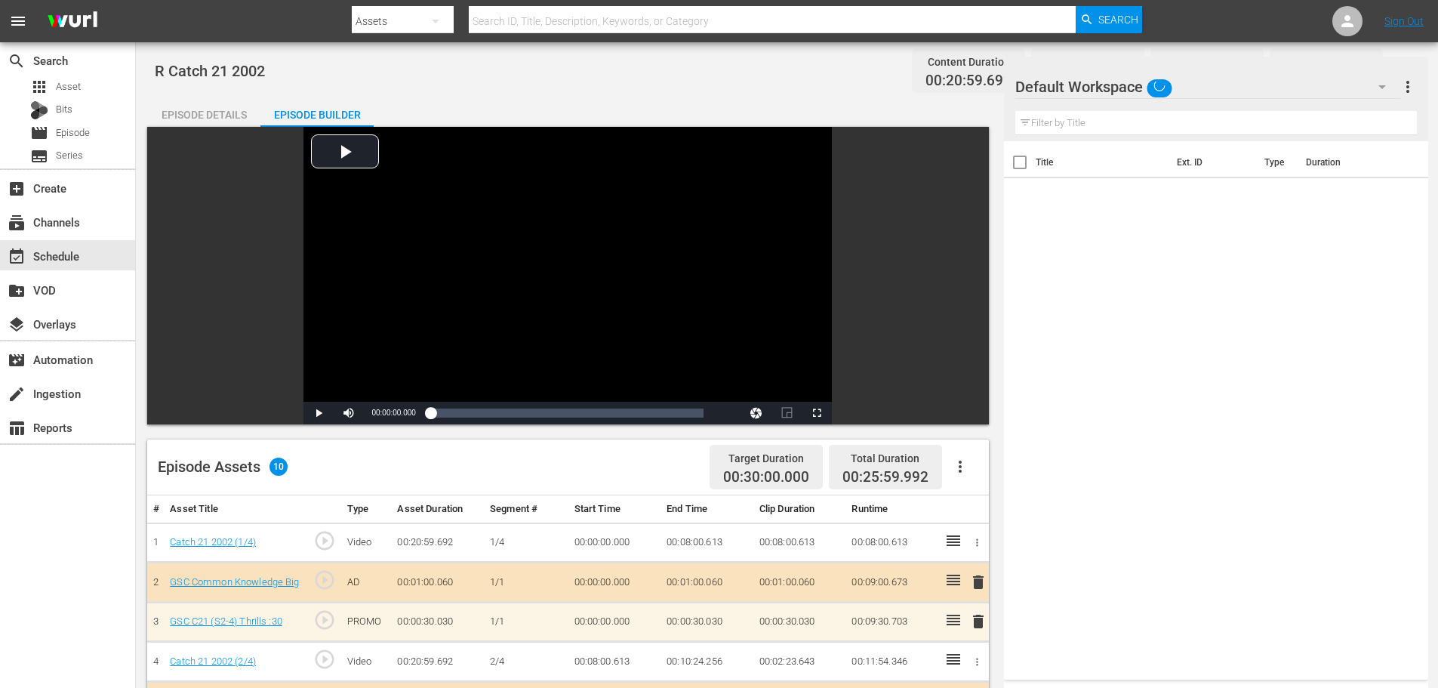
scroll to position [209, 0]
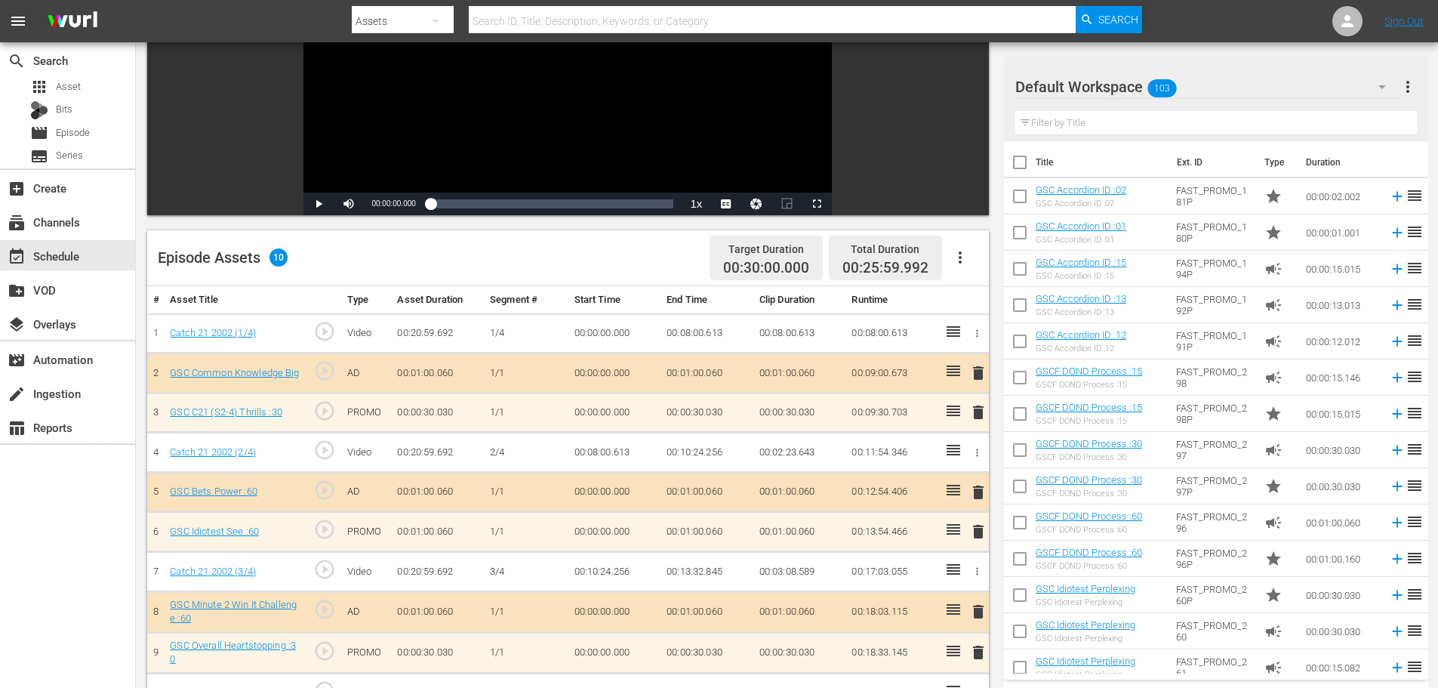
click at [981, 528] on span "delete" at bounding box center [978, 531] width 18 height 18
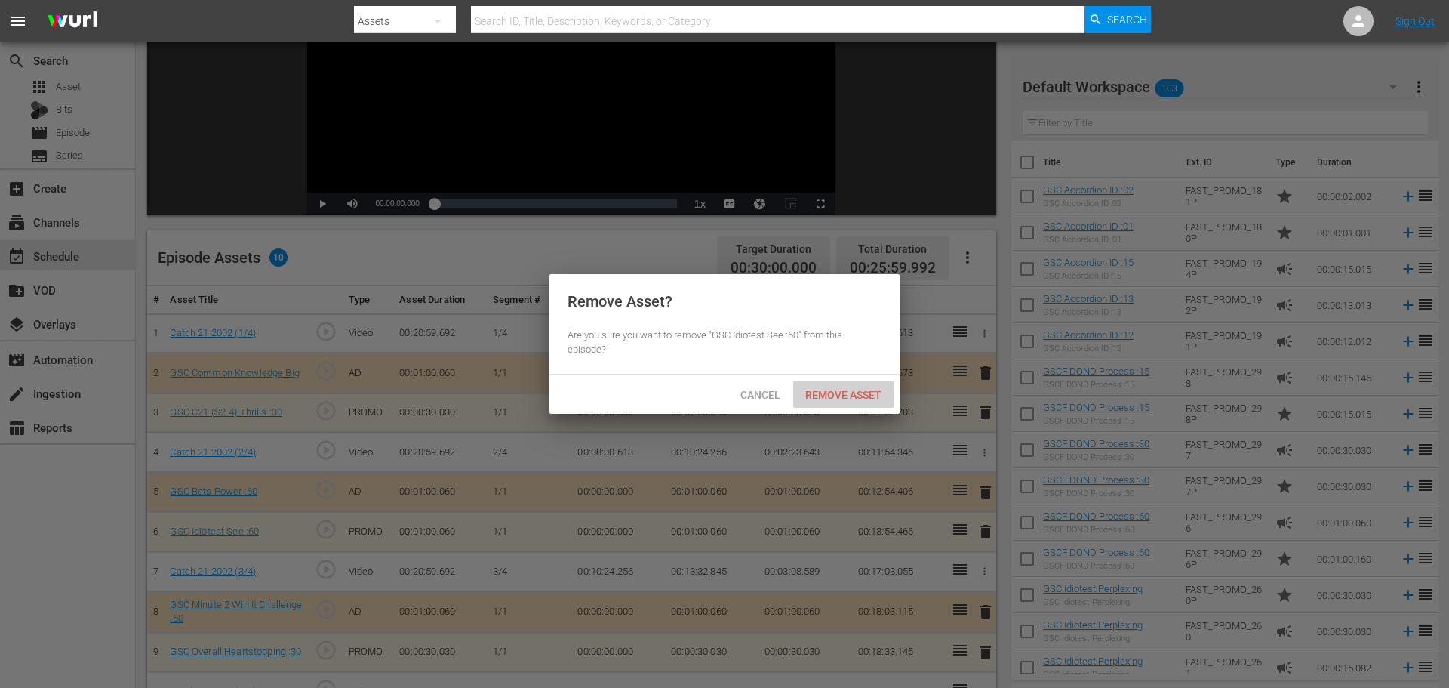
click at [857, 396] on span "Remove Asset" at bounding box center [843, 395] width 100 height 12
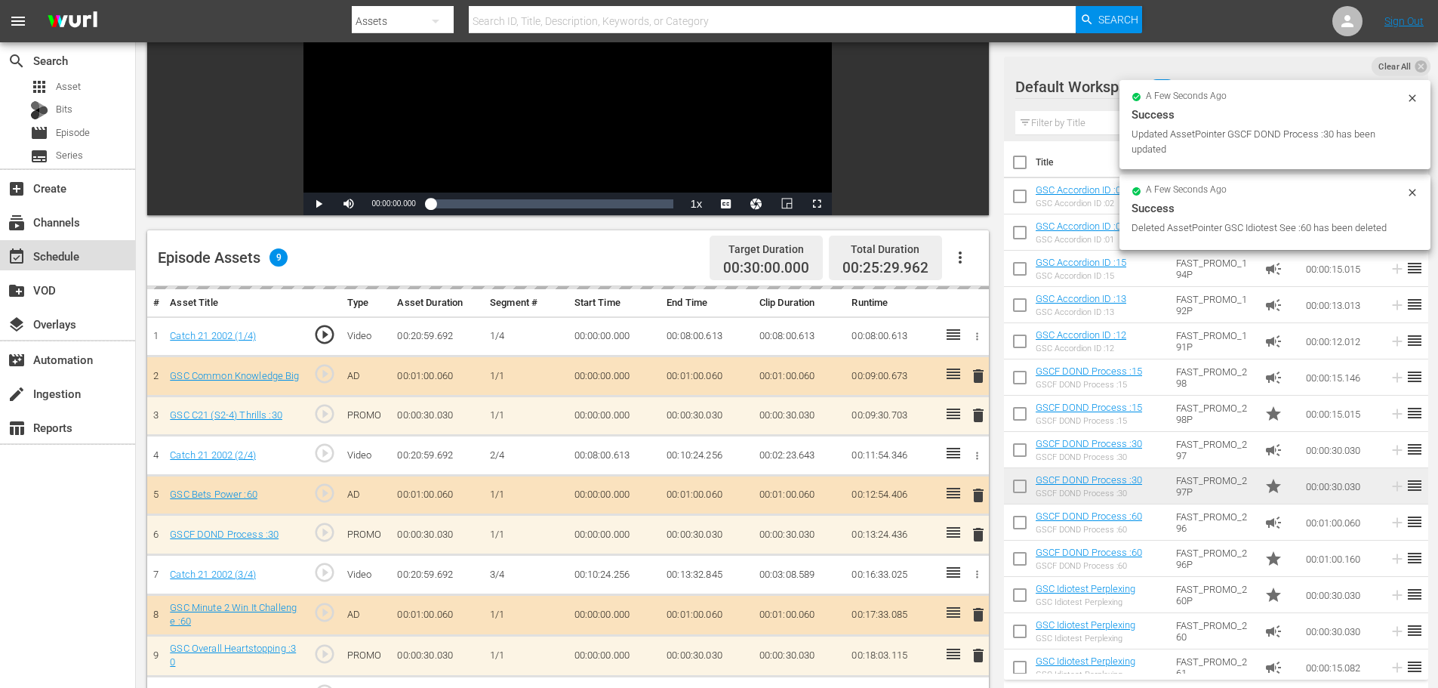
click at [82, 244] on div "event_available Schedule" at bounding box center [67, 255] width 135 height 30
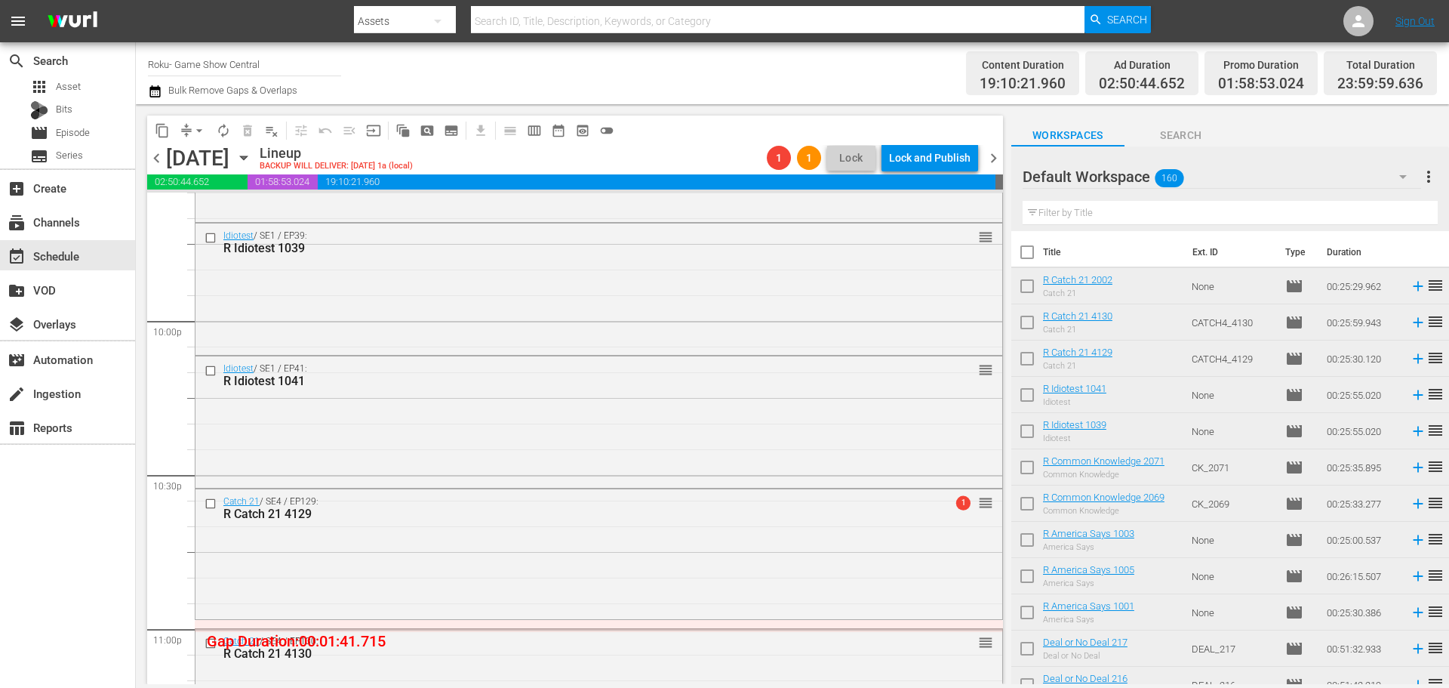
scroll to position [6901, 0]
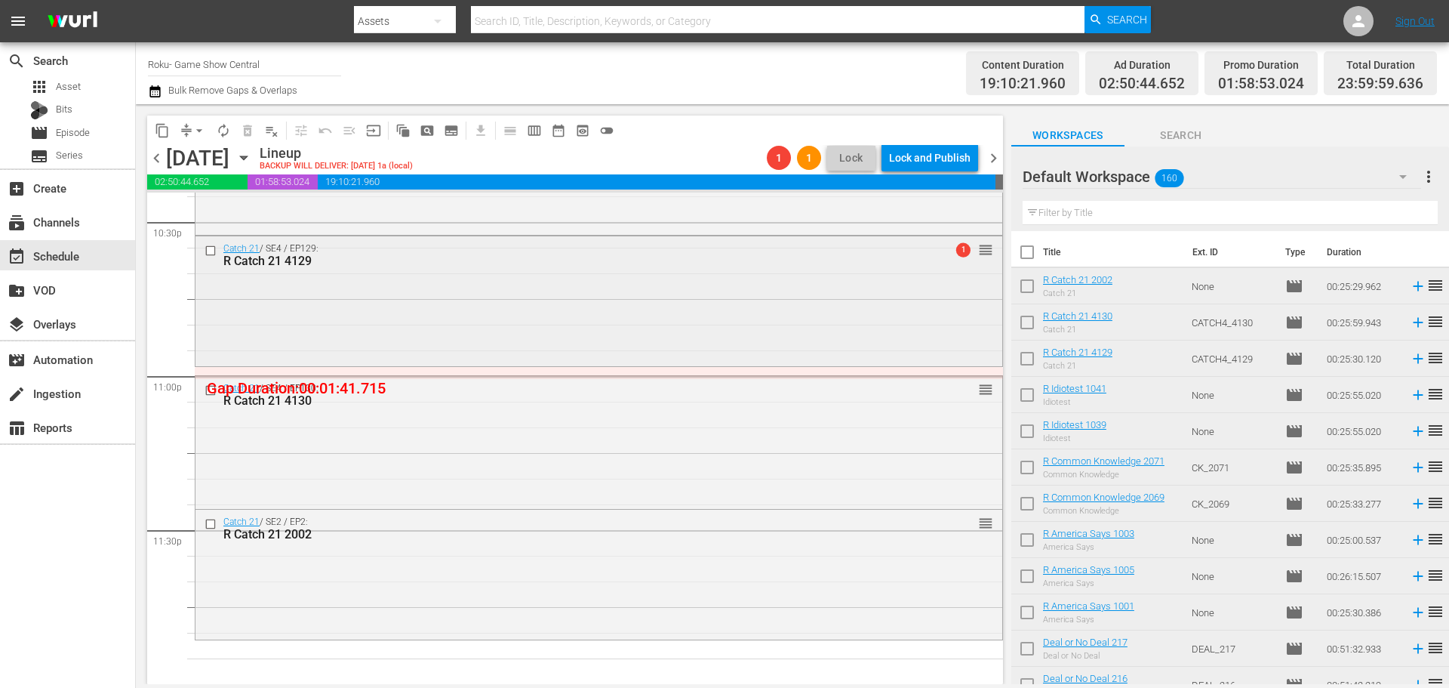
click at [482, 346] on div "Catch 21 / SE4 / EP129: R Catch 21 4129 1 reorder" at bounding box center [599, 299] width 807 height 126
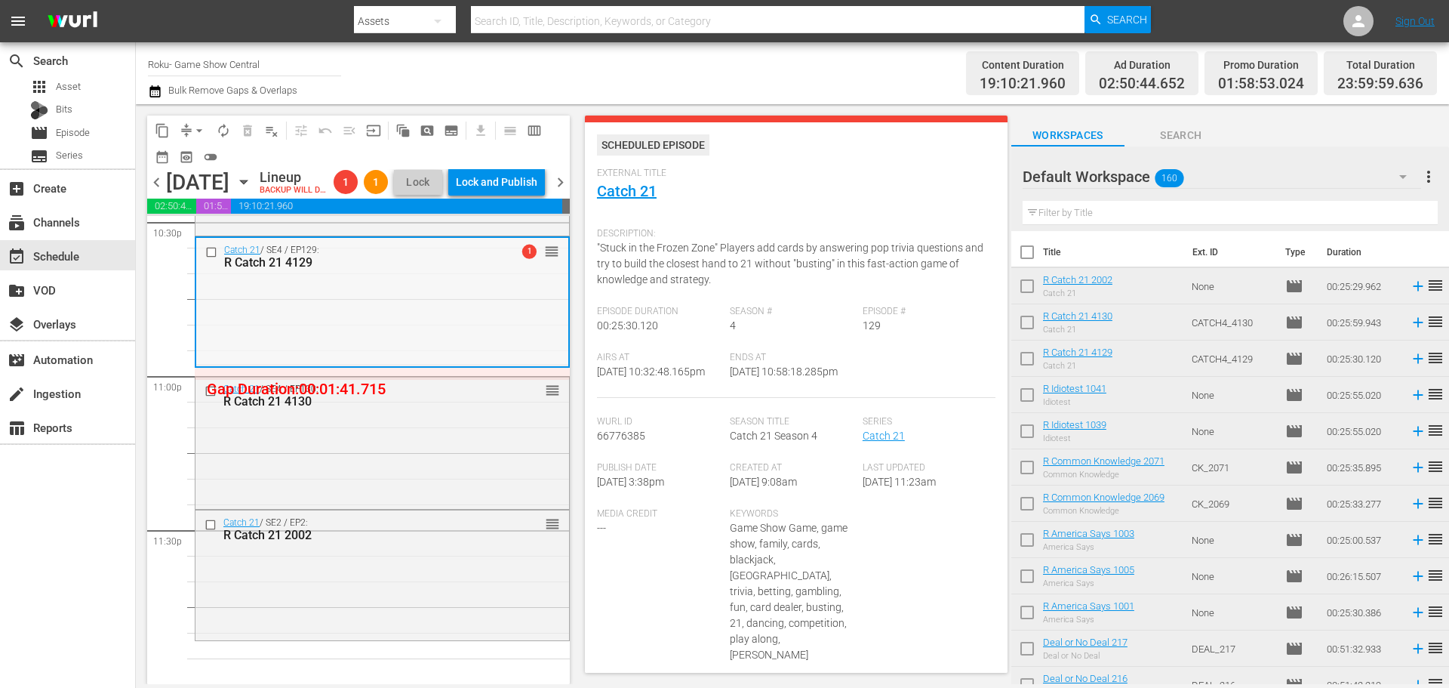
scroll to position [0, 0]
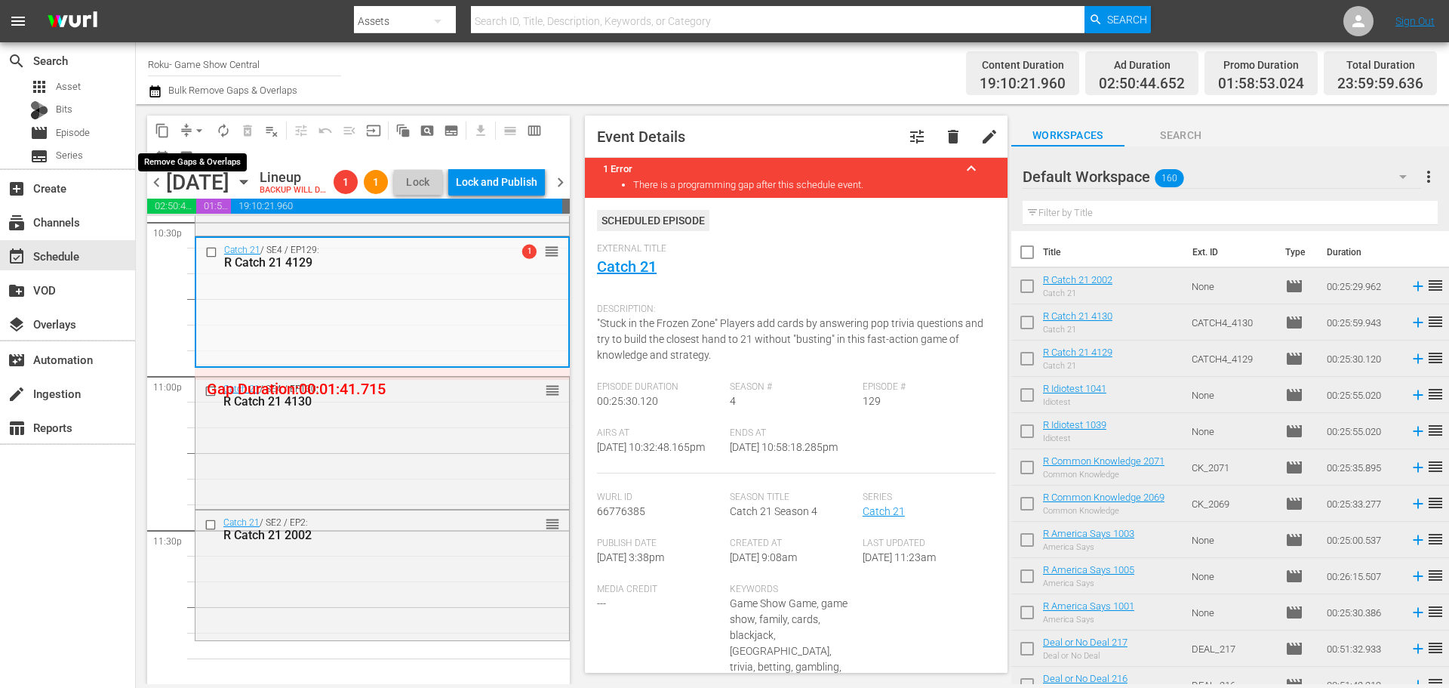
click at [195, 131] on span "arrow_drop_down" at bounding box center [199, 130] width 15 height 15
click at [196, 146] on ul "Align to Midnight Align to First Episode Align to End of Previous Day" at bounding box center [200, 186] width 159 height 87
click at [199, 158] on li "Align to Midnight" at bounding box center [200, 161] width 159 height 25
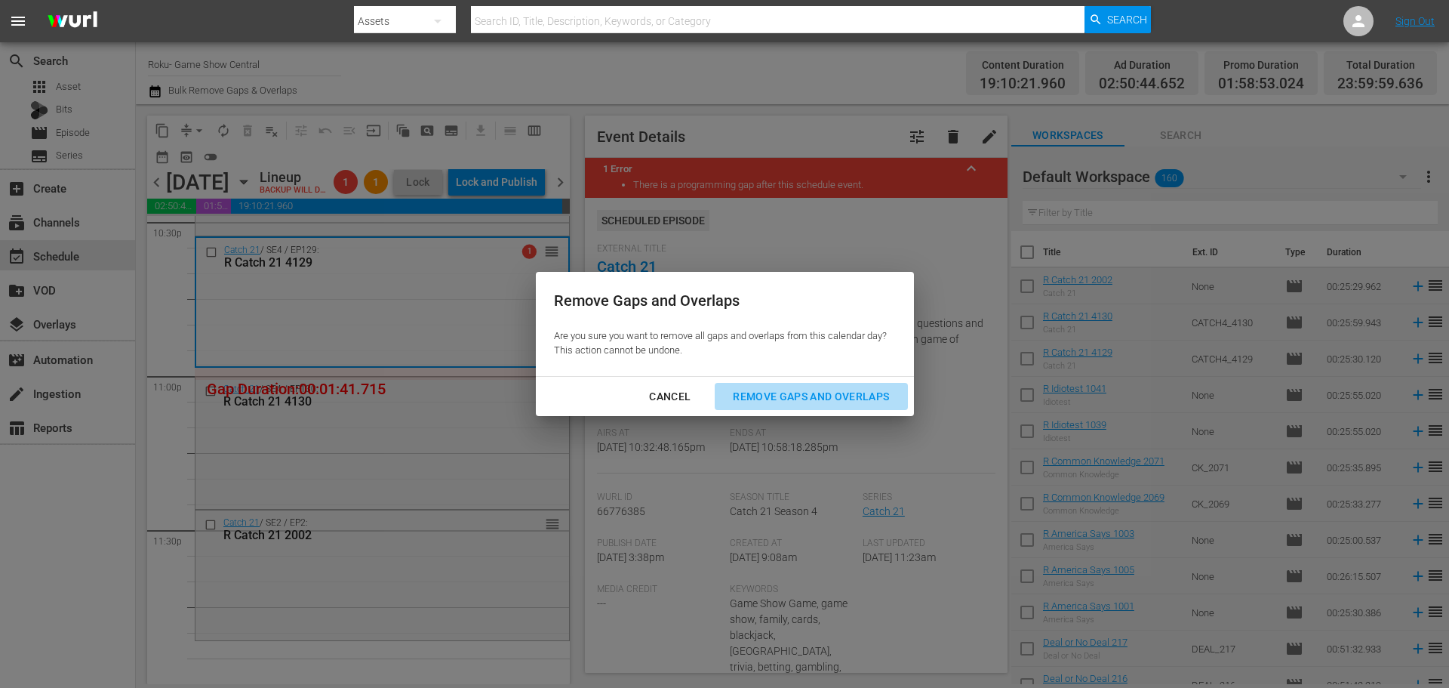
click at [794, 391] on div "Remove Gaps and Overlaps" at bounding box center [811, 396] width 180 height 19
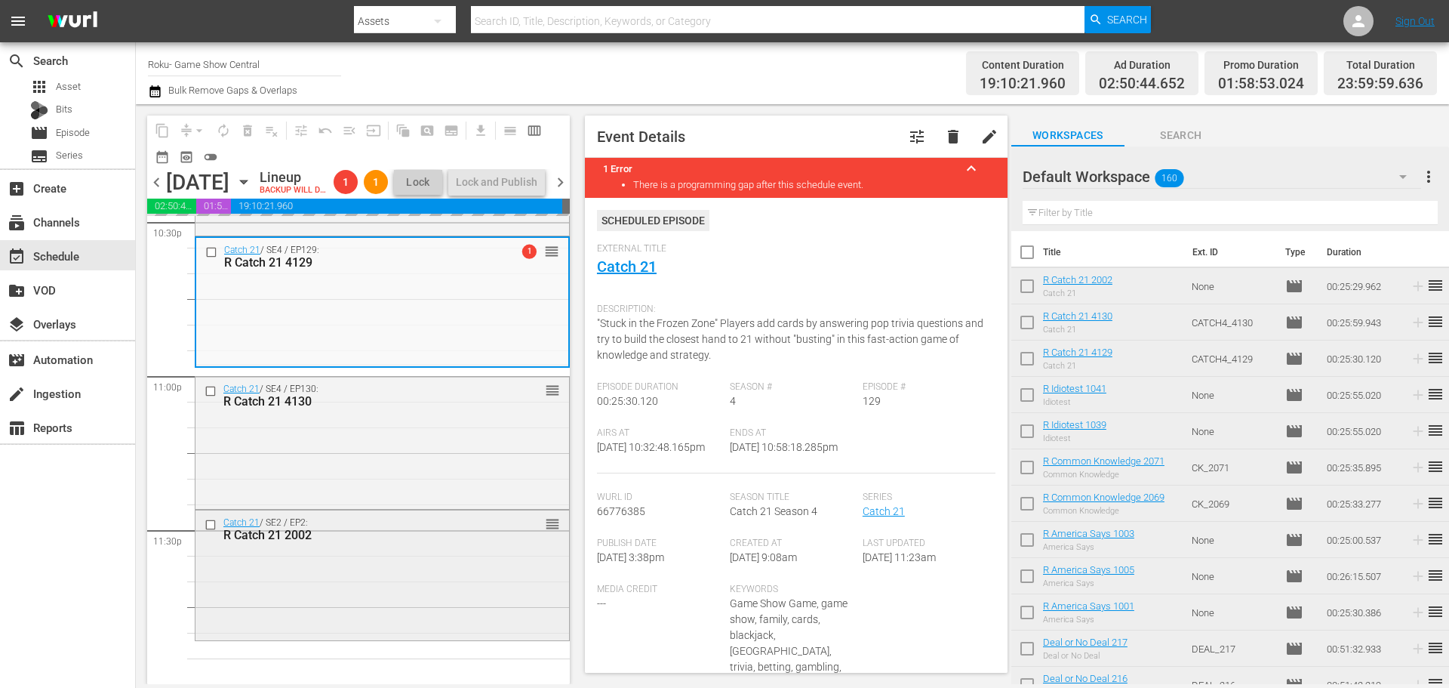
click at [390, 599] on div "Catch 21 / SE2 / EP2: R Catch 21 2002 reorder" at bounding box center [383, 573] width 374 height 126
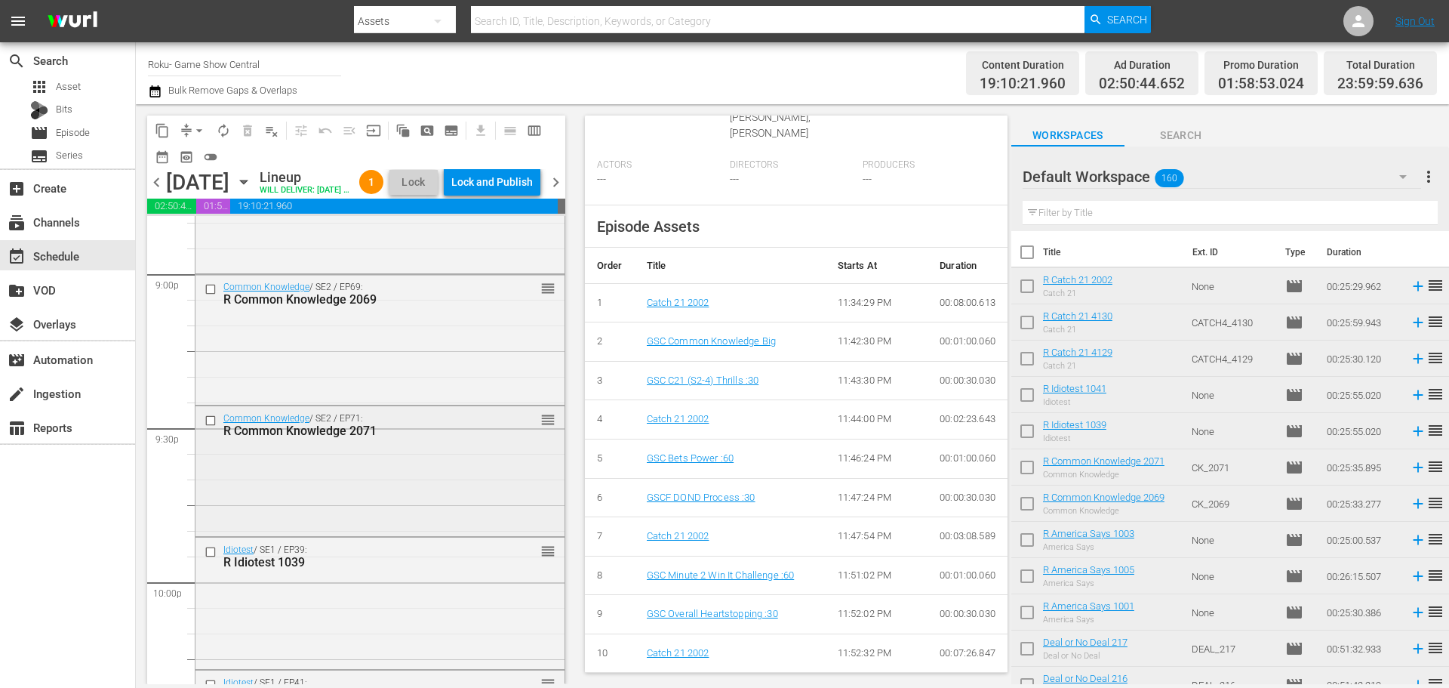
scroll to position [6346, 0]
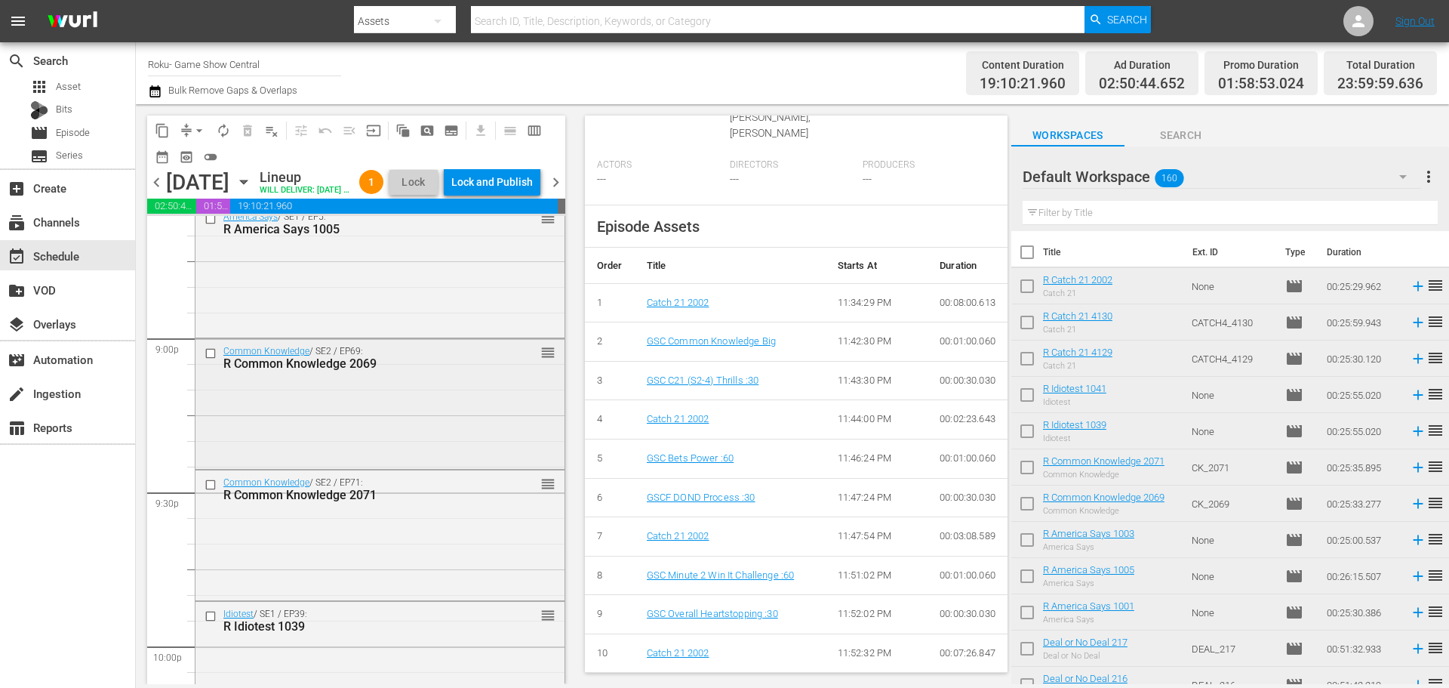
click at [325, 426] on div "Common Knowledge / SE2 / EP69: R Common Knowledge 2069 reorder" at bounding box center [380, 402] width 369 height 127
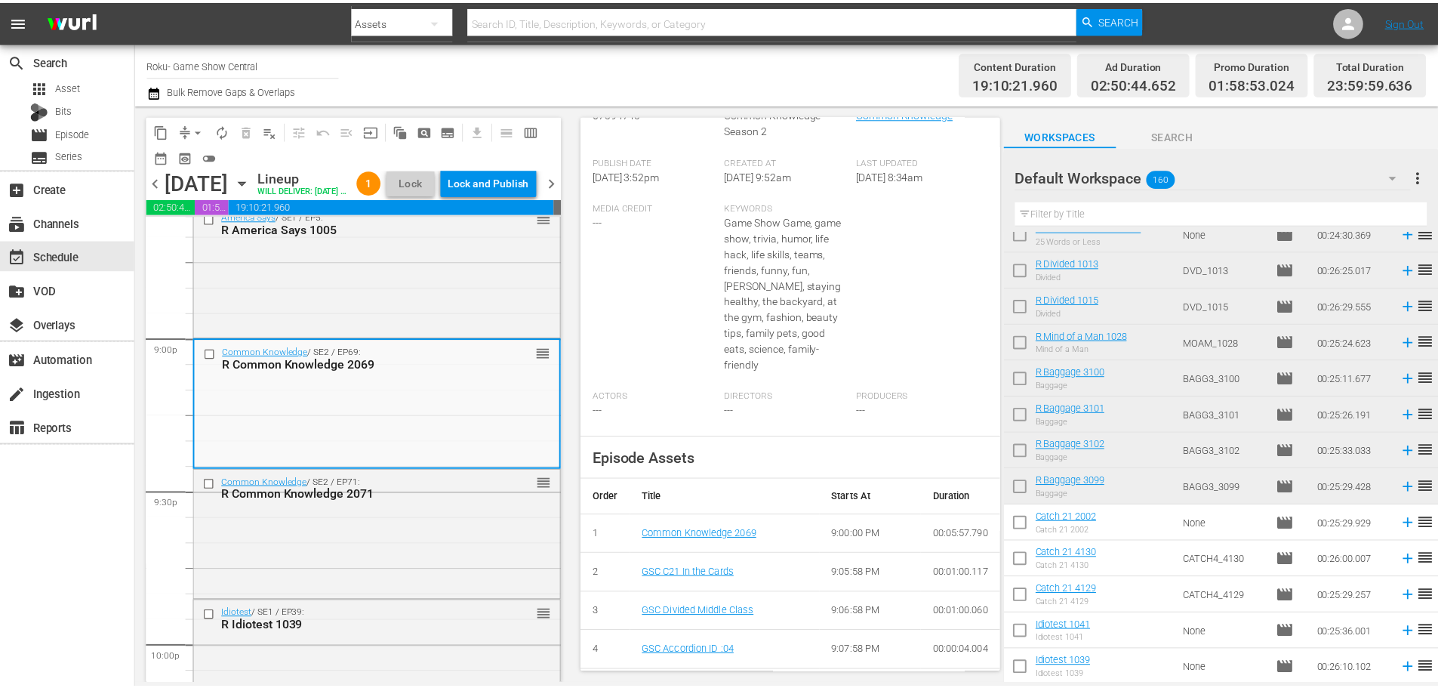
scroll to position [100, 0]
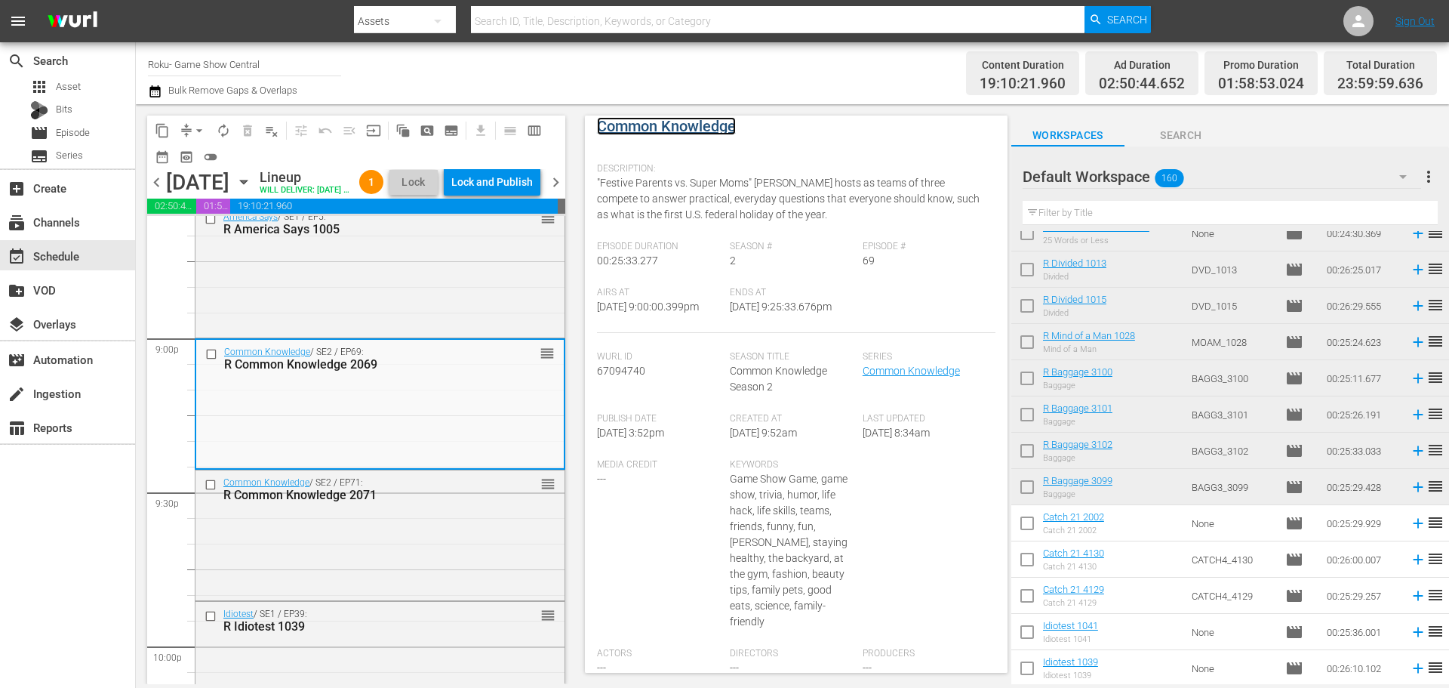
click at [674, 127] on link "Common Knowledge" at bounding box center [666, 126] width 139 height 18
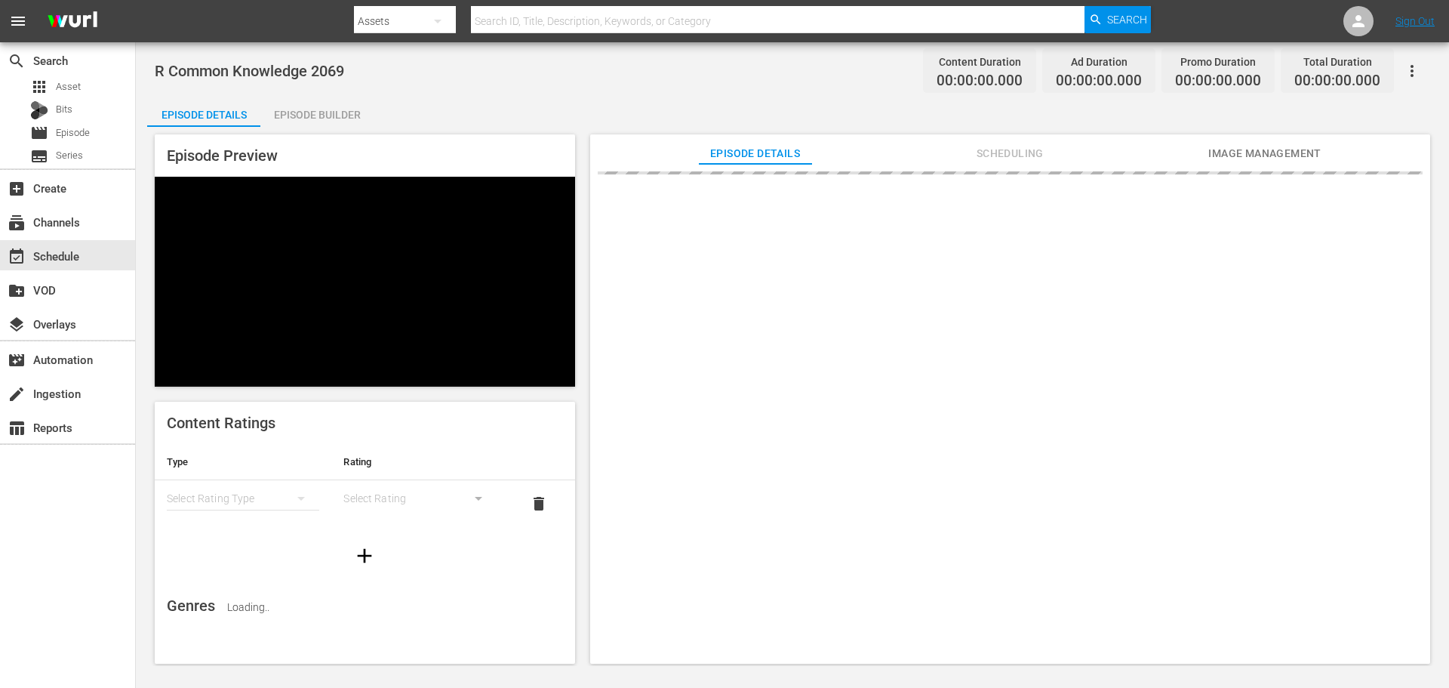
click at [320, 95] on div "R Common Knowledge 2069 Content Duration 00:00:00.000 Ad Duration 00:00:00.000 …" at bounding box center [793, 354] width 1314 height 624
click at [320, 96] on div "R Common Knowledge 2069 Content Duration 00:00:00.000 Ad Duration 00:00:00.000 …" at bounding box center [793, 354] width 1314 height 624
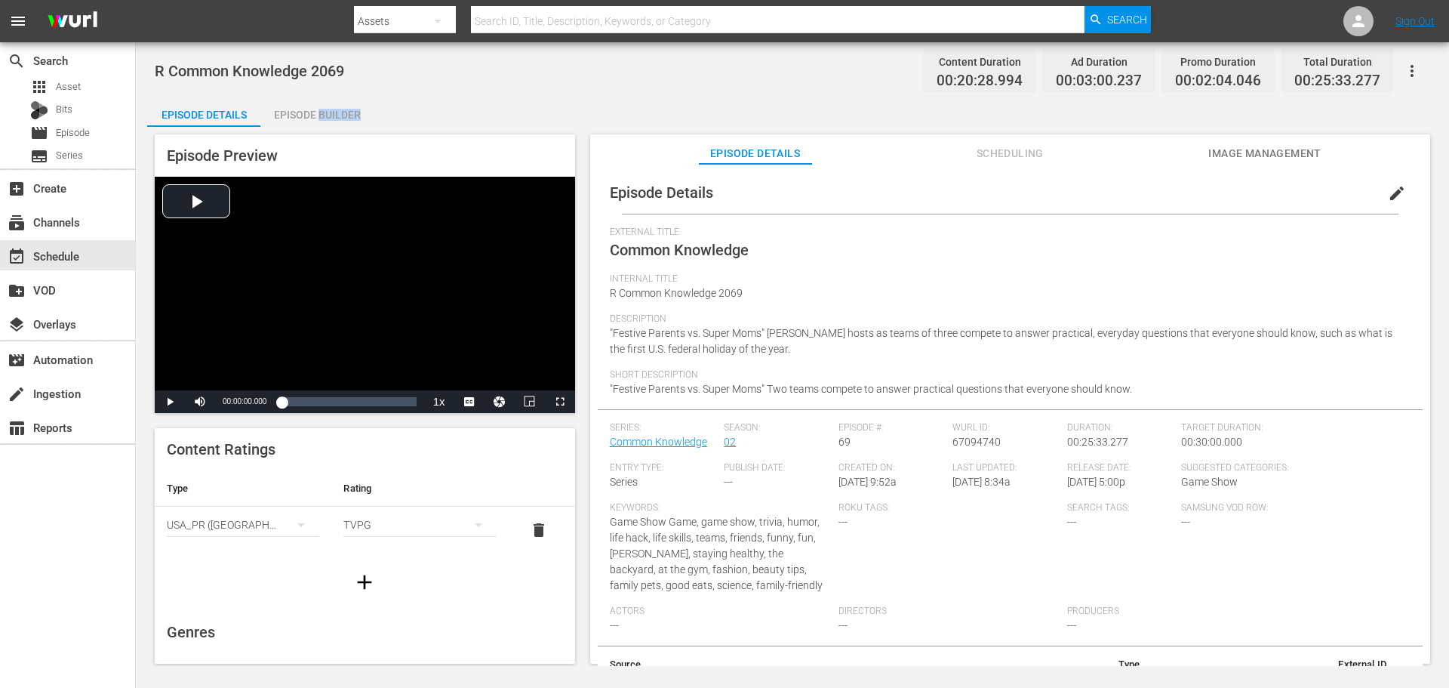
click at [303, 122] on div "Episode Builder" at bounding box center [316, 115] width 113 height 36
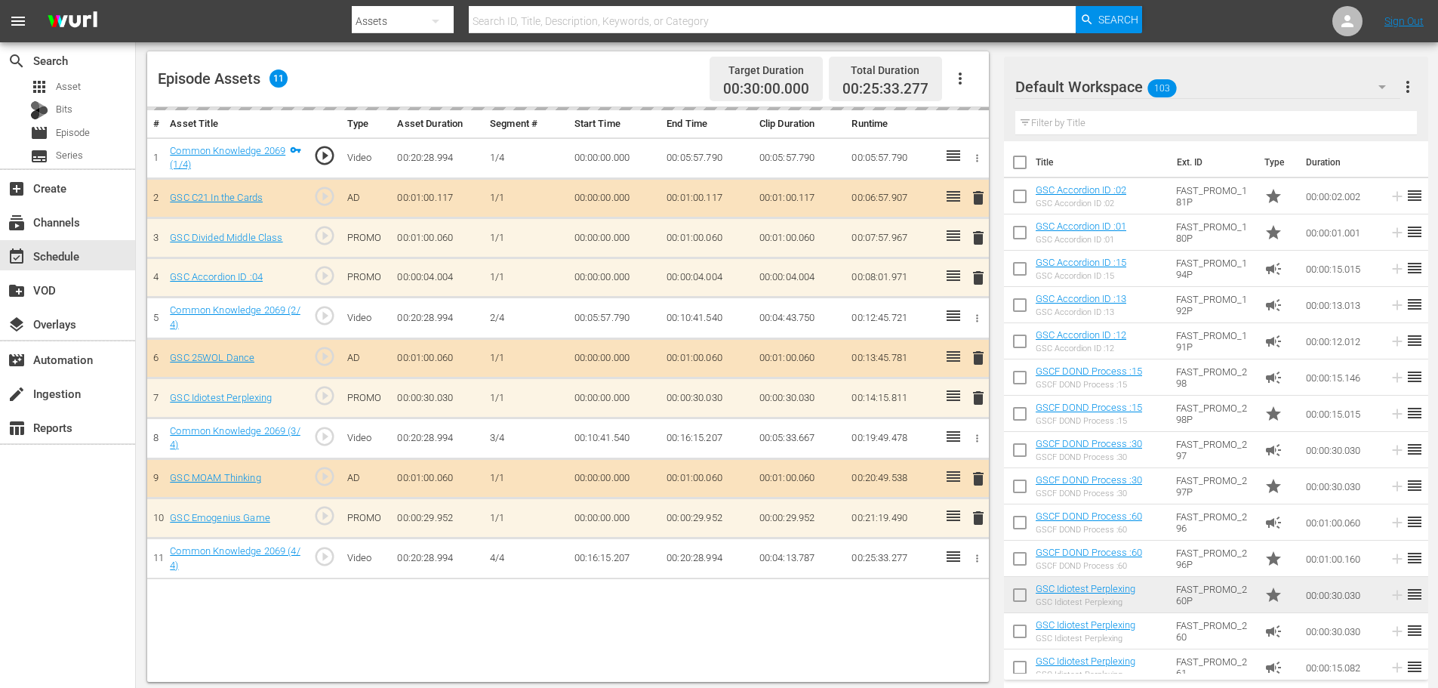
scroll to position [393, 0]
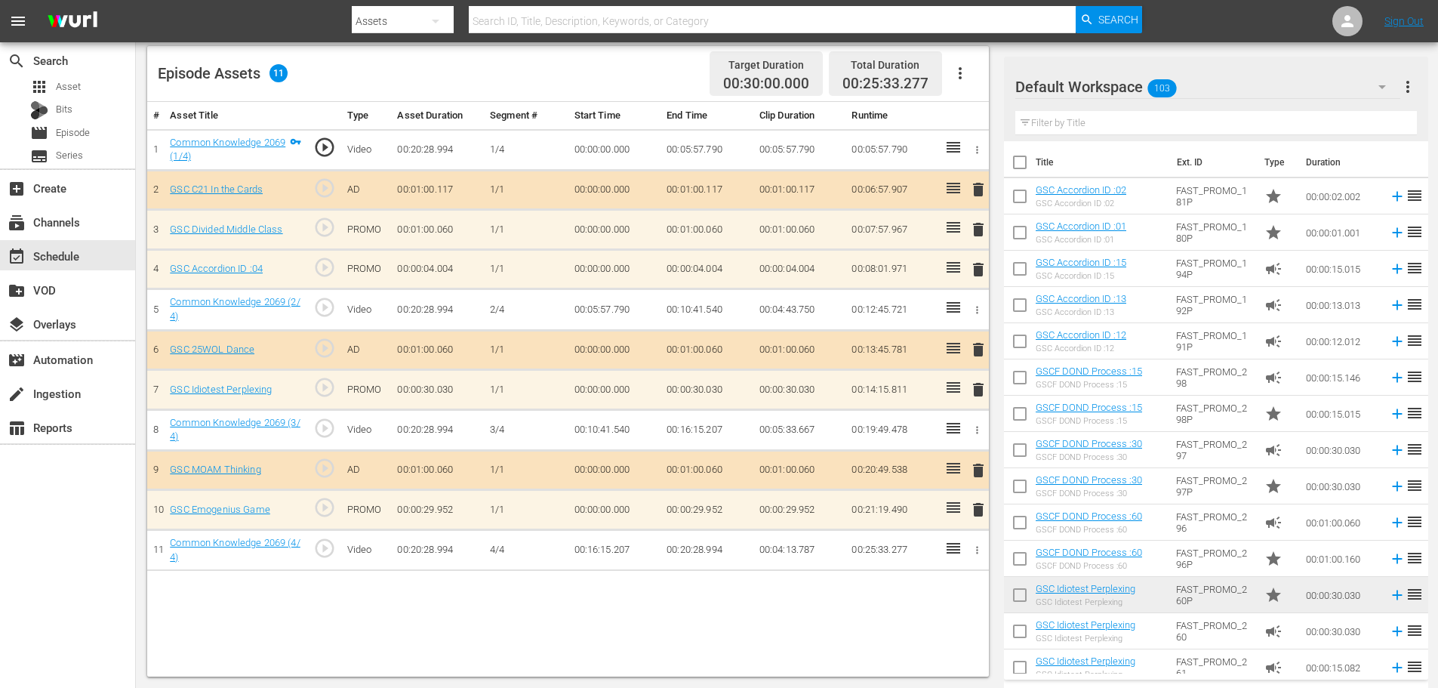
click at [1123, 129] on input "text" at bounding box center [1216, 123] width 402 height 24
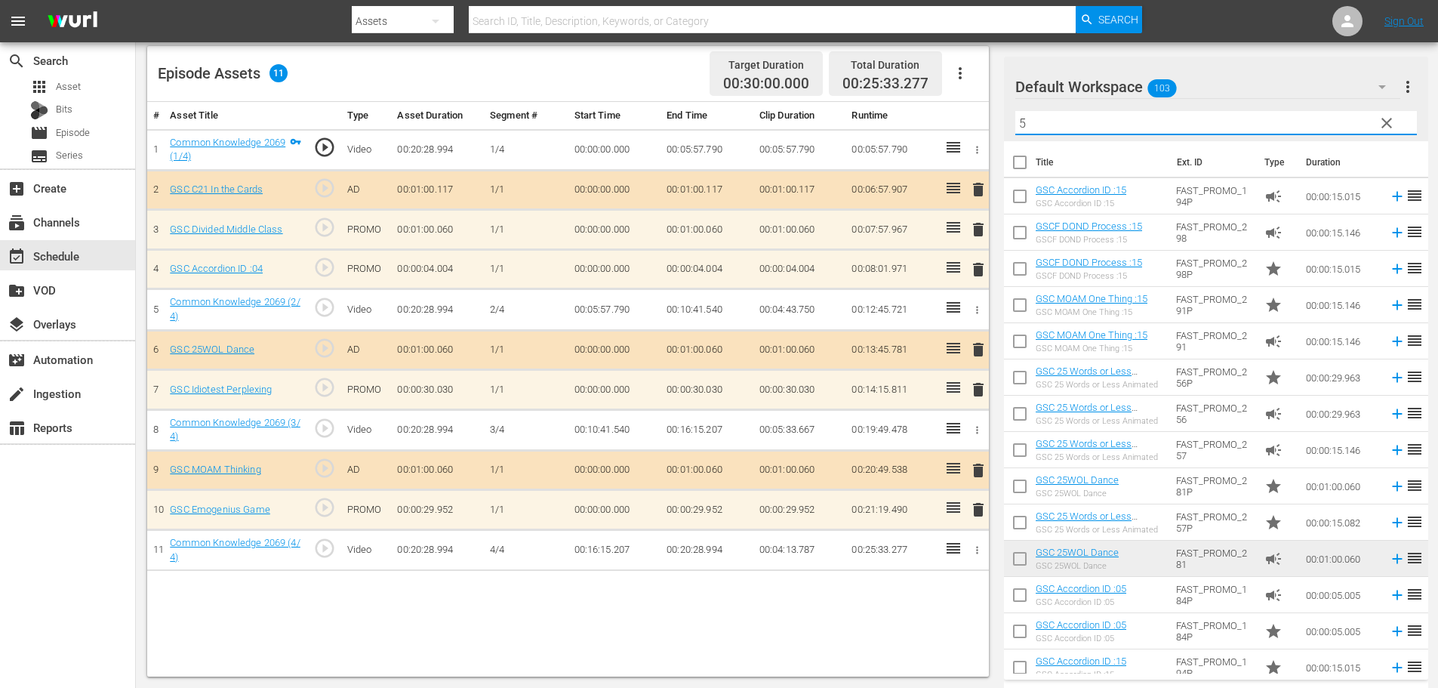
type input "5"
click at [983, 270] on span "delete" at bounding box center [978, 269] width 18 height 18
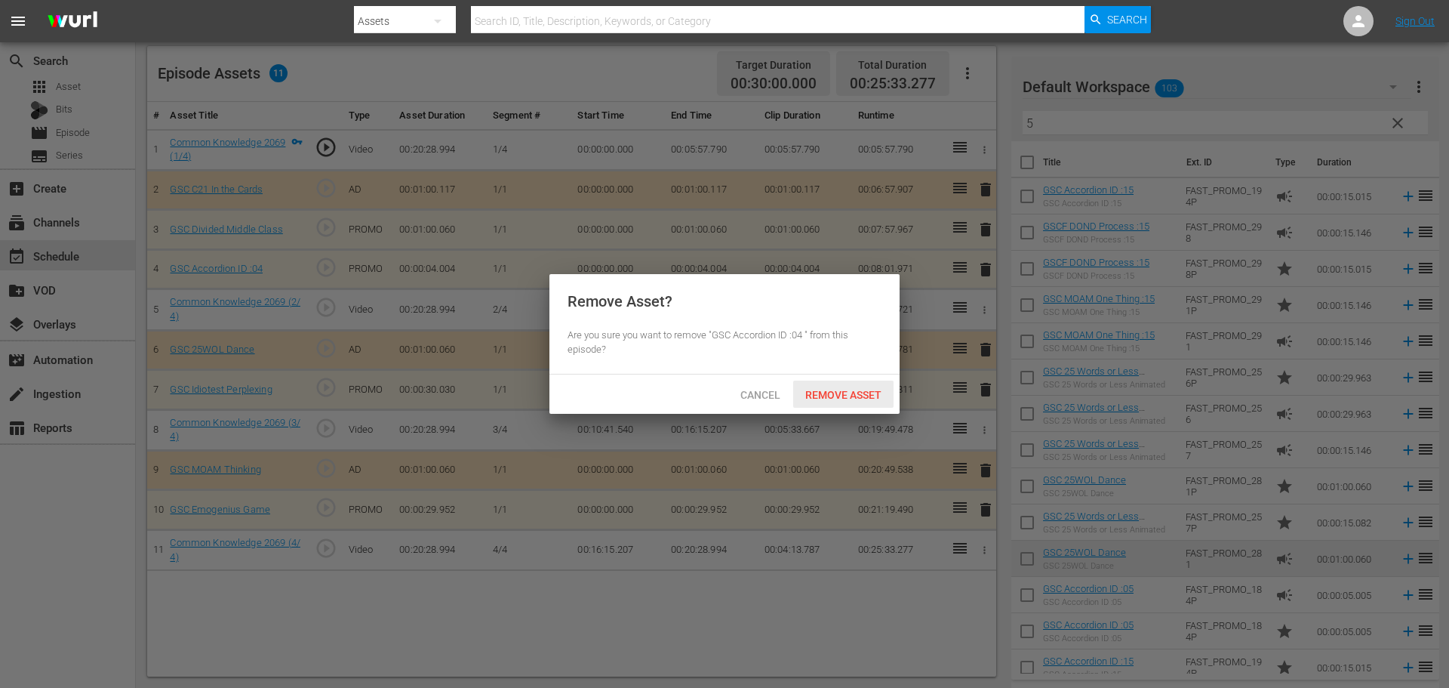
click at [880, 394] on span "Remove Asset" at bounding box center [843, 395] width 100 height 12
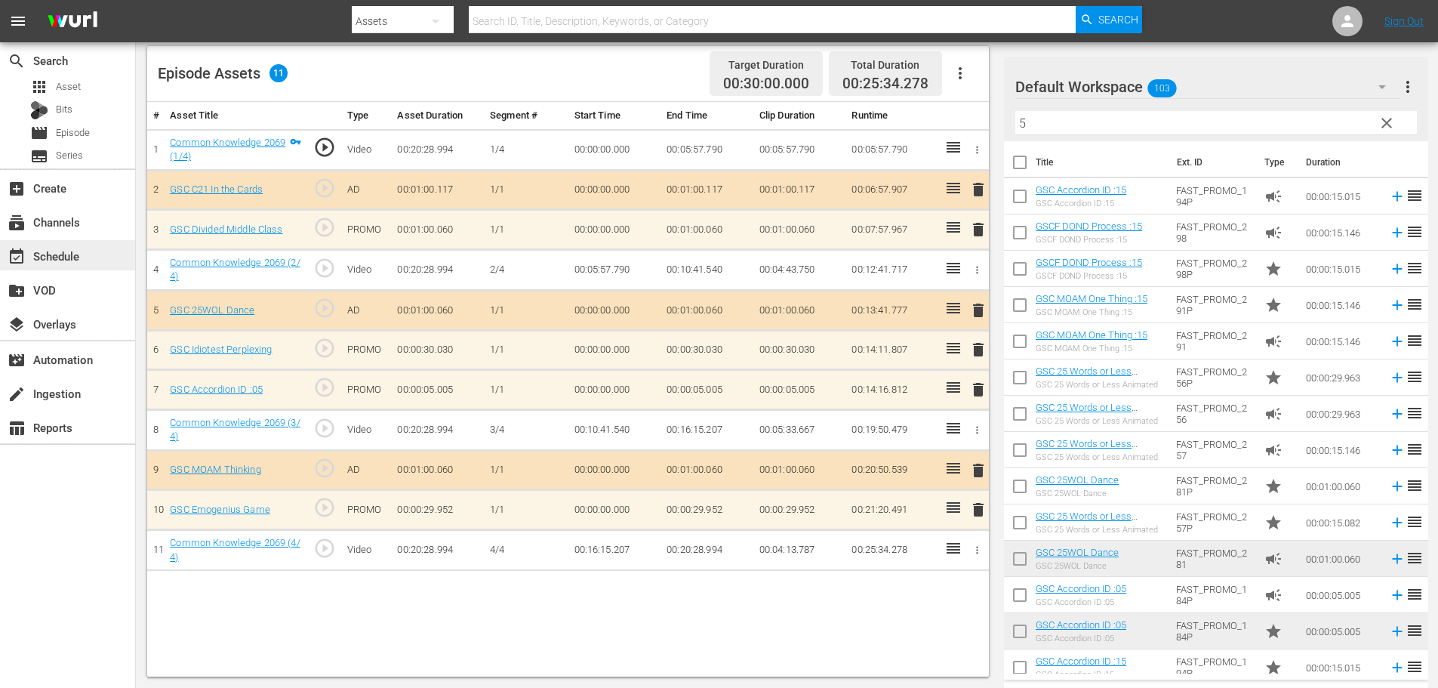
click at [30, 259] on div "event_available Schedule" at bounding box center [42, 254] width 85 height 14
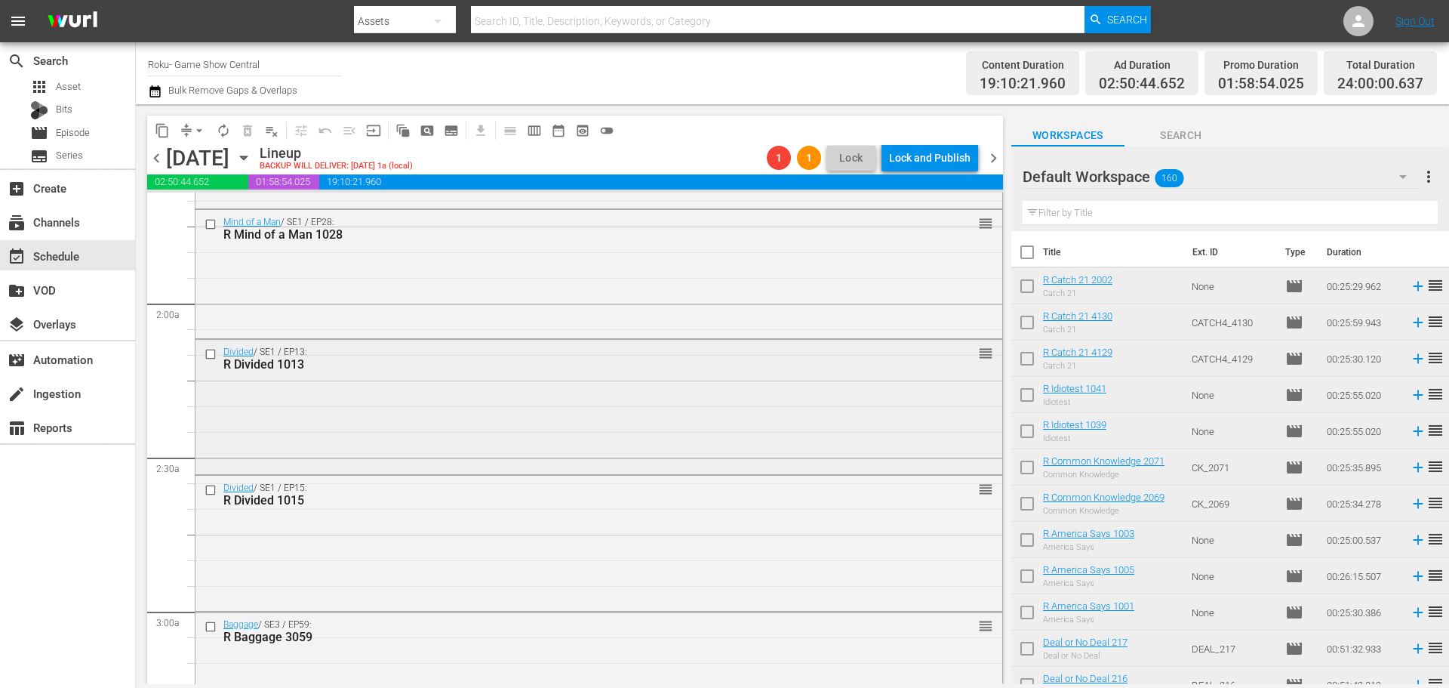
scroll to position [528, 0]
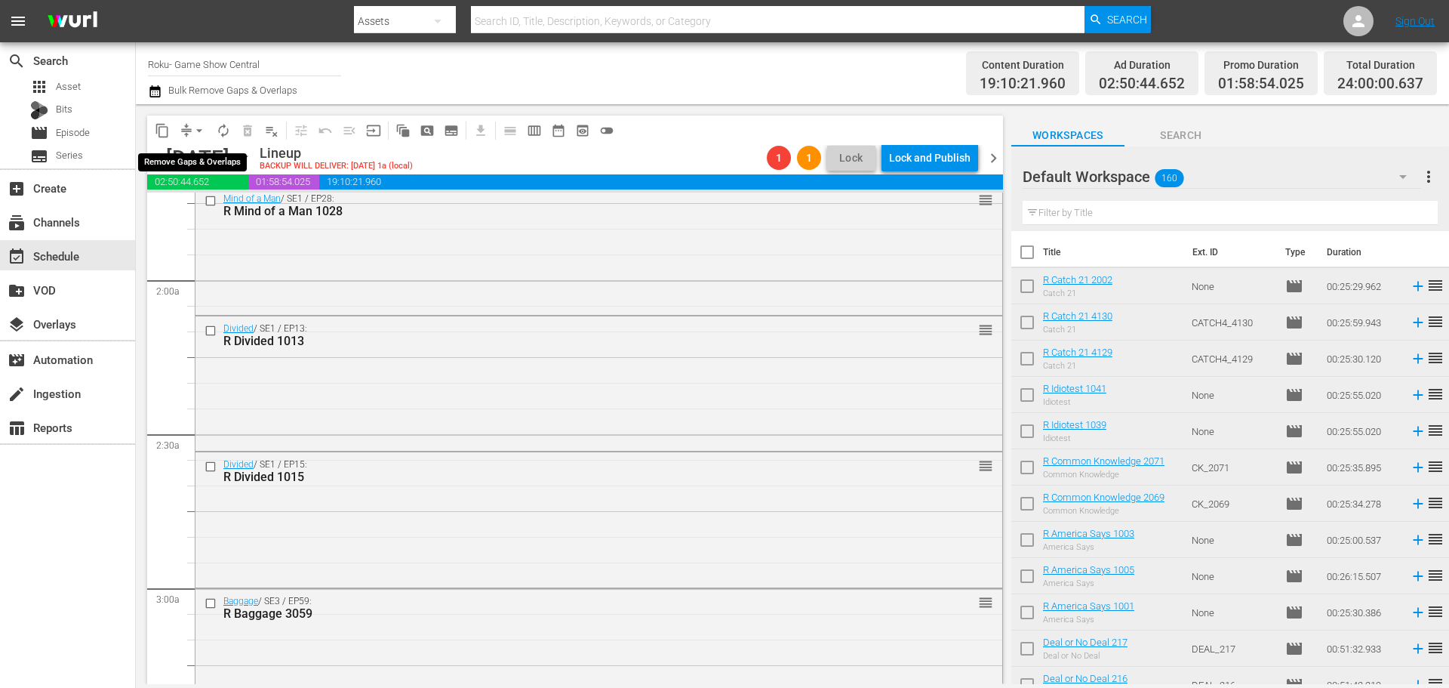
click at [193, 136] on span "arrow_drop_down" at bounding box center [199, 130] width 15 height 15
click at [209, 162] on li "Align to Midnight" at bounding box center [200, 161] width 159 height 25
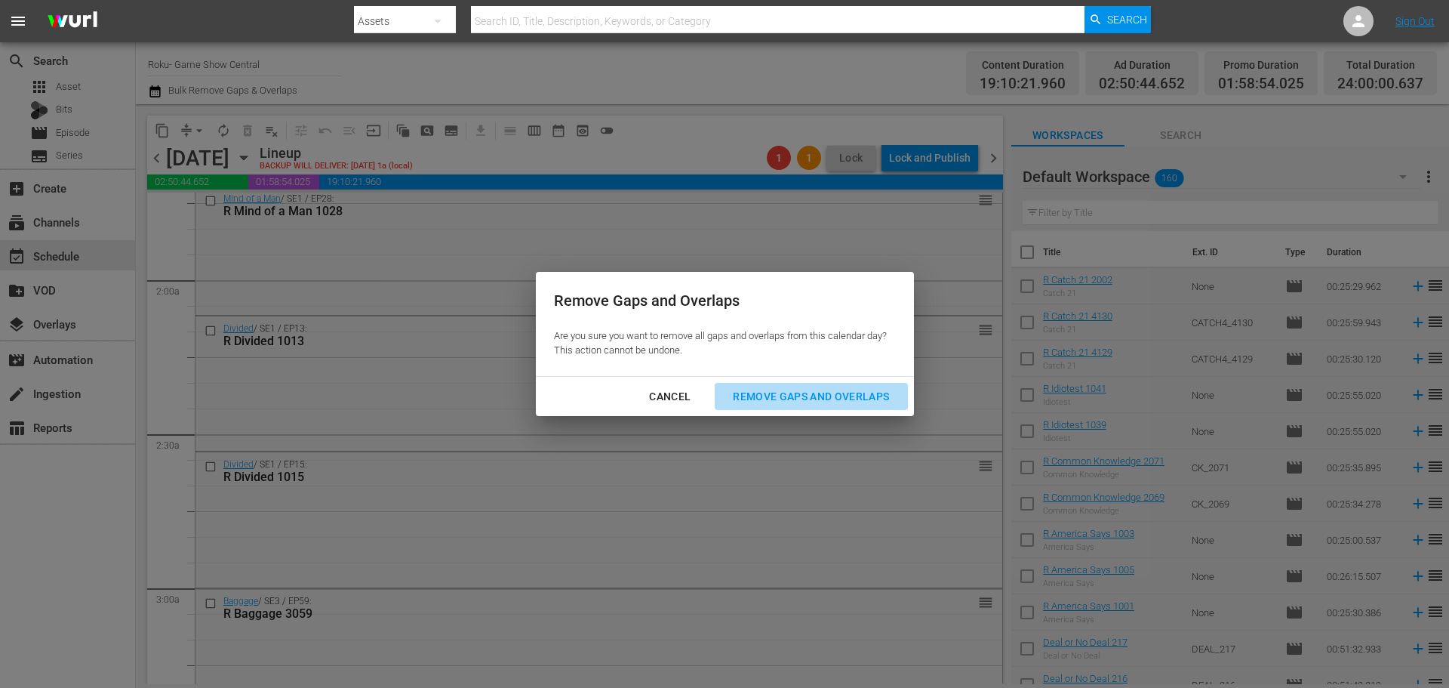
click at [822, 391] on div "Remove Gaps and Overlaps" at bounding box center [811, 396] width 180 height 19
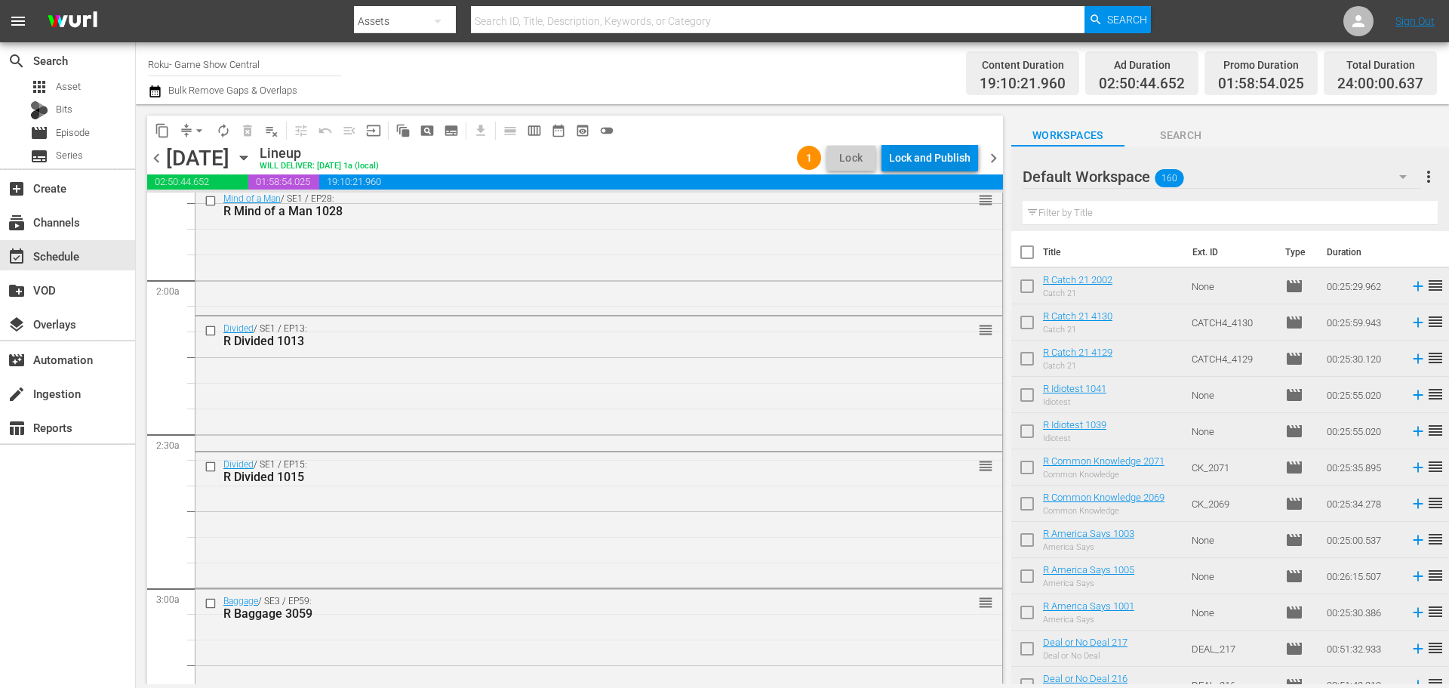
click at [919, 168] on div "Lock and Publish" at bounding box center [930, 157] width 82 height 27
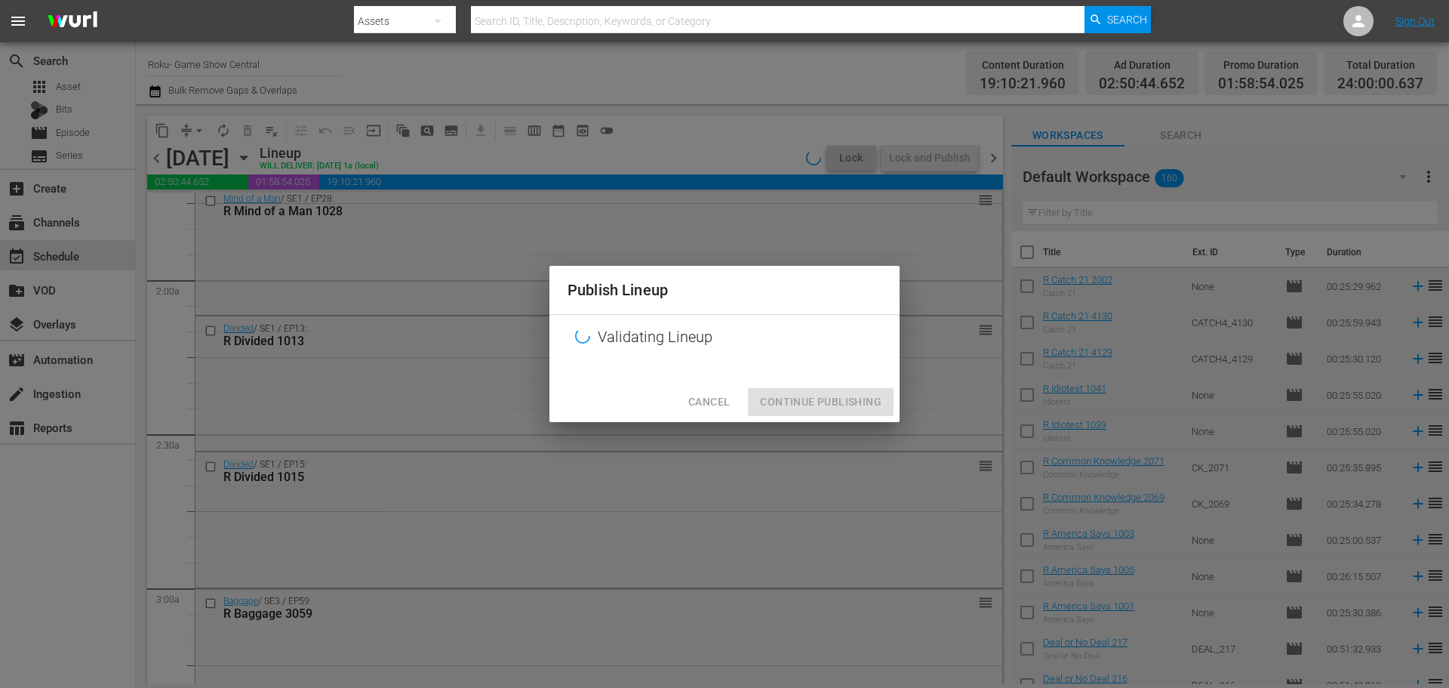
click at [809, 396] on div "Cancel Continue Publishing" at bounding box center [725, 402] width 350 height 40
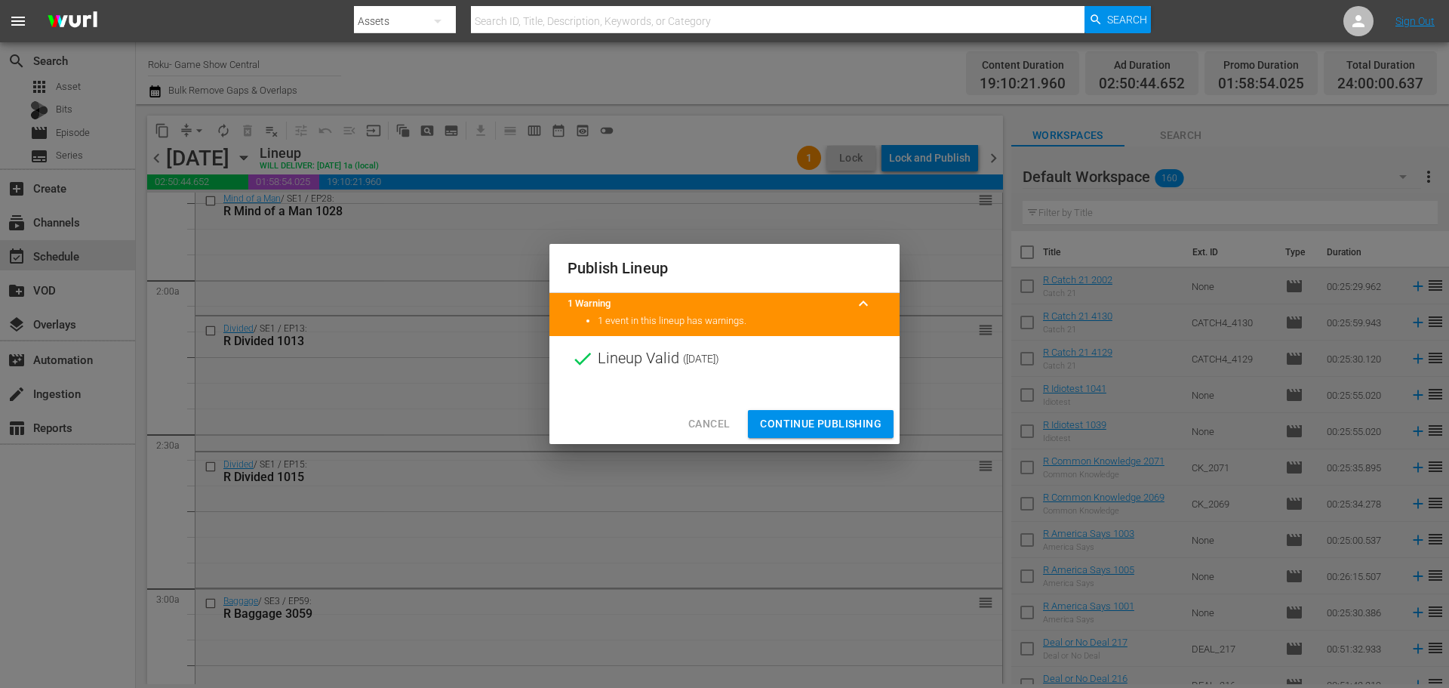
click at [828, 412] on button "Continue Publishing" at bounding box center [821, 424] width 146 height 28
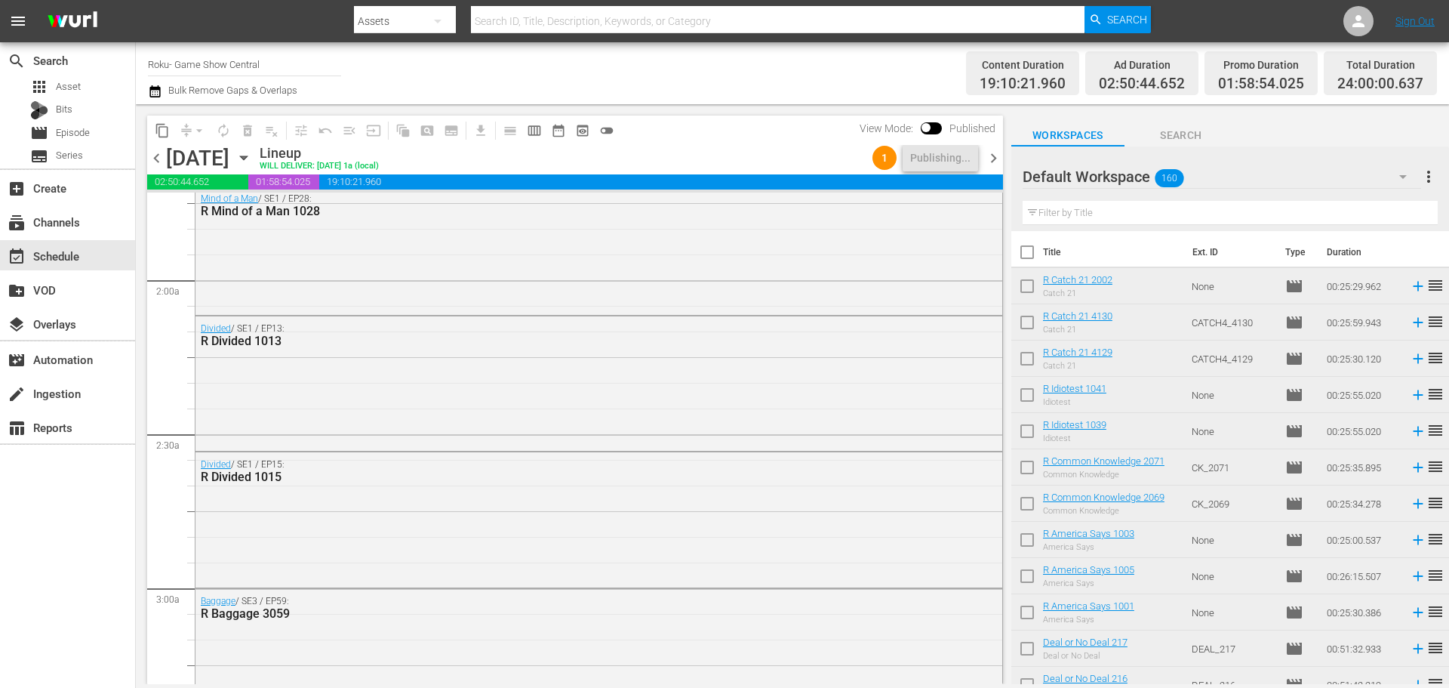
click at [989, 152] on span "chevron_right" at bounding box center [993, 158] width 19 height 19
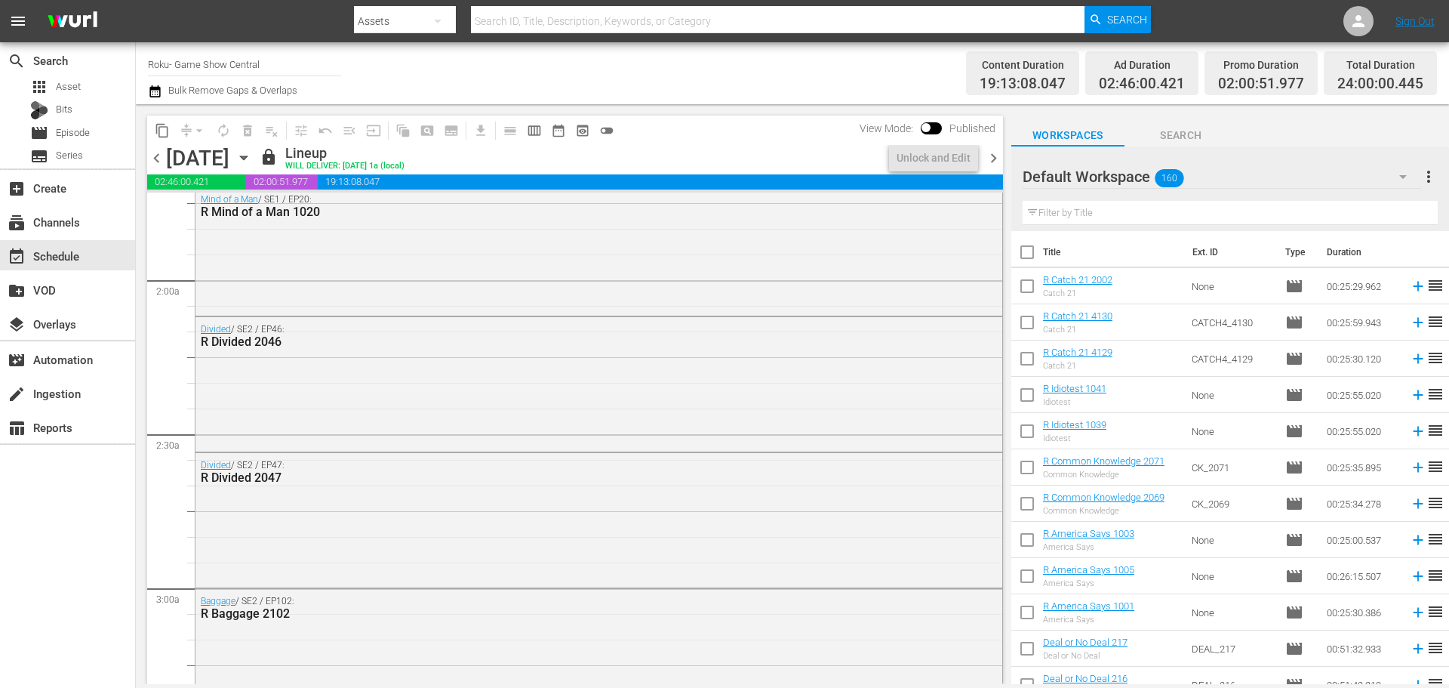
scroll to position [477, 0]
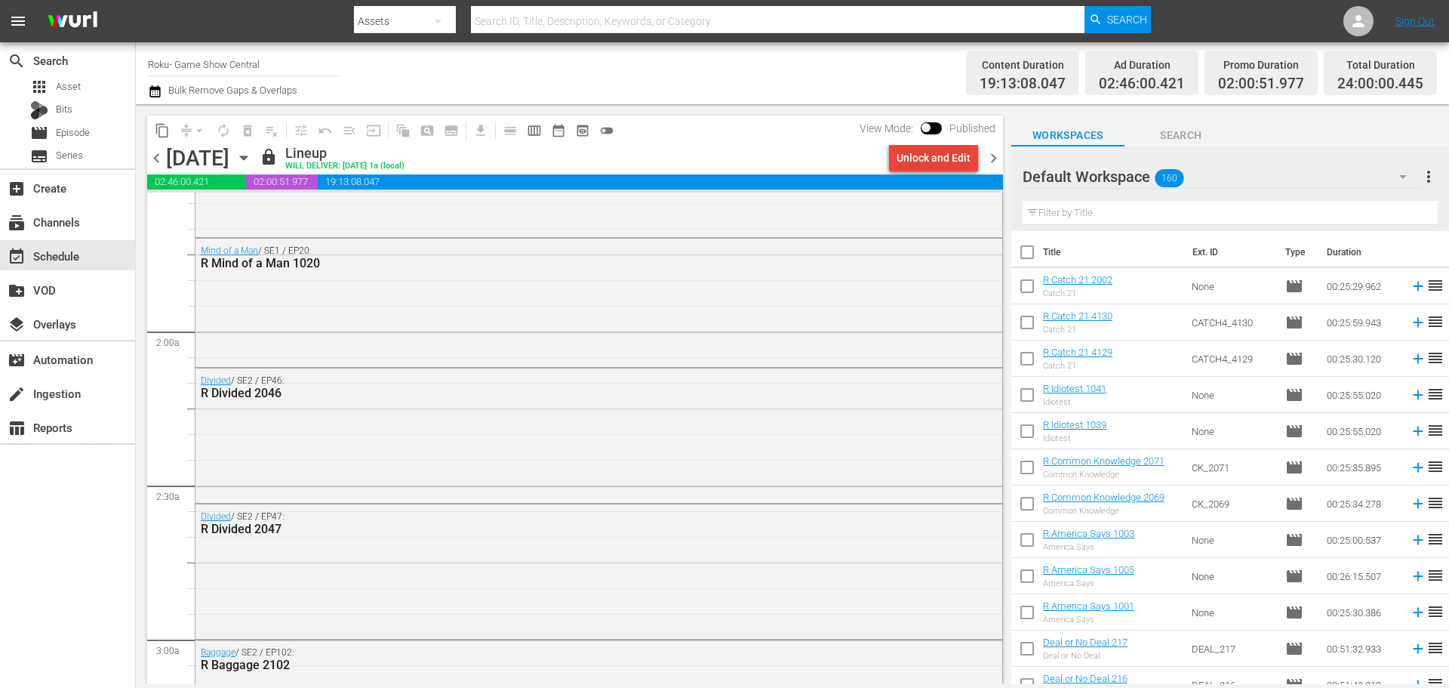
click at [932, 164] on div "Unlock and Edit" at bounding box center [934, 157] width 74 height 27
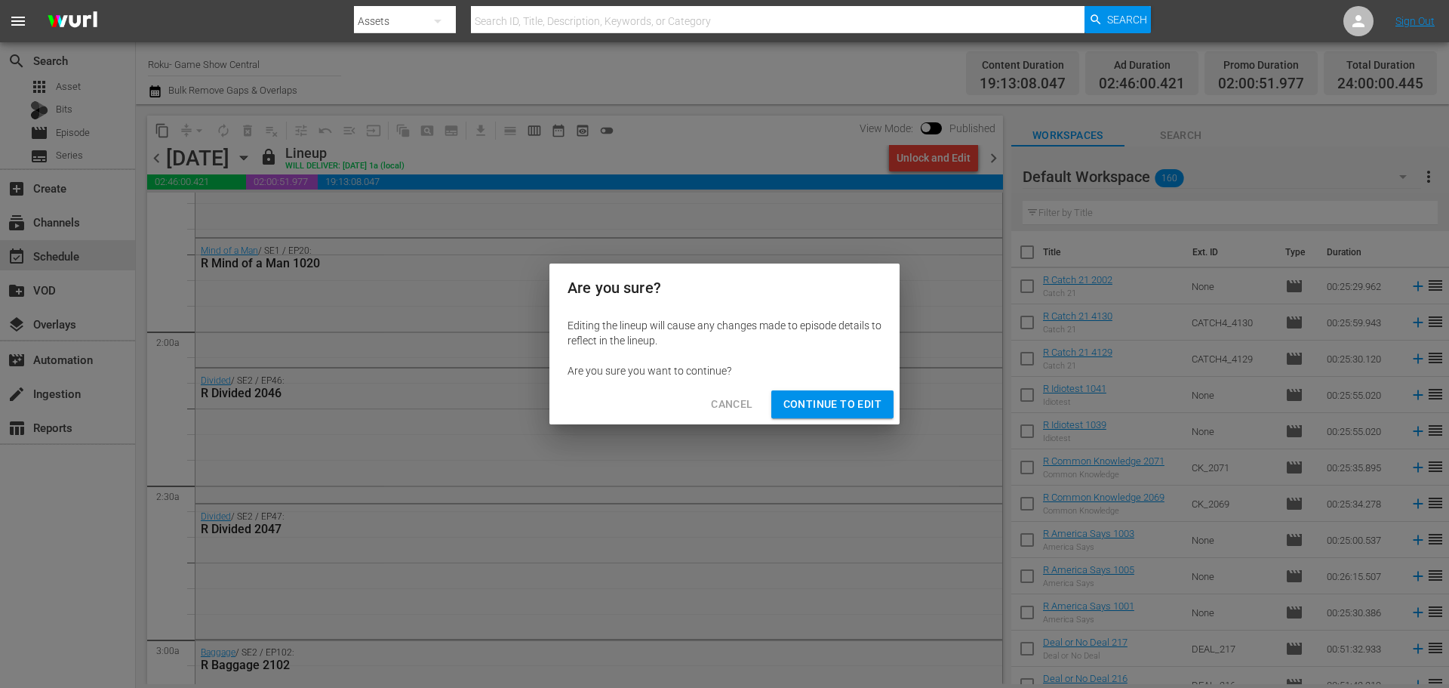
click at [847, 392] on button "Continue to Edit" at bounding box center [833, 404] width 122 height 28
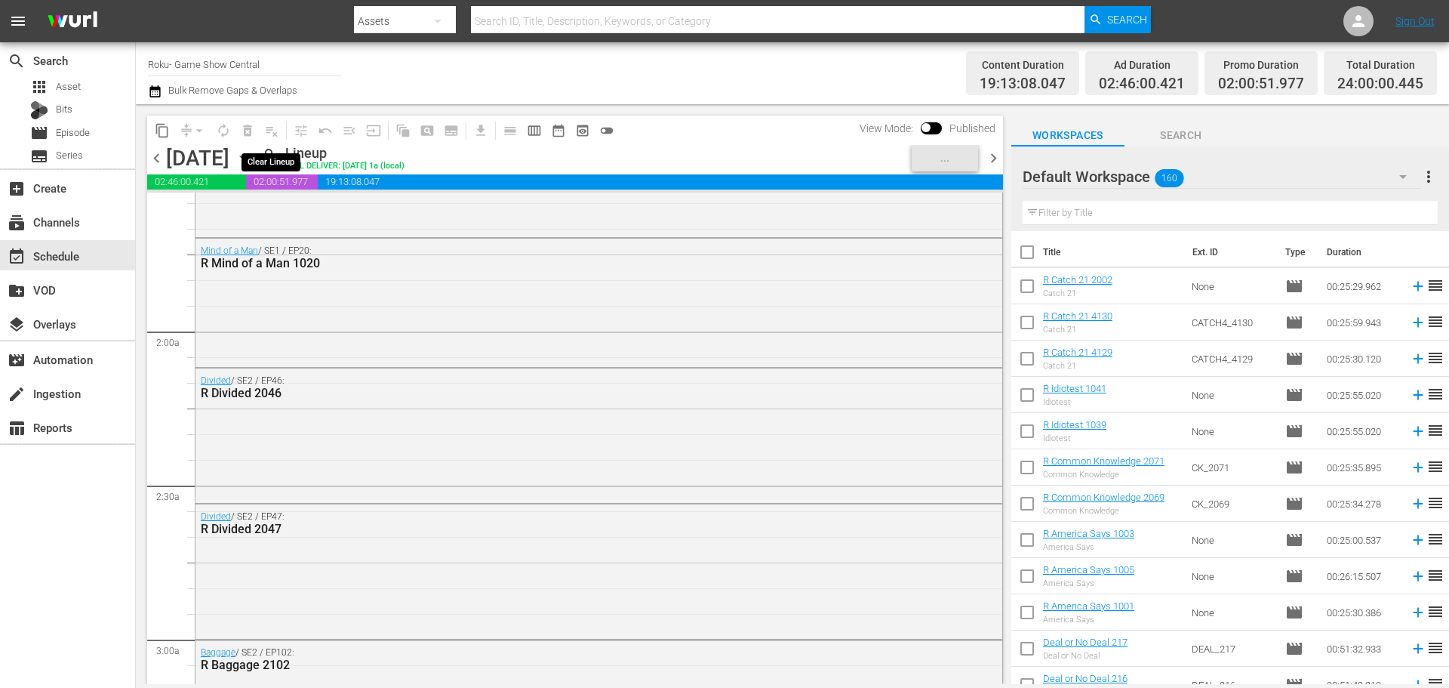
click at [263, 126] on button "playlist_remove_outlined" at bounding box center [272, 131] width 24 height 24
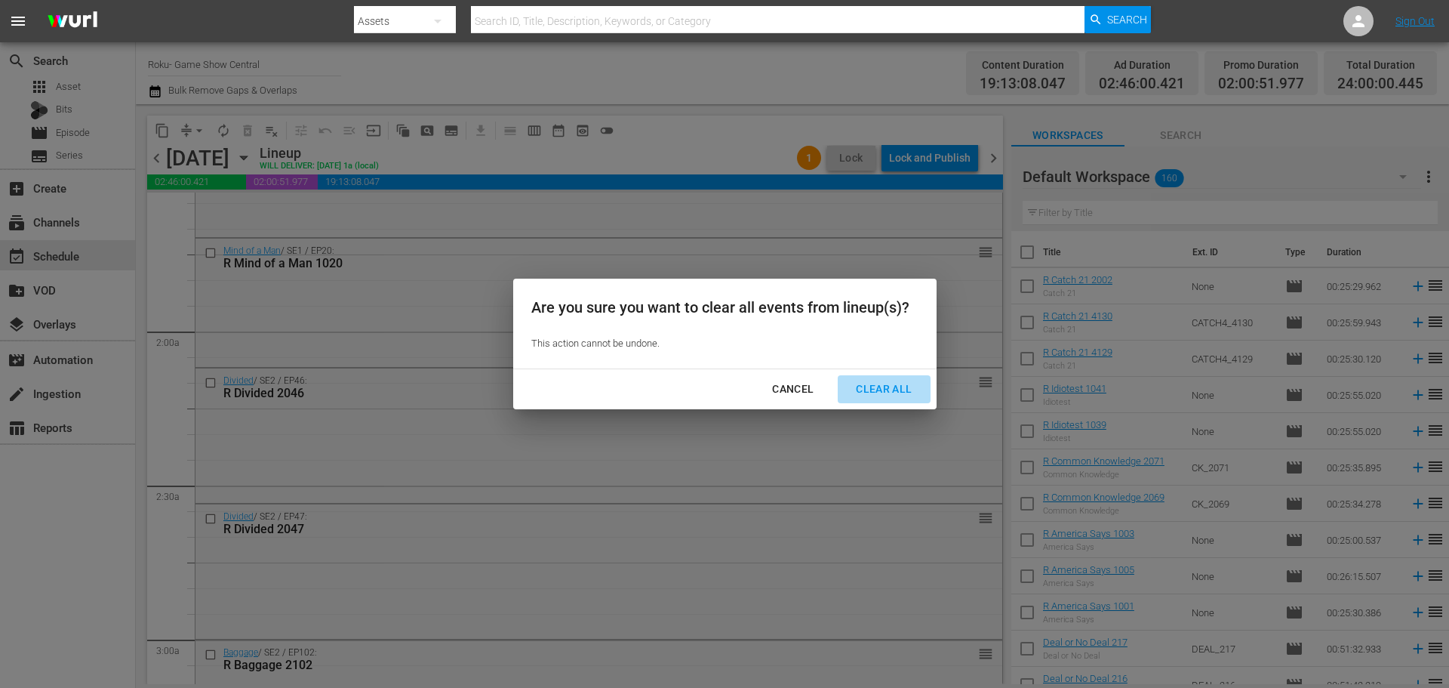
click at [886, 377] on button "Clear All" at bounding box center [884, 389] width 92 height 28
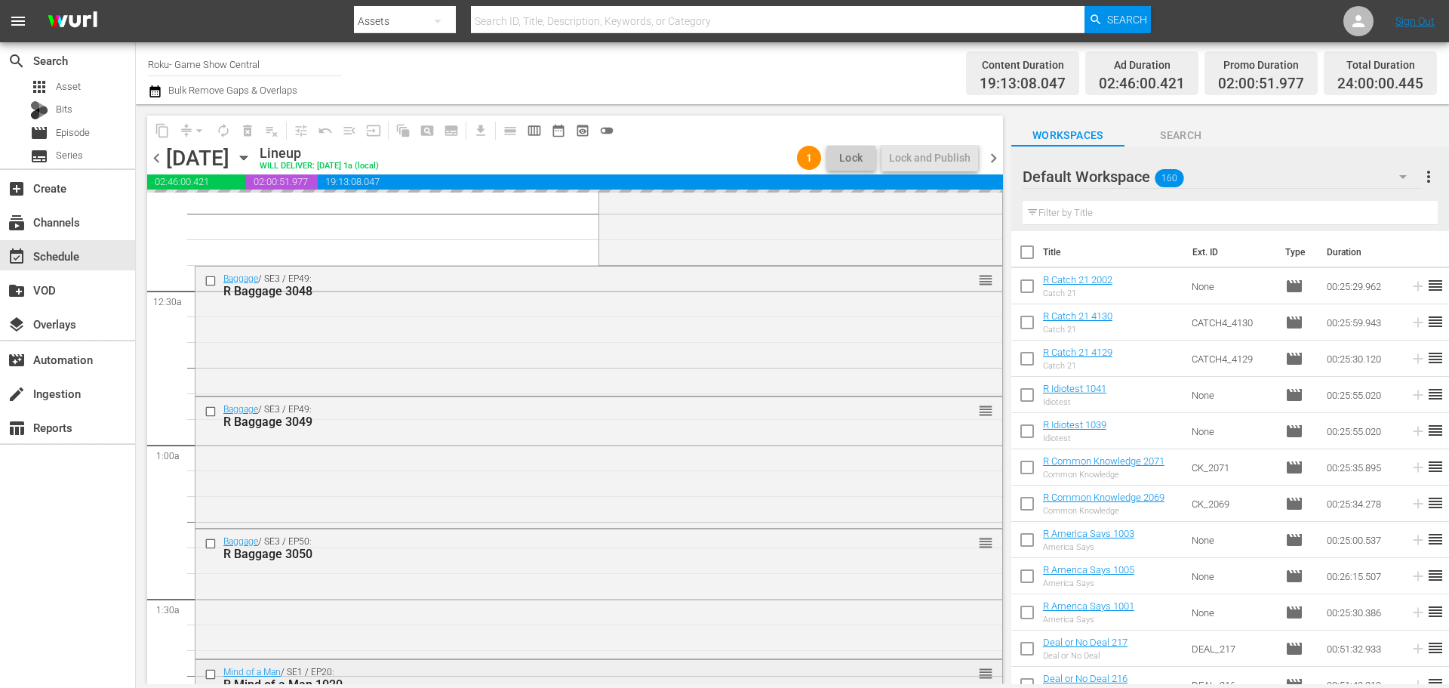
scroll to position [0, 0]
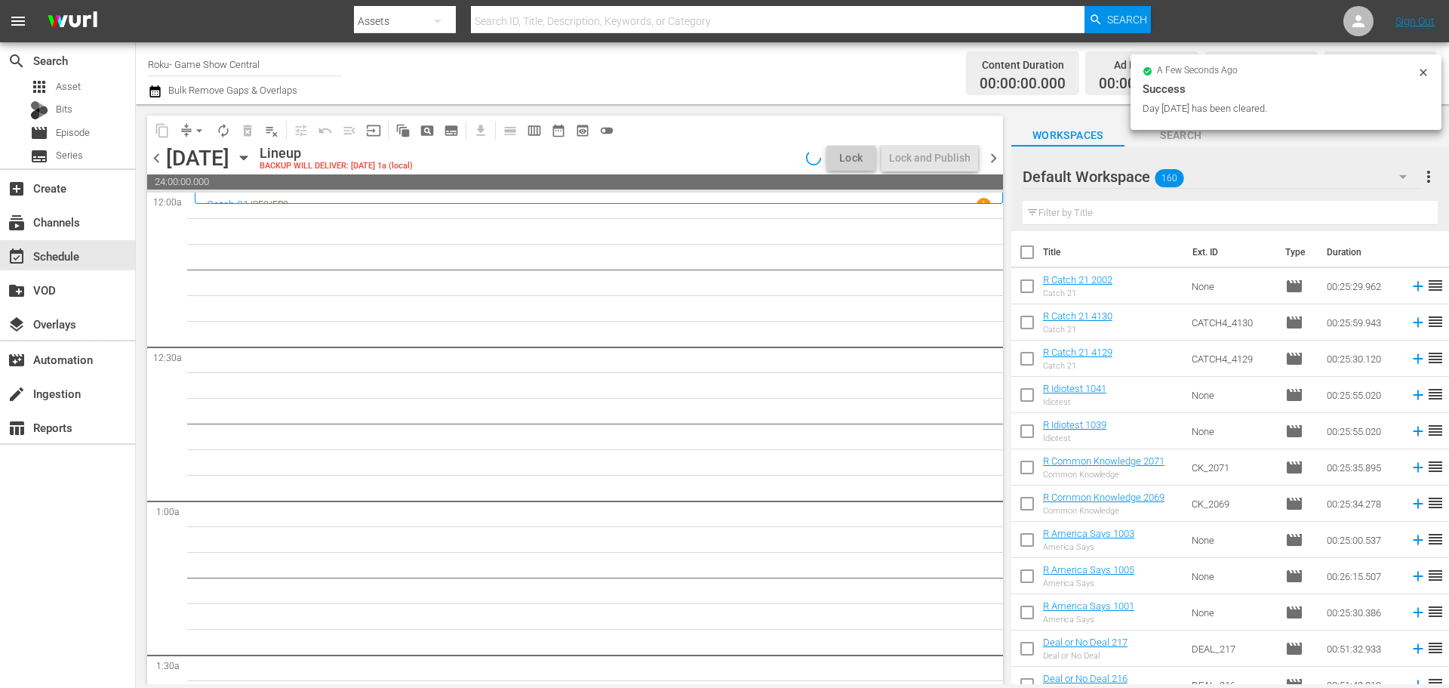
click at [252, 158] on icon "button" at bounding box center [244, 157] width 17 height 17
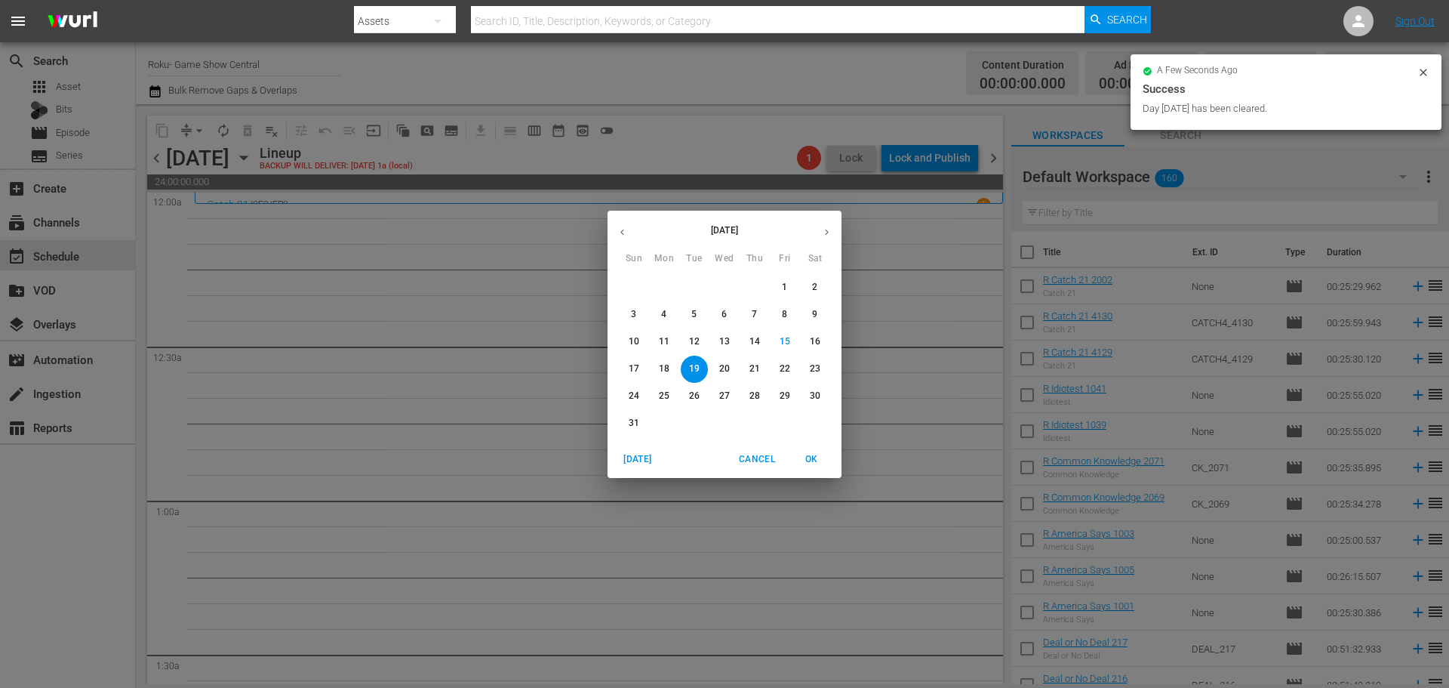
click at [377, 158] on div "[DATE] Sun Mon Tue Wed Thu Fri Sat 27 28 29 30 31 1 2 3 4 5 6 7 8 9 10 11 12 13…" at bounding box center [724, 344] width 1449 height 688
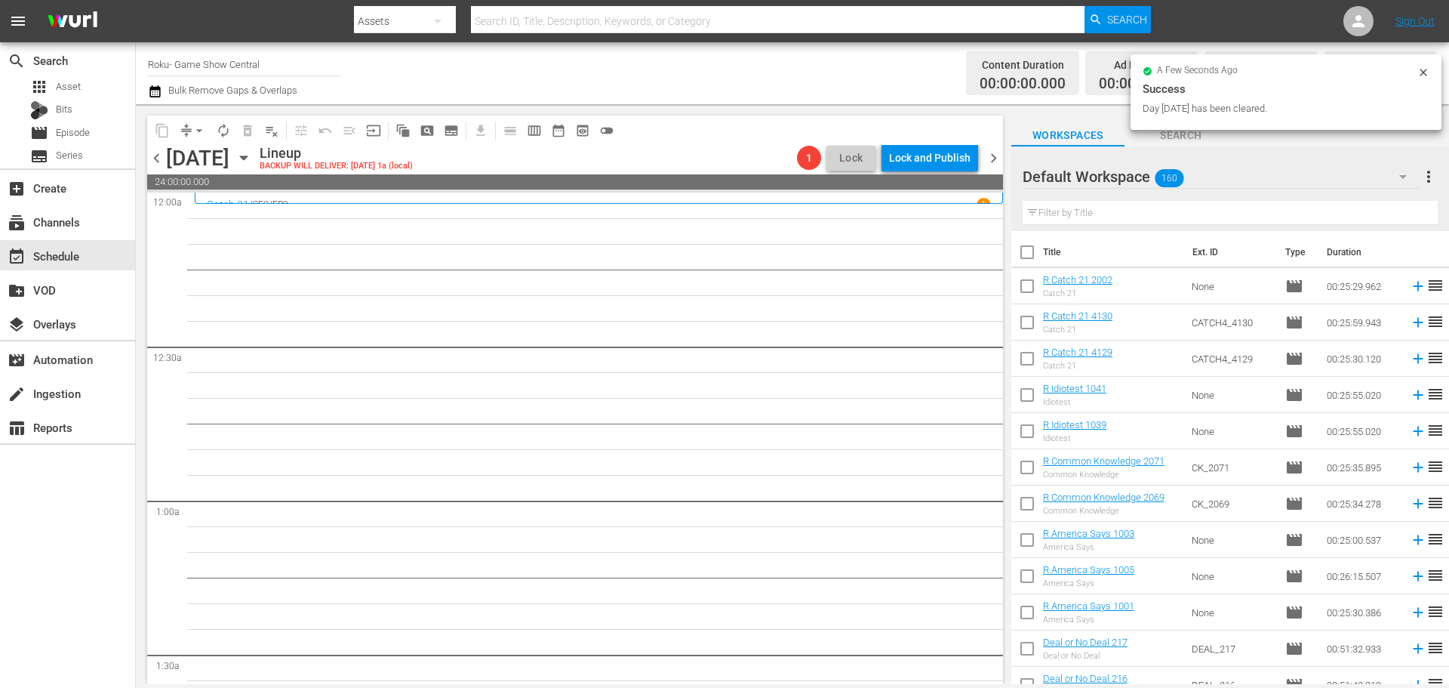
click at [252, 158] on icon "button" at bounding box center [244, 157] width 17 height 17
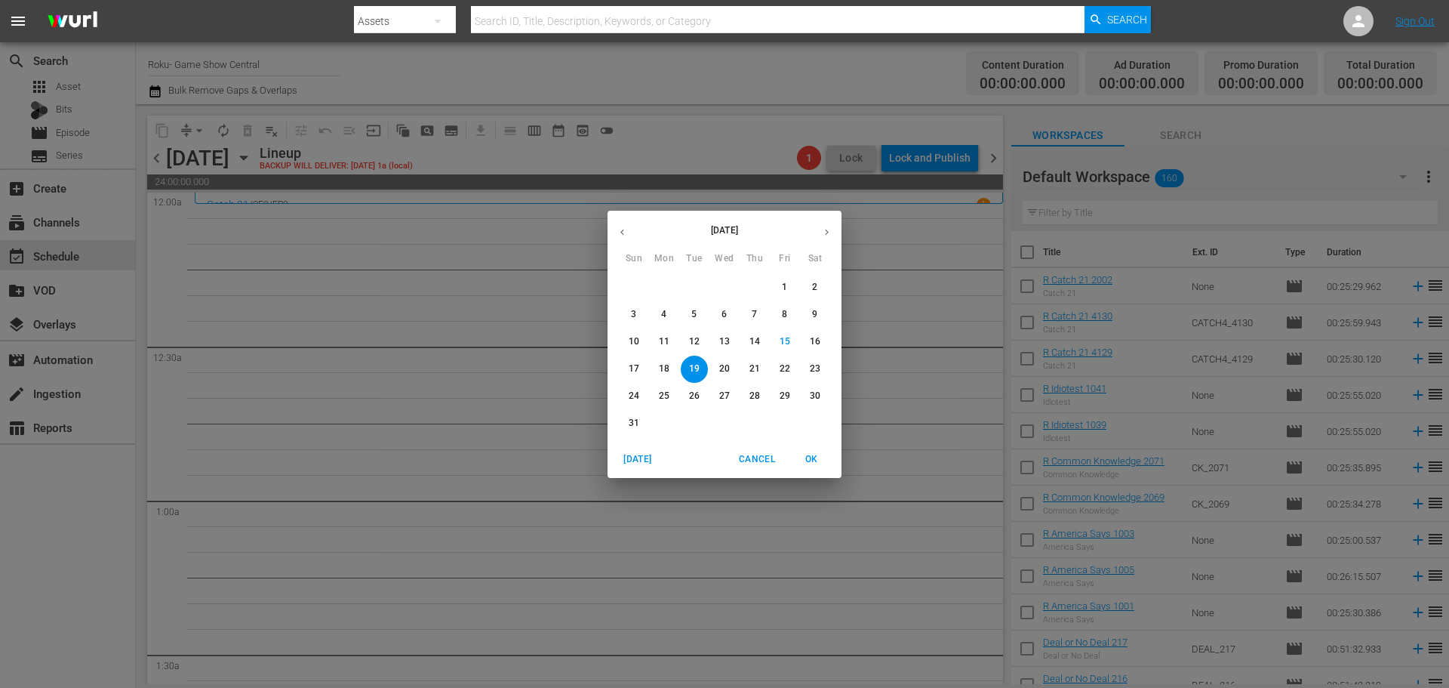
click at [670, 335] on span "11" at bounding box center [664, 341] width 27 height 13
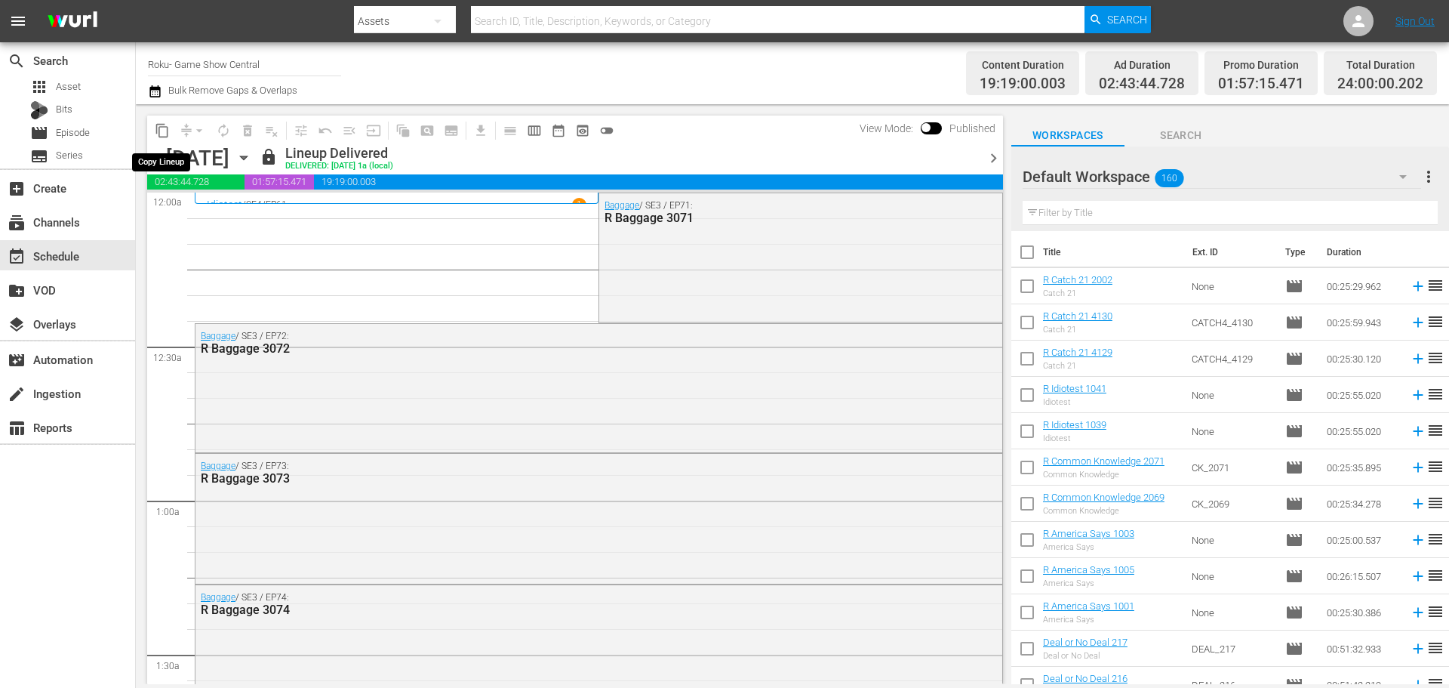
click at [168, 127] on span "content_copy" at bounding box center [162, 130] width 15 height 15
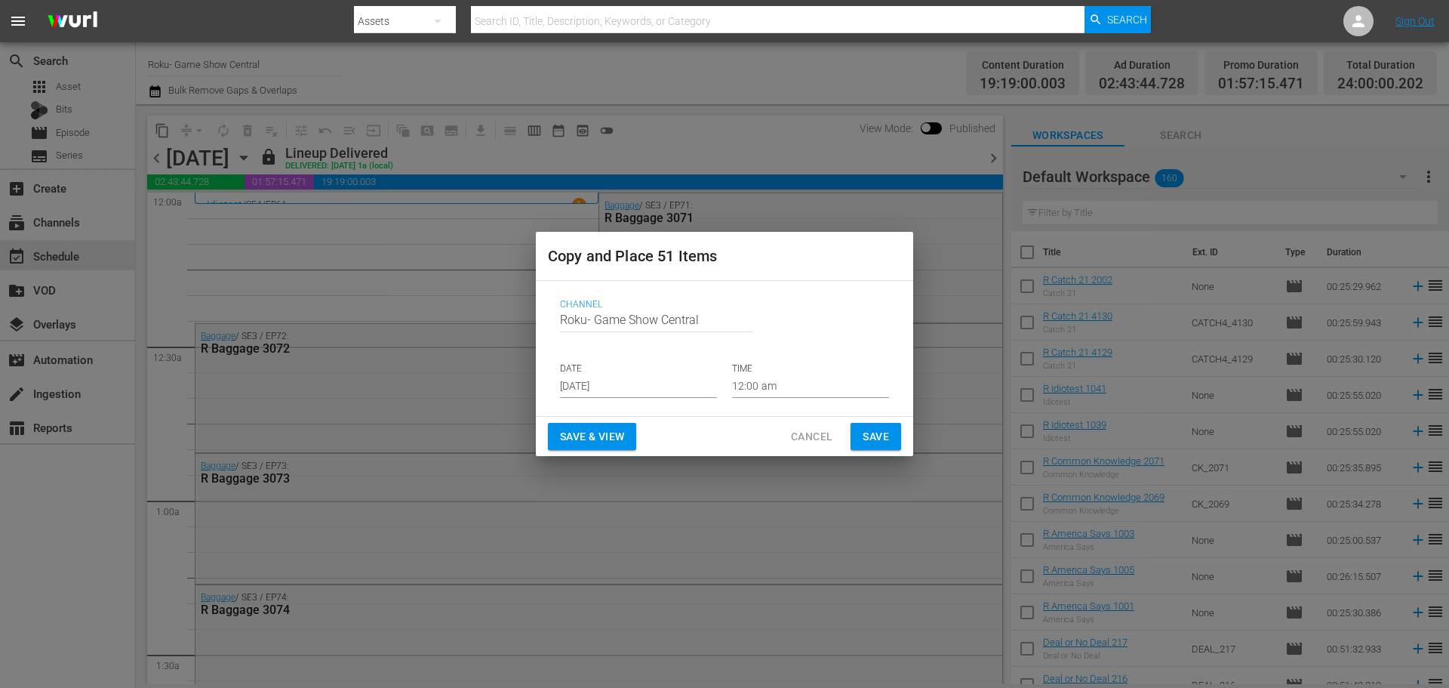
click at [628, 382] on input "Aug 17th 2025" at bounding box center [638, 386] width 157 height 23
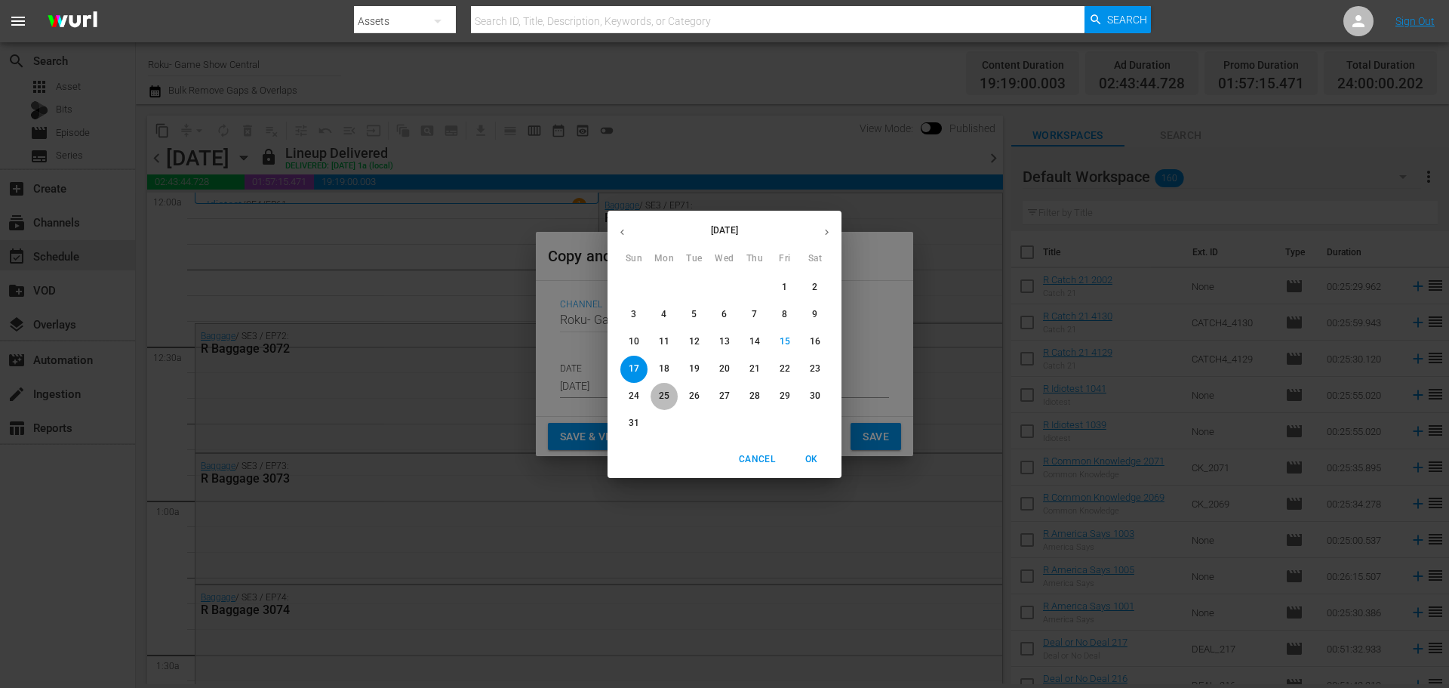
click at [656, 399] on span "25" at bounding box center [664, 396] width 27 height 13
type input "Aug 25th 2025"
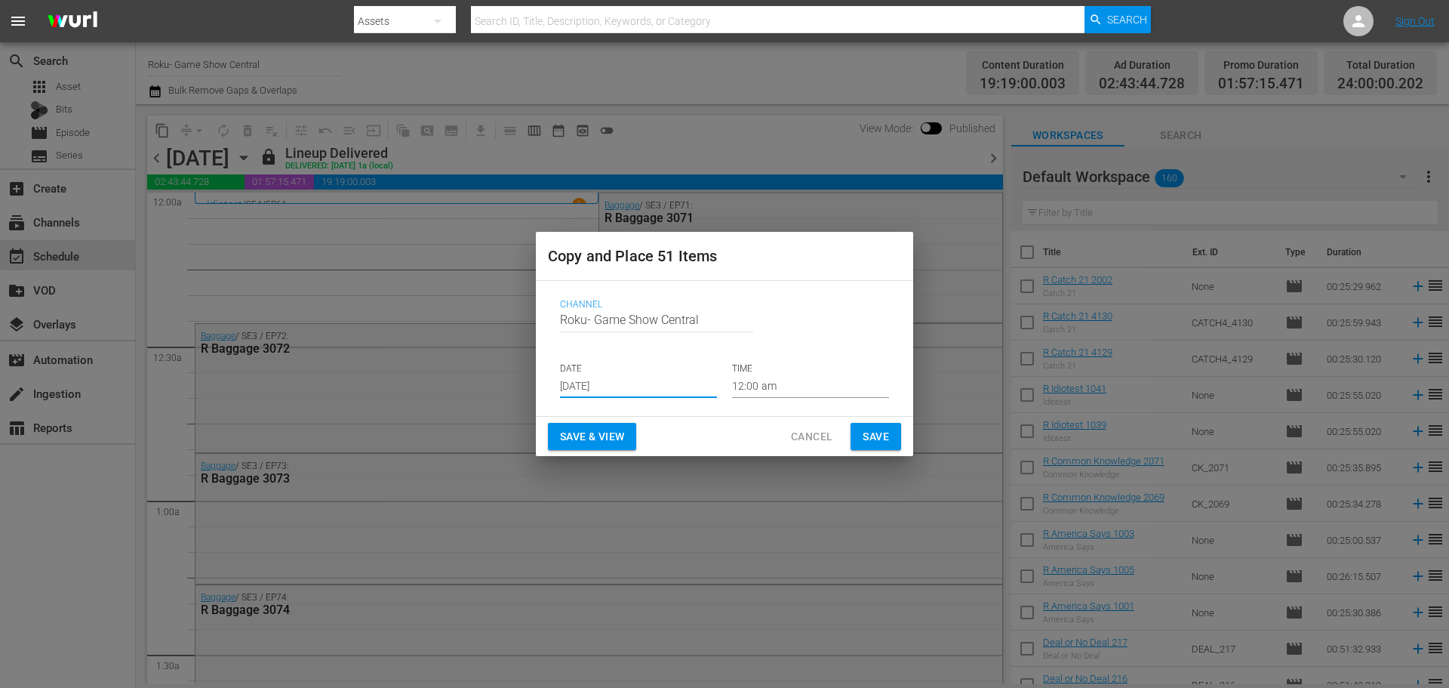
click at [867, 436] on span "Save" at bounding box center [876, 436] width 26 height 19
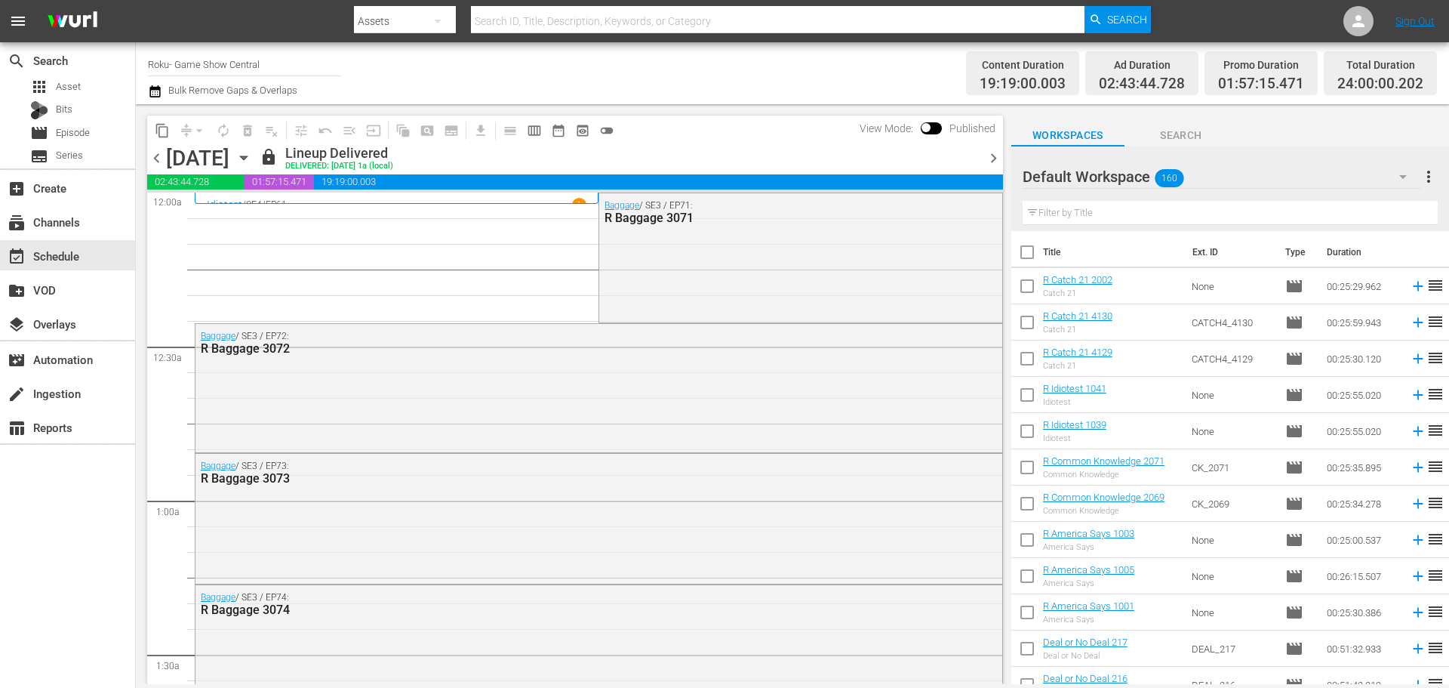
click at [252, 163] on icon "button" at bounding box center [244, 157] width 17 height 17
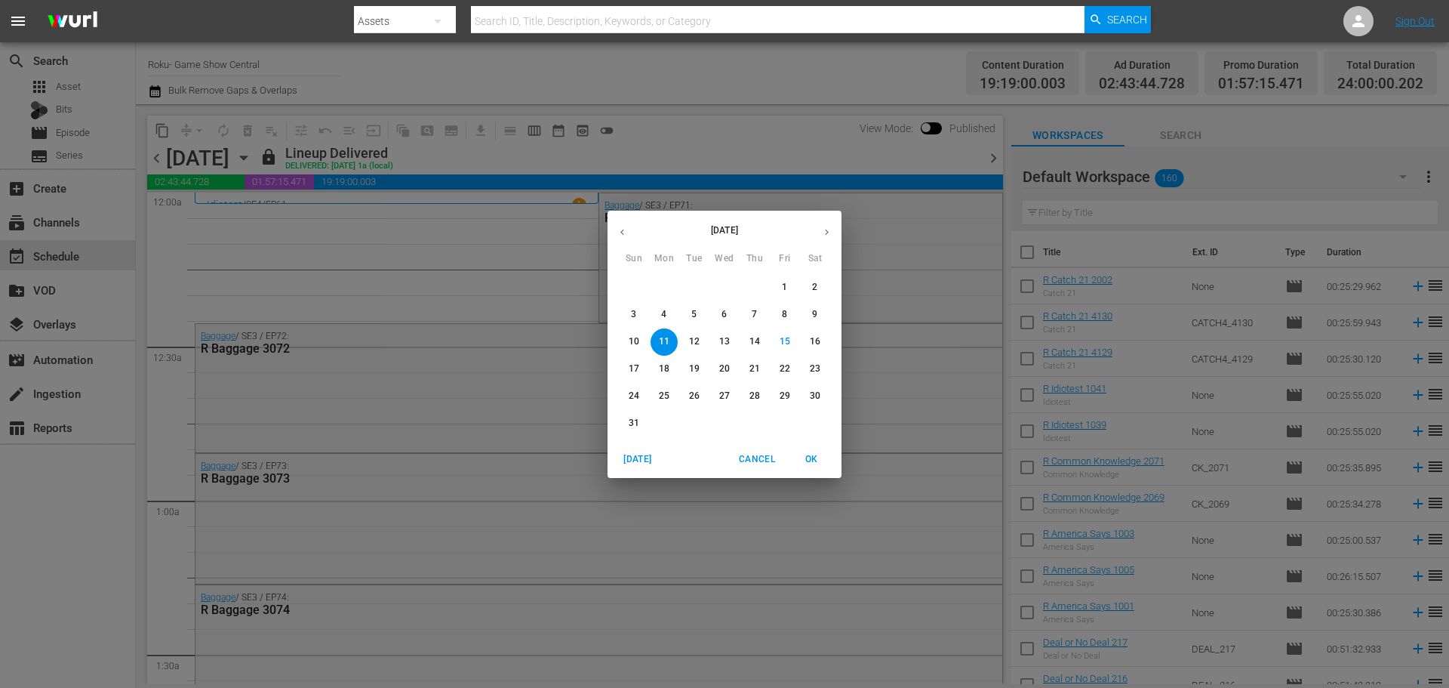
click at [661, 399] on p "25" at bounding box center [664, 396] width 11 height 13
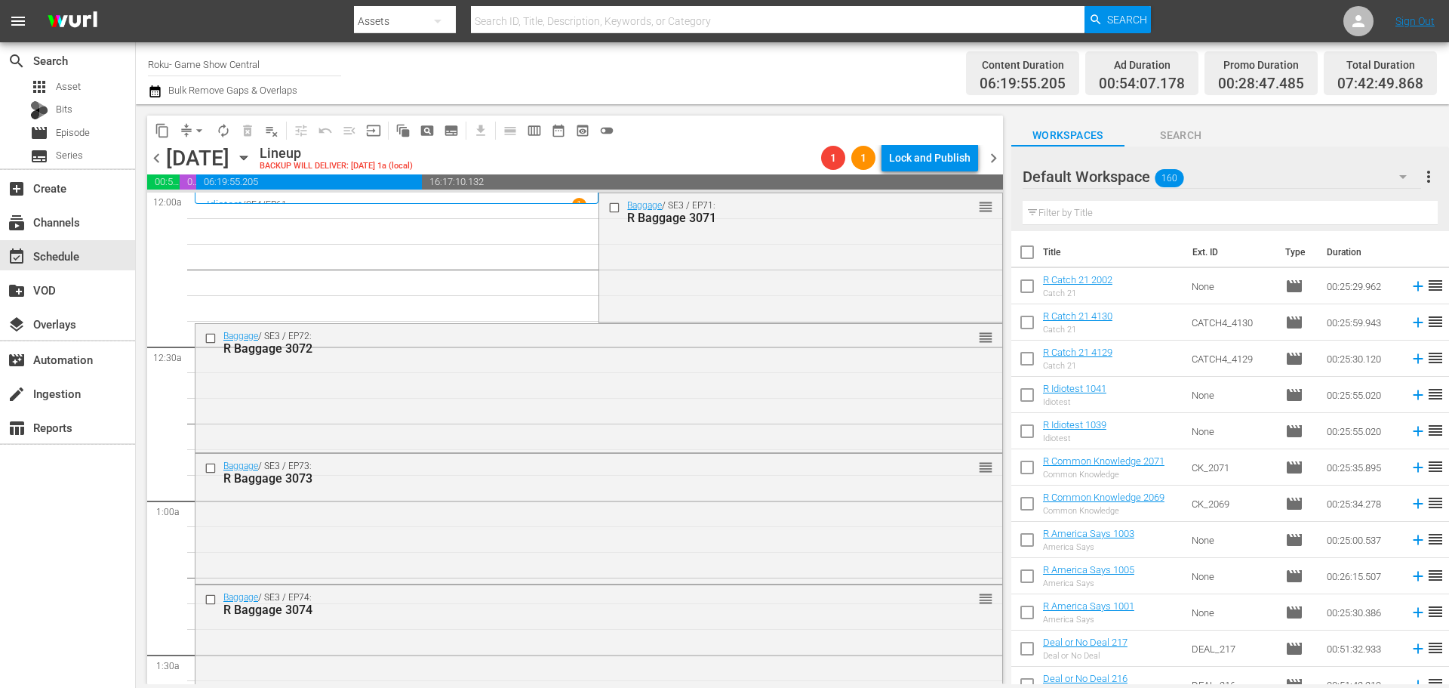
click at [608, 212] on input "checkbox" at bounding box center [616, 207] width 16 height 13
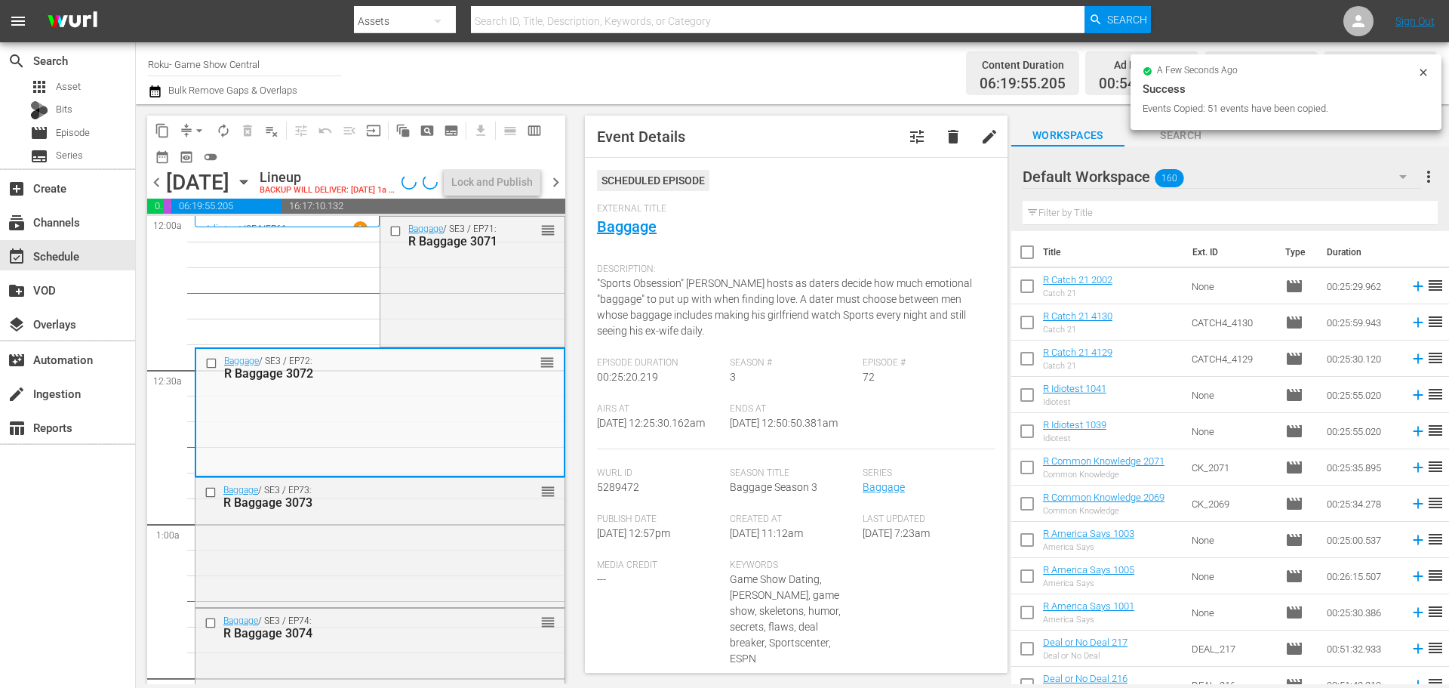
click at [212, 525] on div "Baggage / SE3 / EP73: R Baggage 3073 reorder" at bounding box center [380, 541] width 369 height 126
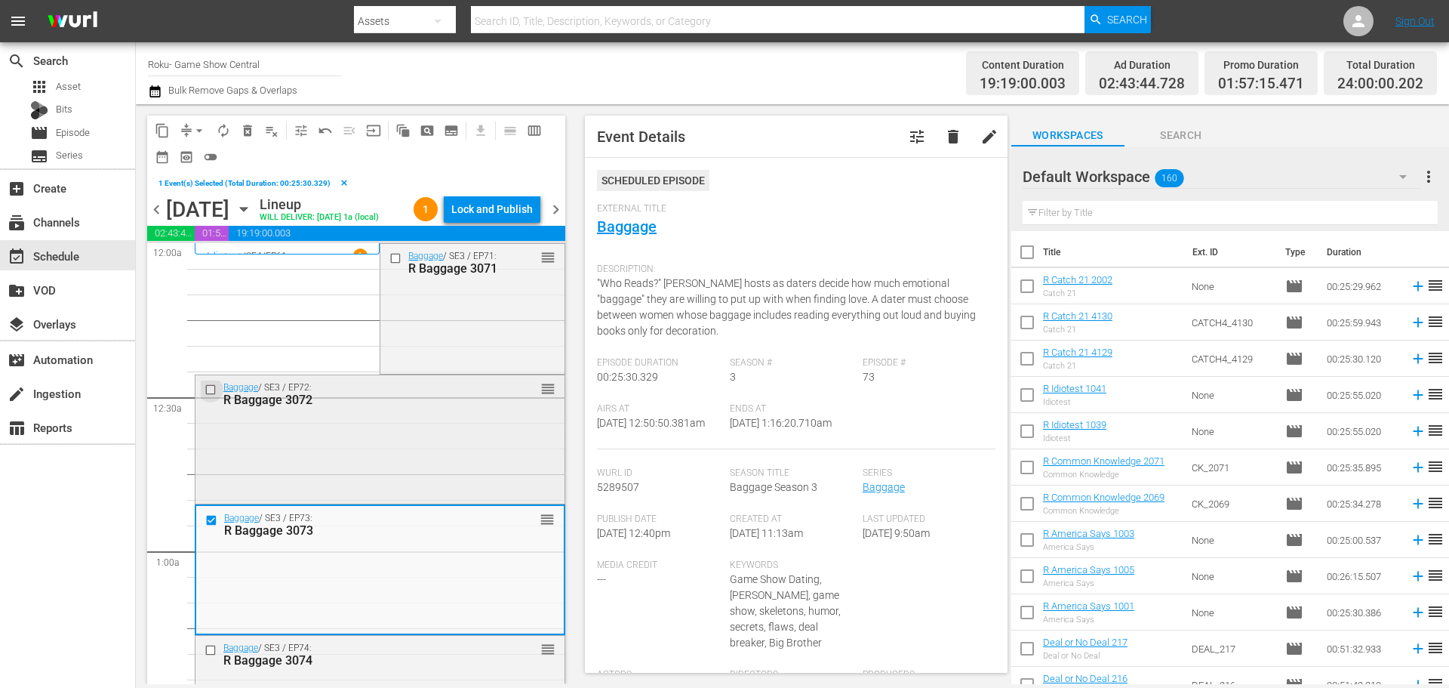
click at [210, 391] on input "checkbox" at bounding box center [213, 389] width 16 height 13
click at [393, 260] on input "checkbox" at bounding box center [398, 258] width 16 height 13
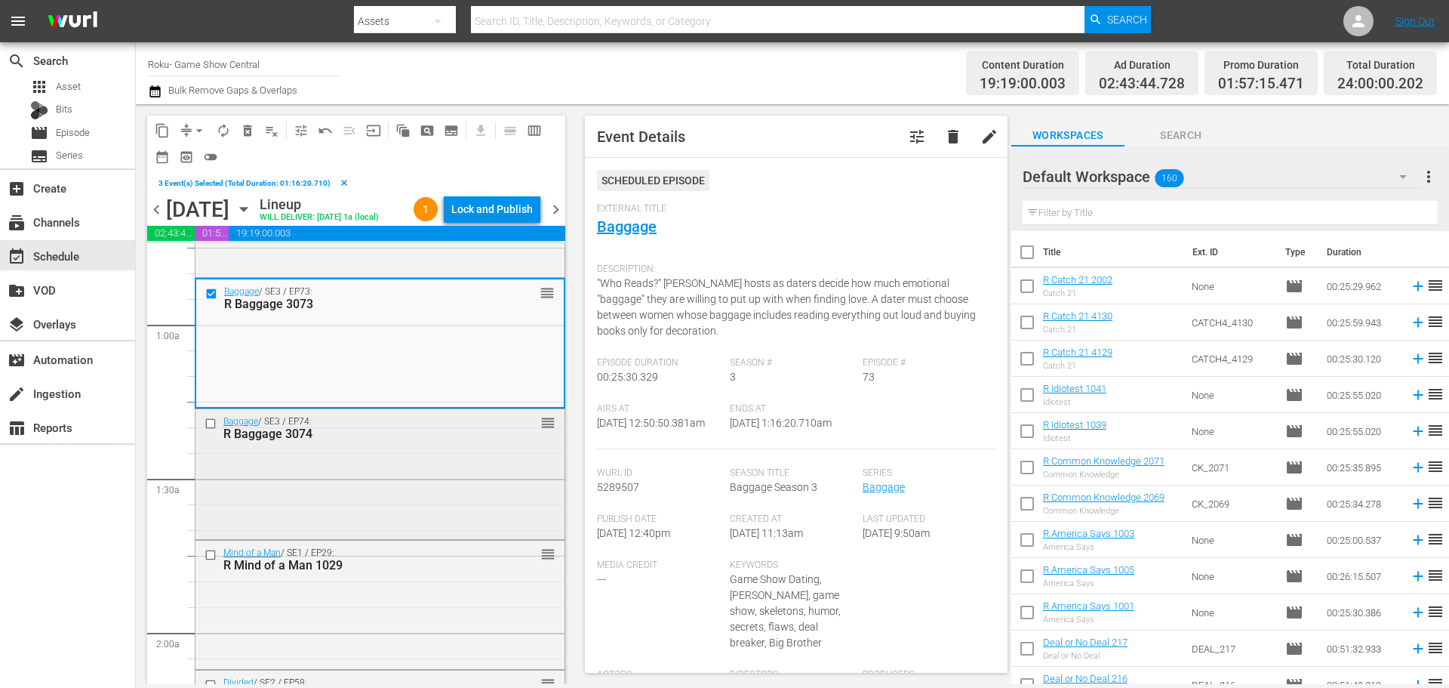
click at [205, 427] on input "checkbox" at bounding box center [213, 423] width 16 height 13
click at [211, 558] on input "checkbox" at bounding box center [213, 554] width 16 height 13
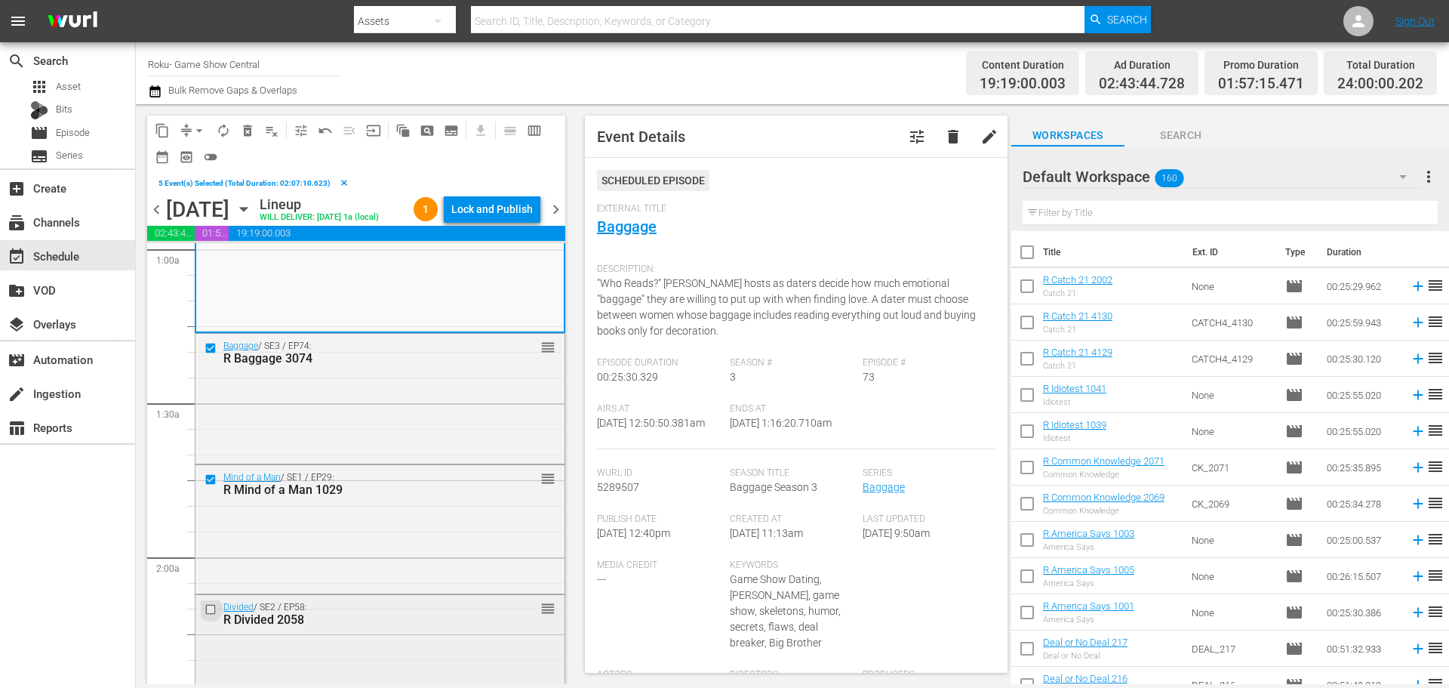
click at [208, 611] on input "checkbox" at bounding box center [213, 608] width 16 height 13
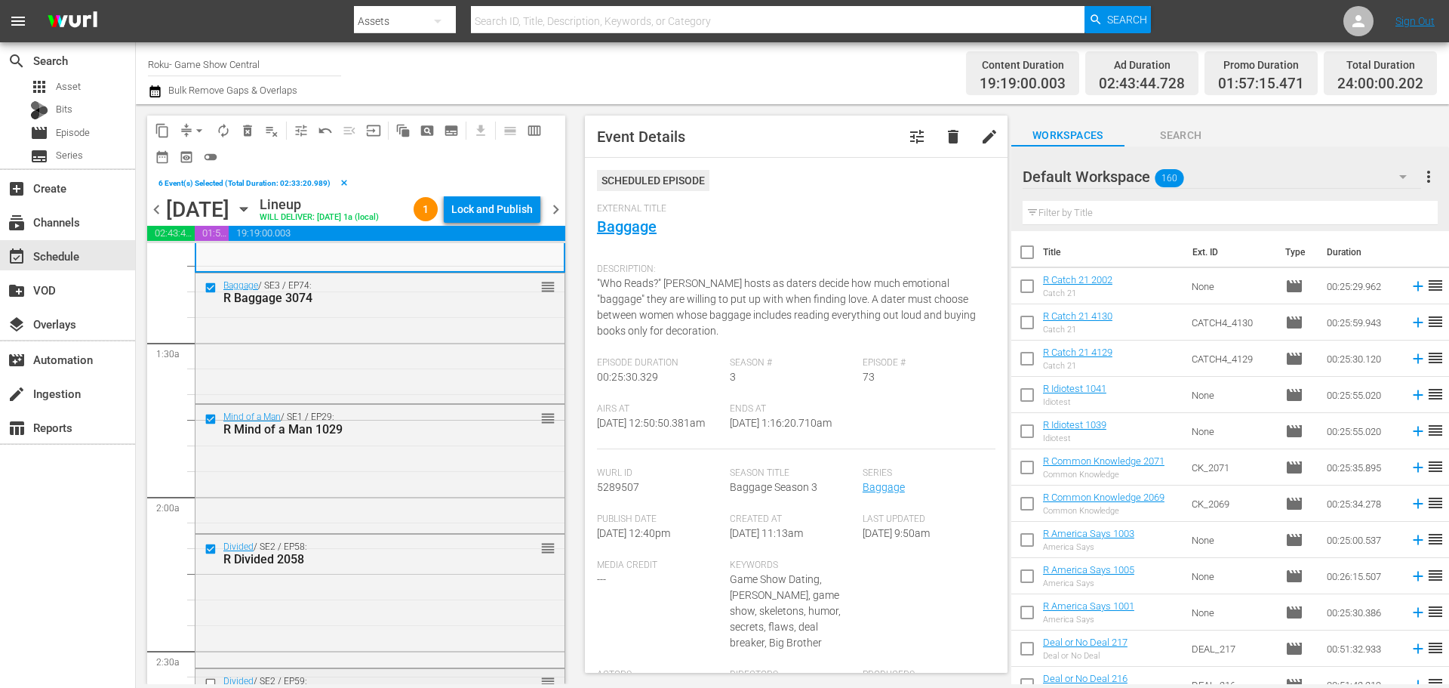
scroll to position [453, 0]
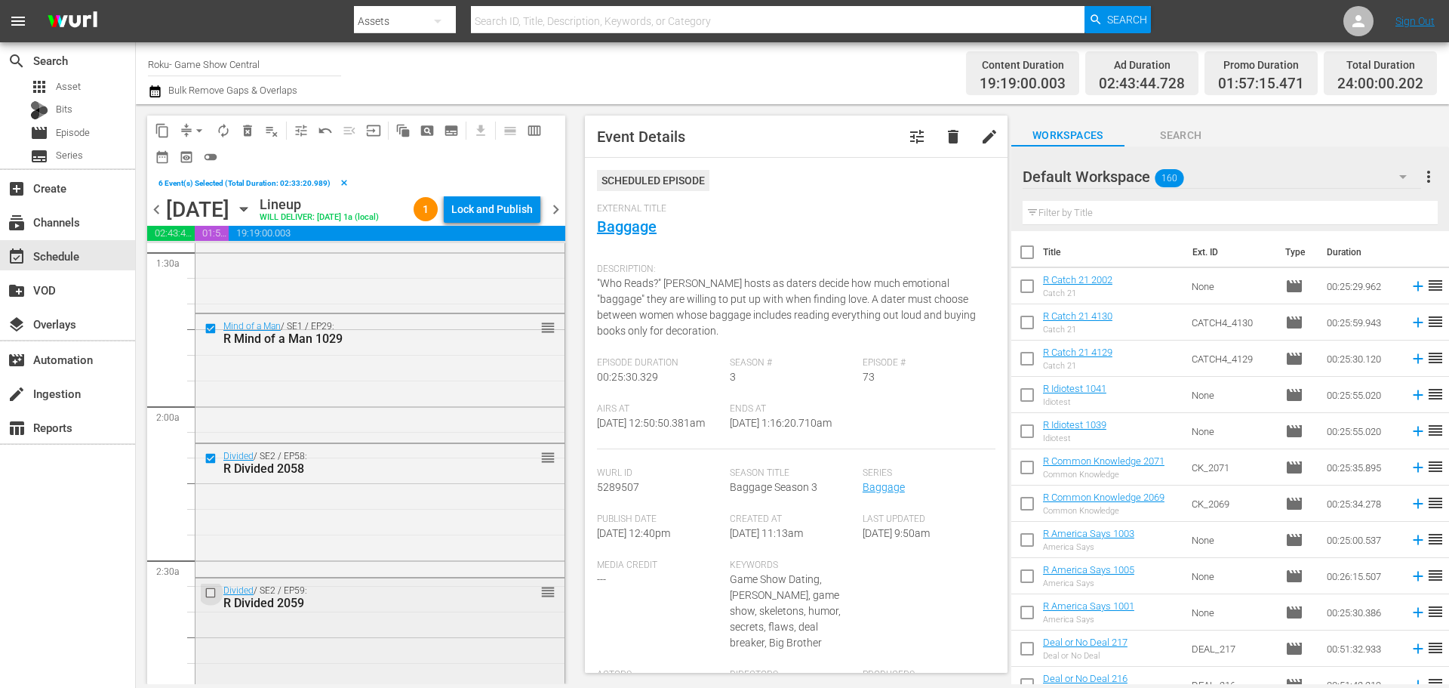
click at [209, 590] on input "checkbox" at bounding box center [213, 593] width 16 height 13
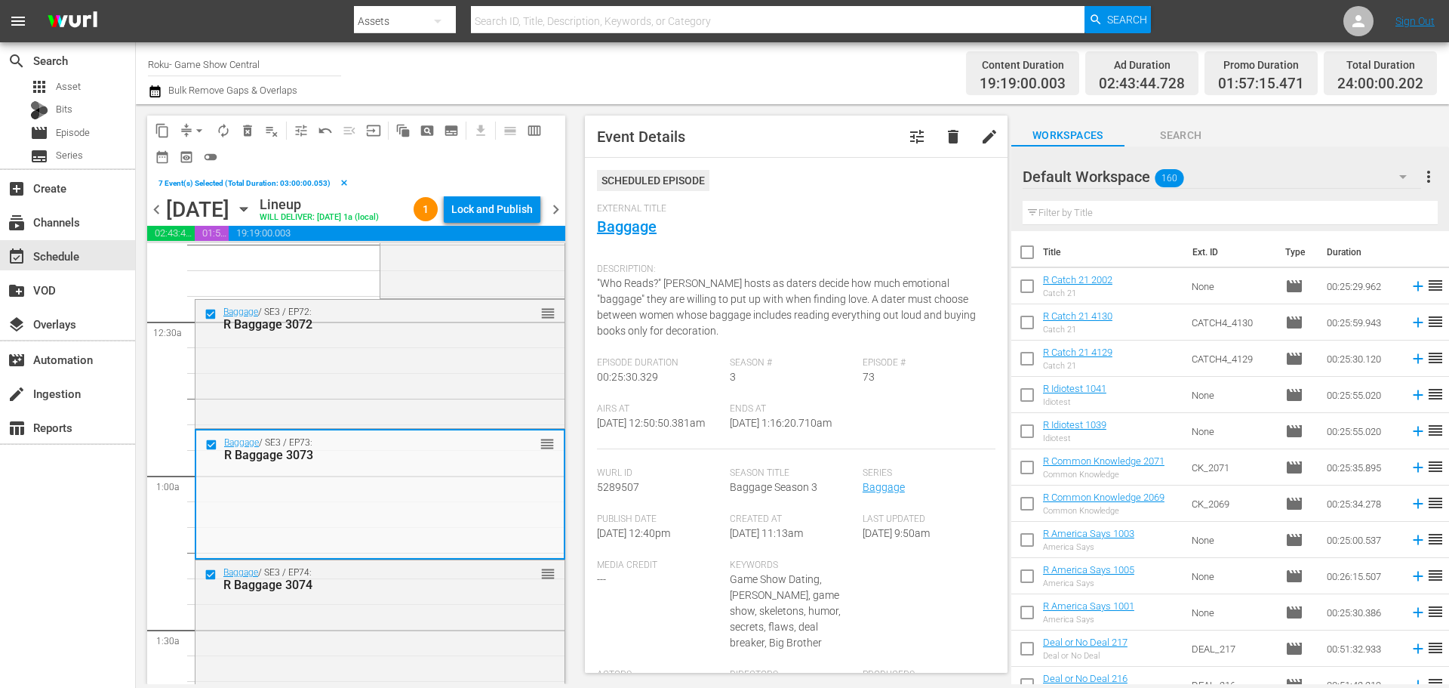
scroll to position [0, 0]
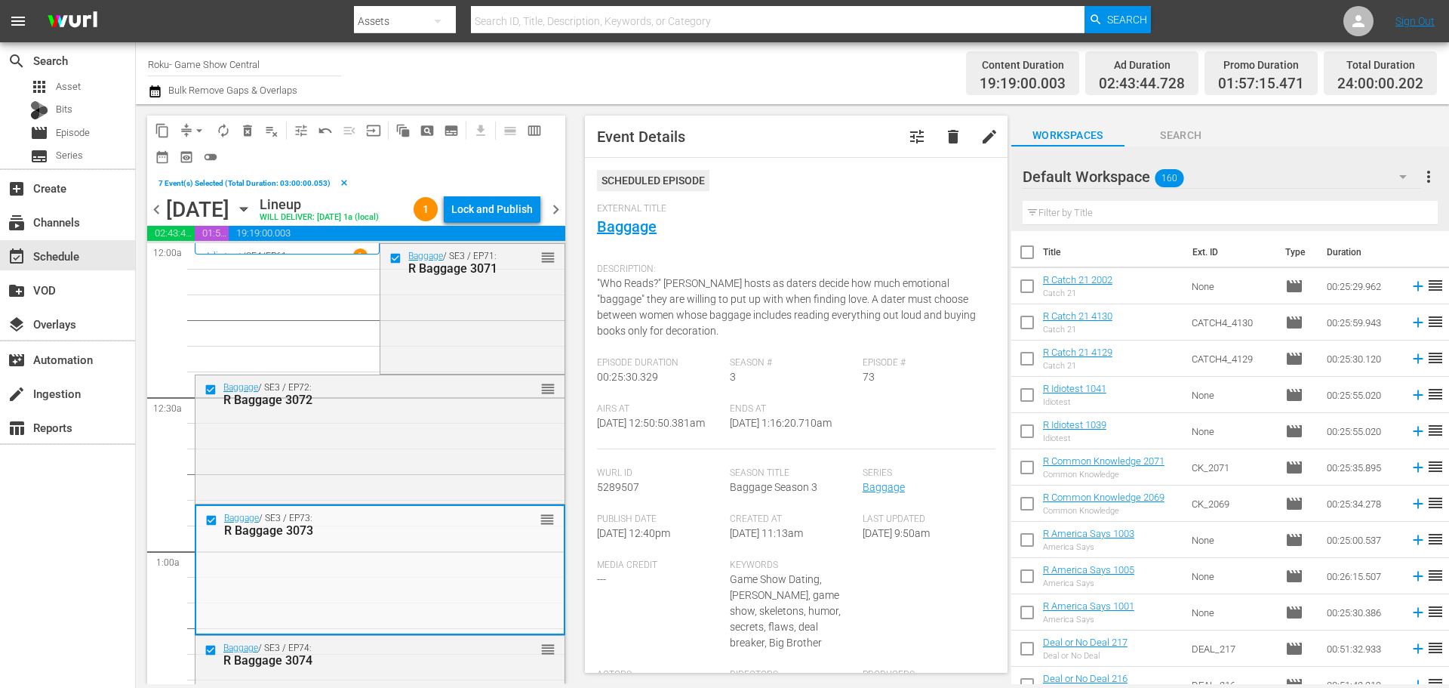
click at [168, 129] on span "content_copy" at bounding box center [162, 130] width 15 height 15
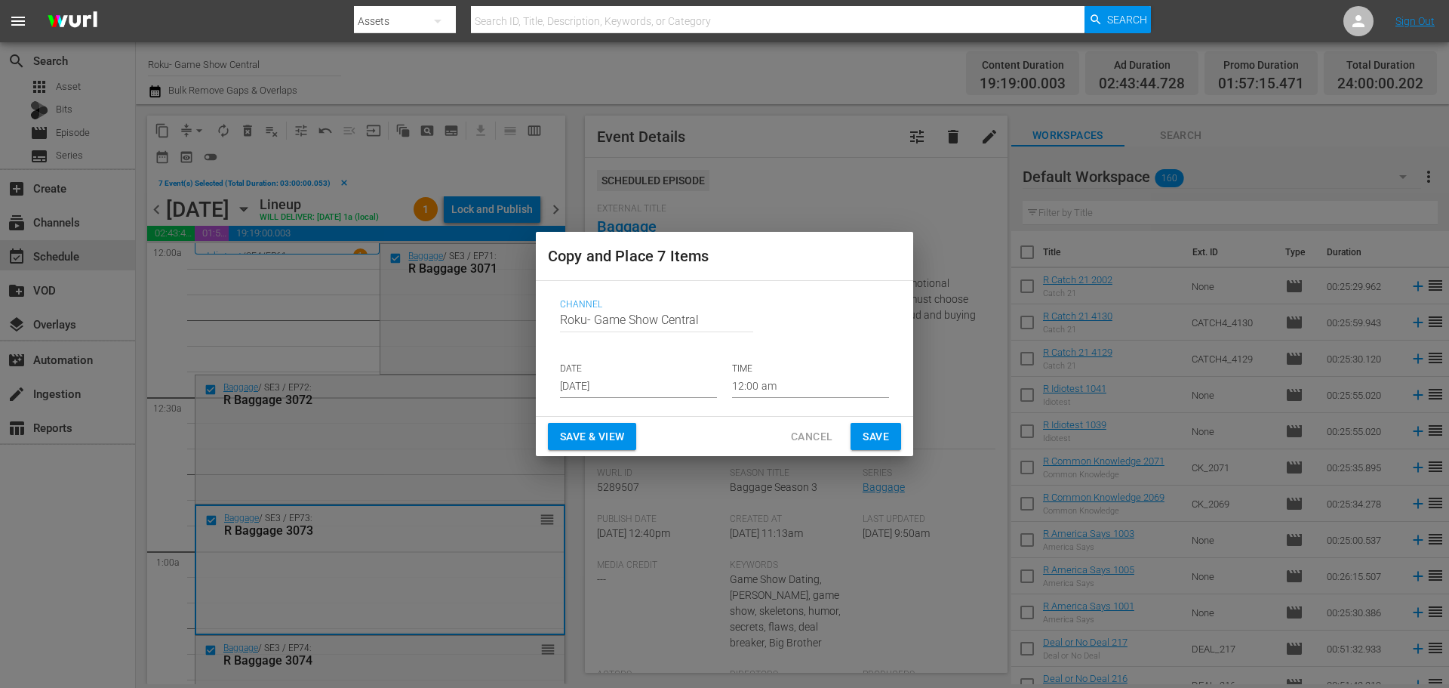
click at [662, 383] on input "Aug 17th 2025" at bounding box center [638, 386] width 157 height 23
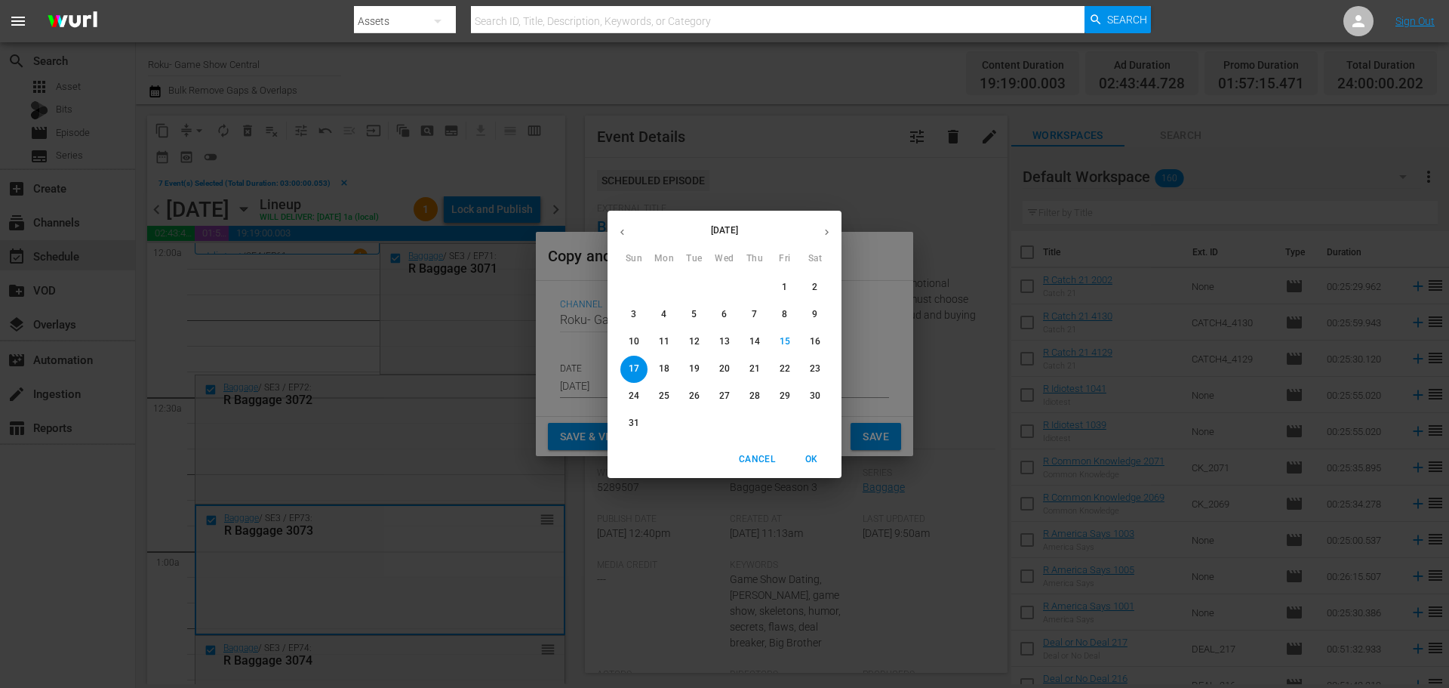
click at [685, 369] on span "19" at bounding box center [694, 368] width 27 height 13
type input "Aug 19th 2025"
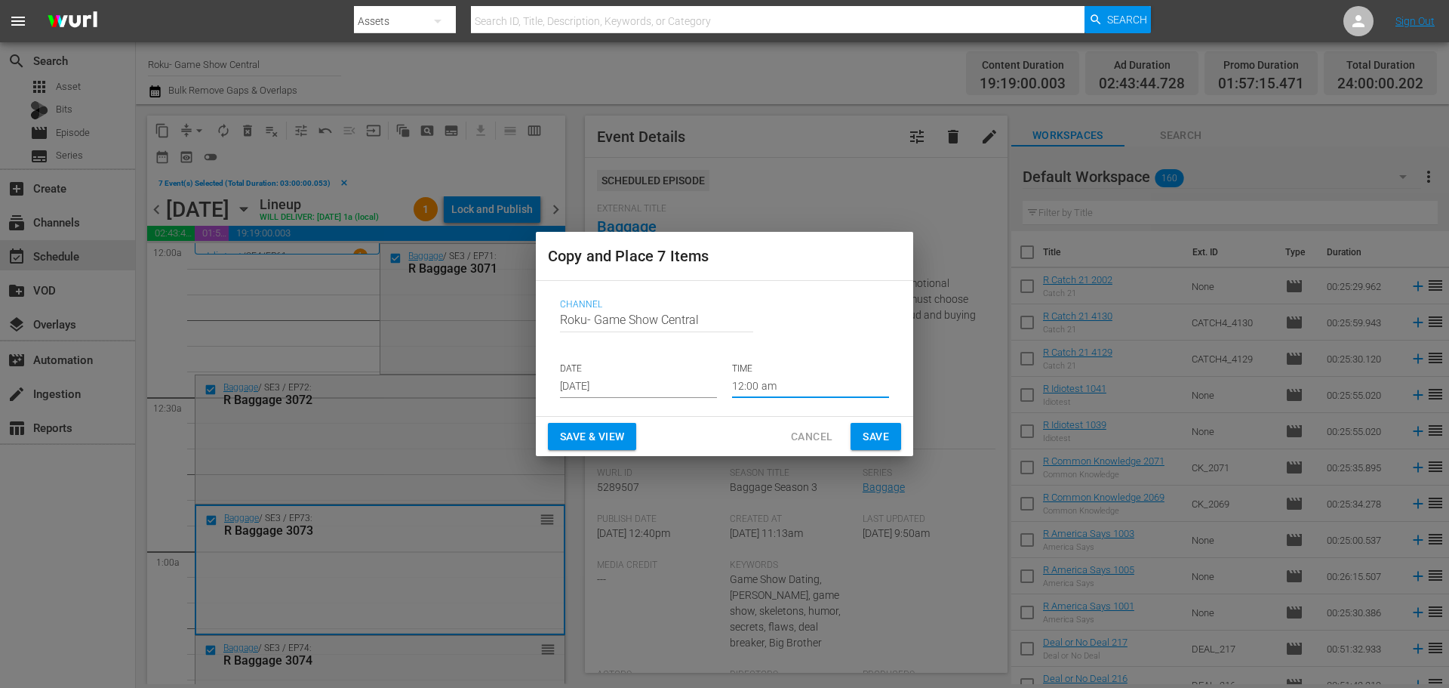
click at [787, 396] on input "12:00 am" at bounding box center [810, 386] width 157 height 23
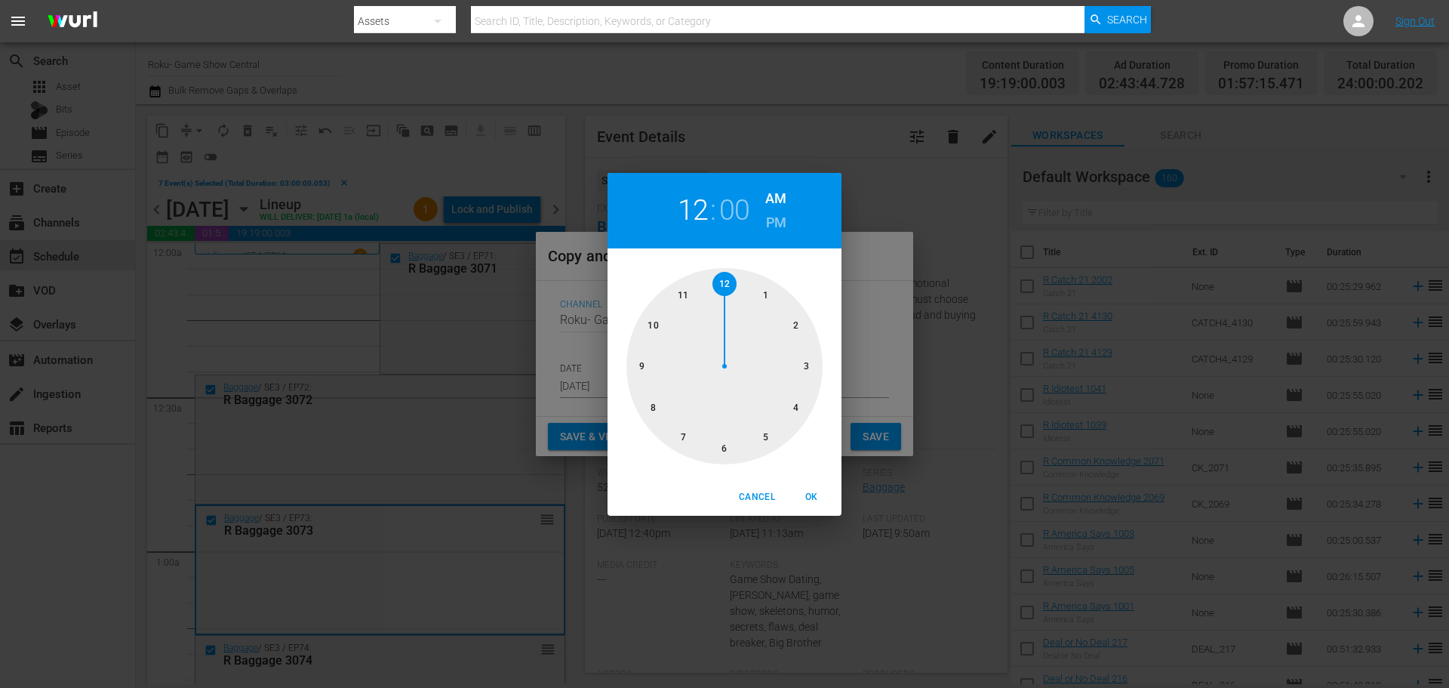
click at [787, 383] on div at bounding box center [725, 366] width 196 height 196
click at [815, 497] on span "OK" at bounding box center [811, 497] width 36 height 16
type input "03:00 am"
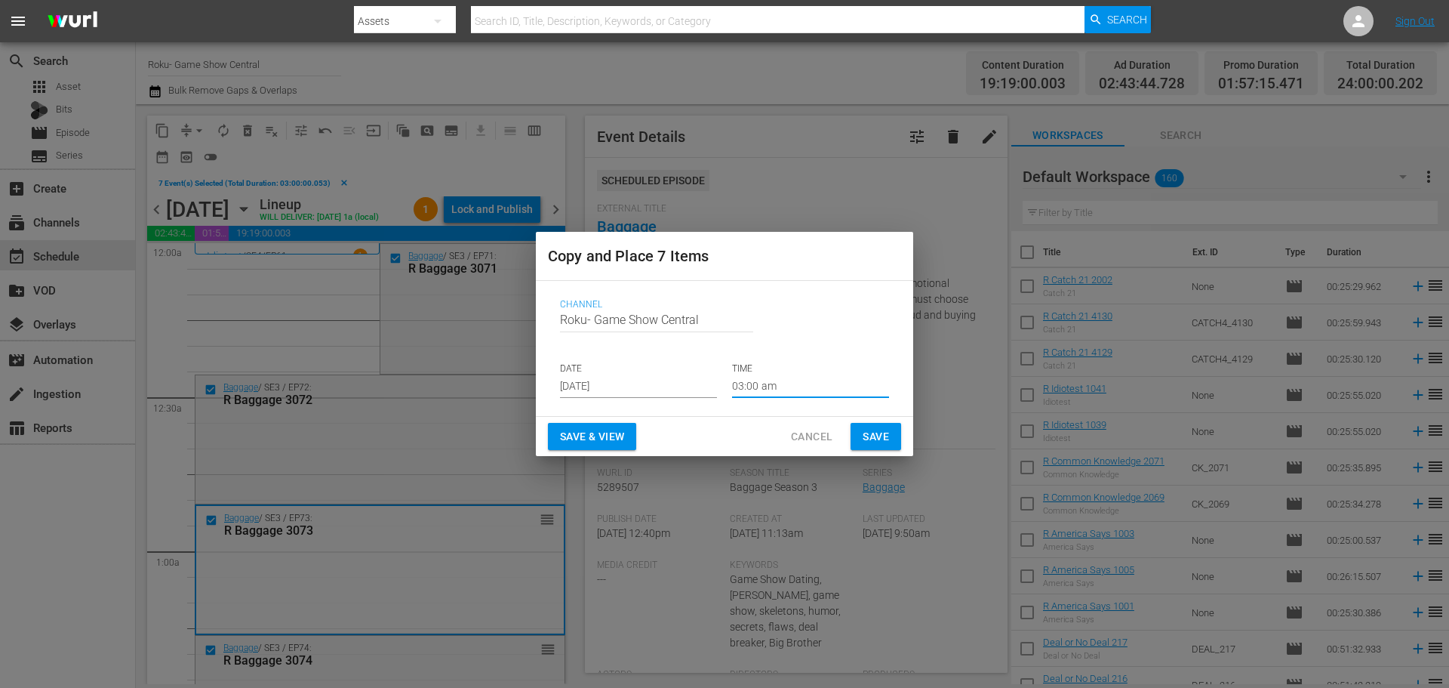
click at [858, 449] on button "Save" at bounding box center [876, 437] width 51 height 28
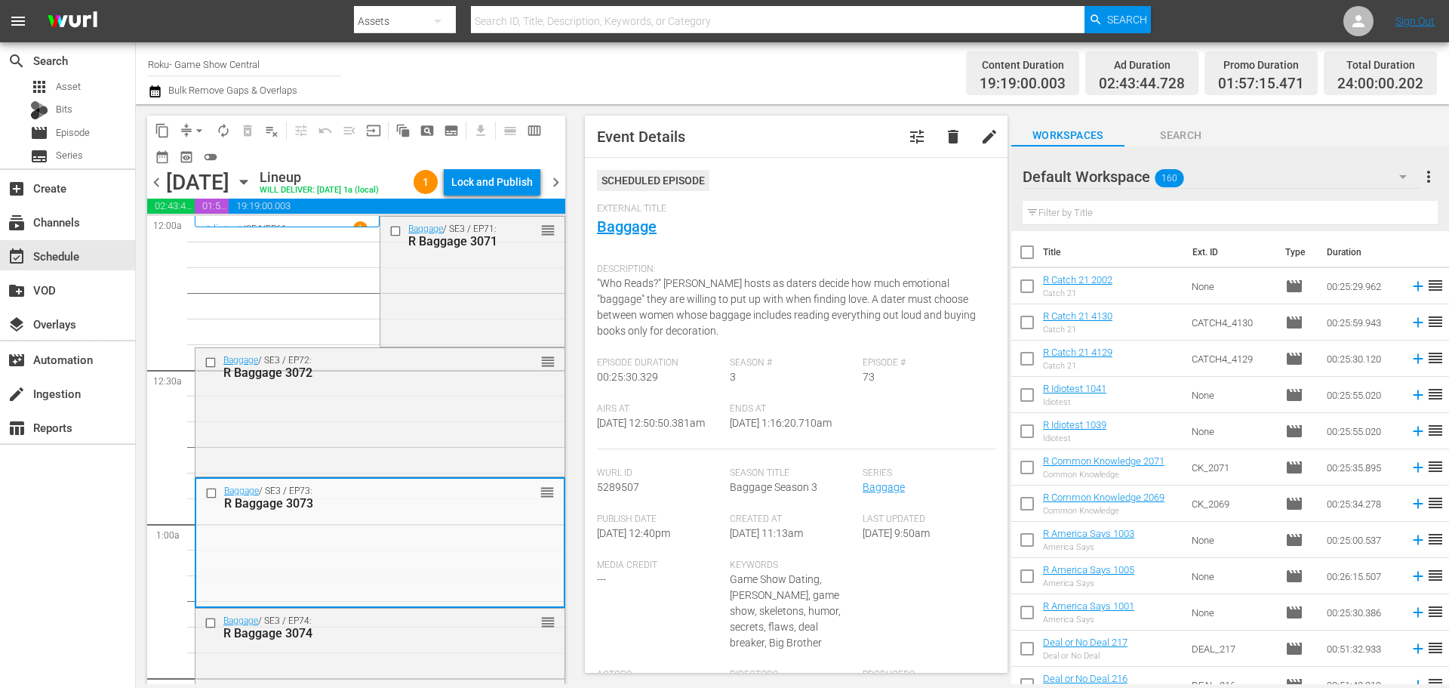
click at [862, 445] on div "Airs At 8/25/25 @ 12:50:50.381am Ends At 8/25/25 @ 1:16:20.710am" at bounding box center [796, 426] width 399 height 46
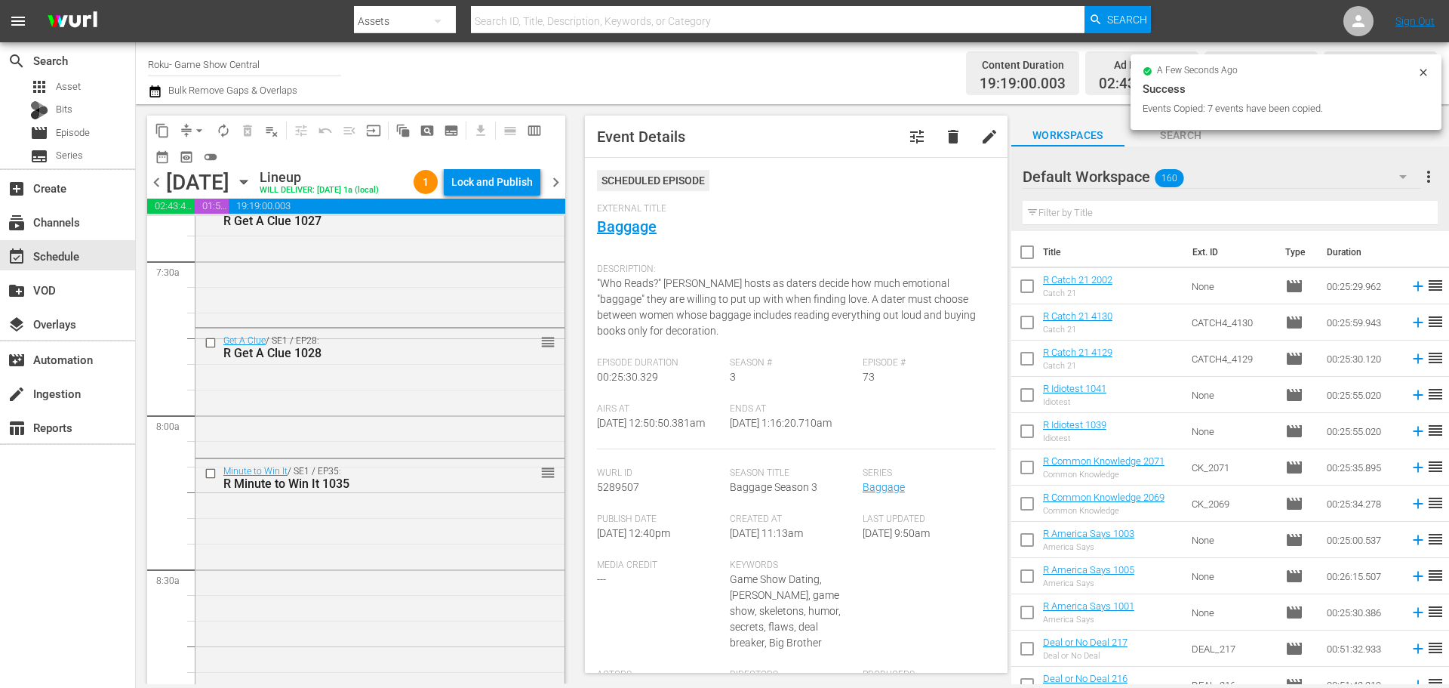
scroll to position [2567, 0]
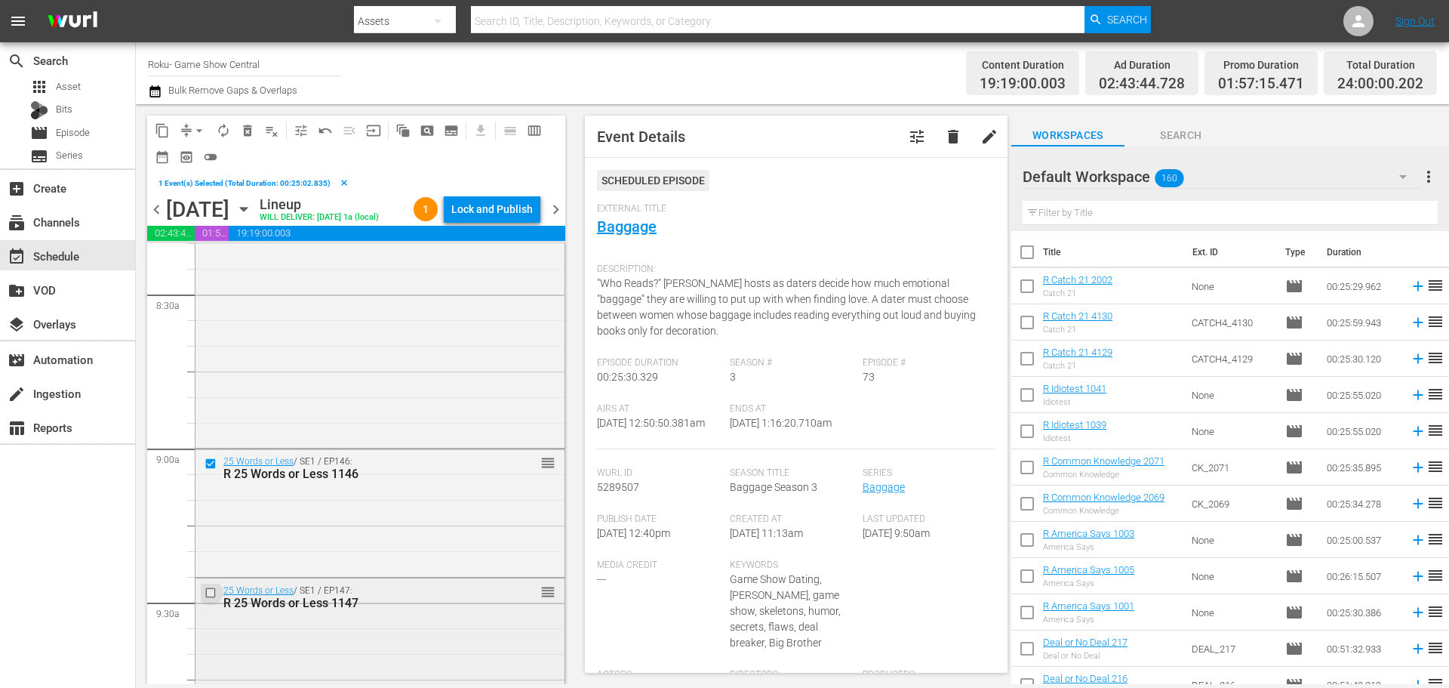
click at [209, 592] on input "checkbox" at bounding box center [213, 592] width 16 height 13
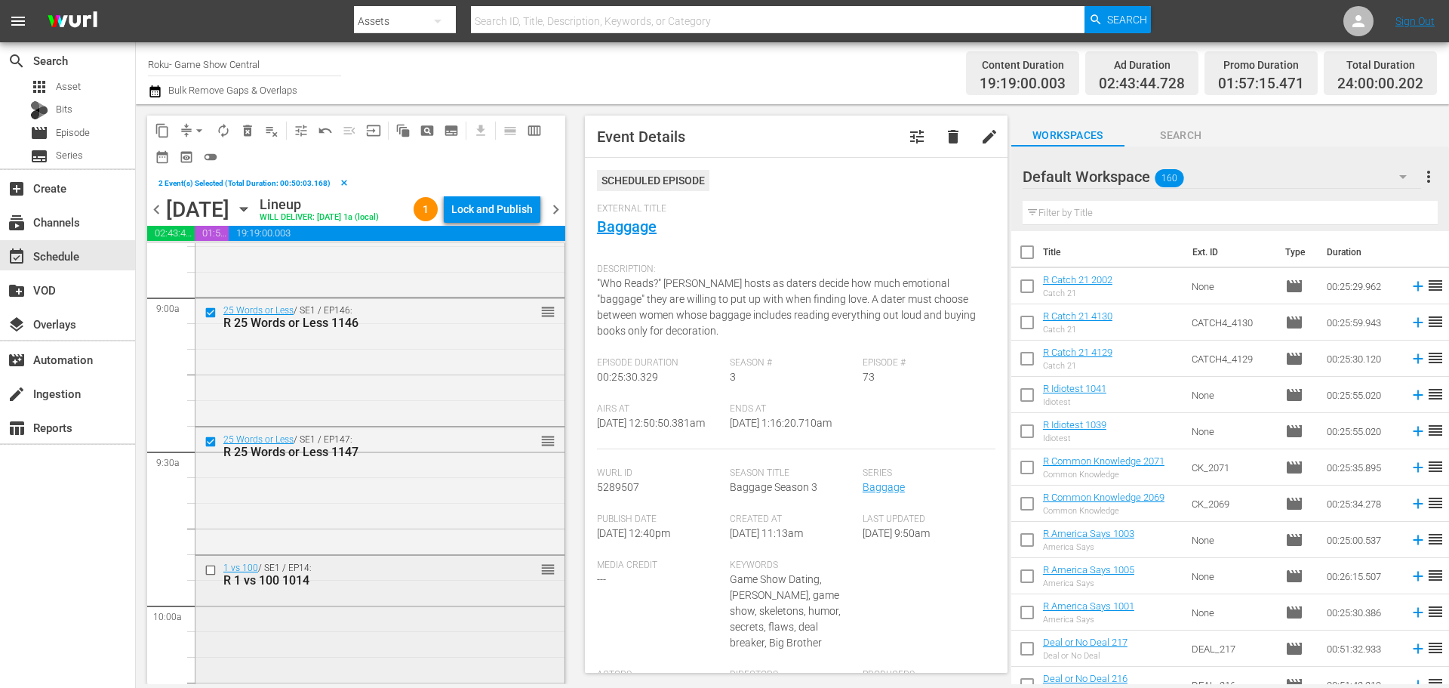
click at [209, 569] on input "checkbox" at bounding box center [213, 570] width 16 height 13
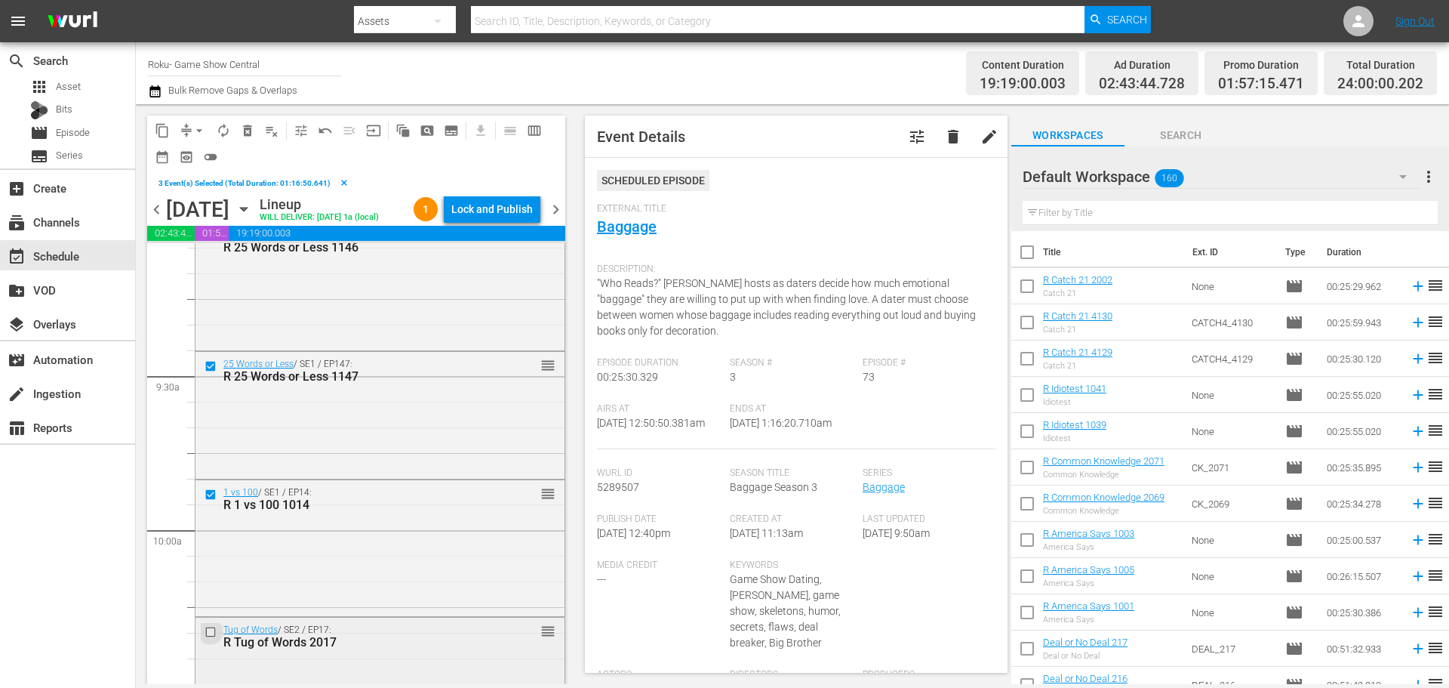
click at [211, 636] on input "checkbox" at bounding box center [213, 632] width 16 height 13
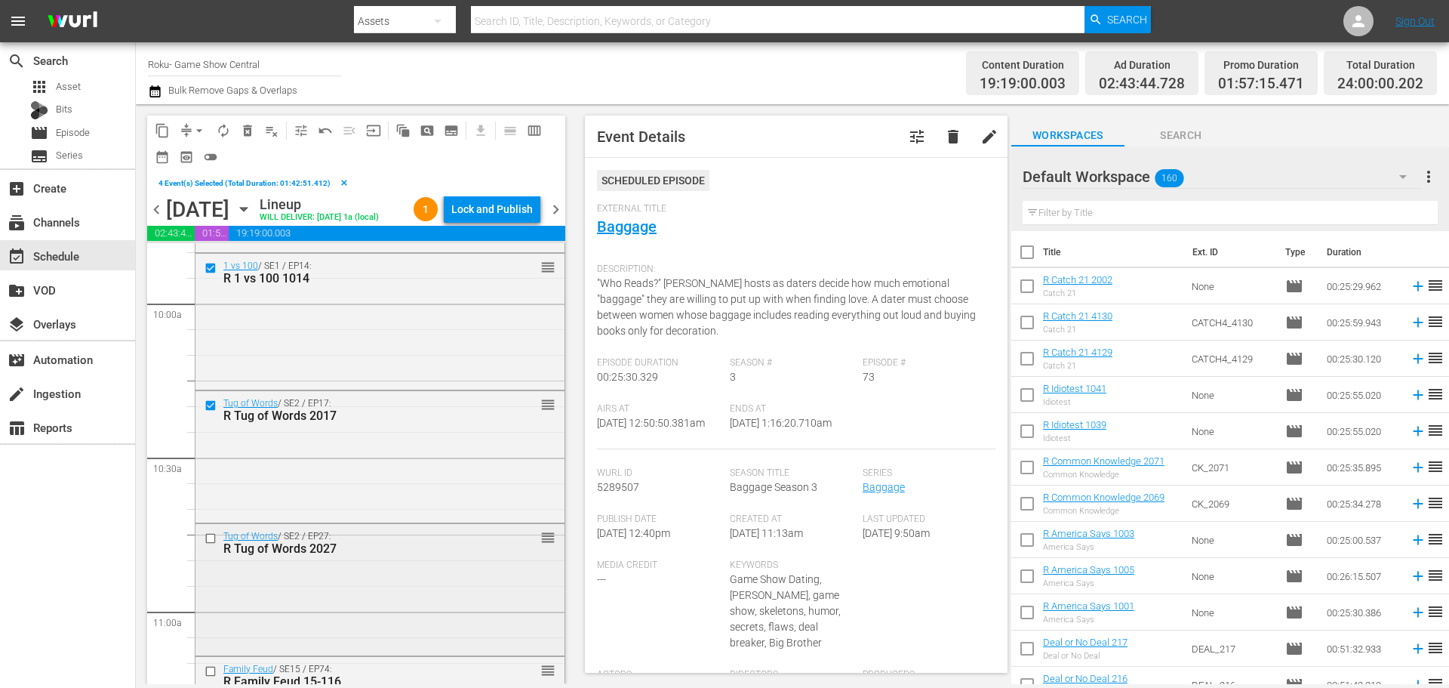
click at [208, 541] on input "checkbox" at bounding box center [213, 538] width 16 height 13
click at [212, 663] on div at bounding box center [212, 671] width 23 height 18
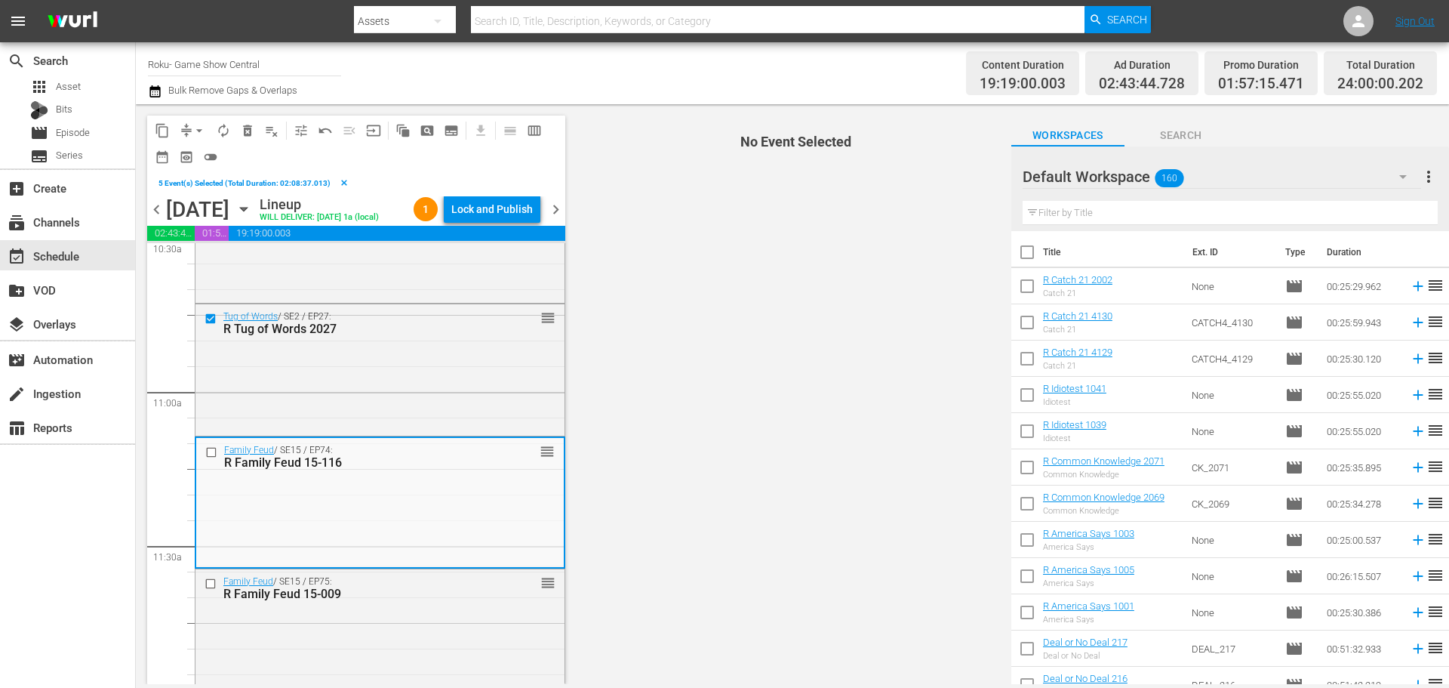
scroll to position [3246, 0]
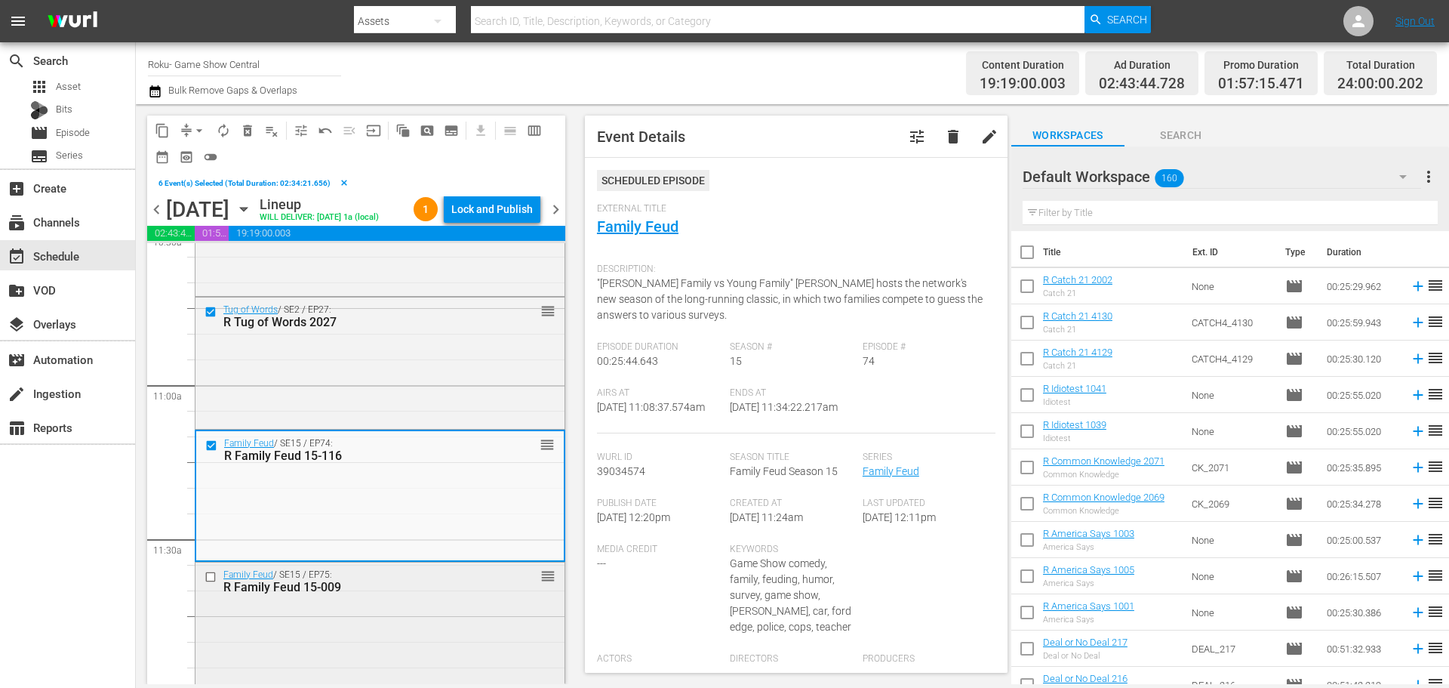
drag, startPoint x: 203, startPoint y: 615, endPoint x: 214, endPoint y: 575, distance: 41.6
click at [214, 575] on input "checkbox" at bounding box center [213, 577] width 16 height 13
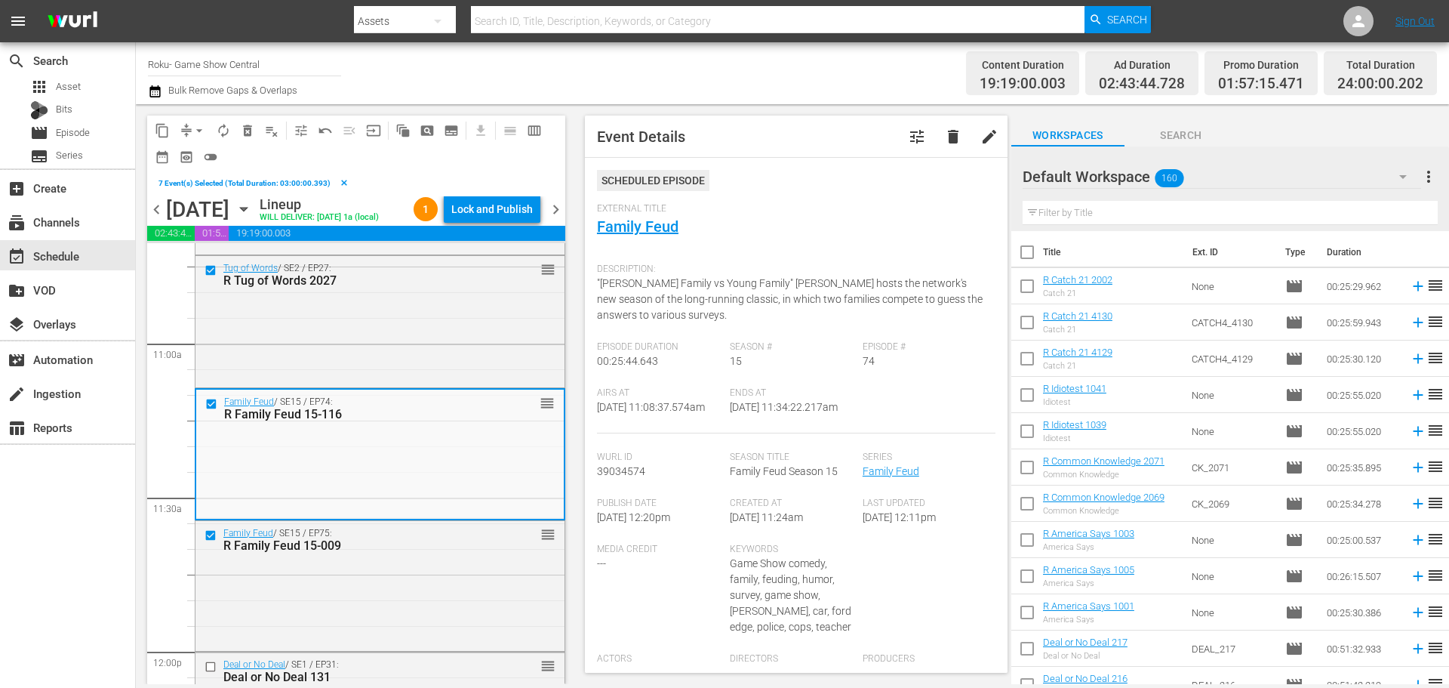
scroll to position [3322, 0]
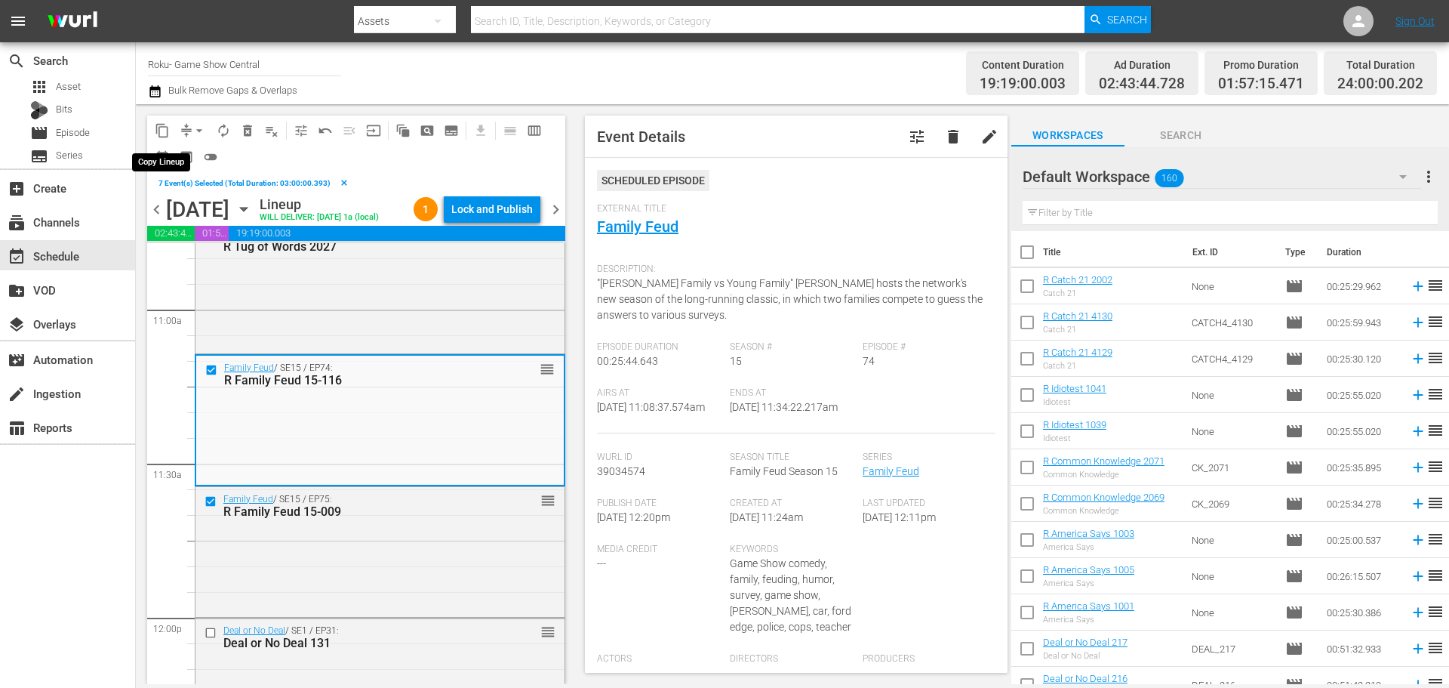
click at [160, 125] on span "content_copy" at bounding box center [162, 130] width 15 height 15
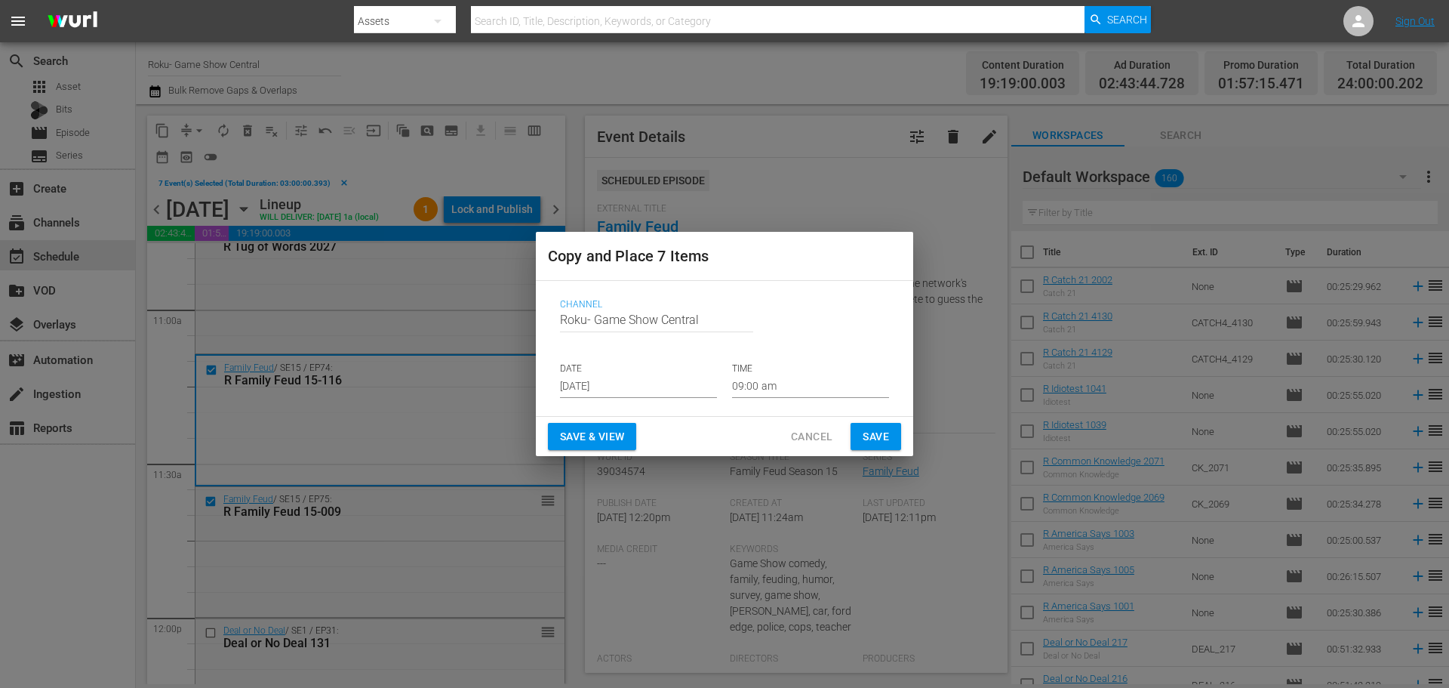
click at [588, 382] on input "Aug 17th 2025" at bounding box center [638, 386] width 157 height 23
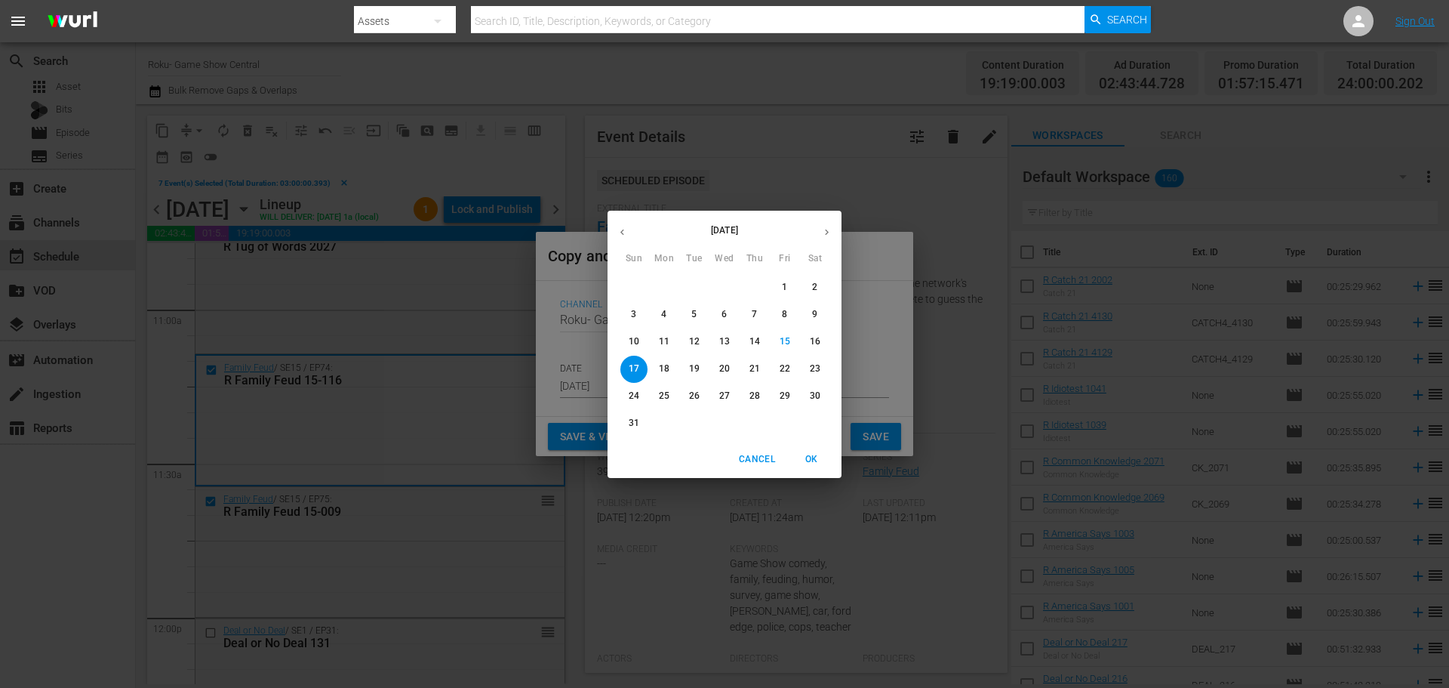
click at [685, 365] on span "19" at bounding box center [694, 368] width 27 height 13
type input "Aug 19th 2025"
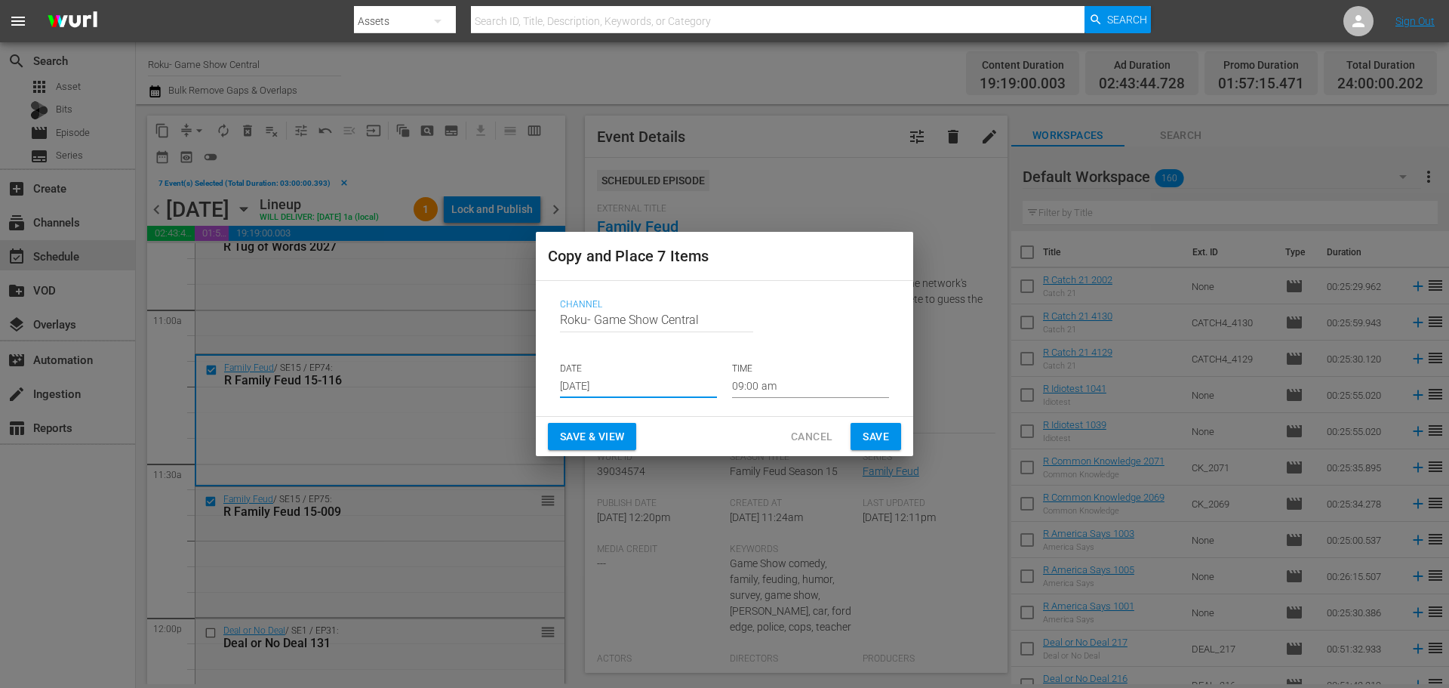
click at [784, 377] on input "09:00 am" at bounding box center [810, 386] width 157 height 23
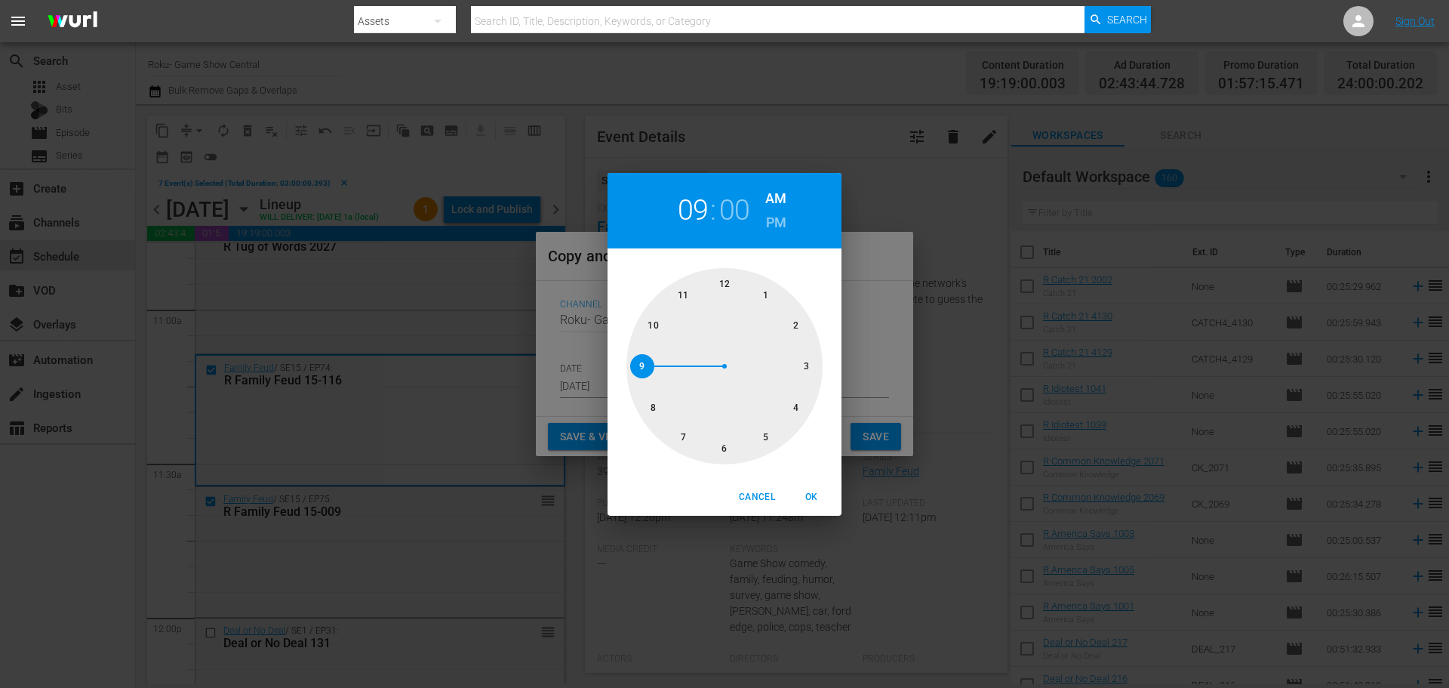
click at [733, 455] on div at bounding box center [725, 366] width 196 height 196
click at [818, 497] on span "OK" at bounding box center [811, 497] width 36 height 16
type input "06:00 am"
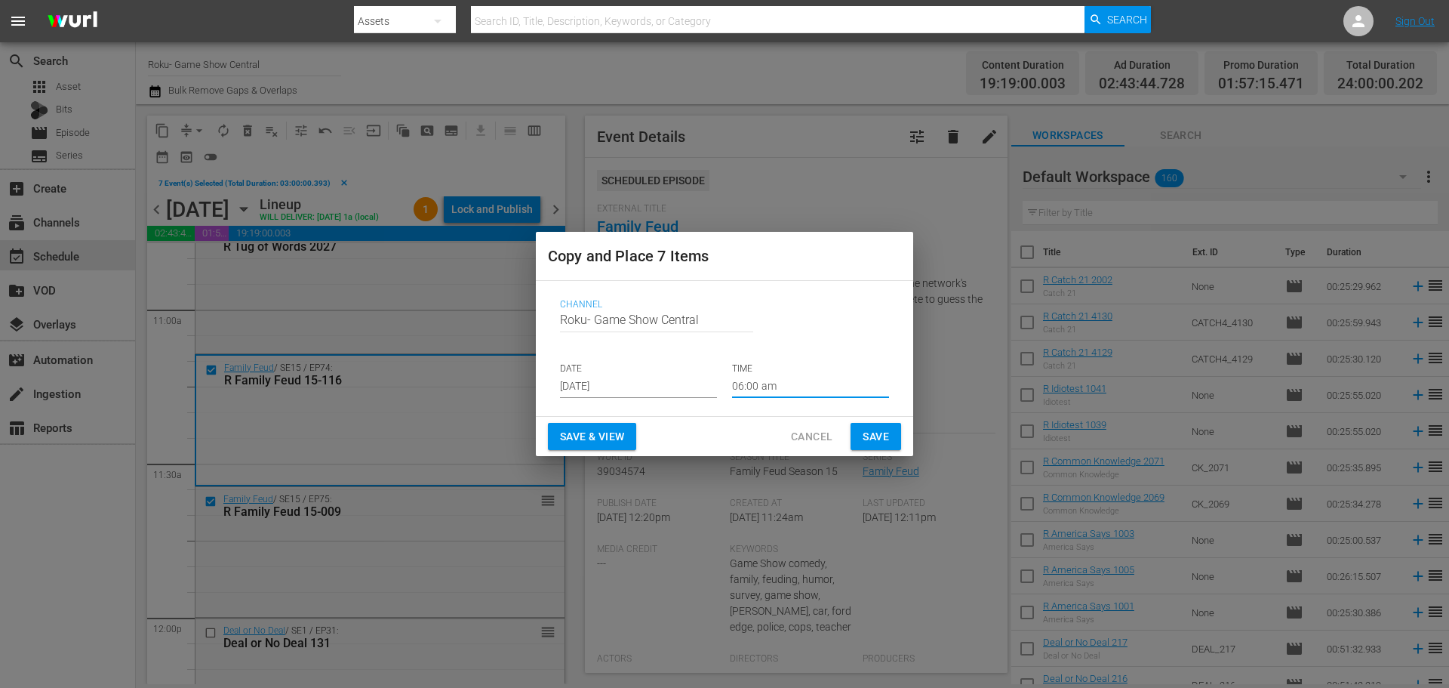
click at [889, 436] on span "Save" at bounding box center [876, 436] width 26 height 19
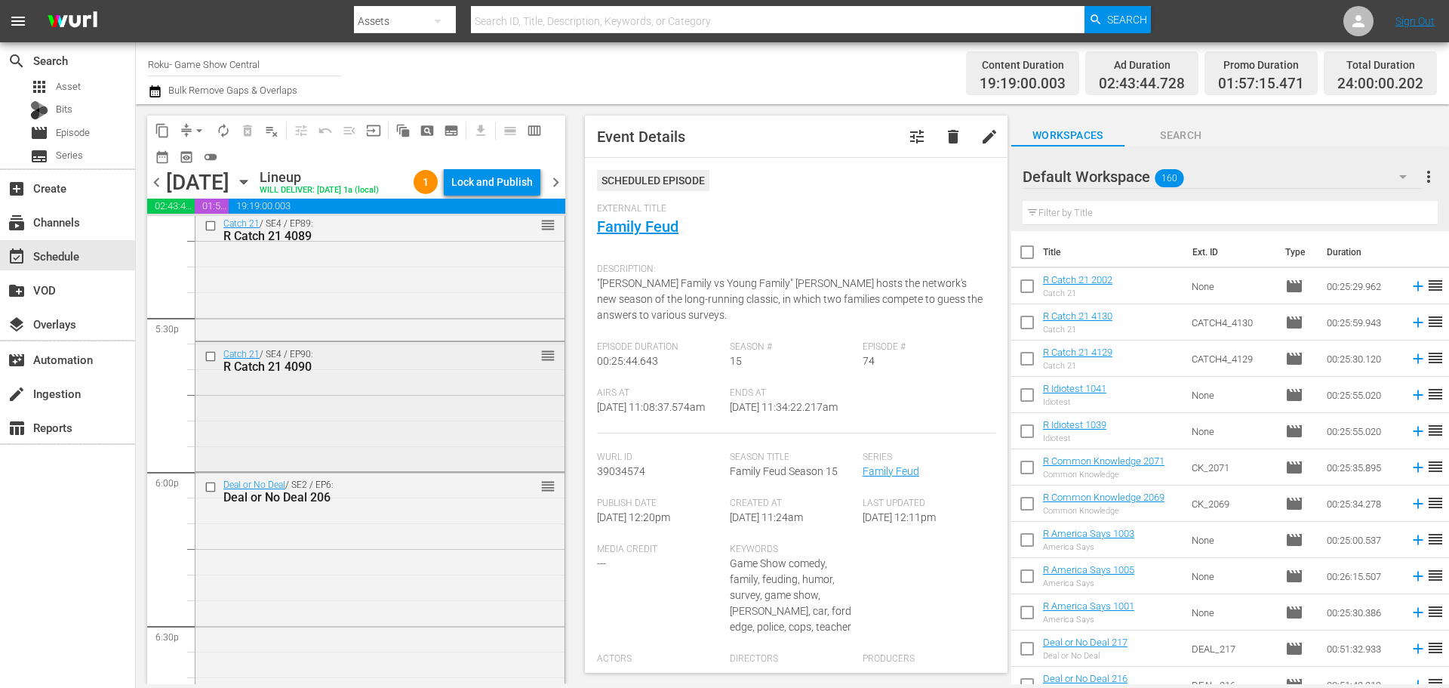
scroll to position [5284, 0]
click at [214, 488] on input "checkbox" at bounding box center [213, 491] width 16 height 13
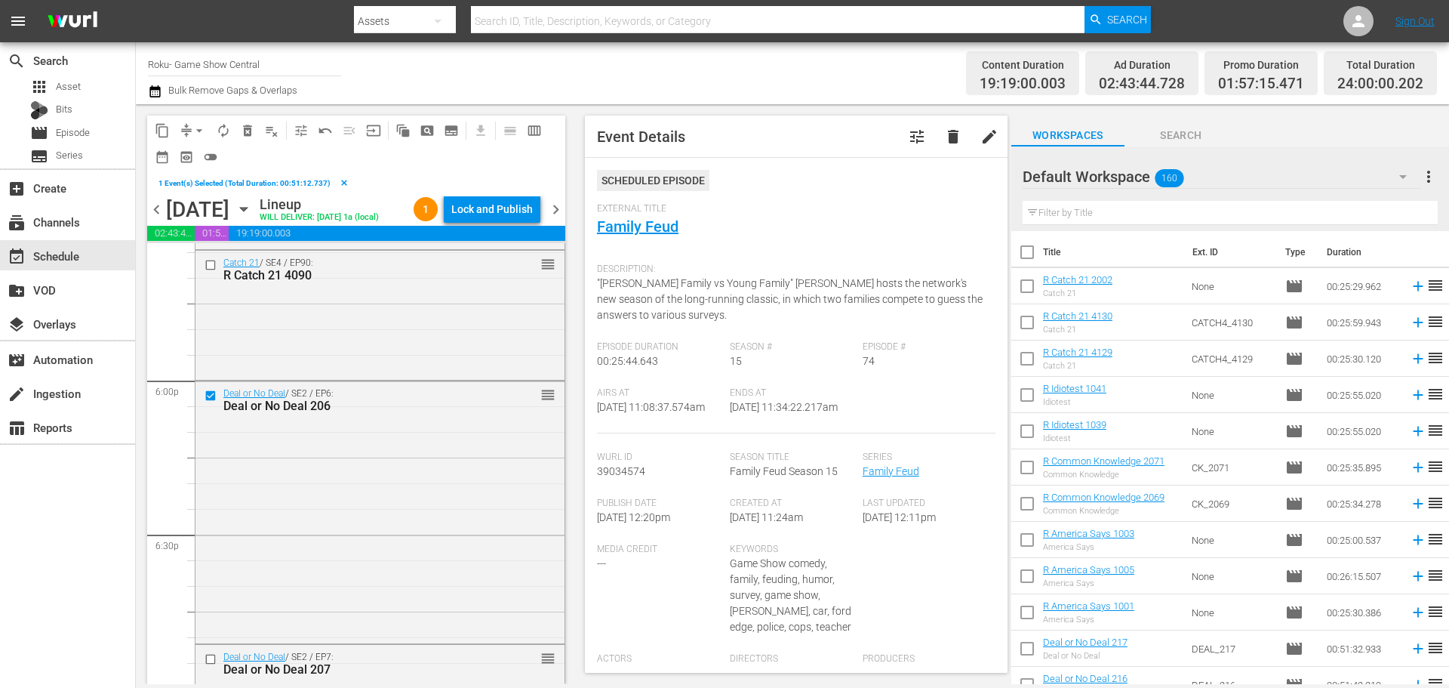
scroll to position [5435, 0]
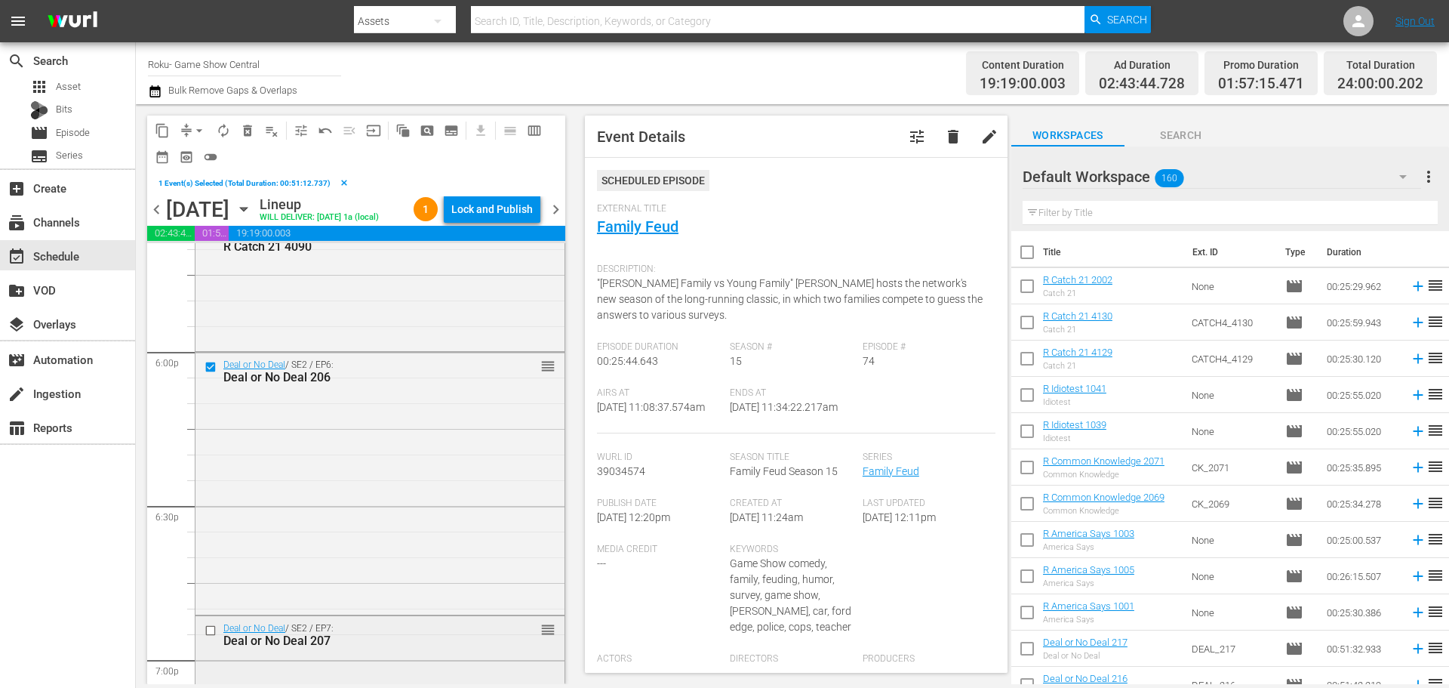
click at [214, 630] on input "checkbox" at bounding box center [213, 630] width 16 height 13
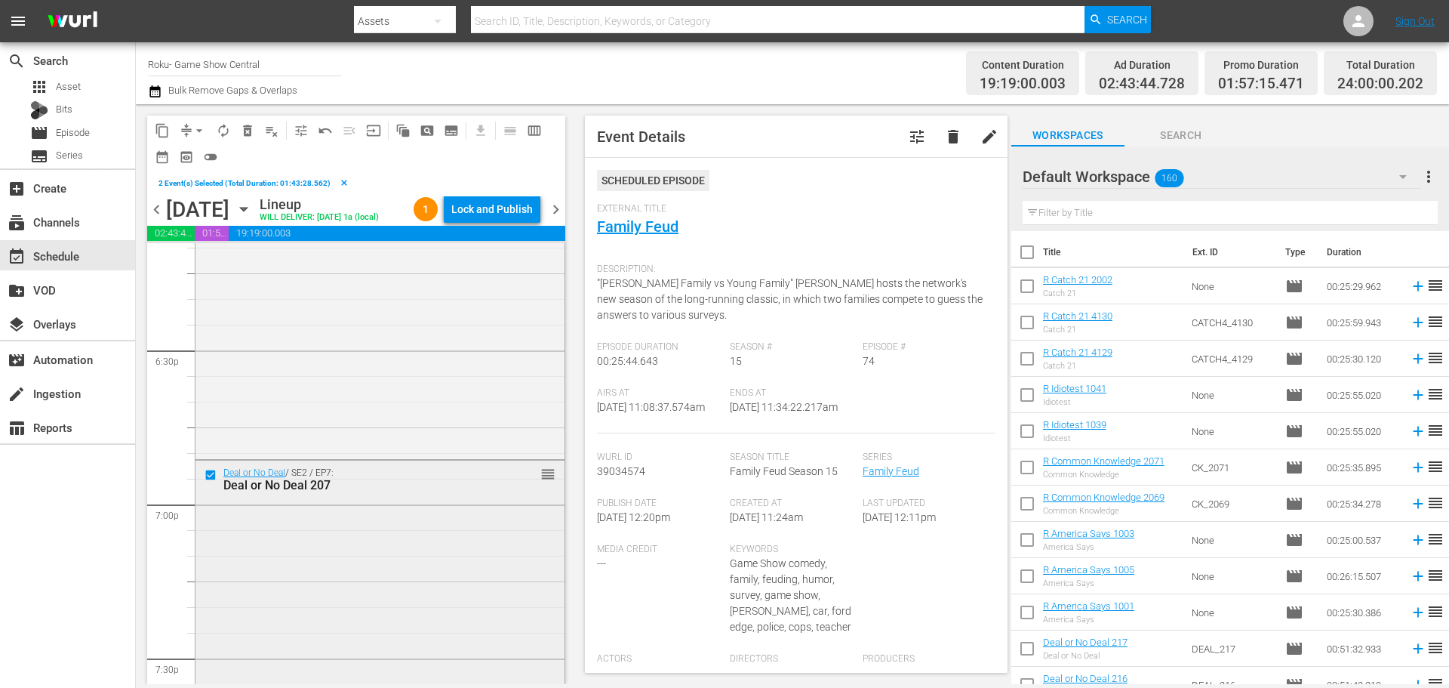
scroll to position [5737, 0]
click at [210, 599] on input "checkbox" at bounding box center [213, 596] width 16 height 13
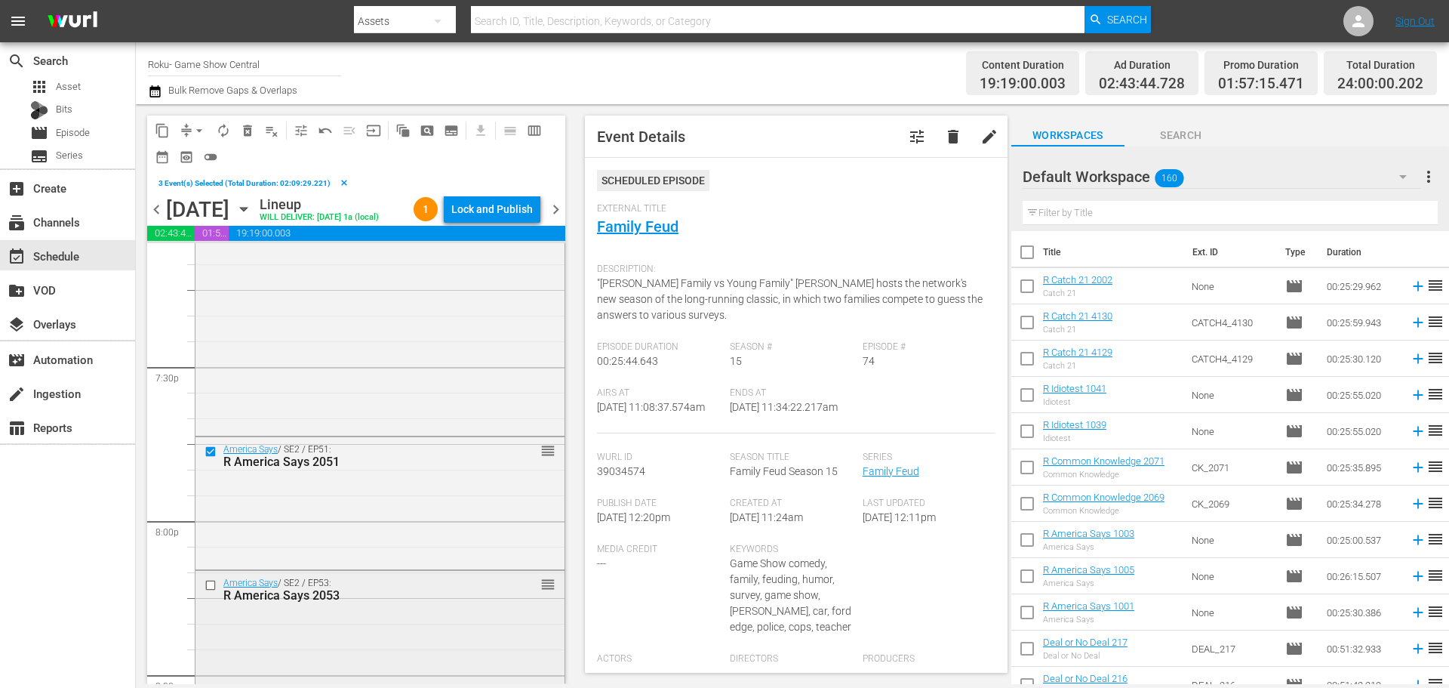
scroll to position [5888, 0]
click at [209, 581] on input "checkbox" at bounding box center [213, 578] width 16 height 13
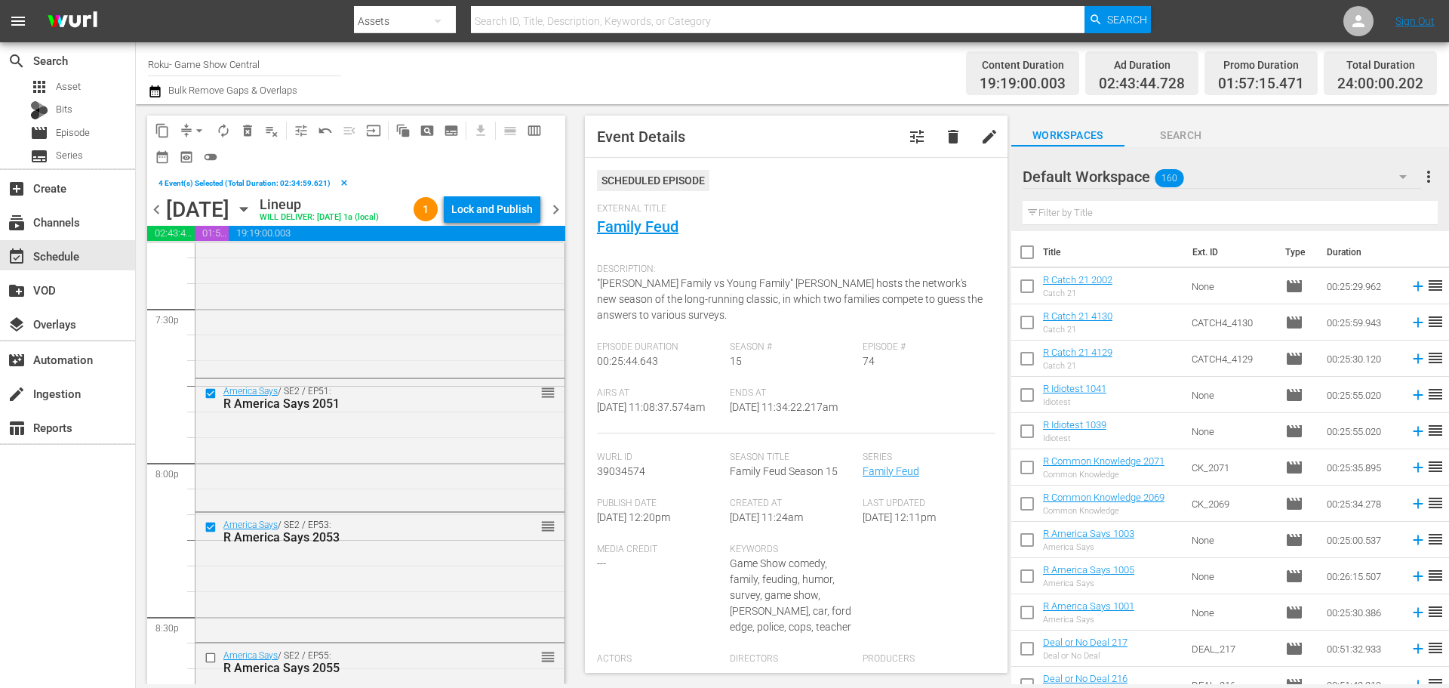
scroll to position [5964, 0]
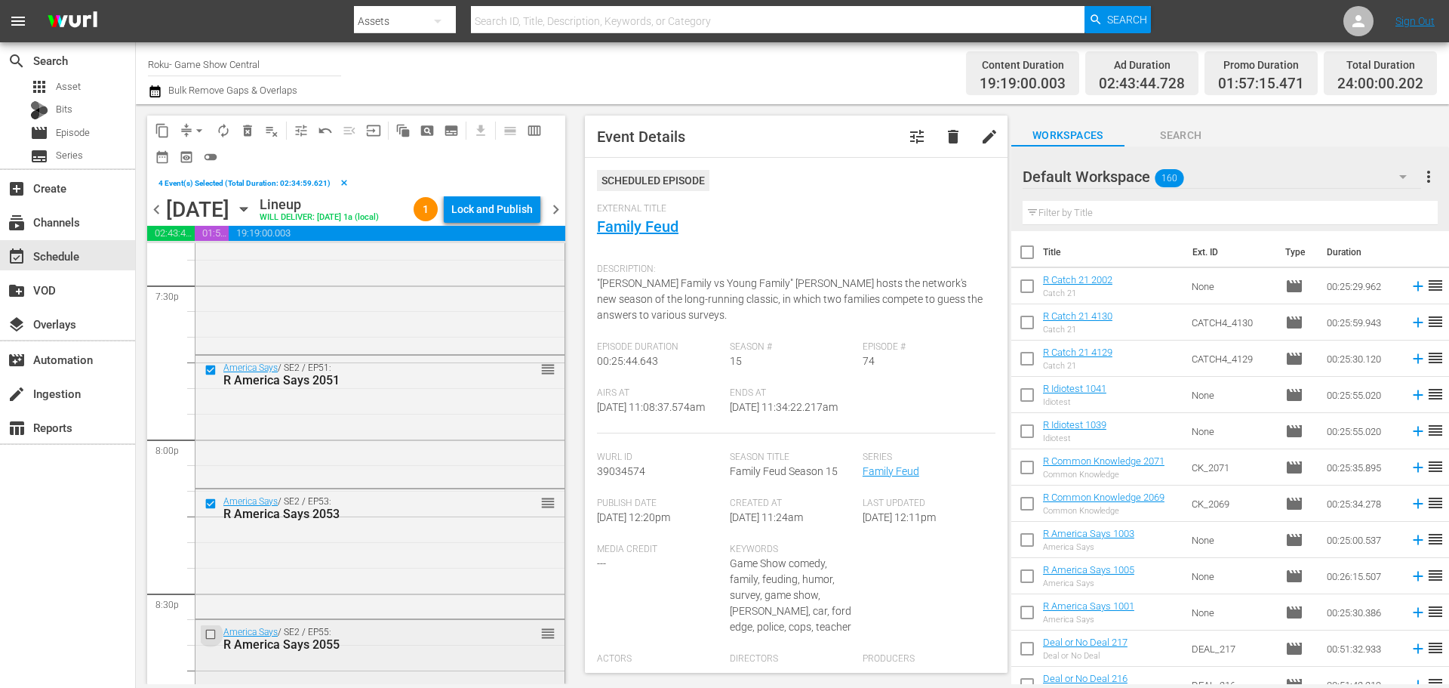
click at [208, 630] on input "checkbox" at bounding box center [213, 633] width 16 height 13
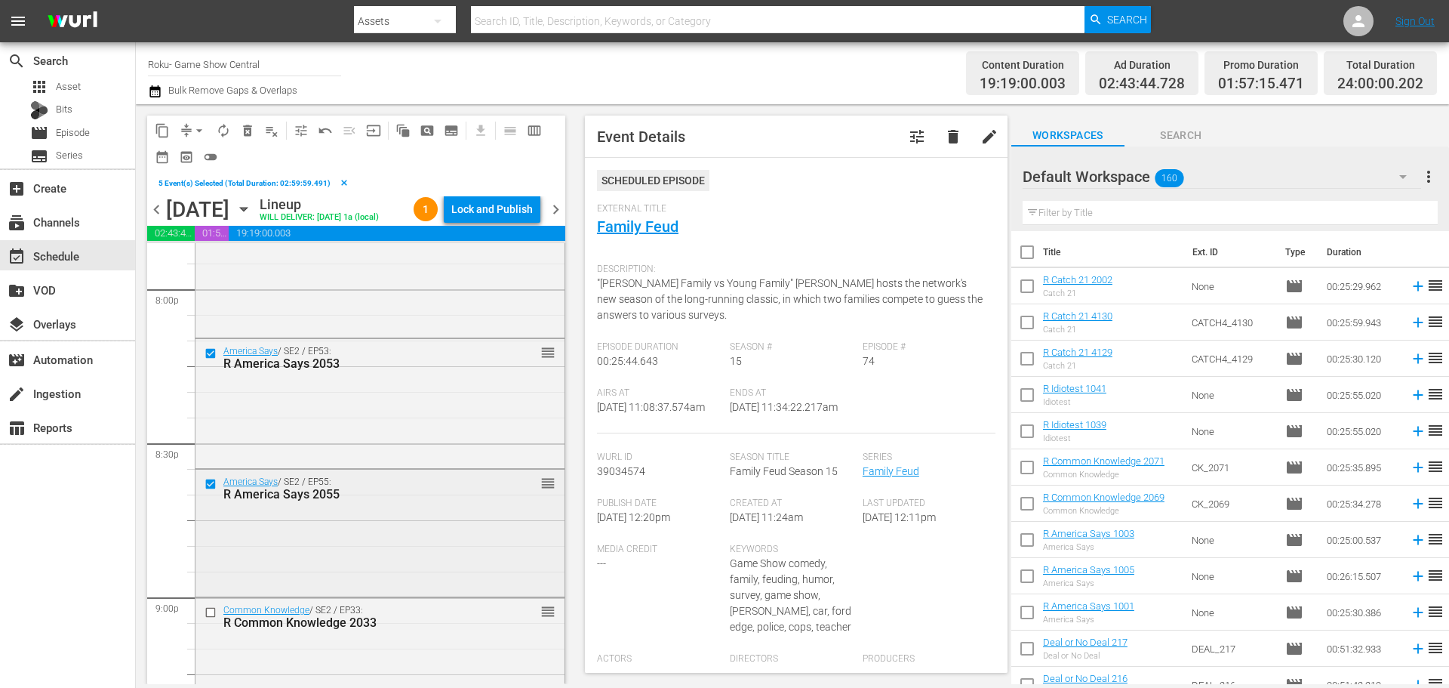
scroll to position [6115, 0]
click at [204, 613] on div at bounding box center [212, 611] width 23 height 18
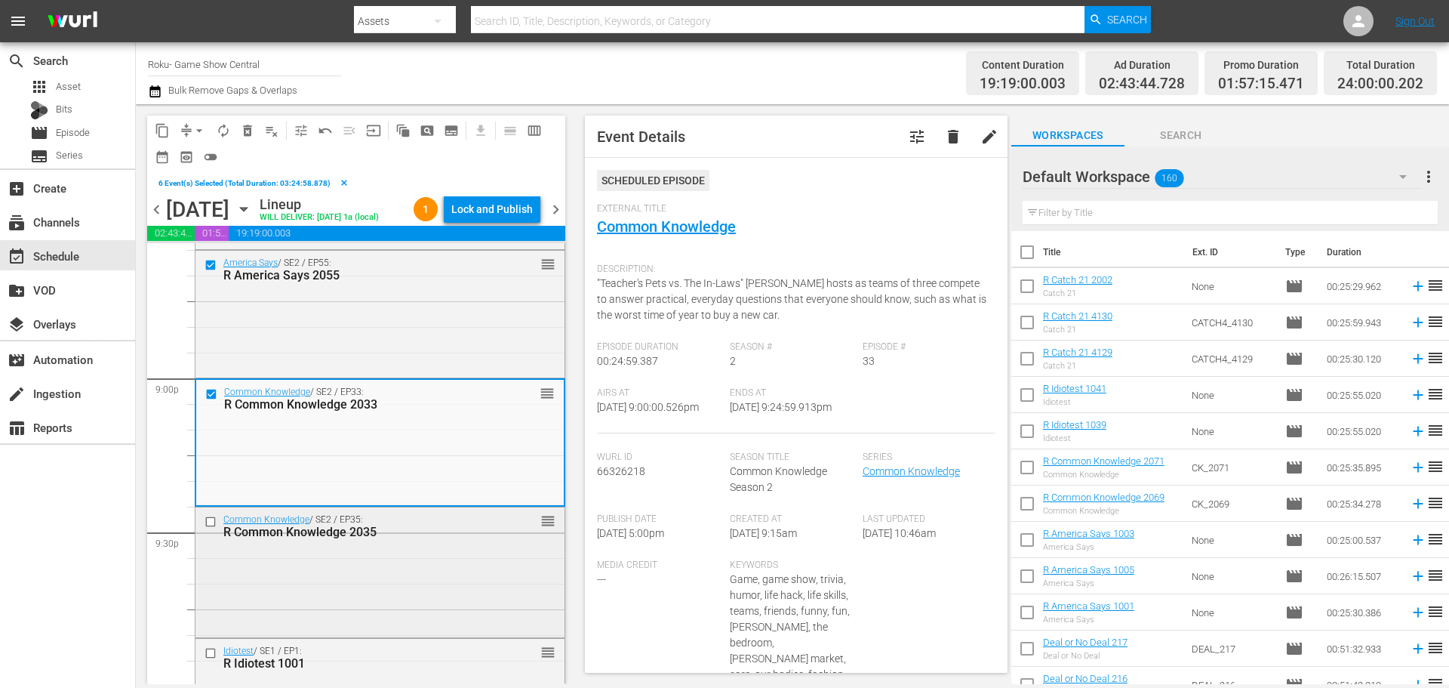
scroll to position [6341, 0]
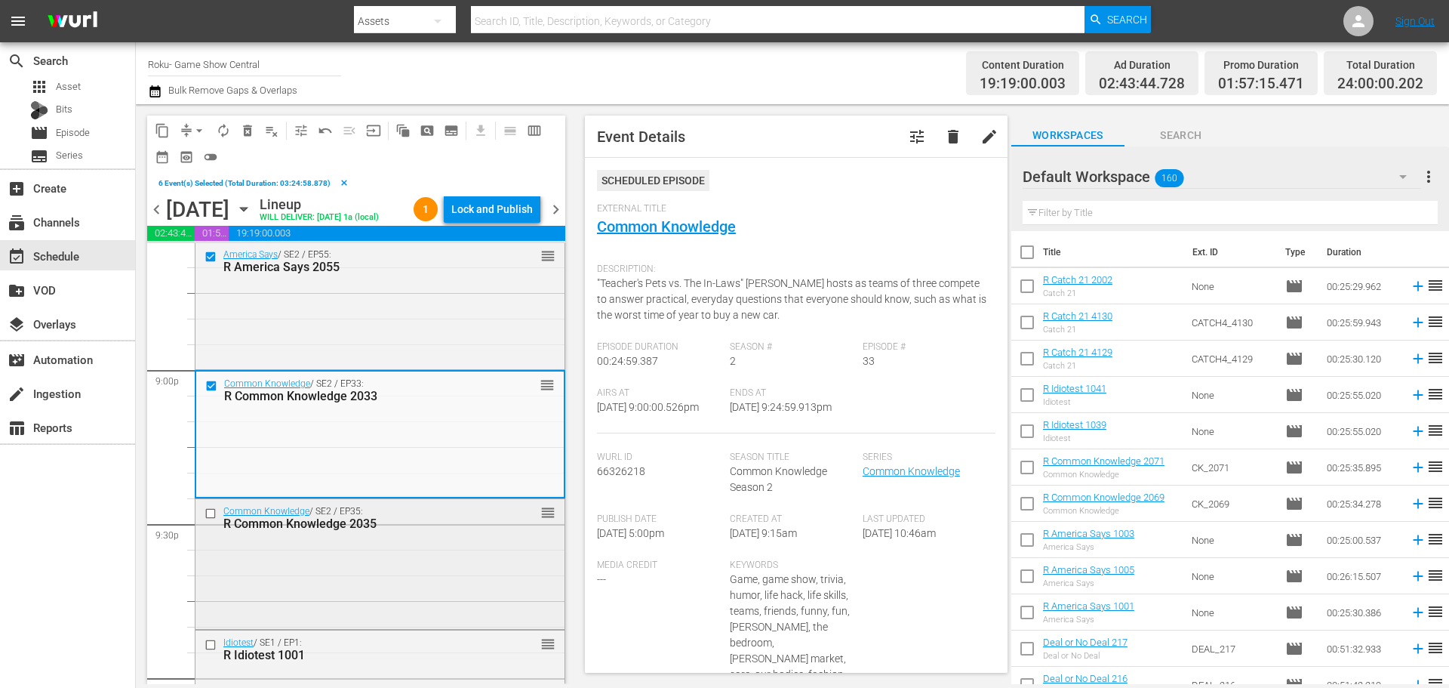
click at [213, 511] on input "checkbox" at bounding box center [213, 513] width 16 height 13
click at [210, 639] on input "checkbox" at bounding box center [213, 645] width 16 height 13
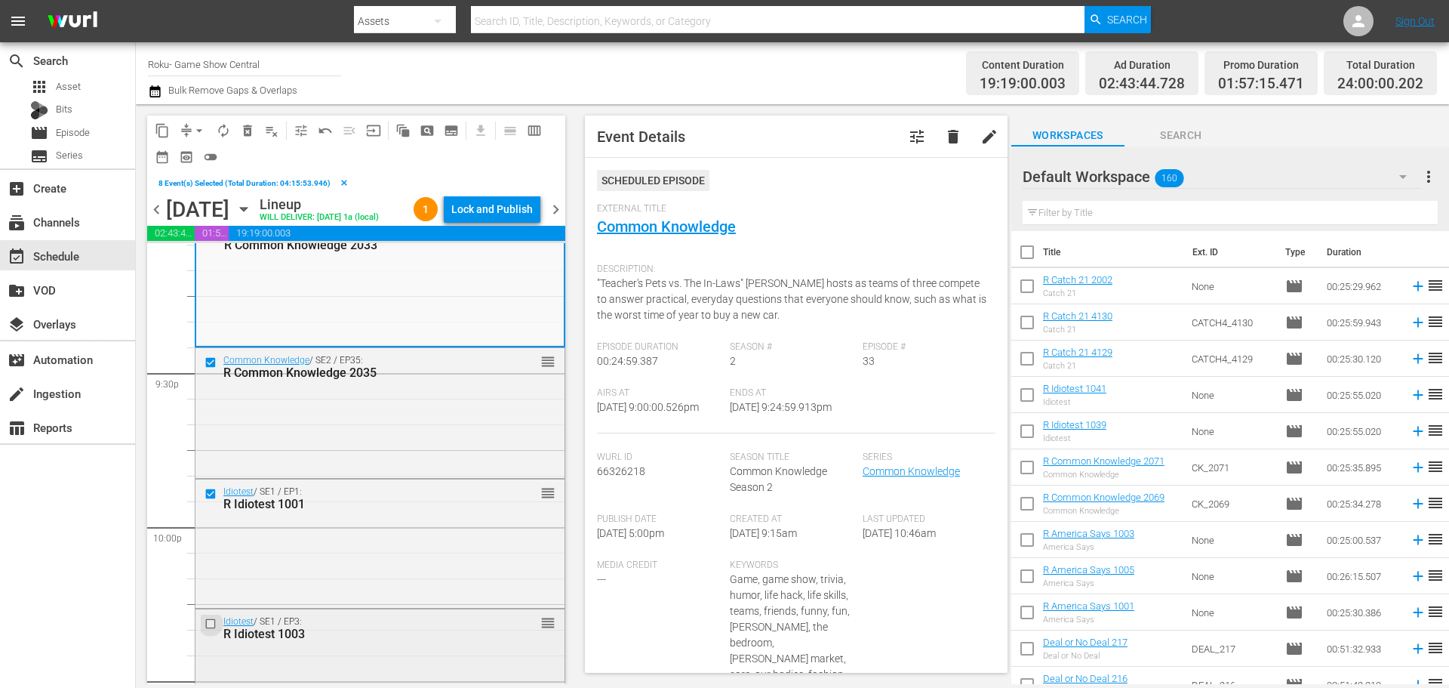
click at [207, 627] on input "checkbox" at bounding box center [213, 624] width 16 height 13
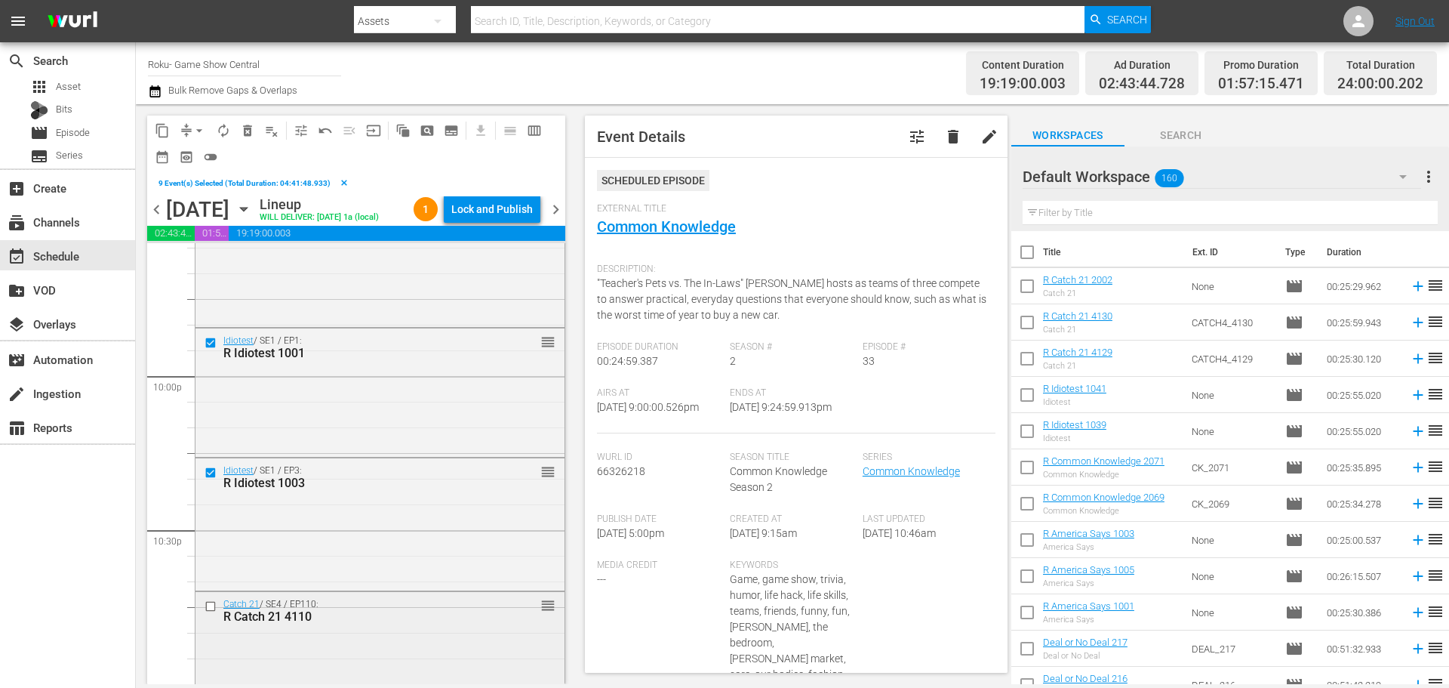
click at [212, 606] on input "checkbox" at bounding box center [213, 605] width 16 height 13
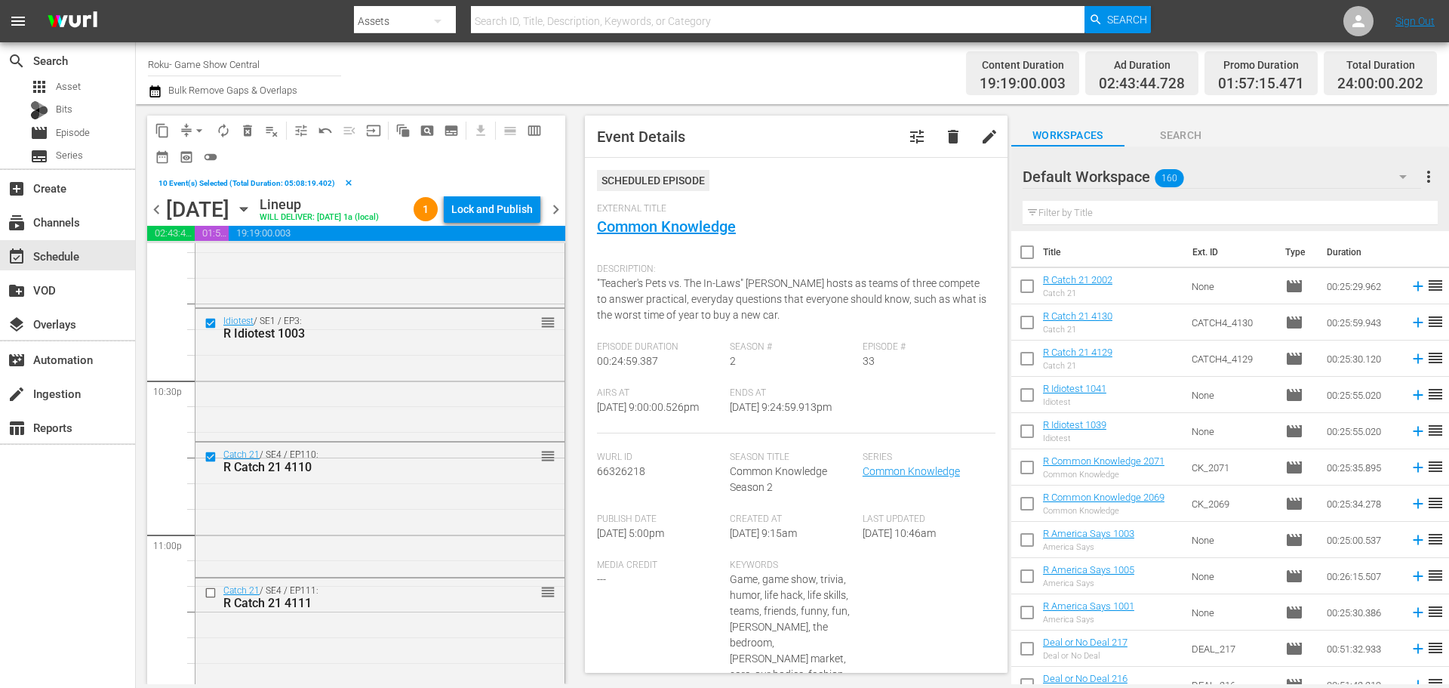
scroll to position [6794, 0]
click at [211, 596] on input "checkbox" at bounding box center [213, 590] width 16 height 13
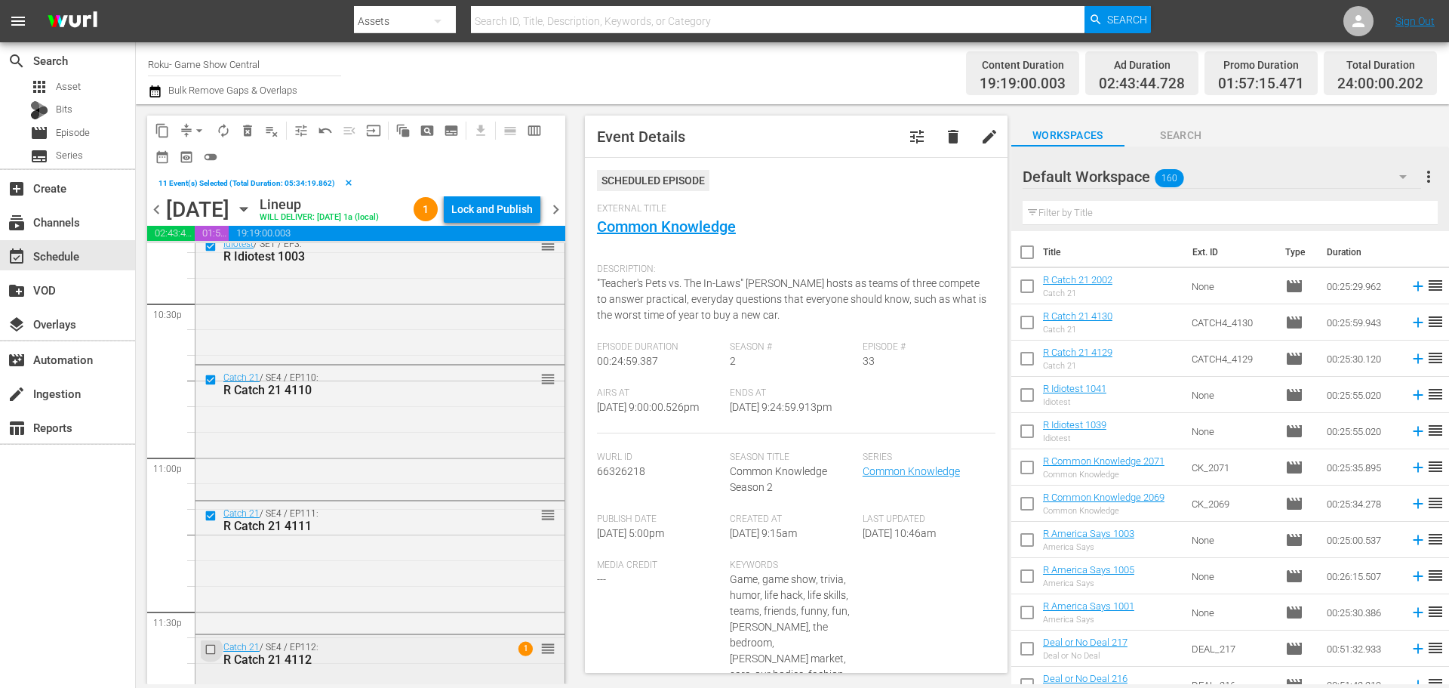
click at [206, 649] on input "checkbox" at bounding box center [213, 649] width 16 height 13
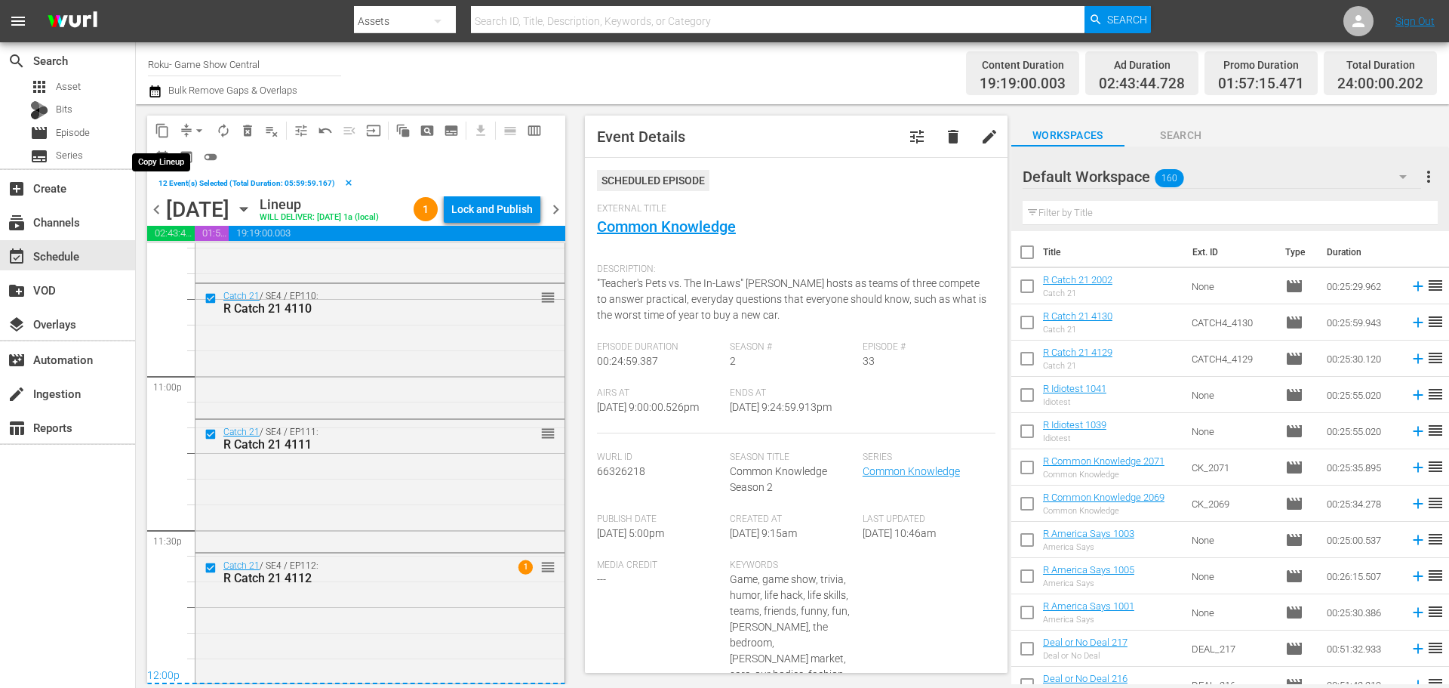
click at [153, 131] on button "content_copy" at bounding box center [162, 131] width 24 height 24
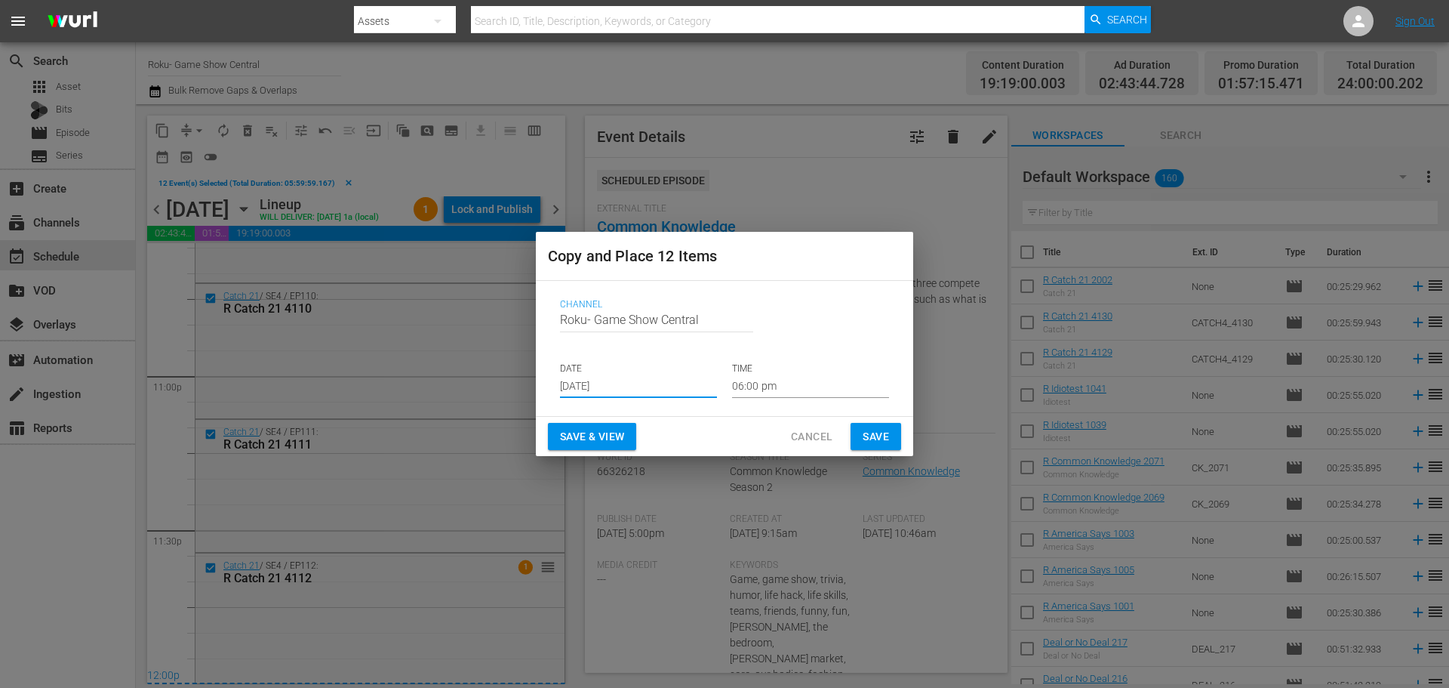
click at [624, 394] on input "Aug 17th 2025" at bounding box center [638, 386] width 157 height 23
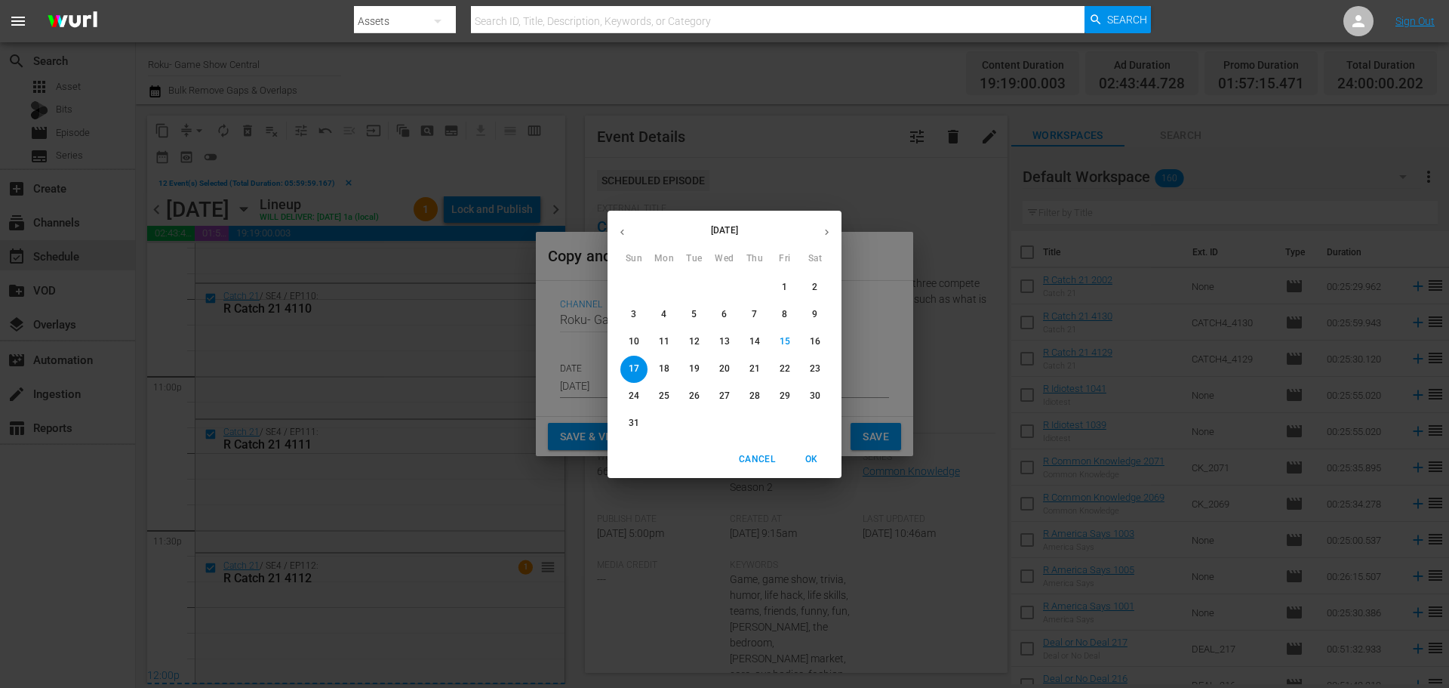
click at [700, 371] on span "19" at bounding box center [694, 368] width 27 height 13
type input "Aug 19th 2025"
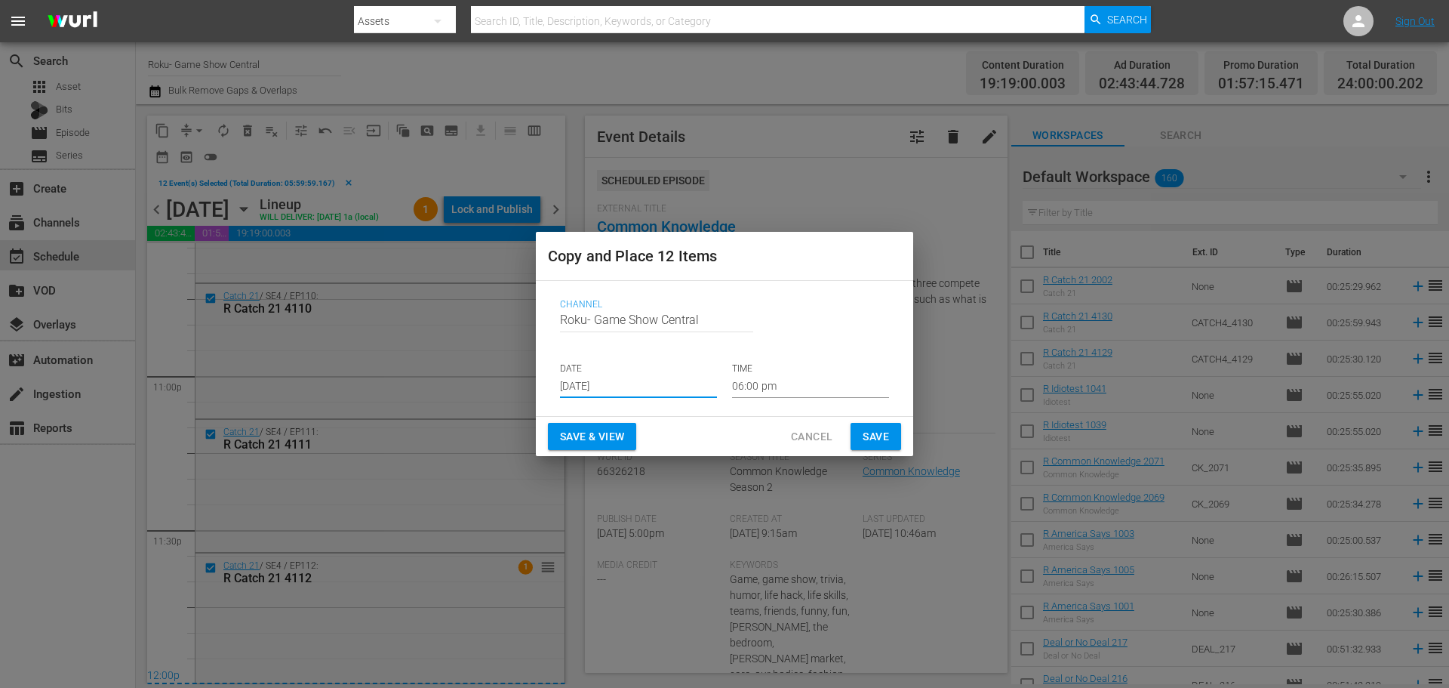
click at [822, 388] on input "06:00 pm" at bounding box center [810, 386] width 157 height 23
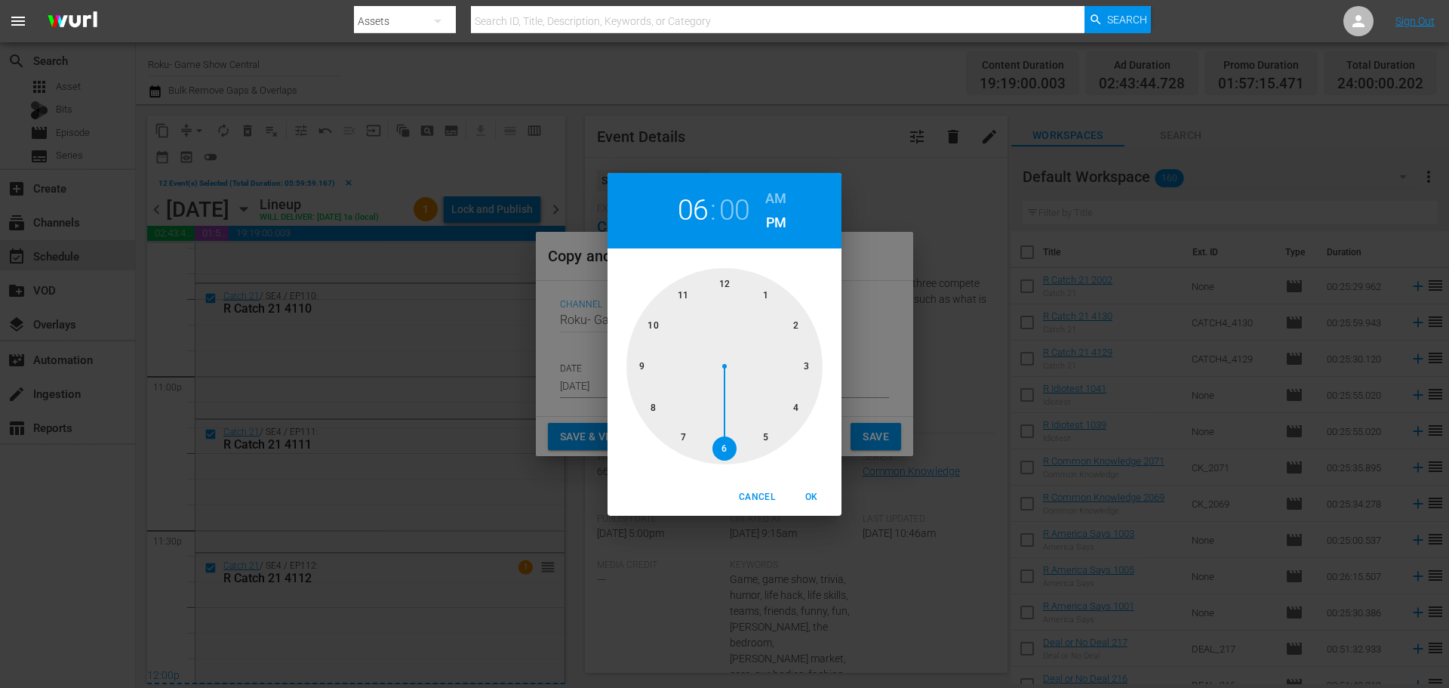
click at [733, 290] on div at bounding box center [725, 366] width 196 height 196
click at [822, 494] on span "OK" at bounding box center [811, 497] width 36 height 16
type input "12:00 pm"
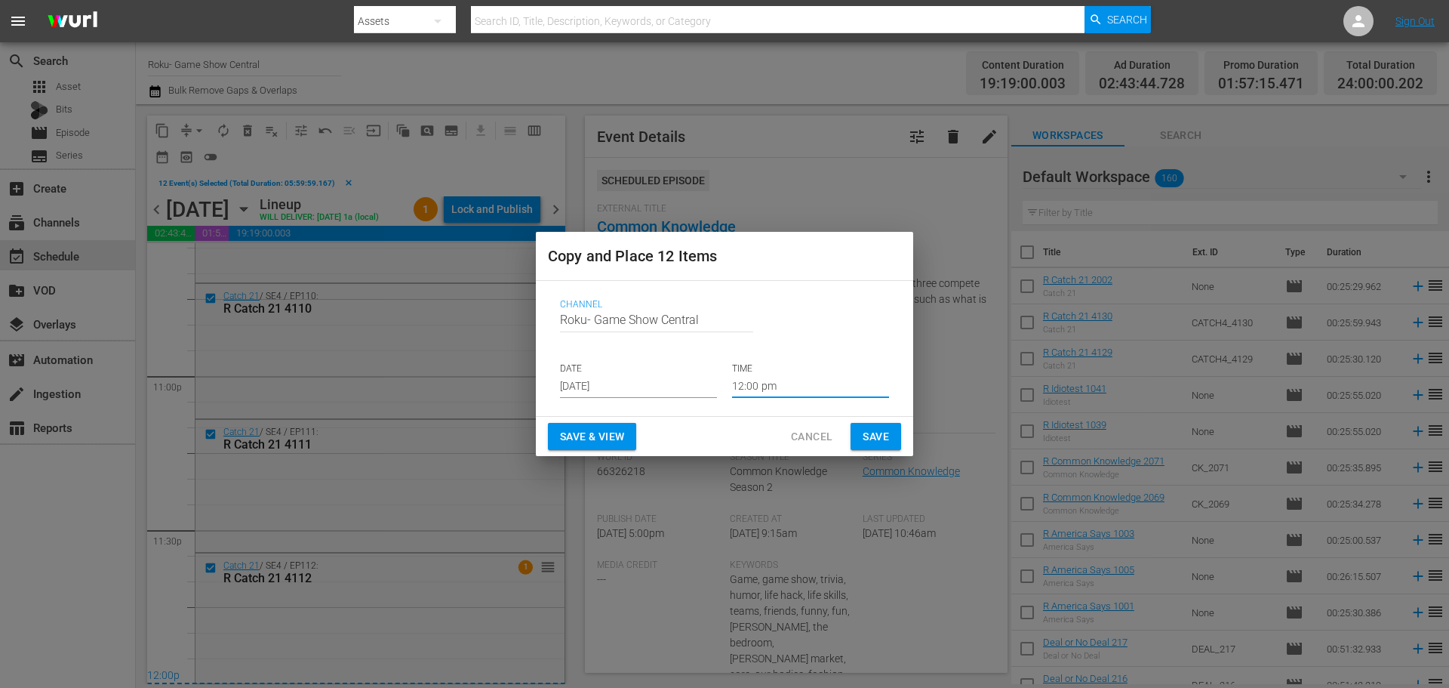
click at [861, 427] on button "Save" at bounding box center [876, 437] width 51 height 28
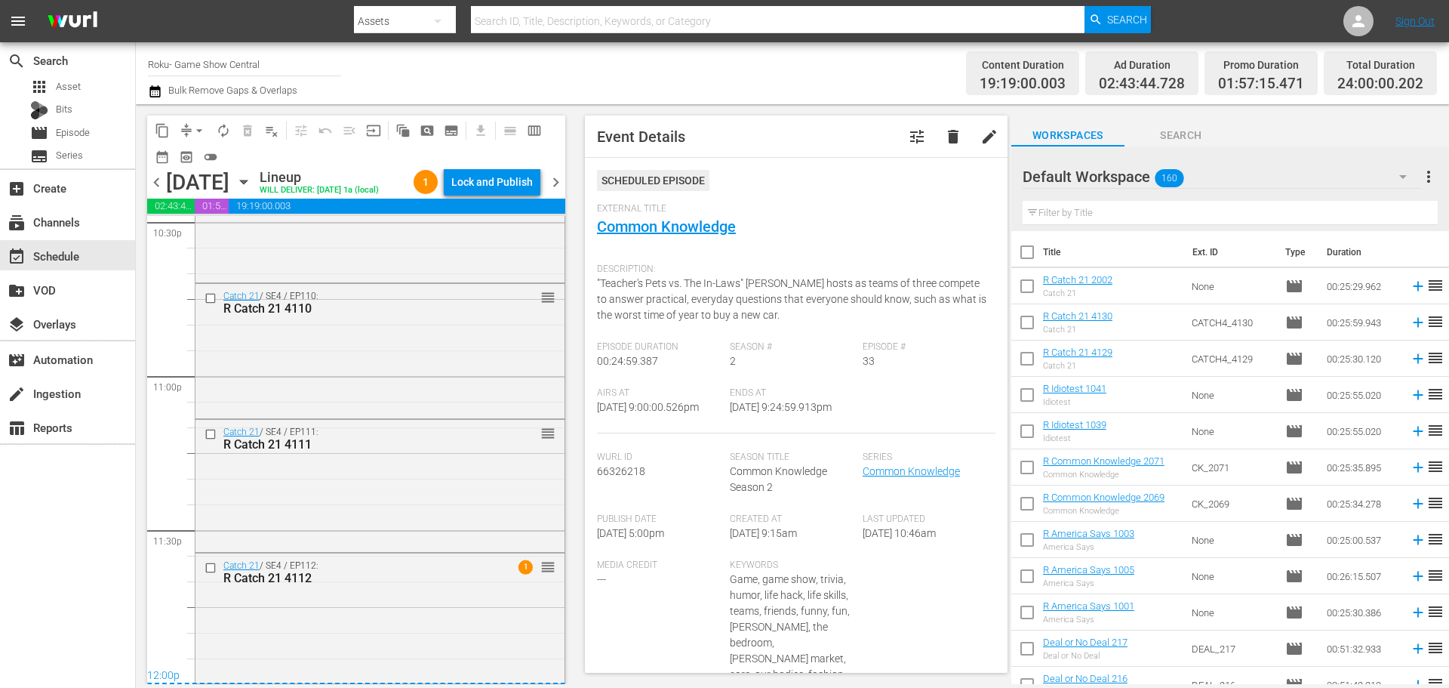
scroll to position [6924, 0]
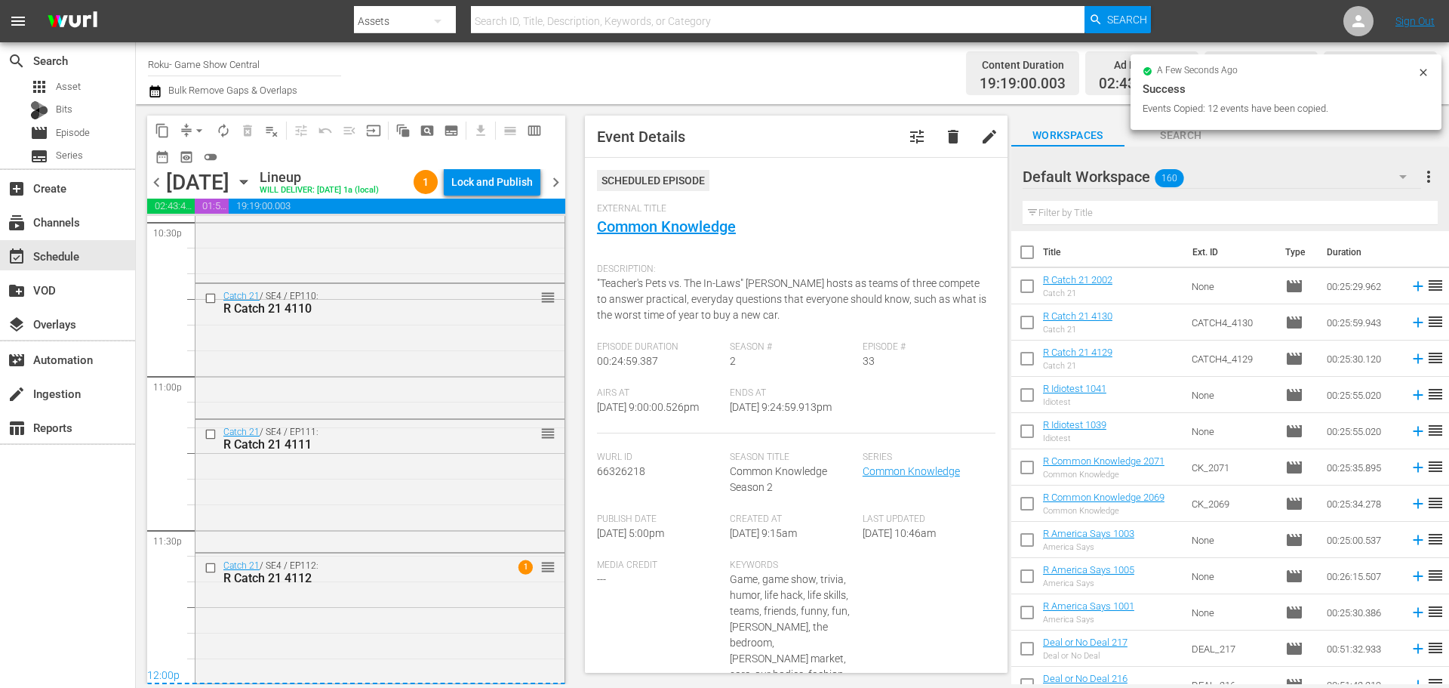
click at [252, 179] on icon "button" at bounding box center [244, 182] width 17 height 17
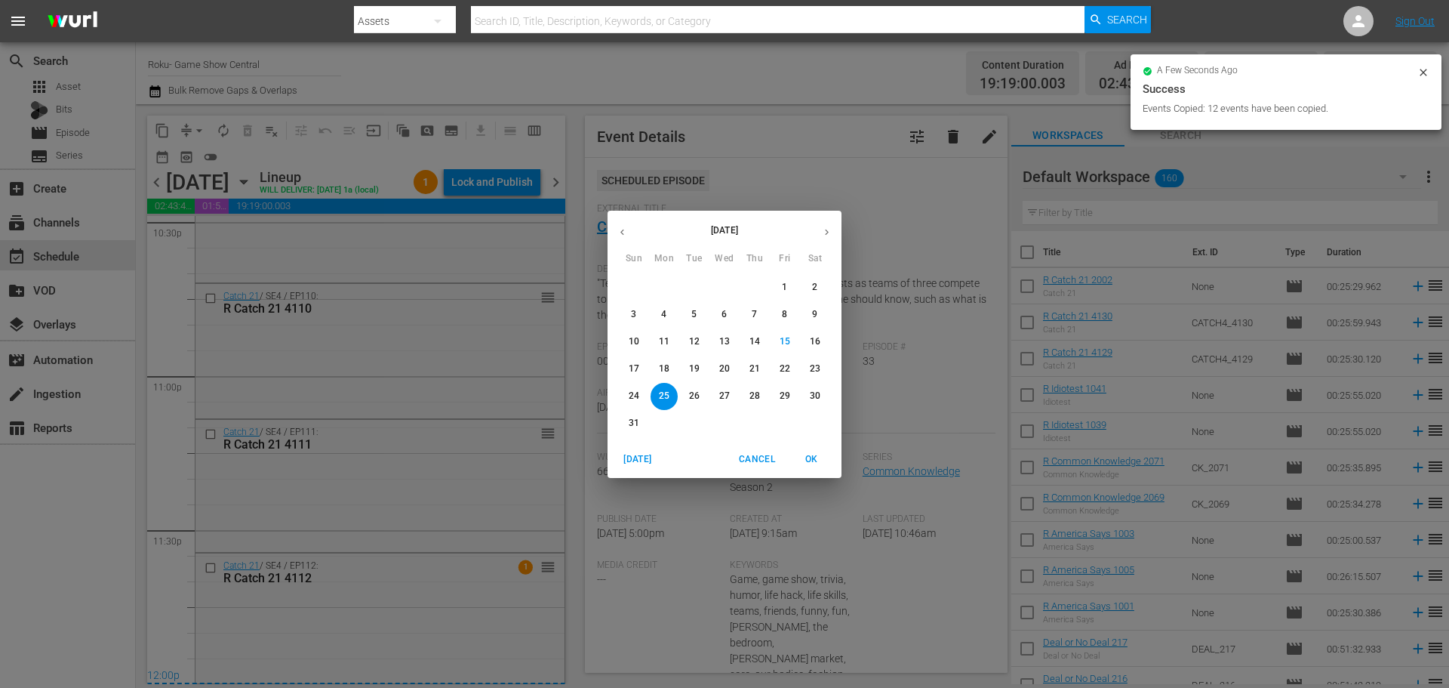
drag, startPoint x: 694, startPoint y: 375, endPoint x: 698, endPoint y: 361, distance: 15.0
click at [694, 374] on p "19" at bounding box center [694, 368] width 11 height 13
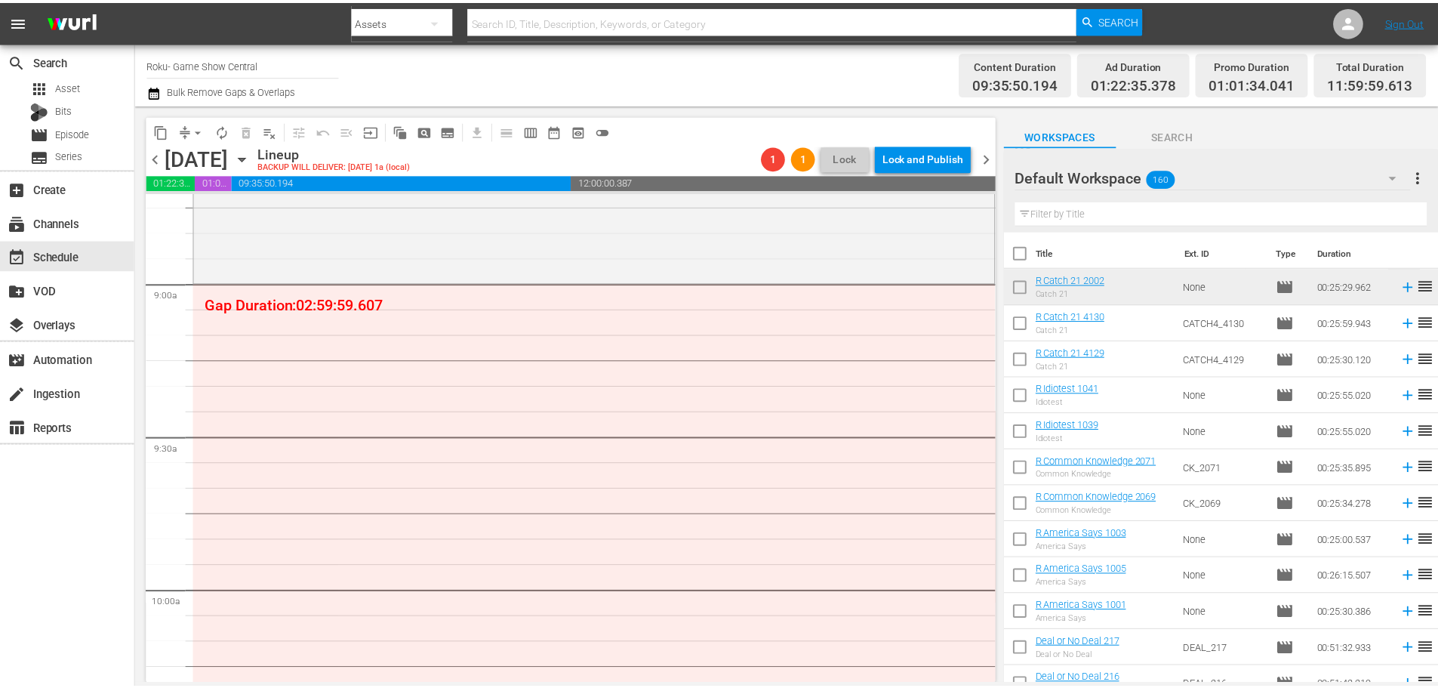
scroll to position [2447, 0]
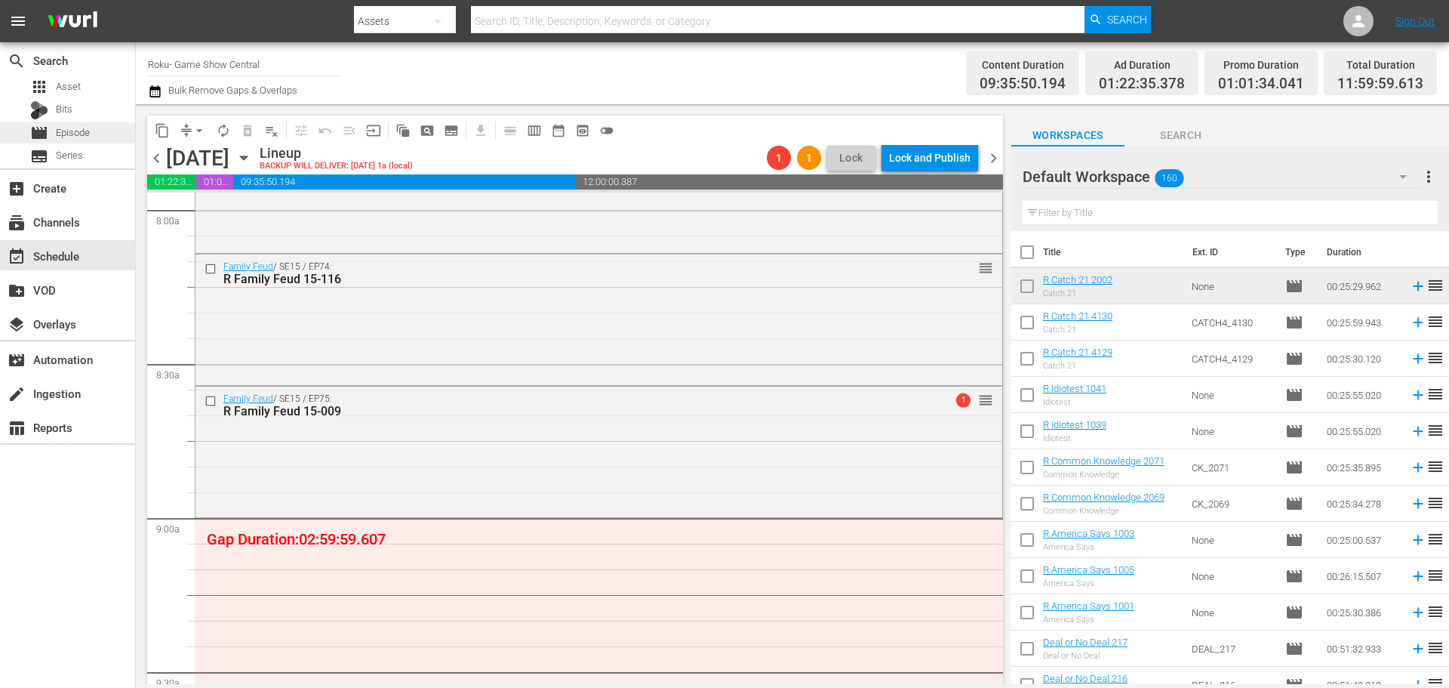
click at [78, 131] on span "Episode" at bounding box center [73, 132] width 34 height 15
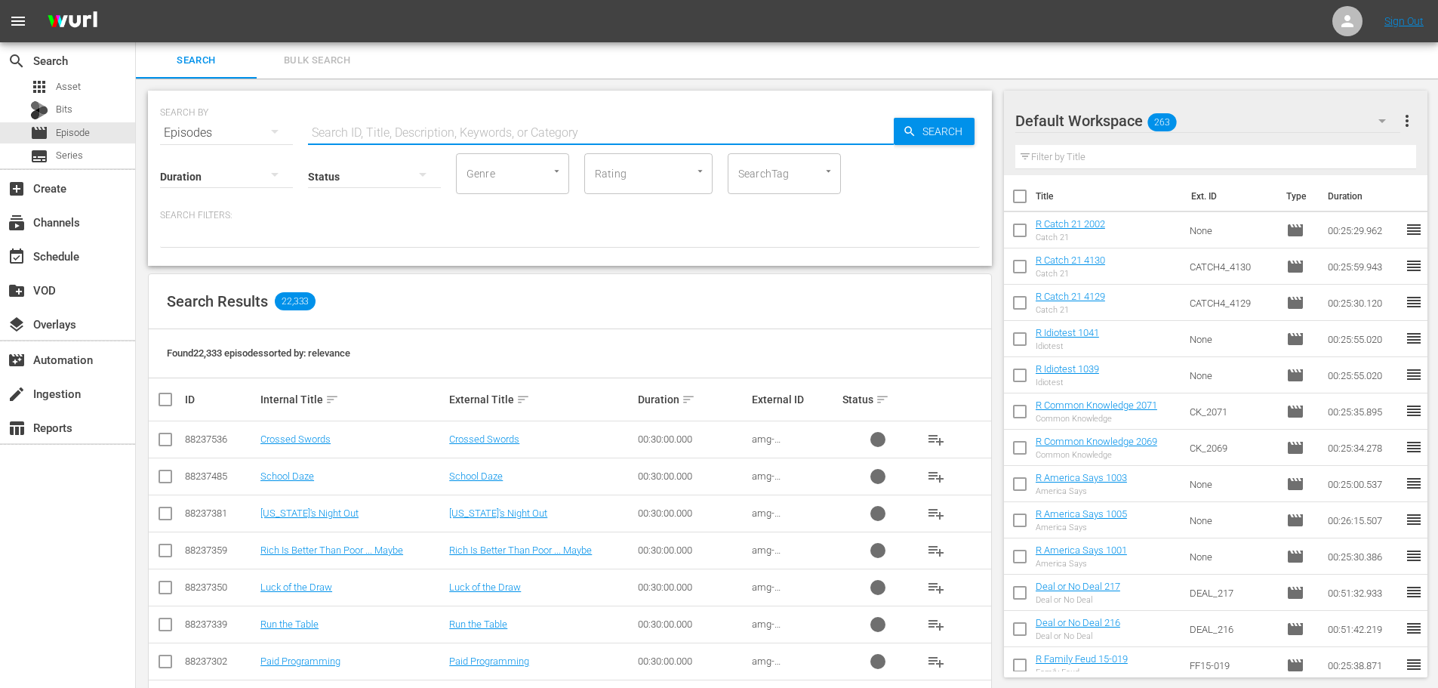
click at [507, 123] on input "text" at bounding box center [601, 133] width 586 height 36
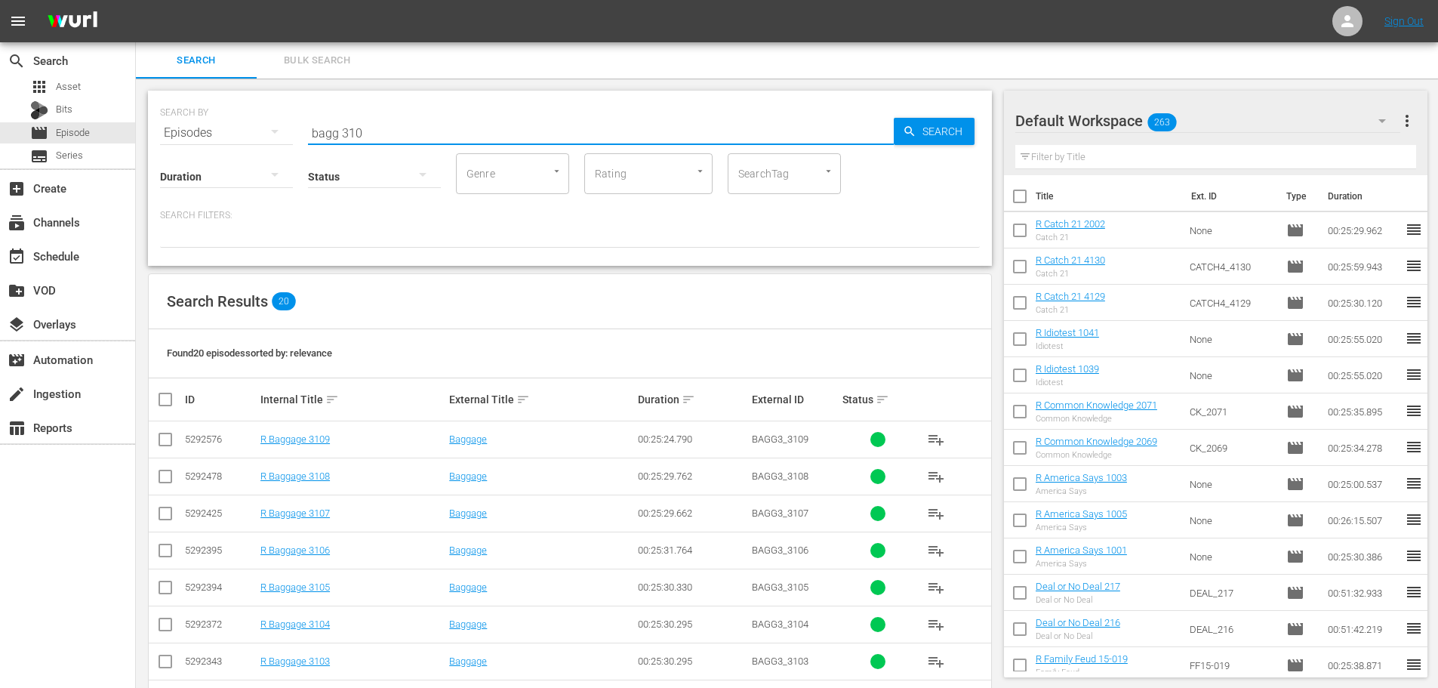
type input "bagg 310"
click at [167, 545] on input "checkbox" at bounding box center [165, 553] width 18 height 18
checkbox input "true"
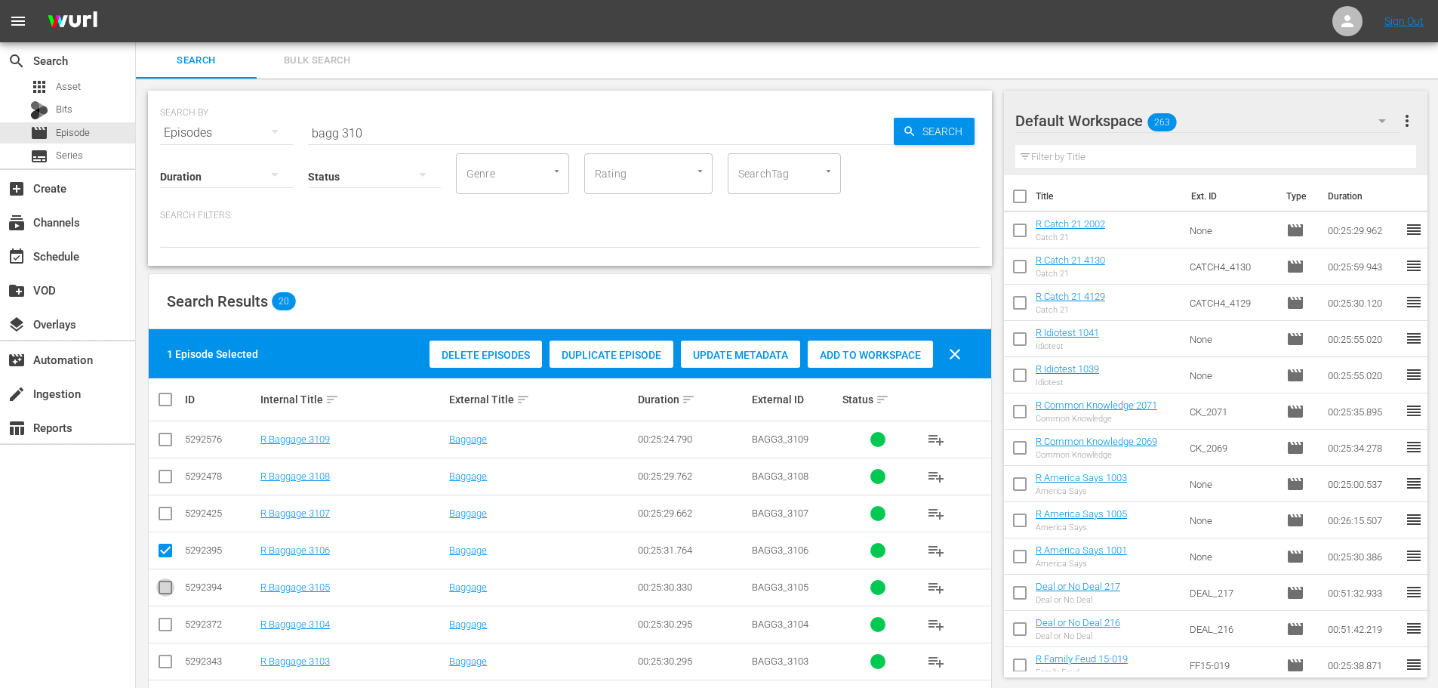
click at [170, 595] on input "checkbox" at bounding box center [165, 590] width 18 height 18
checkbox input "true"
click at [170, 636] on td at bounding box center [166, 623] width 34 height 37
click at [169, 616] on icon at bounding box center [165, 624] width 18 height 18
click at [166, 663] on input "checkbox" at bounding box center [165, 664] width 18 height 18
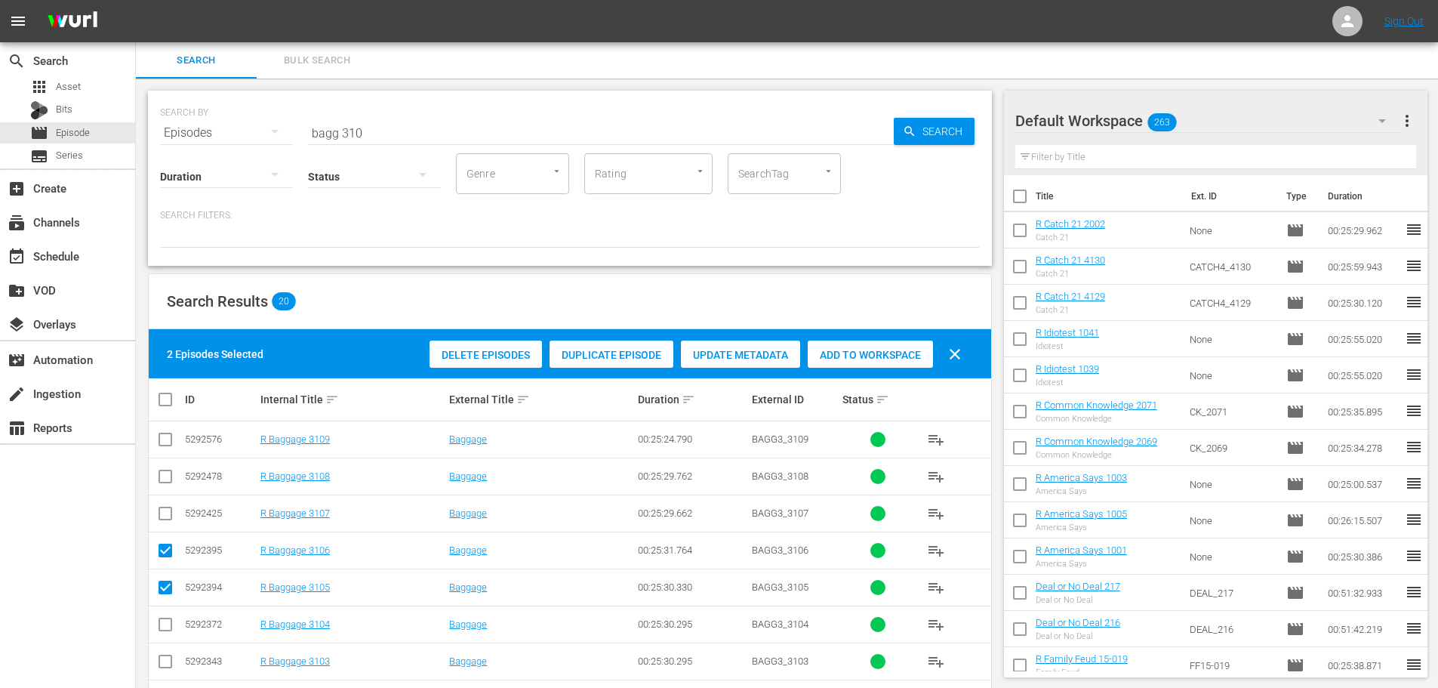
checkbox input "true"
click at [156, 636] on td at bounding box center [166, 623] width 34 height 37
click at [162, 629] on input "checkbox" at bounding box center [165, 627] width 18 height 18
checkbox input "true"
click at [813, 339] on div "4 Episodes Selected Delete Episodes Duplicate Episode Update Metadata Add to Wo…" at bounding box center [570, 353] width 842 height 49
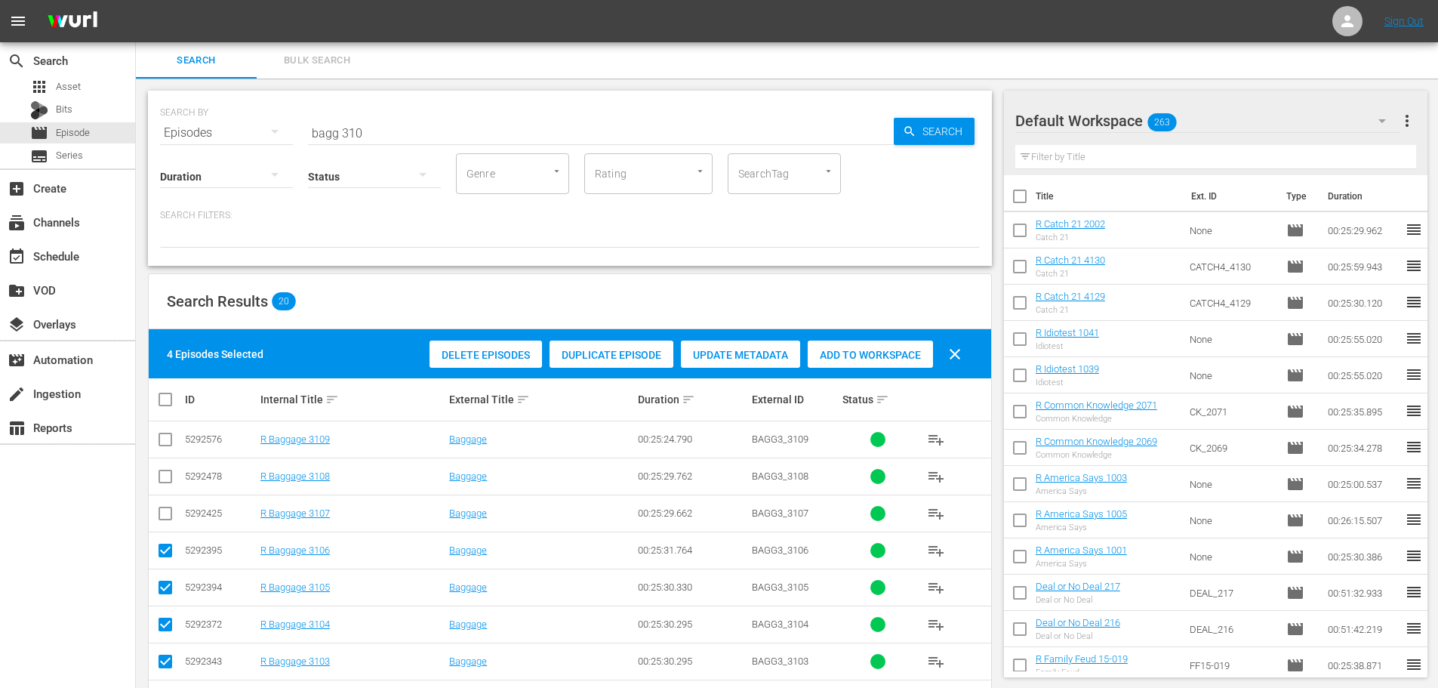
click at [830, 351] on span "Add to Workspace" at bounding box center [870, 355] width 125 height 12
drag, startPoint x: 519, startPoint y: 119, endPoint x: 1, endPoint y: 80, distance: 519.4
click at [265, 125] on div "SEARCH BY Search By Episodes Search ID, Title, Description, Keywords, or Catego…" at bounding box center [570, 124] width 820 height 54
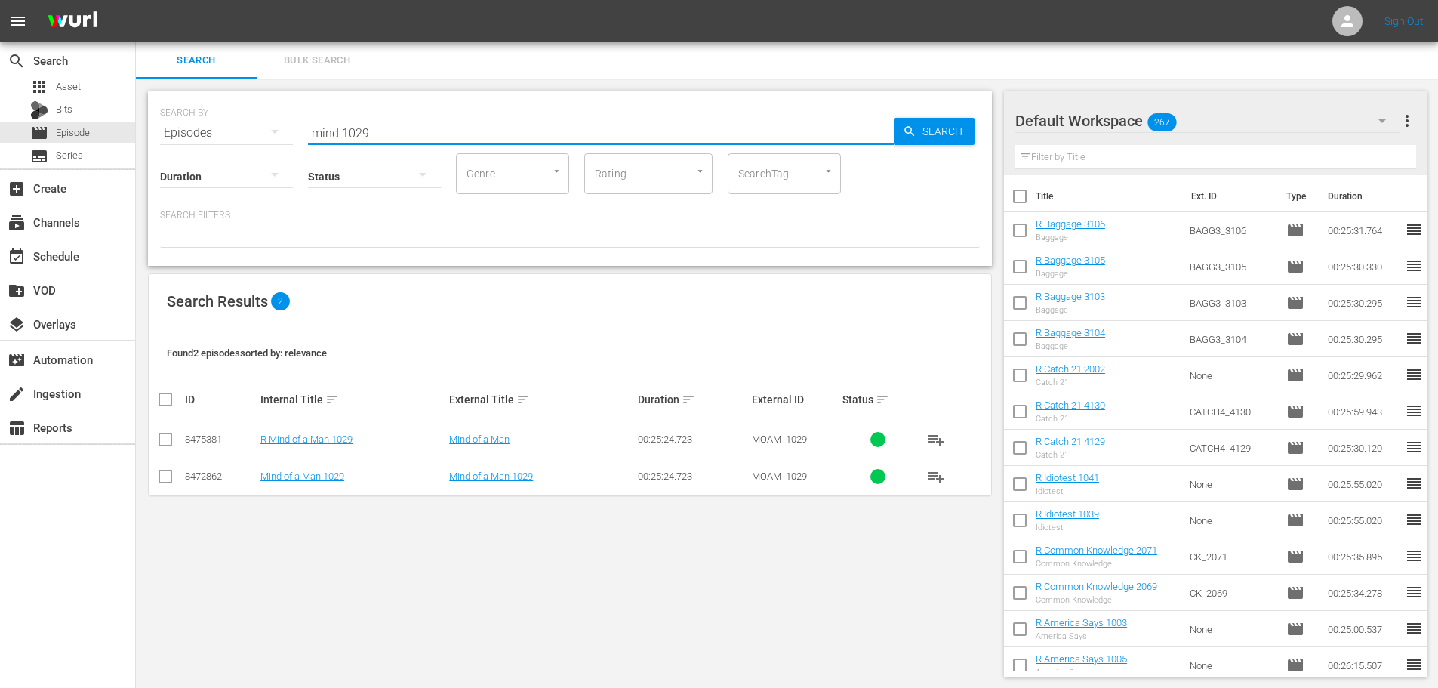
type input "mind 1029"
click at [165, 442] on input "checkbox" at bounding box center [165, 442] width 18 height 18
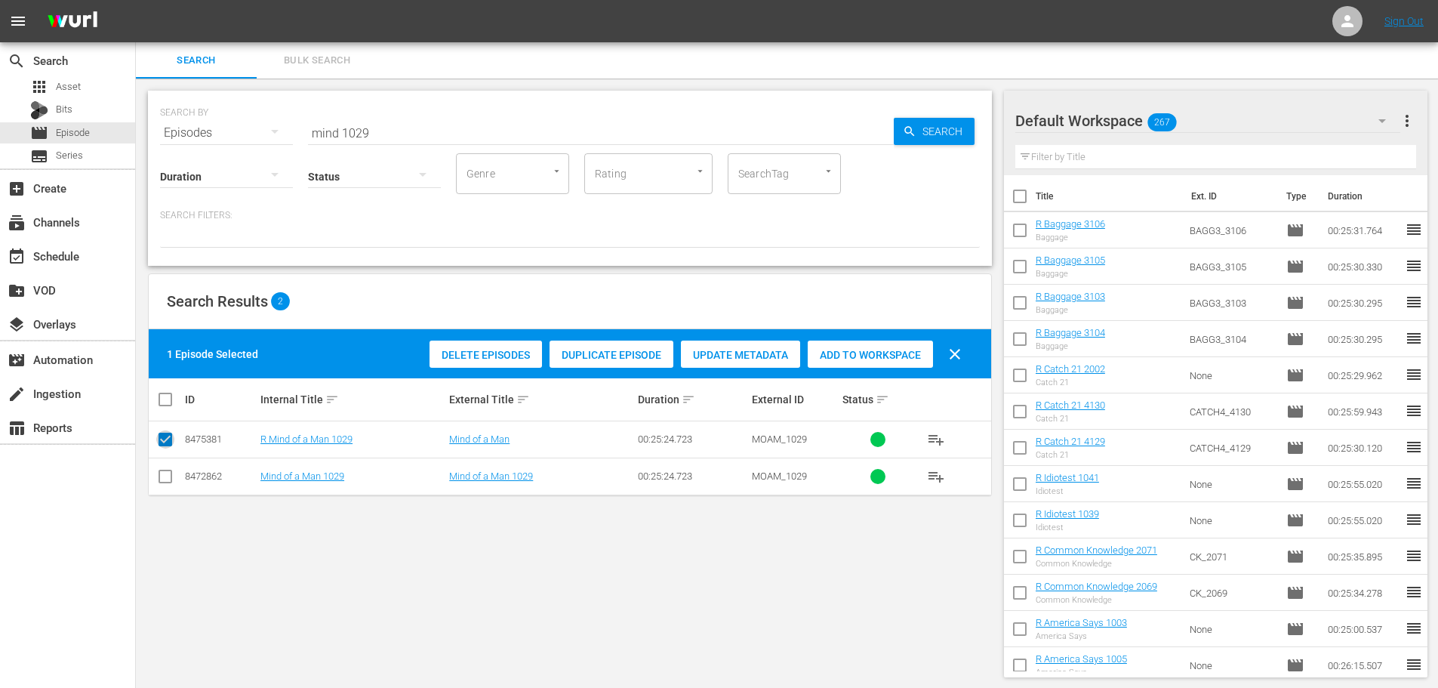
click at [165, 442] on input "checkbox" at bounding box center [165, 442] width 18 height 18
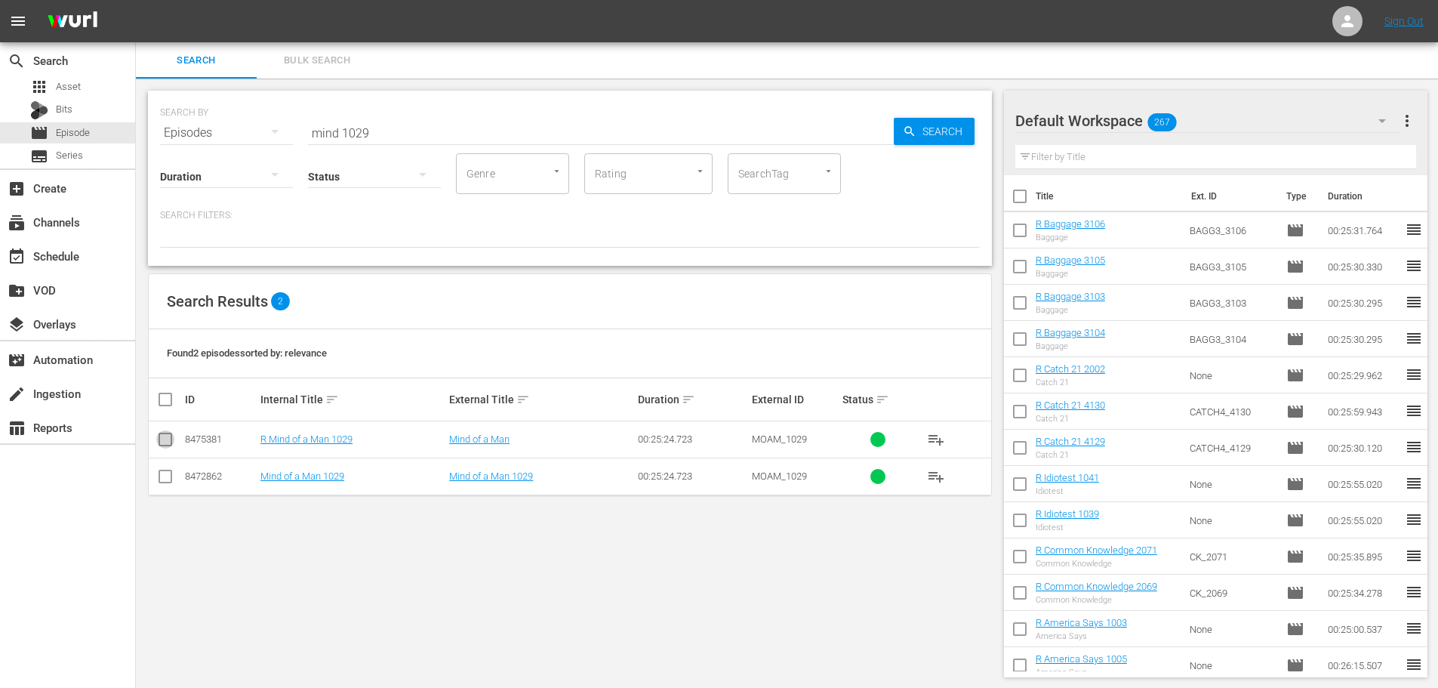
click at [165, 442] on input "checkbox" at bounding box center [165, 442] width 18 height 18
checkbox input "true"
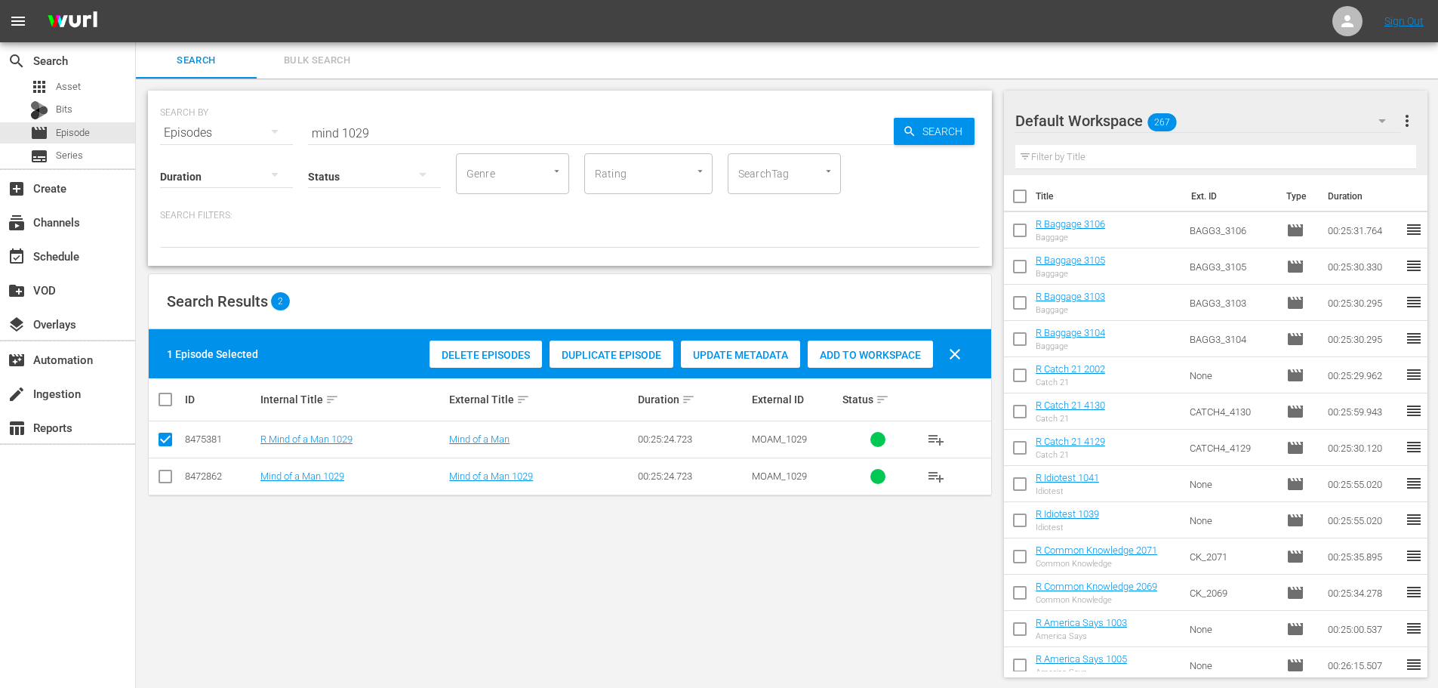
click at [865, 331] on div "1 Episode Selected Delete Episodes Duplicate Episode Update Metadata Add to Wor…" at bounding box center [570, 353] width 842 height 49
click at [870, 356] on span "Add to Workspace" at bounding box center [870, 355] width 125 height 12
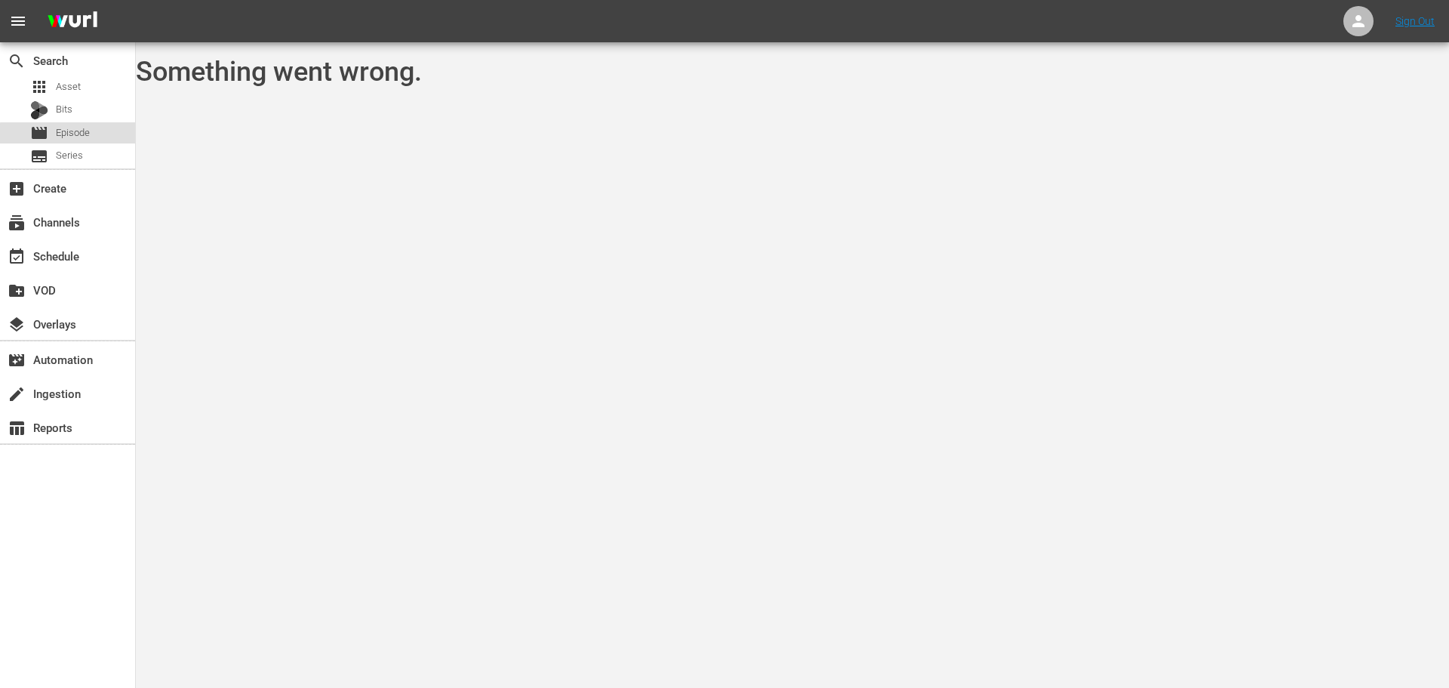
click at [104, 137] on div "movie Episode" at bounding box center [67, 132] width 135 height 21
click at [92, 84] on div "apps Asset" at bounding box center [67, 86] width 135 height 21
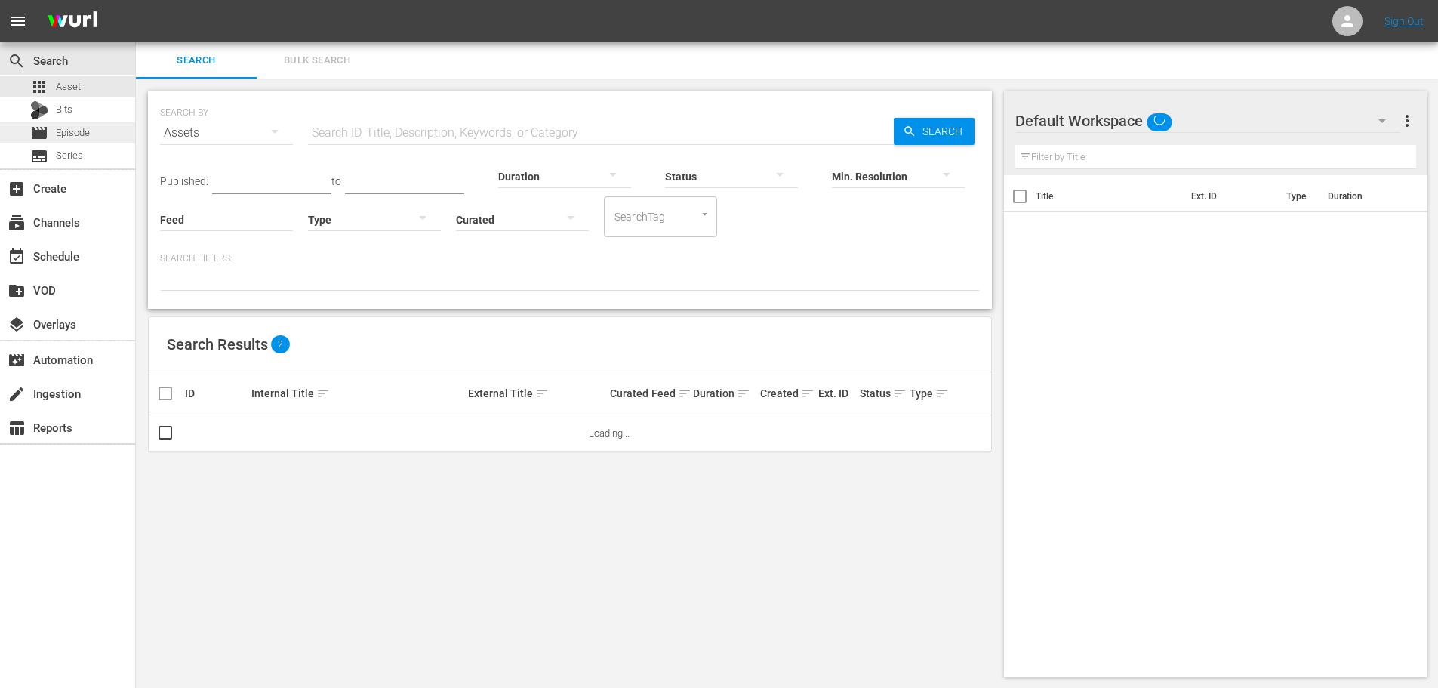
click at [69, 128] on span "Episode" at bounding box center [73, 132] width 34 height 15
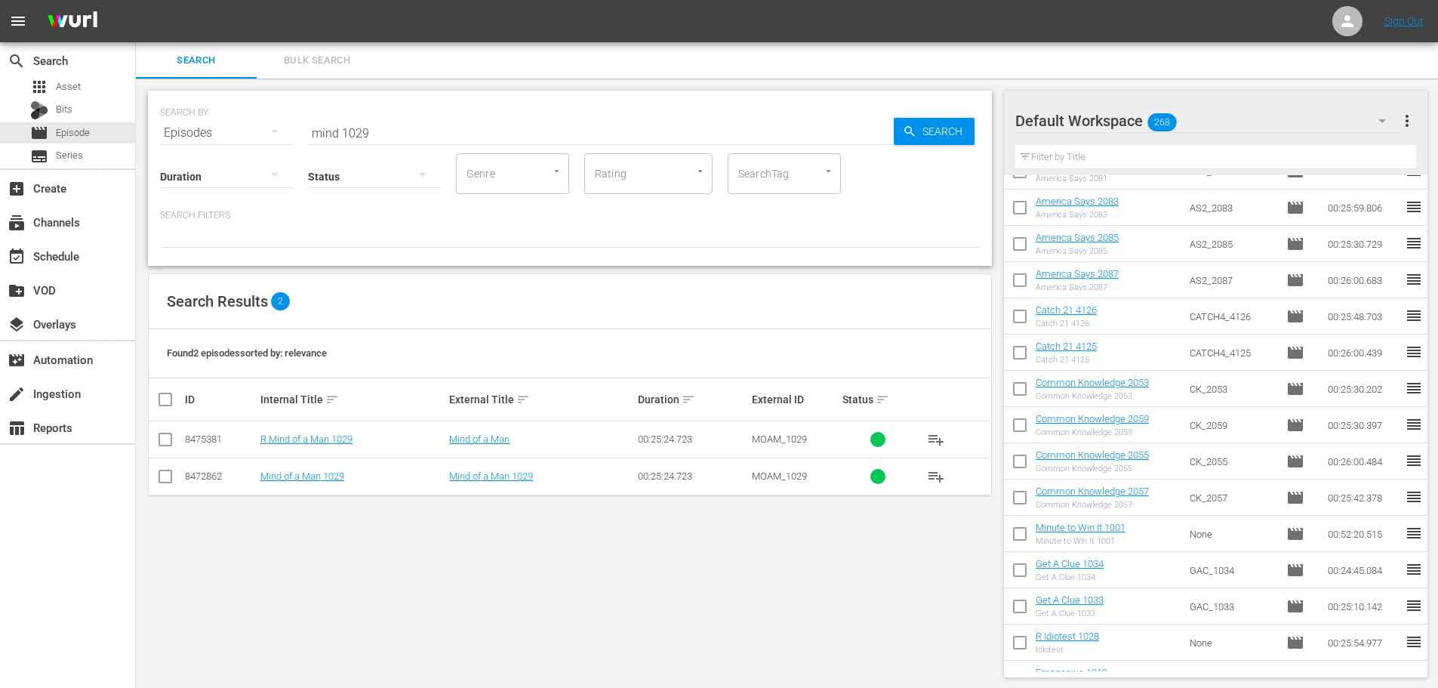
scroll to position [2084, 0]
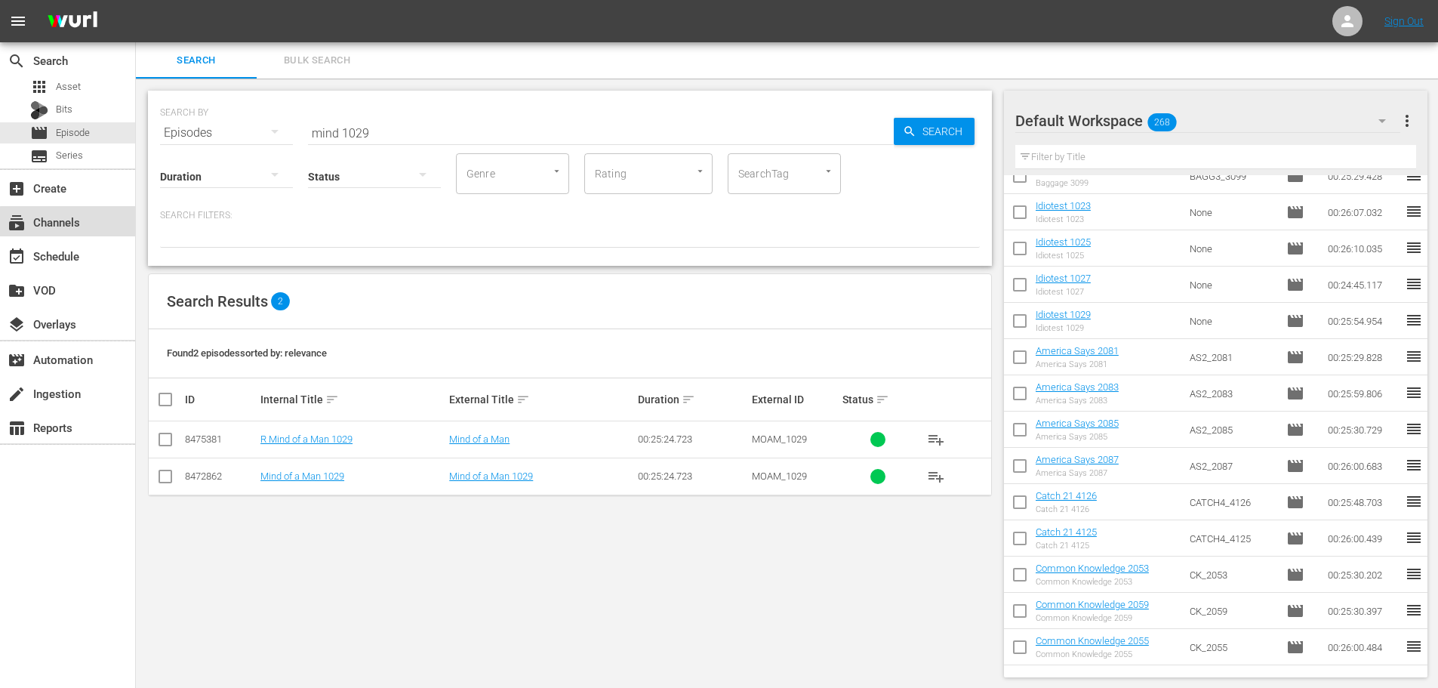
click at [73, 222] on div "subscriptions Channels" at bounding box center [42, 220] width 85 height 14
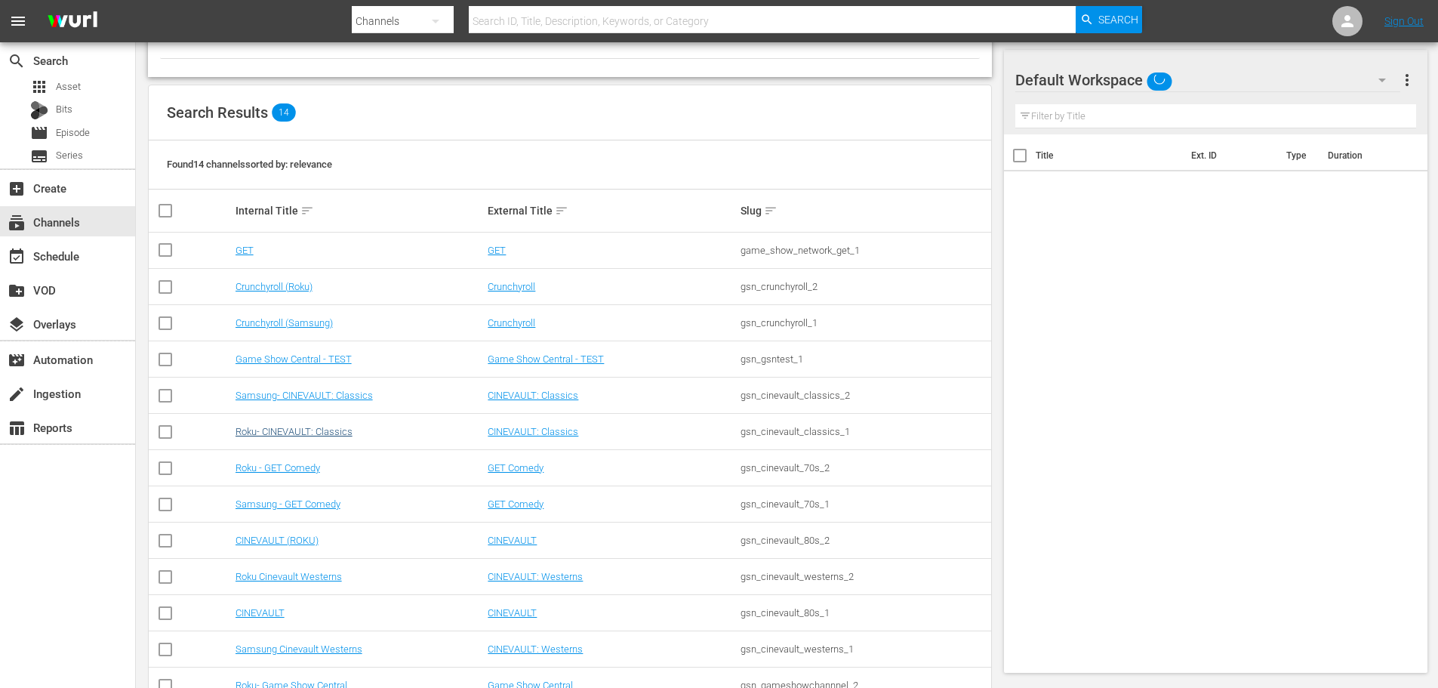
scroll to position [189, 0]
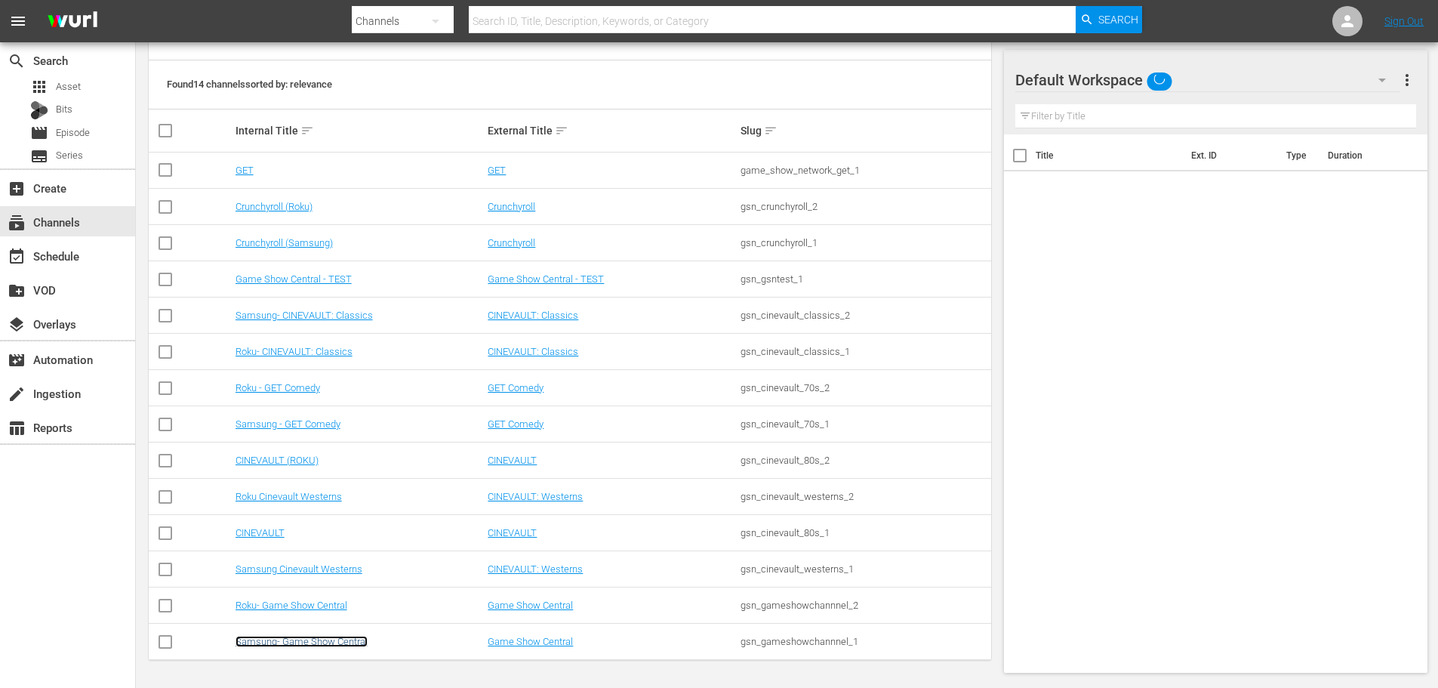
click at [288, 643] on link "Samsung- Game Show Central" at bounding box center [302, 641] width 132 height 11
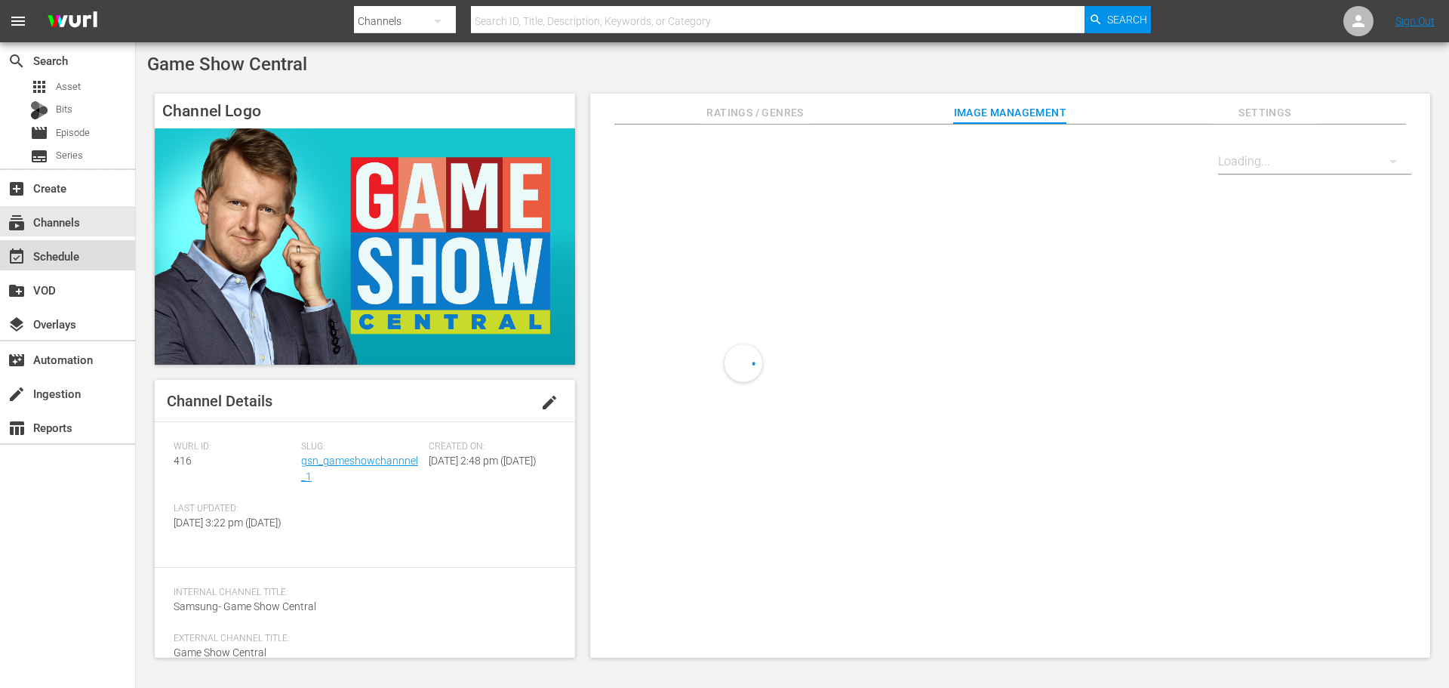
click at [82, 244] on div "event_available Schedule" at bounding box center [67, 255] width 135 height 30
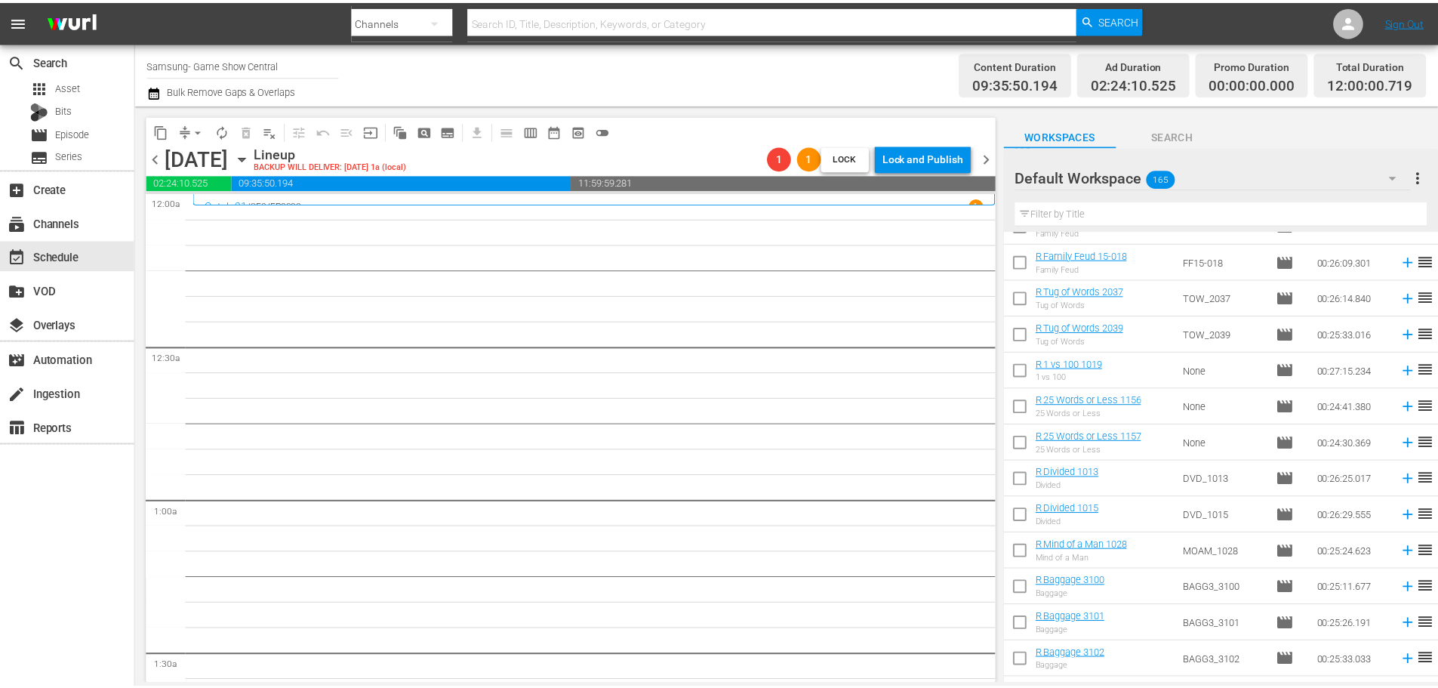
scroll to position [679, 0]
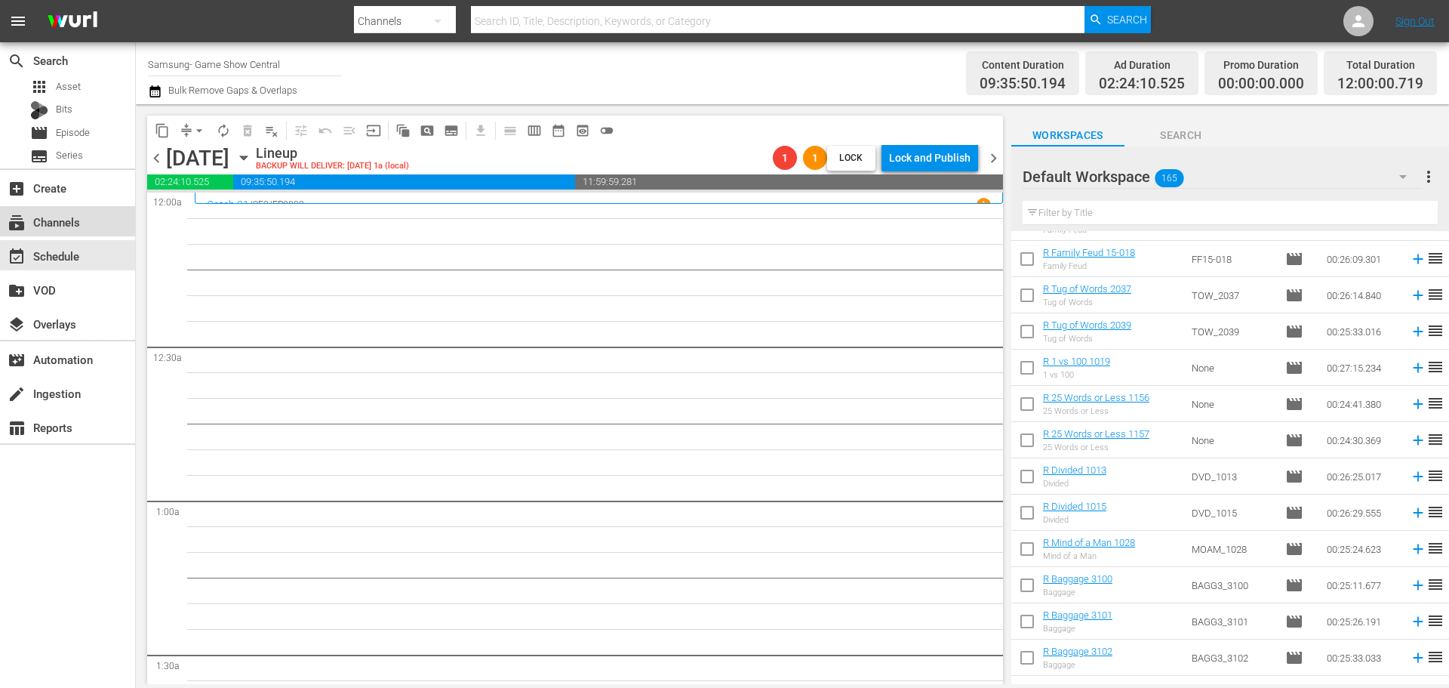
click at [121, 218] on div "subscriptions Channels" at bounding box center [67, 221] width 135 height 30
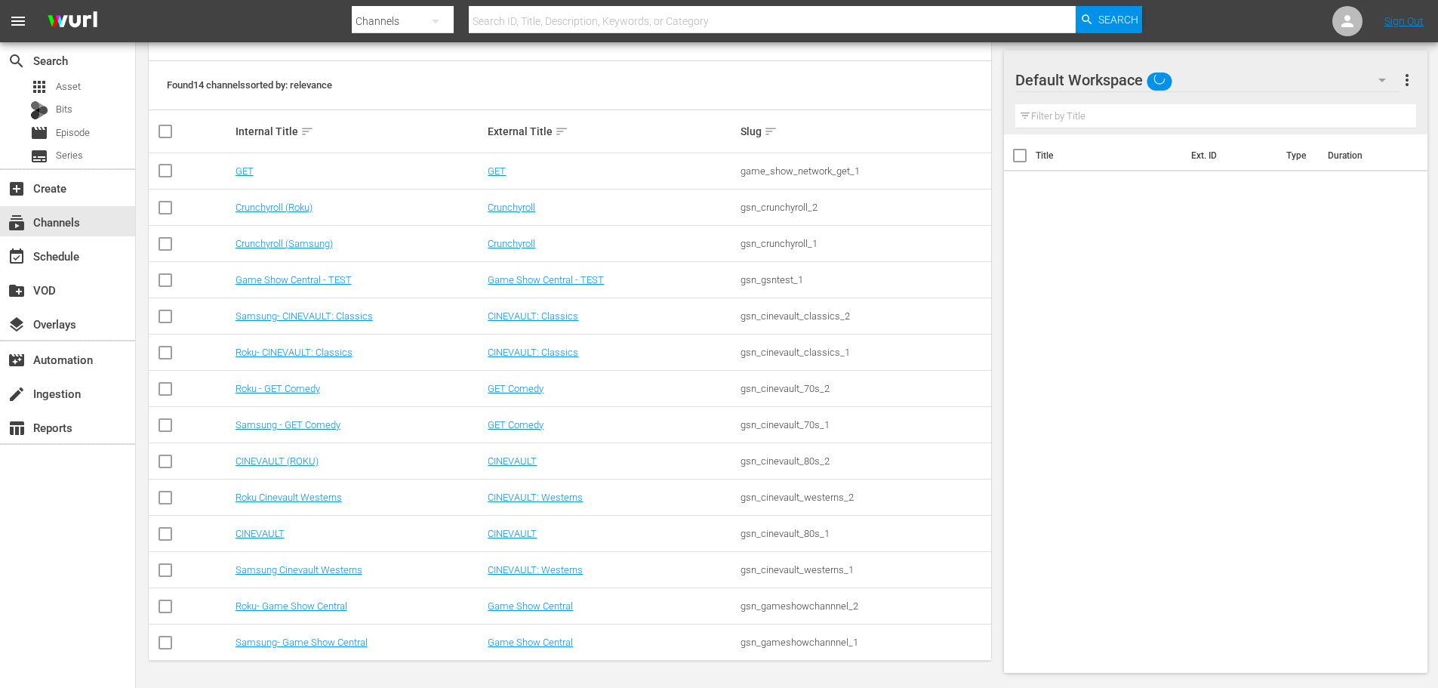
scroll to position [189, 0]
click at [316, 604] on link "Roku- Game Show Central" at bounding box center [292, 604] width 112 height 11
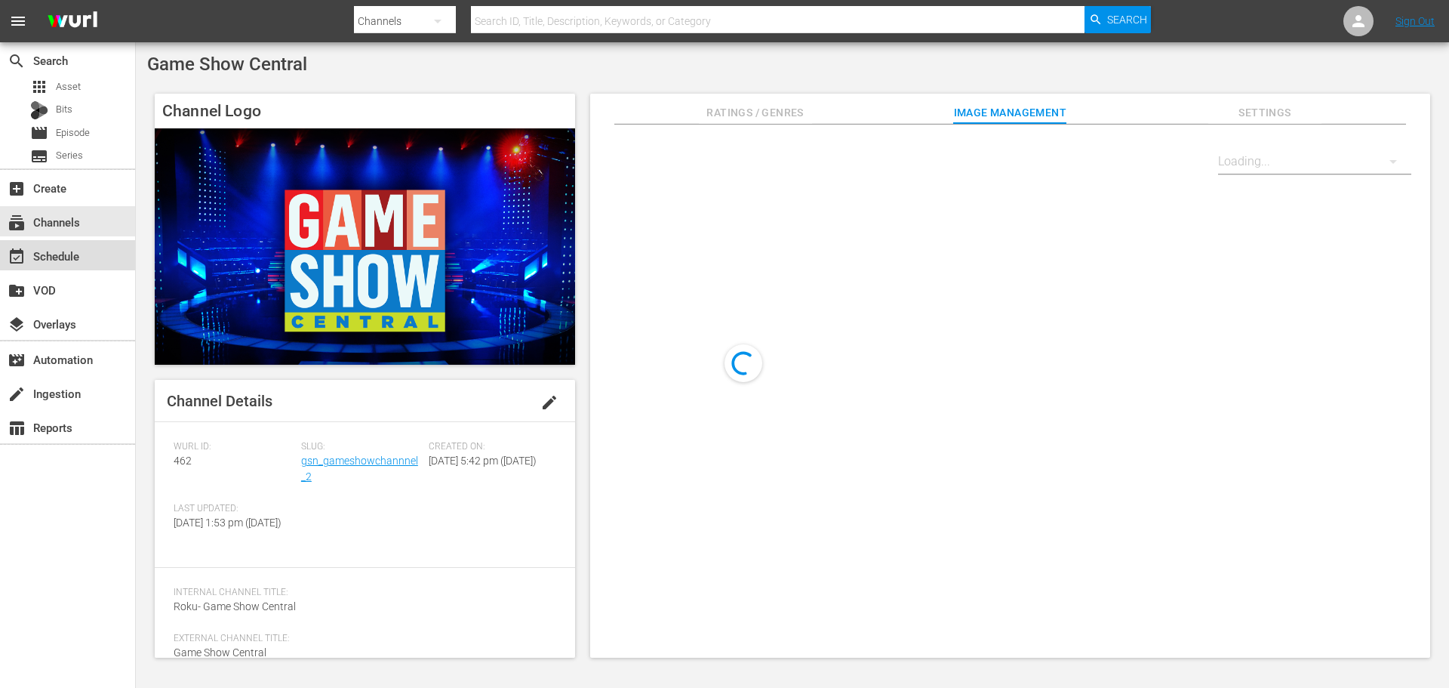
click at [79, 255] on div "event_available Schedule" at bounding box center [42, 254] width 85 height 14
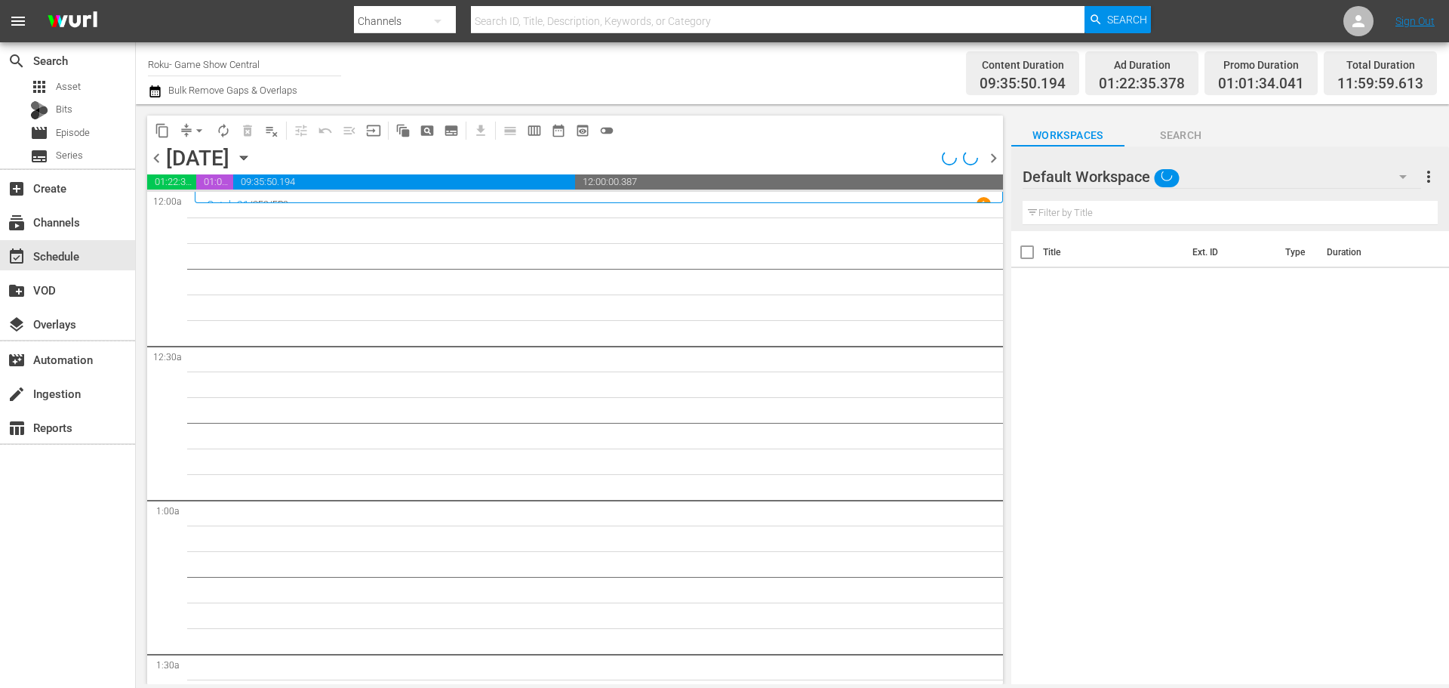
click at [247, 157] on icon "button" at bounding box center [243, 158] width 7 height 4
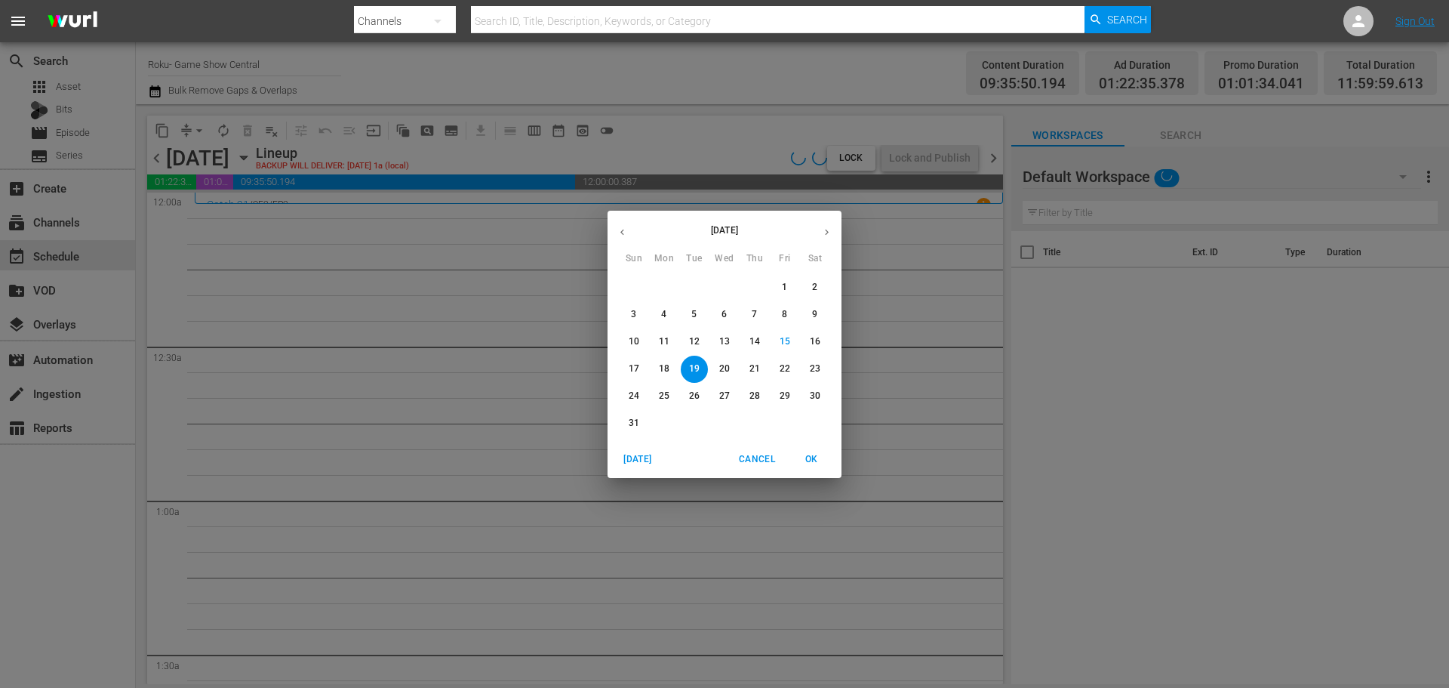
click at [666, 377] on button "18" at bounding box center [664, 369] width 27 height 27
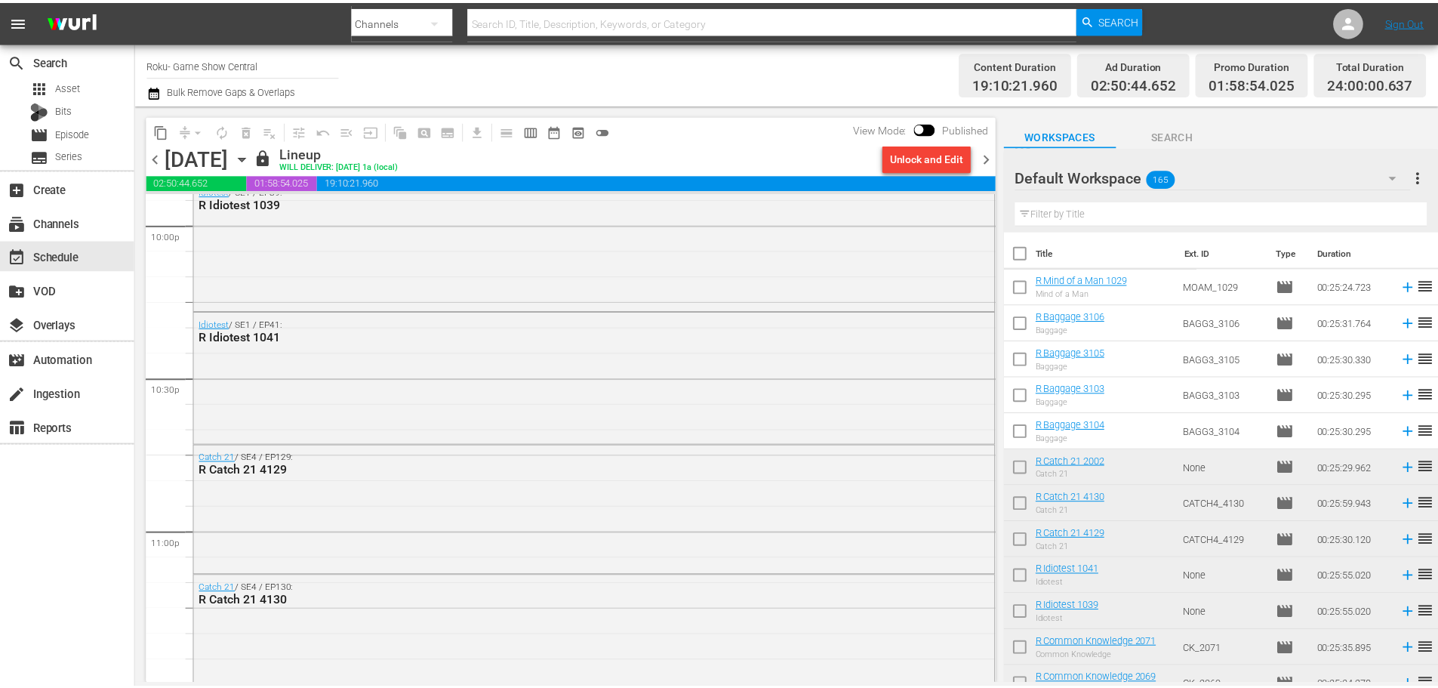
scroll to position [6901, 0]
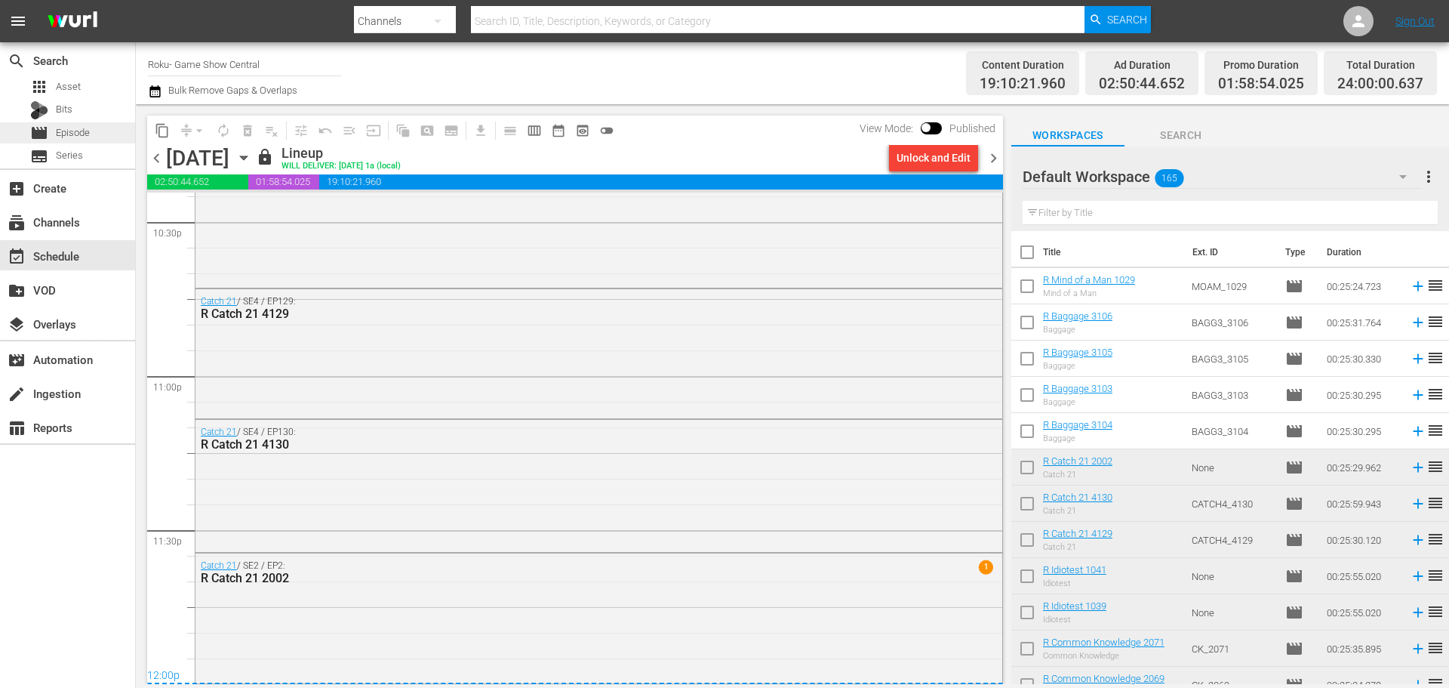
click at [116, 140] on div "movie Episode" at bounding box center [67, 132] width 135 height 21
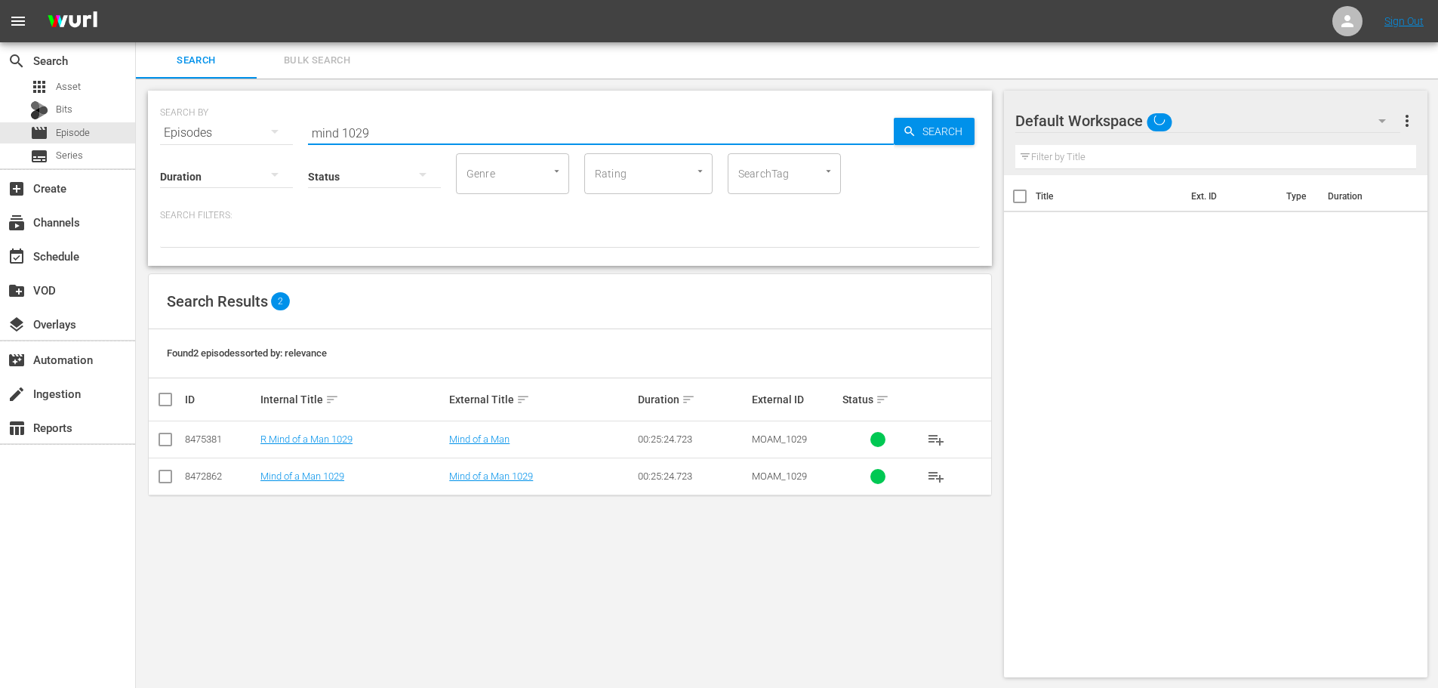
click at [450, 142] on input "mind 1029" at bounding box center [601, 133] width 586 height 36
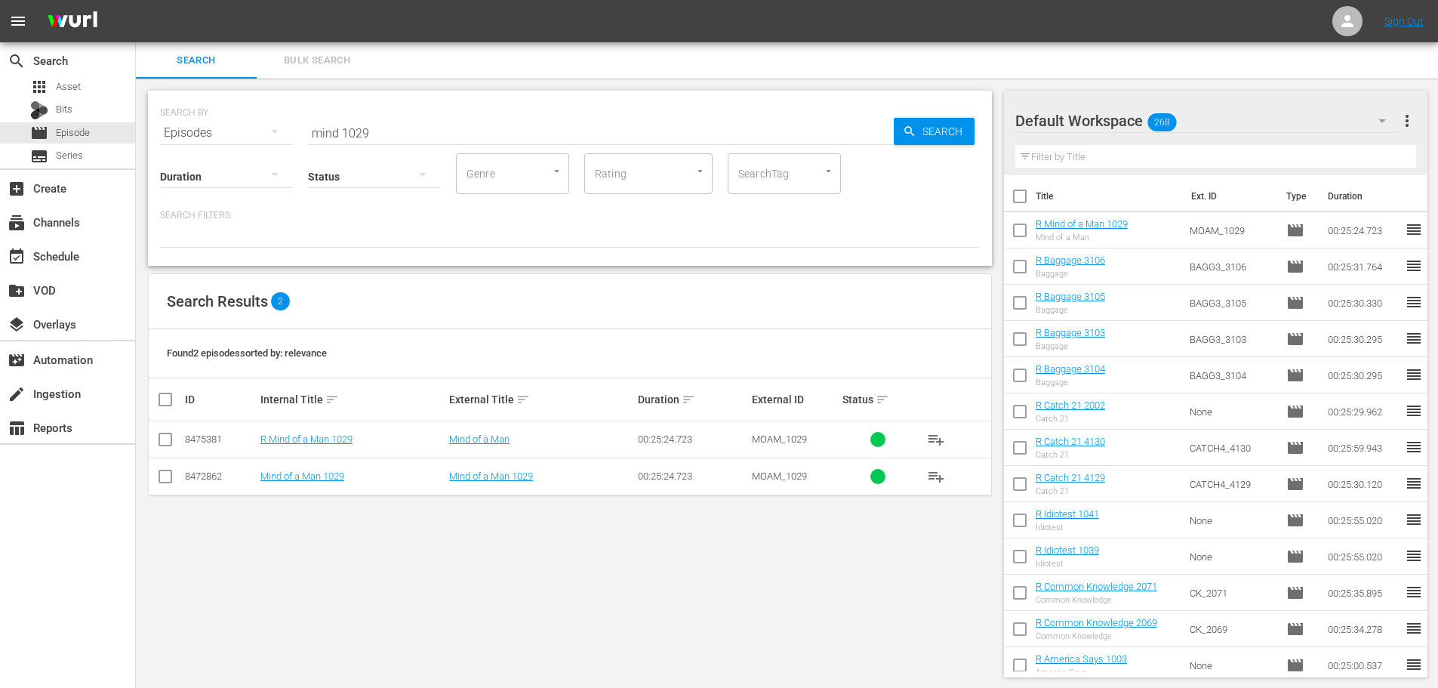
click at [393, 138] on input "mind 1029" at bounding box center [601, 133] width 586 height 36
drag, startPoint x: 393, startPoint y: 138, endPoint x: 325, endPoint y: 128, distance: 69.5
click at [325, 128] on input "mind 1029" at bounding box center [601, 133] width 586 height 36
type input "a"
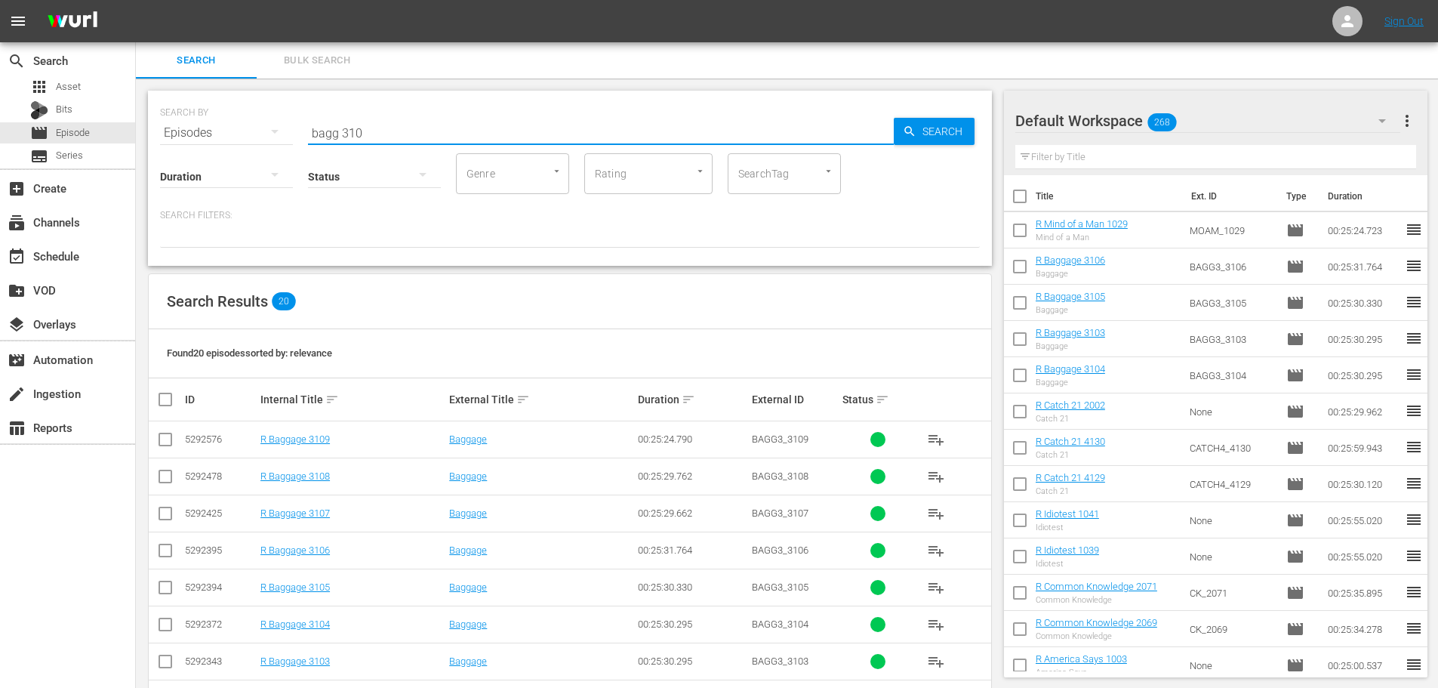
type input "bagg 310"
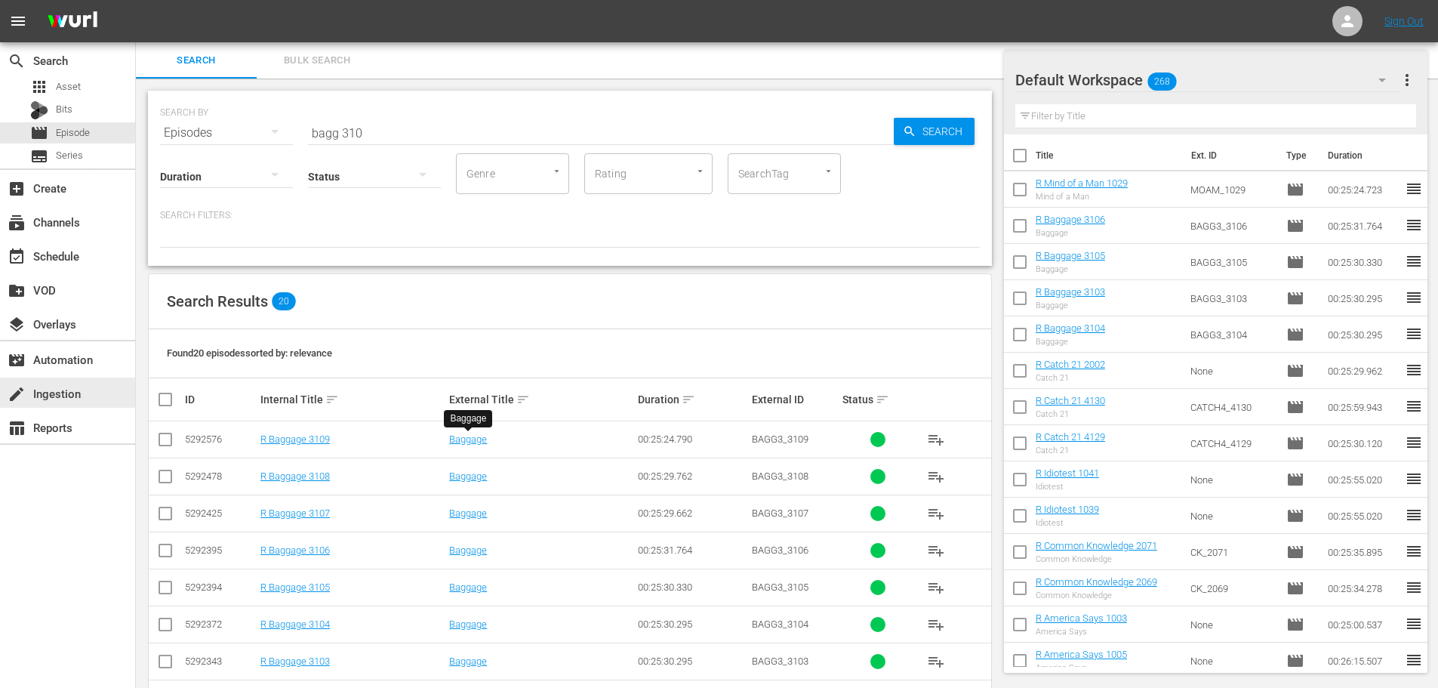
scroll to position [453, 0]
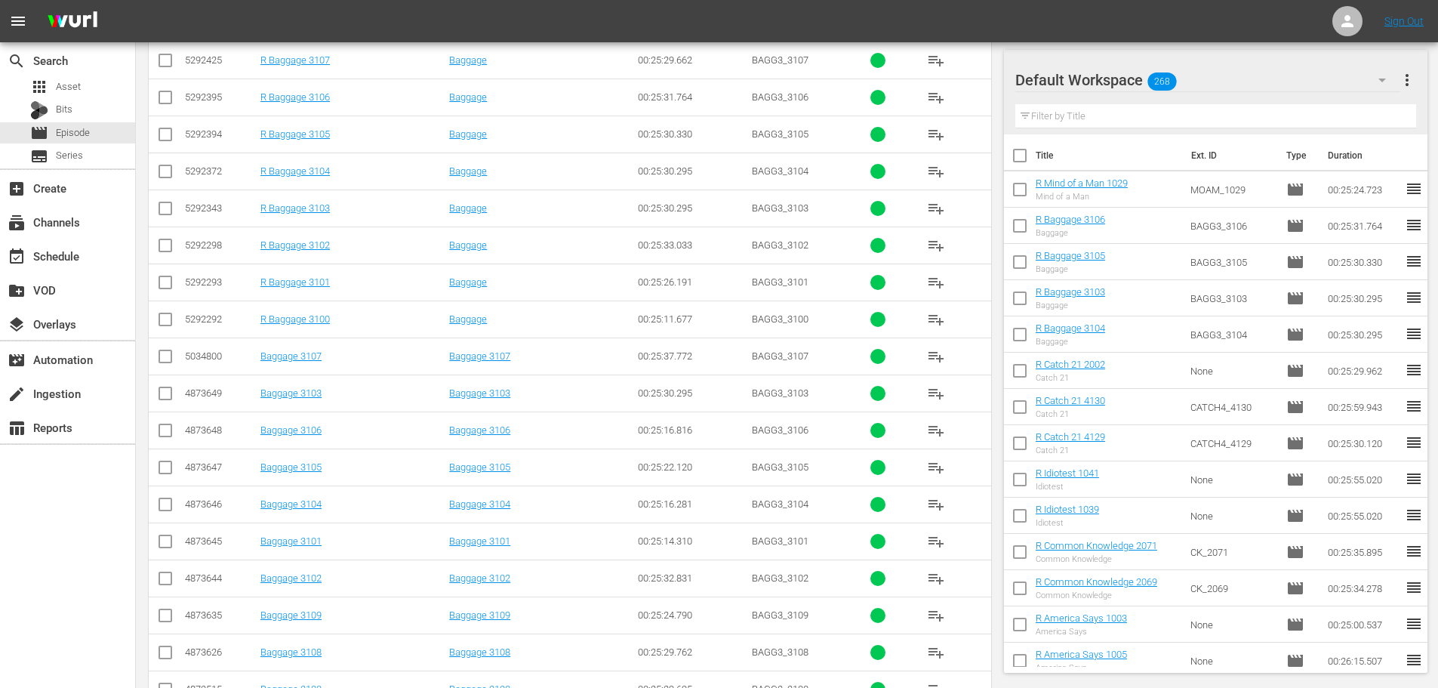
drag, startPoint x: 168, startPoint y: 429, endPoint x: 168, endPoint y: 470, distance: 40.8
click at [168, 429] on input "checkbox" at bounding box center [165, 433] width 18 height 18
checkbox input "true"
click at [168, 470] on input "checkbox" at bounding box center [165, 470] width 18 height 18
checkbox input "true"
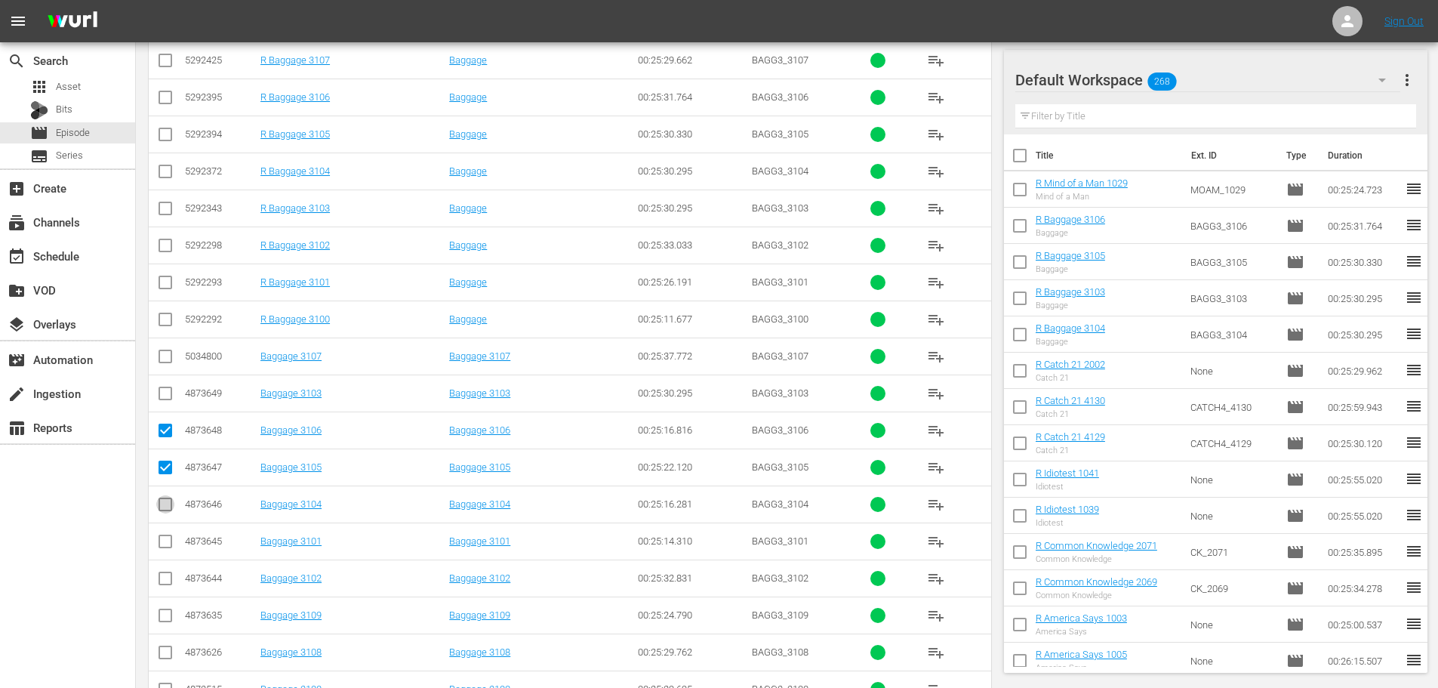
click at [162, 504] on input "checkbox" at bounding box center [165, 507] width 18 height 18
checkbox input "true"
click at [168, 397] on input "checkbox" at bounding box center [165, 396] width 18 height 18
checkbox input "true"
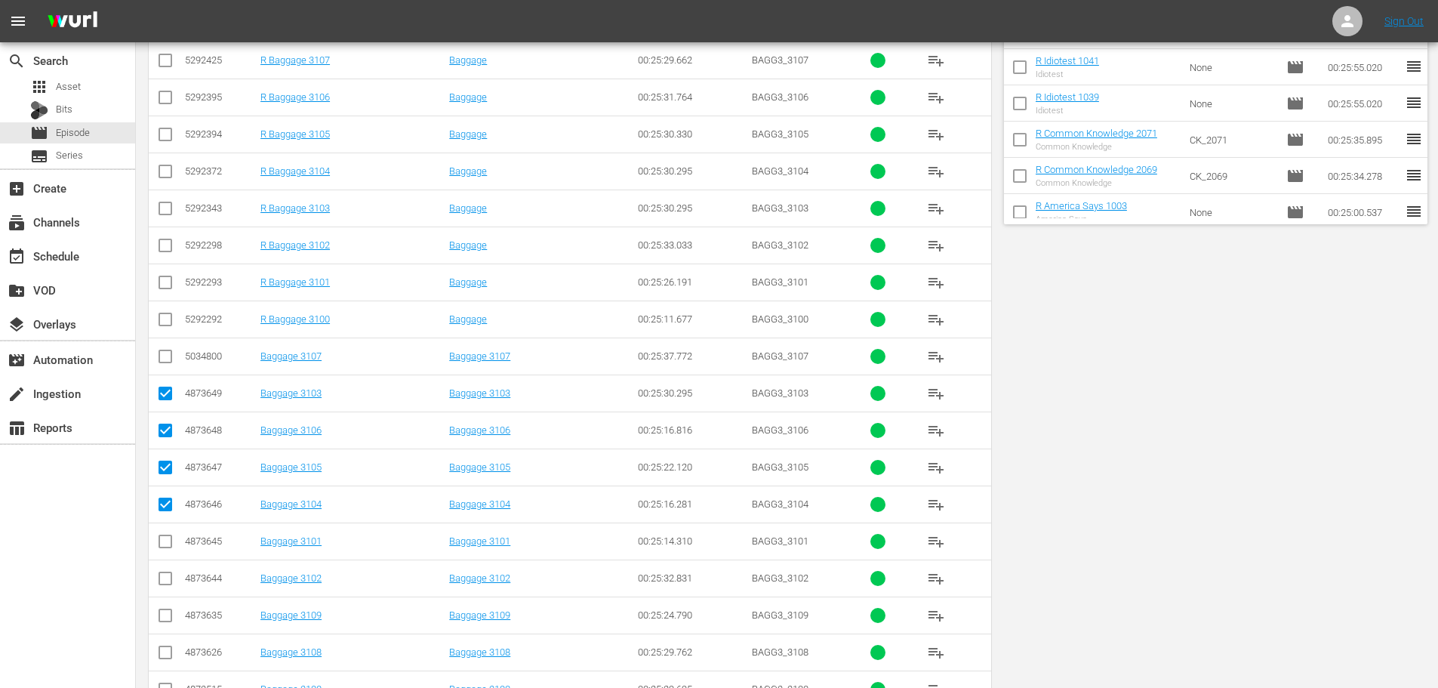
scroll to position [0, 0]
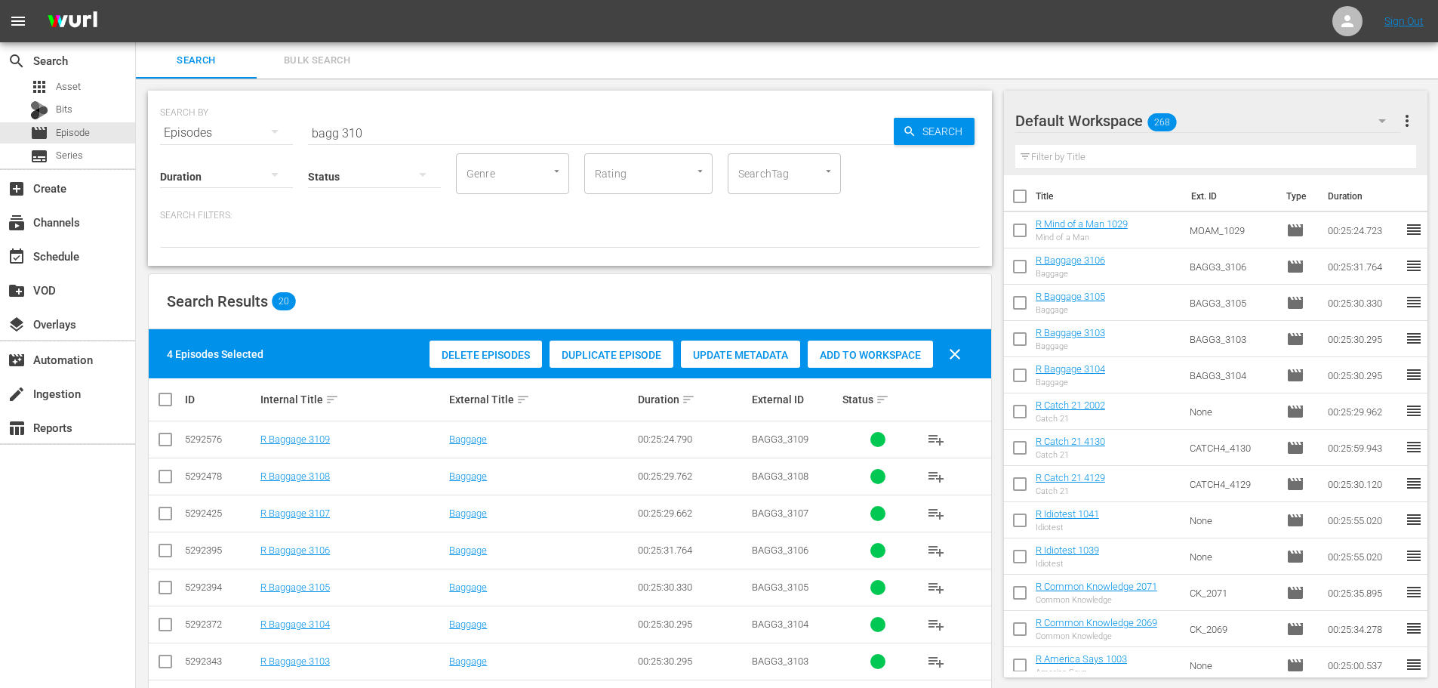
click at [917, 355] on span "Add to Workspace" at bounding box center [870, 355] width 125 height 12
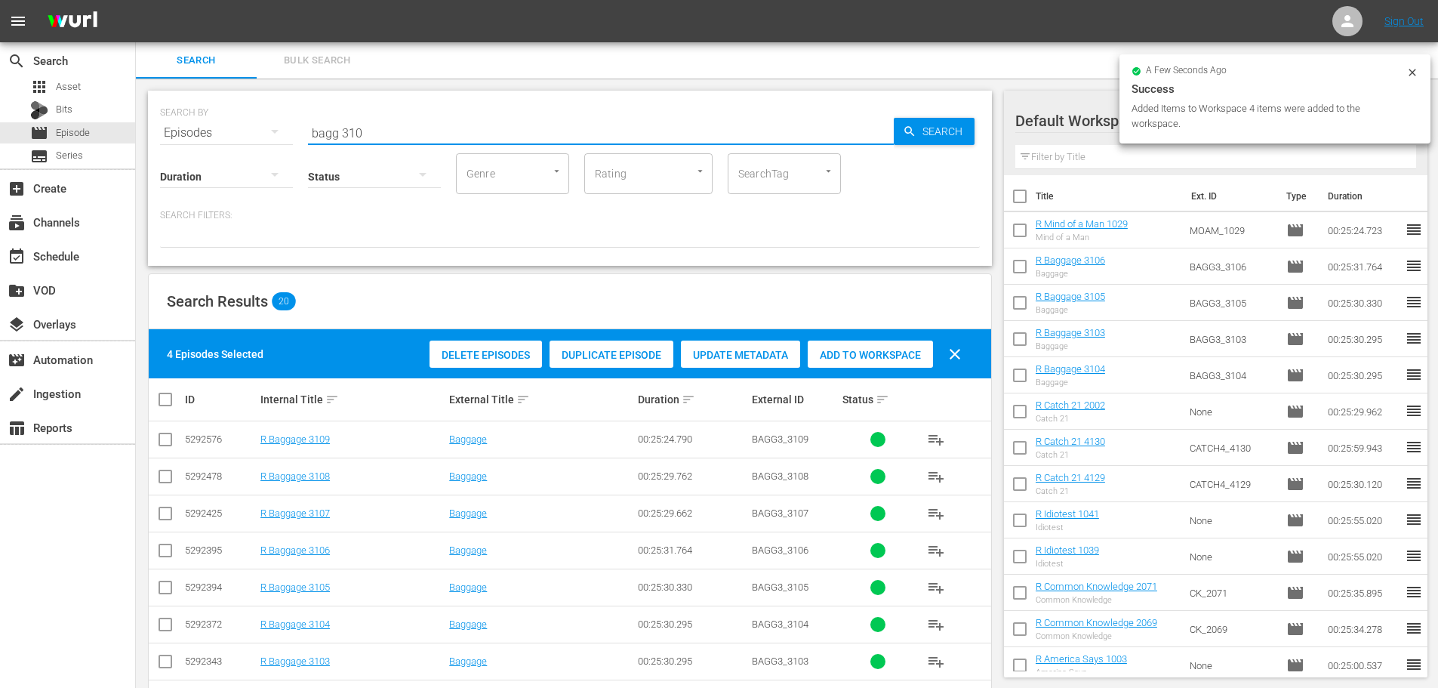
drag, startPoint x: 369, startPoint y: 137, endPoint x: 272, endPoint y: 126, distance: 98.0
click at [272, 126] on div "SEARCH BY Search By Episodes Search ID, Title, Description, Keywords, or Catego…" at bounding box center [570, 124] width 820 height 54
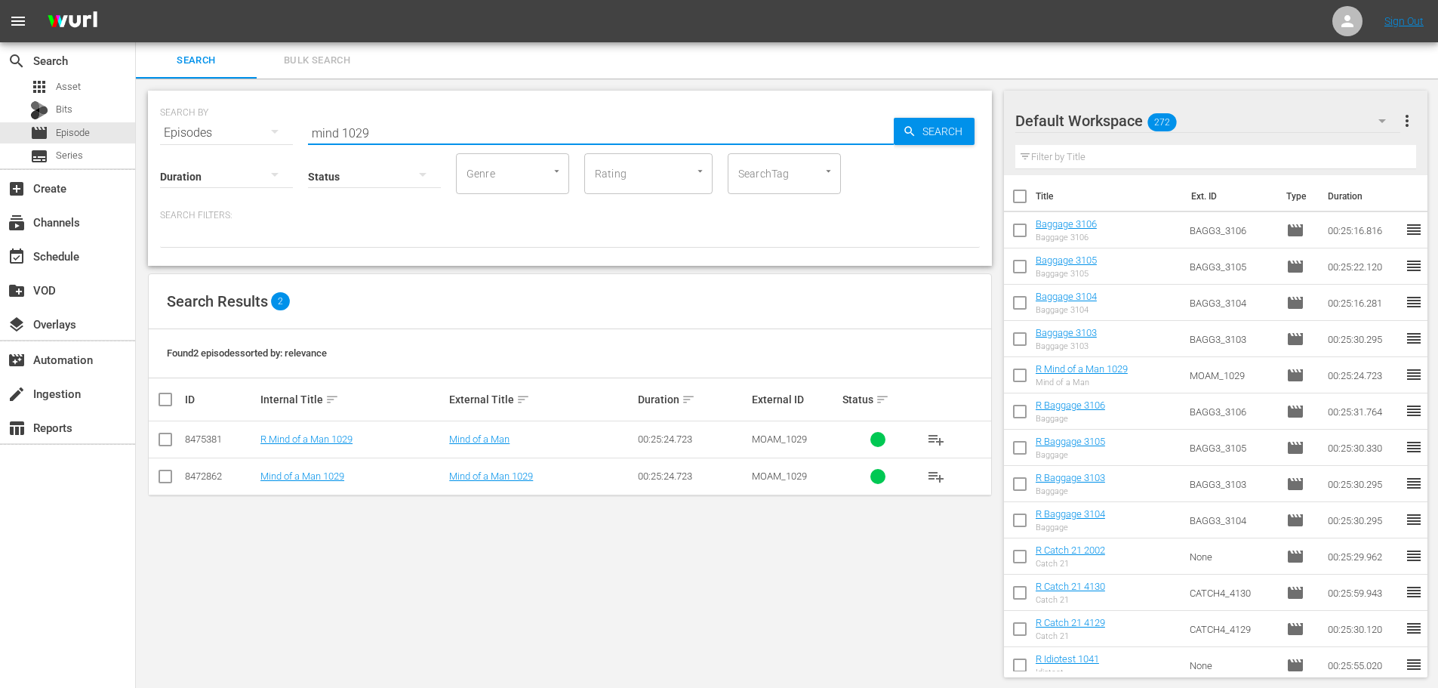
type input "mind 1029"
drag, startPoint x: 170, startPoint y: 479, endPoint x: 217, endPoint y: 464, distance: 49.4
click at [170, 479] on input "checkbox" at bounding box center [165, 479] width 18 height 18
checkbox input "true"
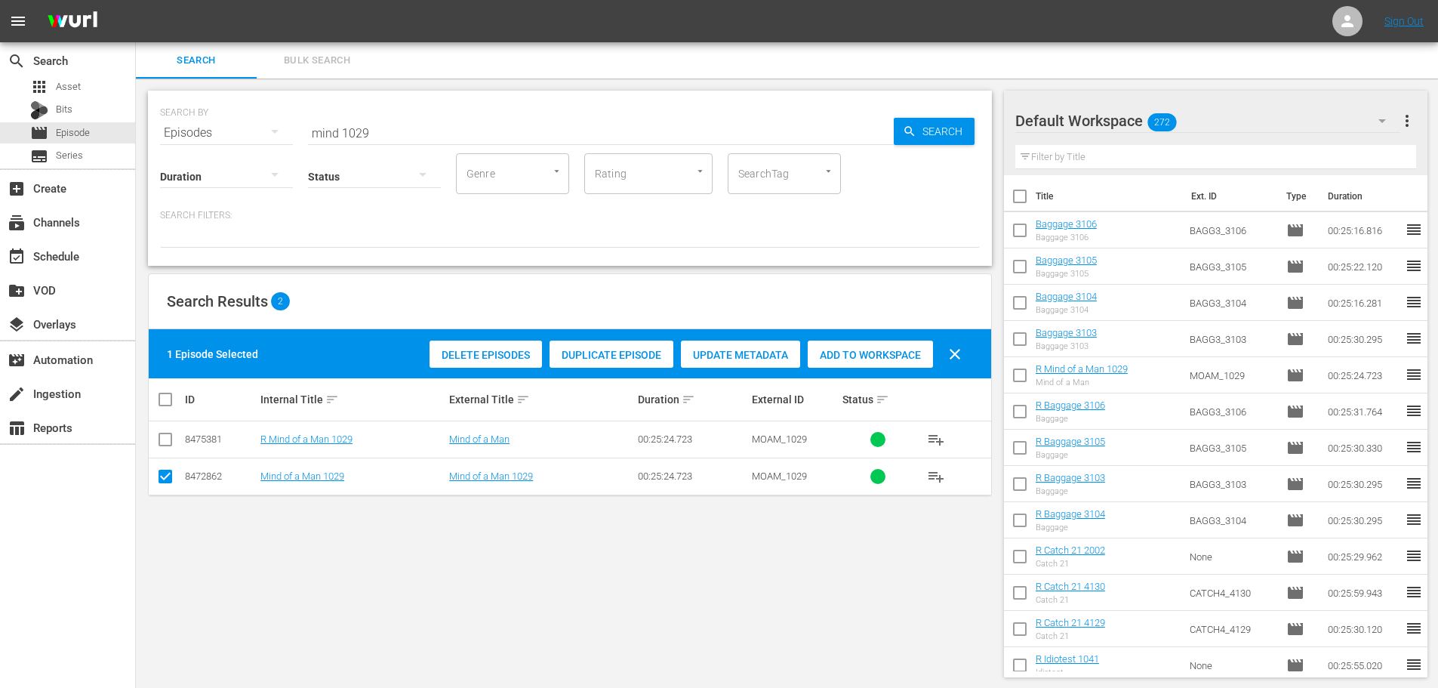
click at [805, 368] on div "Delete Episodes Duplicate Episode Update Metadata Add to Workspace clear" at bounding box center [699, 354] width 547 height 36
click at [885, 360] on span "Add to Workspace" at bounding box center [870, 355] width 125 height 12
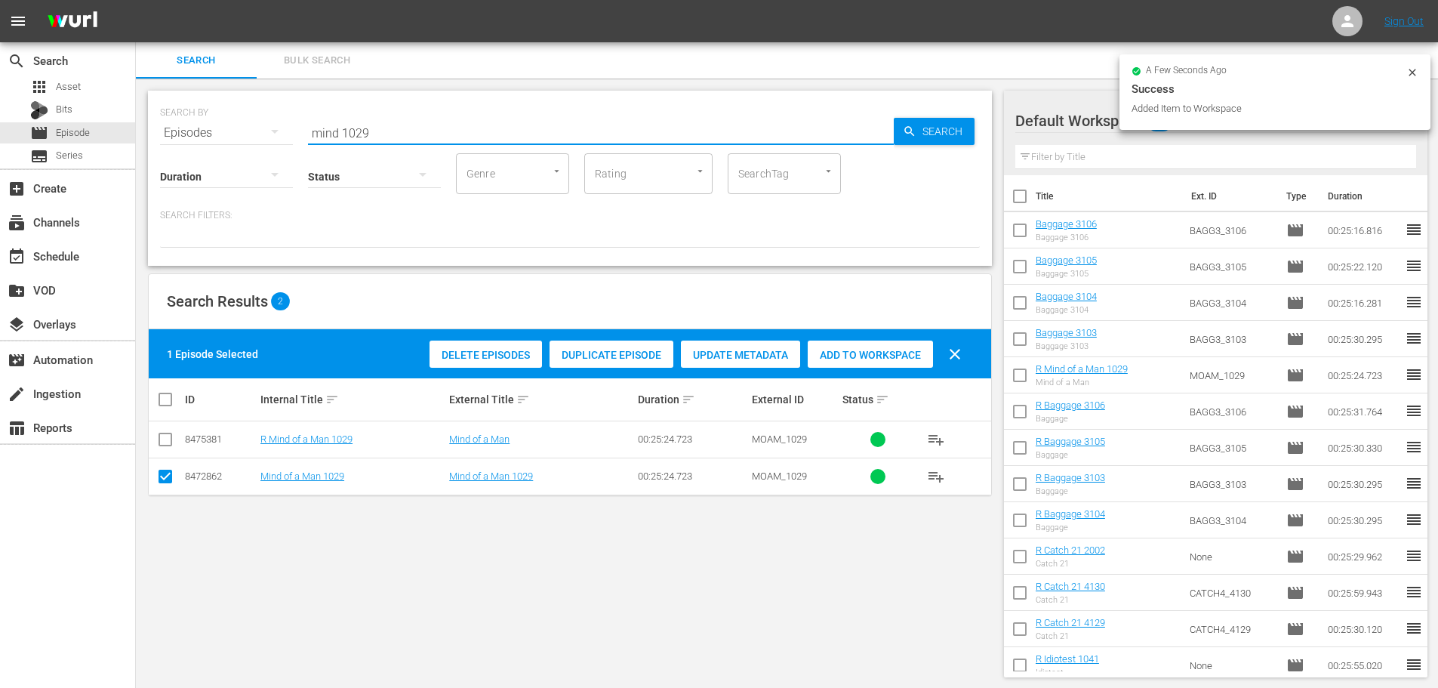
drag, startPoint x: 414, startPoint y: 130, endPoint x: 193, endPoint y: 169, distance: 224.6
click at [326, 127] on input "mind 1029" at bounding box center [601, 133] width 586 height 36
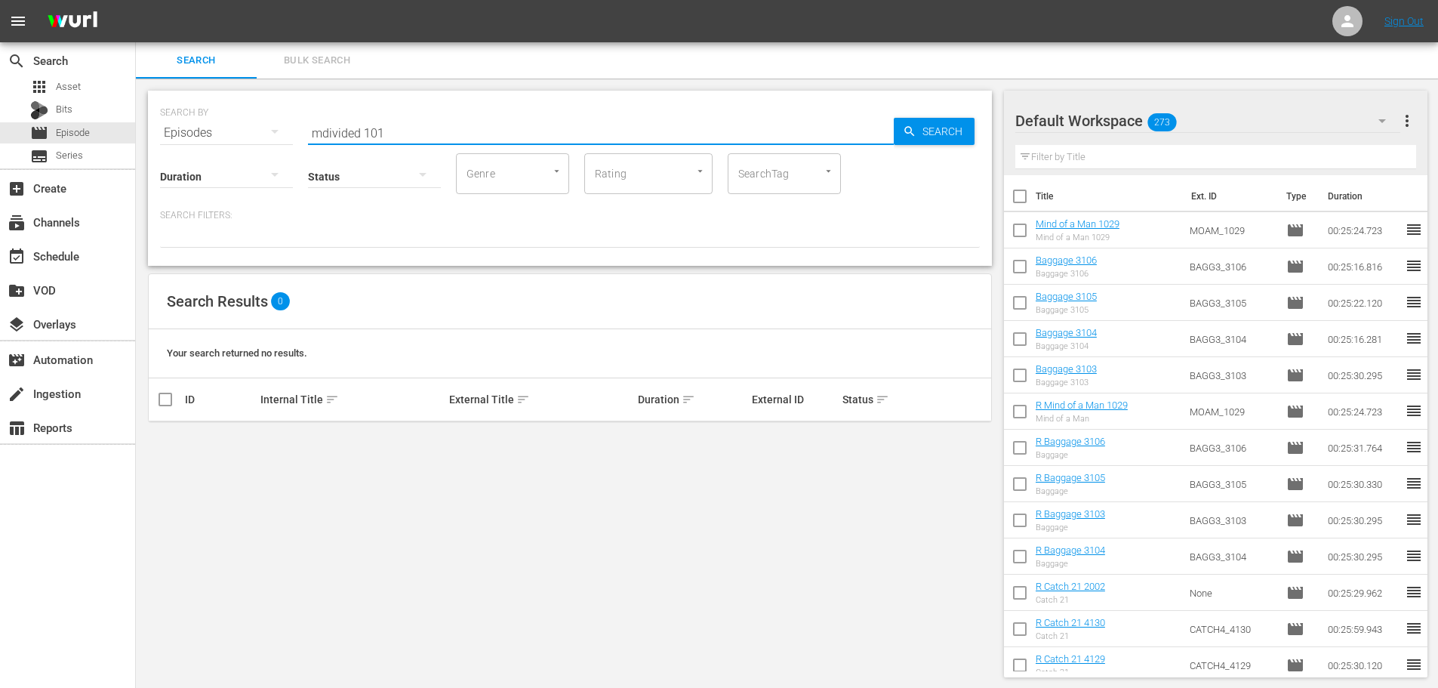
scroll to position [2, 0]
click at [319, 126] on input "mdivided 101" at bounding box center [601, 131] width 586 height 36
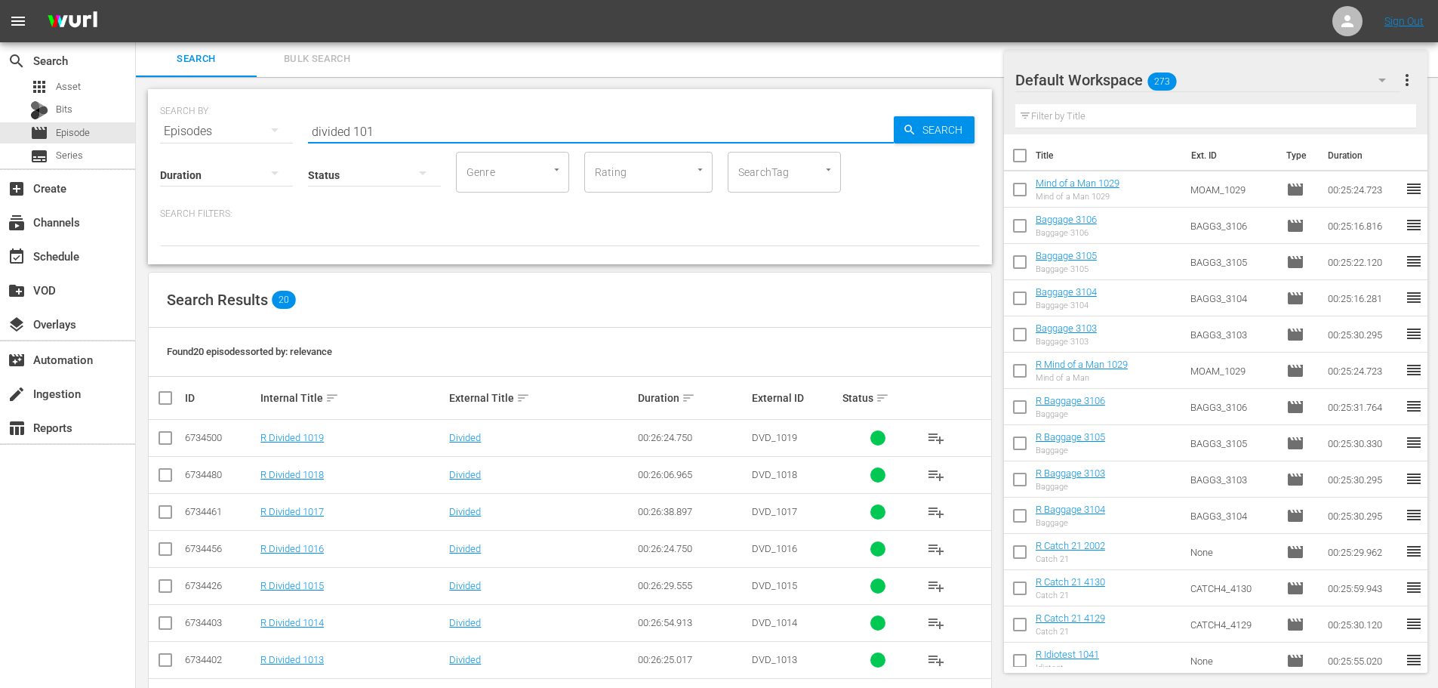
scroll to position [303, 0]
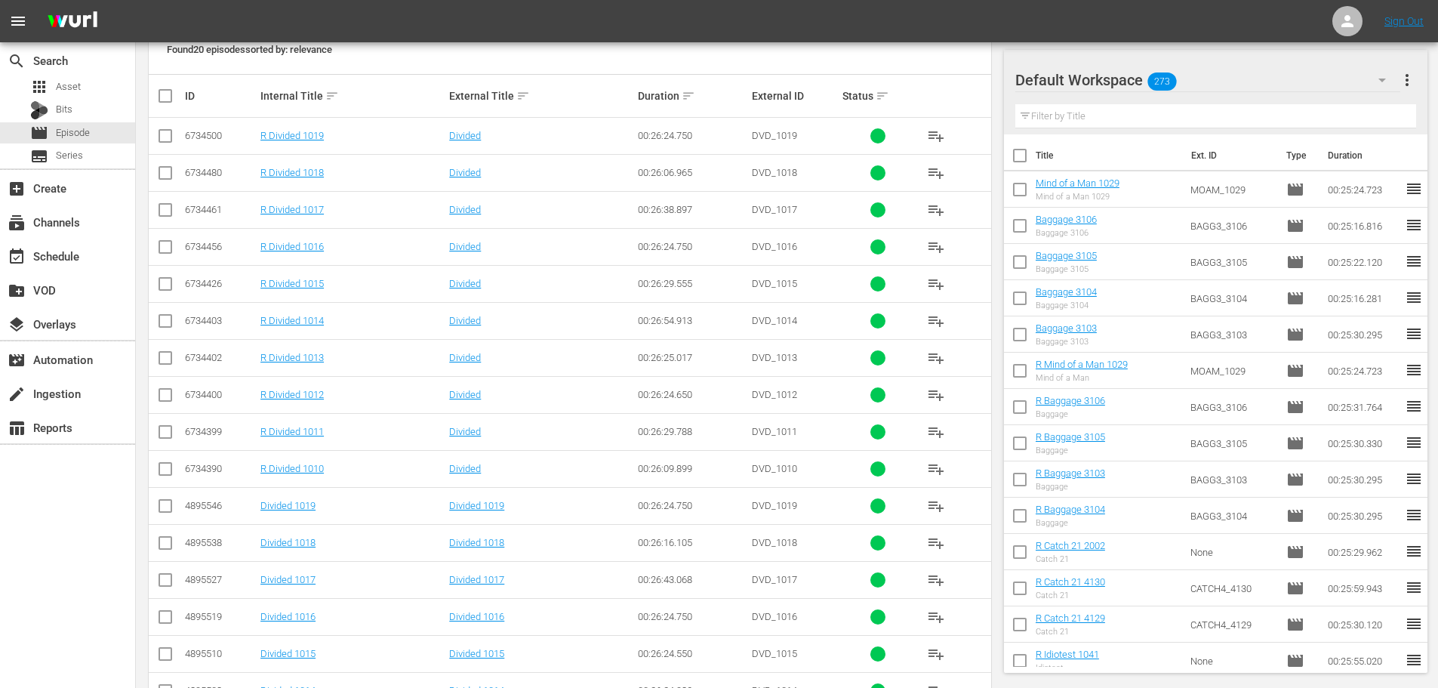
type input "divided 101"
click at [171, 586] on input "checkbox" at bounding box center [165, 583] width 18 height 18
checkbox input "true"
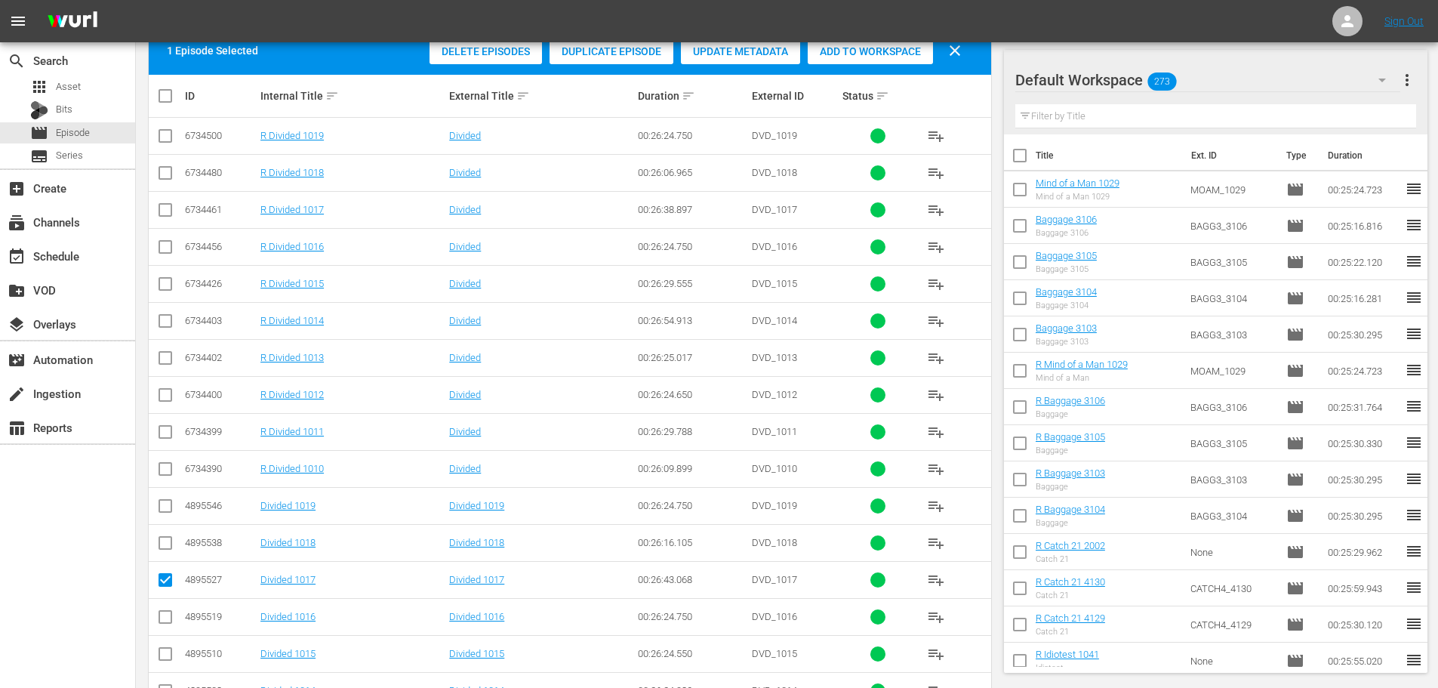
click at [164, 510] on input "checkbox" at bounding box center [165, 509] width 18 height 18
checkbox input "true"
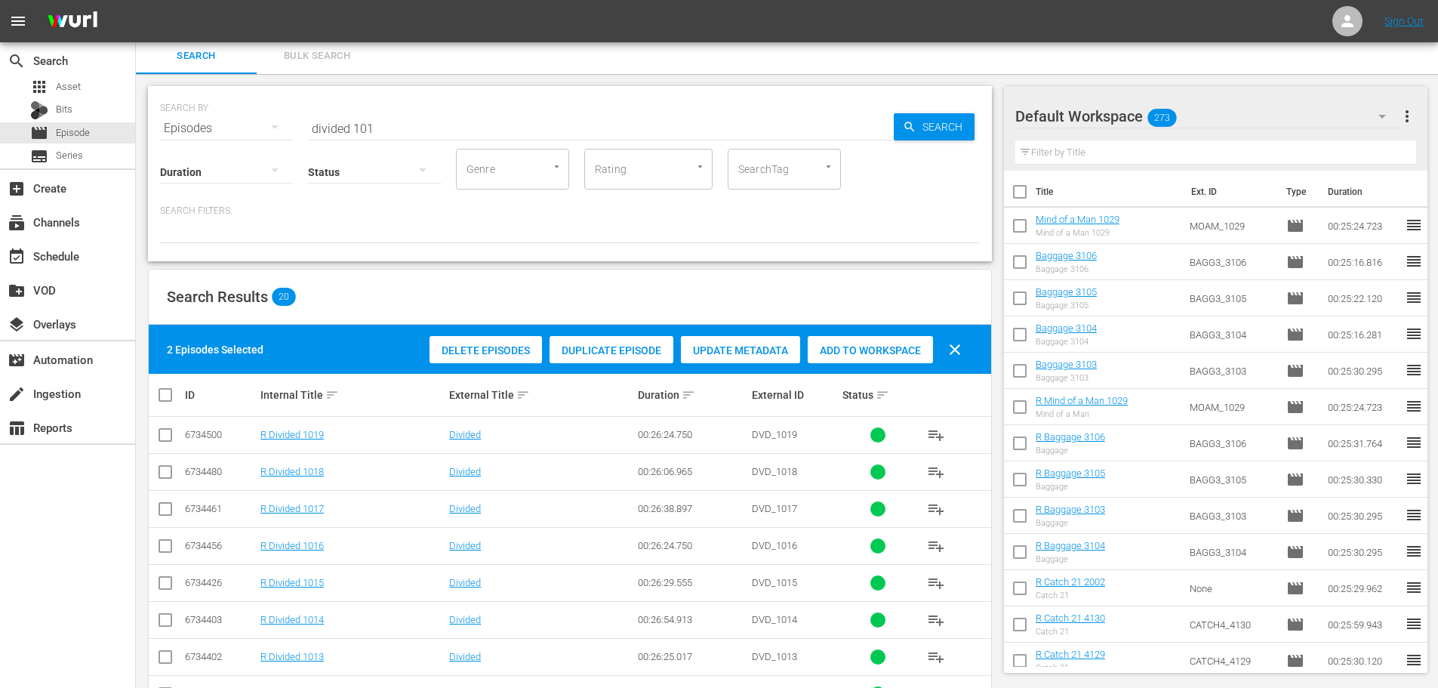
scroll to position [0, 0]
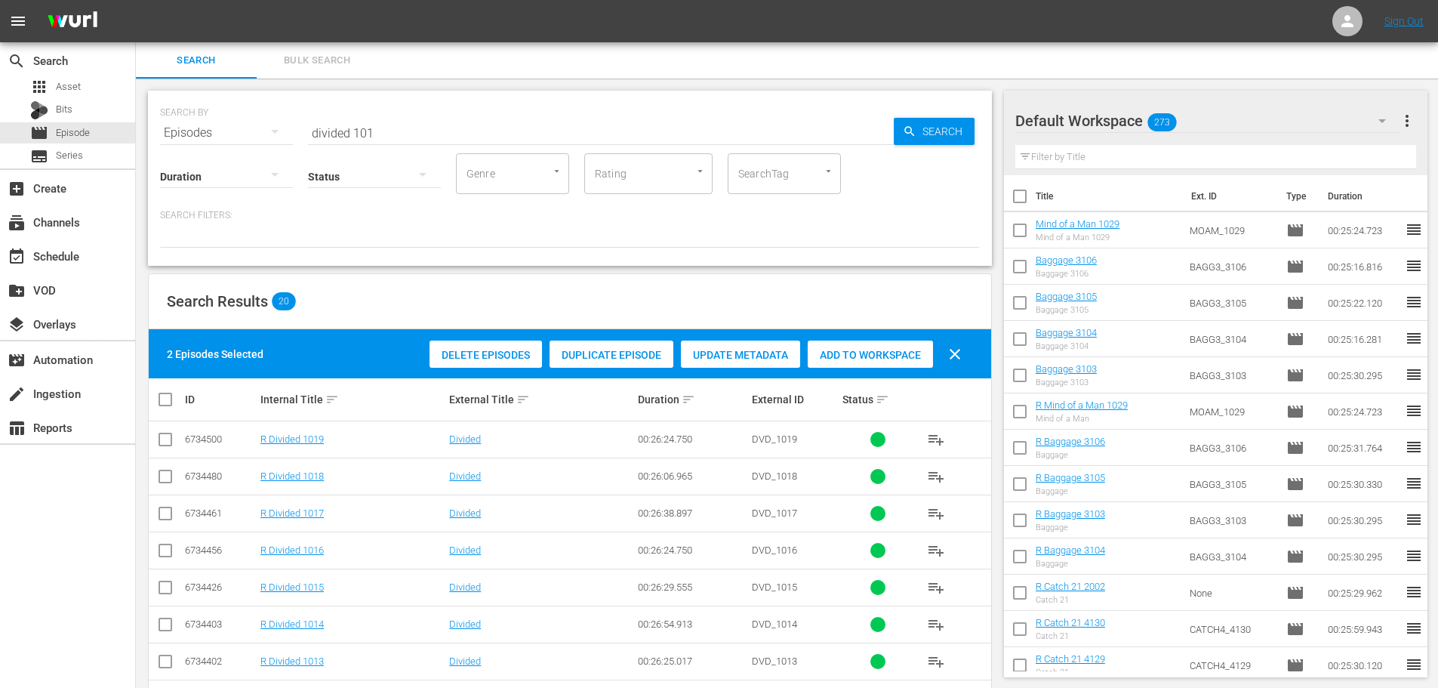
click at [904, 359] on span "Add to Workspace" at bounding box center [870, 355] width 125 height 12
drag, startPoint x: 446, startPoint y: 127, endPoint x: 0, endPoint y: 40, distance: 454.5
click at [136, 0] on div "search Search apps Asset Bits movie Episode subtitles Series add_box Create sub…" at bounding box center [787, 0] width 1302 height 0
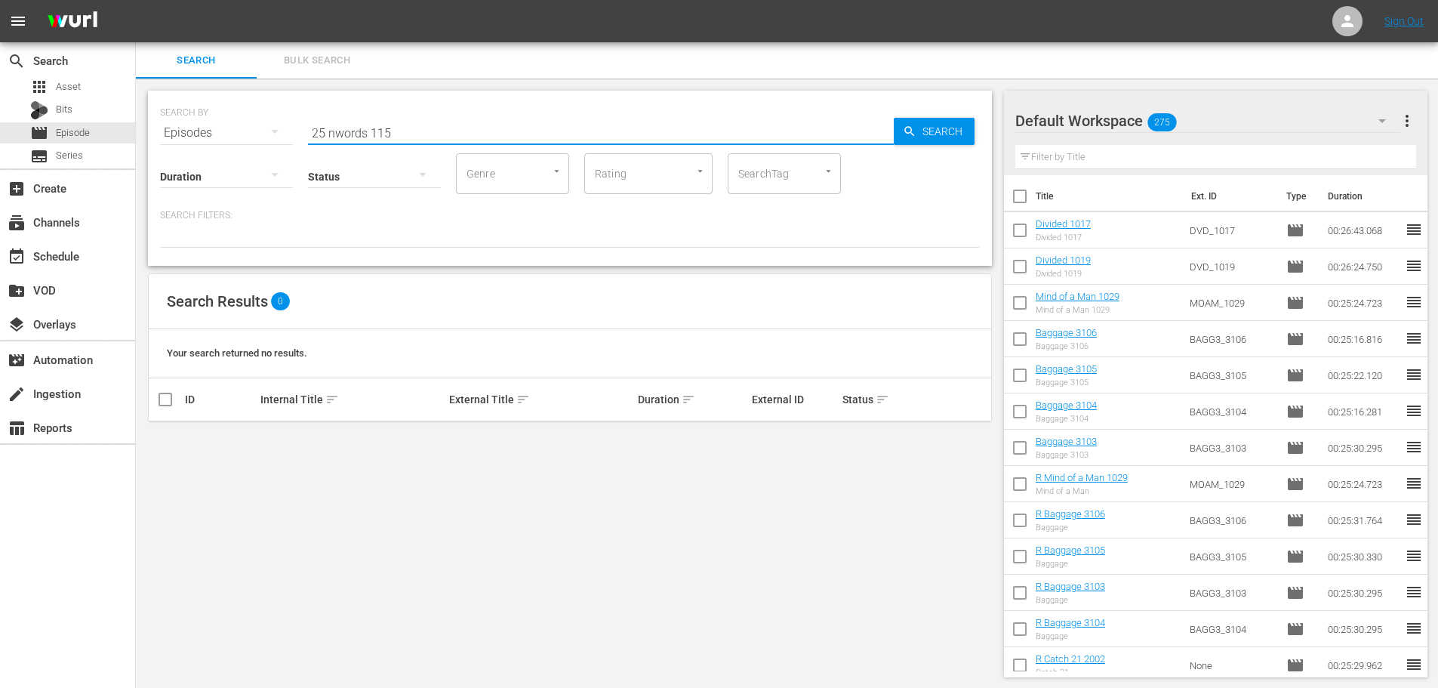
click at [332, 136] on input "25 nwords 115" at bounding box center [601, 133] width 586 height 36
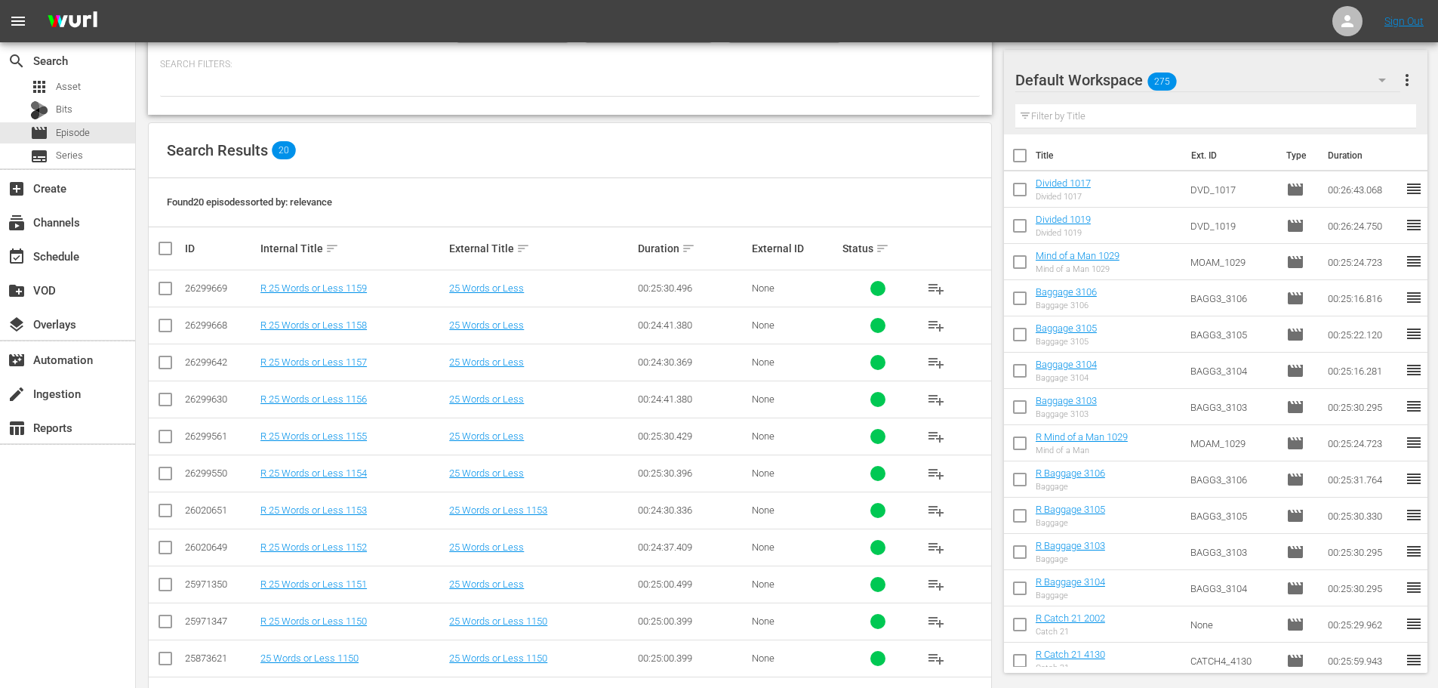
scroll to position [501, 0]
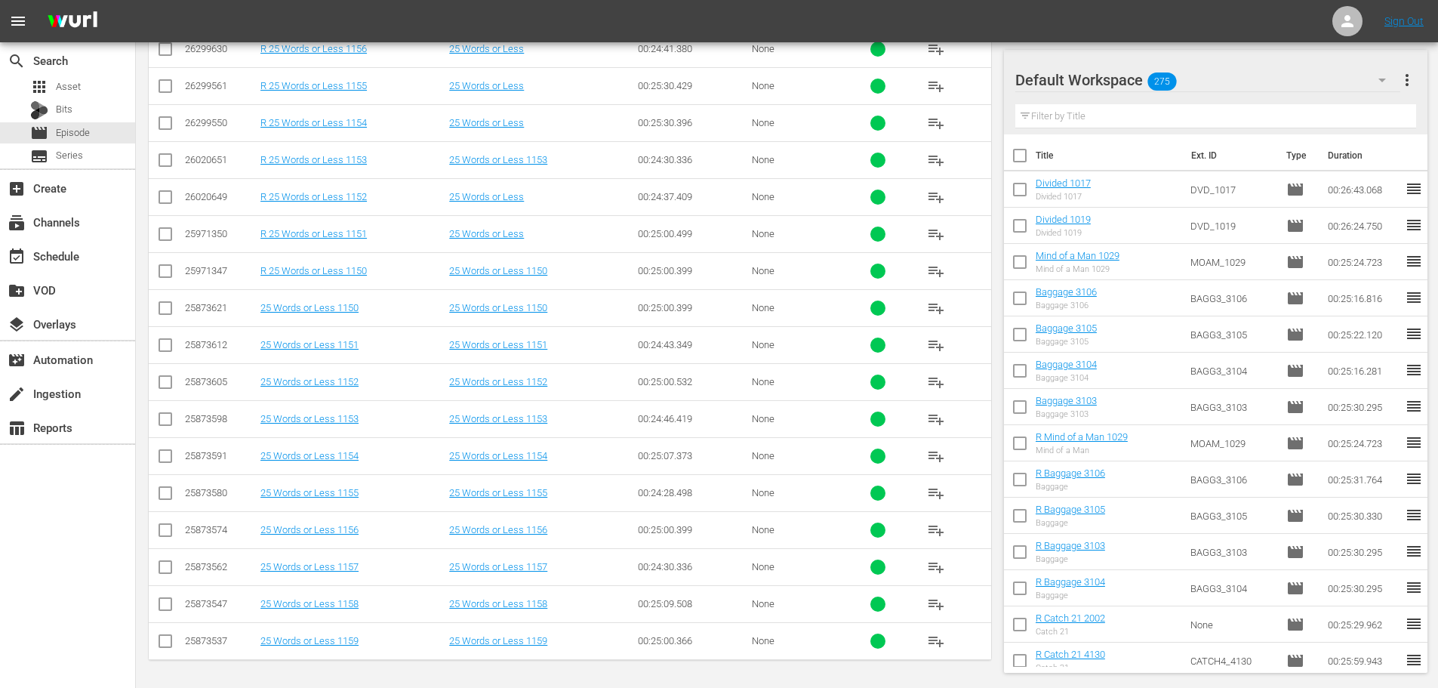
type input "25 words 115"
click at [158, 608] on input "checkbox" at bounding box center [165, 607] width 18 height 18
checkbox input "true"
click at [168, 639] on input "checkbox" at bounding box center [165, 644] width 18 height 18
checkbox input "true"
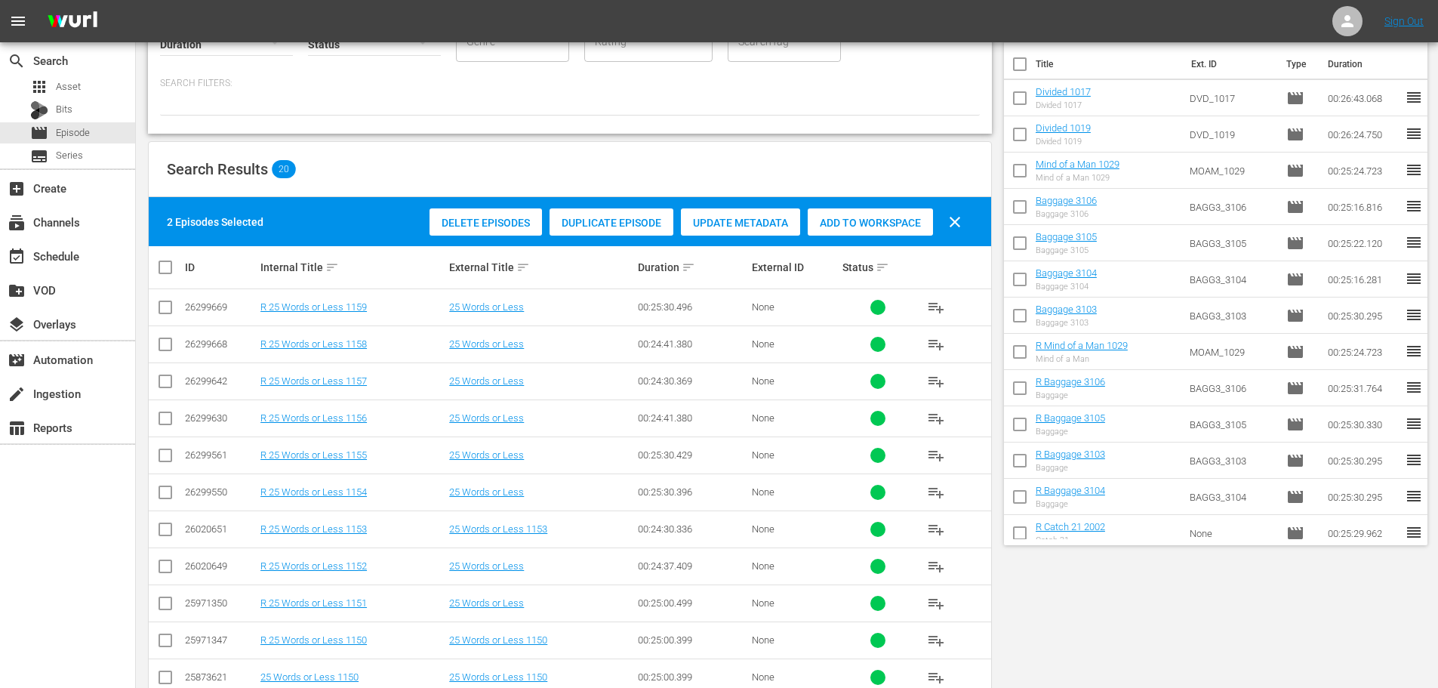
scroll to position [0, 0]
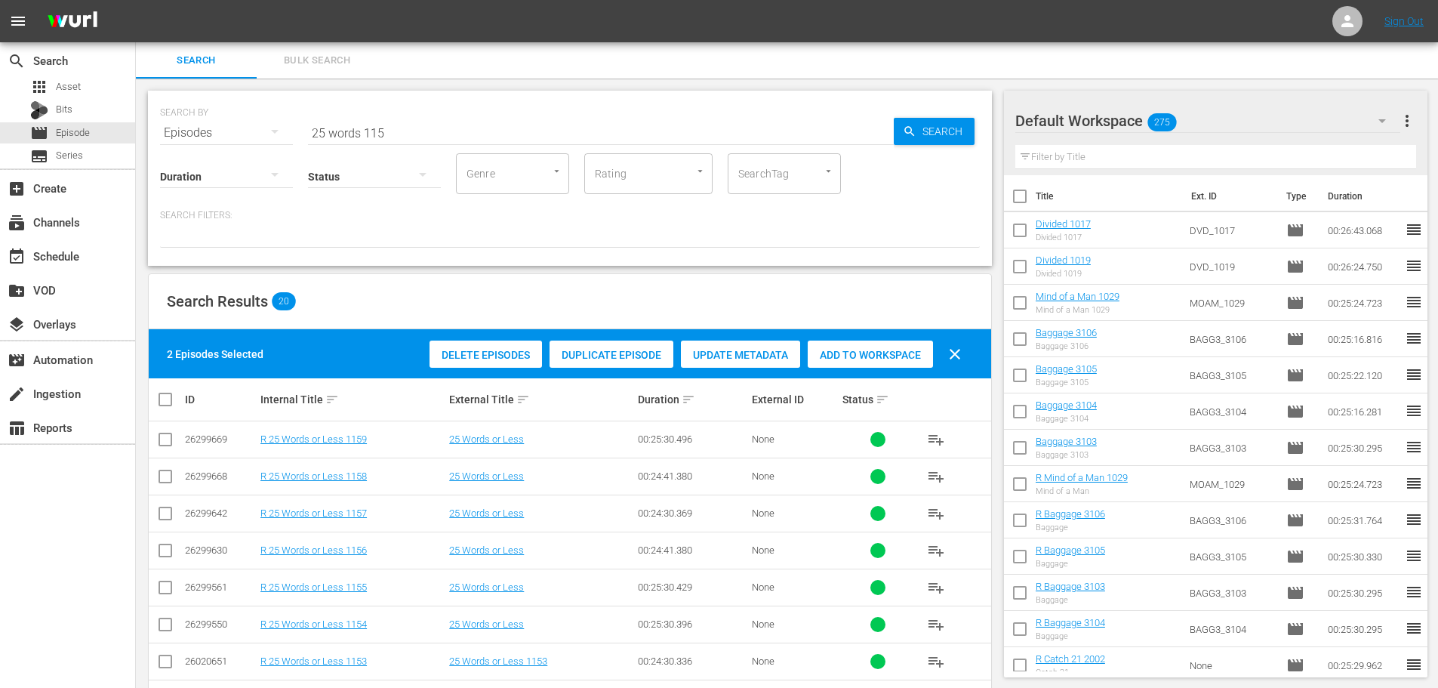
click at [861, 352] on span "Add to Workspace" at bounding box center [870, 355] width 125 height 12
drag, startPoint x: 443, startPoint y: 121, endPoint x: 197, endPoint y: 145, distance: 247.3
click at [197, 145] on div "SEARCH BY Search By Episodes Search ID, Title, Description, Keywords, or Catego…" at bounding box center [570, 178] width 844 height 175
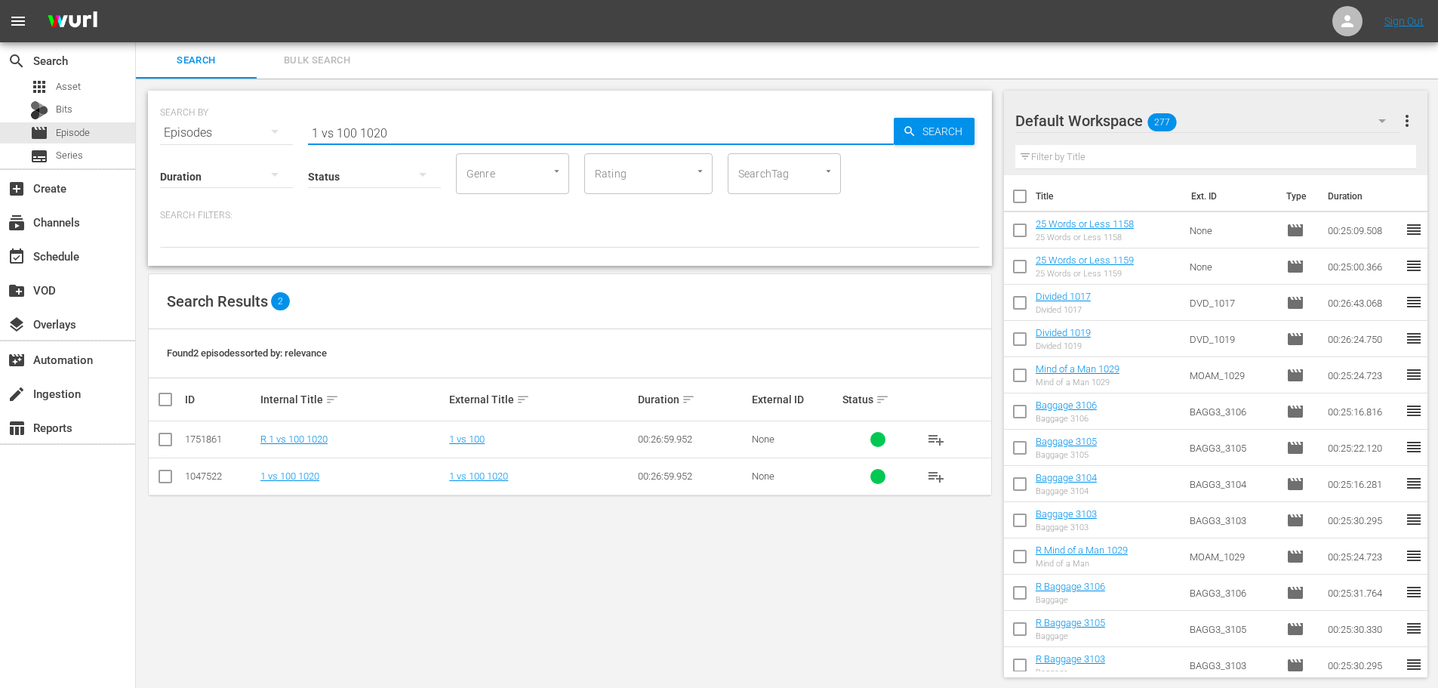
type input "1 vs 100 1020"
click at [159, 477] on input "checkbox" at bounding box center [165, 479] width 18 height 18
checkbox input "true"
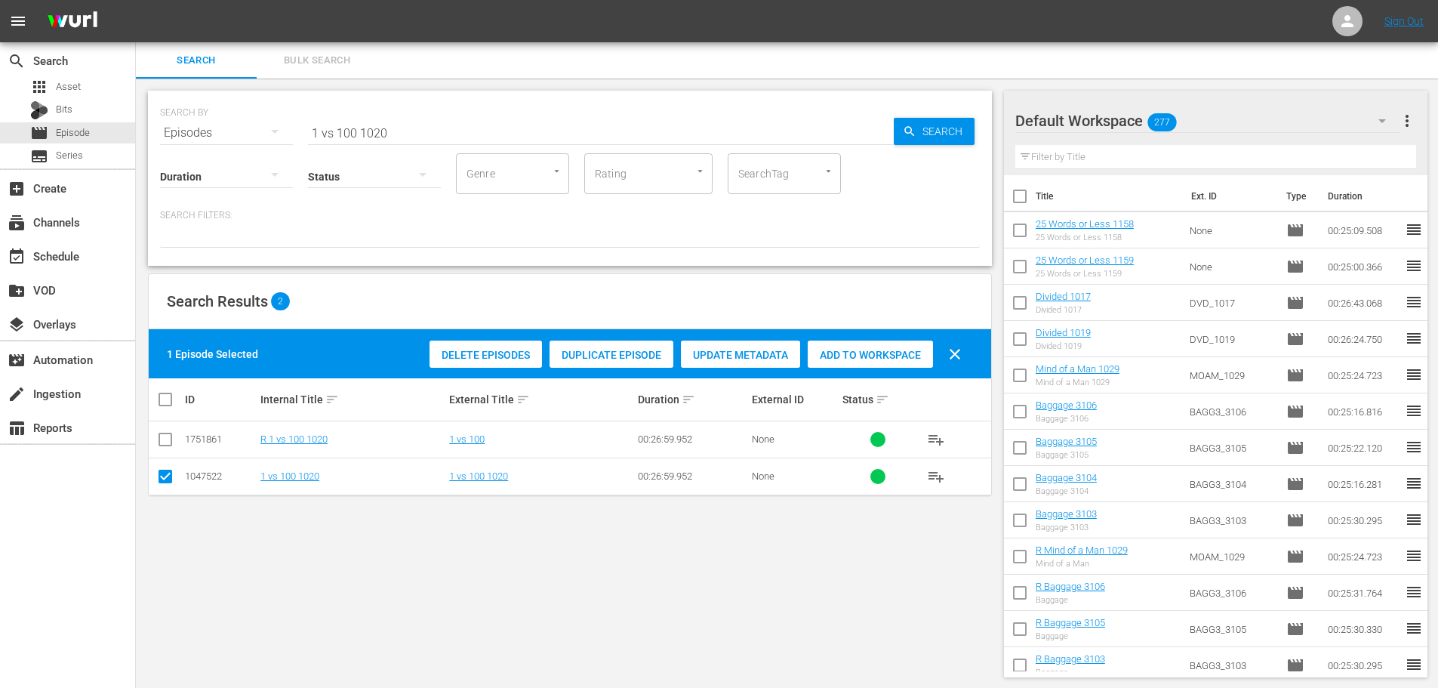
click at [879, 351] on span "Add to Workspace" at bounding box center [870, 355] width 125 height 12
drag, startPoint x: 390, startPoint y: 102, endPoint x: 416, endPoint y: 125, distance: 34.7
click at [391, 103] on div "SEARCH BY Search By Episodes Search ID, Title, Description, Keywords, or Catego…" at bounding box center [570, 124] width 820 height 54
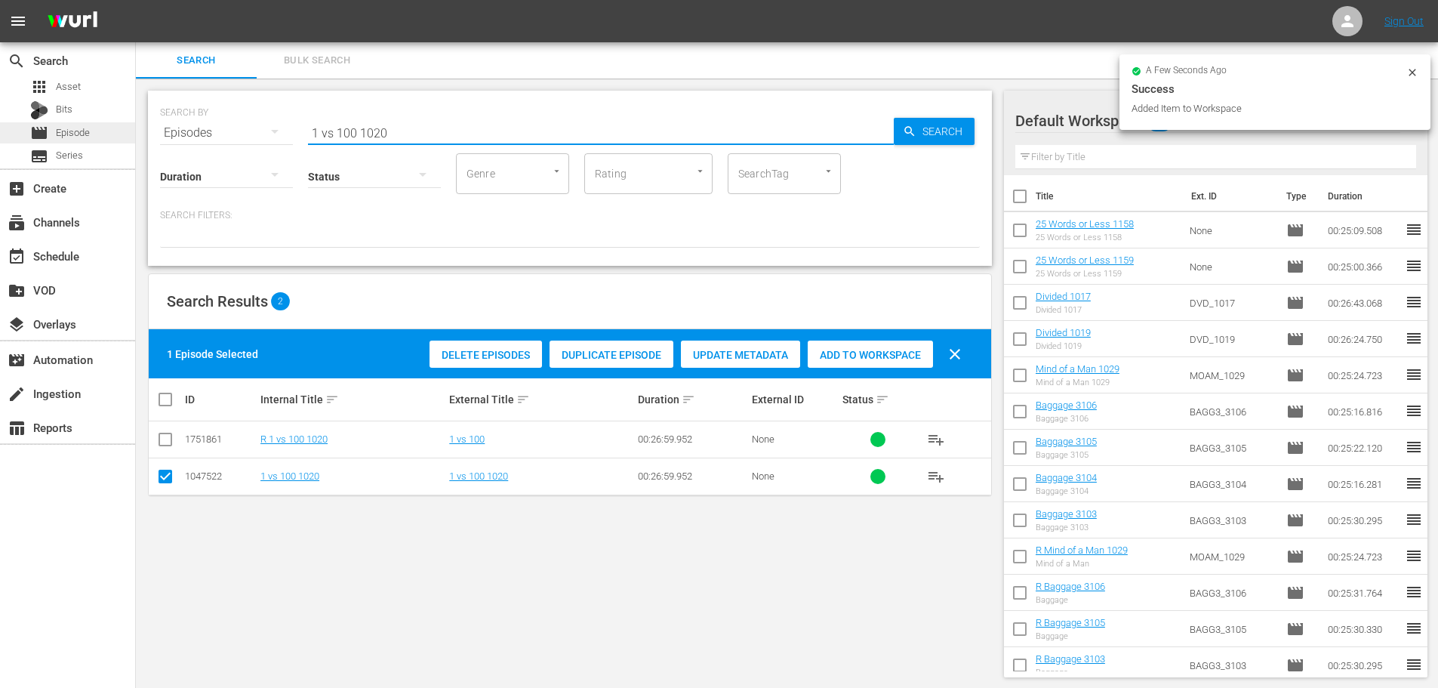
drag, startPoint x: 397, startPoint y: 128, endPoint x: 125, endPoint y: 140, distance: 272.8
click at [136, 0] on div "search Search apps Asset Bits movie Episode subtitles Series add_box Create sub…" at bounding box center [787, 0] width 1302 height 0
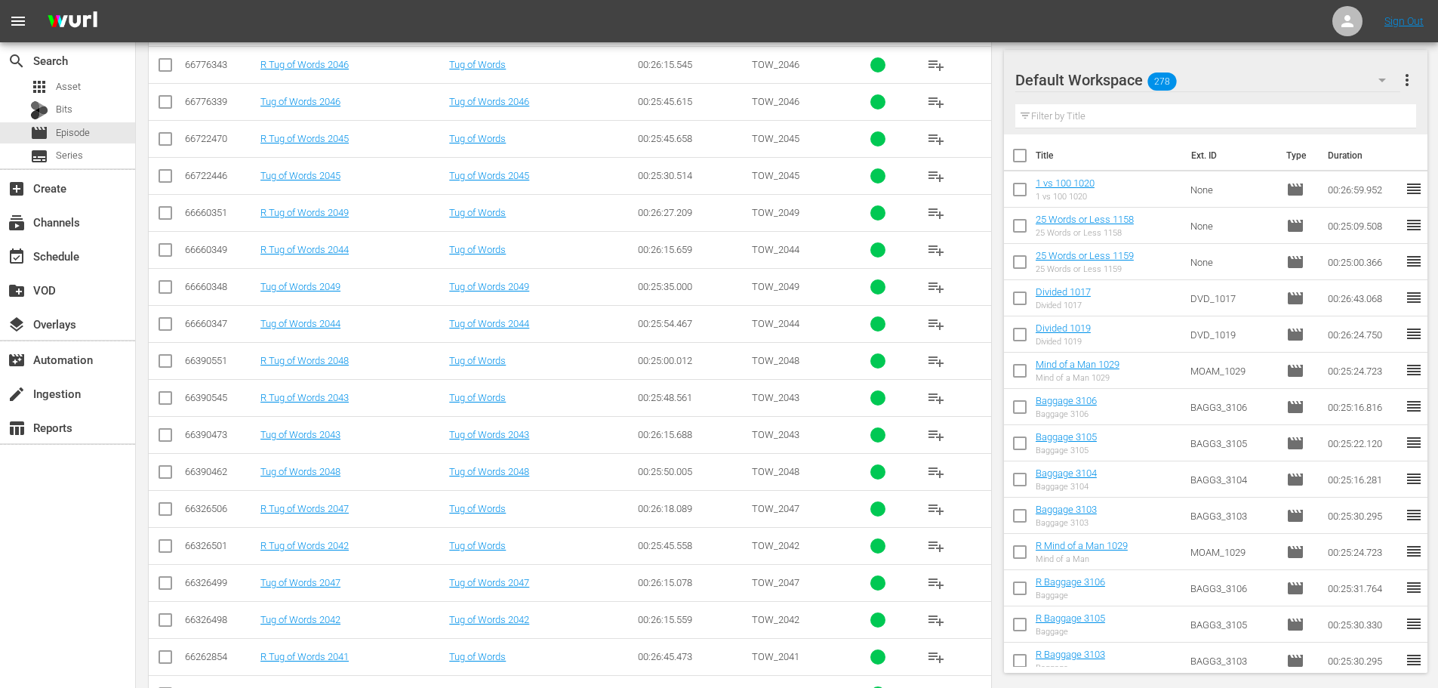
scroll to position [377, 0]
type input "tug 204"
click at [167, 446] on td at bounding box center [166, 431] width 34 height 37
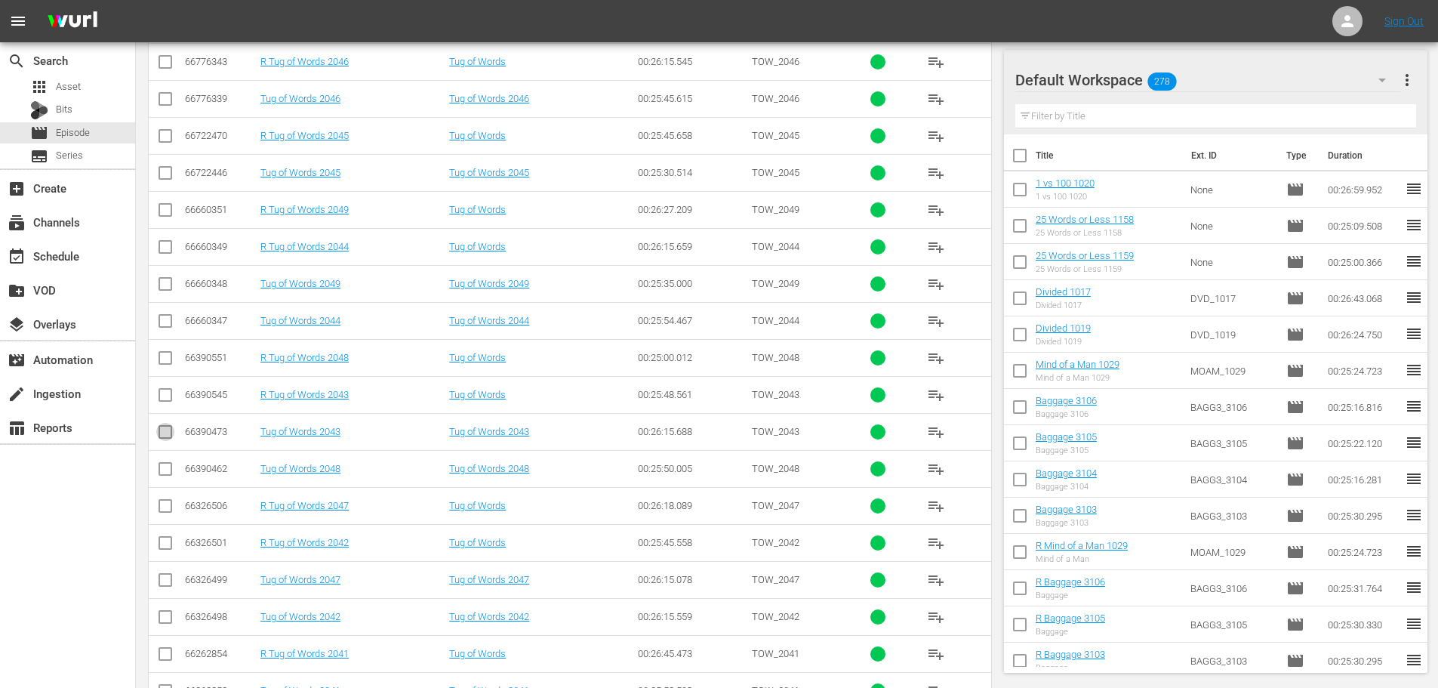
click at [163, 428] on input "checkbox" at bounding box center [165, 435] width 18 height 18
checkbox input "true"
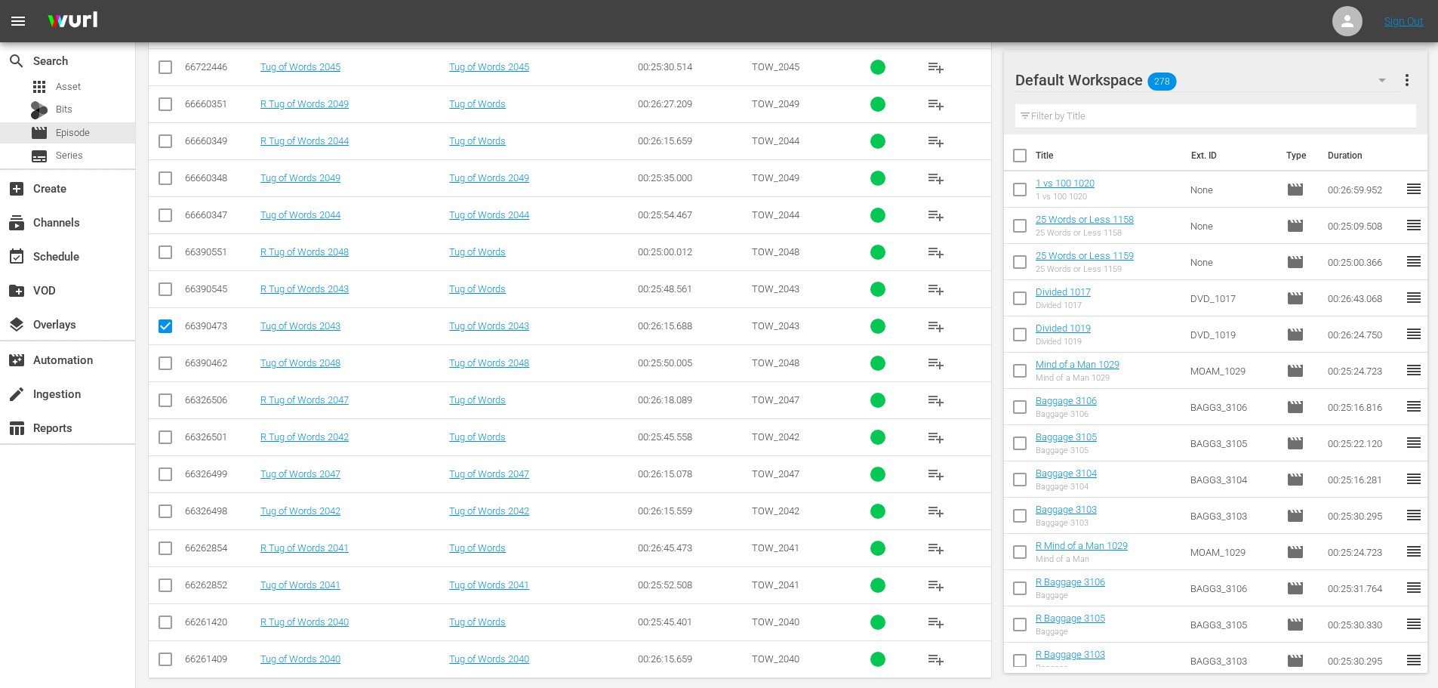
scroll to position [501, 0]
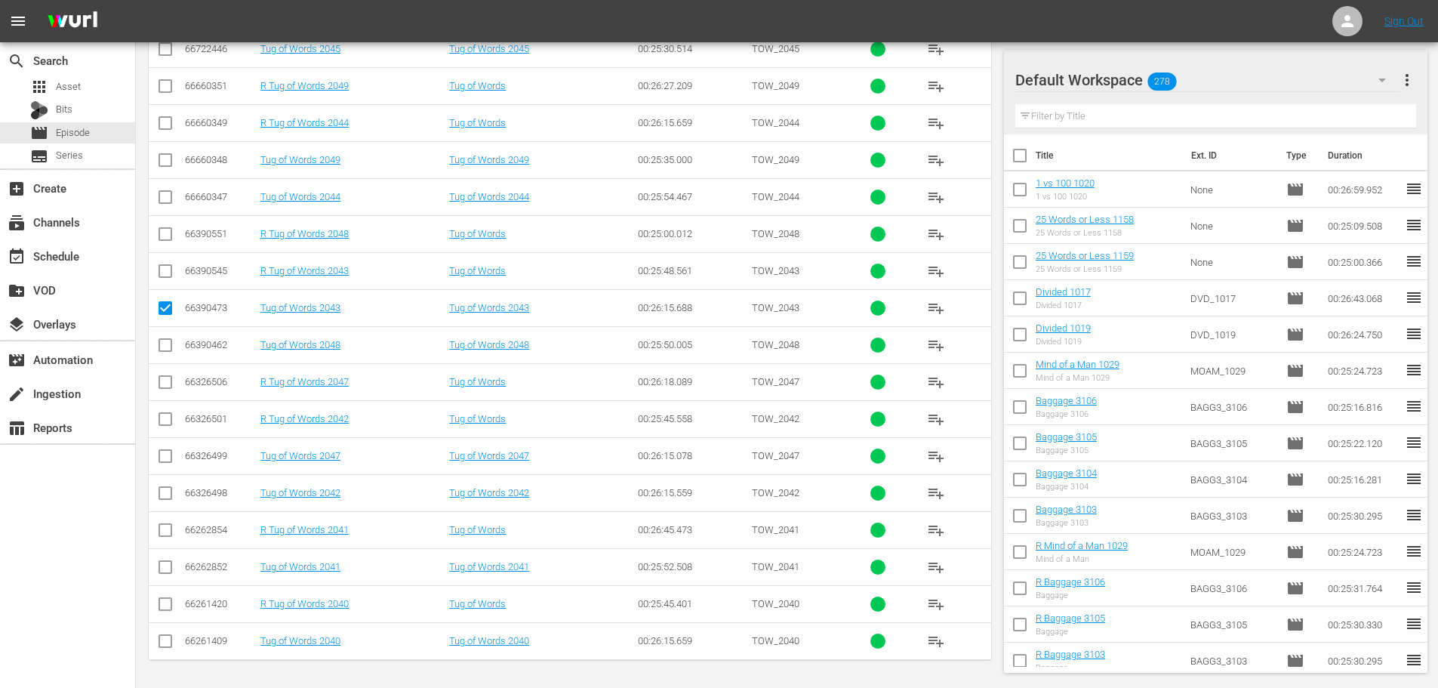
click at [159, 568] on input "checkbox" at bounding box center [165, 570] width 18 height 18
checkbox input "true"
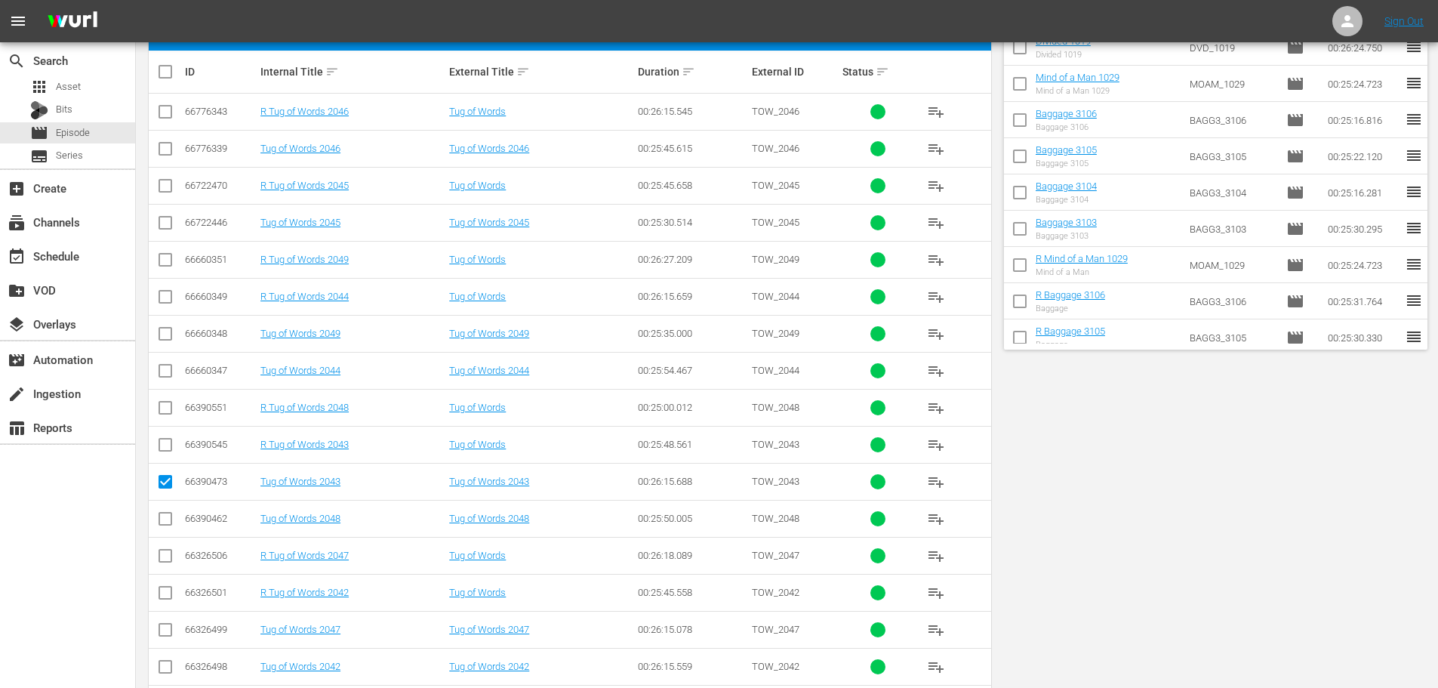
scroll to position [0, 0]
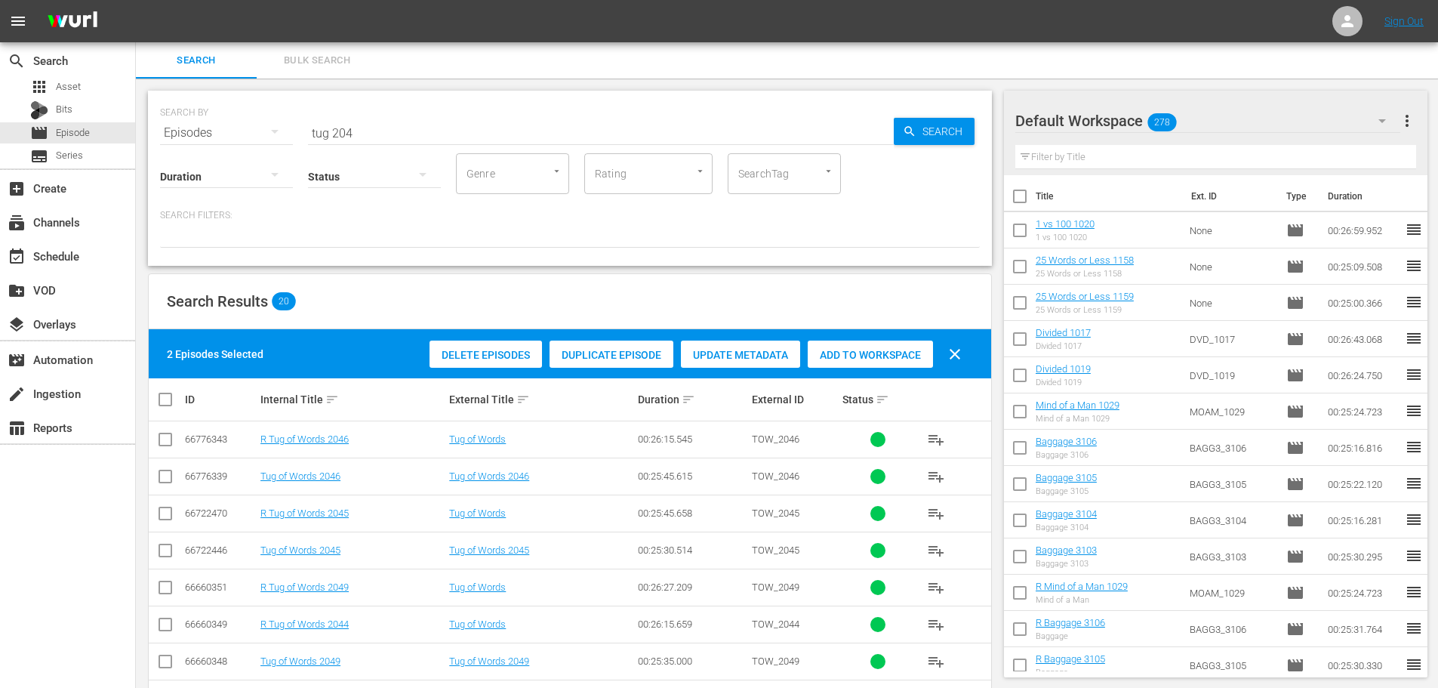
drag, startPoint x: 860, startPoint y: 348, endPoint x: 440, endPoint y: 170, distance: 456.0
click at [860, 353] on span "Add to Workspace" at bounding box center [870, 355] width 125 height 12
drag, startPoint x: 411, startPoint y: 135, endPoint x: 113, endPoint y: 126, distance: 298.3
click at [206, 150] on div "SEARCH BY Search By Episodes Search ID, Title, Description, Keywords, or Catego…" at bounding box center [570, 178] width 844 height 175
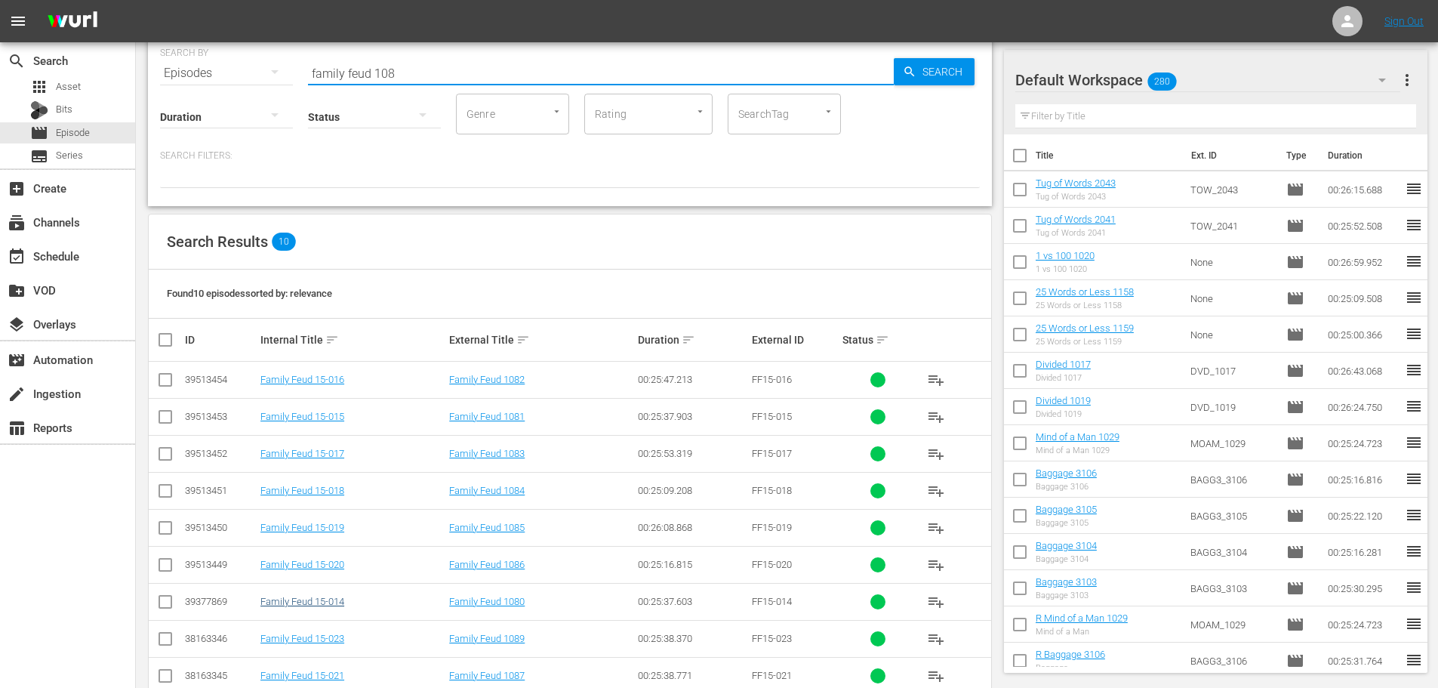
scroll to position [131, 0]
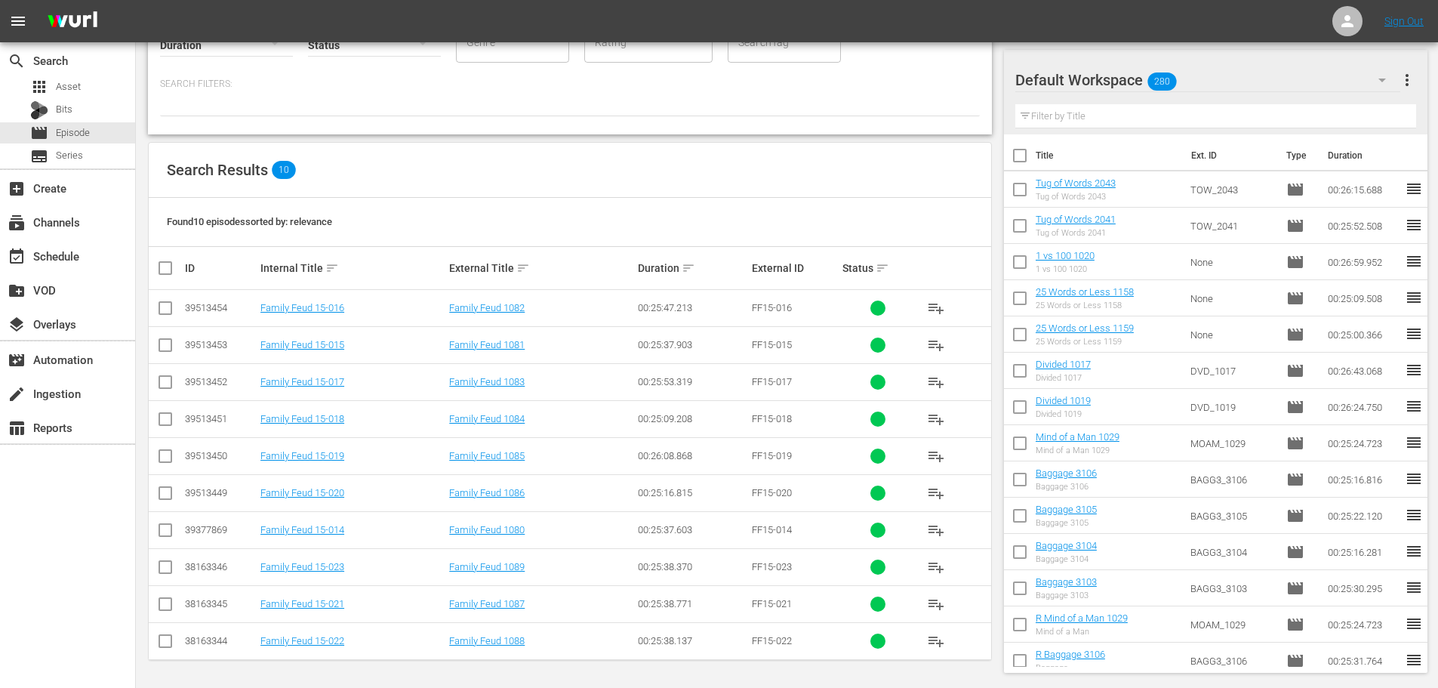
type input "family feud 108"
click at [173, 501] on input "checkbox" at bounding box center [165, 496] width 18 height 18
checkbox input "true"
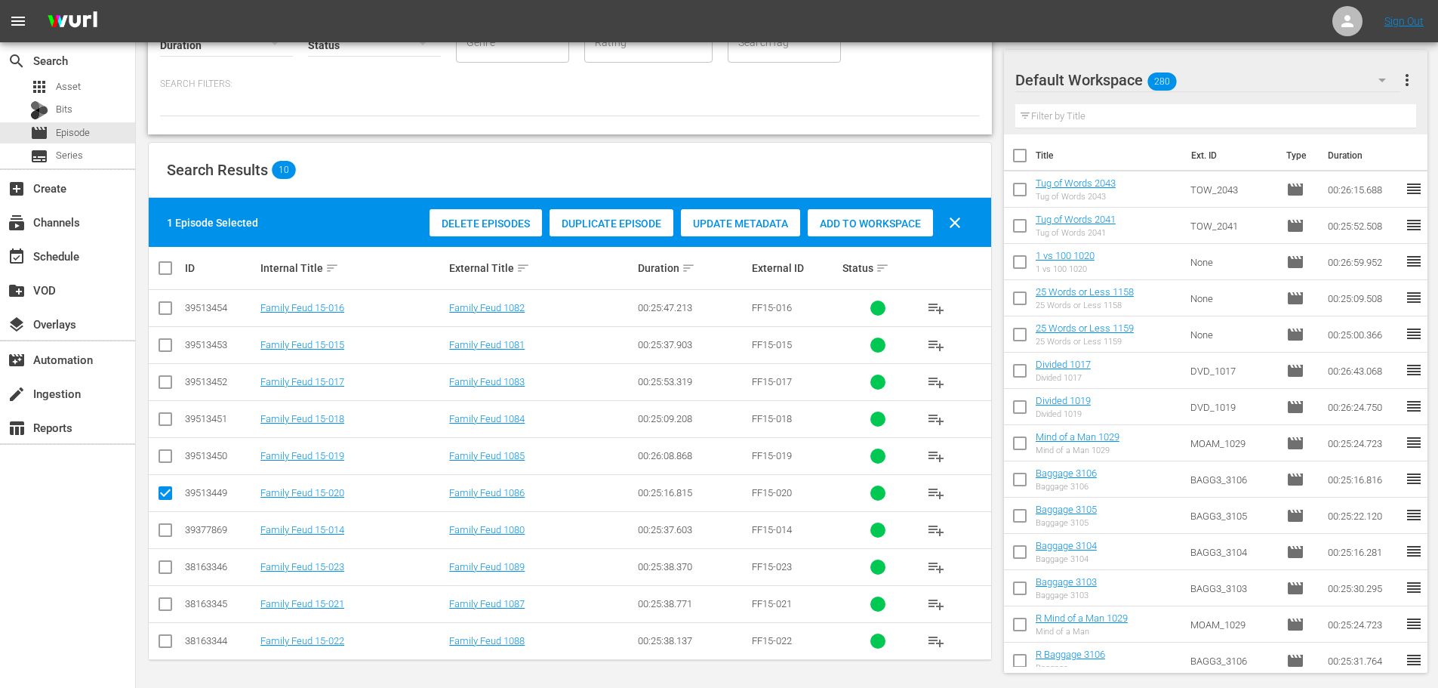
click at [161, 607] on input "checkbox" at bounding box center [165, 607] width 18 height 18
checkbox input "true"
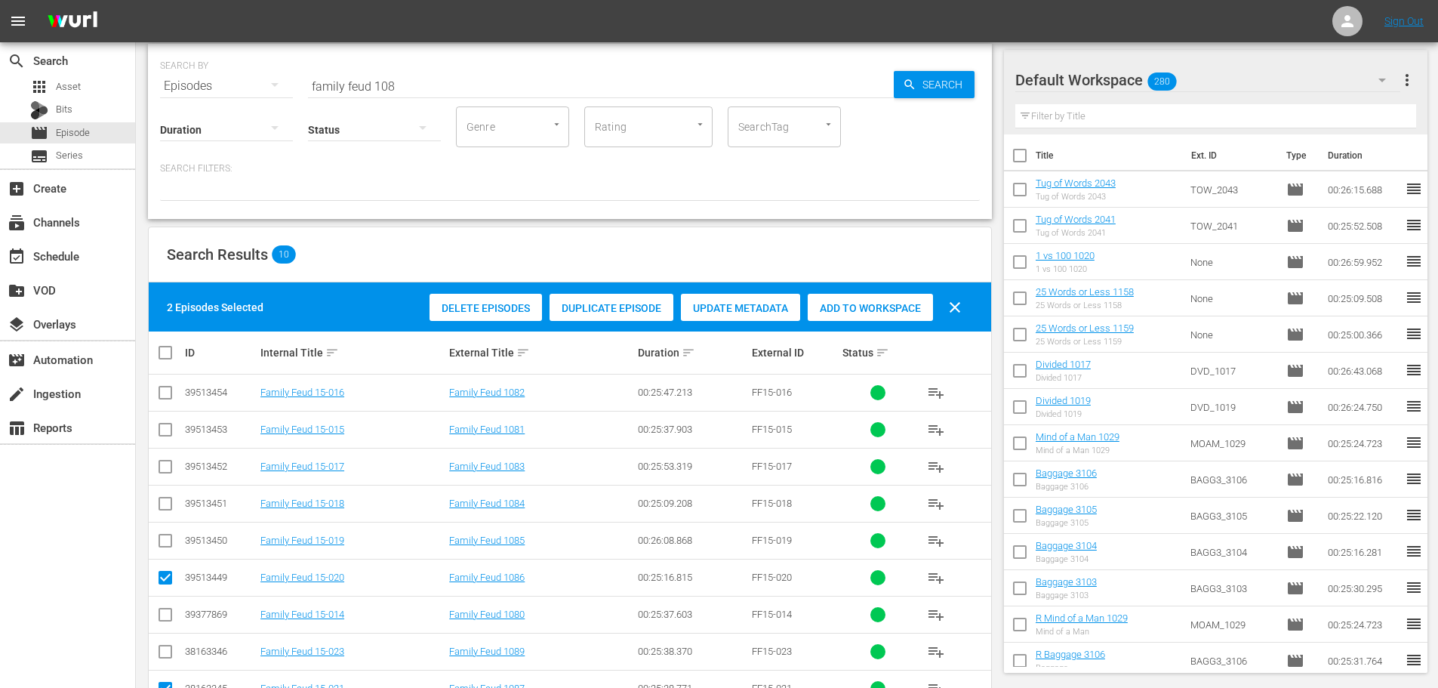
scroll to position [0, 0]
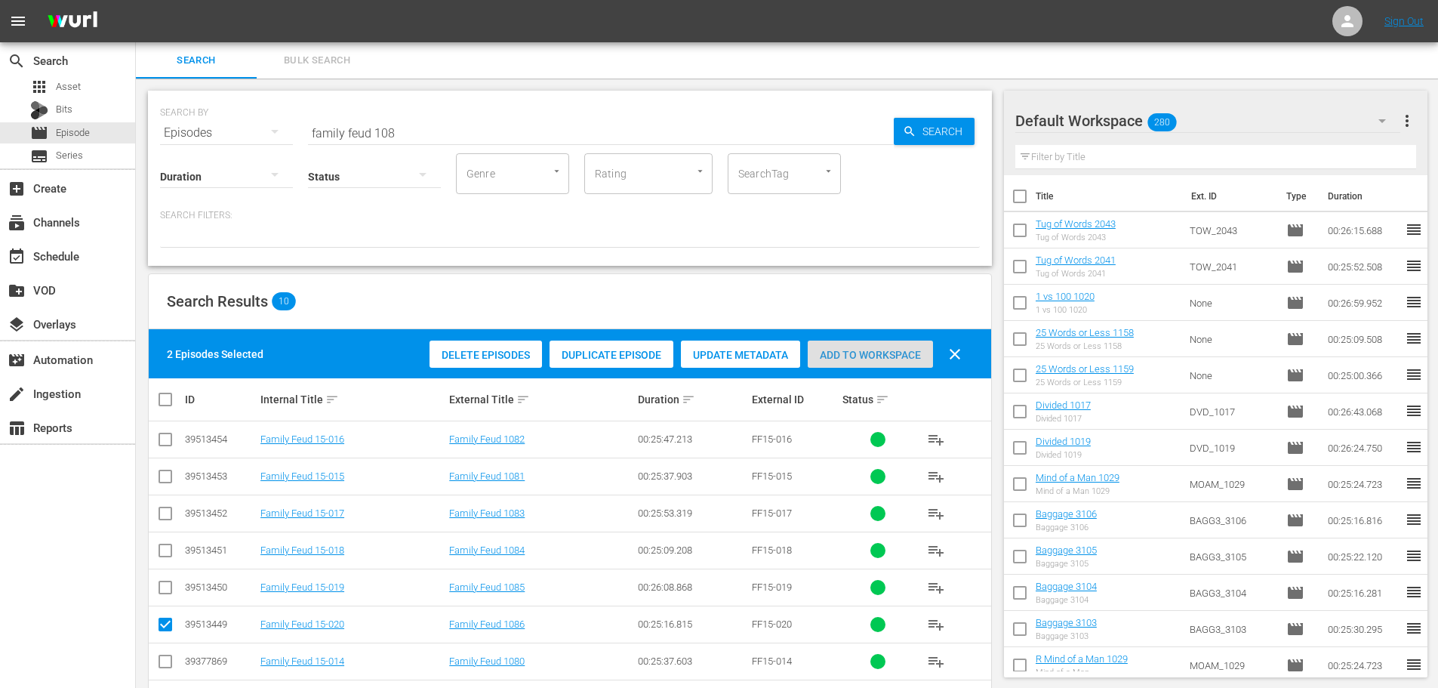
click at [884, 343] on div "Add to Workspace" at bounding box center [870, 354] width 125 height 29
drag, startPoint x: 444, startPoint y: 138, endPoint x: 193, endPoint y: 146, distance: 250.7
click at [193, 146] on div "SEARCH BY Search By Episodes Search ID, Title, Description, Keywords, or Catego…" at bounding box center [570, 178] width 844 height 175
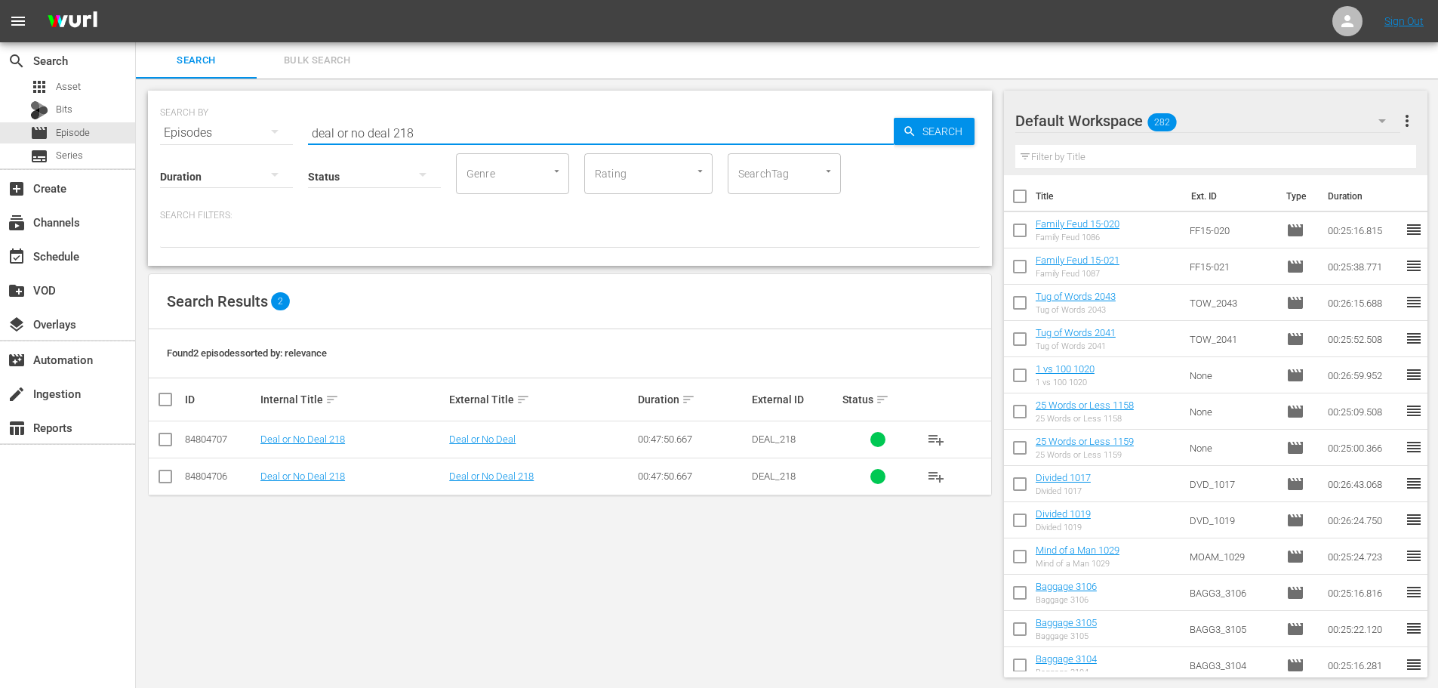
type input "deal or no deal 218"
drag, startPoint x: 161, startPoint y: 480, endPoint x: 466, endPoint y: 381, distance: 320.6
click at [161, 480] on input "checkbox" at bounding box center [165, 479] width 18 height 18
checkbox input "true"
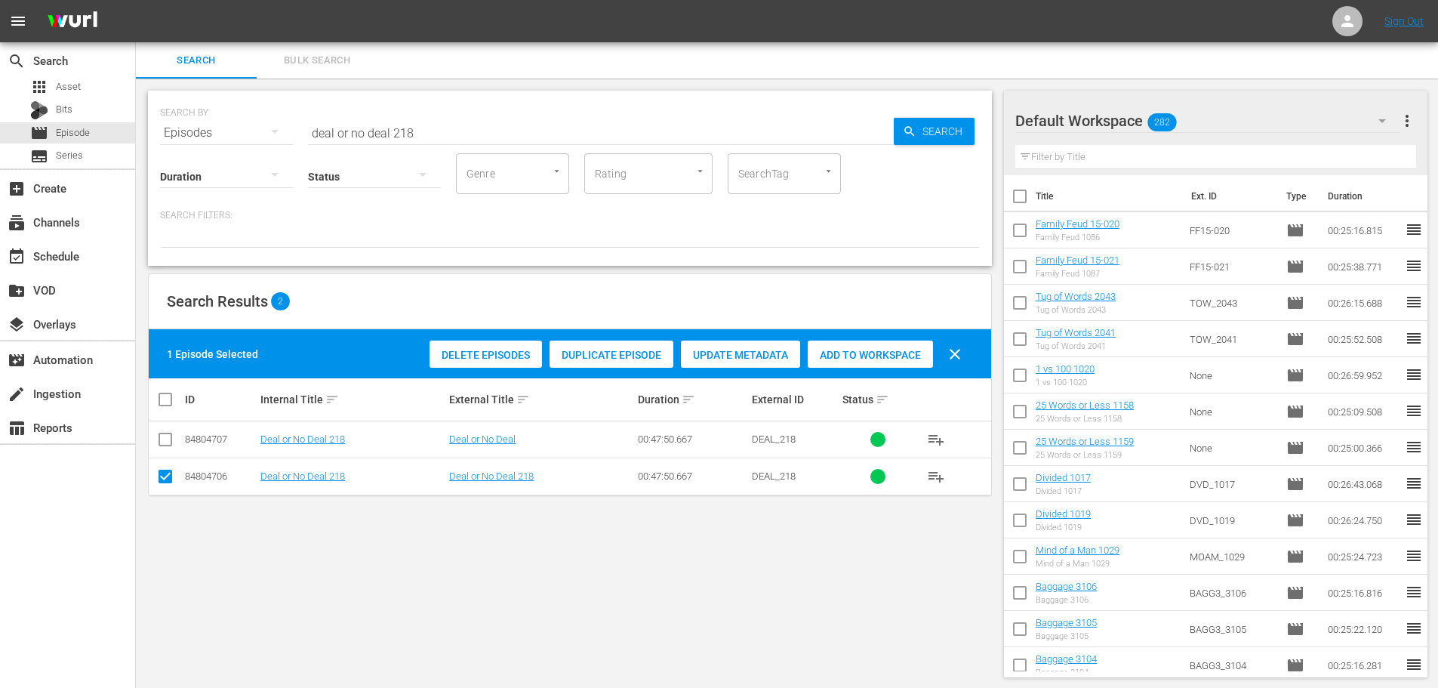
click at [878, 356] on span "Add to Workspace" at bounding box center [870, 355] width 125 height 12
click at [468, 134] on input "deal or no deal 218" at bounding box center [601, 133] width 586 height 36
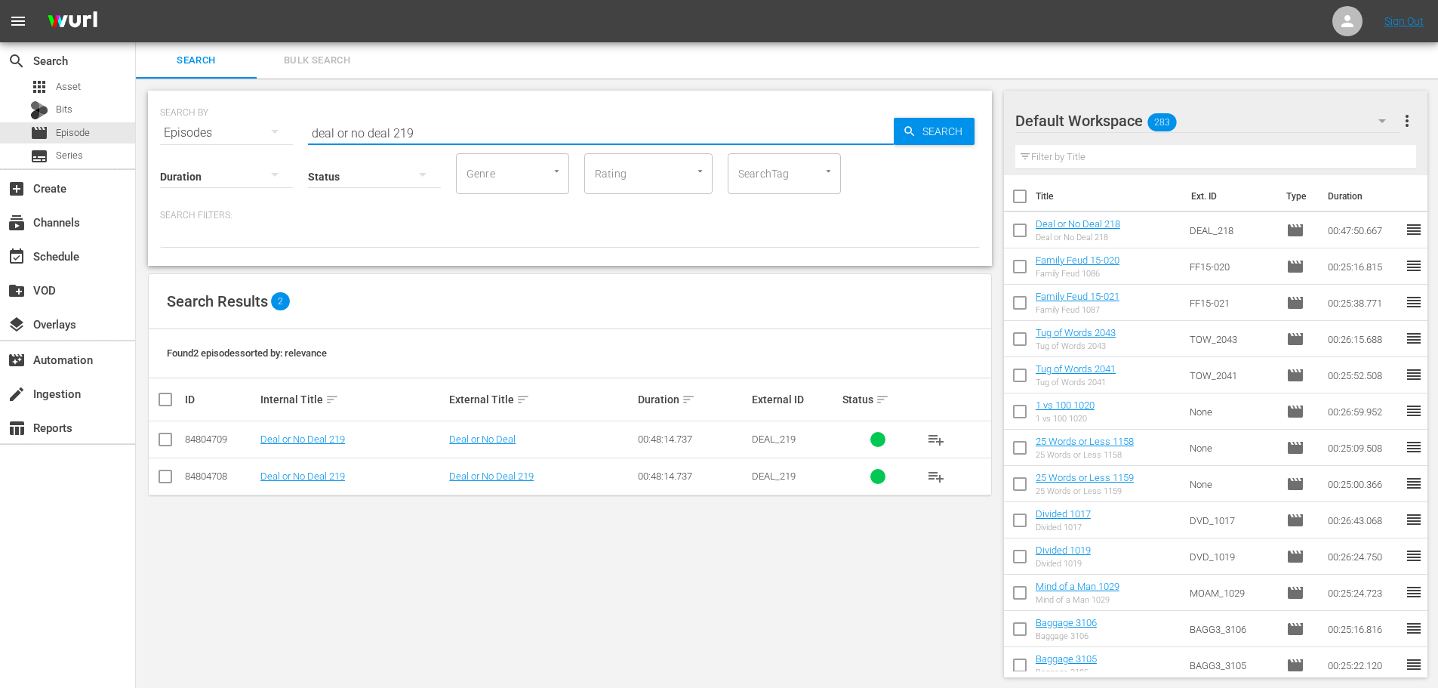
type input "deal or no deal 219"
click at [174, 478] on input "checkbox" at bounding box center [165, 479] width 18 height 18
checkbox input "true"
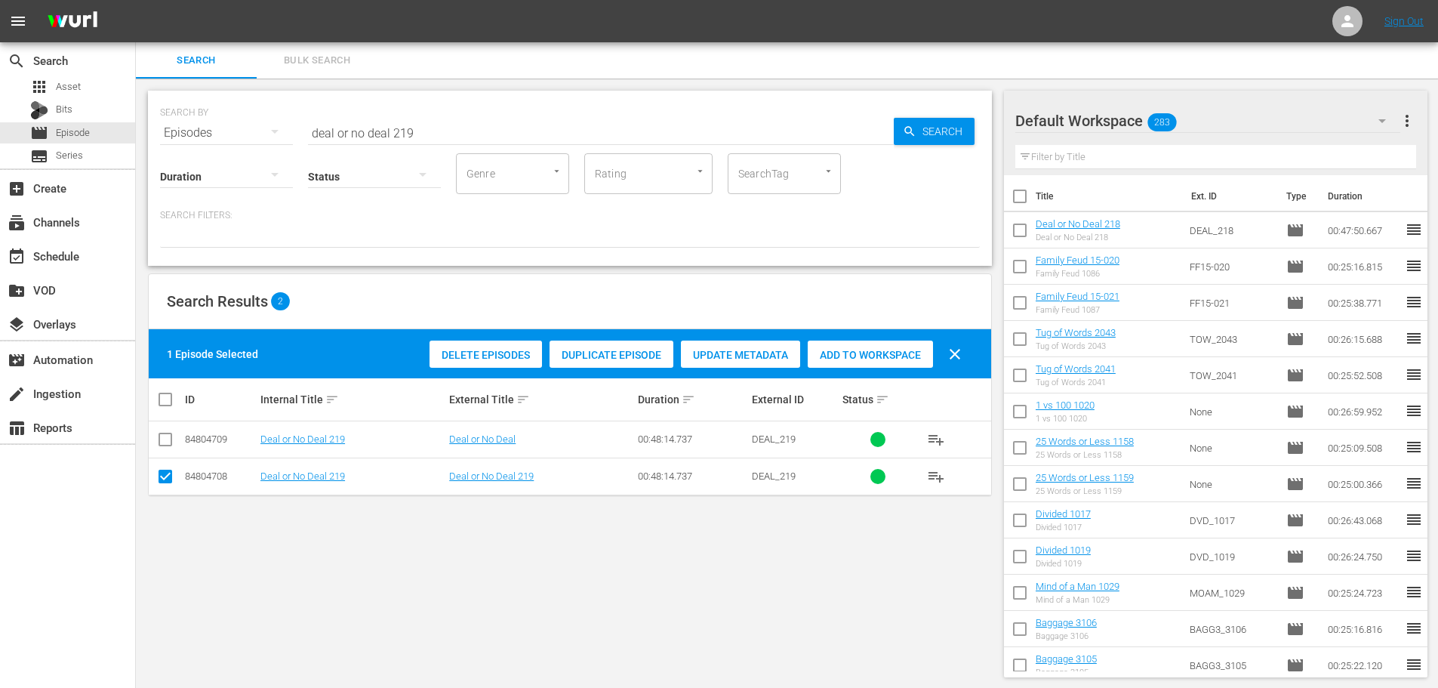
click at [907, 351] on span "Add to Workspace" at bounding box center [870, 355] width 125 height 12
drag, startPoint x: 439, startPoint y: 125, endPoint x: 0, endPoint y: 83, distance: 440.6
click at [136, 0] on div "search Search apps Asset Bits movie Episode subtitles Series add_box Create sub…" at bounding box center [787, 0] width 1302 height 0
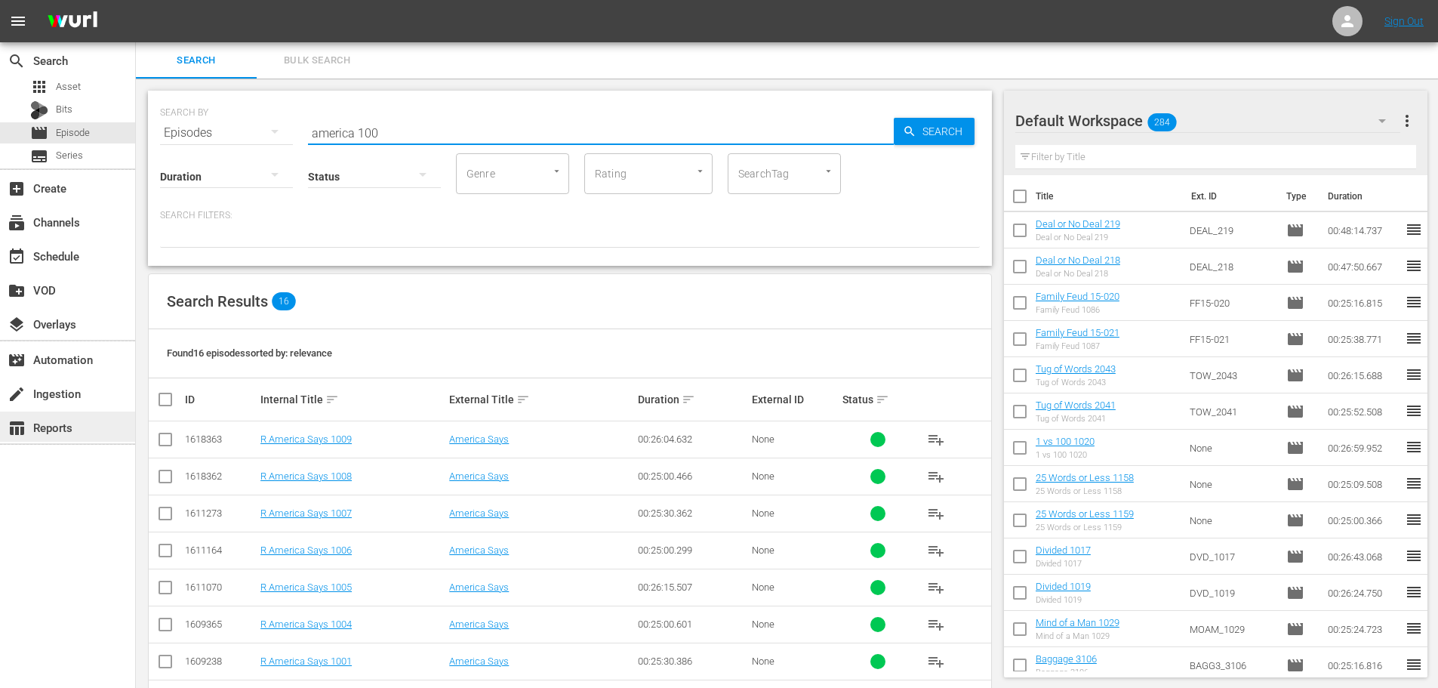
scroll to position [353, 0]
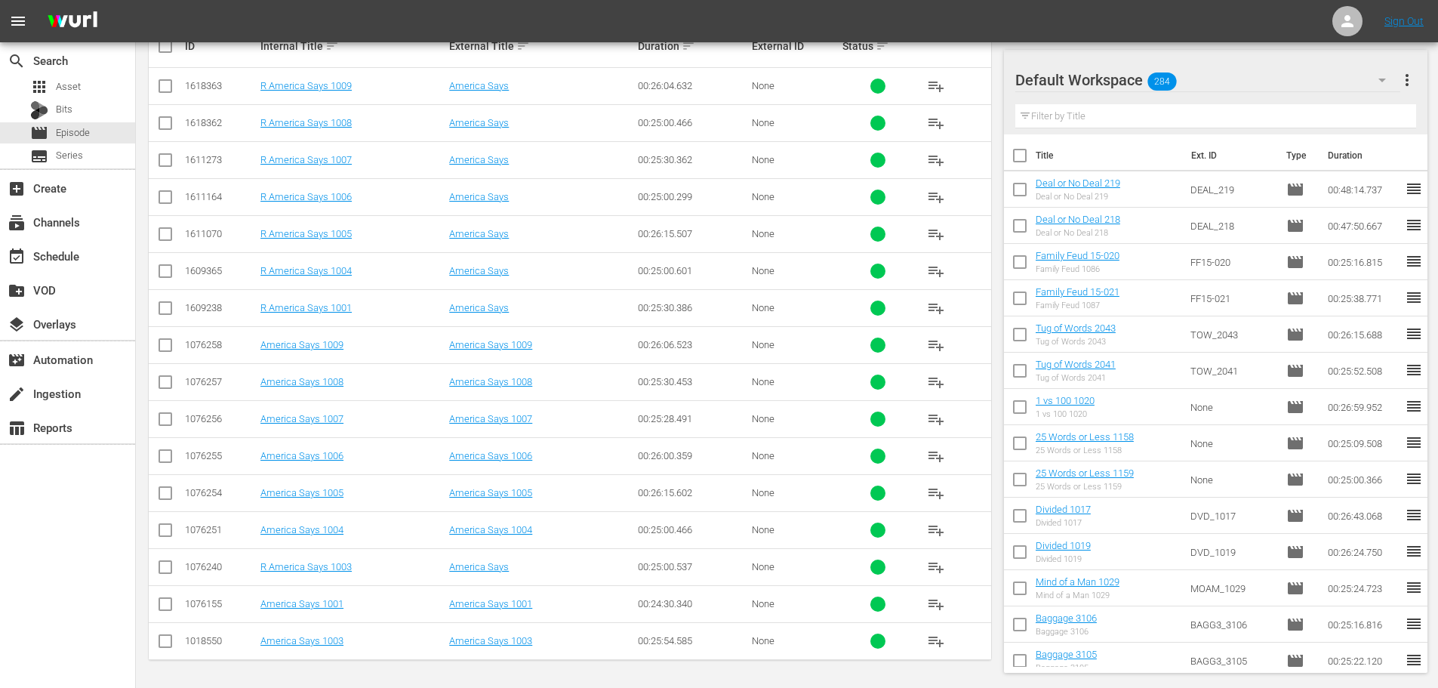
type input "america 100"
drag, startPoint x: 161, startPoint y: 427, endPoint x: 180, endPoint y: 377, distance: 53.3
click at [161, 427] on input "checkbox" at bounding box center [165, 422] width 18 height 18
checkbox input "true"
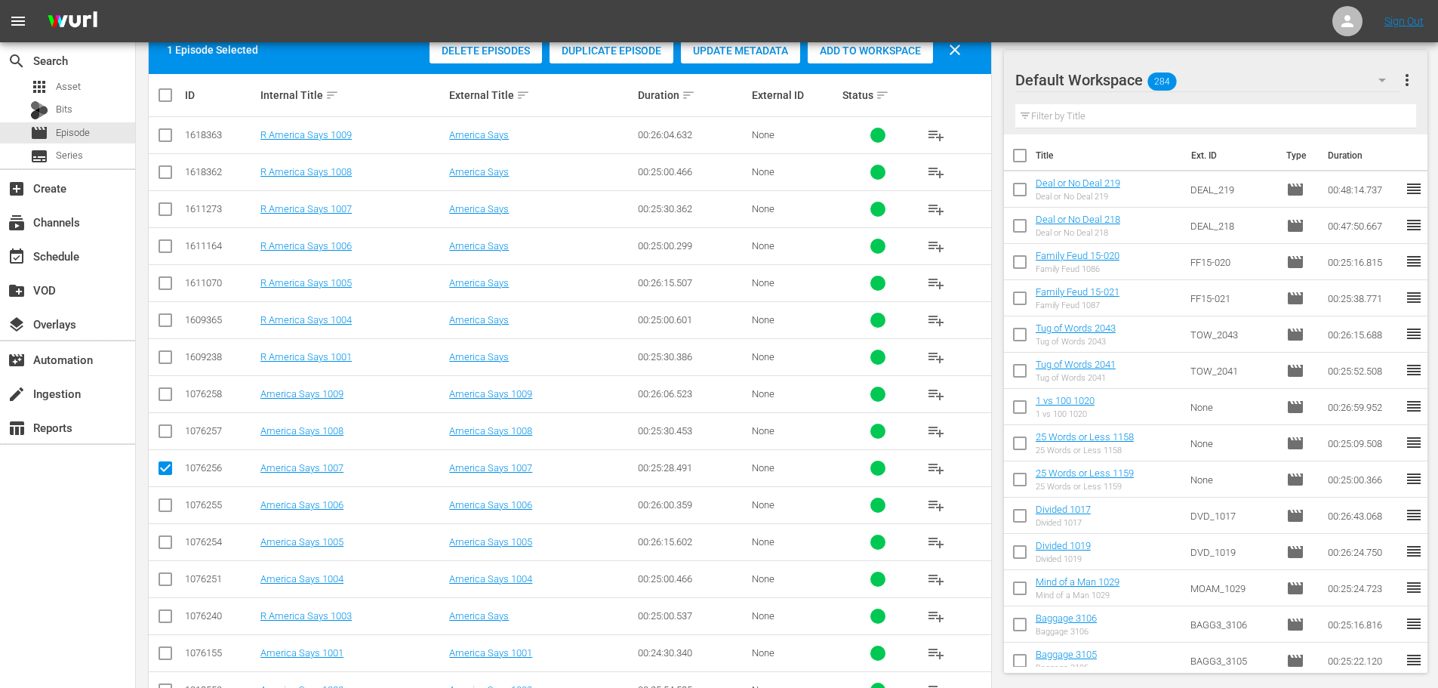
click at [172, 394] on input "checkbox" at bounding box center [165, 397] width 18 height 18
checkbox input "true"
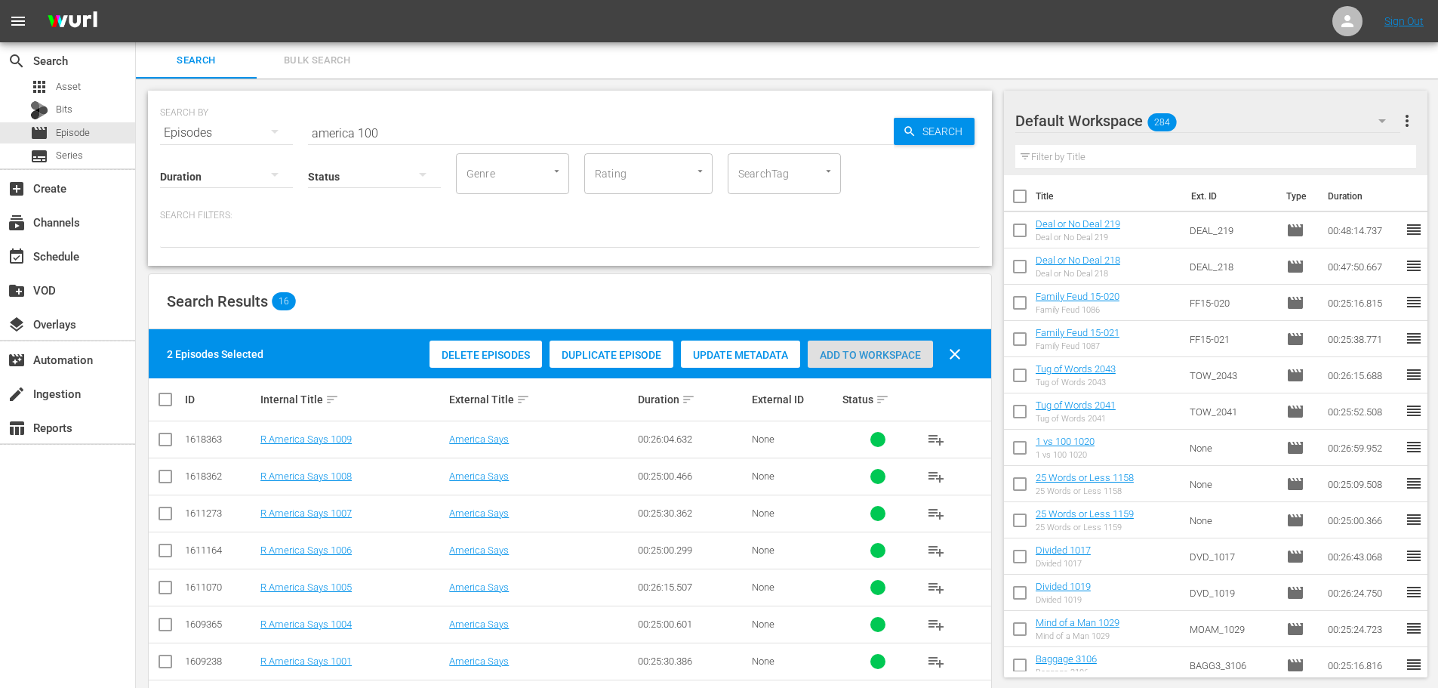
click at [894, 352] on span "Add to Workspace" at bounding box center [870, 355] width 125 height 12
click at [532, 128] on input "america 100" at bounding box center [601, 133] width 586 height 36
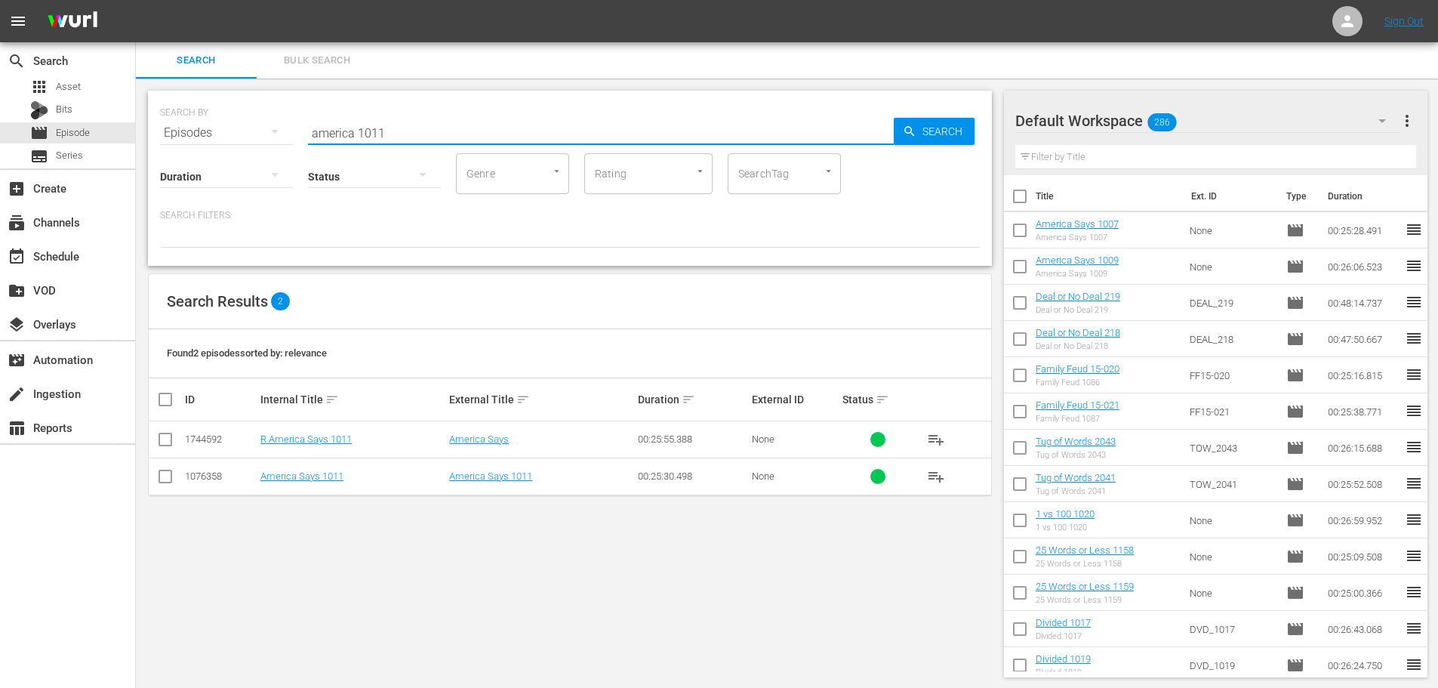
type input "america 1011"
click at [162, 482] on input "checkbox" at bounding box center [165, 479] width 18 height 18
checkbox input "true"
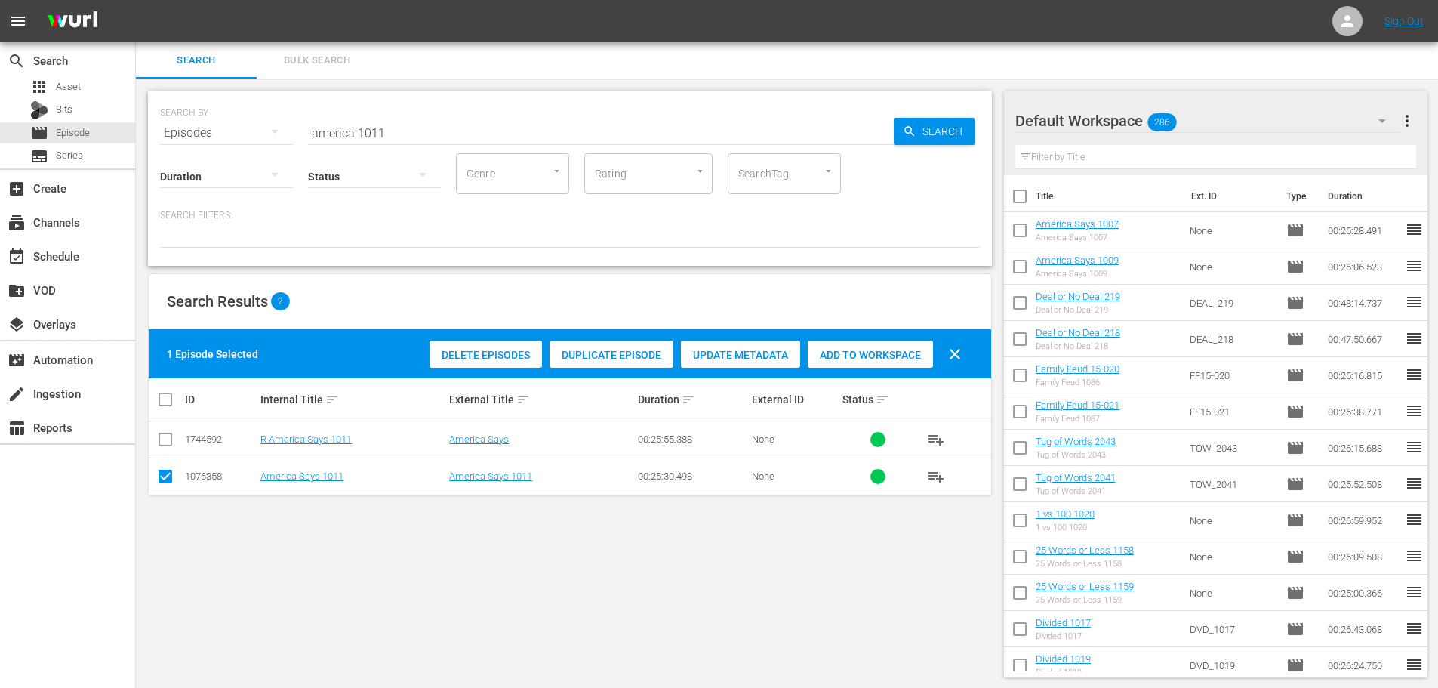
click at [935, 357] on div "Delete Episodes Duplicate Episode Update Metadata Add to Workspace clear" at bounding box center [699, 354] width 547 height 36
drag, startPoint x: 916, startPoint y: 355, endPoint x: 878, endPoint y: 273, distance: 90.8
click at [916, 353] on span "Add to Workspace" at bounding box center [870, 355] width 125 height 12
drag, startPoint x: 513, startPoint y: 116, endPoint x: 472, endPoint y: 127, distance: 42.3
click at [475, 127] on input "america 1011" at bounding box center [601, 133] width 586 height 36
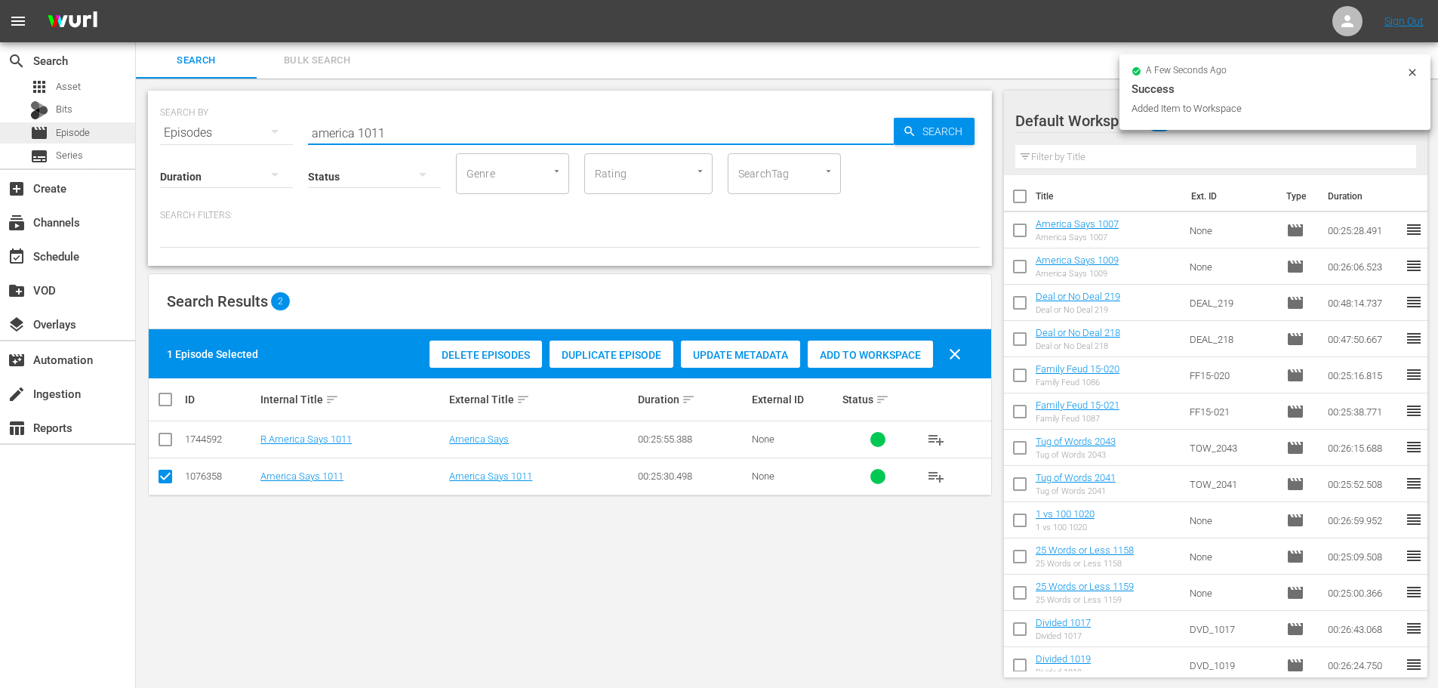
drag, startPoint x: 472, startPoint y: 127, endPoint x: 122, endPoint y: 129, distance: 350.3
click at [136, 0] on div "search Search apps Asset Bits movie Episode subtitles Series add_box Create sub…" at bounding box center [787, 0] width 1302 height 0
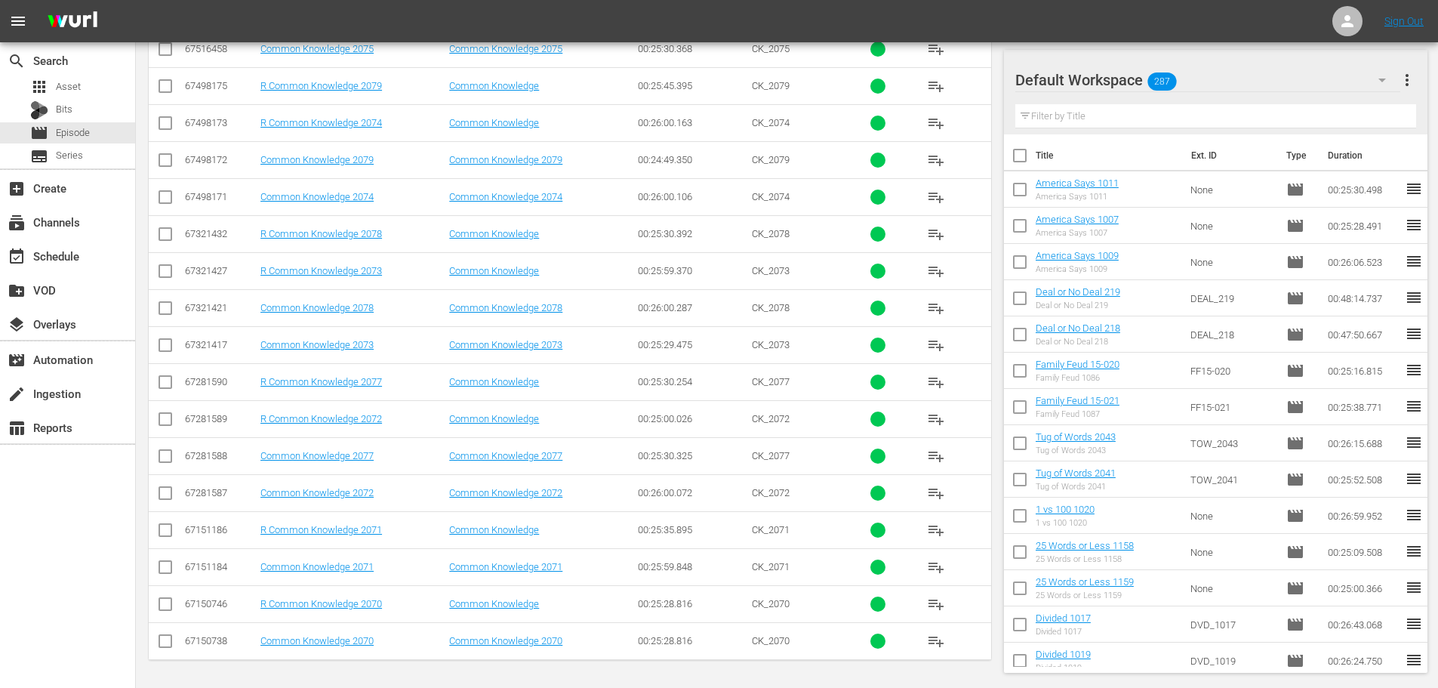
scroll to position [124, 0]
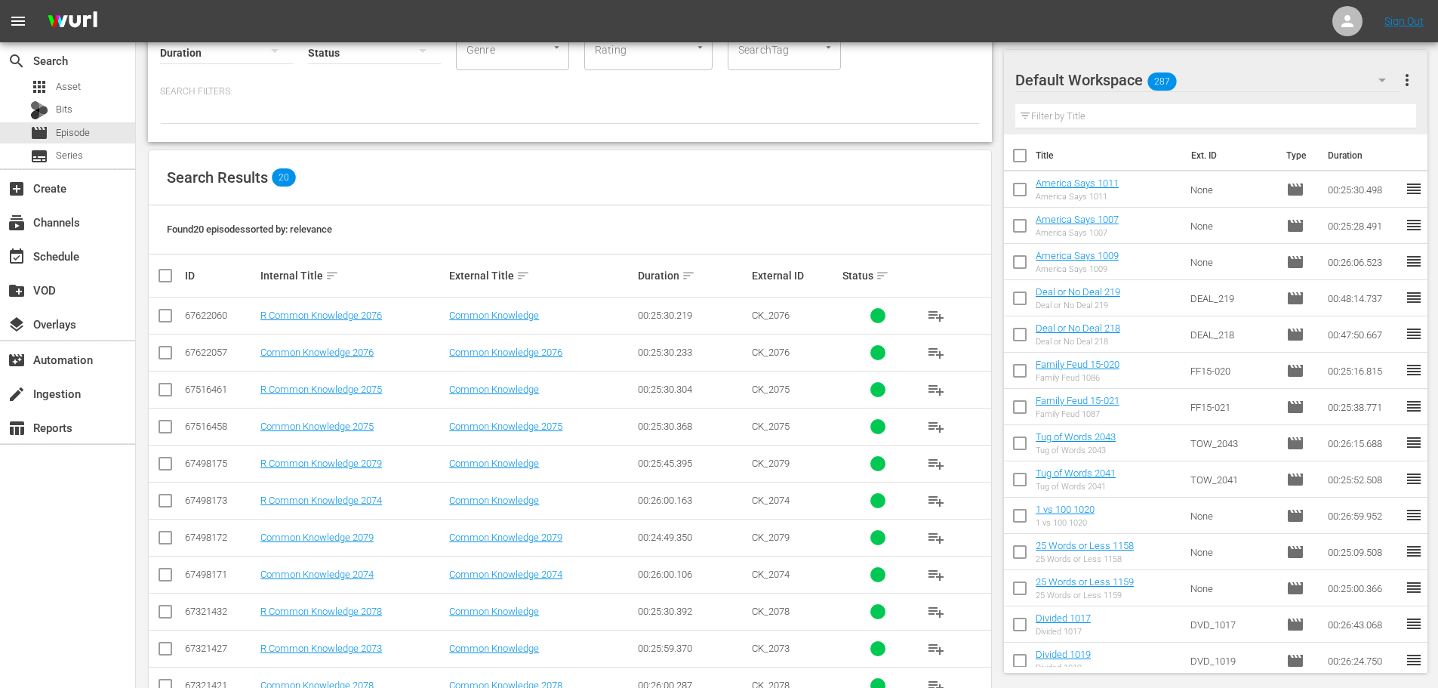
type input "common 207"
click at [165, 433] on input "checkbox" at bounding box center [165, 429] width 18 height 18
checkbox input "true"
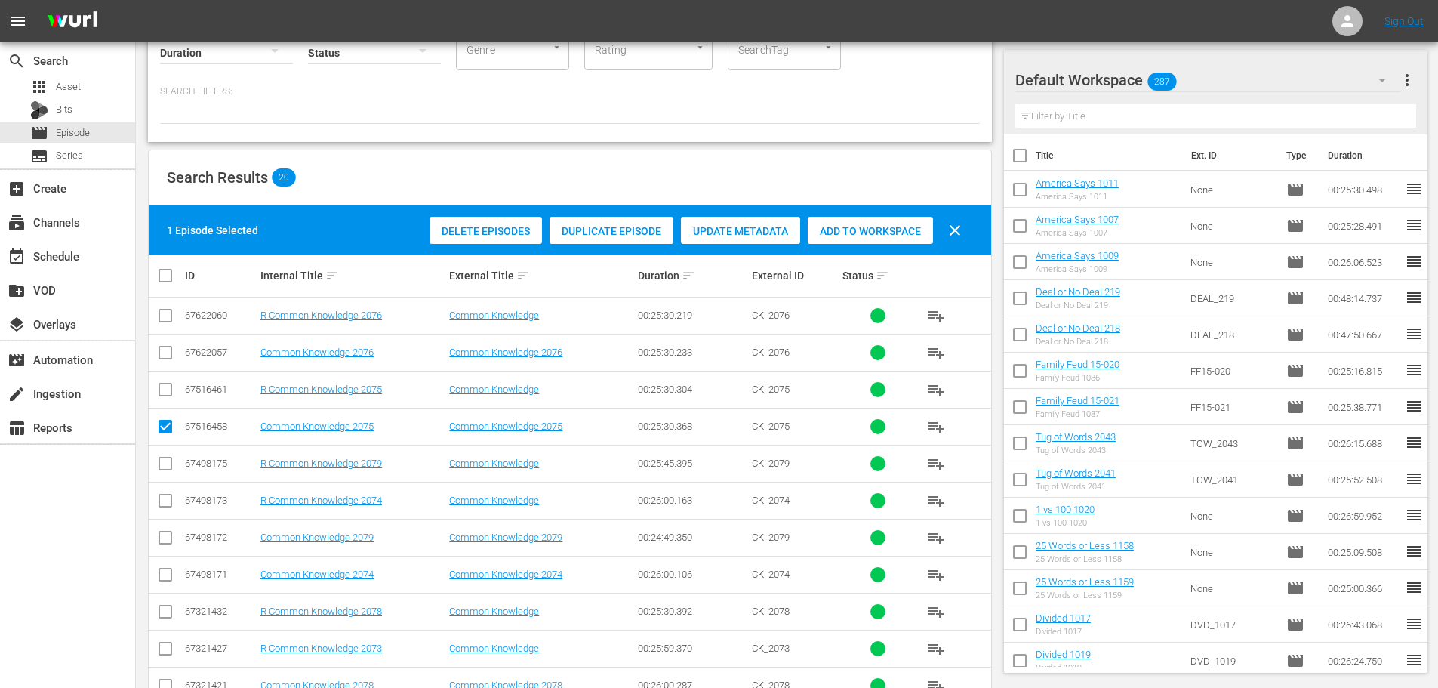
scroll to position [350, 0]
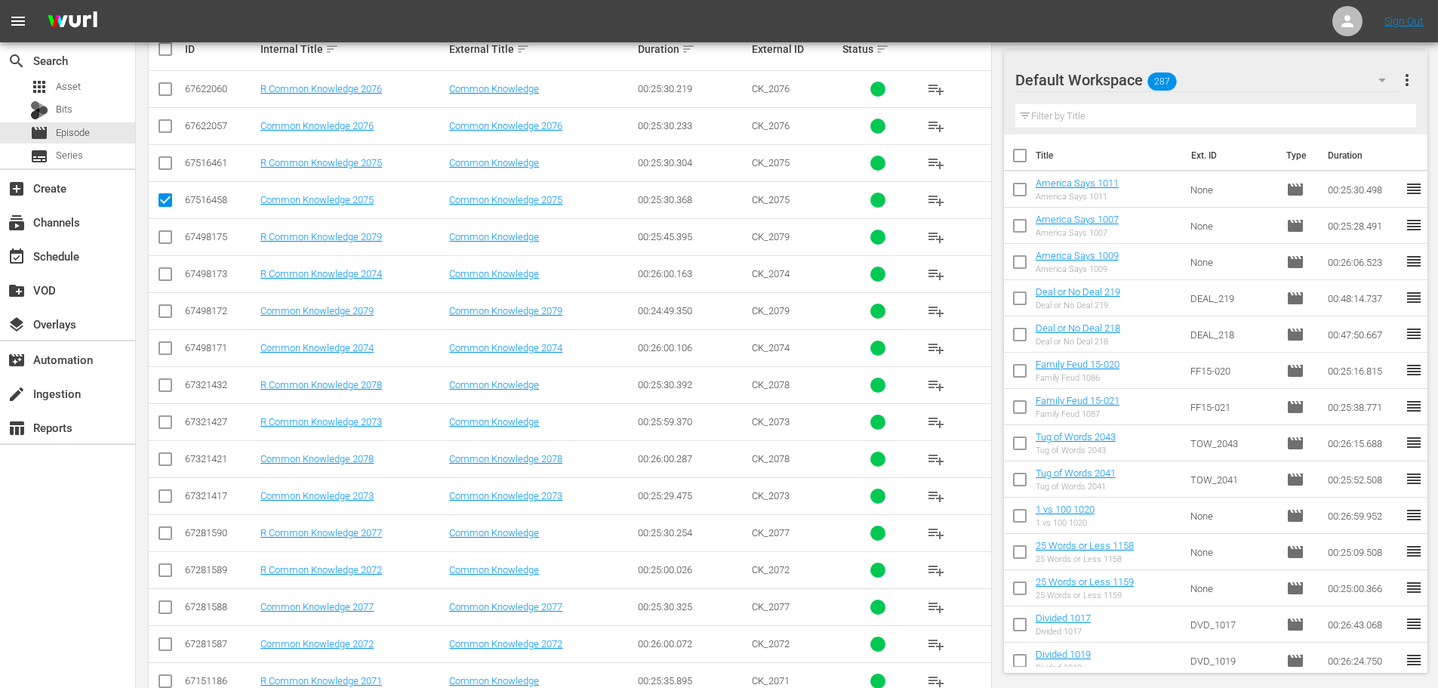
click at [172, 499] on input "checkbox" at bounding box center [165, 499] width 18 height 18
checkbox input "true"
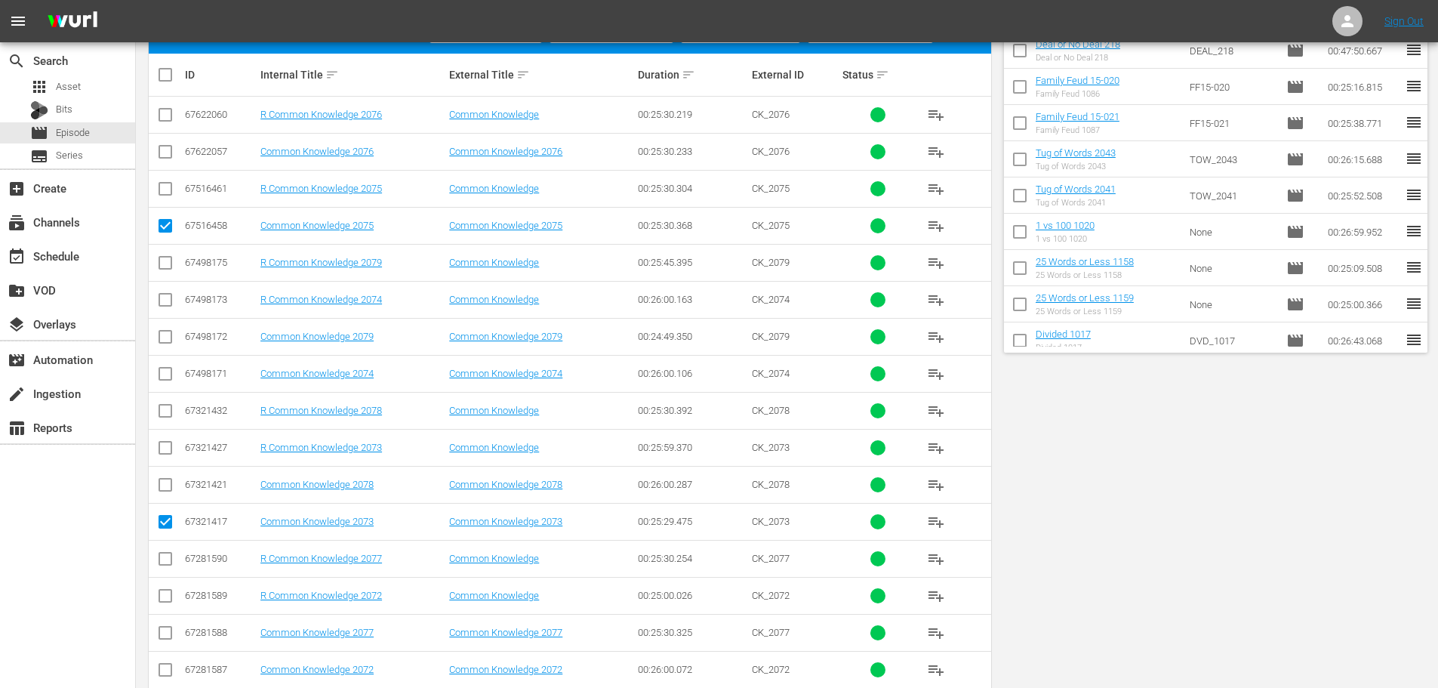
scroll to position [0, 0]
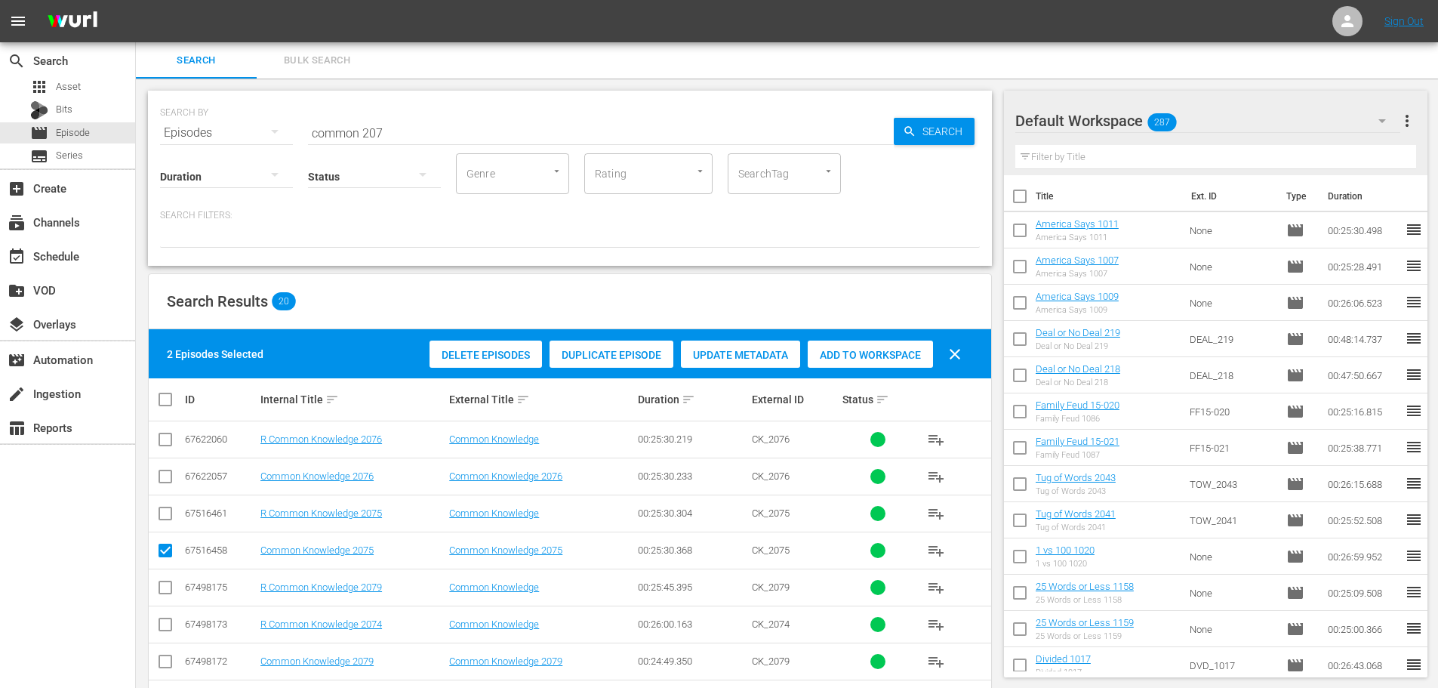
click at [880, 365] on div "Add to Workspace" at bounding box center [870, 354] width 125 height 29
drag, startPoint x: 507, startPoint y: 132, endPoint x: 159, endPoint y: 100, distance: 350.3
click at [159, 100] on div "SEARCH BY Search By Episodes Search ID, Title, Description, Keywords, or Catego…" at bounding box center [570, 178] width 844 height 175
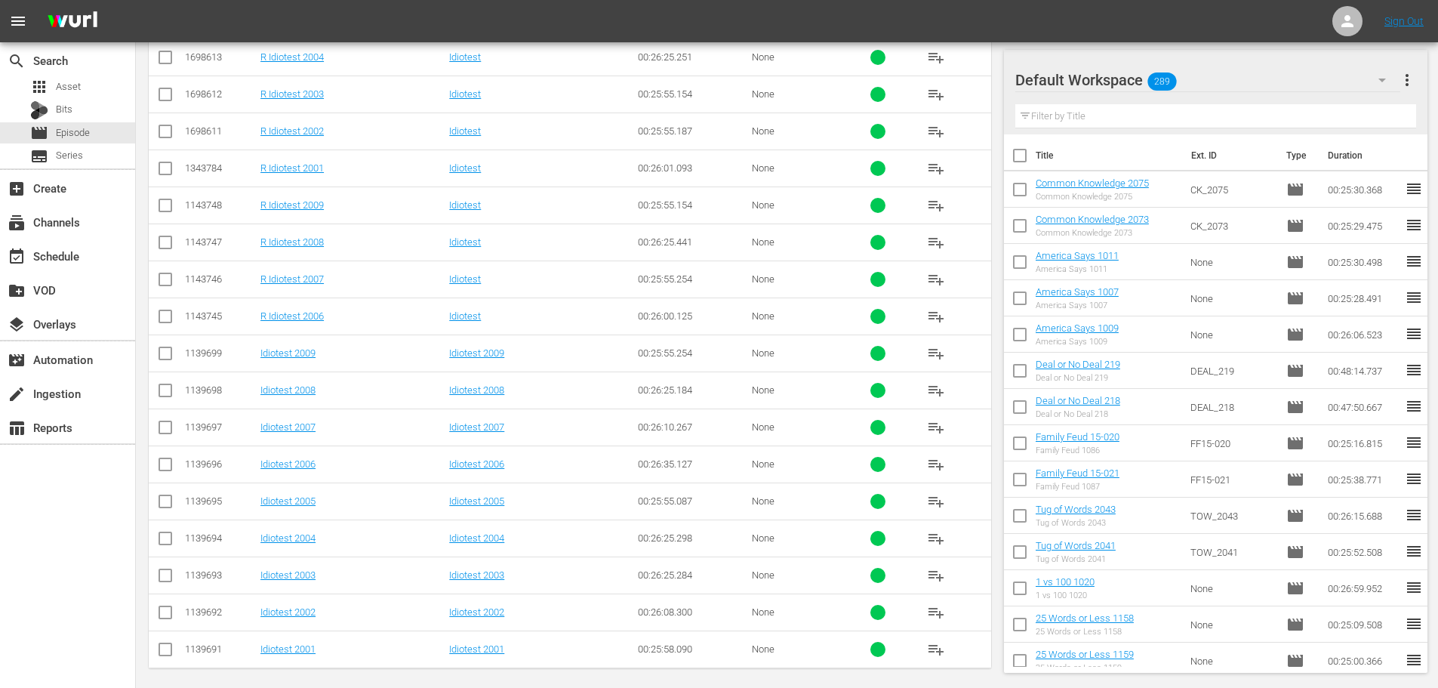
scroll to position [427, 0]
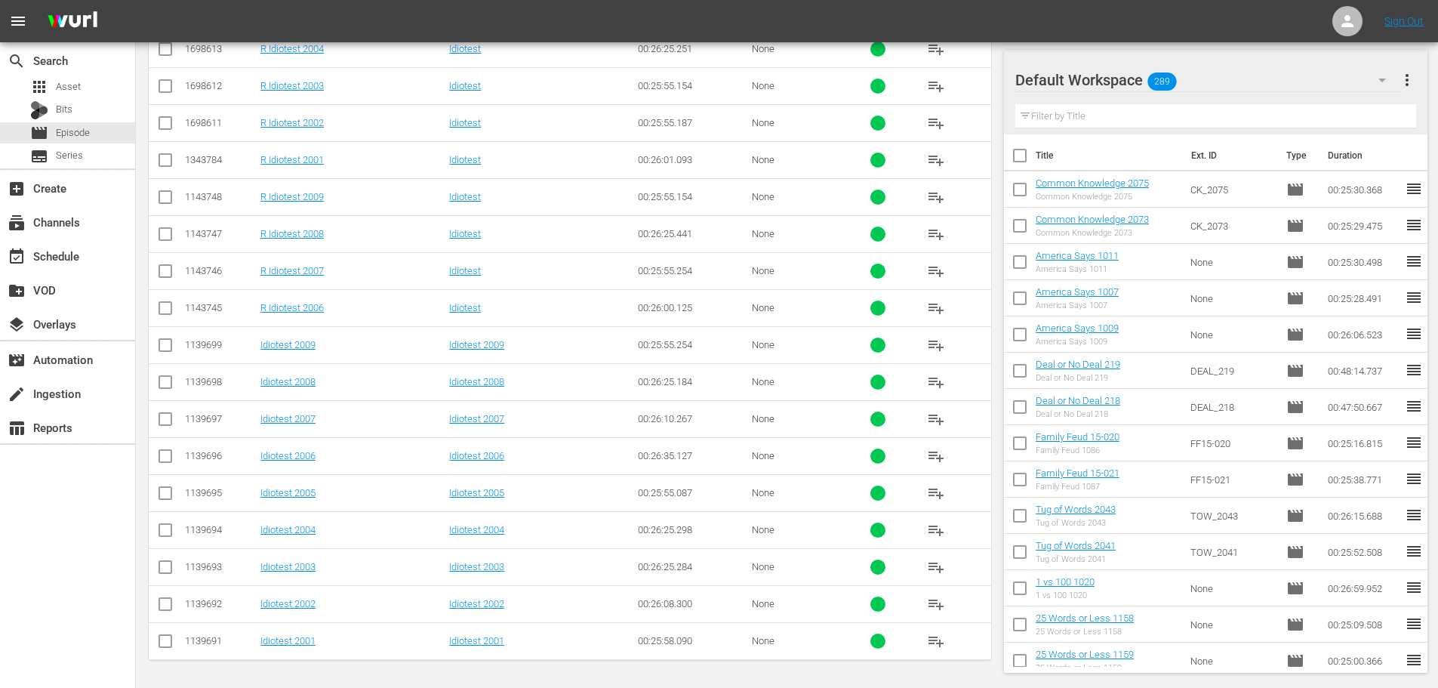
type input "idiotest 200"
drag, startPoint x: 168, startPoint y: 603, endPoint x: 172, endPoint y: 625, distance: 22.4
click at [168, 603] on input "checkbox" at bounding box center [165, 607] width 18 height 18
checkbox input "true"
click at [173, 640] on input "checkbox" at bounding box center [165, 644] width 18 height 18
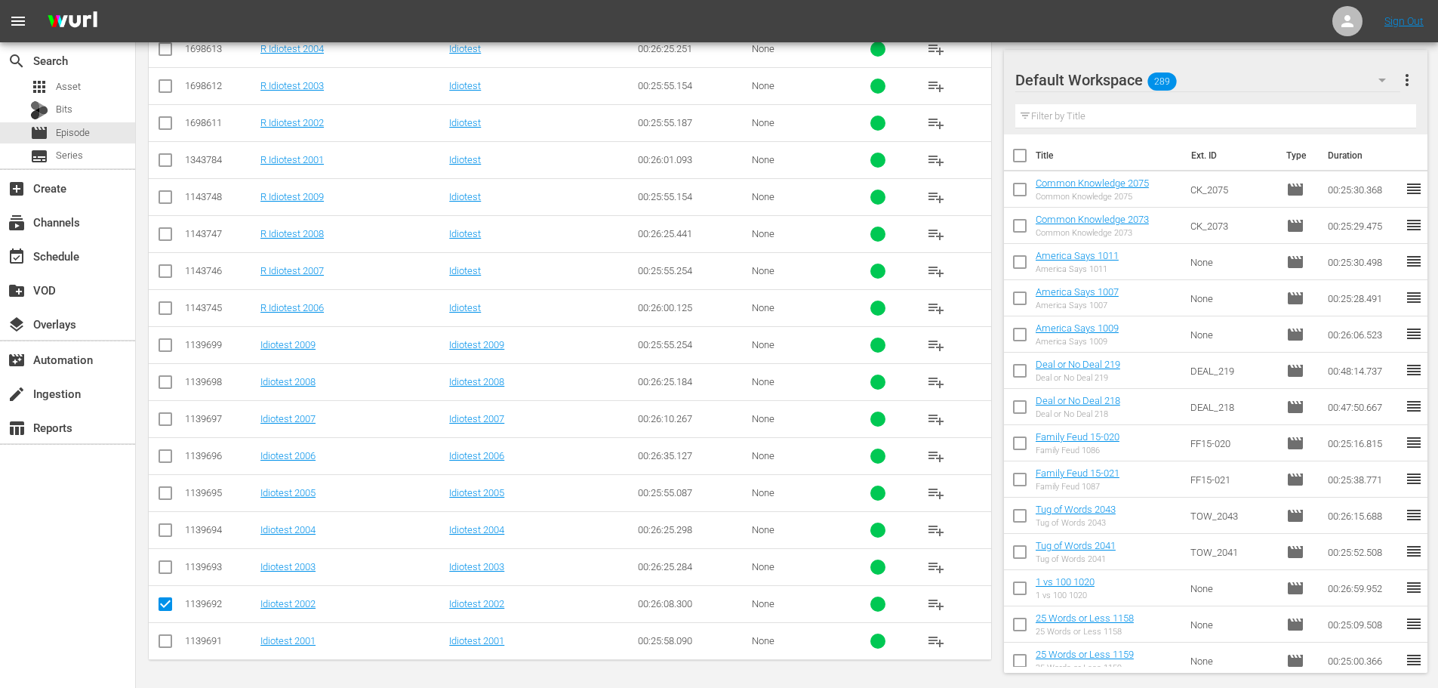
checkbox input "true"
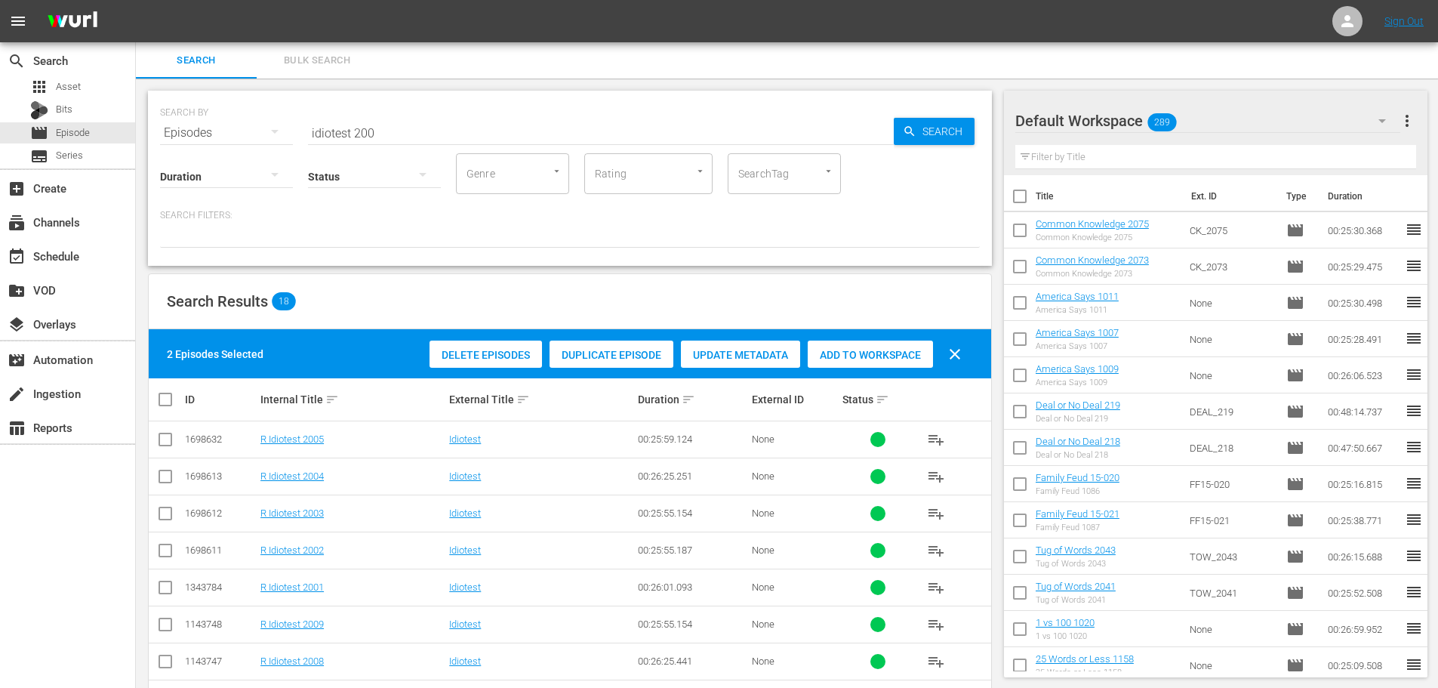
click at [845, 376] on div "2 Episodes Selected Delete Episodes Duplicate Episode Update Metadata Add to Wo…" at bounding box center [570, 353] width 842 height 49
drag, startPoint x: 826, startPoint y: 324, endPoint x: 835, endPoint y: 340, distance: 18.3
click at [828, 327] on div "Search Results 18" at bounding box center [570, 301] width 842 height 55
click at [839, 347] on div "Add to Workspace" at bounding box center [870, 354] width 125 height 29
click at [450, 144] on hr at bounding box center [601, 144] width 586 height 1
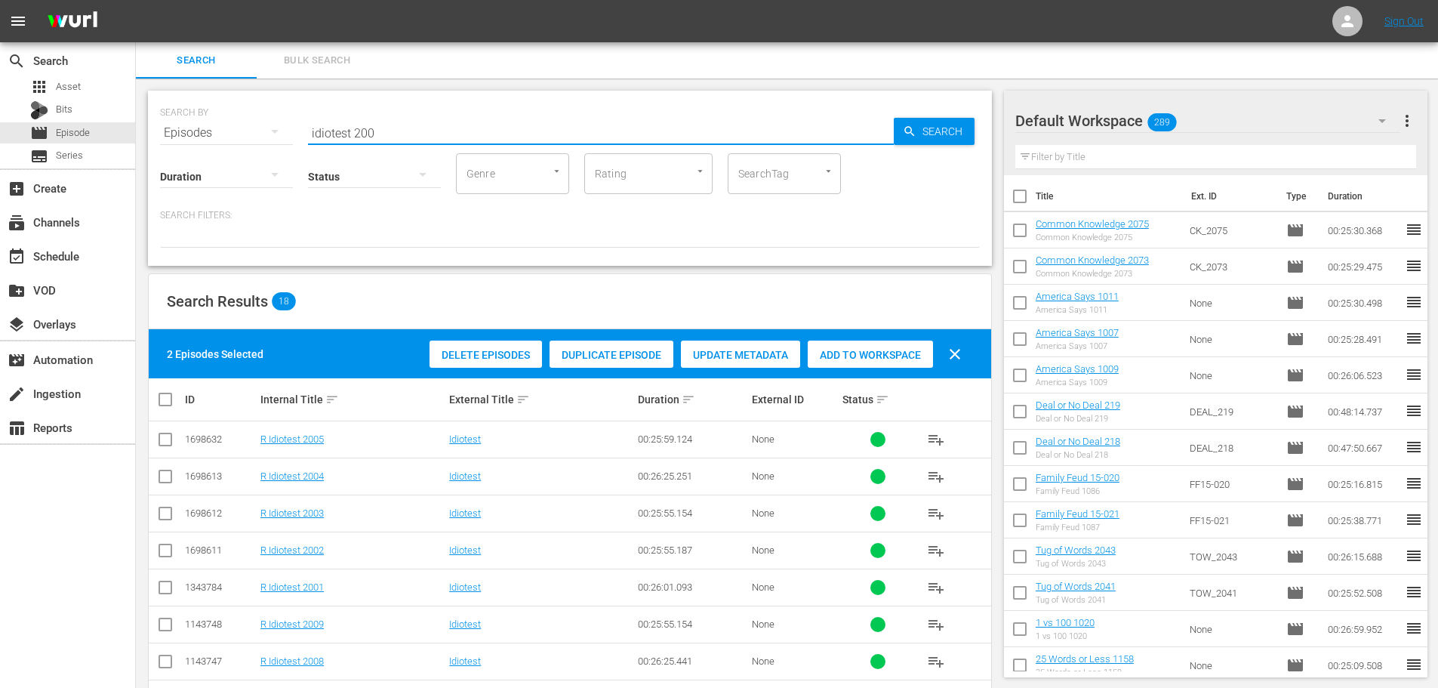
click at [451, 137] on input "idiotest 200" at bounding box center [601, 133] width 586 height 36
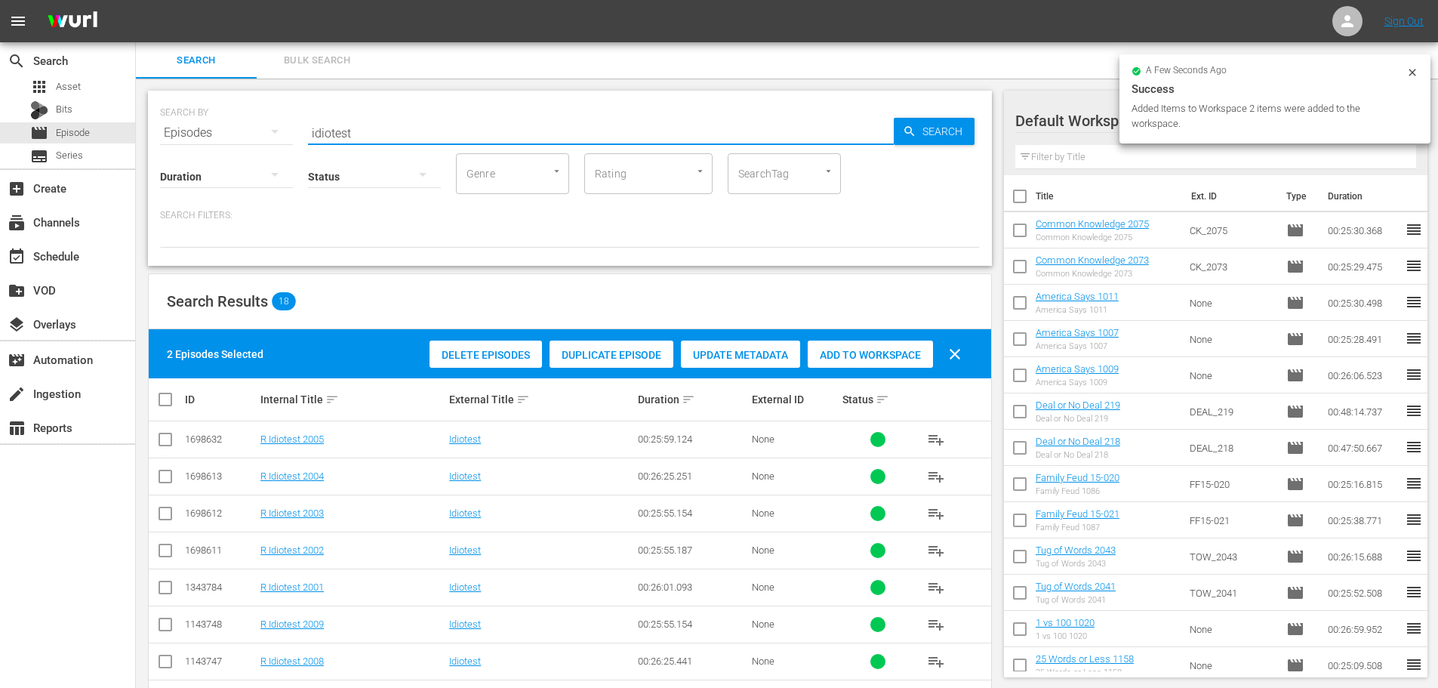
type input "idiotest"
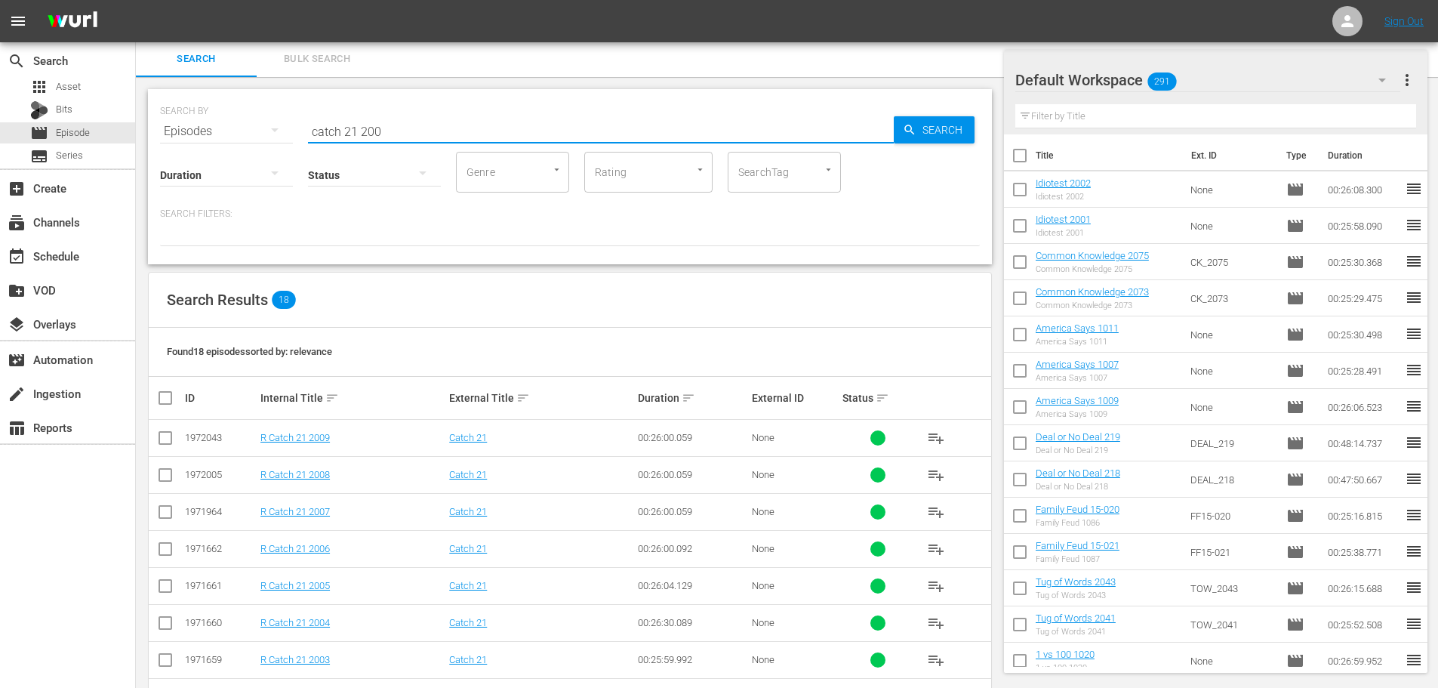
scroll to position [379, 0]
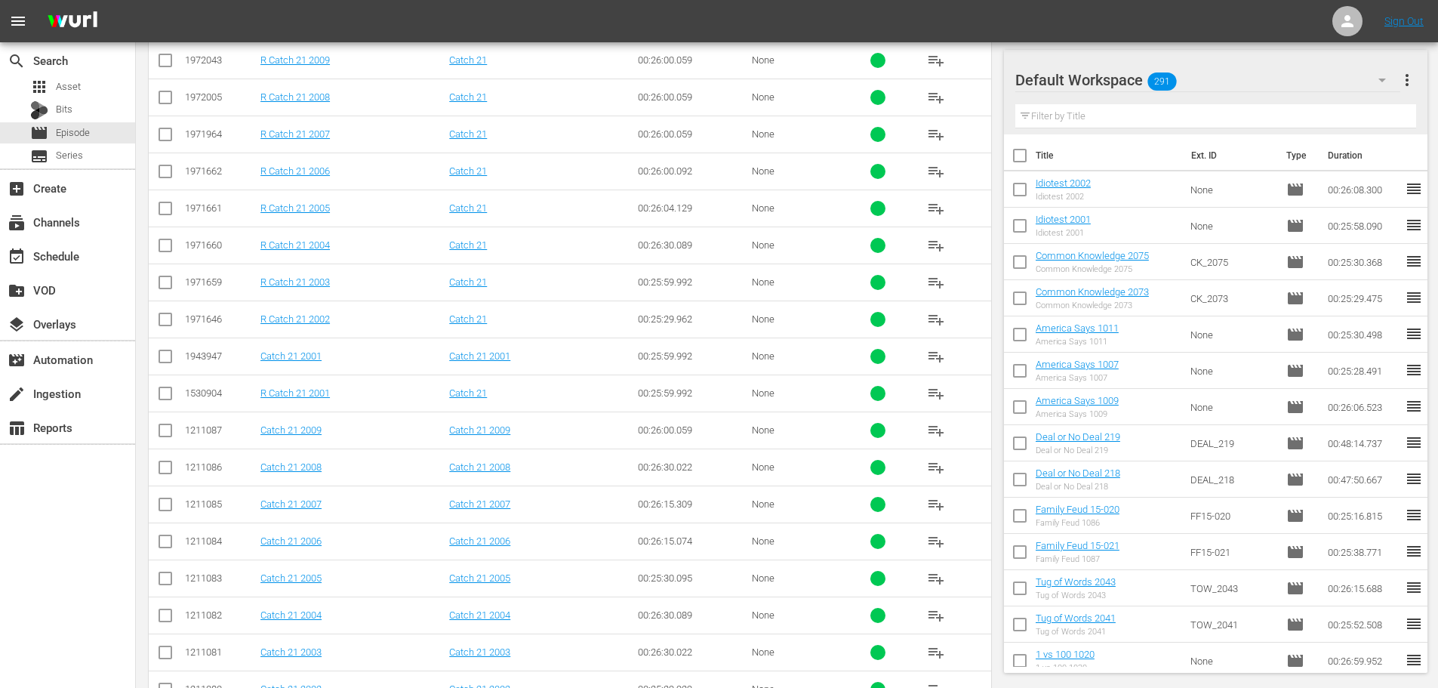
type input "catch 21 200"
click at [165, 625] on input "checkbox" at bounding box center [165, 618] width 18 height 18
checkbox input "true"
click at [159, 549] on input "checkbox" at bounding box center [165, 544] width 18 height 18
checkbox input "true"
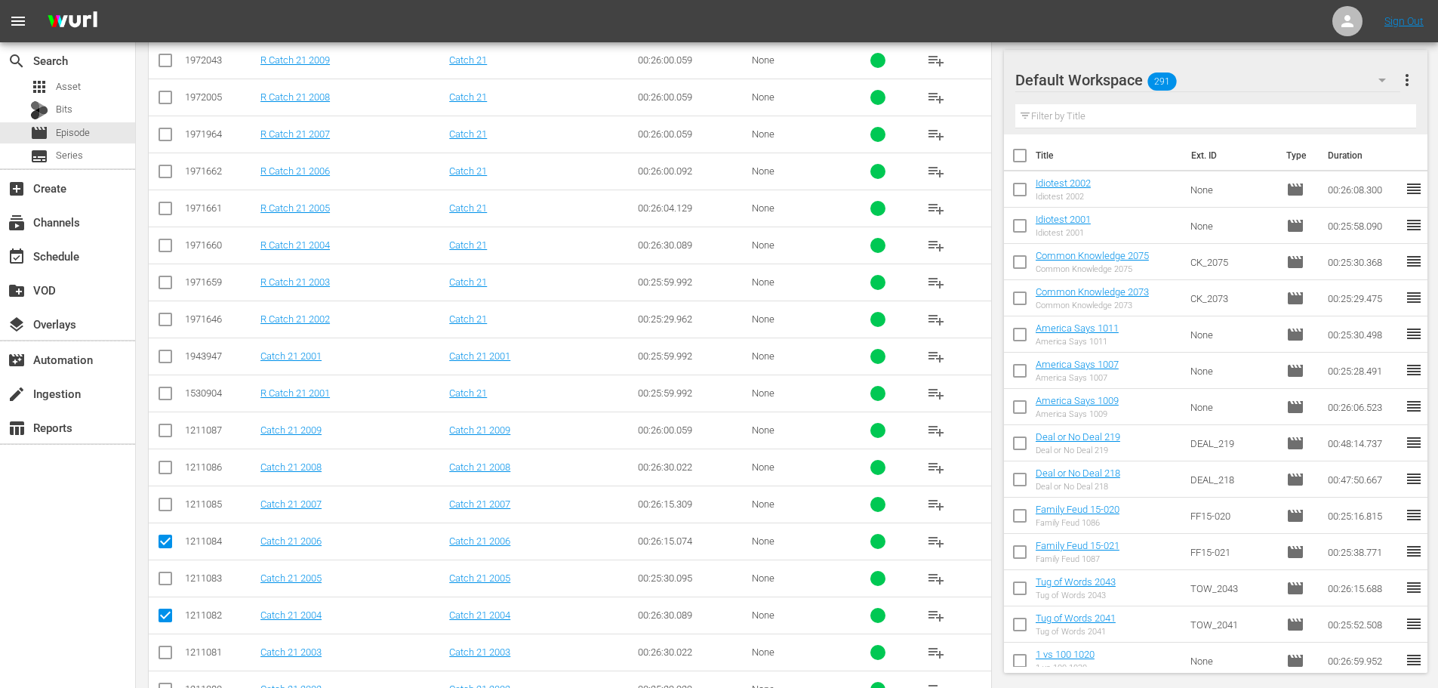
click at [168, 476] on input "checkbox" at bounding box center [165, 470] width 18 height 18
checkbox input "true"
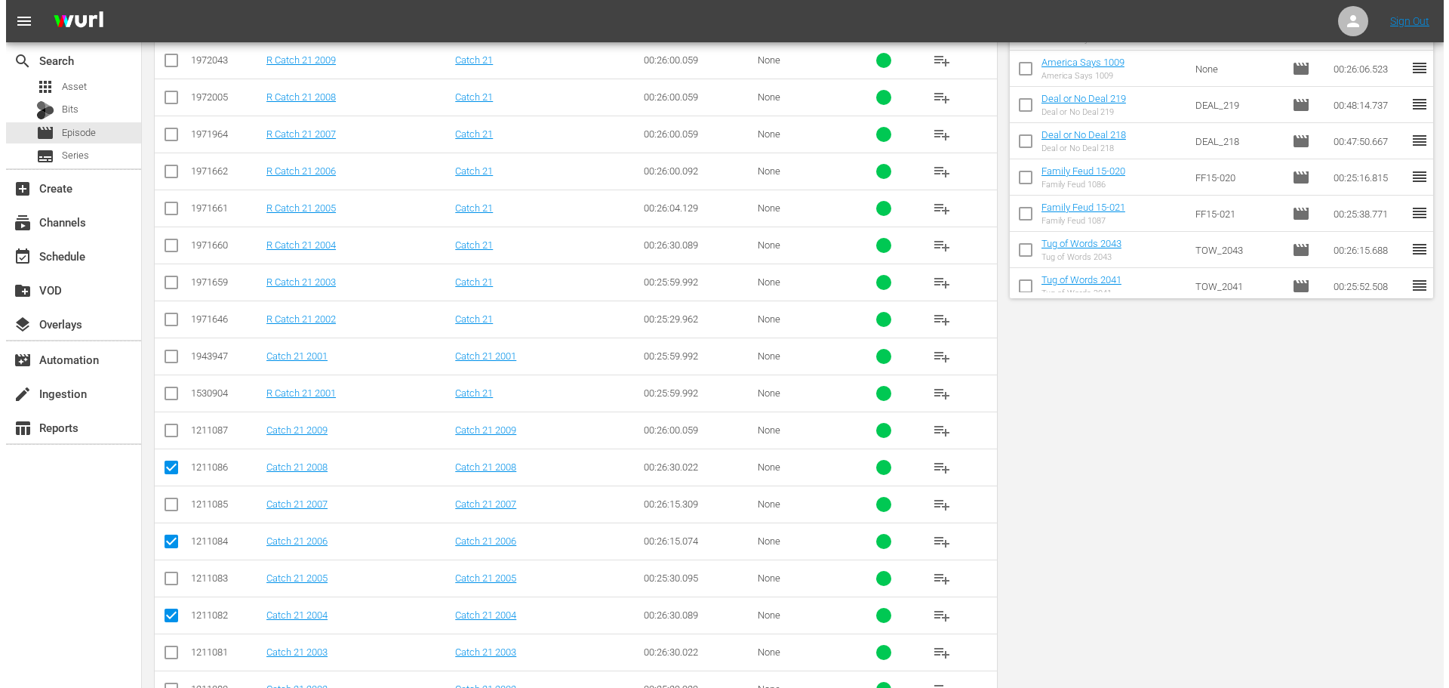
scroll to position [0, 0]
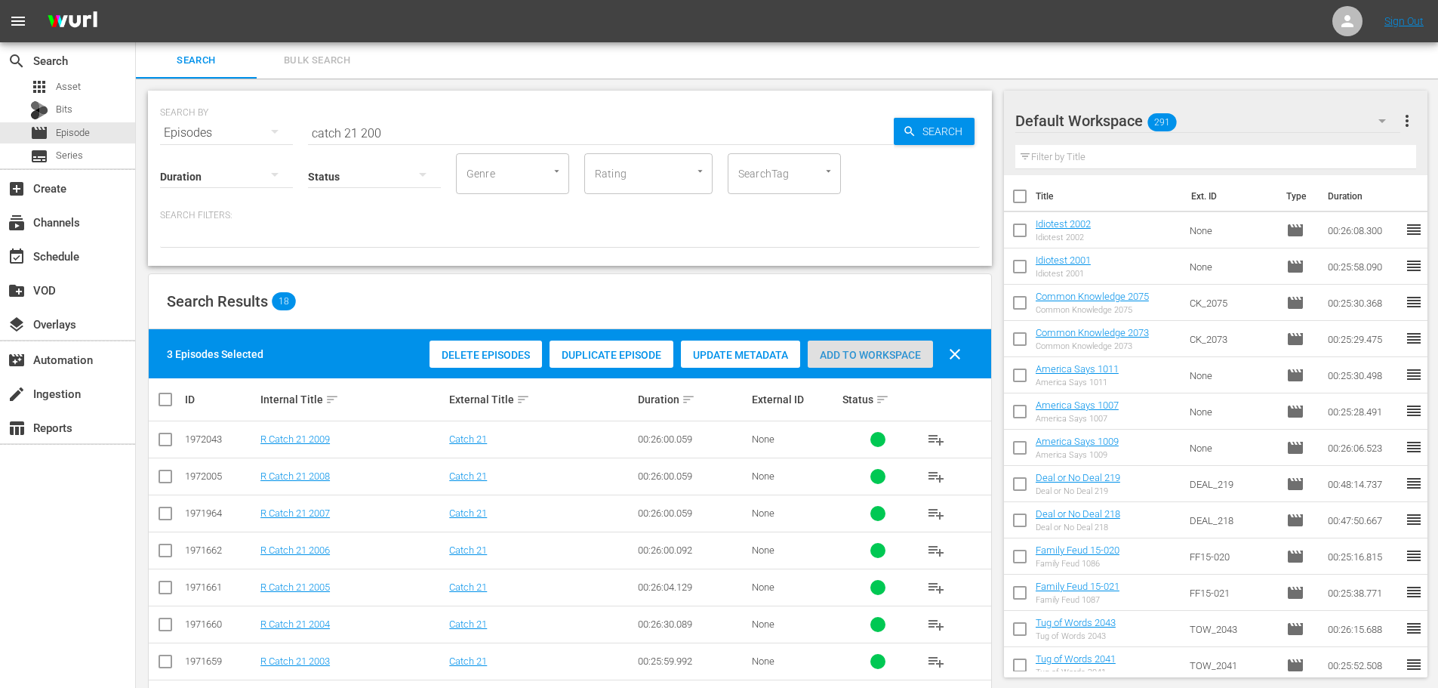
click at [901, 354] on span "Add to Workspace" at bounding box center [870, 355] width 125 height 12
click at [51, 260] on div "event_available Schedule" at bounding box center [42, 254] width 85 height 14
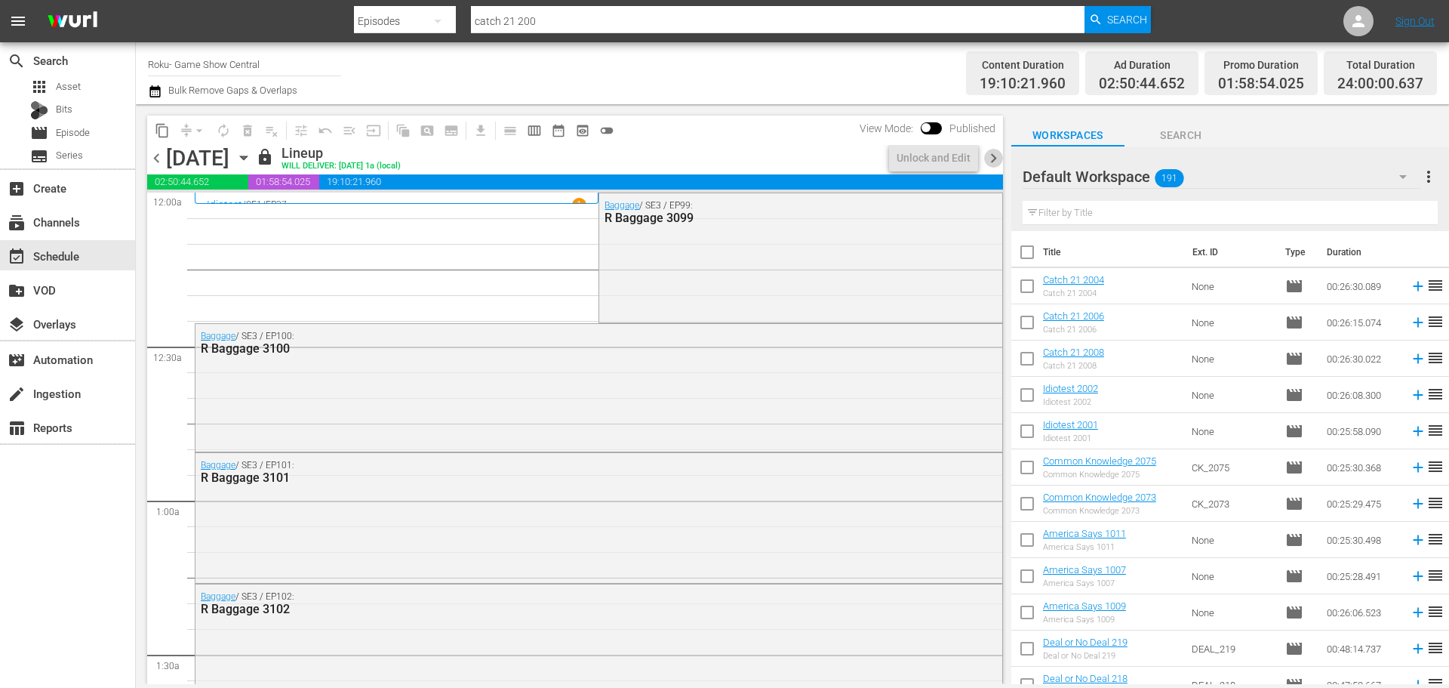
click at [990, 159] on span "chevron_right" at bounding box center [993, 158] width 19 height 19
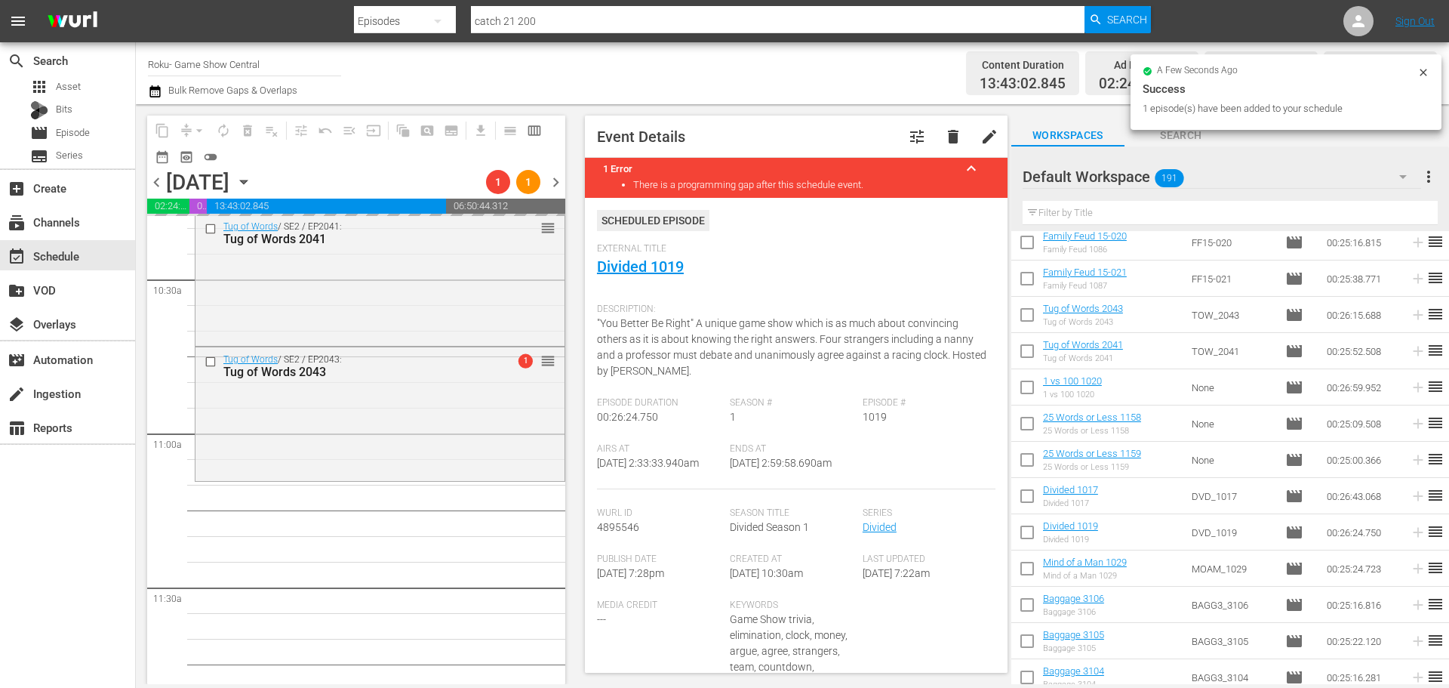
scroll to position [3322, 0]
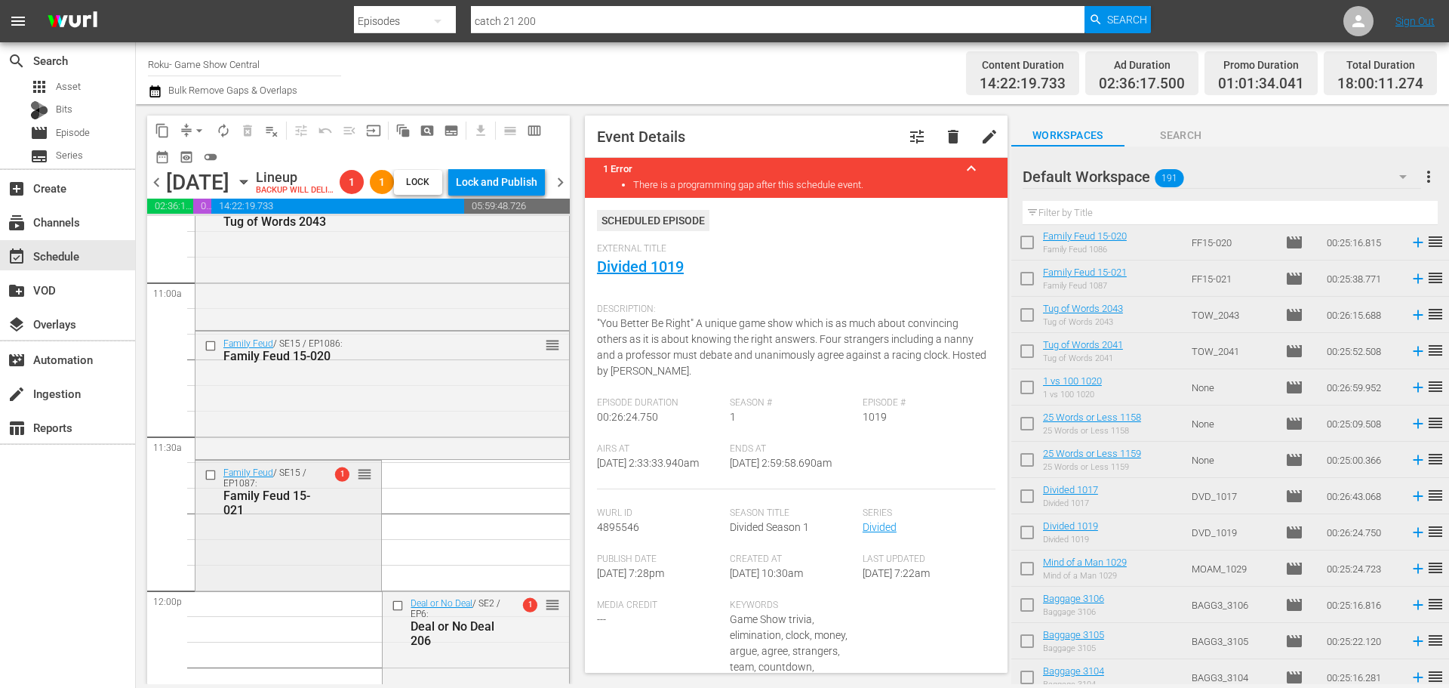
click at [227, 548] on div "Family Feud / SE15 / EP1087: Family Feud 15-021 1 reorder" at bounding box center [289, 523] width 186 height 127
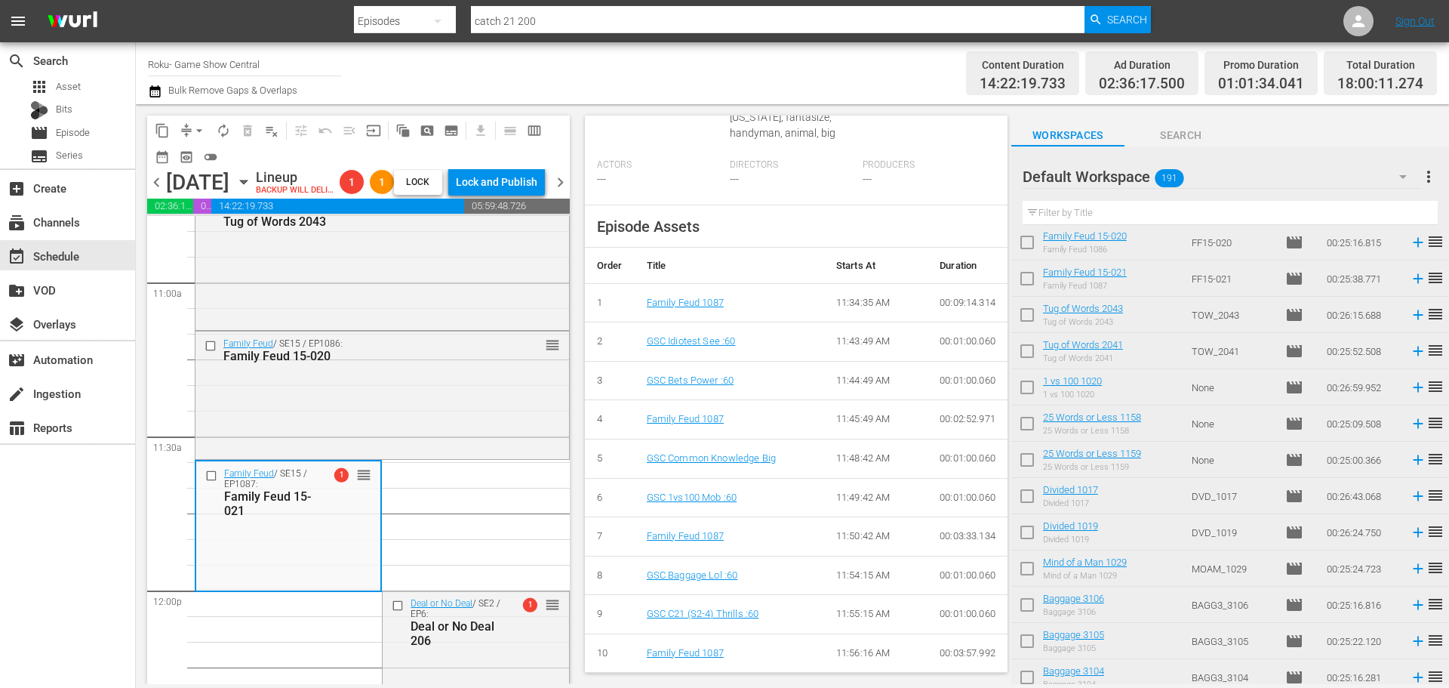
scroll to position [609, 0]
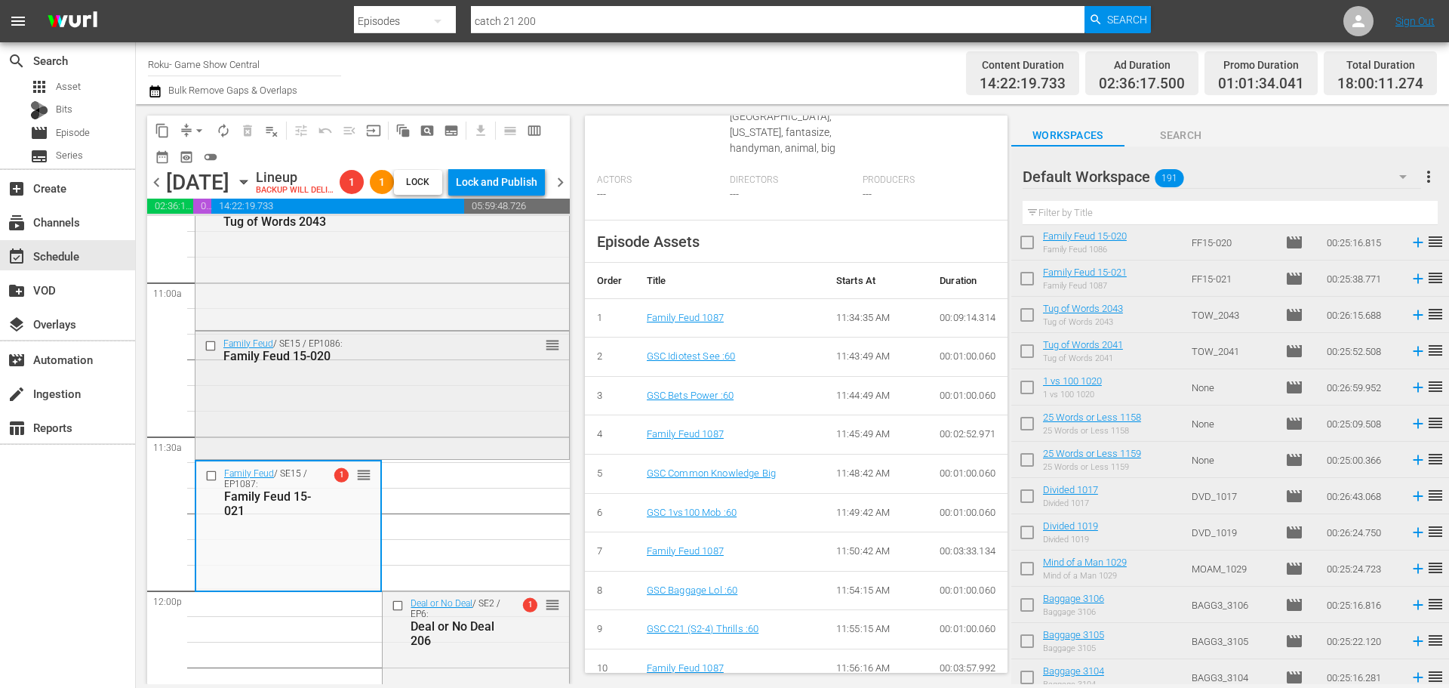
click at [334, 399] on div "Family Feud / SE15 / EP1086: Family Feud 15-020 reorder" at bounding box center [383, 393] width 374 height 125
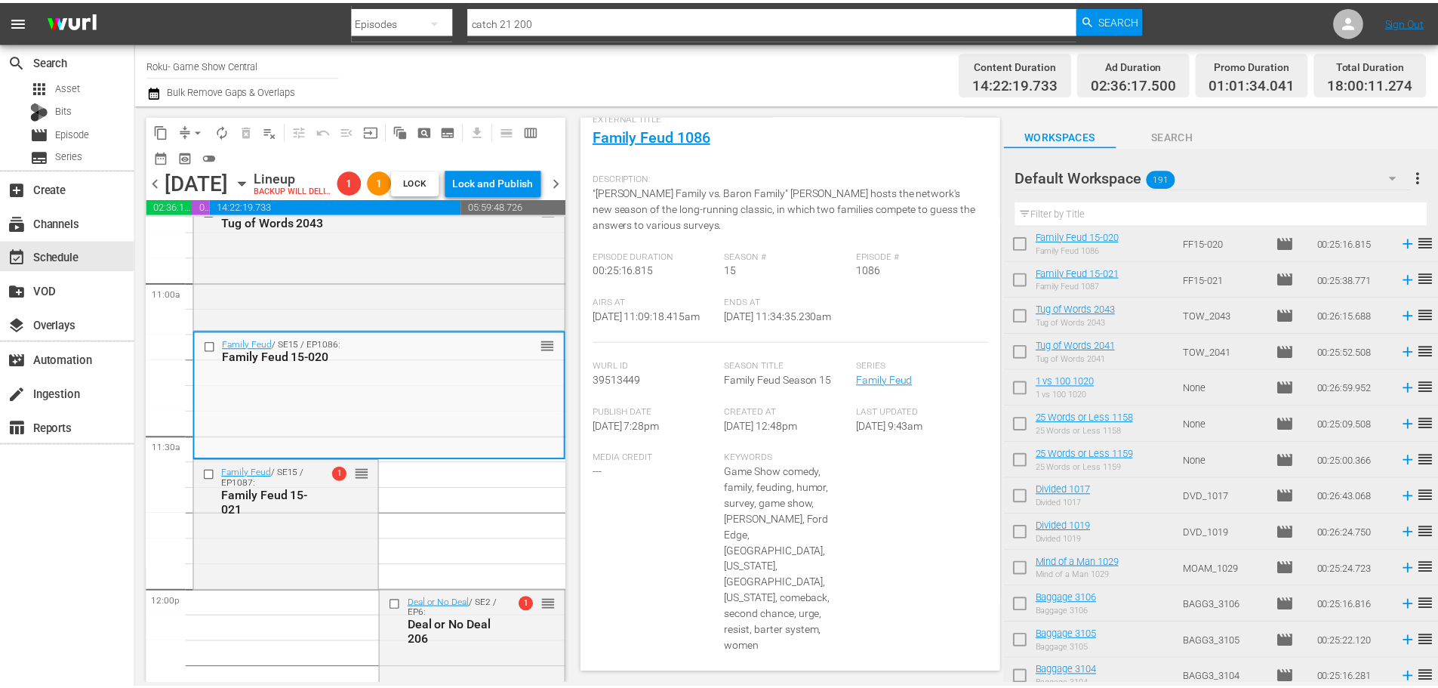
scroll to position [85, 0]
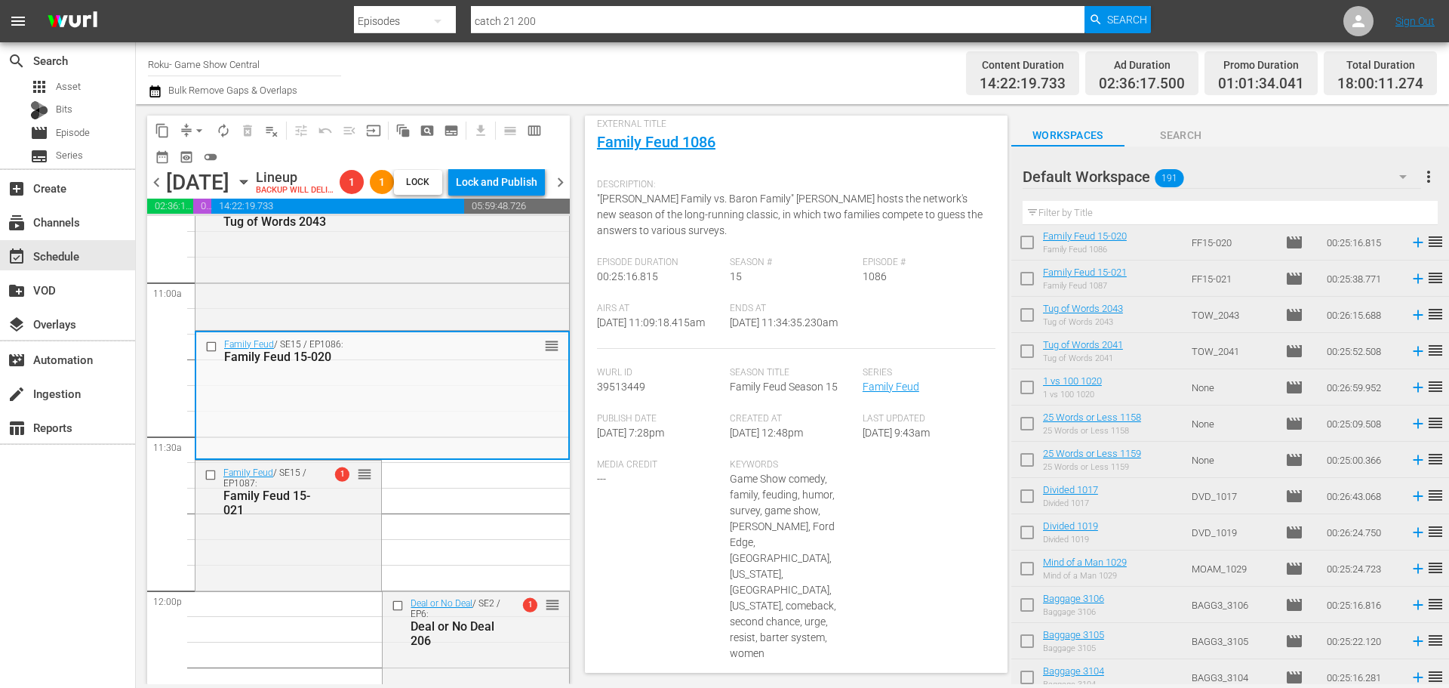
click at [636, 126] on span "External Title" at bounding box center [792, 125] width 391 height 12
click at [644, 143] on link "Family Feud 1086" at bounding box center [656, 142] width 119 height 18
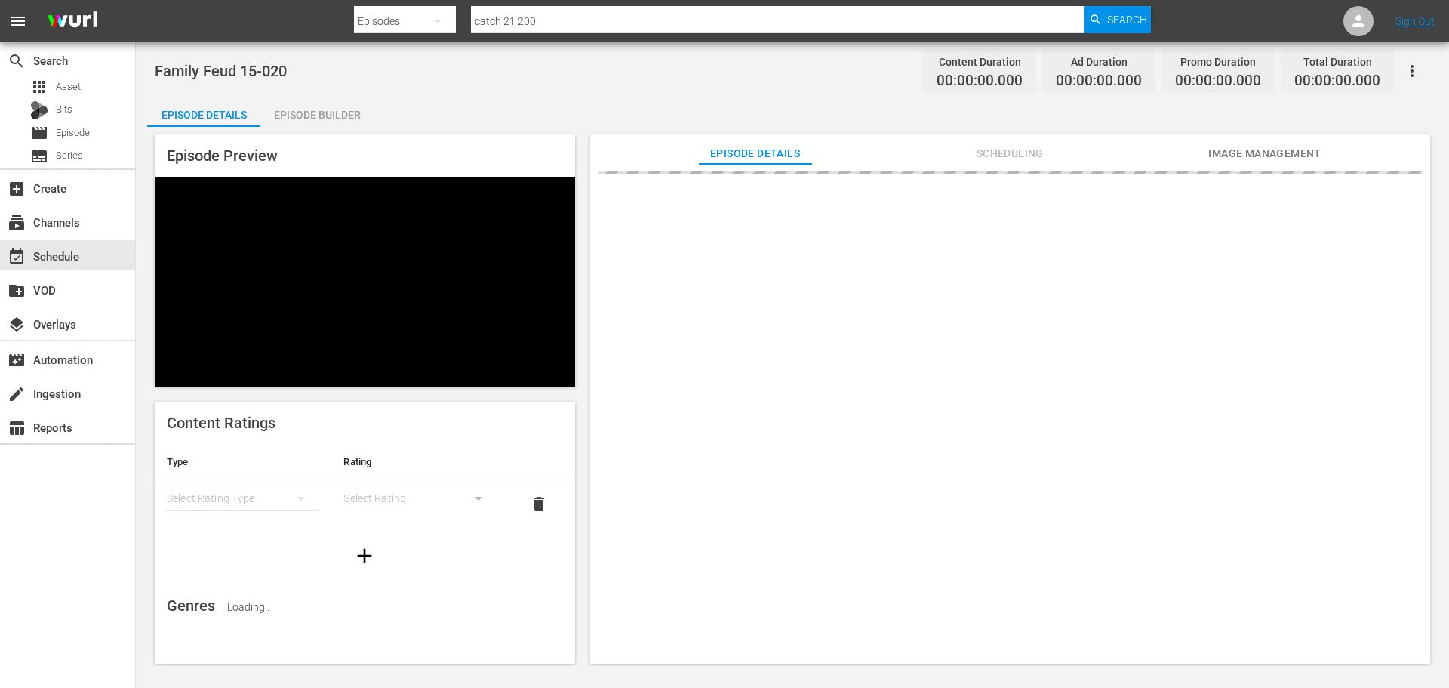
click at [352, 101] on div "Episode Builder" at bounding box center [316, 115] width 113 height 36
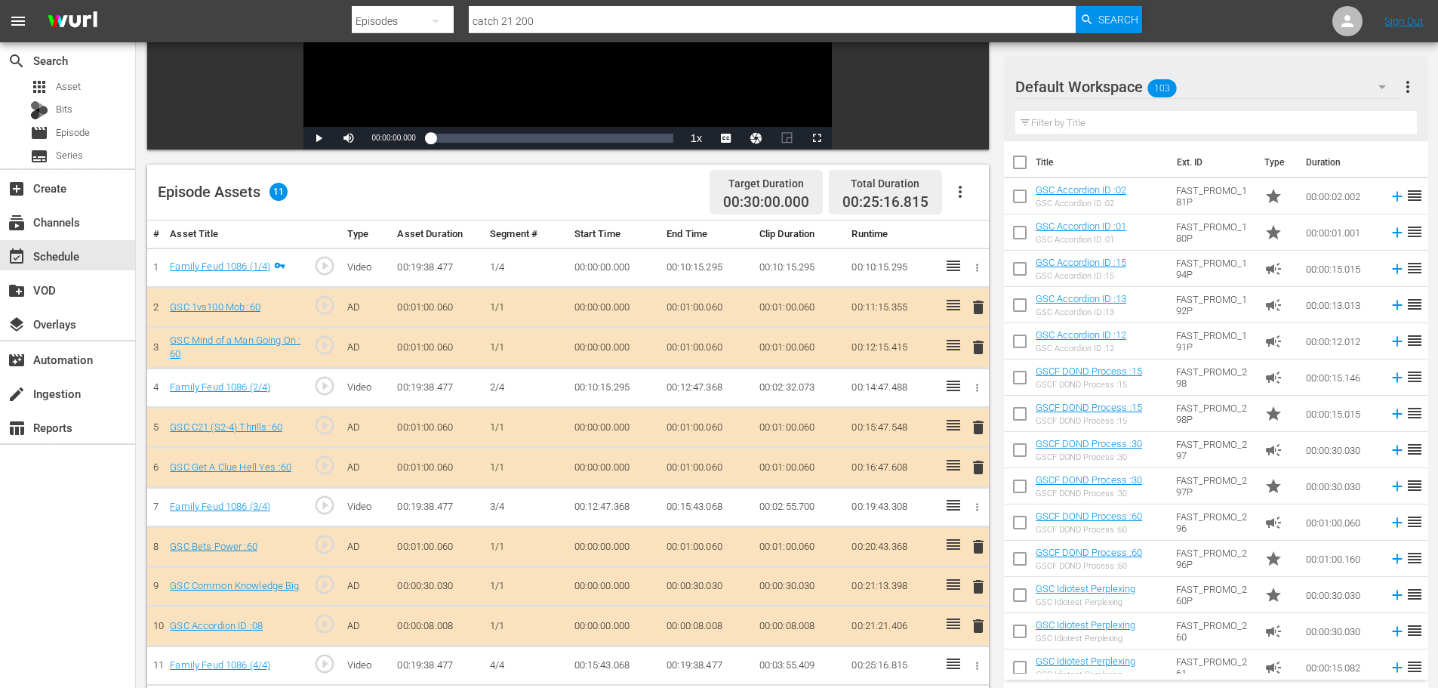
scroll to position [393, 0]
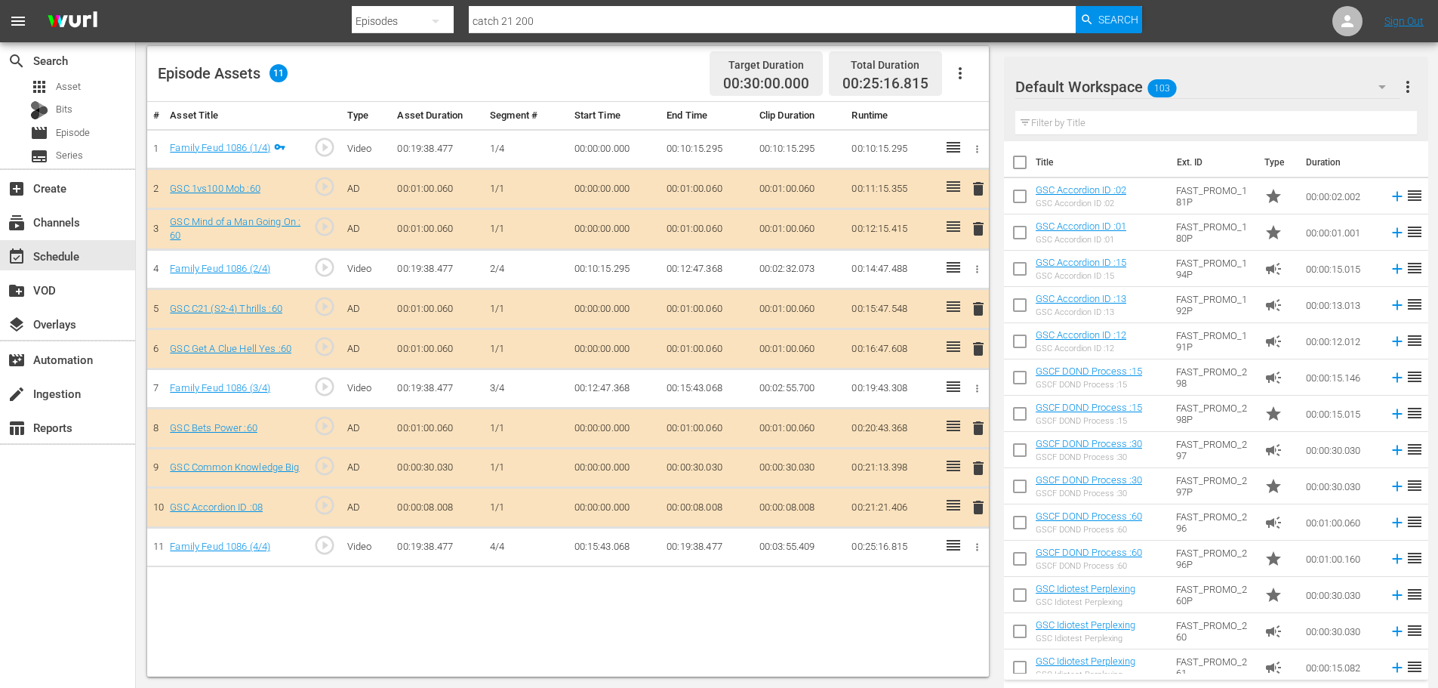
click at [975, 513] on span "delete" at bounding box center [978, 507] width 18 height 18
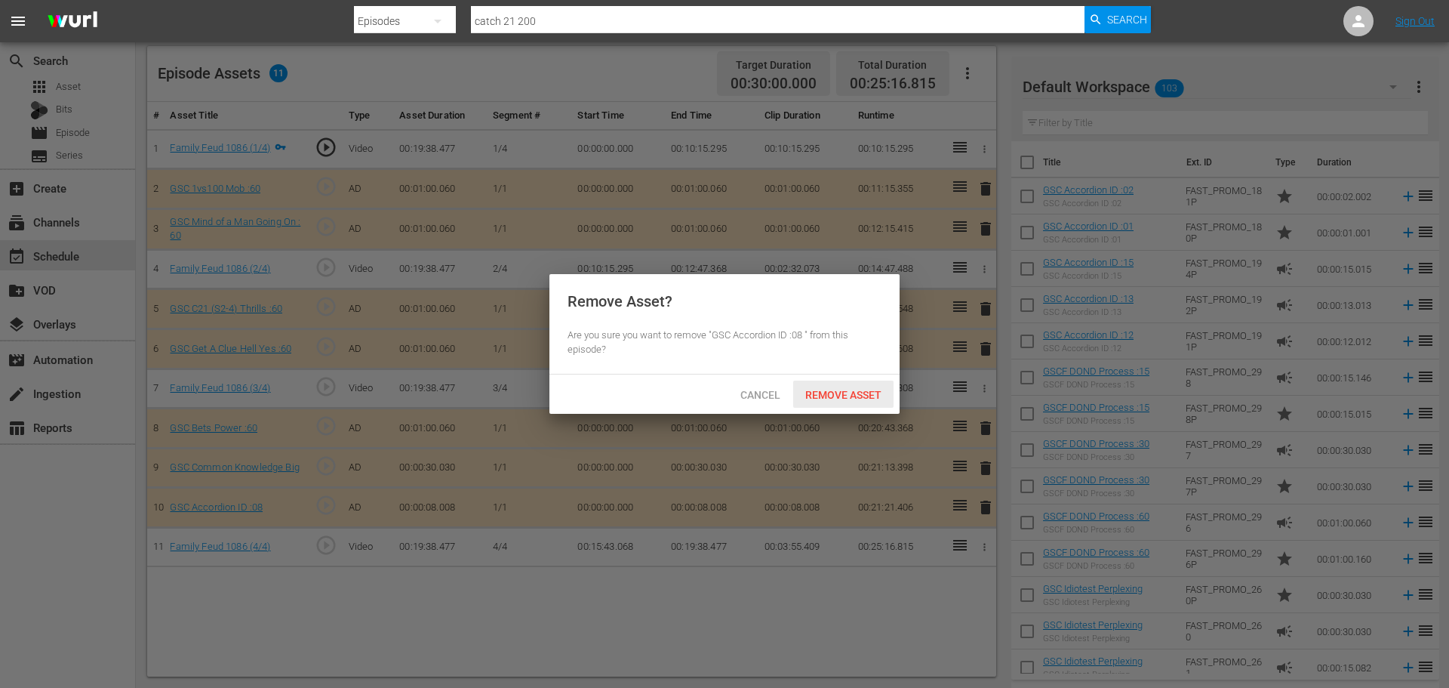
click at [842, 390] on span "Remove Asset" at bounding box center [843, 395] width 100 height 12
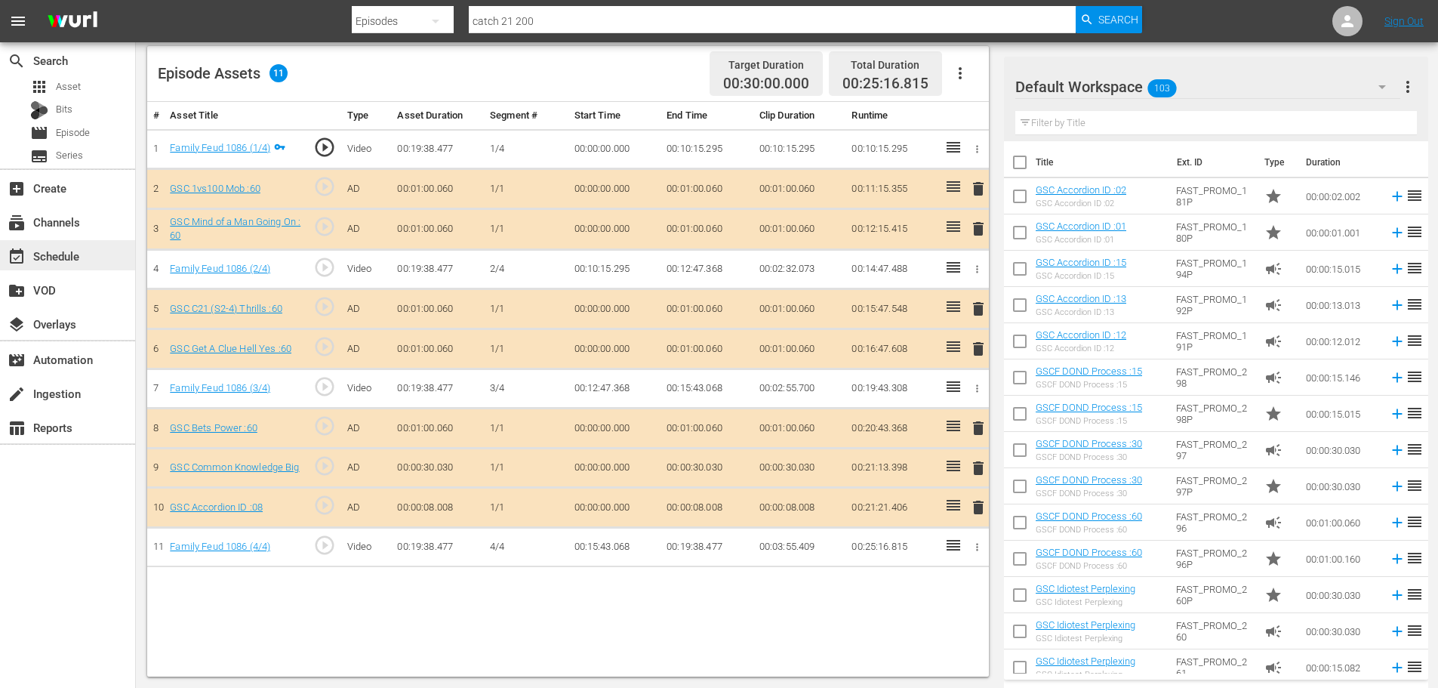
click at [72, 260] on div "event_available Schedule" at bounding box center [42, 254] width 85 height 14
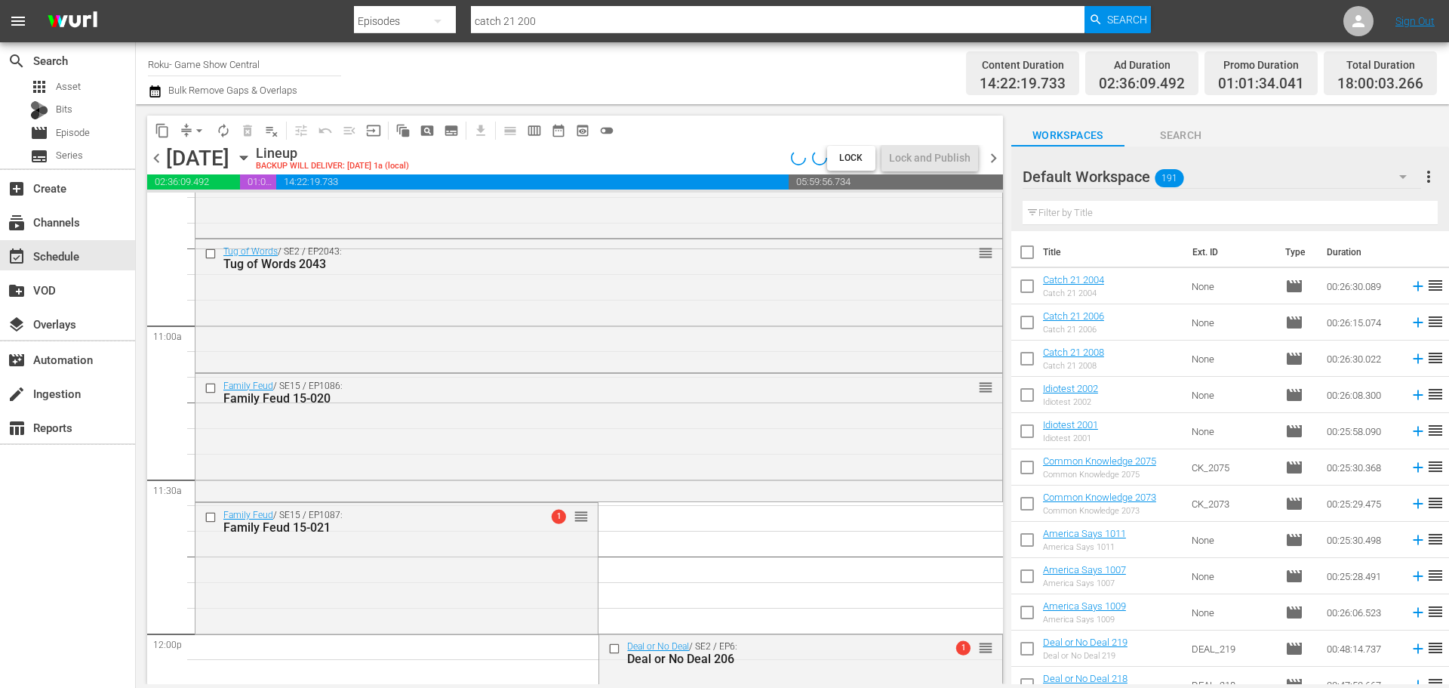
scroll to position [3304, 0]
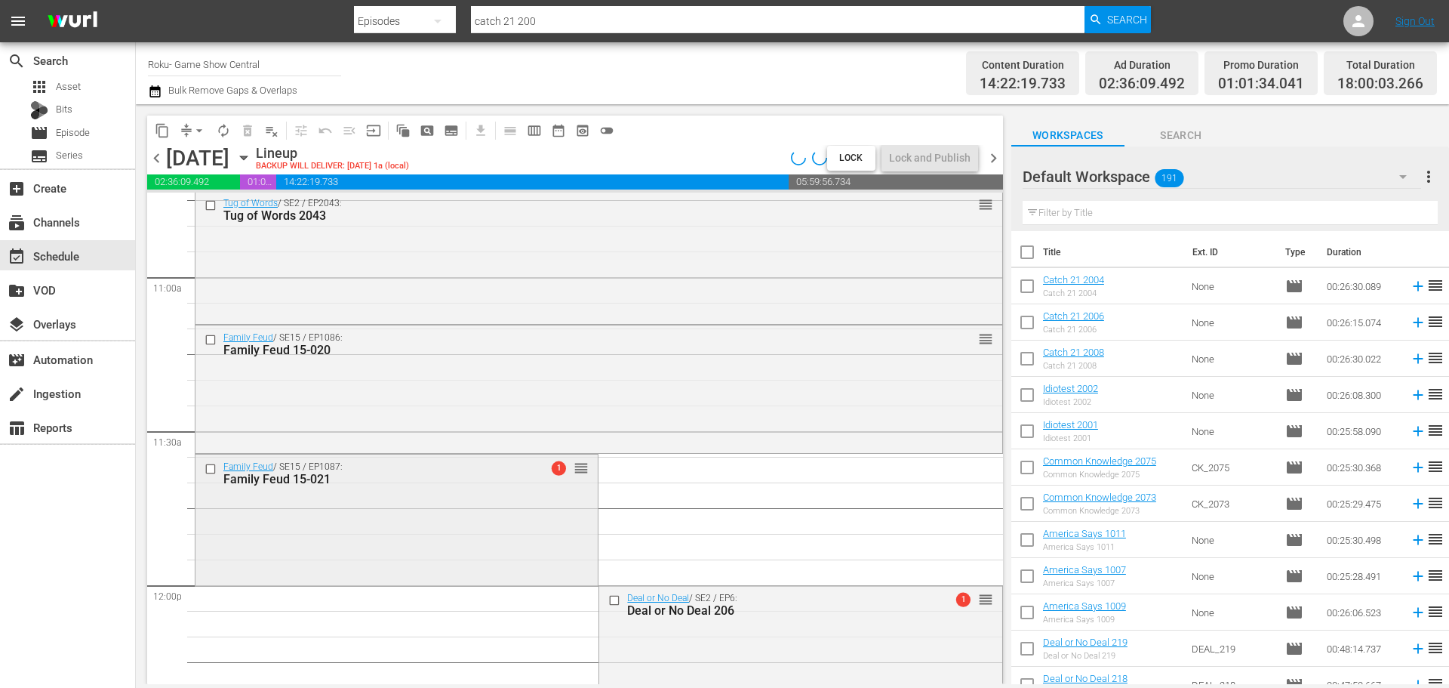
click at [460, 529] on div "Family Feud / SE15 / EP1087: Family Feud 15-021 1 reorder" at bounding box center [397, 517] width 402 height 127
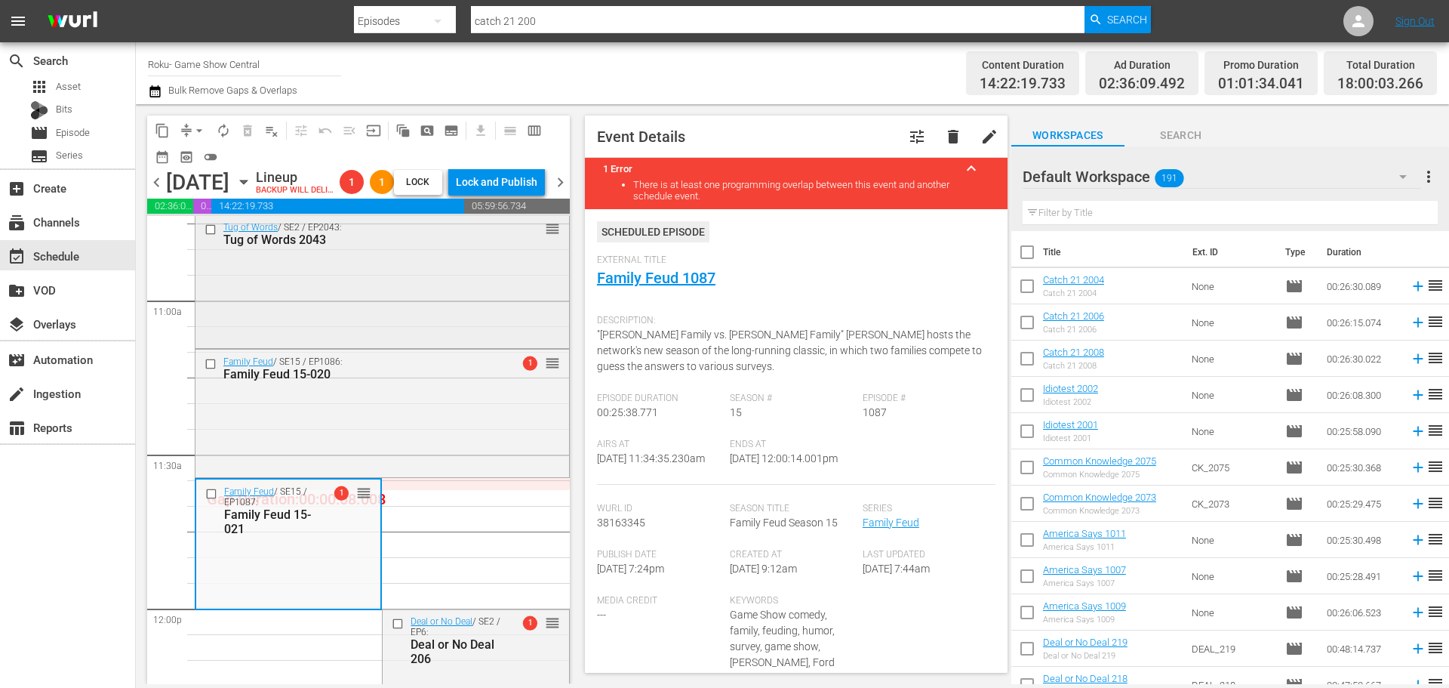
click at [337, 296] on div "Tug of Words / SE2 / EP2043: Tug of Words 2043 reorder" at bounding box center [383, 280] width 374 height 131
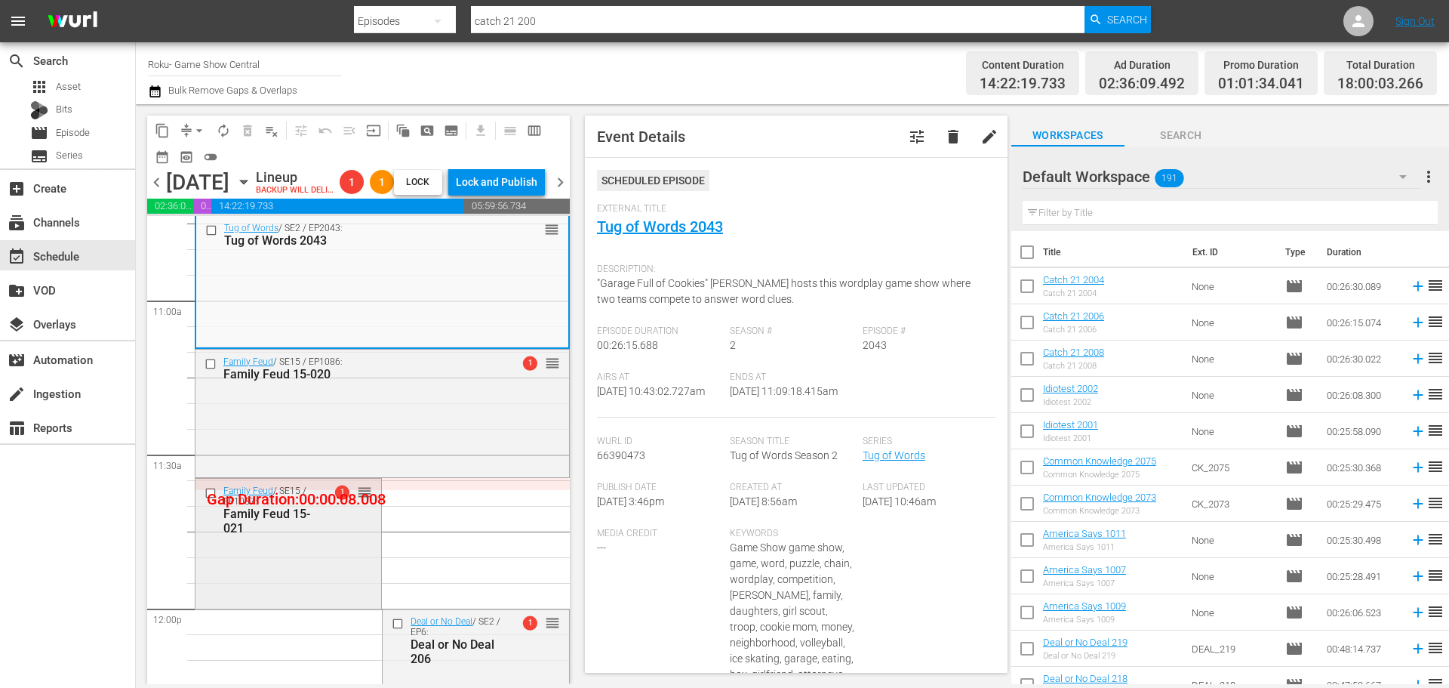
click at [310, 605] on div "Family Feud / SE15 / EP1087: Family Feud 15-021 1 reorder" at bounding box center [289, 542] width 186 height 127
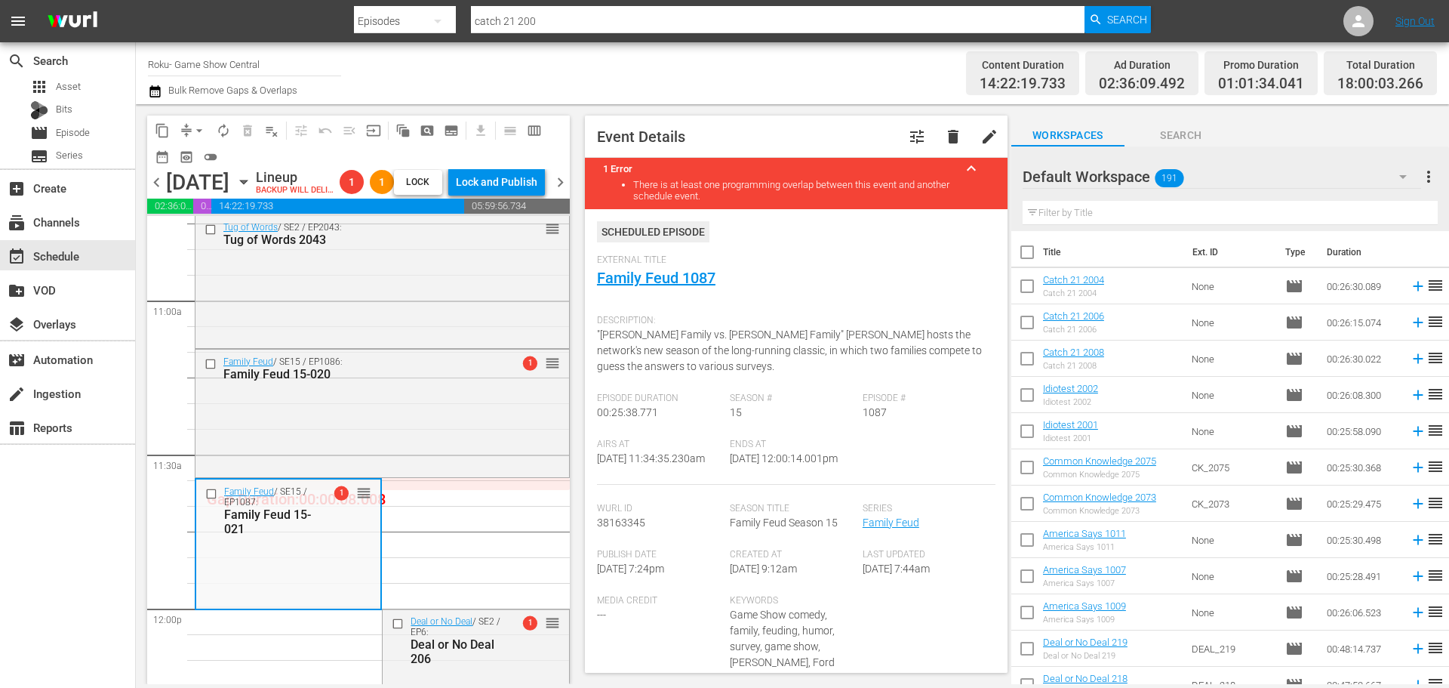
click at [355, 306] on div "Tug of Words / SE2 / EP2043: Tug of Words 2043 reorder" at bounding box center [383, 280] width 374 height 131
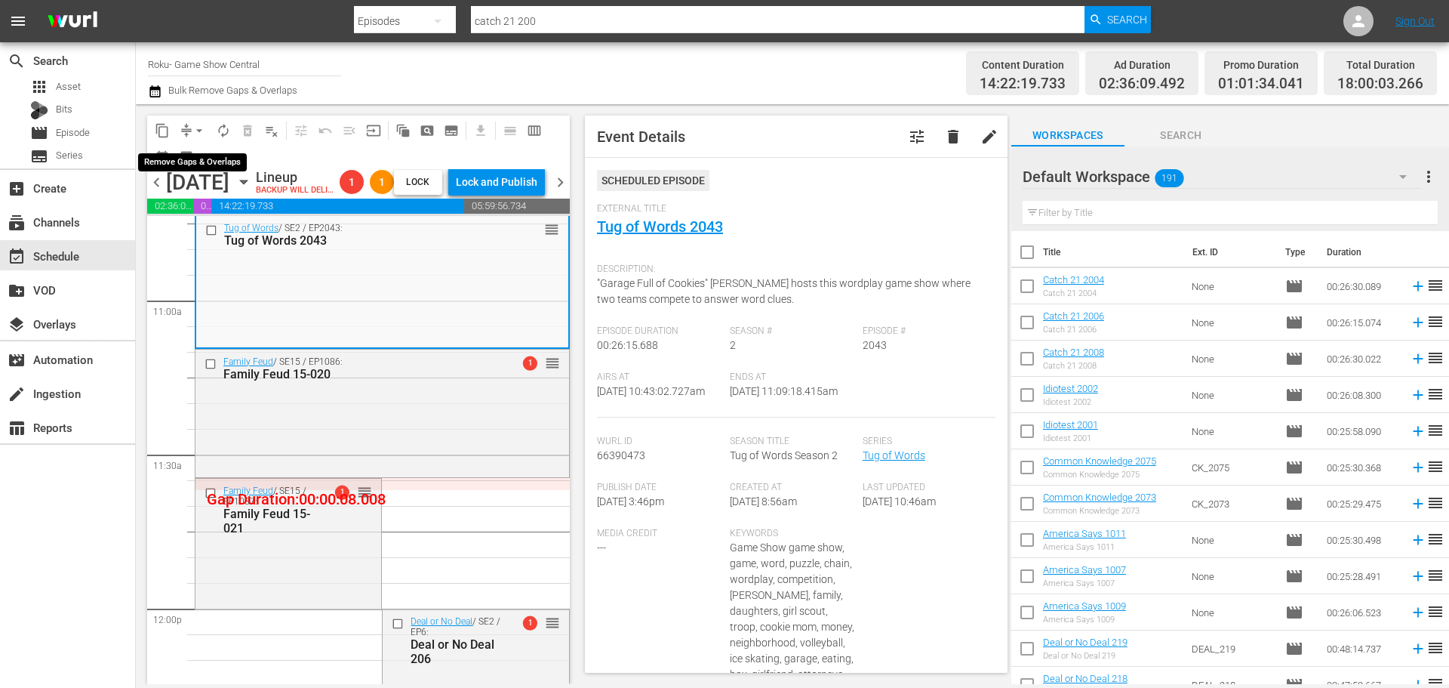
click at [202, 134] on span "arrow_drop_down" at bounding box center [199, 130] width 15 height 15
click at [213, 154] on li "Align to Midnight" at bounding box center [200, 161] width 159 height 25
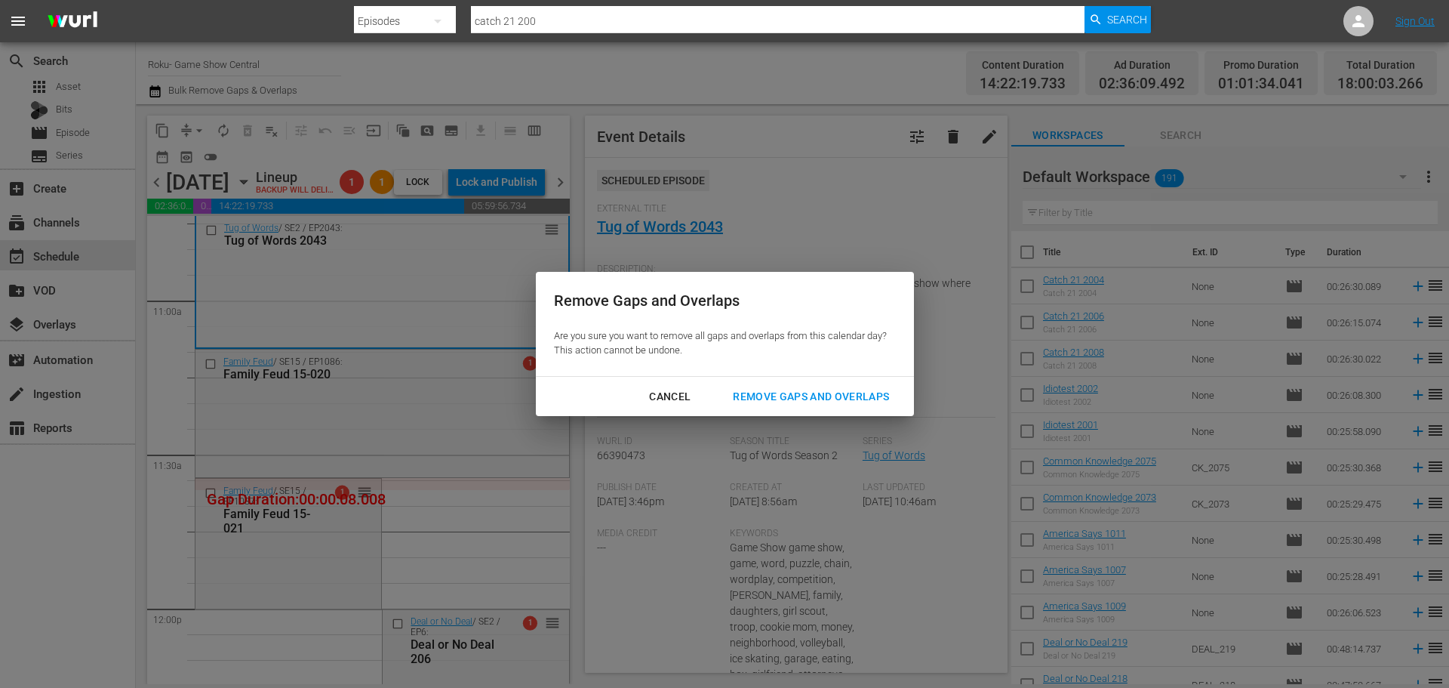
click at [822, 386] on button "Remove Gaps and Overlaps" at bounding box center [811, 397] width 193 height 28
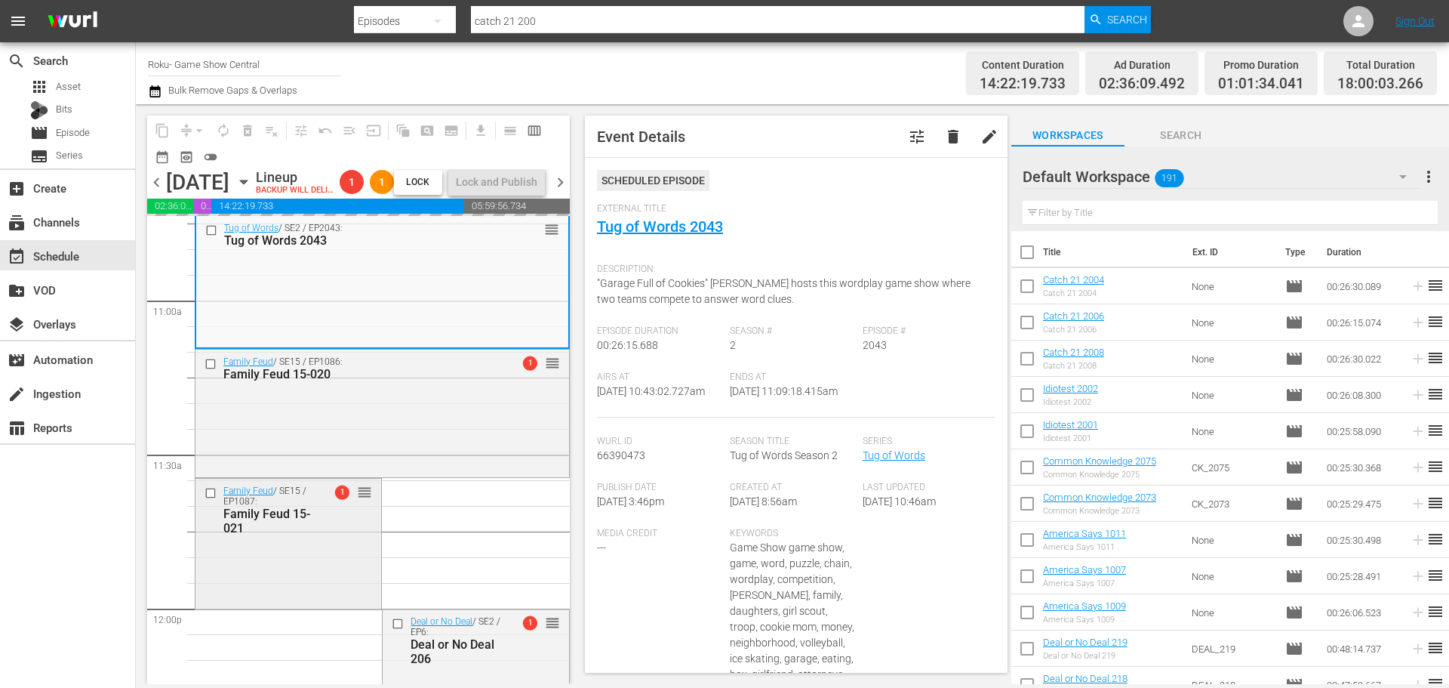
drag, startPoint x: 188, startPoint y: 460, endPoint x: 309, endPoint y: 590, distance: 177.3
click at [309, 590] on div "Family Feud / SE15 / EP1087: Family Feud 15-021 1 reorder" at bounding box center [289, 542] width 186 height 127
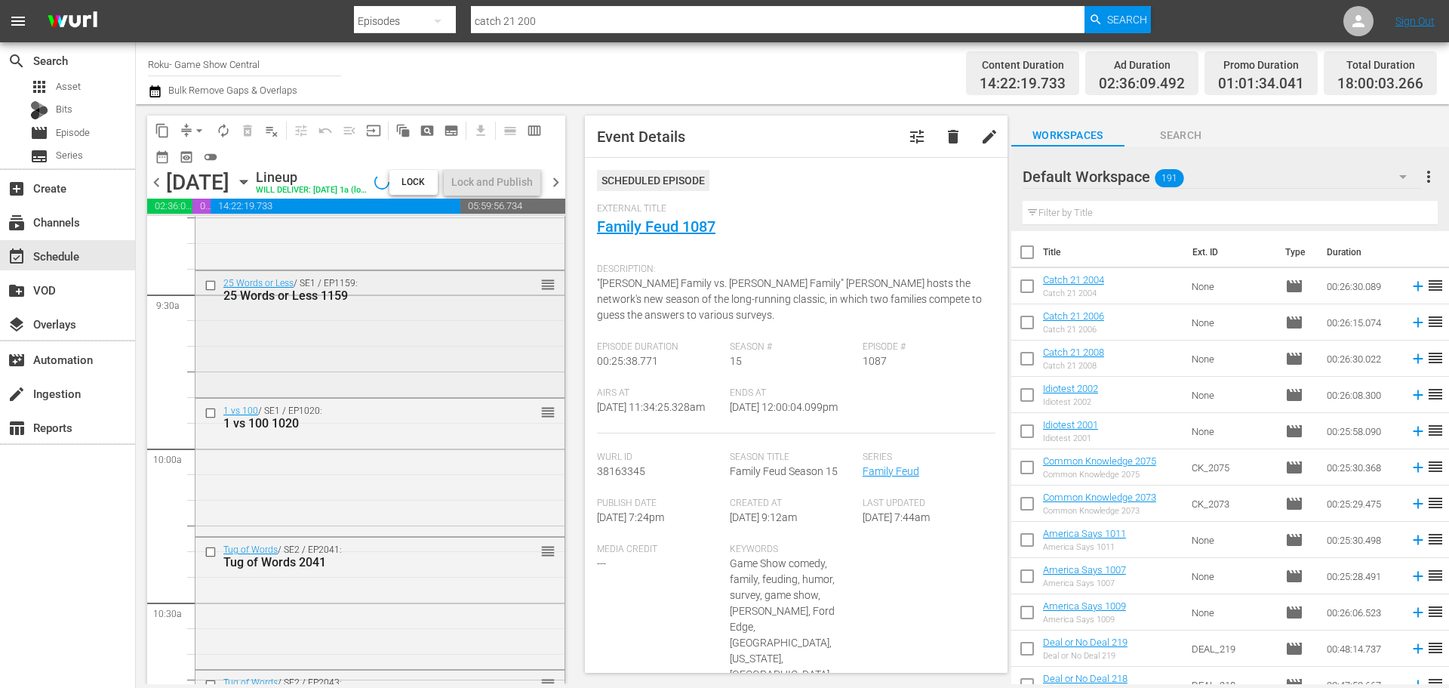
scroll to position [2775, 0]
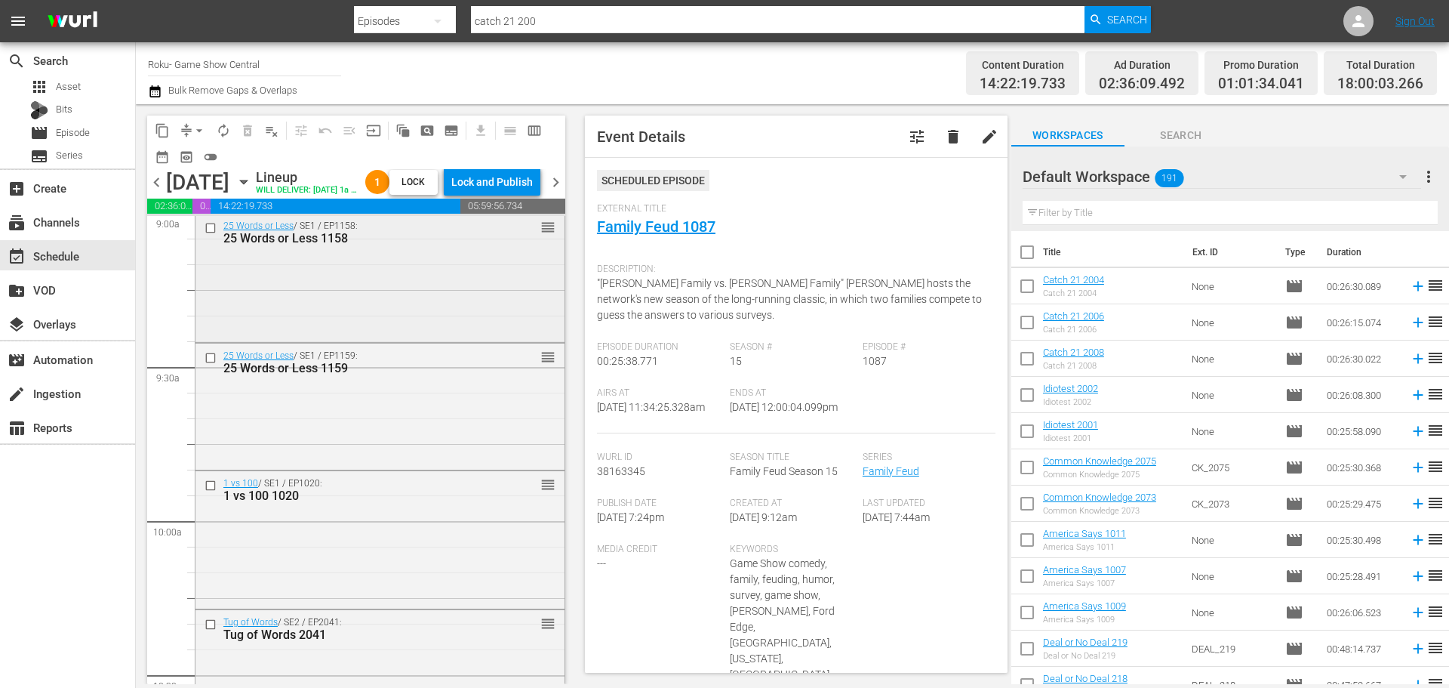
click at [222, 326] on div "25 Words or Less / SE1 / EP1158: 25 Words or Less 1158 reorder" at bounding box center [380, 276] width 369 height 125
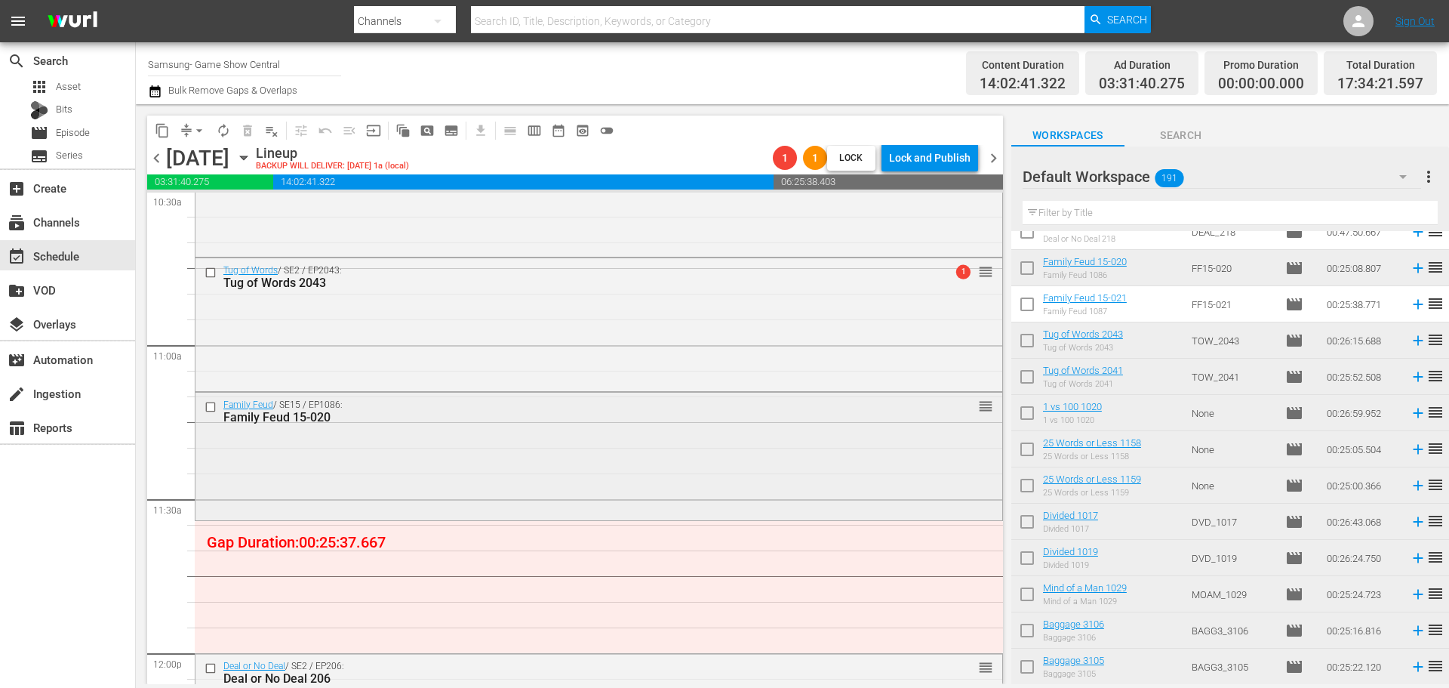
scroll to position [3246, 0]
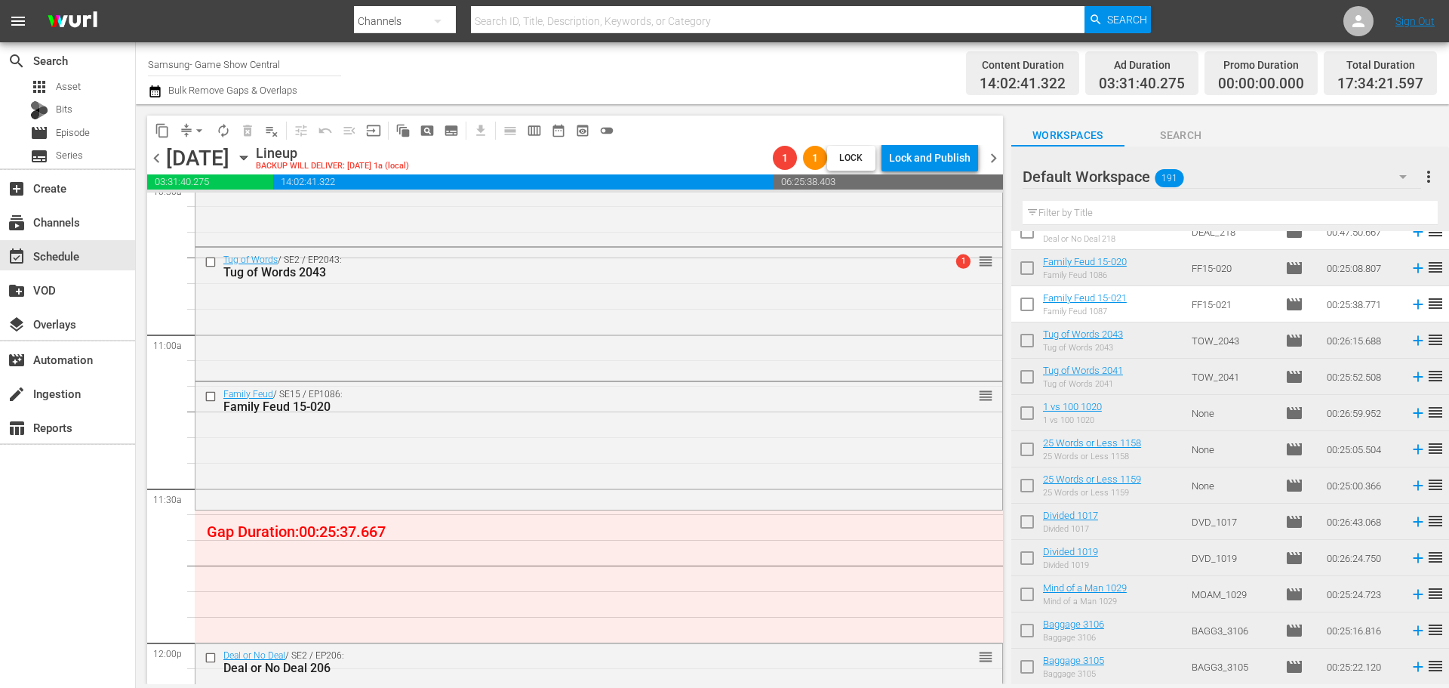
drag, startPoint x: 1163, startPoint y: 324, endPoint x: 642, endPoint y: 541, distance: 563.5
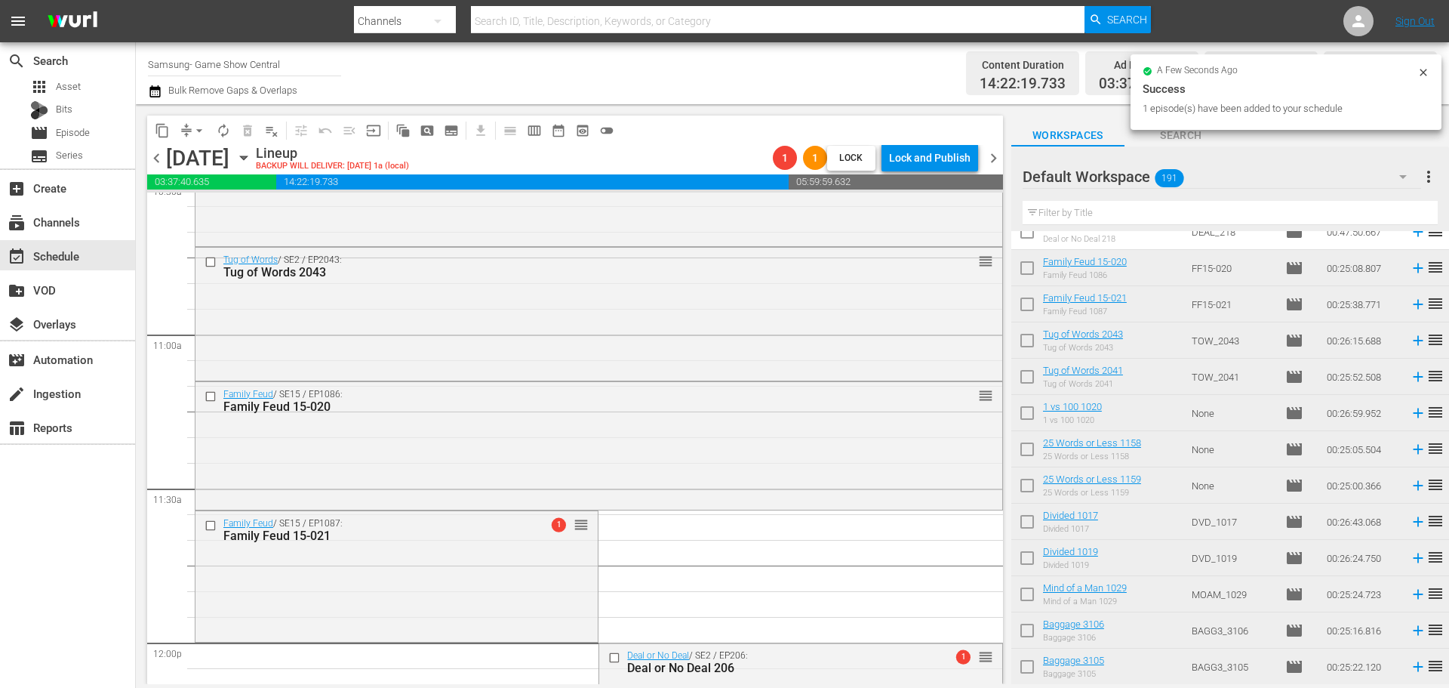
drag, startPoint x: 1138, startPoint y: 310, endPoint x: 695, endPoint y: 387, distance: 449.8
click at [498, 367] on div "Deal or No Deal / SE2 / EP206: Deal or No Deal 206 1 reorder Deal or No Deal / …" at bounding box center [599, 642] width 809 height 7392
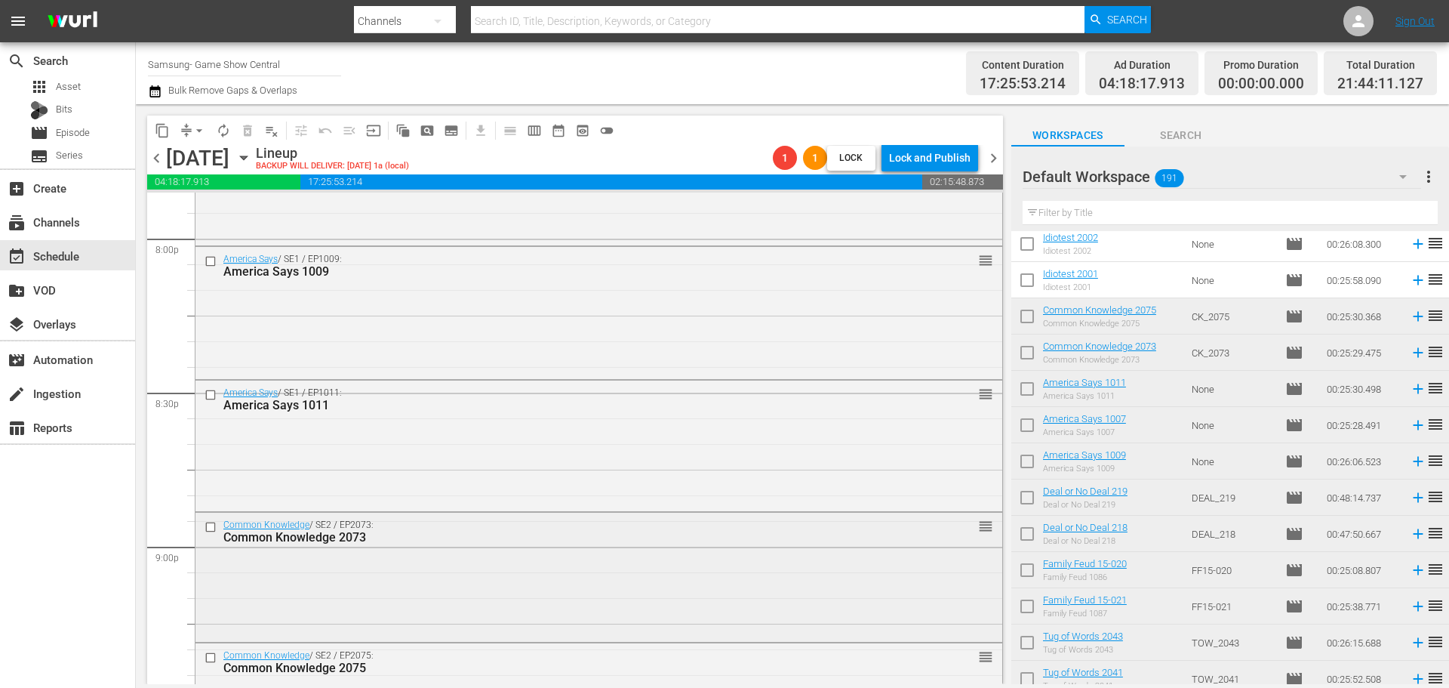
scroll to position [6115, 0]
click at [353, 457] on div "America Says / SE1 / EP1011: America Says 1011 reorder" at bounding box center [599, 443] width 807 height 126
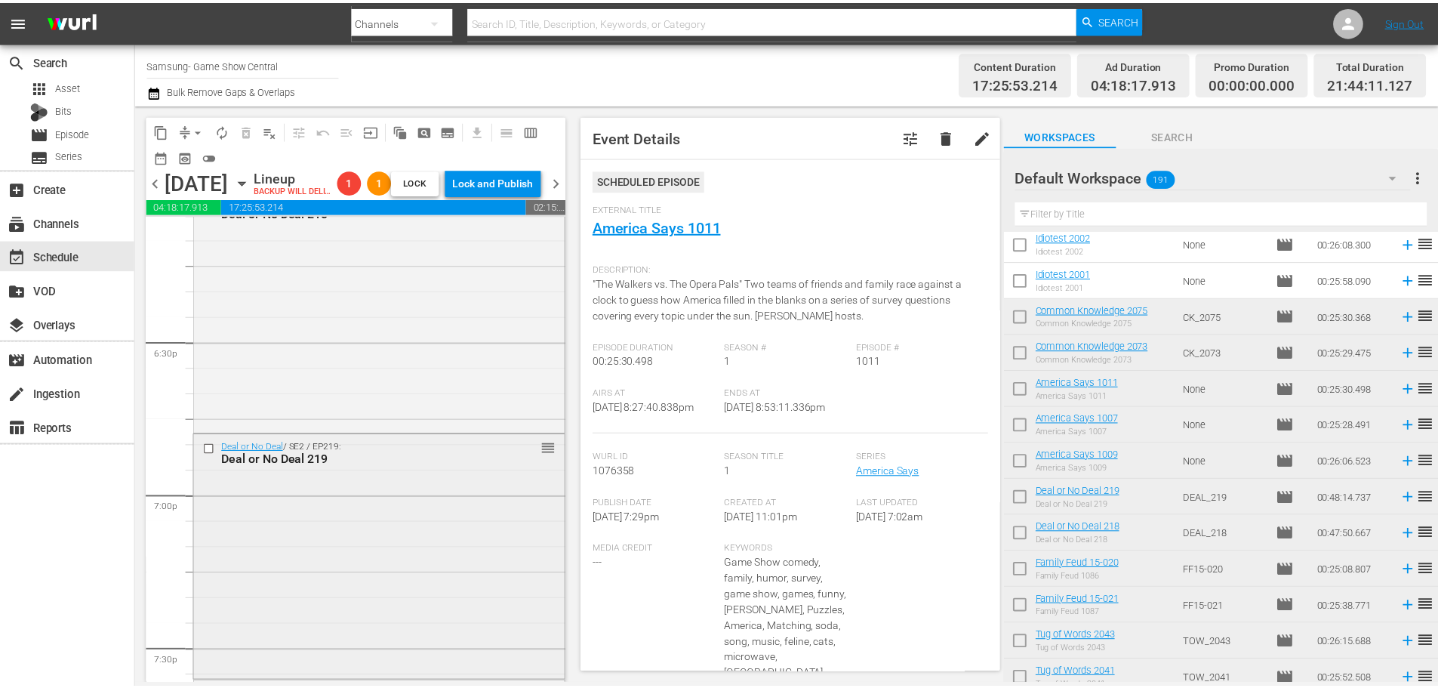
scroll to position [5435, 0]
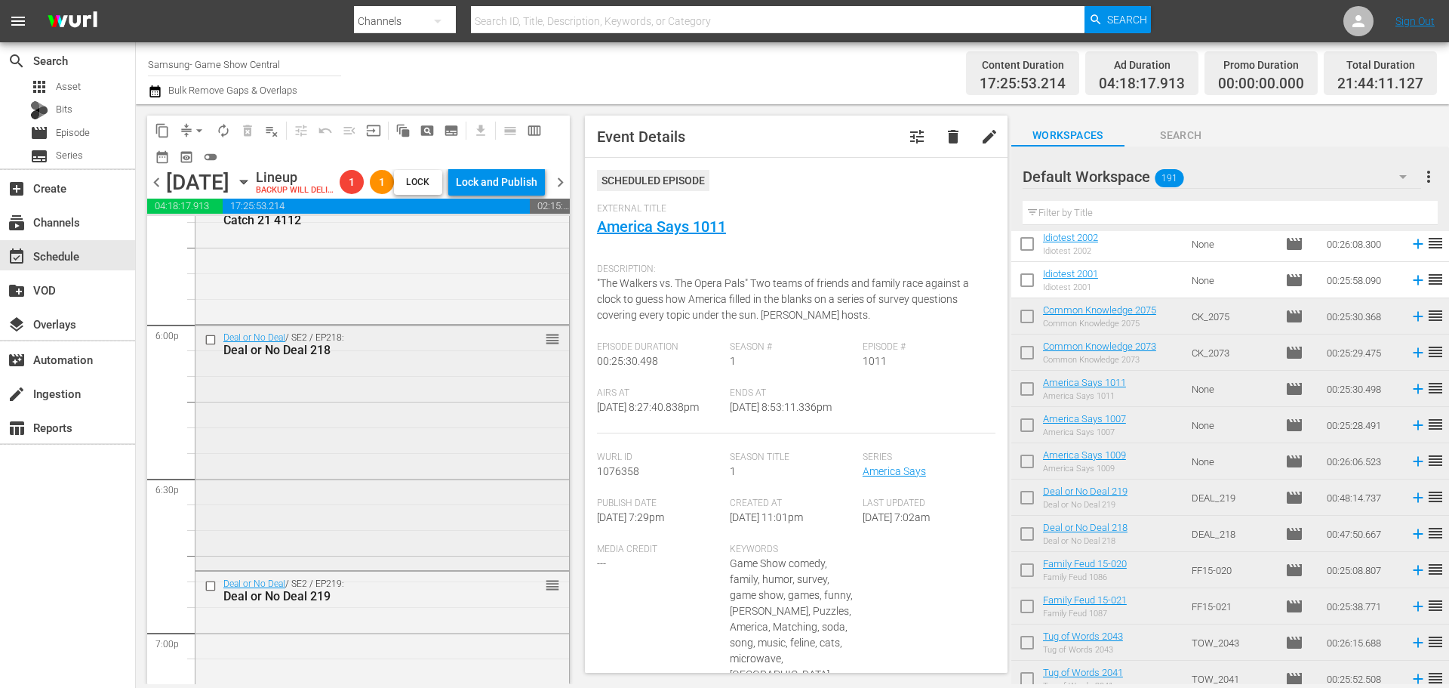
click at [365, 411] on div "Deal or No Deal / SE2 / EP218: Deal or No Deal 218 reorder" at bounding box center [383, 445] width 374 height 241
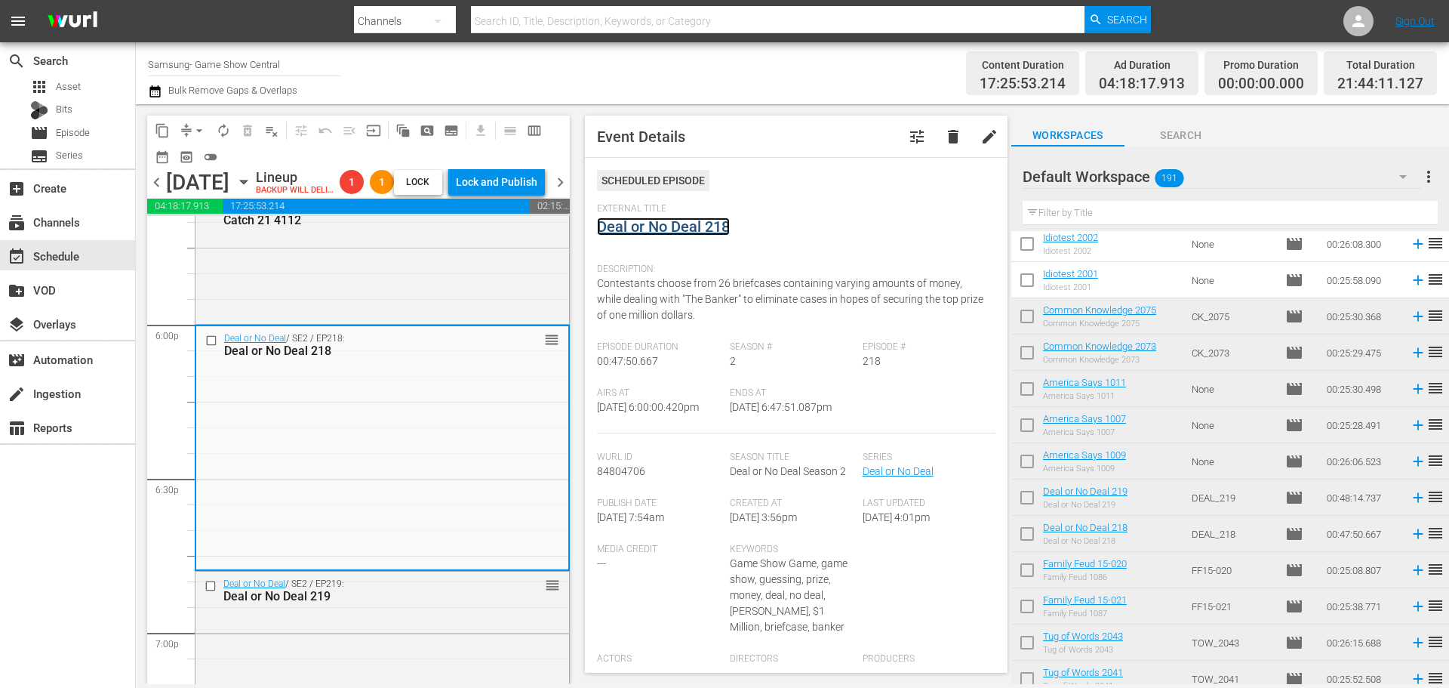
click at [688, 235] on link "Deal or No Deal 218" at bounding box center [663, 226] width 133 height 18
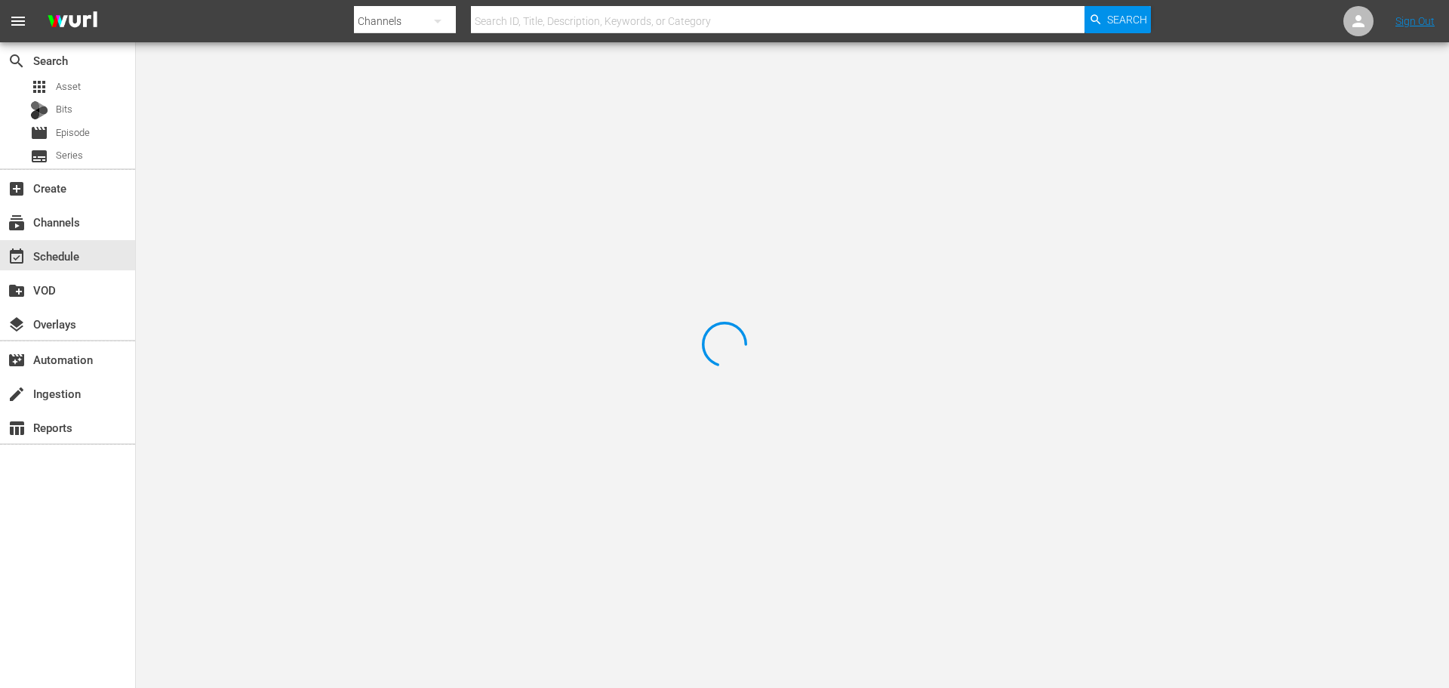
click at [348, 102] on div at bounding box center [724, 344] width 1449 height 688
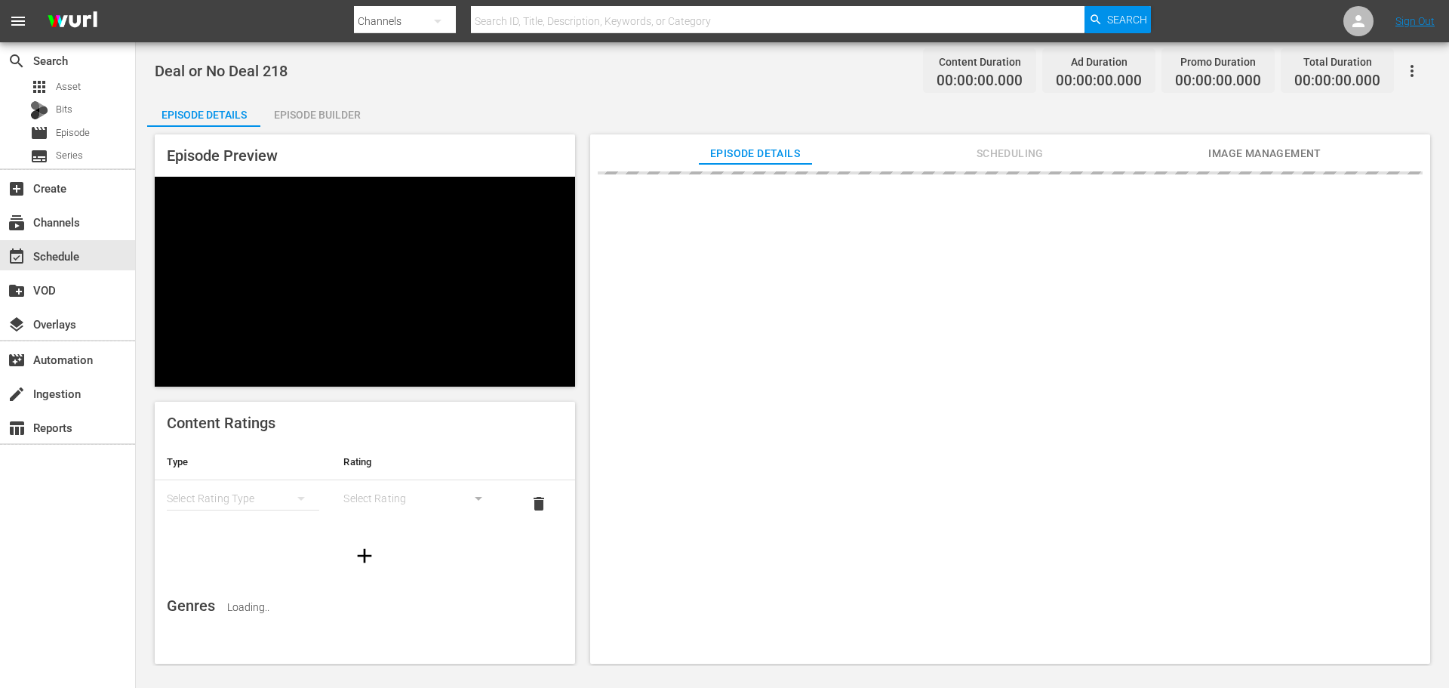
click at [347, 106] on div "Episode Builder" at bounding box center [316, 115] width 113 height 36
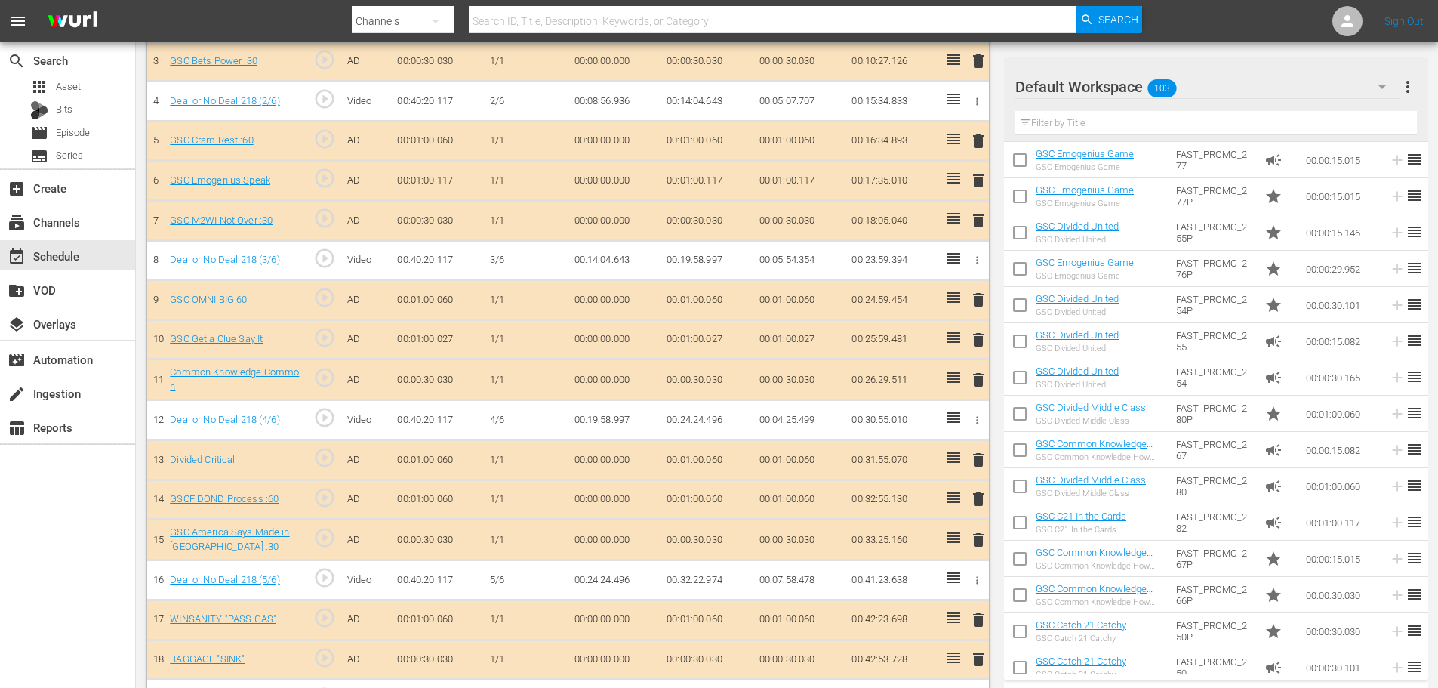
scroll to position [566, 0]
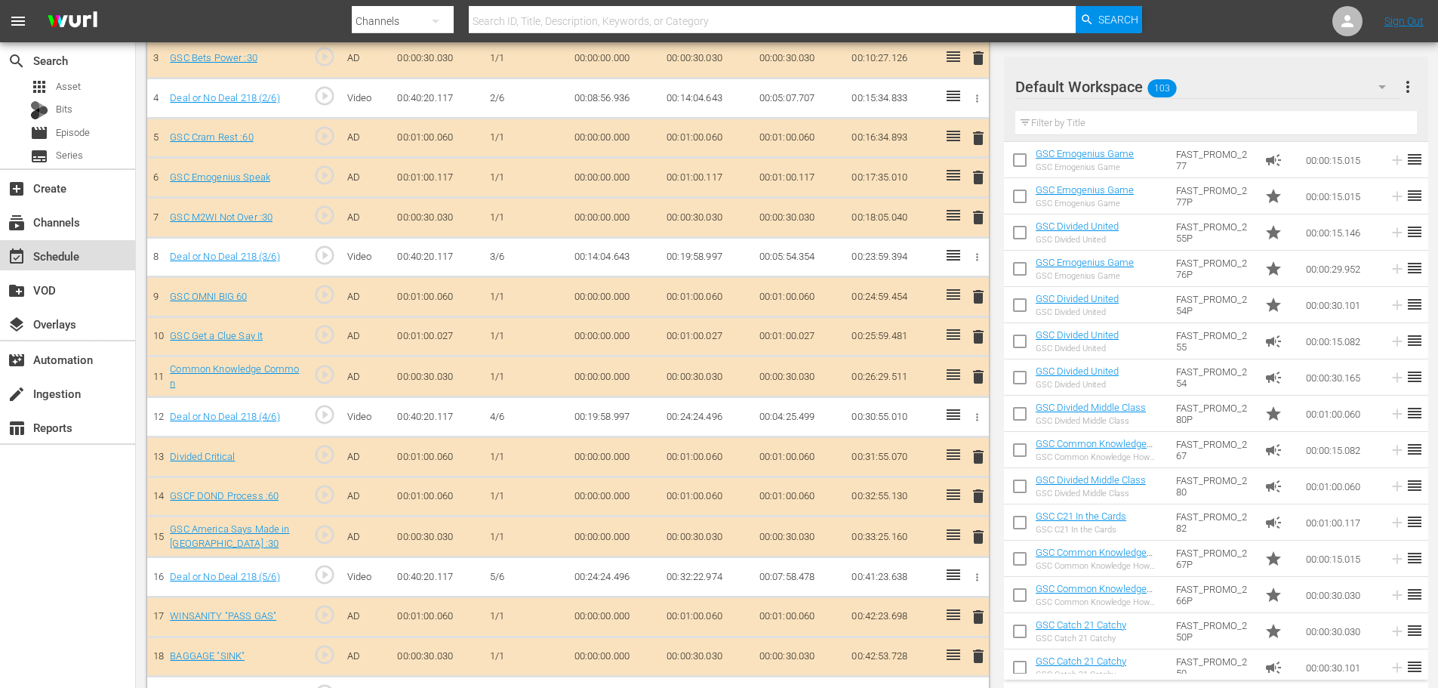
click at [57, 254] on div "event_available Schedule" at bounding box center [42, 254] width 85 height 14
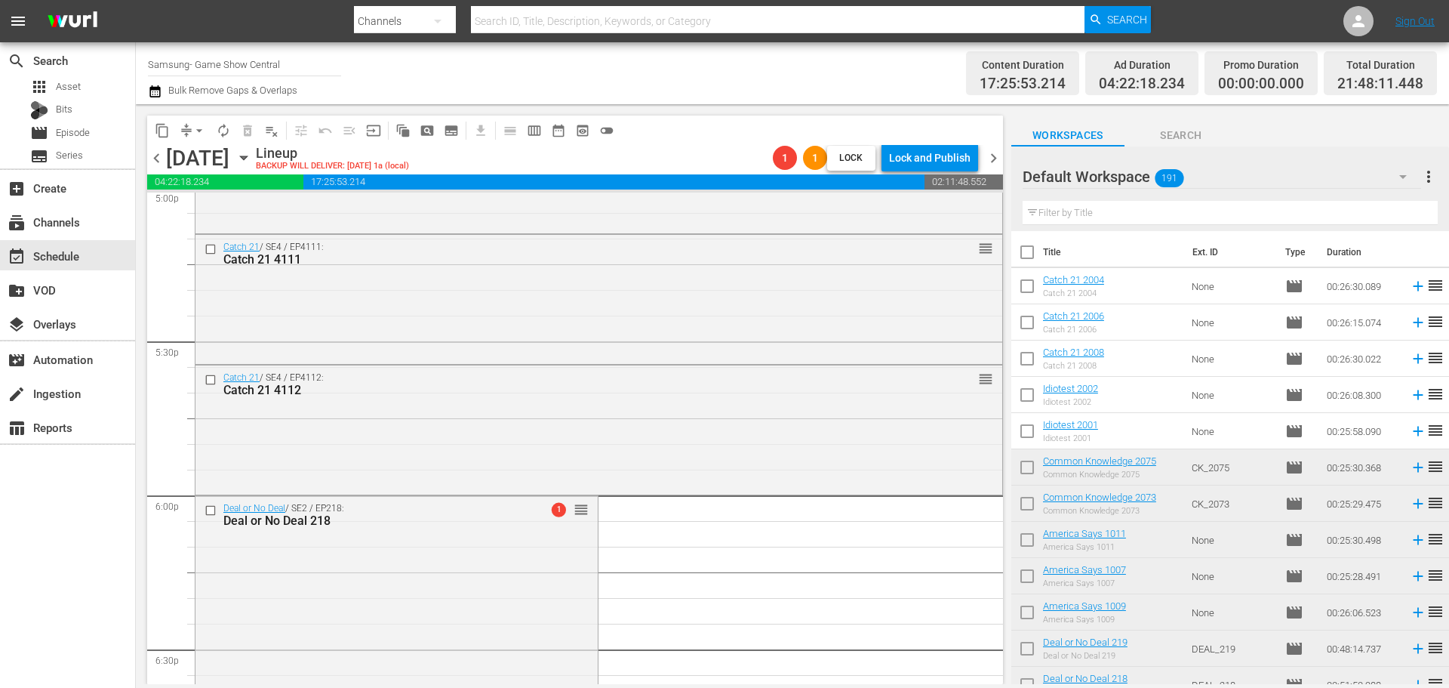
scroll to position [5337, 0]
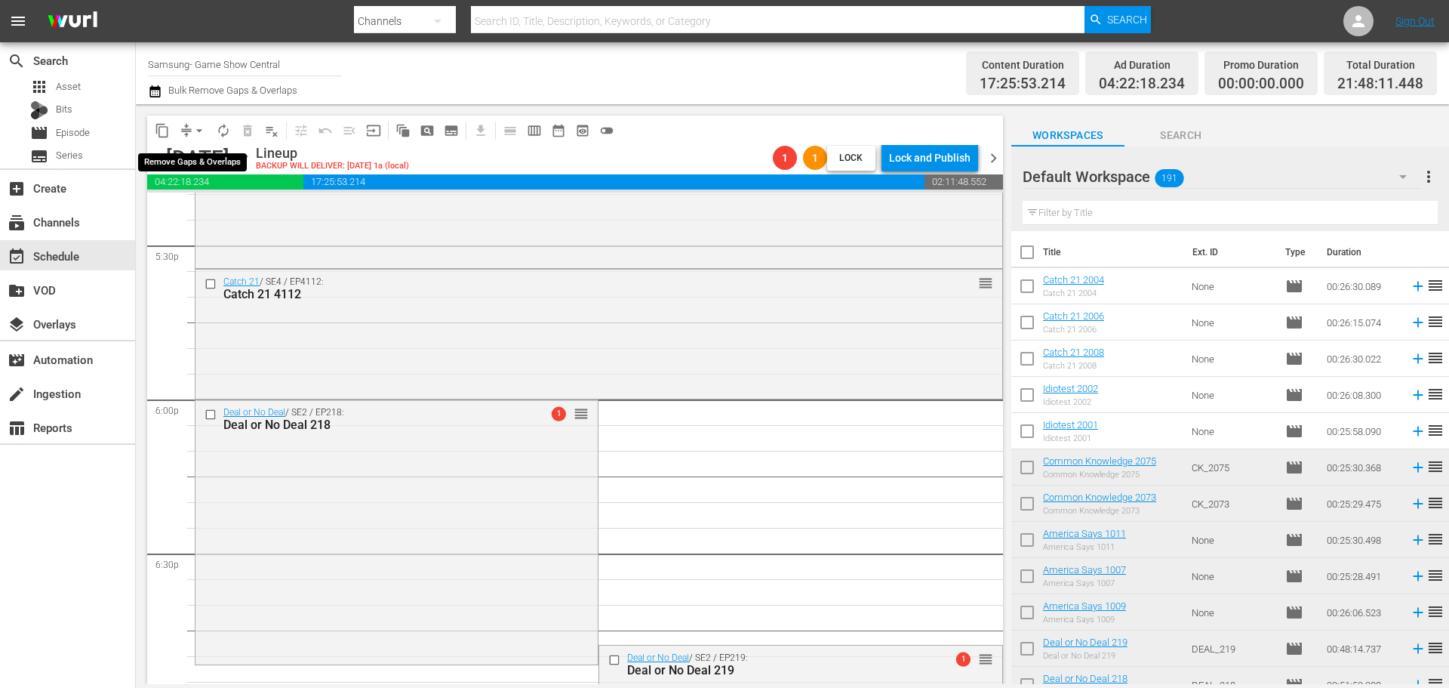
click at [198, 133] on span "arrow_drop_down" at bounding box center [199, 130] width 15 height 15
click at [208, 165] on li "Align to Midnight" at bounding box center [200, 161] width 159 height 25
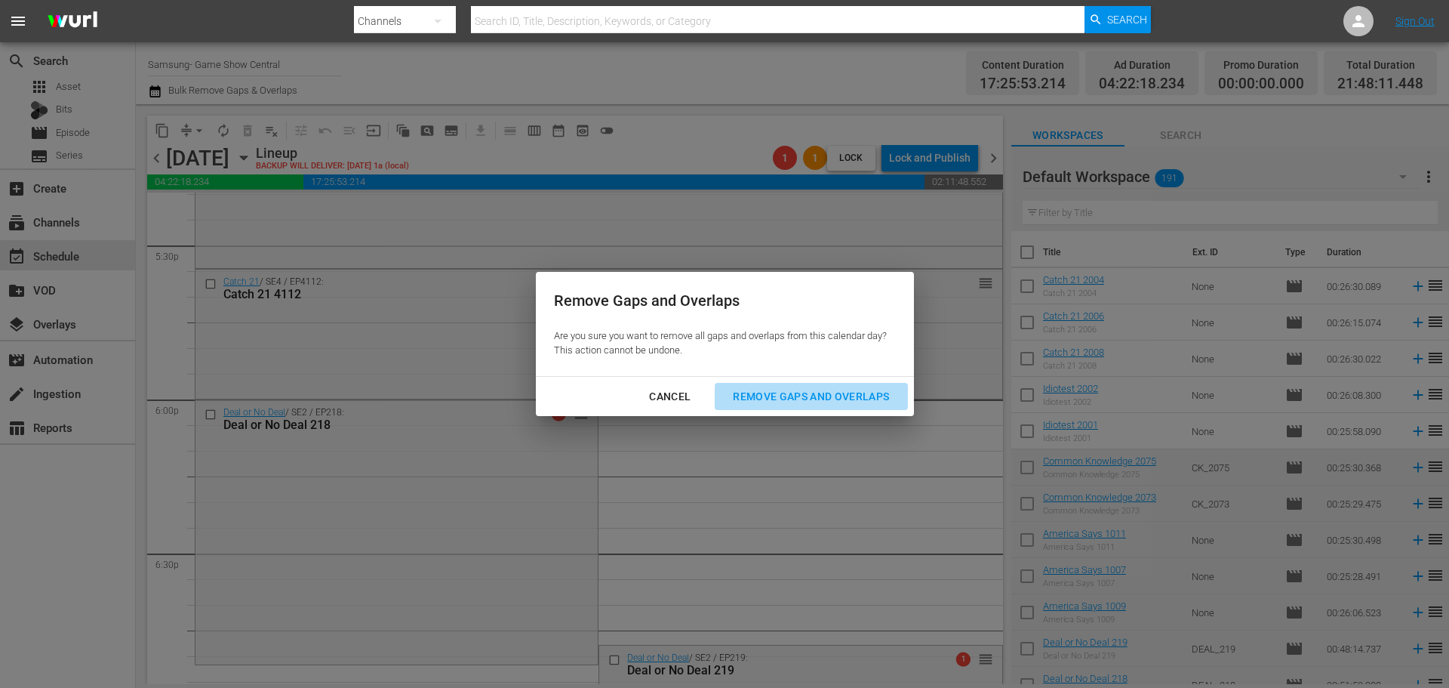
click at [831, 398] on div "Remove Gaps and Overlaps" at bounding box center [811, 396] width 180 height 19
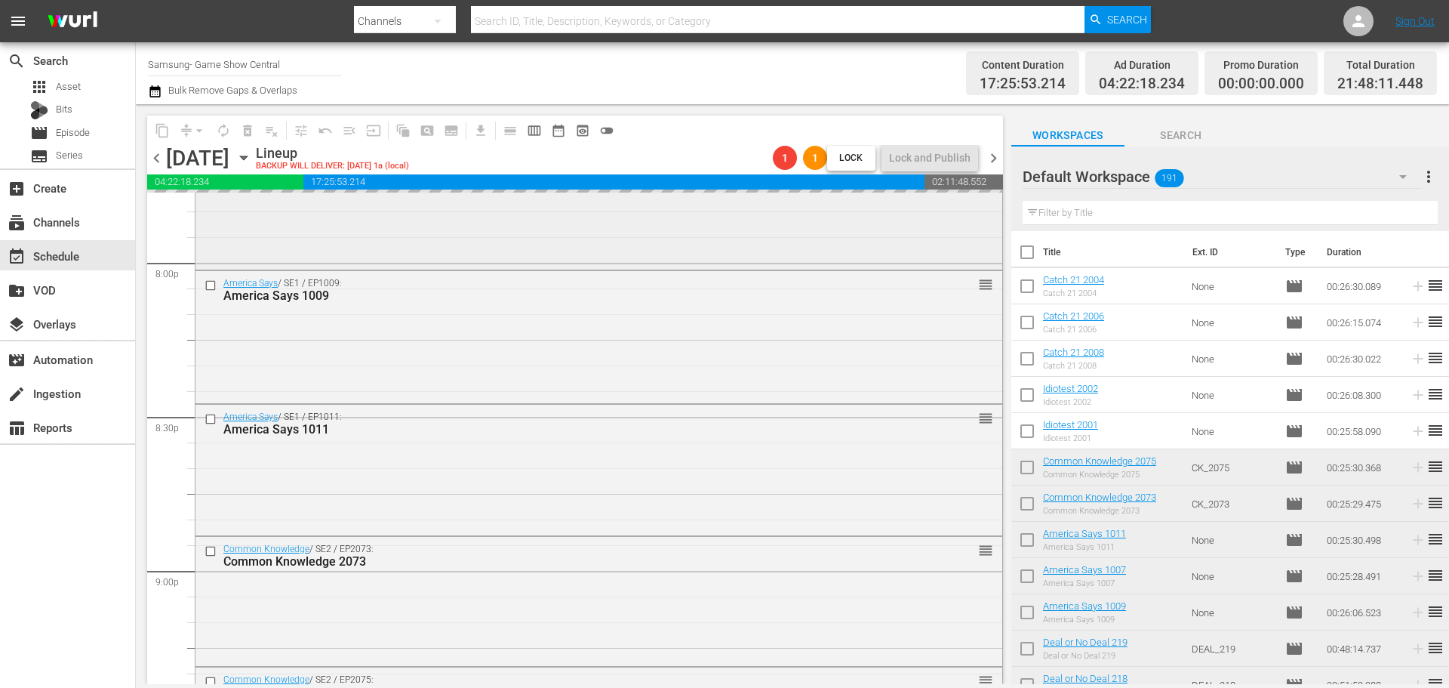
scroll to position [6092, 0]
click at [650, 453] on div "America Says / SE1 / EP1011: America Says 1011 reorder" at bounding box center [599, 465] width 807 height 126
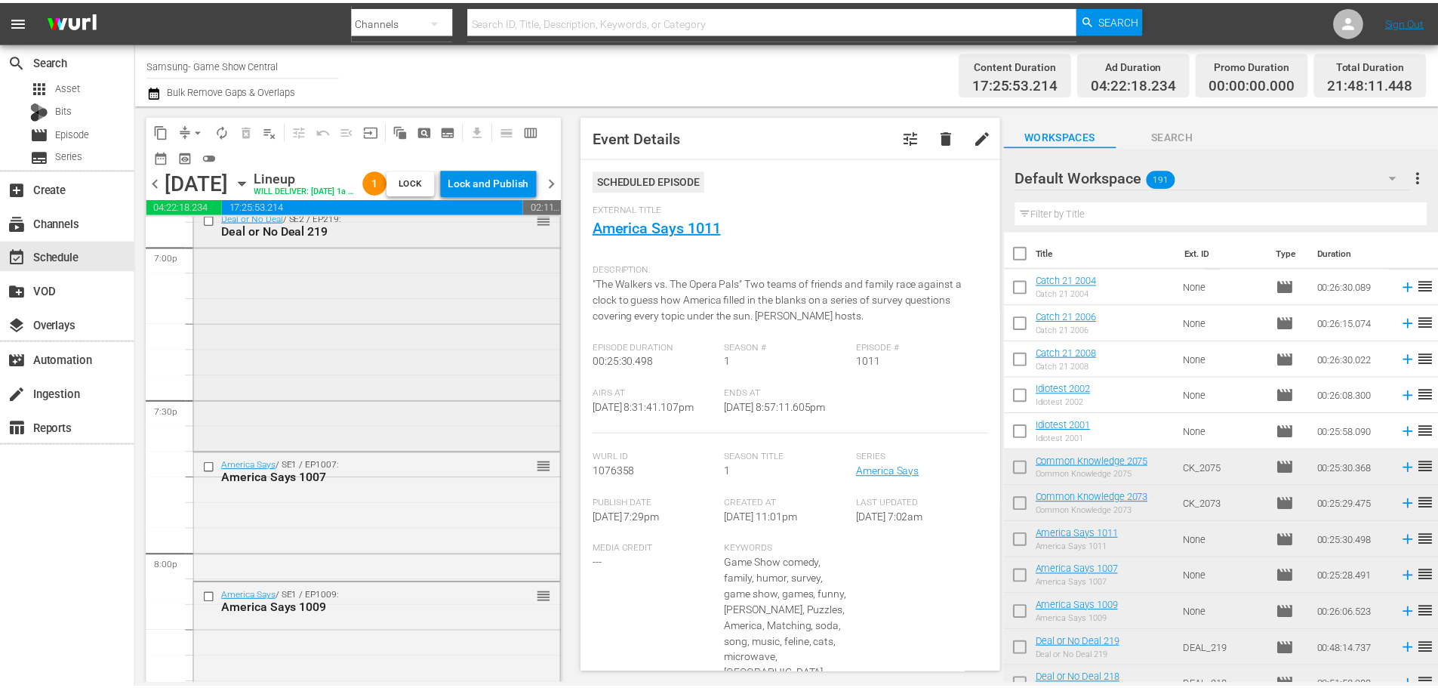
scroll to position [5740, 0]
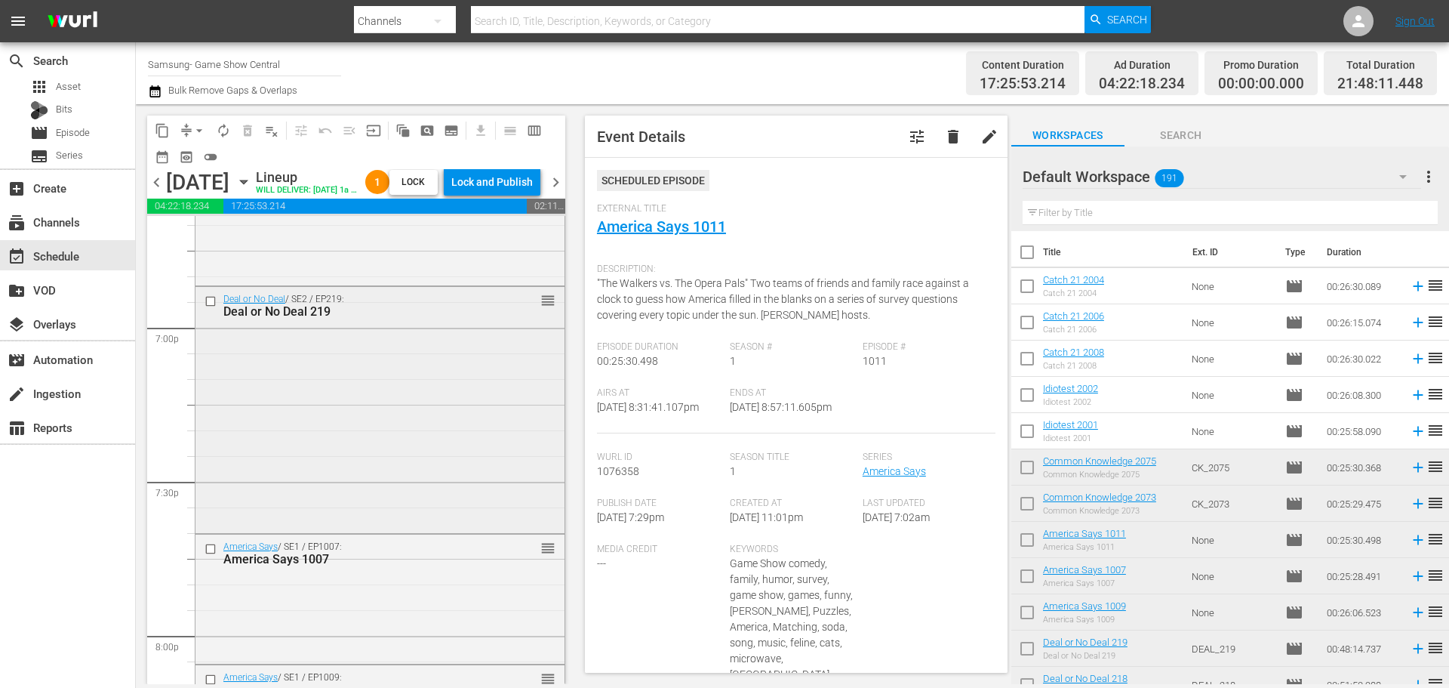
click at [337, 457] on div "Deal or No Deal / SE2 / EP219: Deal or No Deal 219 reorder" at bounding box center [380, 408] width 369 height 243
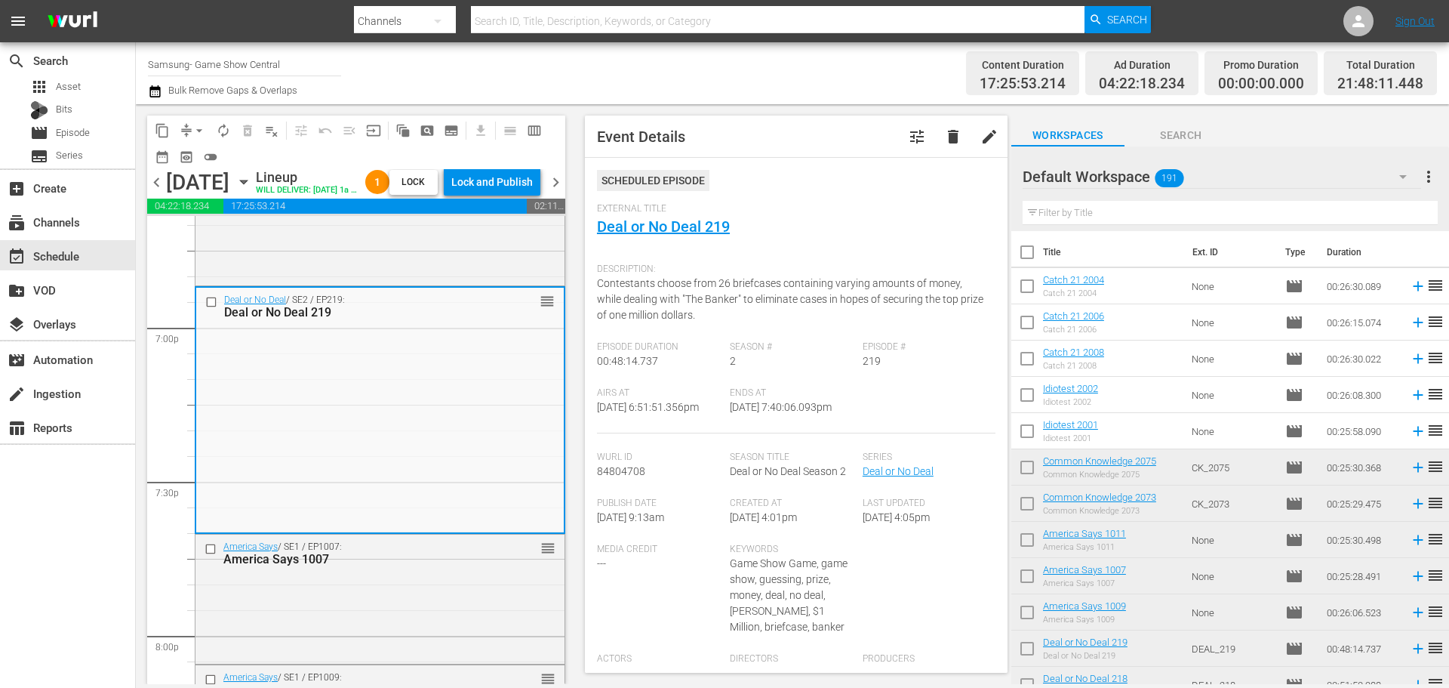
click at [680, 214] on span "External Title" at bounding box center [792, 209] width 391 height 12
click at [679, 219] on link "Deal or No Deal 219" at bounding box center [663, 226] width 133 height 18
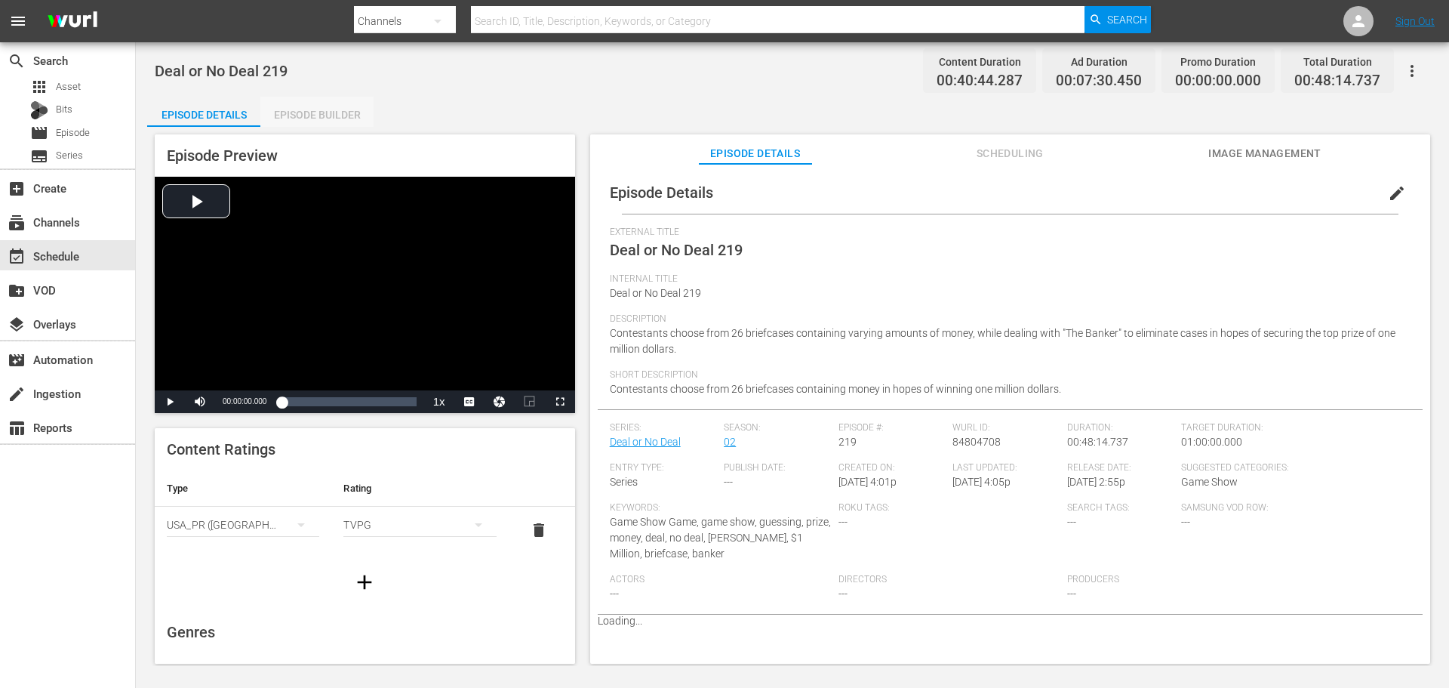
click at [309, 115] on div "Episode Builder" at bounding box center [316, 115] width 113 height 36
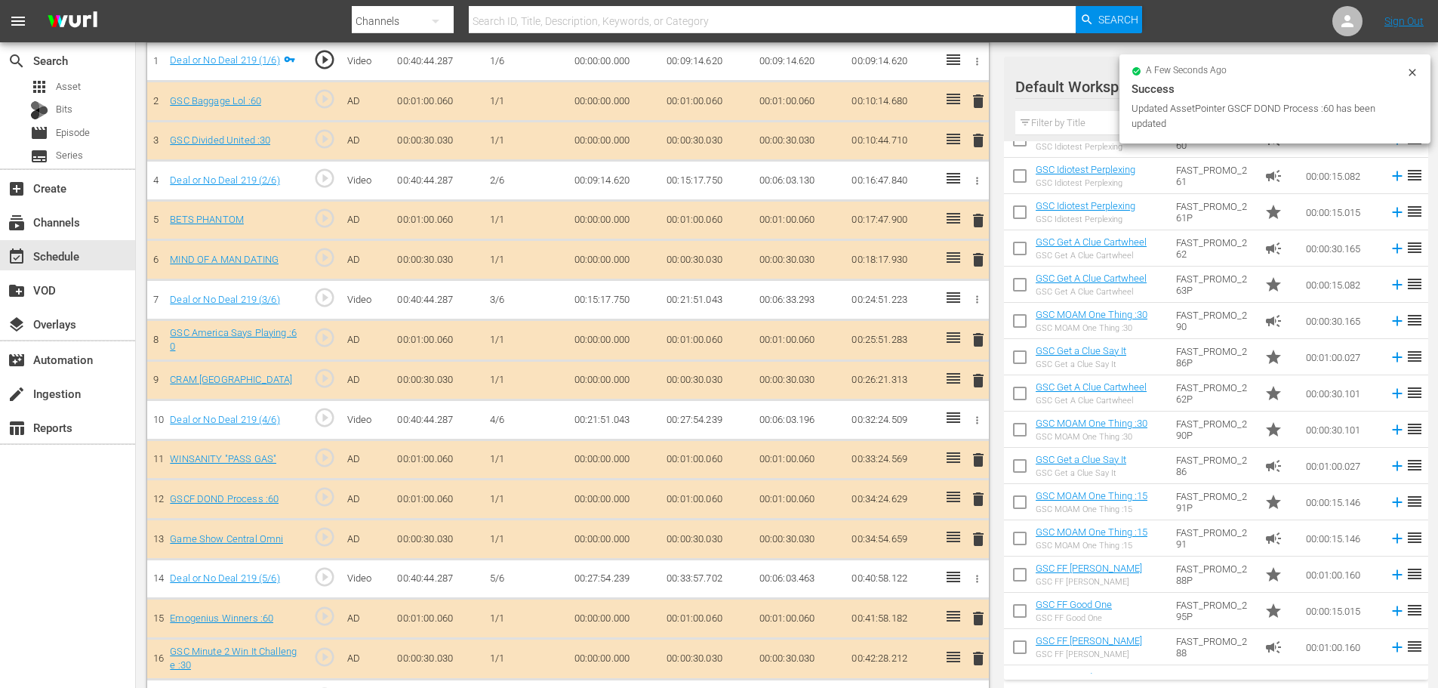
scroll to position [628, 0]
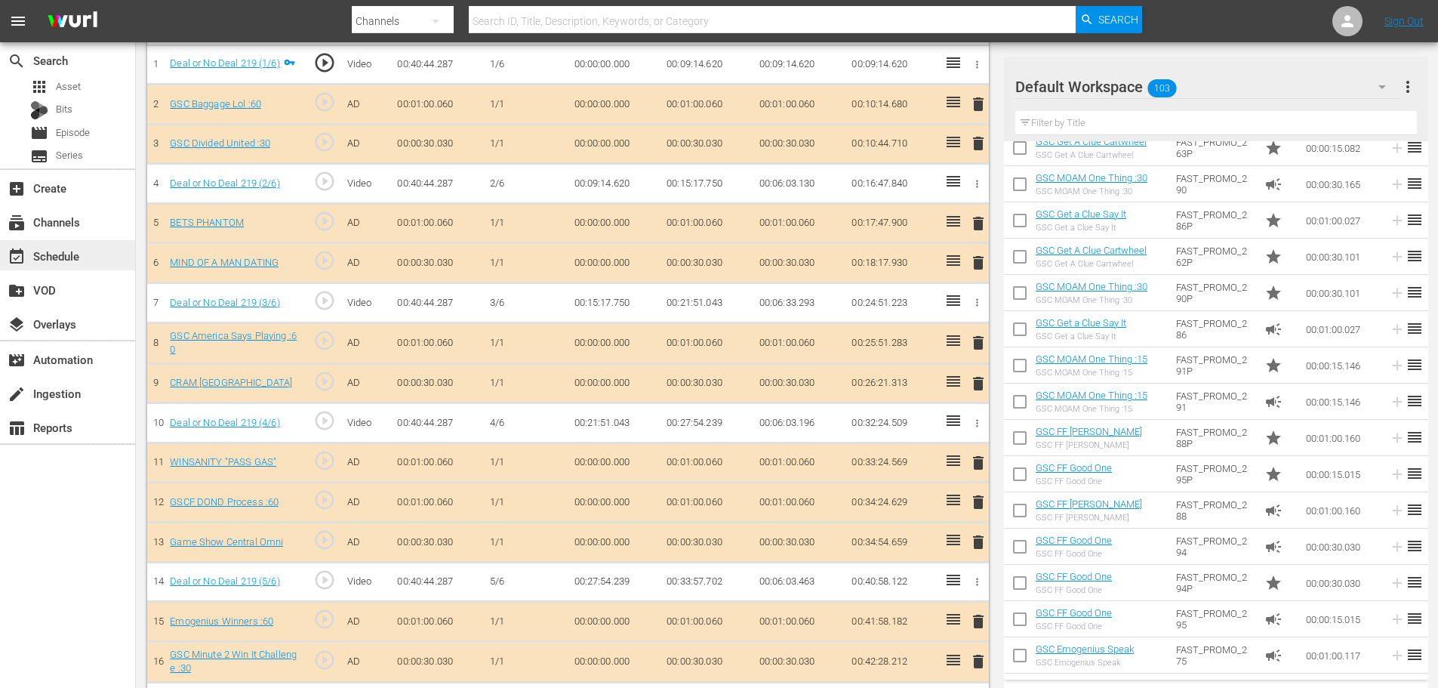
click at [106, 250] on div "event_available Schedule" at bounding box center [67, 255] width 135 height 30
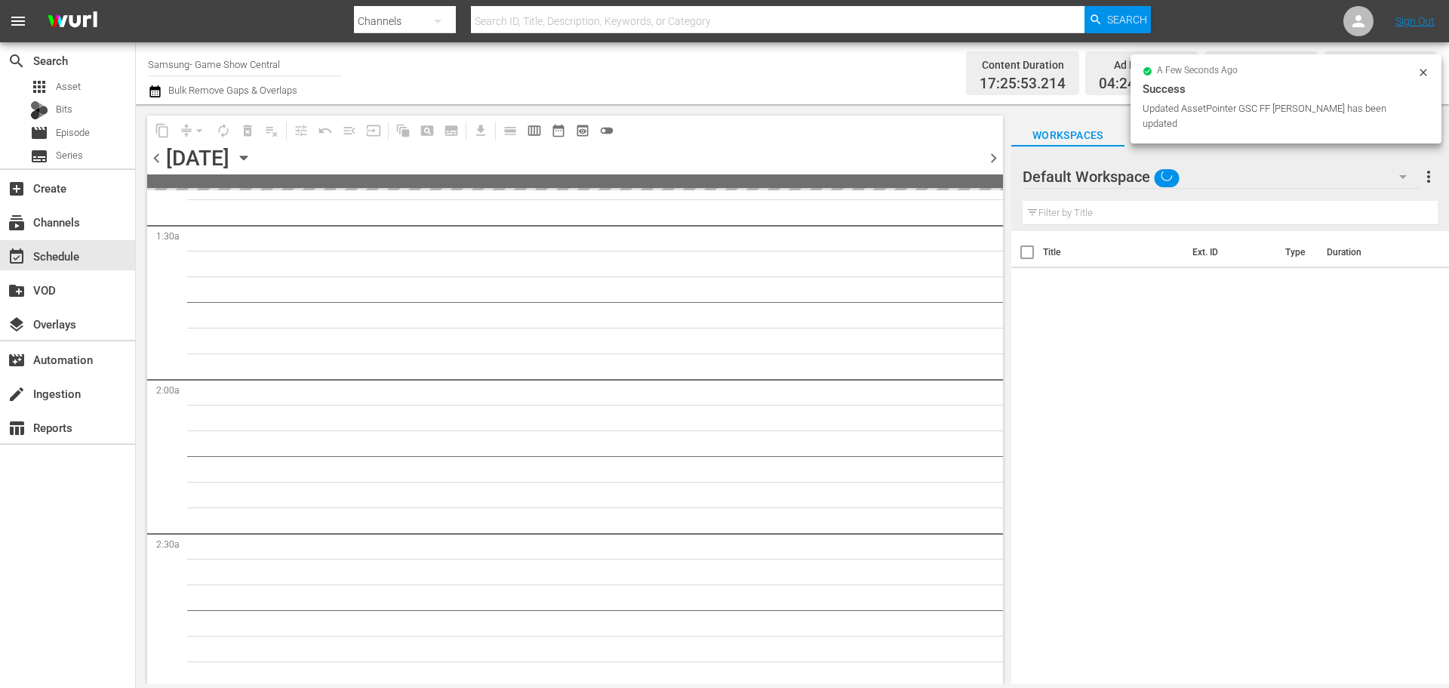
scroll to position [453, 0]
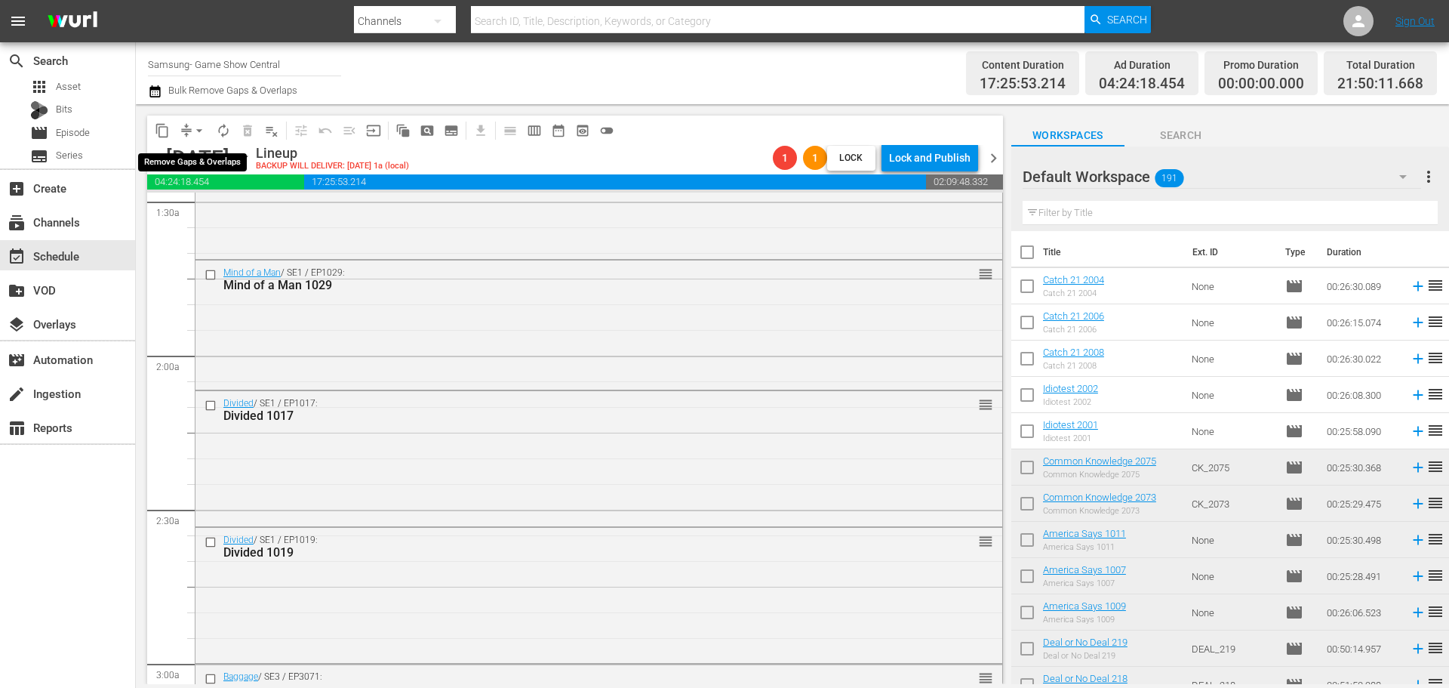
click at [189, 134] on button "arrow_drop_down" at bounding box center [199, 131] width 24 height 24
click at [208, 156] on li "Align to Midnight" at bounding box center [200, 161] width 159 height 25
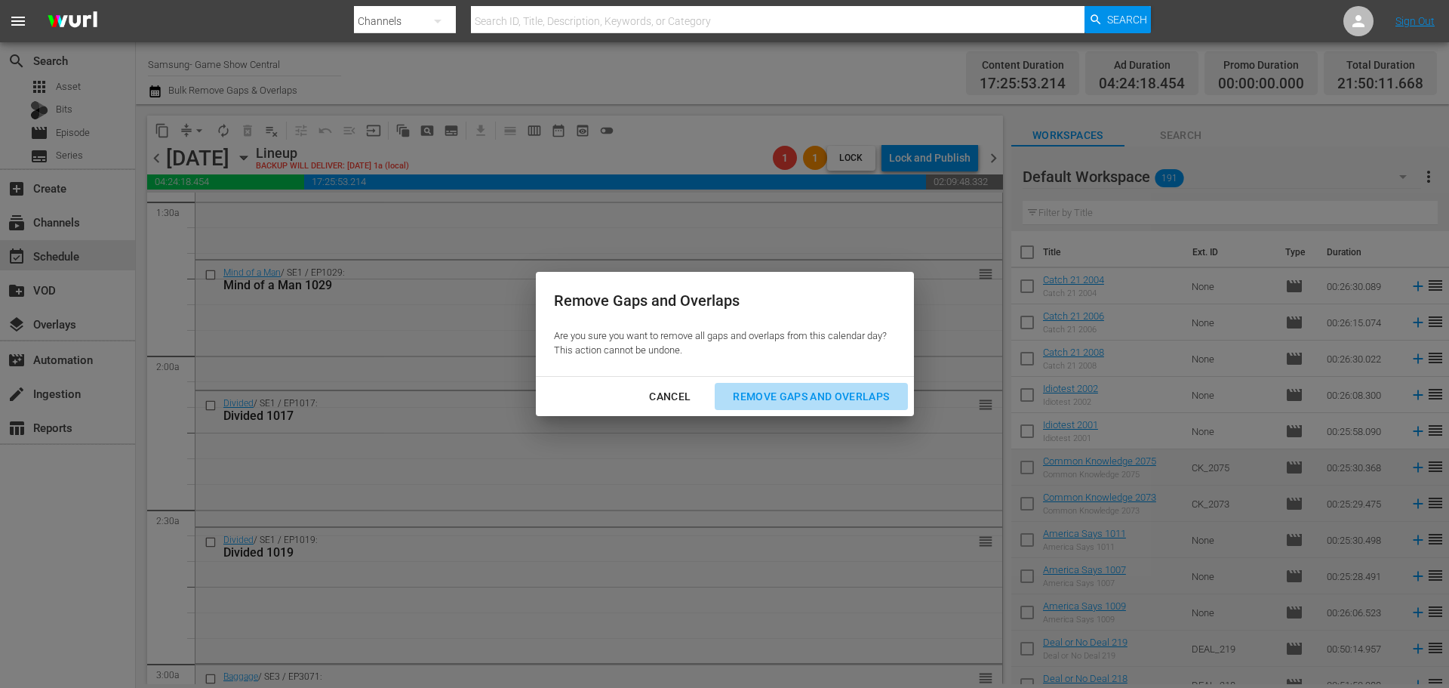
click at [870, 402] on div "Remove Gaps and Overlaps" at bounding box center [811, 396] width 180 height 19
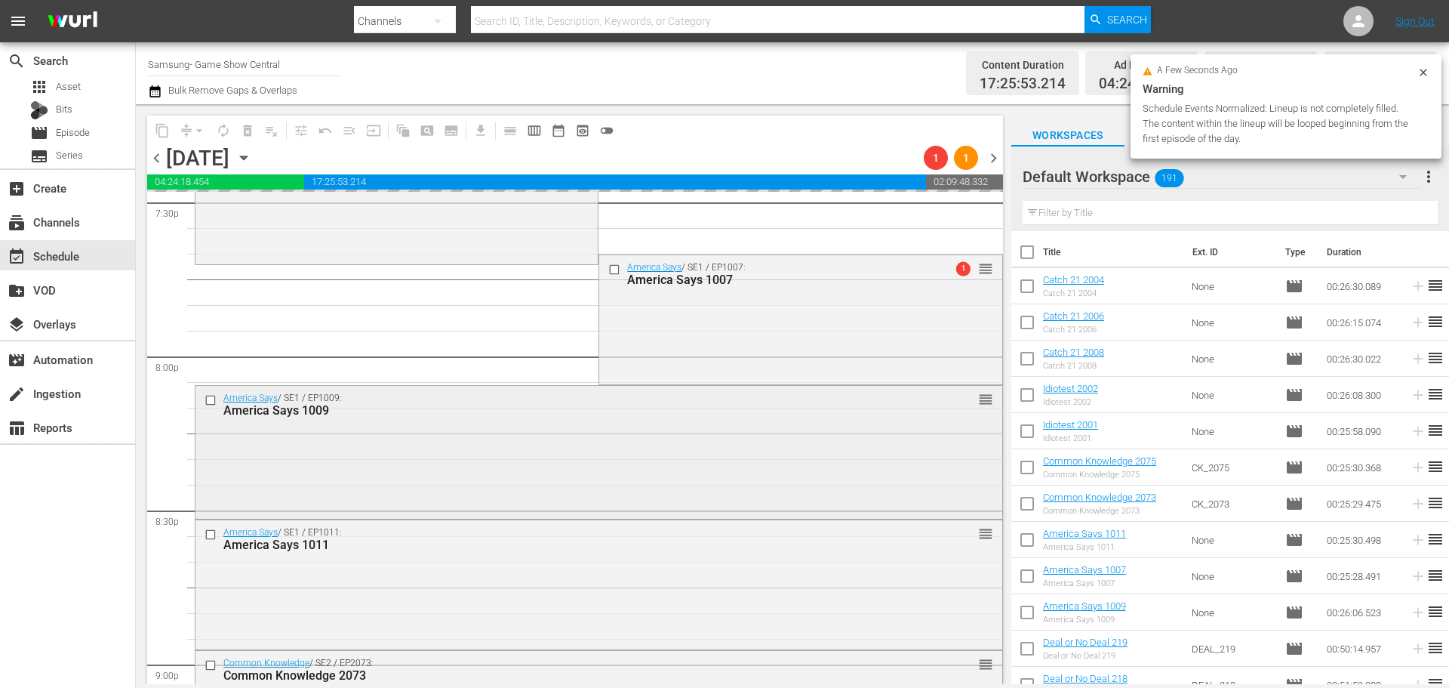
scroll to position [6190, 0]
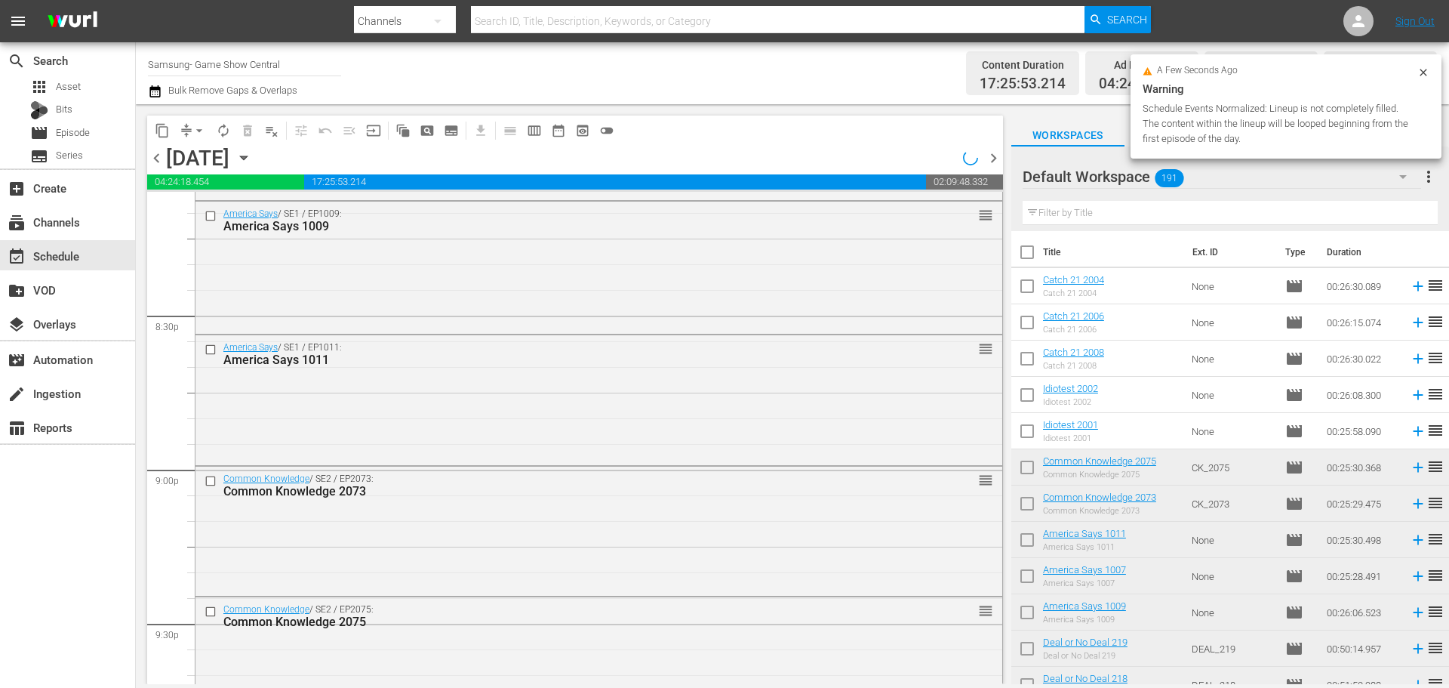
click at [351, 422] on div "America Says / SE1 / EP1011: America Says 1011 reorder" at bounding box center [599, 398] width 807 height 126
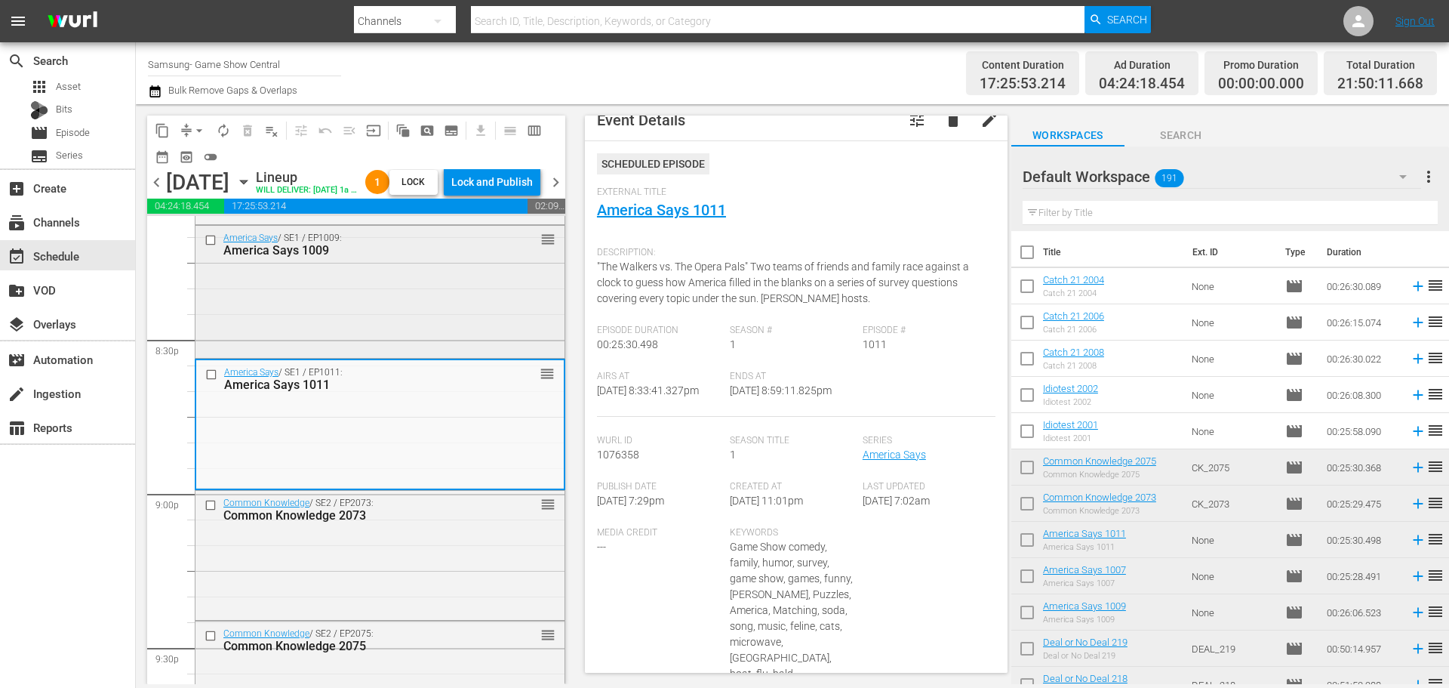
scroll to position [0, 0]
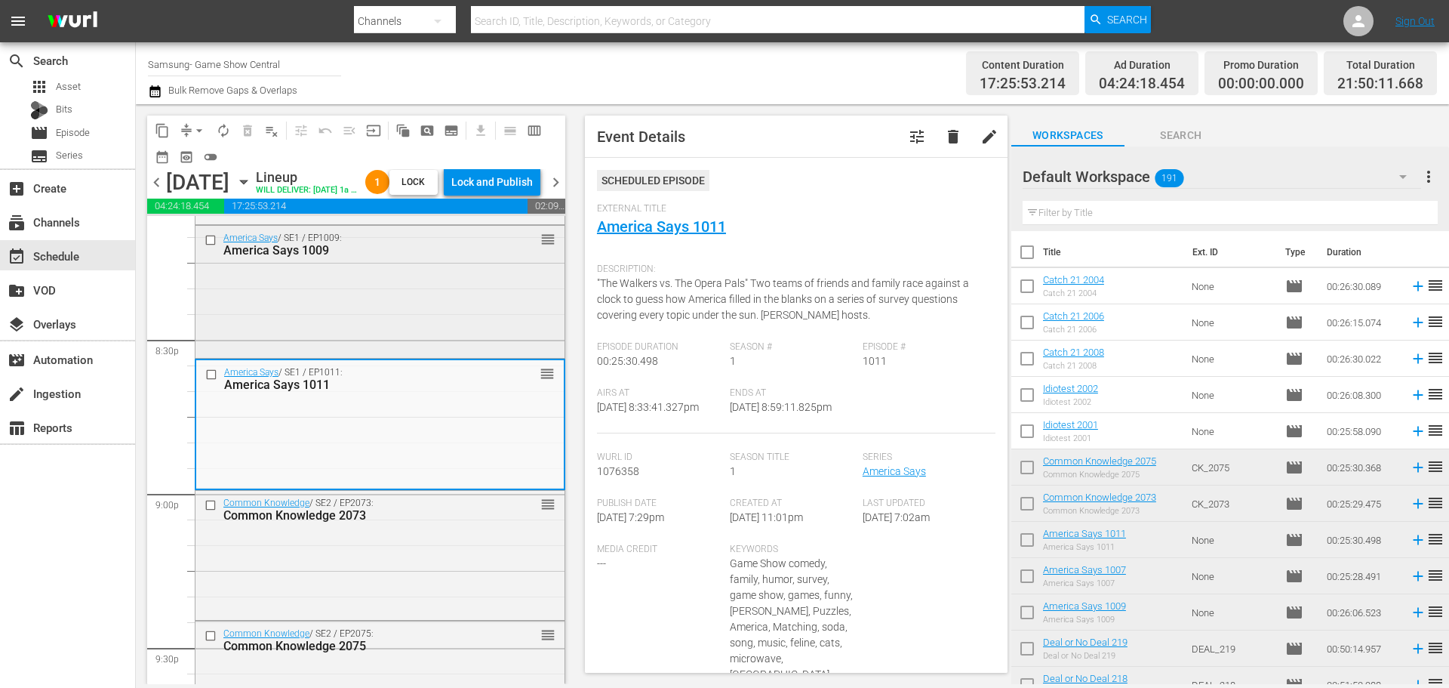
click at [304, 320] on div "America Says / SE1 / EP1009: America Says 1009 reorder" at bounding box center [380, 291] width 369 height 130
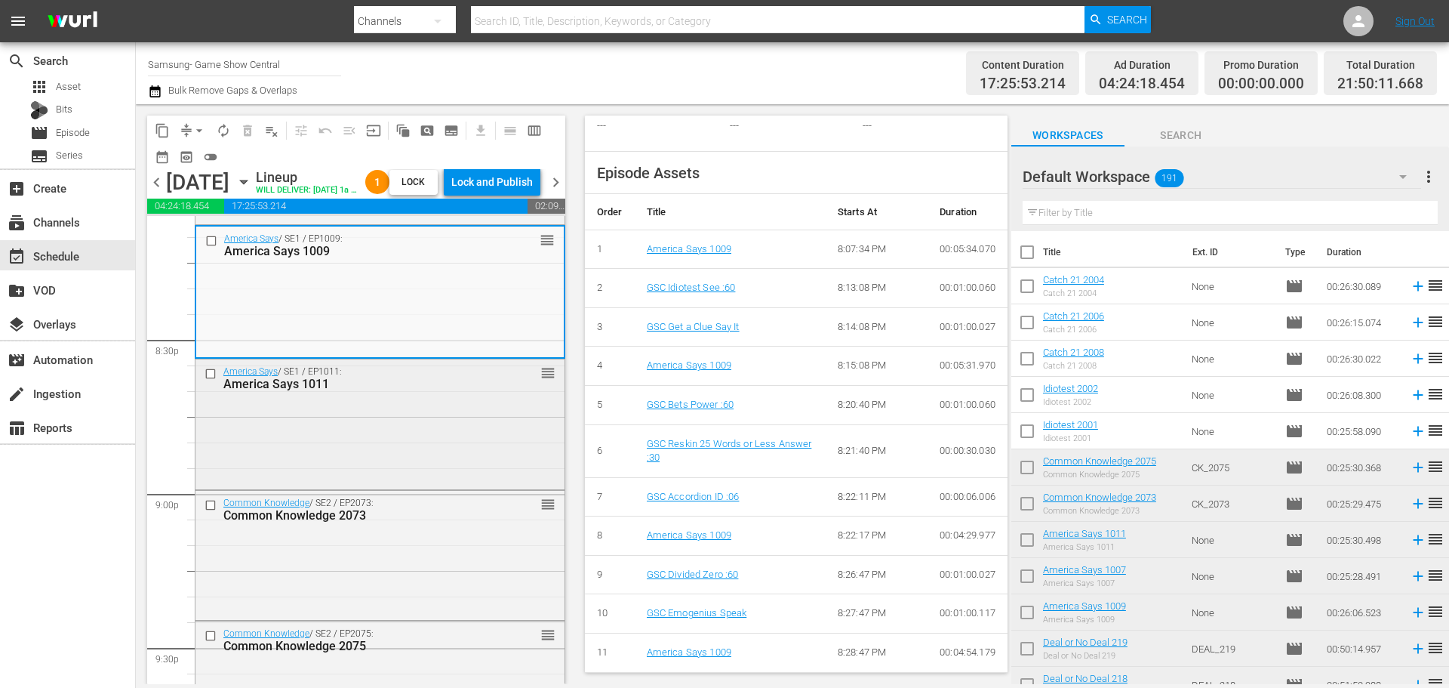
scroll to position [5964, 0]
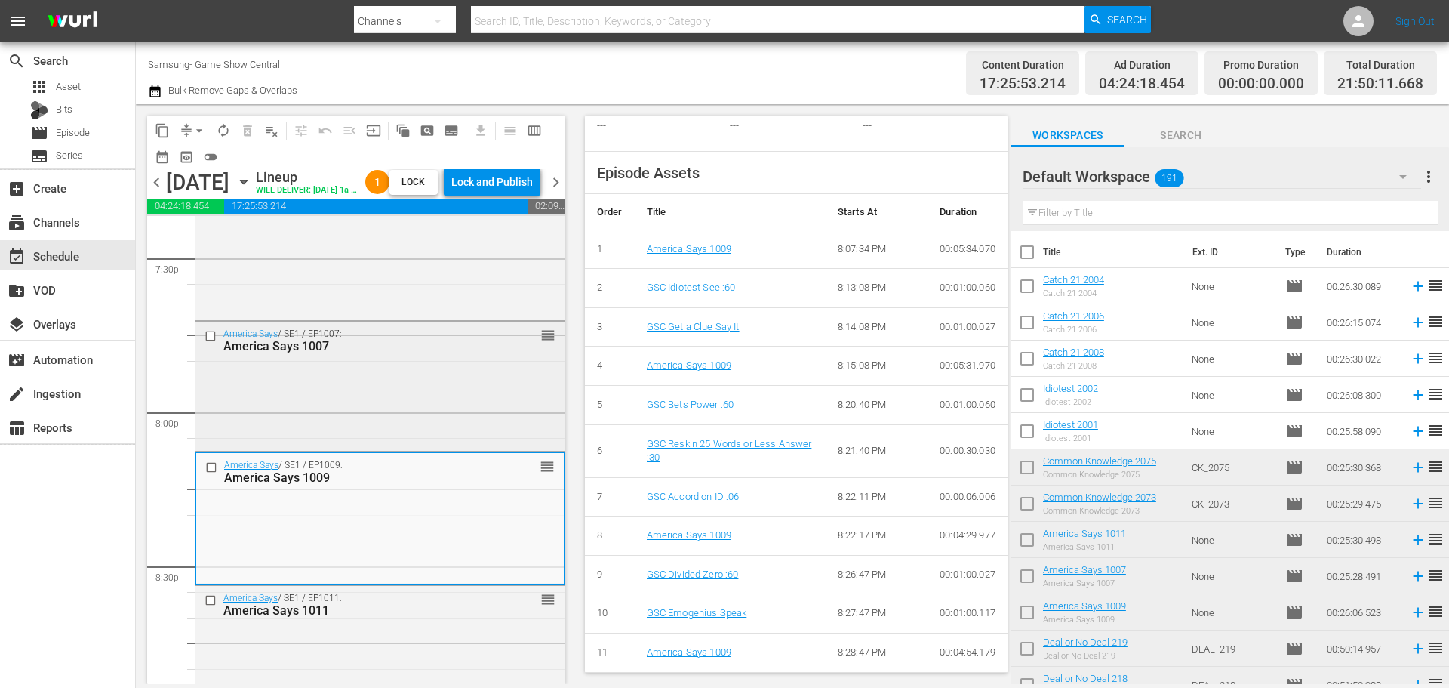
click at [416, 448] on div "America Says / SE1 / EP1007: America Says 1007 reorder" at bounding box center [380, 385] width 369 height 126
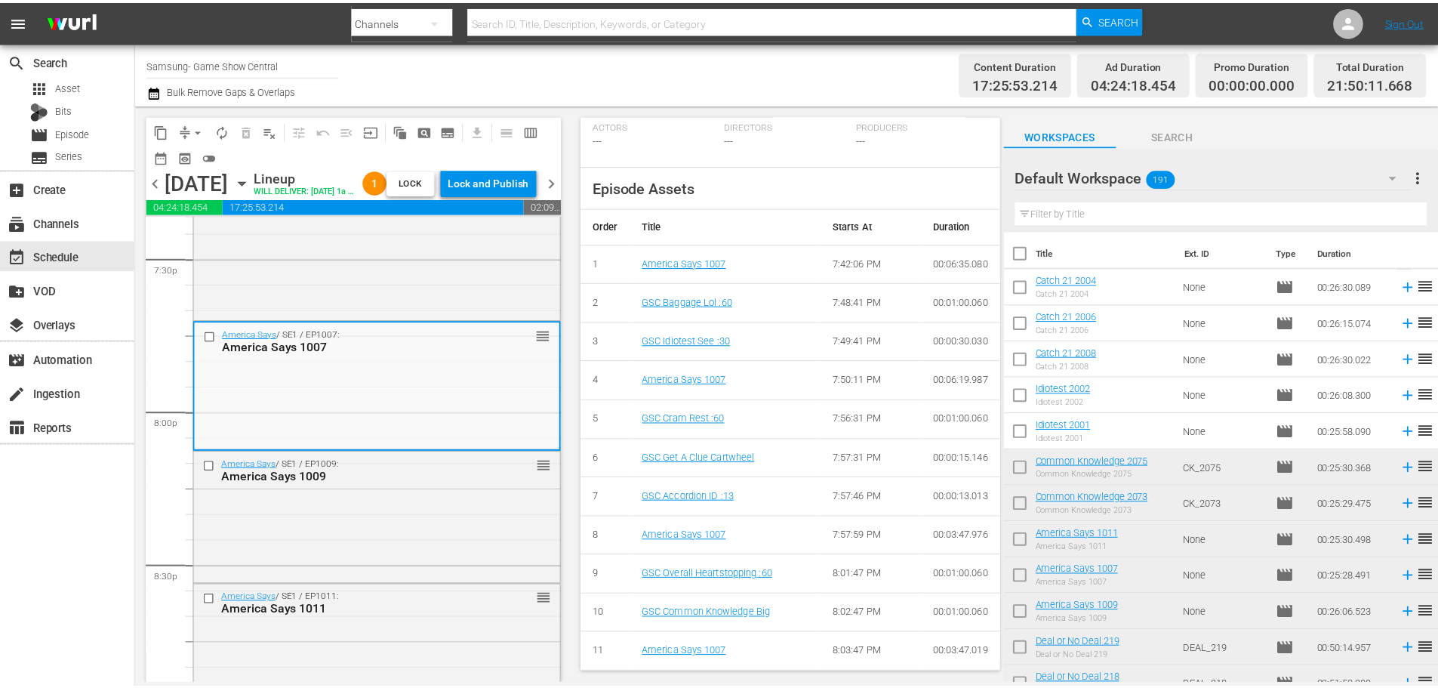
scroll to position [100, 0]
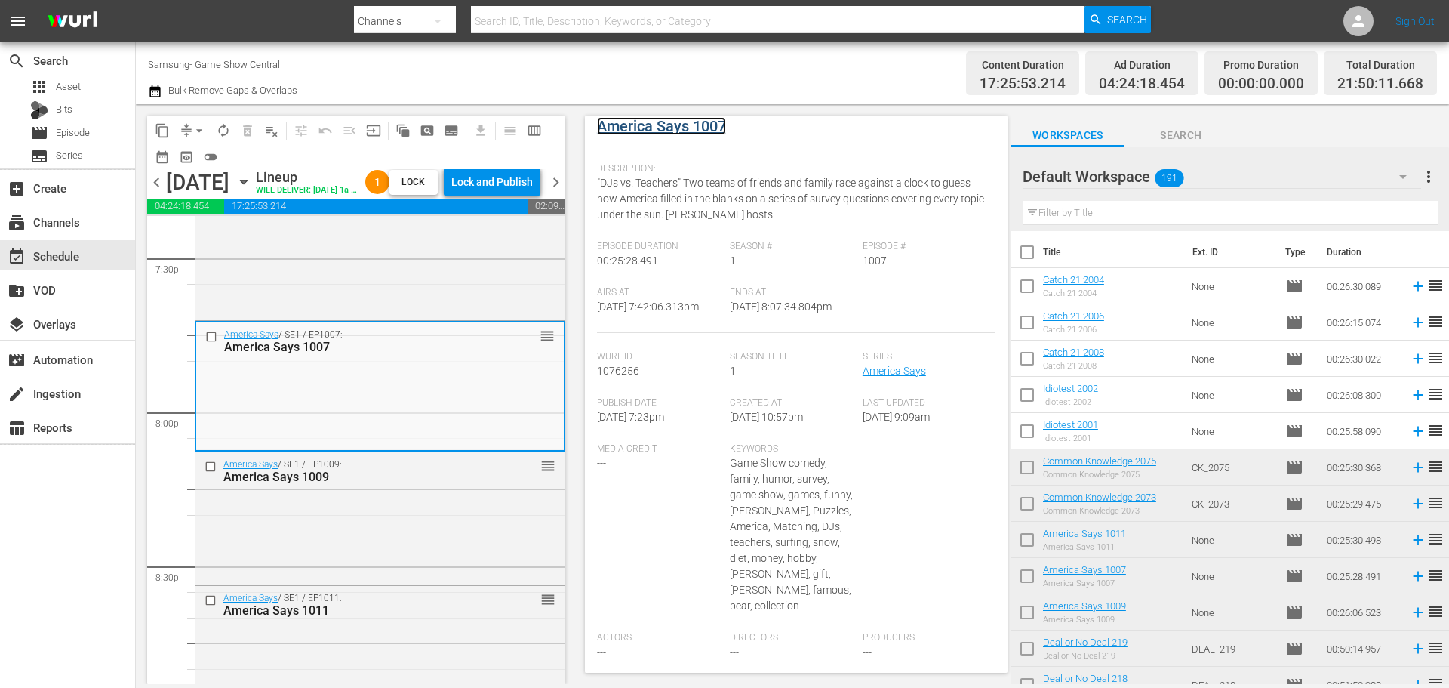
click at [648, 125] on link "America Says 1007" at bounding box center [661, 126] width 129 height 18
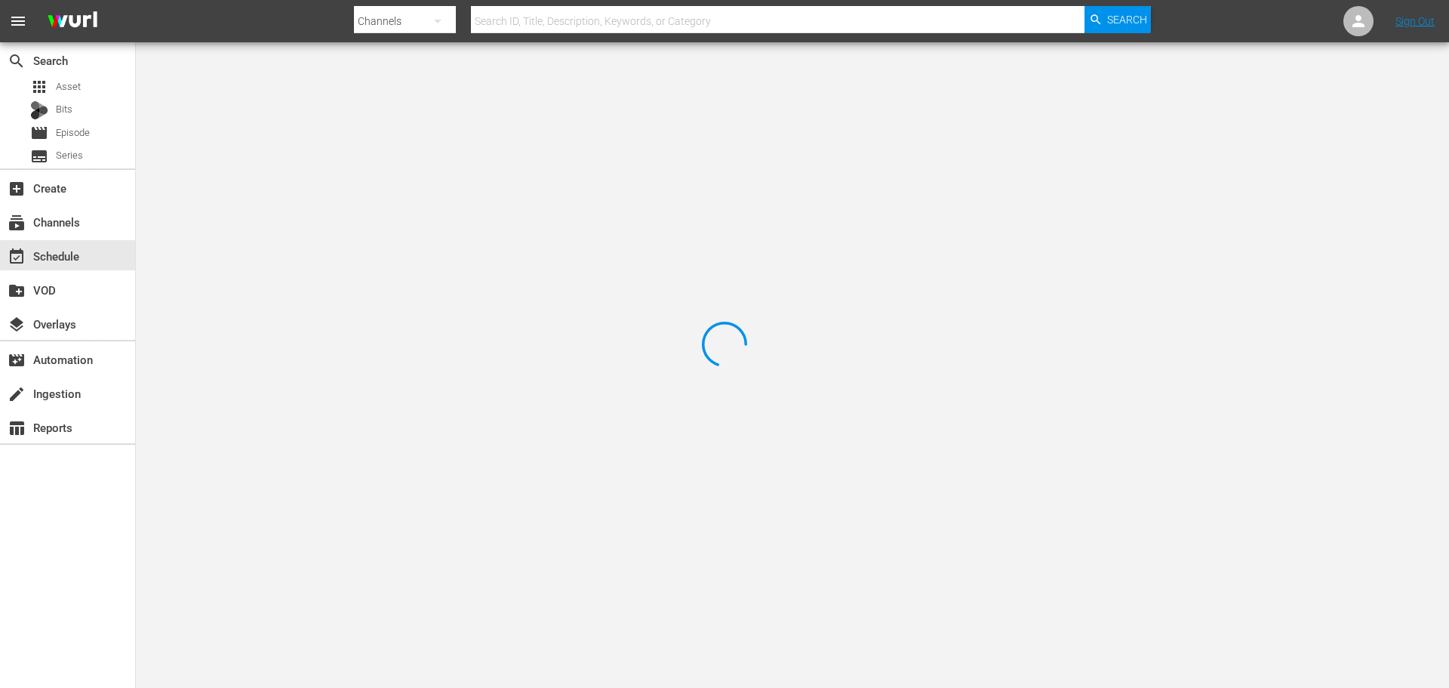
click at [311, 106] on div at bounding box center [724, 344] width 1449 height 688
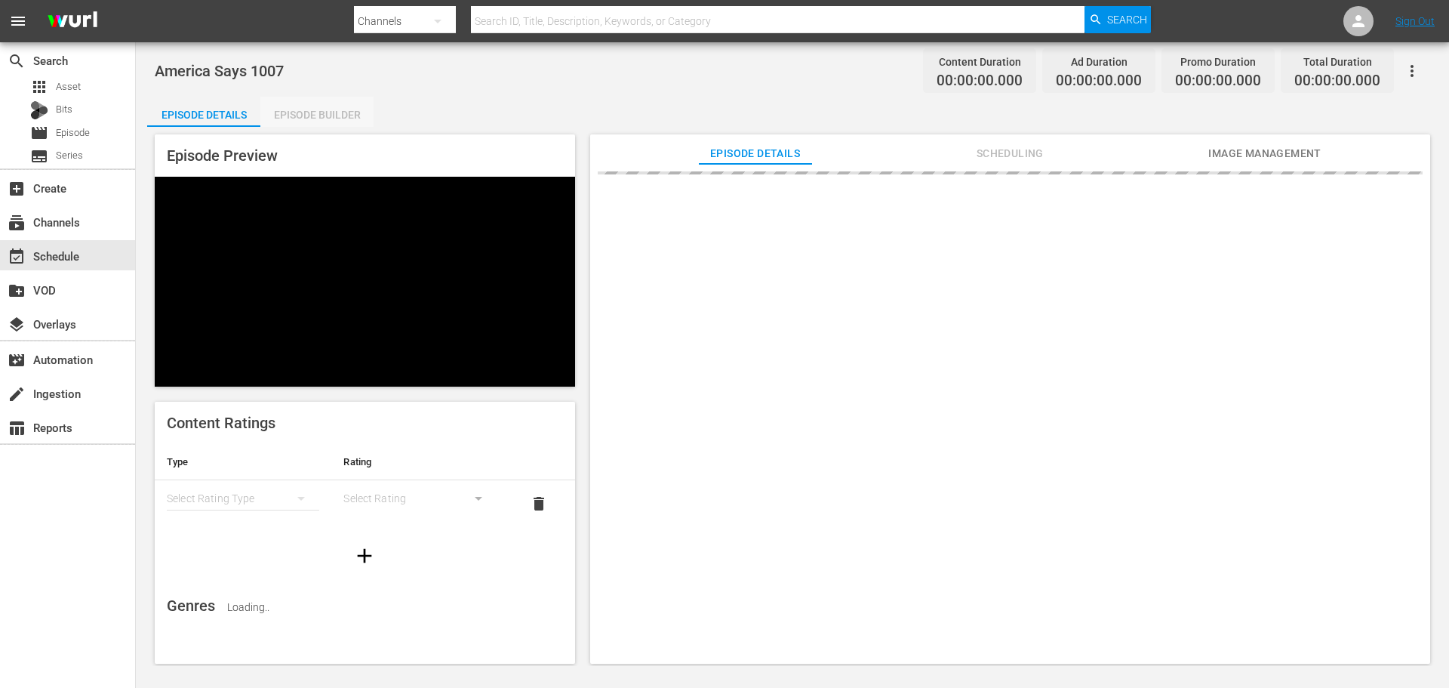
click at [301, 112] on div "Episode Builder" at bounding box center [316, 115] width 113 height 36
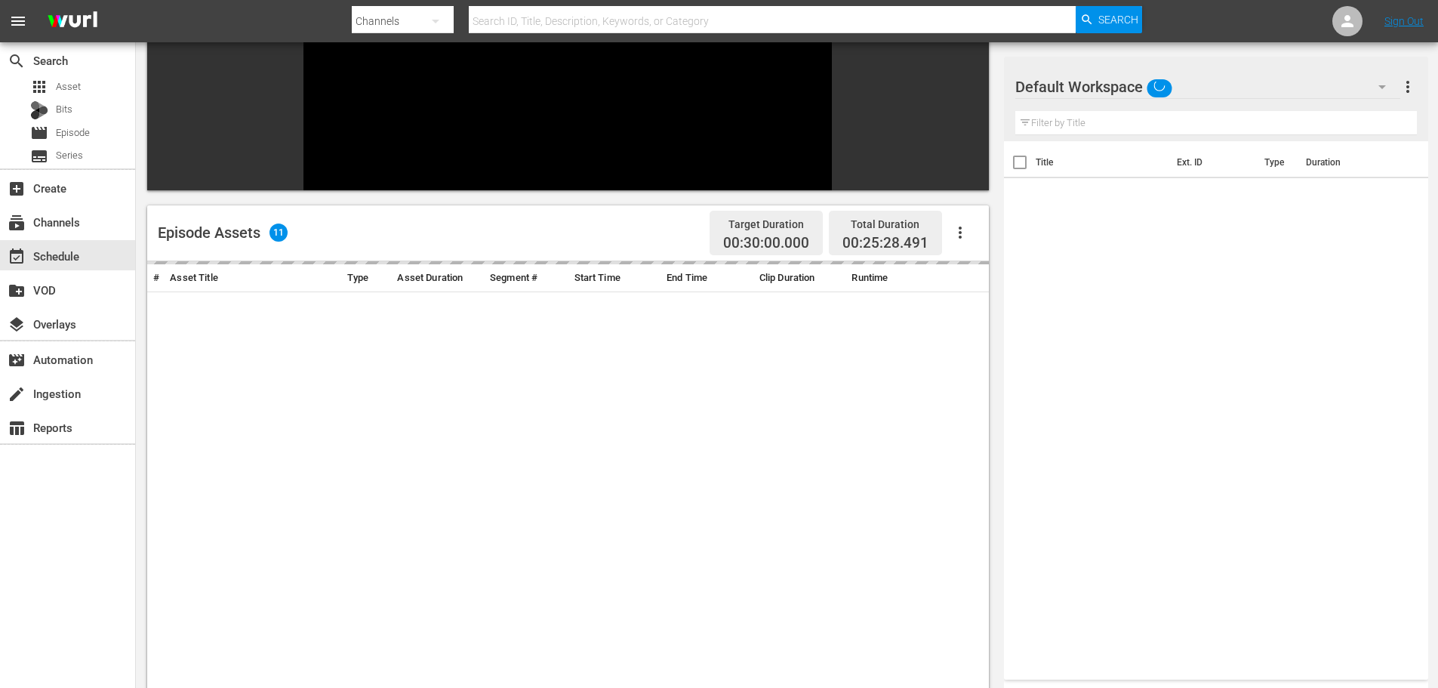
scroll to position [209, 0]
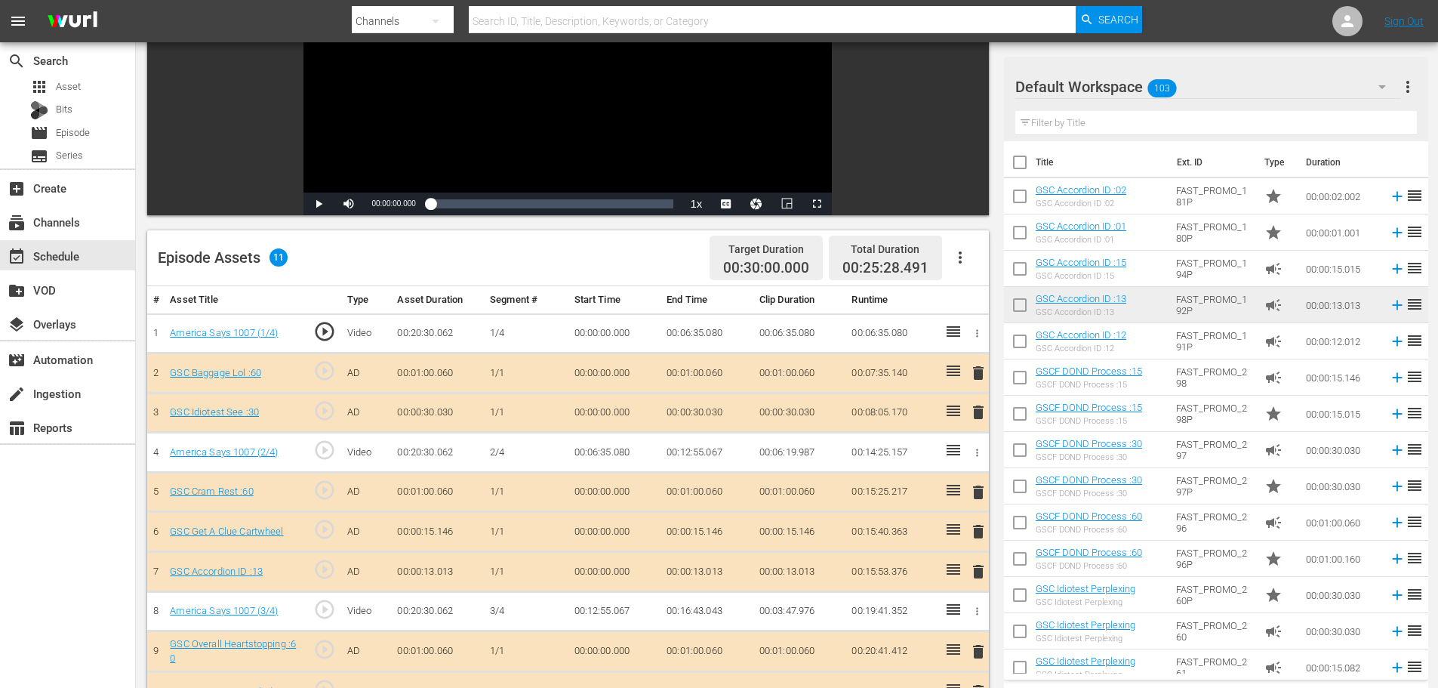
drag, startPoint x: 978, startPoint y: 569, endPoint x: 956, endPoint y: 554, distance: 26.0
click at [978, 571] on span "delete" at bounding box center [978, 571] width 18 height 18
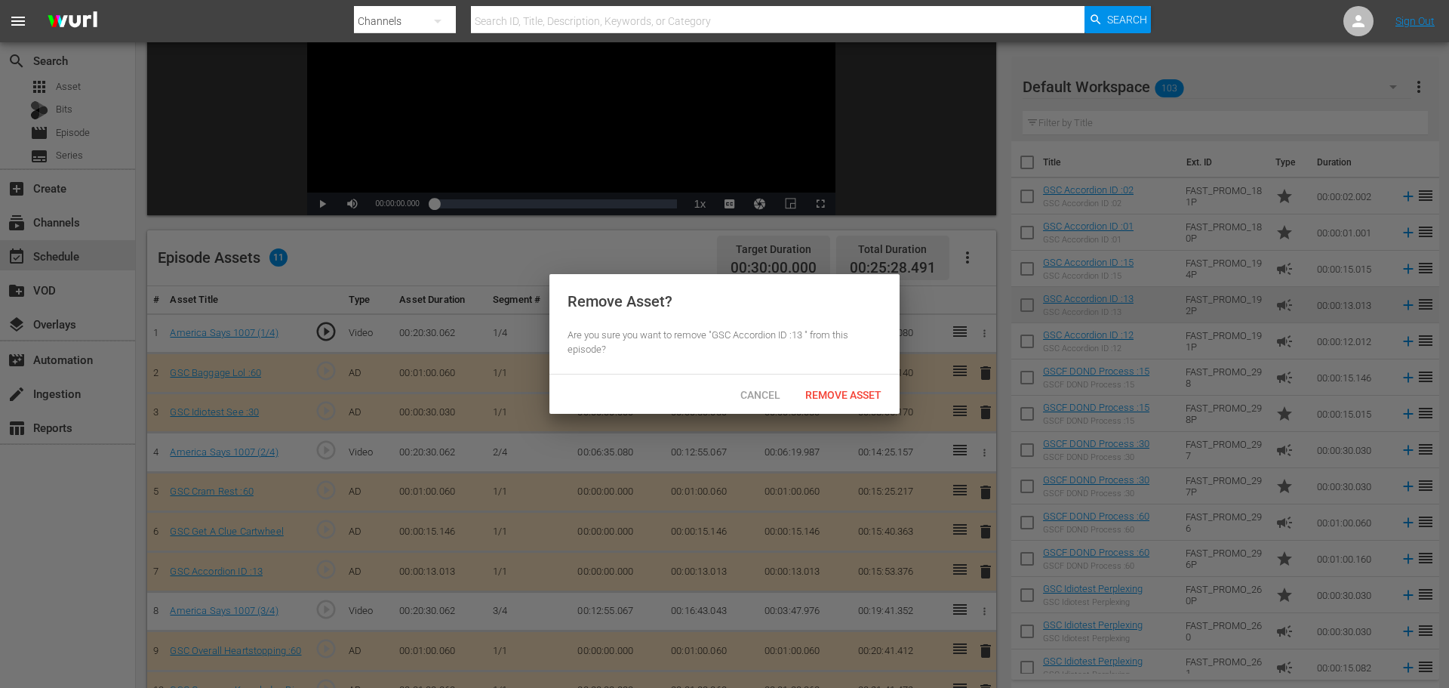
click at [814, 411] on div "Cancel Remove Asset" at bounding box center [725, 393] width 350 height 39
click at [817, 402] on div "Remove Asset" at bounding box center [843, 394] width 100 height 28
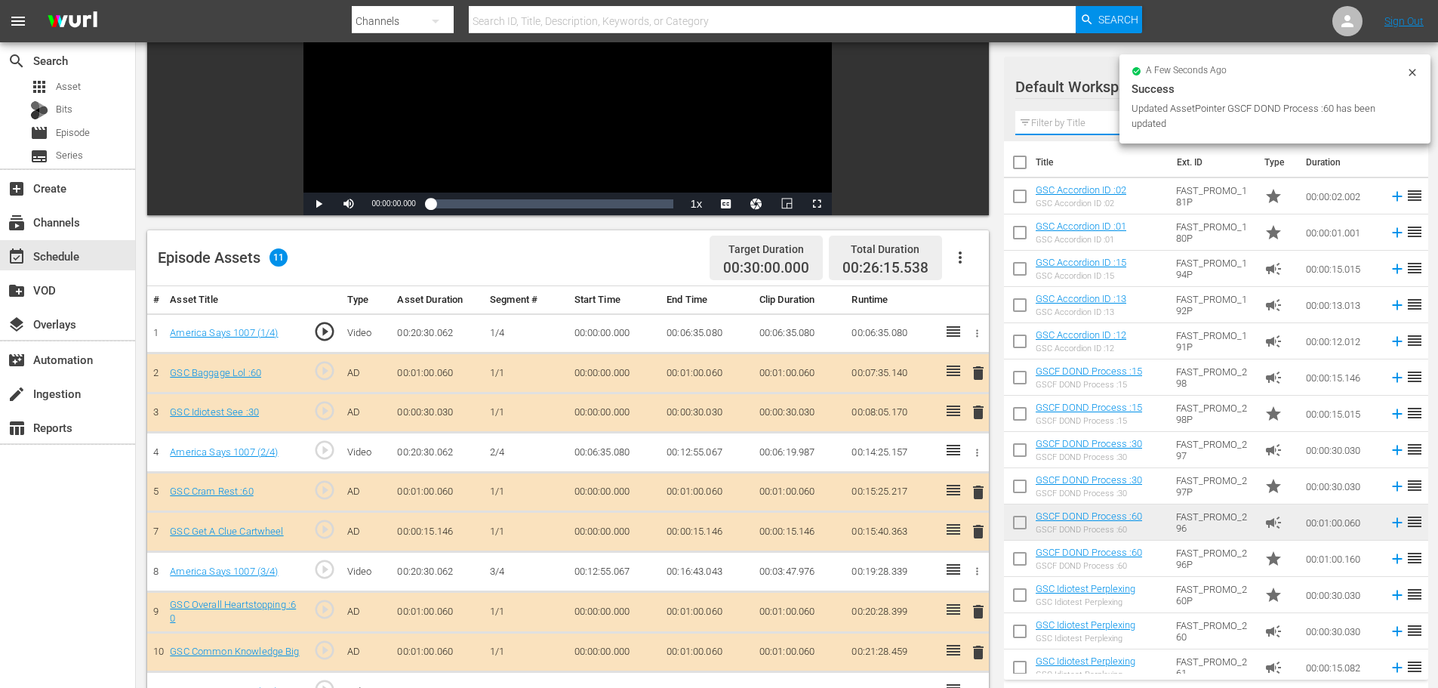
click at [1055, 122] on input "text" at bounding box center [1216, 123] width 402 height 24
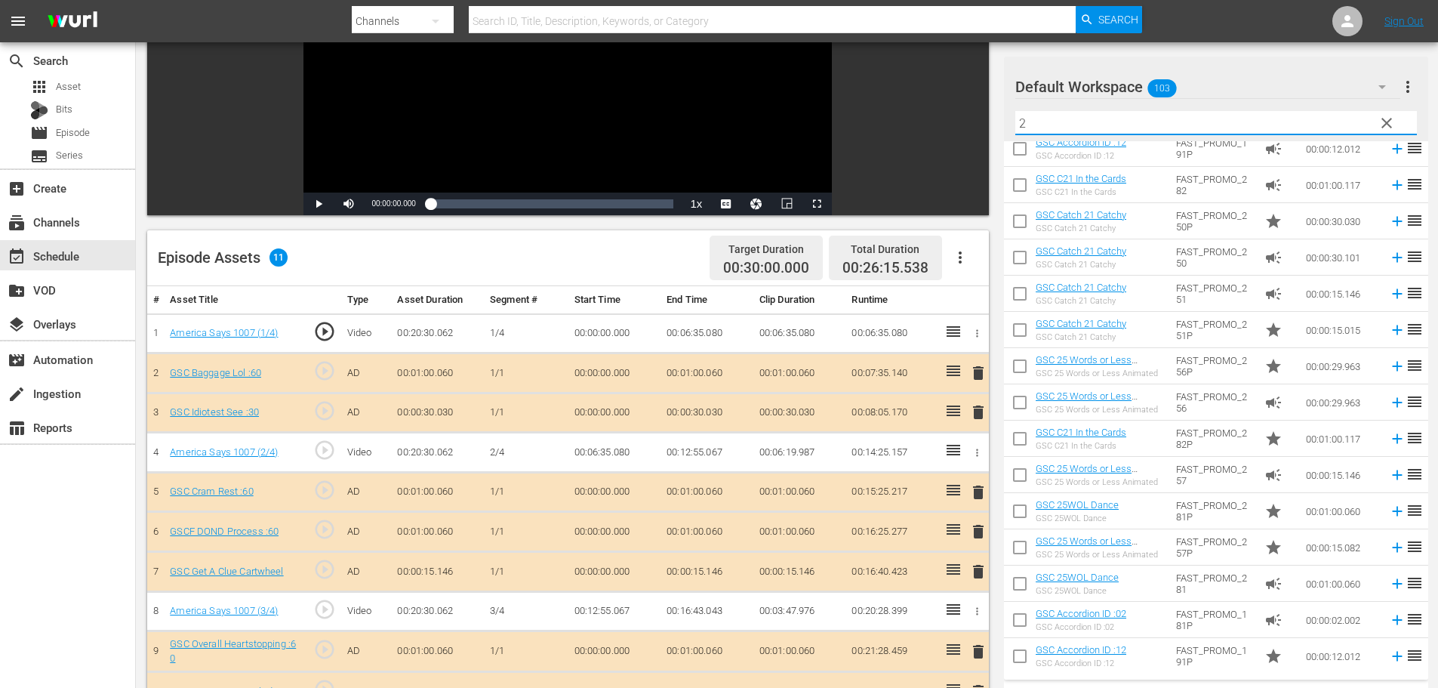
scroll to position [85, 0]
type input "2"
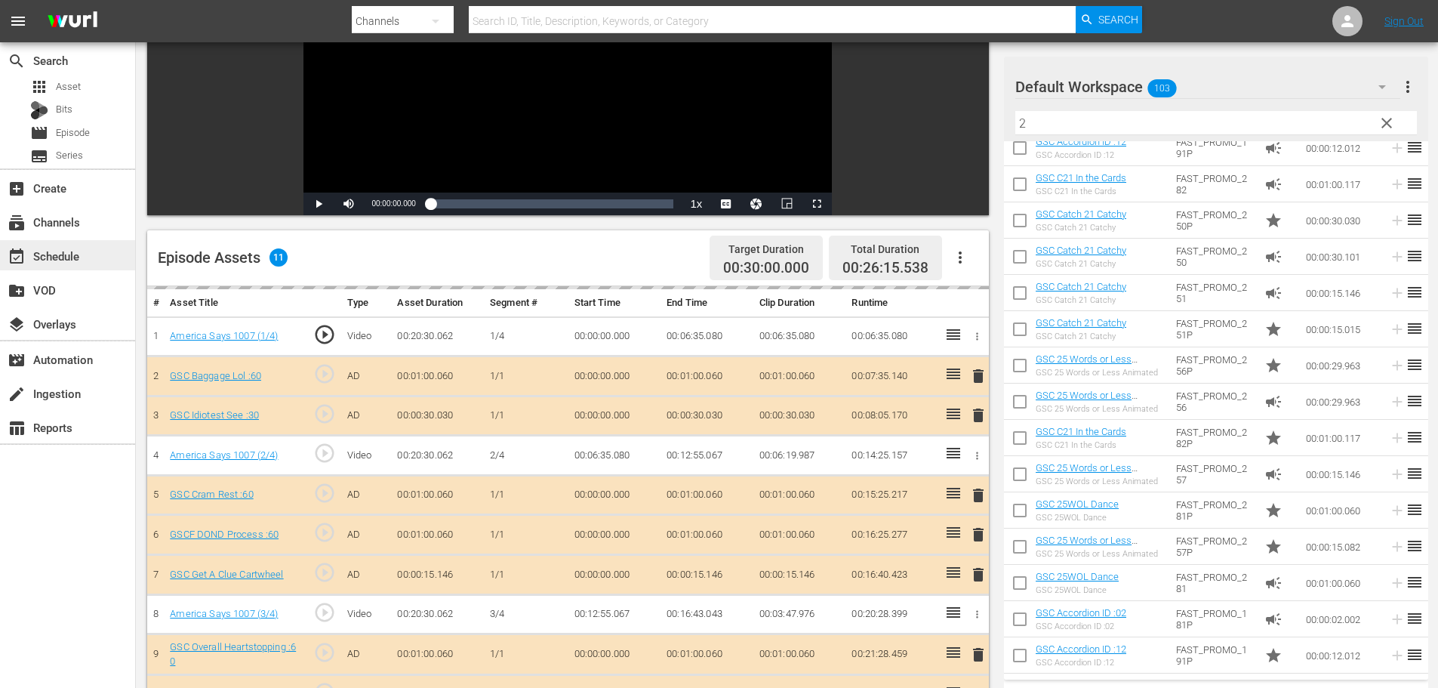
click at [108, 248] on div "event_available Schedule" at bounding box center [67, 255] width 135 height 30
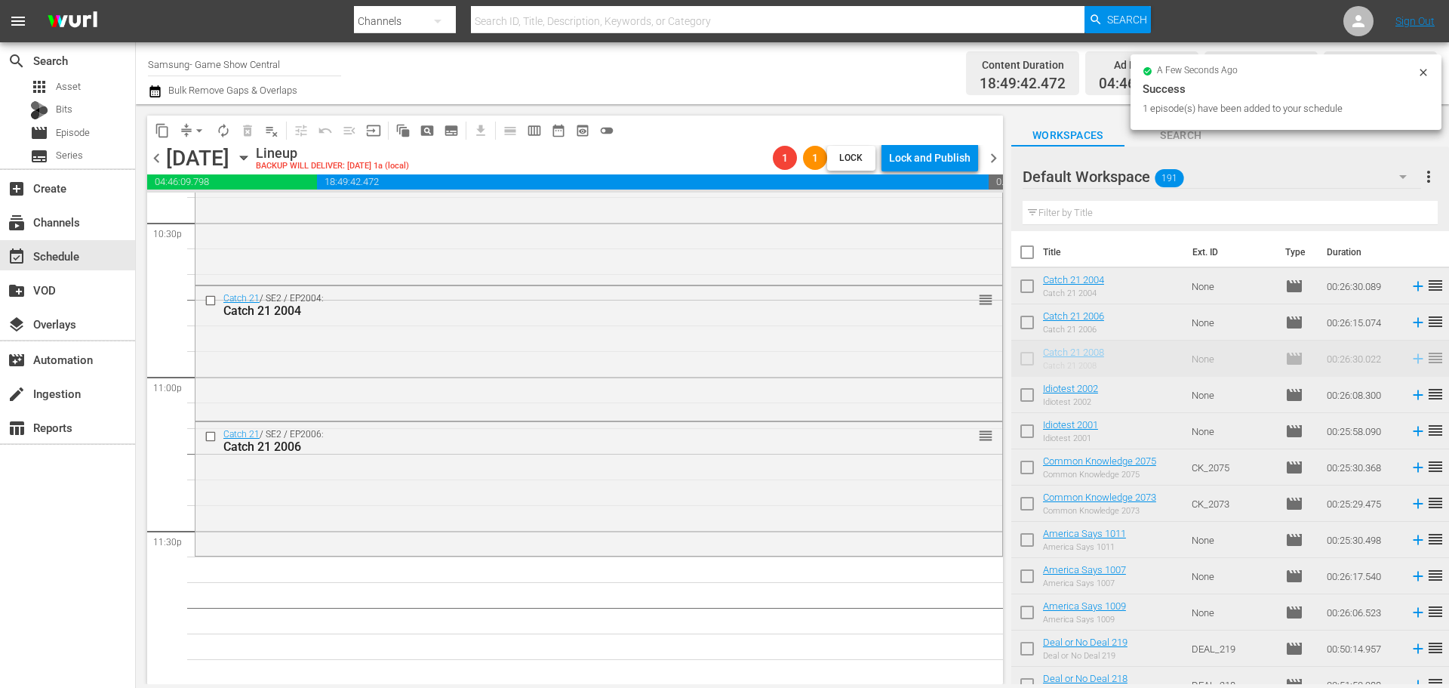
scroll to position [6901, 0]
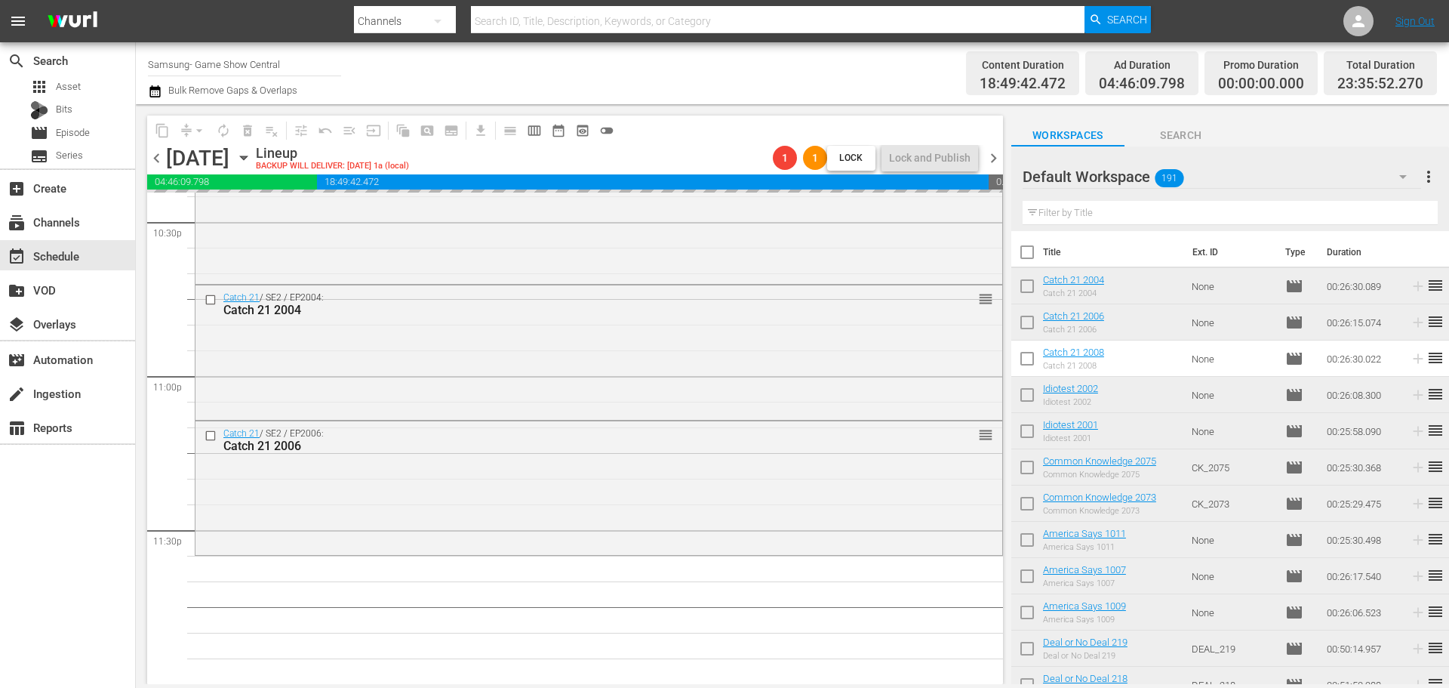
click at [193, 125] on div "arrow_drop_down" at bounding box center [199, 131] width 24 height 24
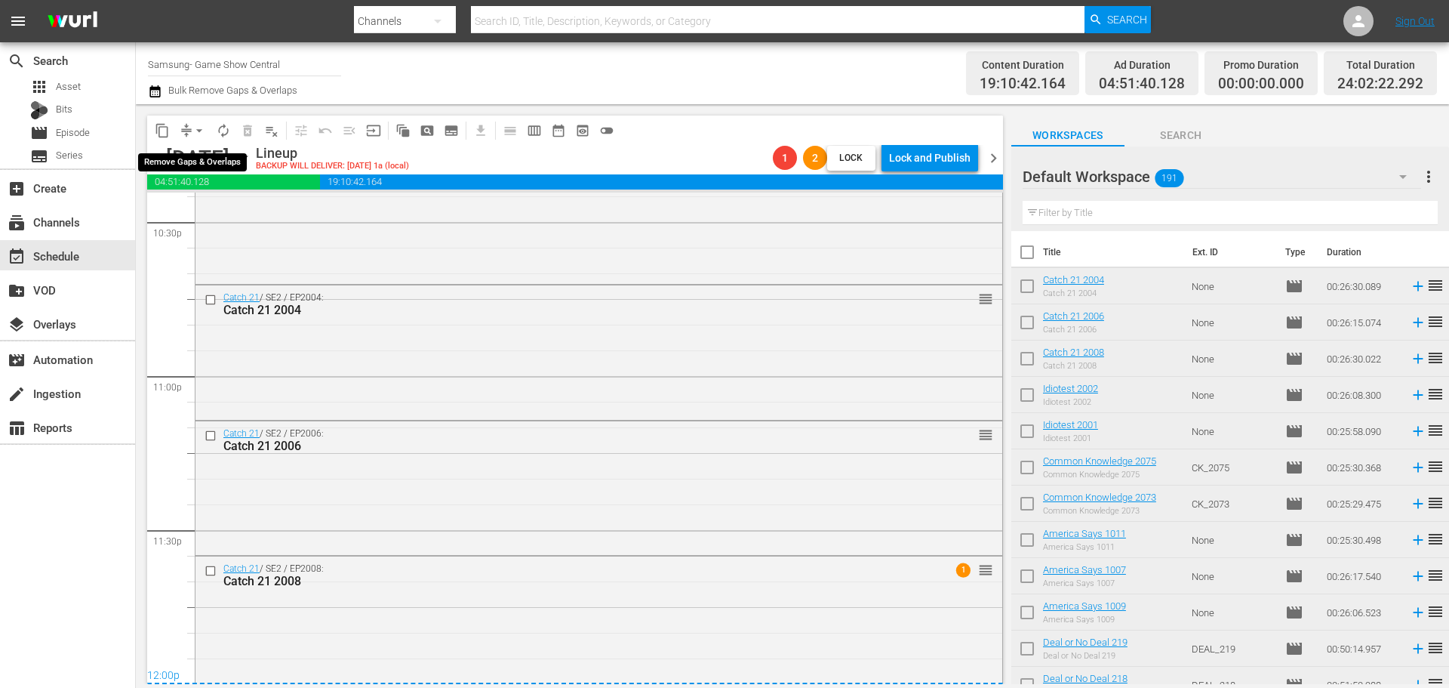
click at [197, 135] on span "arrow_drop_down" at bounding box center [199, 130] width 15 height 15
click at [242, 146] on ul "Align to Midnight Align to First Episode Align to End of Previous Day" at bounding box center [200, 186] width 159 height 87
click at [239, 152] on li "Align to Midnight" at bounding box center [200, 161] width 159 height 25
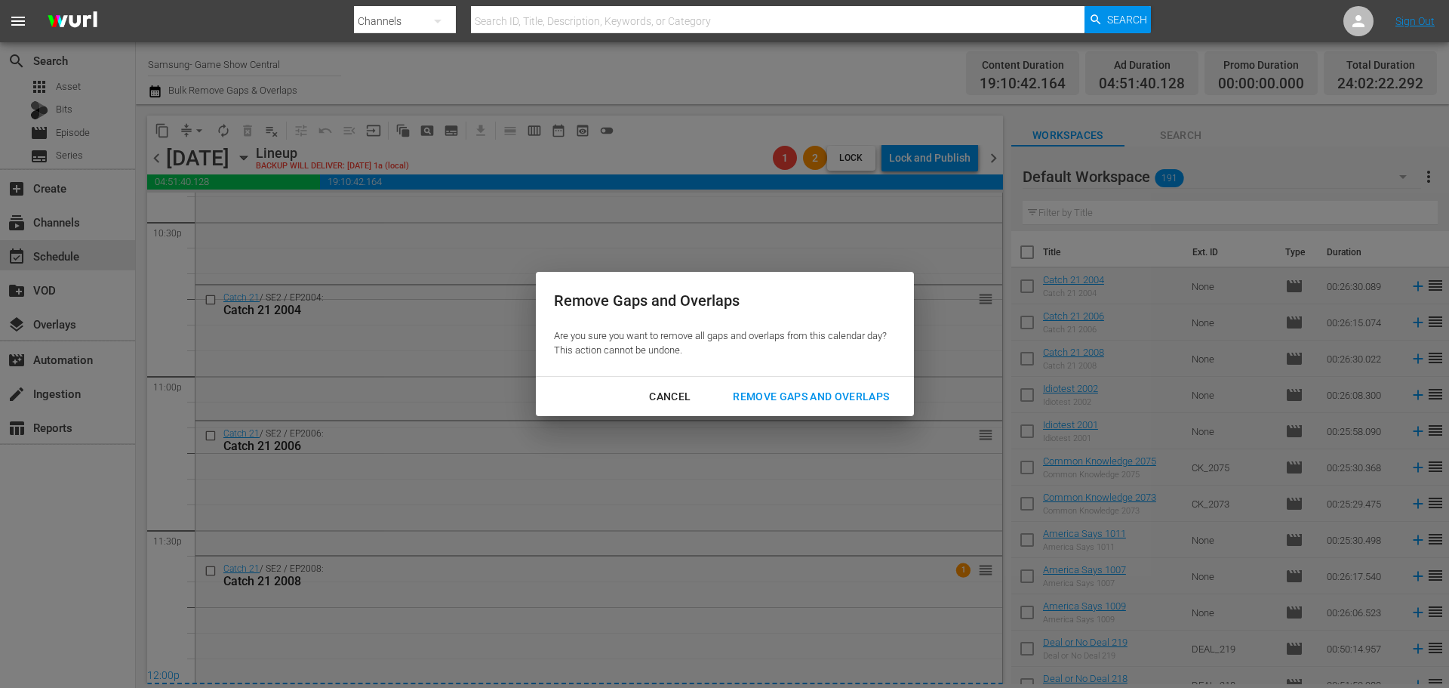
click at [817, 388] on div "Remove Gaps and Overlaps" at bounding box center [811, 396] width 180 height 19
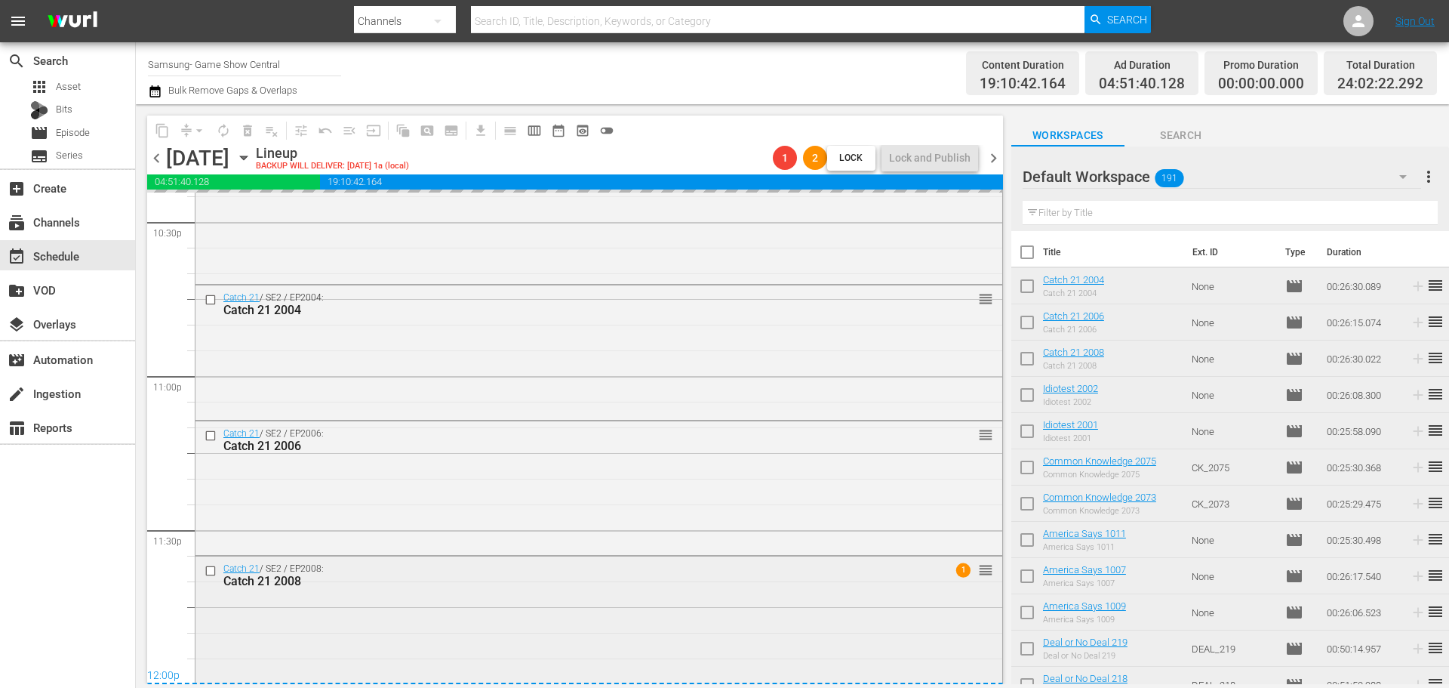
click at [358, 611] on div "Catch 21 / SE2 / EP2008: Catch 21 2008 1 reorder" at bounding box center [599, 621] width 807 height 131
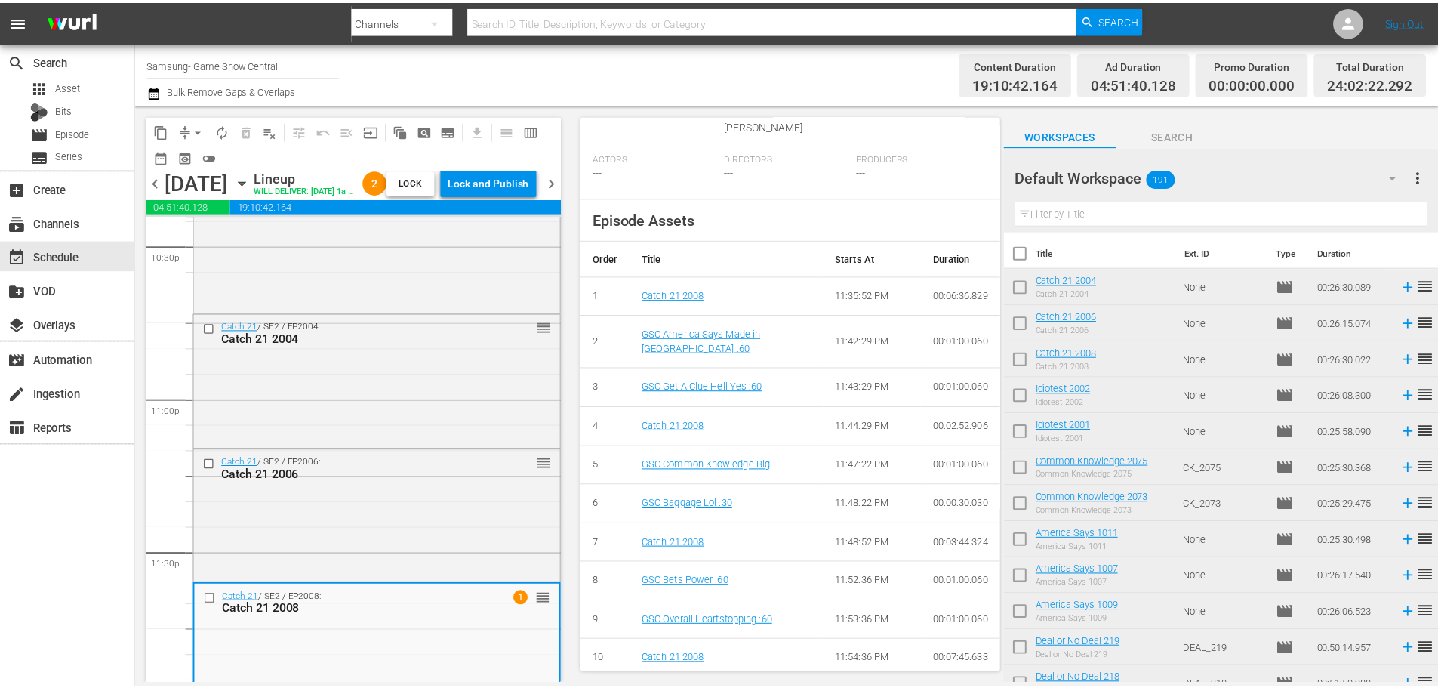
scroll to position [0, 0]
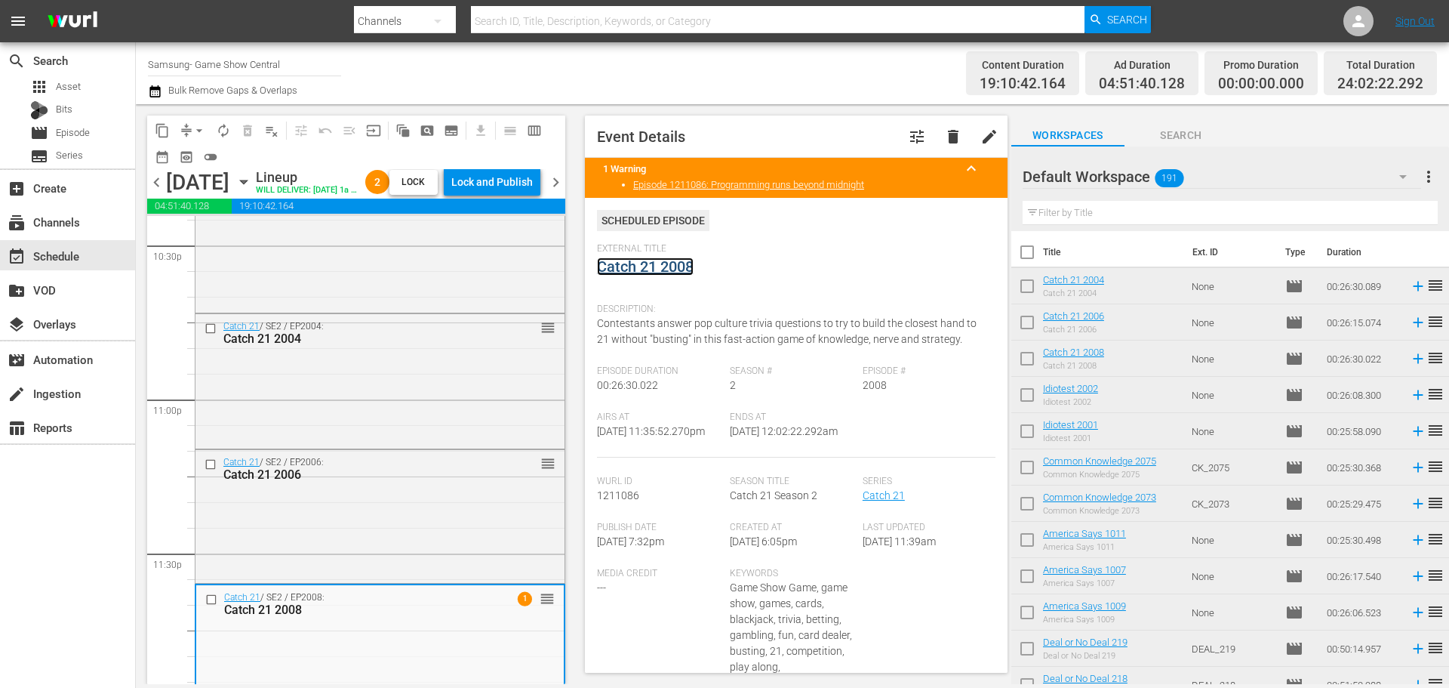
click at [633, 274] on link "Catch 21 2008" at bounding box center [645, 266] width 97 height 18
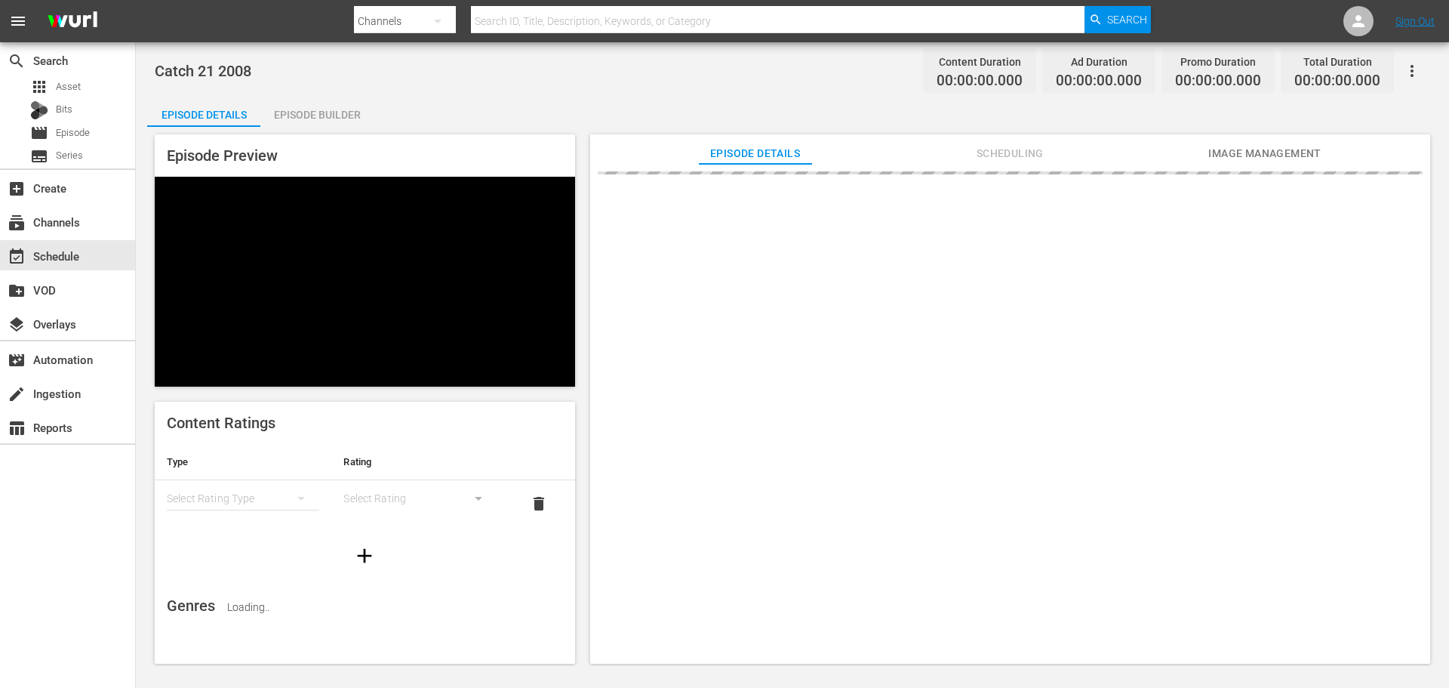
click at [327, 95] on div "Catch 21 2008 Content Duration 00:00:00.000 Ad Duration 00:00:00.000 Promo Dura…" at bounding box center [793, 354] width 1314 height 624
click at [323, 106] on div "Episode Builder" at bounding box center [316, 115] width 113 height 36
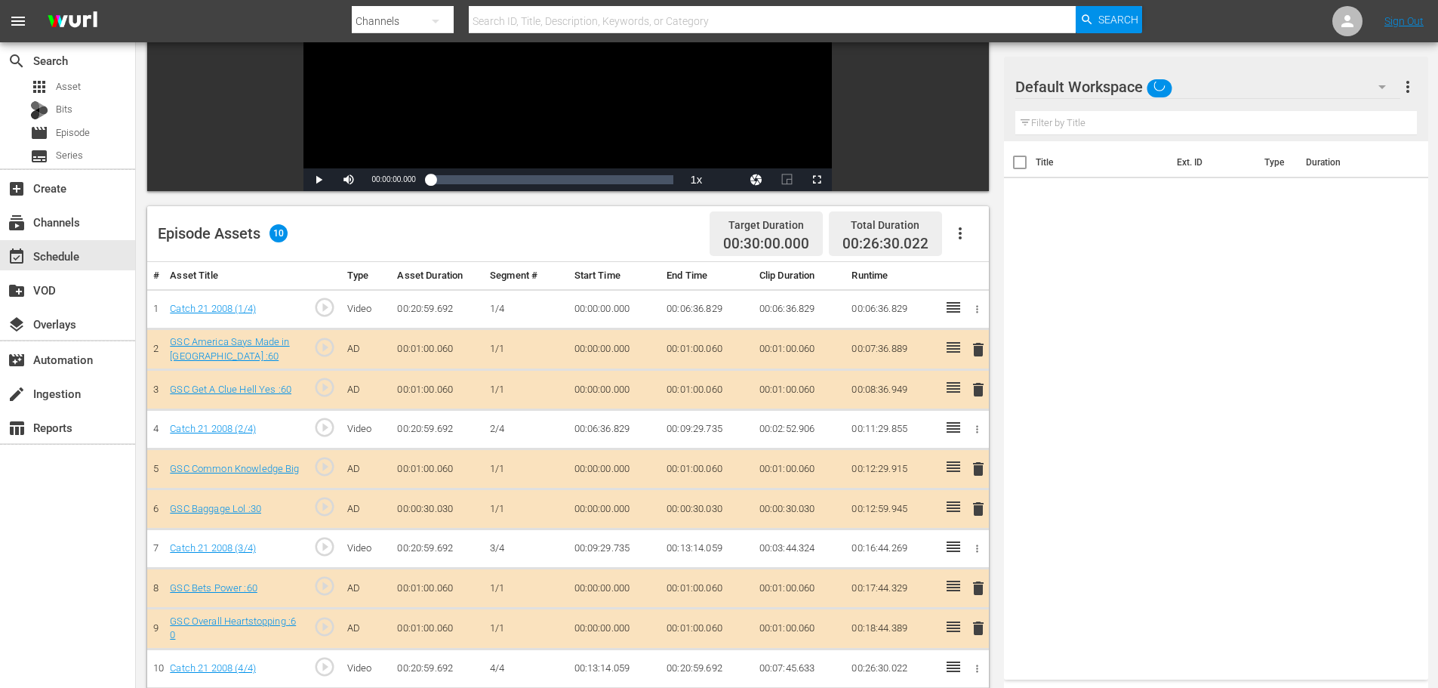
scroll to position [393, 0]
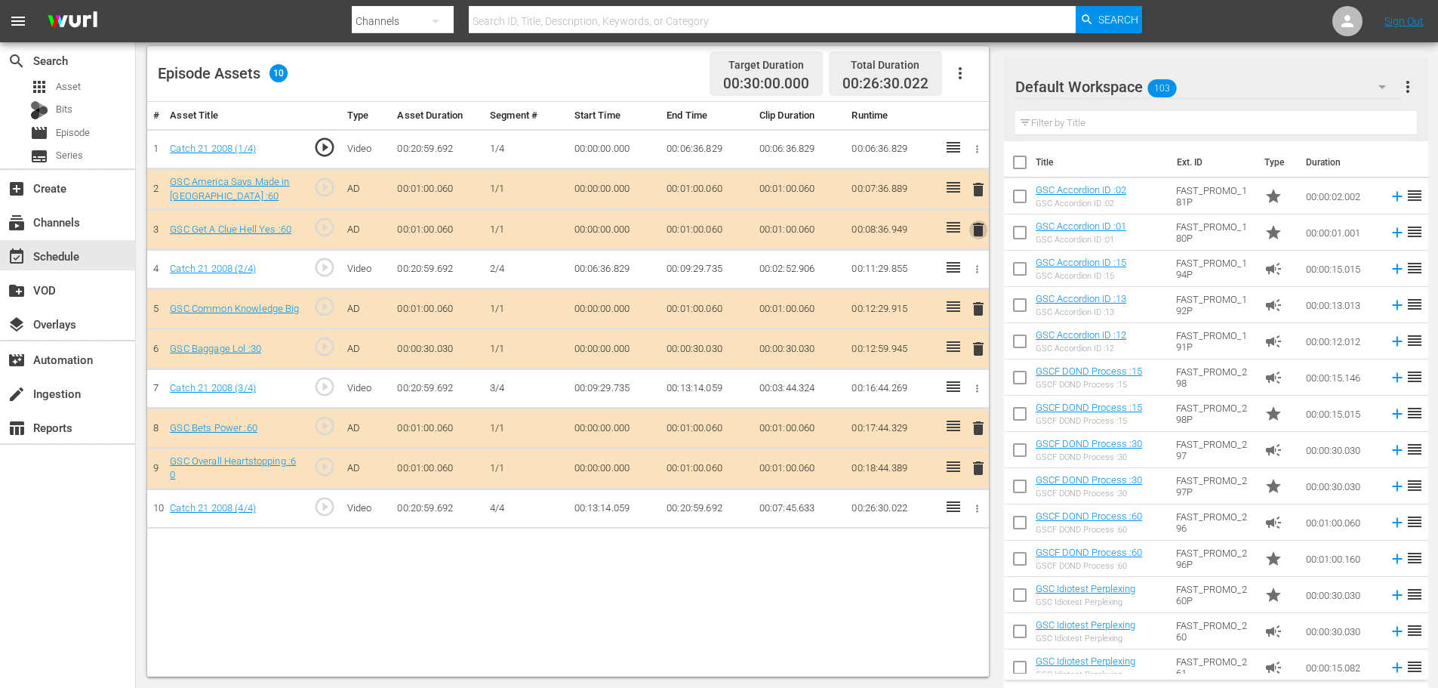
click at [981, 229] on span "delete" at bounding box center [978, 229] width 18 height 18
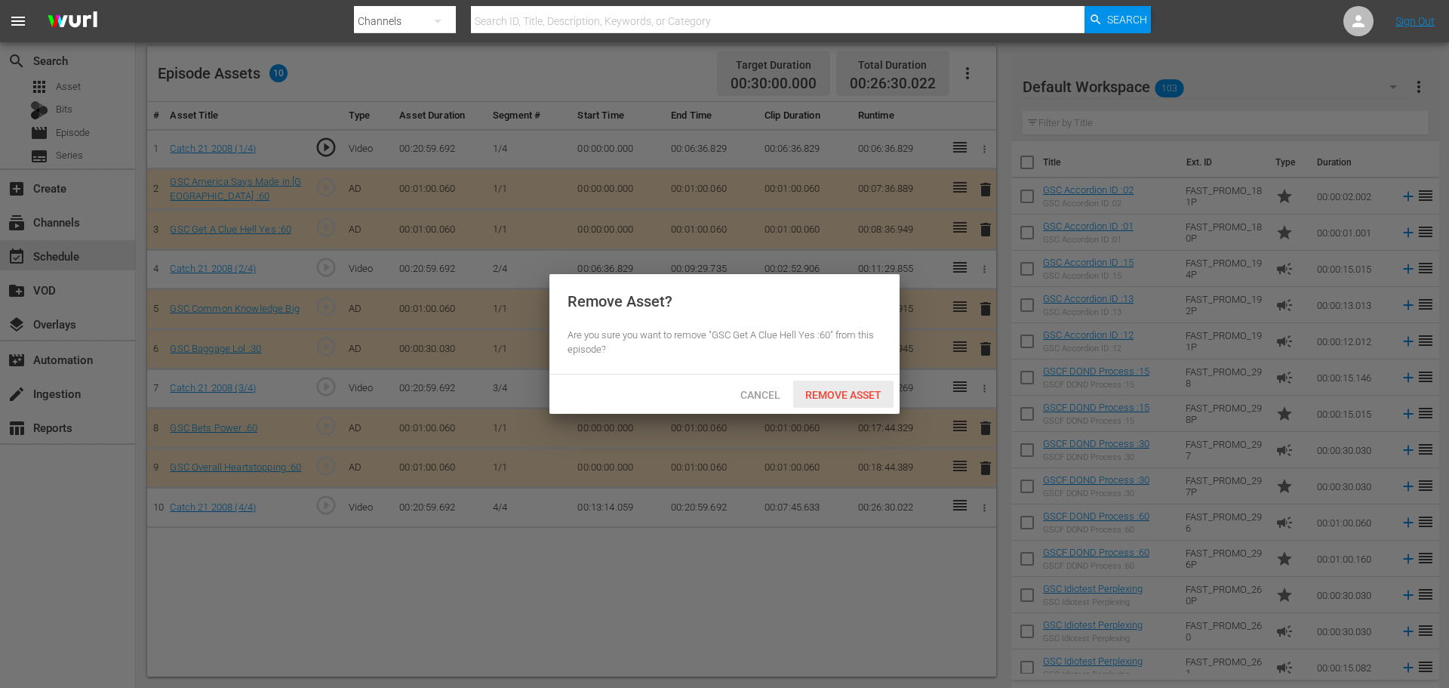
click at [807, 399] on span "Remove Asset" at bounding box center [843, 395] width 100 height 12
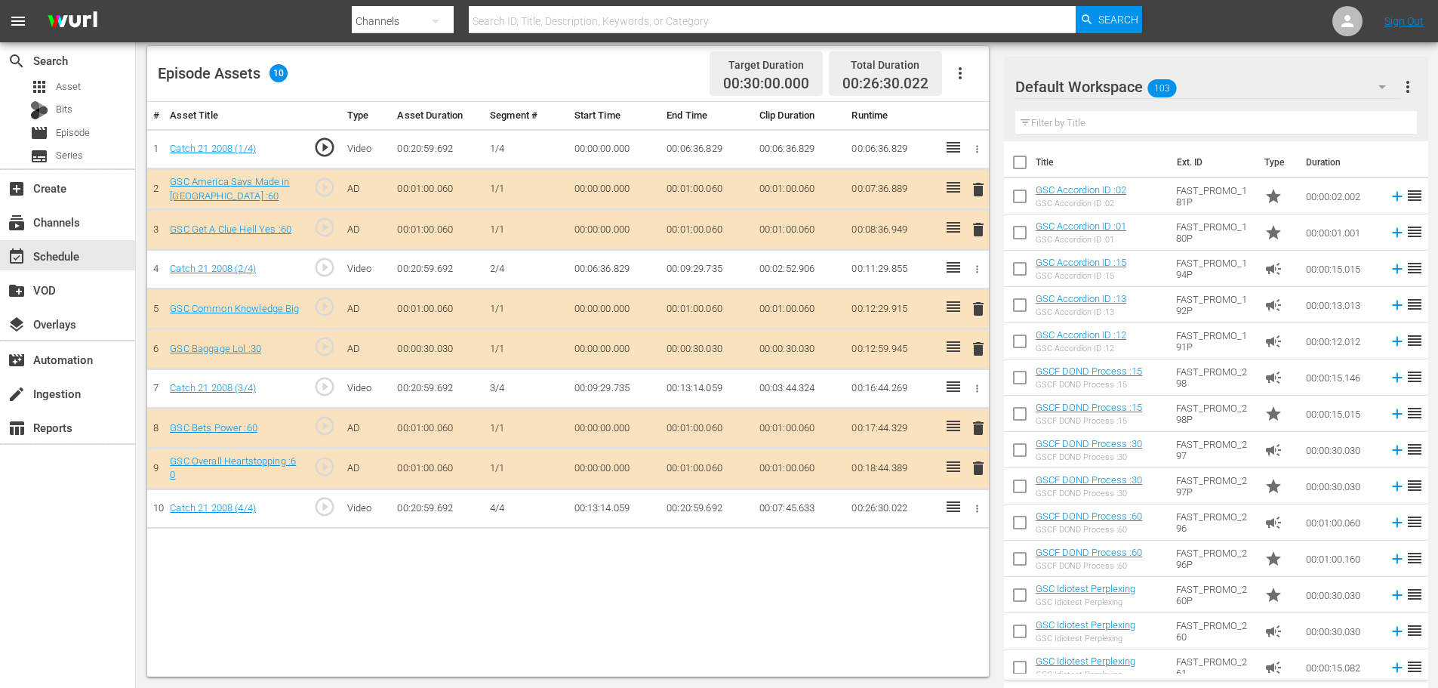
click at [978, 465] on span "delete" at bounding box center [978, 468] width 18 height 18
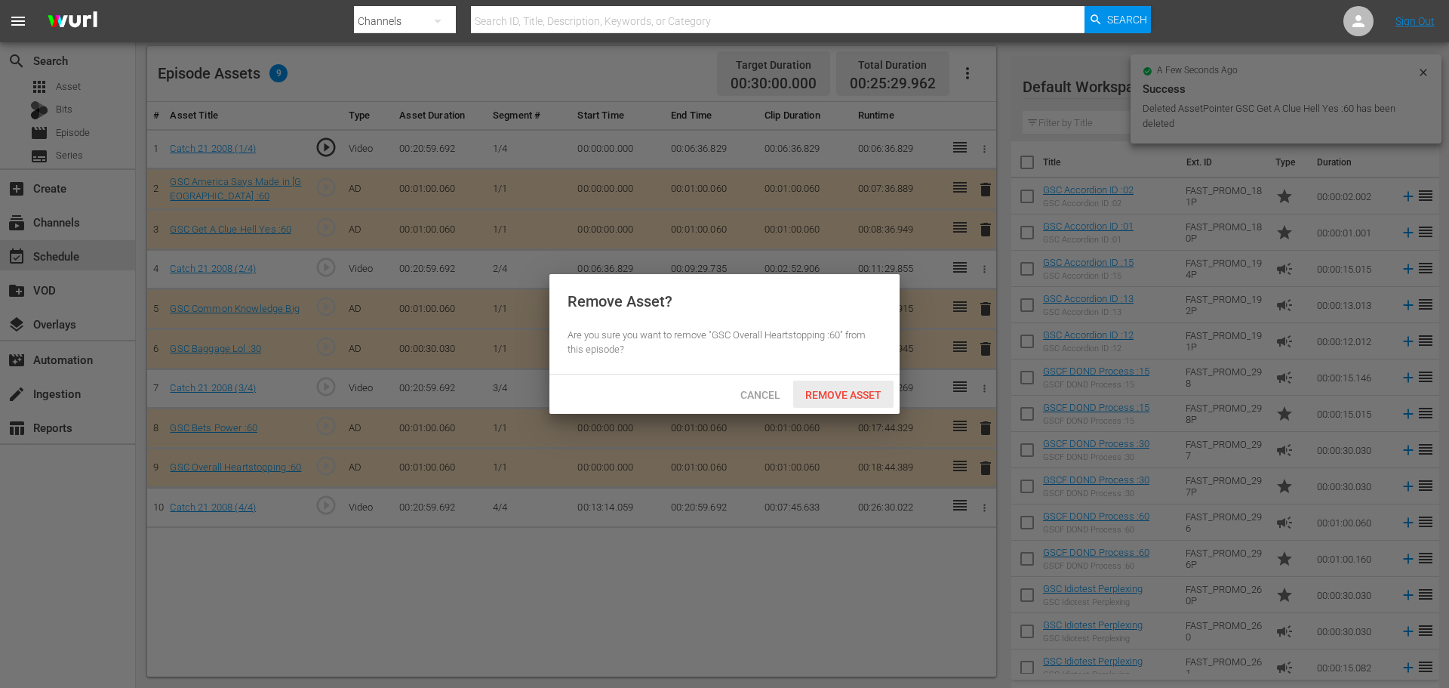
click at [839, 380] on div "Remove Asset" at bounding box center [843, 394] width 100 height 28
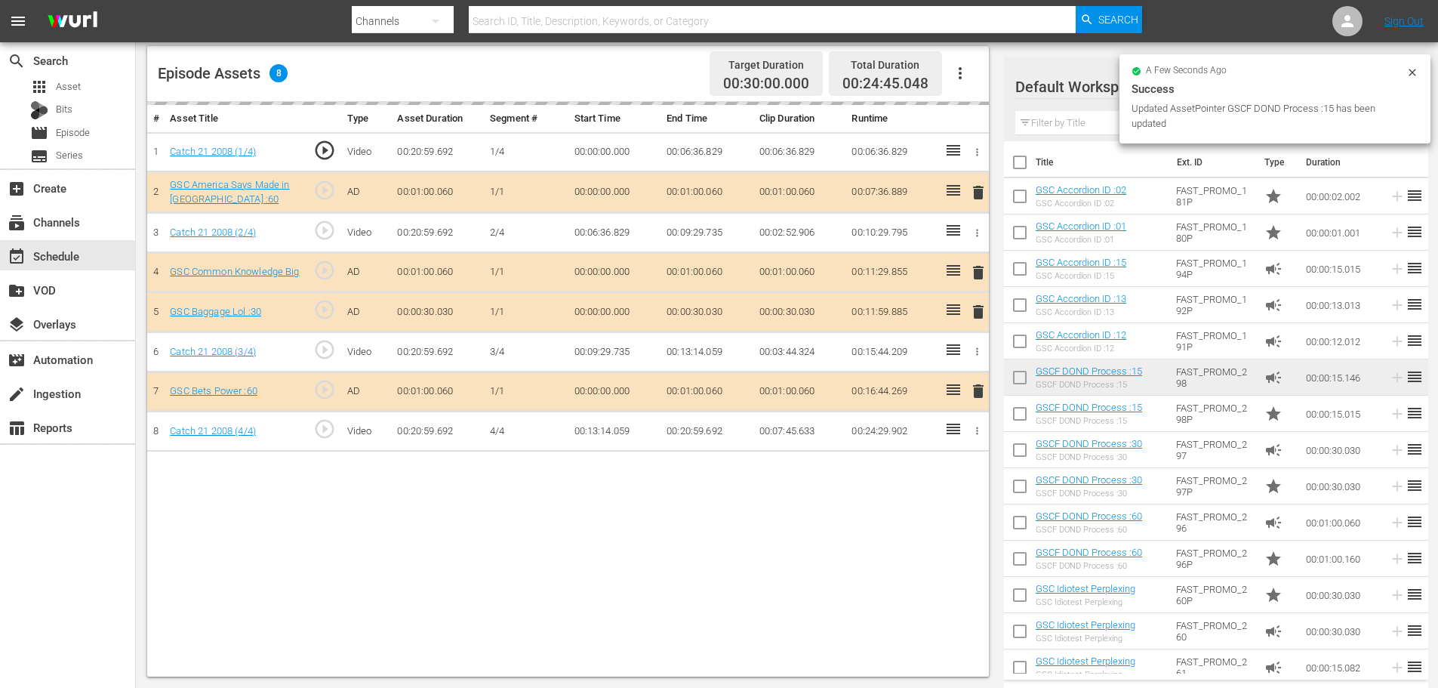
drag, startPoint x: 1226, startPoint y: 673, endPoint x: 1210, endPoint y: 667, distance: 17.2
click at [1212, 665] on div "Default Workspace 103 Default more_vert Filter by Title Title Ext. ID Type Dura…" at bounding box center [1216, 368] width 424 height 623
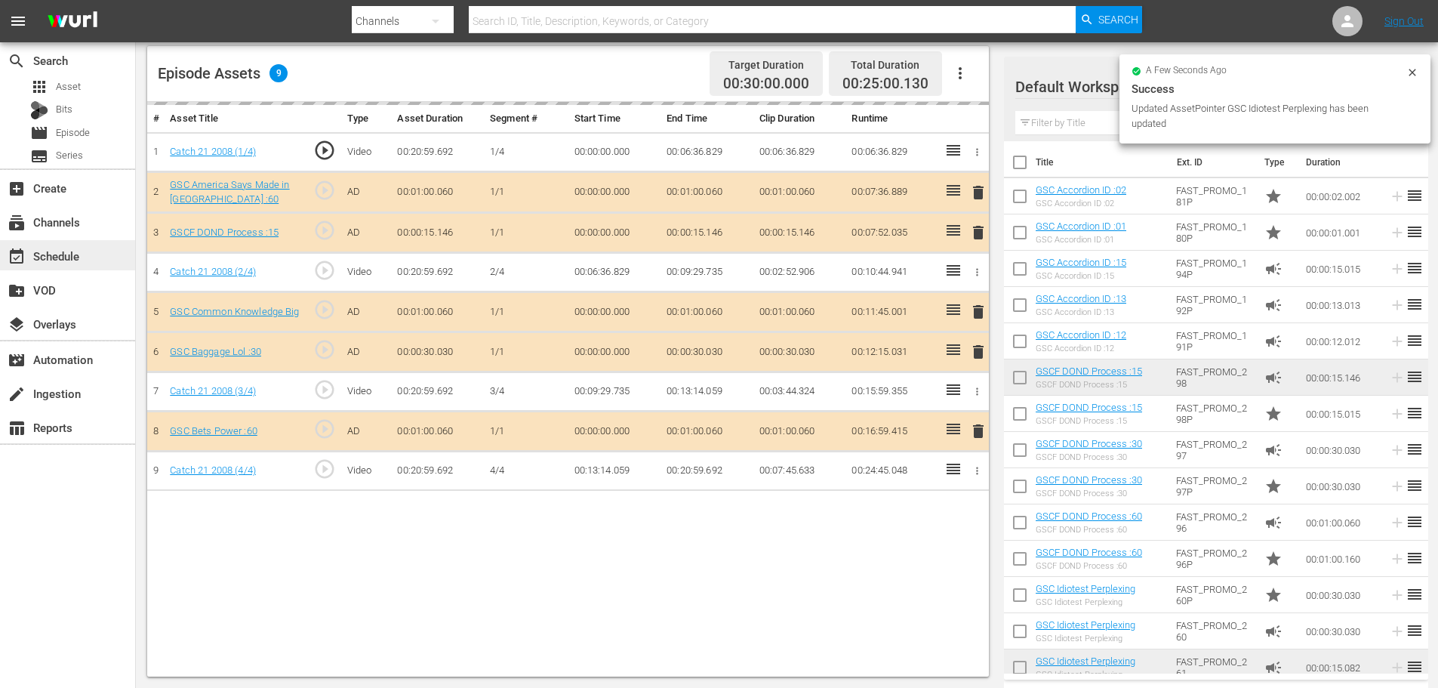
click at [103, 245] on div "event_available Schedule" at bounding box center [67, 255] width 135 height 30
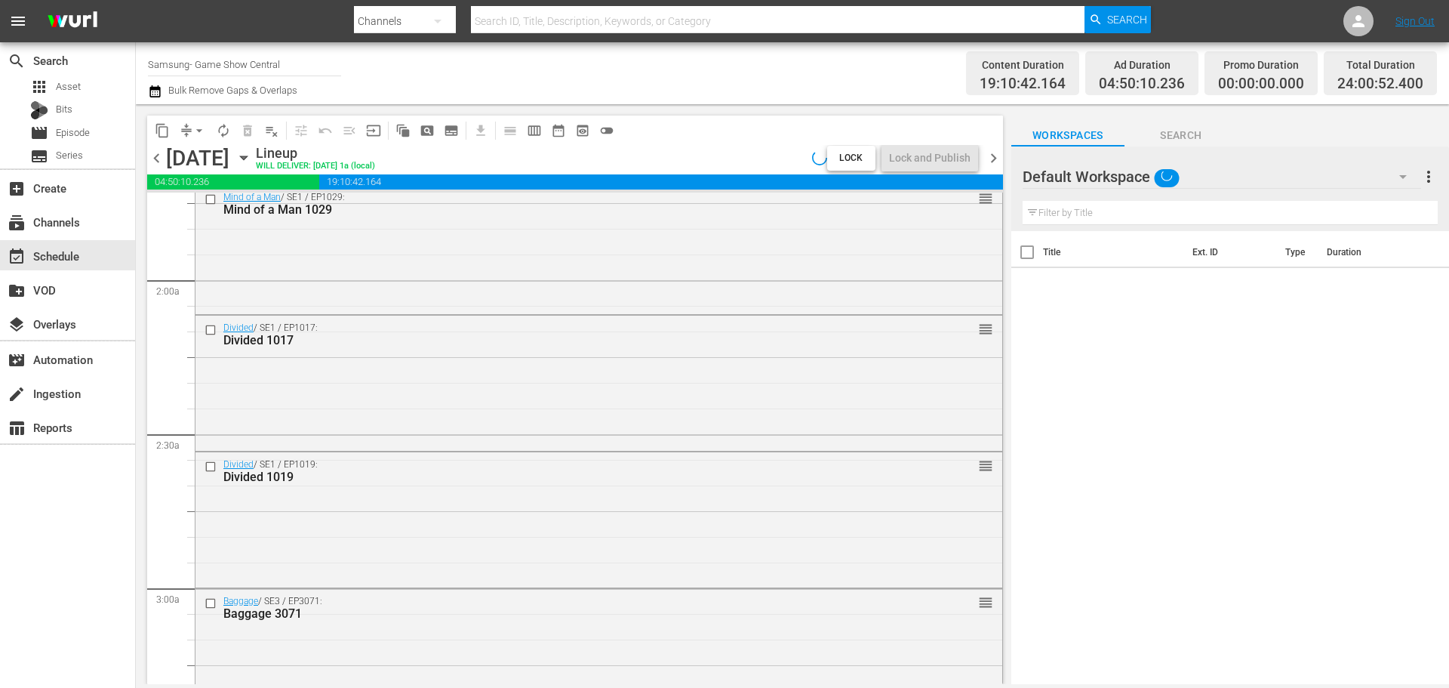
scroll to position [6904, 0]
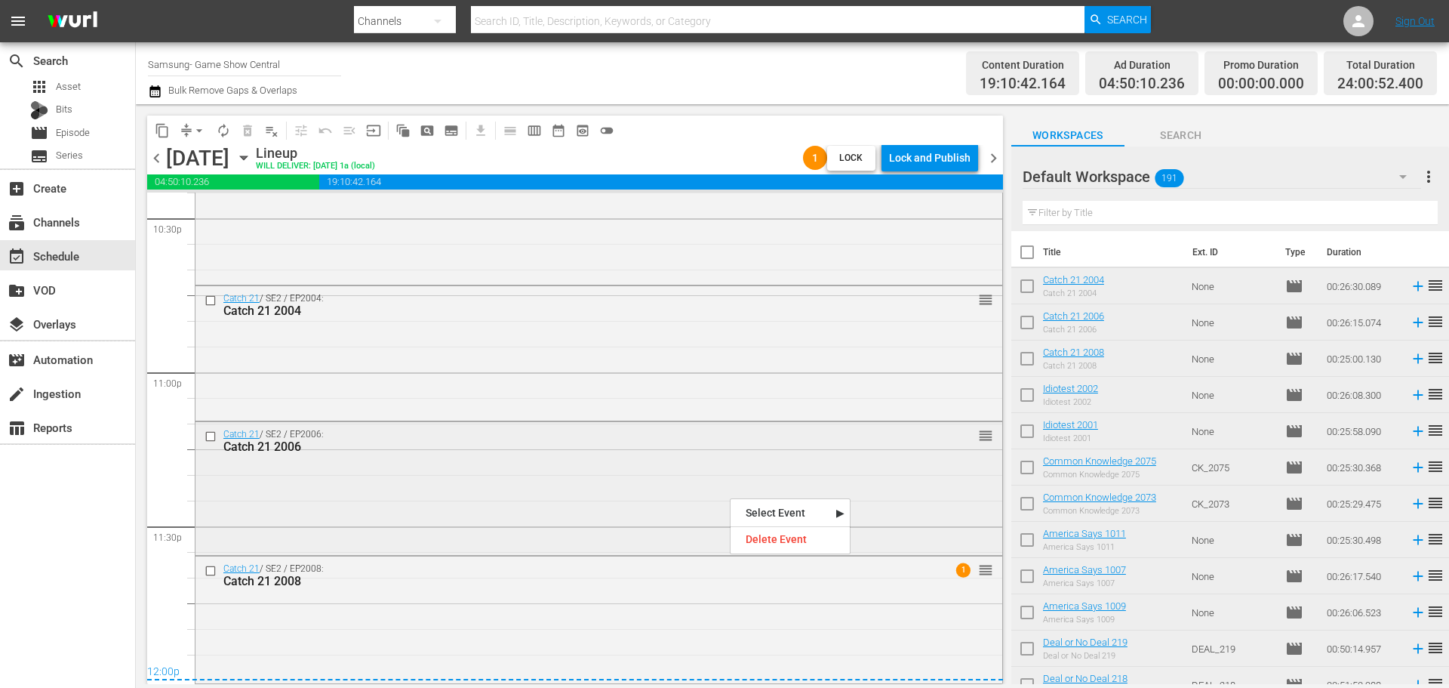
click at [365, 498] on div "Catch 21 / SE2 / EP2006: Catch 21 2006 reorder" at bounding box center [599, 487] width 807 height 131
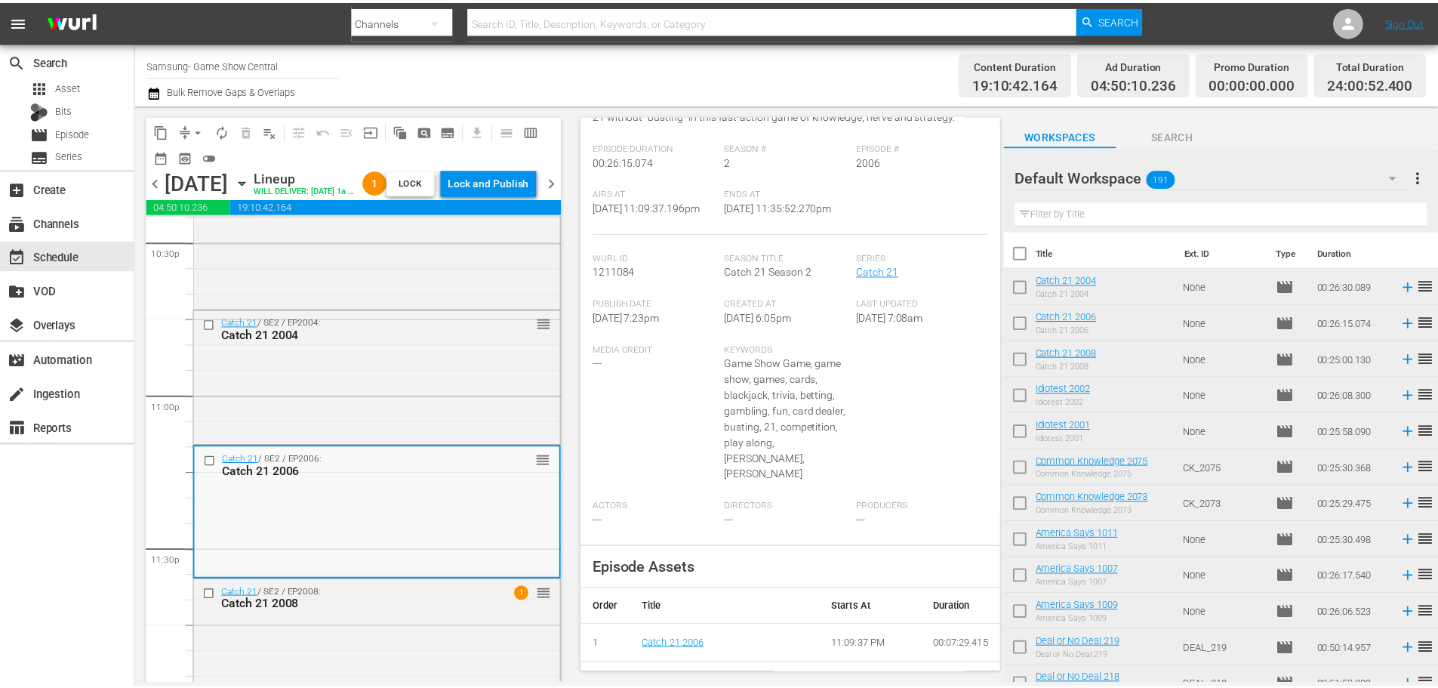
scroll to position [0, 0]
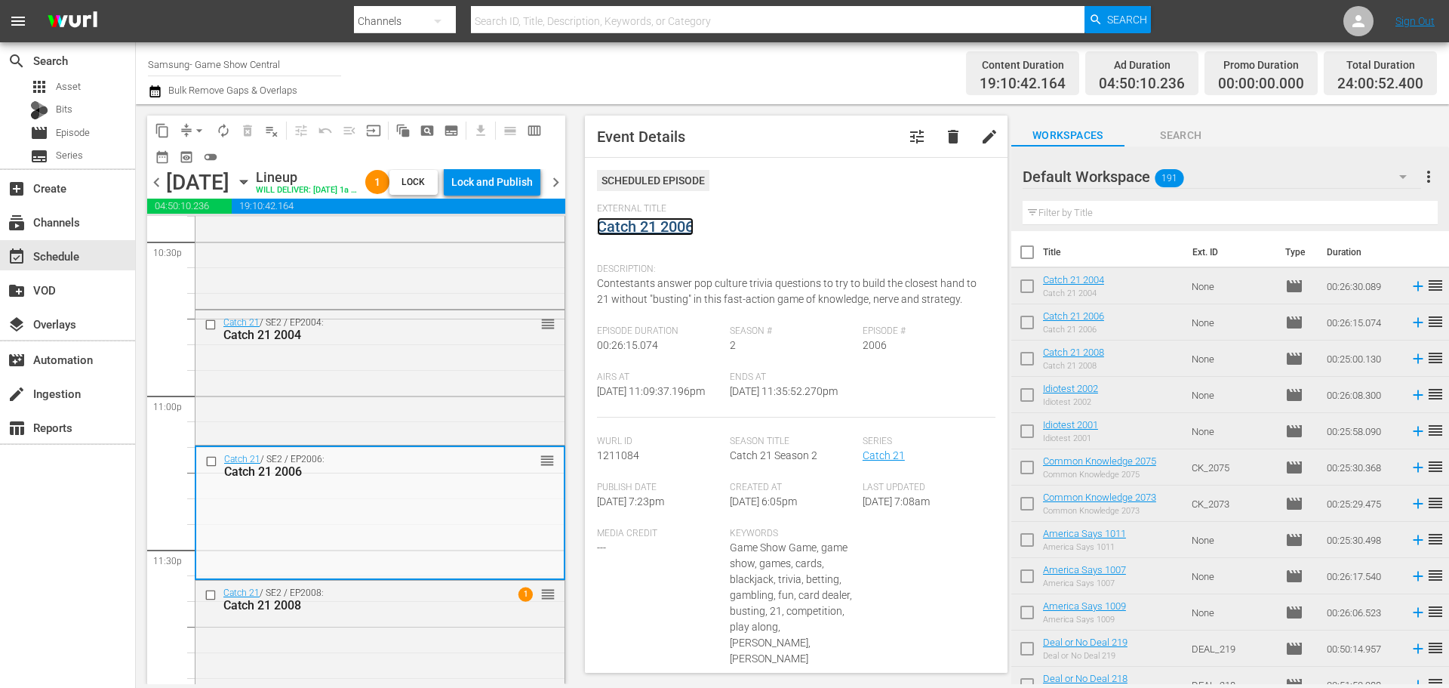
click at [657, 222] on link "Catch 21 2006" at bounding box center [645, 226] width 97 height 18
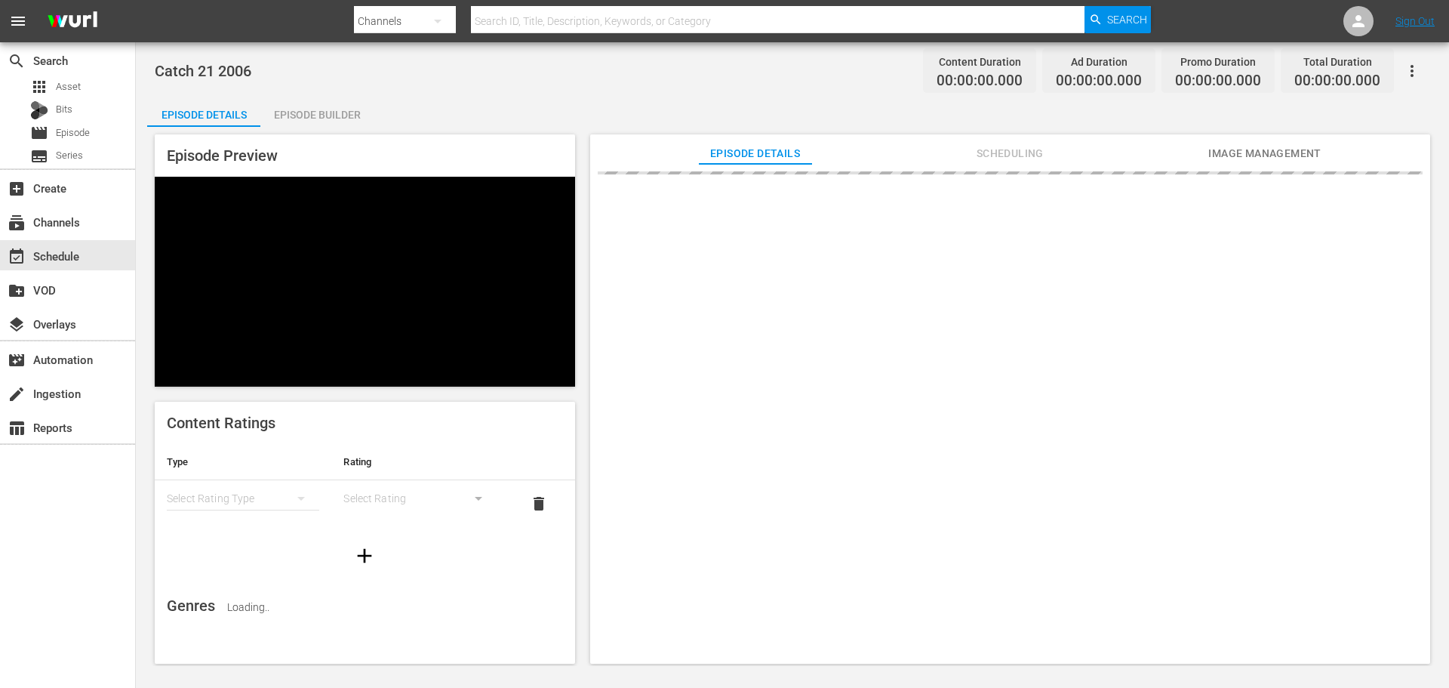
click at [335, 106] on div "Episode Builder" at bounding box center [316, 115] width 113 height 36
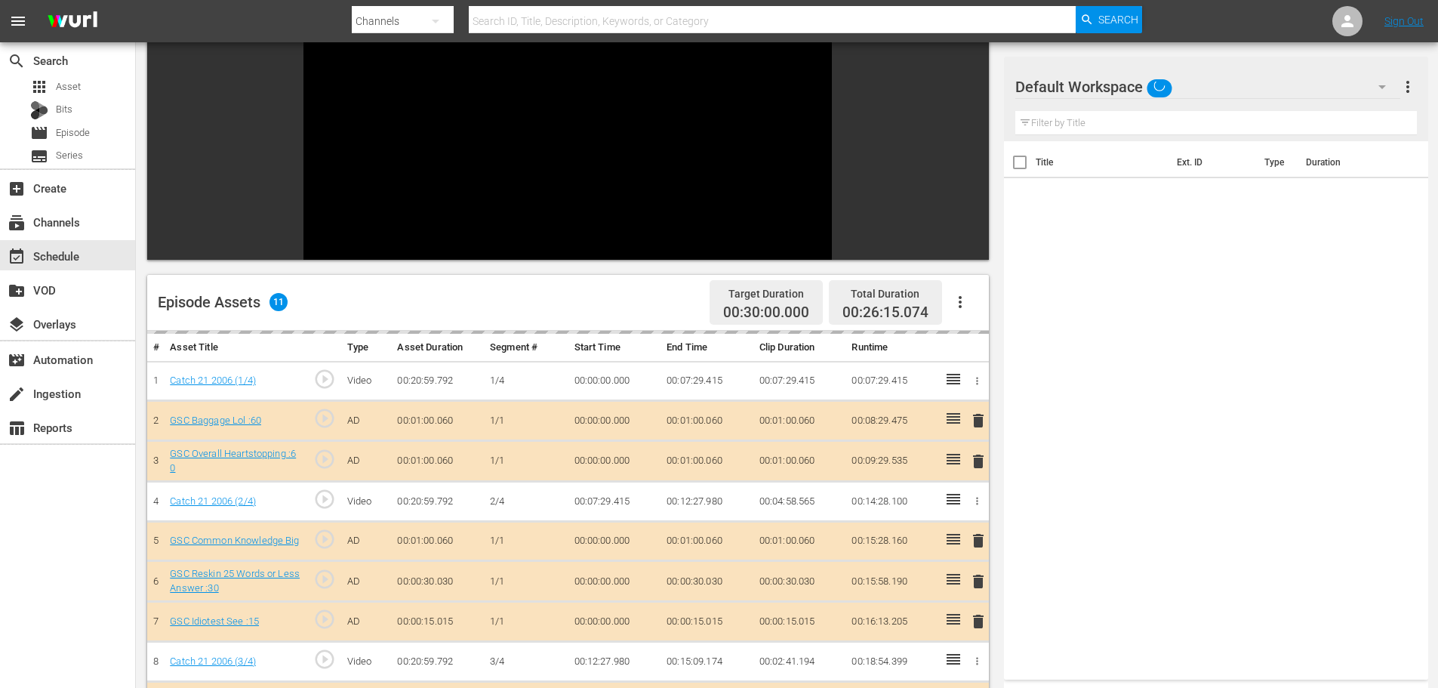
scroll to position [209, 0]
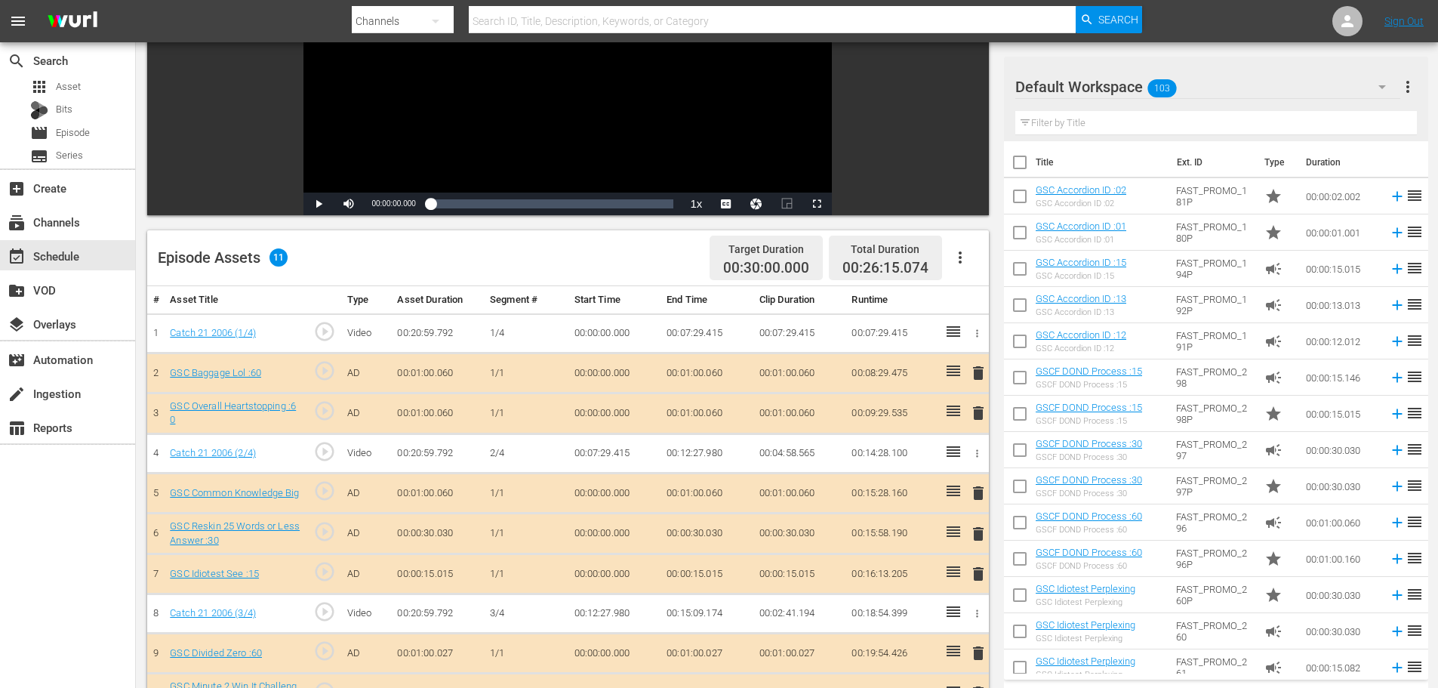
click at [975, 420] on span "delete" at bounding box center [978, 413] width 18 height 18
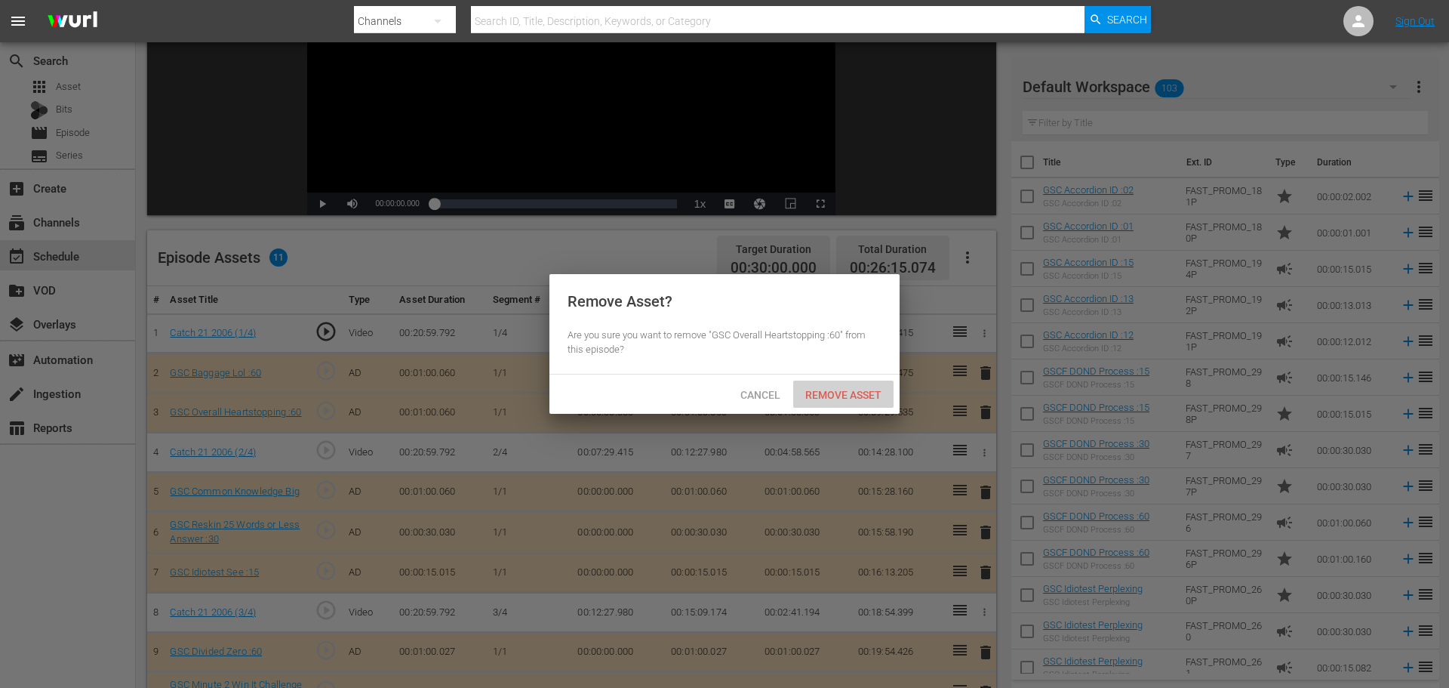
click at [870, 405] on div "Remove Asset" at bounding box center [843, 394] width 100 height 28
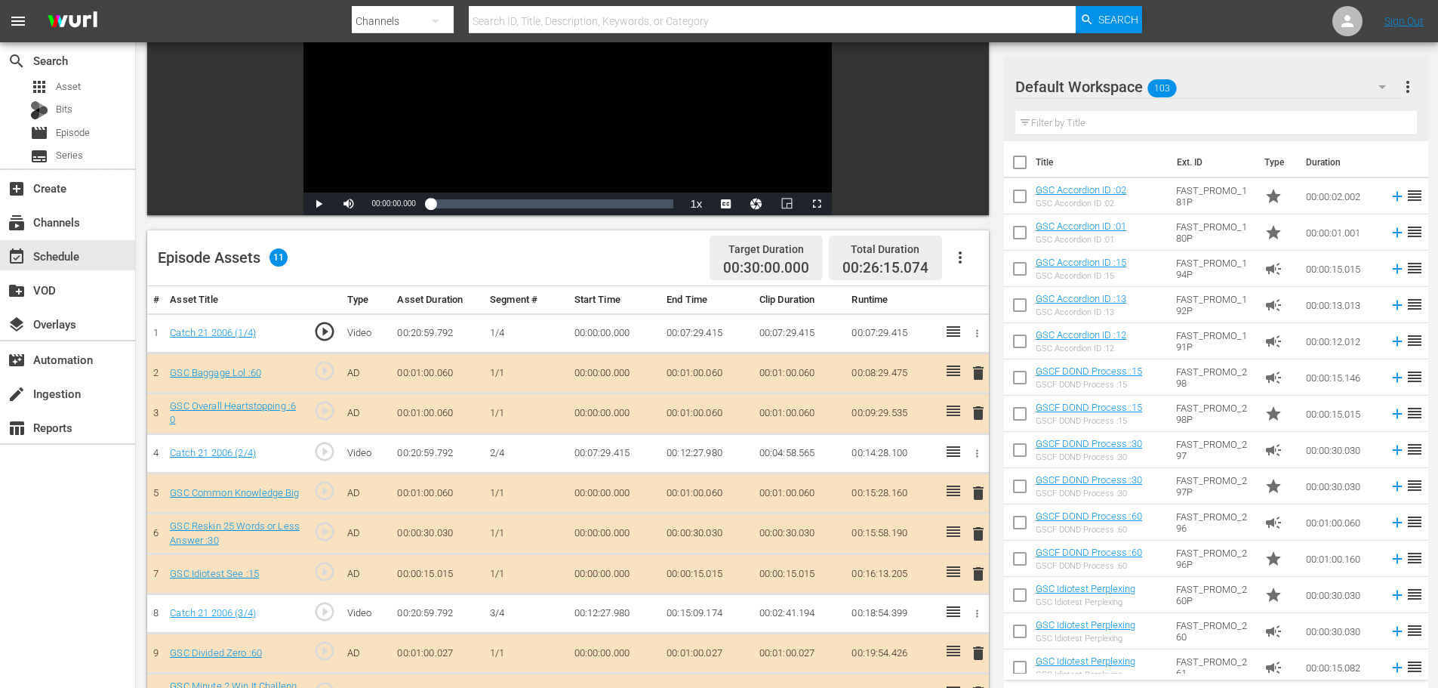
click at [1080, 119] on input "text" at bounding box center [1216, 123] width 402 height 24
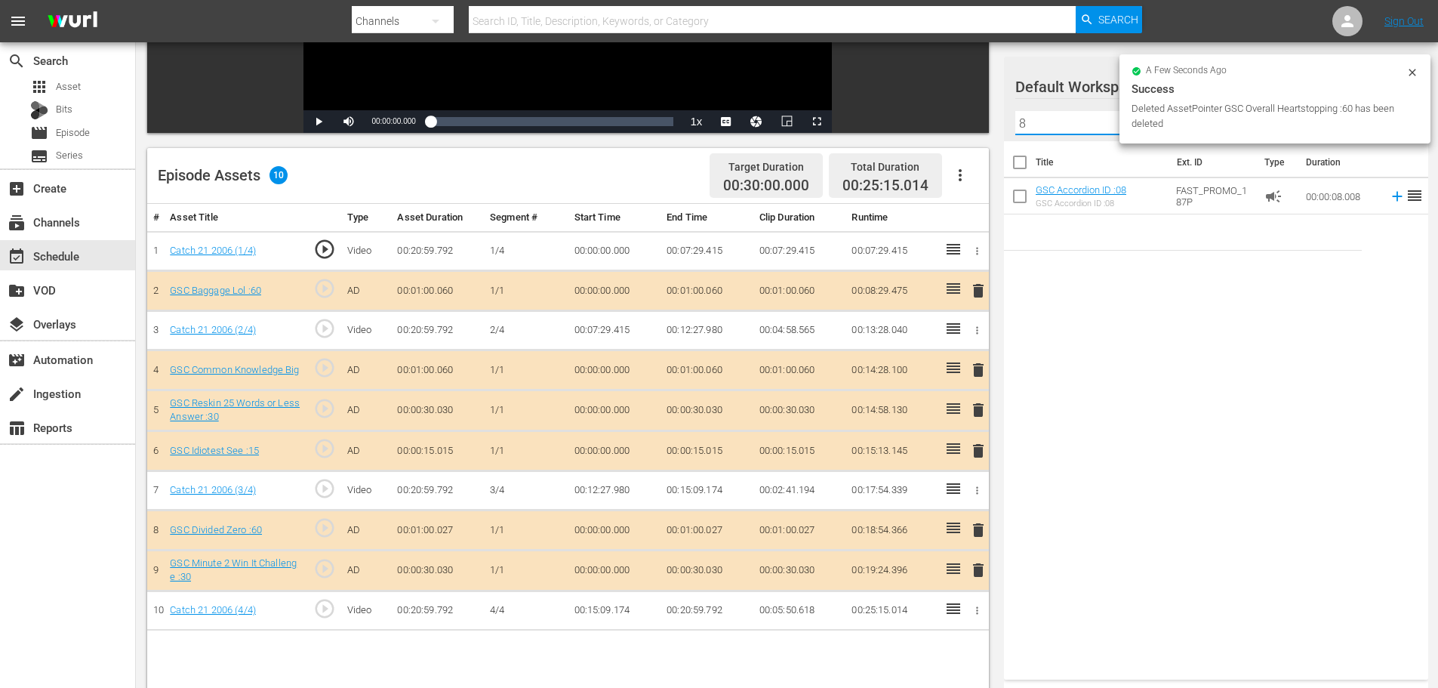
scroll to position [393, 0]
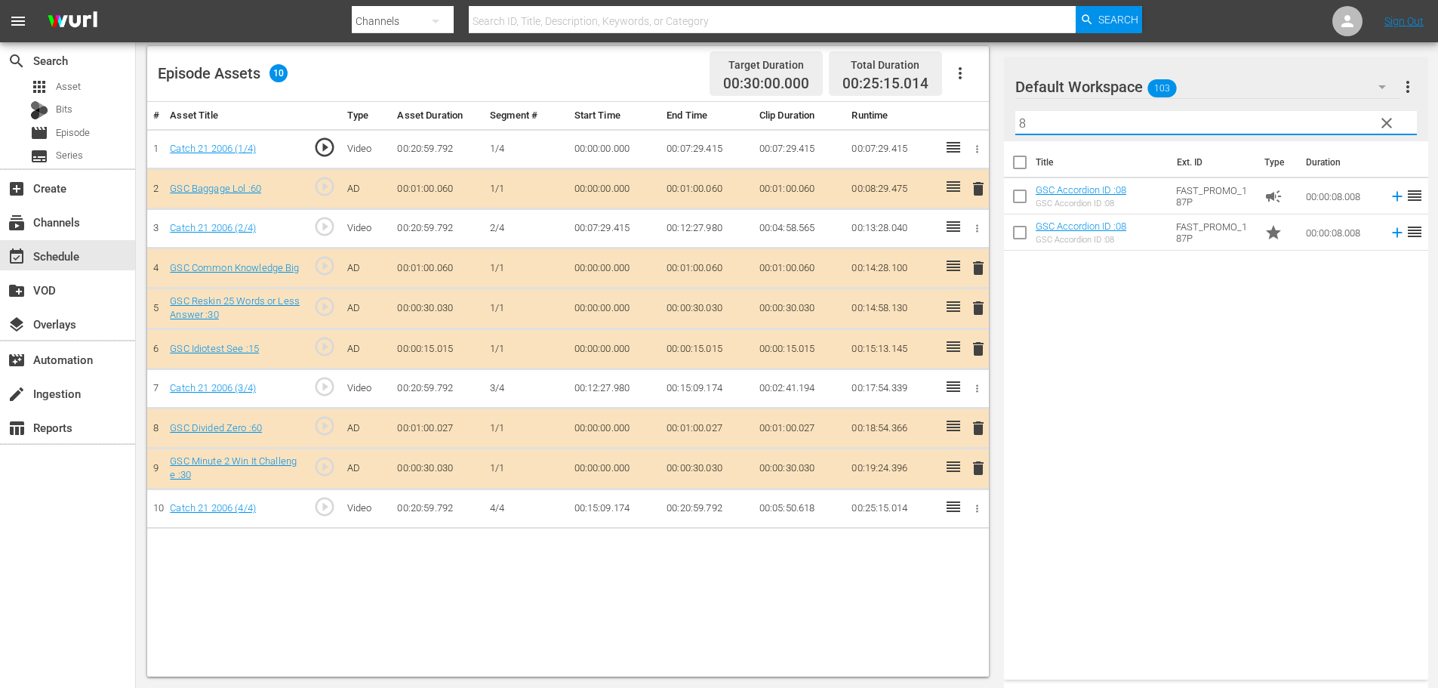
type input "8"
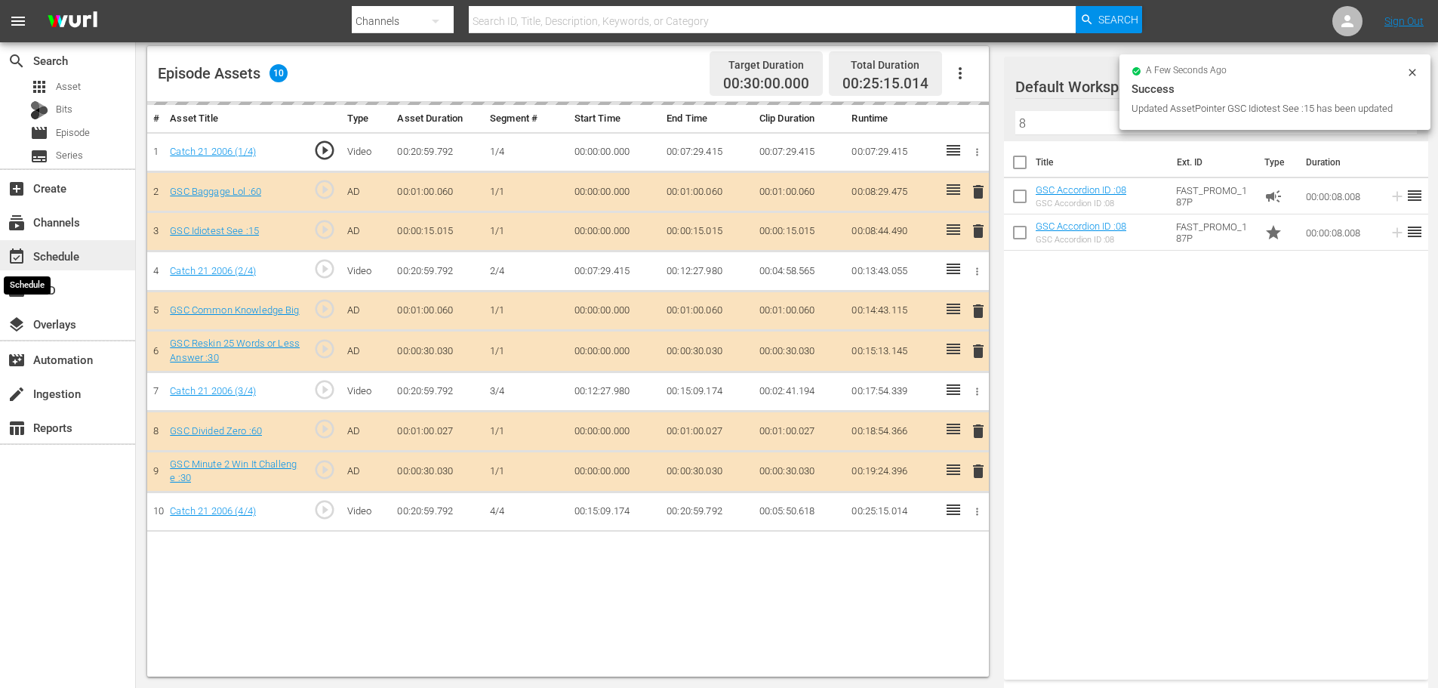
click at [14, 250] on span "event_available" at bounding box center [17, 257] width 18 height 18
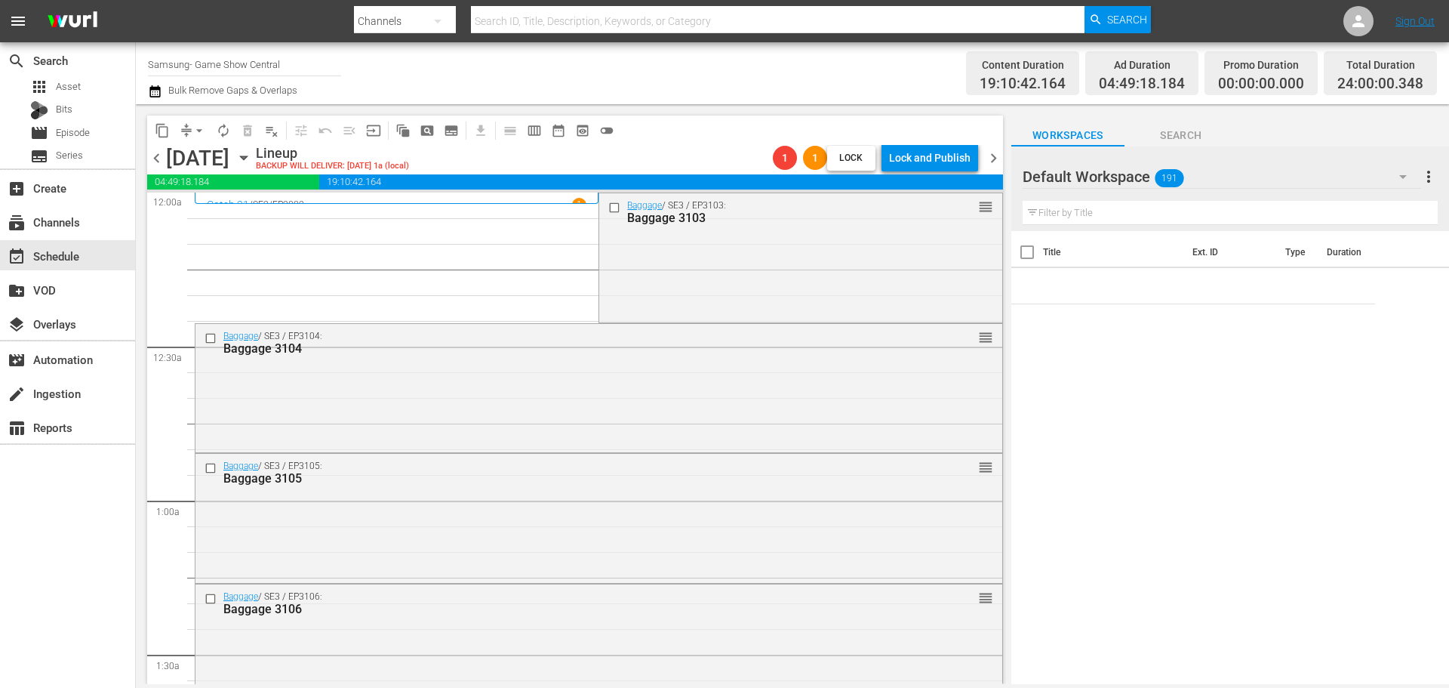
scroll to position [679, 0]
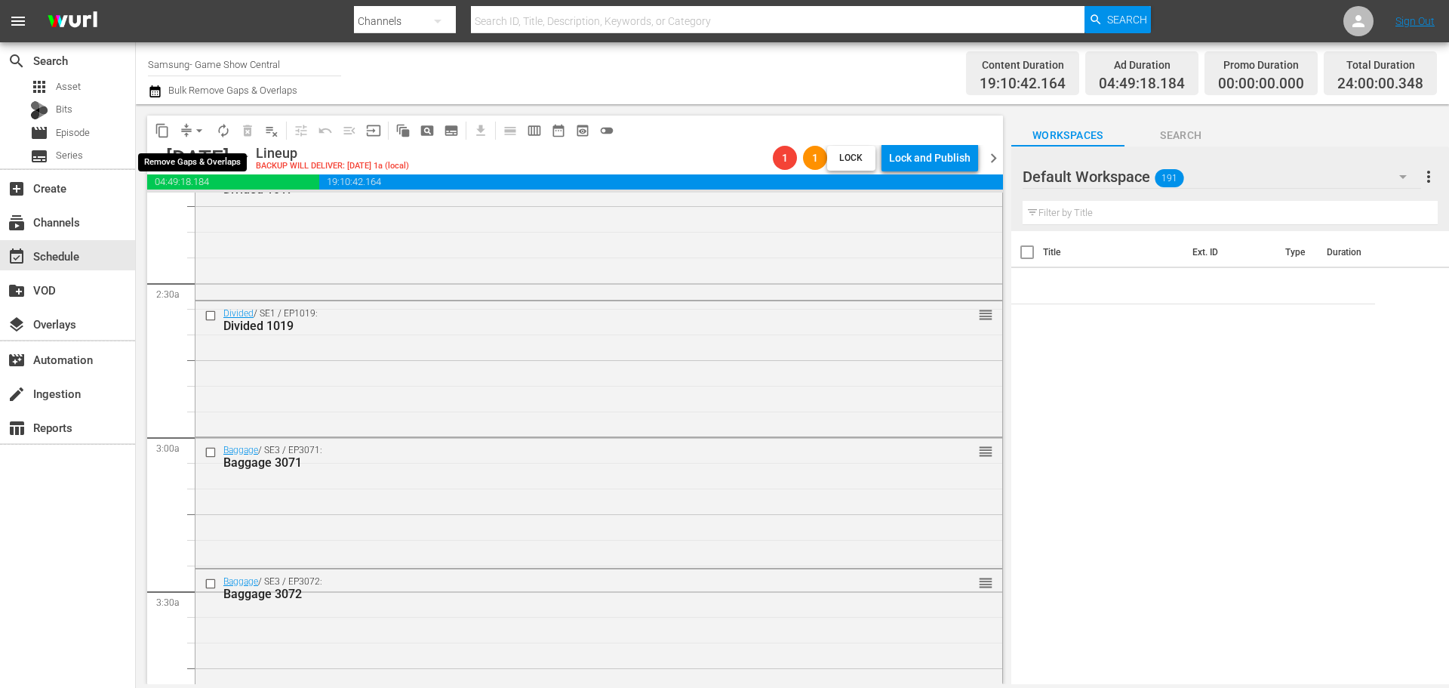
click at [202, 125] on span "arrow_drop_down" at bounding box center [199, 130] width 15 height 15
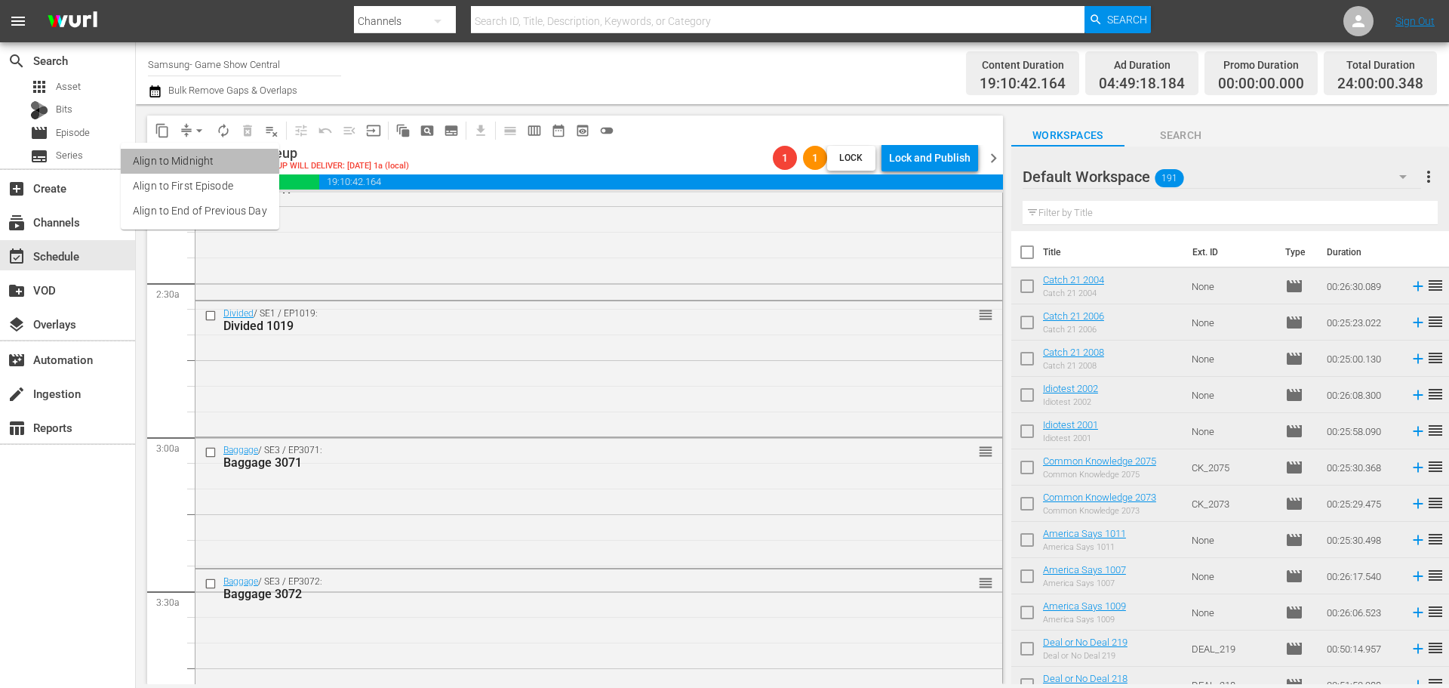
click at [183, 168] on li "Align to Midnight" at bounding box center [200, 161] width 159 height 25
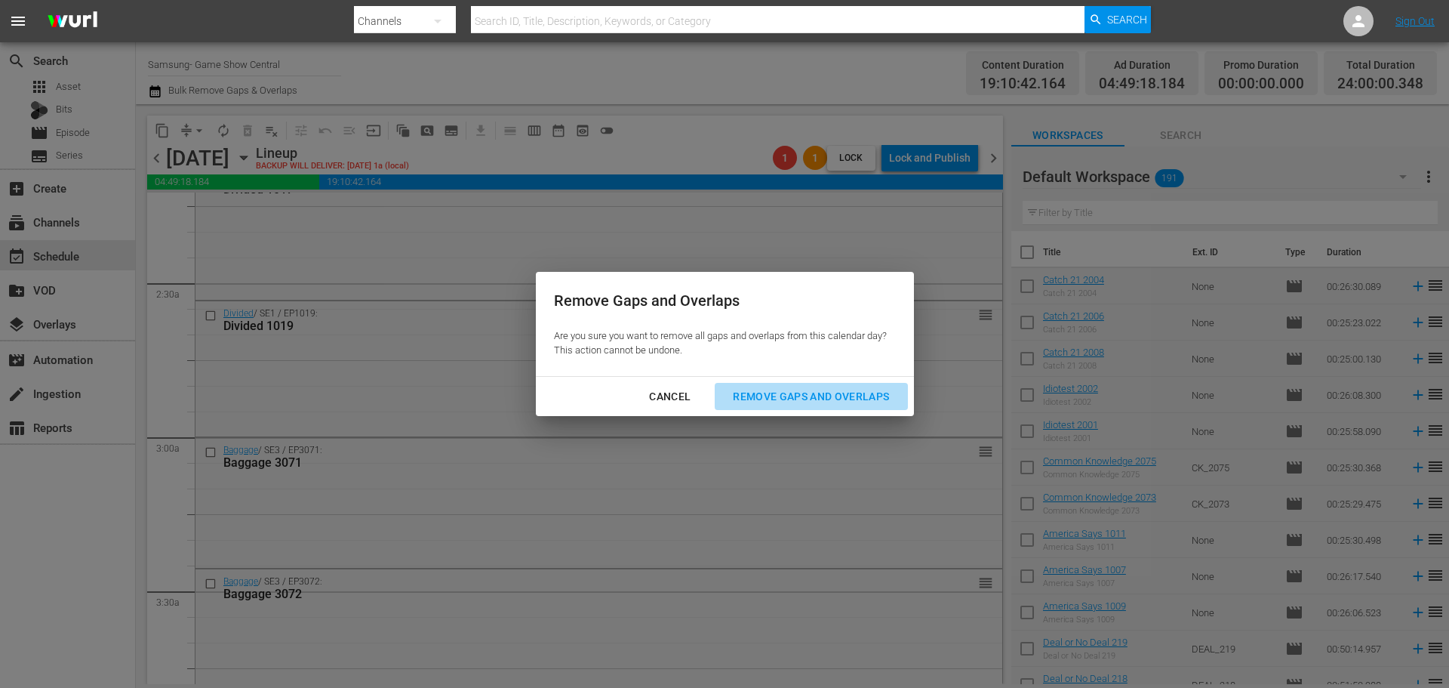
click at [770, 396] on div "Remove Gaps and Overlaps" at bounding box center [811, 396] width 180 height 19
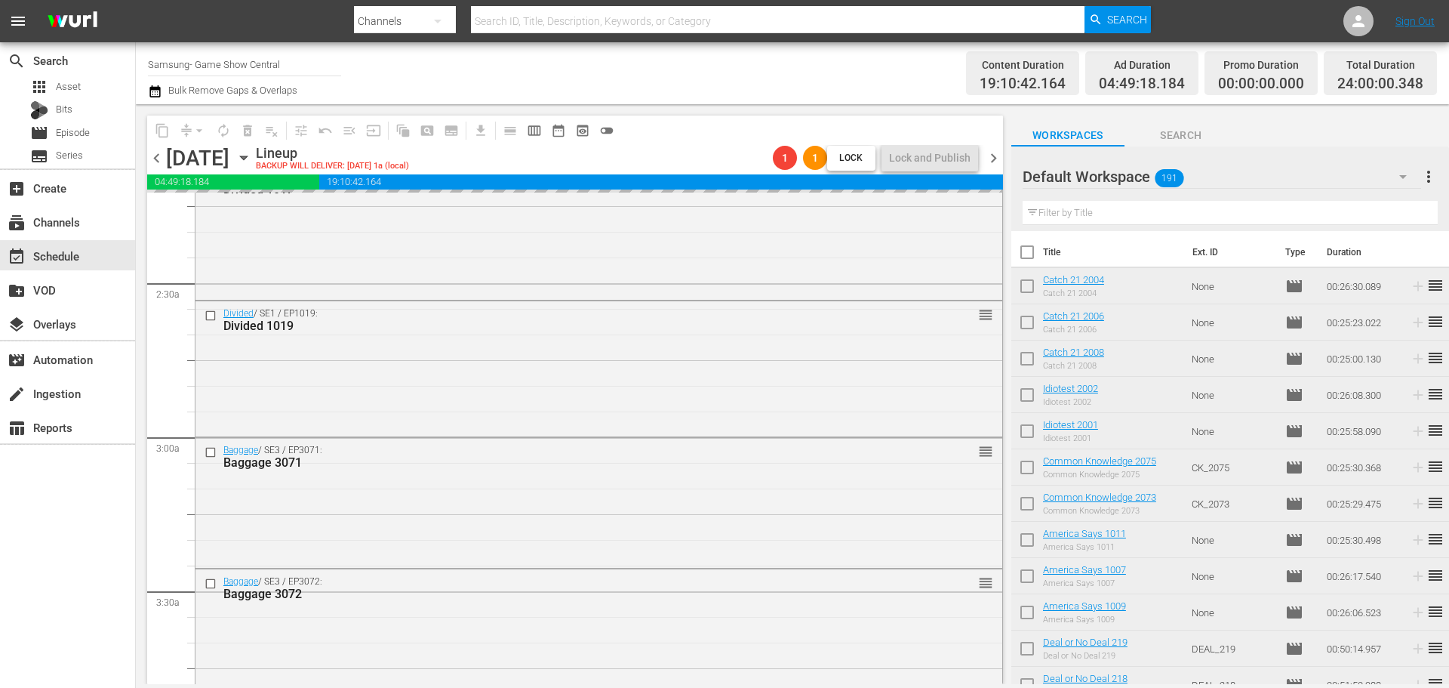
click at [648, 122] on div "content_copy compress arrow_drop_down autorenew_outlined delete_forever_outline…" at bounding box center [575, 130] width 856 height 29
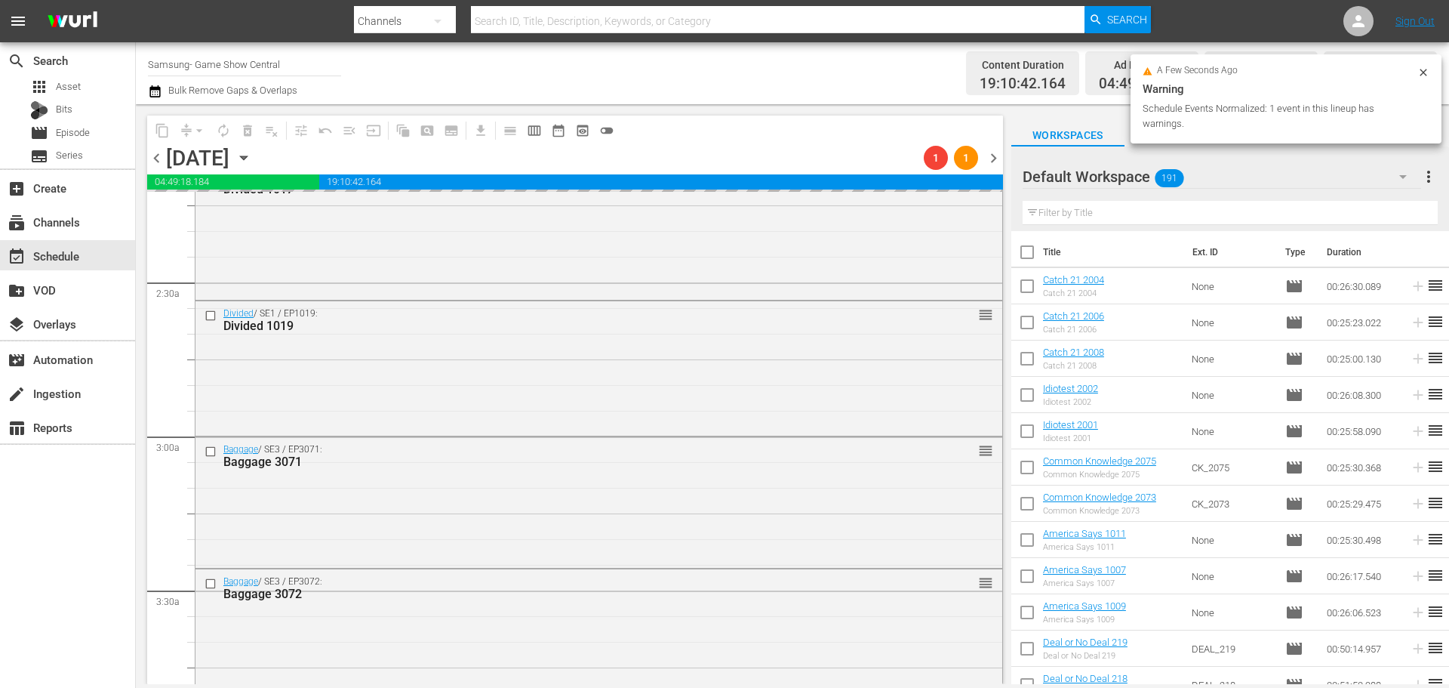
click at [927, 156] on span "1" at bounding box center [936, 158] width 24 height 12
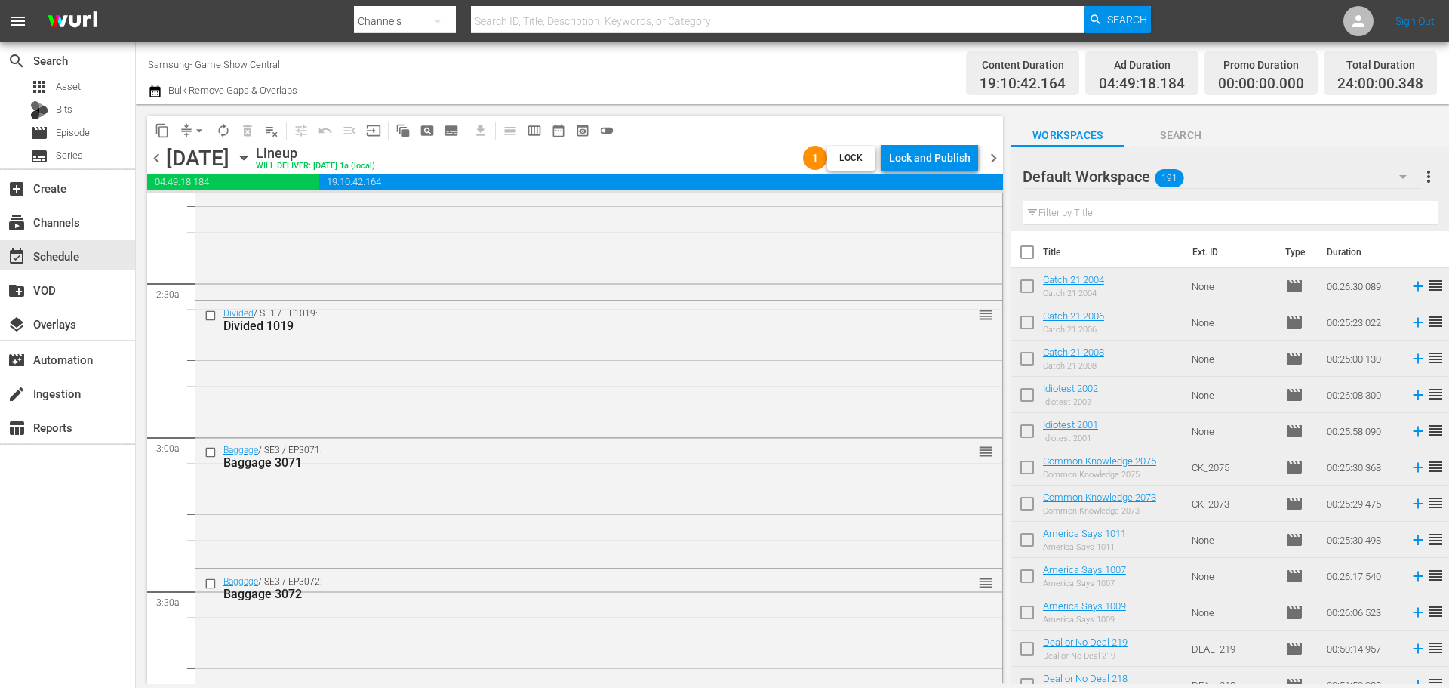
click at [927, 156] on div "Lock and Publish" at bounding box center [930, 157] width 82 height 27
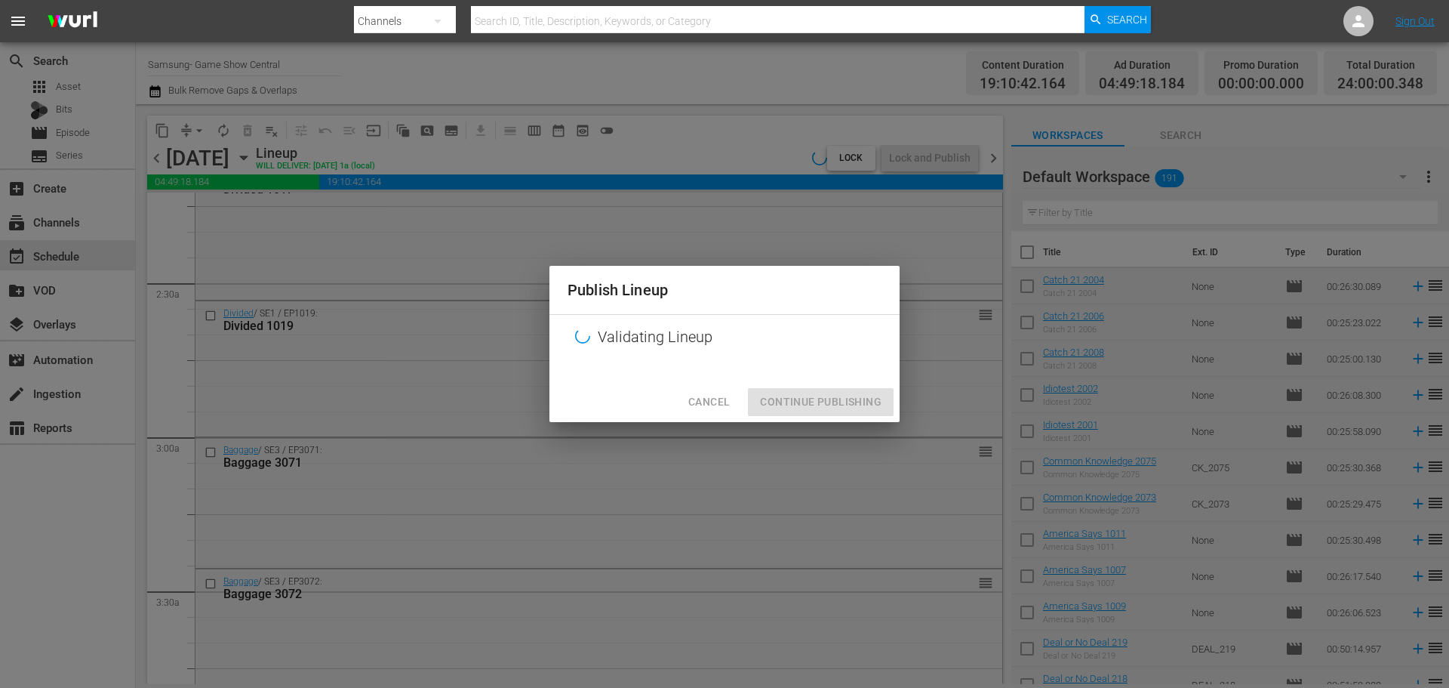
click at [826, 408] on div "Cancel Continue Publishing" at bounding box center [725, 402] width 350 height 40
drag, startPoint x: 863, startPoint y: 406, endPoint x: 874, endPoint y: 424, distance: 20.7
click at [874, 424] on div "Publish Lineup Validating Lineup Cancel Continue Publishing" at bounding box center [724, 344] width 1449 height 688
click at [815, 403] on div "Cancel Continue Publishing" at bounding box center [725, 402] width 350 height 40
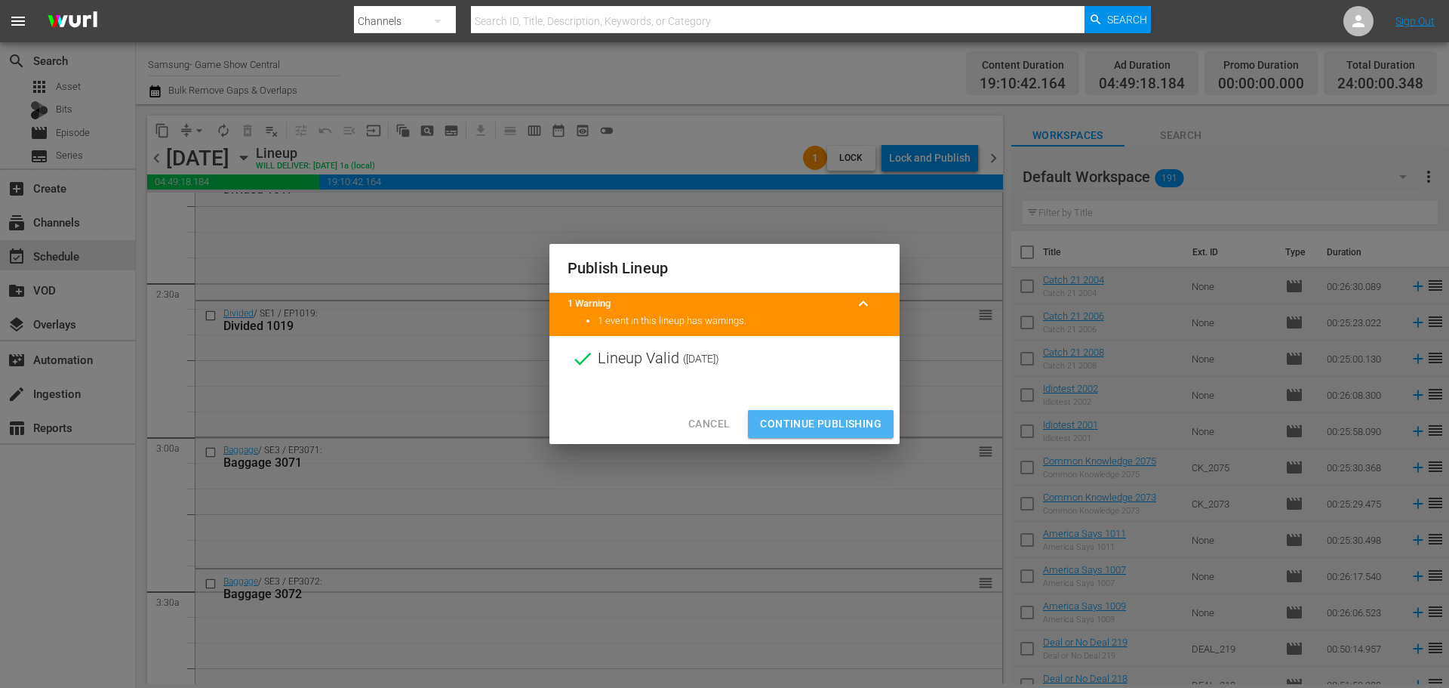
click at [819, 419] on span "Continue Publishing" at bounding box center [821, 423] width 122 height 19
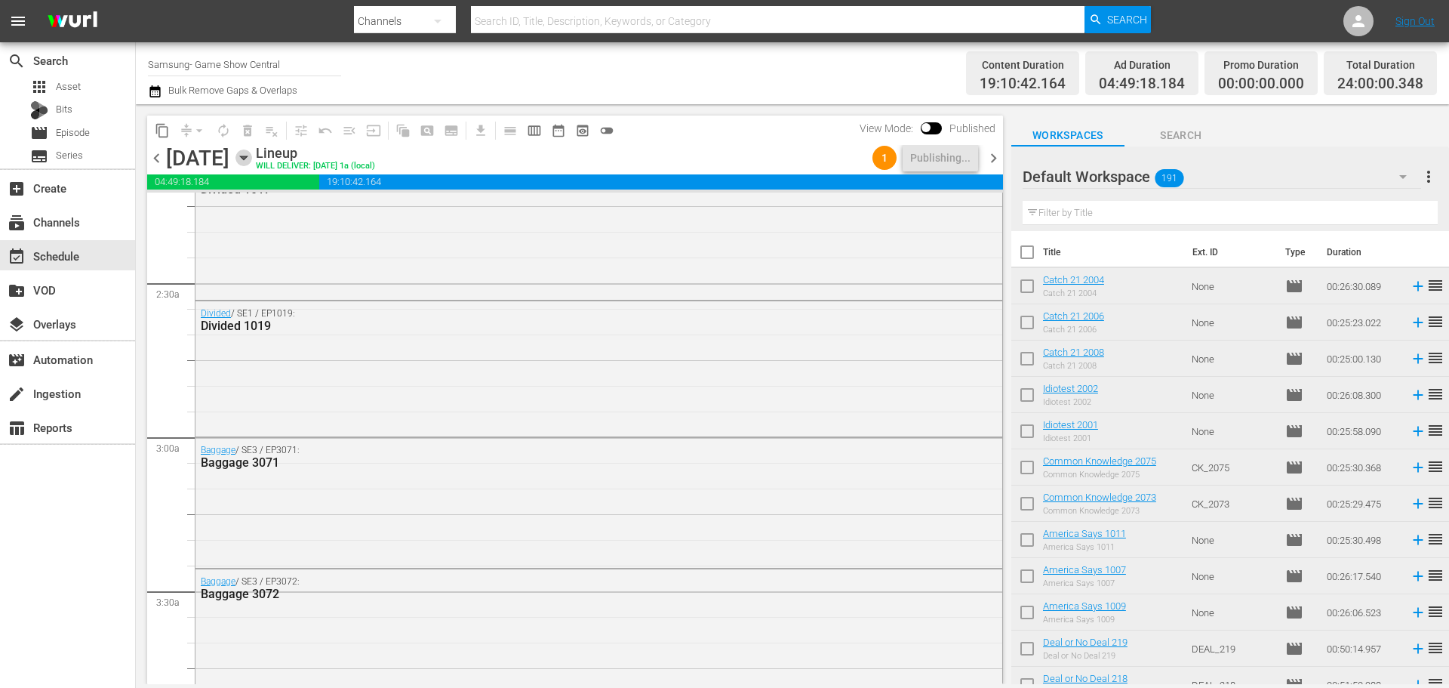
click at [252, 152] on icon "button" at bounding box center [244, 157] width 17 height 17
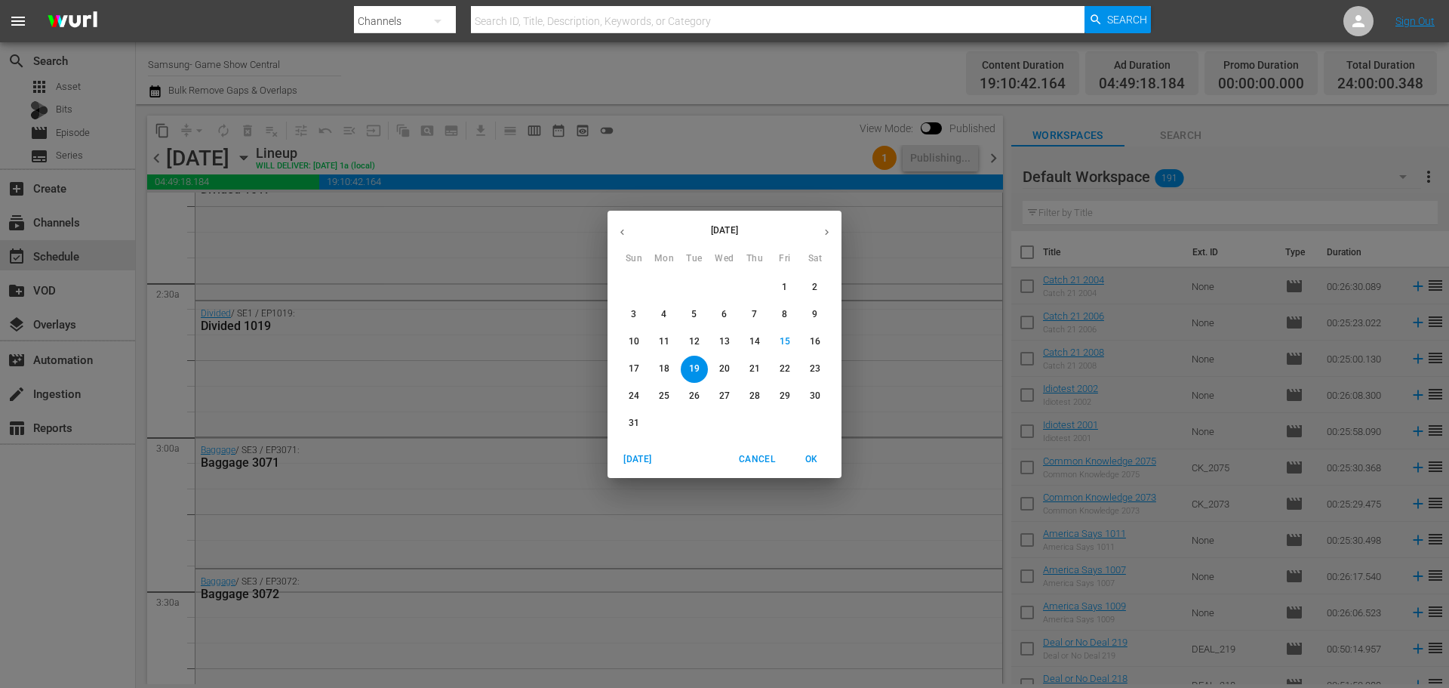
click at [793, 367] on span "22" at bounding box center [785, 368] width 27 height 13
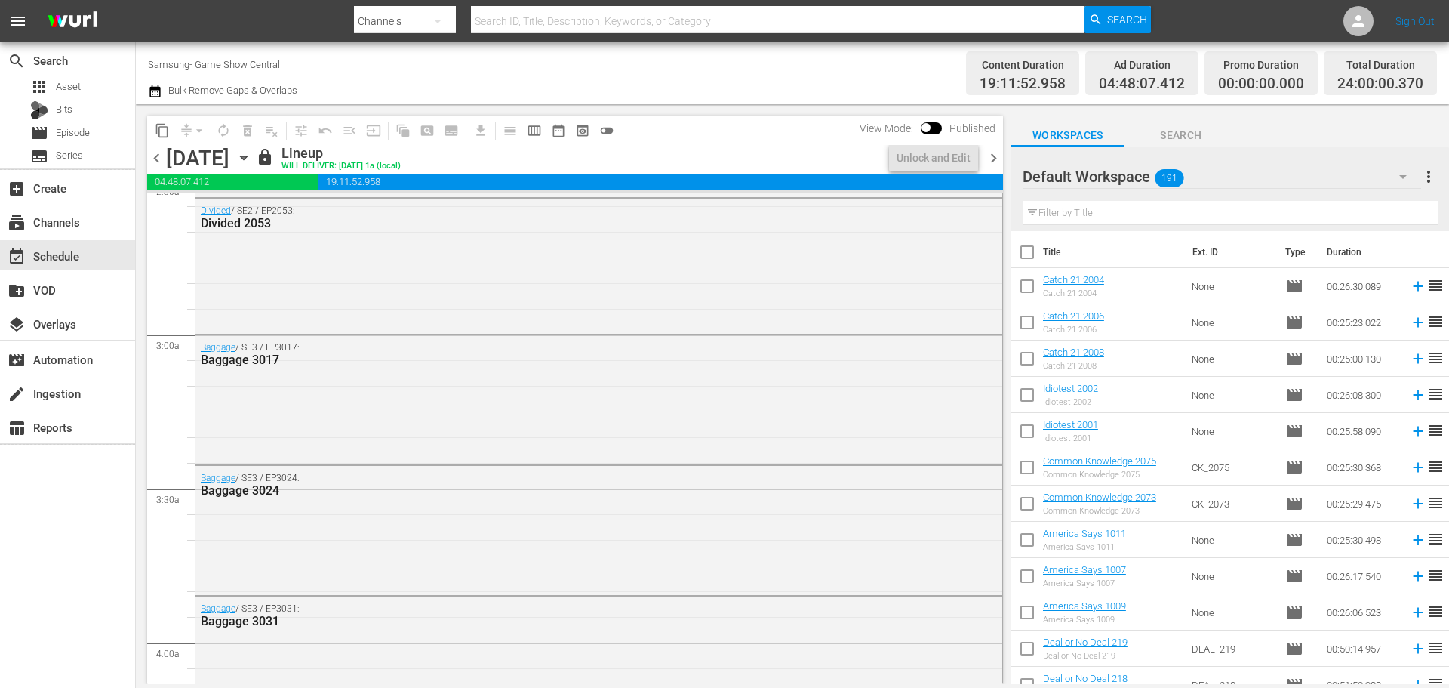
scroll to position [679, 0]
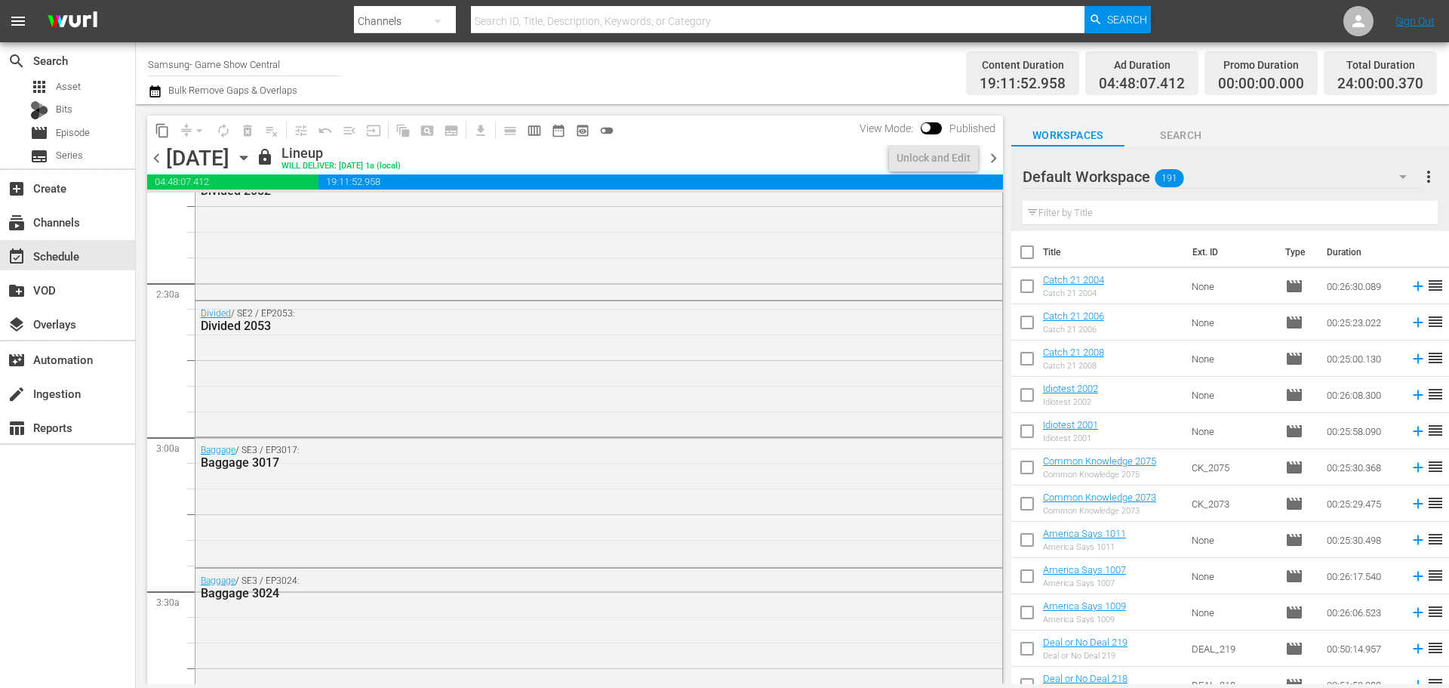
click at [987, 159] on span "chevron_right" at bounding box center [993, 158] width 19 height 19
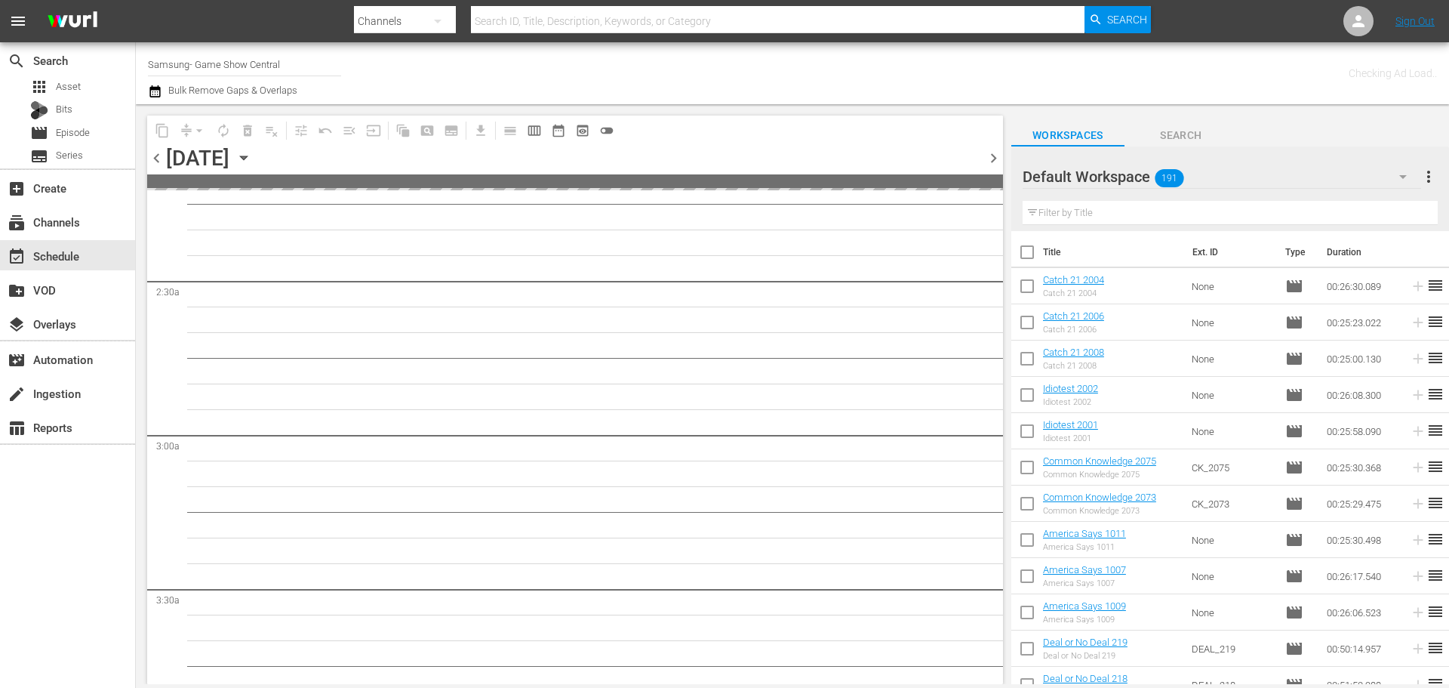
scroll to position [782, 0]
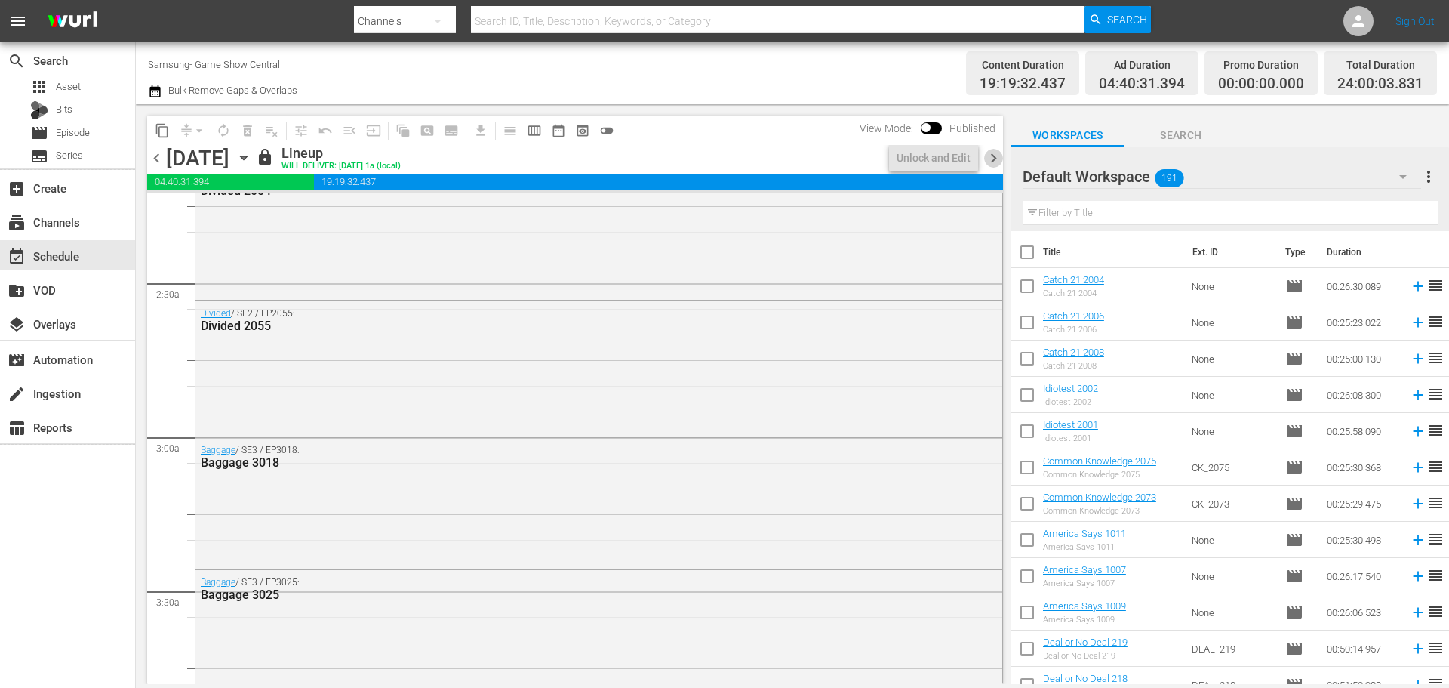
click at [995, 159] on span "chevron_right" at bounding box center [993, 158] width 19 height 19
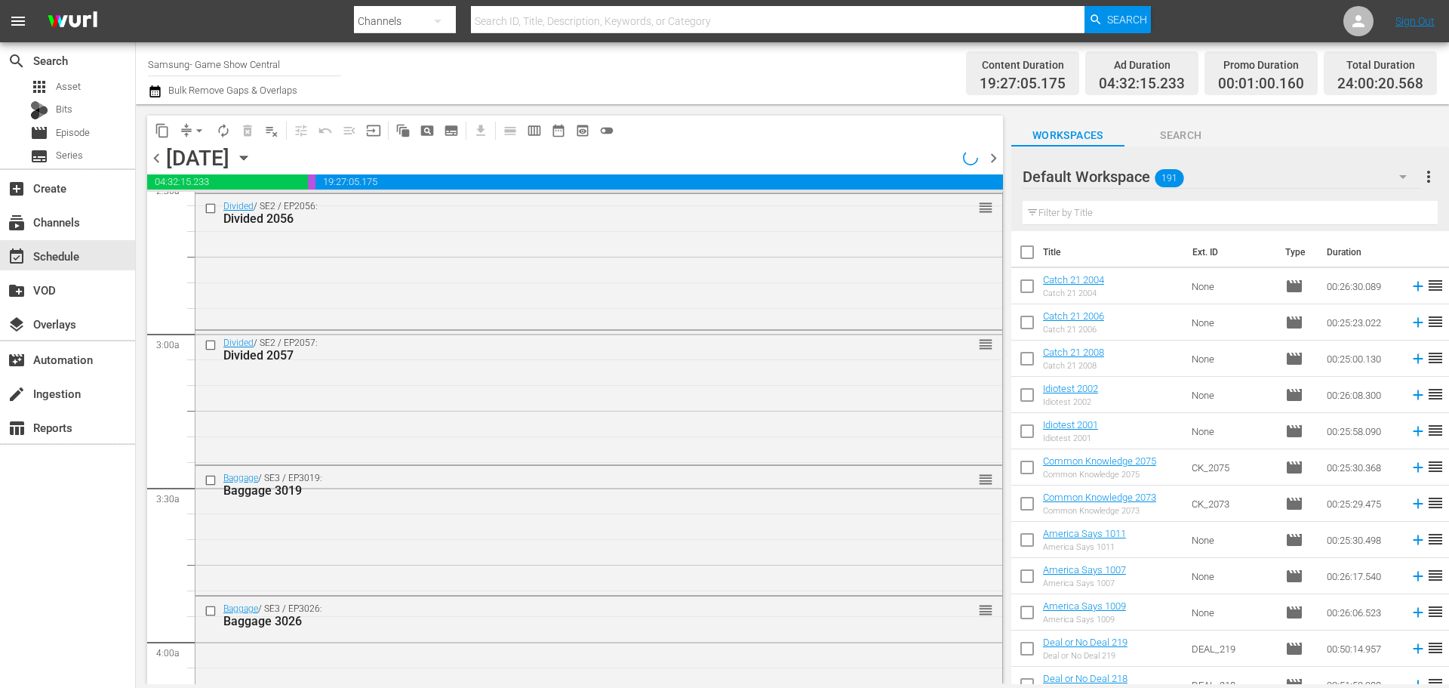
scroll to position [679, 0]
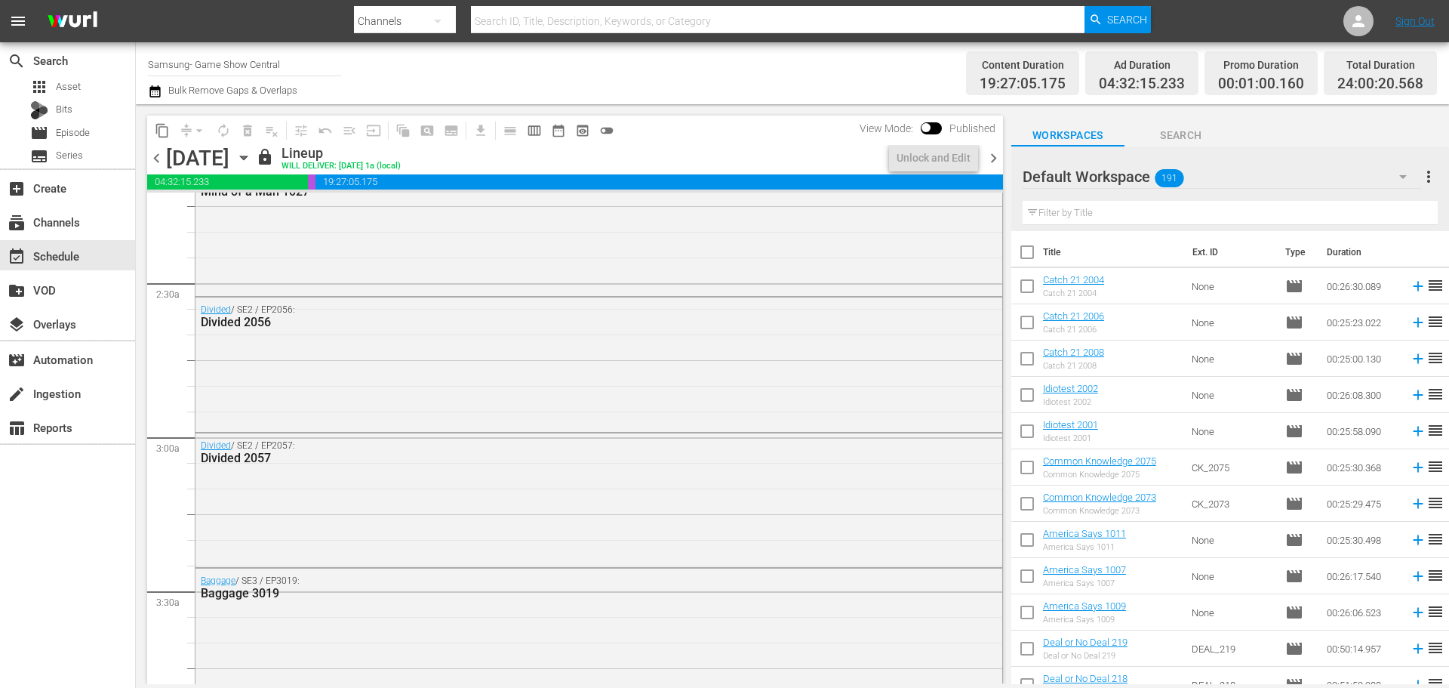
click at [995, 159] on span "chevron_right" at bounding box center [993, 158] width 19 height 19
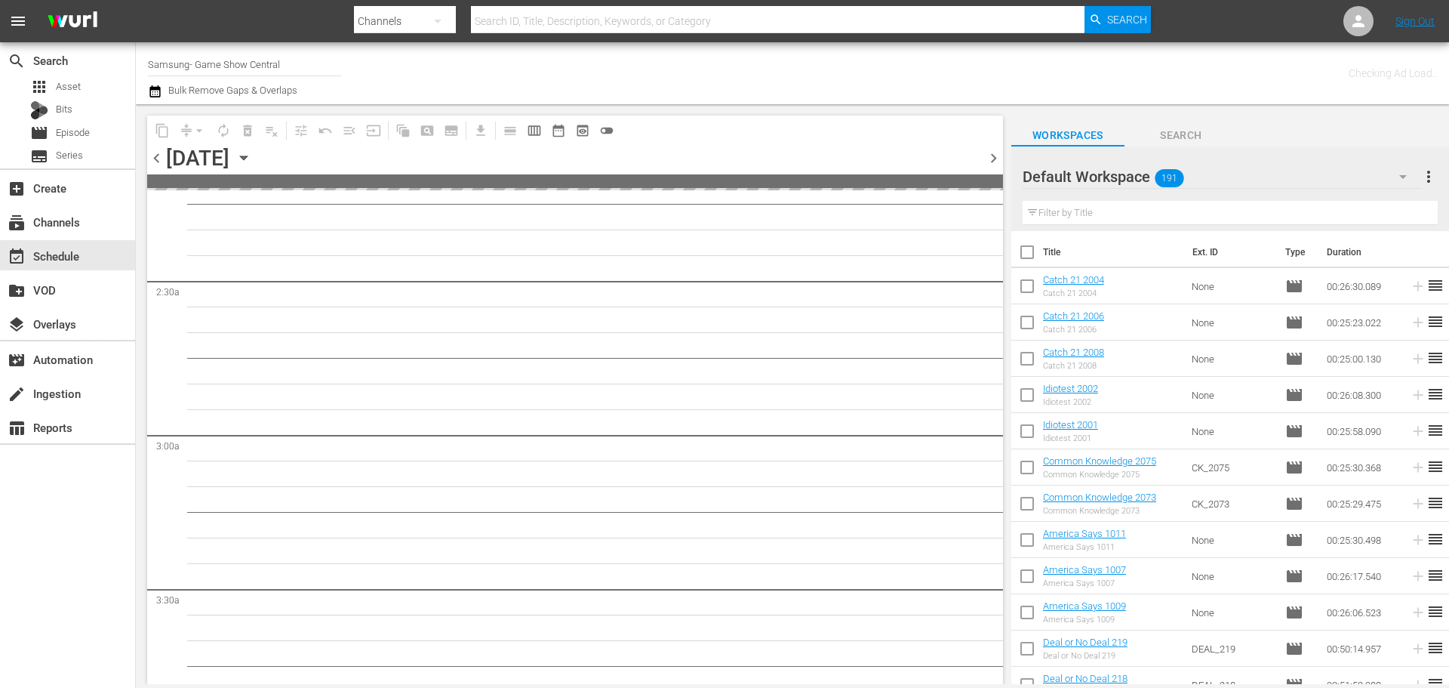
scroll to position [782, 0]
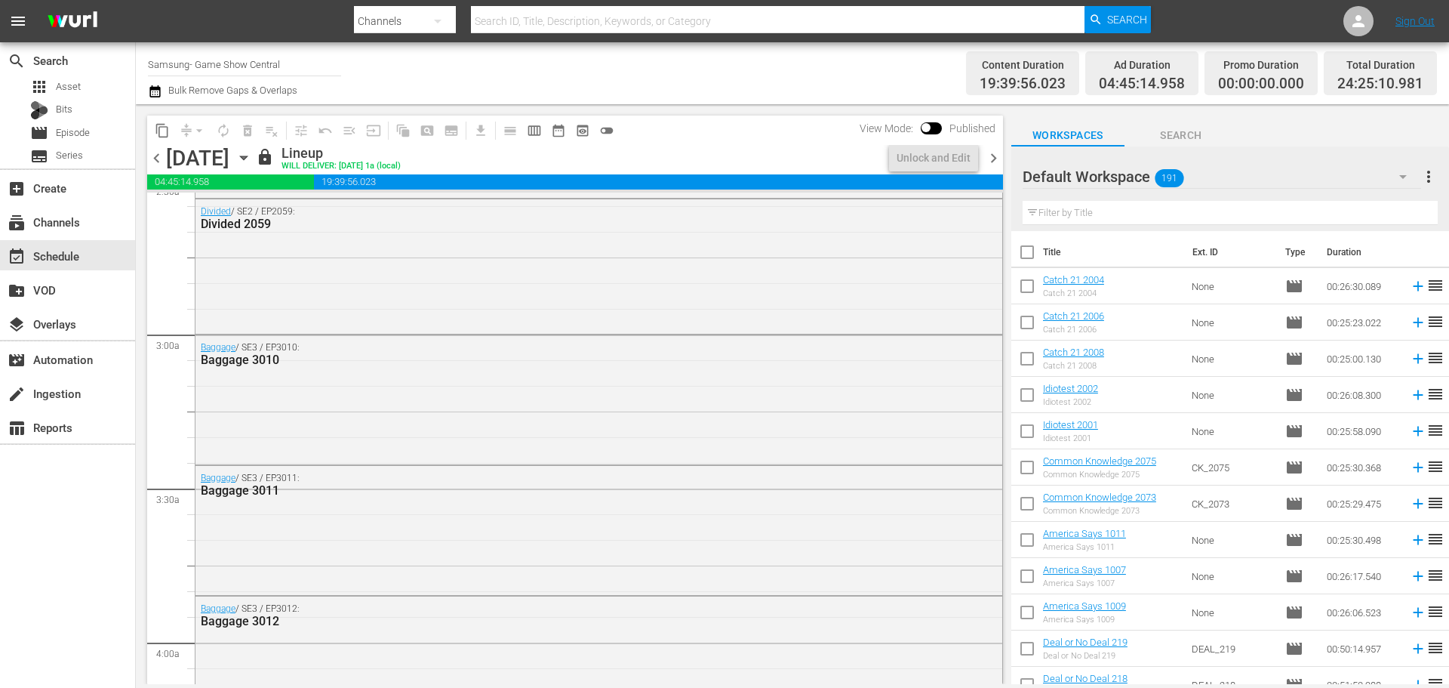
click at [988, 157] on span "chevron_right" at bounding box center [993, 158] width 19 height 19
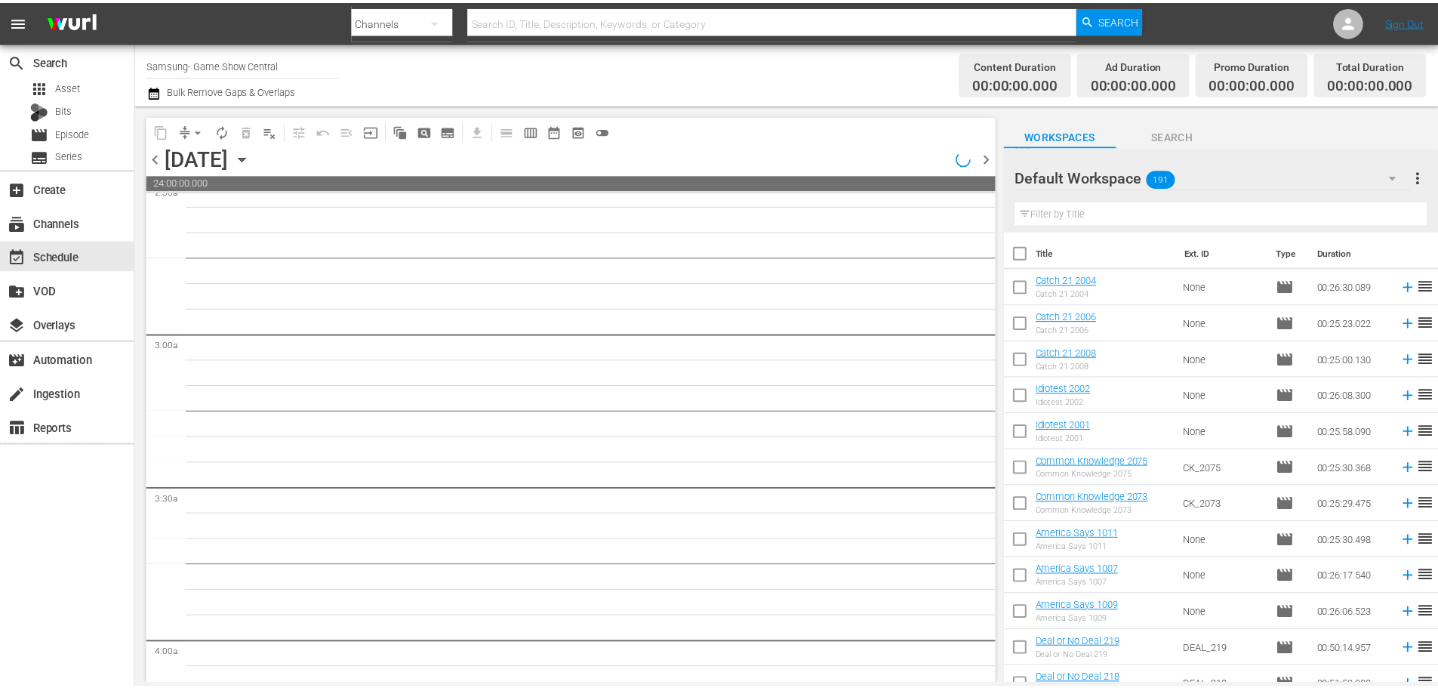
scroll to position [756, 0]
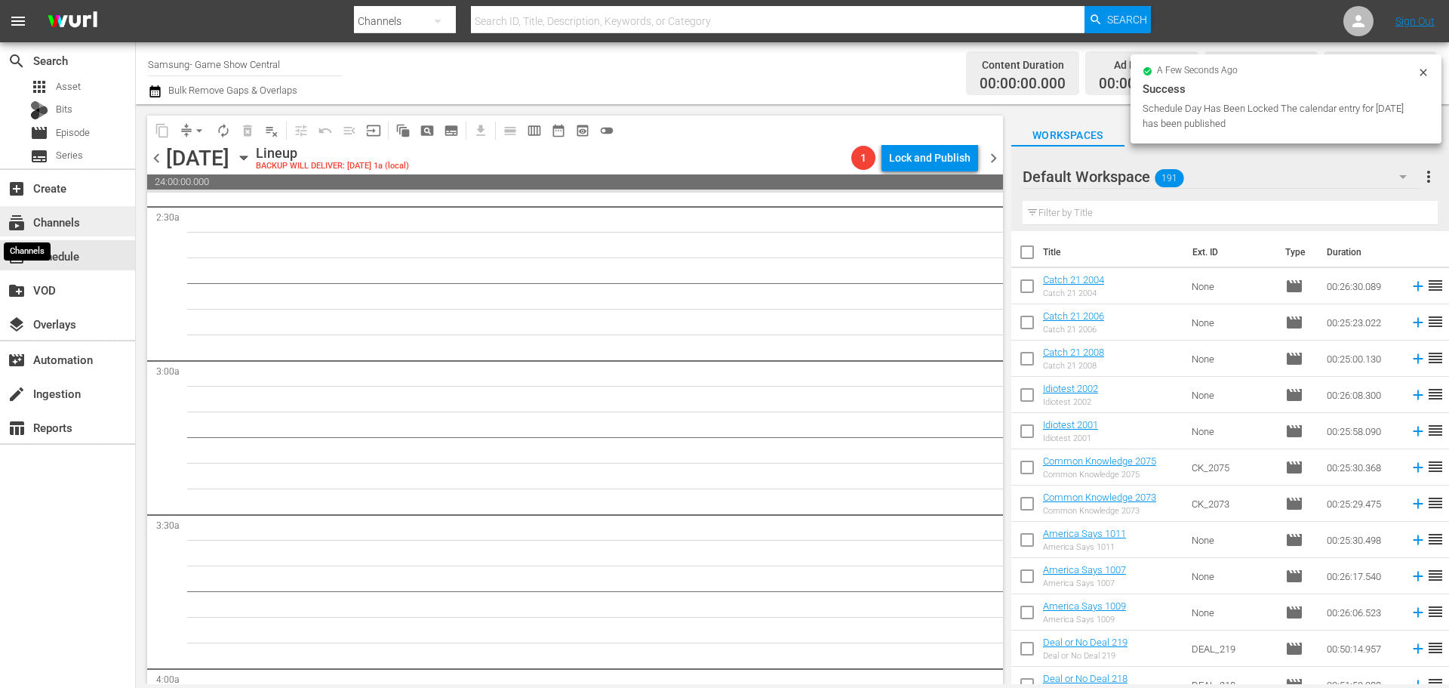
click at [20, 228] on span "subscriptions" at bounding box center [17, 223] width 18 height 18
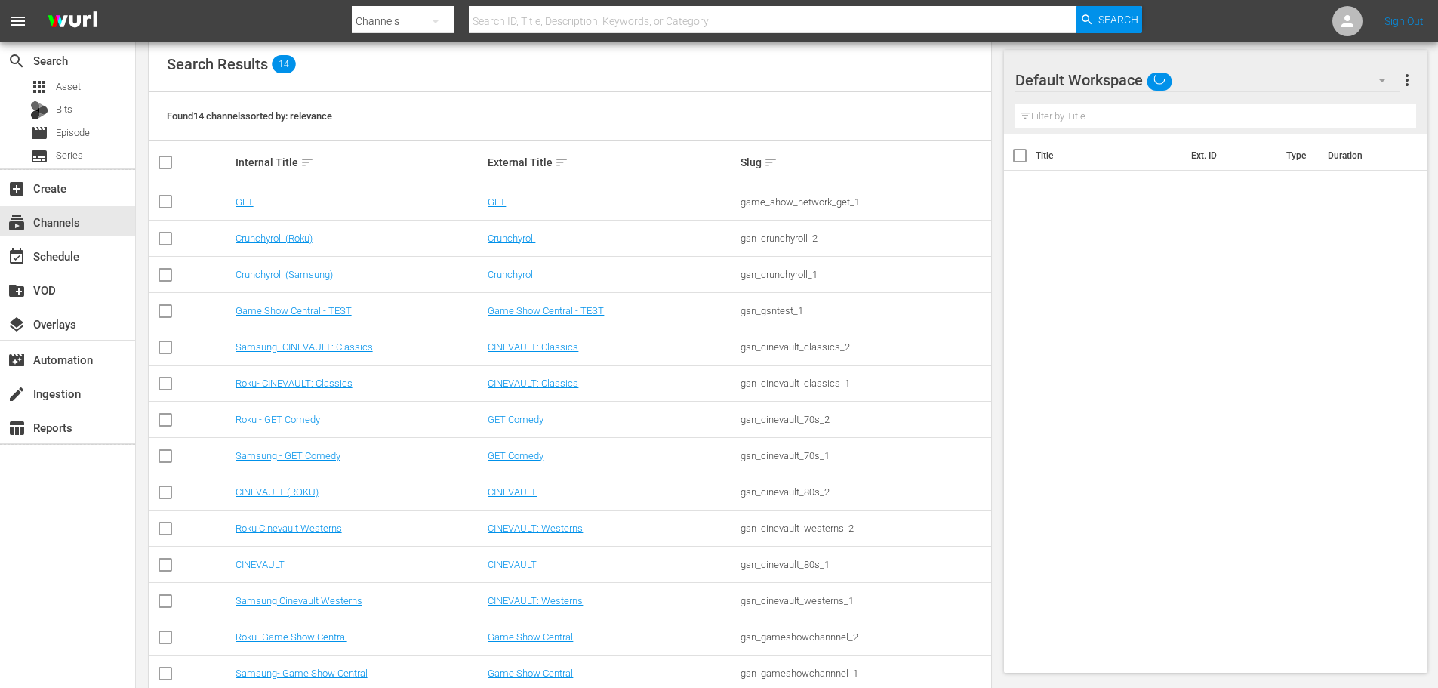
scroll to position [189, 0]
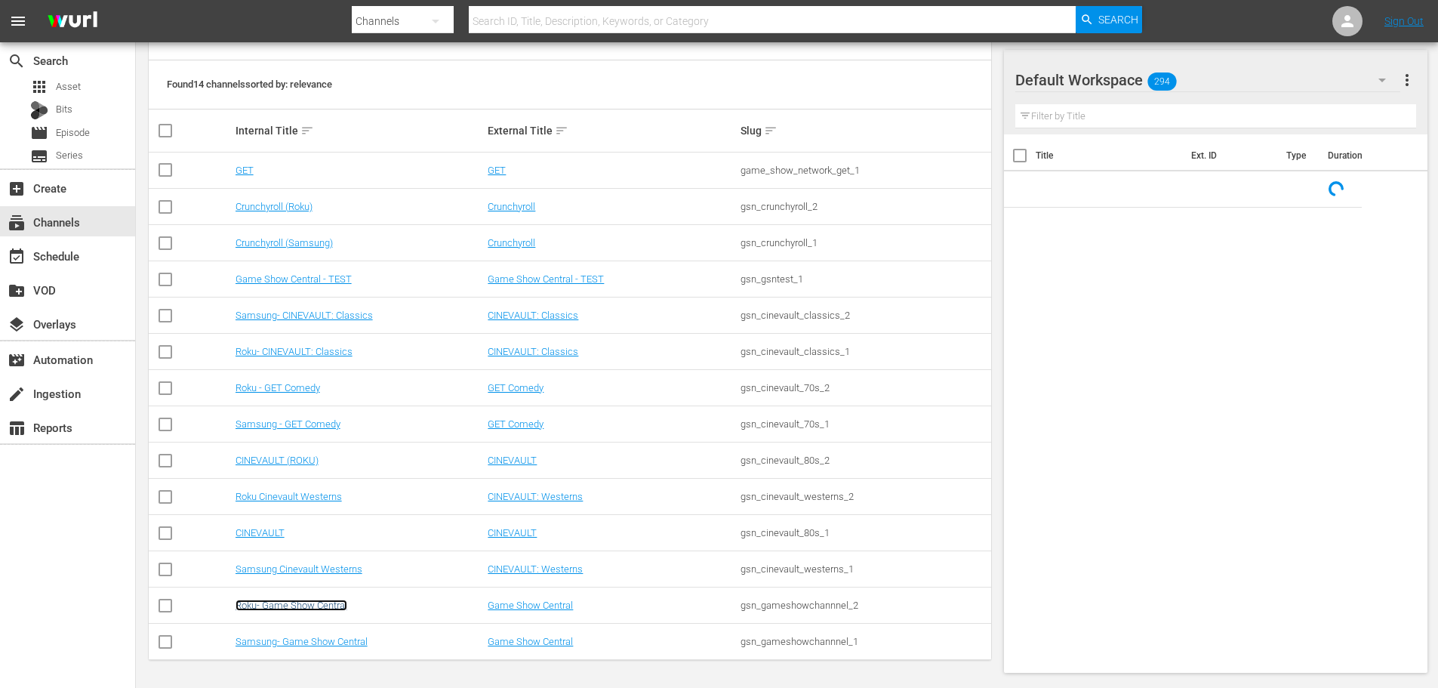
click at [295, 602] on link "Roku- Game Show Central" at bounding box center [292, 604] width 112 height 11
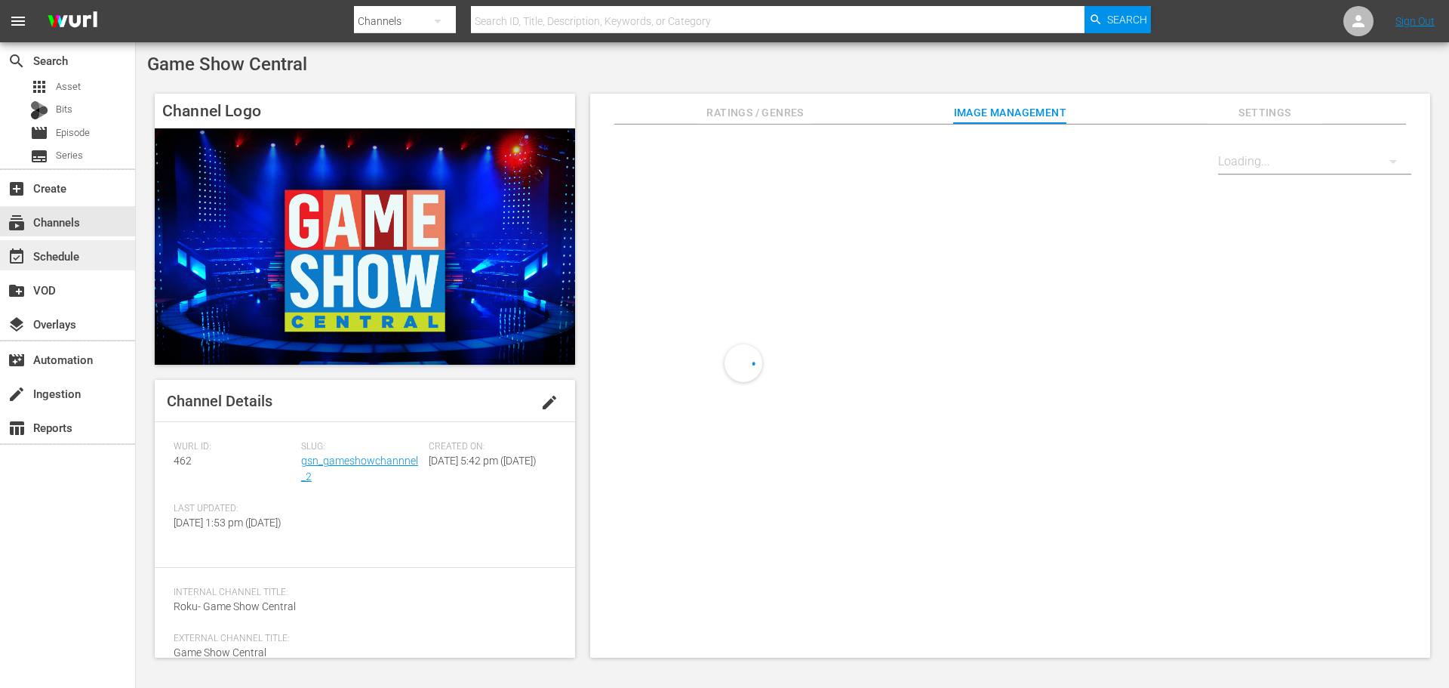
click at [55, 258] on div "event_available Schedule" at bounding box center [42, 254] width 85 height 14
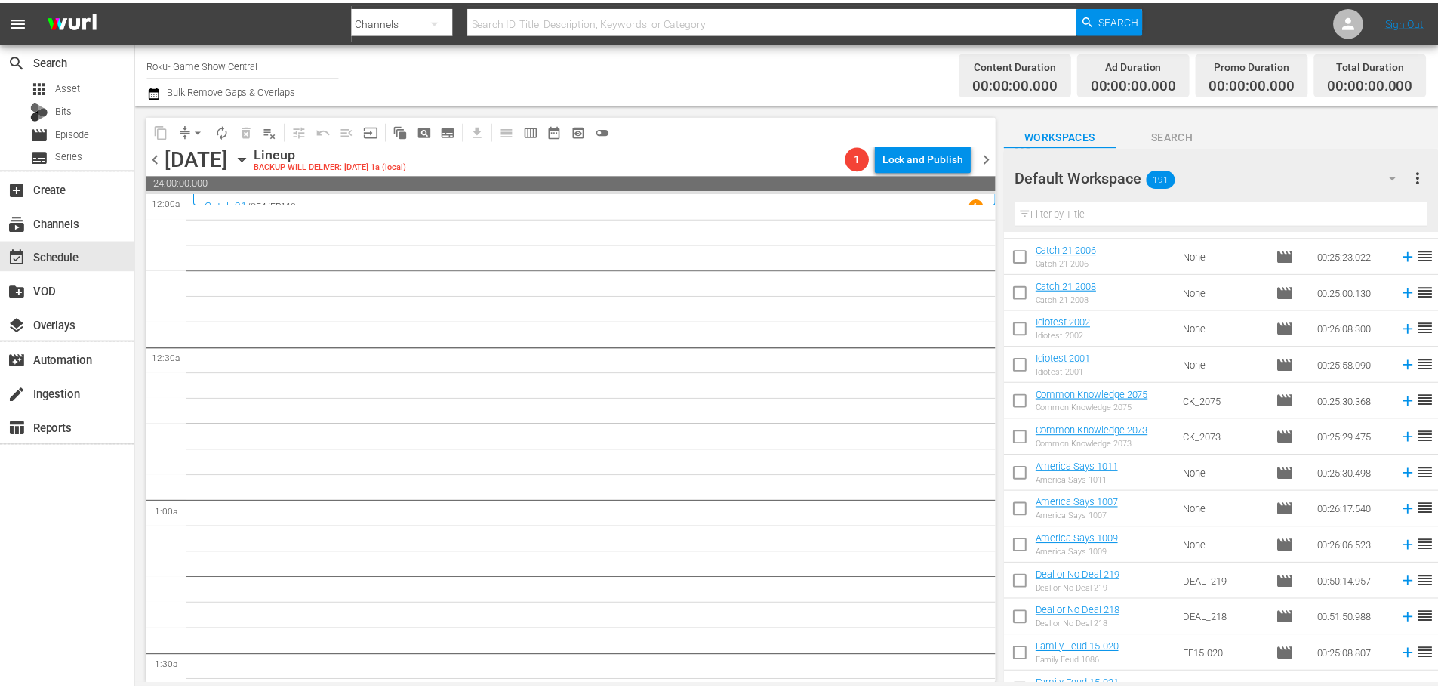
scroll to position [151, 0]
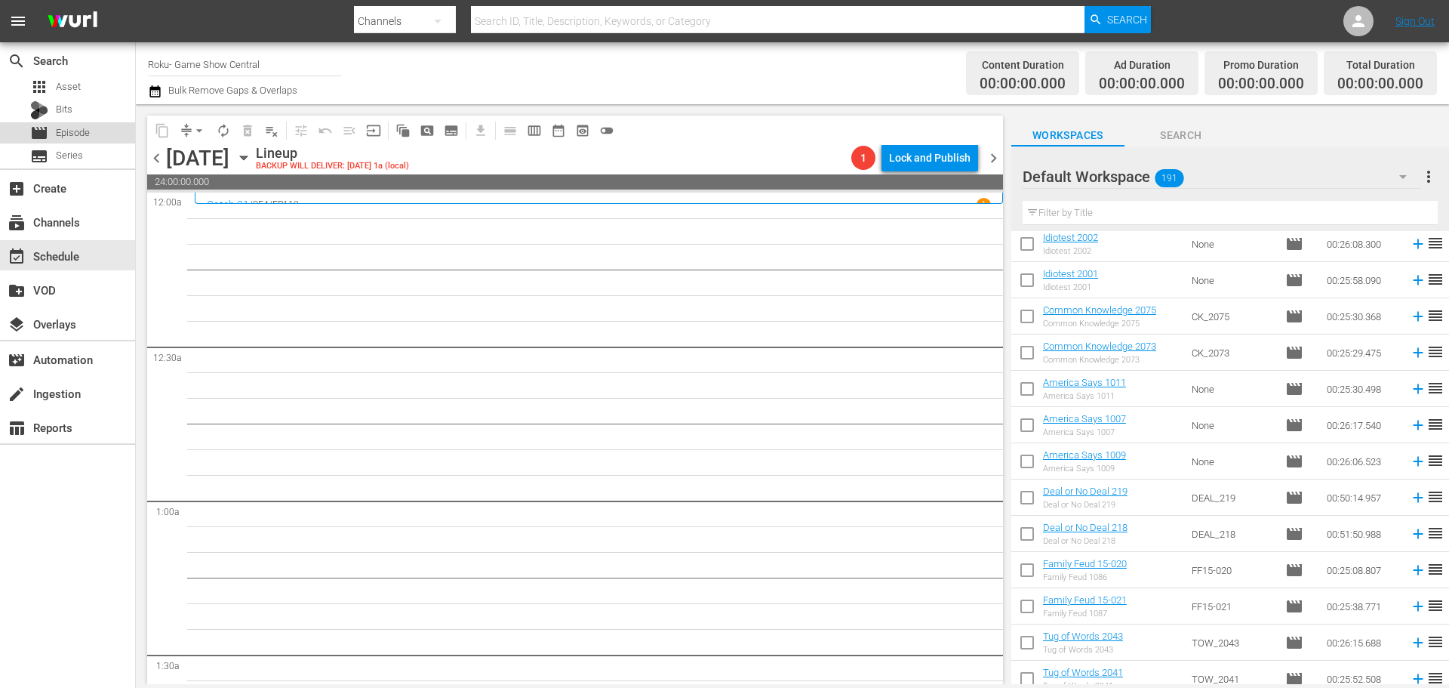
click at [121, 134] on div "movie Episode" at bounding box center [67, 132] width 135 height 21
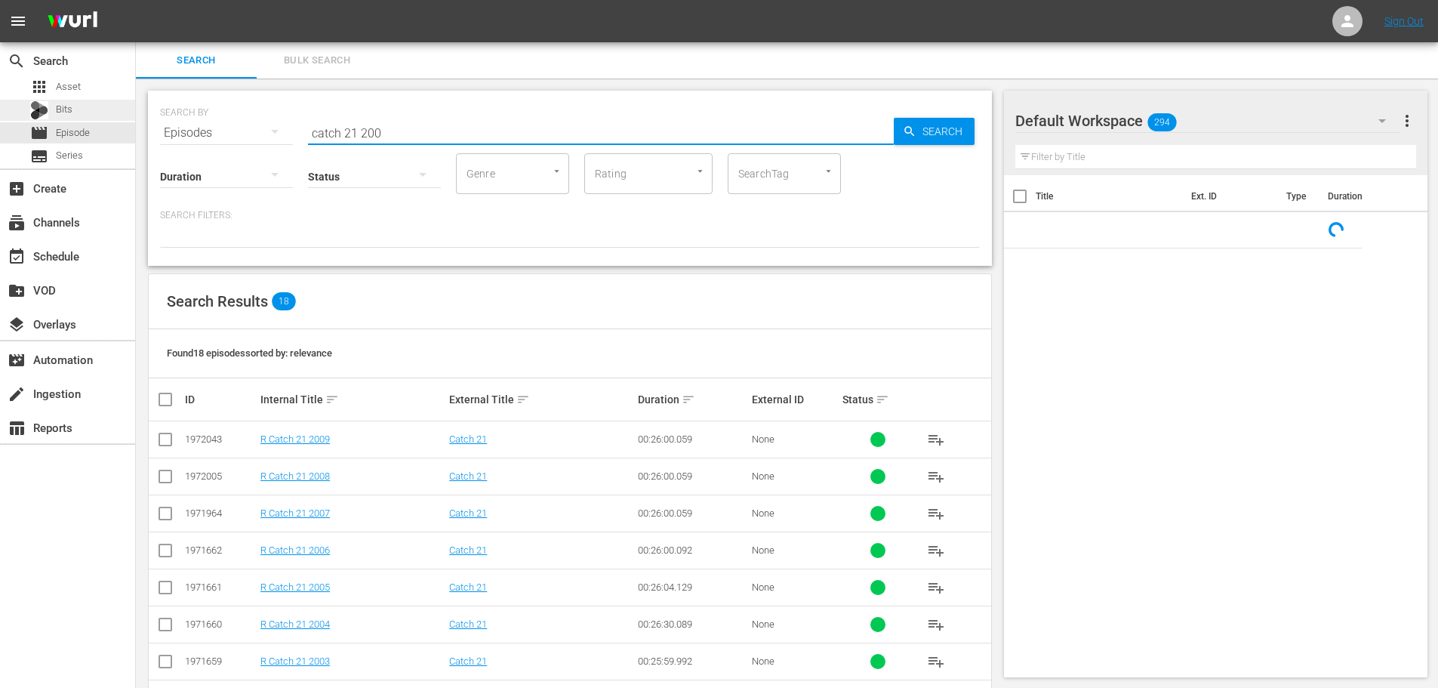
drag, startPoint x: 547, startPoint y: 125, endPoint x: 82, endPoint y: 113, distance: 464.4
click at [136, 0] on div "search Search apps Asset Bits movie Episode subtitles Series add_box Create sub…" at bounding box center [787, 0] width 1302 height 0
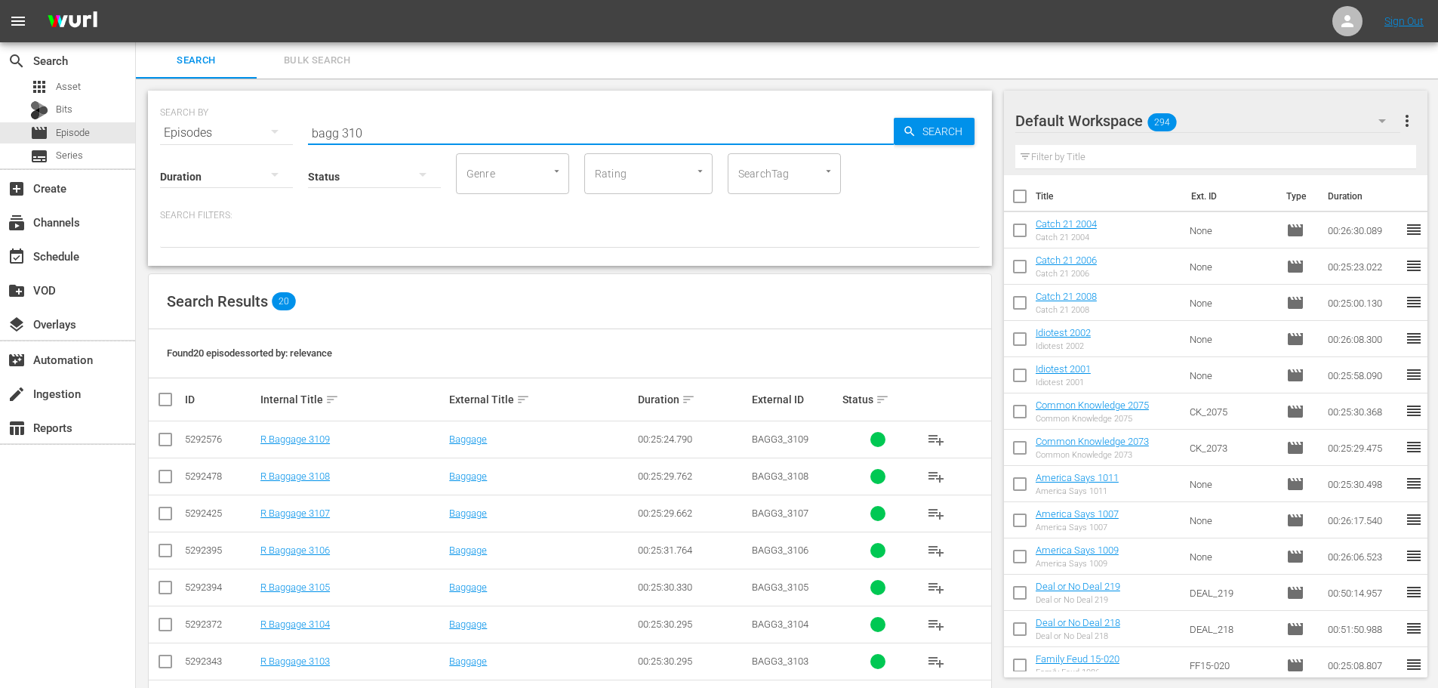
type input "bagg 310"
drag, startPoint x: 162, startPoint y: 632, endPoint x: 162, endPoint y: 645, distance: 12.8
click at [162, 633] on input "checkbox" at bounding box center [165, 627] width 18 height 18
checkbox input "true"
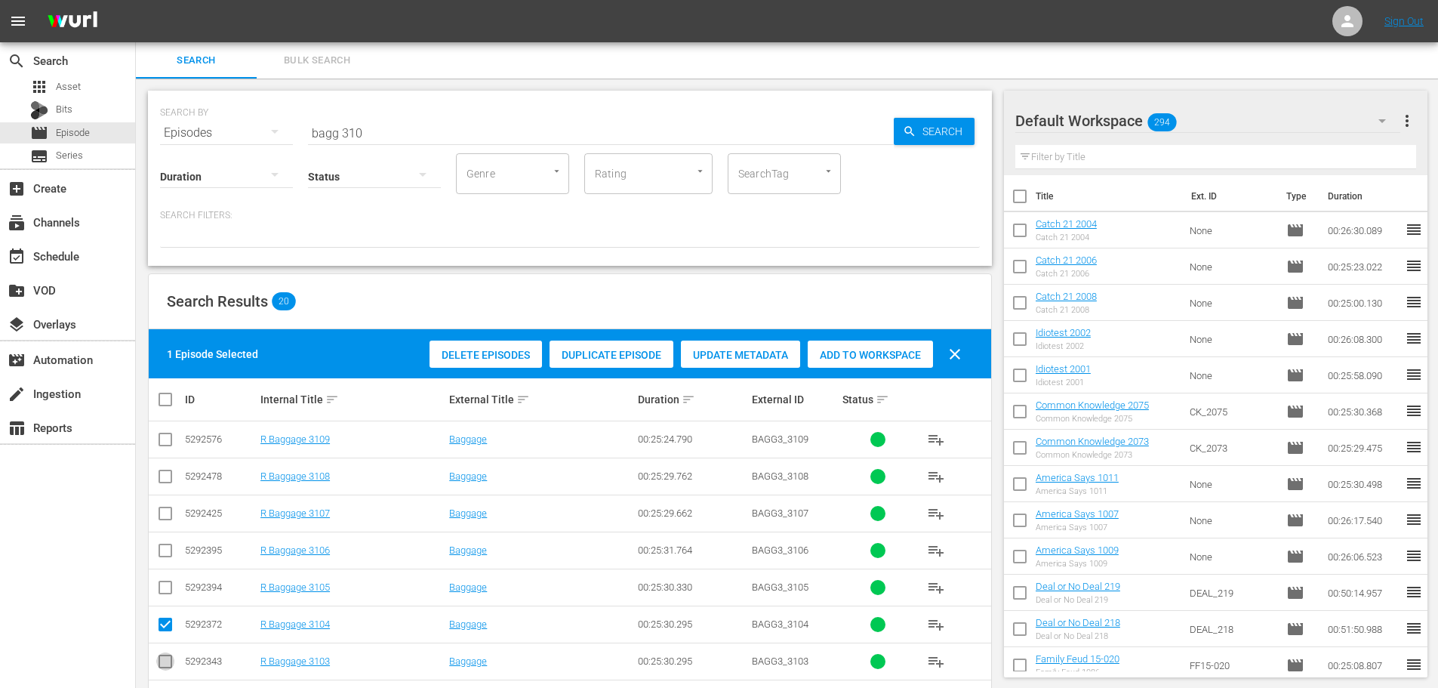
click at [165, 669] on input "checkbox" at bounding box center [165, 664] width 18 height 18
checkbox input "true"
click at [158, 585] on input "checkbox" at bounding box center [165, 590] width 18 height 18
checkbox input "true"
click at [156, 547] on td at bounding box center [166, 549] width 34 height 37
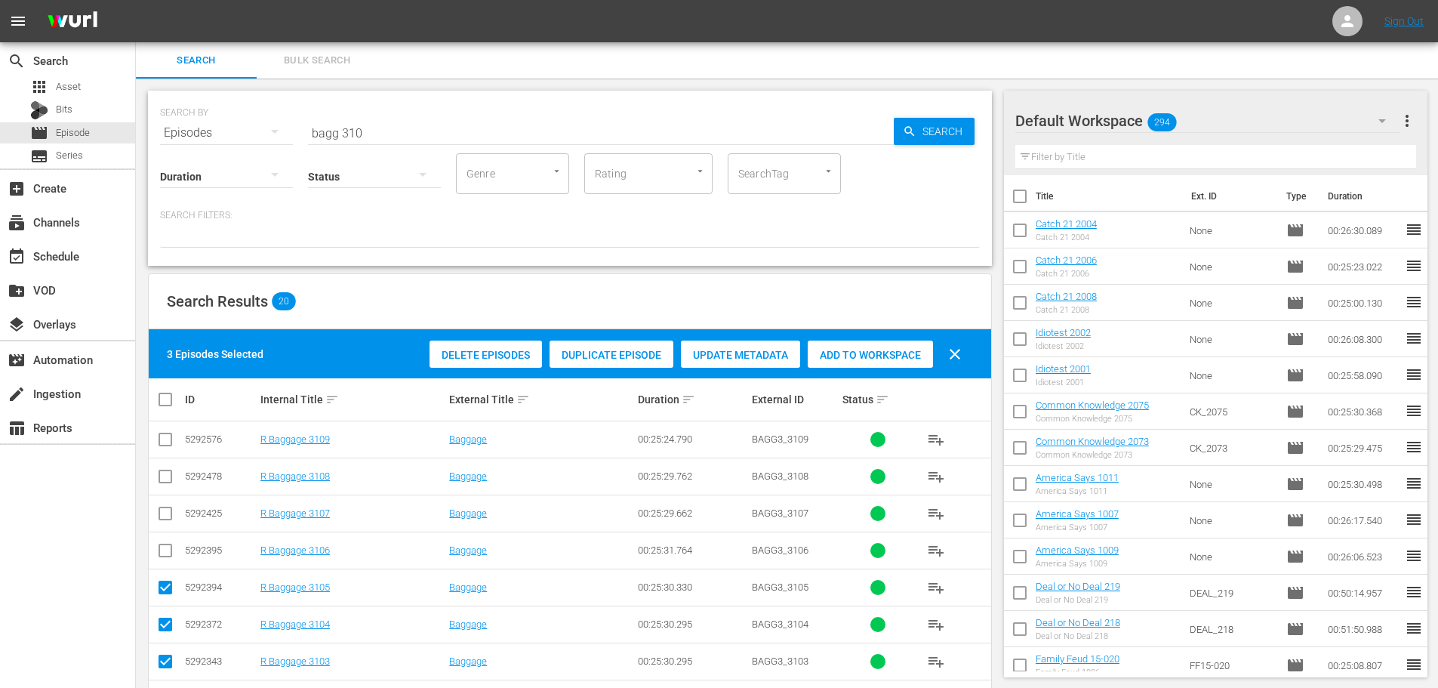
click at [159, 549] on input "checkbox" at bounding box center [165, 553] width 18 height 18
checkbox input "true"
click at [870, 337] on div "Delete Episodes Duplicate Episode Update Metadata Add to Workspace clear" at bounding box center [699, 354] width 547 height 36
click at [876, 350] on span "Add to Workspace" at bounding box center [870, 355] width 125 height 12
drag, startPoint x: 437, startPoint y: 125, endPoint x: 0, endPoint y: 201, distance: 443.7
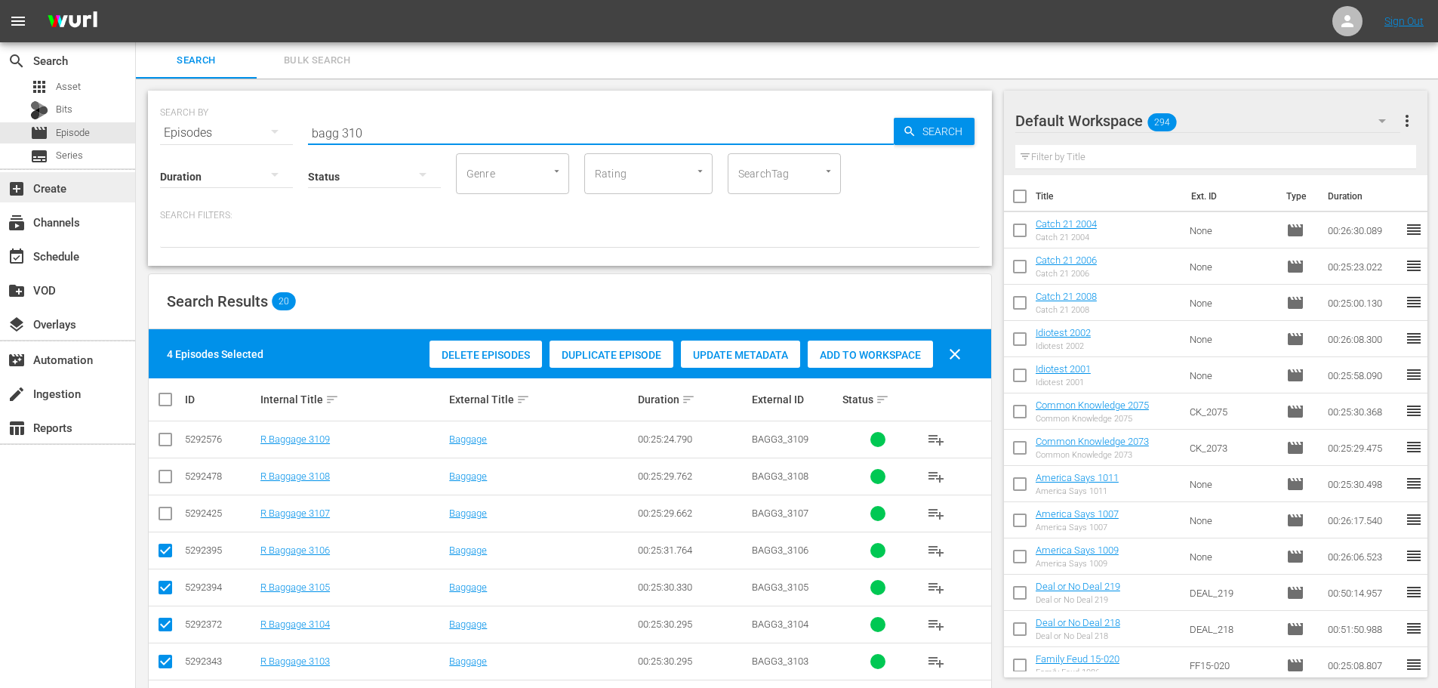
click at [136, 0] on div "search Search apps Asset Bits movie Episode subtitles Series add_box Create sub…" at bounding box center [787, 0] width 1302 height 0
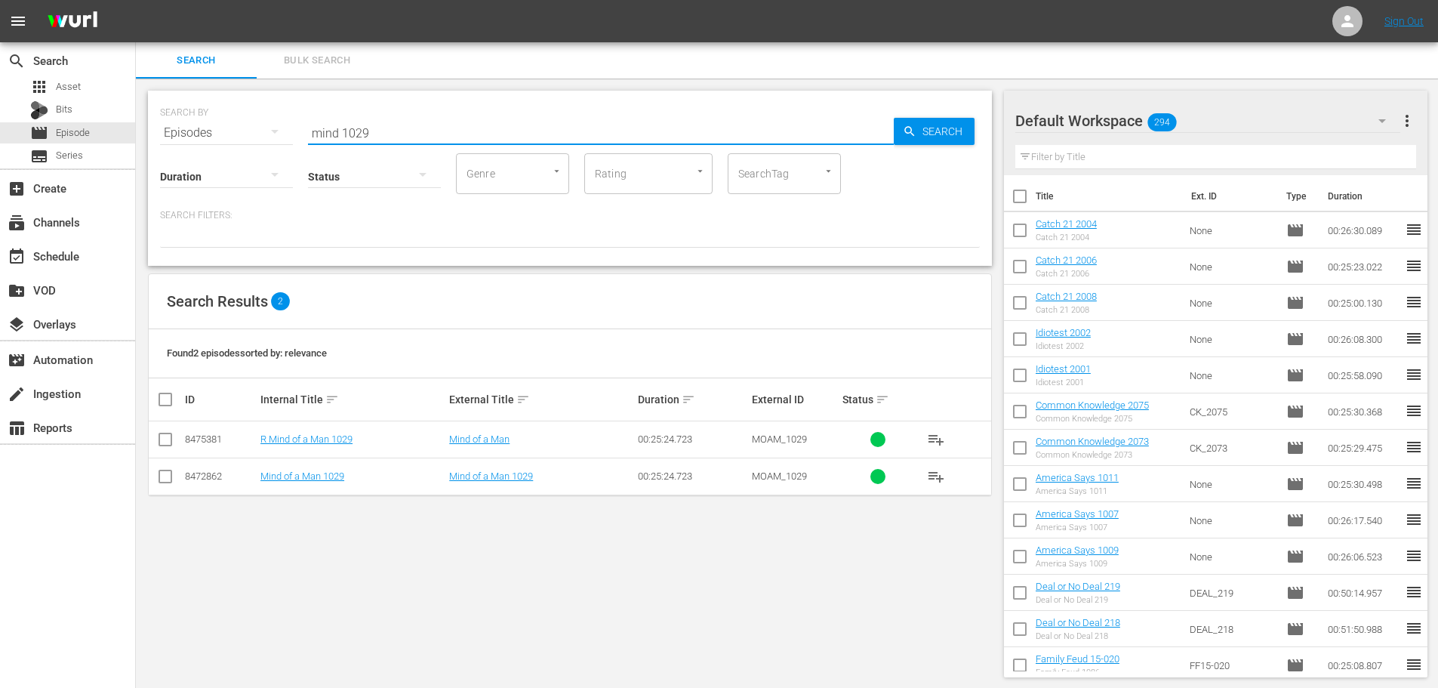
type input "mind 1029"
click at [172, 439] on td at bounding box center [166, 439] width 34 height 37
click at [172, 439] on input "checkbox" at bounding box center [165, 442] width 18 height 18
checkbox input "true"
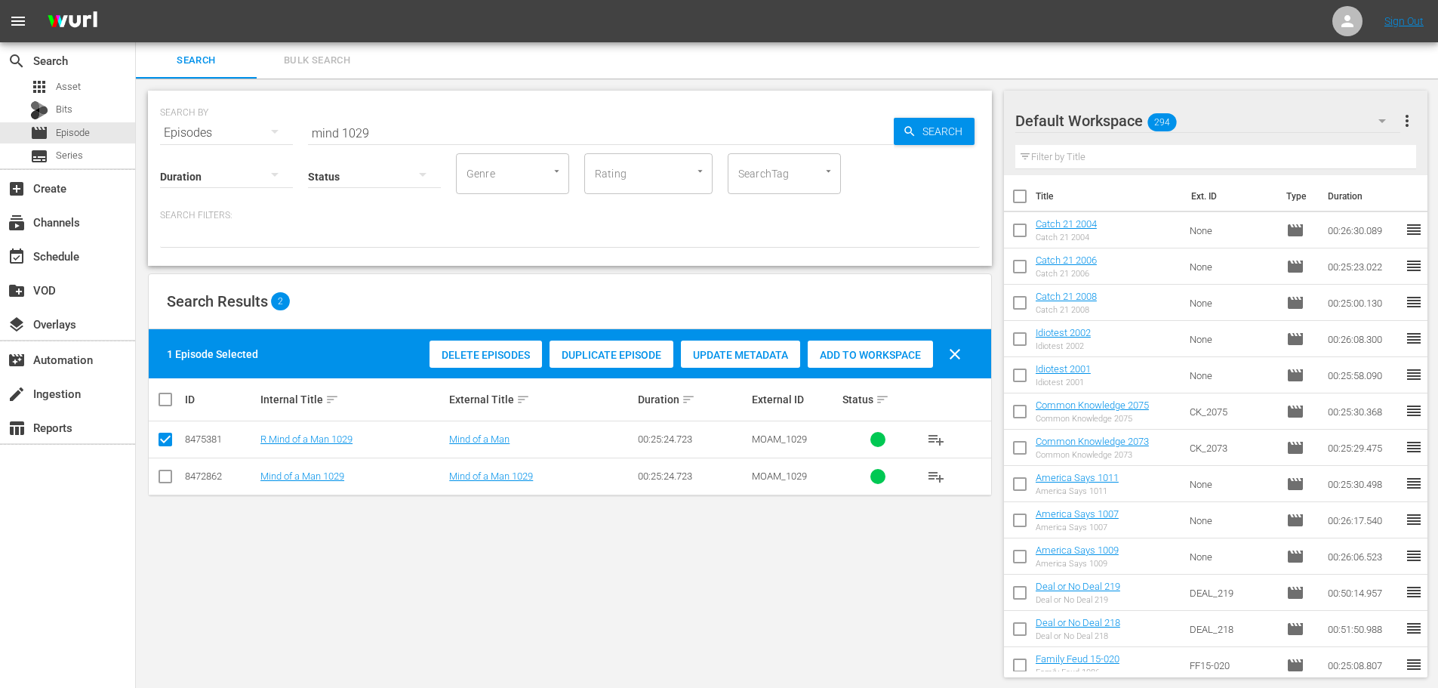
click at [888, 359] on span "Add to Workspace" at bounding box center [870, 355] width 125 height 12
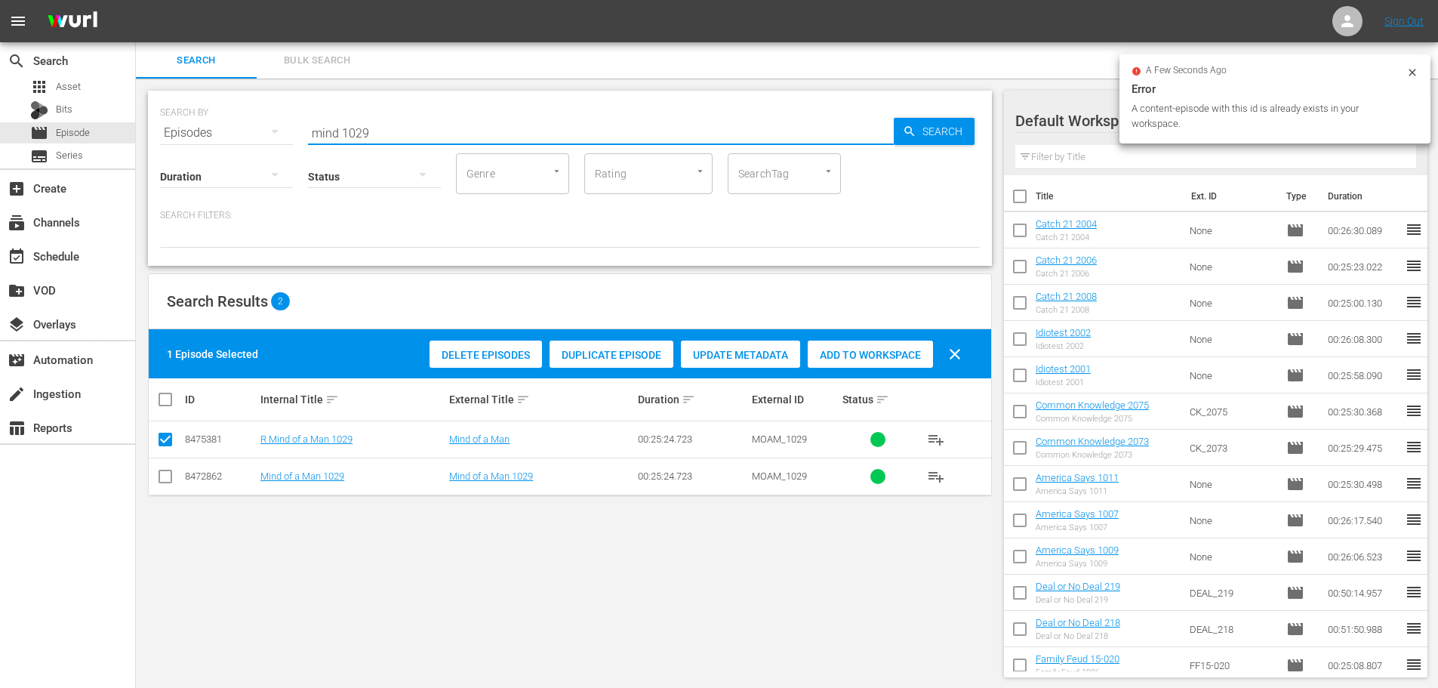
drag, startPoint x: 417, startPoint y: 125, endPoint x: 274, endPoint y: 148, distance: 144.5
click at [274, 148] on div "SEARCH BY Search By Episodes Search ID, Title, Description, Keywords, or Catego…" at bounding box center [570, 178] width 844 height 175
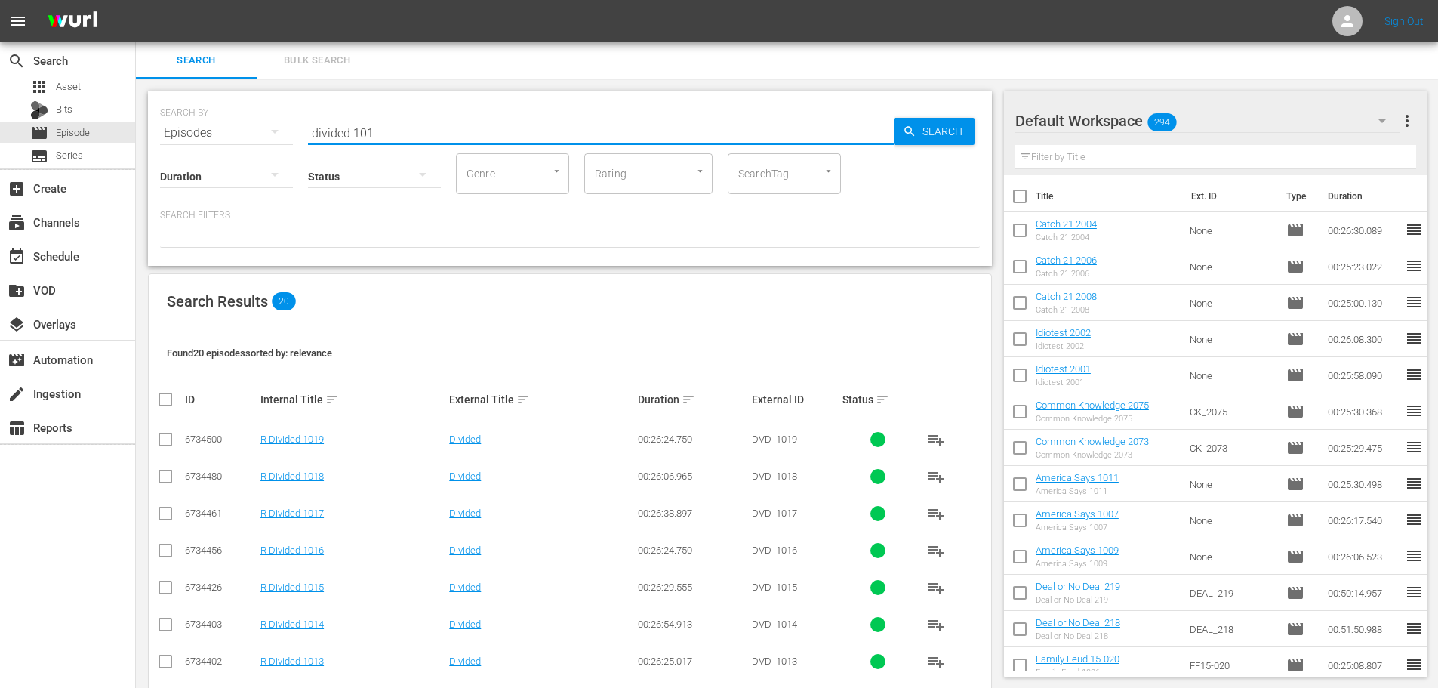
type input "divided 101"
click at [175, 449] on td at bounding box center [166, 439] width 34 height 37
click at [166, 438] on input "checkbox" at bounding box center [165, 442] width 18 height 18
checkbox input "true"
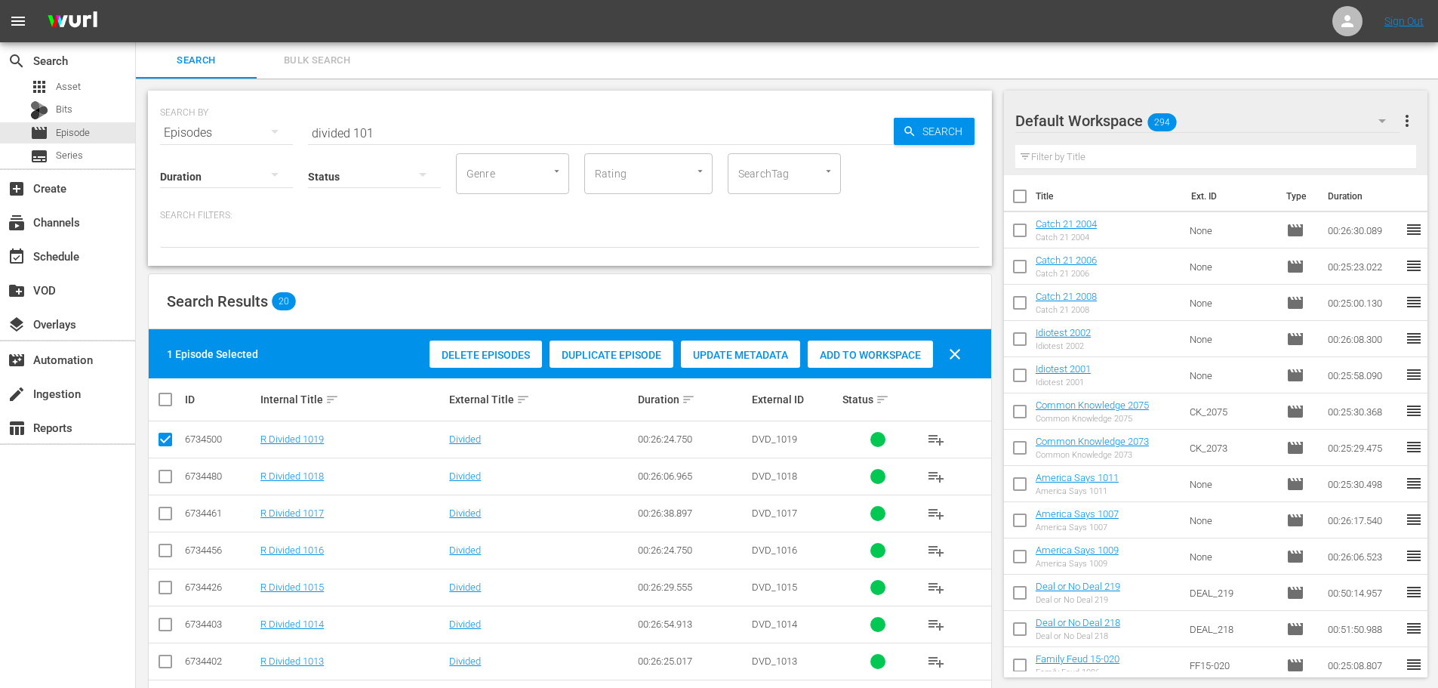
click at [162, 513] on input "checkbox" at bounding box center [165, 516] width 18 height 18
checkbox input "true"
click at [811, 349] on span "Add to Workspace" at bounding box center [870, 355] width 125 height 12
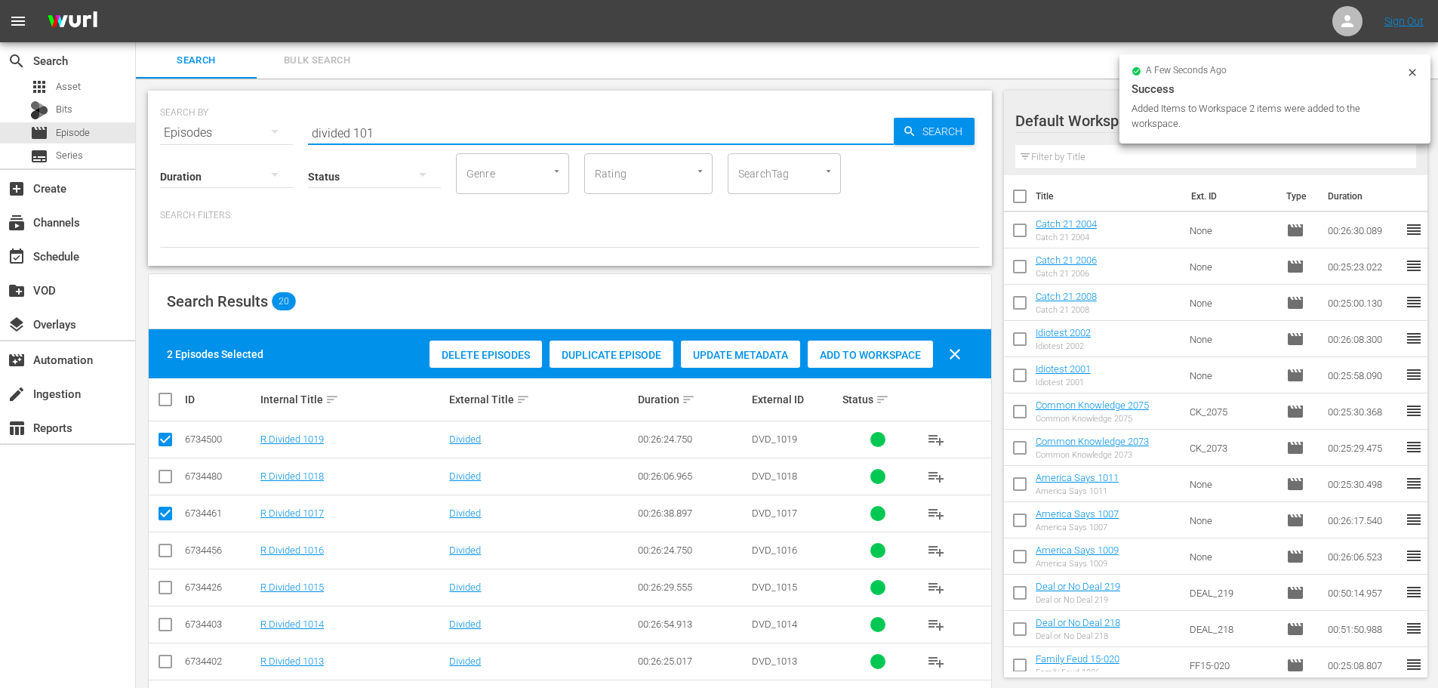
drag, startPoint x: 392, startPoint y: 125, endPoint x: 195, endPoint y: 81, distance: 201.8
click at [217, 110] on div "SEARCH BY Search By Episodes Search ID, Title, Description, Keywords, or Catego…" at bounding box center [570, 124] width 820 height 54
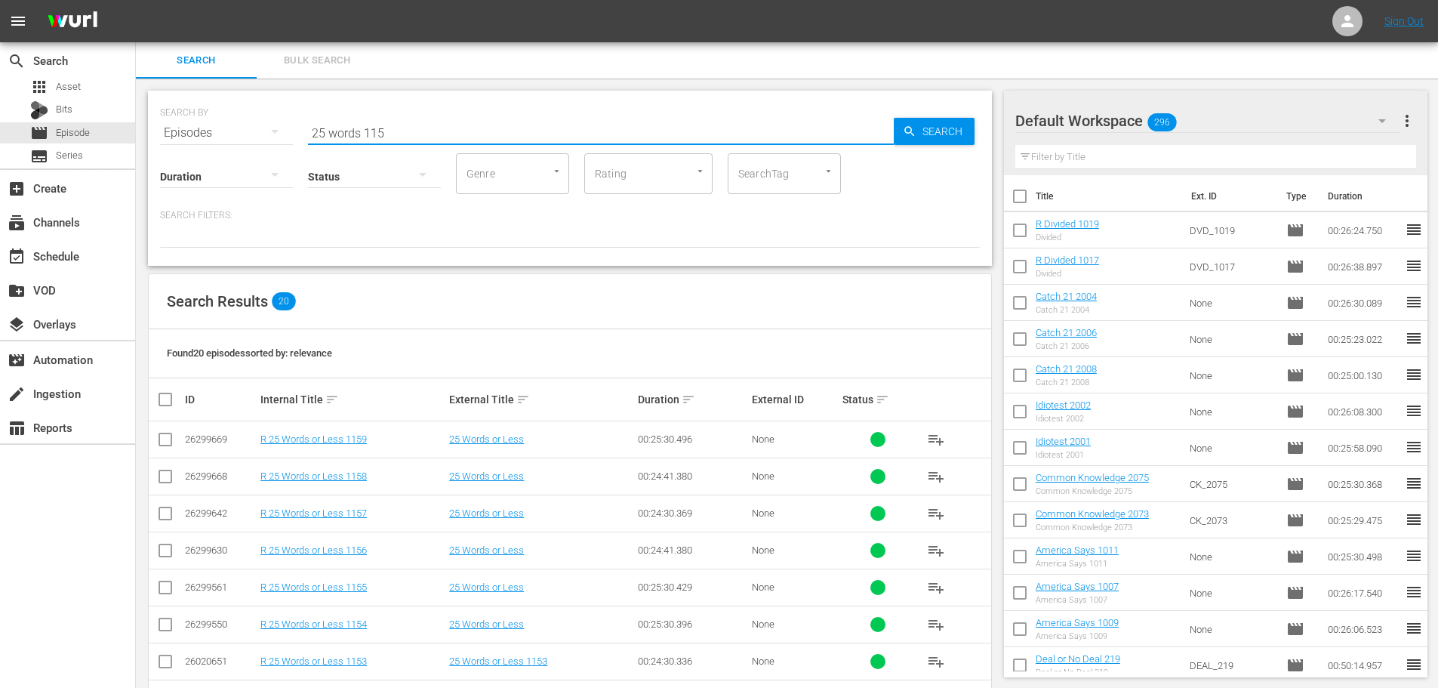
type input "25 words 115"
drag, startPoint x: 159, startPoint y: 476, endPoint x: 153, endPoint y: 457, distance: 20.5
click at [161, 476] on input "checkbox" at bounding box center [165, 479] width 18 height 18
checkbox input "true"
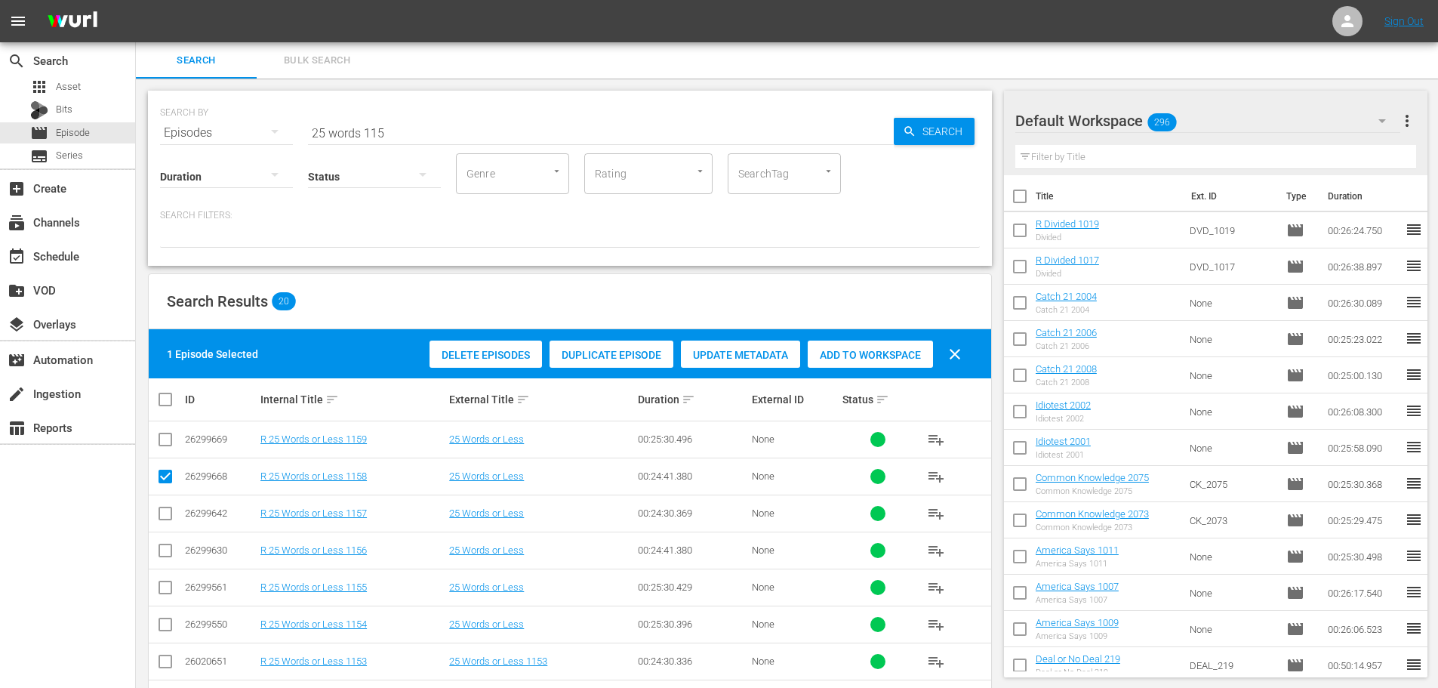
click at [160, 439] on input "checkbox" at bounding box center [165, 442] width 18 height 18
checkbox input "true"
click at [870, 347] on div "Add to Workspace" at bounding box center [870, 354] width 125 height 29
drag, startPoint x: 460, startPoint y: 133, endPoint x: 0, endPoint y: 247, distance: 474.4
click at [136, 0] on div "search Search apps Asset Bits movie Episode subtitles Series add_box Create sub…" at bounding box center [787, 0] width 1302 height 0
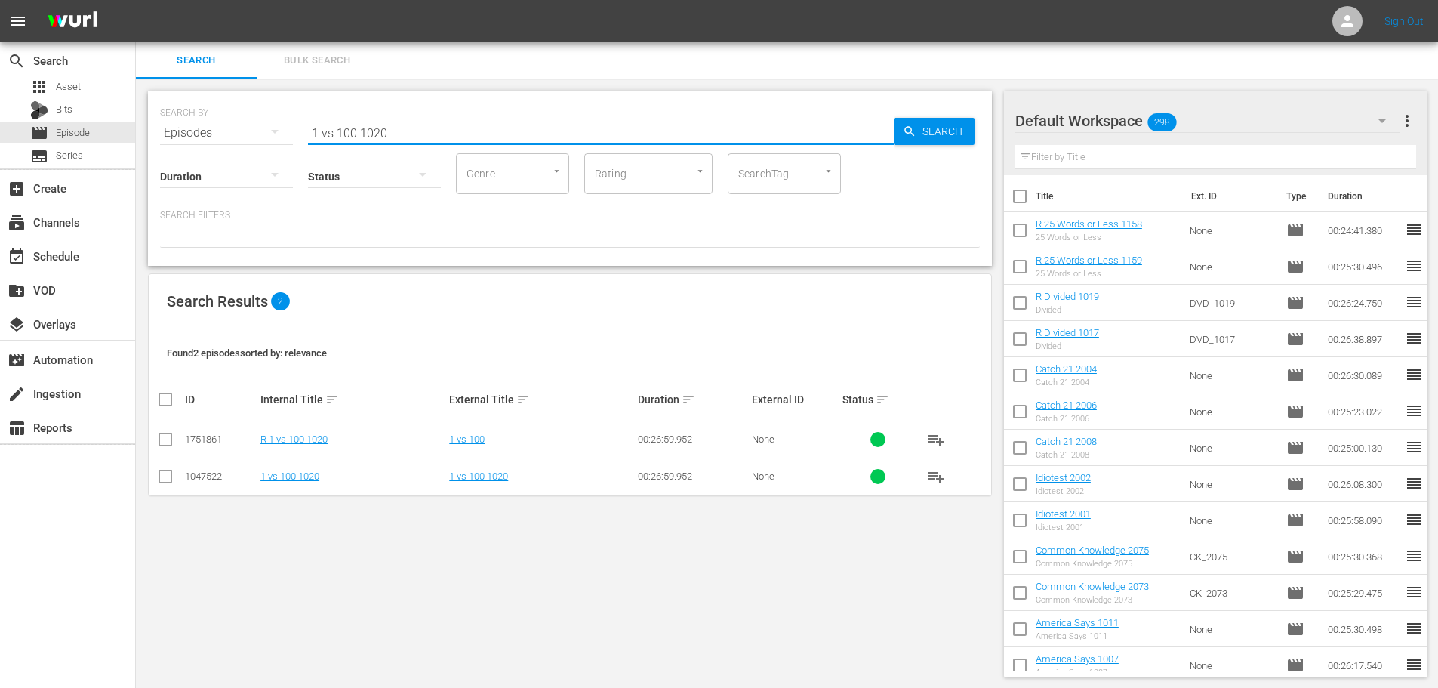
type input "1 vs 100 1020"
drag, startPoint x: 168, startPoint y: 439, endPoint x: 184, endPoint y: 411, distance: 31.5
click at [168, 437] on input "checkbox" at bounding box center [165, 442] width 18 height 18
checkbox input "true"
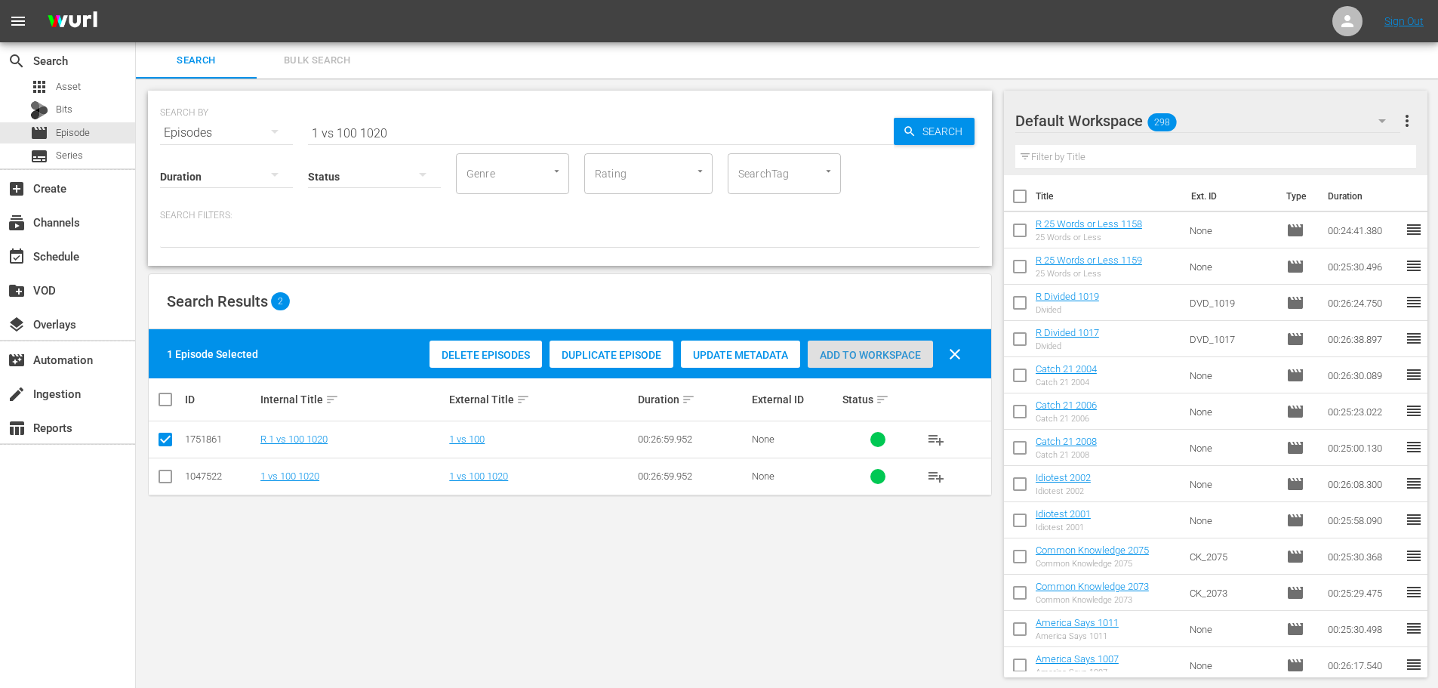
click at [897, 349] on span "Add to Workspace" at bounding box center [870, 355] width 125 height 12
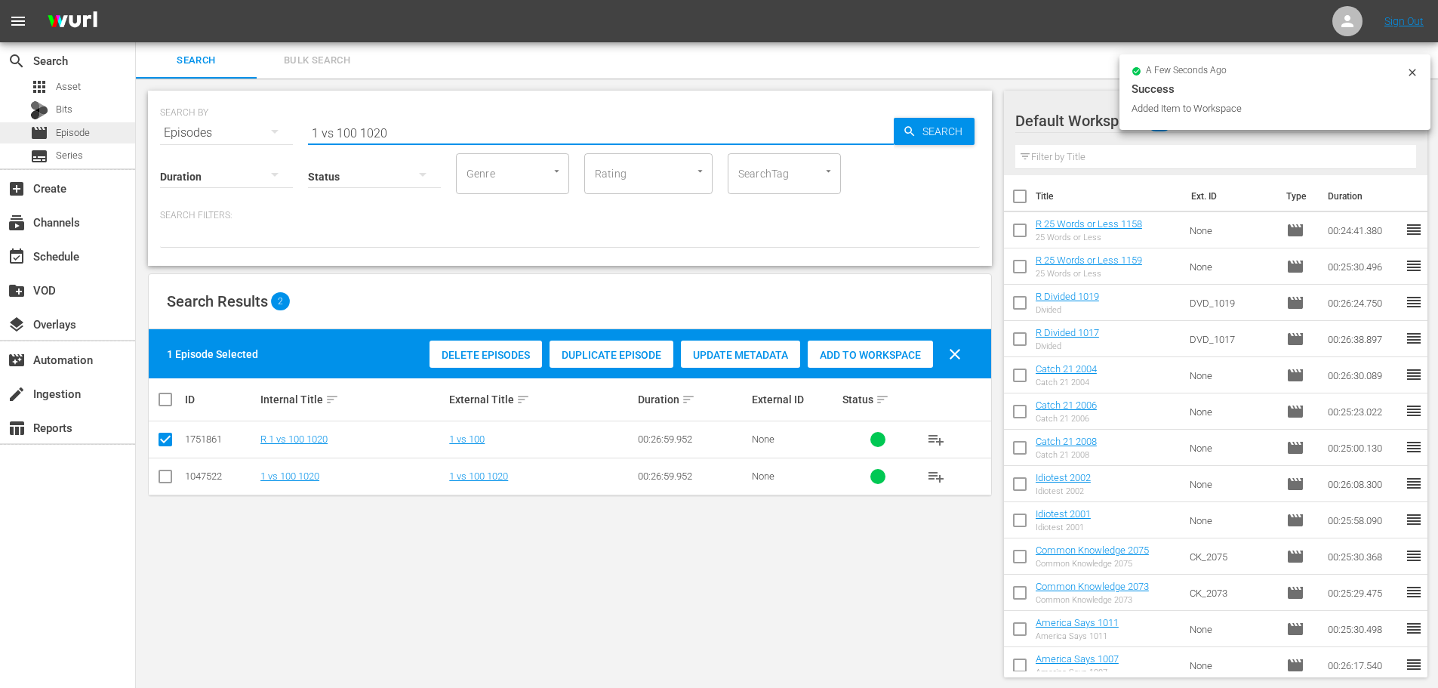
drag, startPoint x: 453, startPoint y: 120, endPoint x: 65, endPoint y: 129, distance: 388.1
click at [136, 0] on div "search Search apps Asset Bits movie Episode subtitles Series add_box Create sub…" at bounding box center [787, 0] width 1302 height 0
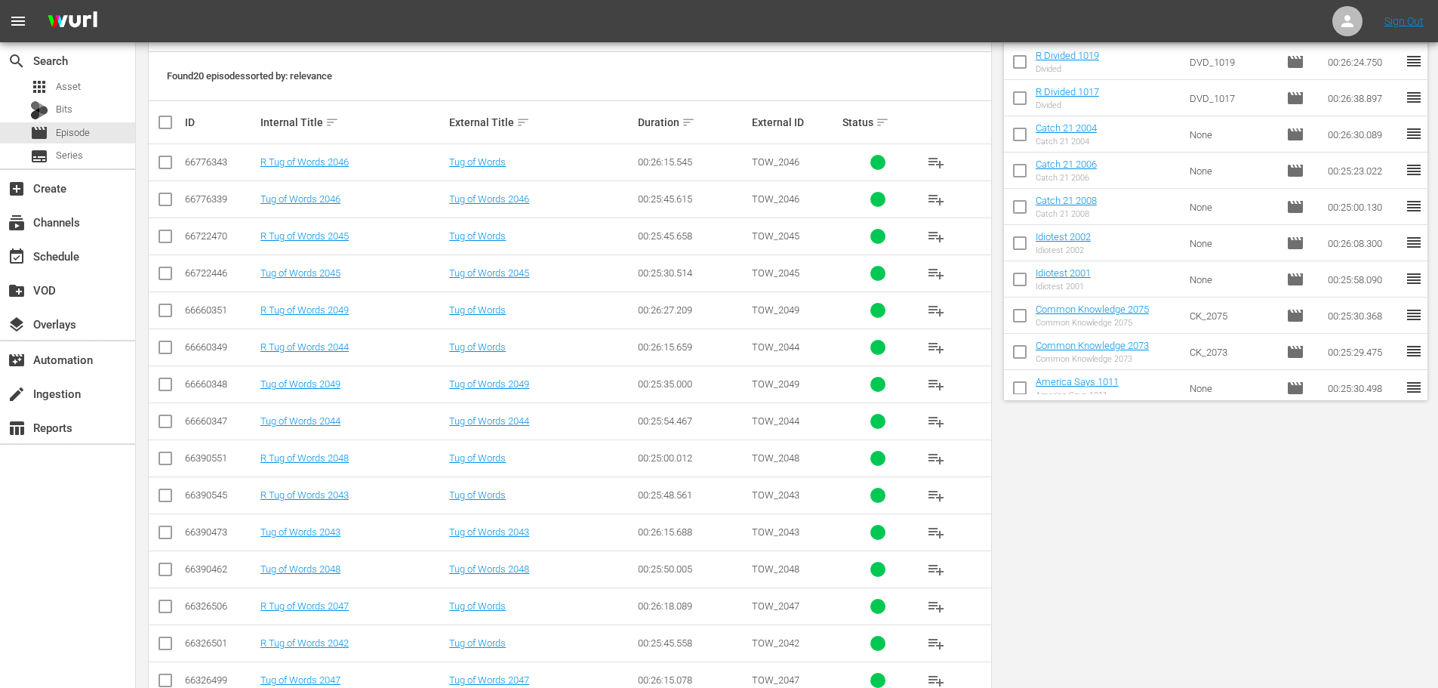
scroll to position [302, 0]
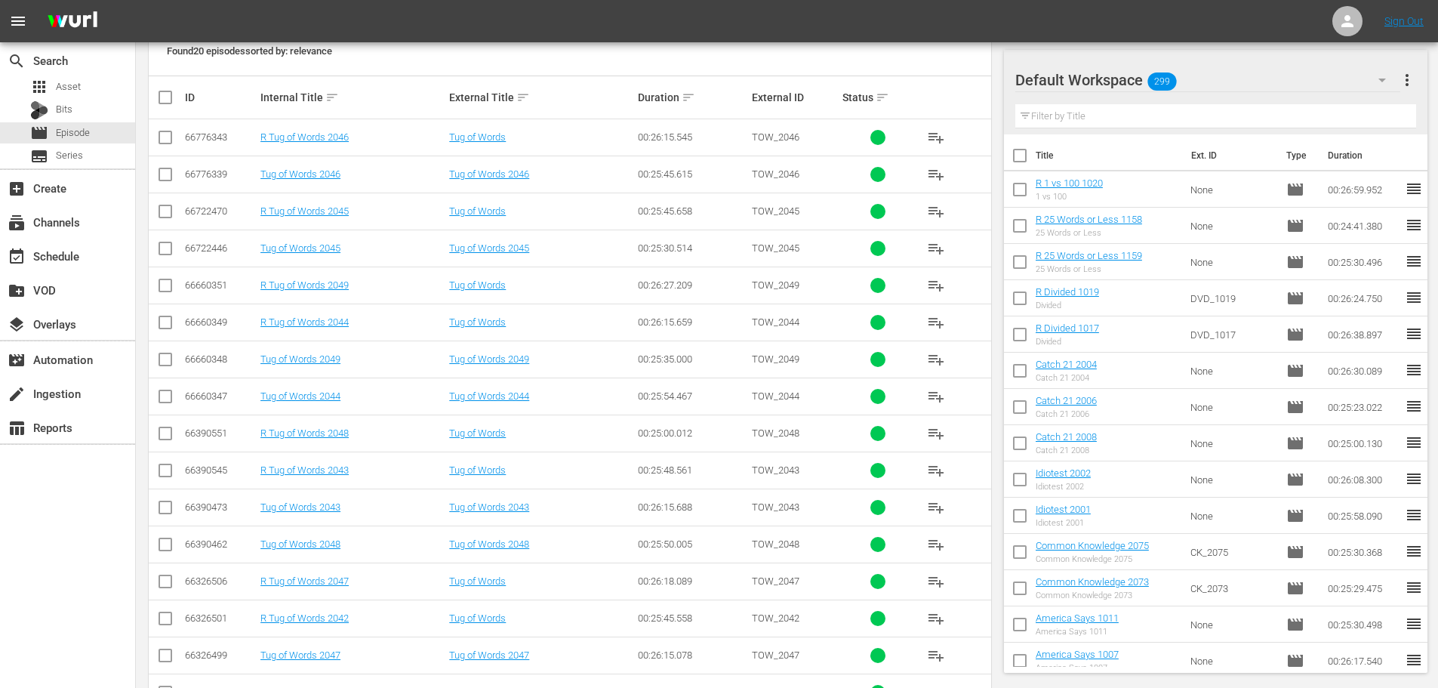
type input "tug 204"
click at [163, 469] on input "checkbox" at bounding box center [165, 473] width 18 height 18
checkbox input "true"
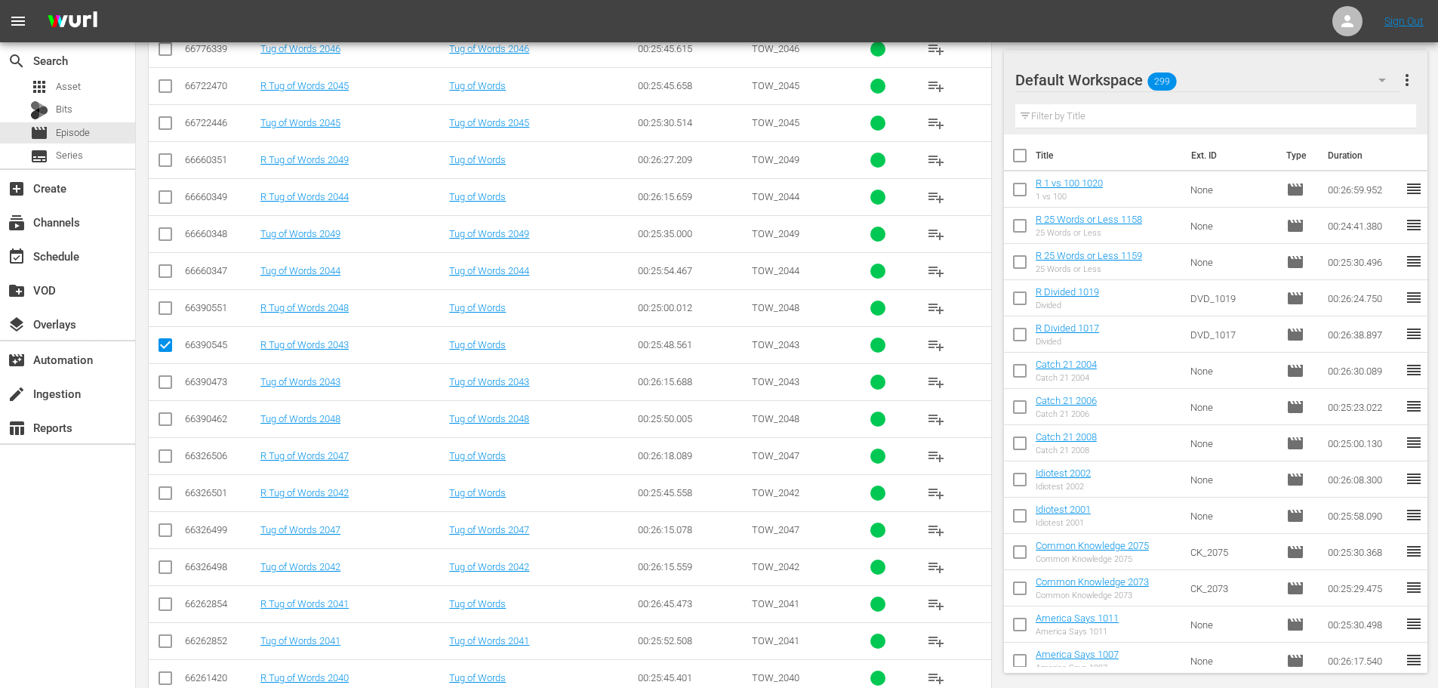
scroll to position [501, 0]
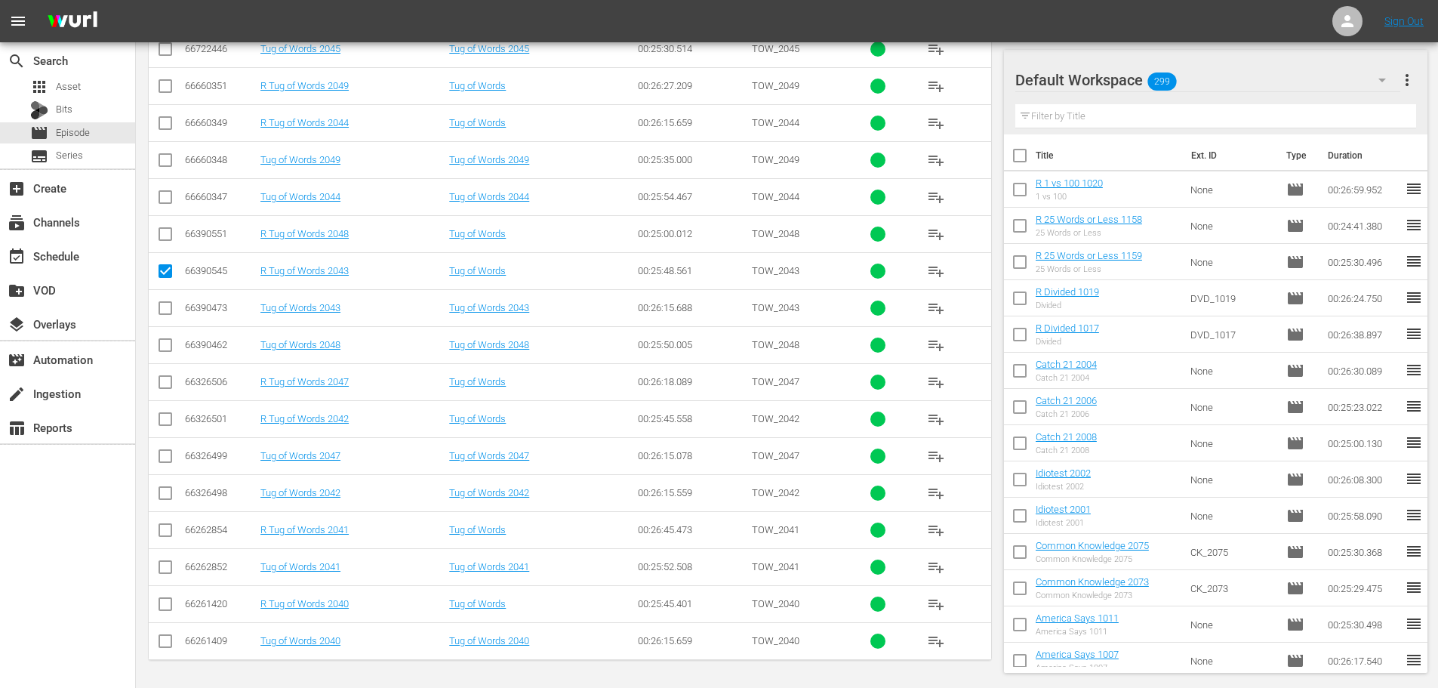
click at [177, 528] on td at bounding box center [166, 529] width 34 height 37
click at [152, 536] on td at bounding box center [166, 529] width 34 height 37
click at [161, 536] on input "checkbox" at bounding box center [165, 533] width 18 height 18
checkbox input "true"
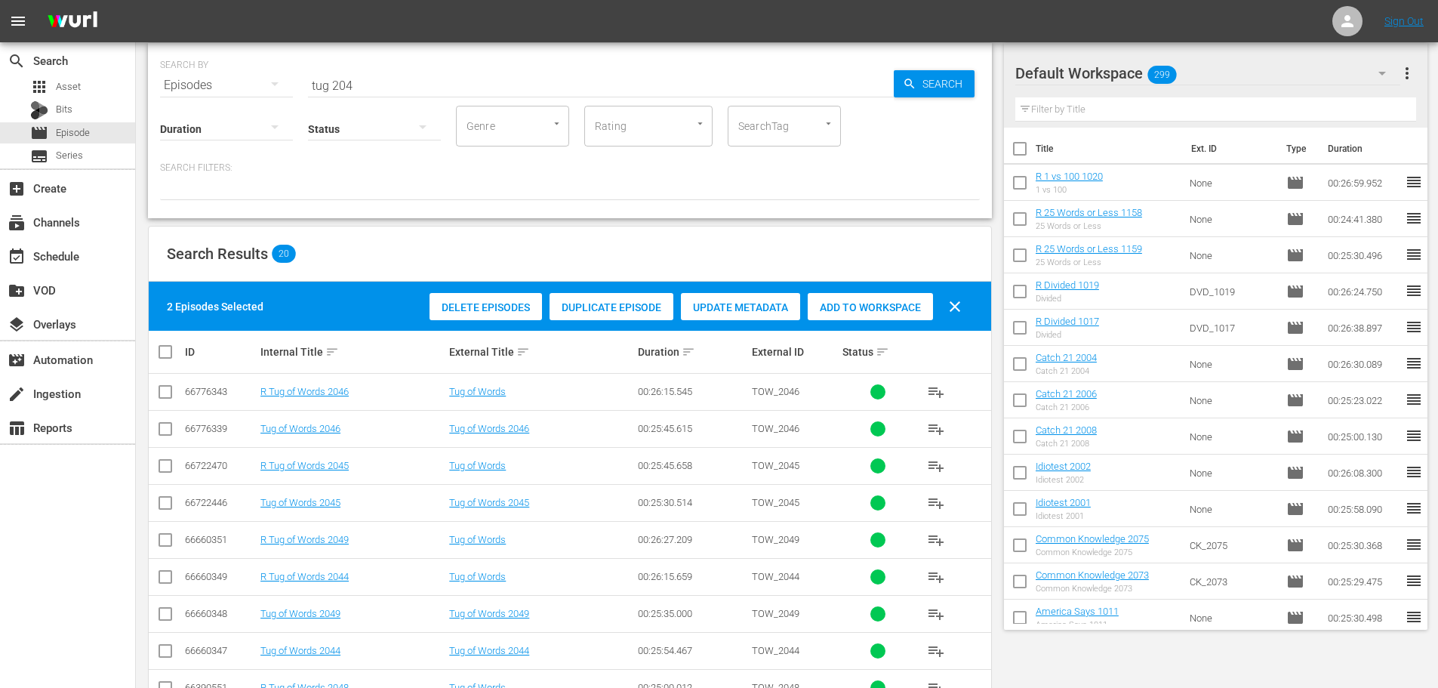
scroll to position [0, 0]
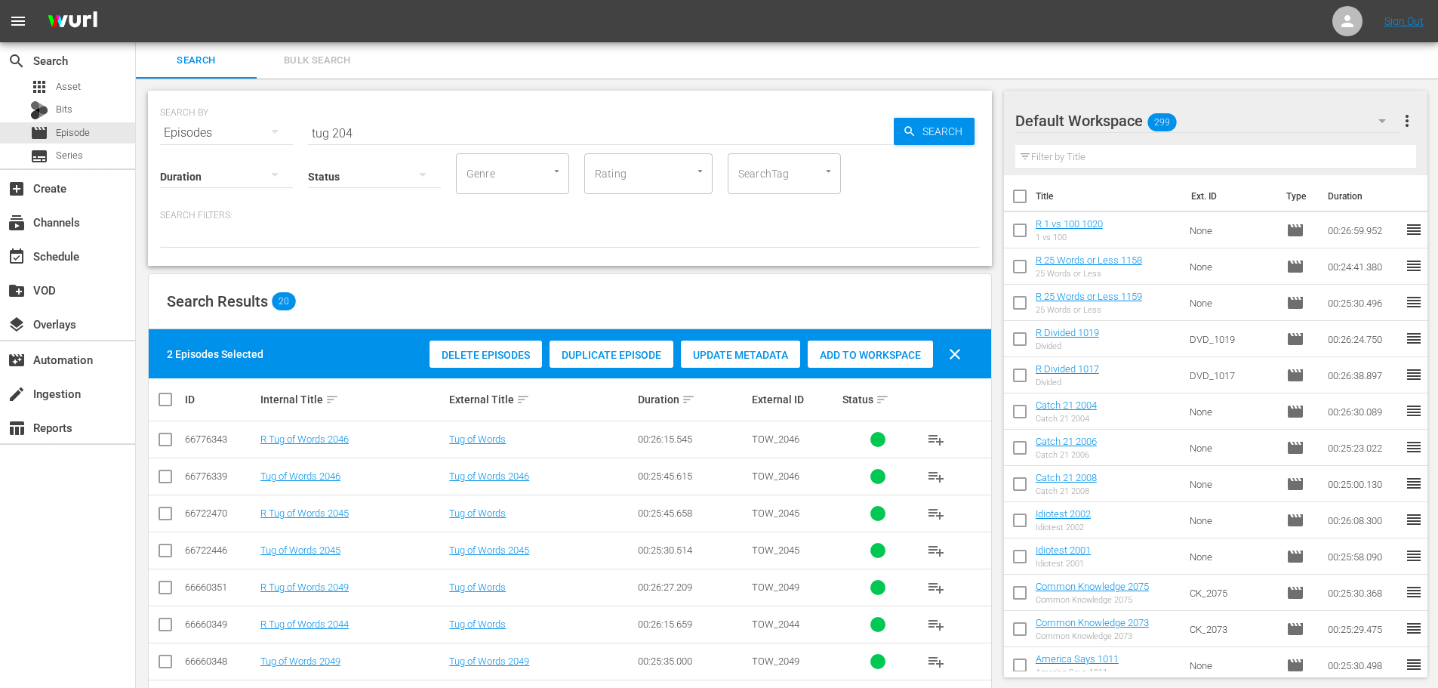
click at [858, 362] on div "Add to Workspace" at bounding box center [870, 354] width 125 height 29
drag, startPoint x: 529, startPoint y: 137, endPoint x: 0, endPoint y: 63, distance: 534.2
click at [136, 0] on div "search Search apps Asset Bits movie Episode subtitles Series add_box Create sub…" at bounding box center [787, 0] width 1302 height 0
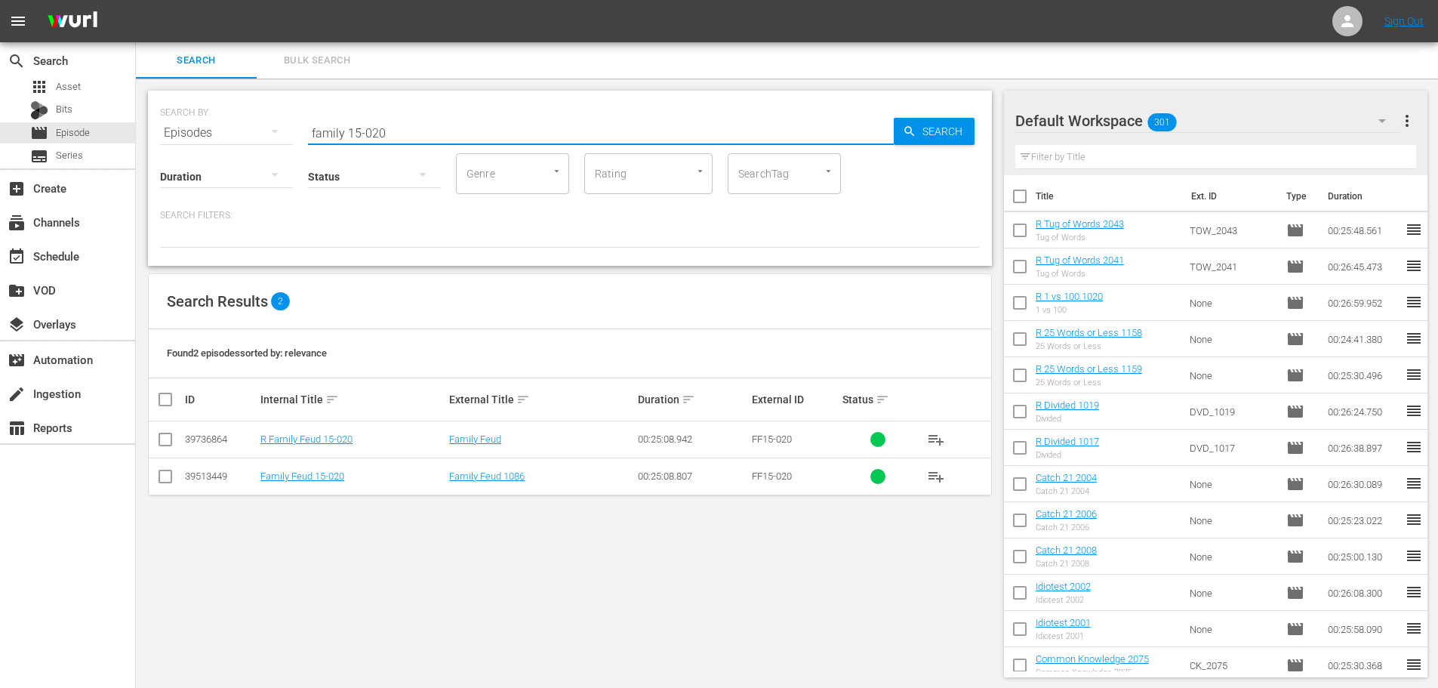
type input "family 15-020"
click at [165, 438] on input "checkbox" at bounding box center [165, 442] width 18 height 18
checkbox input "true"
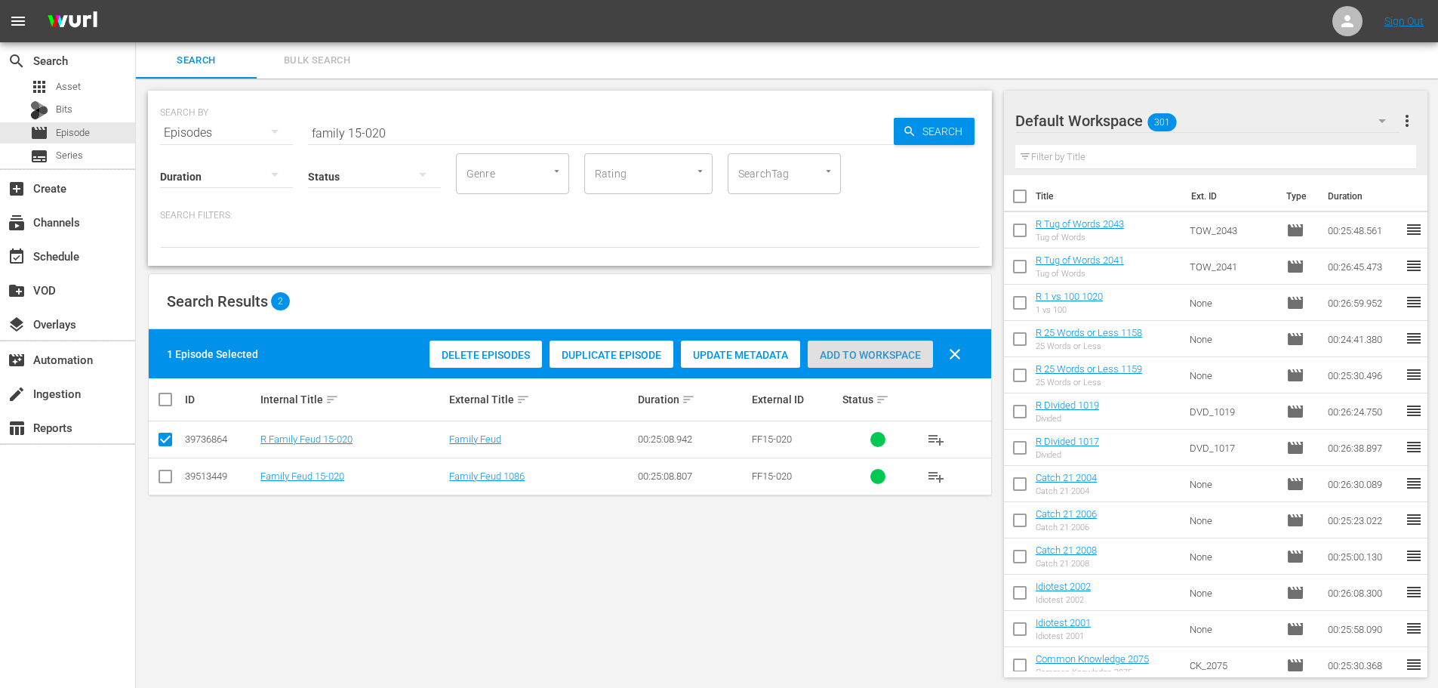
click at [869, 361] on div "Add to Workspace" at bounding box center [870, 354] width 125 height 29
click at [430, 126] on input "family 15-020" at bounding box center [601, 133] width 586 height 36
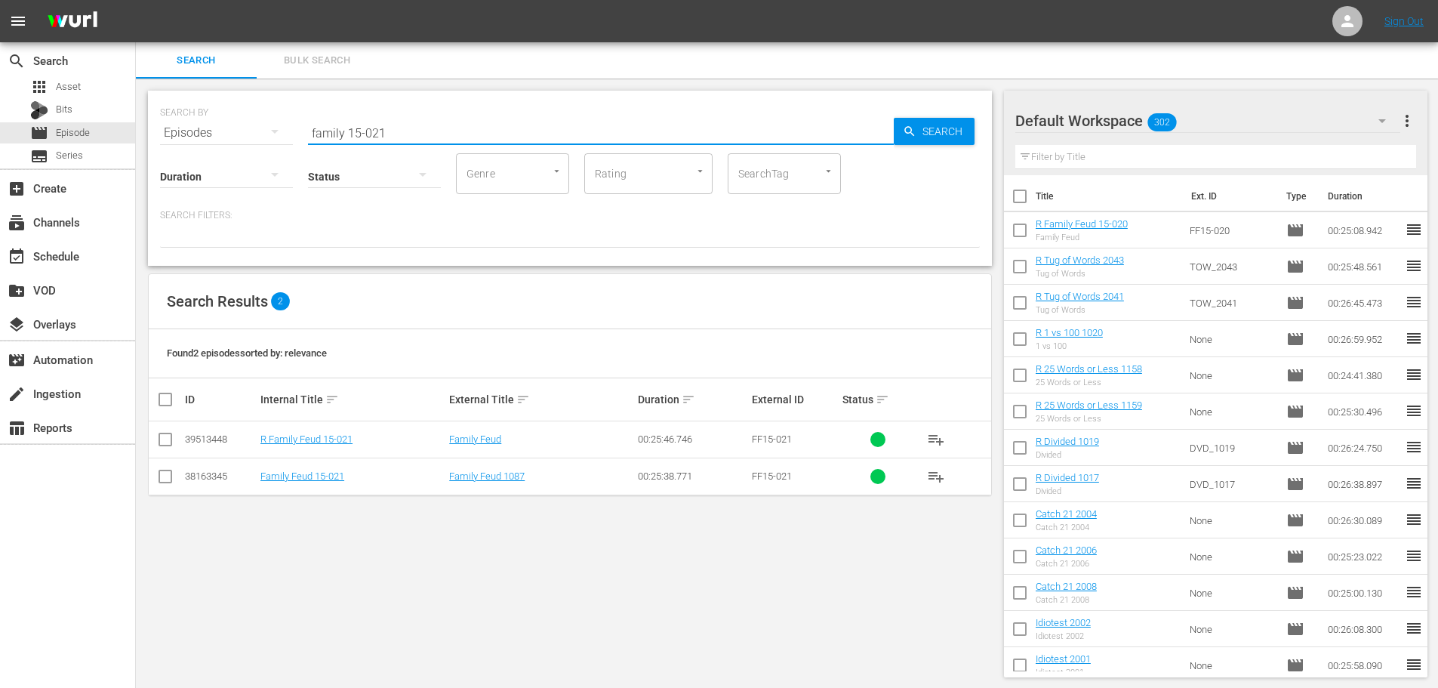
type input "family 15-021"
click at [165, 436] on input "checkbox" at bounding box center [165, 442] width 18 height 18
checkbox input "true"
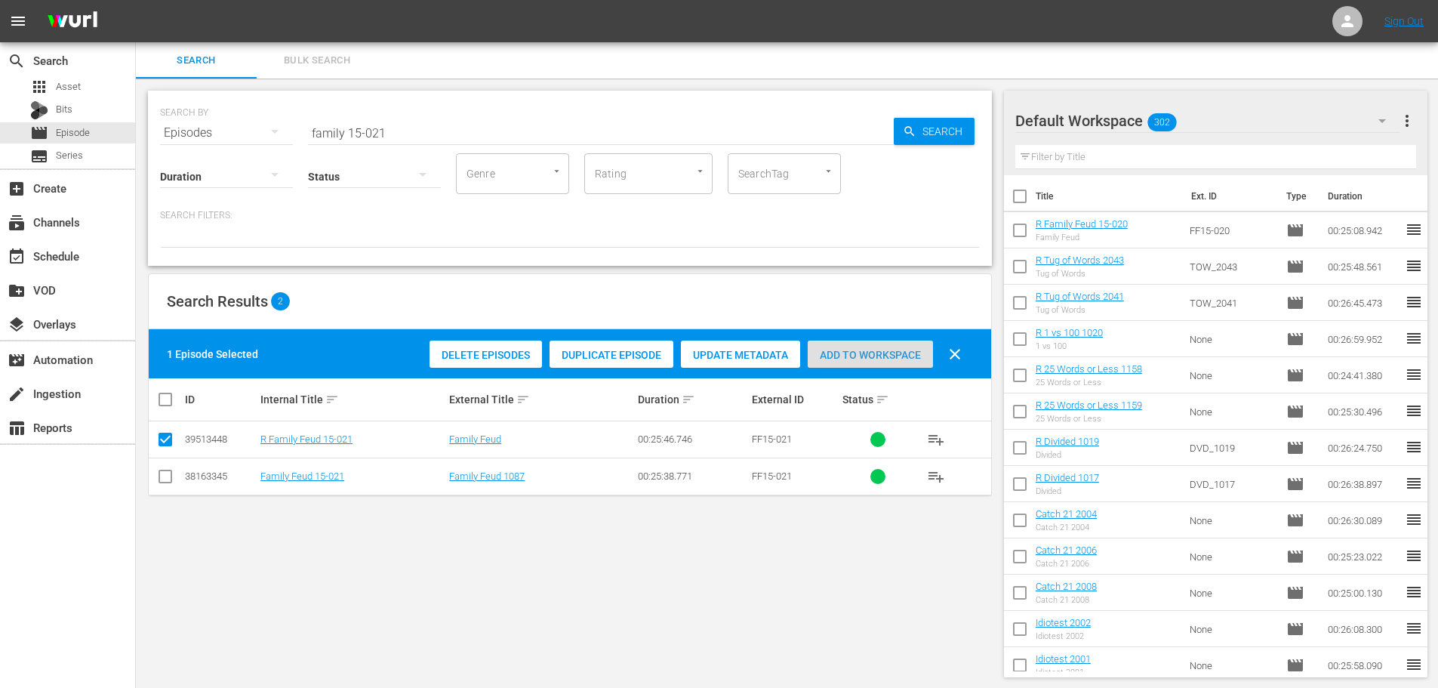
click at [864, 353] on span "Add to Workspace" at bounding box center [870, 355] width 125 height 12
drag, startPoint x: 430, startPoint y: 132, endPoint x: 0, endPoint y: 223, distance: 439.9
click at [136, 0] on div "search Search apps Asset Bits movie Episode subtitles Series add_box Create sub…" at bounding box center [787, 0] width 1302 height 0
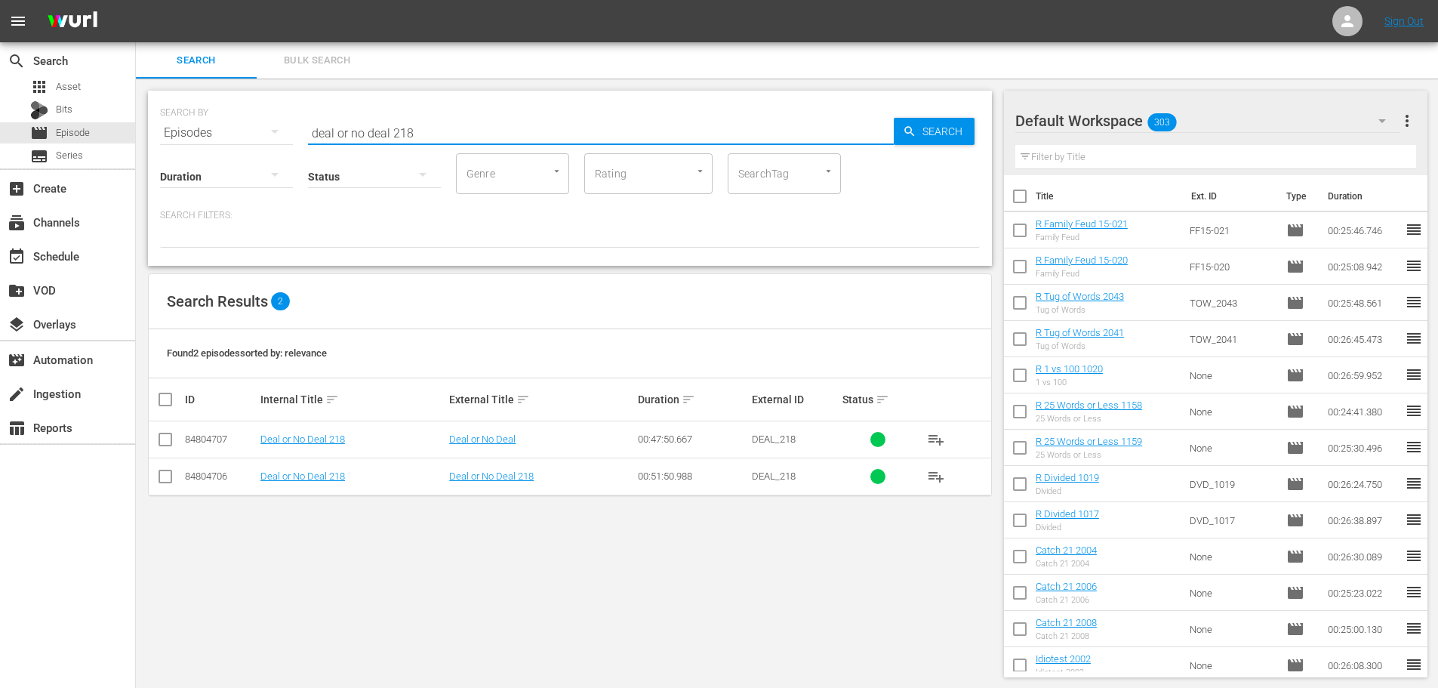
type input "deal or no deal 218"
click at [155, 442] on td at bounding box center [166, 439] width 34 height 37
click at [166, 447] on input "checkbox" at bounding box center [165, 442] width 18 height 18
checkbox input "true"
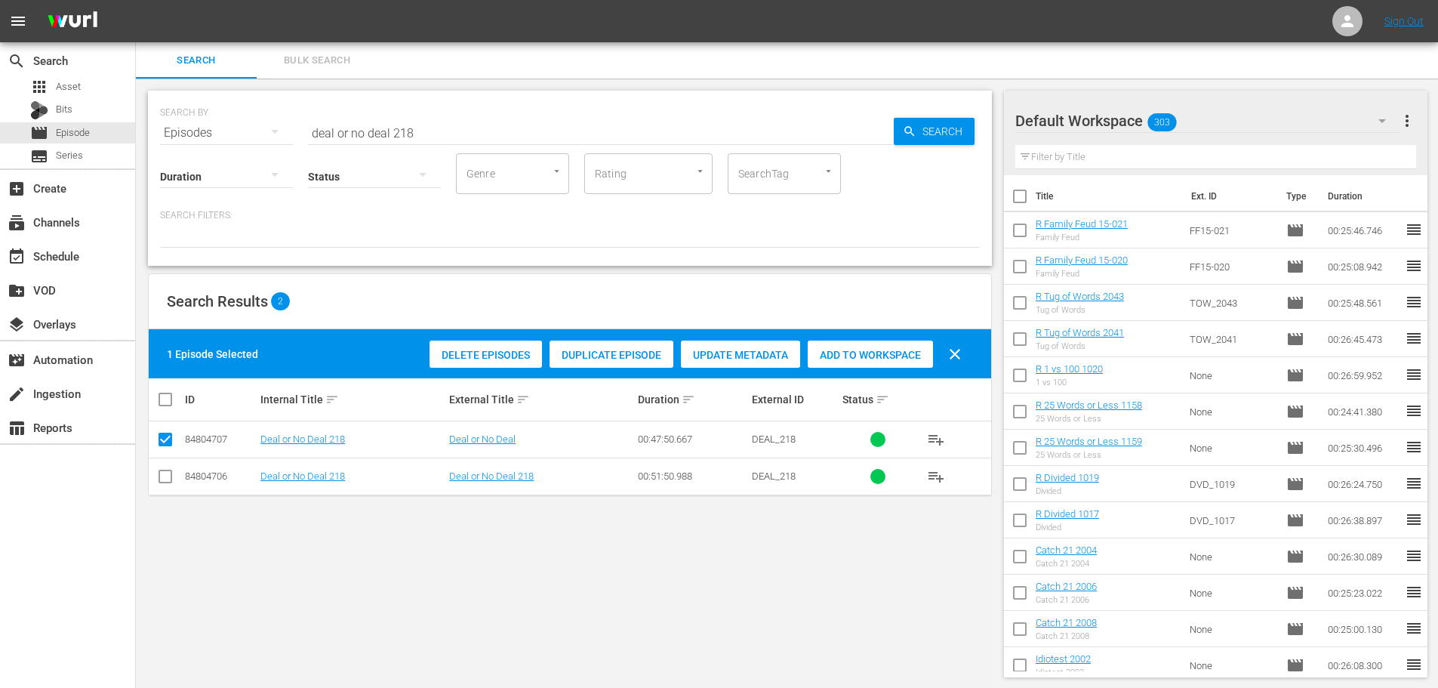
click at [927, 347] on div "Add to Workspace" at bounding box center [870, 354] width 125 height 29
click at [651, 125] on input "deal or no deal 218" at bounding box center [601, 133] width 586 height 36
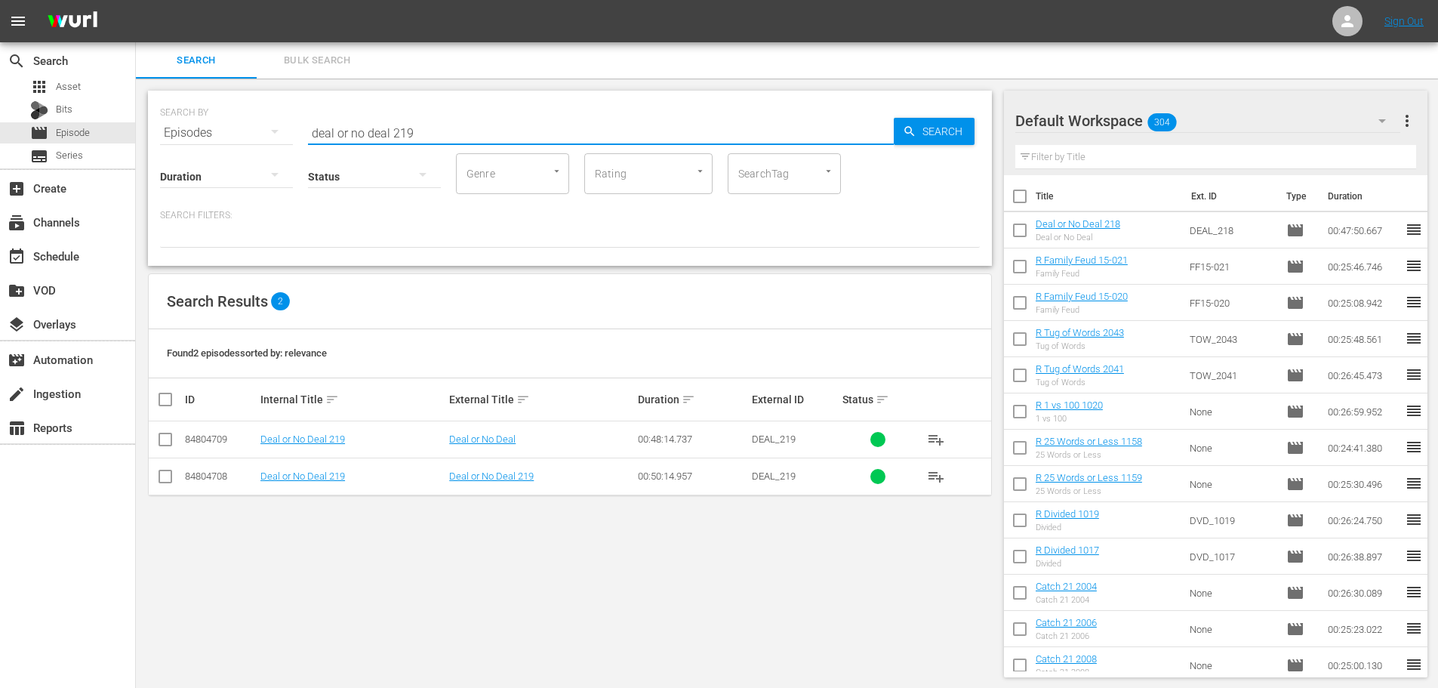
type input "deal or no deal 219"
click at [169, 436] on input "checkbox" at bounding box center [165, 442] width 18 height 18
checkbox input "true"
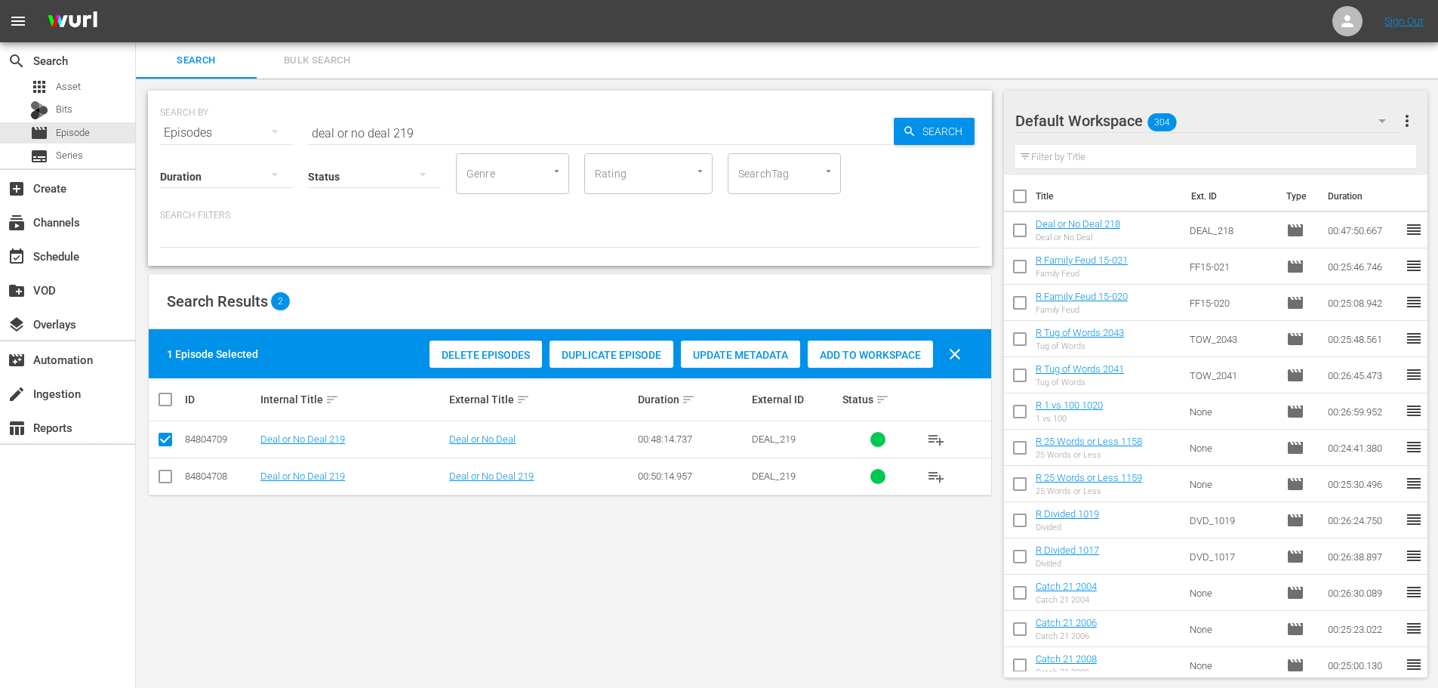
click at [852, 354] on span "Add to Workspace" at bounding box center [870, 355] width 125 height 12
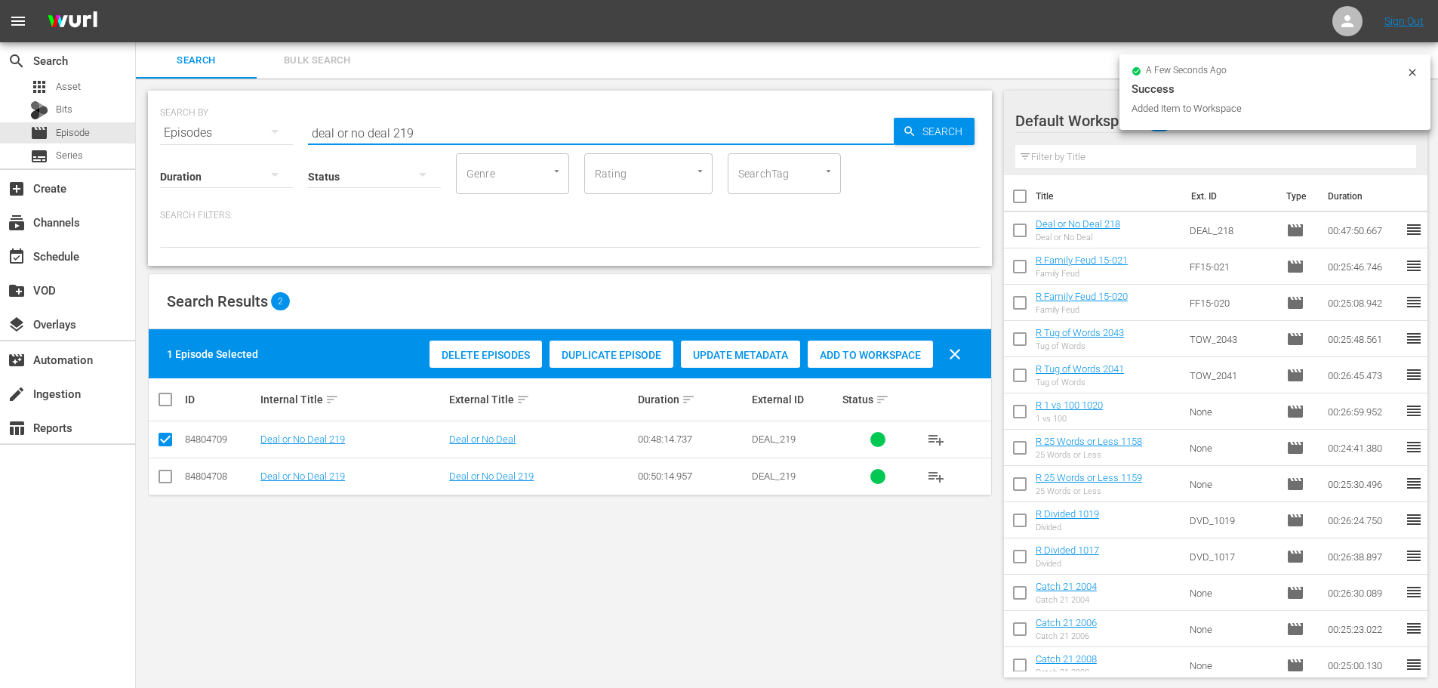
drag, startPoint x: 396, startPoint y: 122, endPoint x: 286, endPoint y: 123, distance: 110.2
click at [286, 123] on div "SEARCH BY Search By Episodes Search ID, Title, Description, Keywords, or Catego…" at bounding box center [570, 124] width 820 height 54
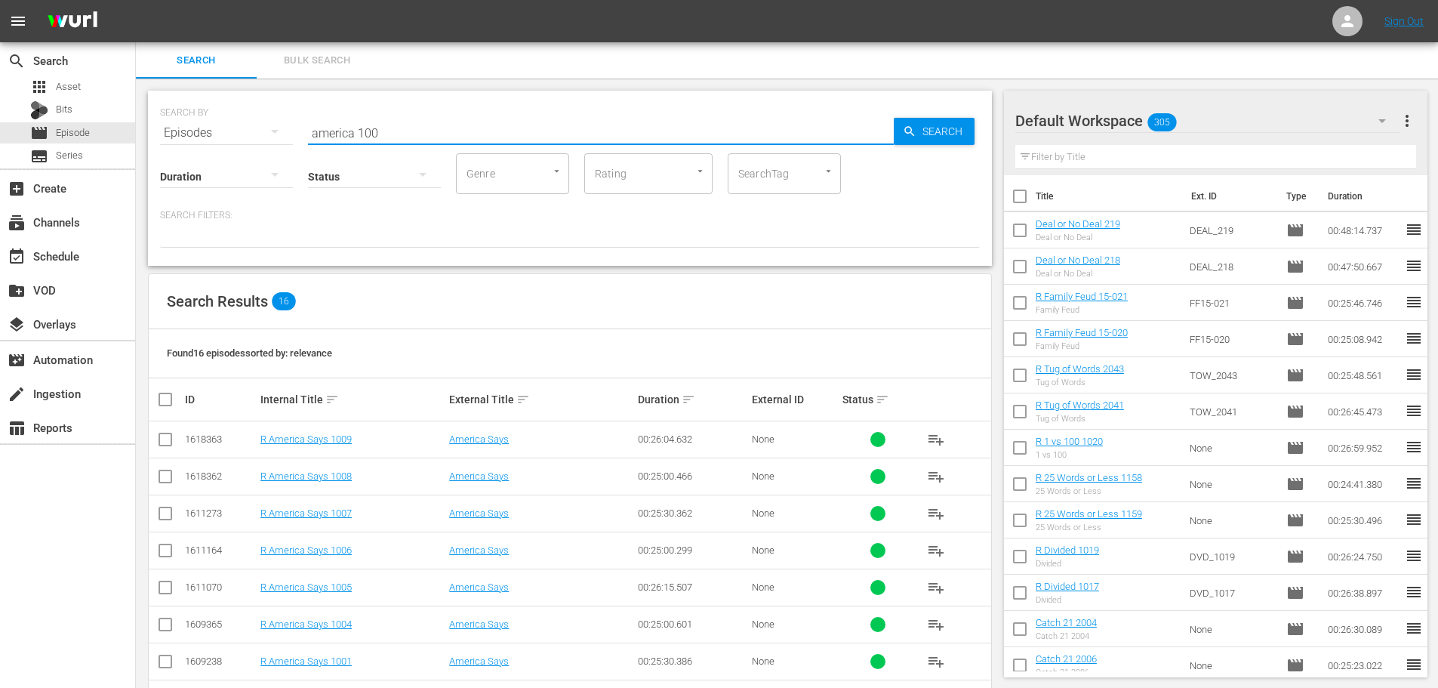
type input "america 100"
click at [160, 446] on input "checkbox" at bounding box center [165, 442] width 18 height 18
checkbox input "true"
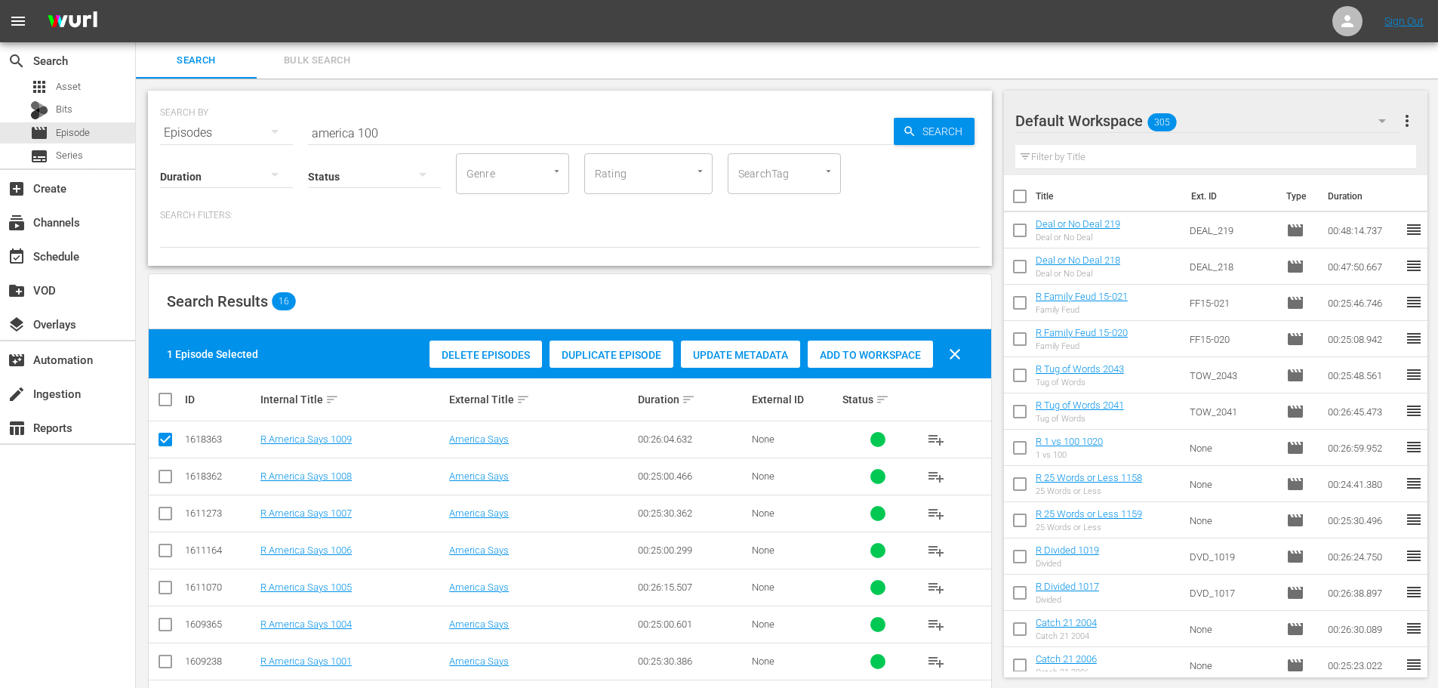
click at [168, 531] on td at bounding box center [166, 512] width 34 height 37
click at [165, 524] on input "checkbox" at bounding box center [165, 516] width 18 height 18
checkbox input "true"
click at [888, 346] on div "Add to Workspace" at bounding box center [870, 354] width 125 height 29
click at [600, 135] on input "america 100" at bounding box center [601, 133] width 586 height 36
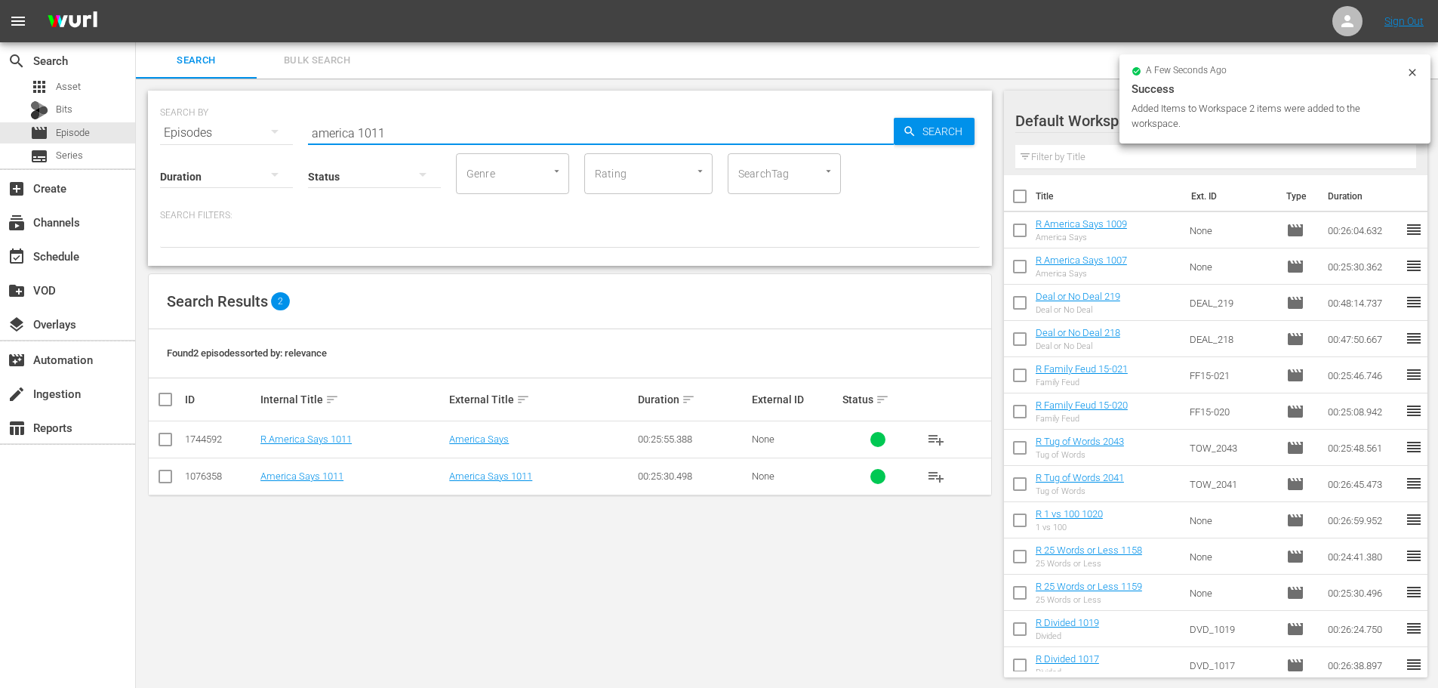
type input "america 1011"
click at [163, 442] on input "checkbox" at bounding box center [165, 442] width 18 height 18
checkbox input "true"
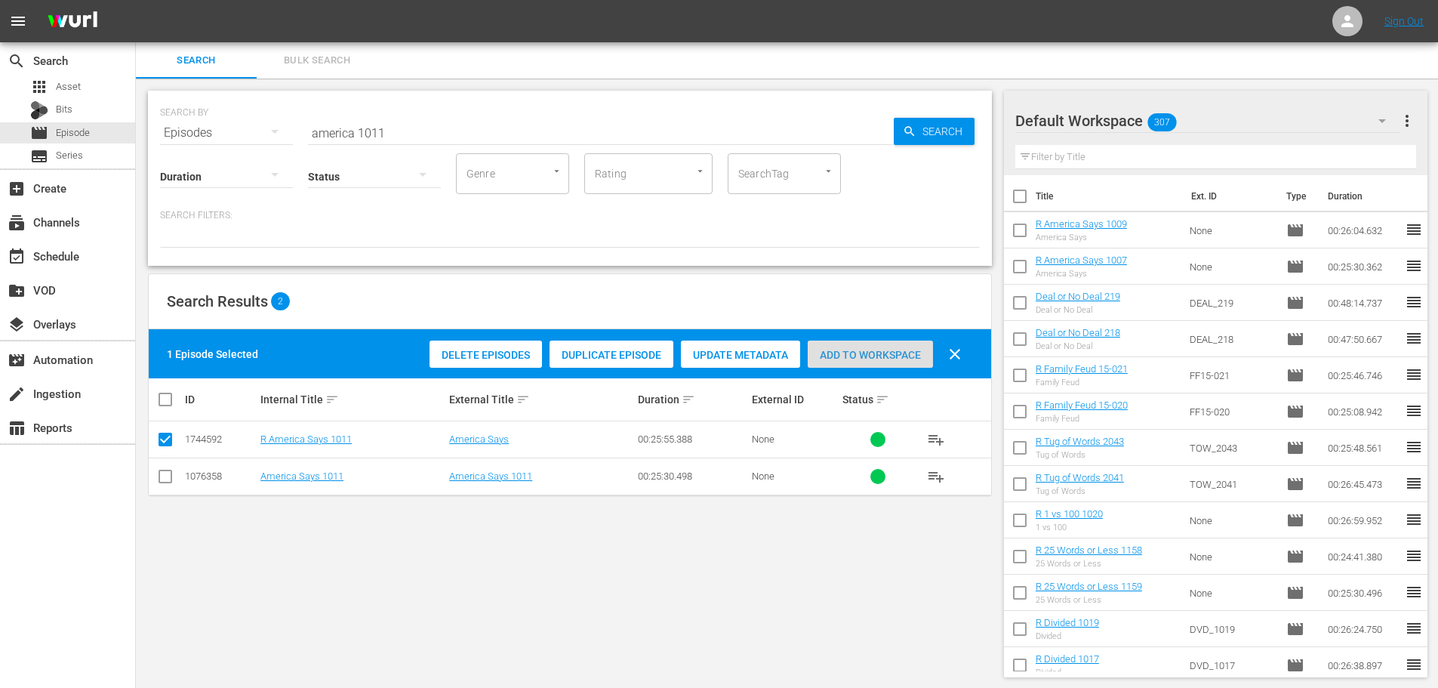
click at [923, 345] on div "Add to Workspace" at bounding box center [870, 354] width 125 height 29
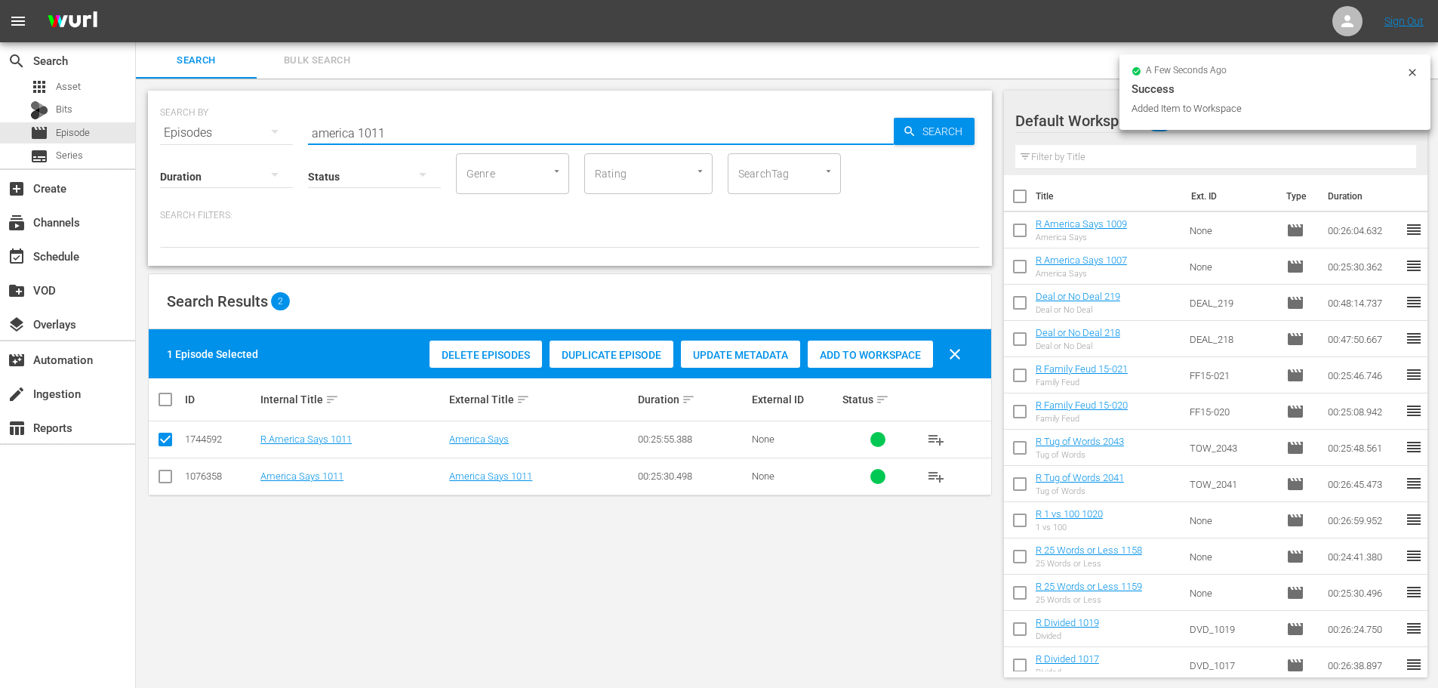
drag, startPoint x: 418, startPoint y: 124, endPoint x: 320, endPoint y: 118, distance: 98.3
click at [321, 118] on input "america 1011" at bounding box center [601, 133] width 586 height 36
type input "a"
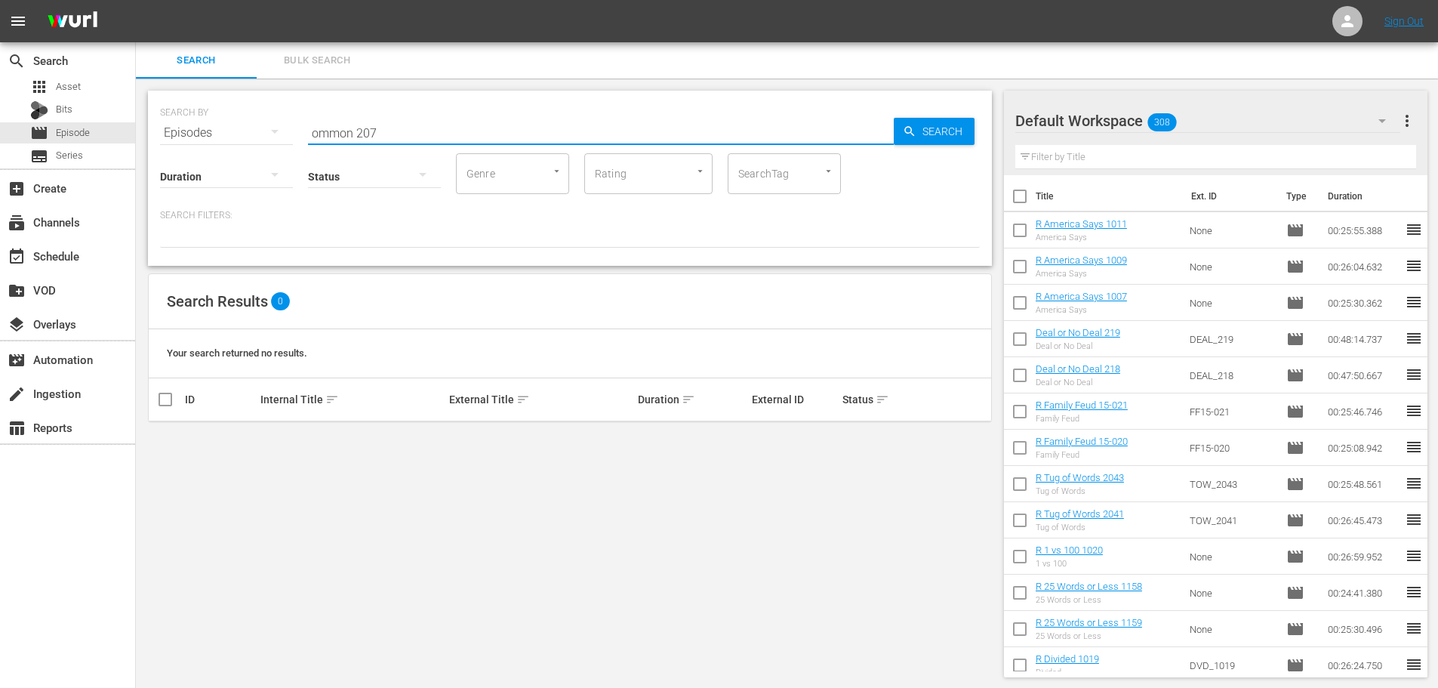
click at [319, 142] on div "Status" at bounding box center [374, 167] width 133 height 54
click at [313, 129] on input "ommon 207" at bounding box center [601, 133] width 586 height 36
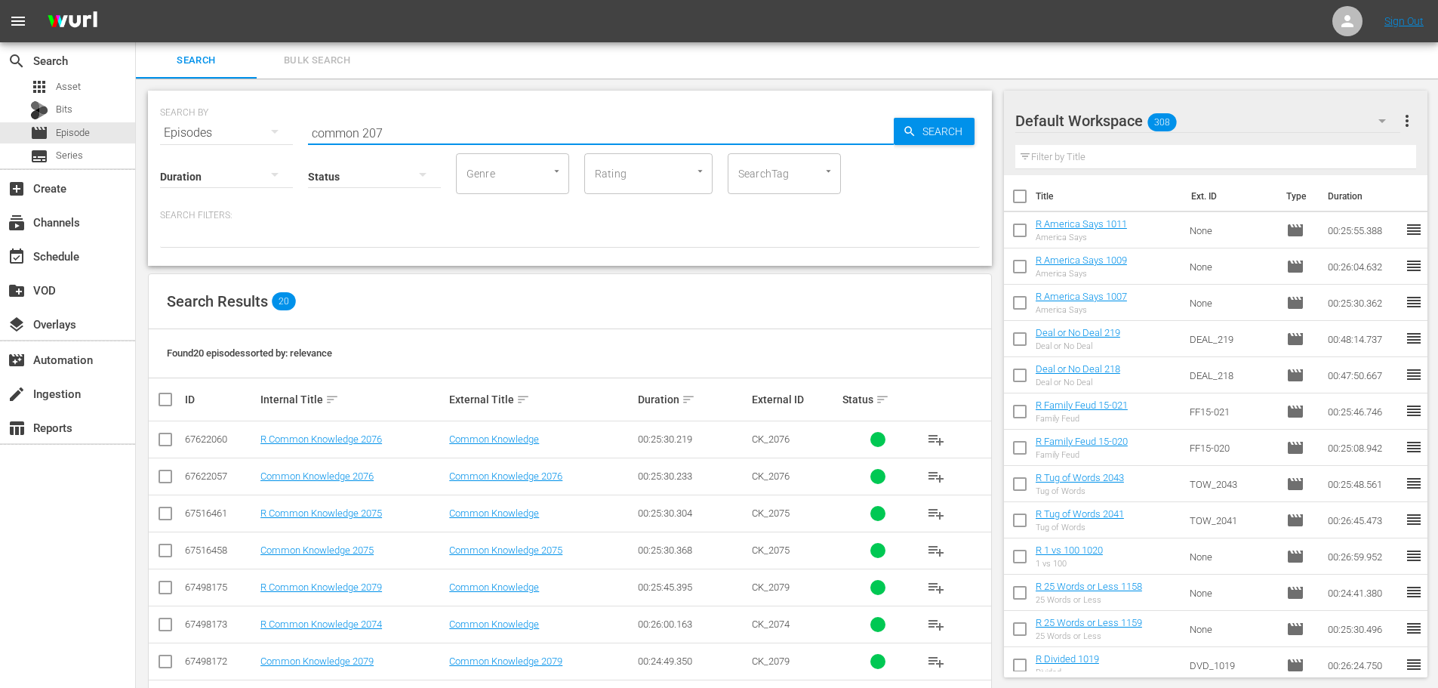
type input "common 207"
click at [163, 516] on input "checkbox" at bounding box center [165, 516] width 18 height 18
checkbox input "true"
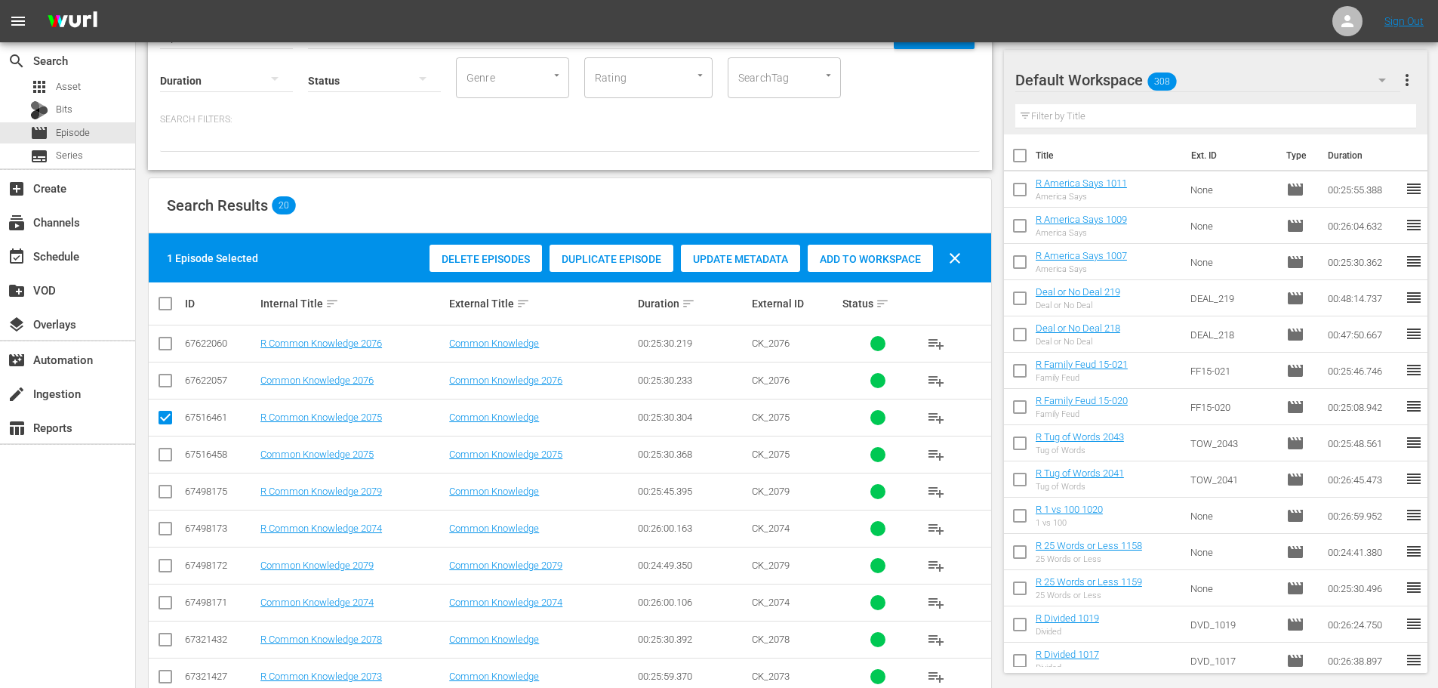
scroll to position [226, 0]
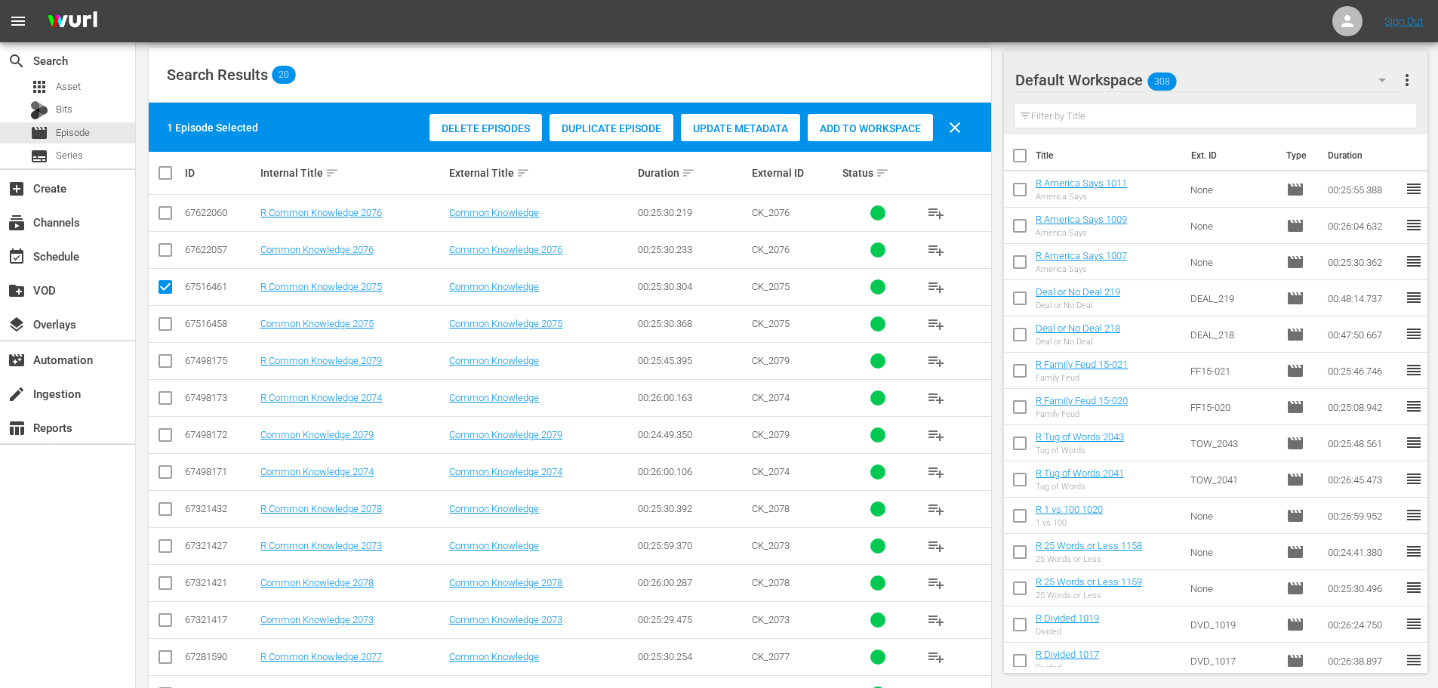
click at [172, 547] on input "checkbox" at bounding box center [165, 549] width 18 height 18
checkbox input "true"
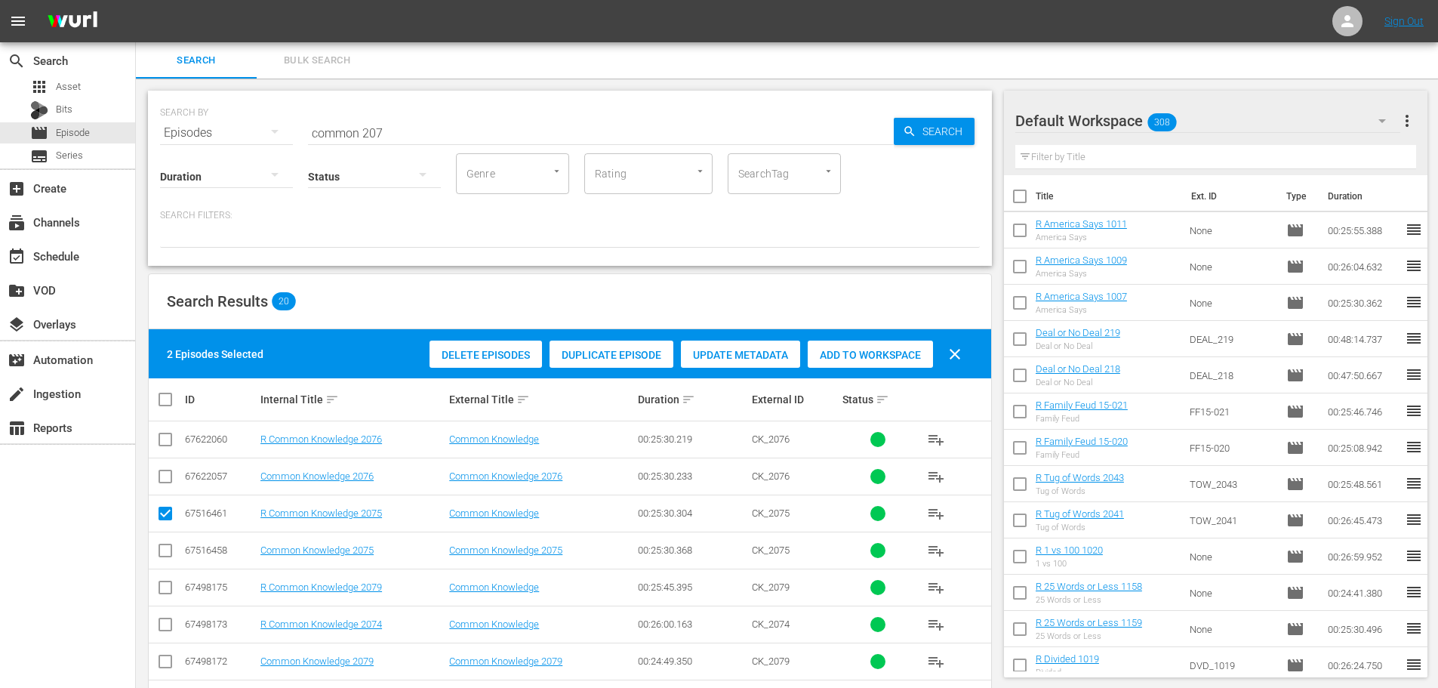
drag, startPoint x: 850, startPoint y: 352, endPoint x: 840, endPoint y: 335, distance: 19.3
click at [850, 352] on span "Add to Workspace" at bounding box center [870, 355] width 125 height 12
drag, startPoint x: 504, startPoint y: 131, endPoint x: 119, endPoint y: 100, distance: 386.2
click at [200, 131] on div "SEARCH BY Search By Episodes Search ID, Title, Description, Keywords, or Catego…" at bounding box center [570, 124] width 820 height 54
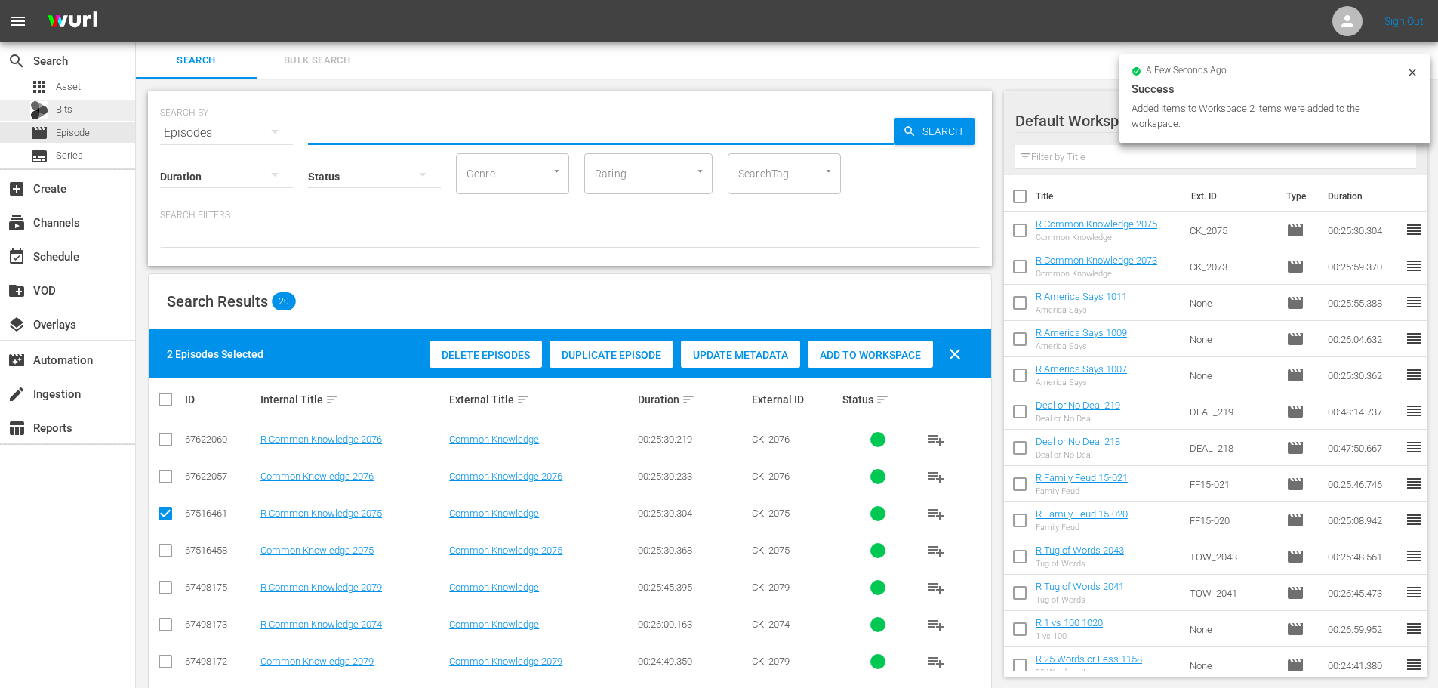
type input "a"
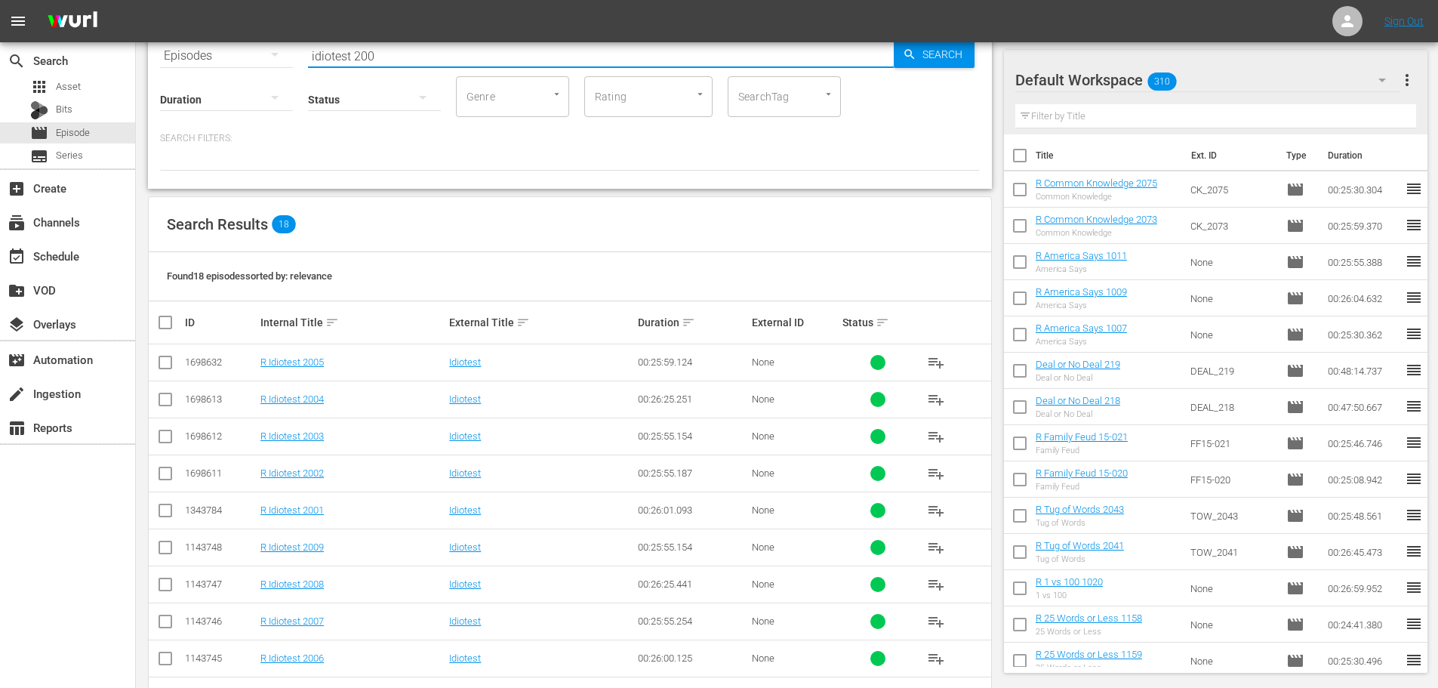
scroll to position [151, 0]
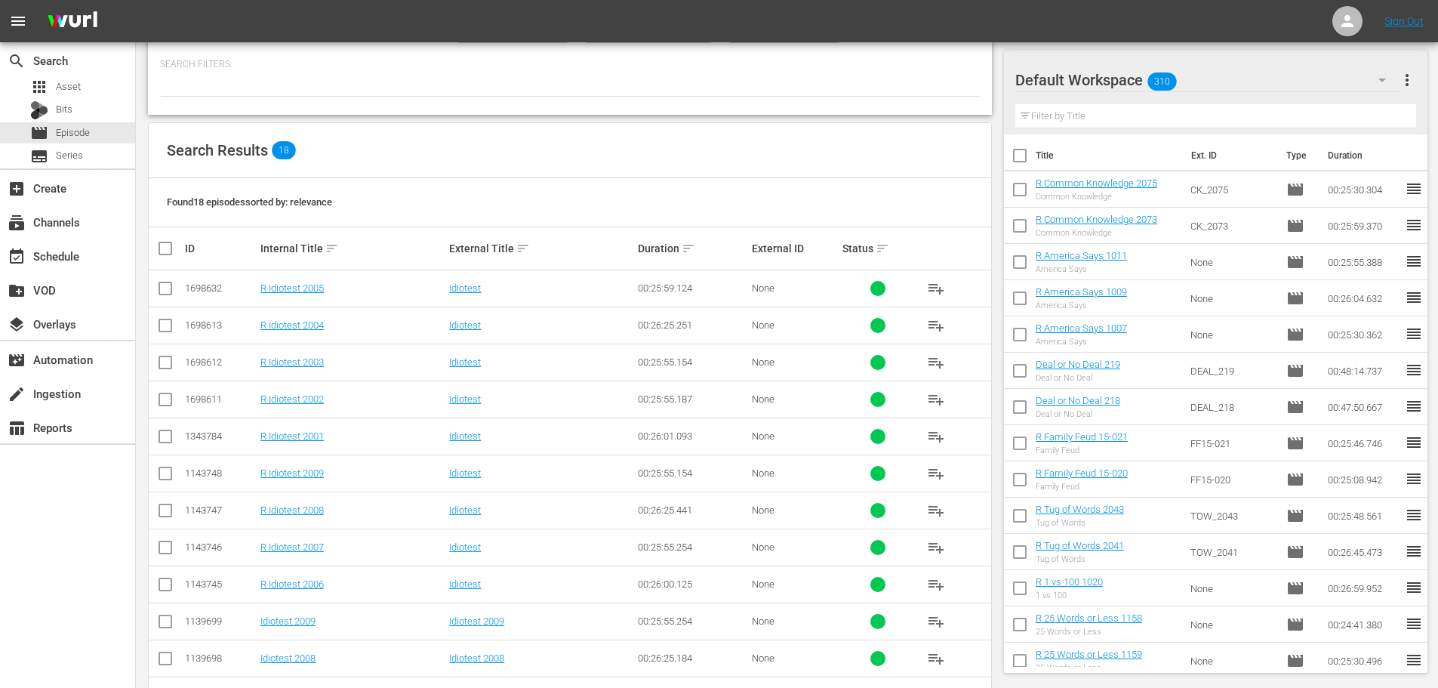
type input "idiotest 200"
click at [152, 408] on td at bounding box center [166, 398] width 34 height 37
click at [174, 405] on td at bounding box center [166, 398] width 34 height 37
click at [168, 435] on input "checkbox" at bounding box center [165, 439] width 18 height 18
checkbox input "true"
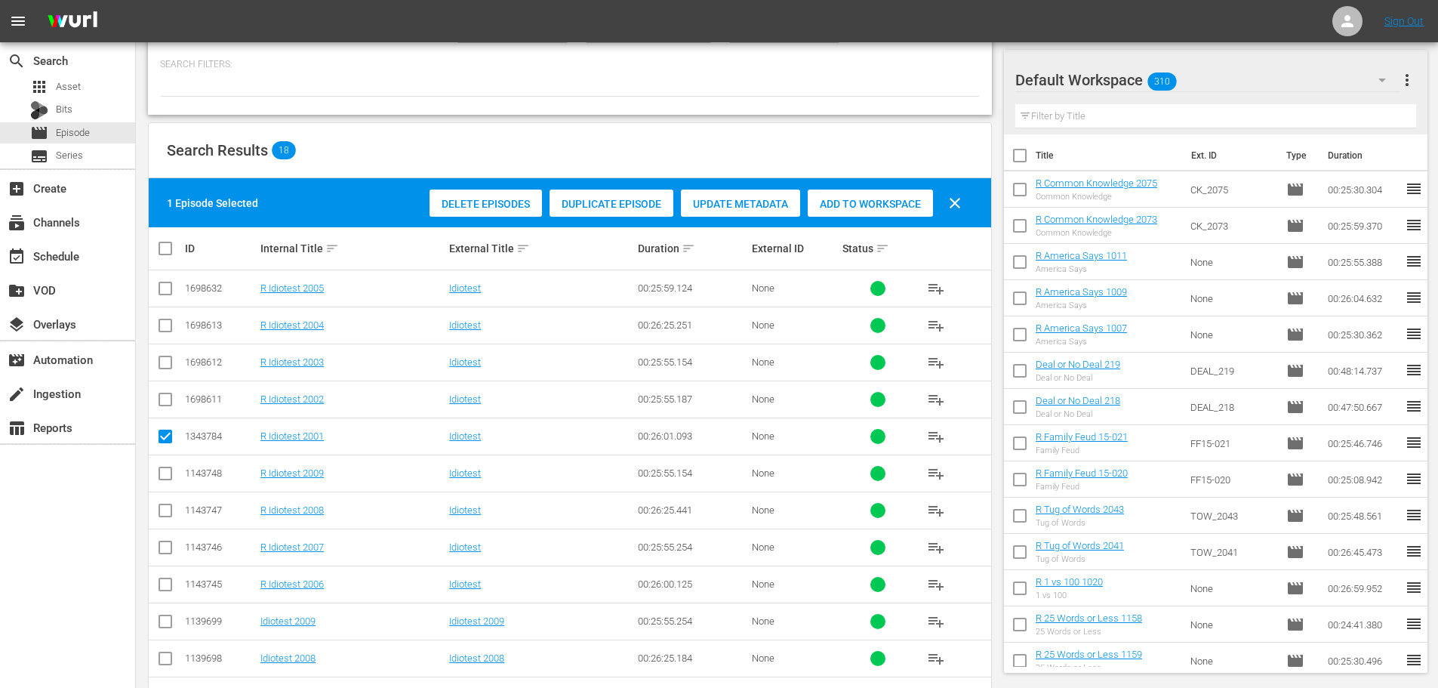
click at [165, 403] on input "checkbox" at bounding box center [165, 402] width 18 height 18
checkbox input "true"
click at [849, 209] on span "Add to Workspace" at bounding box center [870, 204] width 125 height 12
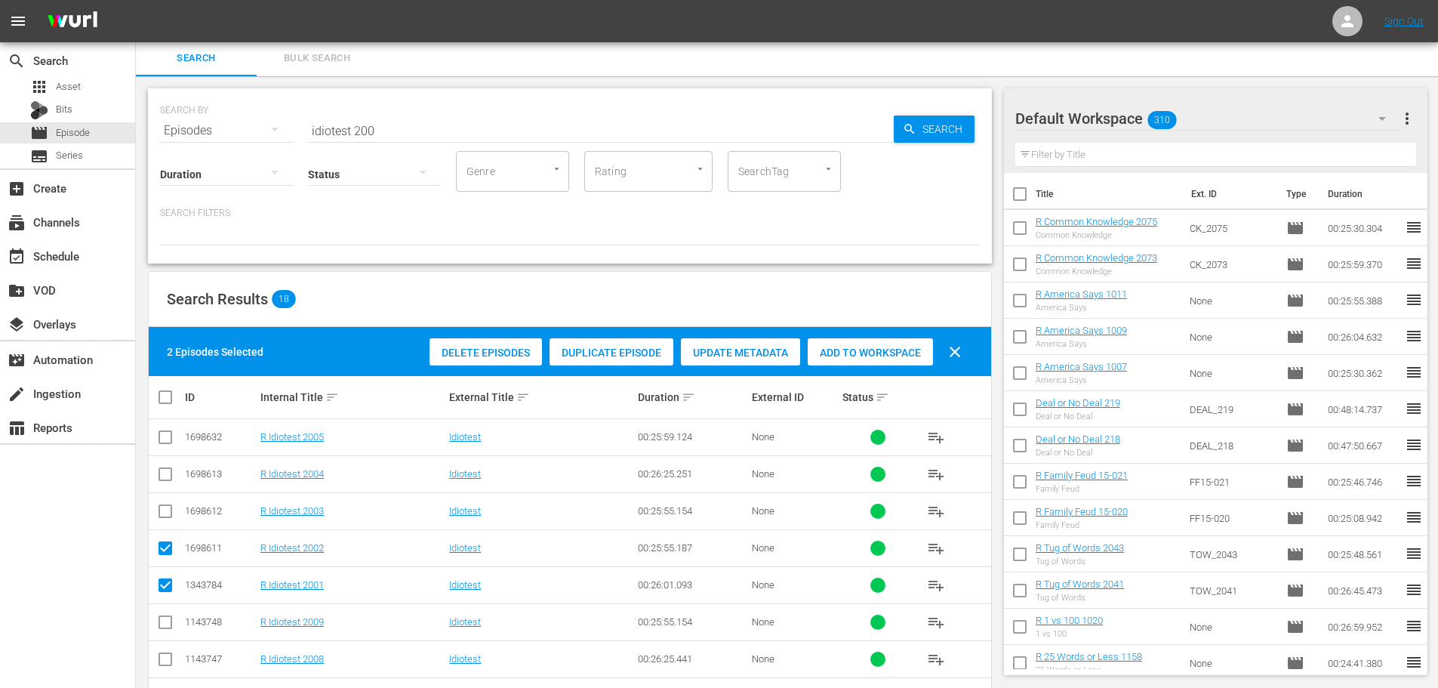
scroll to position [0, 0]
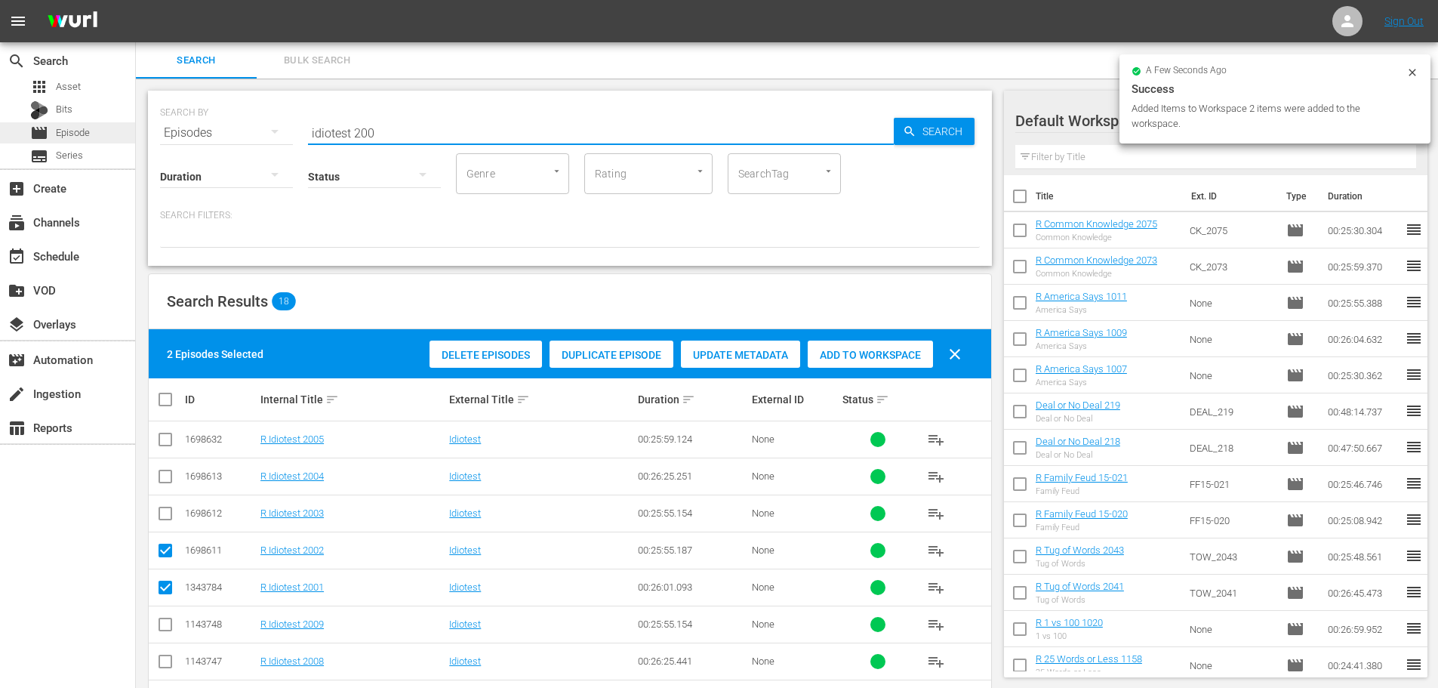
drag, startPoint x: 516, startPoint y: 128, endPoint x: 128, endPoint y: 137, distance: 388.1
click at [136, 0] on div "search Search apps Asset Bits movie Episode subtitles Series add_box Create sub…" at bounding box center [787, 0] width 1302 height 0
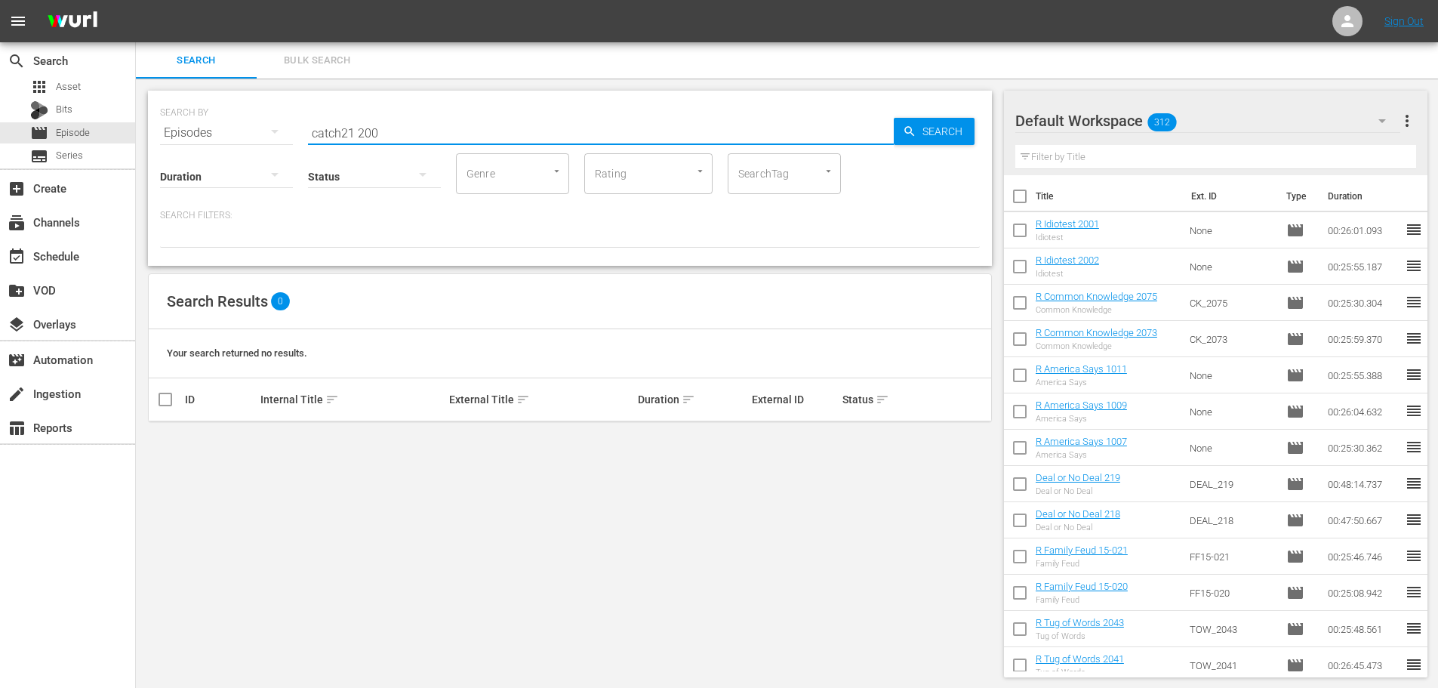
click at [340, 135] on input "catch21 200" at bounding box center [601, 133] width 586 height 36
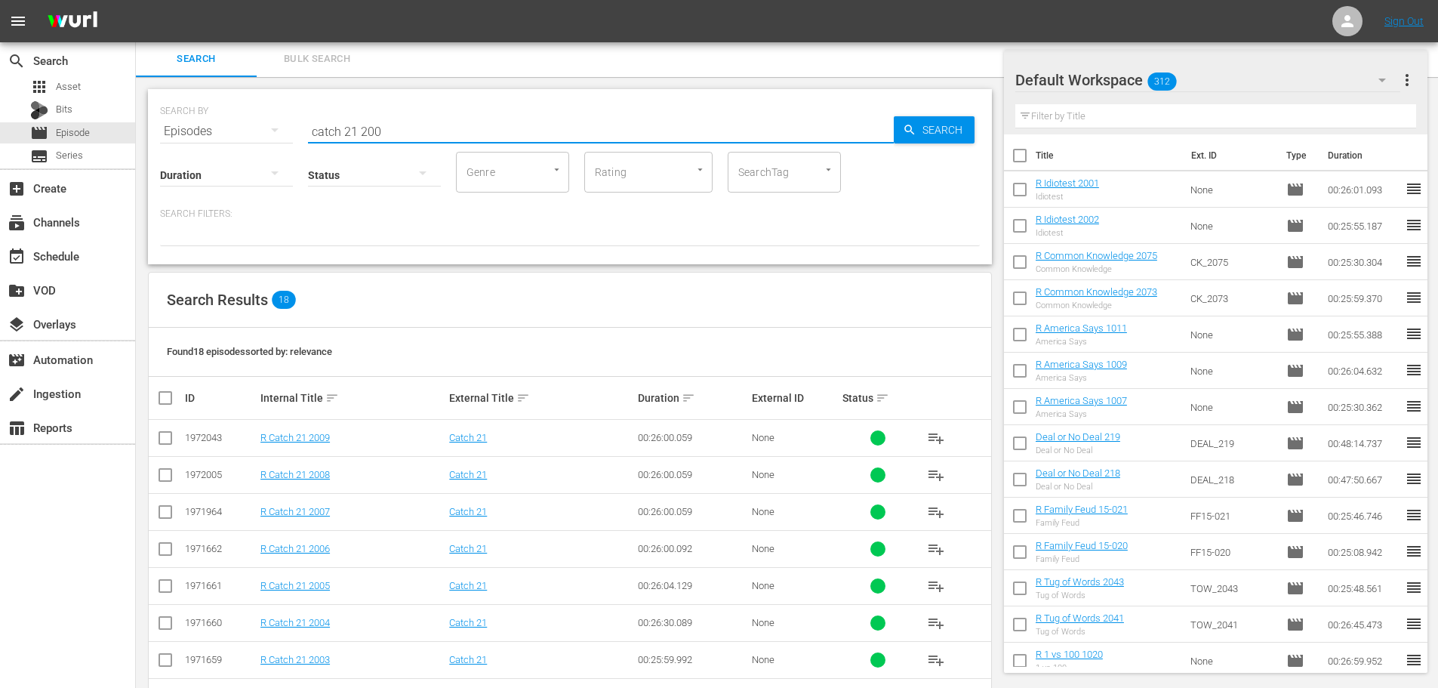
scroll to position [379, 0]
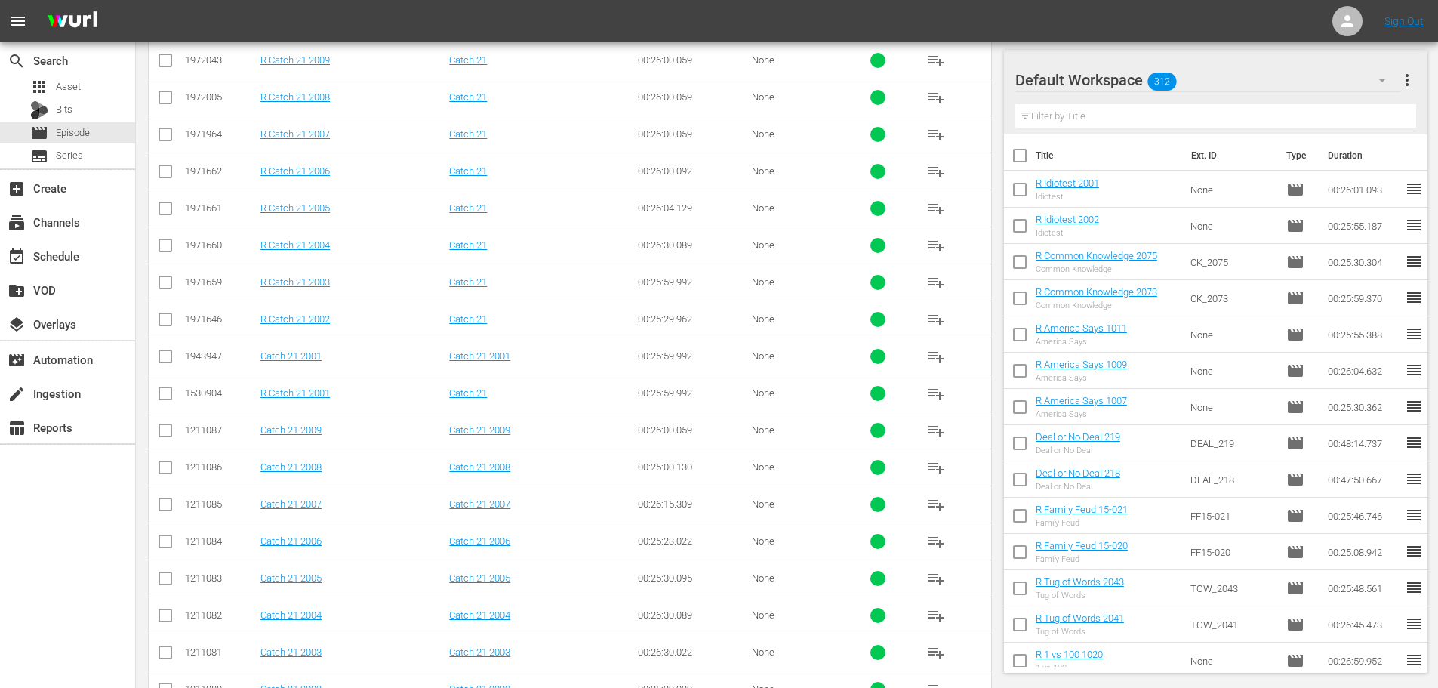
type input "catch 21 200"
click at [159, 248] on input "checkbox" at bounding box center [165, 248] width 18 height 18
checkbox input "true"
click at [173, 172] on input "checkbox" at bounding box center [165, 174] width 18 height 18
checkbox input "true"
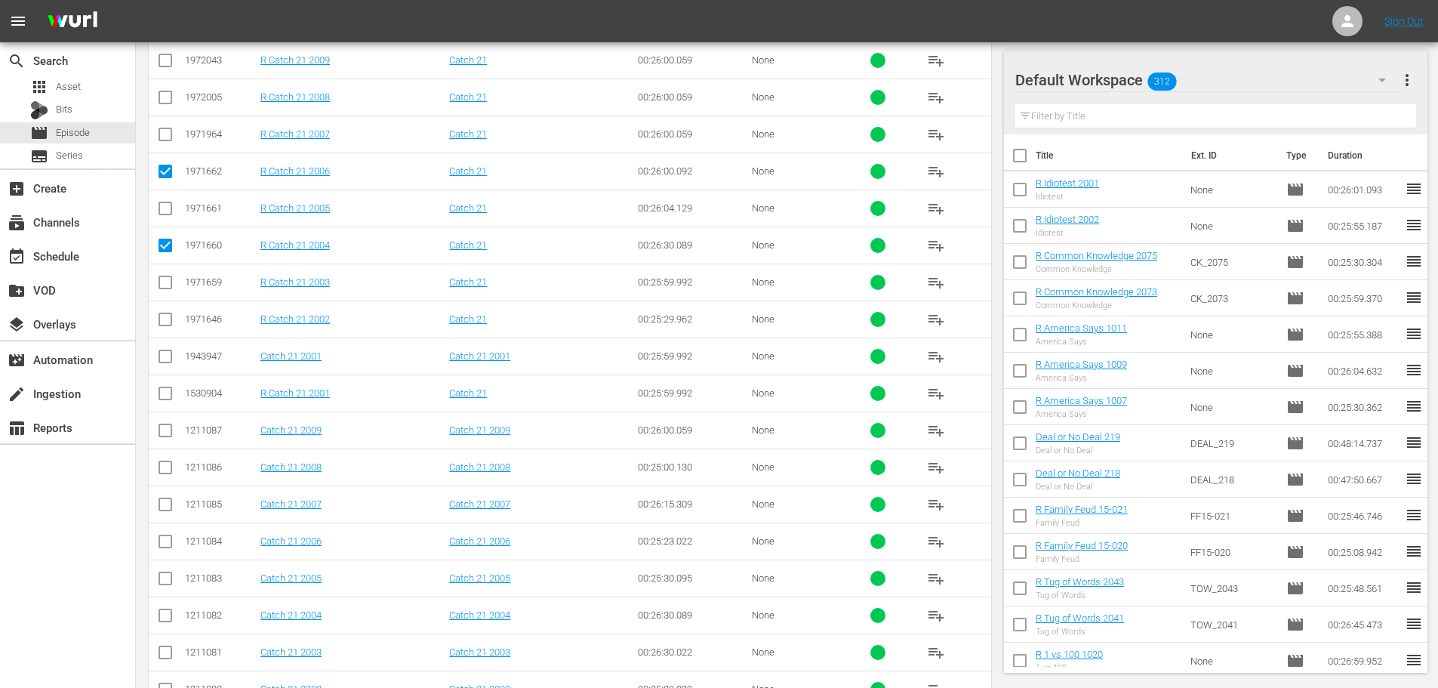
click at [164, 94] on input "checkbox" at bounding box center [165, 100] width 18 height 18
checkbox input "true"
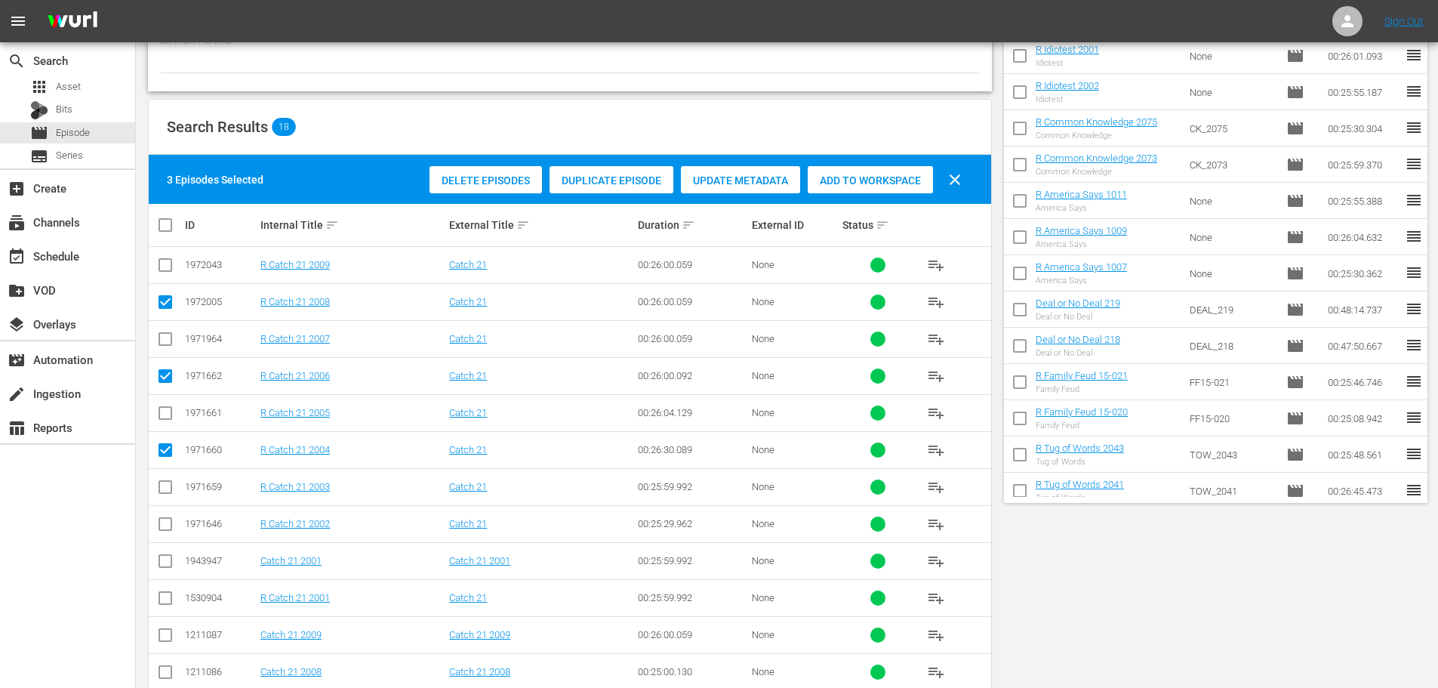
scroll to position [2, 0]
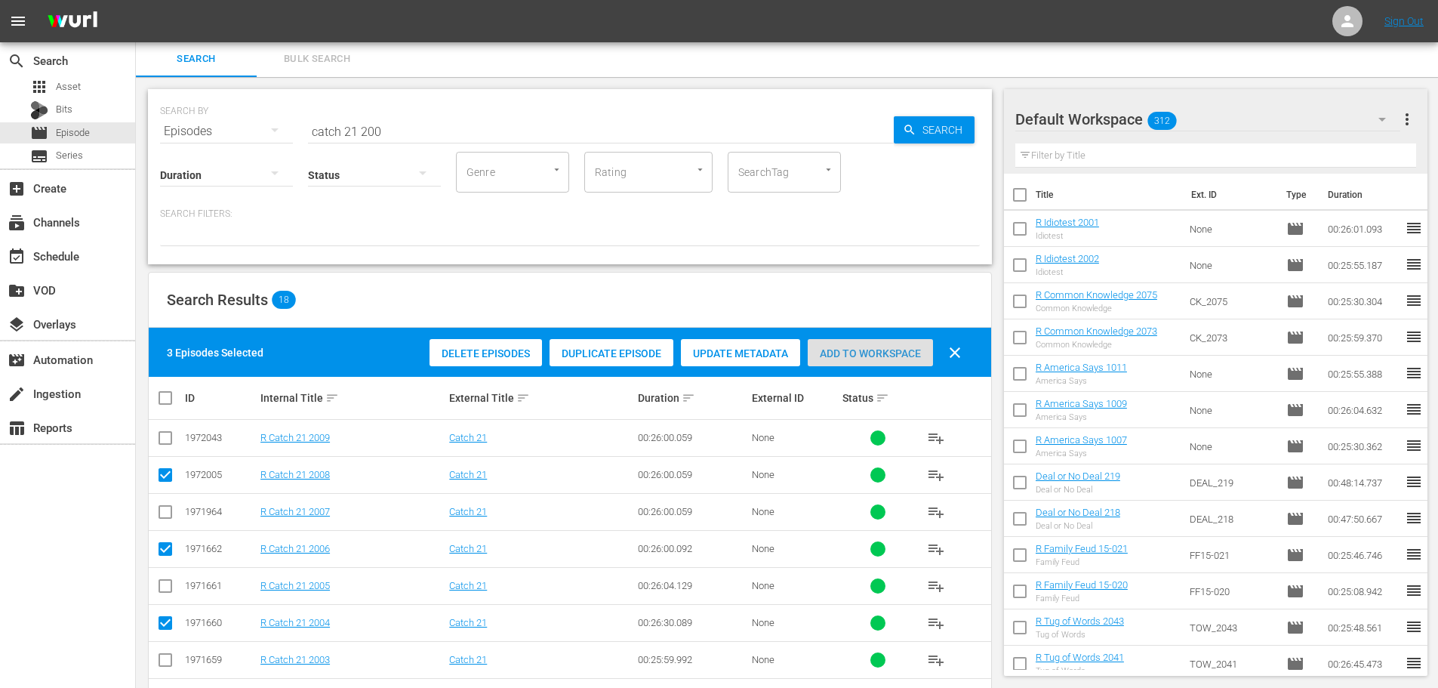
click at [888, 350] on span "Add to Workspace" at bounding box center [870, 353] width 125 height 12
click at [93, 254] on div "event_available Schedule" at bounding box center [67, 255] width 135 height 30
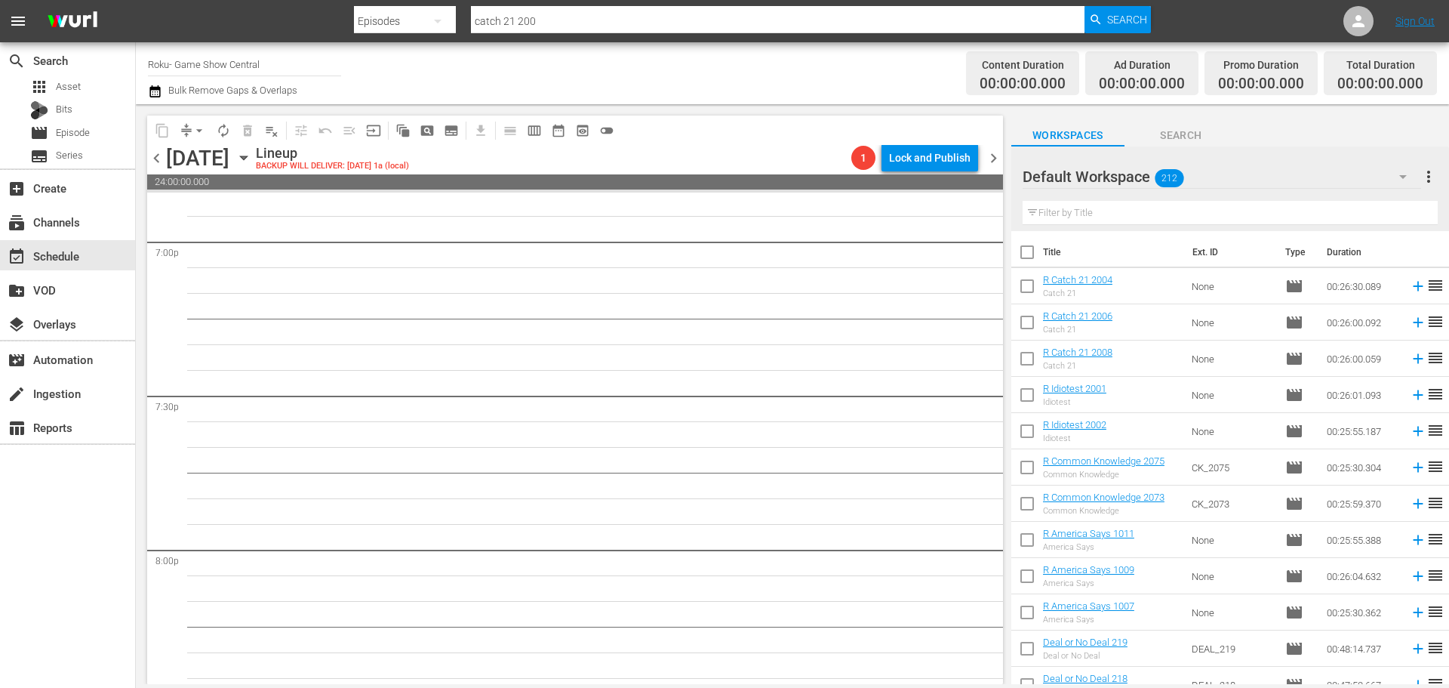
scroll to position [6417, 0]
click at [252, 158] on icon "button" at bounding box center [244, 157] width 17 height 17
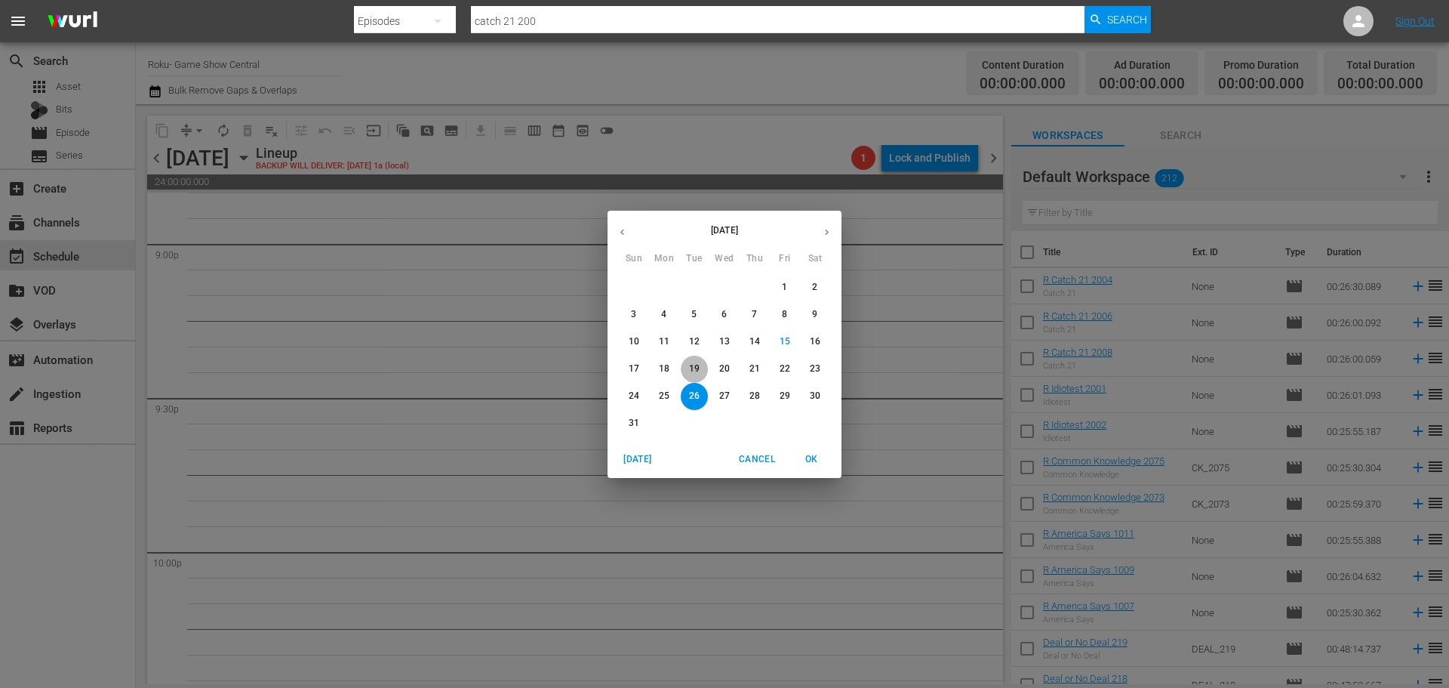
click at [685, 371] on span "19" at bounding box center [694, 368] width 27 height 13
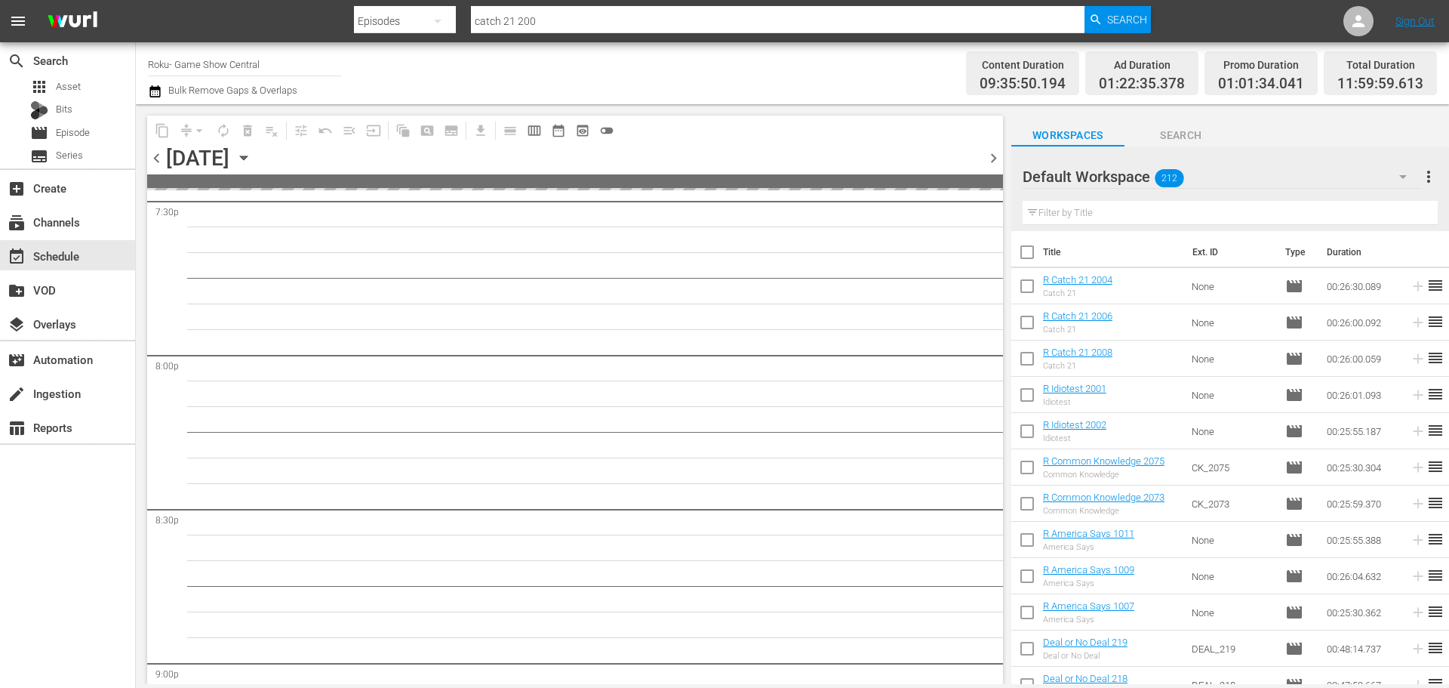
scroll to position [5989, 0]
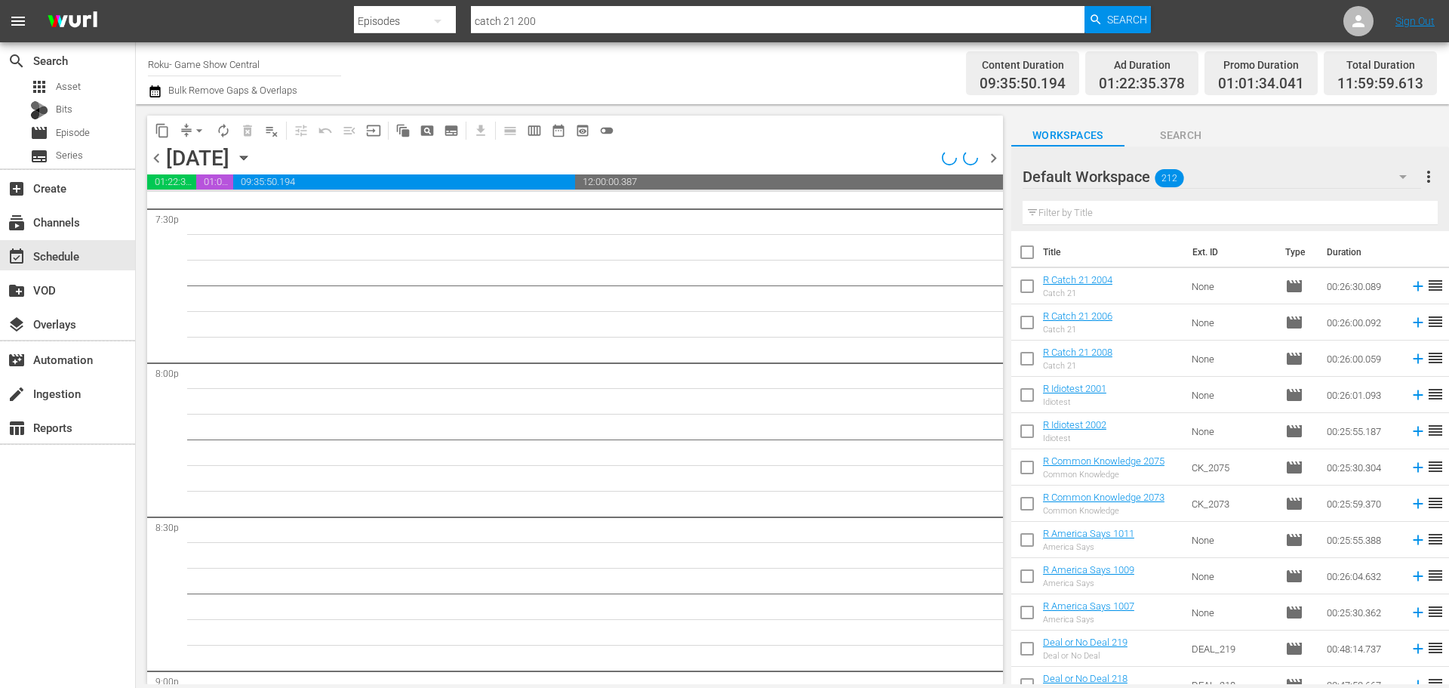
click at [1001, 587] on div "content_copy compress arrow_drop_down autorenew_outlined delete_forever_outline…" at bounding box center [571, 394] width 871 height 580
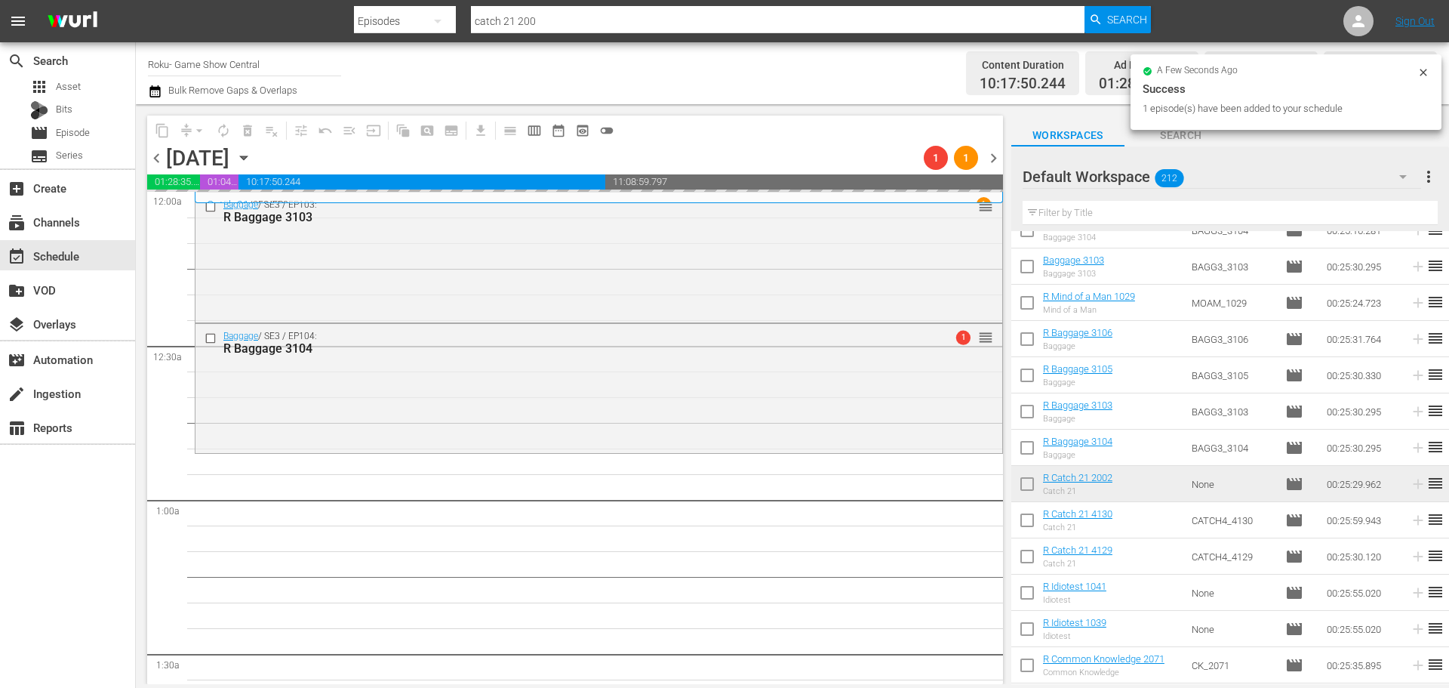
scroll to position [226, 0]
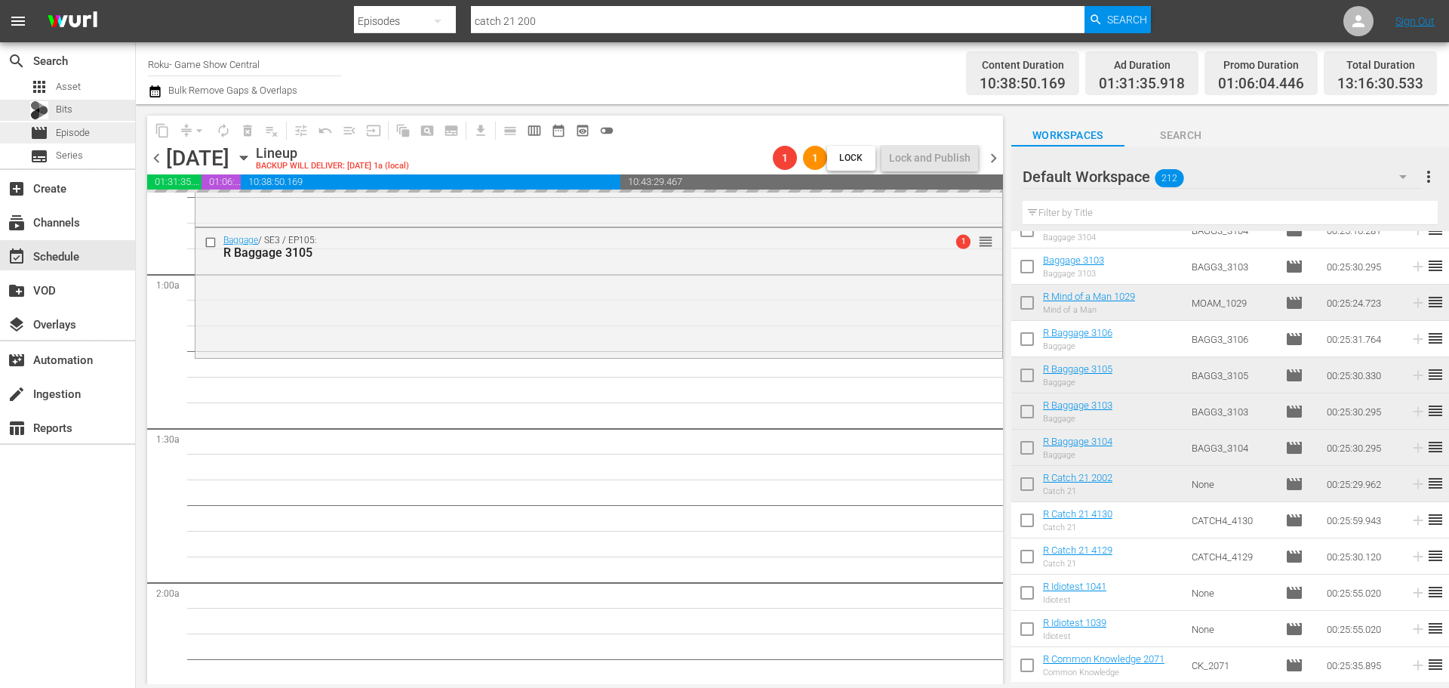
click at [49, 129] on div "movie Episode" at bounding box center [60, 132] width 60 height 21
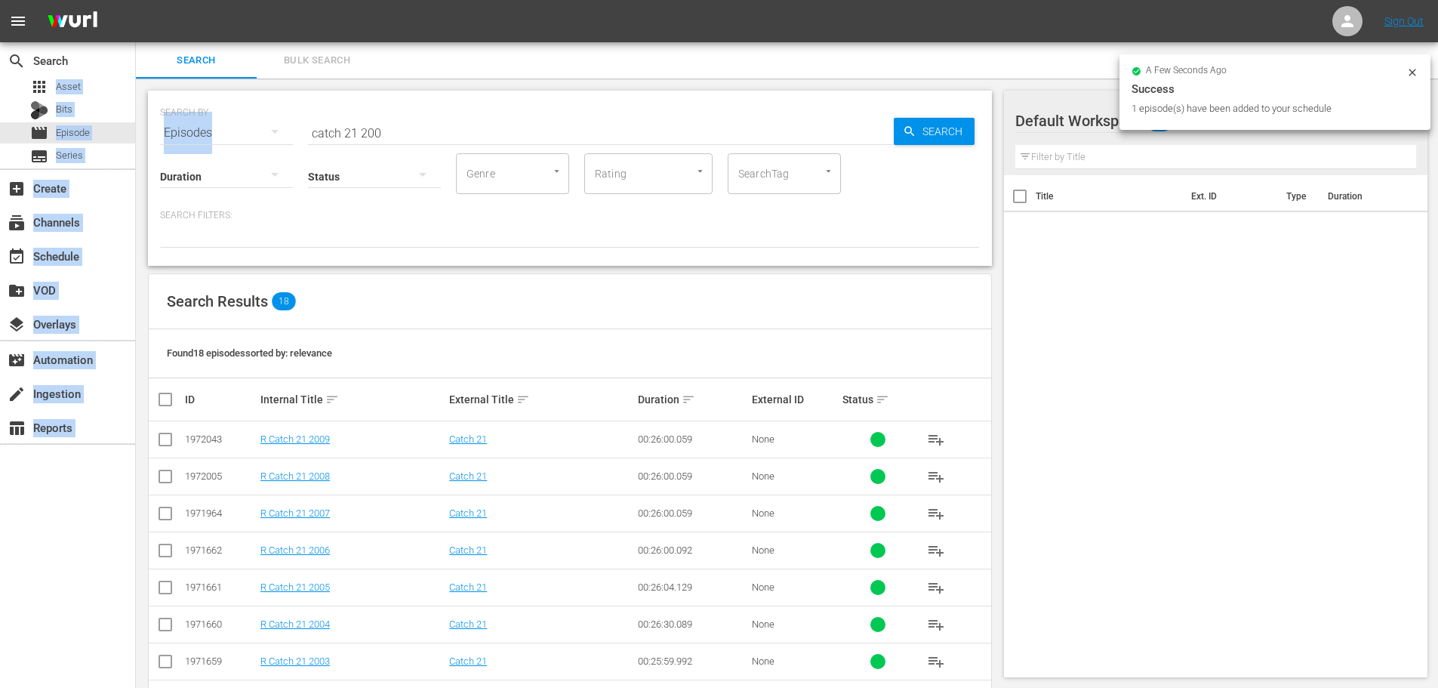
drag, startPoint x: 371, startPoint y: 113, endPoint x: 521, endPoint y: 127, distance: 150.1
click at [136, 0] on div "search Search apps Asset Bits movie Episode subtitles Series add_box Create sub…" at bounding box center [787, 0] width 1302 height 0
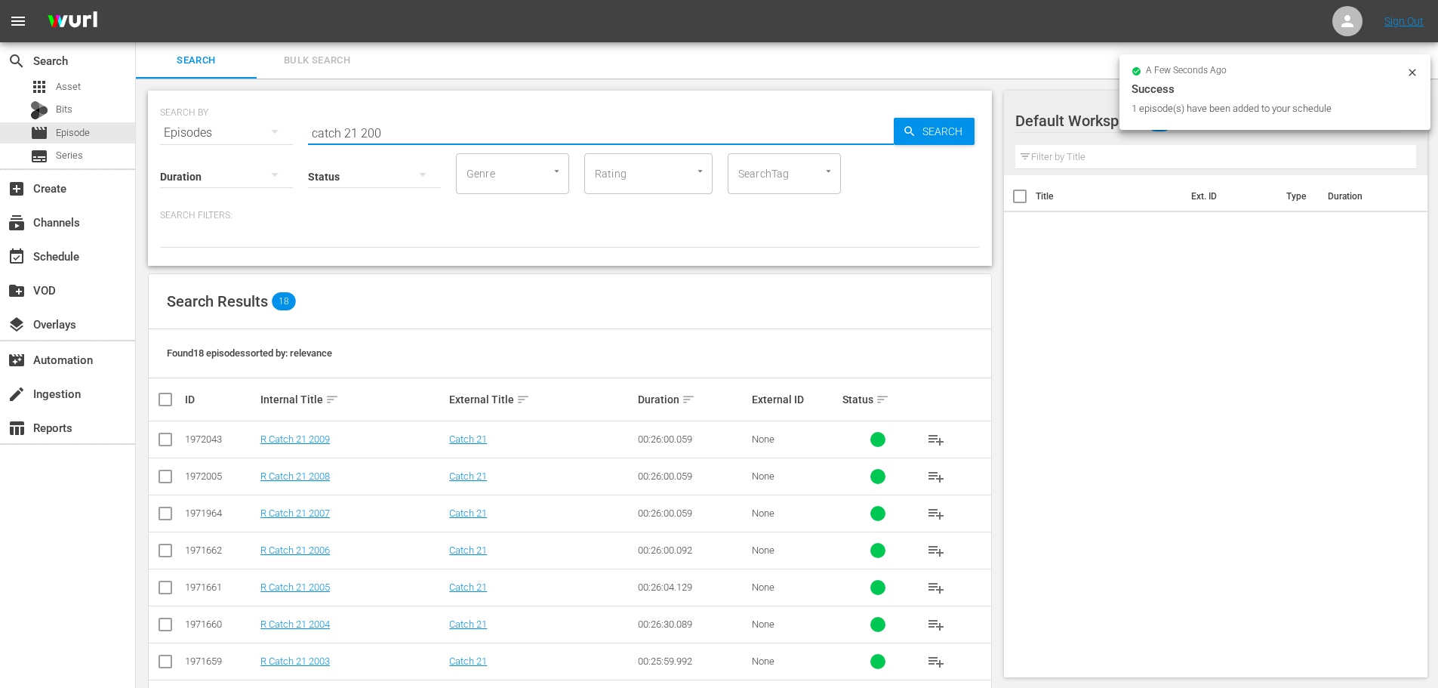
drag, startPoint x: 521, startPoint y: 123, endPoint x: 456, endPoint y: 110, distance: 66.2
click at [521, 123] on input "catch 21 200" at bounding box center [601, 133] width 586 height 36
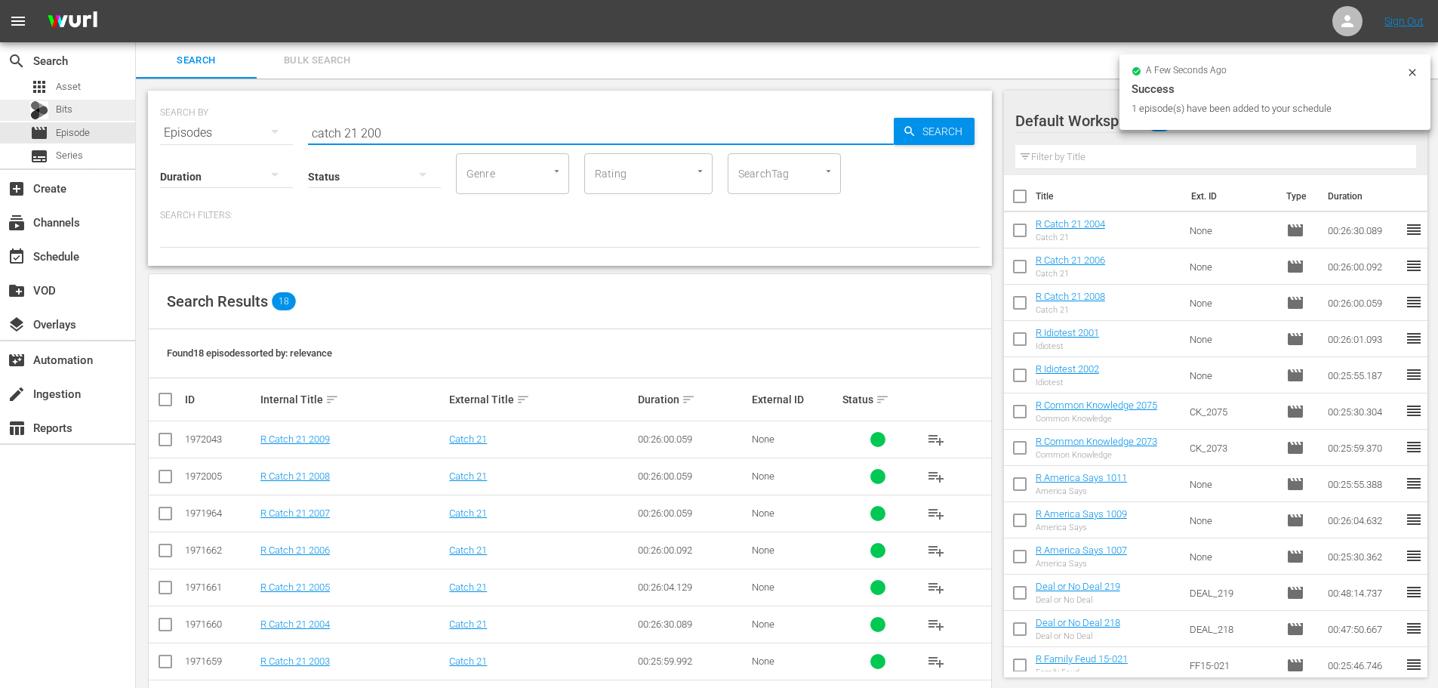
drag, startPoint x: 456, startPoint y: 110, endPoint x: 0, endPoint y: 102, distance: 456.0
click at [136, 0] on div "search Search apps Asset Bits movie Episode subtitles Series add_box Create sub…" at bounding box center [787, 0] width 1302 height 0
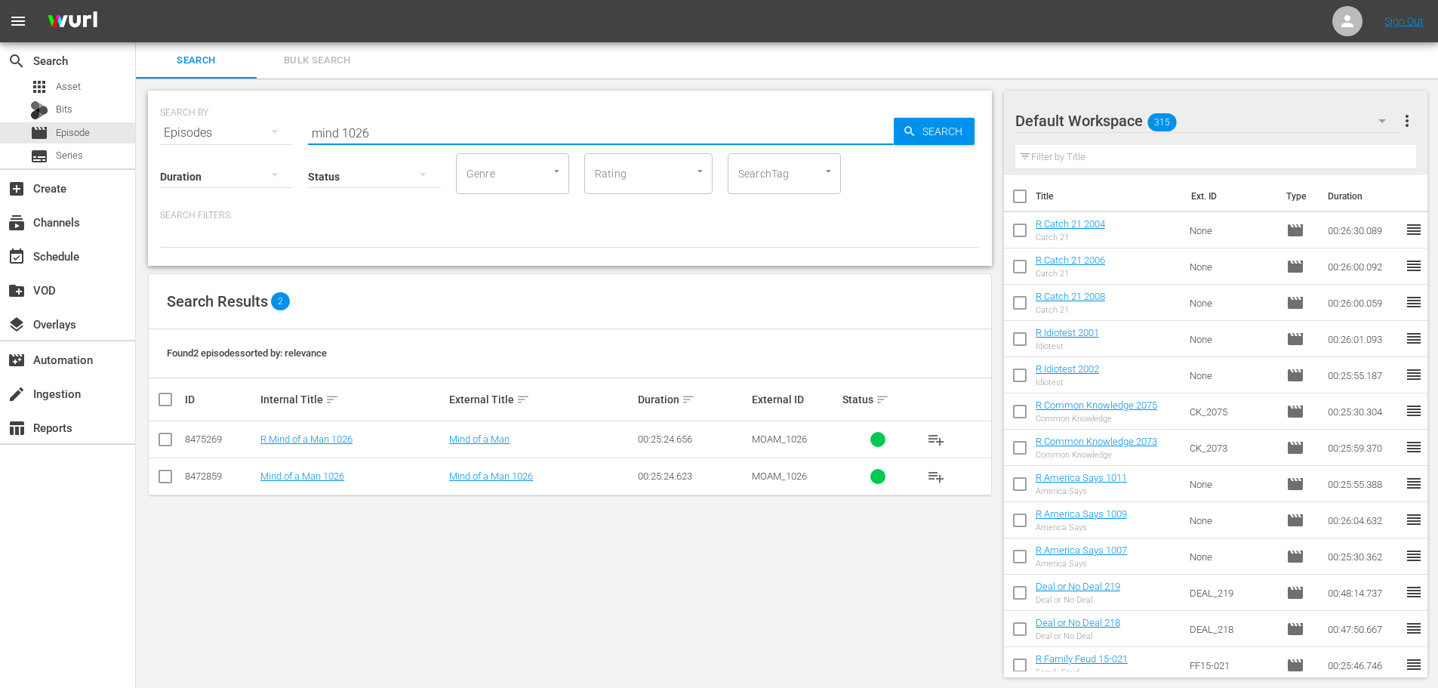
type input "mind 1026"
drag, startPoint x: 168, startPoint y: 382, endPoint x: 150, endPoint y: 415, distance: 37.8
click at [150, 415] on th at bounding box center [166, 399] width 34 height 42
click at [157, 410] on th at bounding box center [166, 399] width 34 height 42
click at [164, 399] on input "checkbox" at bounding box center [171, 399] width 30 height 18
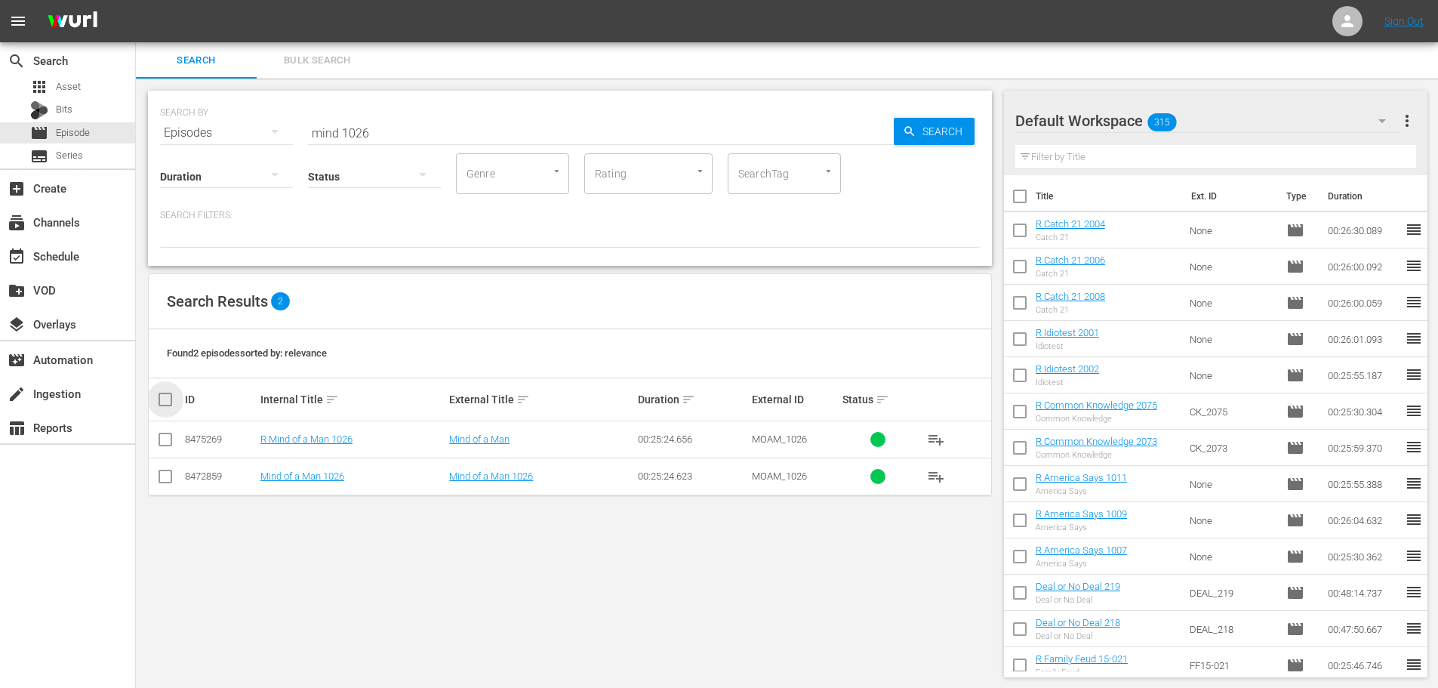
checkbox input "true"
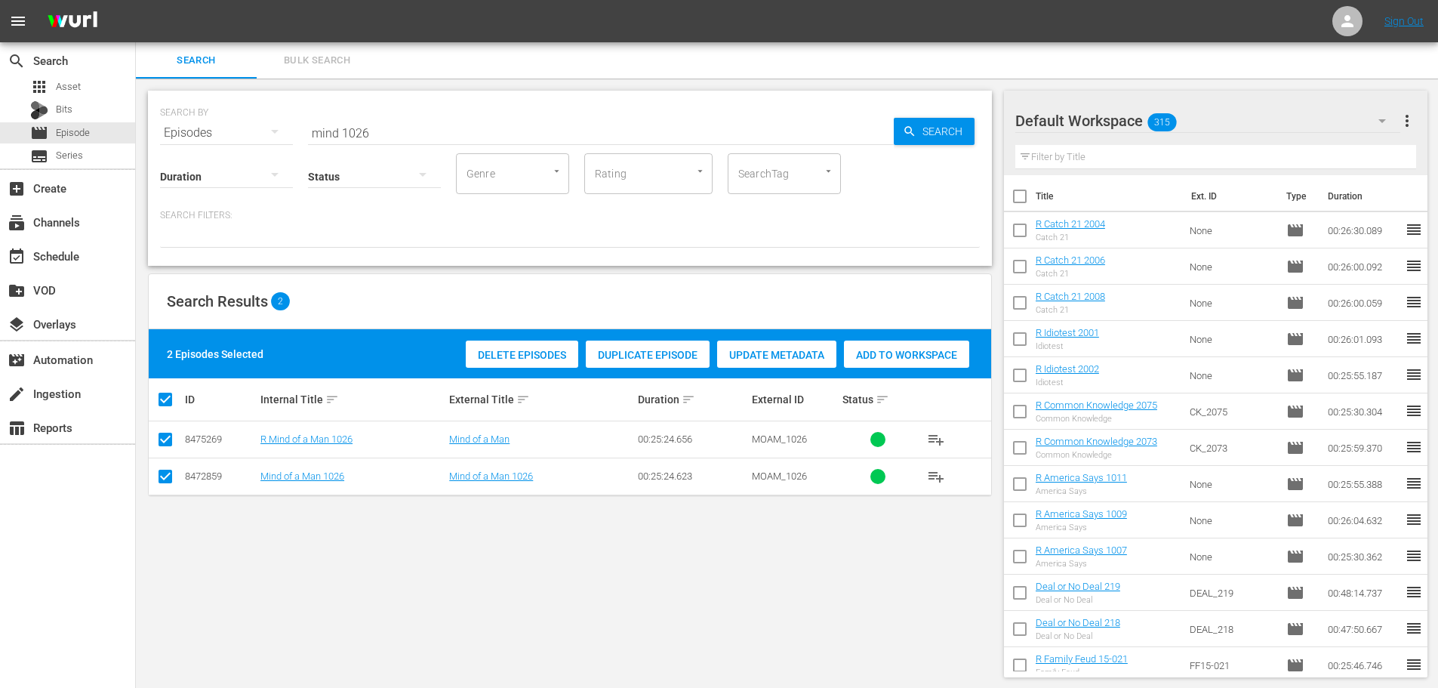
click at [899, 362] on div "Add to Workspace" at bounding box center [906, 354] width 125 height 29
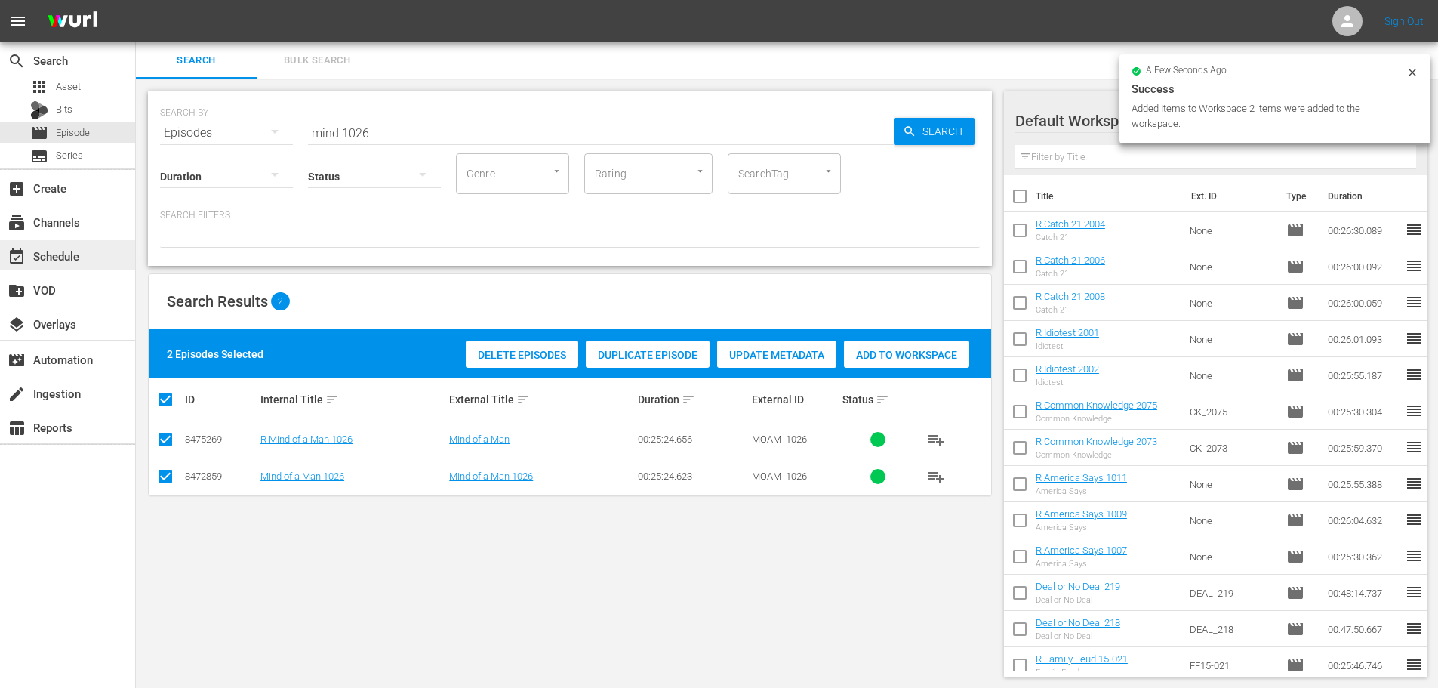
click at [77, 251] on div "event_available Schedule" at bounding box center [42, 254] width 85 height 14
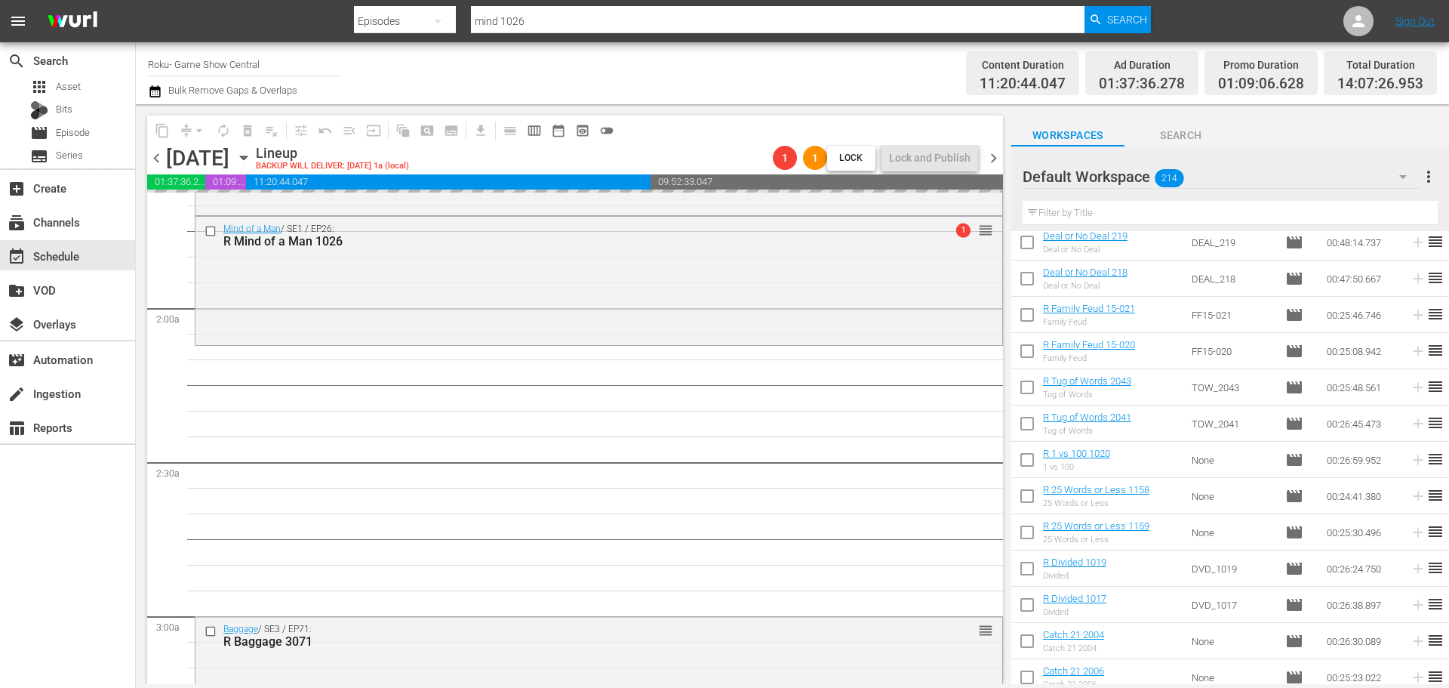
scroll to position [501, 0]
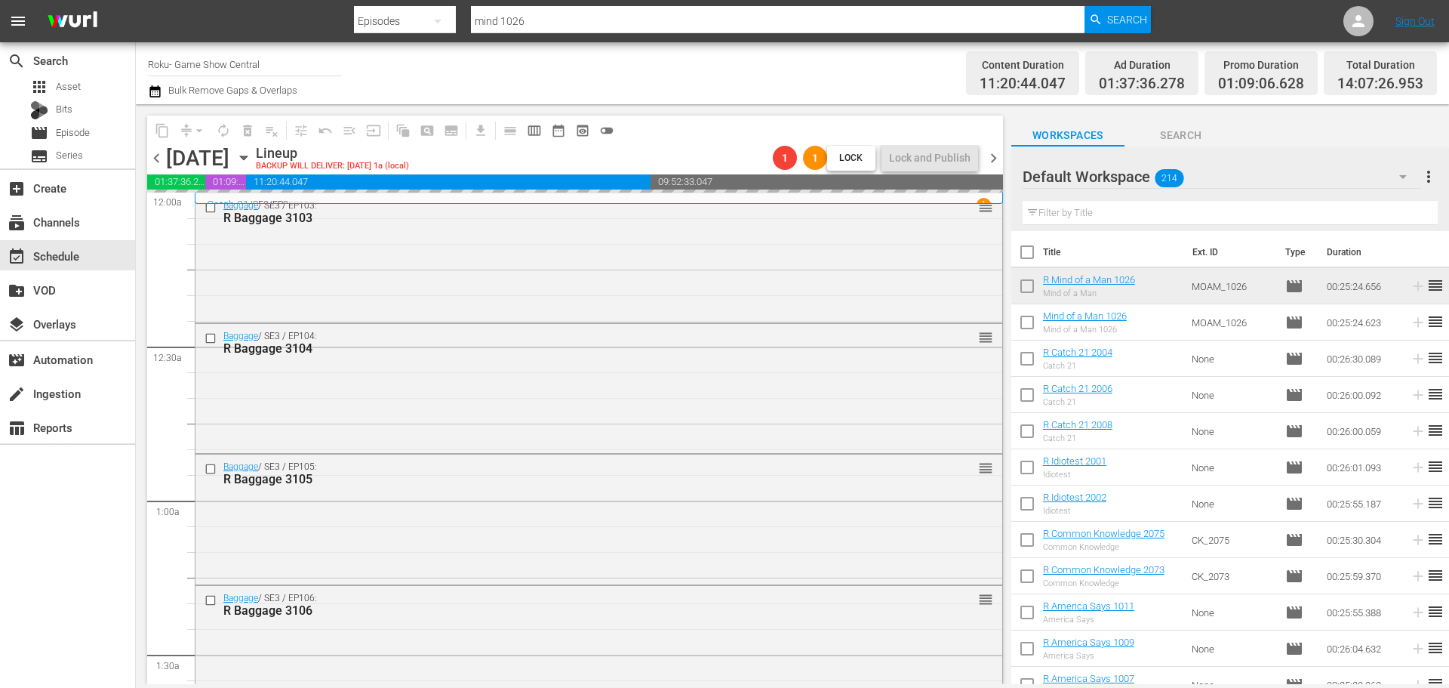
scroll to position [479, 0]
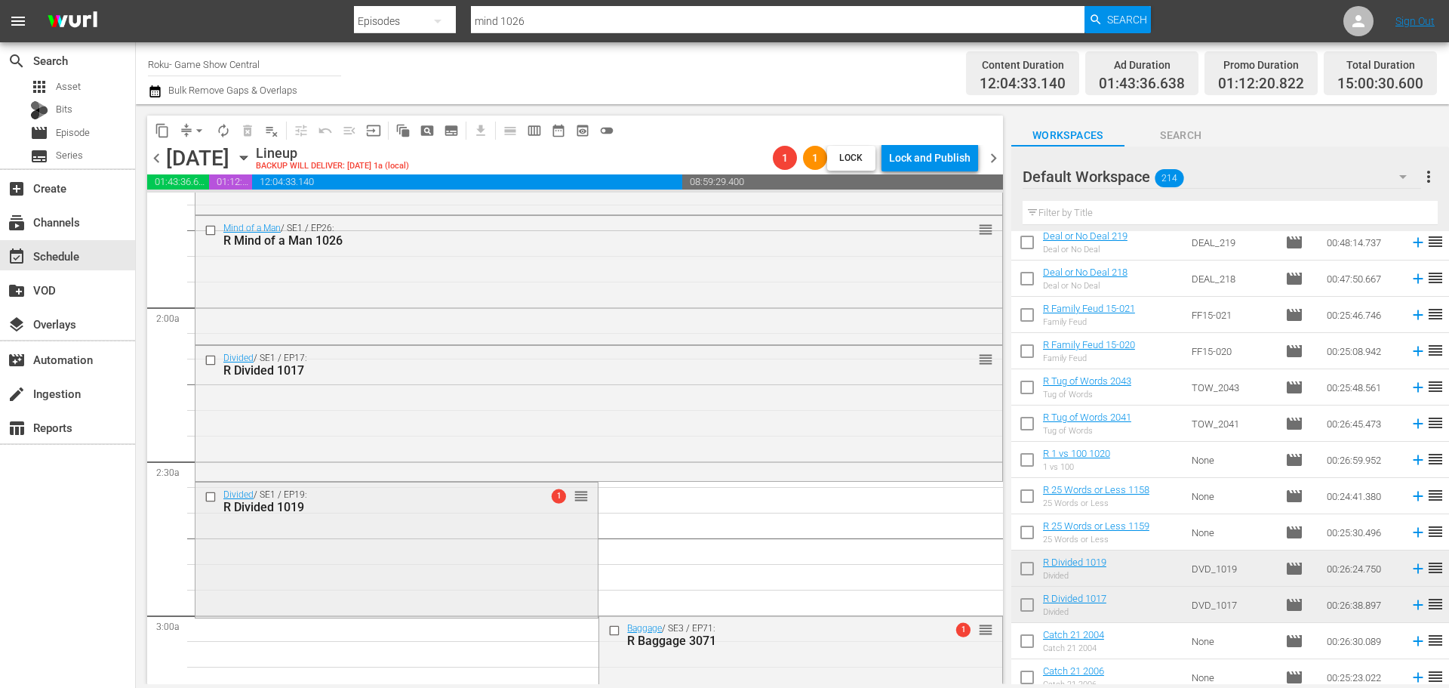
click at [279, 596] on div "Divided / SE1 / EP19: R Divided 1019 1 reorder" at bounding box center [397, 547] width 402 height 131
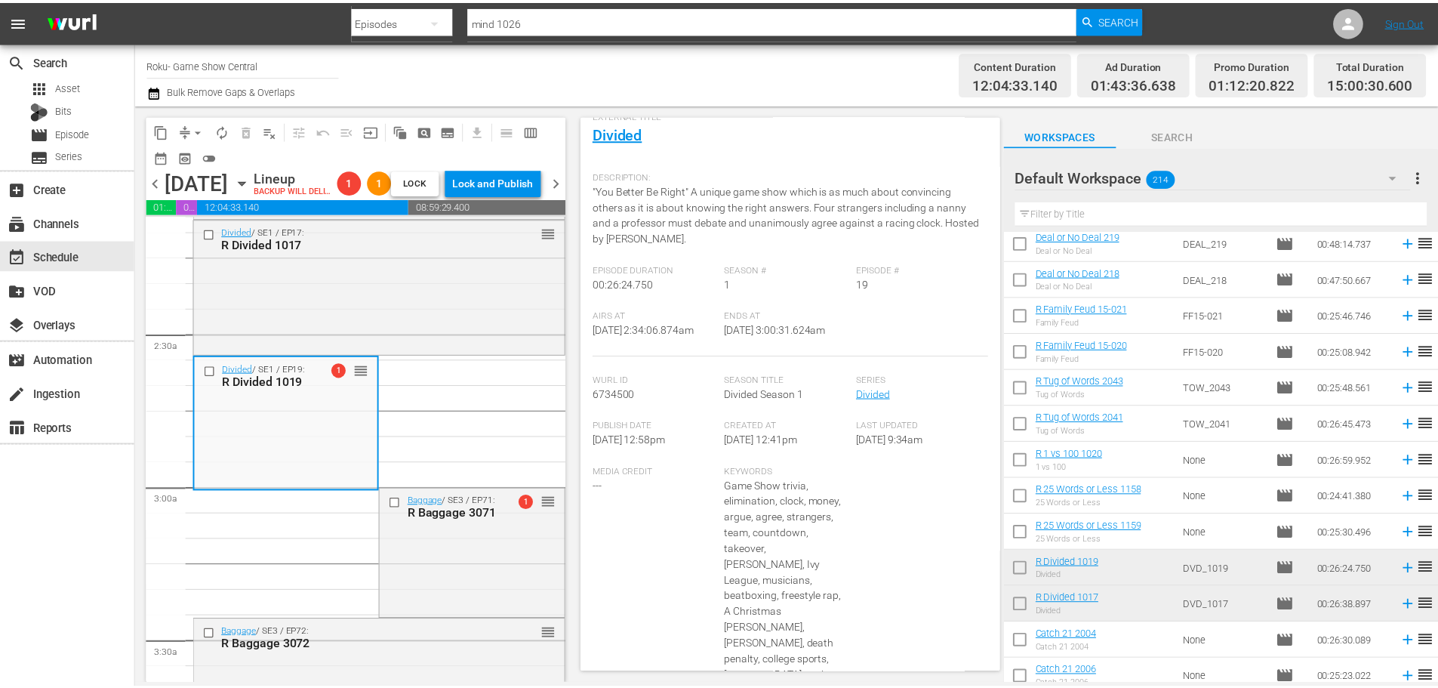
scroll to position [0, 0]
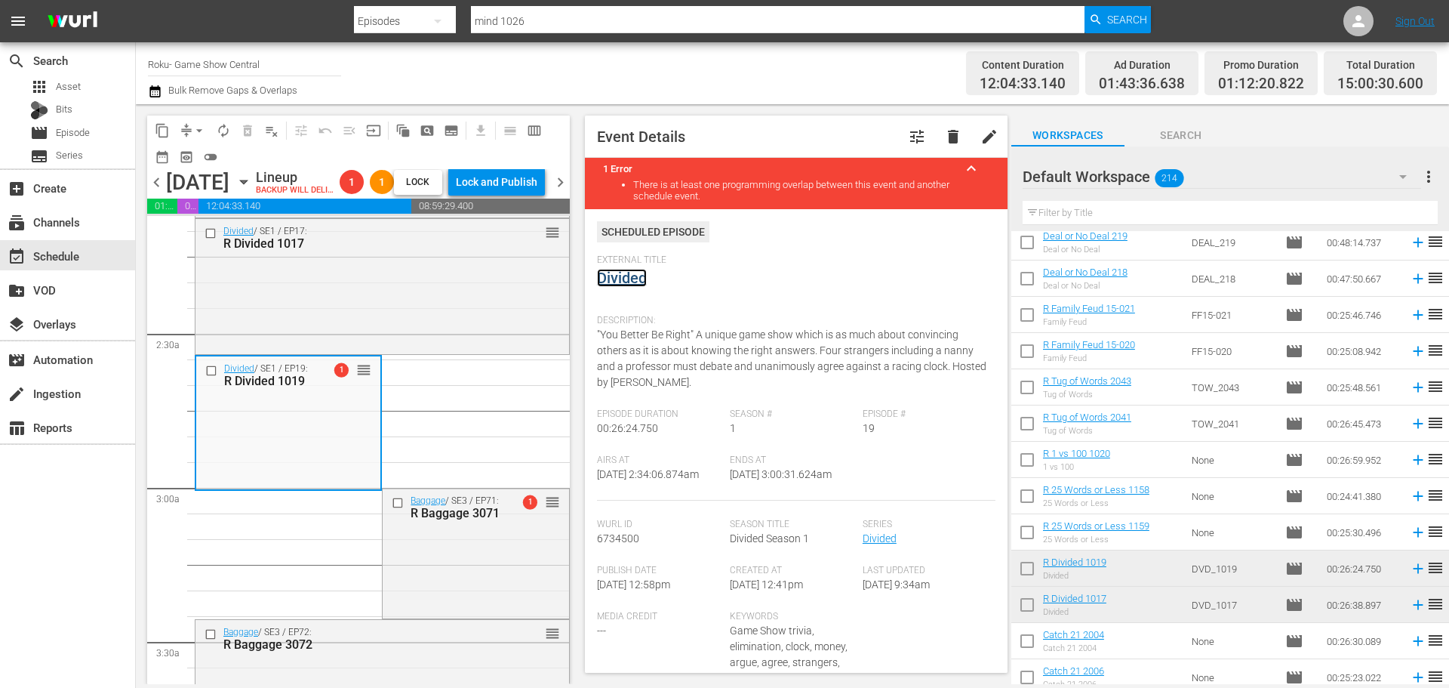
click at [609, 276] on link "Divided" at bounding box center [622, 278] width 50 height 18
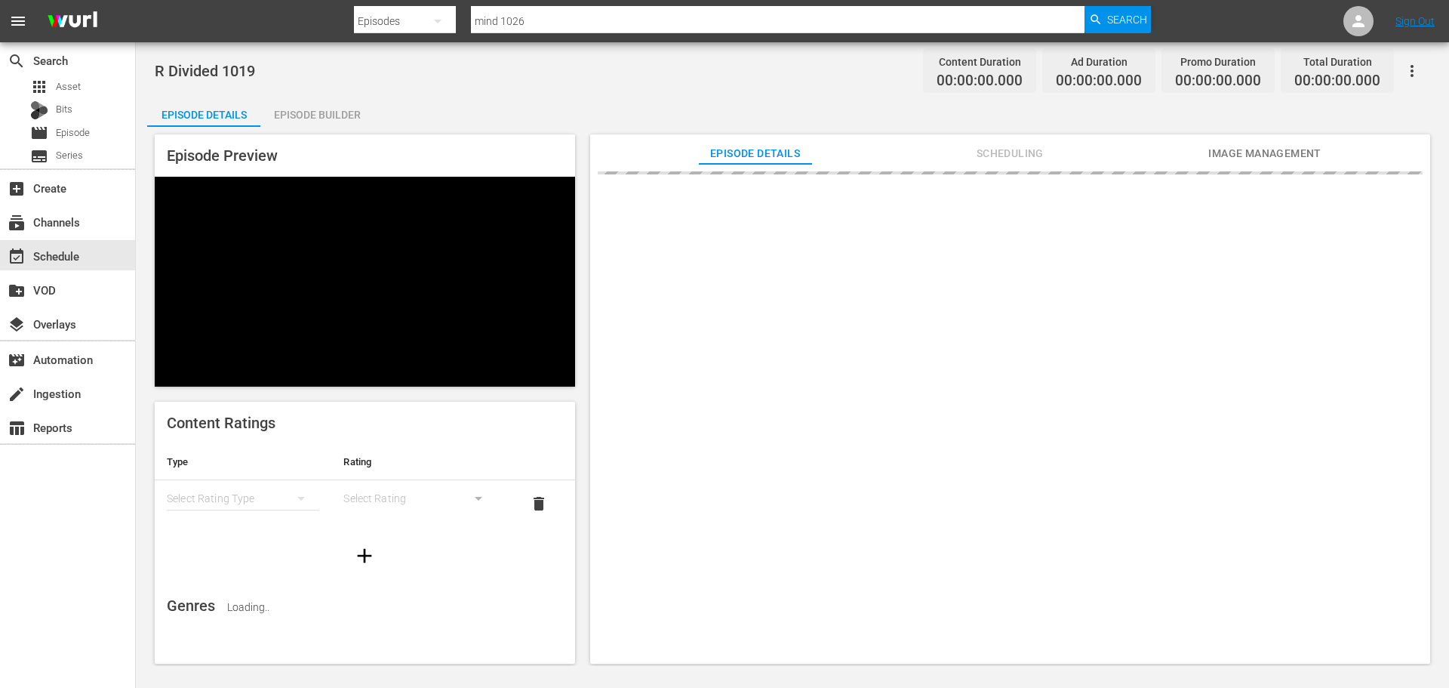
click at [344, 110] on div "Episode Builder" at bounding box center [316, 115] width 113 height 36
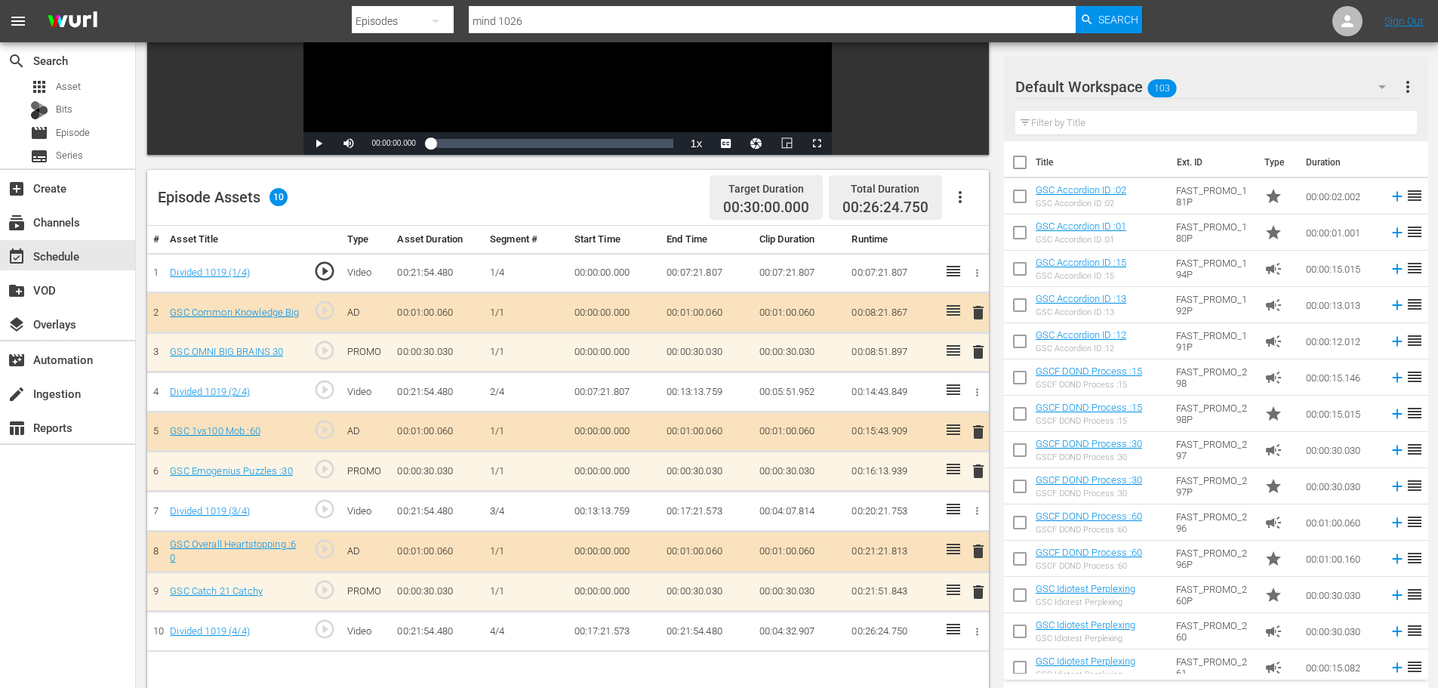
scroll to position [393, 0]
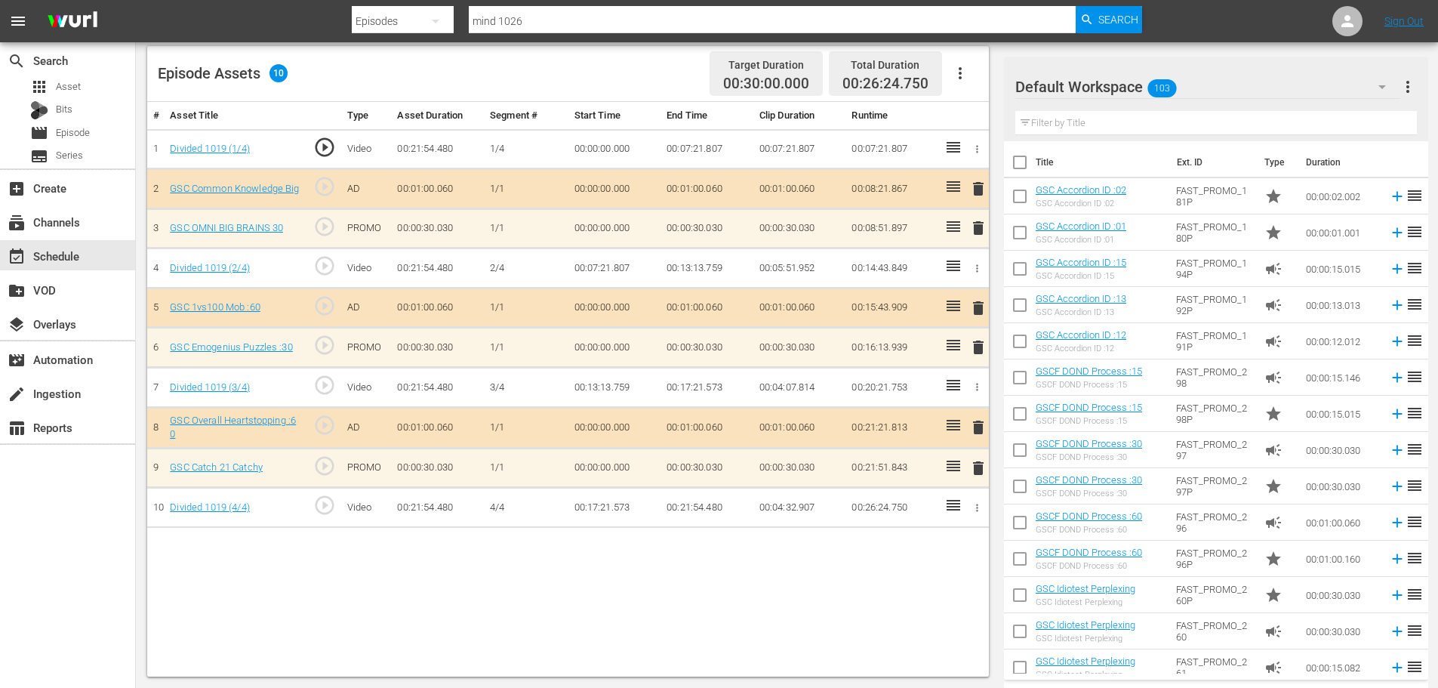
click at [973, 351] on span "delete" at bounding box center [978, 347] width 18 height 18
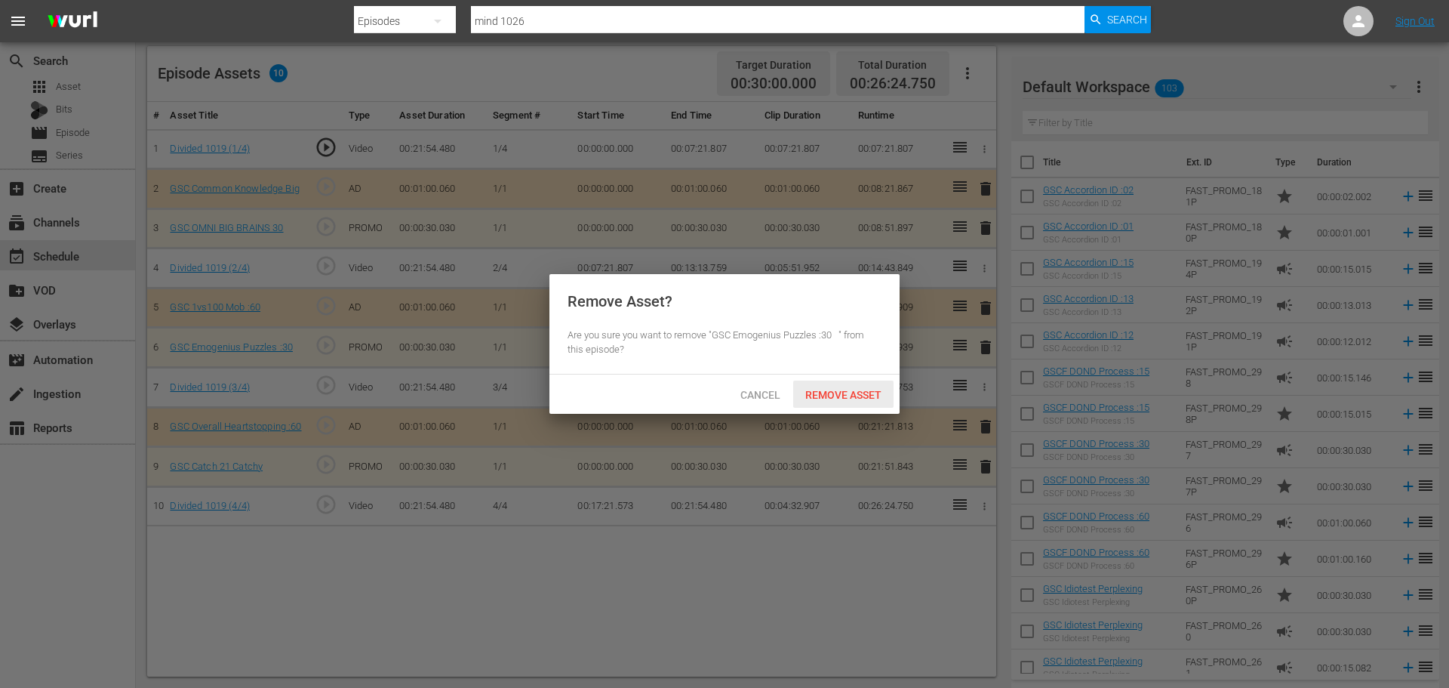
click at [806, 392] on span "Remove Asset" at bounding box center [843, 395] width 100 height 12
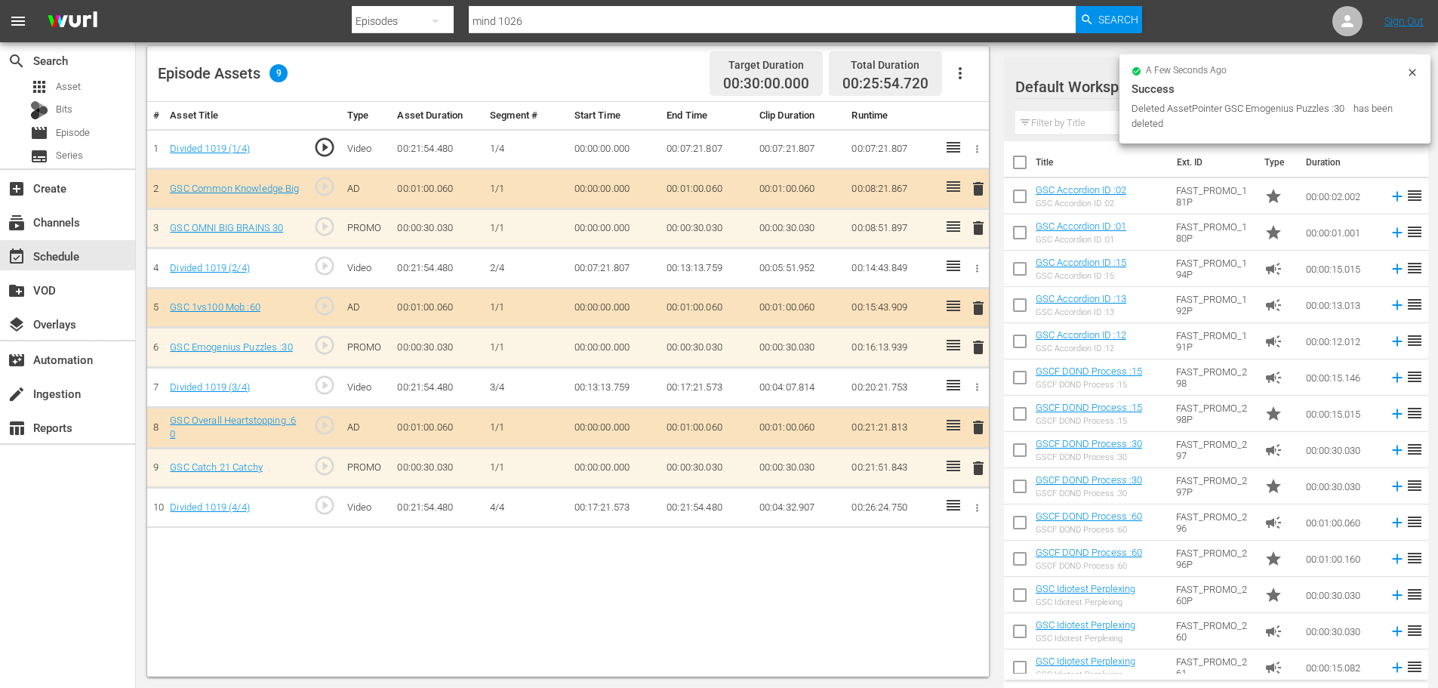
click at [977, 466] on span "delete" at bounding box center [978, 468] width 18 height 18
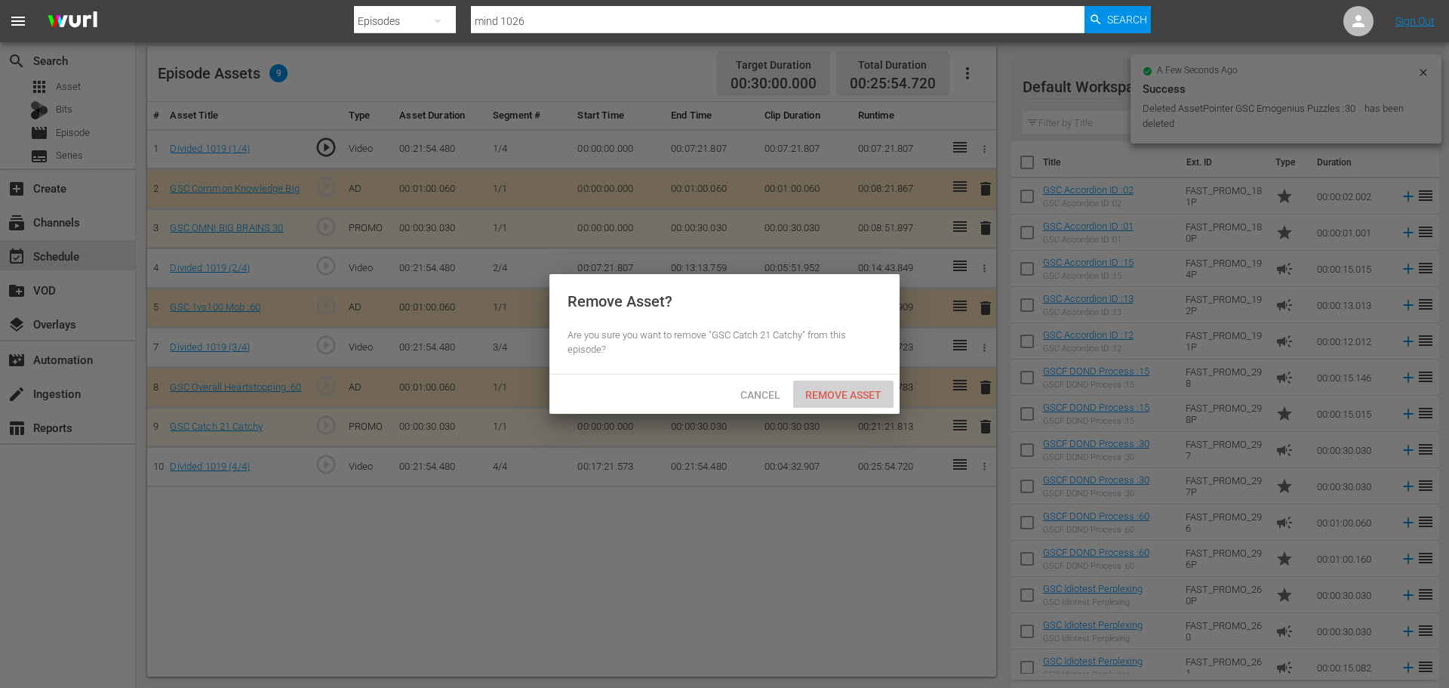
click at [835, 396] on span "Remove Asset" at bounding box center [843, 395] width 100 height 12
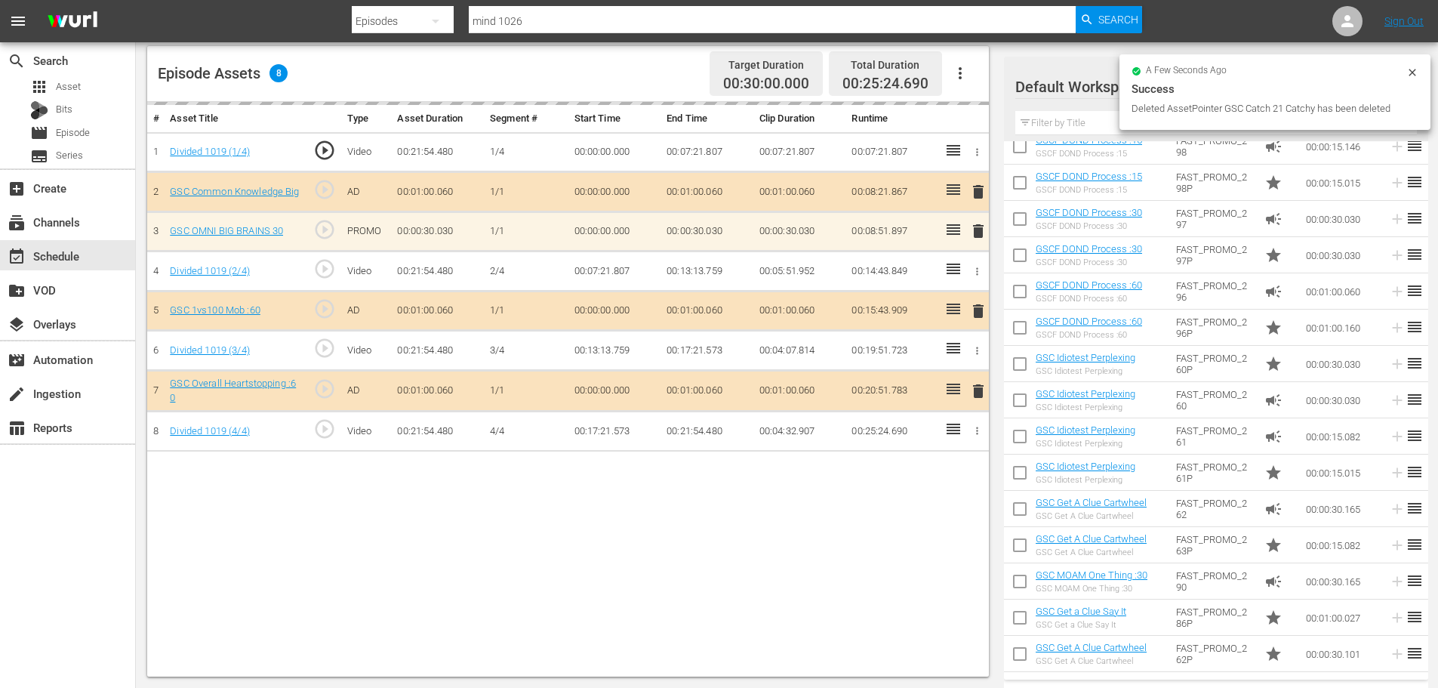
scroll to position [377, 0]
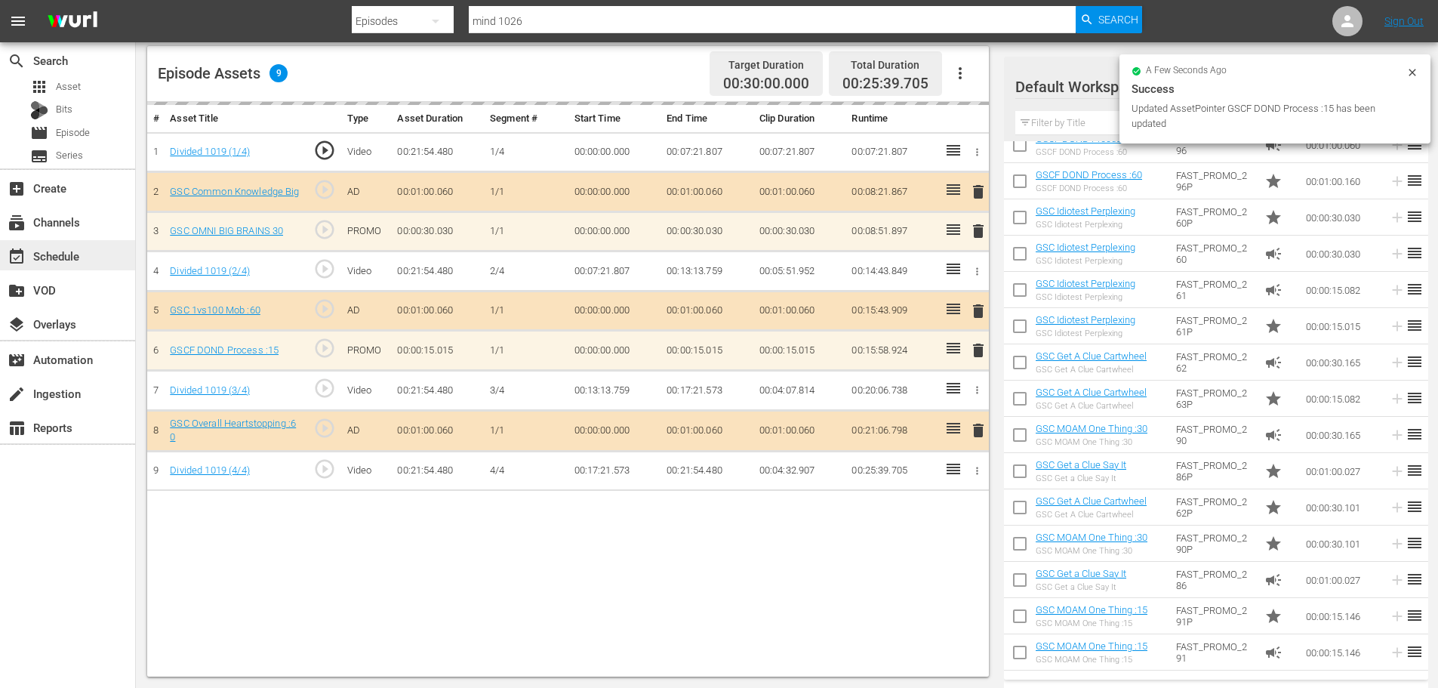
click at [59, 260] on div "event_available Schedule" at bounding box center [42, 254] width 85 height 14
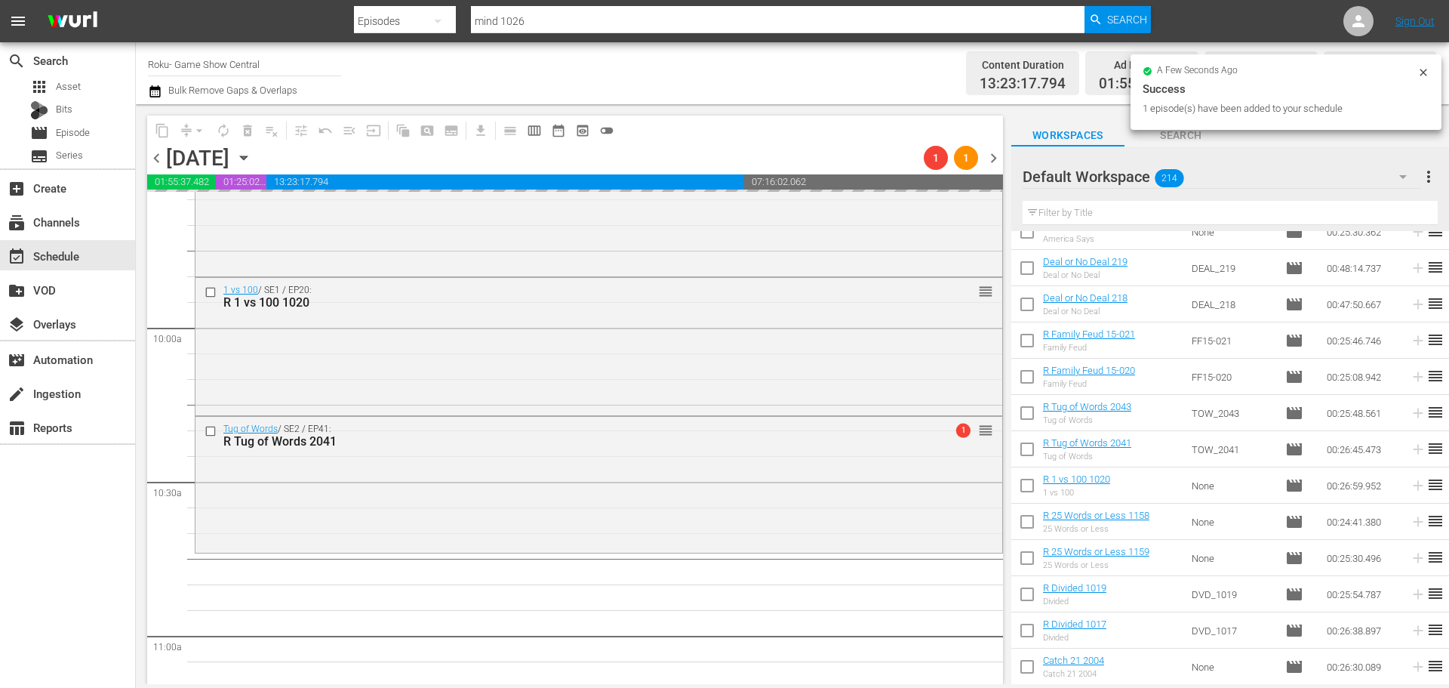
scroll to position [3020, 0]
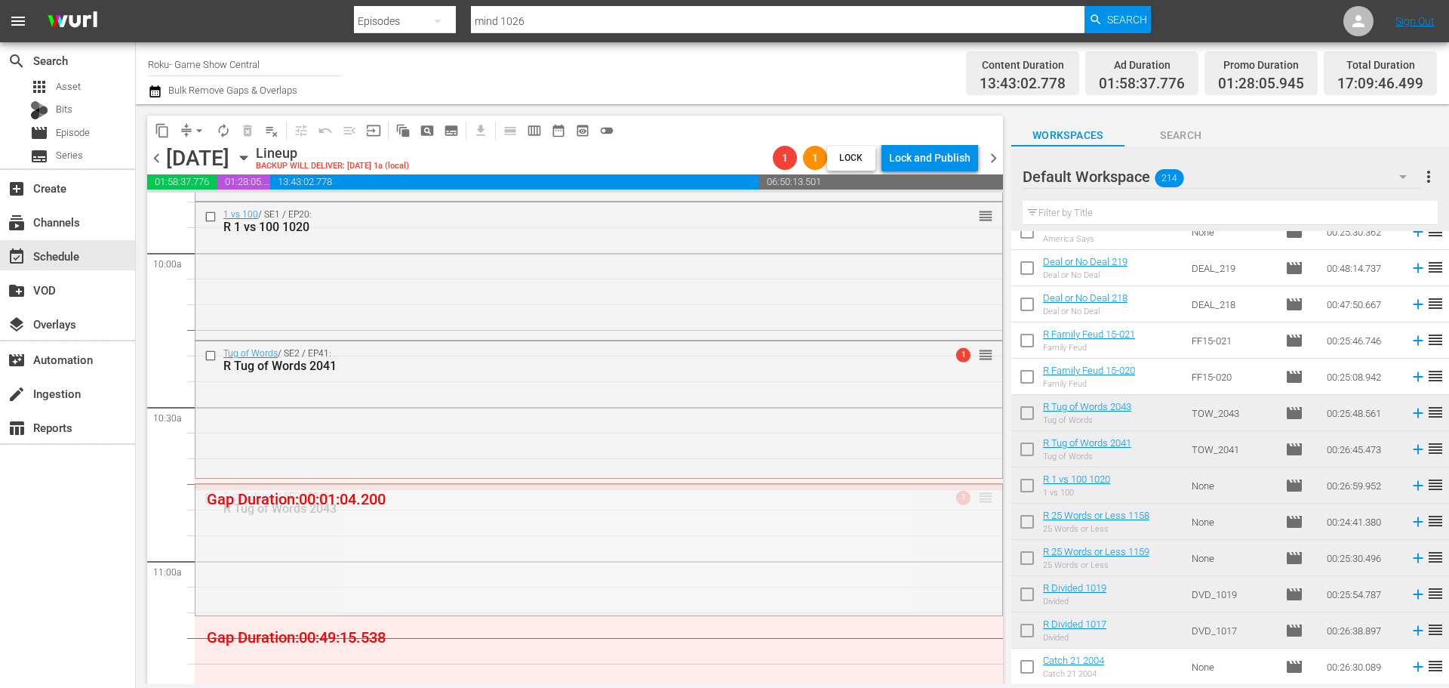
drag, startPoint x: 968, startPoint y: 500, endPoint x: 974, endPoint y: 480, distance: 20.5
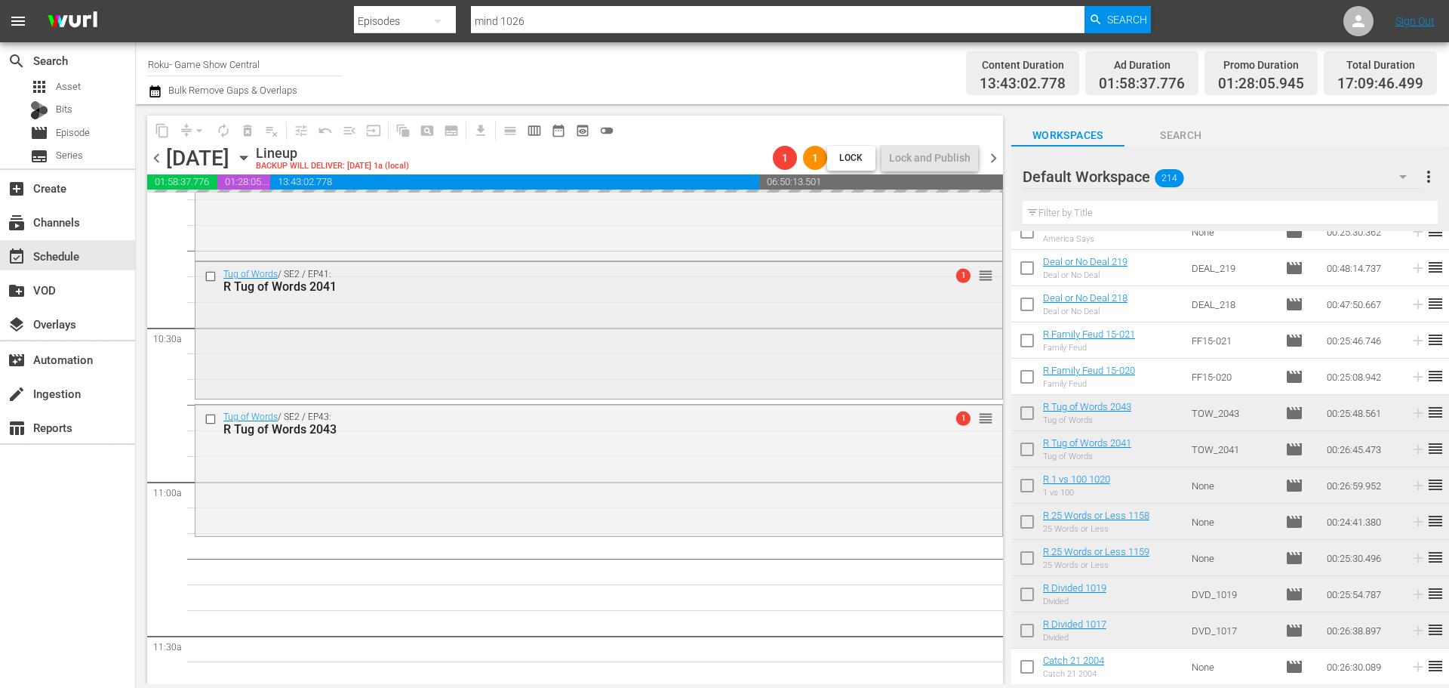
scroll to position [3246, 0]
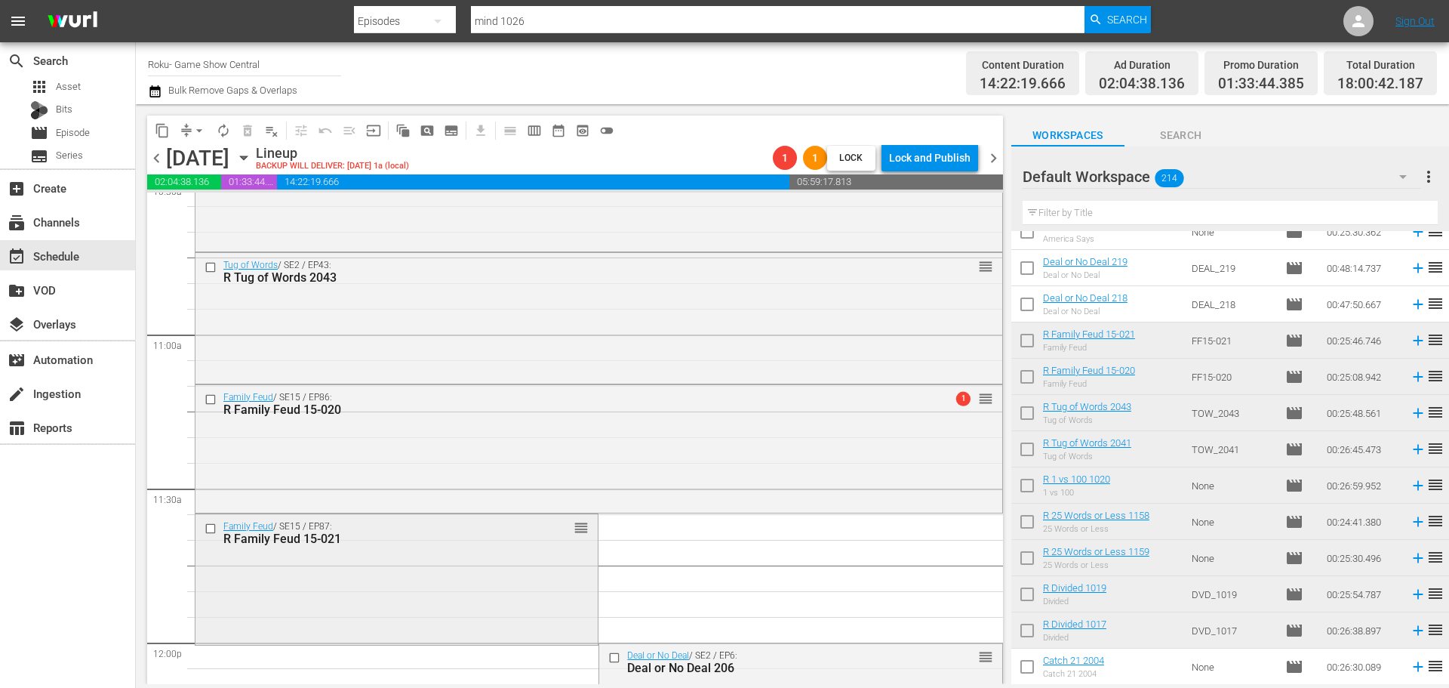
click at [554, 598] on div "Family Feud / SE15 / EP87: R Family Feud 15-021 reorder" at bounding box center [397, 578] width 402 height 128
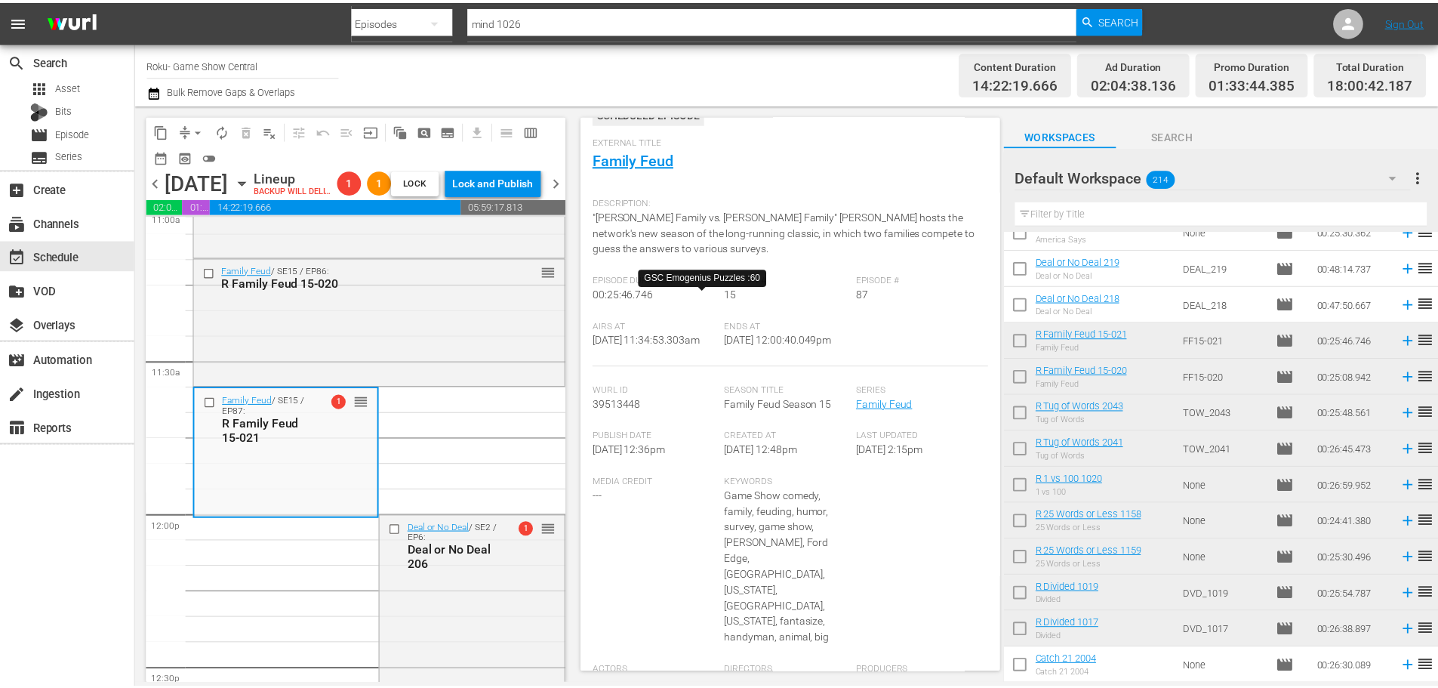
scroll to position [59, 0]
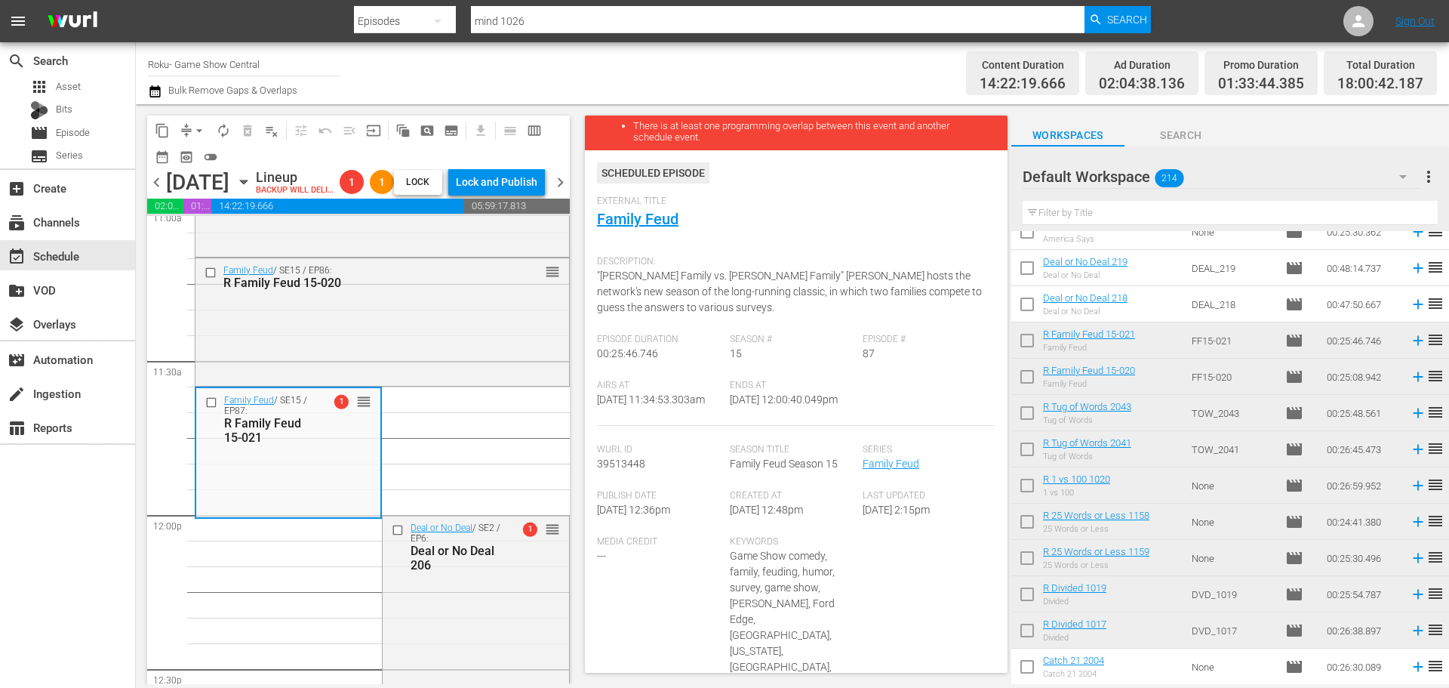
click at [660, 233] on div "External Title Family Feud" at bounding box center [796, 222] width 399 height 53
click at [660, 227] on link "Family Feud" at bounding box center [638, 219] width 82 height 18
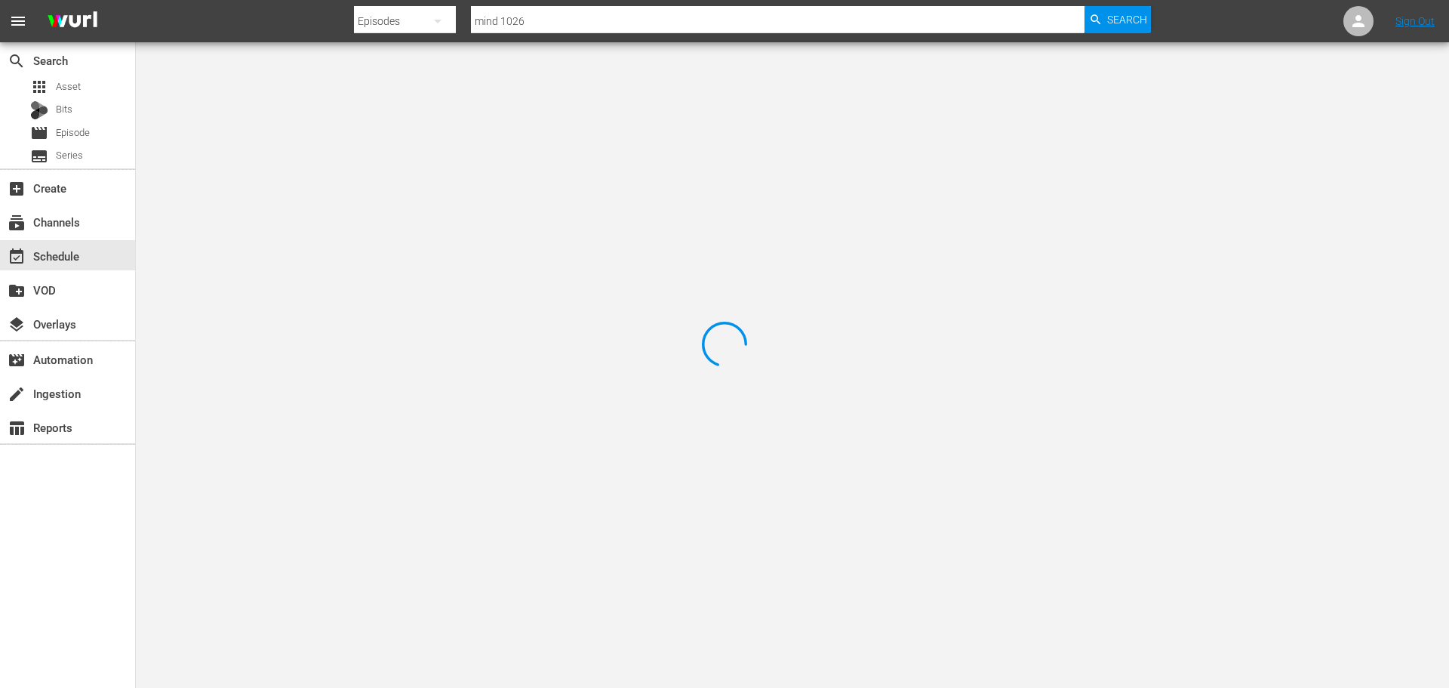
click at [289, 107] on div at bounding box center [724, 344] width 1449 height 688
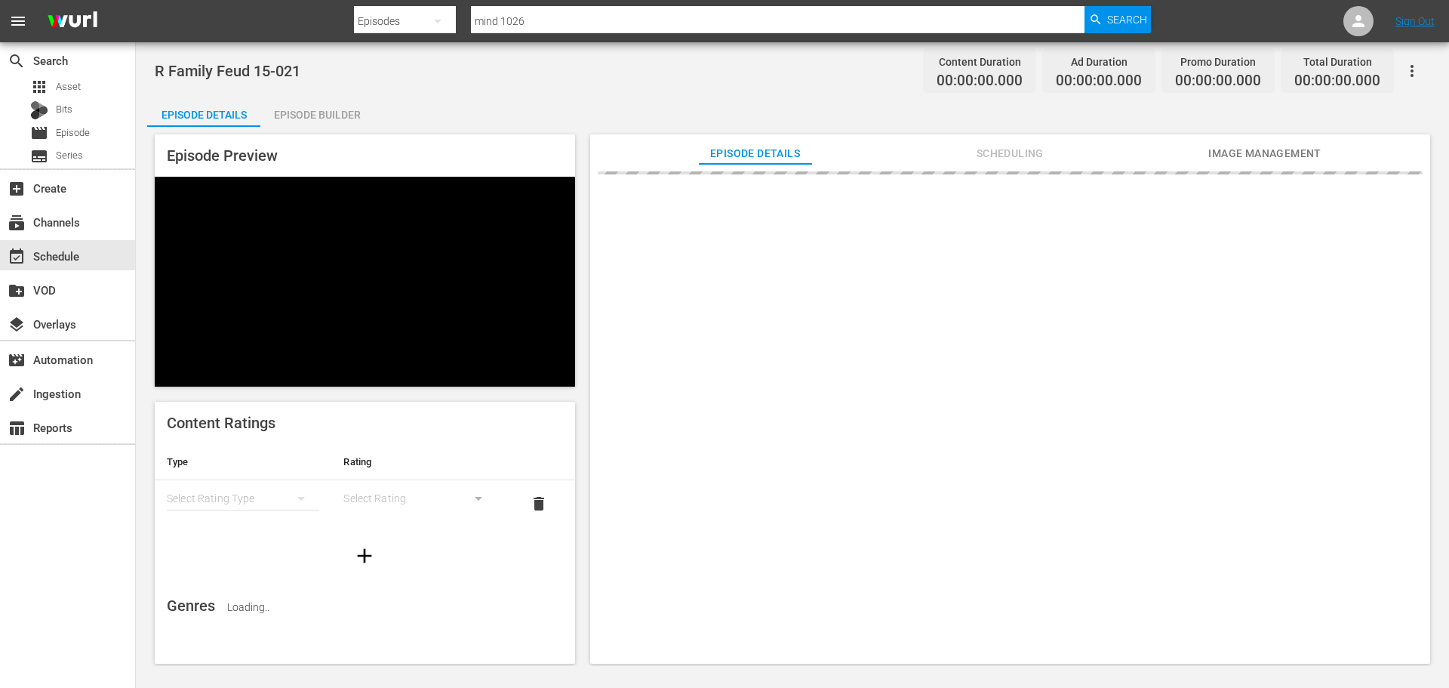
click at [267, 94] on div "R Family Feud 15-021 Content Duration 00:00:00.000 Ad Duration 00:00:00.000 Pro…" at bounding box center [793, 354] width 1314 height 624
click at [298, 109] on div "Episode Builder" at bounding box center [316, 115] width 113 height 36
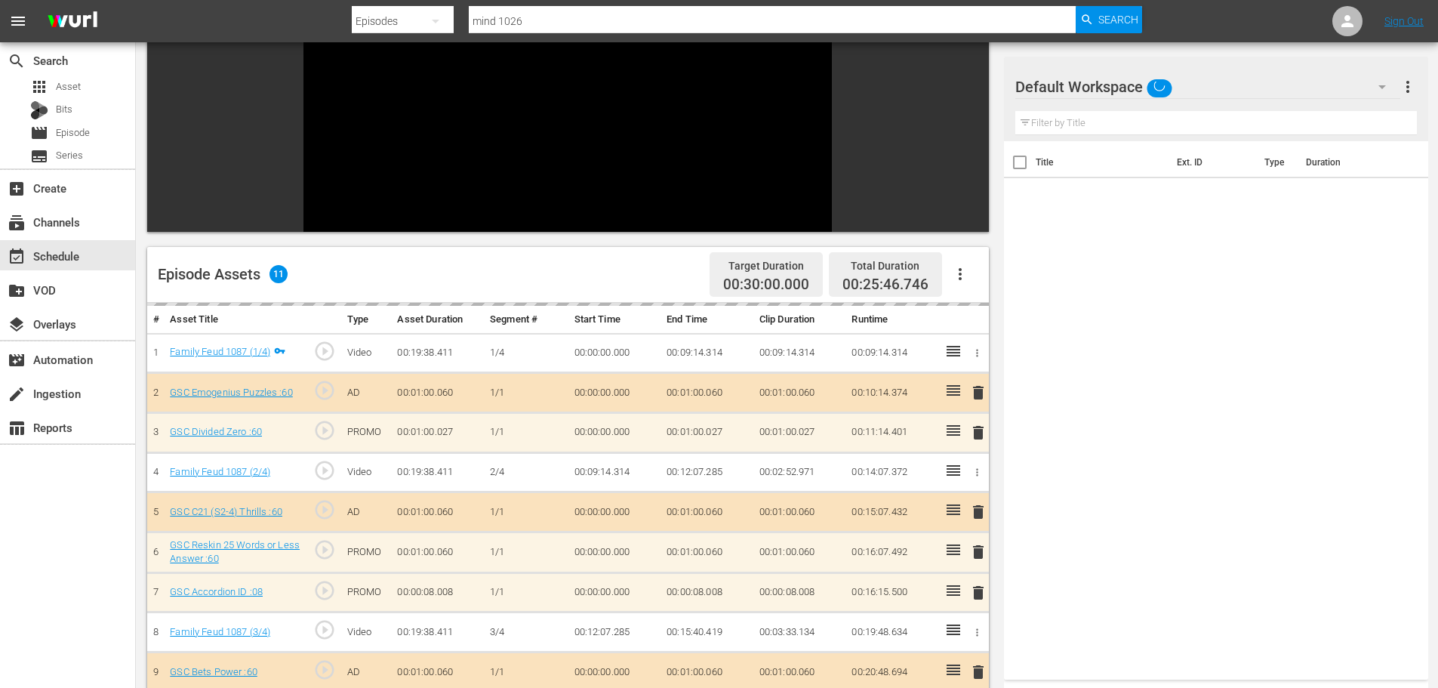
scroll to position [209, 0]
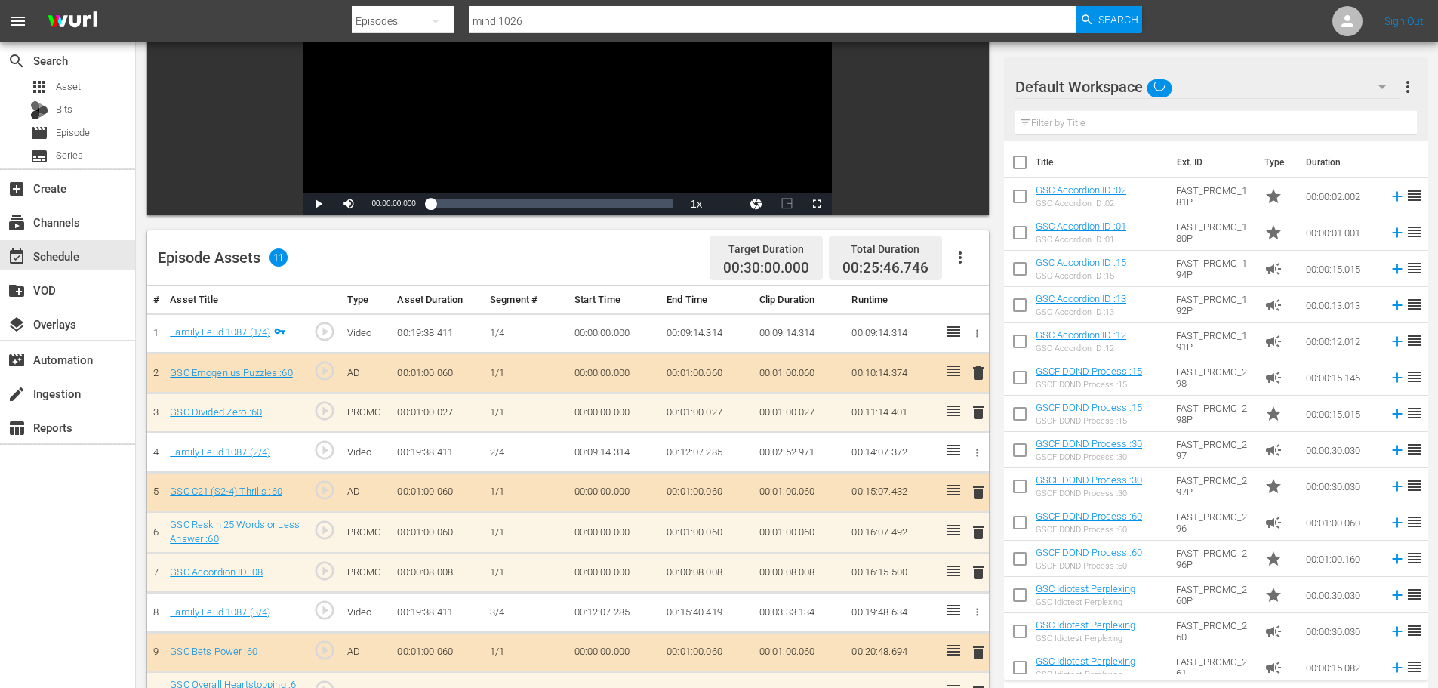
click at [959, 517] on td at bounding box center [950, 532] width 25 height 41
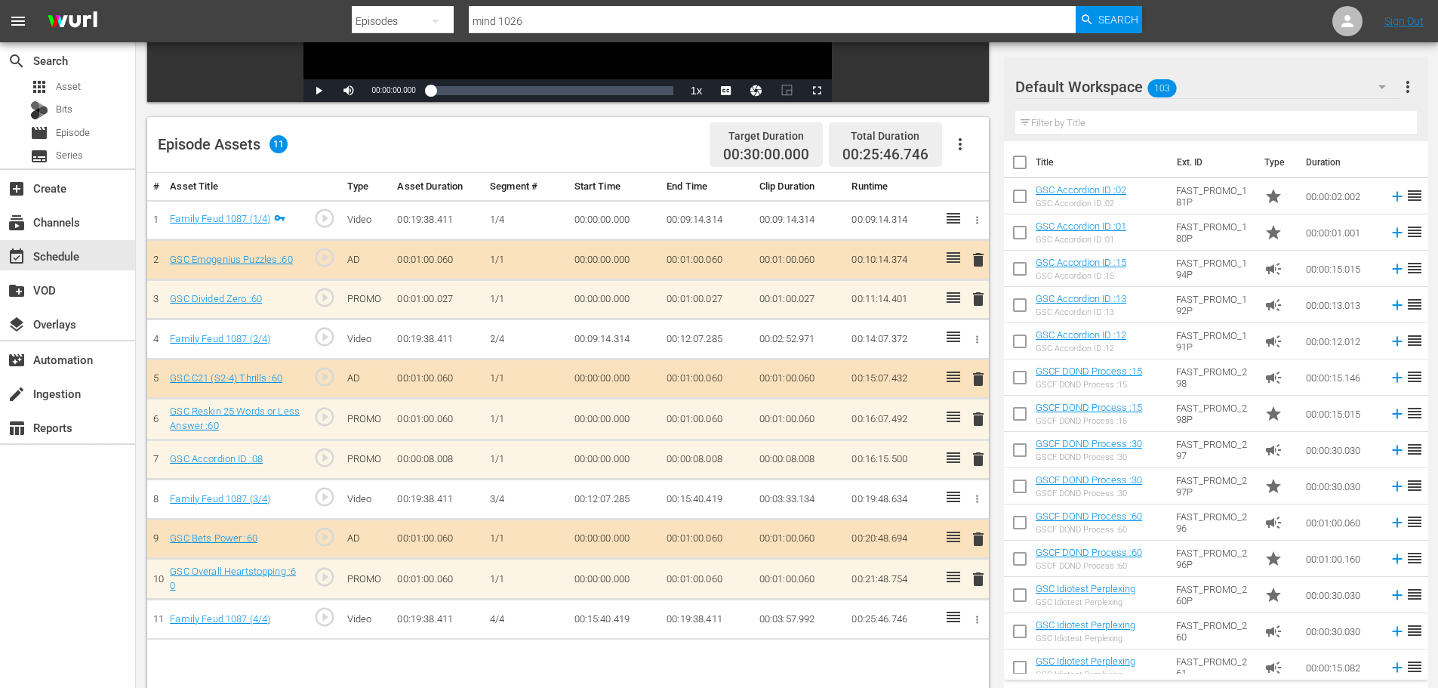
scroll to position [393, 0]
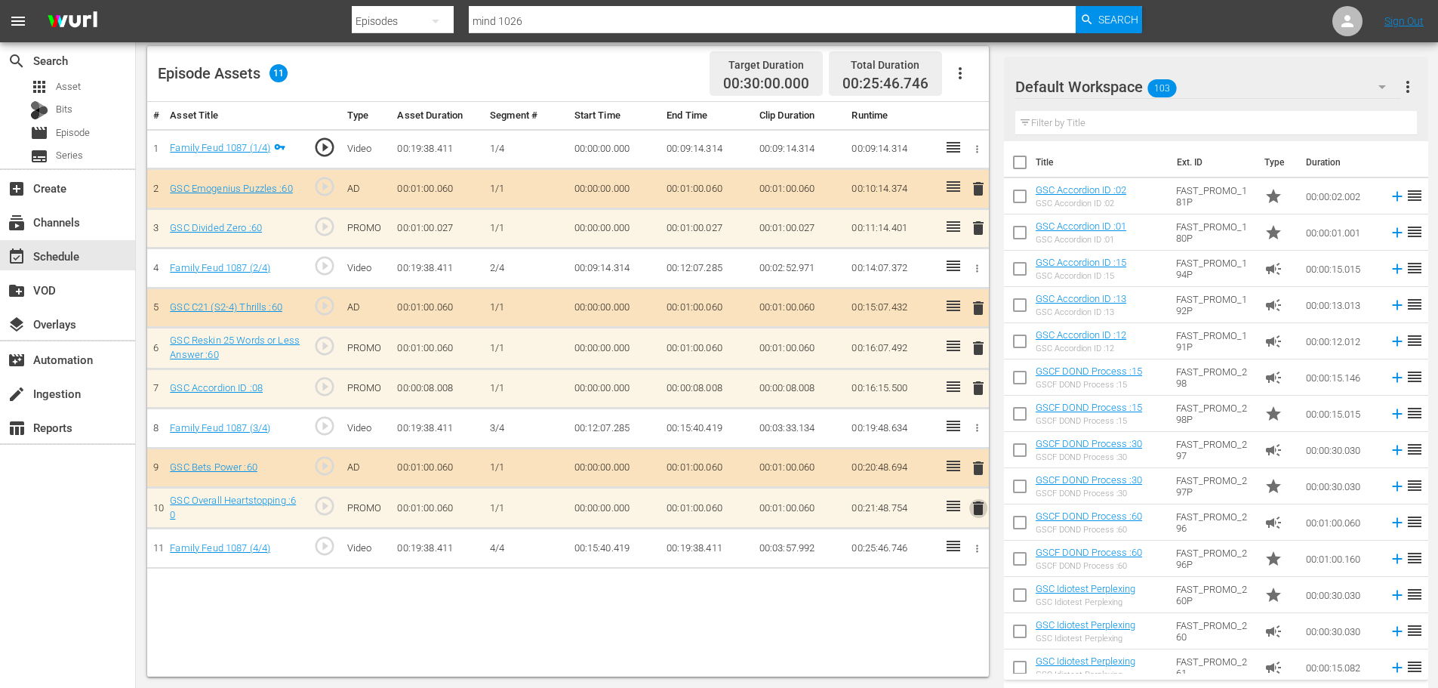
click at [983, 514] on span "delete" at bounding box center [978, 508] width 18 height 18
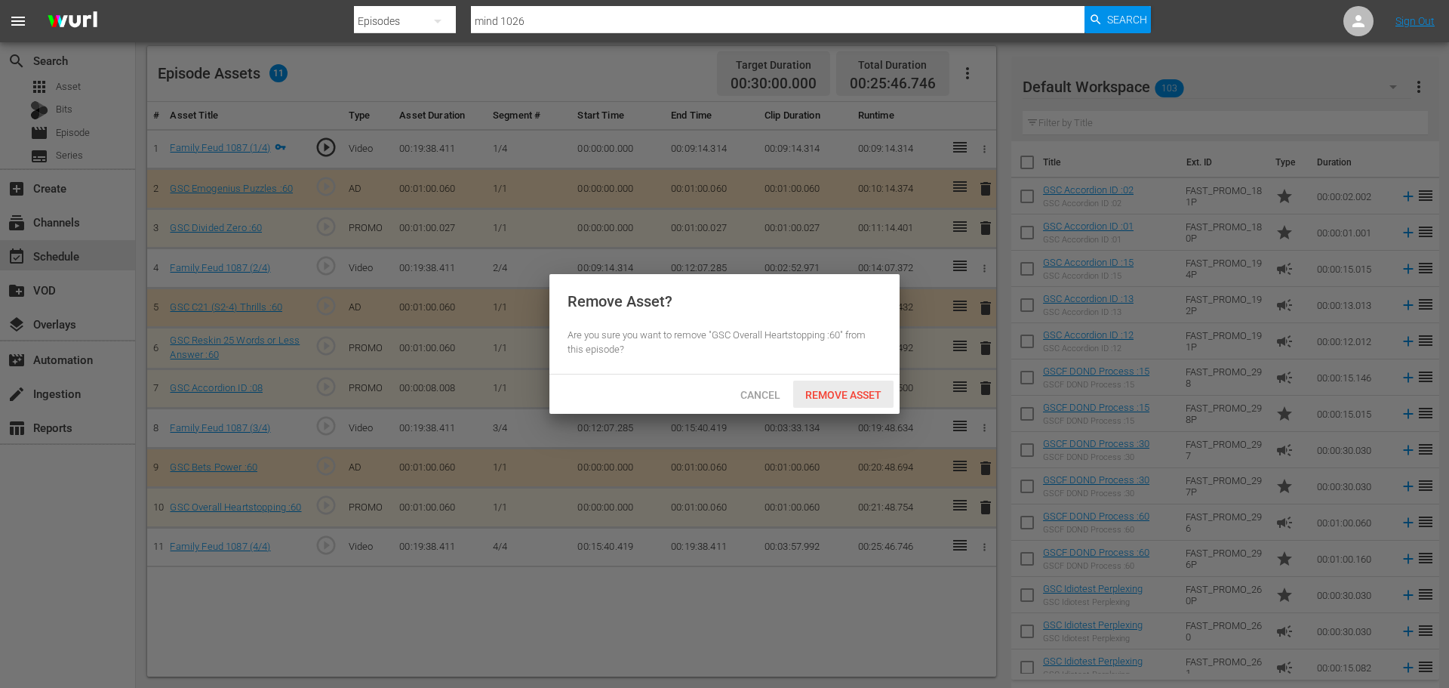
click at [856, 387] on div "Remove Asset" at bounding box center [843, 394] width 100 height 28
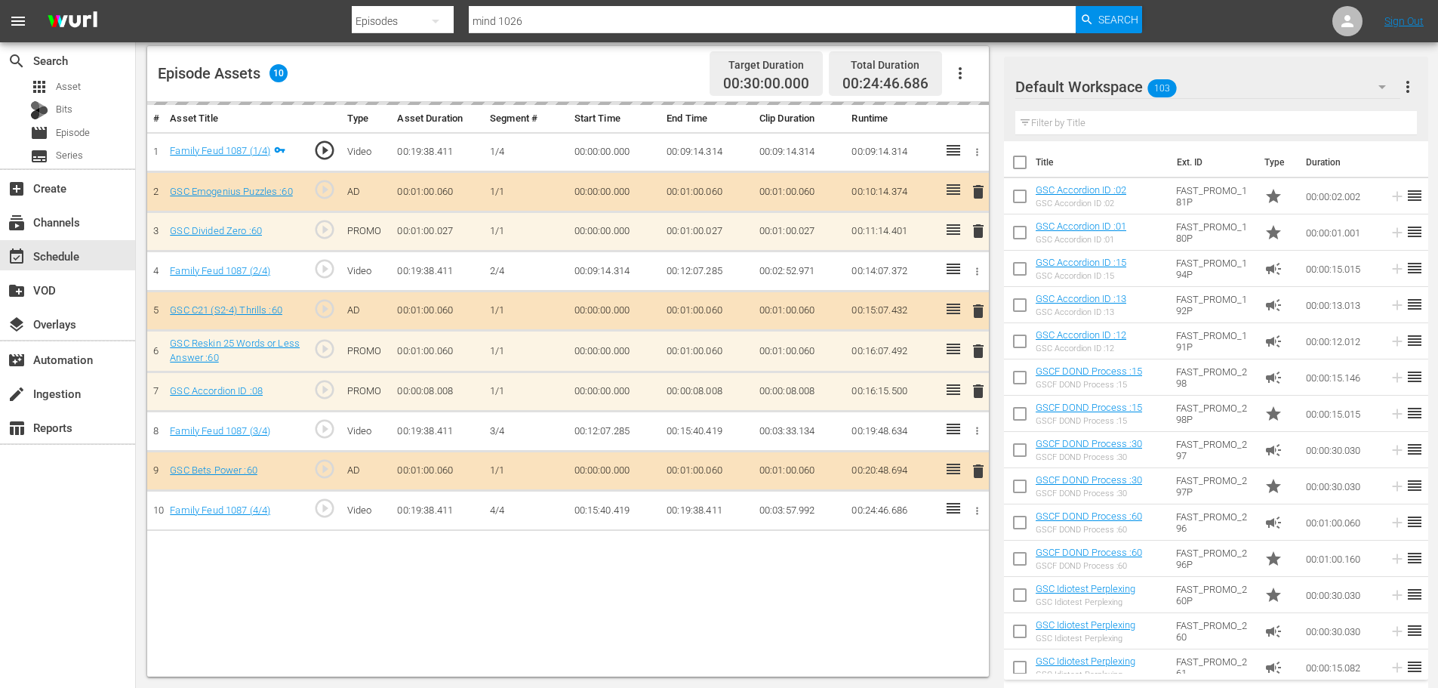
click at [1070, 141] on th "Title" at bounding box center [1102, 162] width 132 height 42
click at [1039, 105] on div at bounding box center [1069, 88] width 109 height 38
click at [1039, 116] on input "text" at bounding box center [1216, 123] width 402 height 24
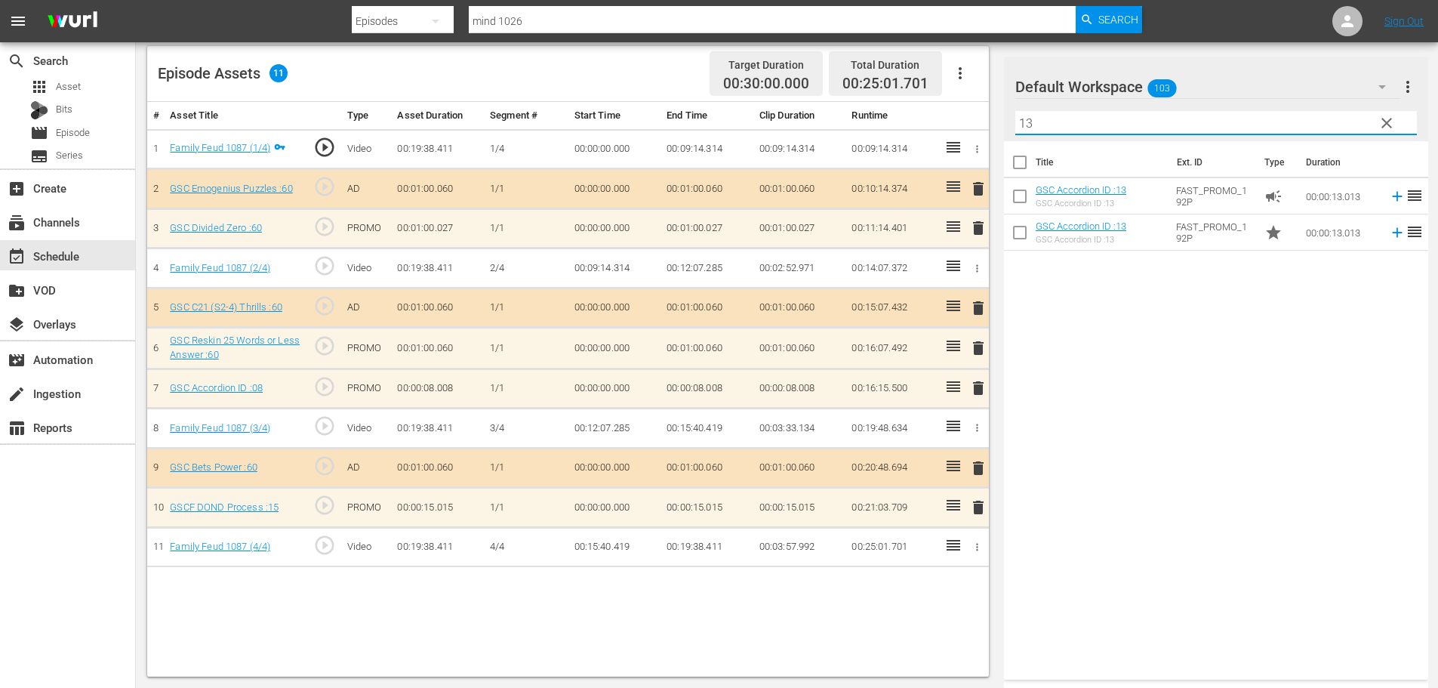
type input "13"
drag, startPoint x: 983, startPoint y: 377, endPoint x: 982, endPoint y: 388, distance: 11.3
click at [982, 378] on td "delete" at bounding box center [975, 388] width 25 height 40
click at [979, 388] on span "delete" at bounding box center [978, 388] width 18 height 18
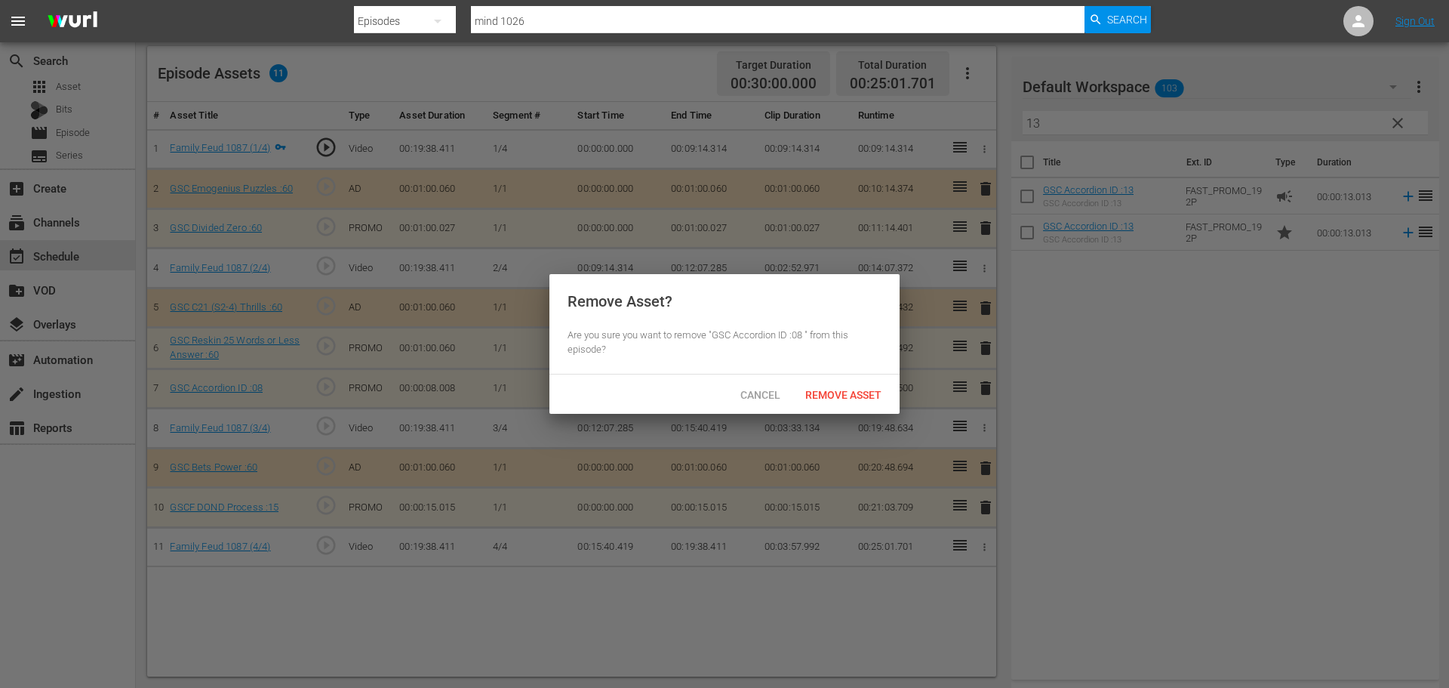
click at [787, 377] on div "Cancel Remove Asset" at bounding box center [725, 393] width 350 height 39
click at [835, 389] on span "Remove Asset" at bounding box center [843, 395] width 100 height 12
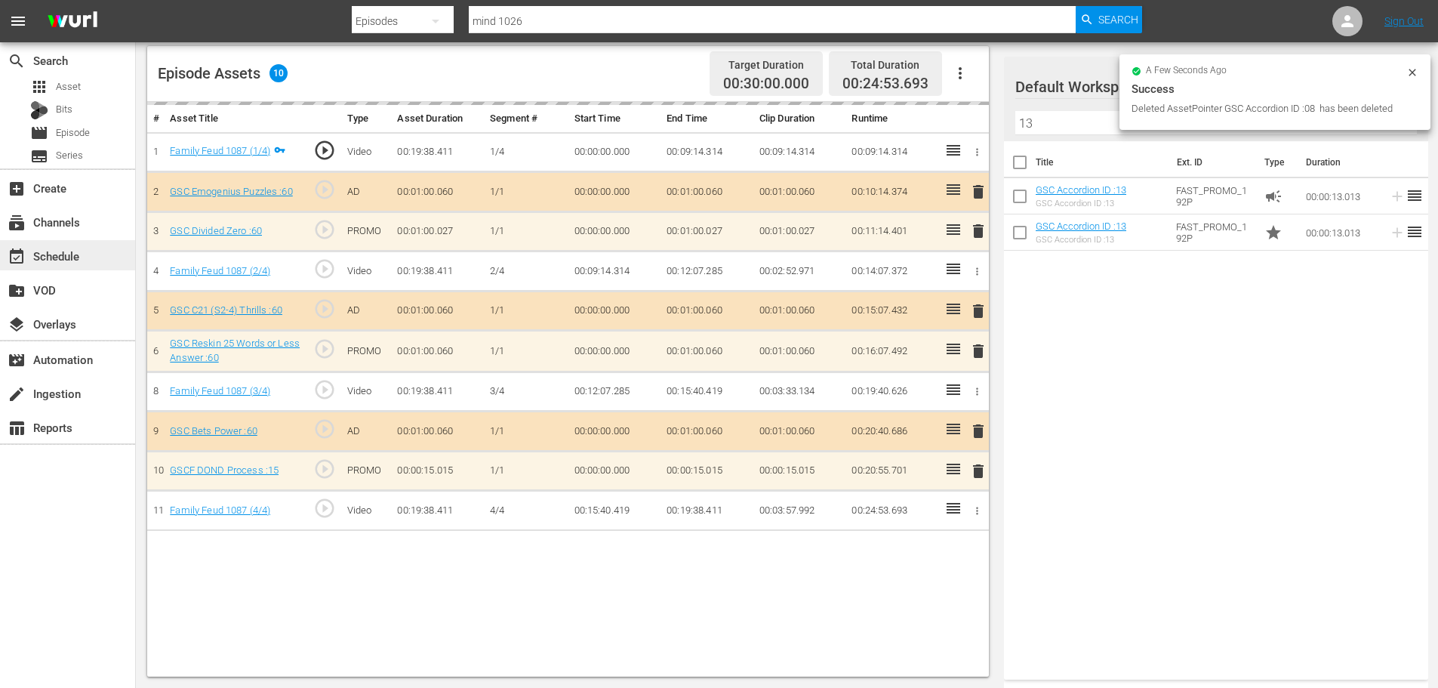
click at [52, 258] on div "event_available Schedule" at bounding box center [42, 254] width 85 height 14
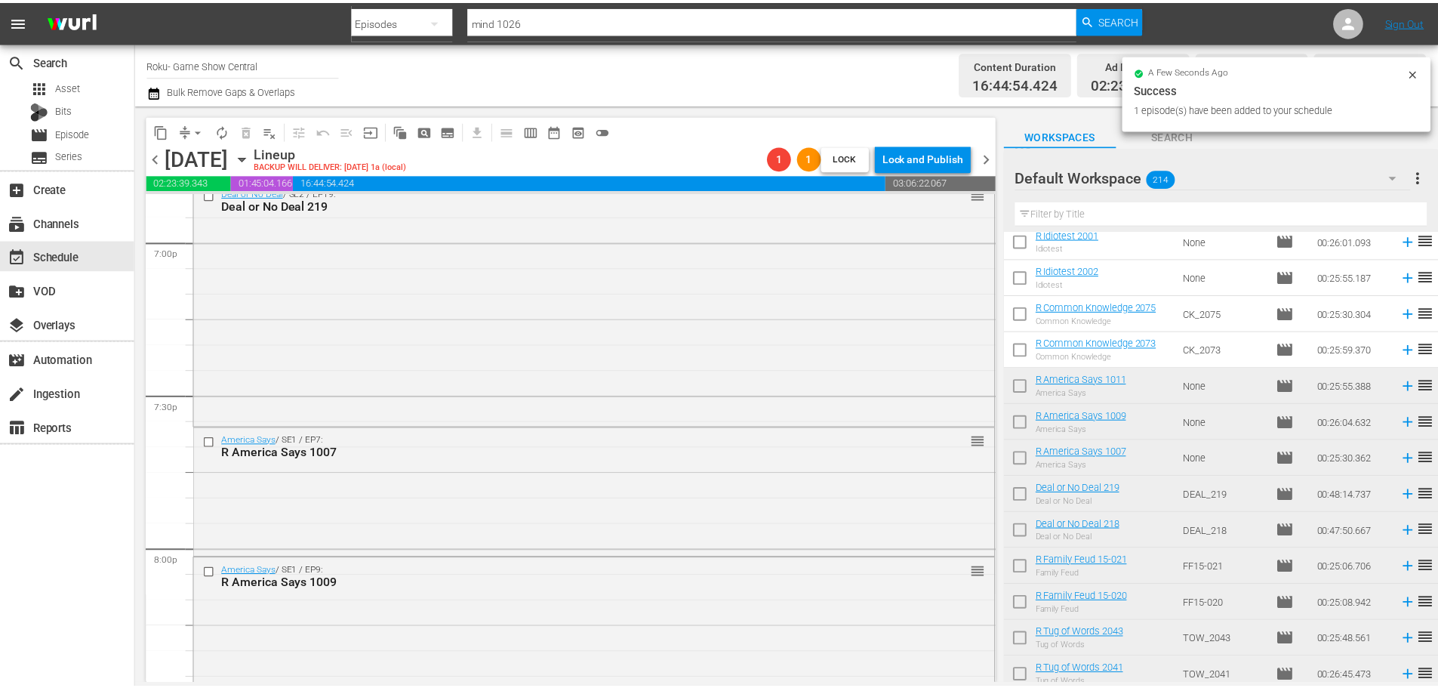
scroll to position [5501, 0]
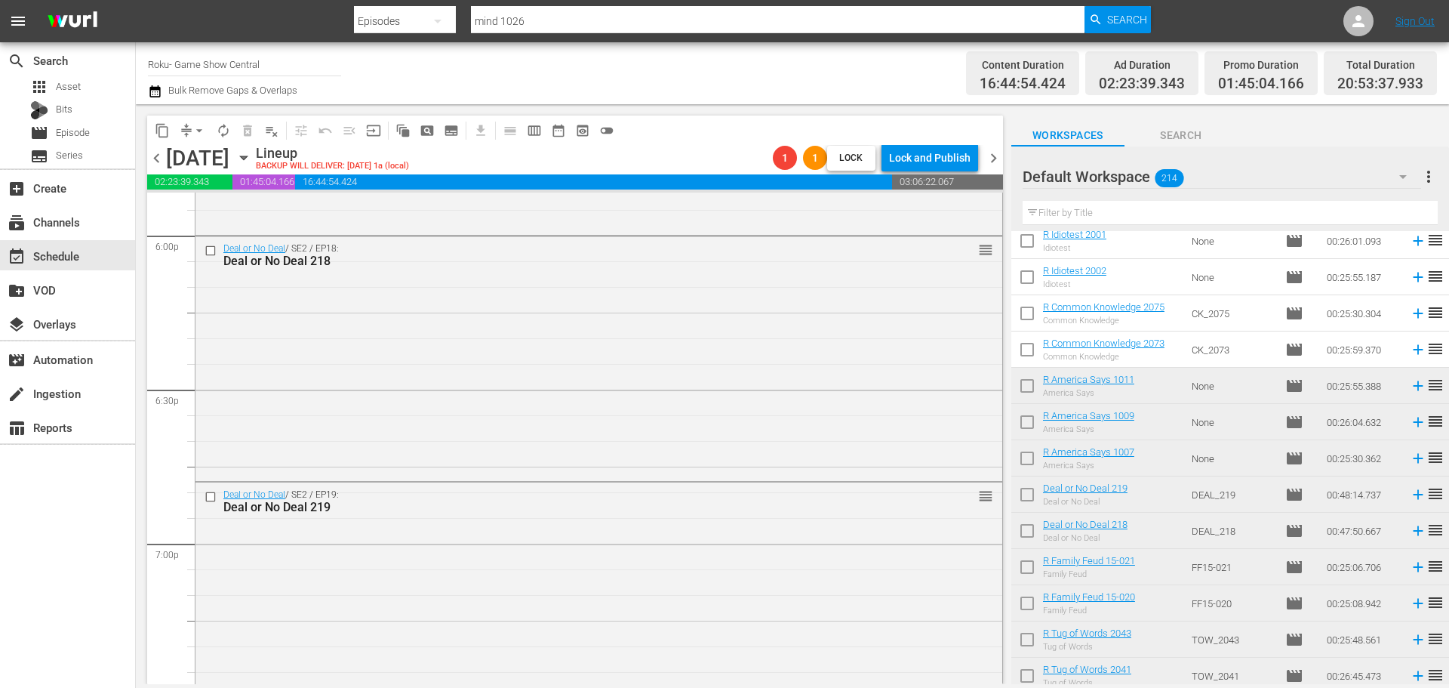
click at [381, 408] on div "Deal or No Deal / SE2 / EP18: Deal or No Deal 218 reorder" at bounding box center [599, 356] width 807 height 241
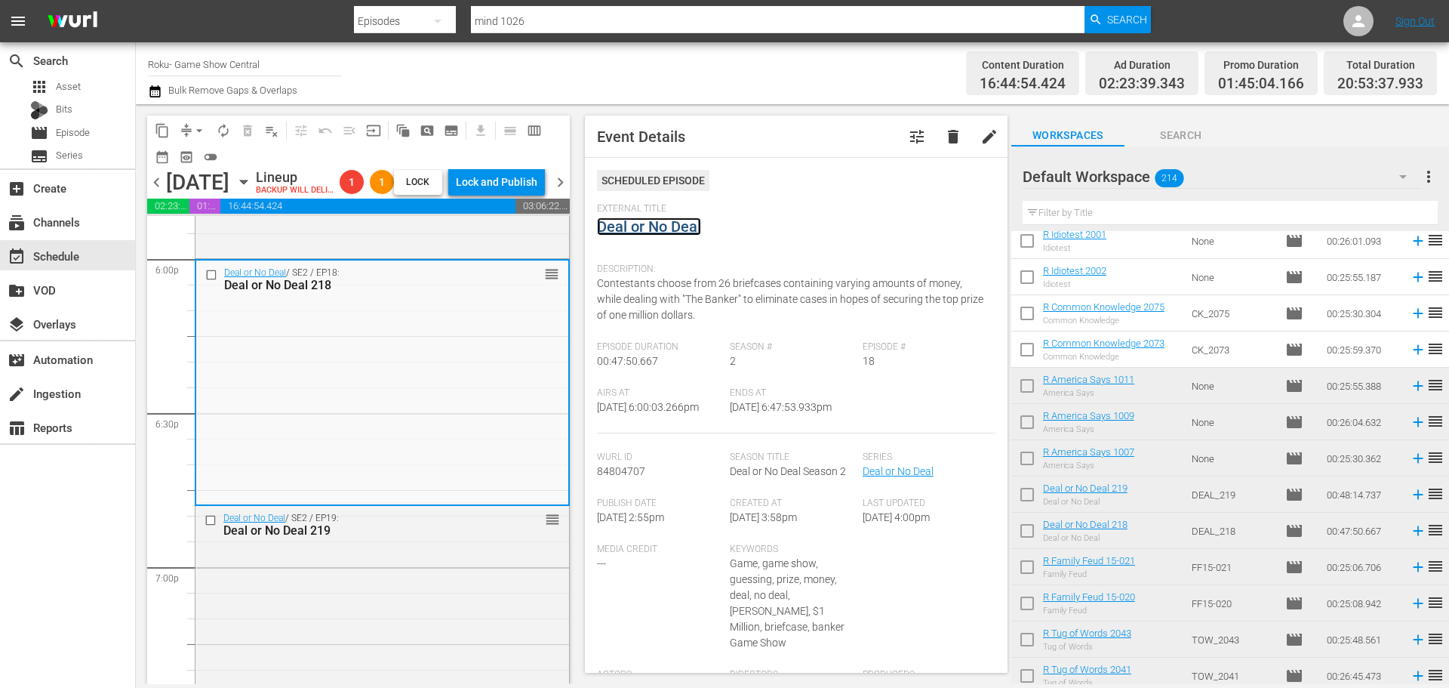
click at [648, 233] on link "Deal or No Deal" at bounding box center [649, 226] width 104 height 18
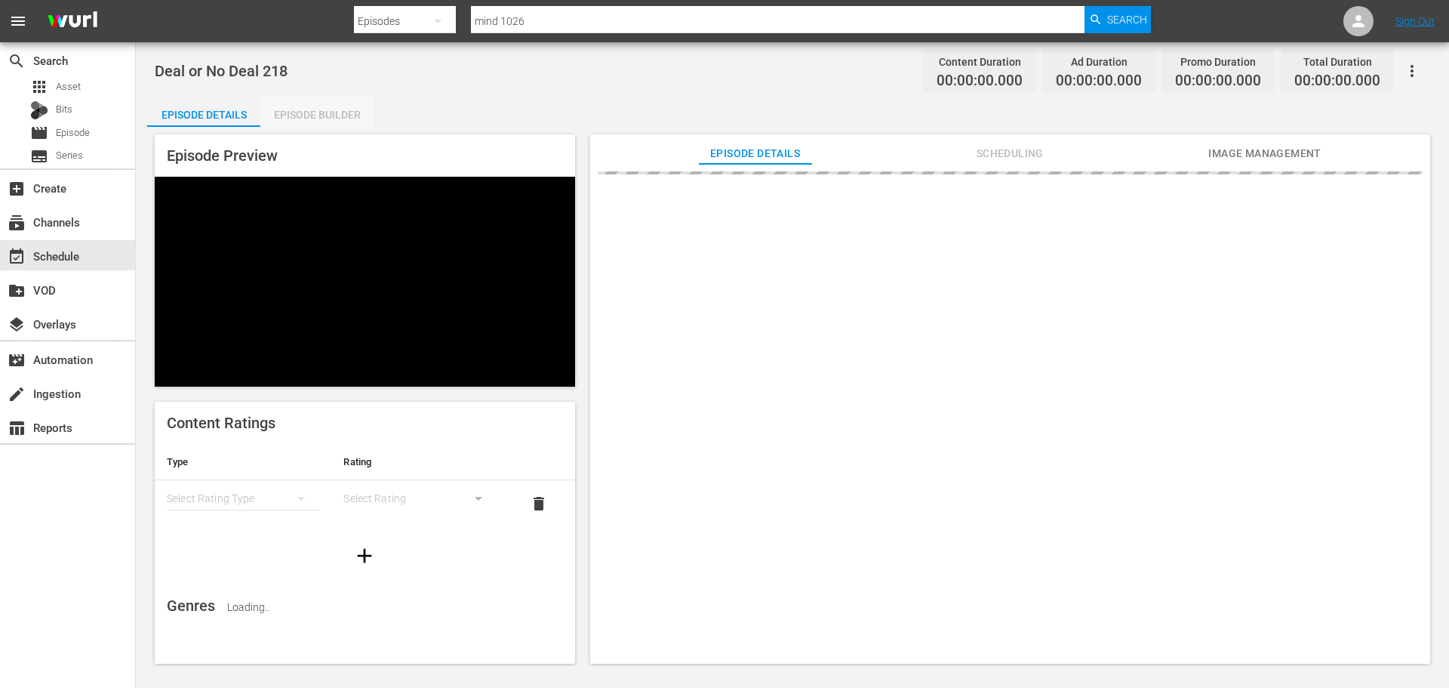
click at [331, 117] on div "Episode Builder" at bounding box center [316, 115] width 113 height 36
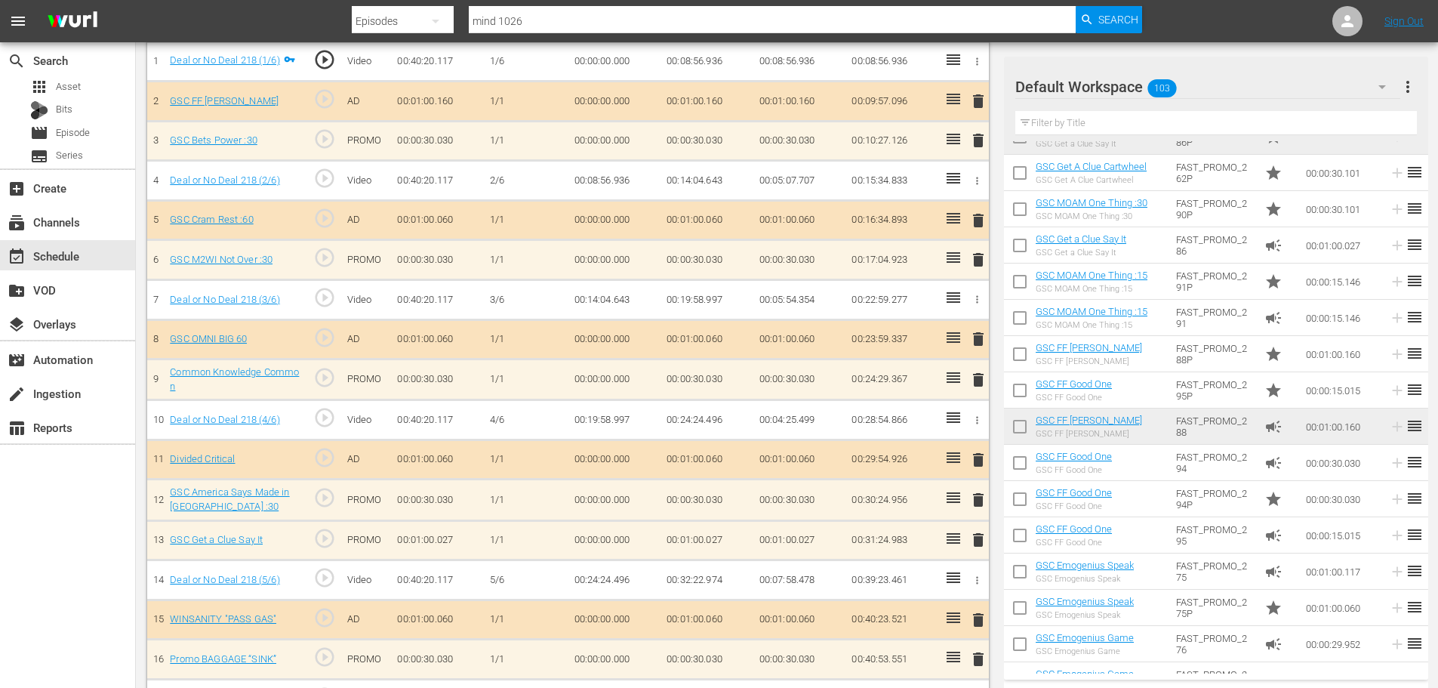
scroll to position [981, 0]
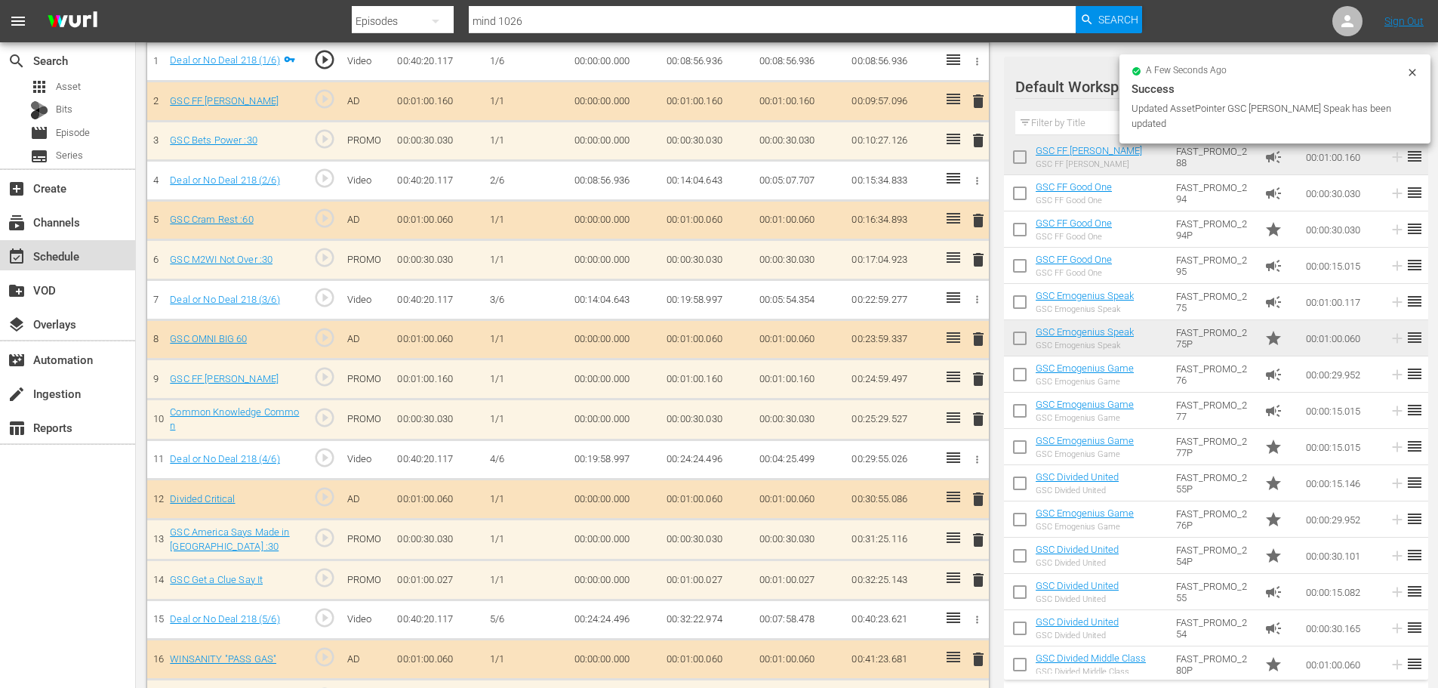
click at [116, 249] on div "event_available Schedule" at bounding box center [67, 255] width 135 height 30
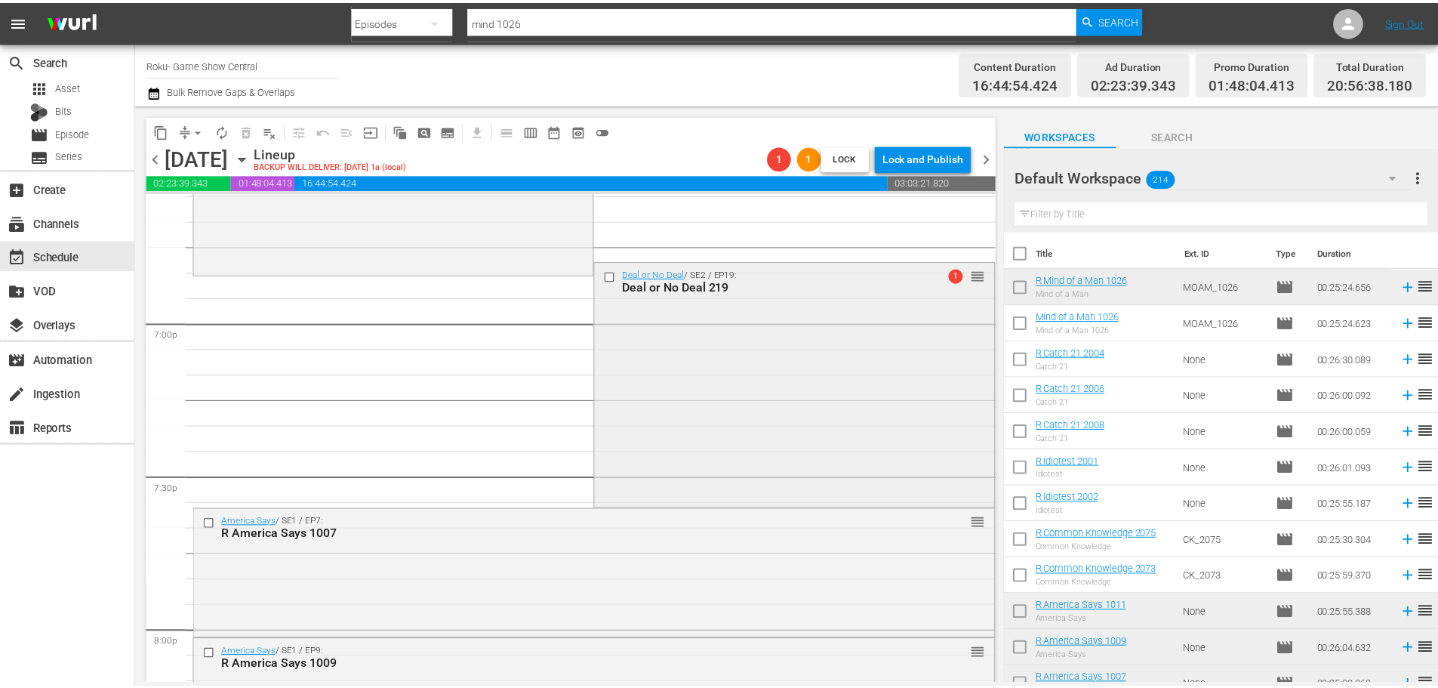
scroll to position [5715, 0]
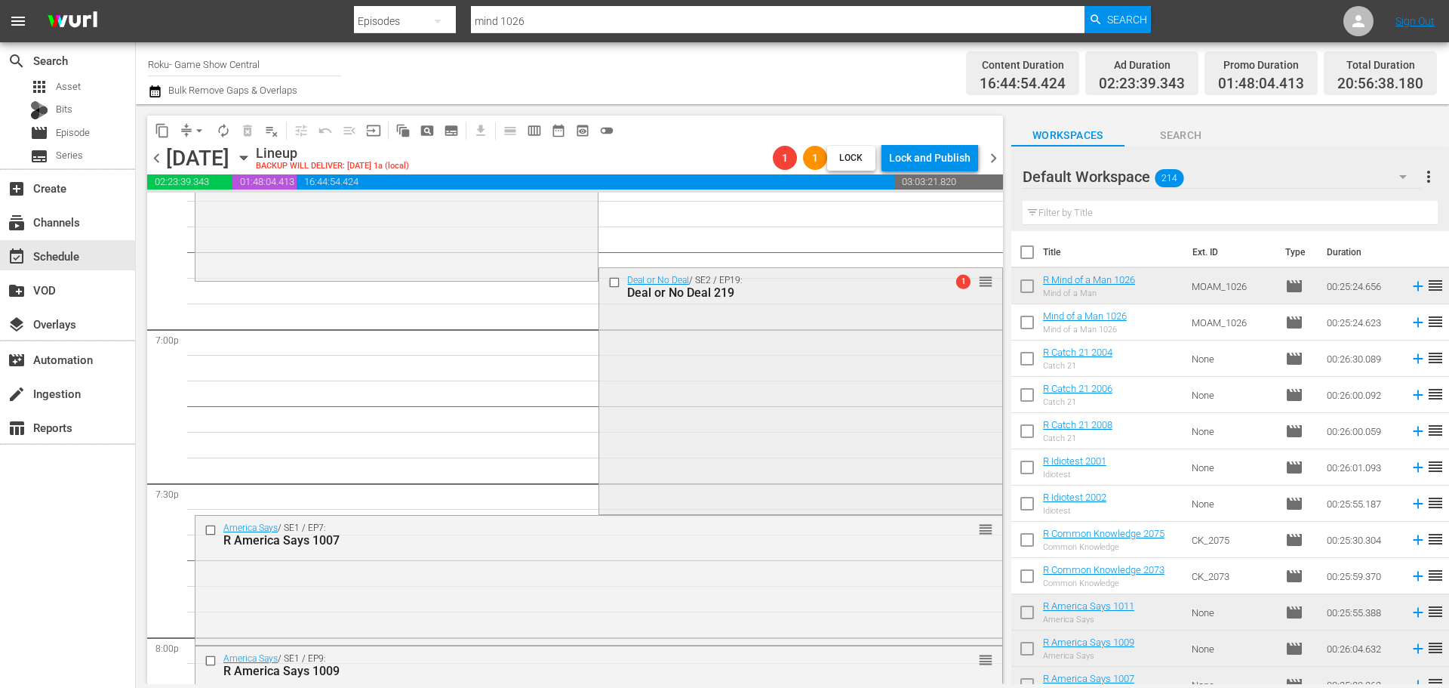
click at [620, 350] on div "Deal or No Deal / SE2 / EP19: Deal or No Deal 219 1 reorder" at bounding box center [800, 389] width 402 height 243
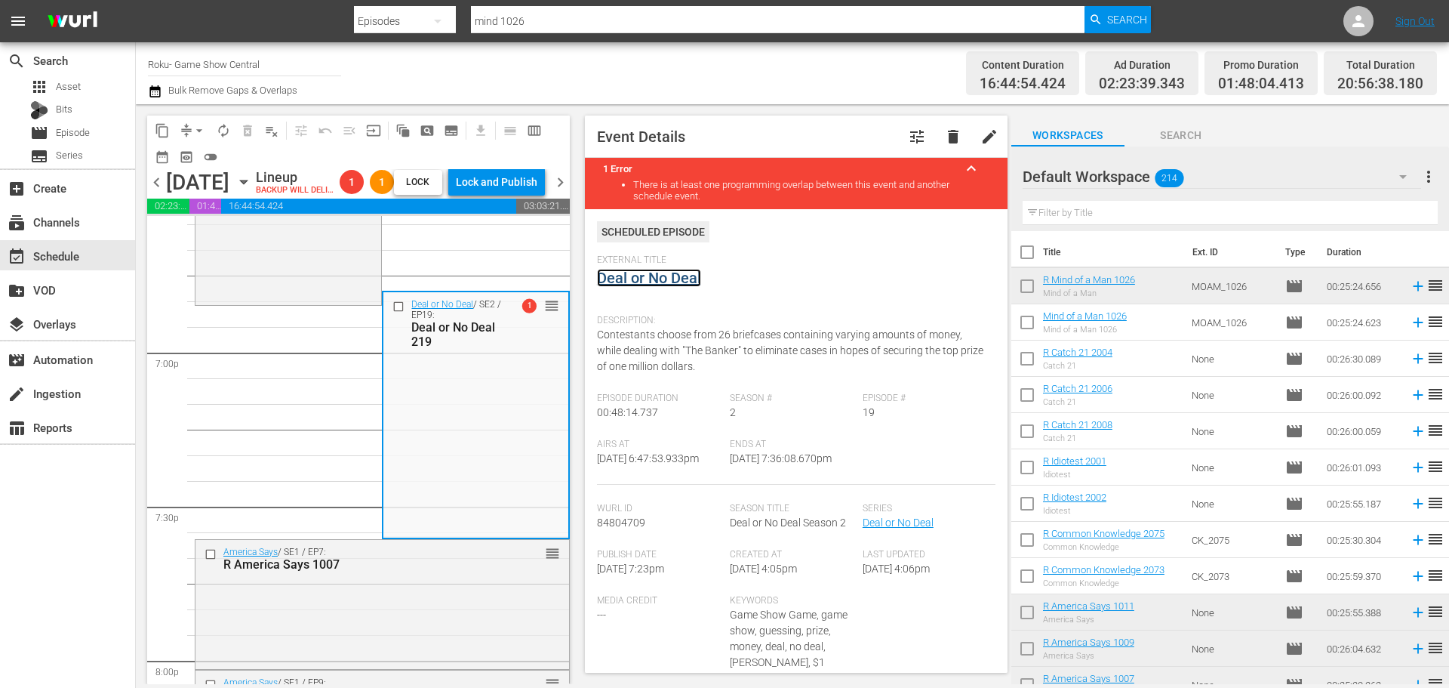
click at [674, 277] on link "Deal or No Deal" at bounding box center [649, 278] width 104 height 18
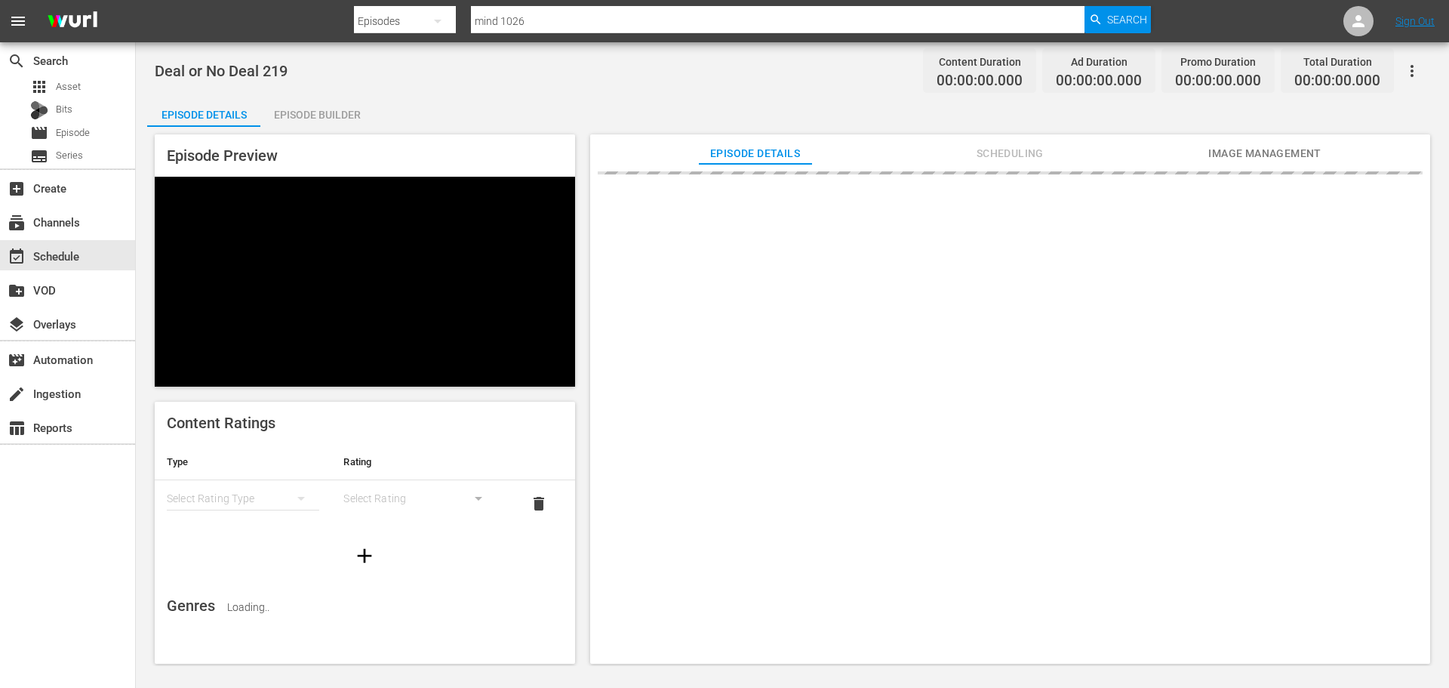
click at [313, 116] on div "Episode Builder" at bounding box center [316, 115] width 113 height 36
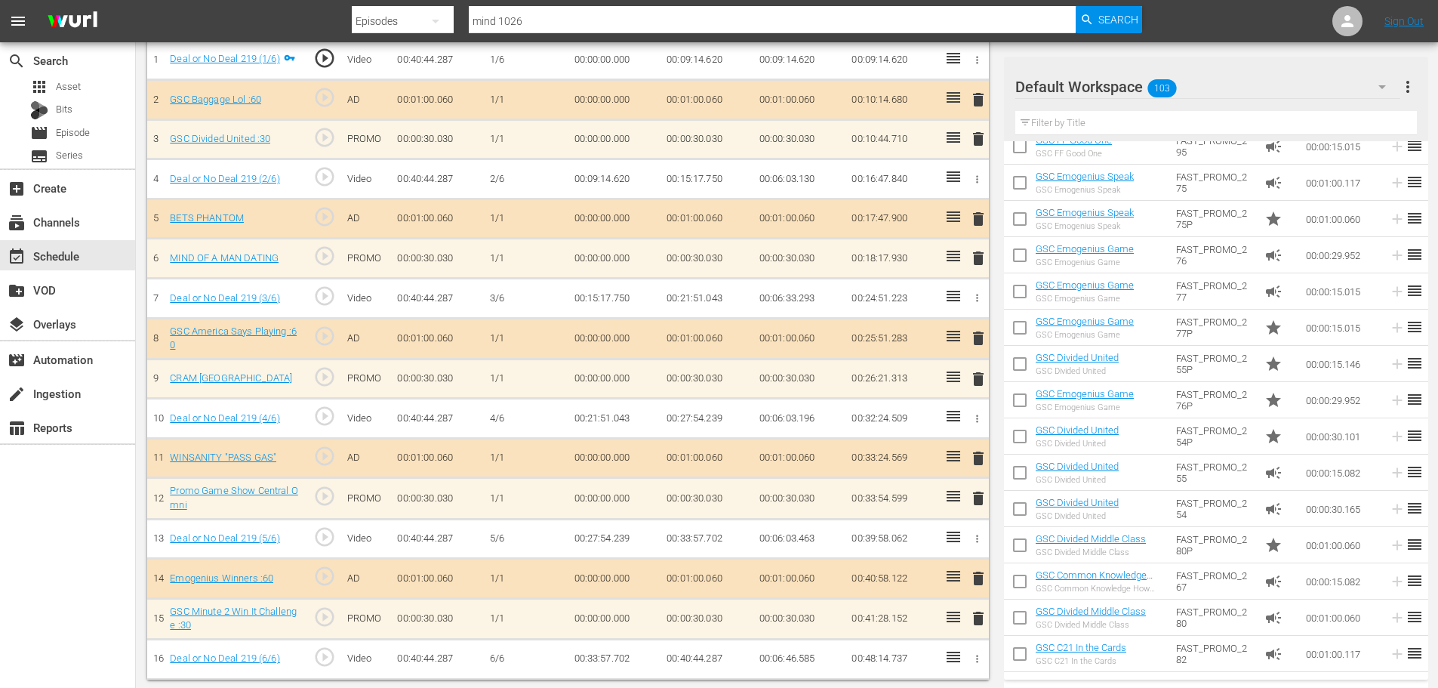
scroll to position [1157, 0]
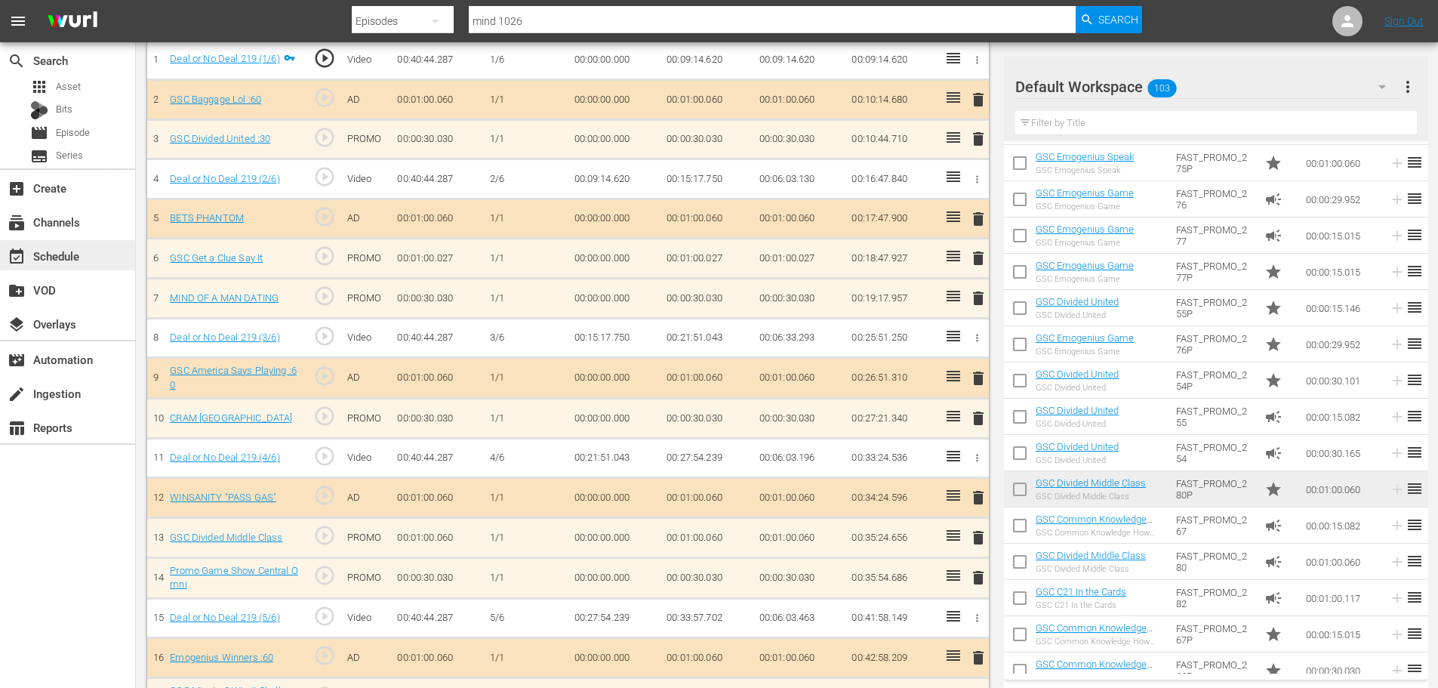
click at [73, 266] on div "event_available Schedule" at bounding box center [67, 255] width 135 height 30
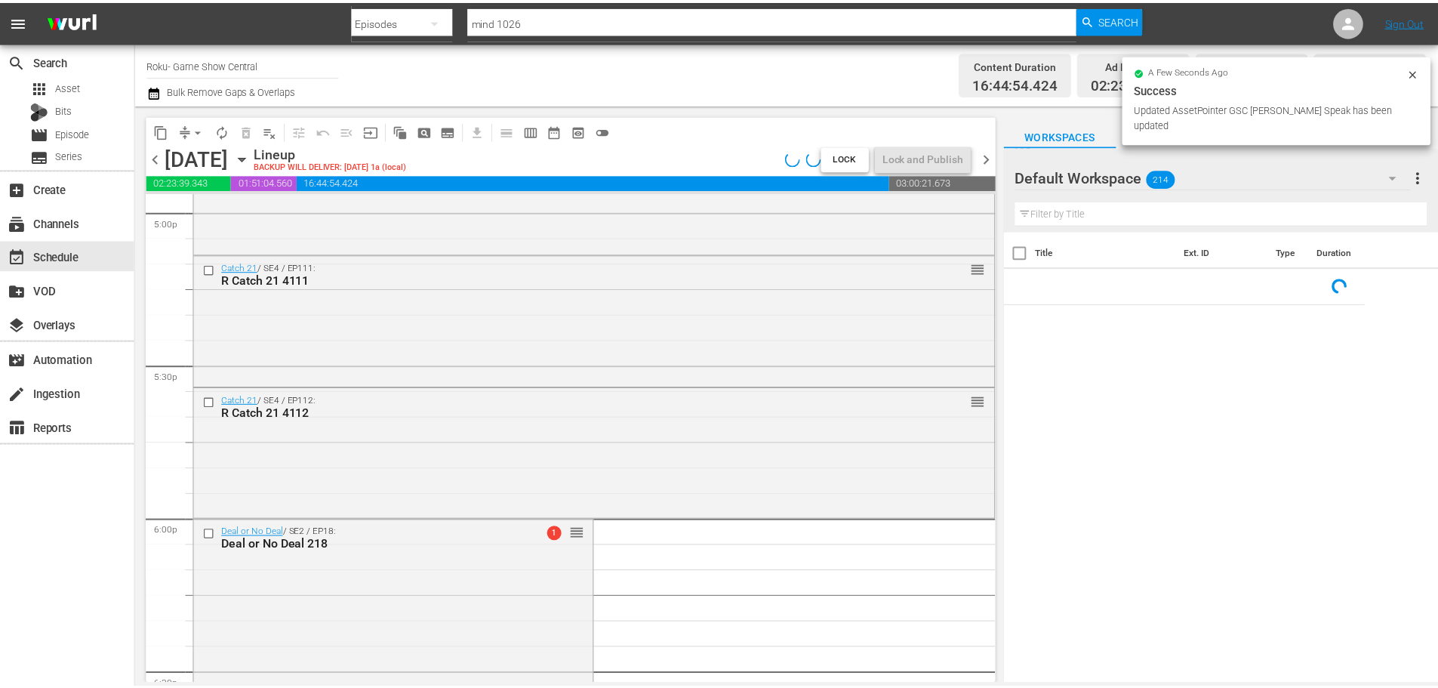
scroll to position [5915, 0]
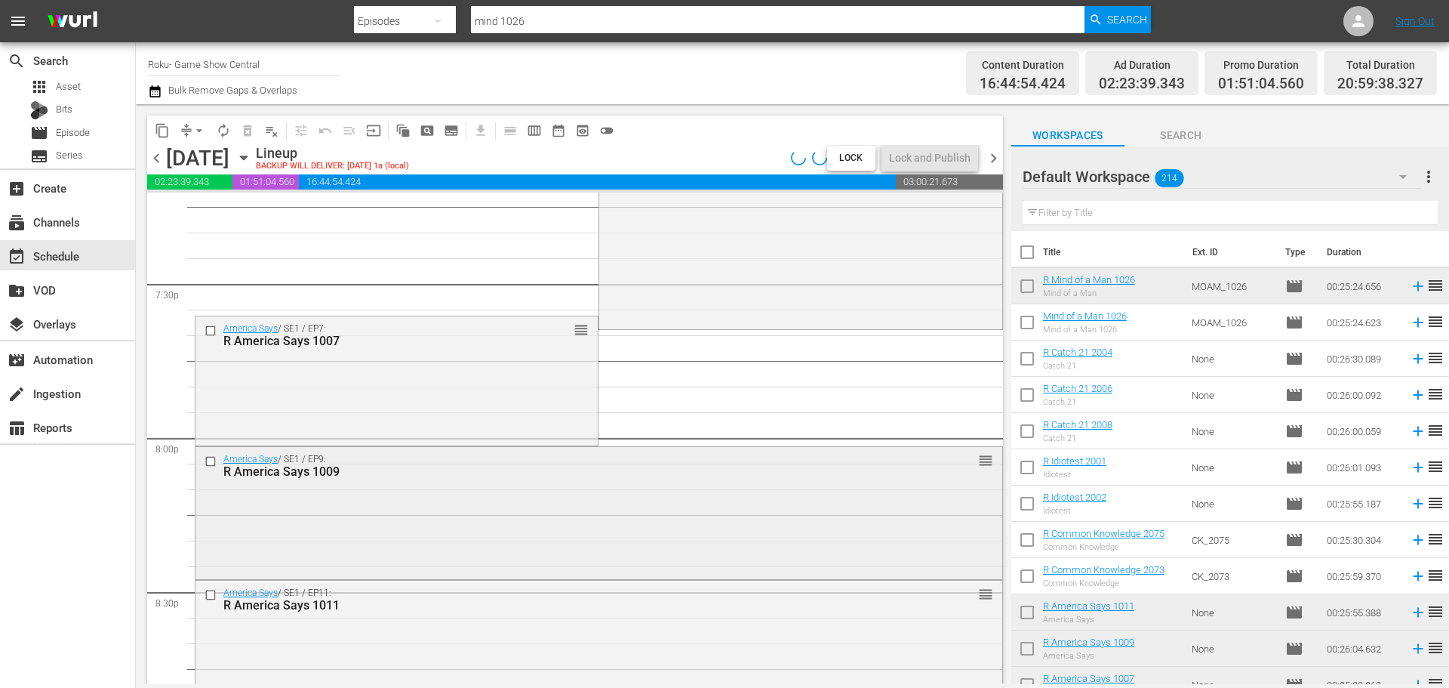
click at [442, 534] on div "America Says / SE1 / EP9: R America Says 1009 reorder" at bounding box center [599, 511] width 807 height 129
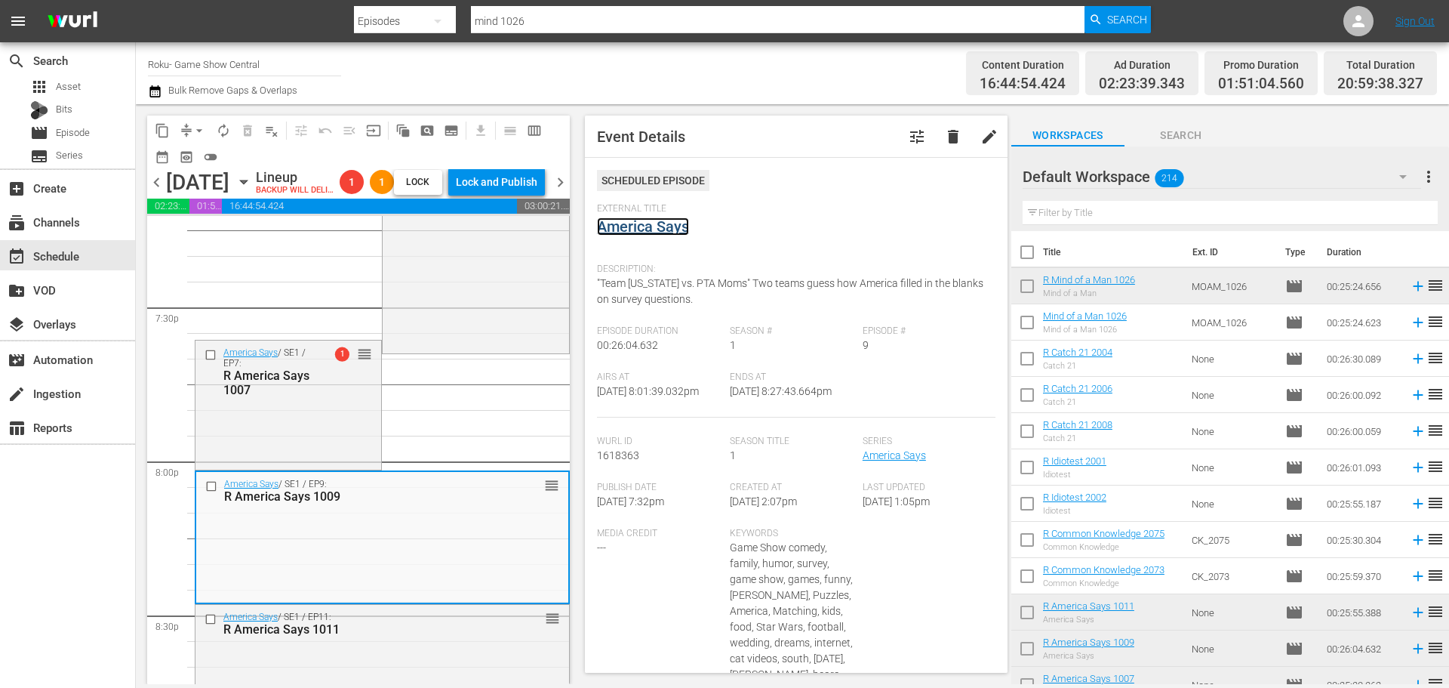
click at [648, 234] on link "America Says" at bounding box center [643, 226] width 92 height 18
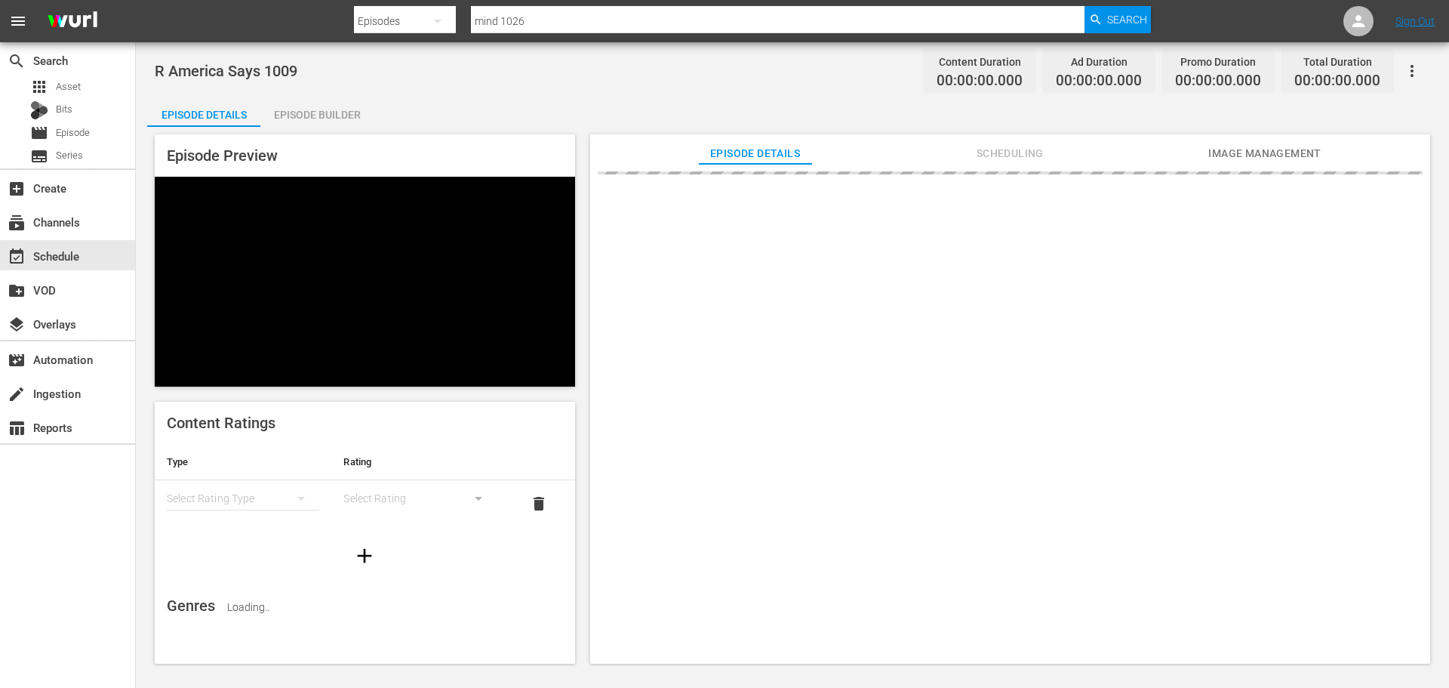
click at [374, 100] on div "R America Says 1009 Content Duration 00:00:00.000 Ad Duration 00:00:00.000 Prom…" at bounding box center [793, 354] width 1314 height 624
click at [306, 120] on div "Episode Builder" at bounding box center [316, 115] width 113 height 36
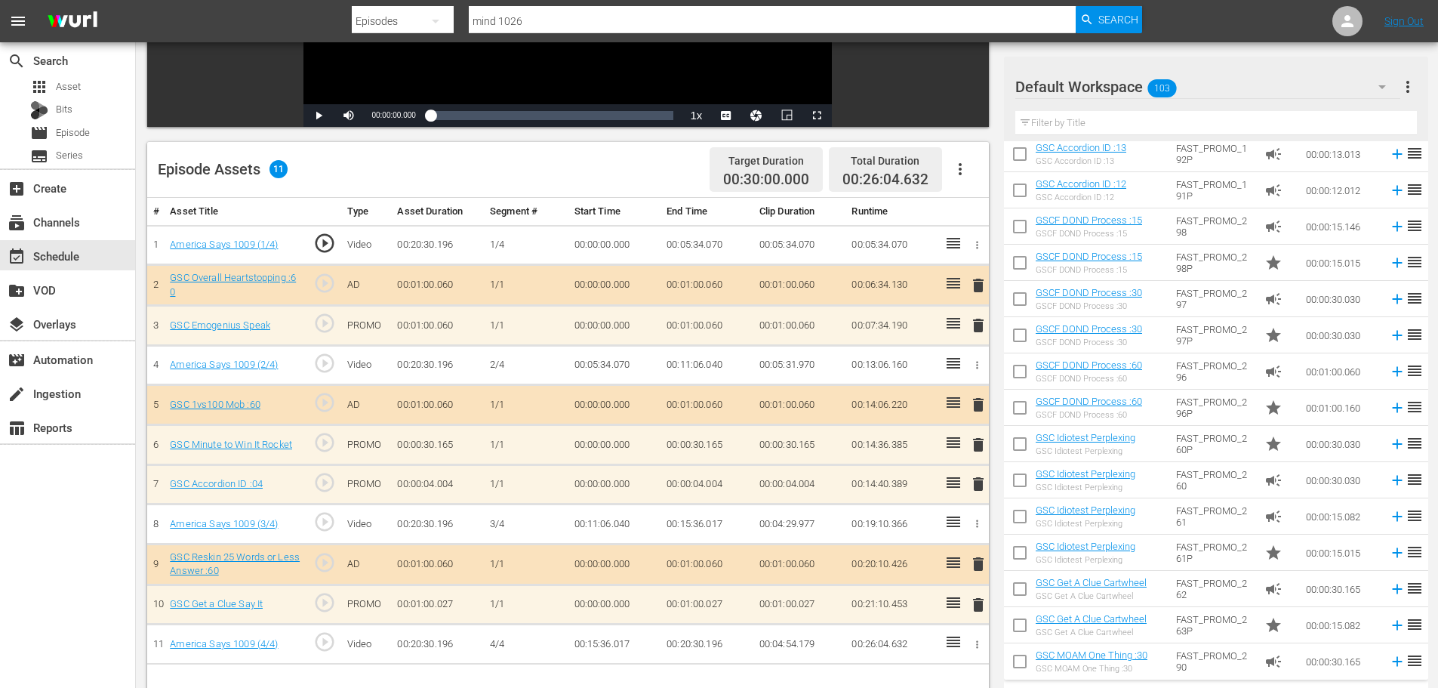
scroll to position [393, 0]
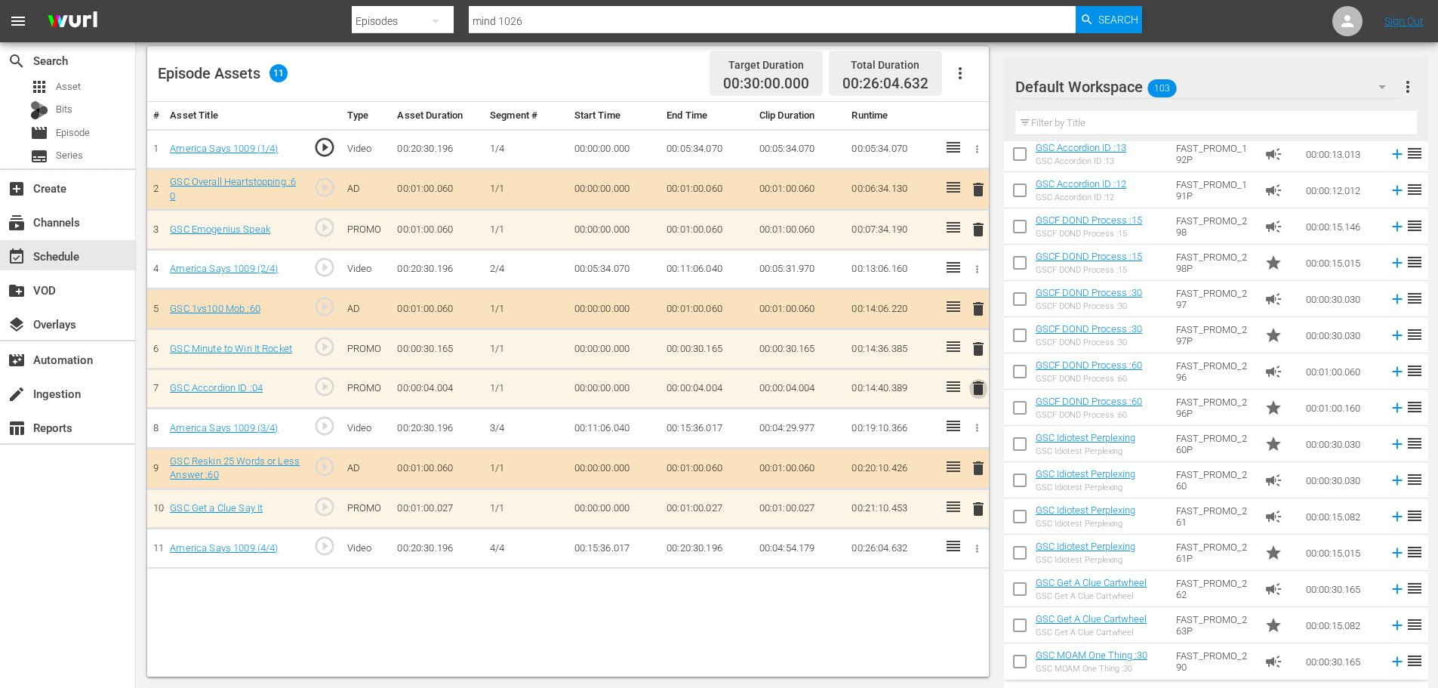
click at [980, 383] on span "delete" at bounding box center [978, 388] width 18 height 18
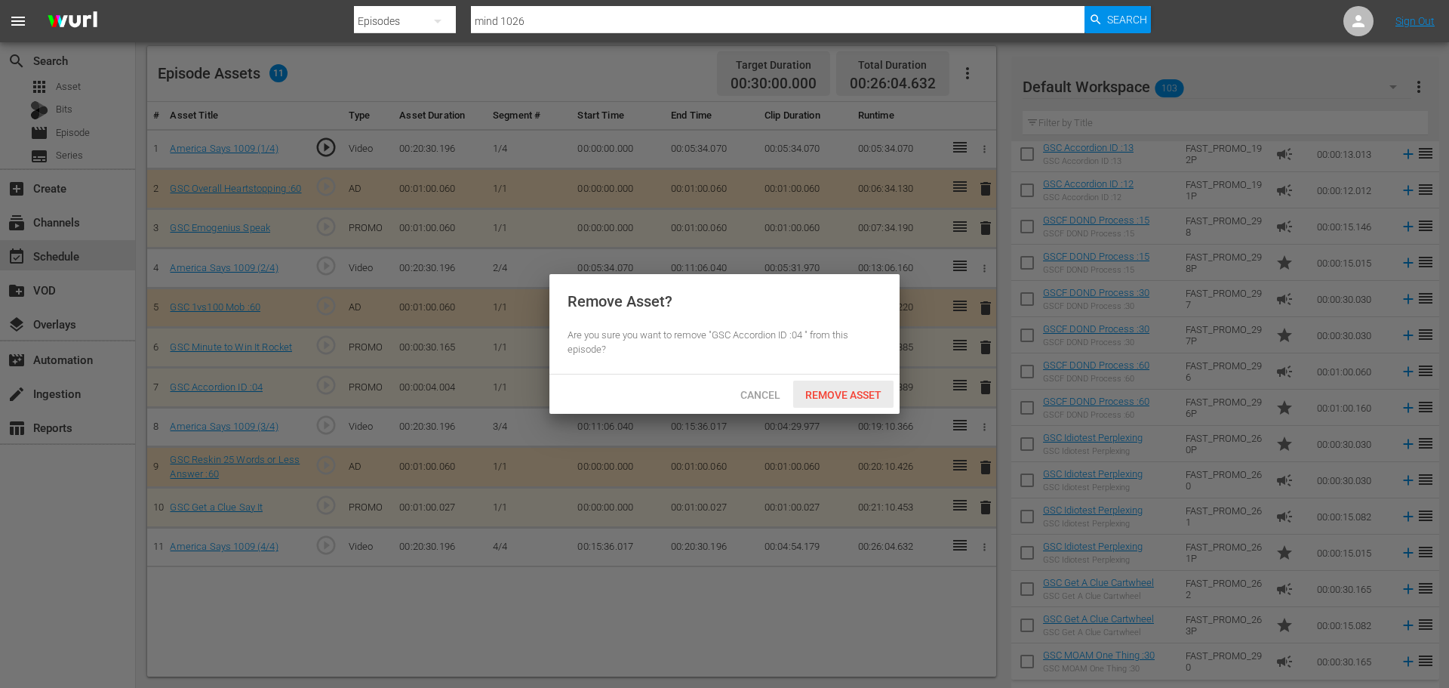
click at [860, 398] on span "Remove Asset" at bounding box center [843, 395] width 100 height 12
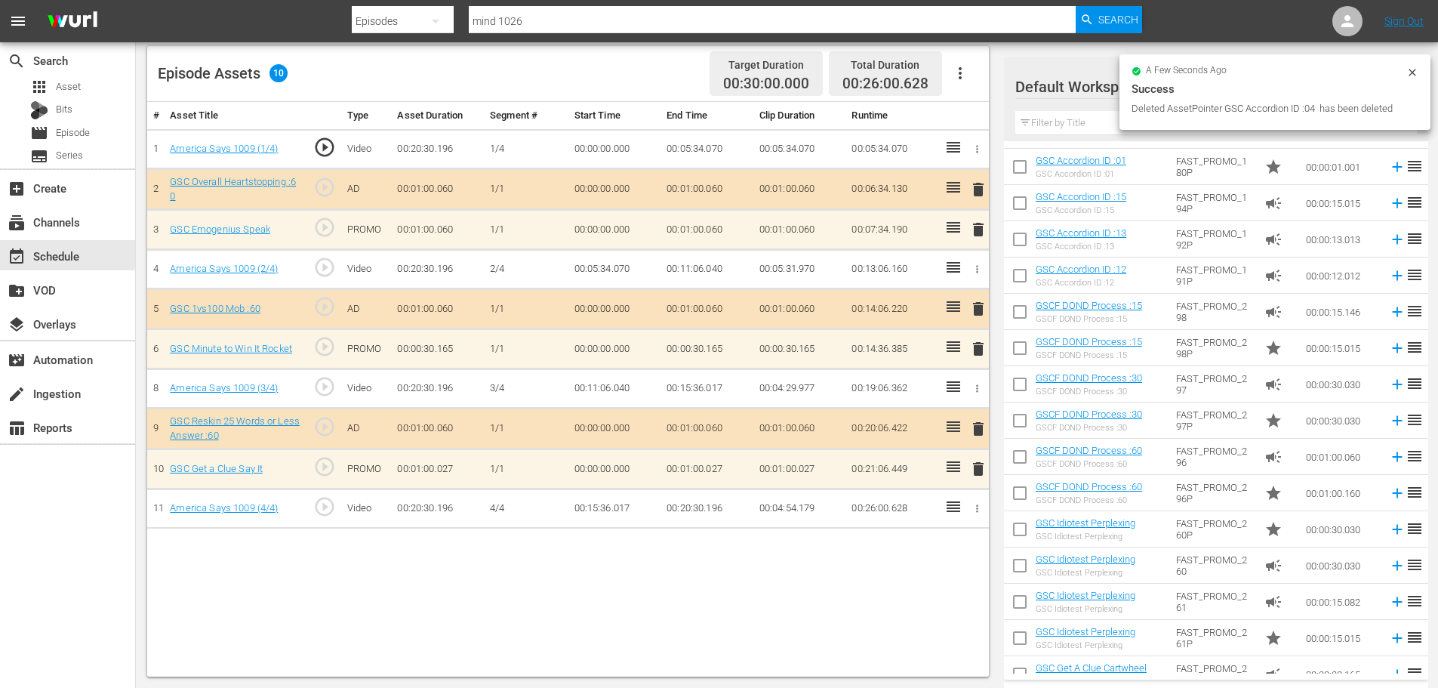
scroll to position [0, 0]
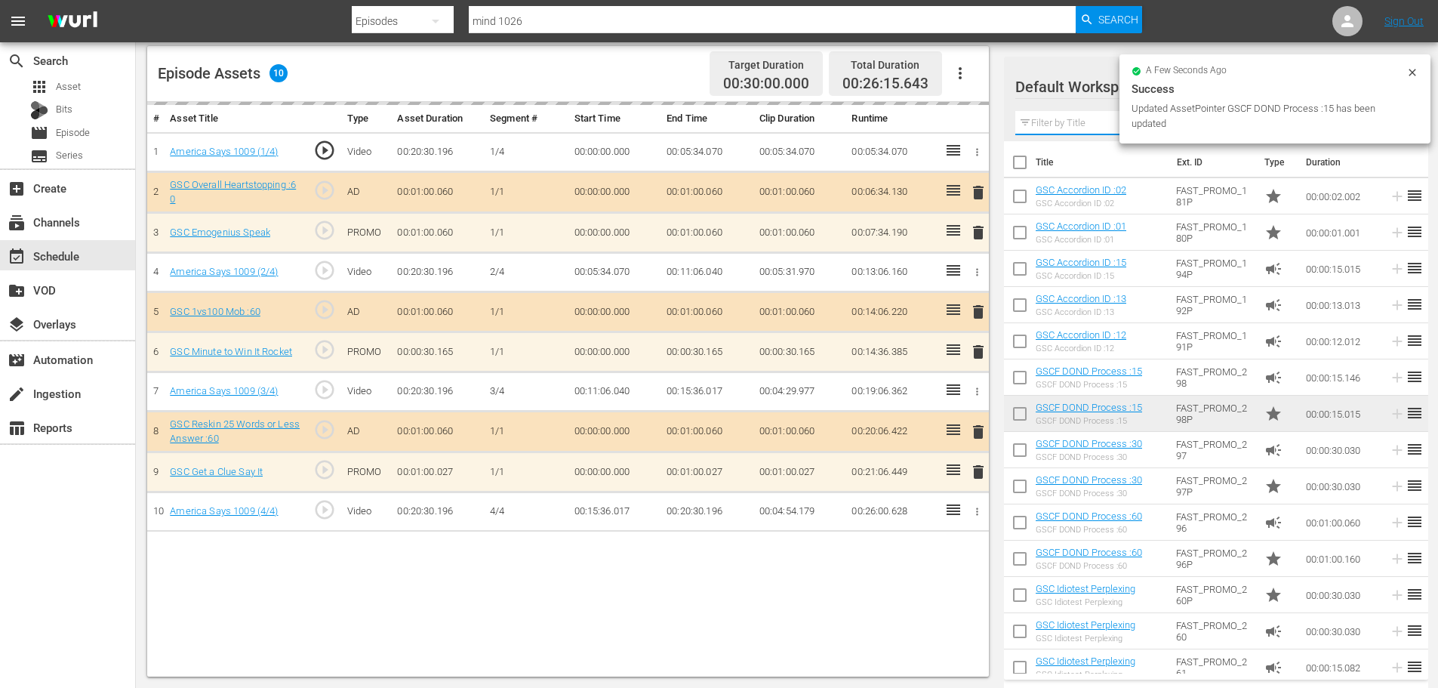
click at [1077, 128] on input "text" at bounding box center [1216, 123] width 402 height 24
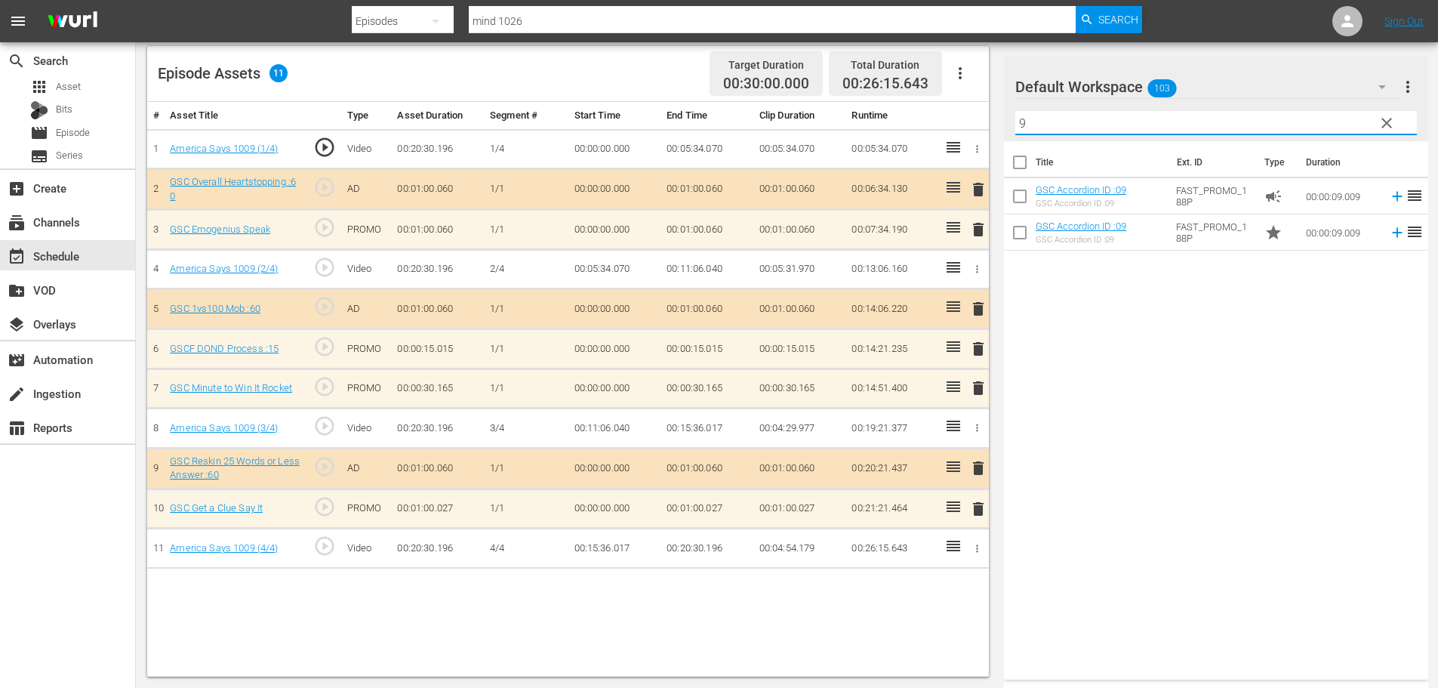
type input "9"
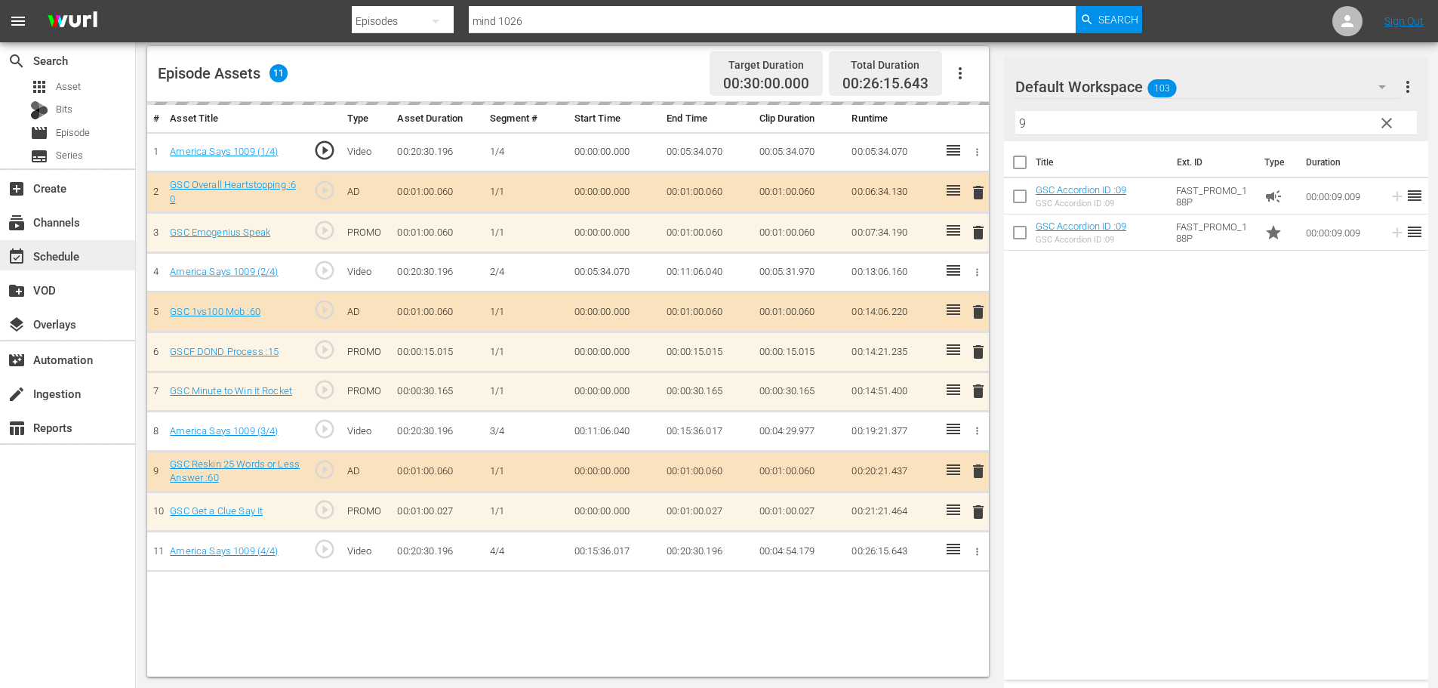
click at [89, 251] on div "event_available Schedule" at bounding box center [67, 255] width 135 height 30
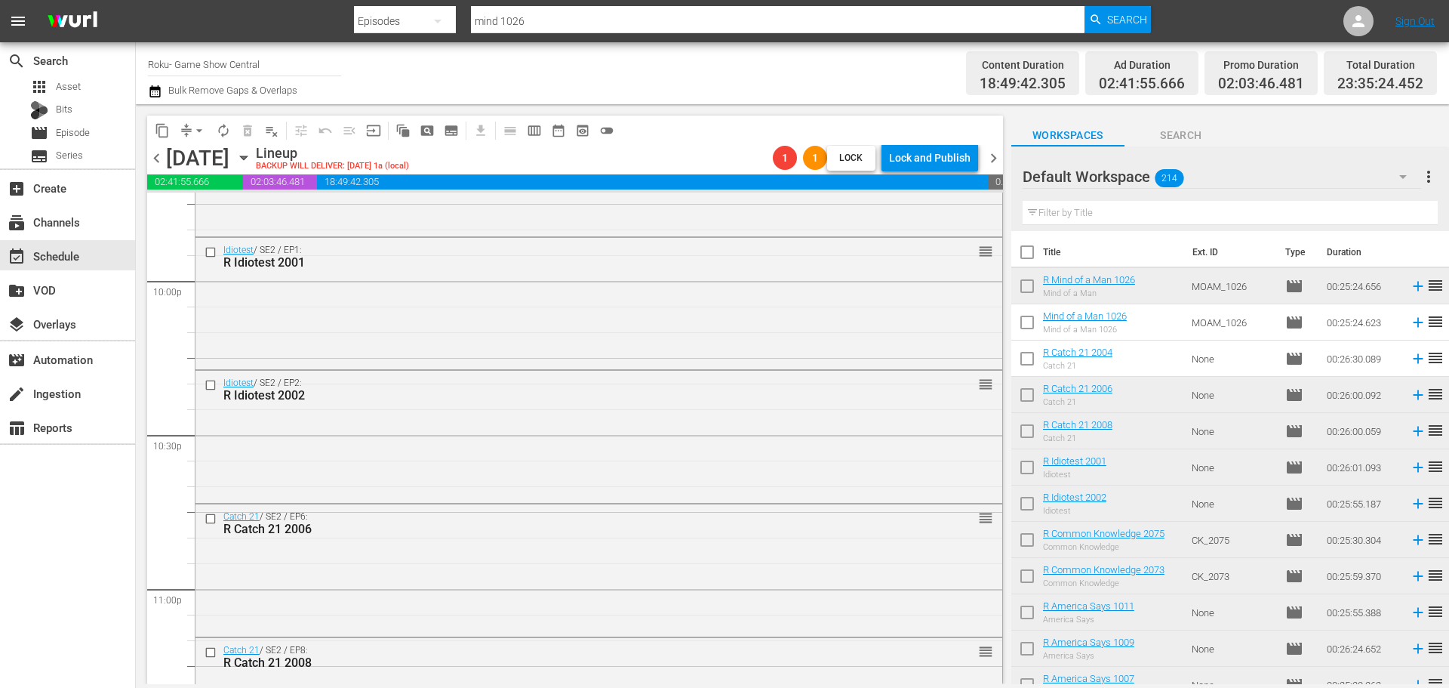
scroll to position [6825, 0]
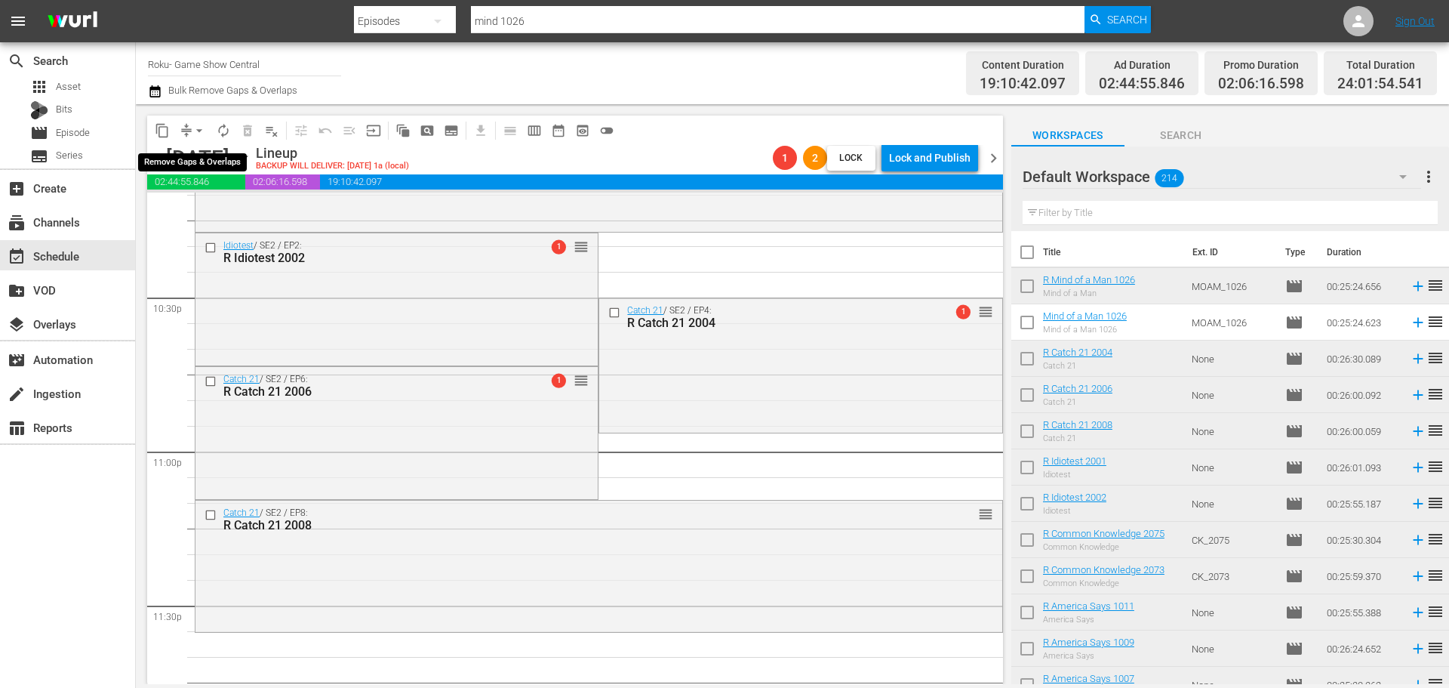
click at [202, 137] on span "arrow_drop_down" at bounding box center [199, 130] width 15 height 15
click at [206, 158] on li "Align to Midnight" at bounding box center [200, 161] width 159 height 25
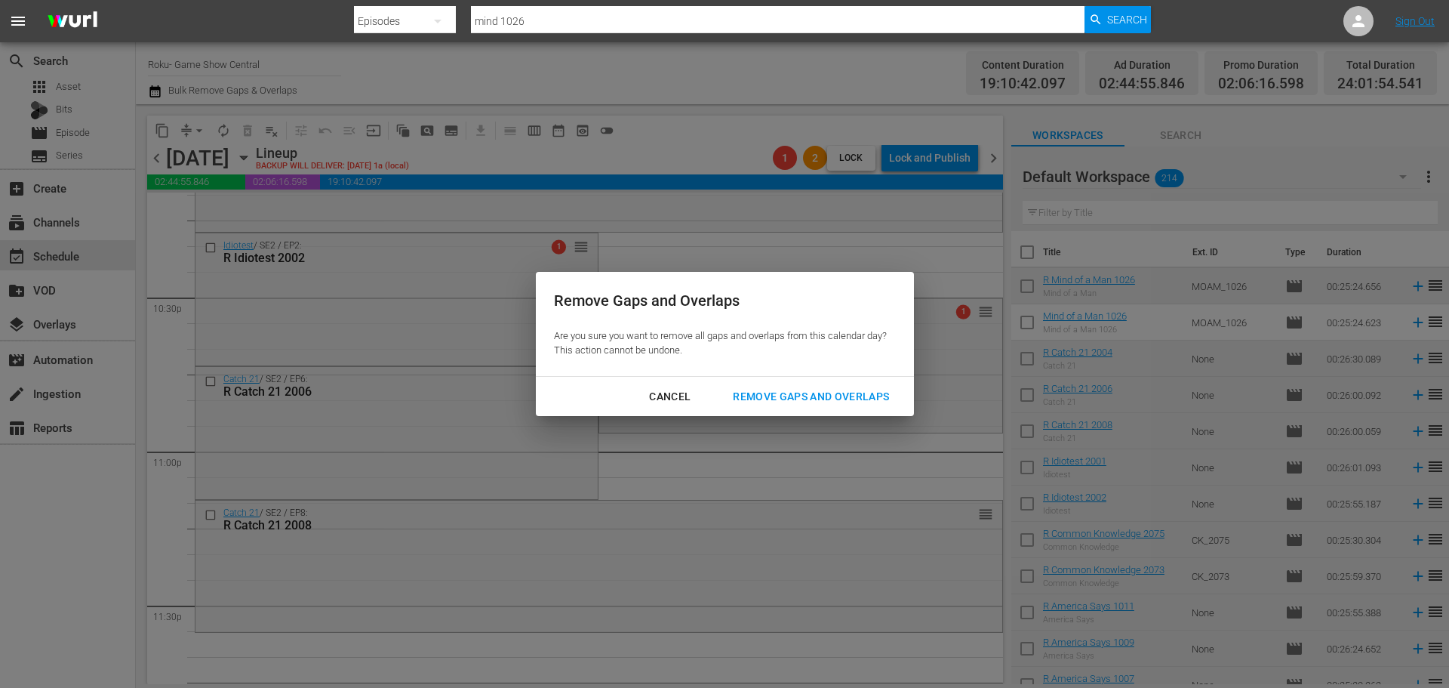
click at [820, 397] on div "Remove Gaps and Overlaps" at bounding box center [811, 396] width 180 height 19
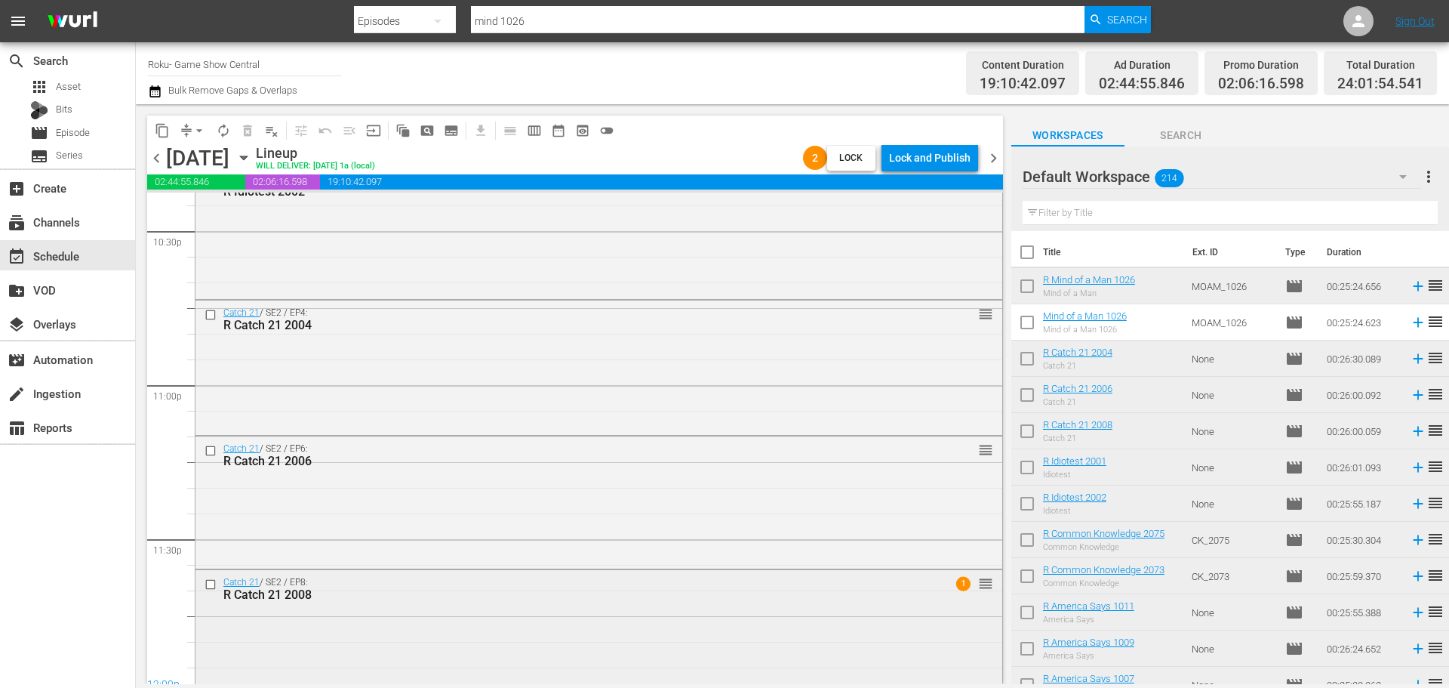
scroll to position [6910, 0]
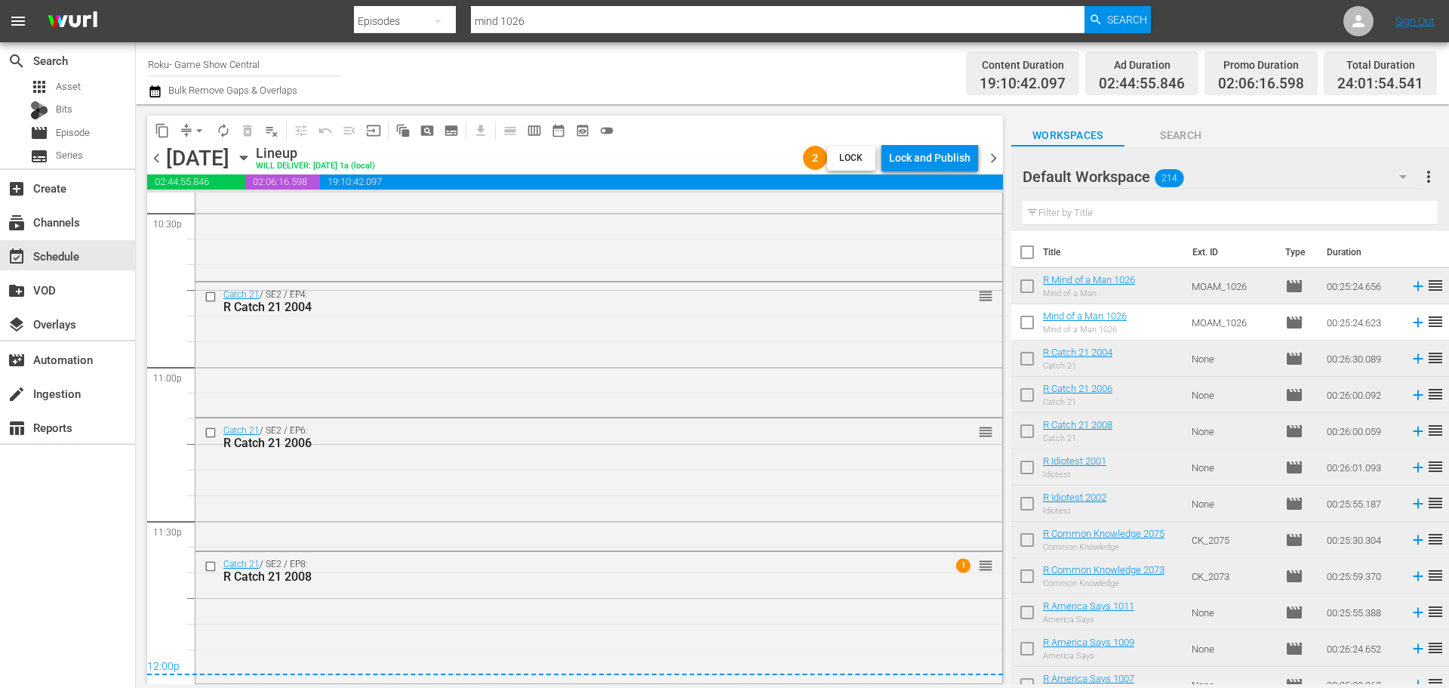
click at [725, 657] on div "Catch 21 / SE2 / EP8: R Catch 21 2008 1 reorder" at bounding box center [599, 616] width 807 height 129
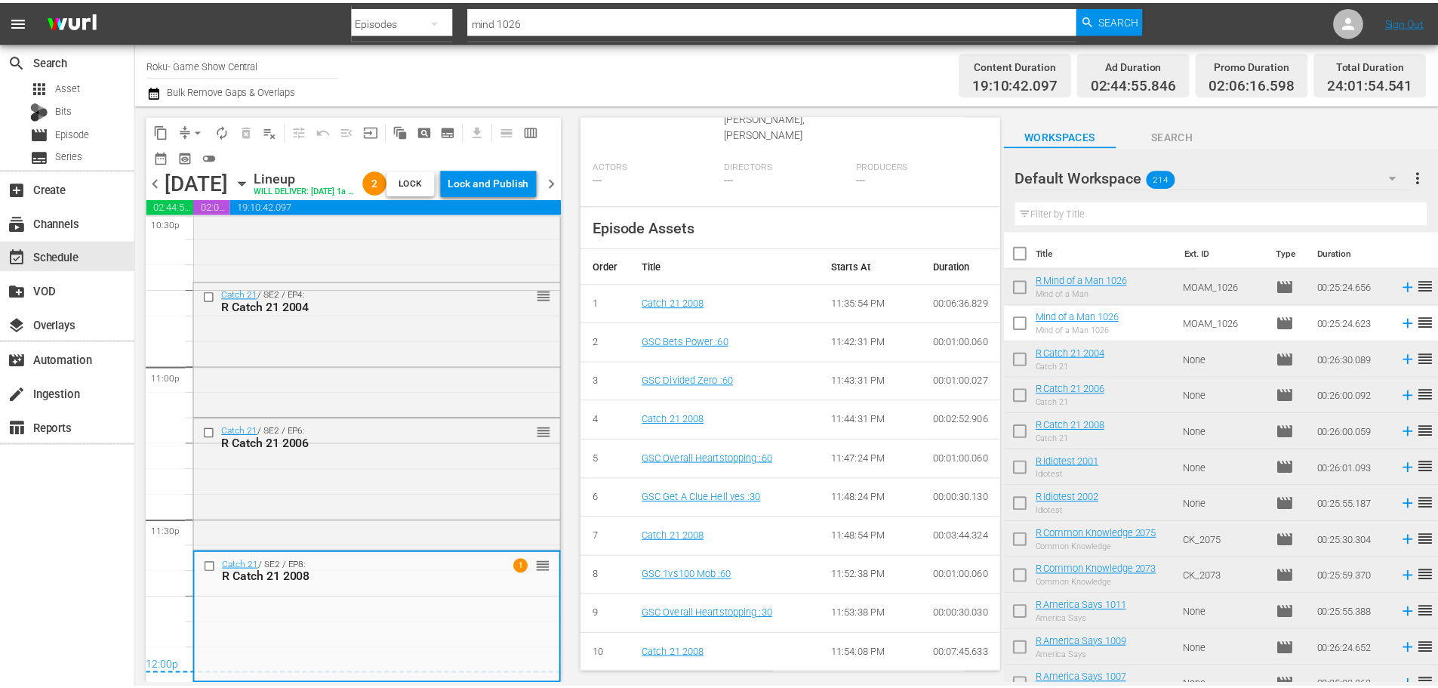
scroll to position [0, 0]
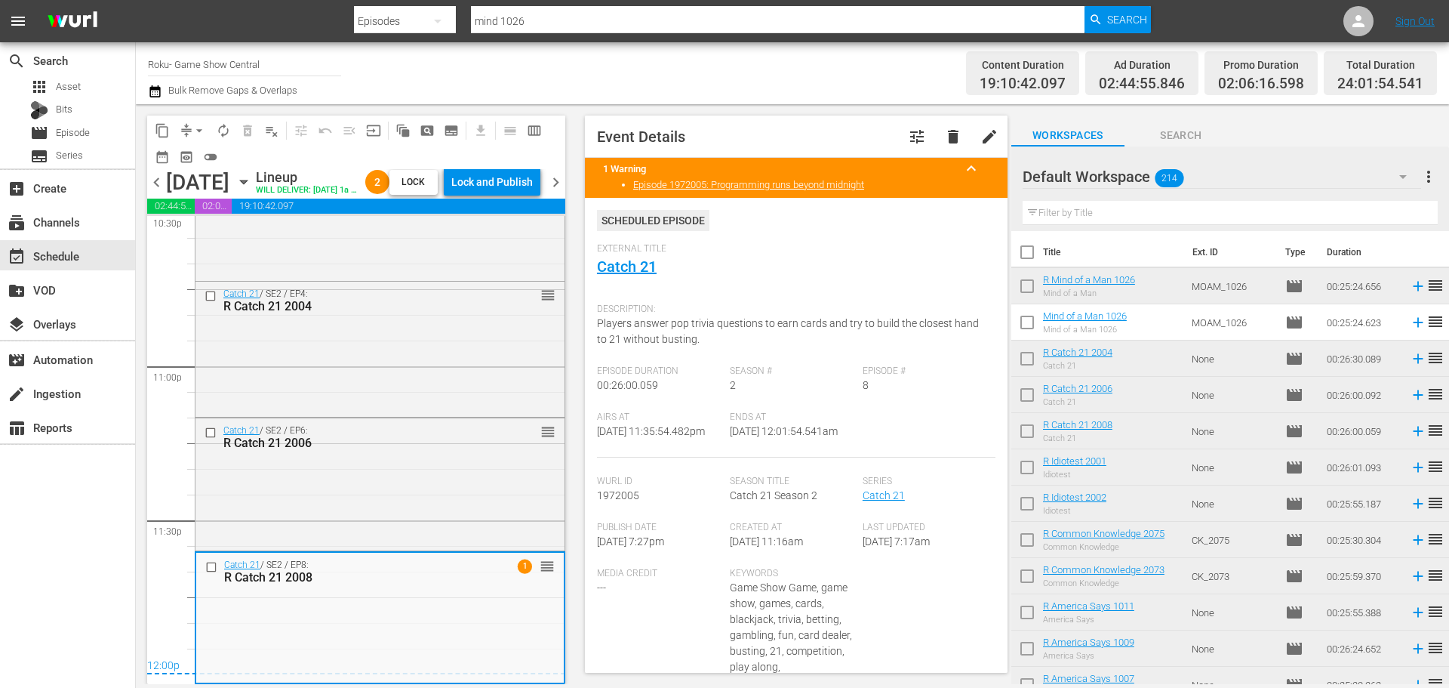
click at [660, 273] on div "External Title Catch 21" at bounding box center [796, 269] width 399 height 53
click at [650, 269] on link "Catch 21" at bounding box center [627, 266] width 60 height 18
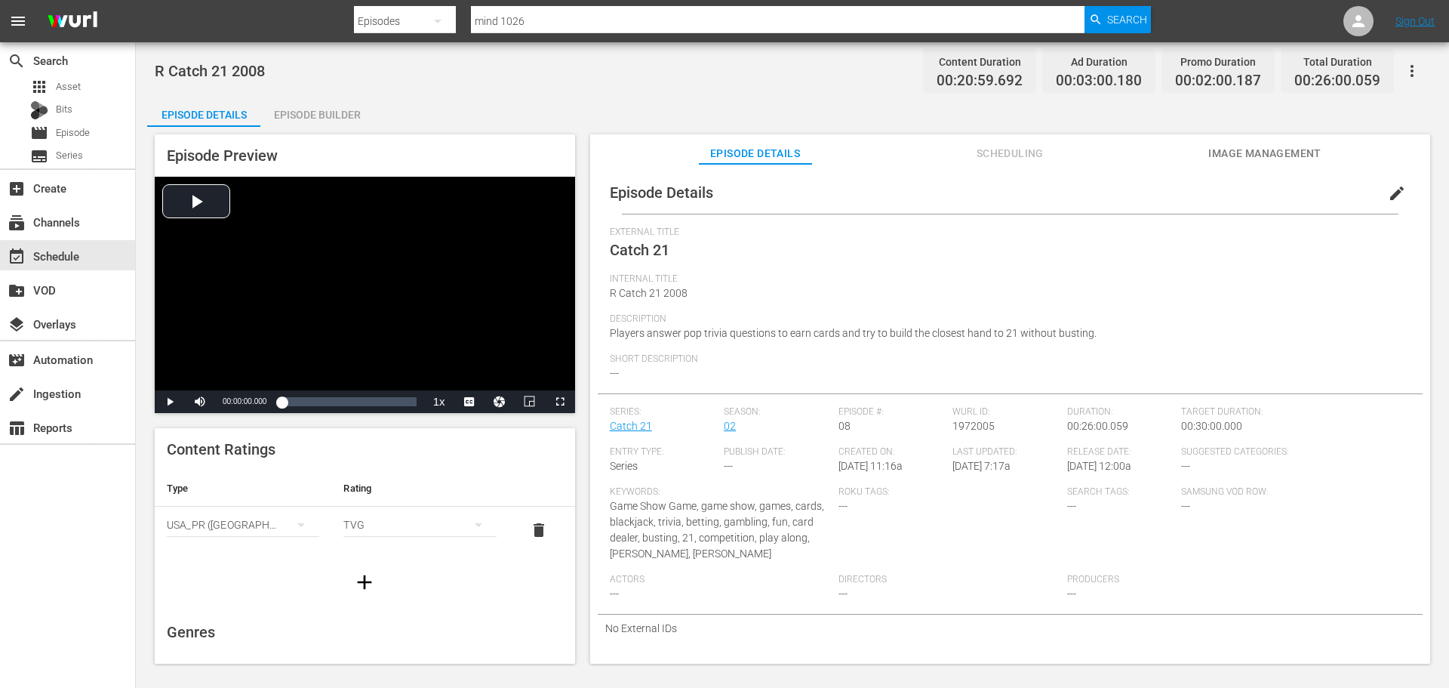
click at [294, 97] on div "Episode Builder" at bounding box center [316, 115] width 113 height 36
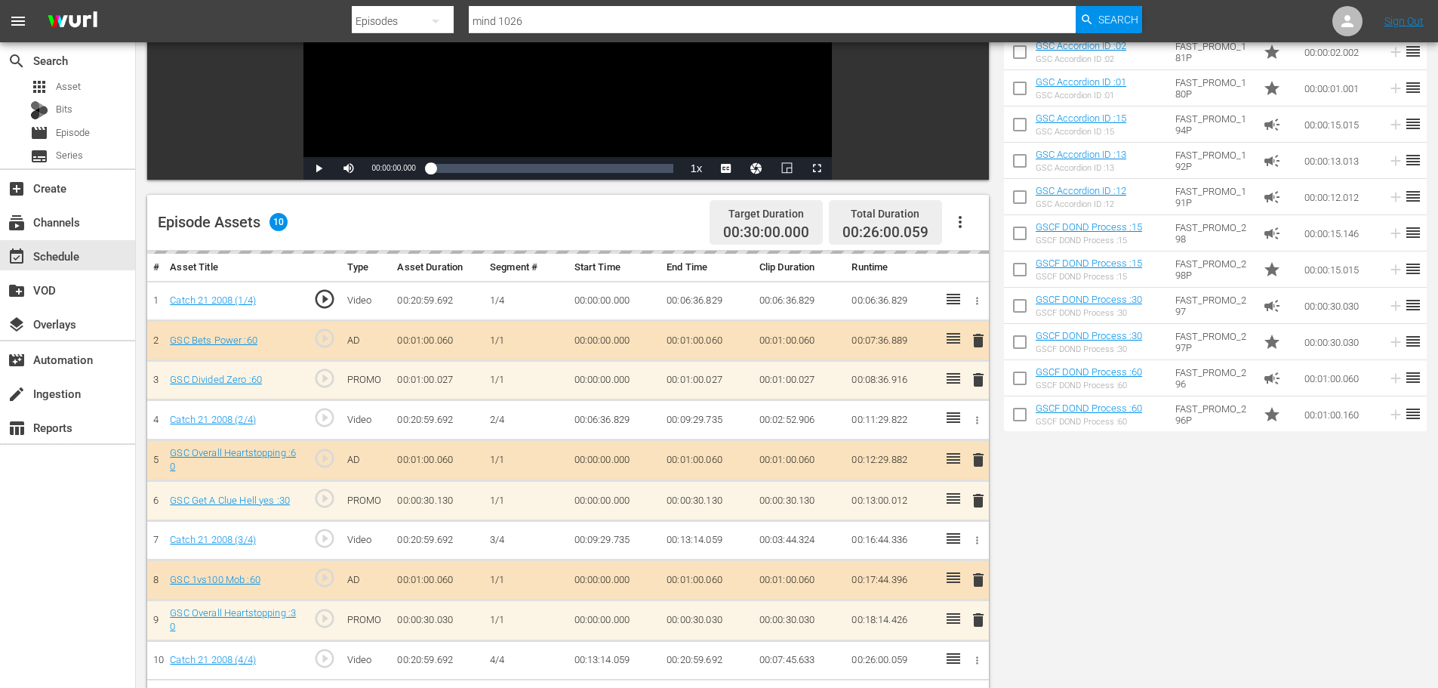
scroll to position [393, 0]
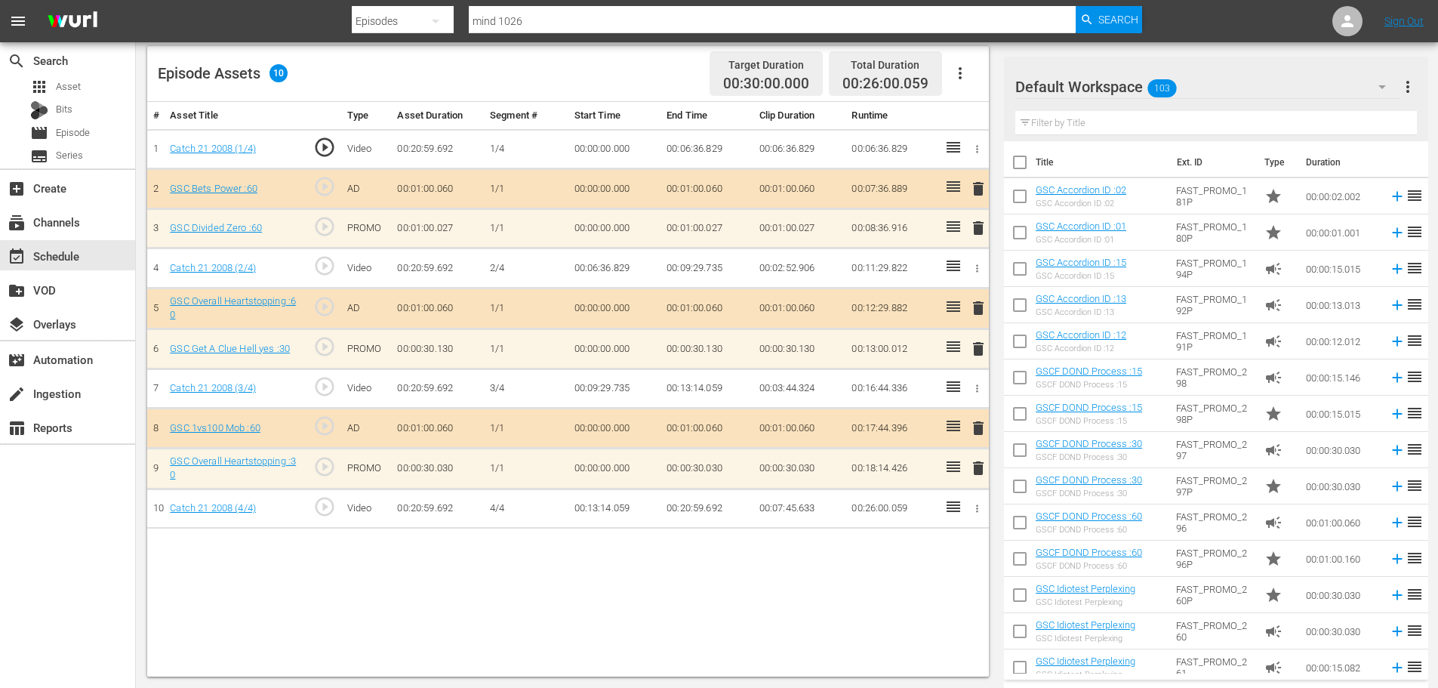
click at [971, 228] on span "delete" at bounding box center [978, 228] width 18 height 18
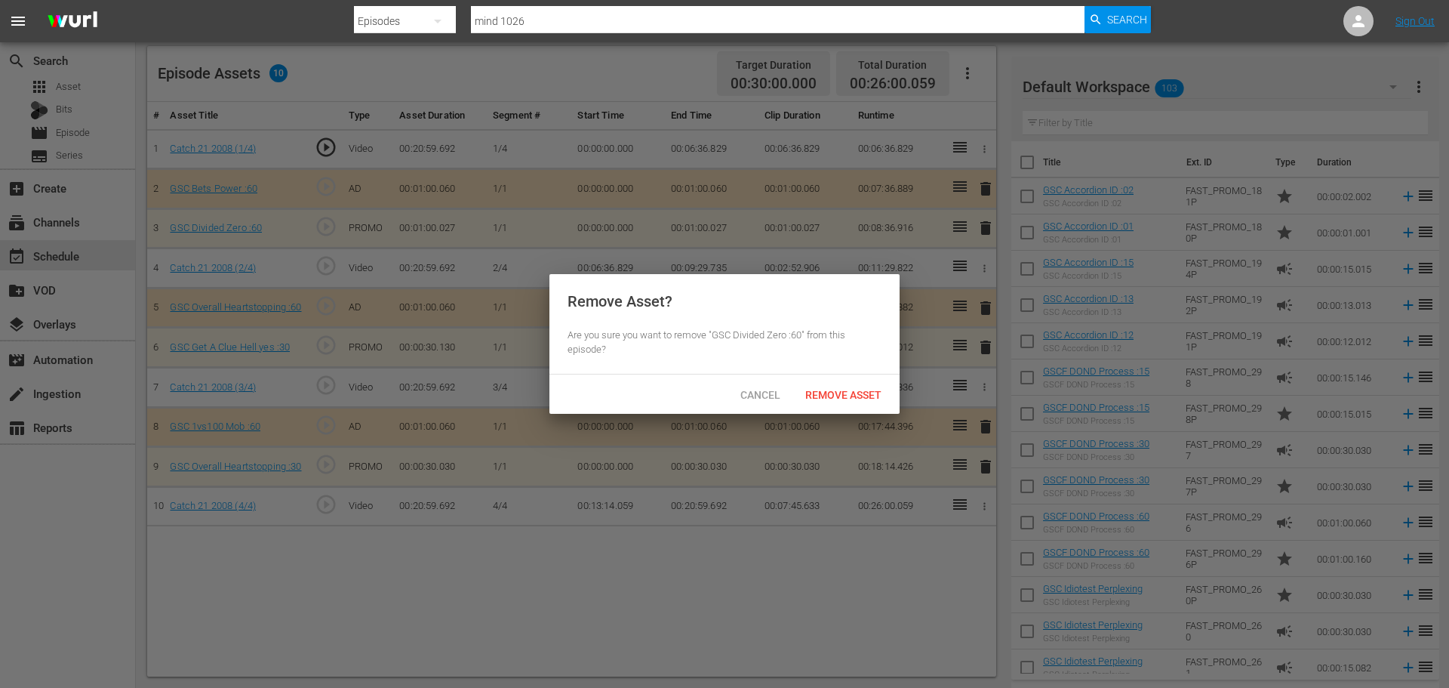
click at [895, 390] on div "Cancel Remove Asset" at bounding box center [725, 393] width 350 height 39
click at [869, 396] on span "Remove Asset" at bounding box center [843, 395] width 100 height 12
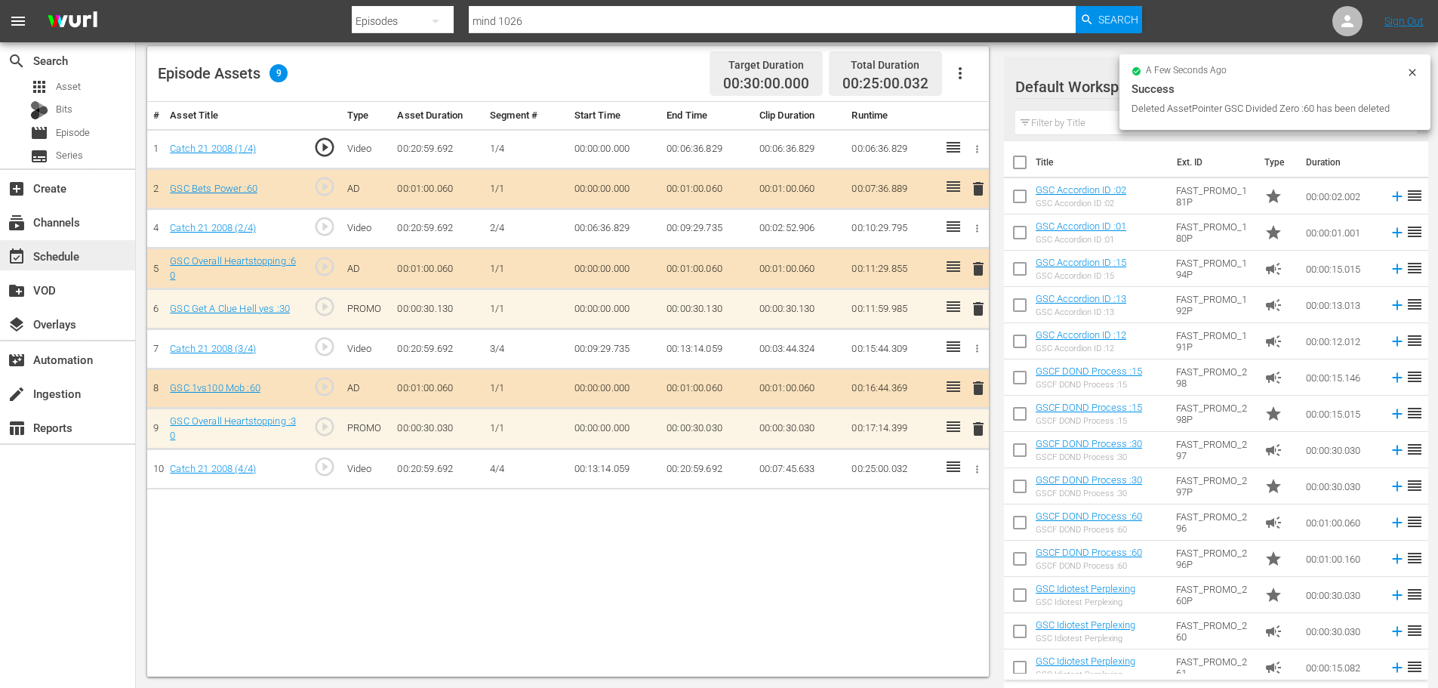
click at [63, 257] on div "event_available Schedule" at bounding box center [42, 254] width 85 height 14
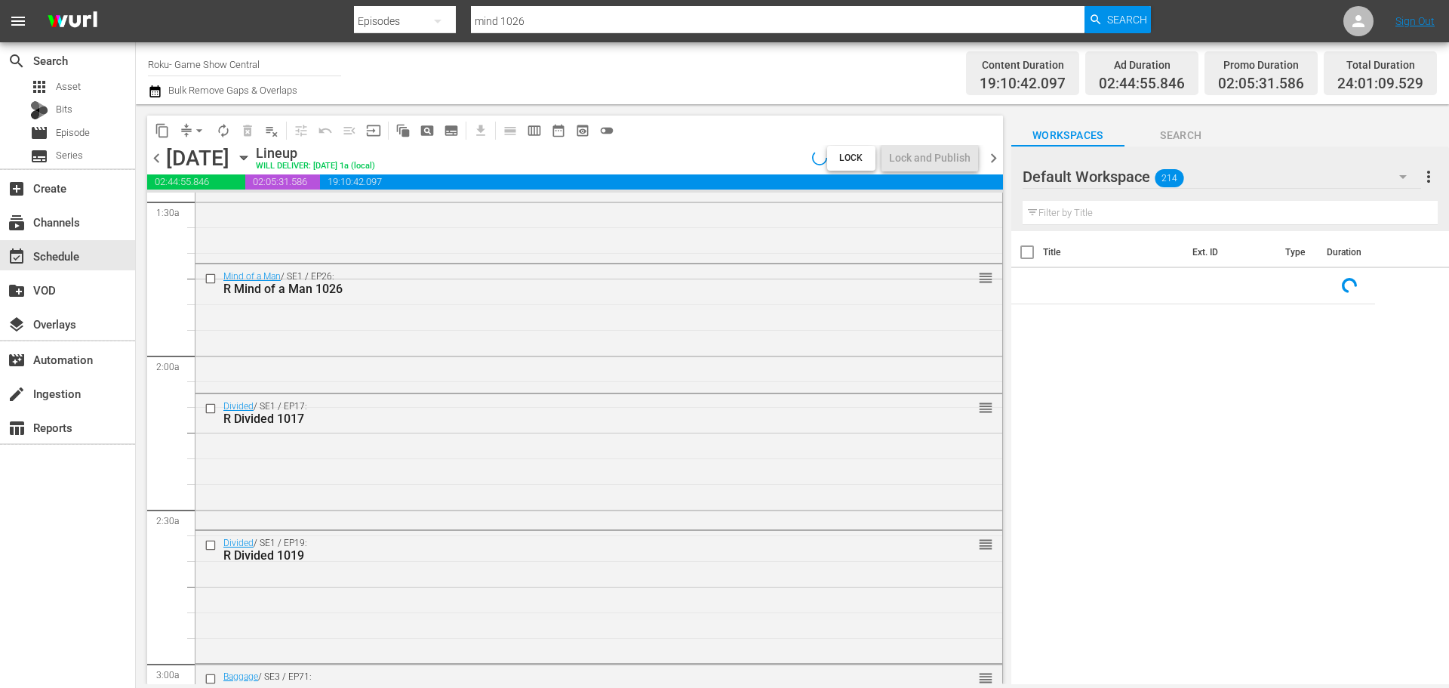
scroll to position [6906, 0]
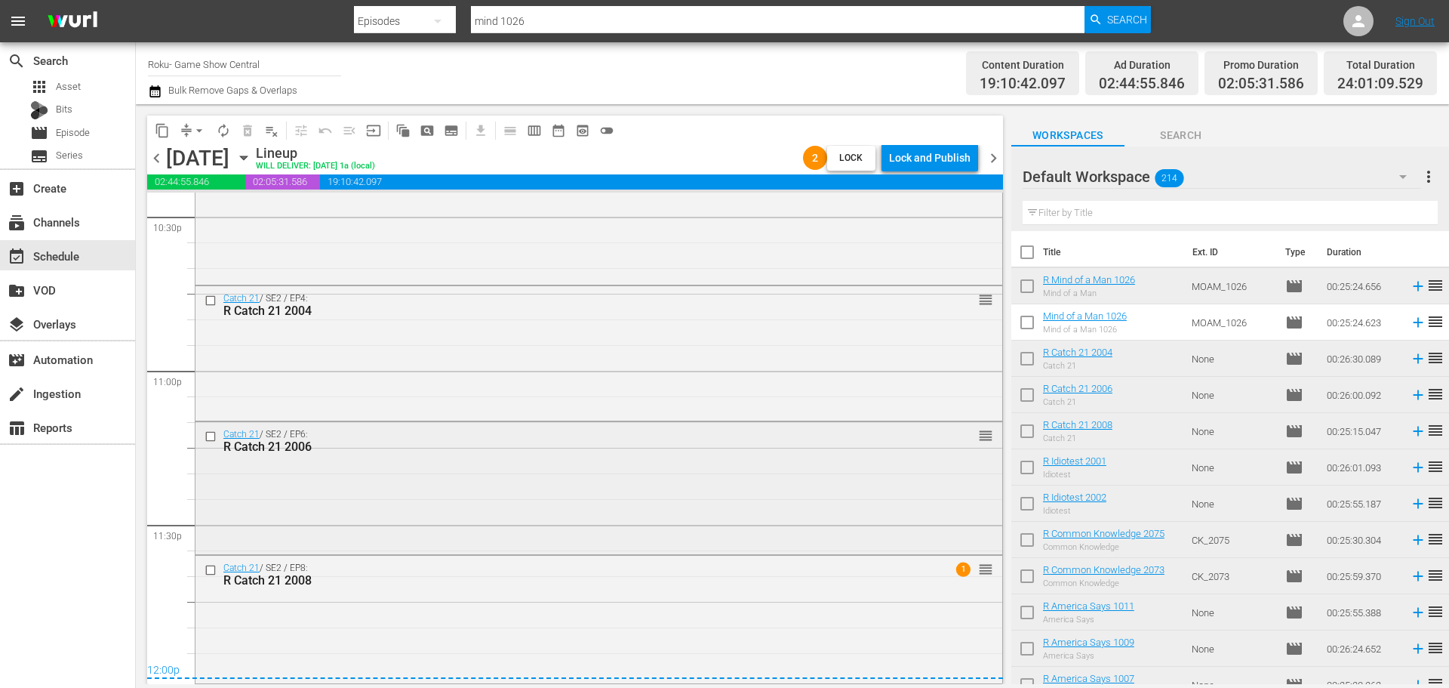
click at [563, 495] on div "Catch 21 / SE2 / EP6: R Catch 21 2006 reorder" at bounding box center [599, 486] width 807 height 129
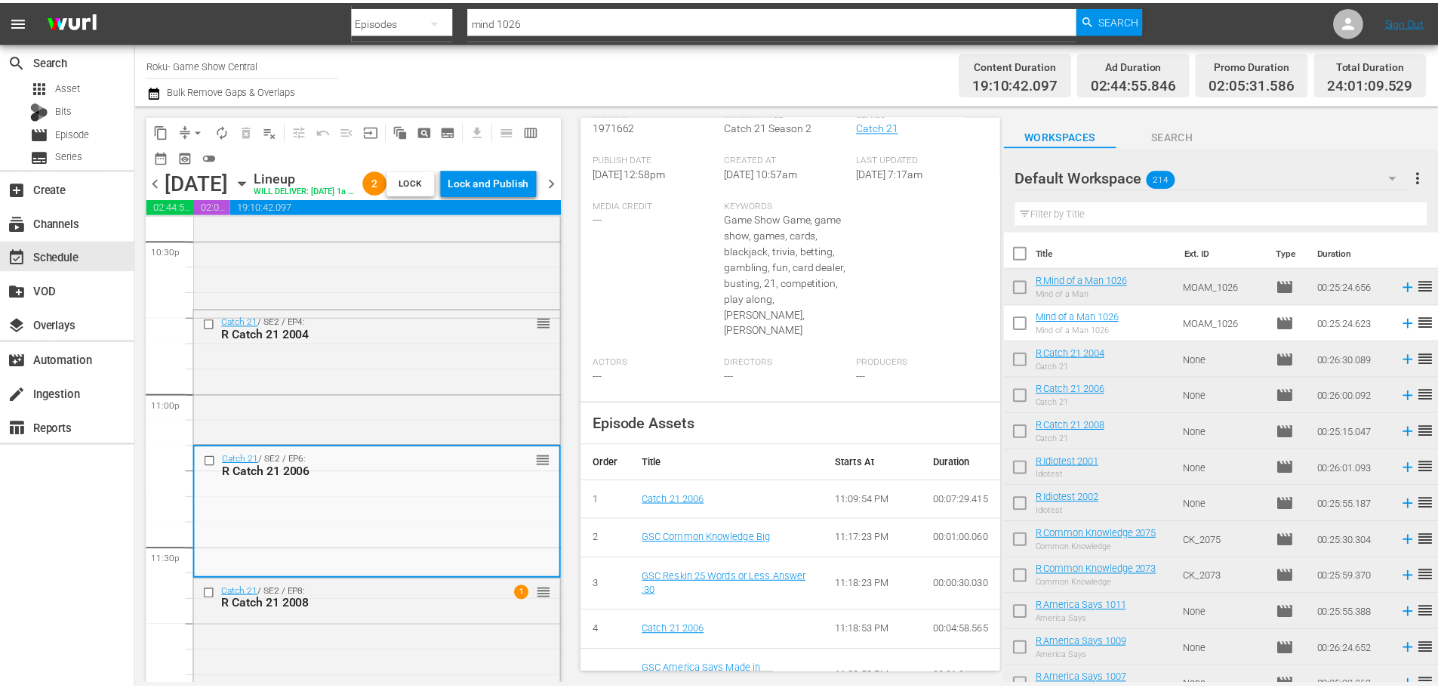
scroll to position [26, 0]
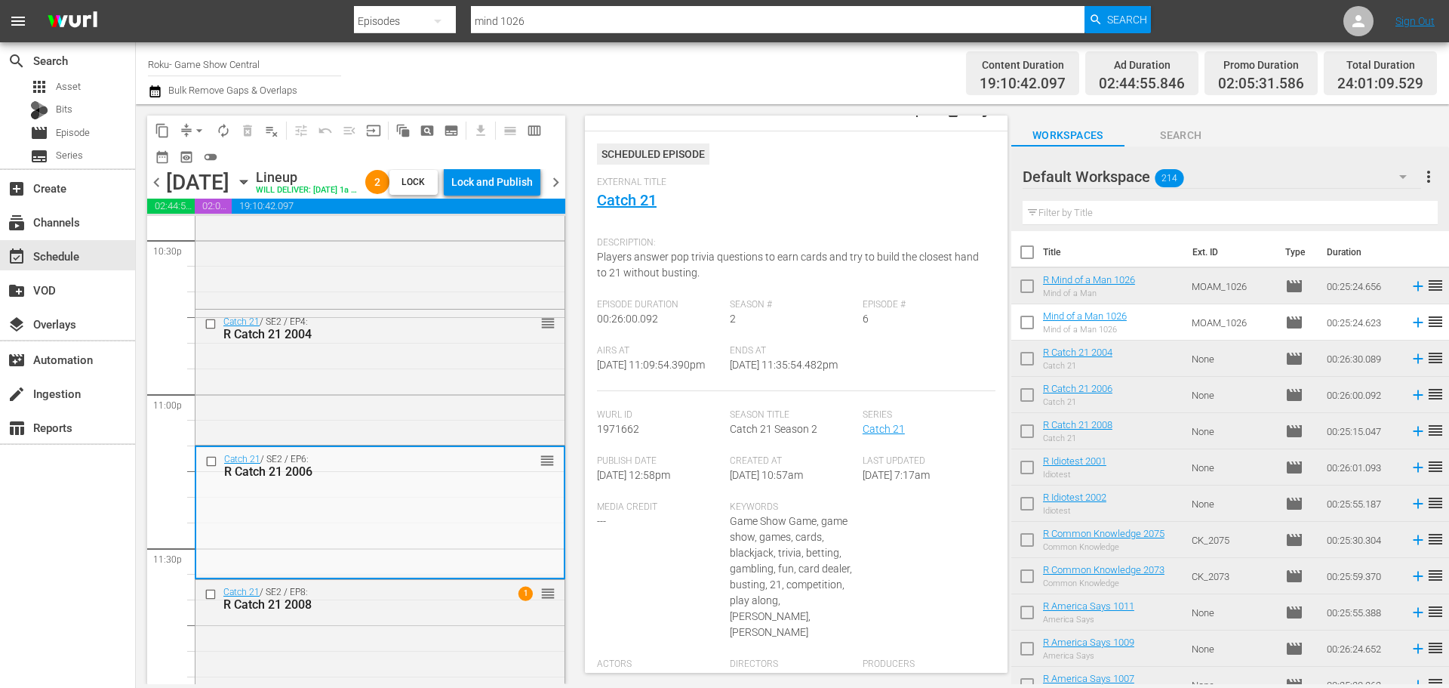
click at [624, 210] on div "External Title Catch 21" at bounding box center [796, 203] width 399 height 53
click at [624, 208] on link "Catch 21" at bounding box center [627, 200] width 60 height 18
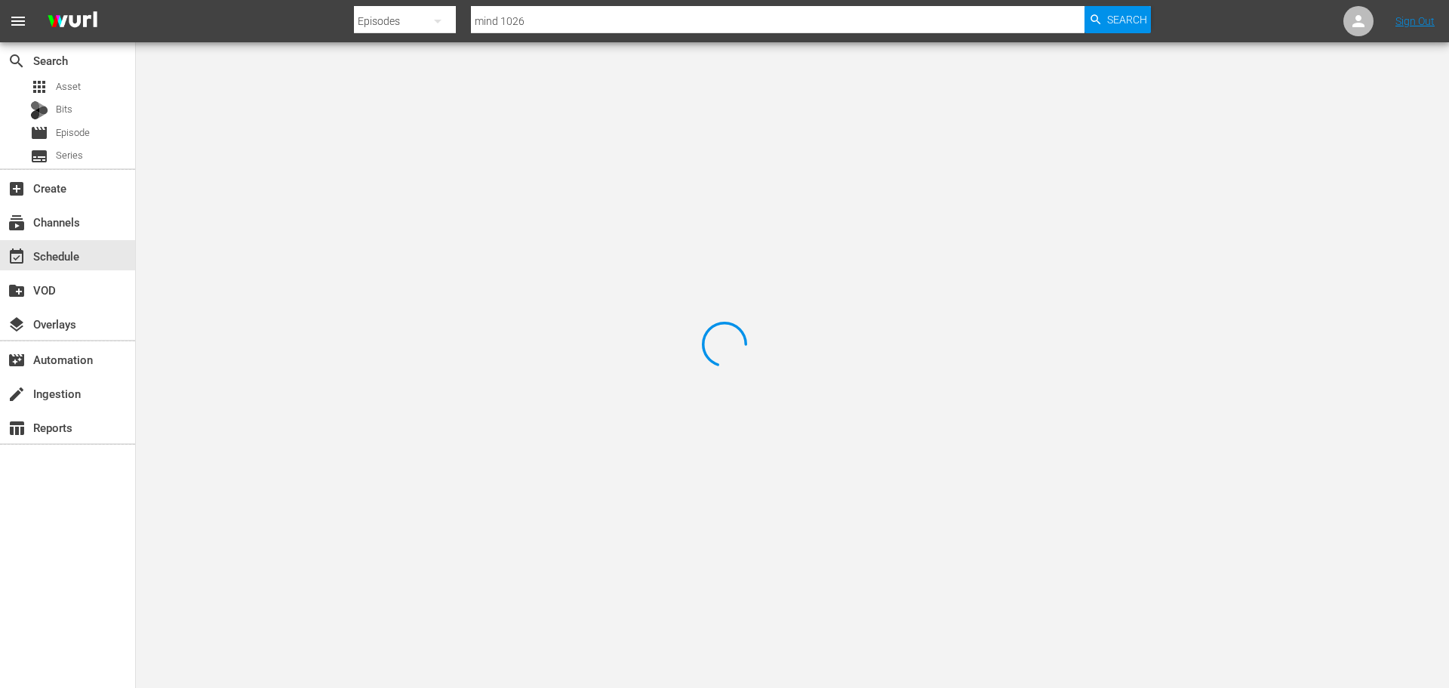
click at [295, 125] on div at bounding box center [724, 344] width 1449 height 688
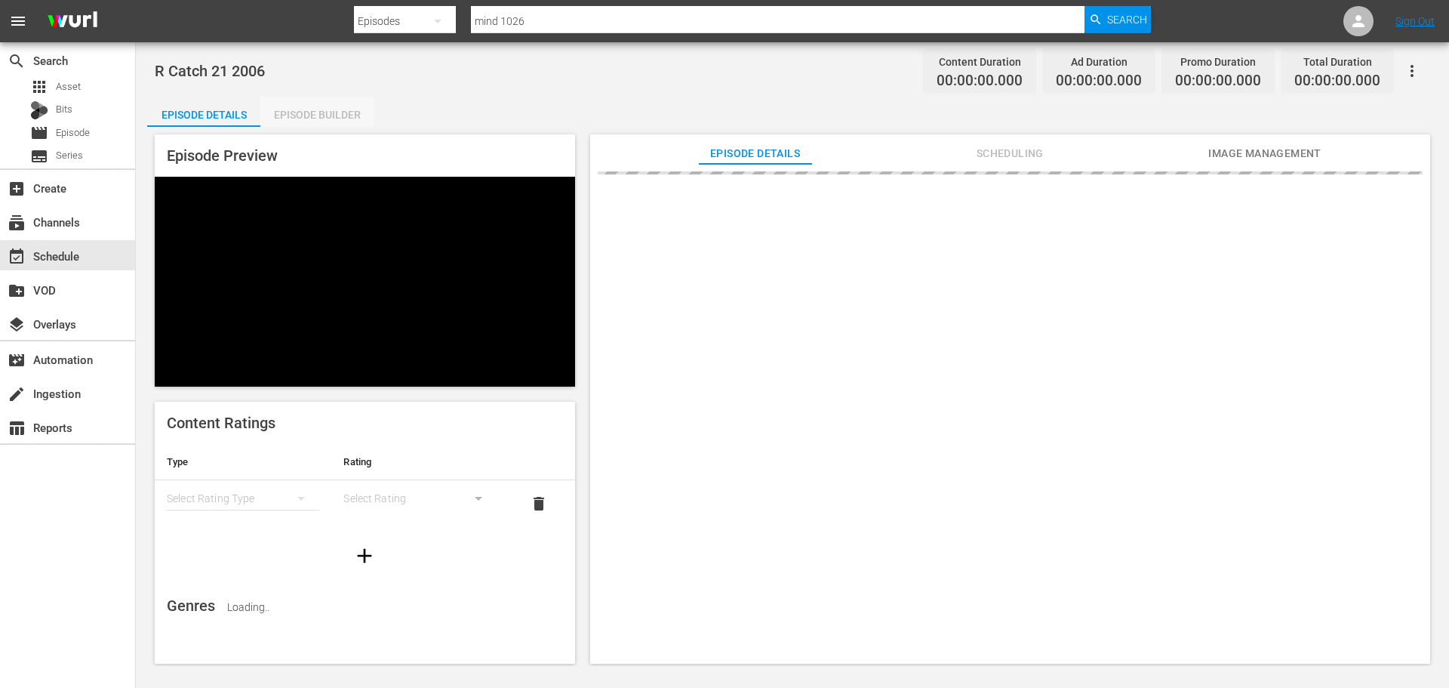
click at [295, 113] on div "Episode Builder" at bounding box center [316, 115] width 113 height 36
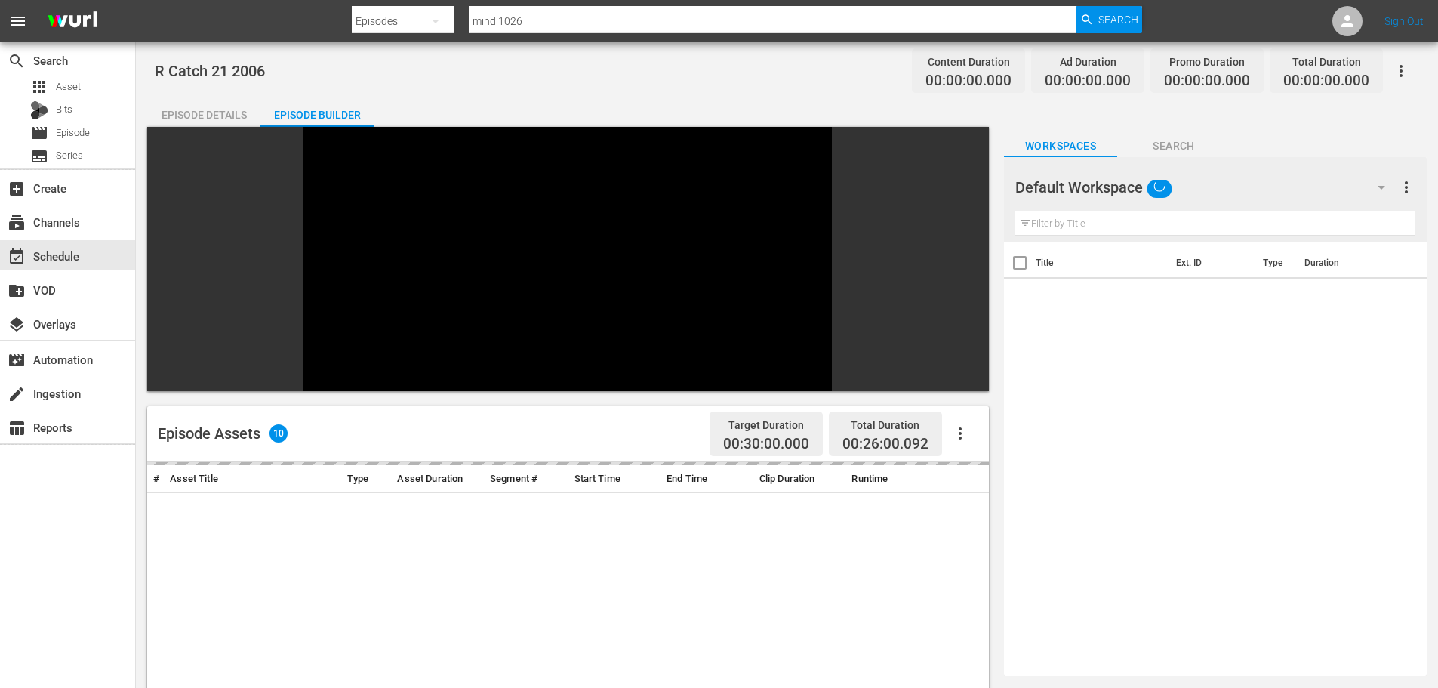
scroll to position [209, 0]
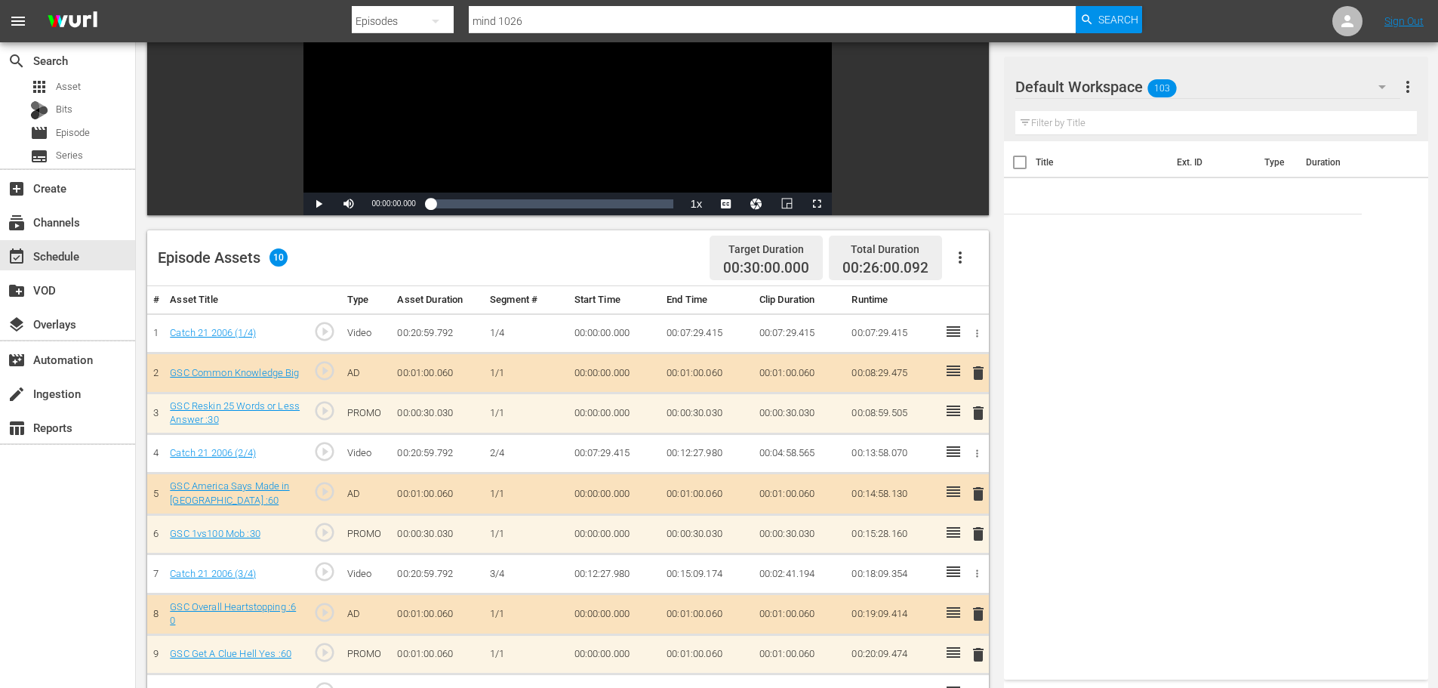
click at [981, 666] on td "delete" at bounding box center [975, 654] width 25 height 40
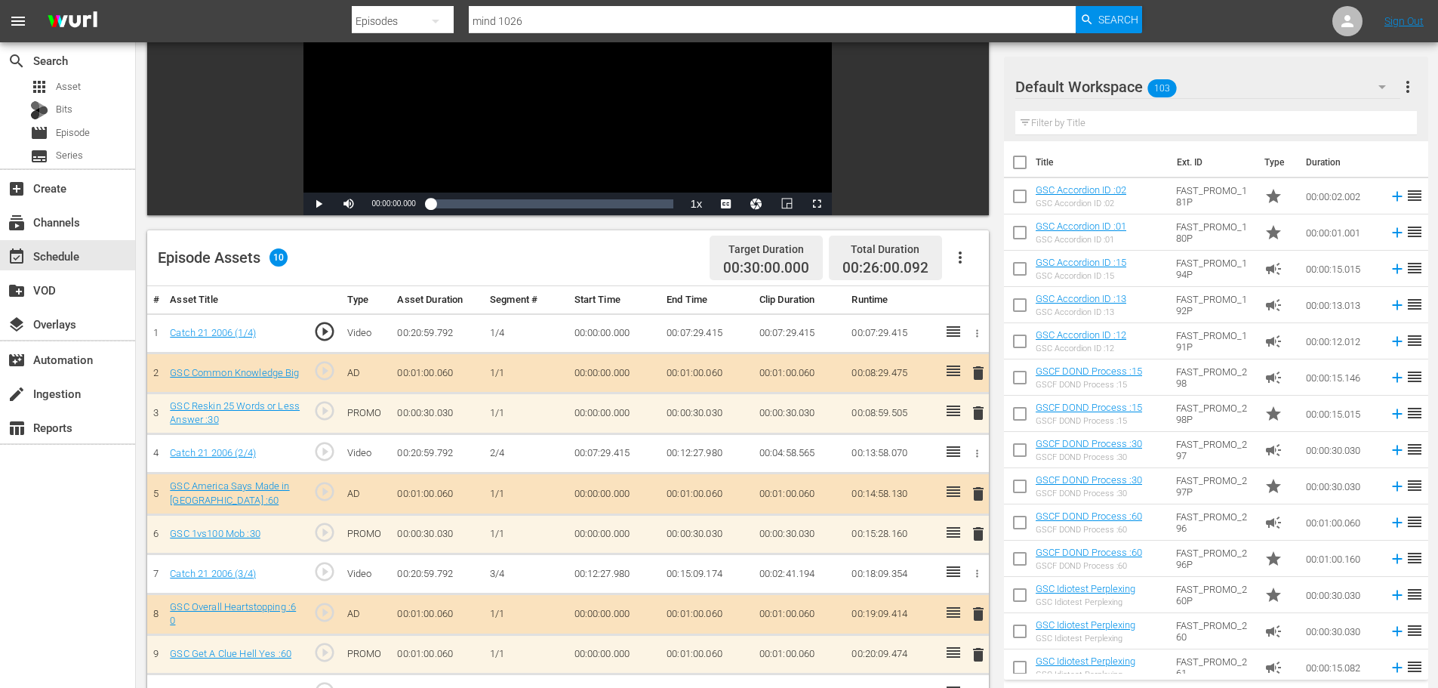
click at [982, 653] on span "delete" at bounding box center [978, 654] width 18 height 18
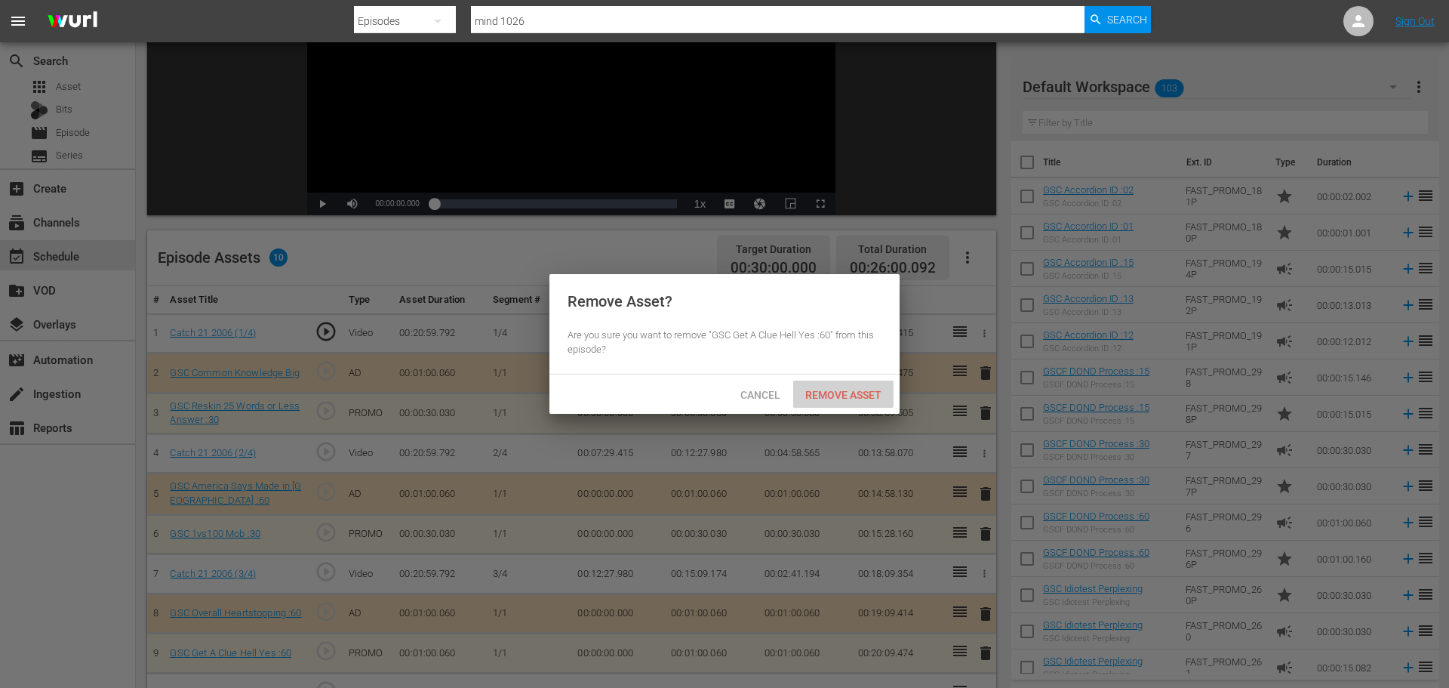
click at [851, 406] on div "Remove Asset" at bounding box center [843, 394] width 100 height 28
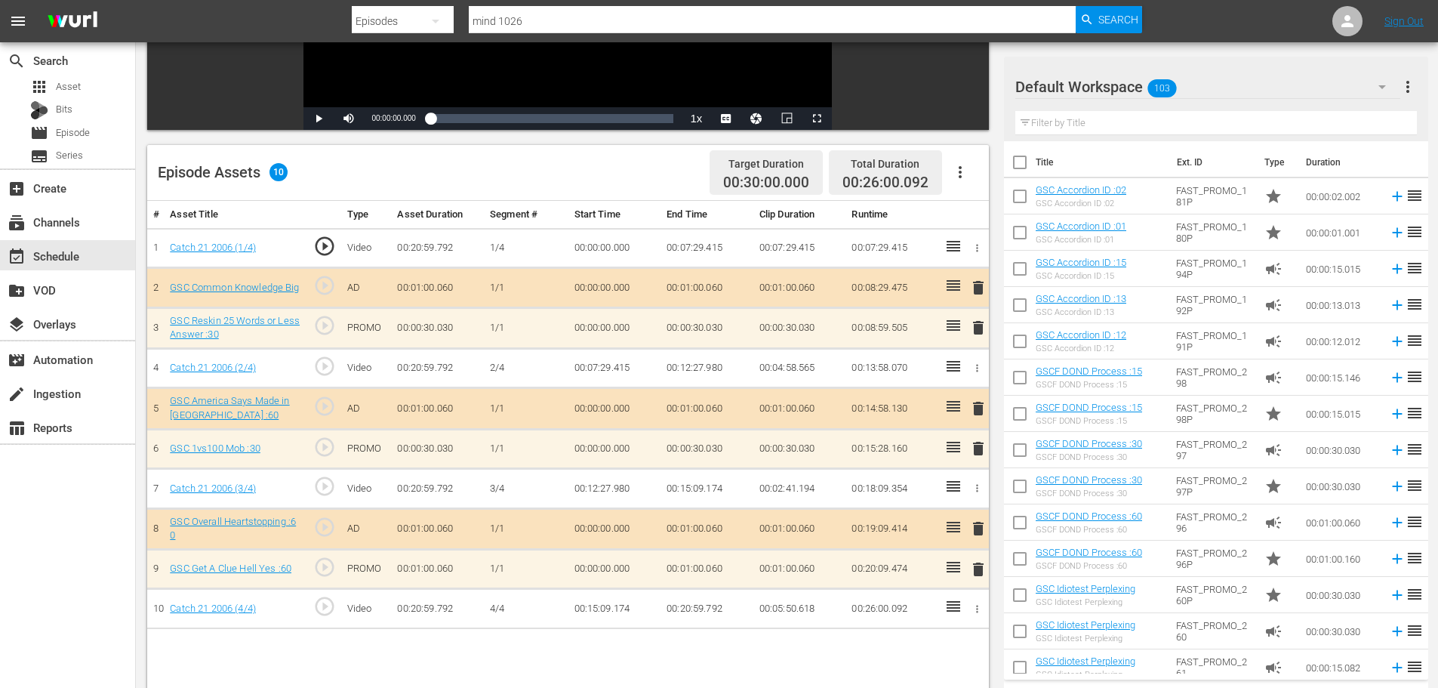
scroll to position [393, 0]
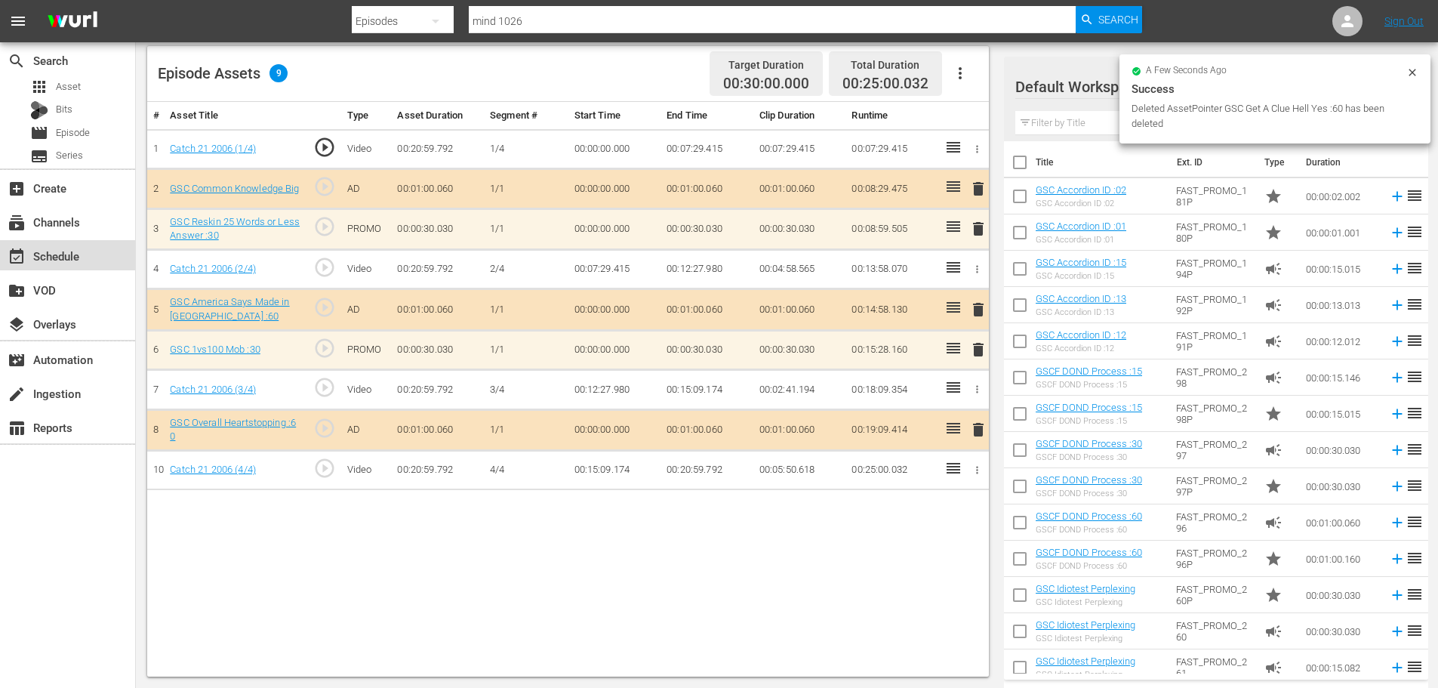
click at [100, 254] on div "event_available Schedule" at bounding box center [67, 255] width 135 height 30
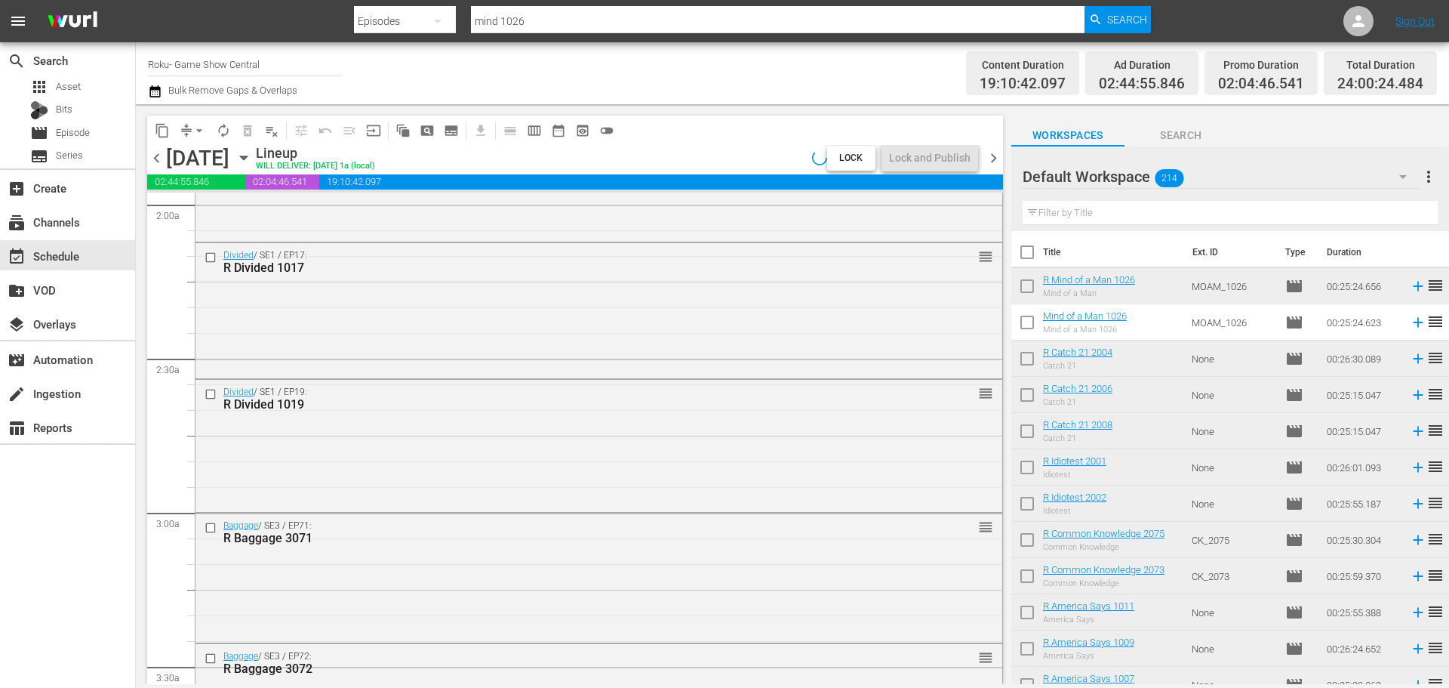
scroll to position [6906, 0]
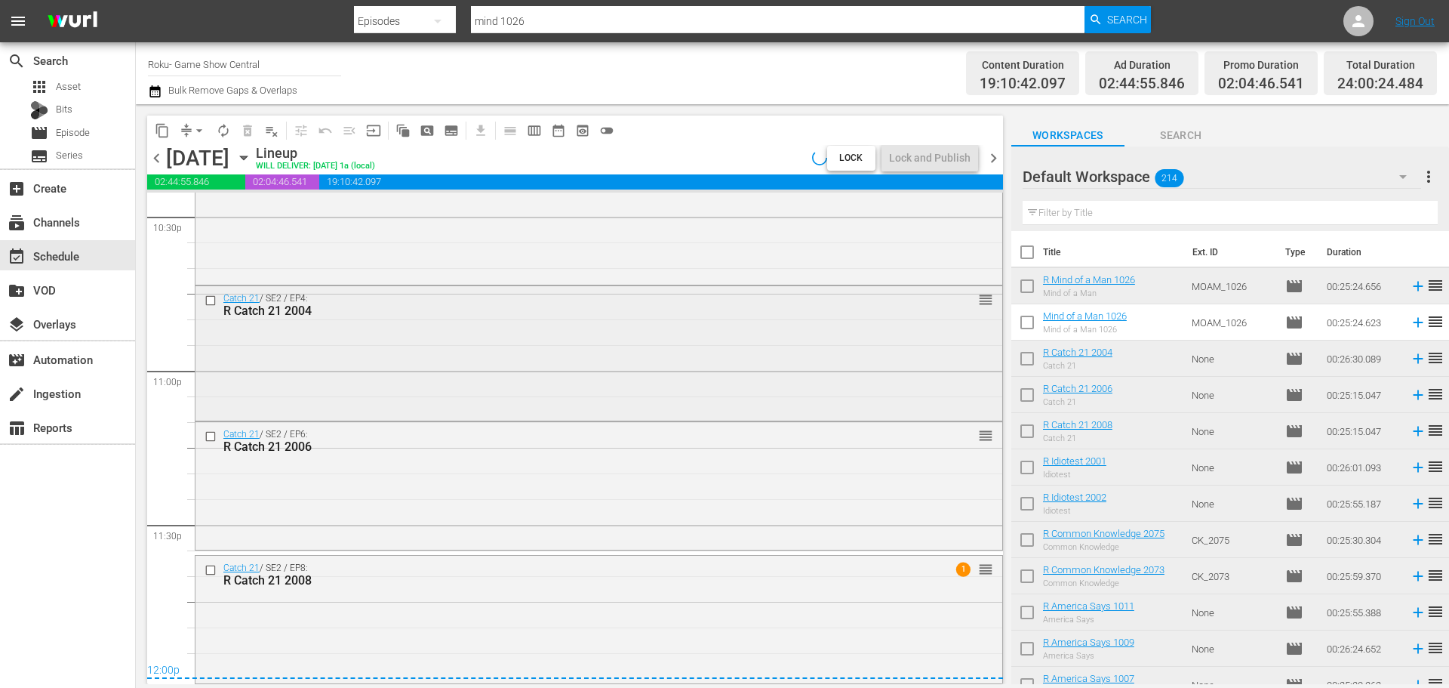
click at [695, 361] on div "Catch 21 / SE2 / EP4: R Catch 21 2004 reorder" at bounding box center [599, 351] width 807 height 131
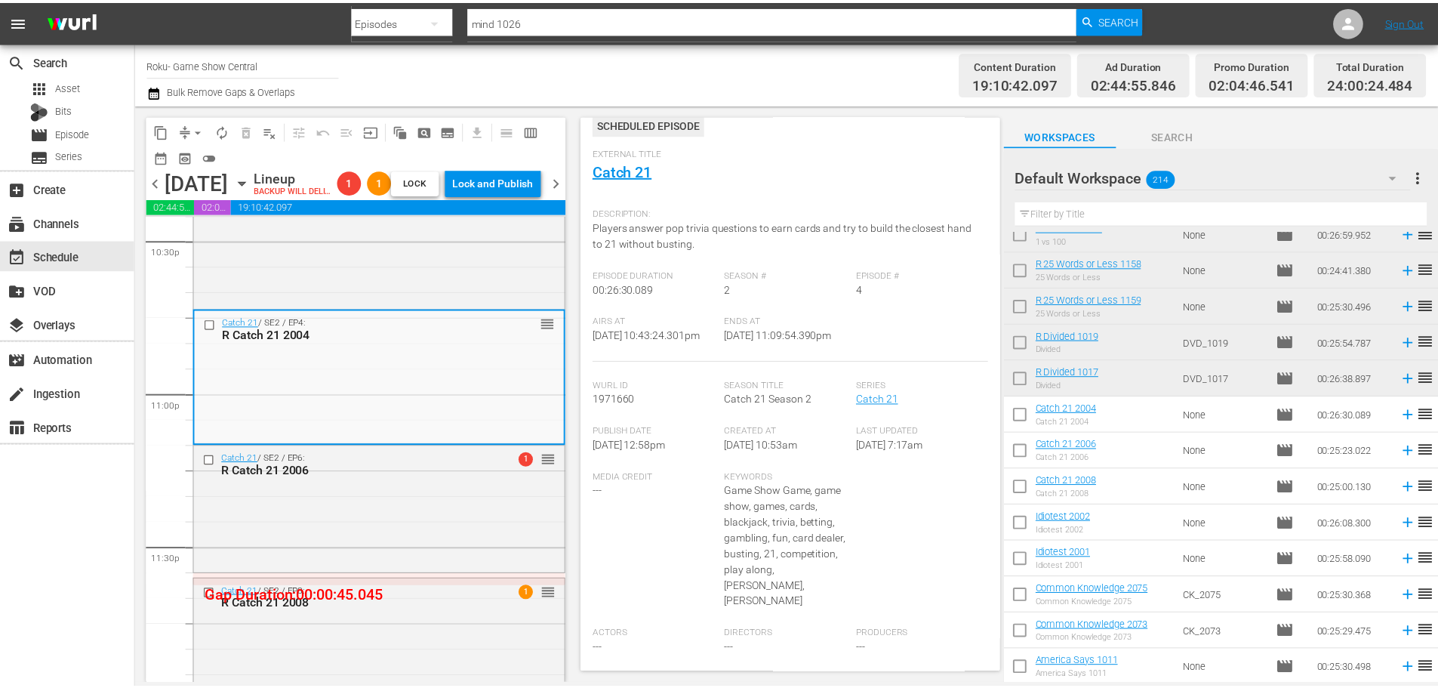
scroll to position [0, 0]
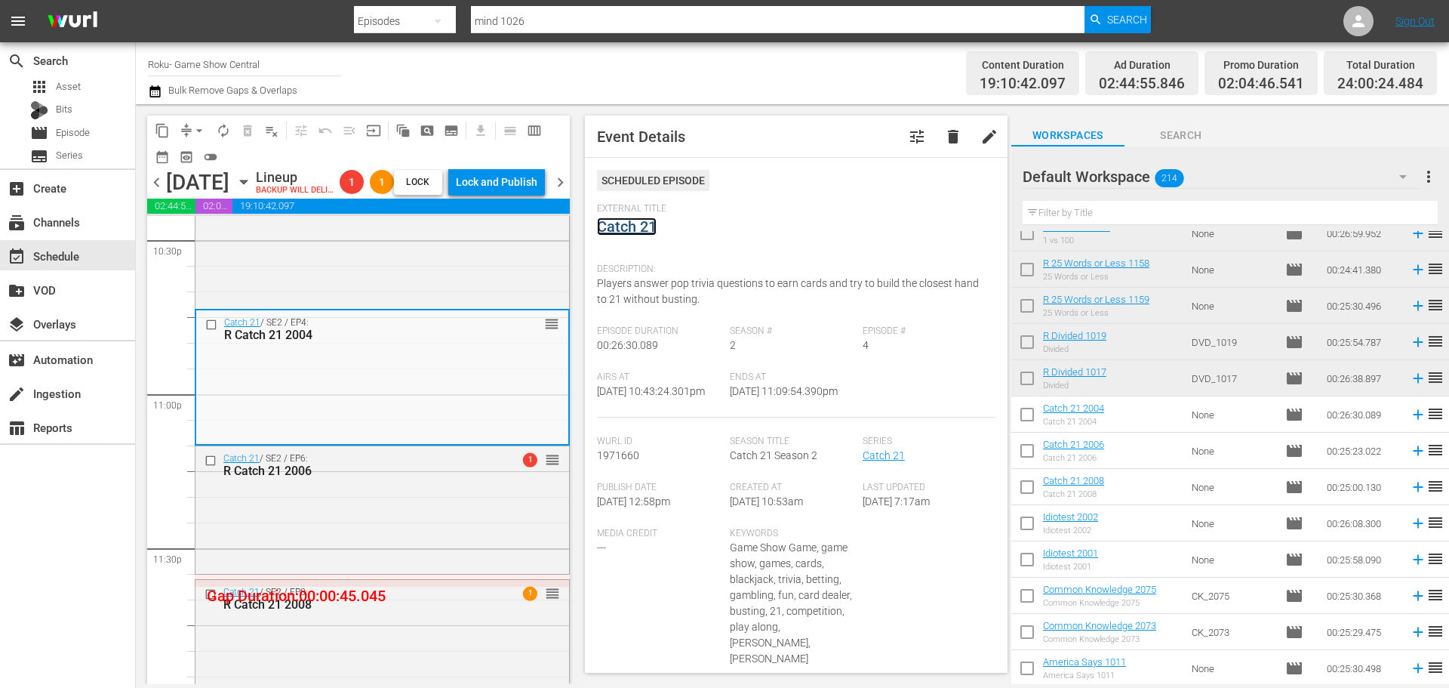
click at [604, 224] on link "Catch 21" at bounding box center [627, 226] width 60 height 18
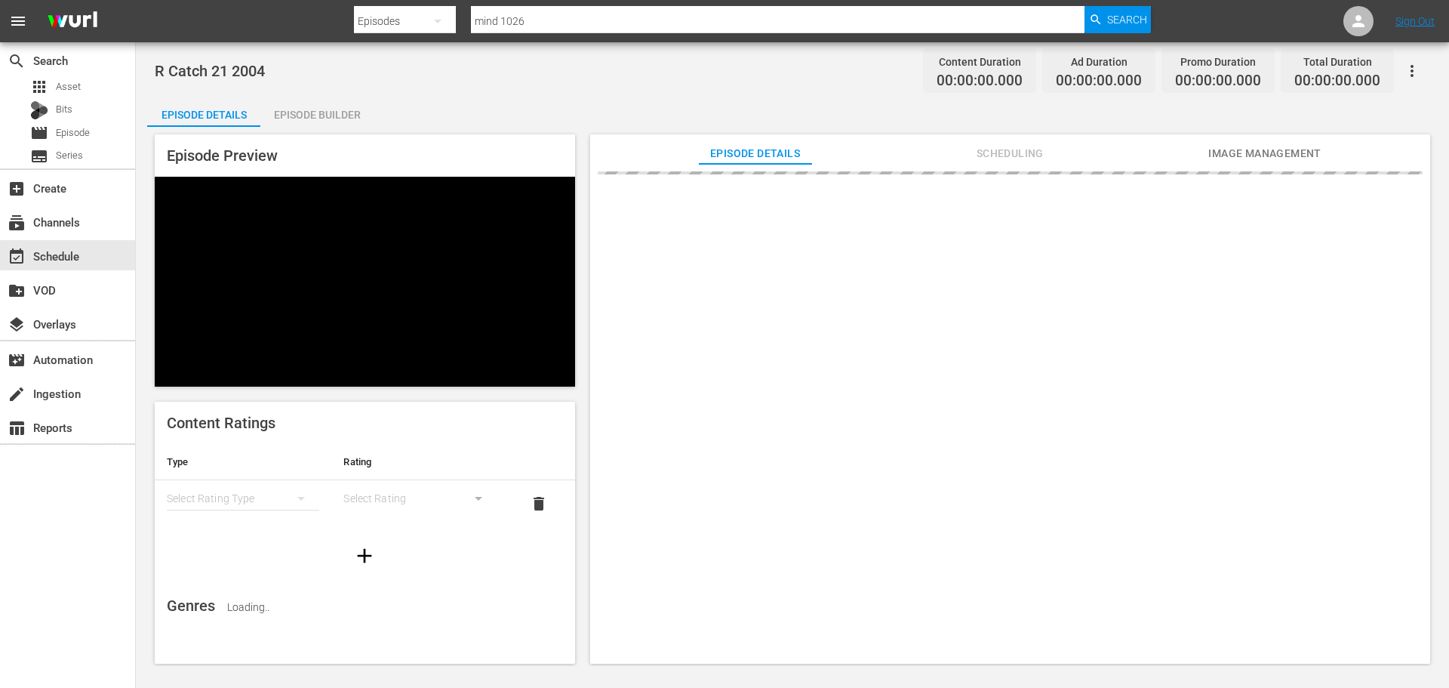
click at [277, 115] on div "Episode Builder" at bounding box center [316, 115] width 113 height 36
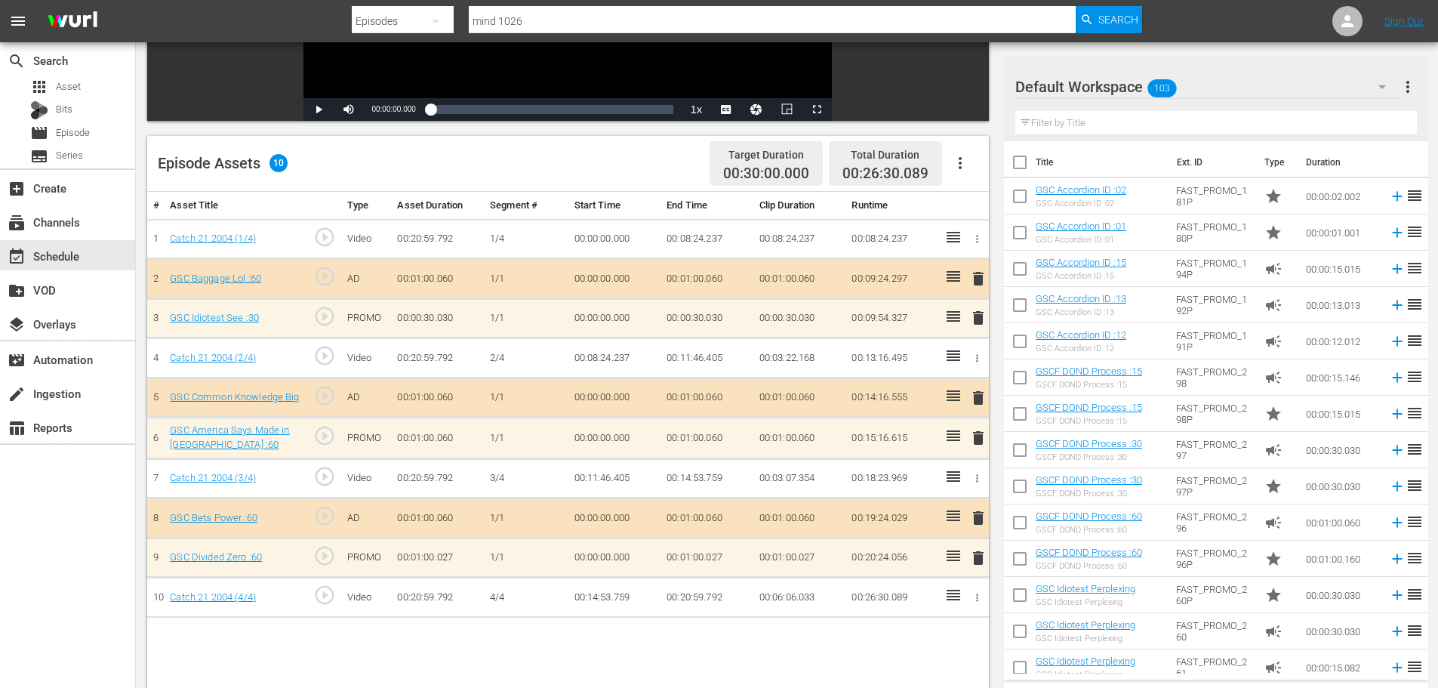
scroll to position [393, 0]
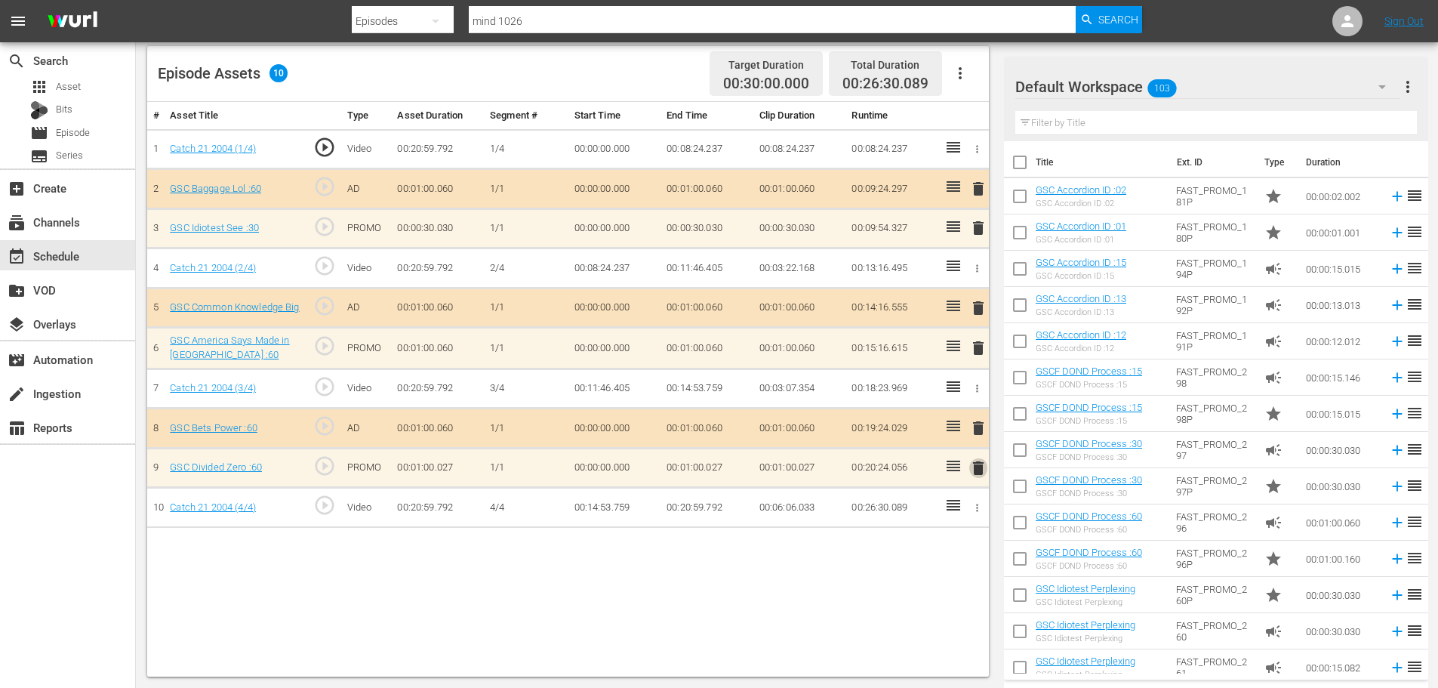
click at [972, 474] on span "delete" at bounding box center [978, 468] width 18 height 18
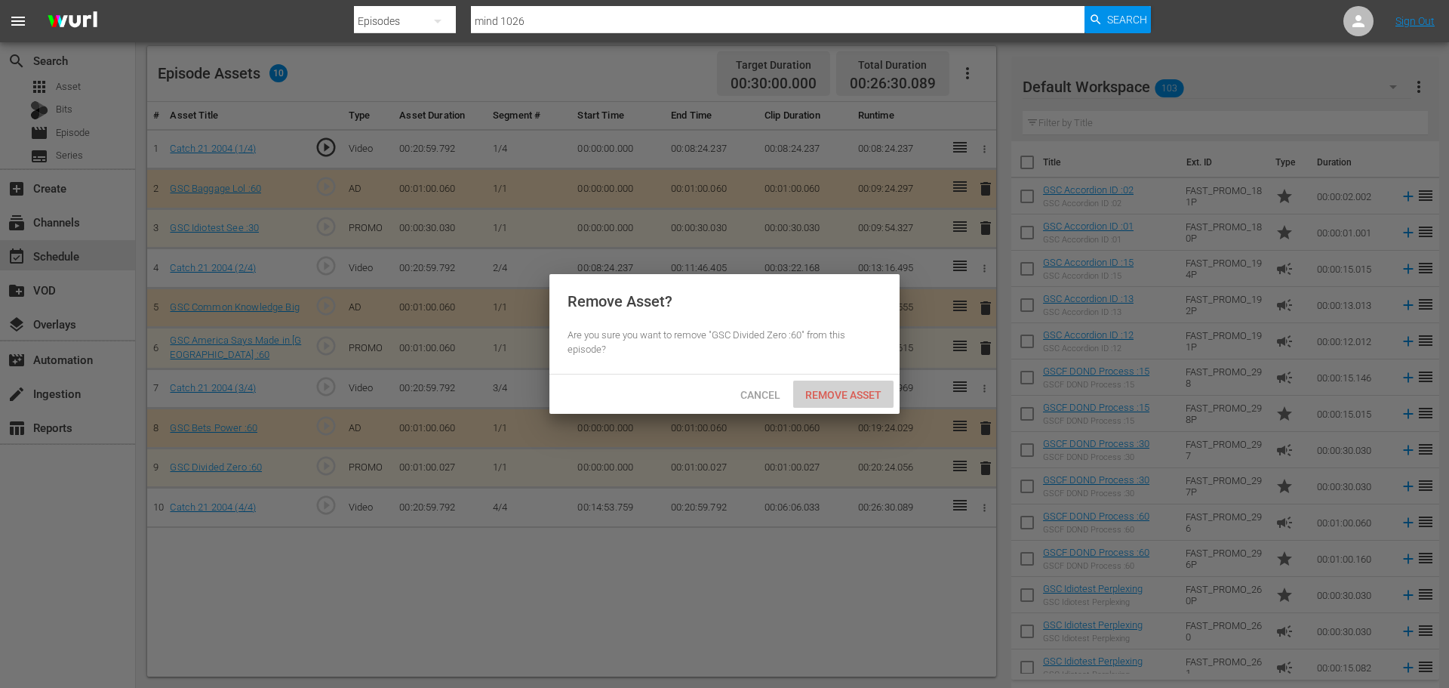
click at [842, 395] on span "Remove Asset" at bounding box center [843, 395] width 100 height 12
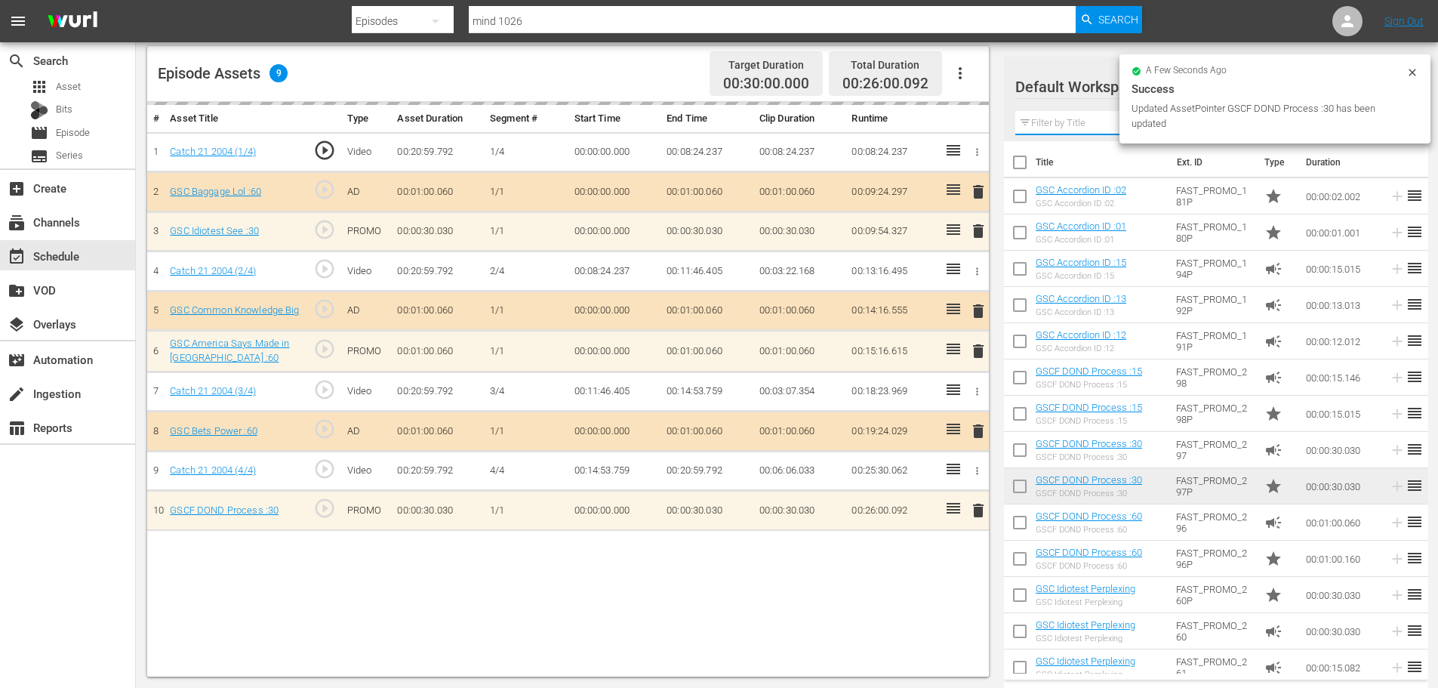
drag, startPoint x: 1063, startPoint y: 130, endPoint x: 1052, endPoint y: 121, distance: 13.9
click at [1063, 130] on input "text" at bounding box center [1216, 123] width 402 height 24
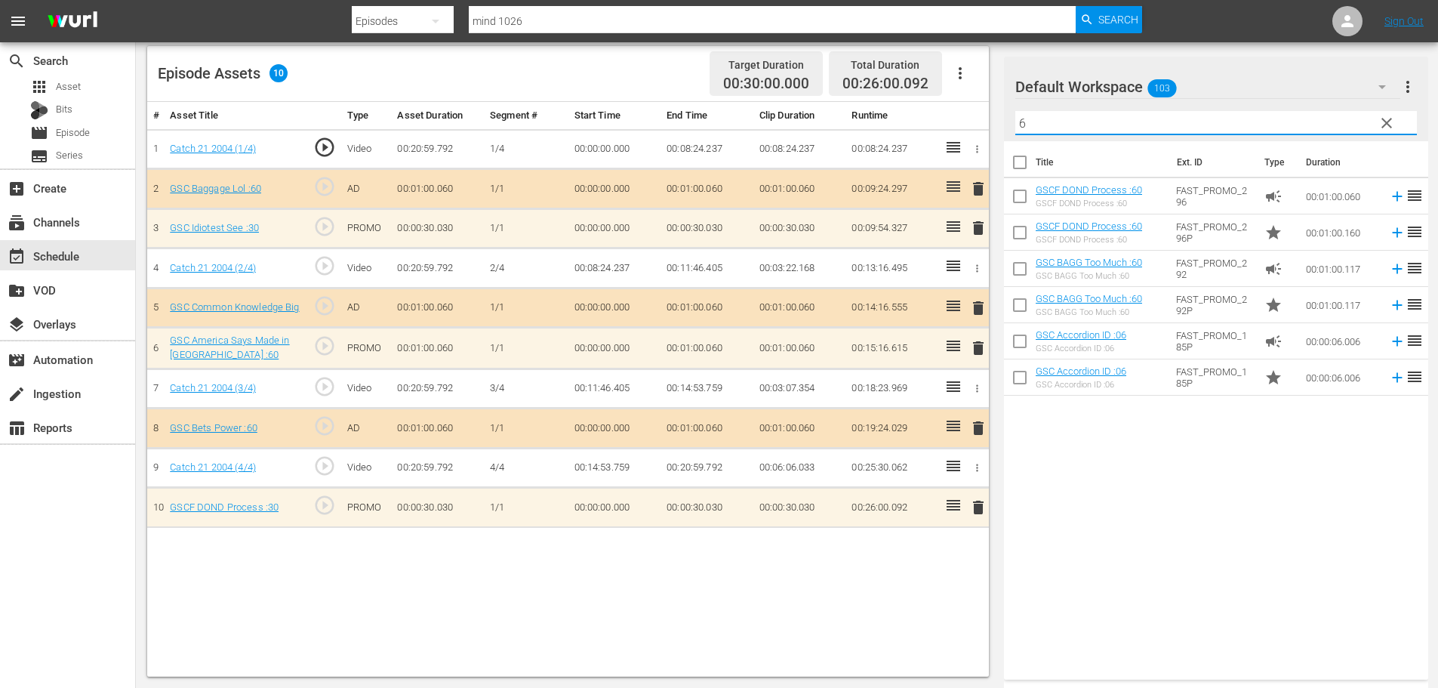
type input "6"
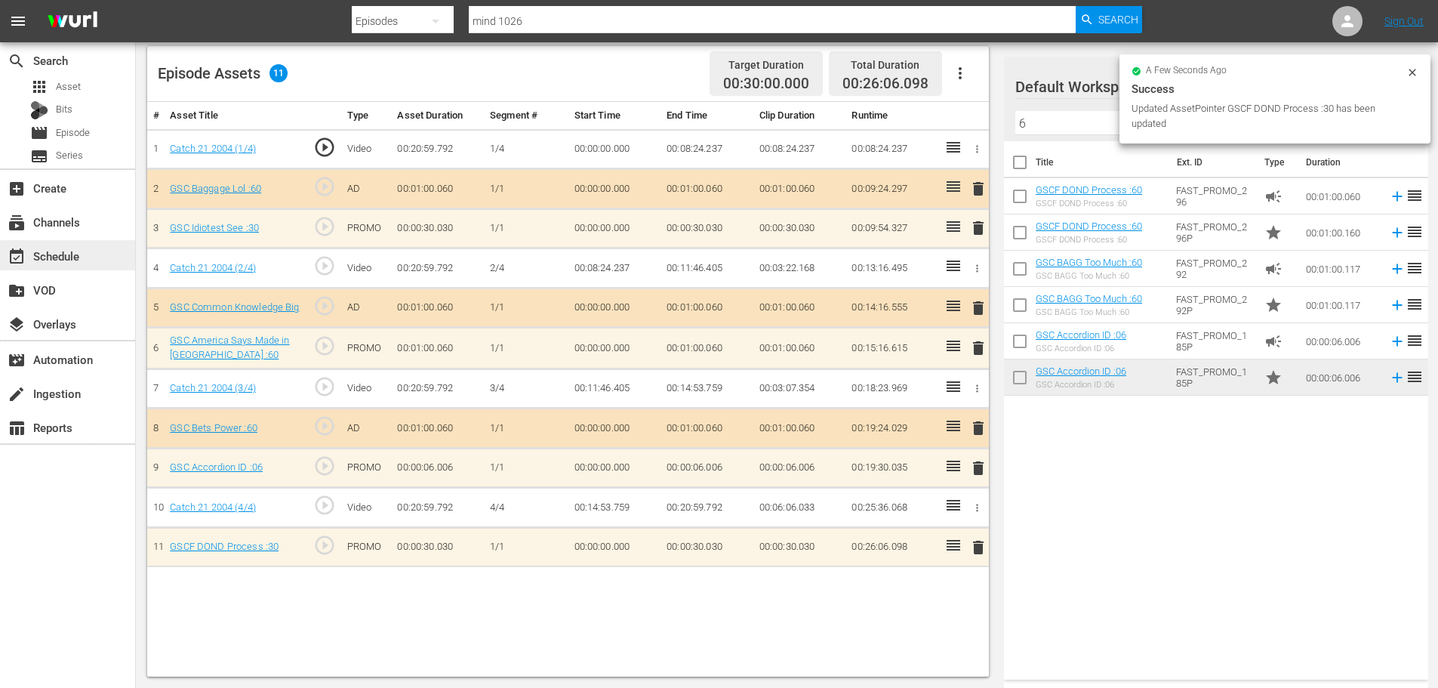
click at [83, 248] on div "event_available Schedule" at bounding box center [42, 254] width 85 height 14
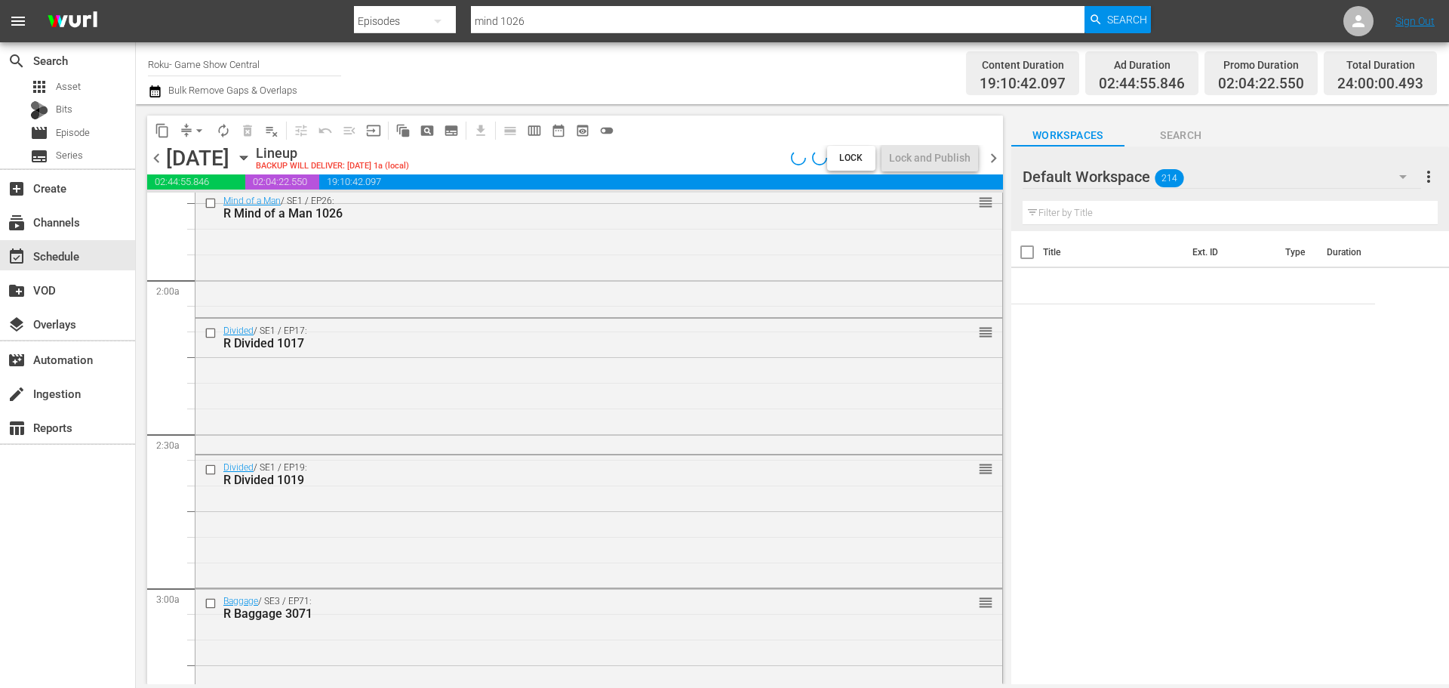
scroll to position [451, 0]
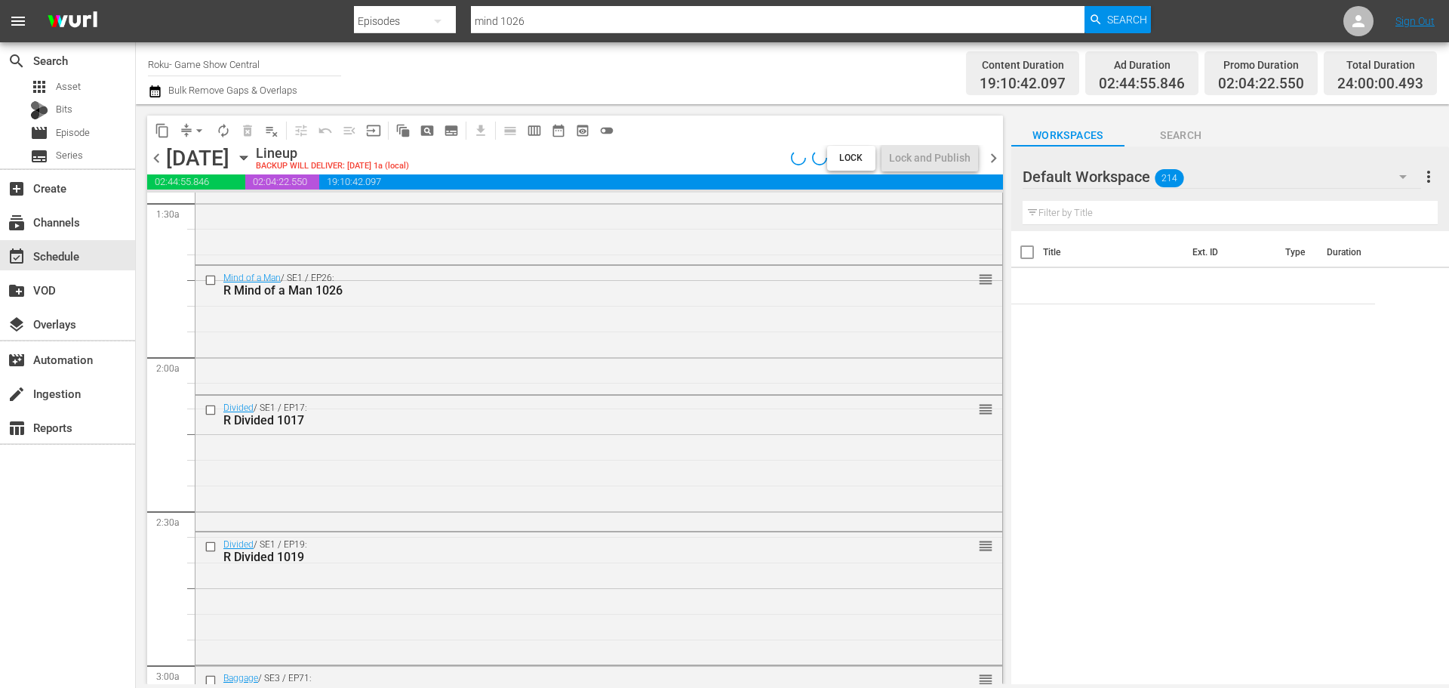
click at [190, 133] on button "arrow_drop_down" at bounding box center [199, 131] width 24 height 24
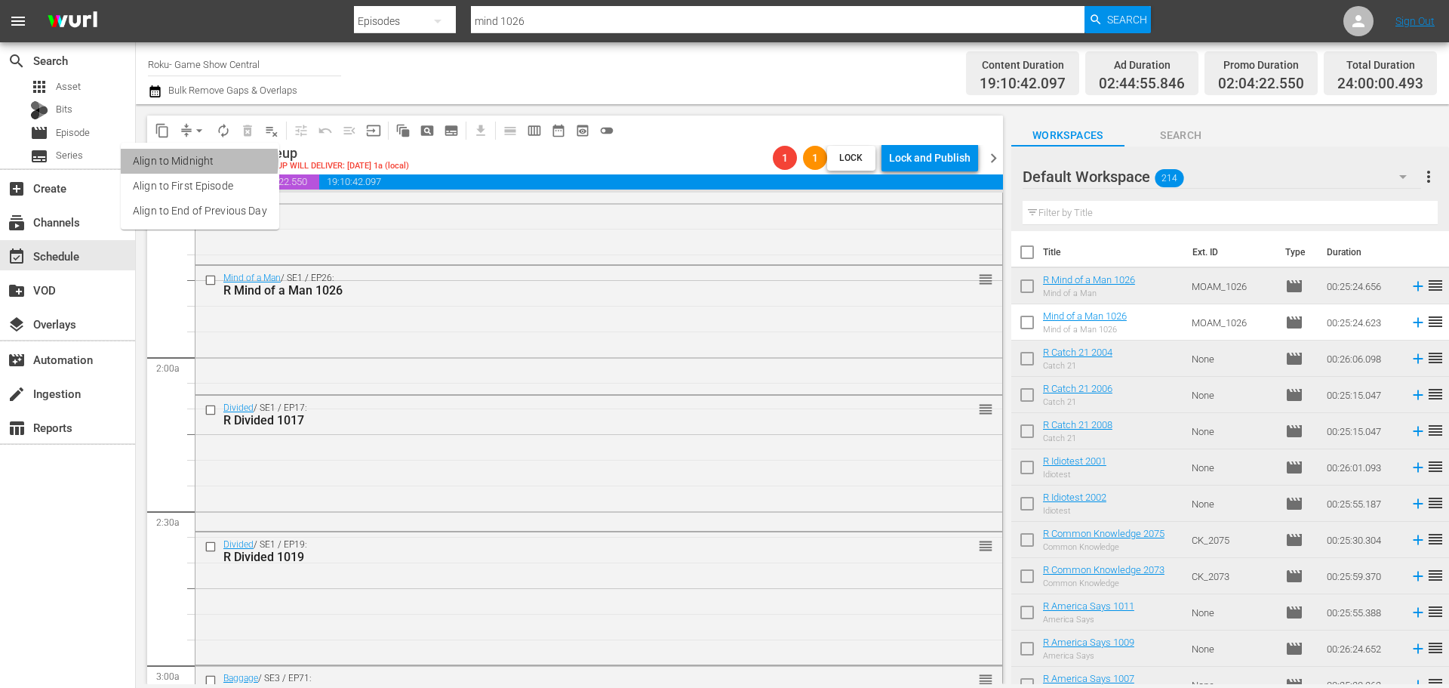
click at [196, 161] on li "Align to Midnight" at bounding box center [200, 161] width 159 height 25
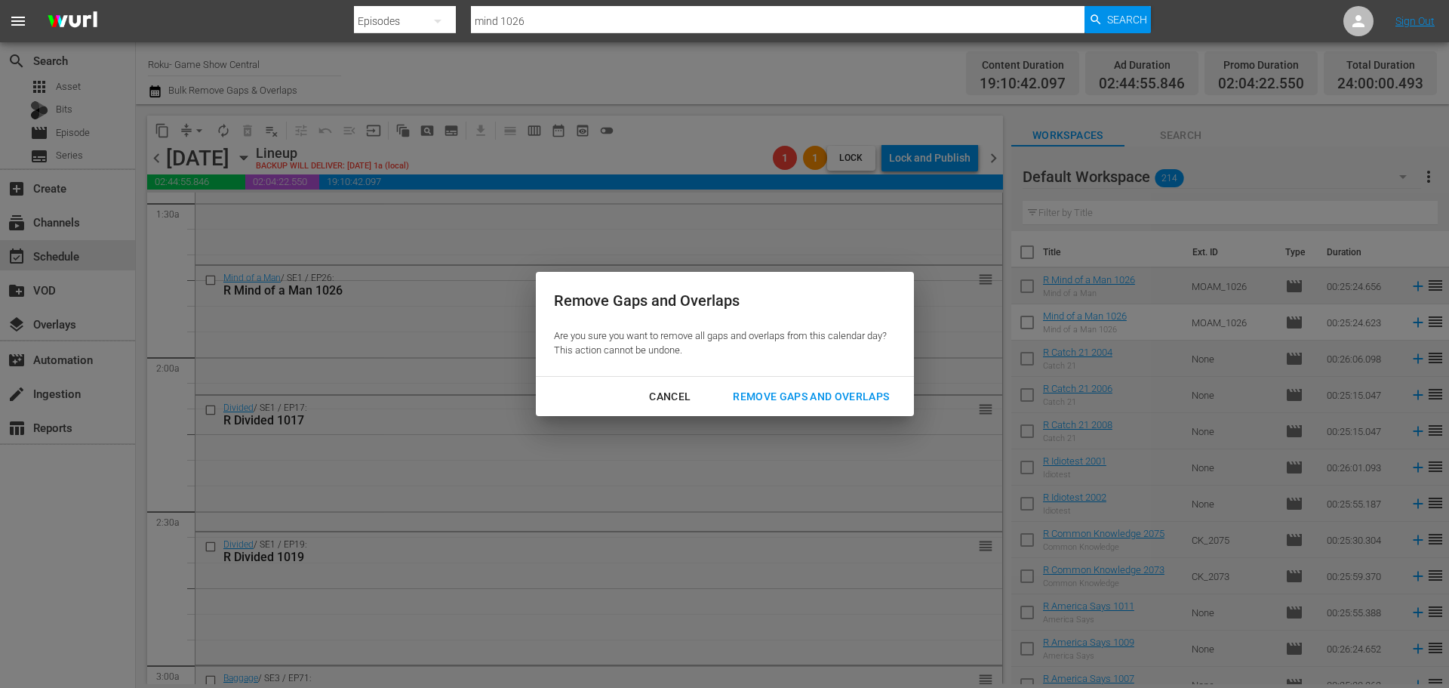
click at [800, 420] on div "Remove Gaps and Overlaps Are you sure you want to remove all gaps and overlaps …" at bounding box center [724, 344] width 1449 height 688
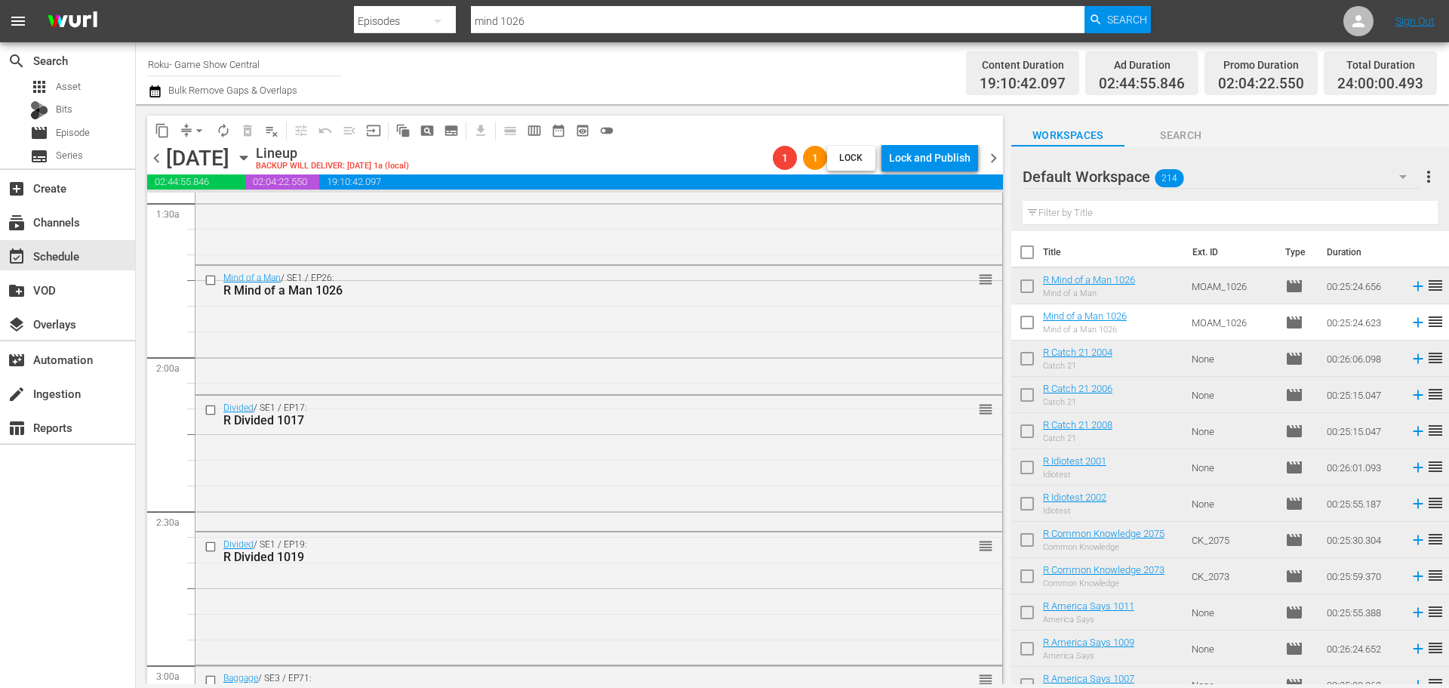
click at [793, 411] on div "Divided / SE1 / EP17: R Divided 1017" at bounding box center [570, 414] width 695 height 25
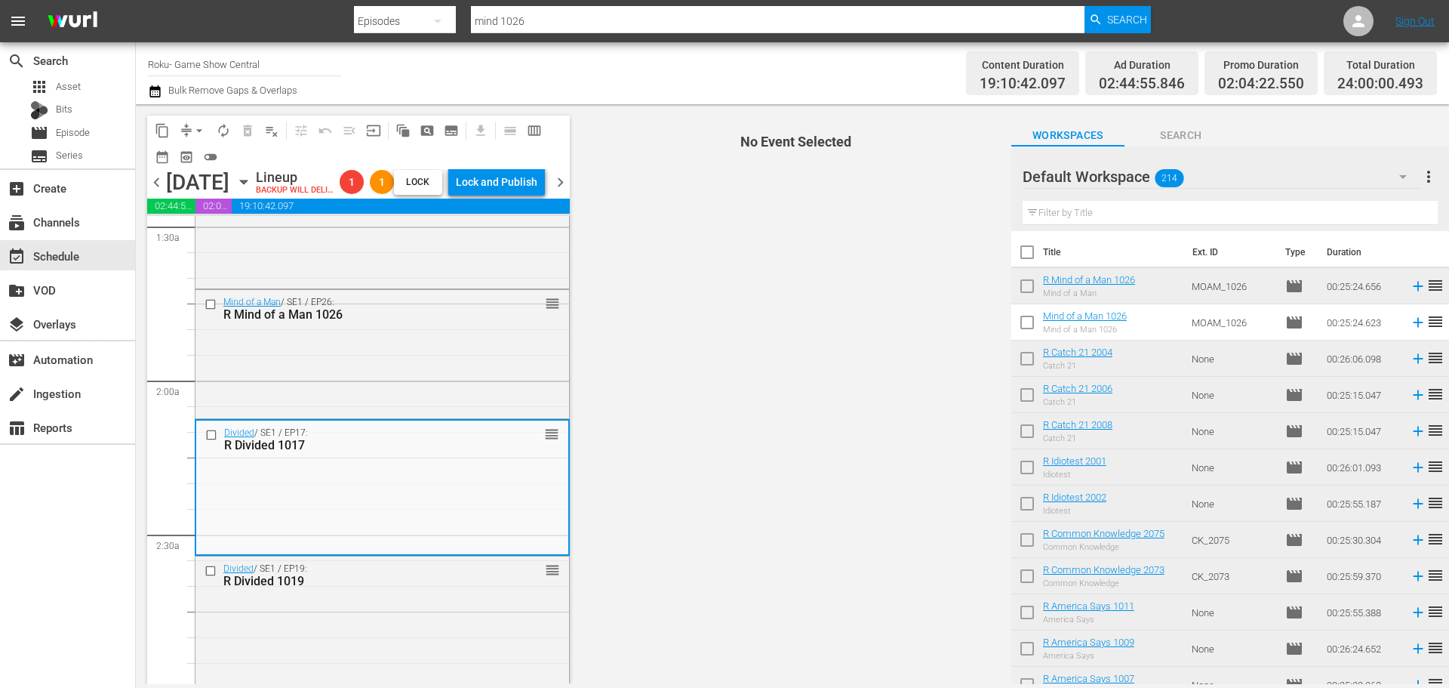
click at [193, 130] on span "arrow_drop_down" at bounding box center [199, 130] width 15 height 15
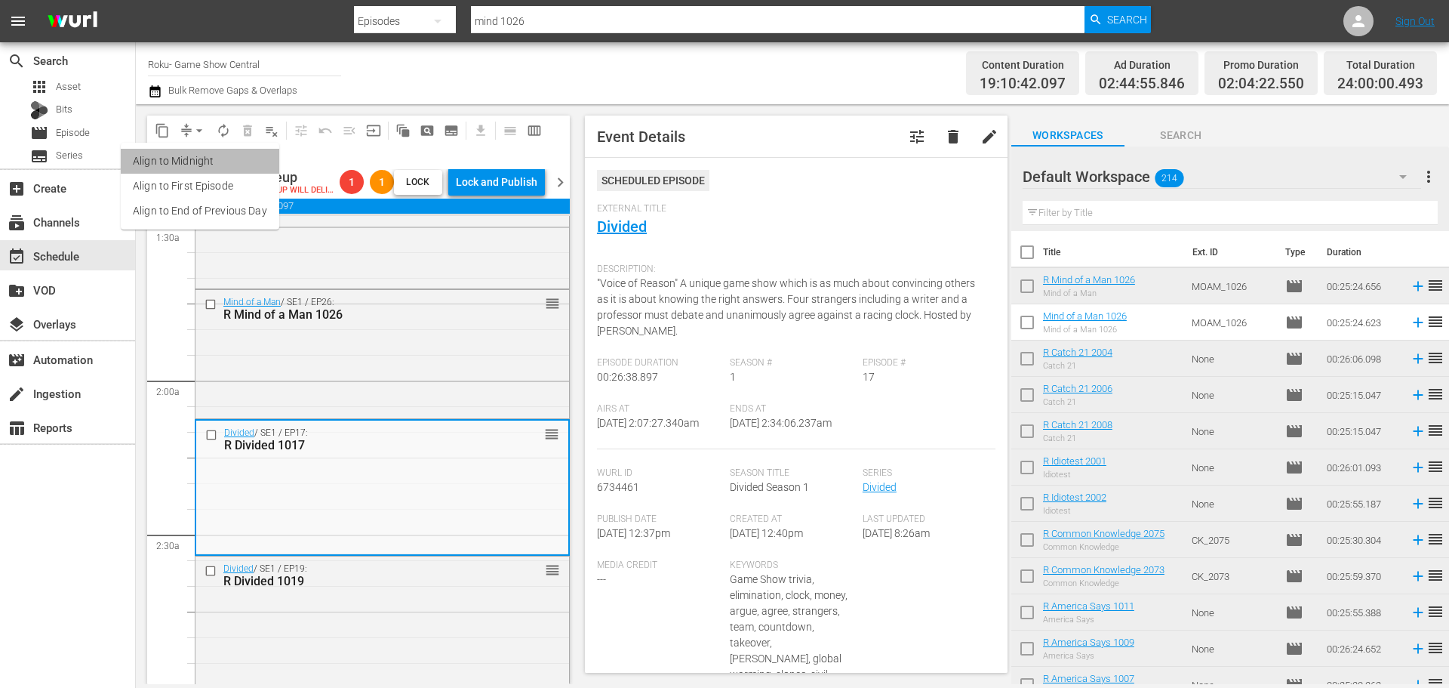
click at [207, 157] on li "Align to Midnight" at bounding box center [200, 161] width 159 height 25
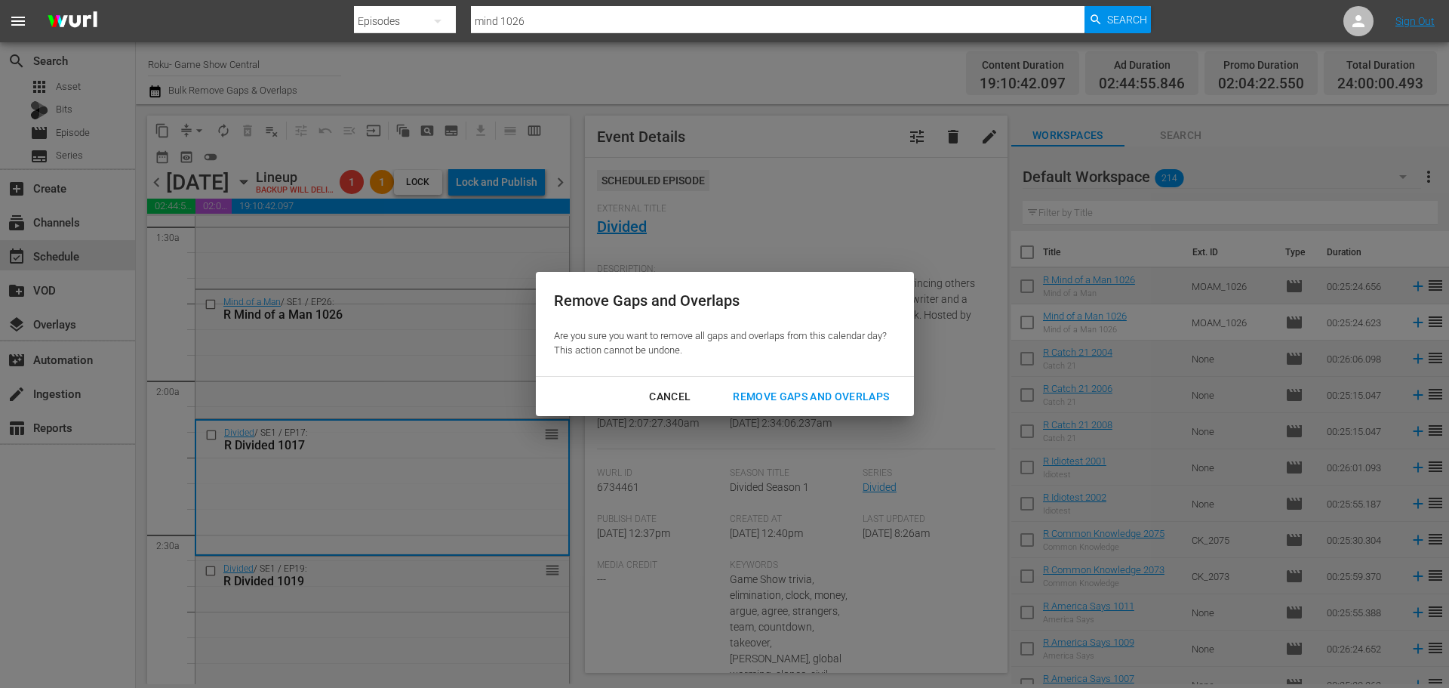
drag, startPoint x: 809, startPoint y: 368, endPoint x: 808, endPoint y: 378, distance: 10.6
click at [808, 369] on div "Remove Gaps and Overlaps Are you sure you want to remove all gaps and overlaps …" at bounding box center [725, 324] width 378 height 104
click at [819, 393] on div "Remove Gaps and Overlaps" at bounding box center [811, 396] width 180 height 19
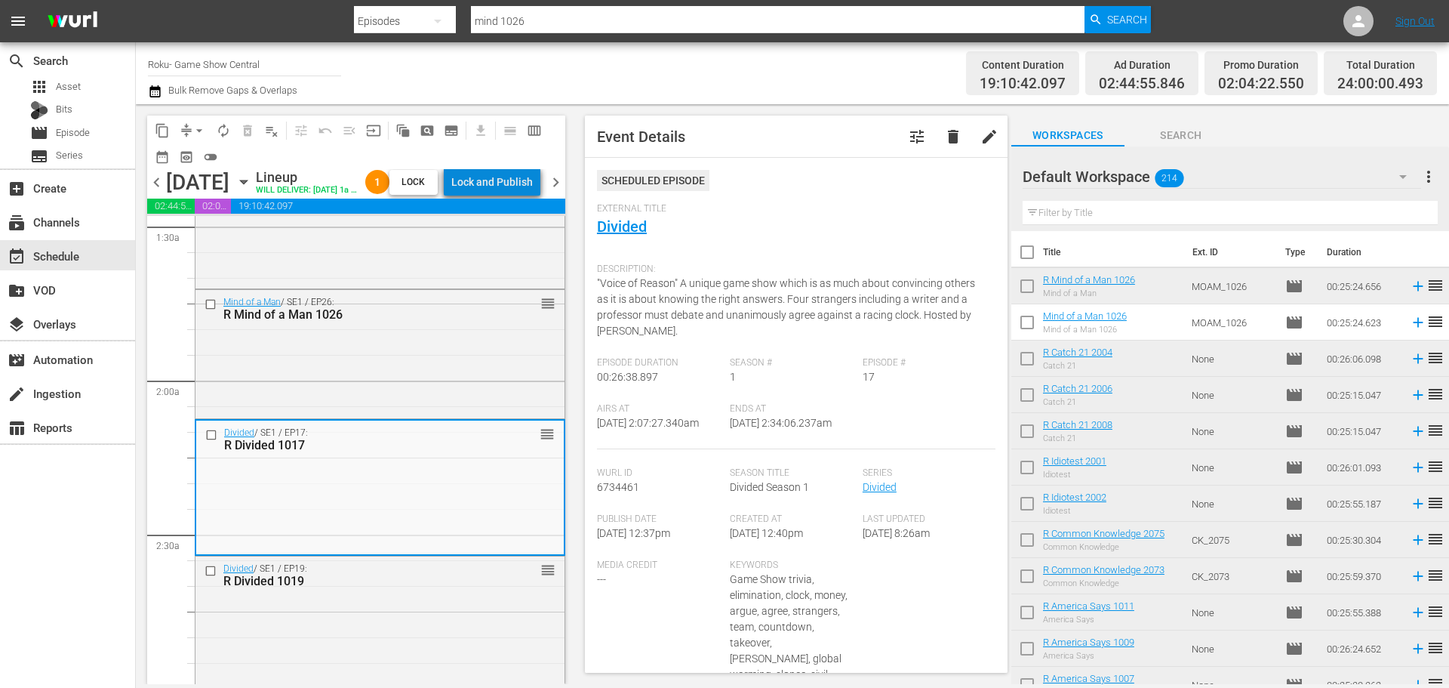
click at [533, 193] on div "Lock and Publish" at bounding box center [492, 181] width 82 height 27
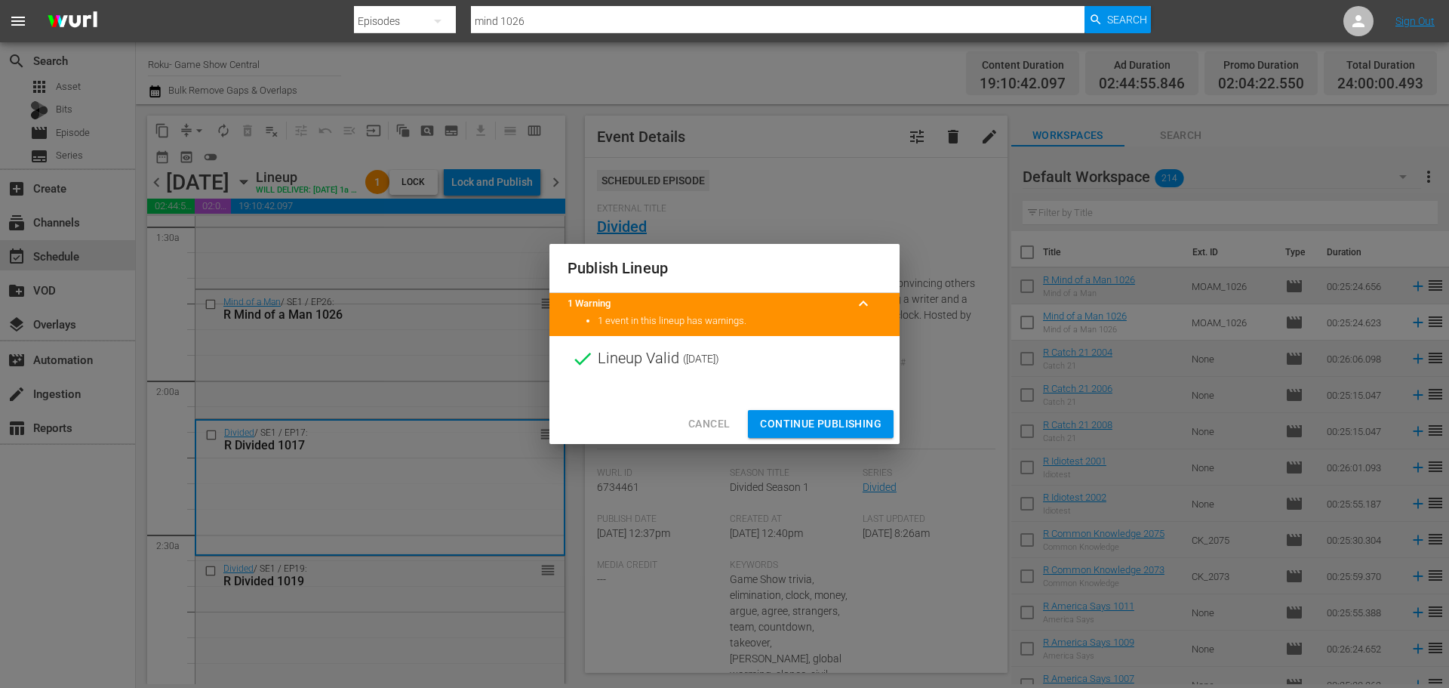
click at [864, 432] on span "Continue Publishing" at bounding box center [821, 423] width 122 height 19
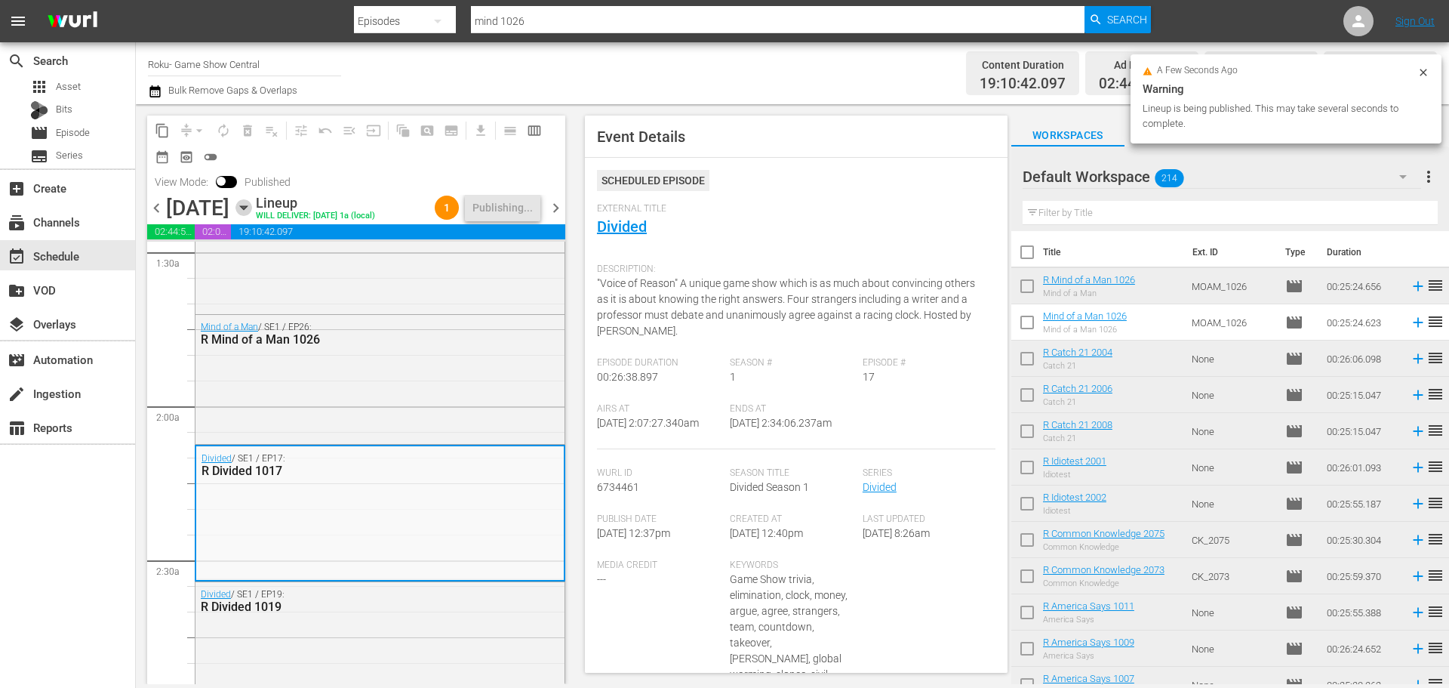
click at [252, 214] on icon "button" at bounding box center [244, 207] width 17 height 17
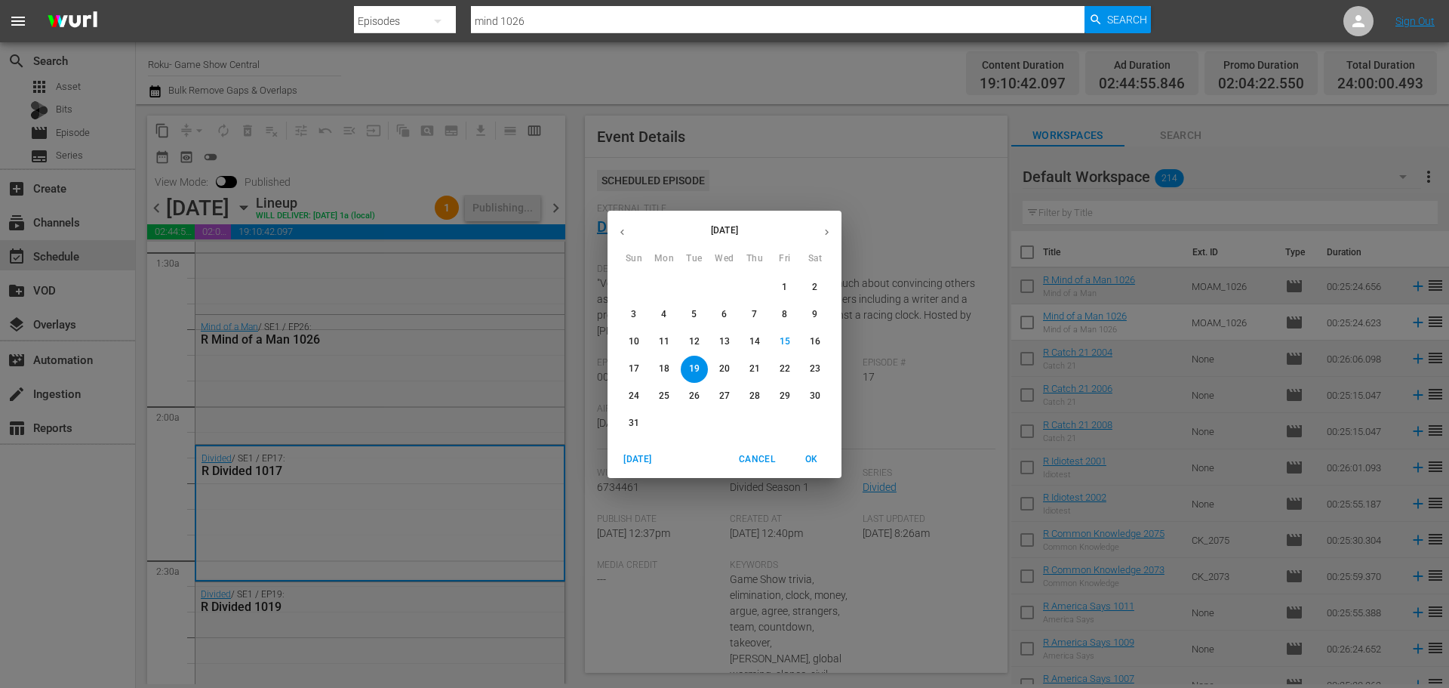
click at [660, 397] on p "25" at bounding box center [664, 396] width 11 height 13
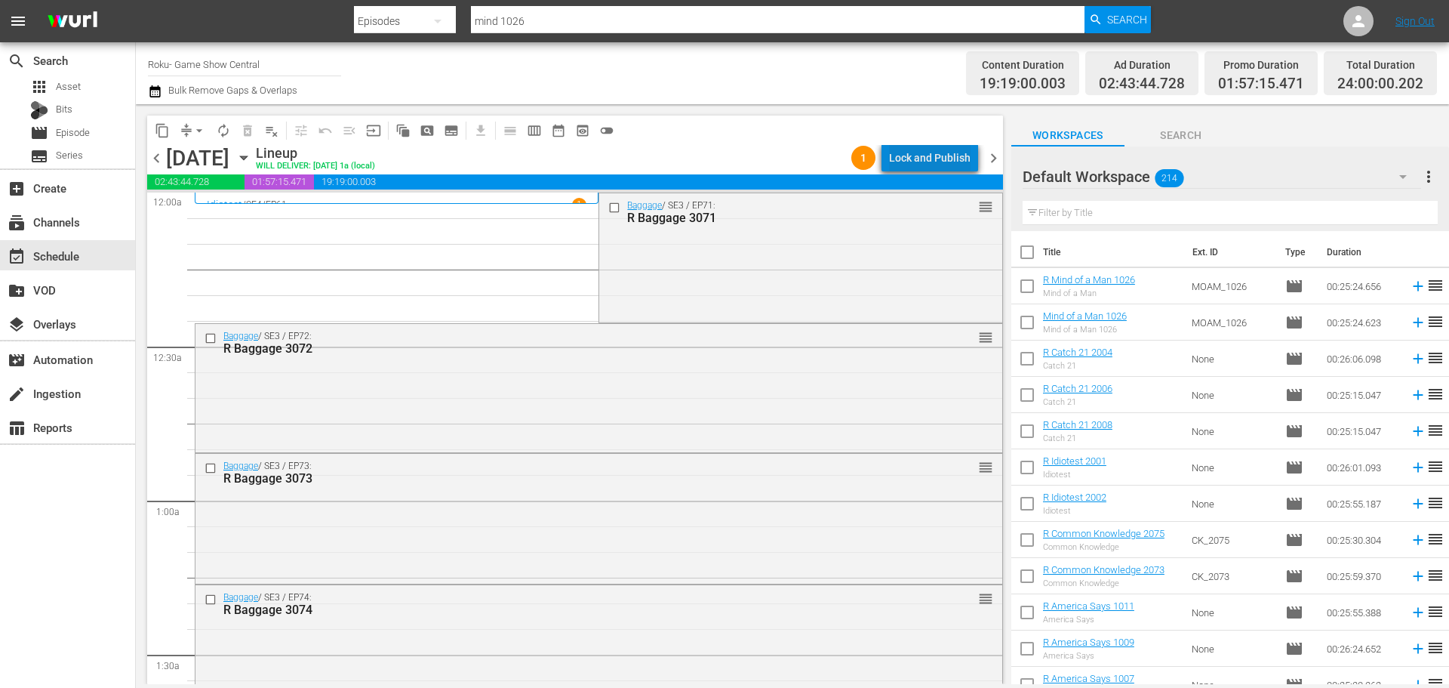
click at [958, 164] on div "Lock and Publish" at bounding box center [930, 157] width 82 height 27
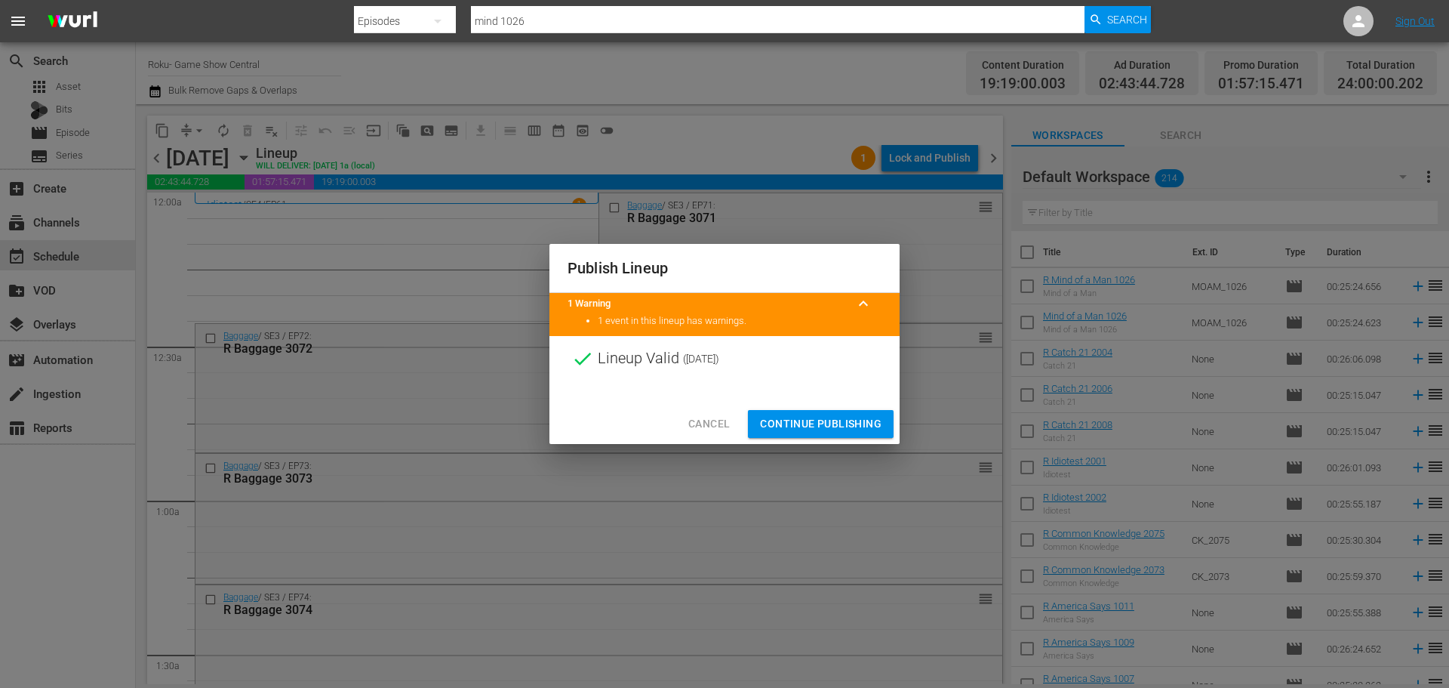
click at [813, 424] on span "Continue Publishing" at bounding box center [821, 423] width 122 height 19
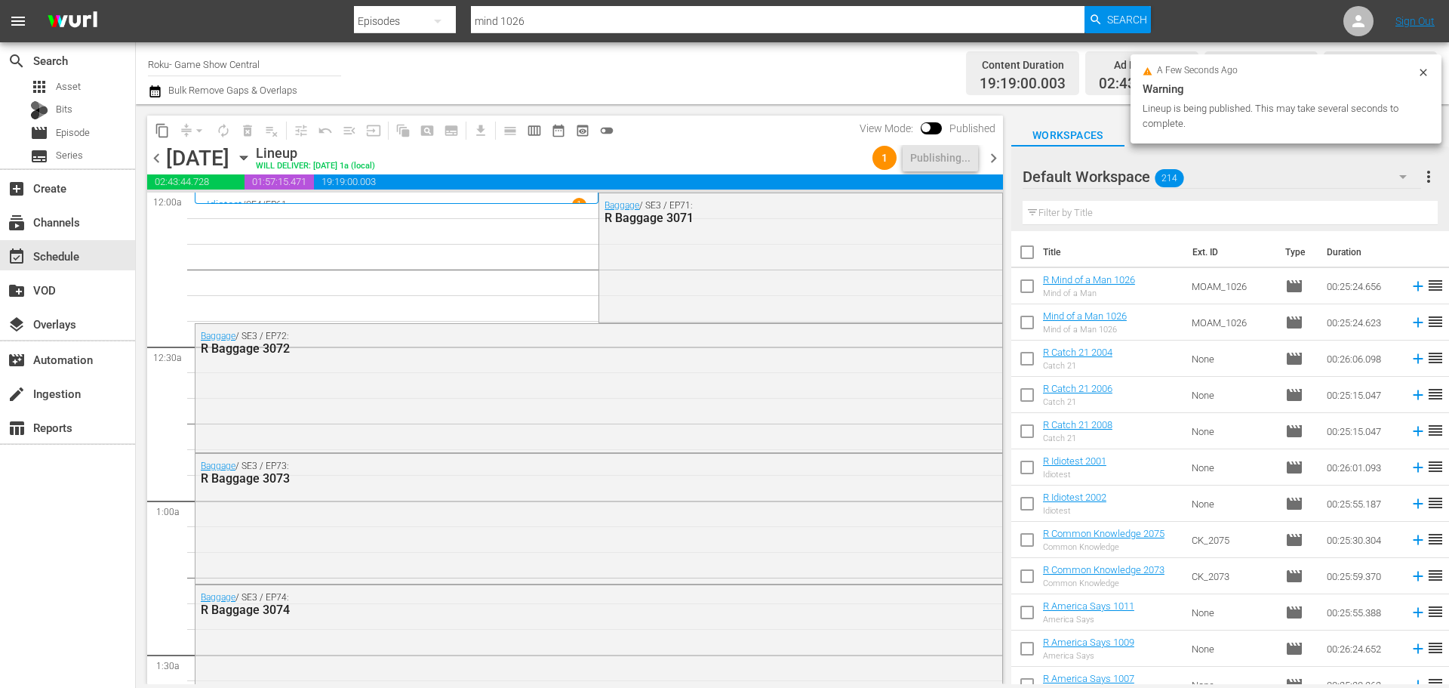
click at [252, 159] on icon "button" at bounding box center [244, 157] width 17 height 17
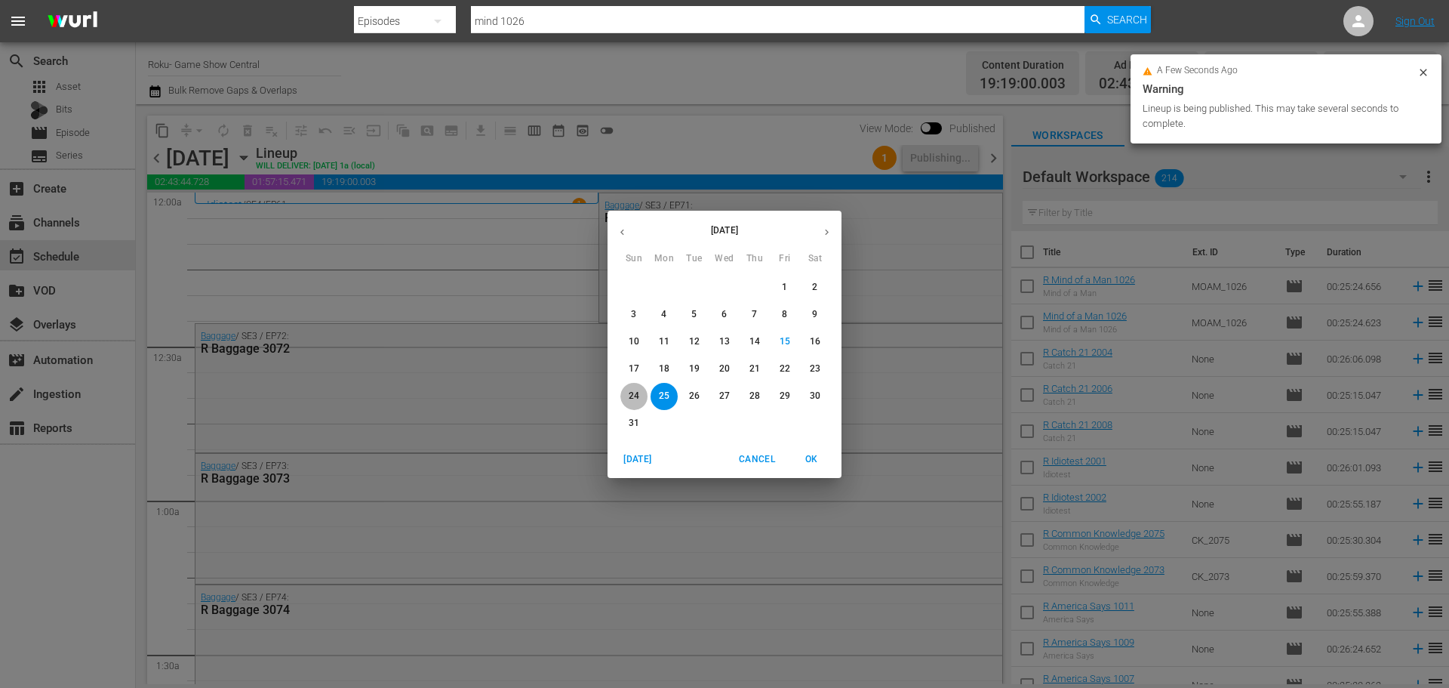
click at [632, 397] on p "24" at bounding box center [634, 396] width 11 height 13
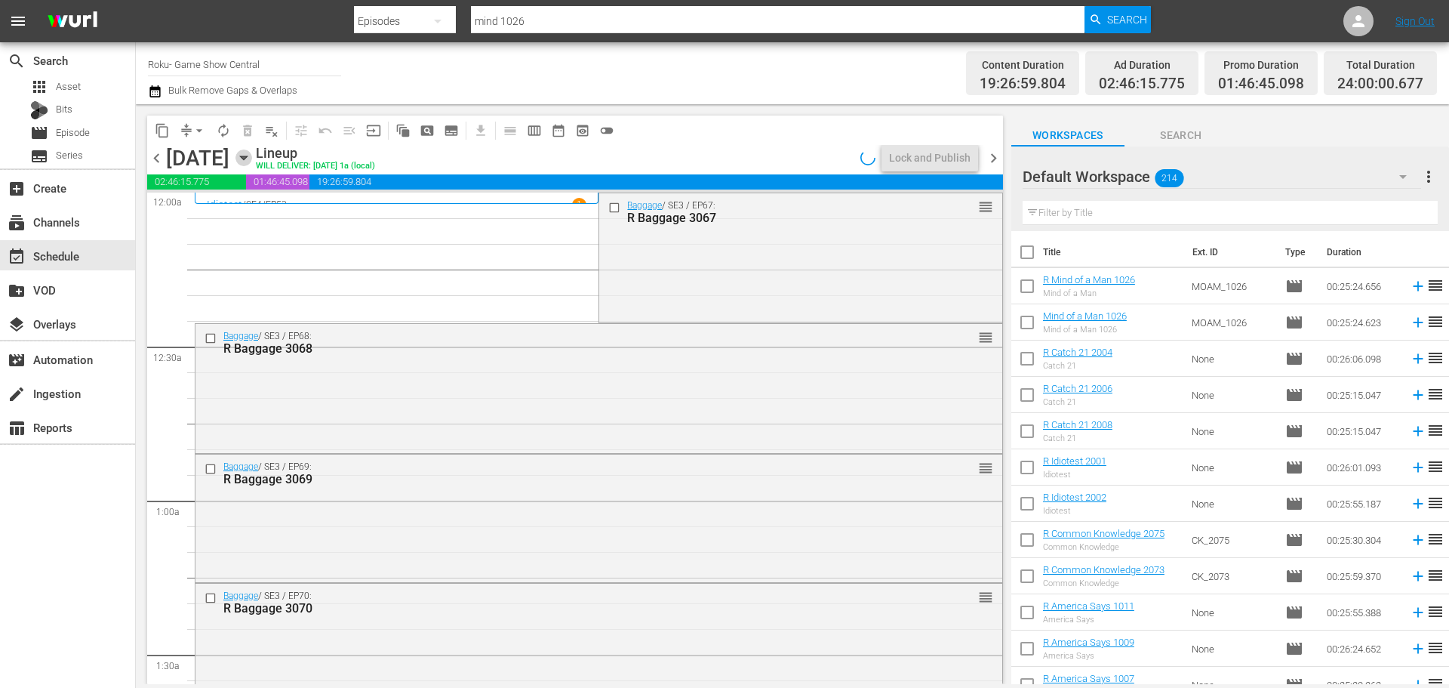
click at [252, 162] on icon "button" at bounding box center [244, 157] width 17 height 17
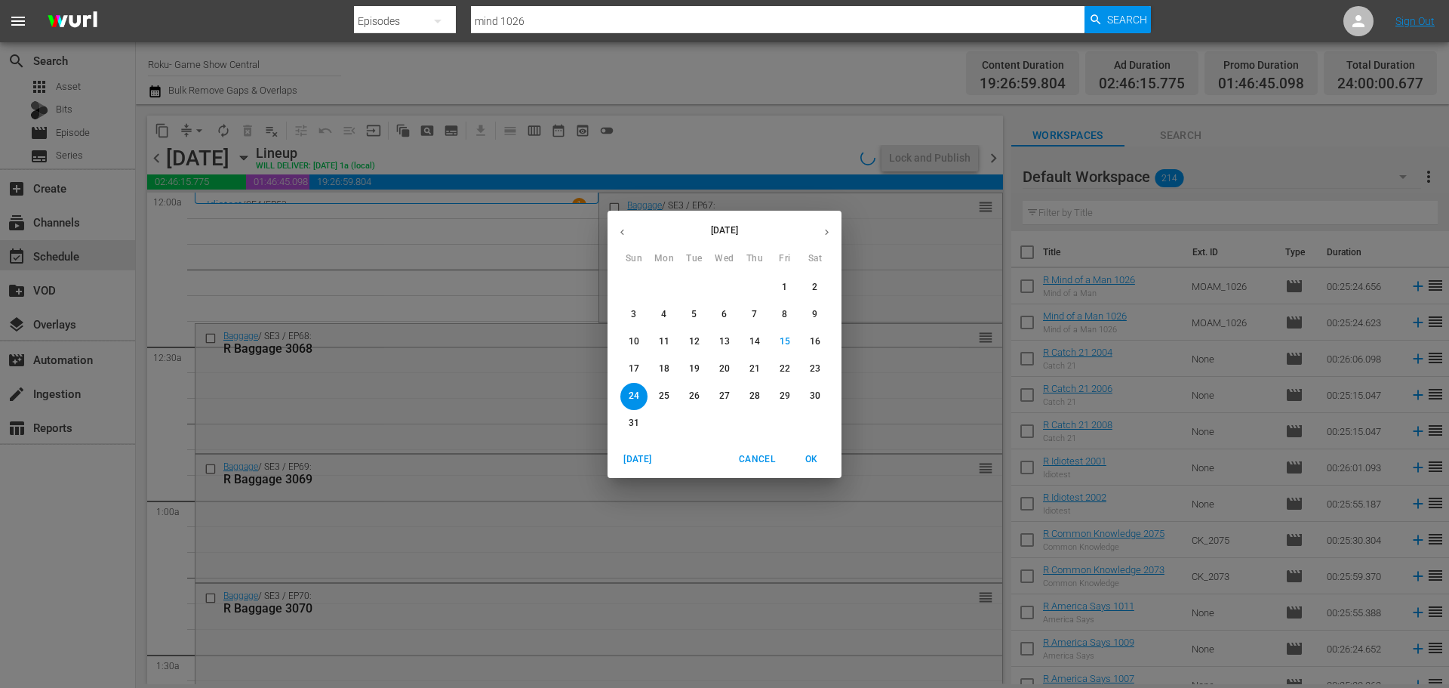
click at [690, 142] on div "August 2025 Sun Mon Tue Wed Thu Fri Sat 27 28 29 30 31 1 2 3 4 5 6 7 8 9 10 11 …" at bounding box center [724, 344] width 1449 height 688
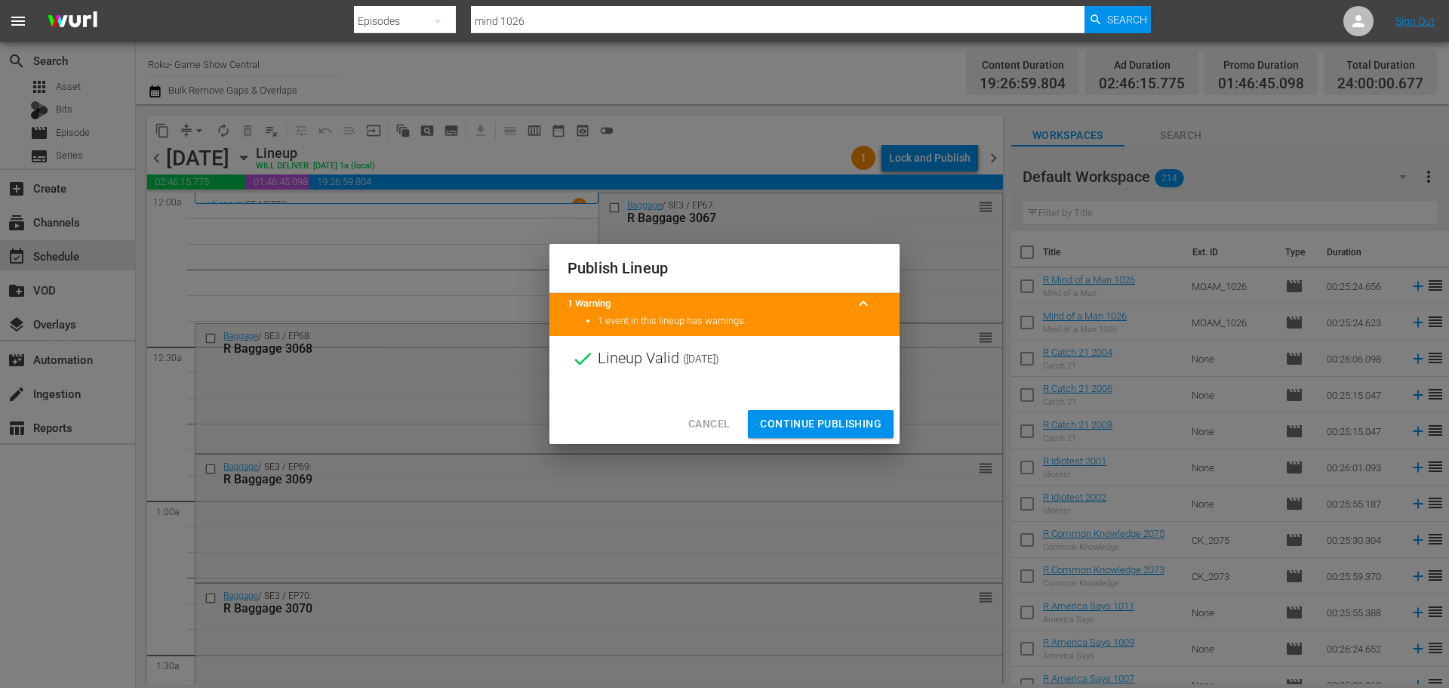
click at [843, 415] on span "Continue Publishing" at bounding box center [821, 423] width 122 height 19
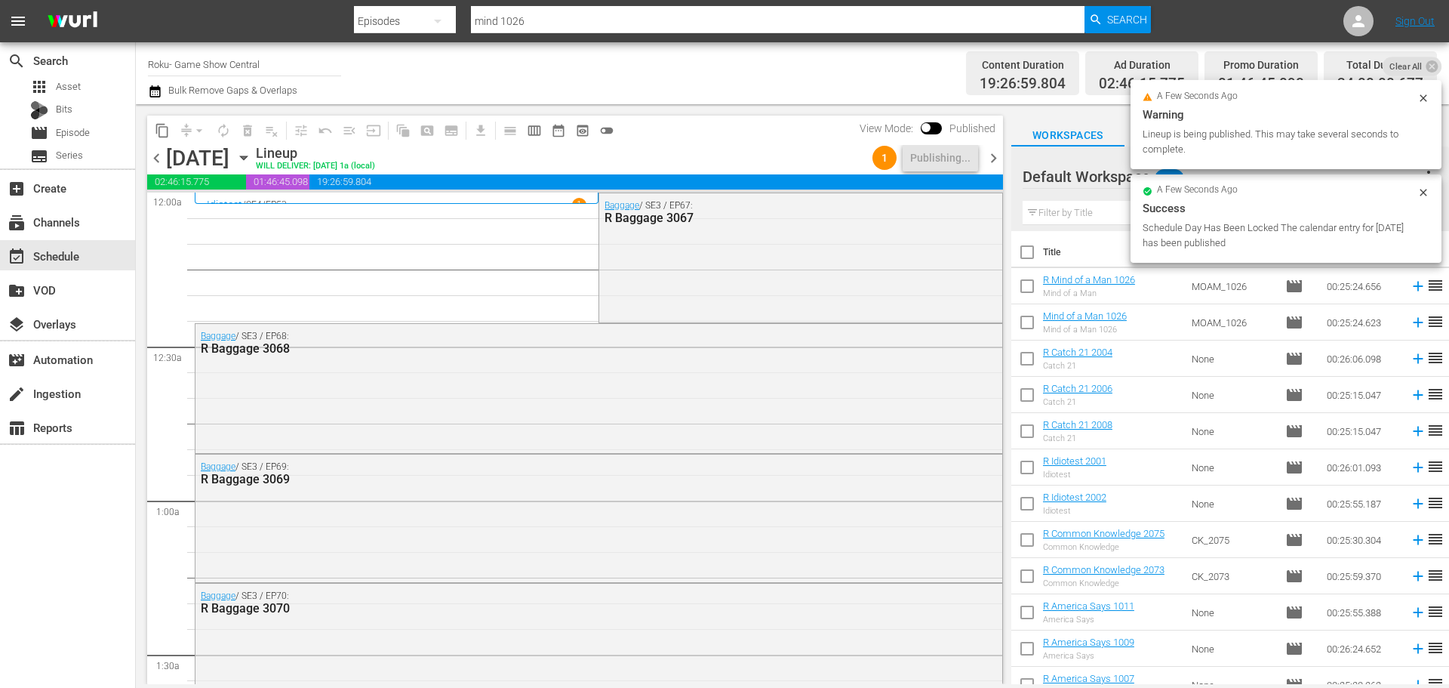
click at [157, 156] on span "chevron_left" at bounding box center [156, 158] width 19 height 19
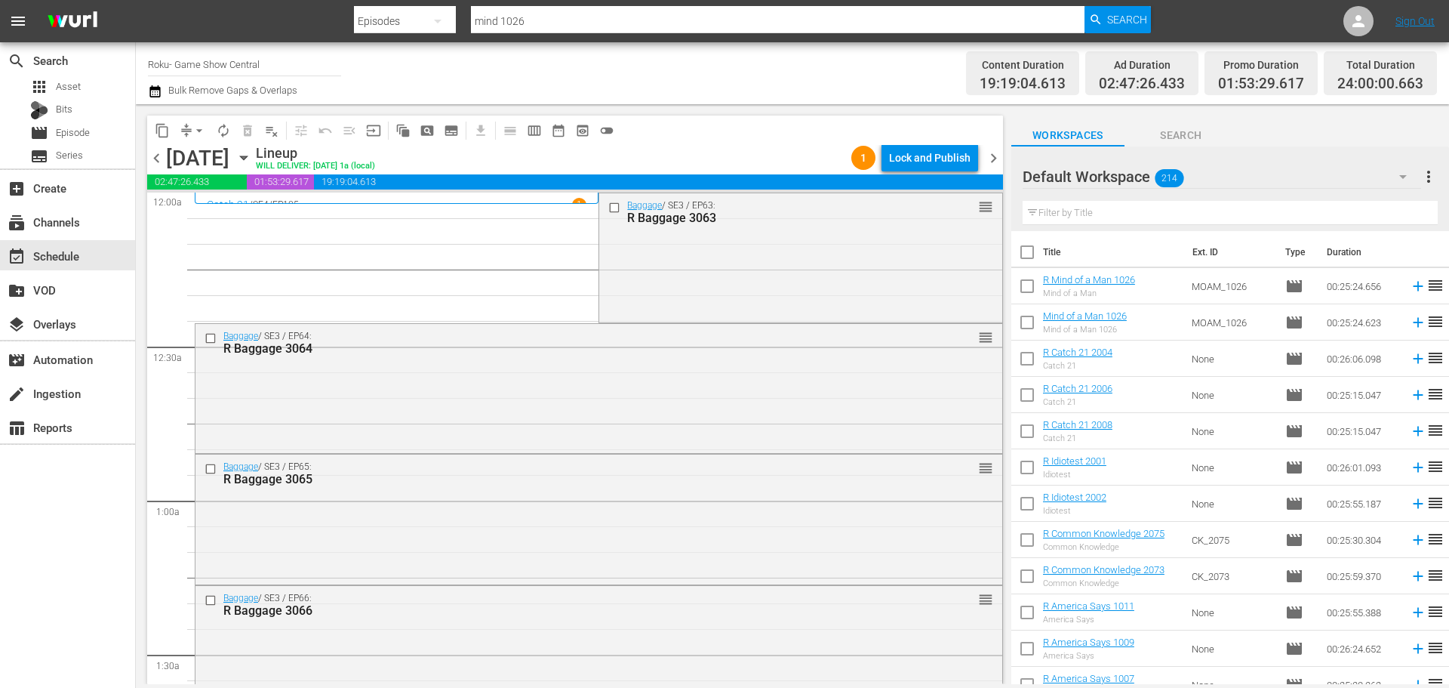
click at [927, 158] on div "Lock and Publish" at bounding box center [930, 157] width 82 height 27
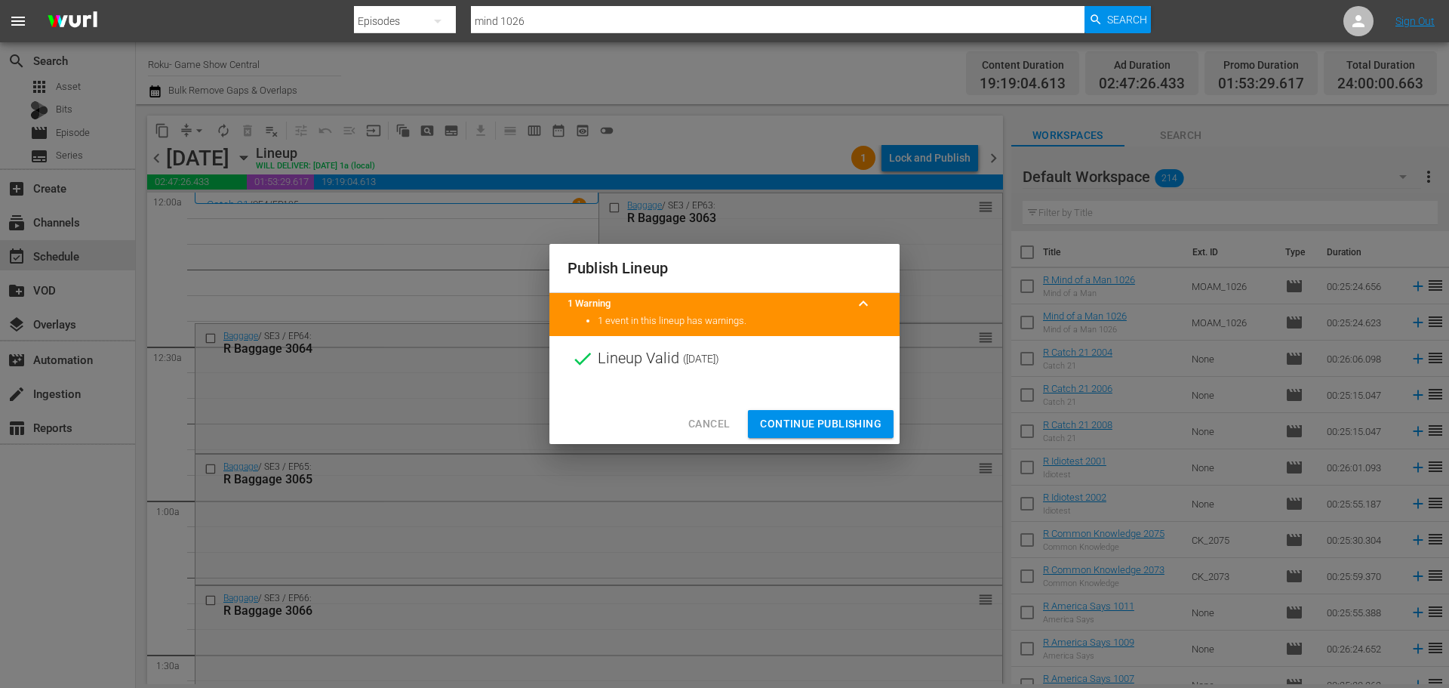
click at [826, 418] on span "Continue Publishing" at bounding box center [821, 423] width 122 height 19
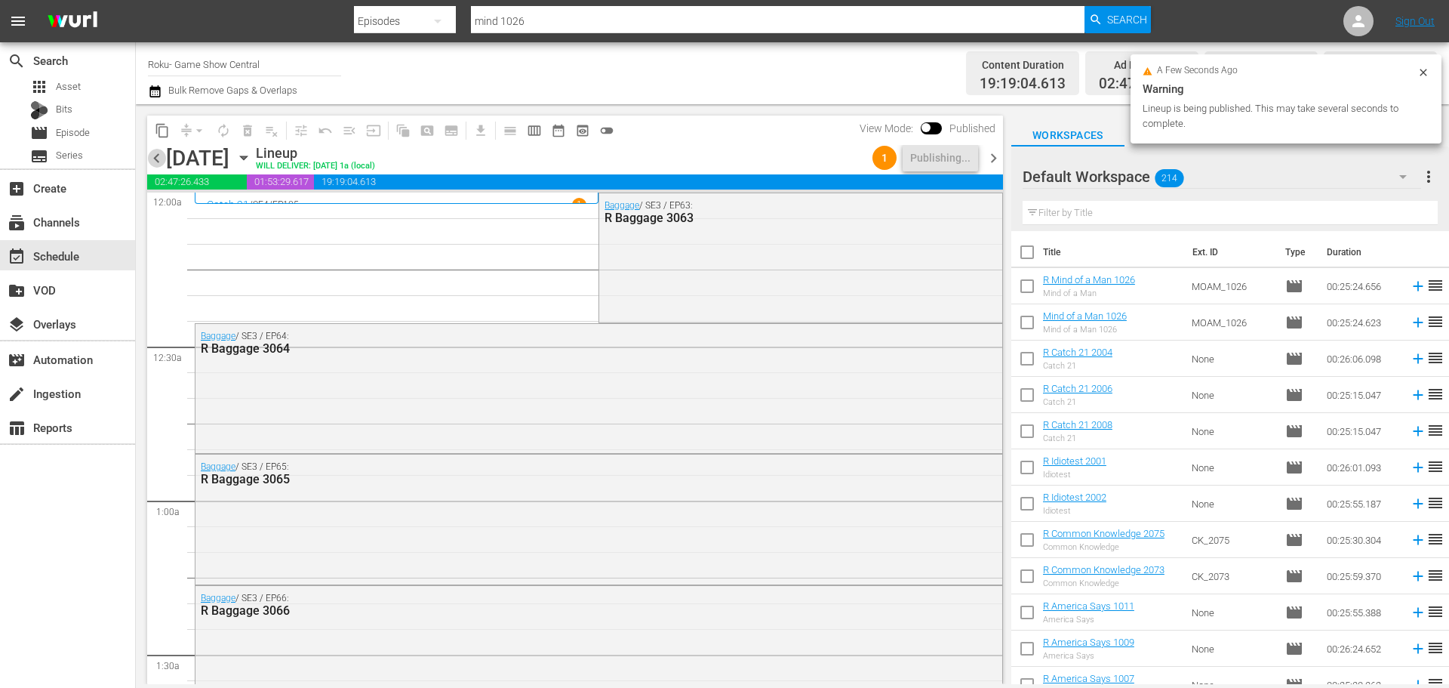
click at [147, 161] on span "chevron_left" at bounding box center [156, 158] width 19 height 19
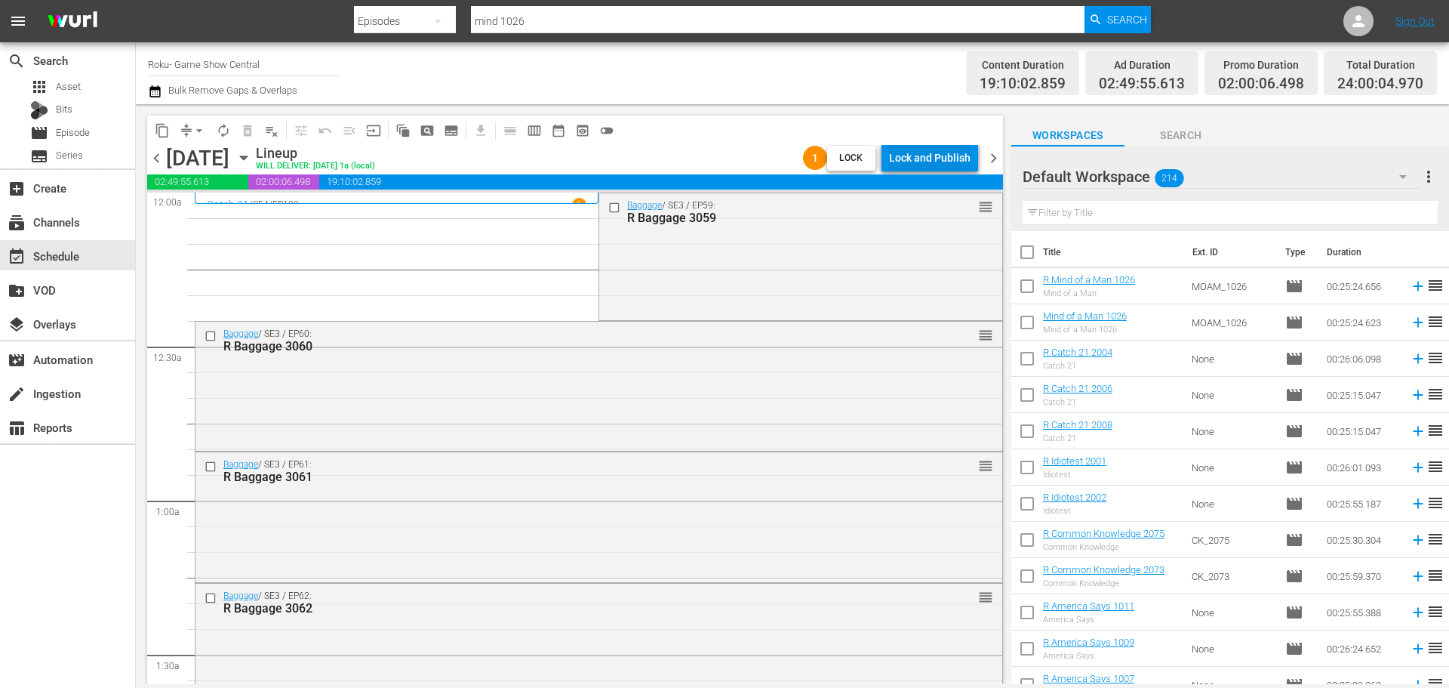
click at [943, 149] on div "Lock and Publish" at bounding box center [930, 157] width 82 height 27
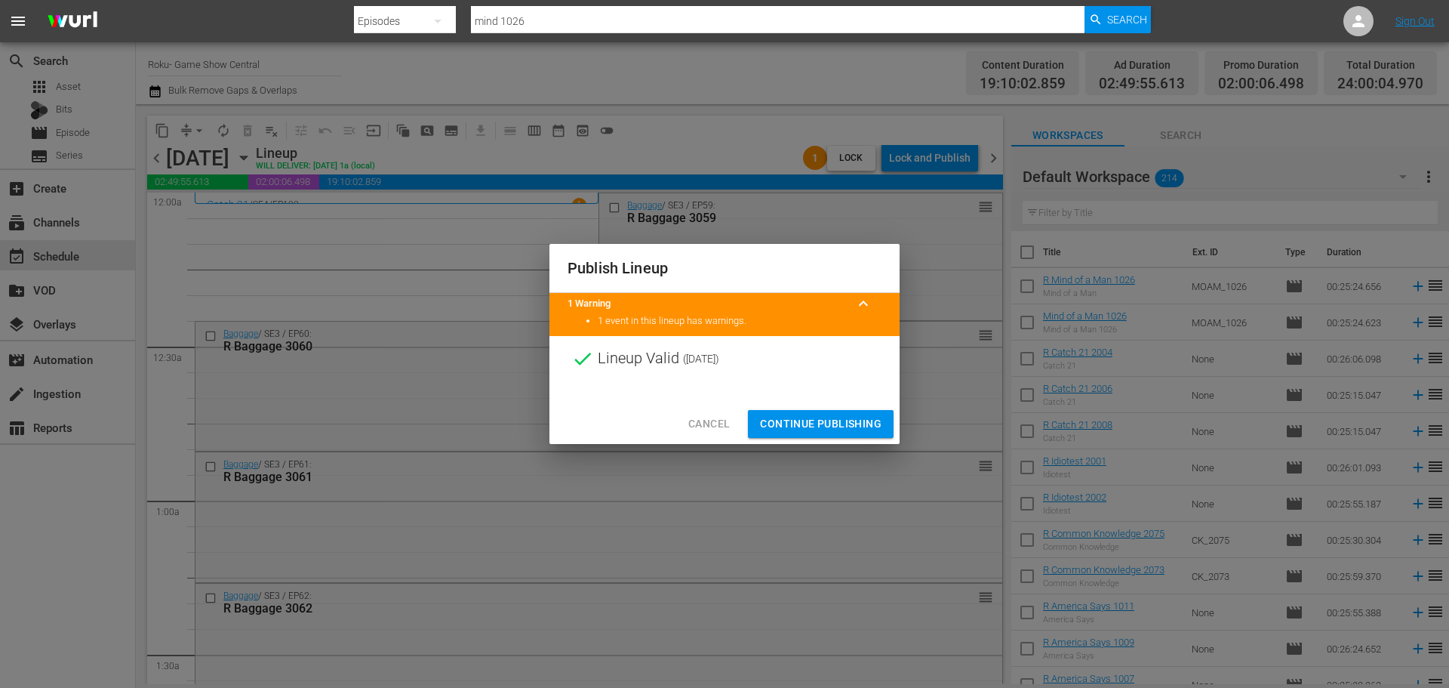
drag, startPoint x: 837, startPoint y: 436, endPoint x: 891, endPoint y: 379, distance: 78.5
click at [837, 436] on button "Continue Publishing" at bounding box center [821, 424] width 146 height 28
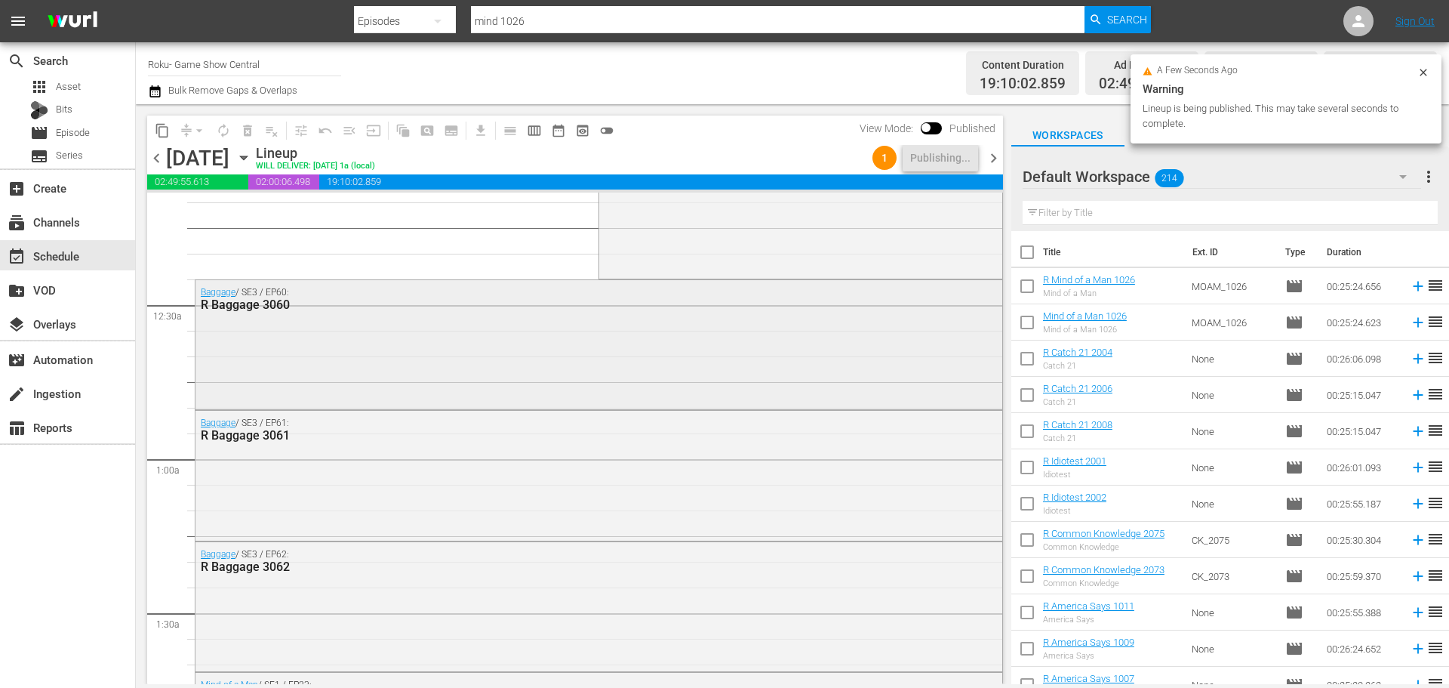
scroll to position [75, 0]
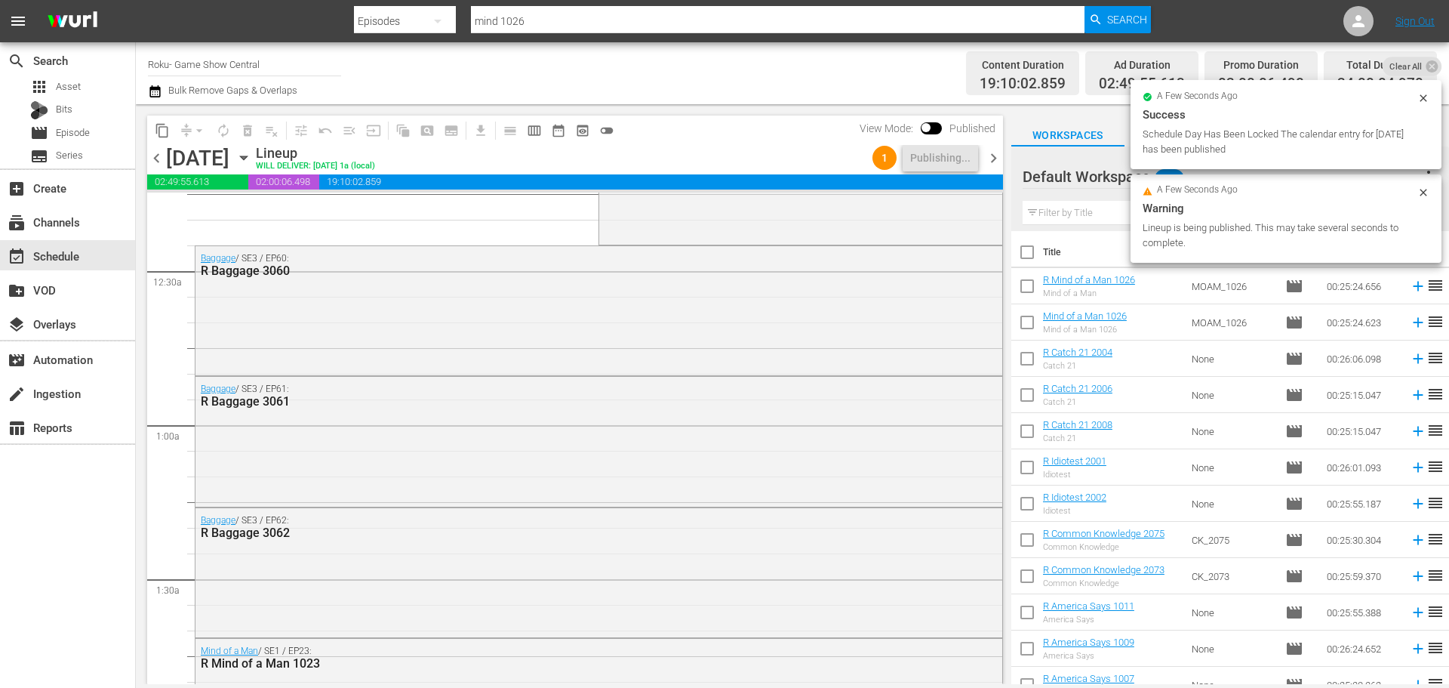
click at [149, 162] on span "chevron_left" at bounding box center [156, 158] width 19 height 19
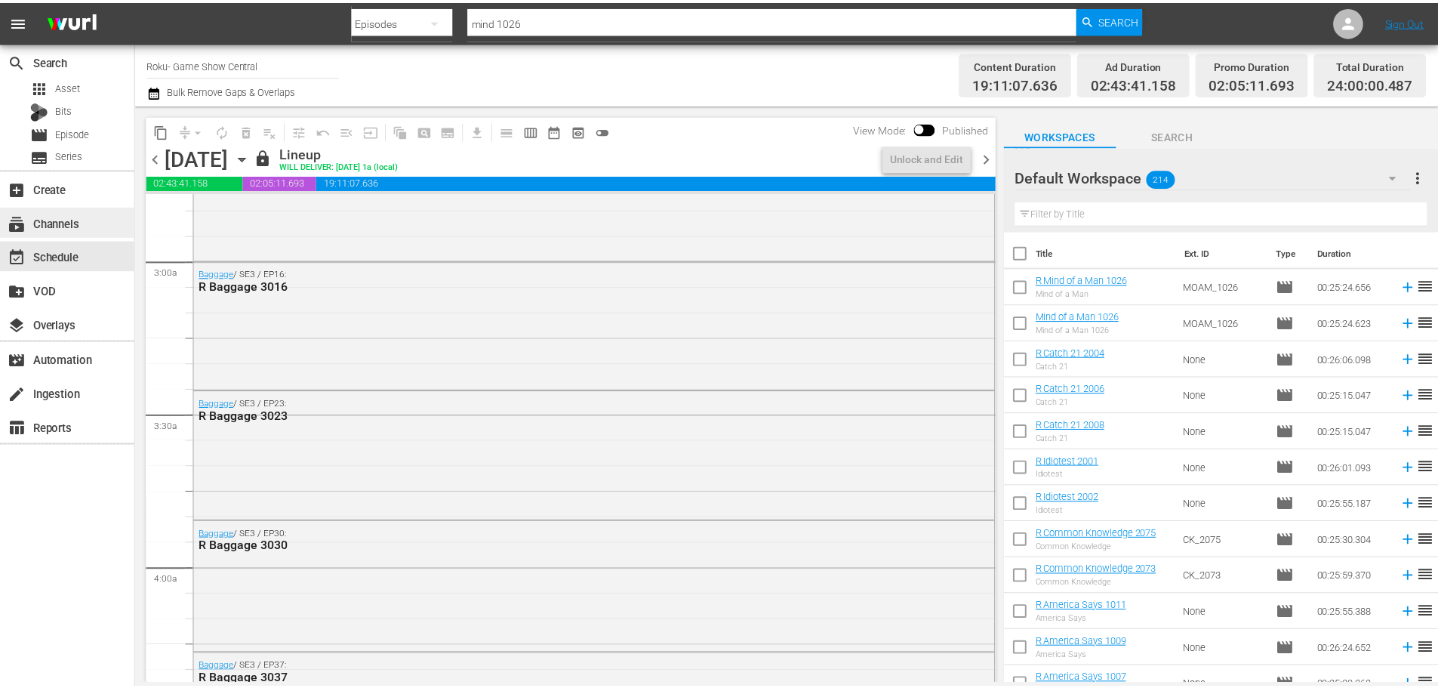
scroll to position [753, 0]
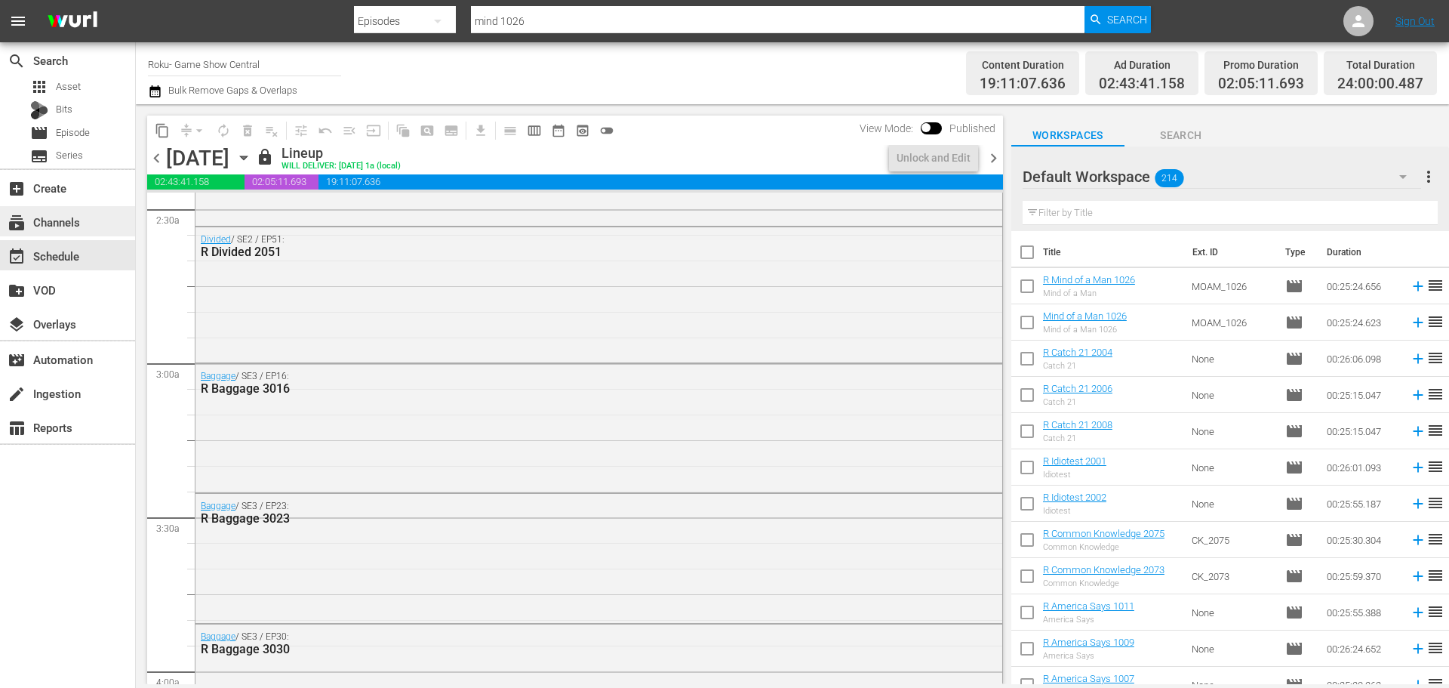
click at [62, 230] on div "subscriptions Channels" at bounding box center [67, 221] width 135 height 30
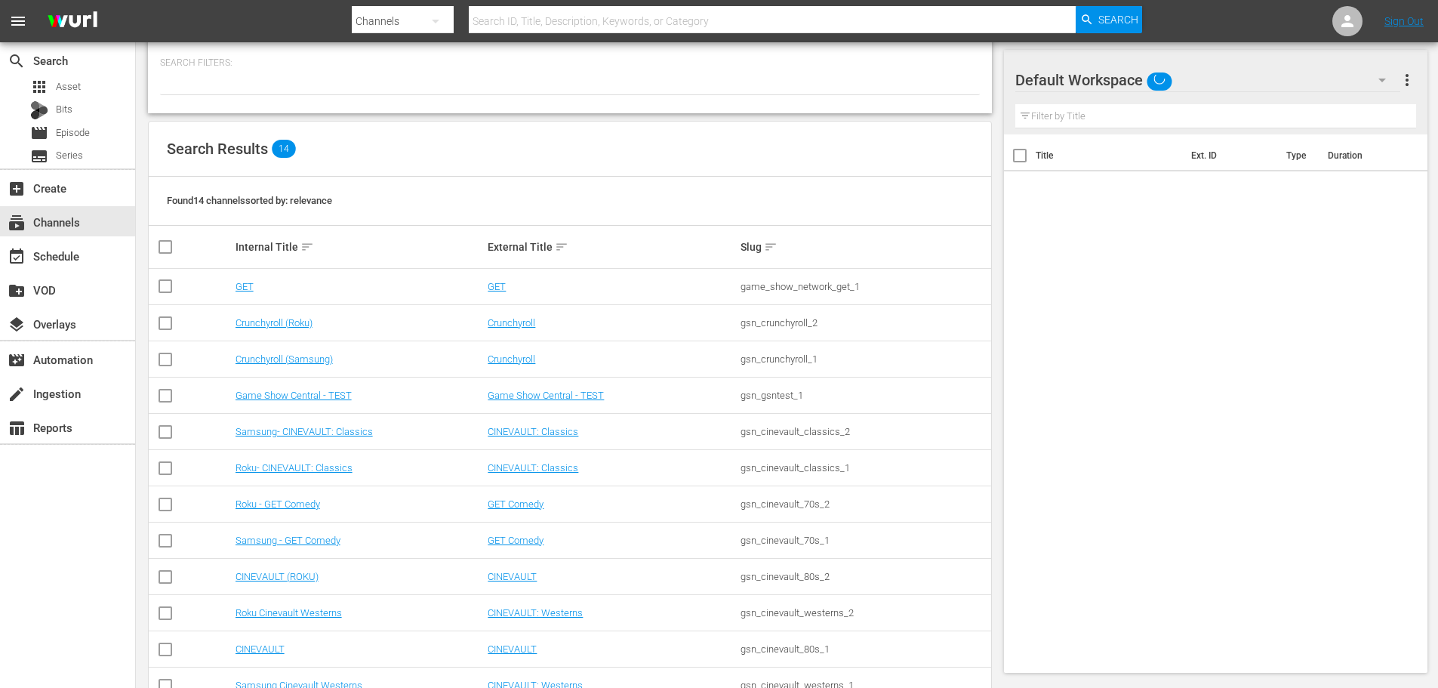
scroll to position [189, 0]
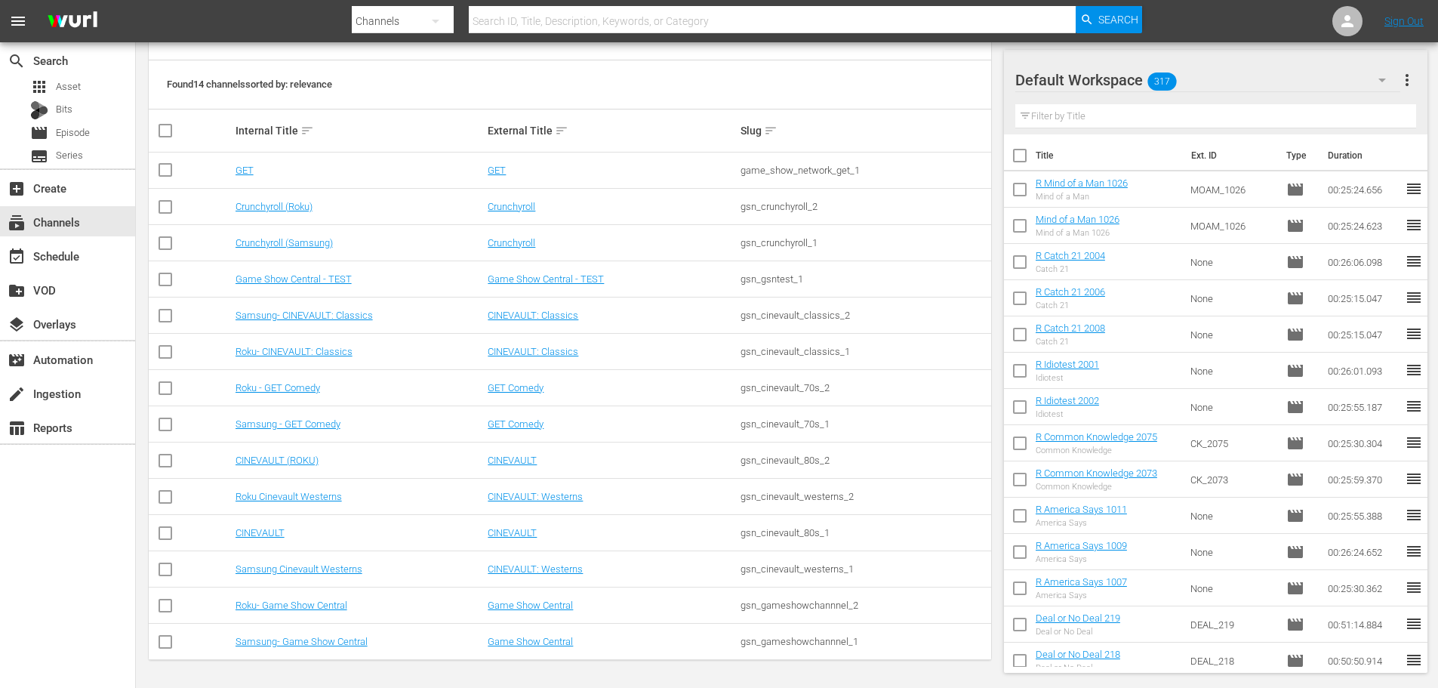
click at [307, 648] on td "Samsung- Game Show Central" at bounding box center [359, 642] width 253 height 36
click at [307, 638] on link "Samsung- Game Show Central" at bounding box center [302, 641] width 132 height 11
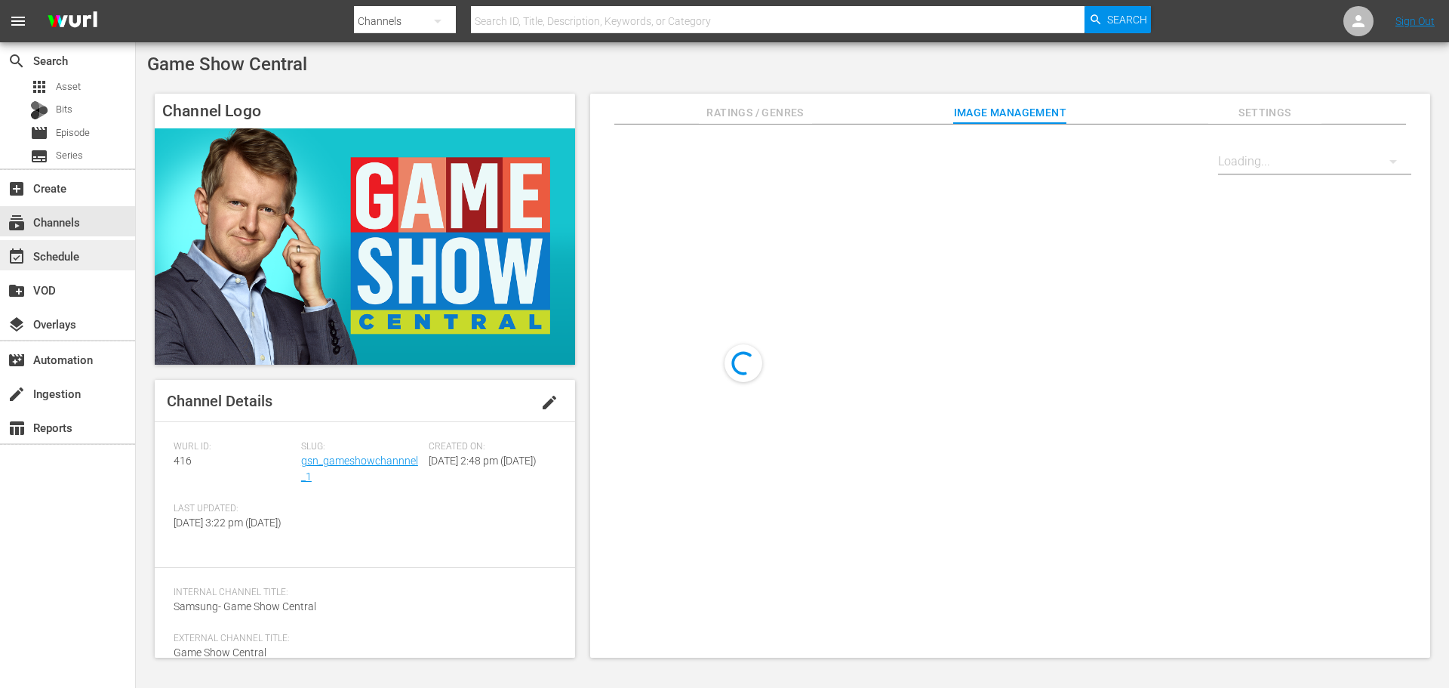
click at [101, 259] on div "event_available Schedule" at bounding box center [67, 255] width 135 height 30
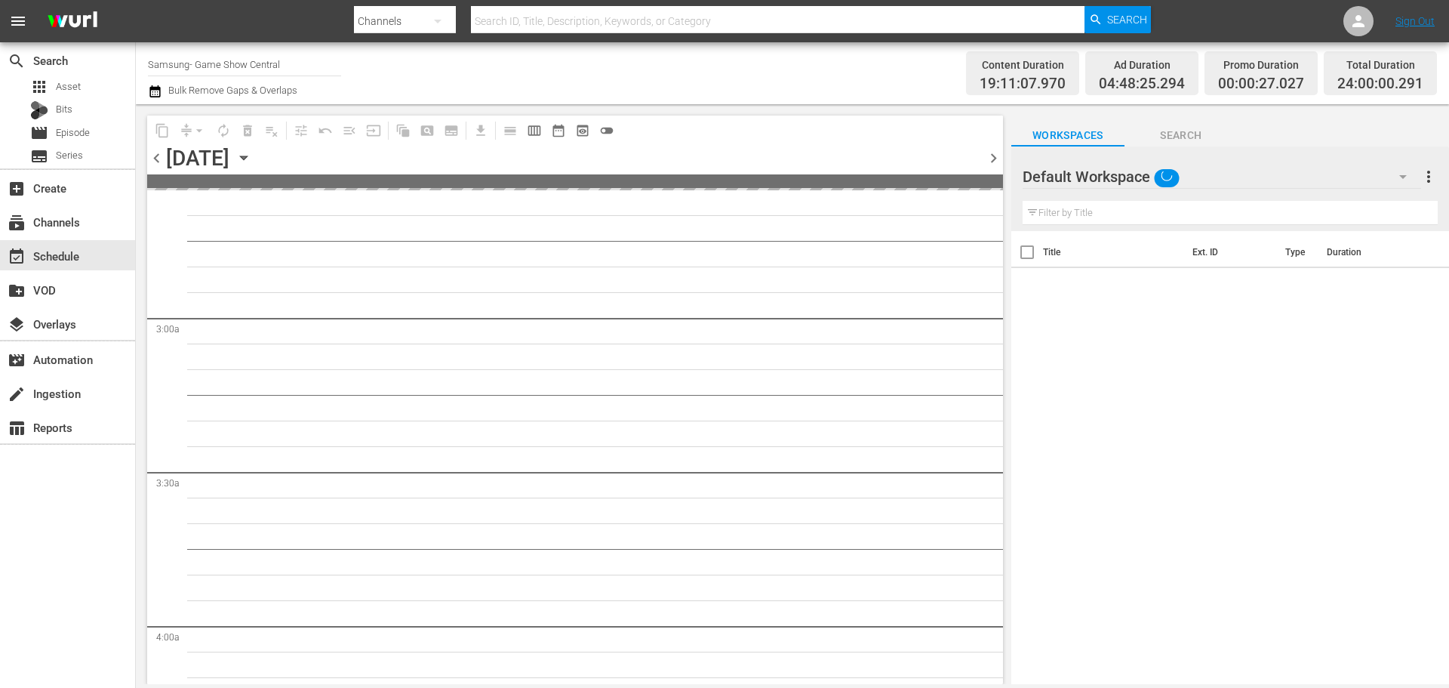
scroll to position [528, 0]
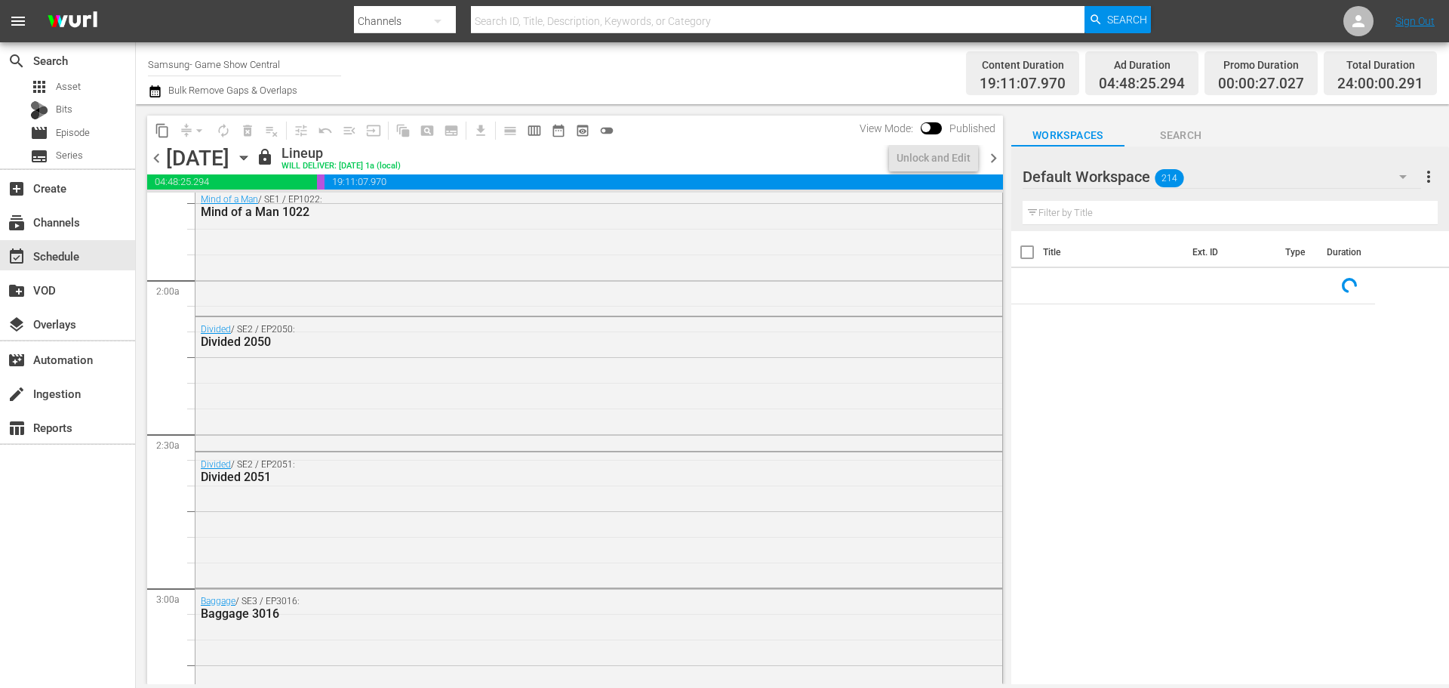
click at [252, 154] on icon "button" at bounding box center [244, 157] width 17 height 17
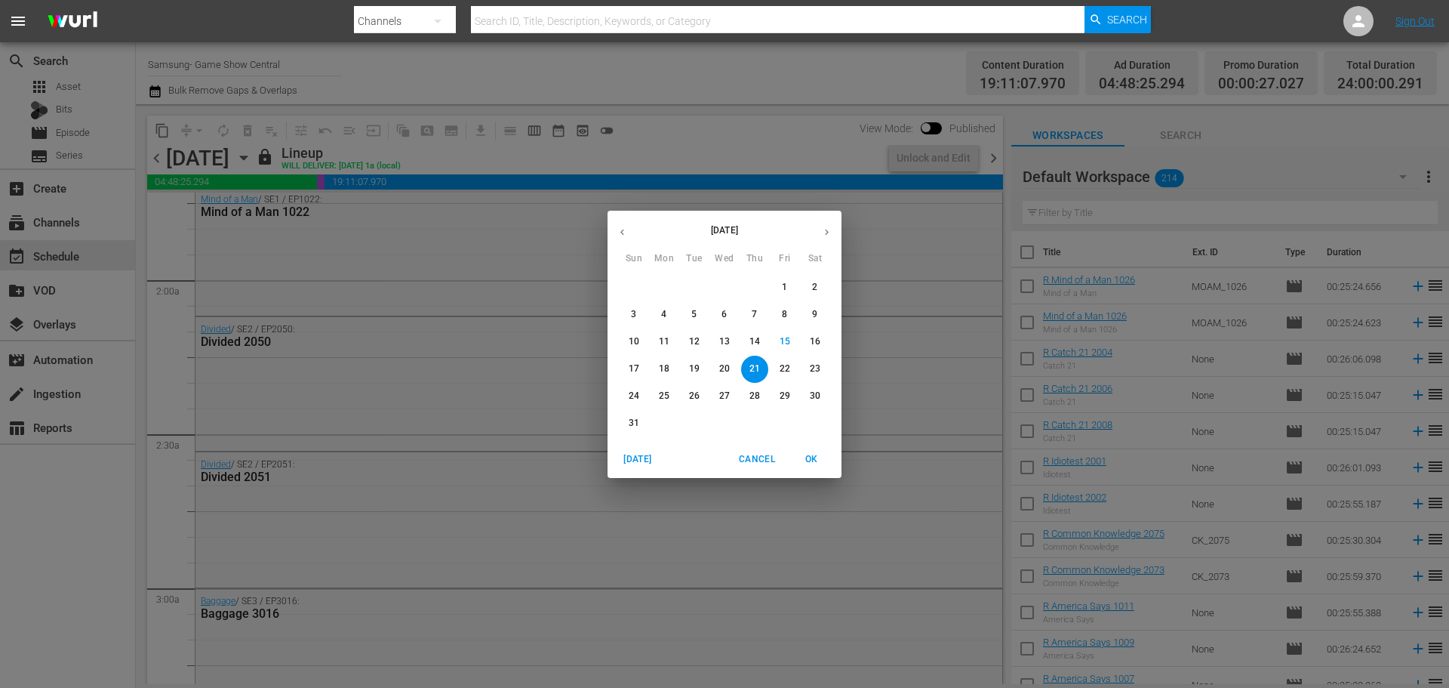
scroll to position [477, 0]
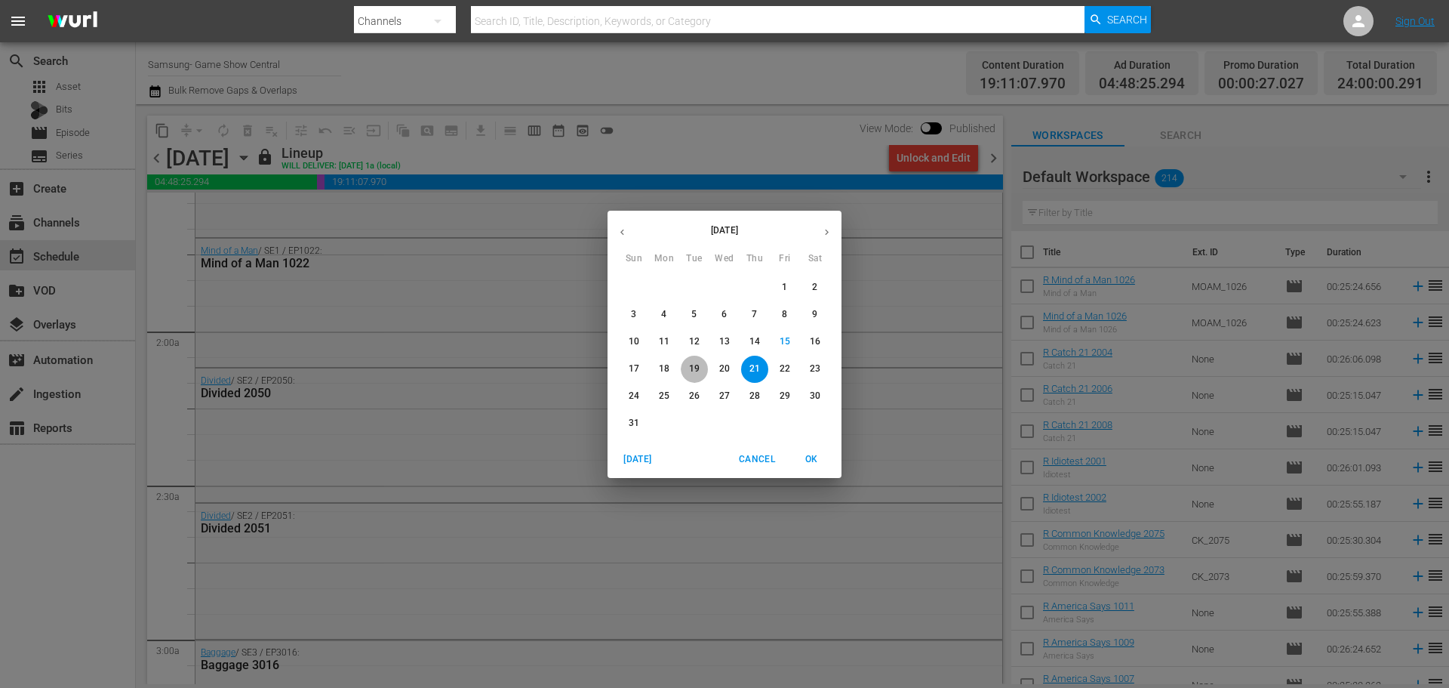
drag, startPoint x: 688, startPoint y: 371, endPoint x: 701, endPoint y: 380, distance: 15.7
click at [688, 371] on span "19" at bounding box center [694, 368] width 27 height 13
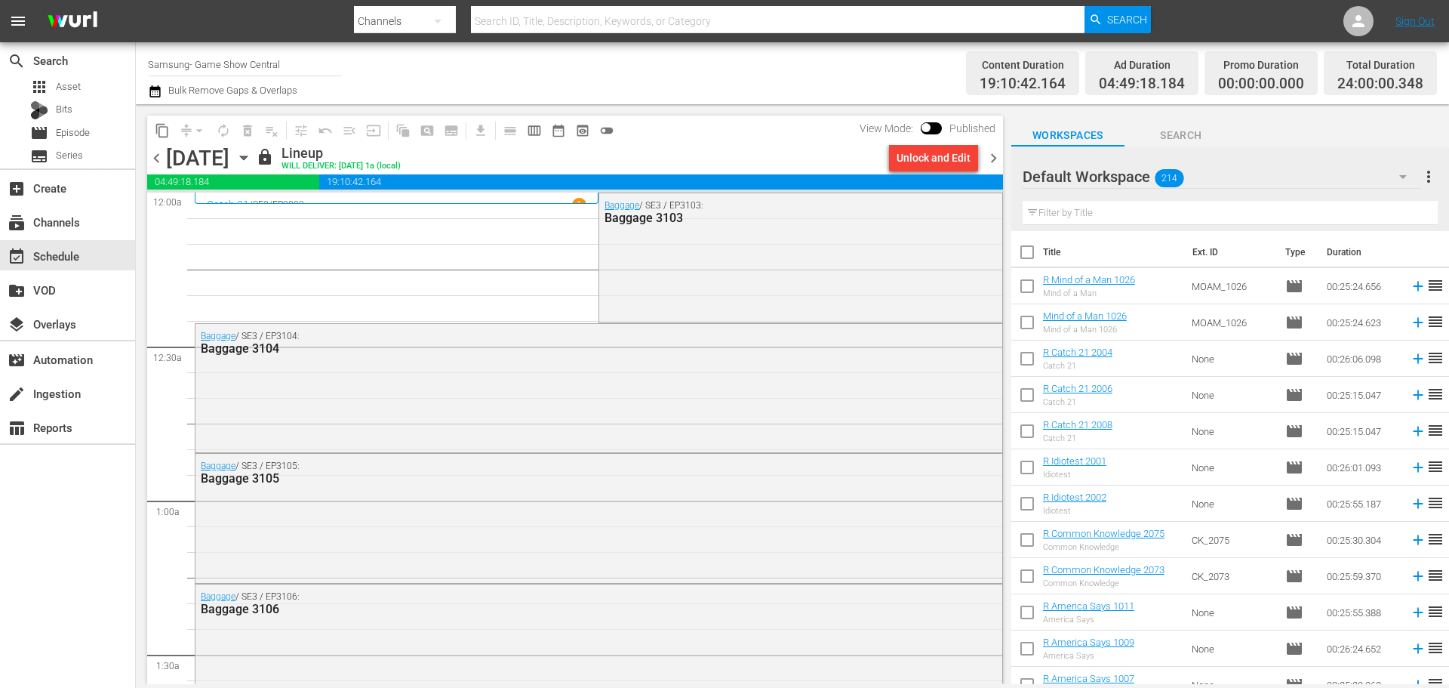
click at [919, 160] on div "Unlock and Edit" at bounding box center [934, 157] width 74 height 27
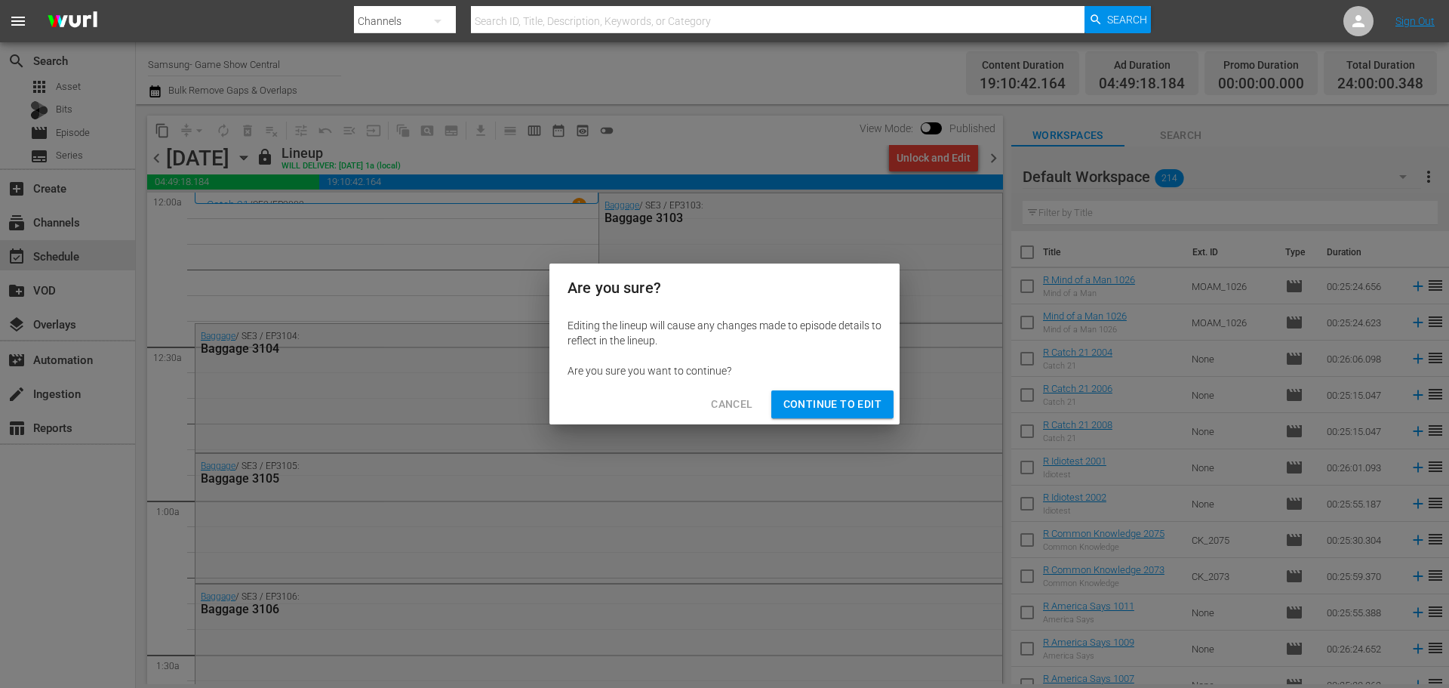
click at [855, 411] on span "Continue to Edit" at bounding box center [833, 404] width 98 height 19
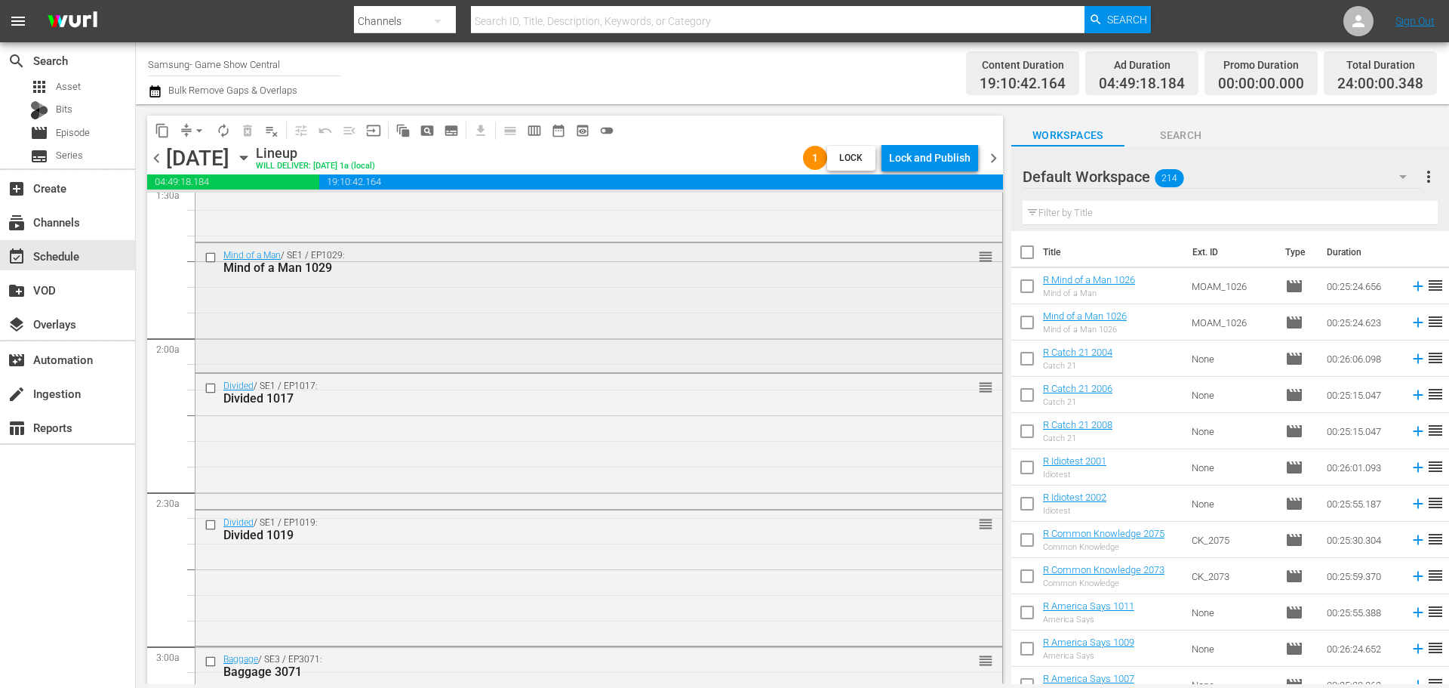
scroll to position [377, 0]
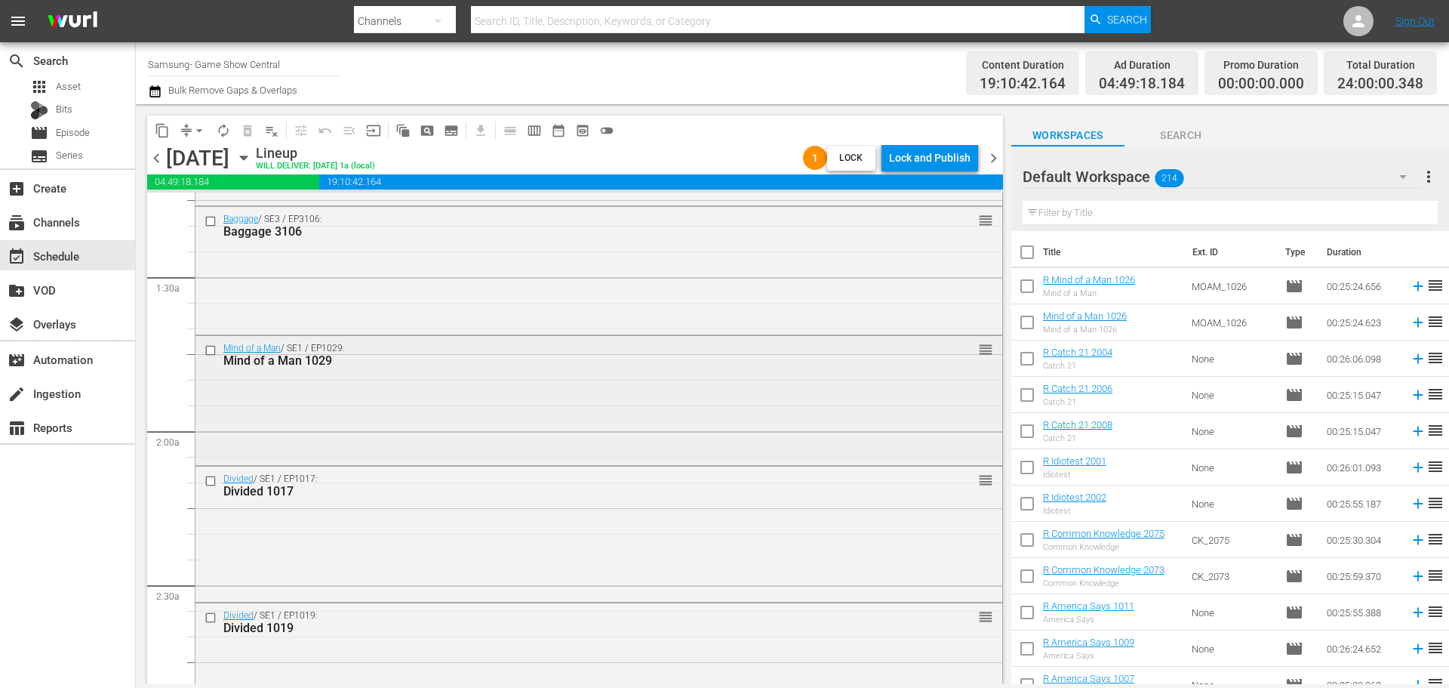
click at [350, 337] on div "Mind of a Man / SE1 / EP1029: Mind of a Man 1029 reorder" at bounding box center [599, 354] width 807 height 37
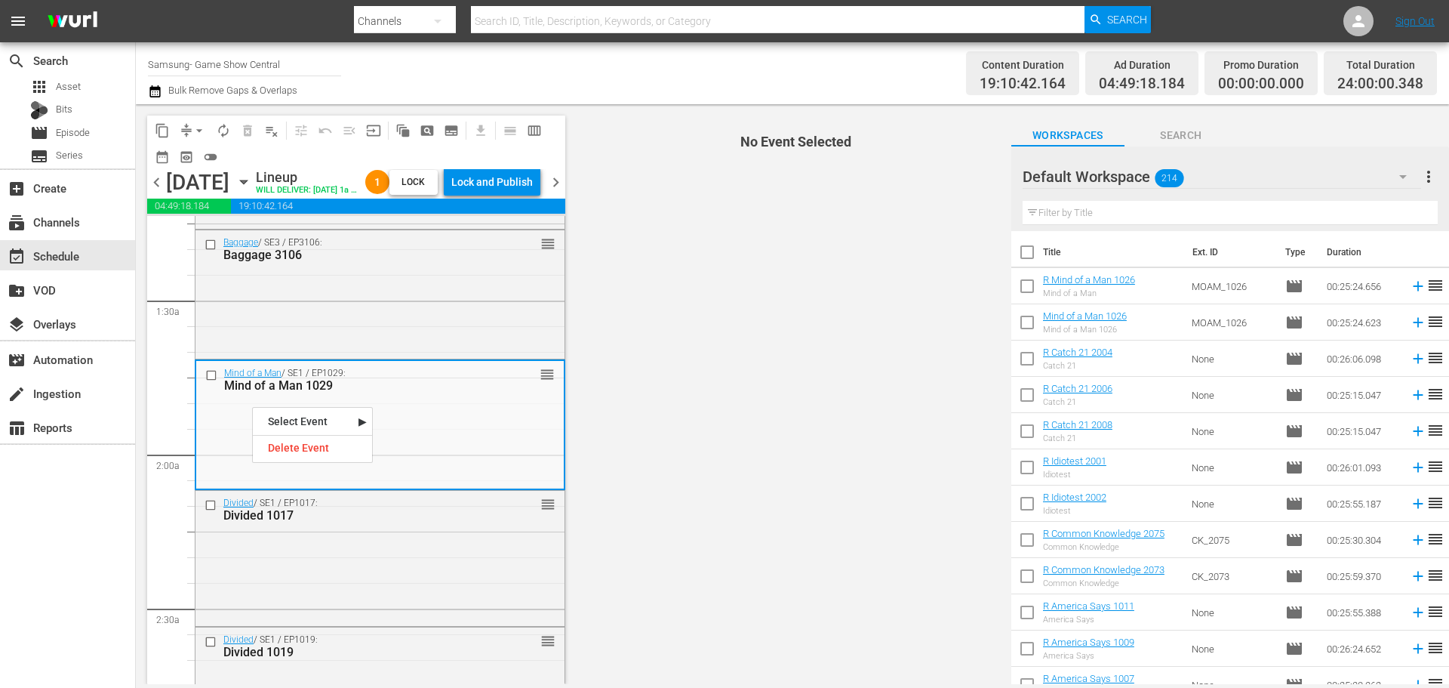
click at [338, 450] on div "Delete Event" at bounding box center [312, 448] width 119 height 20
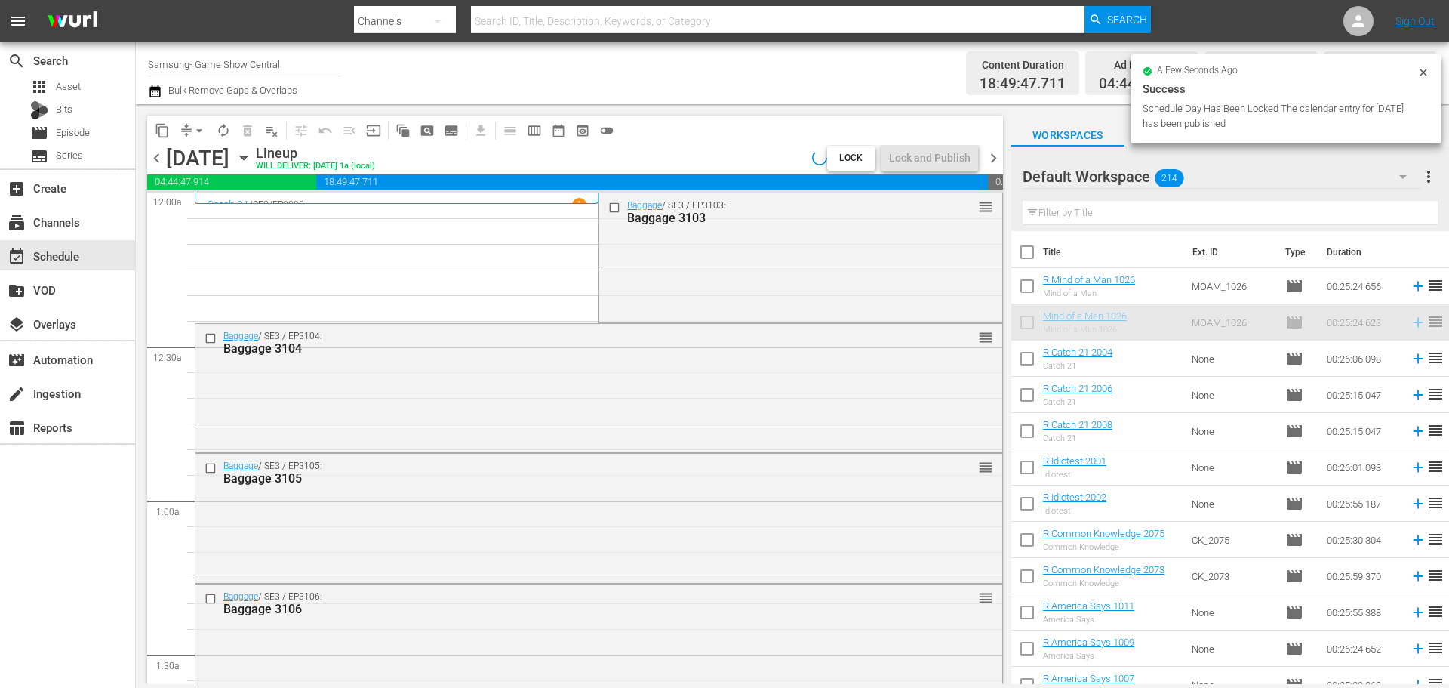
scroll to position [377, 0]
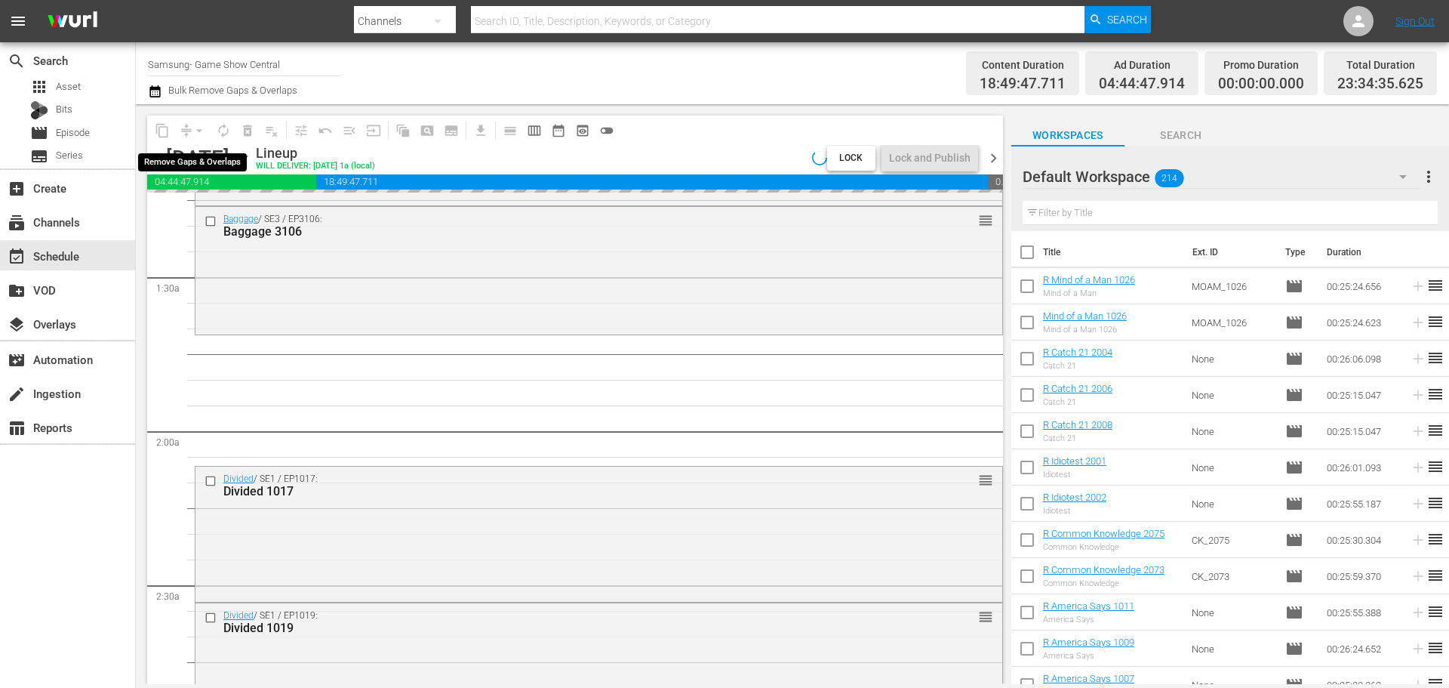
click at [186, 131] on span "compress arrow_drop_down" at bounding box center [192, 131] width 37 height 24
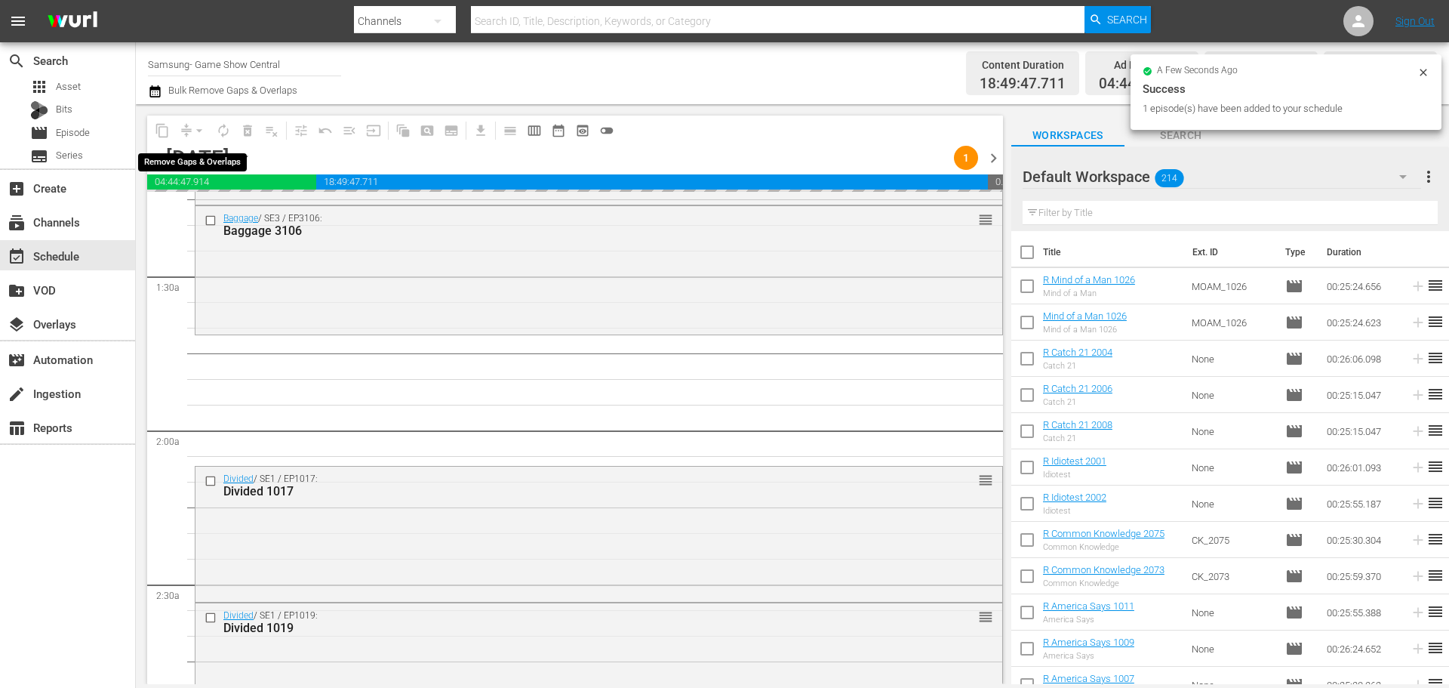
click at [186, 131] on span "compress arrow_drop_down" at bounding box center [192, 131] width 37 height 24
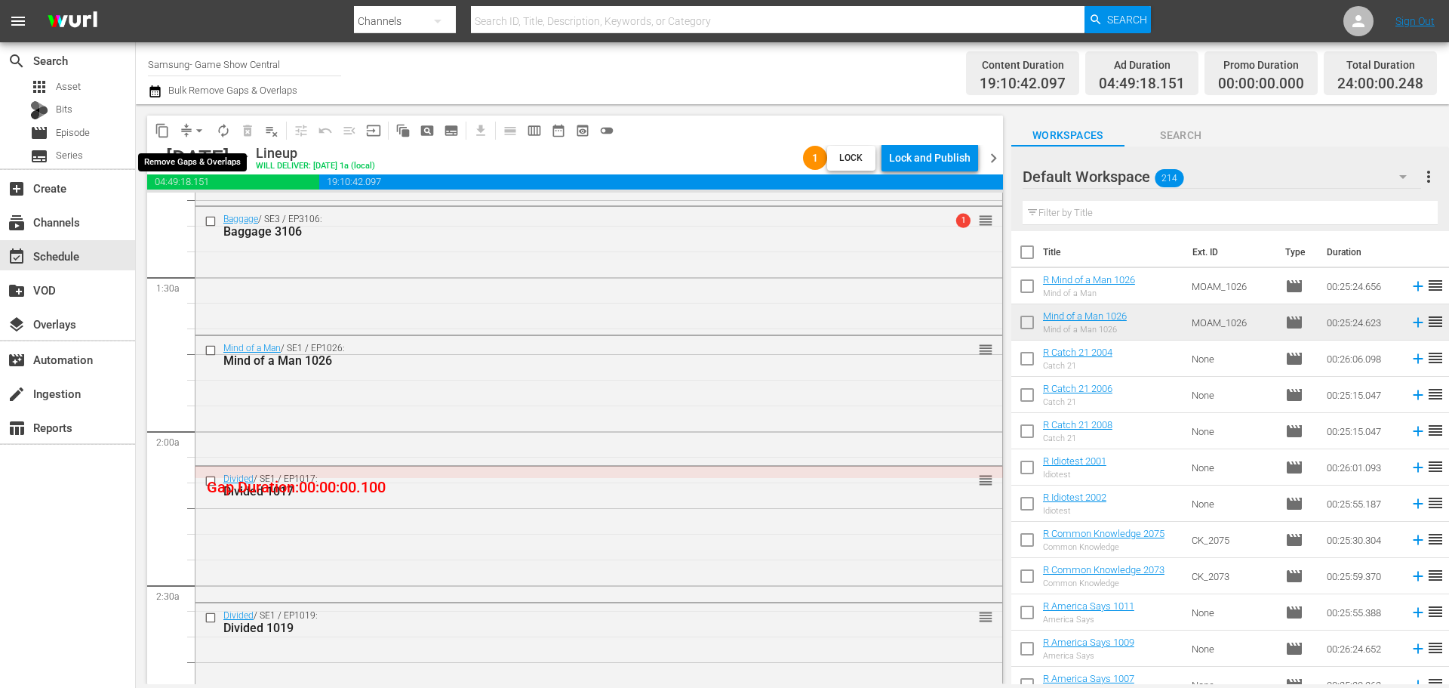
click at [193, 135] on span "arrow_drop_down" at bounding box center [199, 130] width 15 height 15
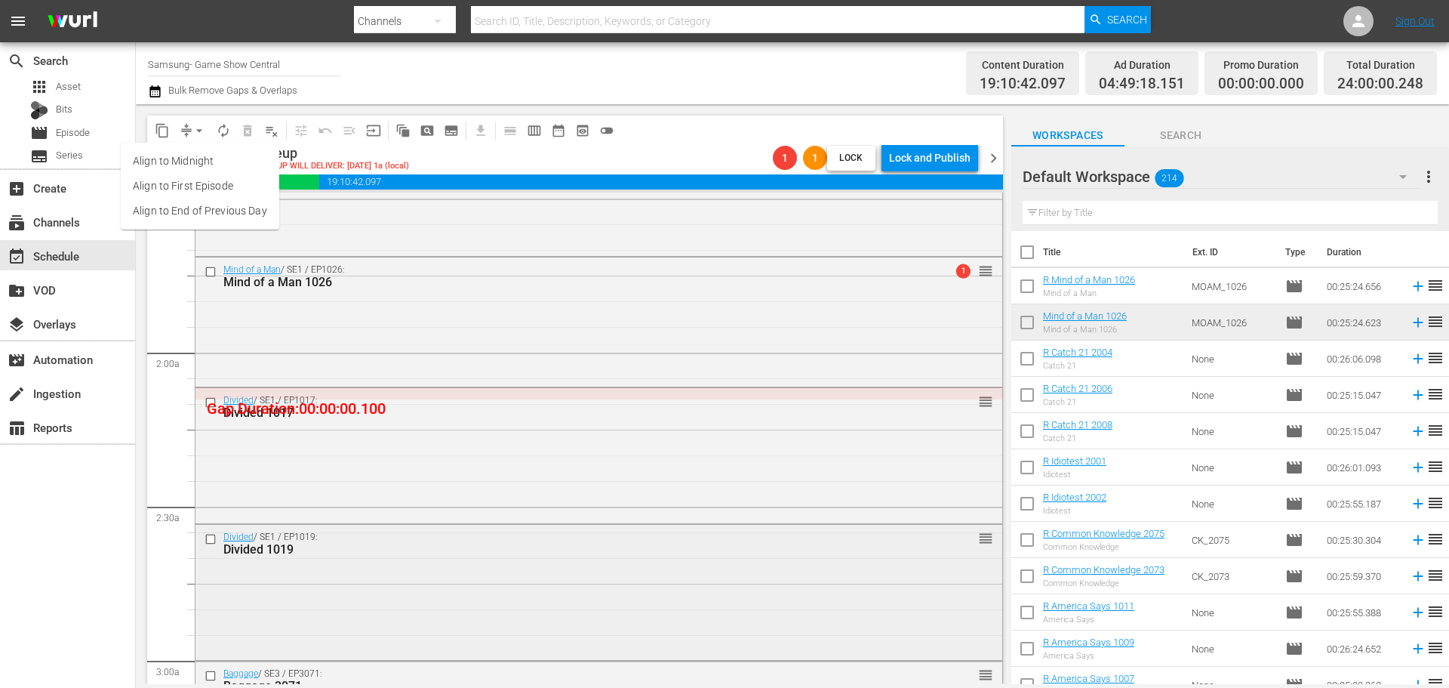
scroll to position [528, 0]
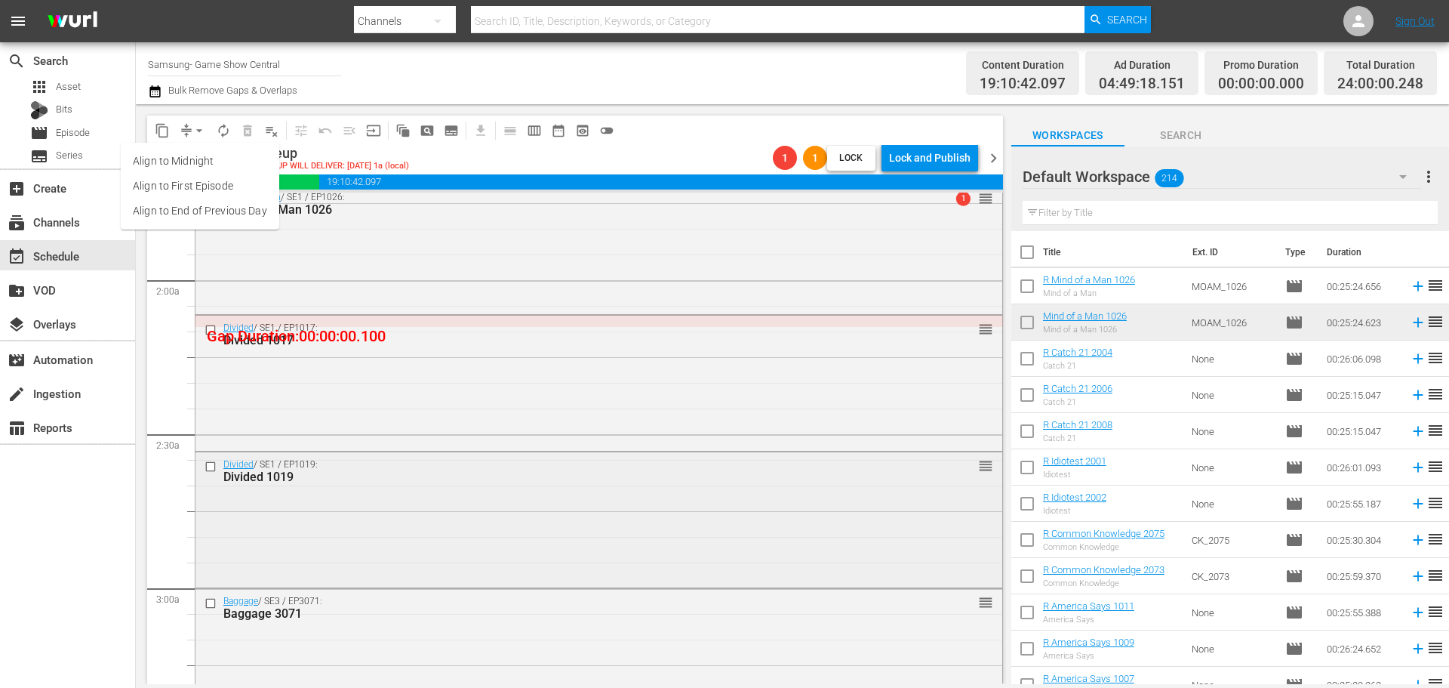
drag, startPoint x: 344, startPoint y: 542, endPoint x: 348, endPoint y: 552, distance: 10.5
click at [348, 552] on div "Divided / SE1 / EP1019: Divided 1019 reorder" at bounding box center [599, 517] width 807 height 131
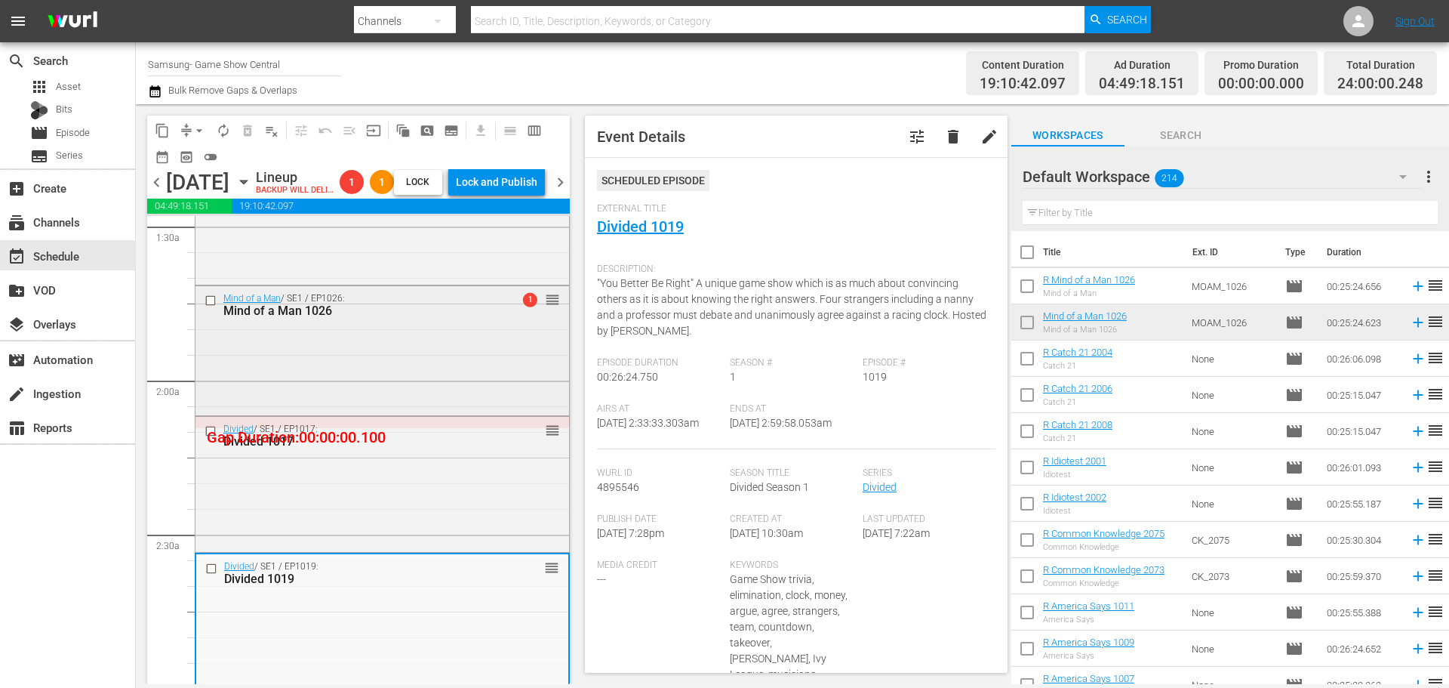
scroll to position [377, 0]
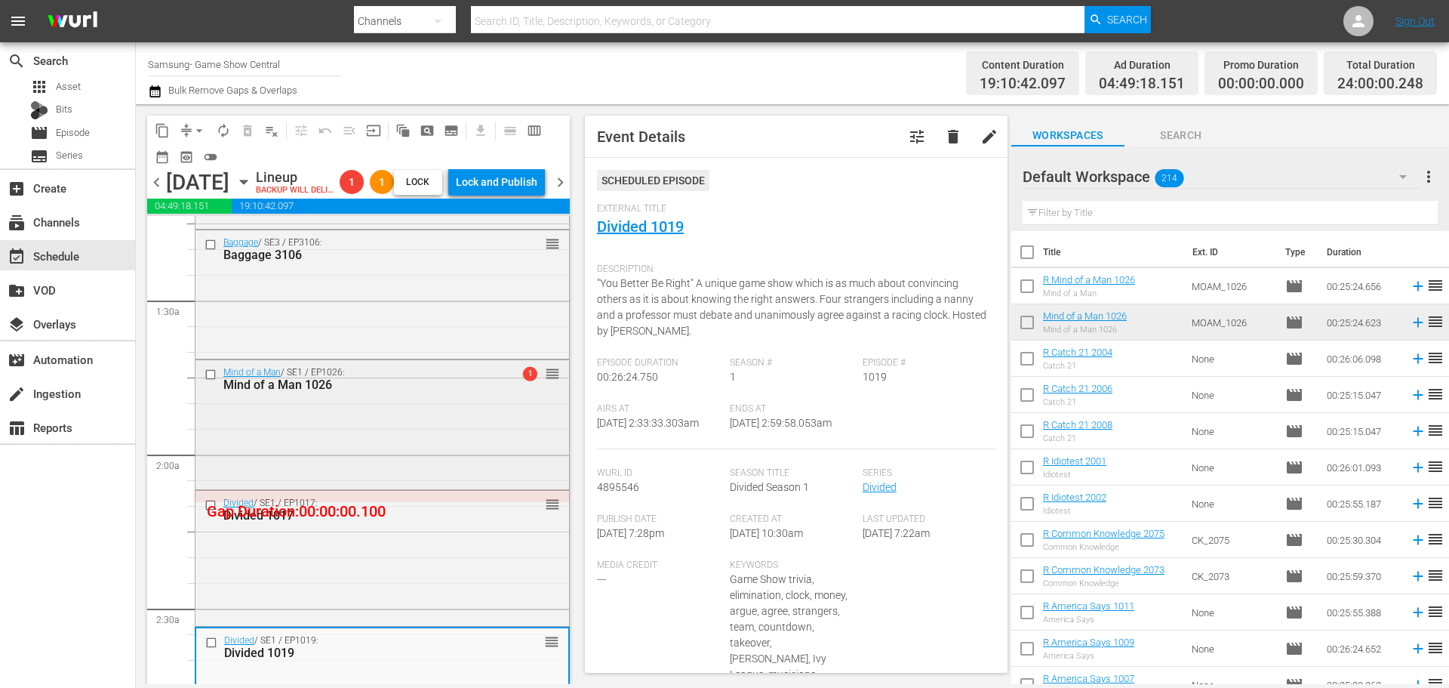
click at [343, 453] on div "Mind of a Man / SE1 / EP1026: Mind of a Man 1026 1 reorder" at bounding box center [383, 423] width 374 height 126
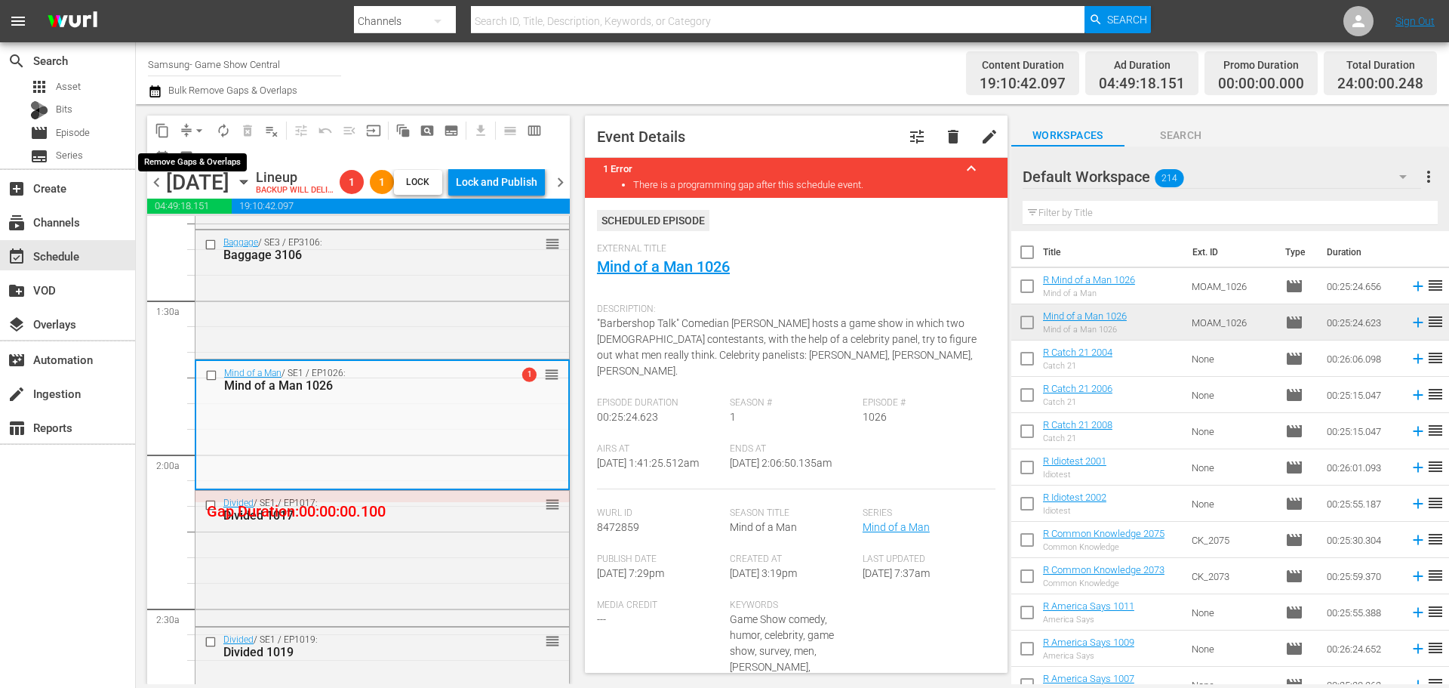
drag, startPoint x: 194, startPoint y: 131, endPoint x: 207, endPoint y: 142, distance: 17.1
click at [194, 131] on span "arrow_drop_down" at bounding box center [199, 130] width 15 height 15
click at [217, 168] on li "Align to Midnight" at bounding box center [200, 161] width 159 height 25
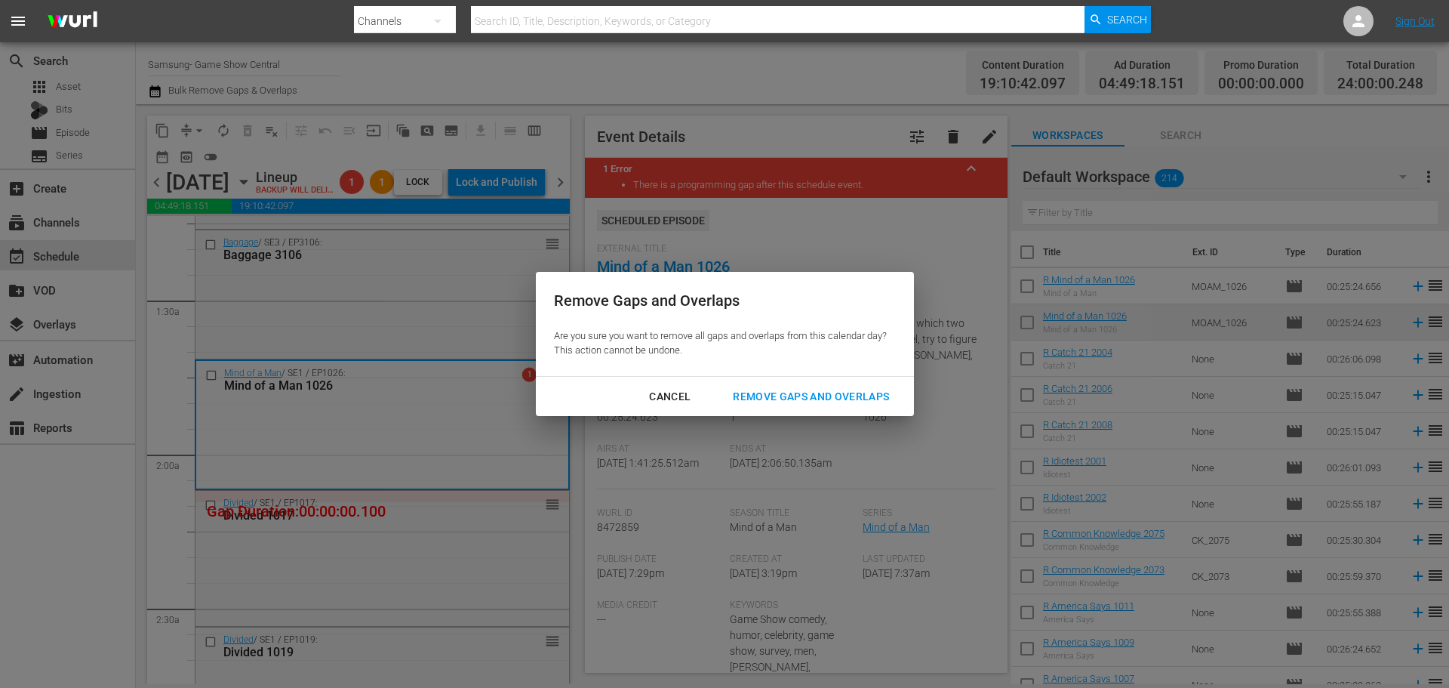
click at [769, 403] on div "Remove Gaps and Overlaps" at bounding box center [811, 396] width 180 height 19
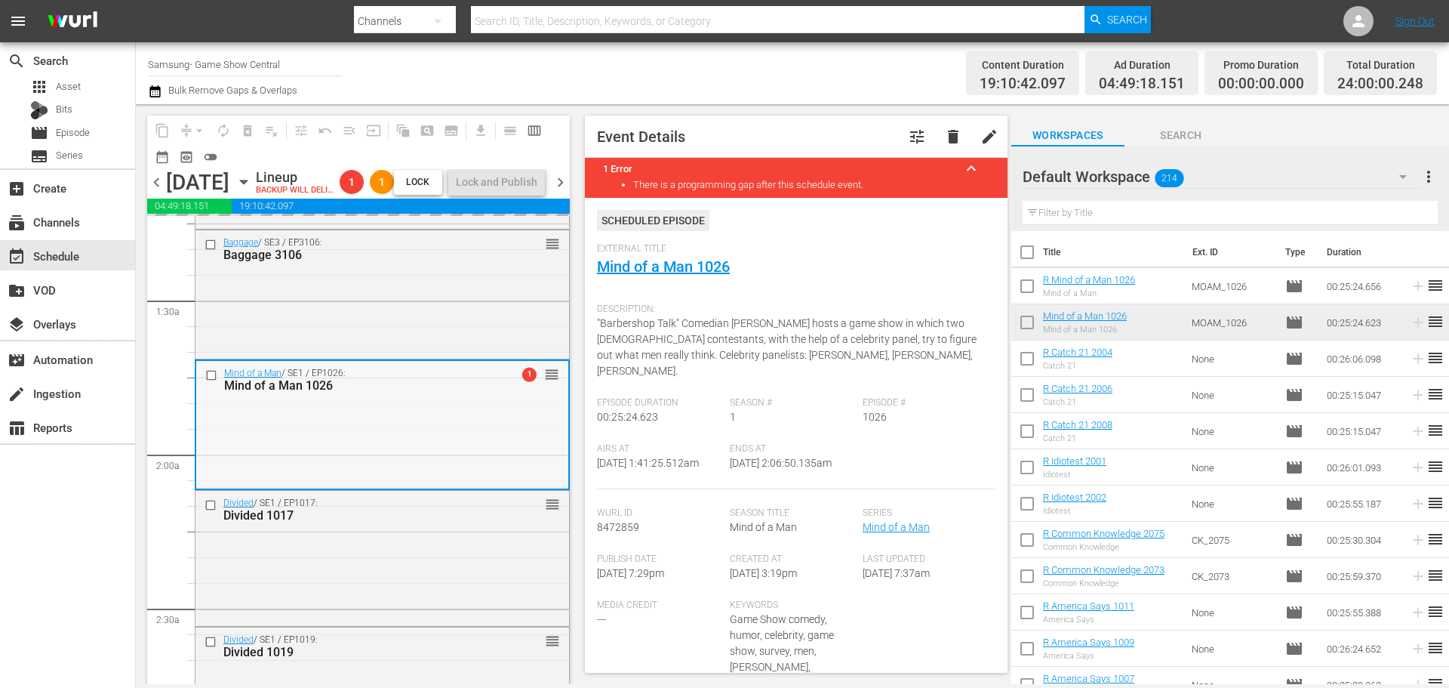
scroll to position [528, 0]
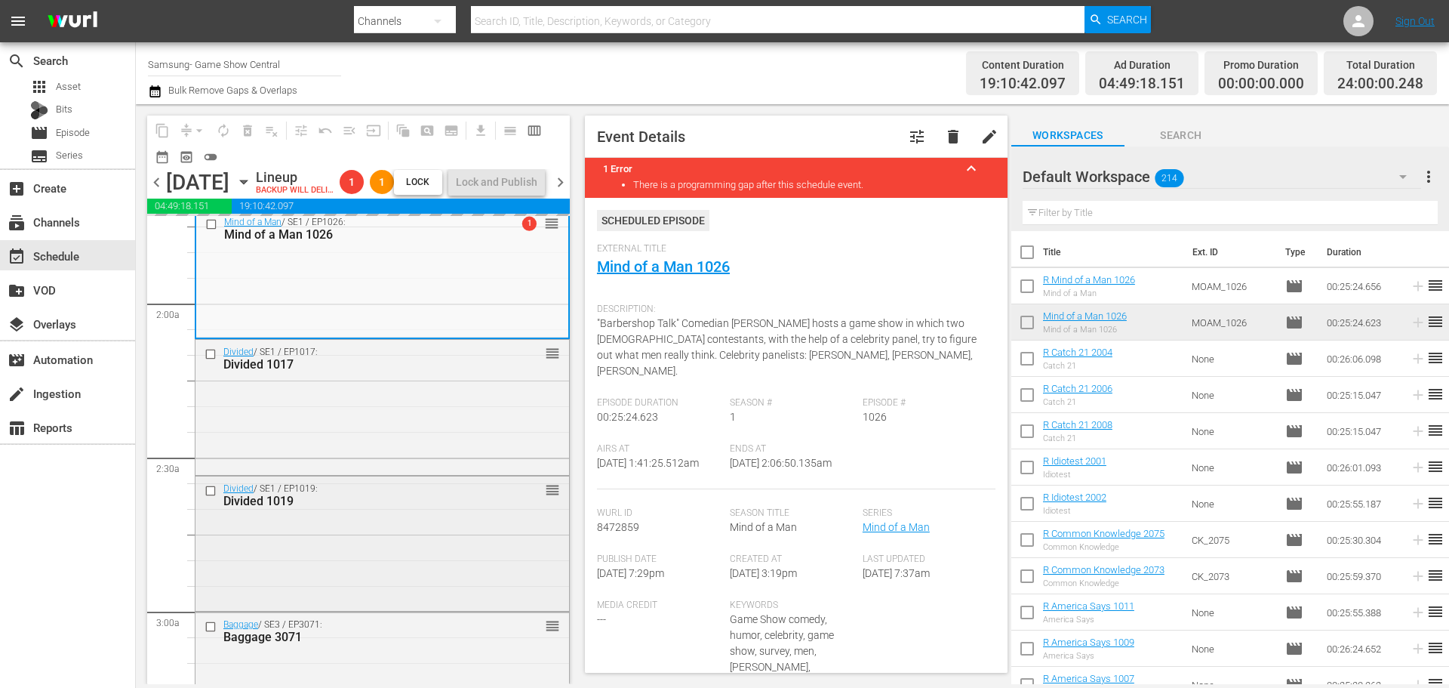
click at [398, 508] on div "Divided 1019" at bounding box center [358, 501] width 270 height 14
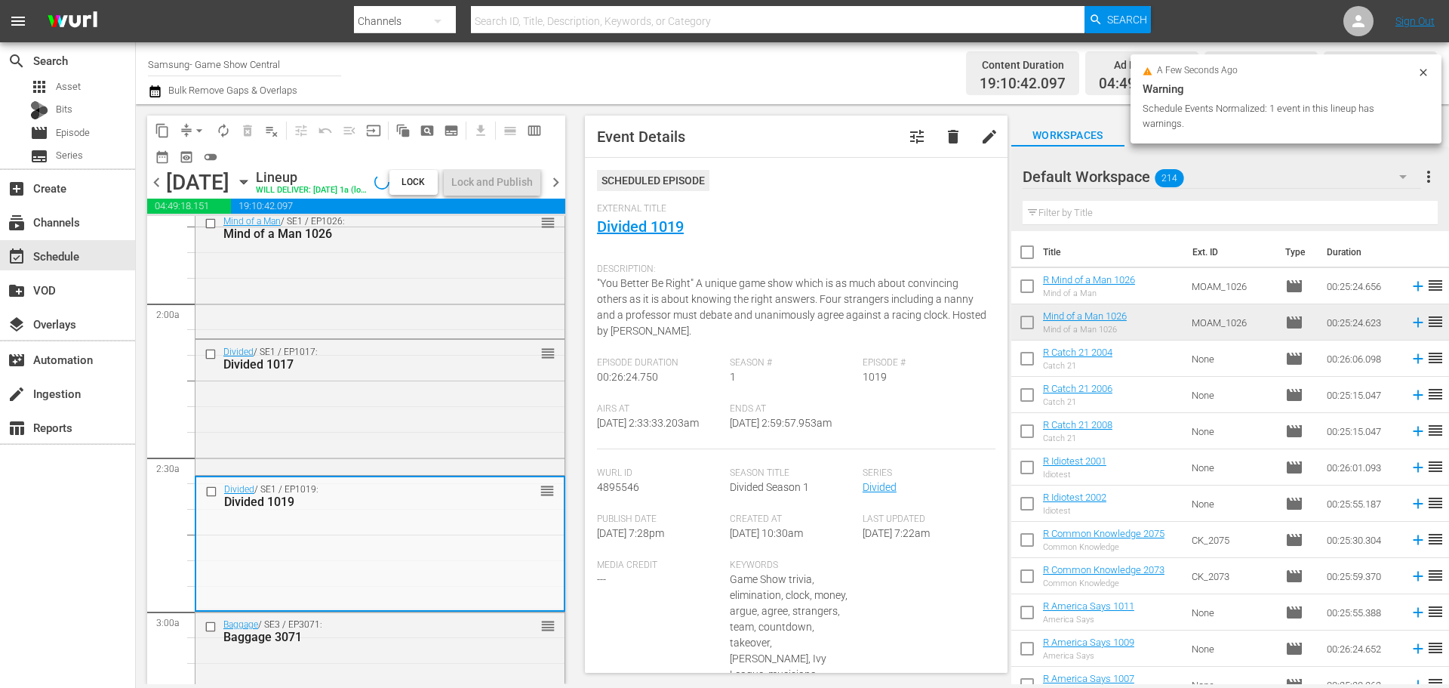
drag, startPoint x: 1430, startPoint y: 59, endPoint x: 1424, endPoint y: 72, distance: 14.2
click at [1424, 72] on div "Total Duration 24:00:00.248" at bounding box center [1380, 73] width 113 height 45
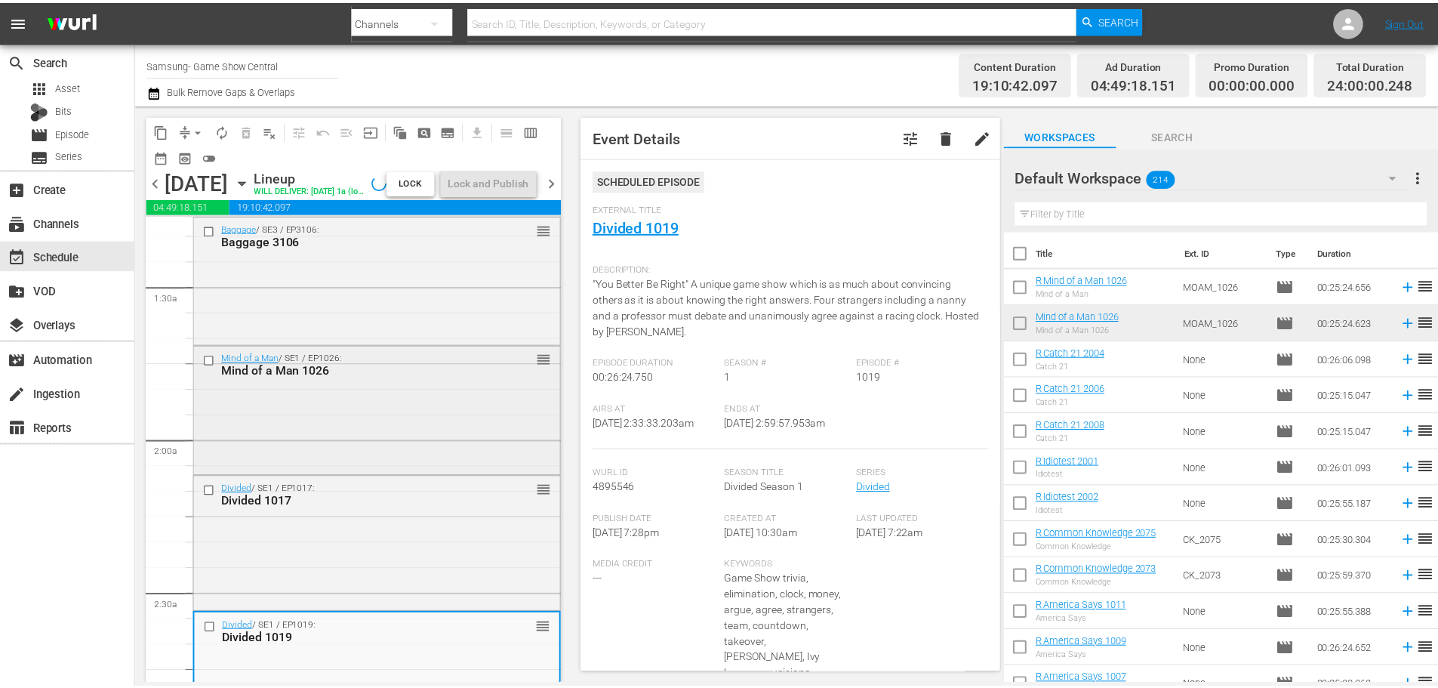
scroll to position [377, 0]
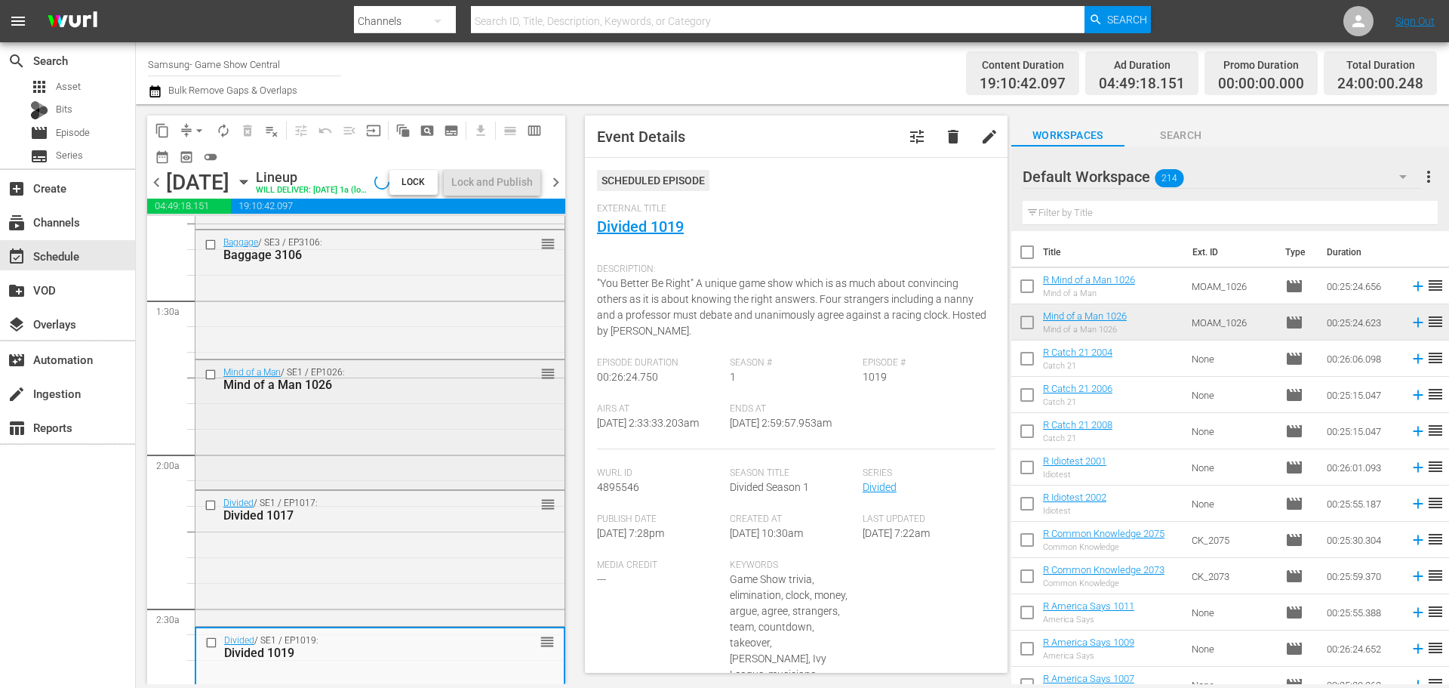
click at [388, 453] on div "Mind of a Man / SE1 / EP1026: Mind of a Man 1026 reorder" at bounding box center [380, 423] width 369 height 126
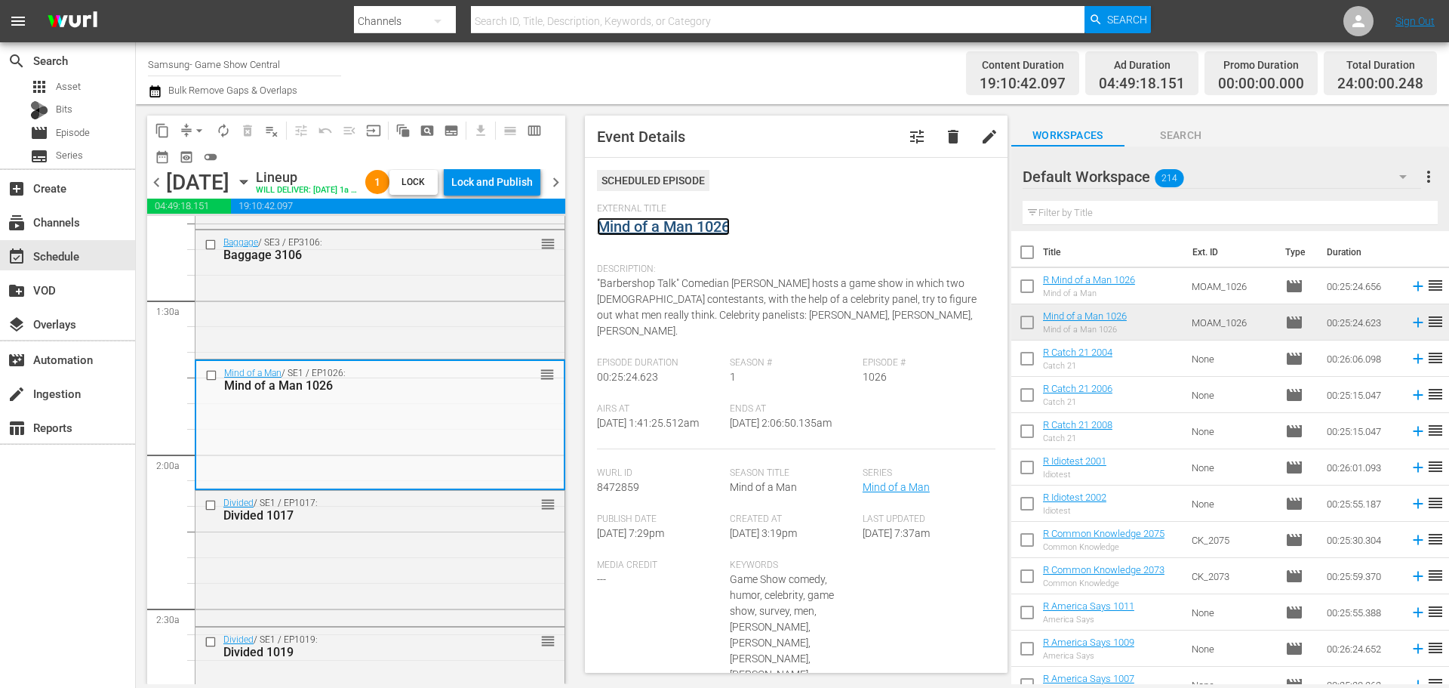
click at [697, 223] on link "Mind of a Man 1026" at bounding box center [663, 226] width 133 height 18
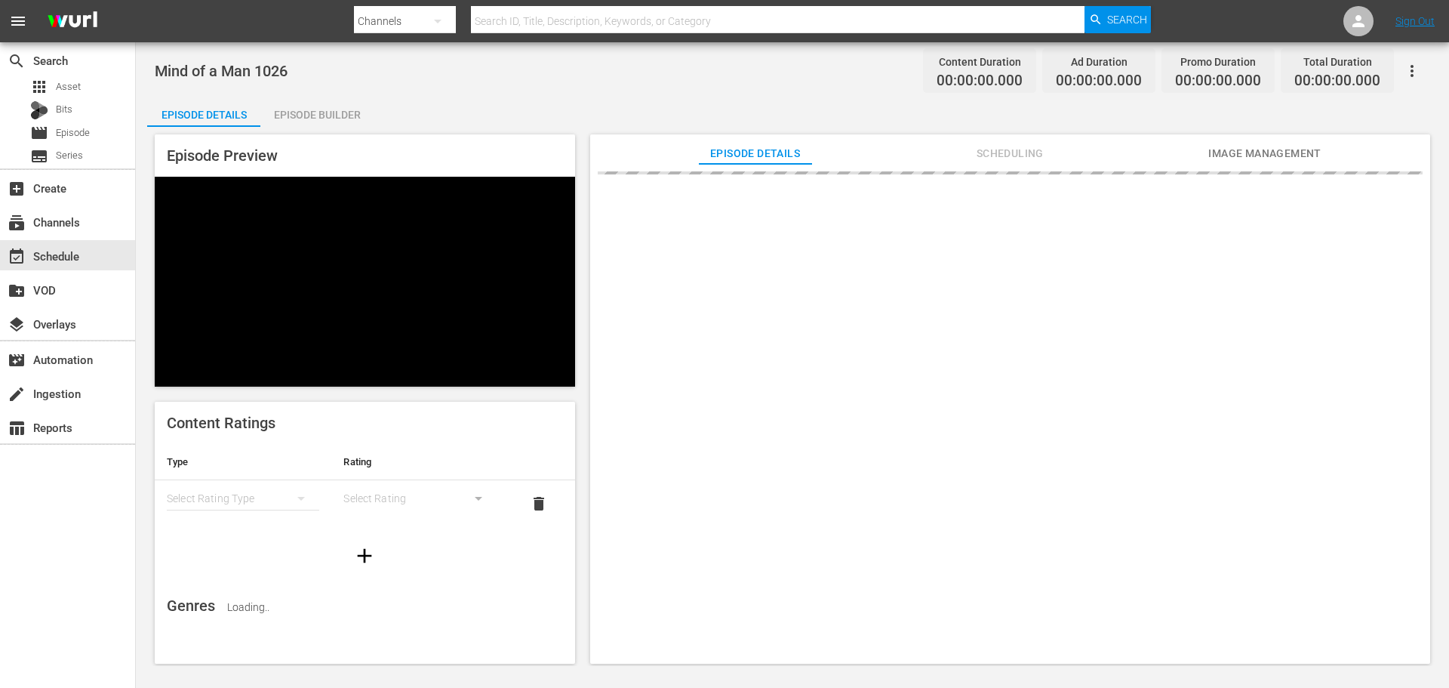
click at [265, 82] on div "Mind of a Man 1026 Content Duration 00:00:00.000 Ad Duration 00:00:00.000 Promo…" at bounding box center [793, 71] width 1276 height 34
drag, startPoint x: 300, startPoint y: 110, endPoint x: 257, endPoint y: 95, distance: 44.9
click at [262, 95] on div "Mind of a Man 1026 Content Duration 00:00:00.000 Ad Duration 00:00:00.000 Promo…" at bounding box center [793, 354] width 1314 height 624
click at [288, 103] on div "Episode Builder" at bounding box center [316, 115] width 113 height 36
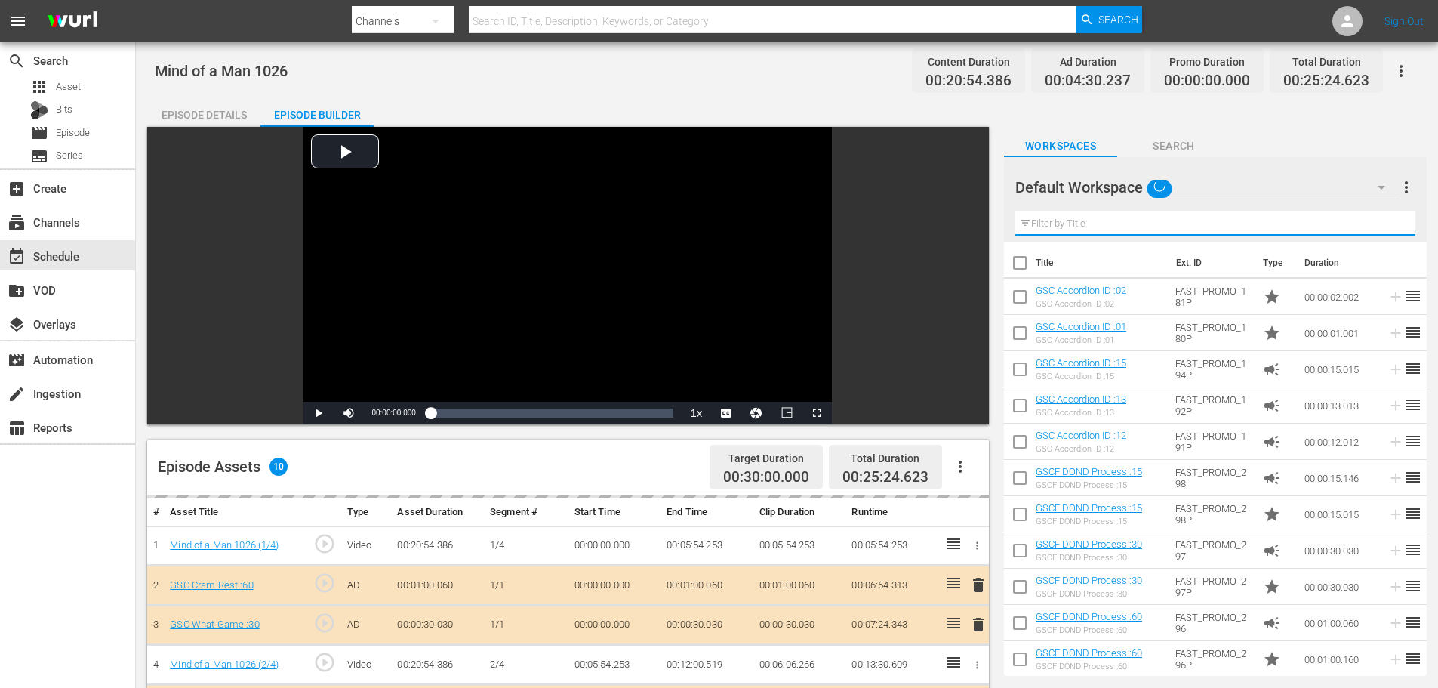
click at [1166, 228] on input "text" at bounding box center [1215, 223] width 400 height 24
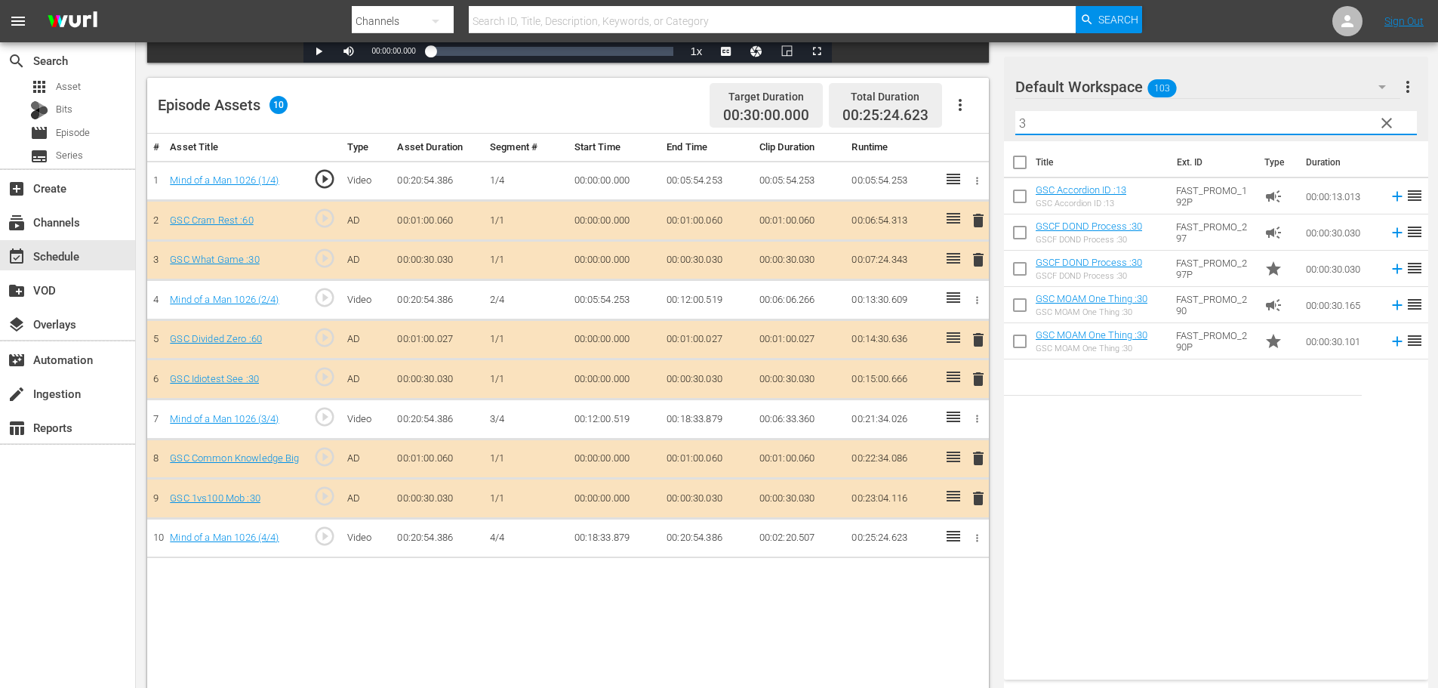
scroll to position [377, 0]
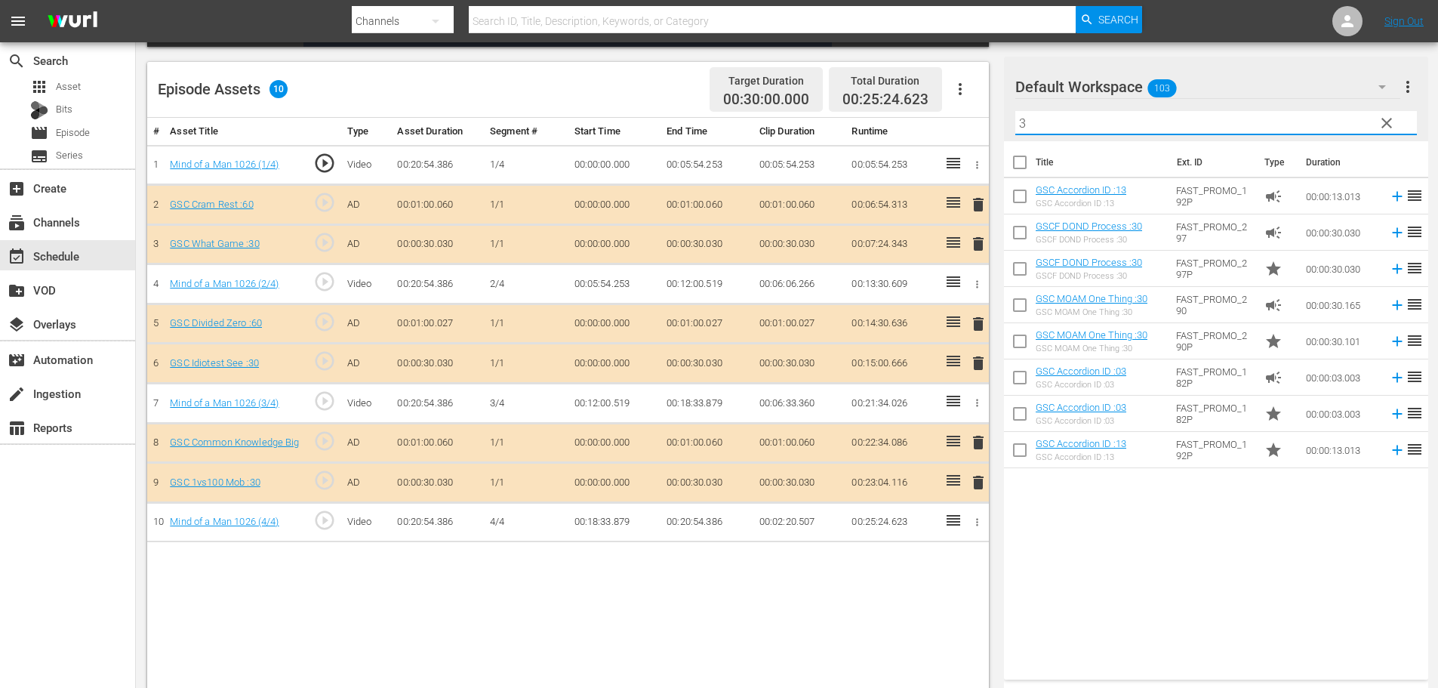
type input "3"
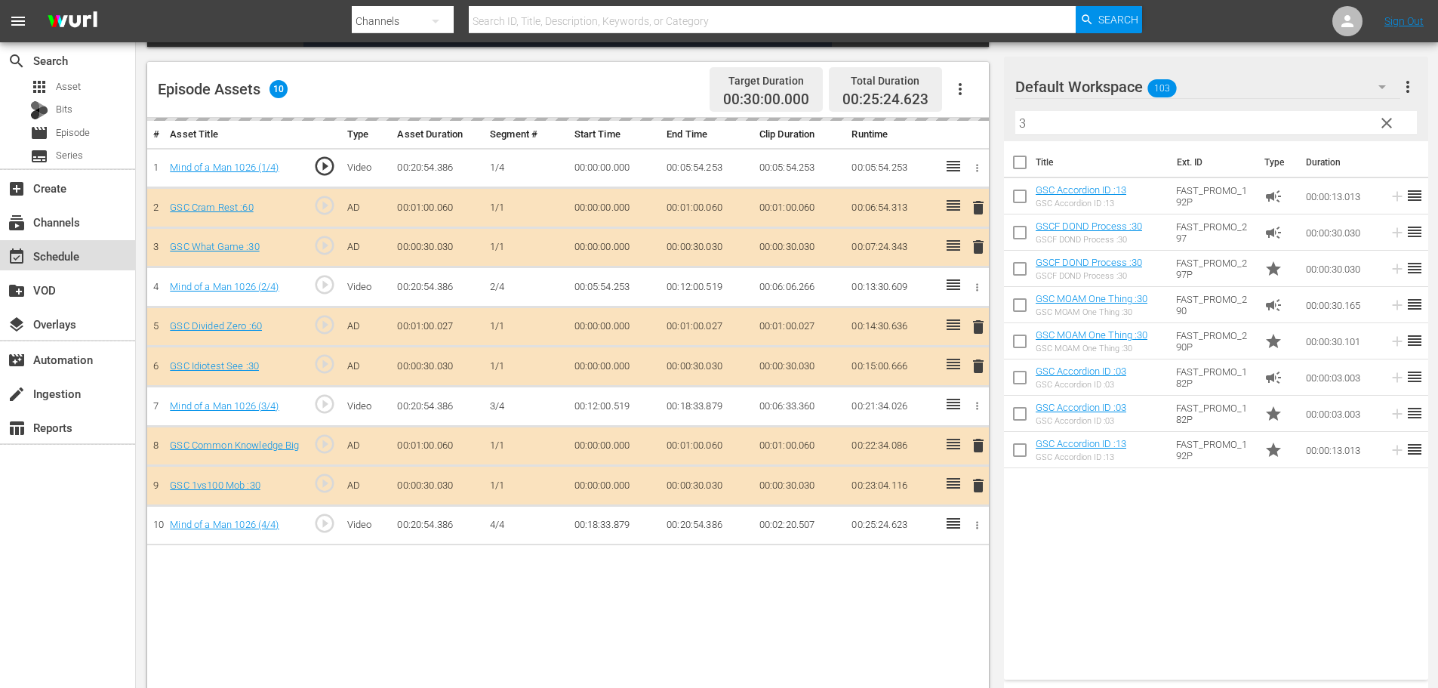
click at [49, 254] on div "event_available Schedule" at bounding box center [42, 254] width 85 height 14
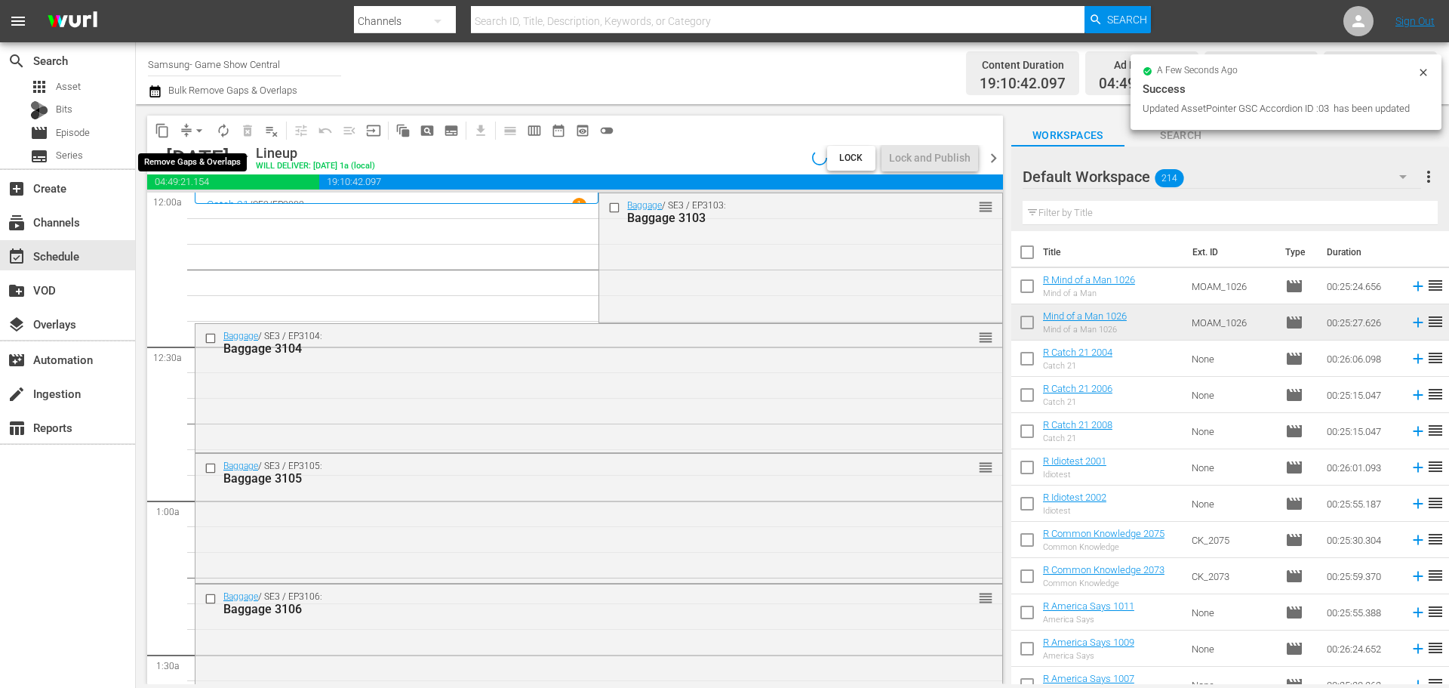
click at [200, 136] on span "arrow_drop_down" at bounding box center [199, 130] width 15 height 15
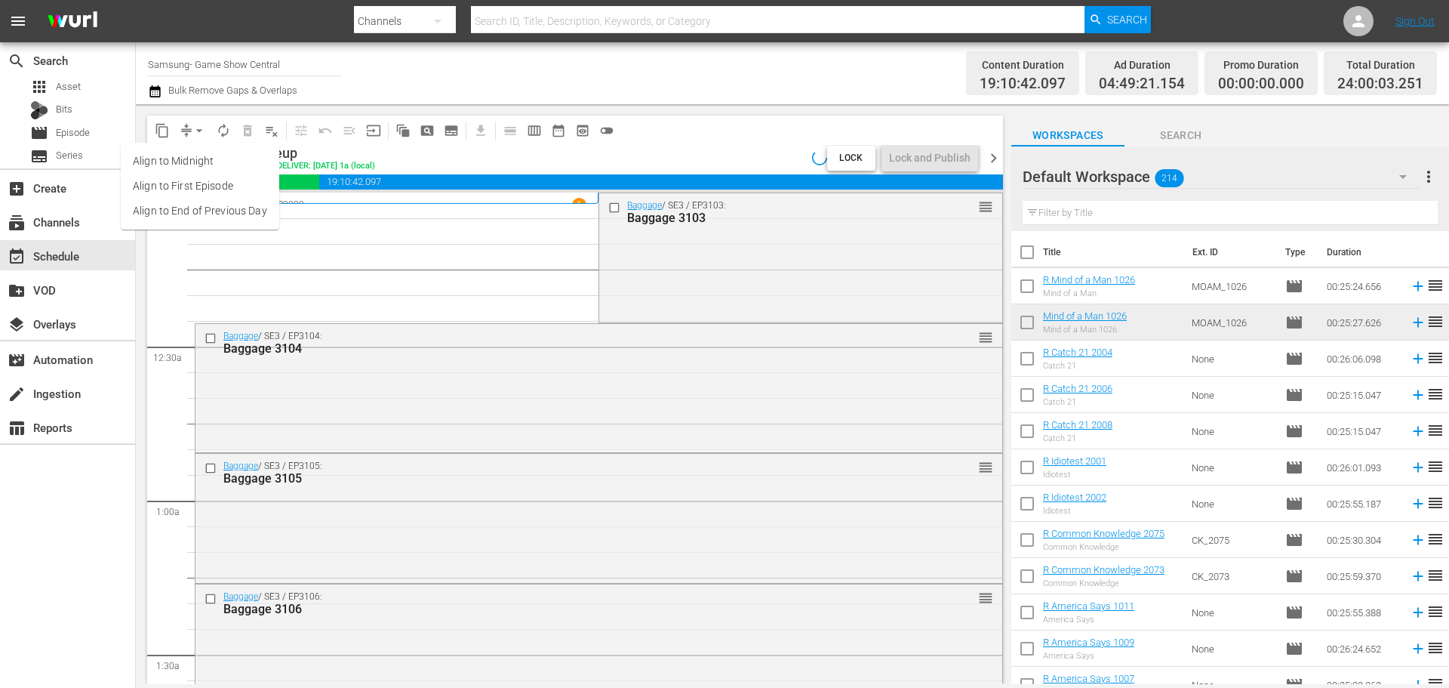
click at [200, 162] on li "Align to Midnight" at bounding box center [200, 161] width 159 height 25
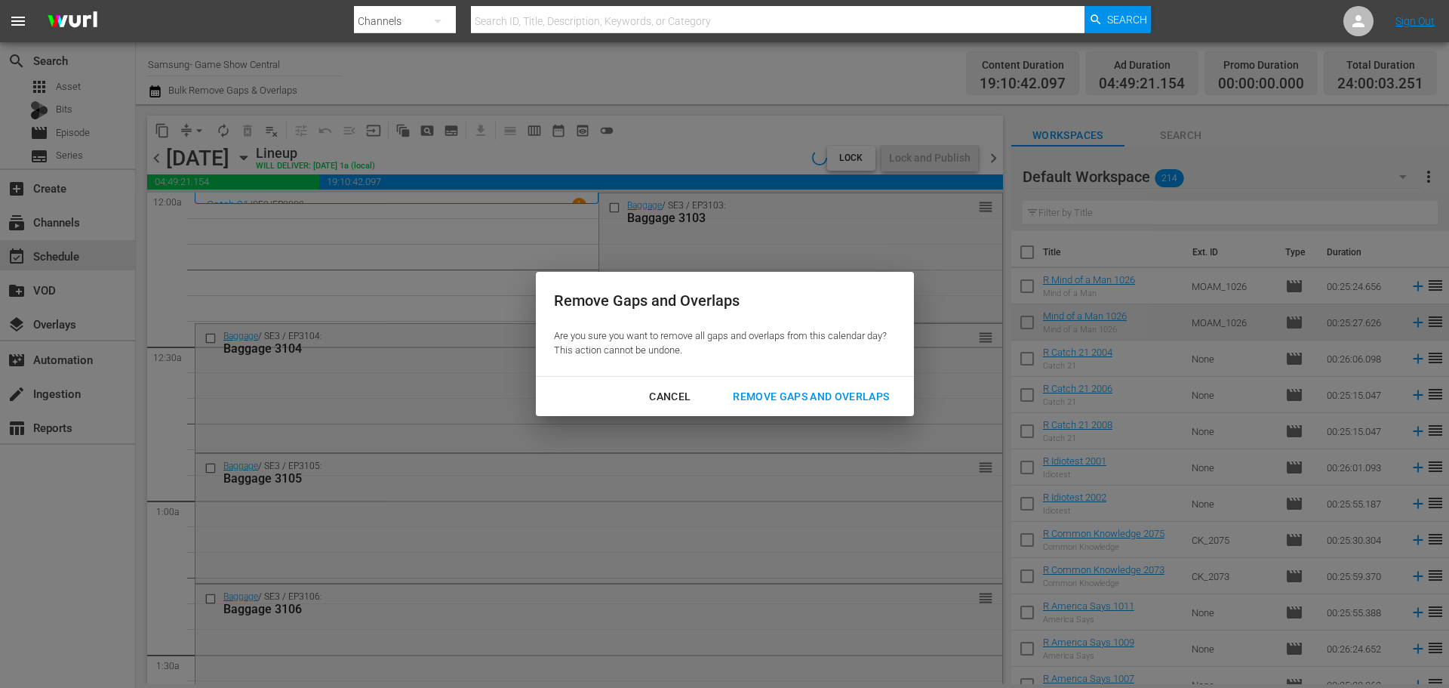
click at [796, 377] on div "Cancel Remove Gaps and Overlaps" at bounding box center [725, 397] width 378 height 40
click at [797, 385] on button "Remove Gaps and Overlaps" at bounding box center [811, 397] width 193 height 28
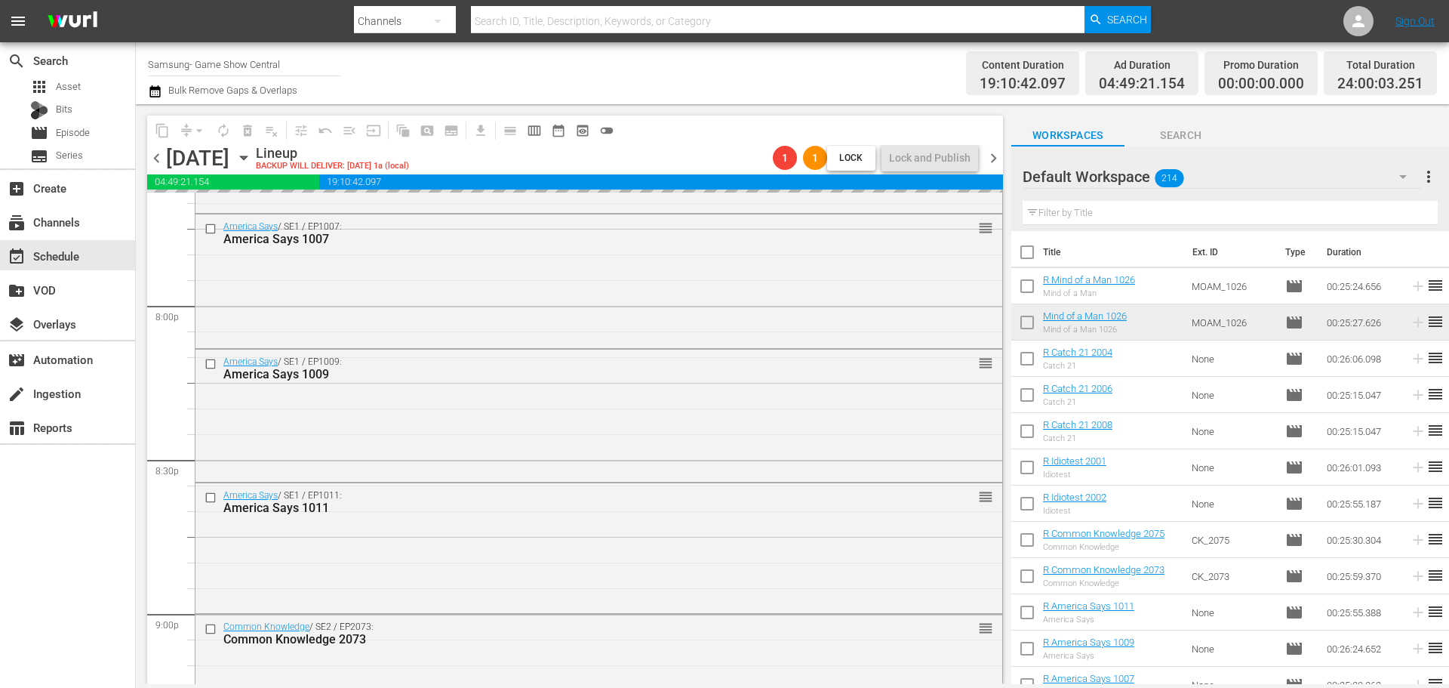
scroll to position [6901, 0]
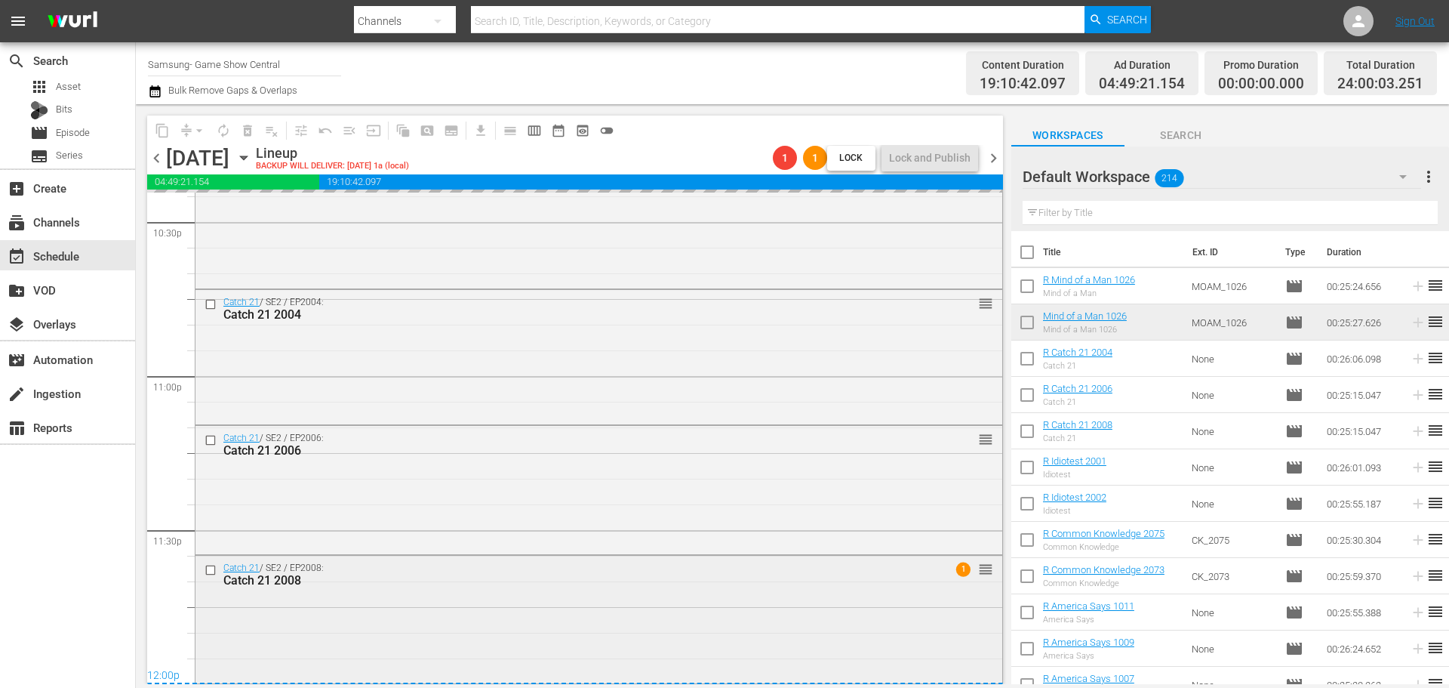
click at [592, 661] on div "Catch 21 / SE2 / EP2008: Catch 21 2008 1 reorder" at bounding box center [599, 618] width 807 height 124
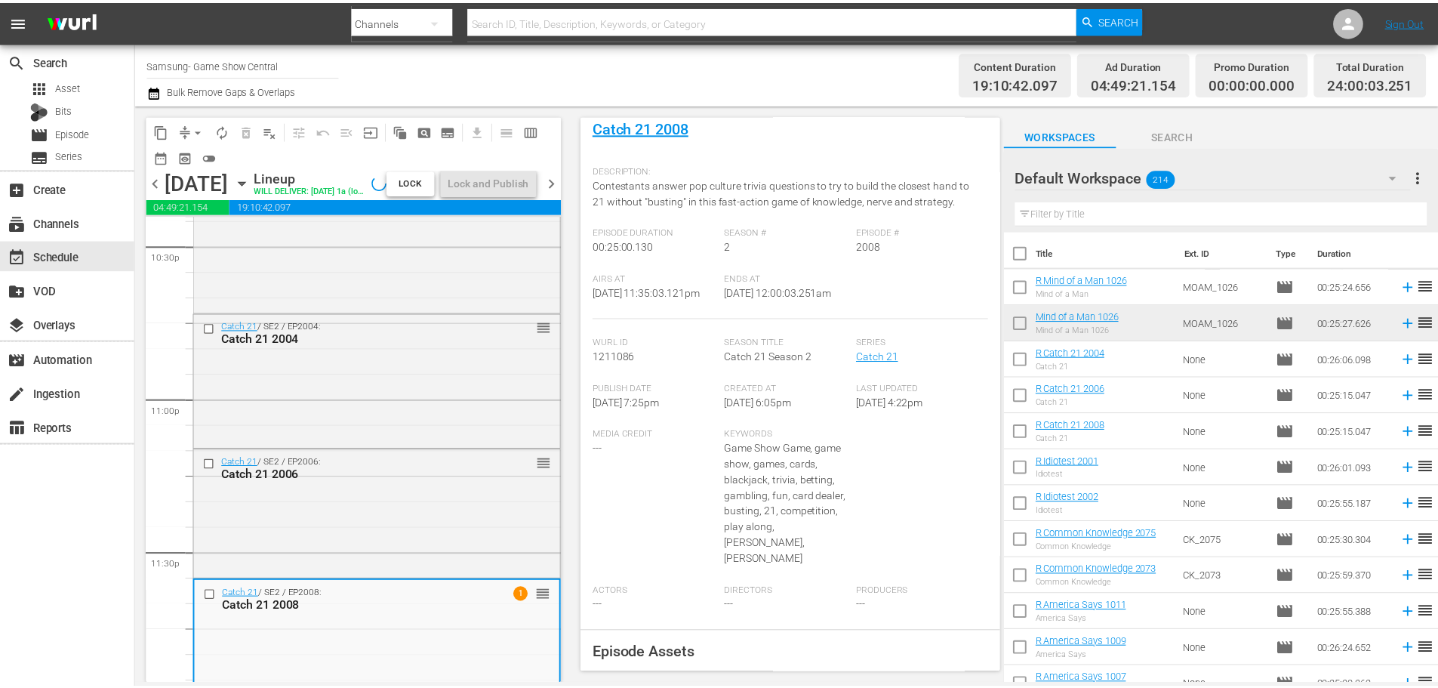
scroll to position [0, 0]
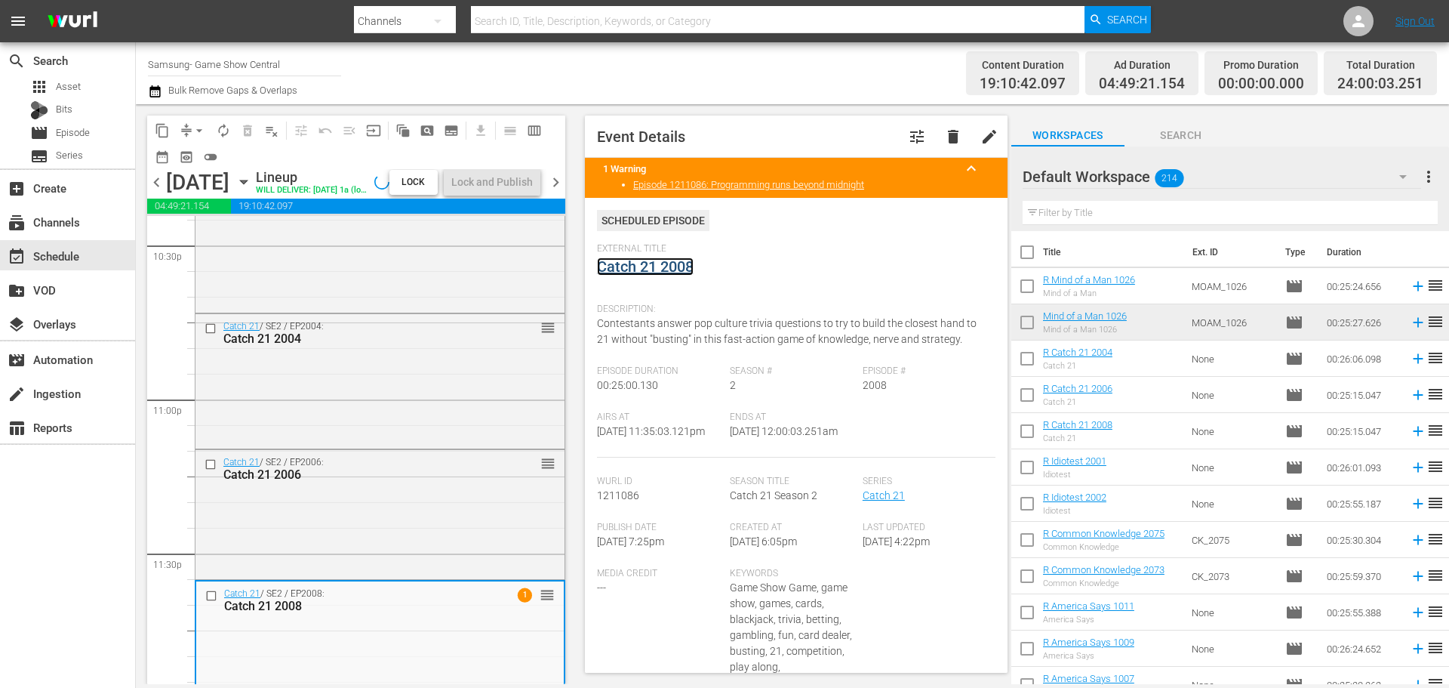
click at [633, 275] on link "Catch 21 2008" at bounding box center [645, 266] width 97 height 18
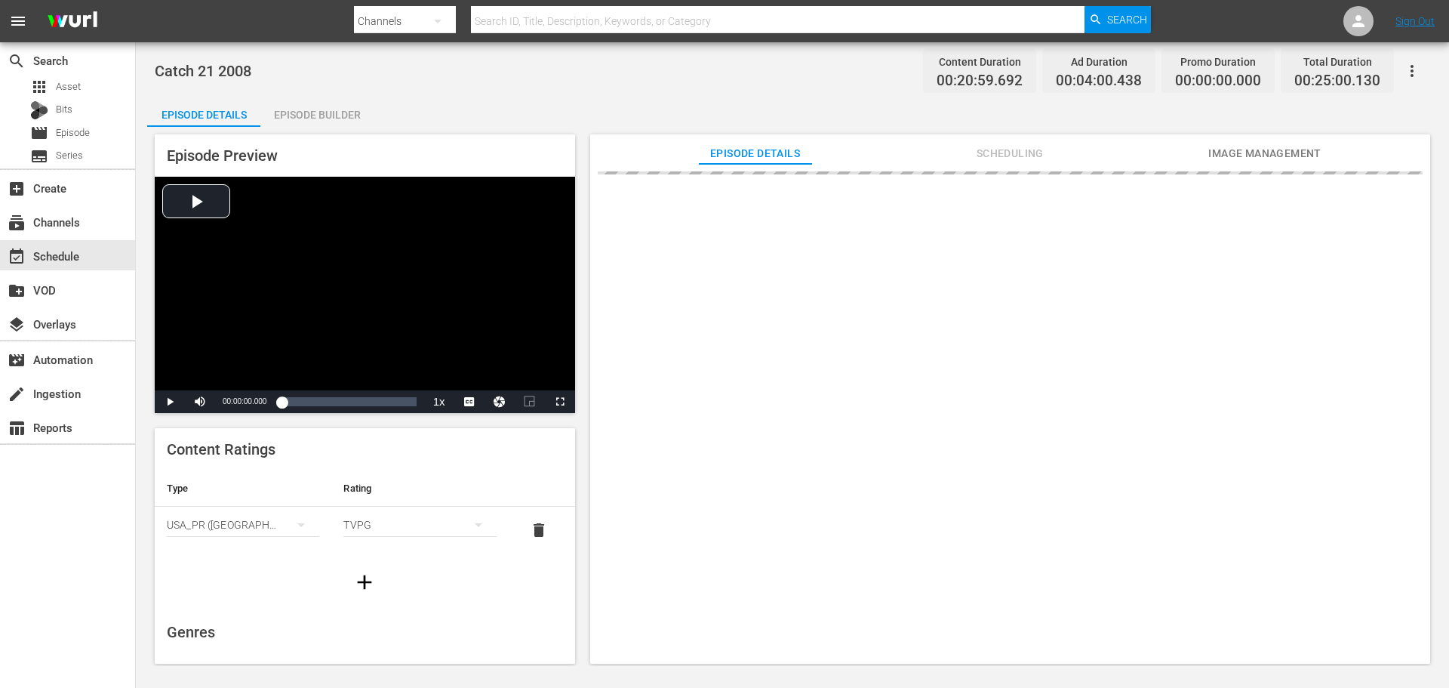
click at [291, 114] on div "Episode Builder" at bounding box center [316, 115] width 113 height 36
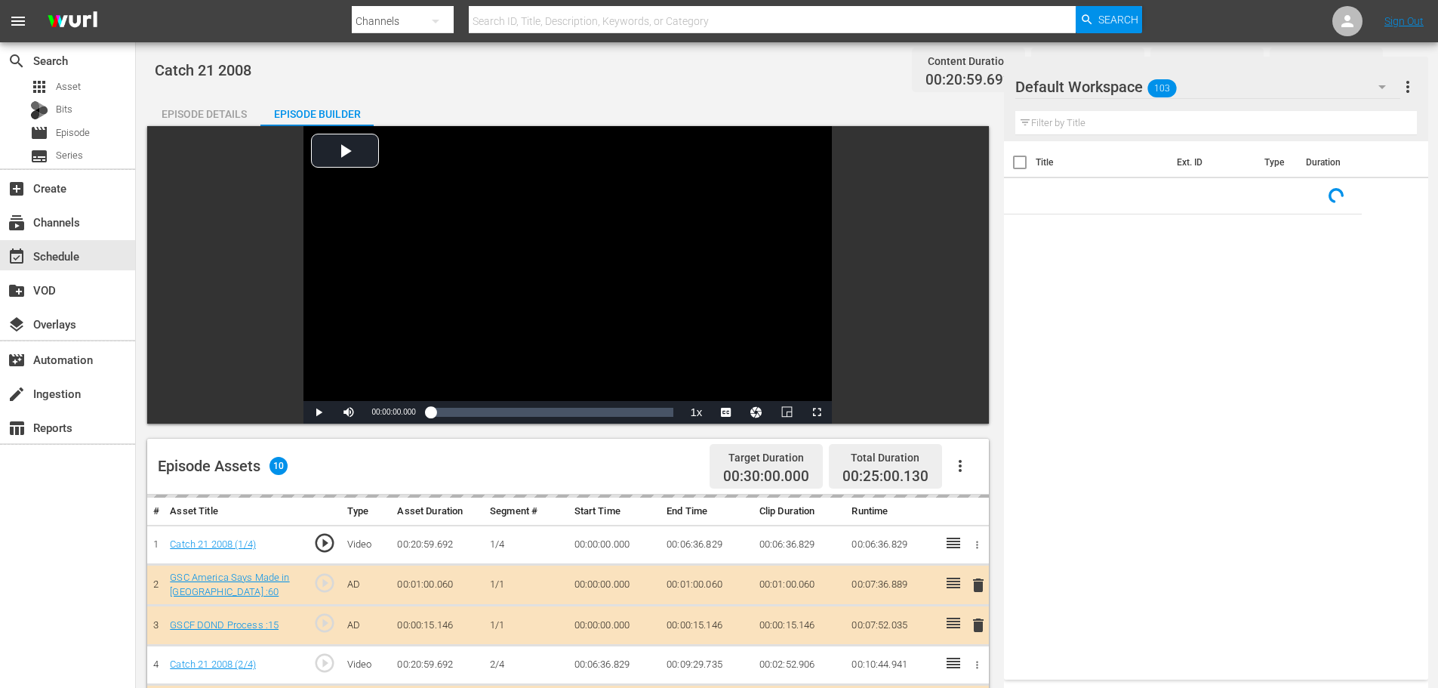
scroll to position [393, 0]
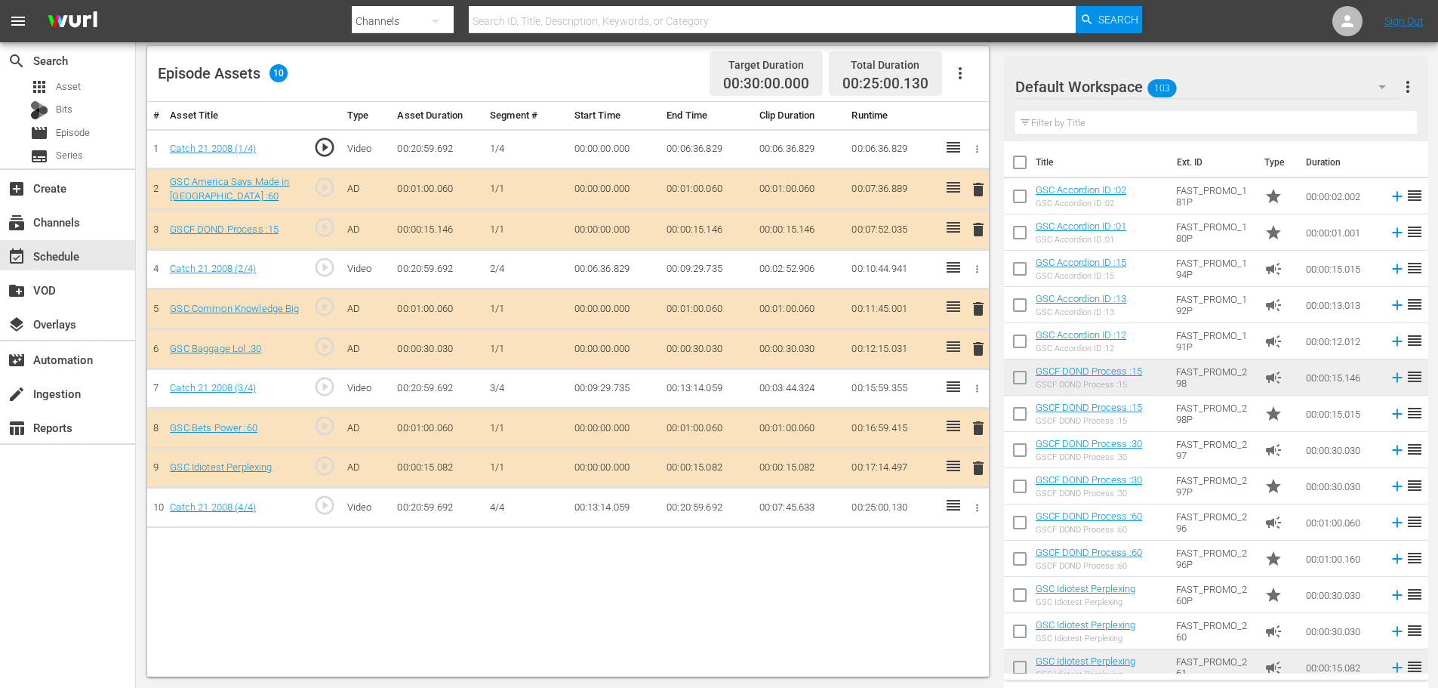
click at [1117, 129] on input "text" at bounding box center [1216, 123] width 402 height 24
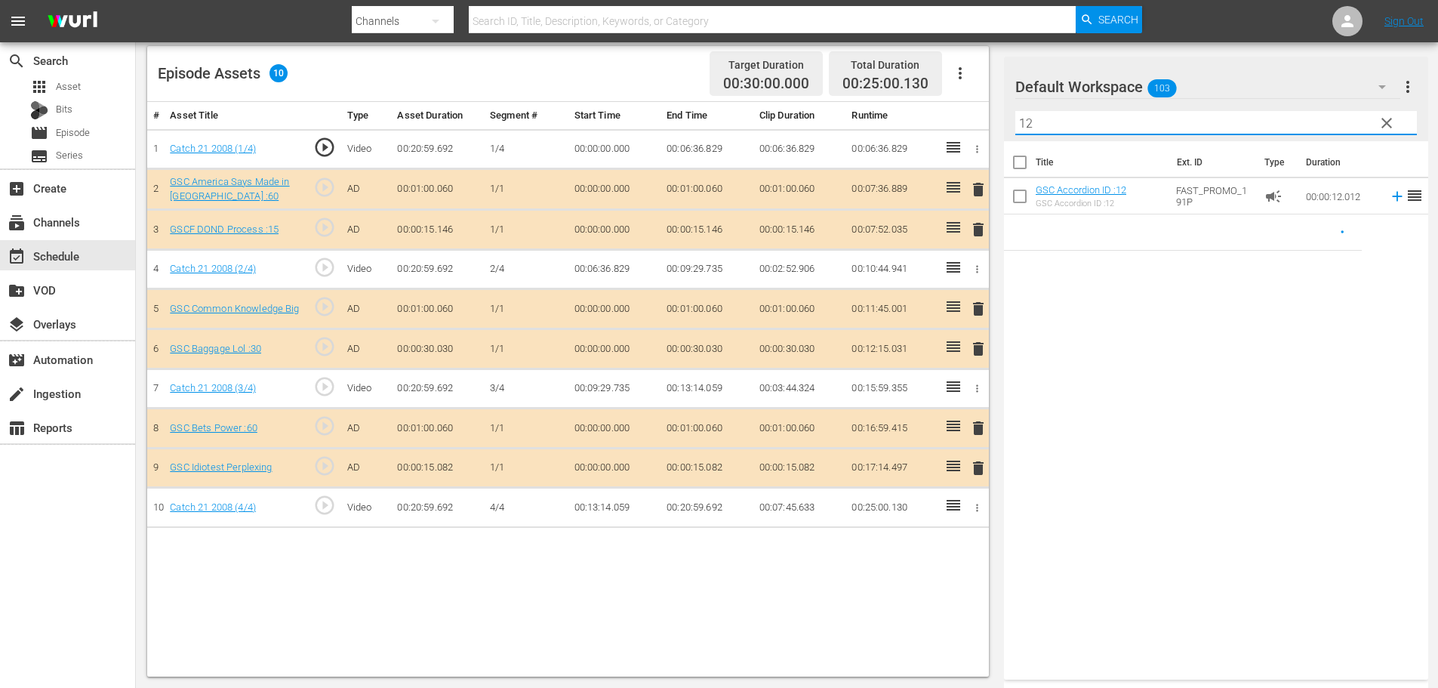
type input "12"
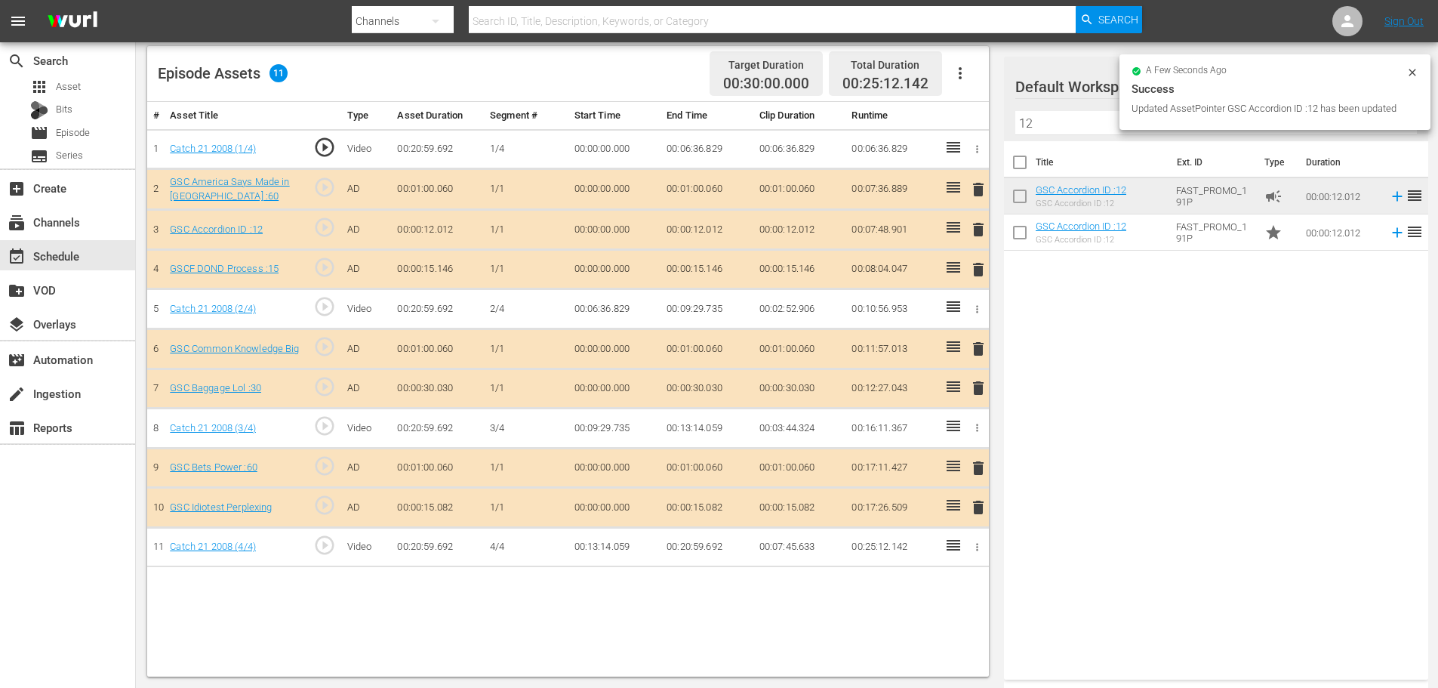
click at [974, 267] on span "delete" at bounding box center [978, 269] width 18 height 18
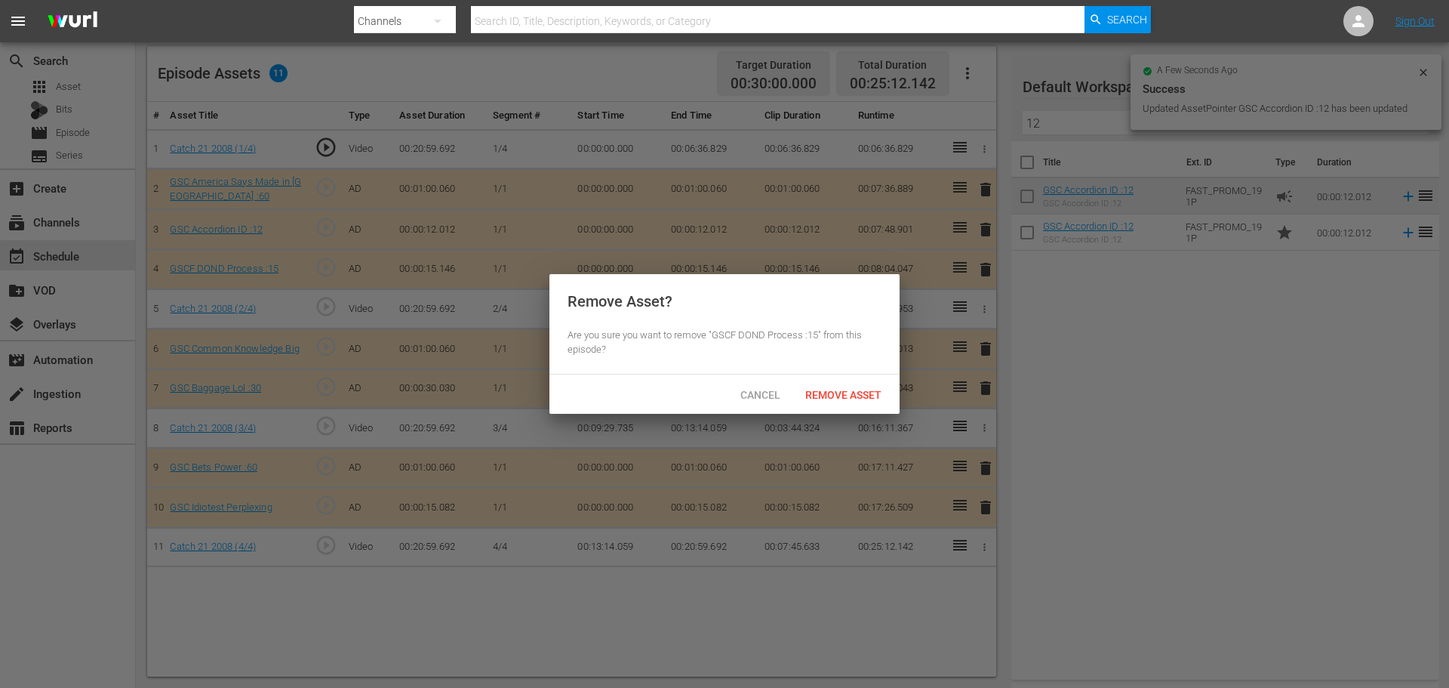
click at [839, 411] on div "Cancel Remove Asset" at bounding box center [725, 393] width 350 height 39
click at [839, 405] on div "Remove Asset" at bounding box center [843, 394] width 100 height 28
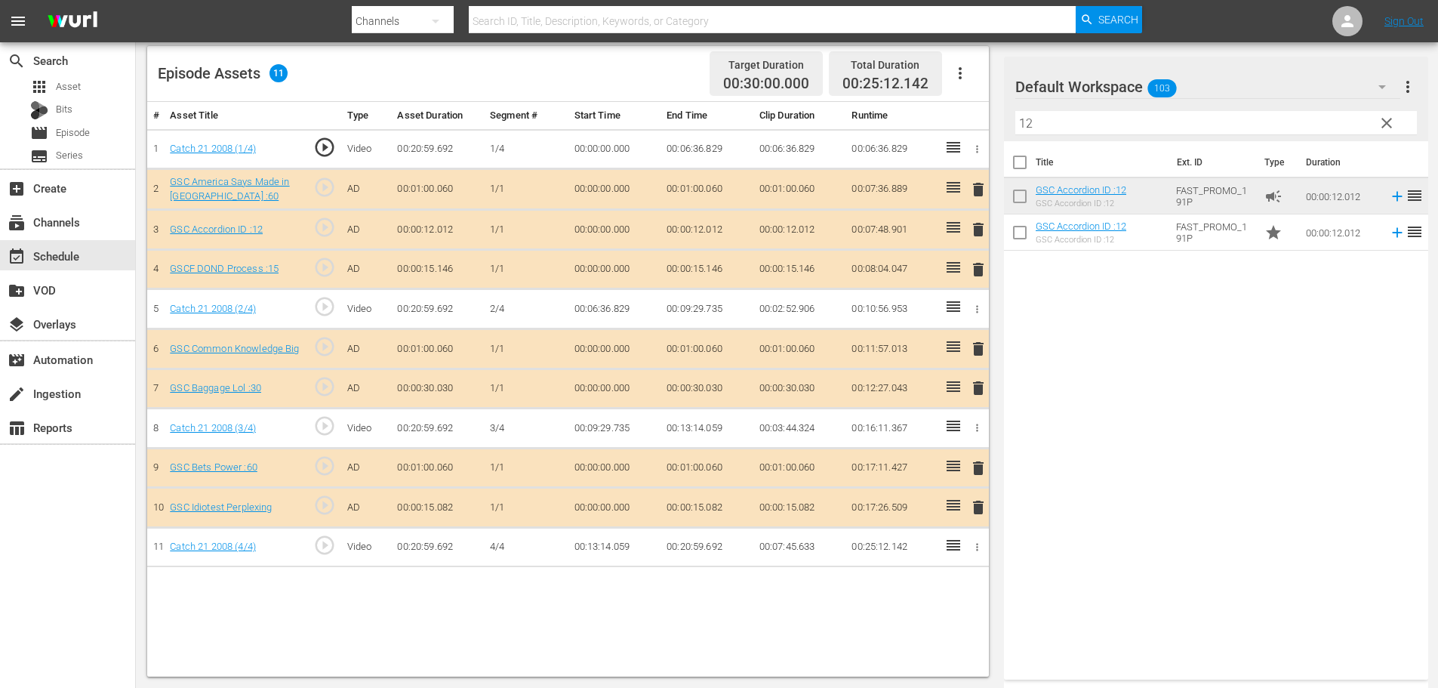
click at [65, 257] on div "event_available Schedule" at bounding box center [42, 254] width 85 height 14
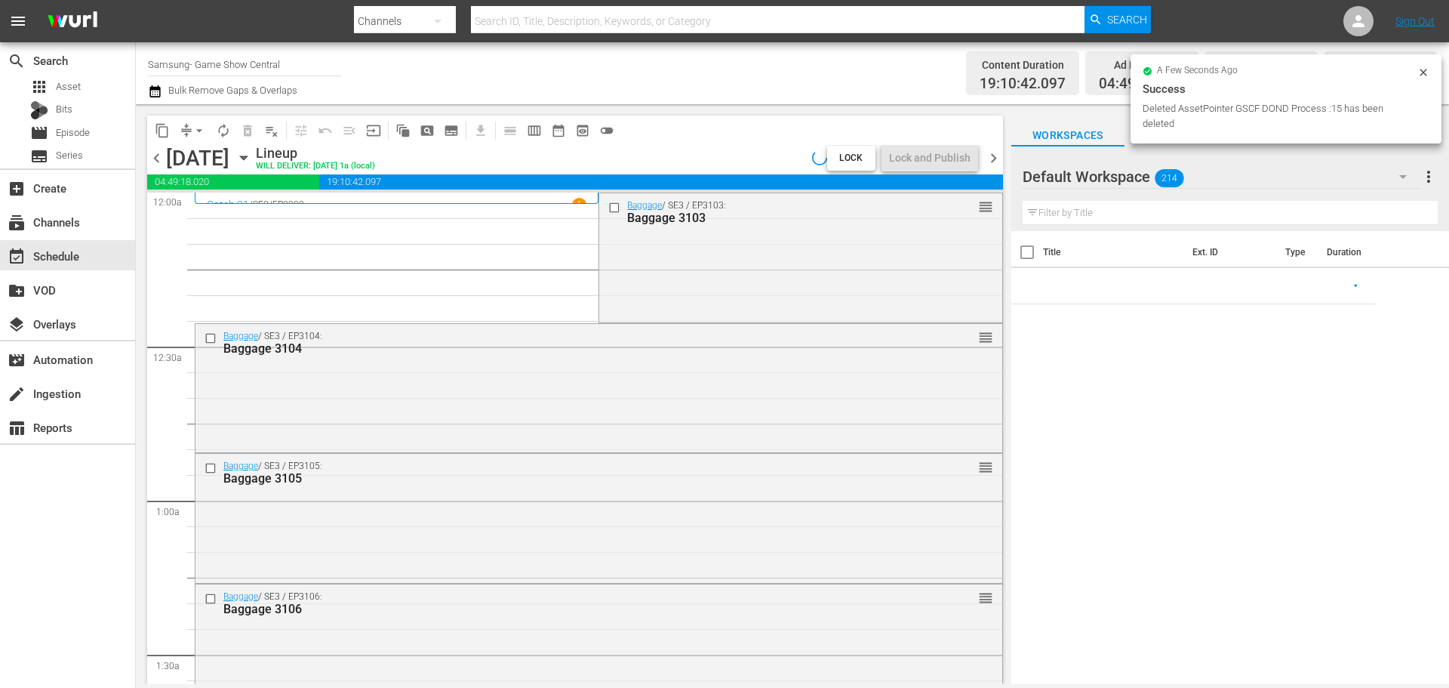
scroll to position [6256, 0]
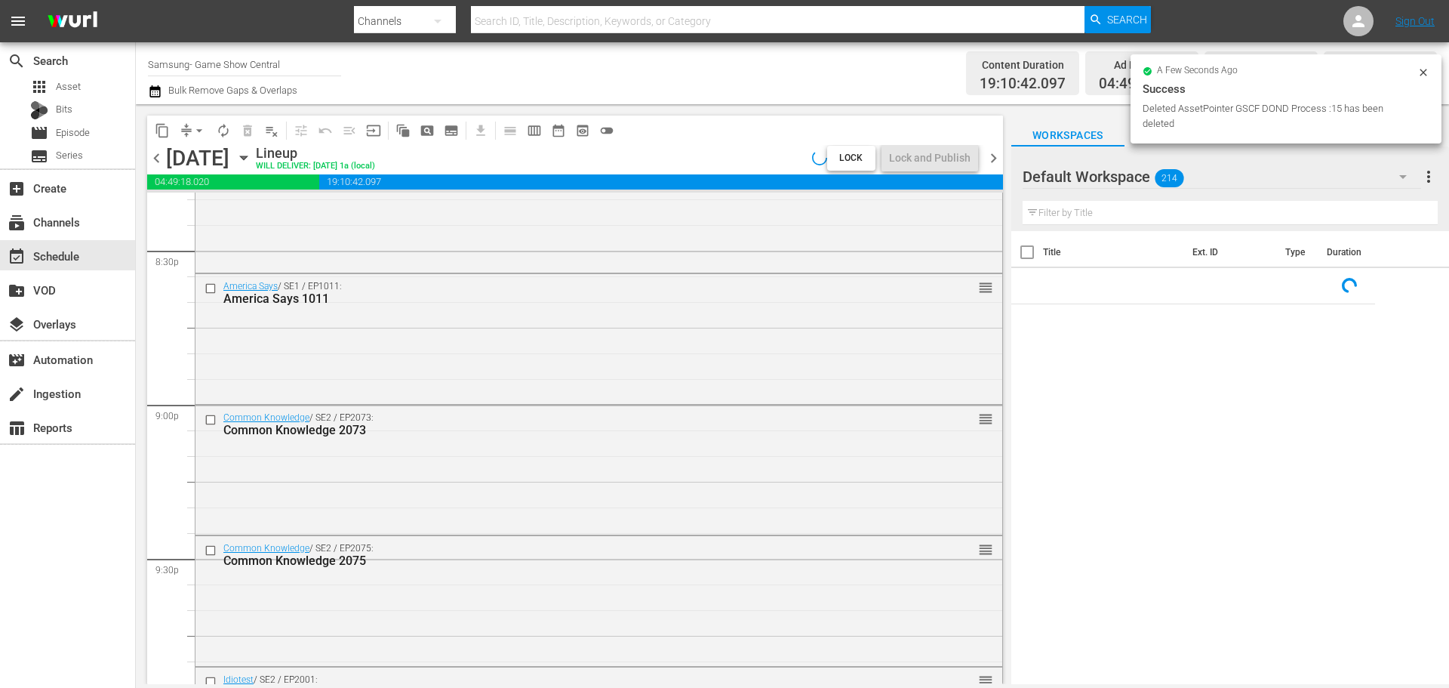
click at [1417, 66] on div "Total Duration" at bounding box center [1381, 64] width 86 height 21
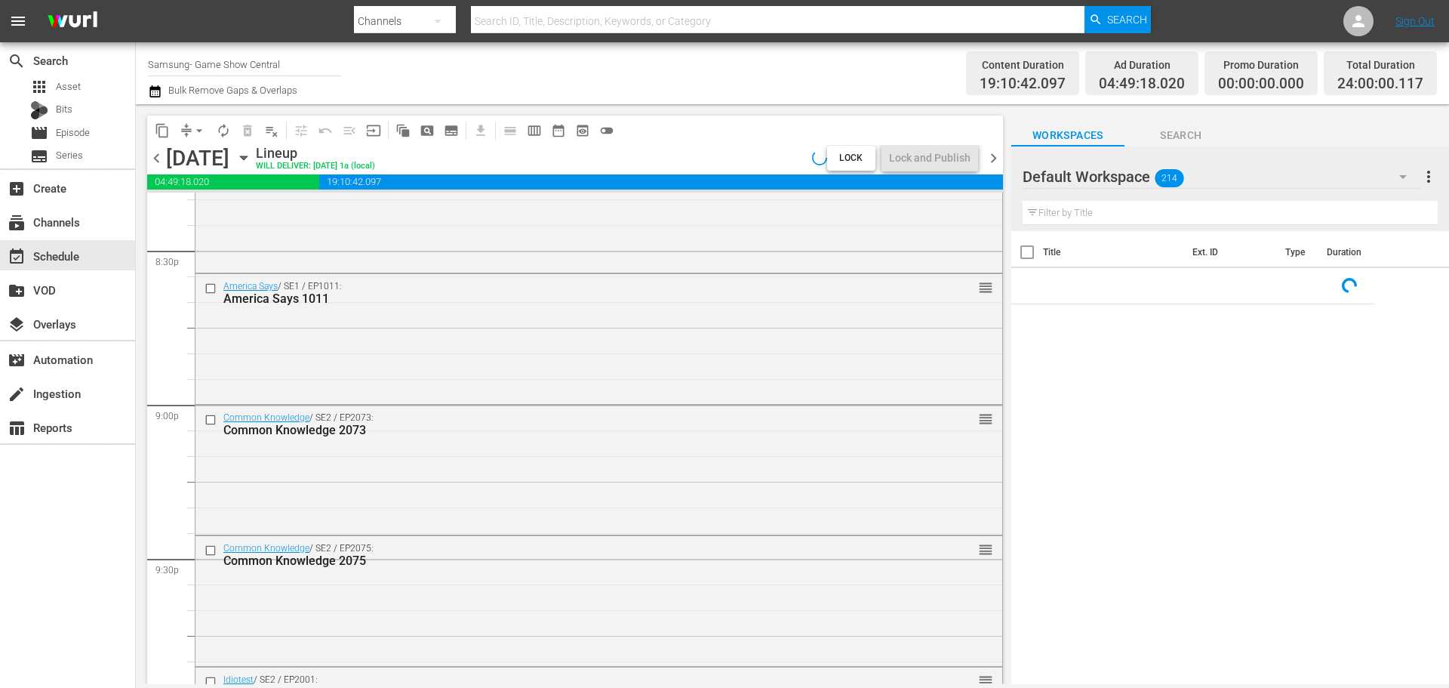
click at [883, 130] on div "content_copy compress arrow_drop_down autorenew_outlined delete_forever_outline…" at bounding box center [575, 130] width 856 height 29
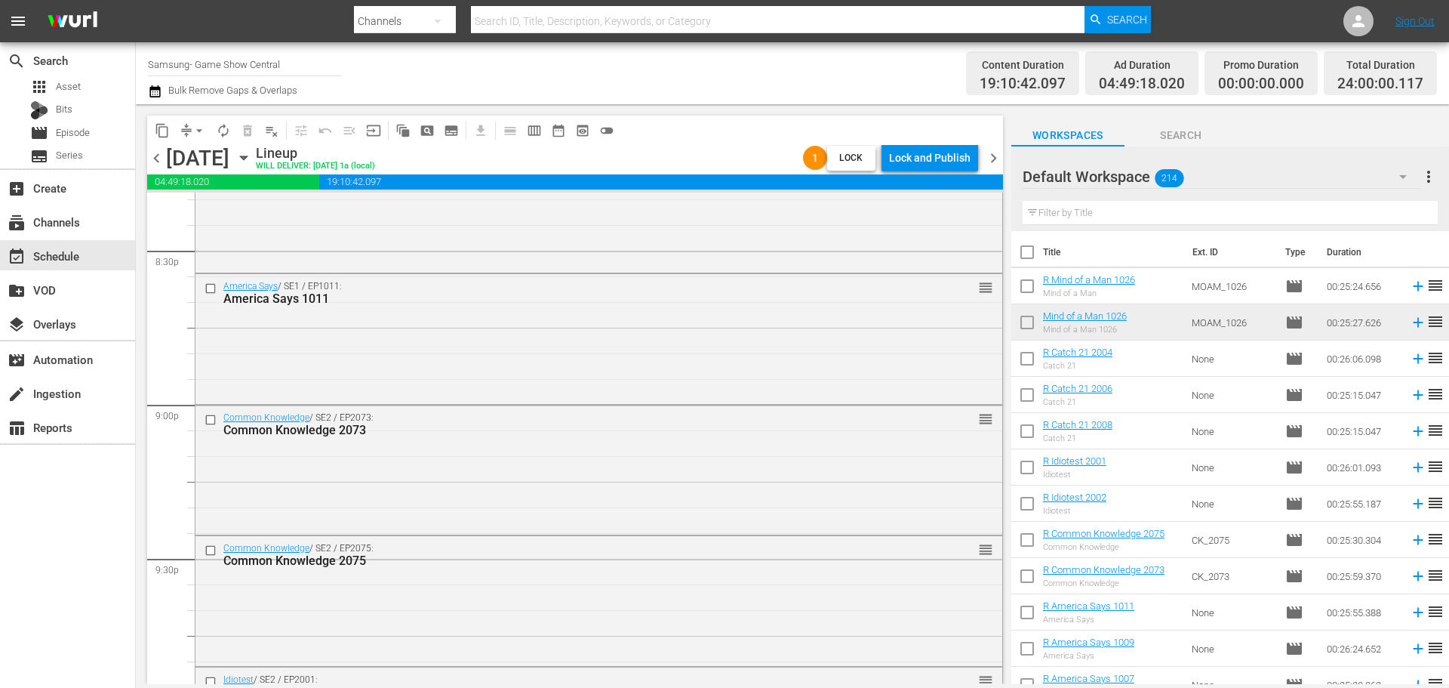
click at [941, 162] on div "Lock and Publish" at bounding box center [930, 157] width 82 height 27
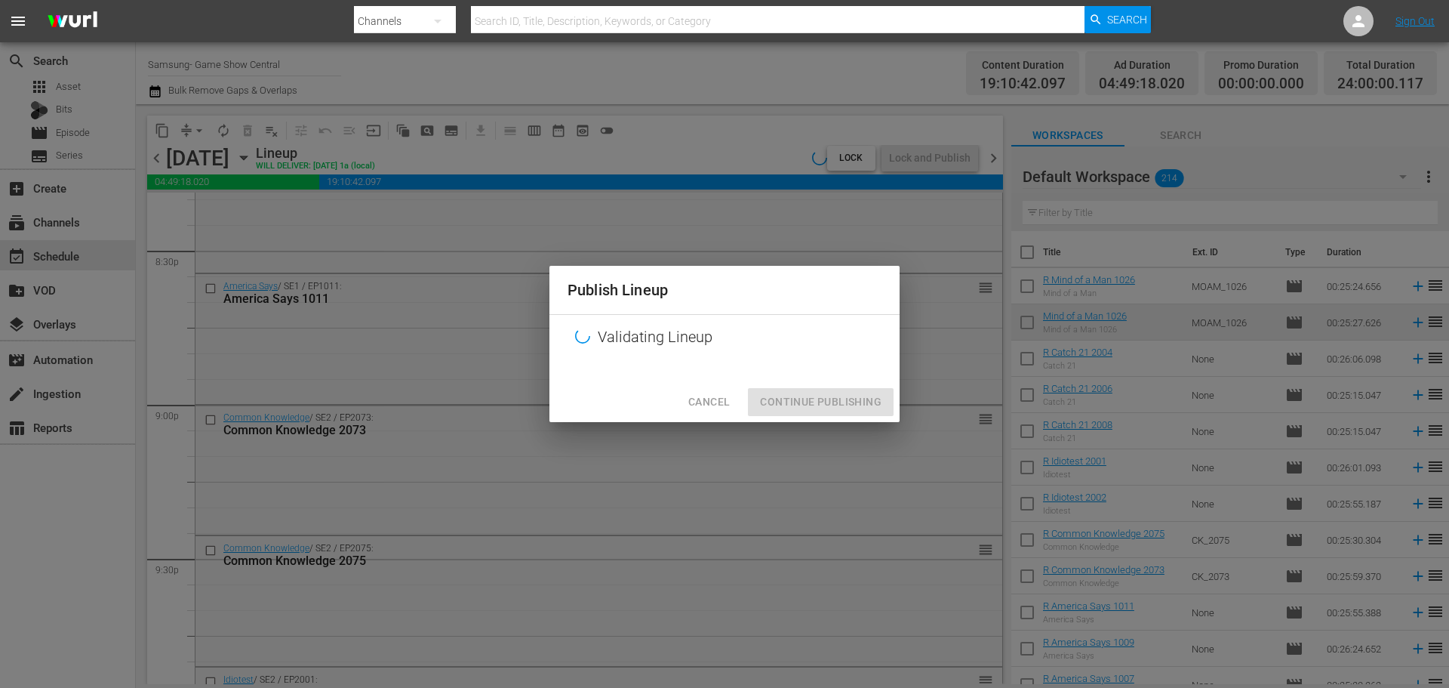
click at [926, 361] on div "Publish Lineup Validating Lineup Cancel Continue Publishing" at bounding box center [724, 344] width 1449 height 688
drag, startPoint x: 883, startPoint y: 393, endPoint x: 866, endPoint y: 405, distance: 21.2
click at [882, 399] on div "Cancel Continue Publishing" at bounding box center [725, 402] width 350 height 40
click at [855, 412] on div "Cancel Continue Publishing" at bounding box center [725, 402] width 350 height 40
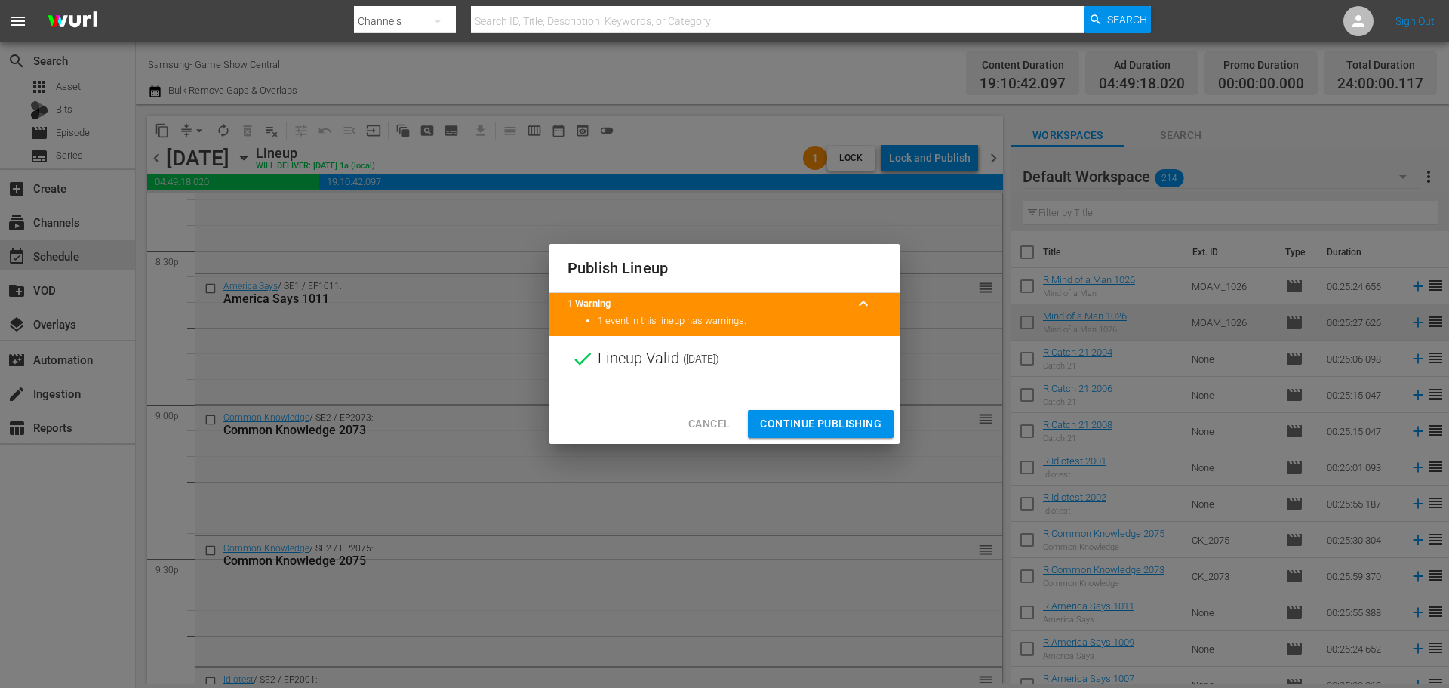
click at [827, 417] on span "Continue Publishing" at bounding box center [821, 423] width 122 height 19
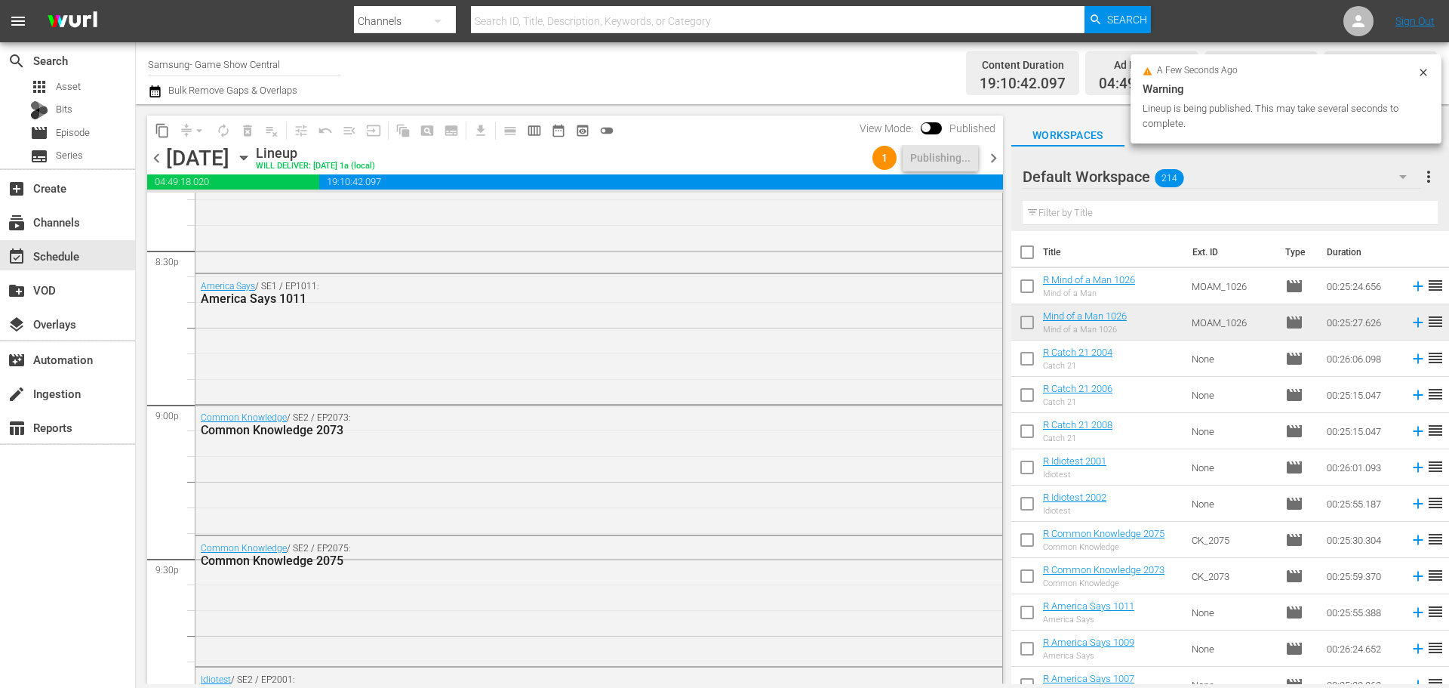
click at [252, 158] on icon "button" at bounding box center [244, 157] width 17 height 17
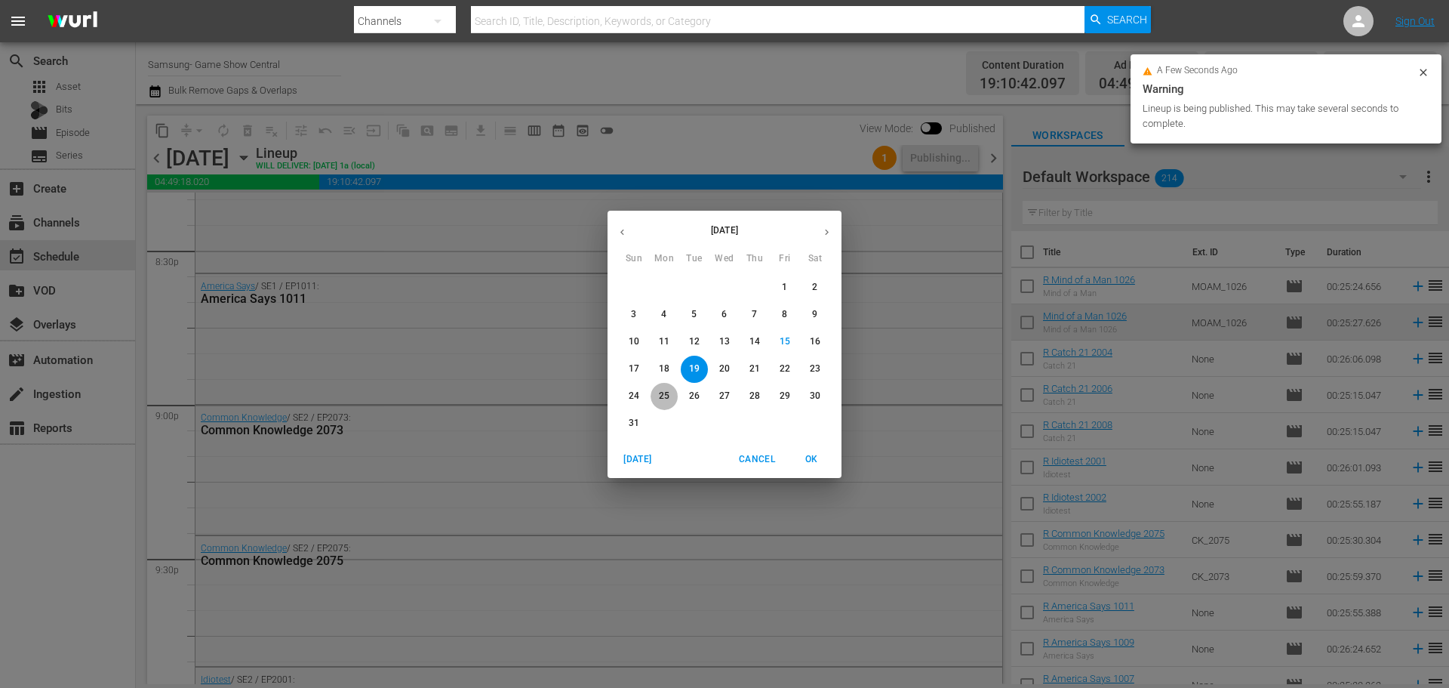
click at [669, 392] on p "25" at bounding box center [664, 396] width 11 height 13
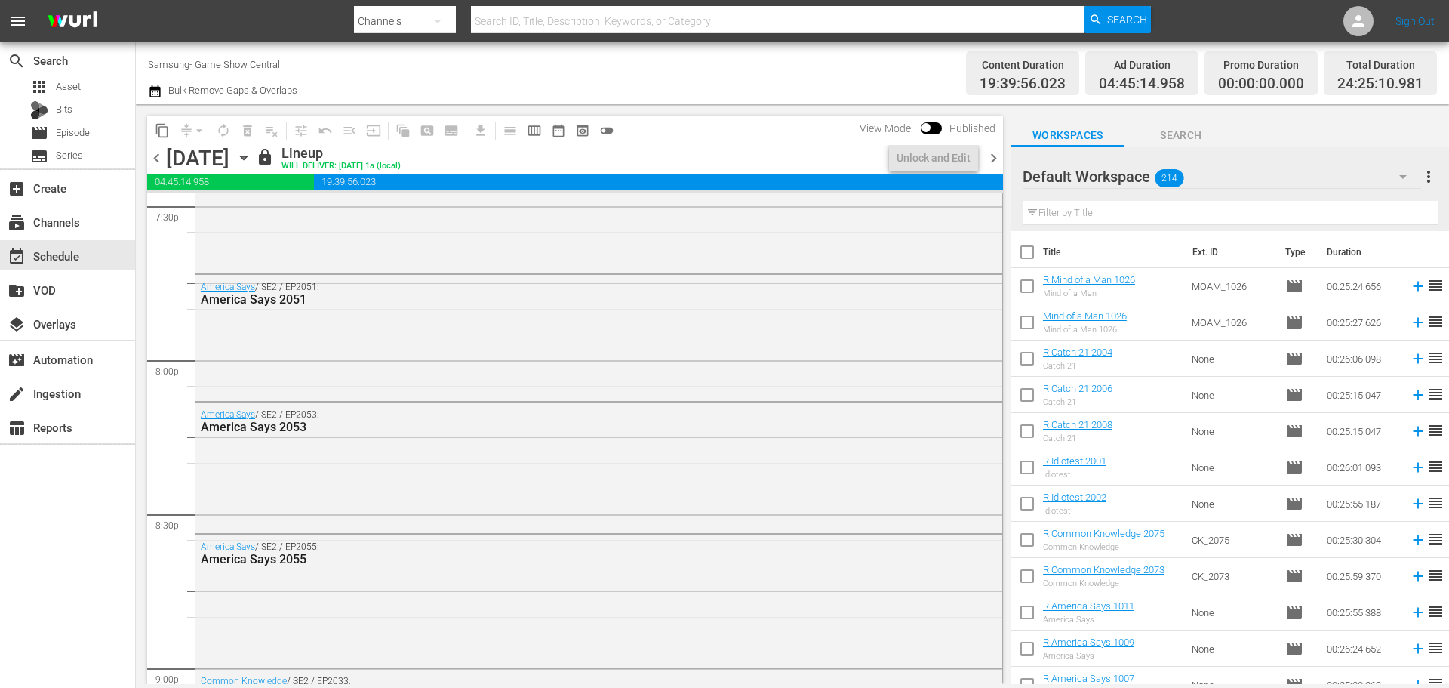
scroll to position [4369, 0]
